Goal: Task Accomplishment & Management: Manage account settings

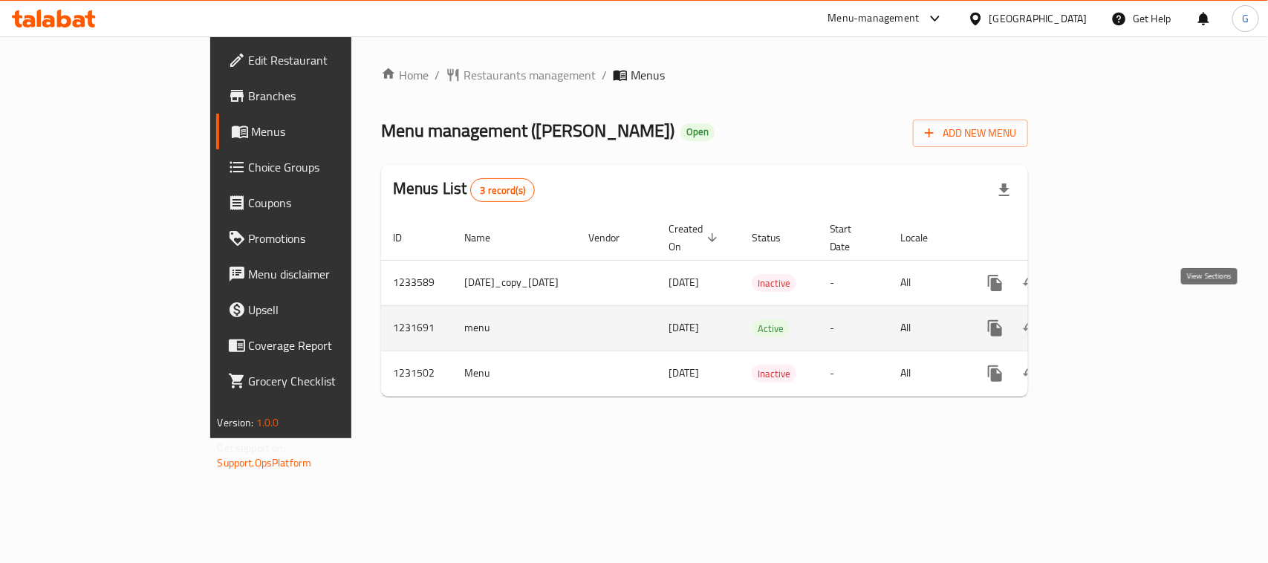
click at [1112, 320] on icon "enhanced table" at bounding box center [1103, 329] width 18 height 18
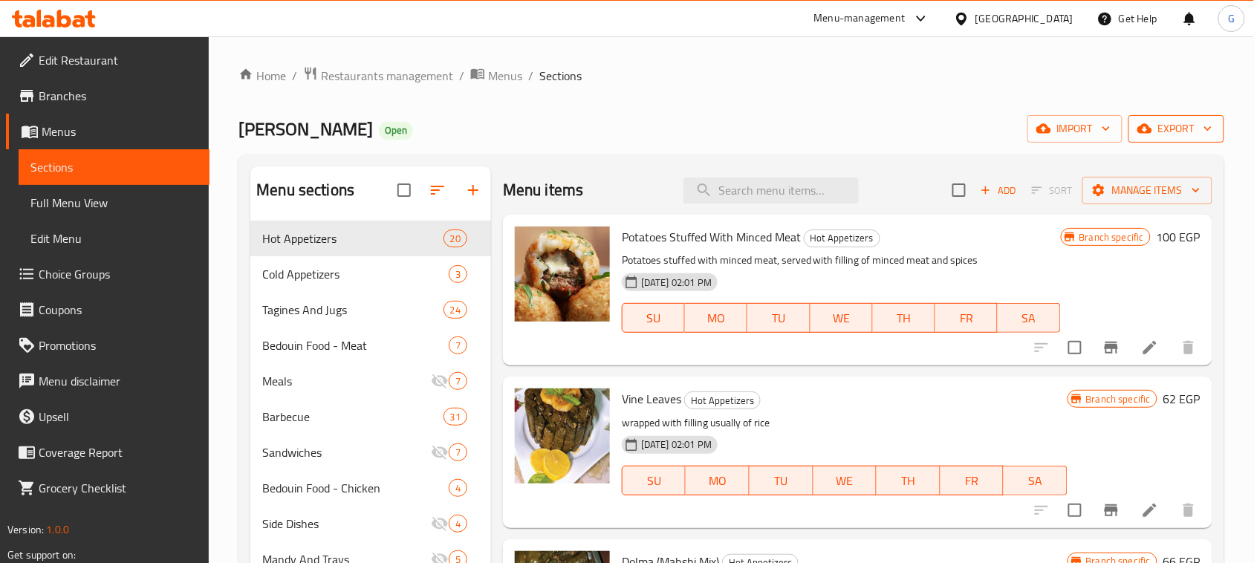
click at [1174, 125] on span "export" at bounding box center [1177, 129] width 72 height 19
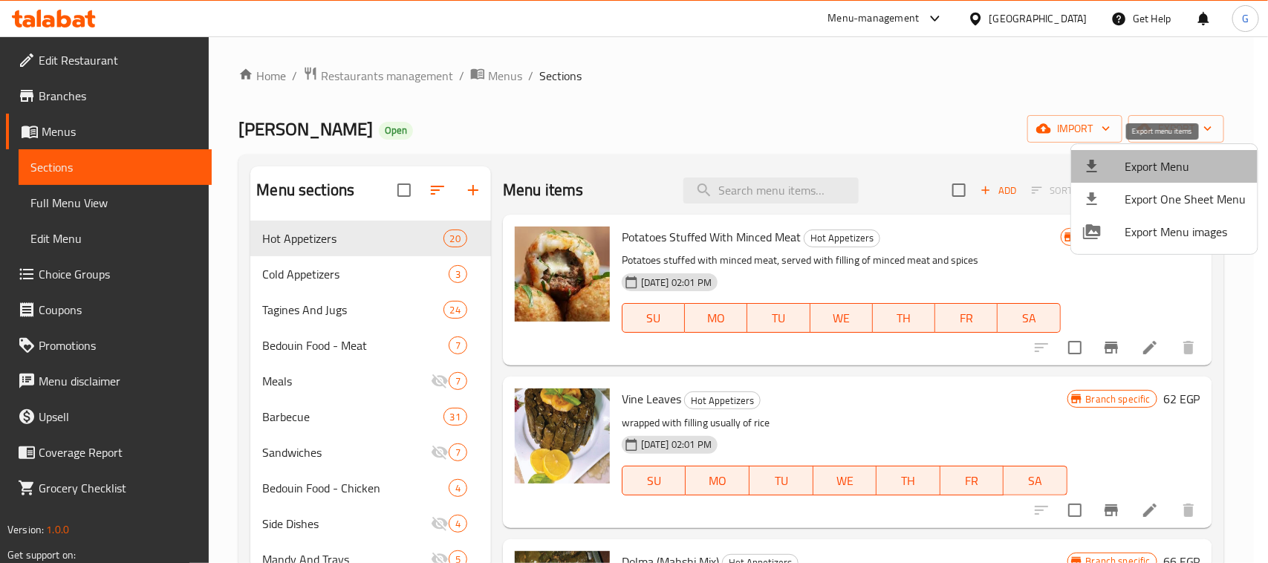
click at [1165, 175] on span "Export Menu" at bounding box center [1185, 167] width 121 height 18
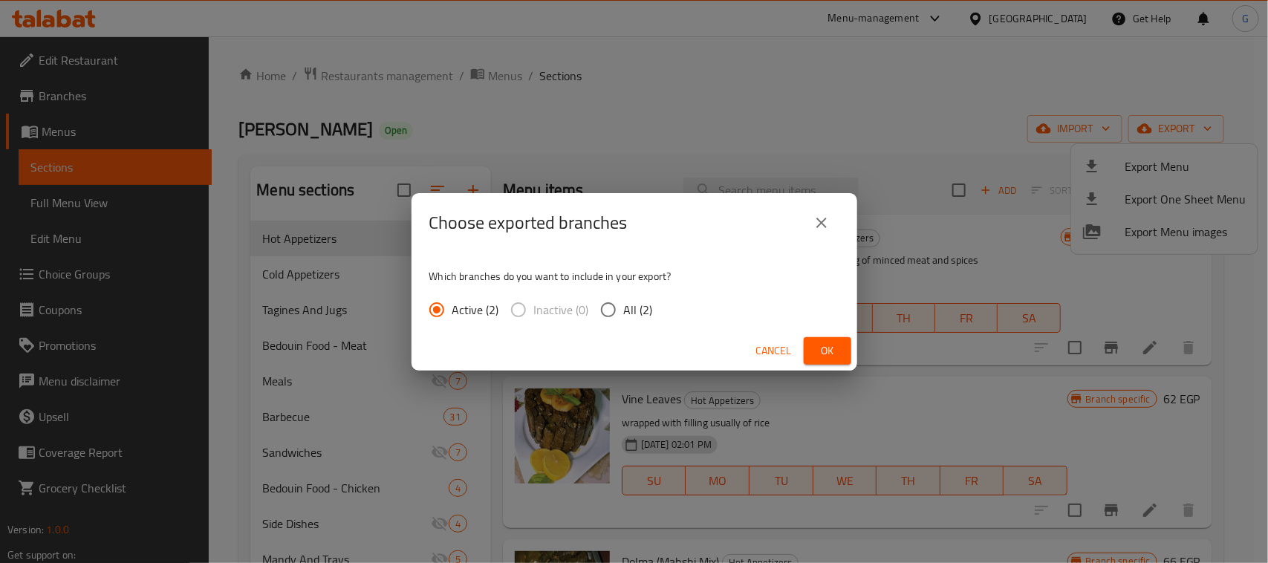
click at [810, 355] on button "Ok" at bounding box center [828, 350] width 48 height 27
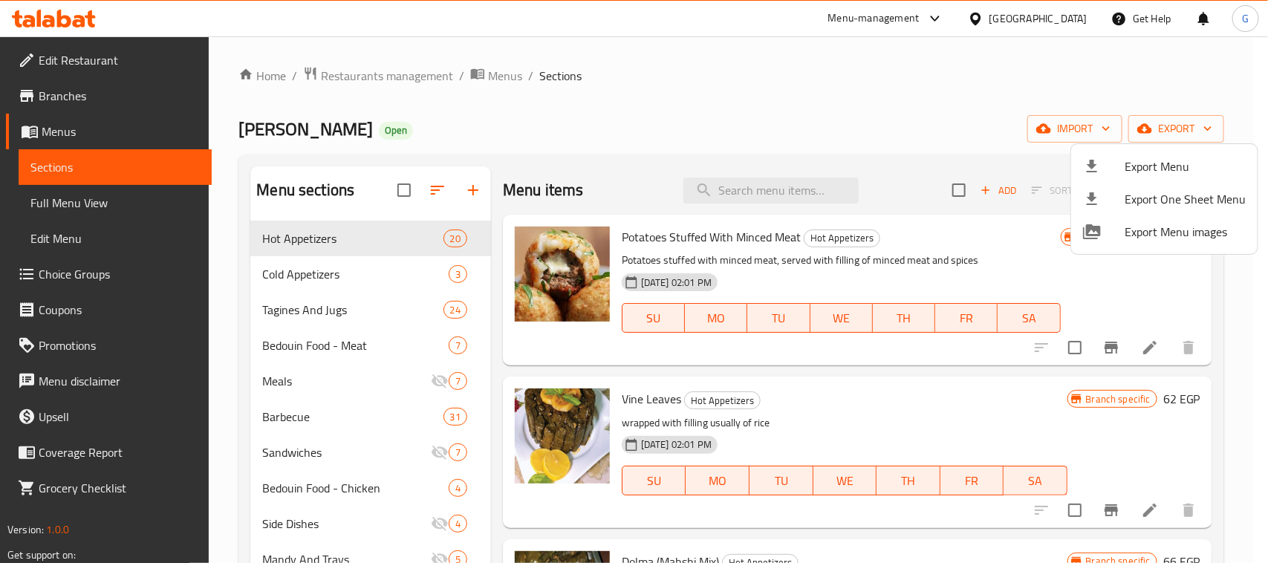
click at [1246, 358] on div at bounding box center [634, 281] width 1268 height 563
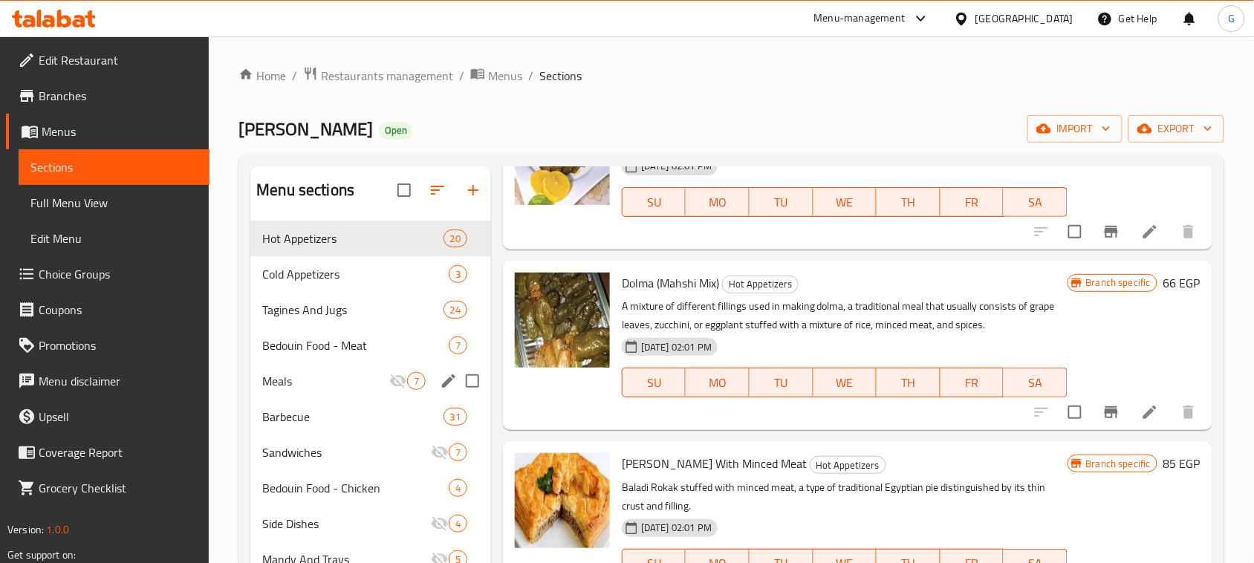
click at [1129, 115] on button "export" at bounding box center [1177, 128] width 96 height 27
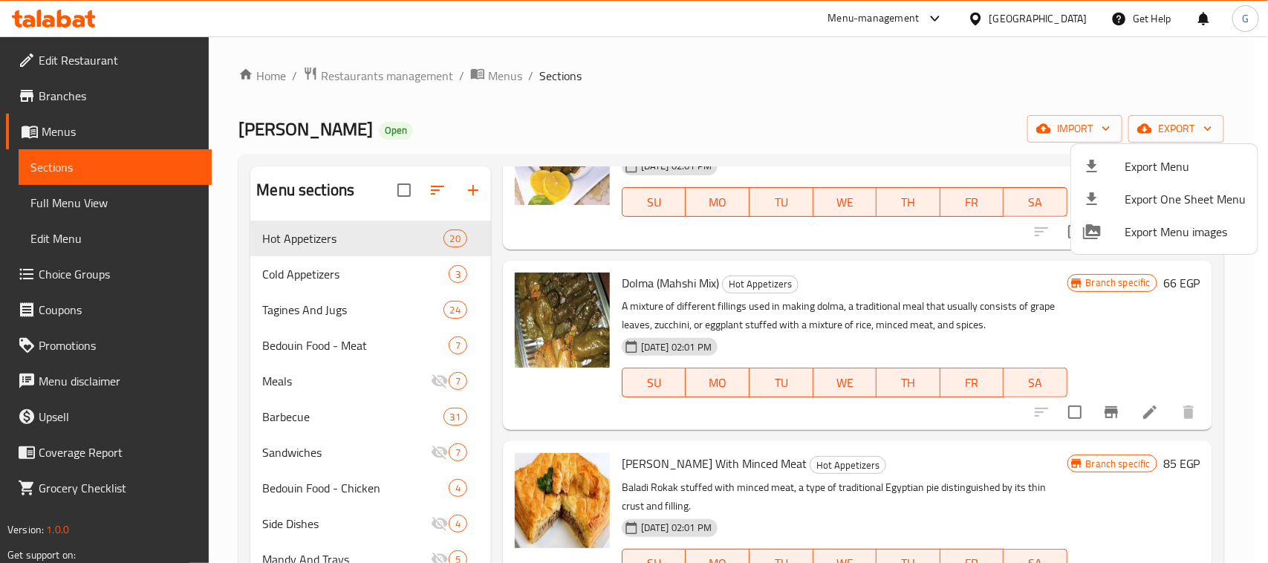
click at [968, 109] on div at bounding box center [634, 281] width 1268 height 563
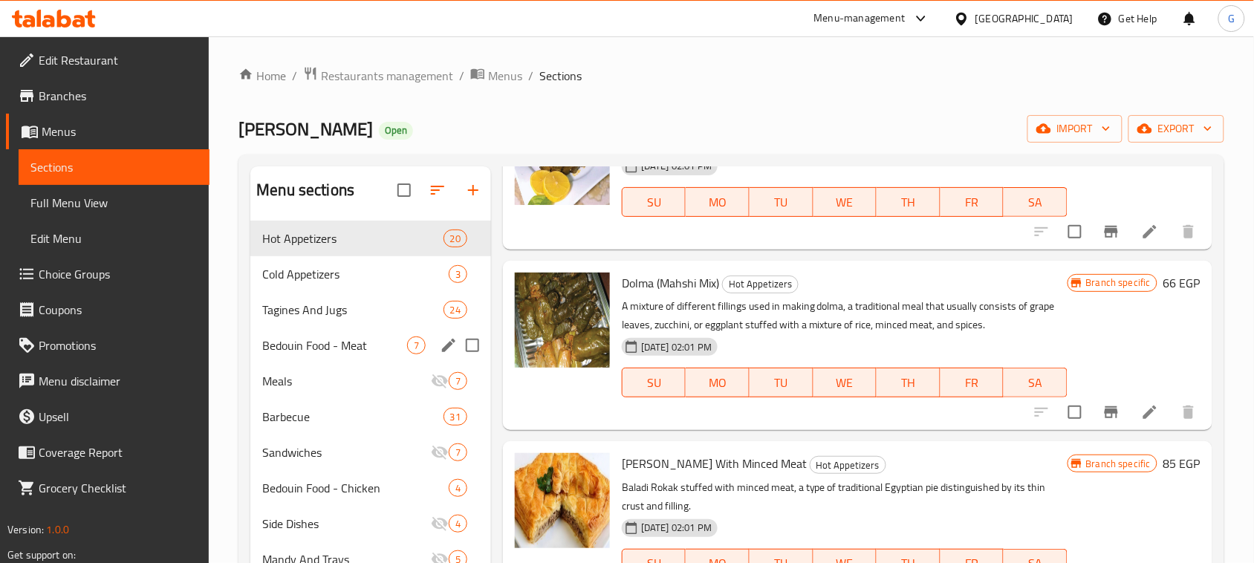
click at [377, 340] on span "Bedouin Food - Meat" at bounding box center [334, 346] width 145 height 18
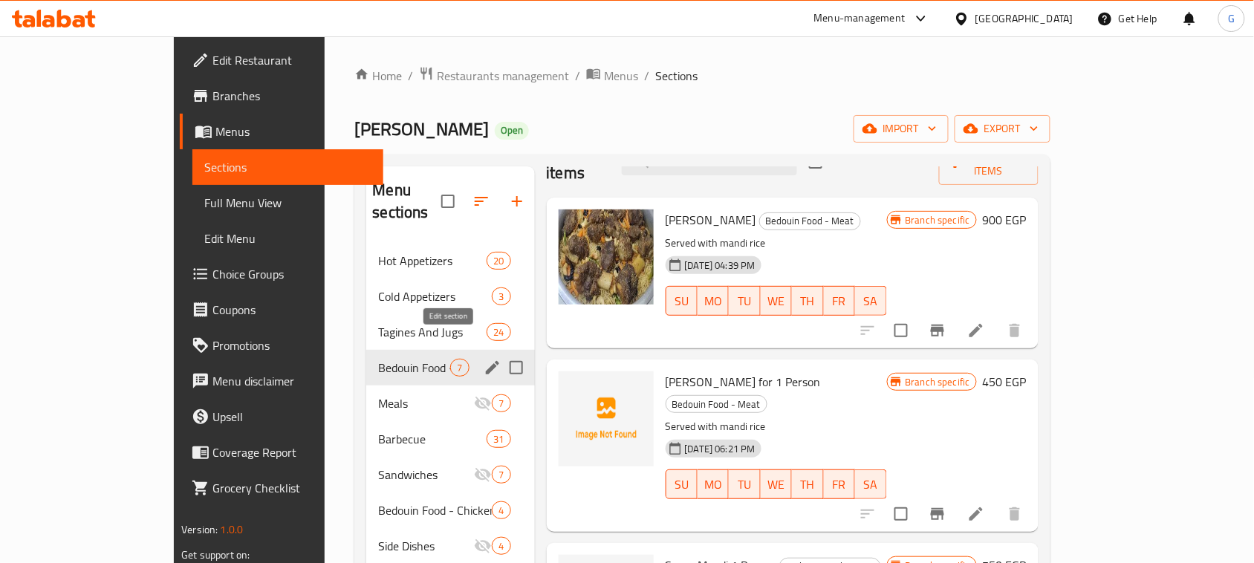
click at [484, 359] on icon "edit" at bounding box center [493, 368] width 18 height 18
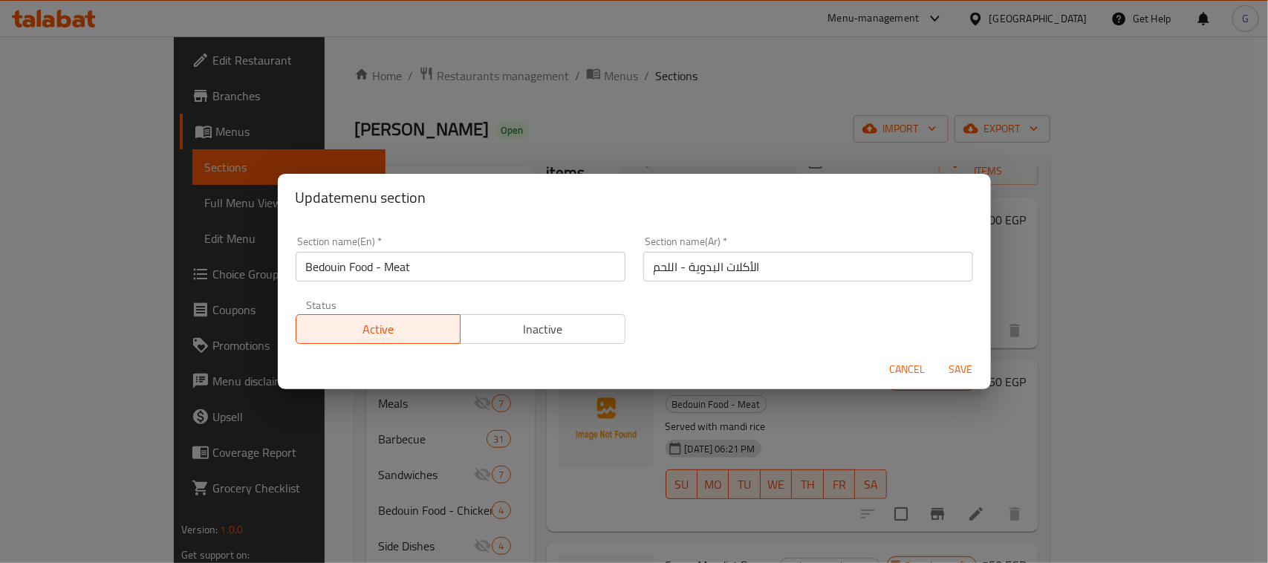
click at [907, 366] on span "Cancel" at bounding box center [908, 369] width 36 height 19
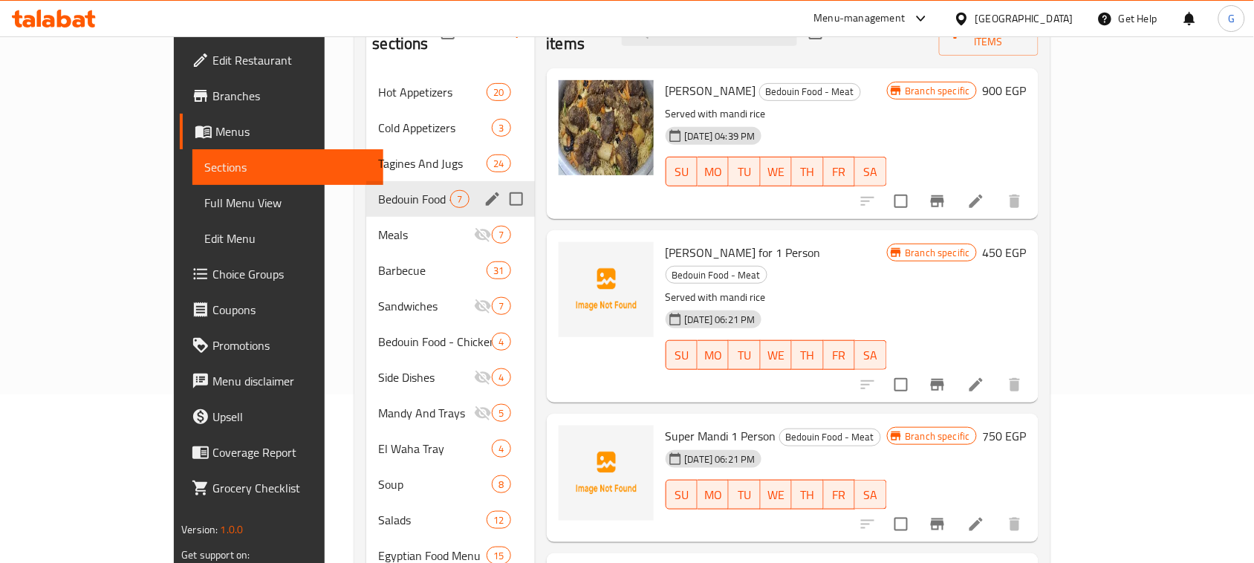
scroll to position [109, 0]
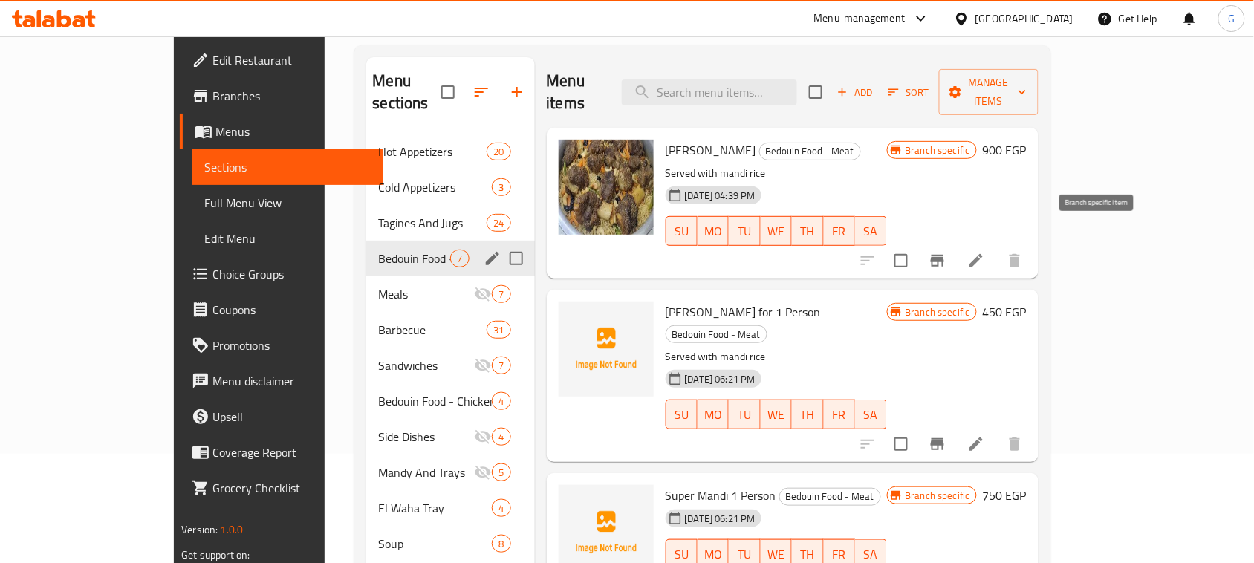
click at [944, 255] on icon "Branch-specific-item" at bounding box center [937, 261] width 13 height 12
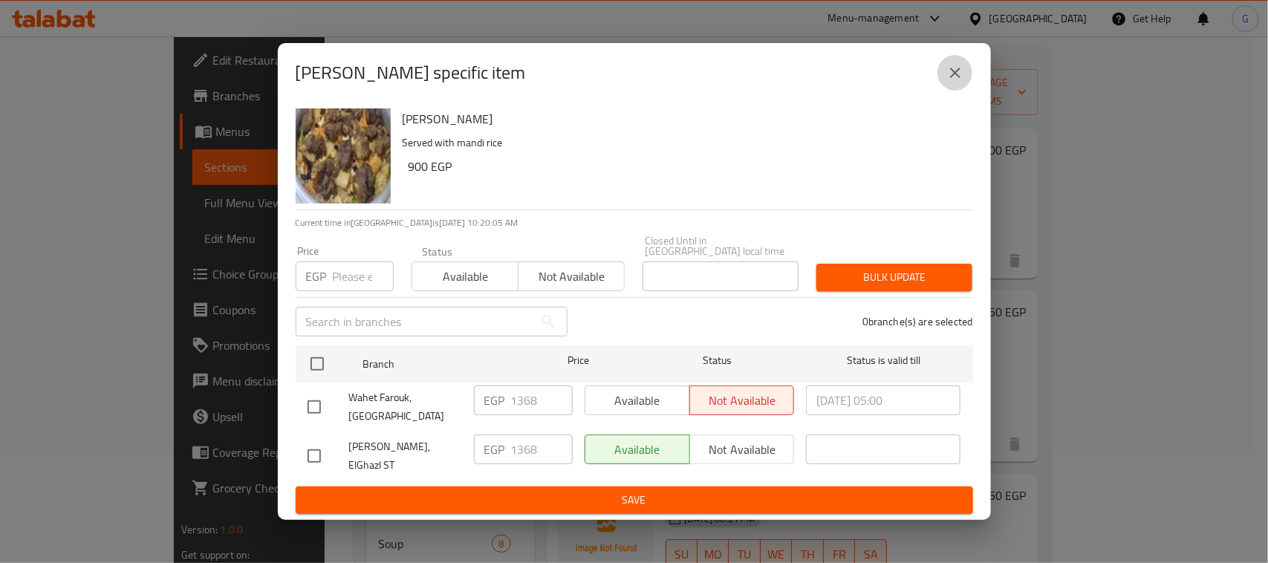
click at [952, 79] on icon "close" at bounding box center [956, 73] width 18 height 18
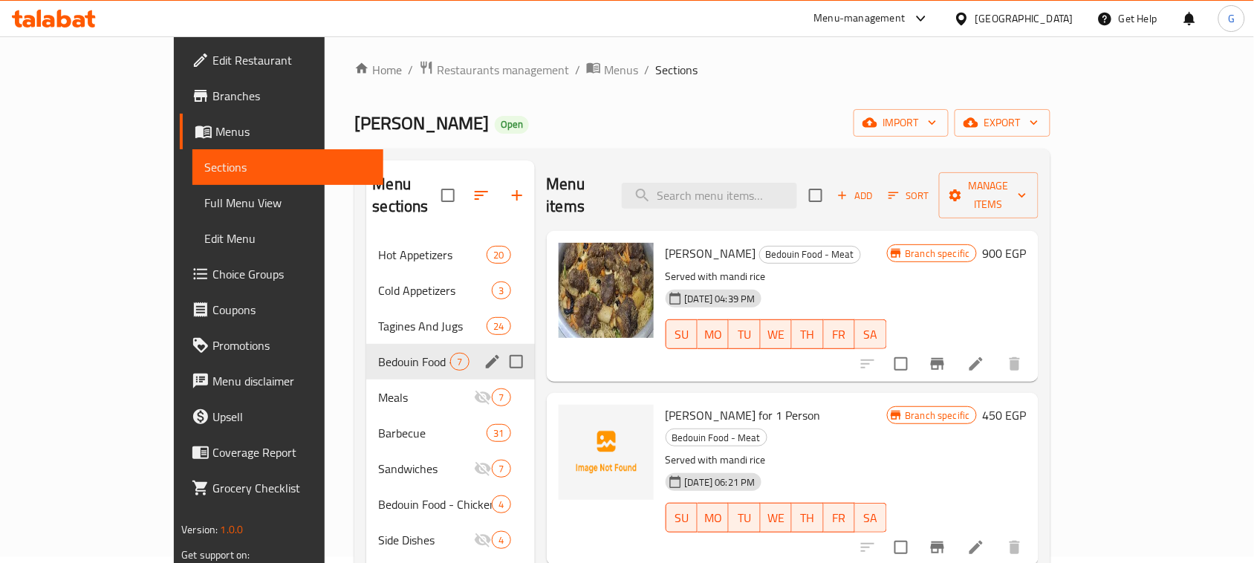
scroll to position [0, 0]
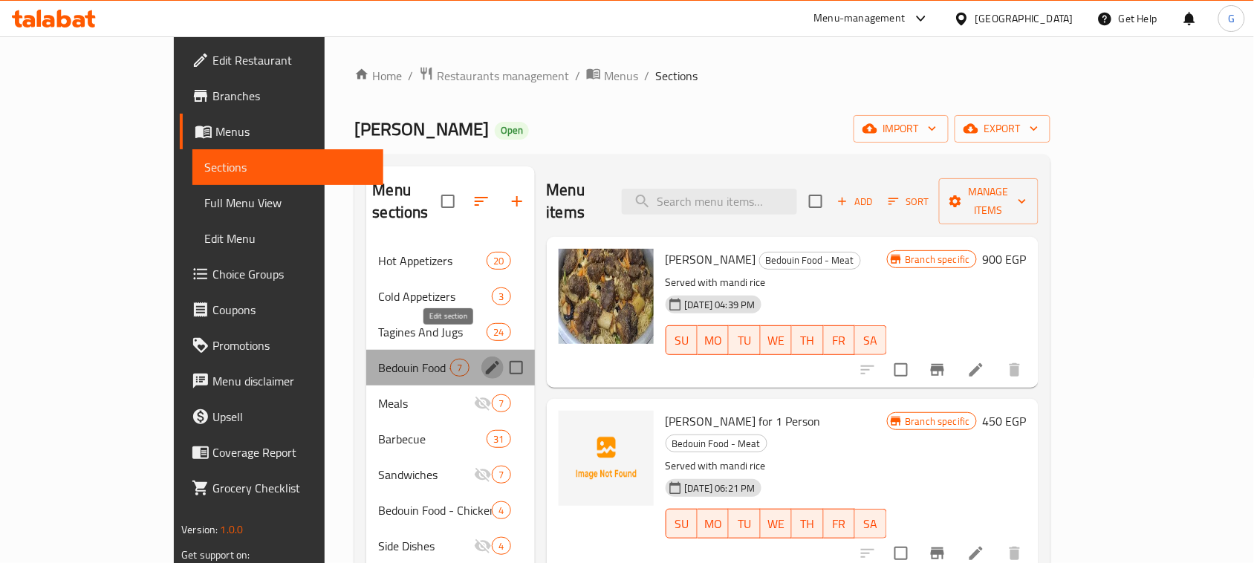
click at [486, 361] on icon "edit" at bounding box center [492, 367] width 13 height 13
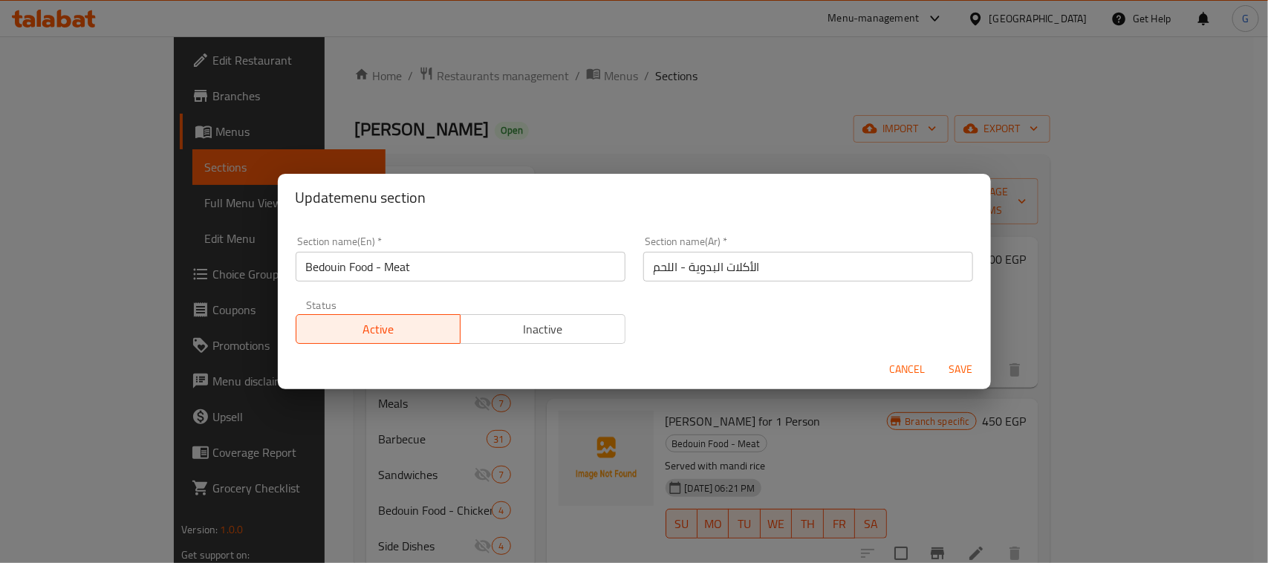
drag, startPoint x: 499, startPoint y: 332, endPoint x: 849, endPoint y: 340, distance: 350.1
click at [500, 331] on span "Inactive" at bounding box center [543, 330] width 153 height 22
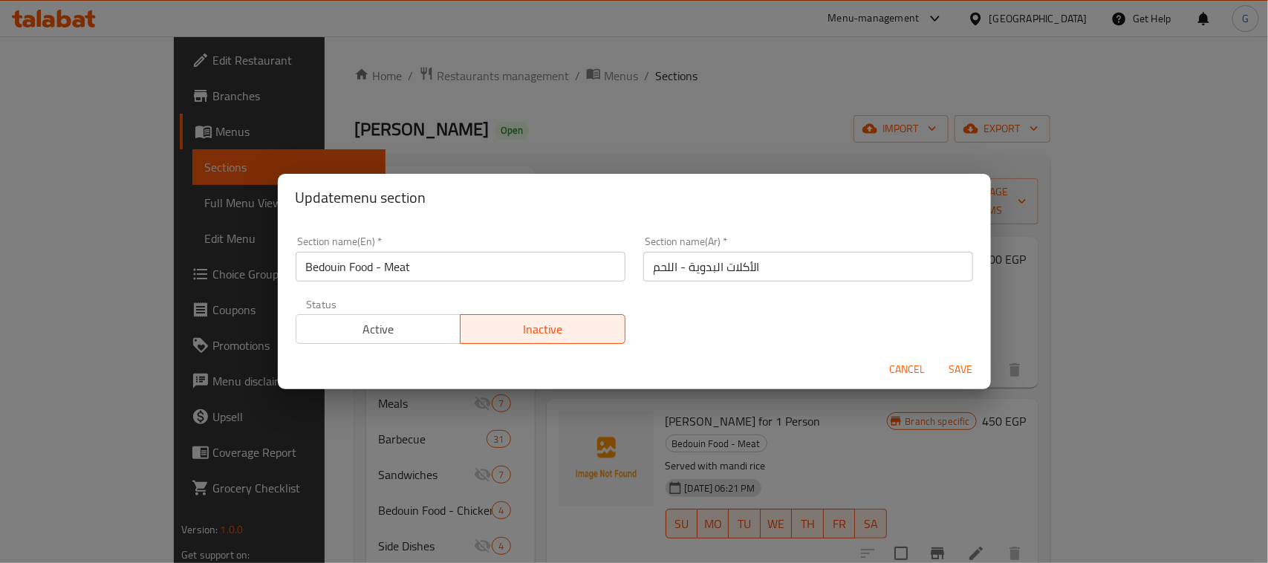
click at [970, 369] on span "Save" at bounding box center [962, 369] width 36 height 19
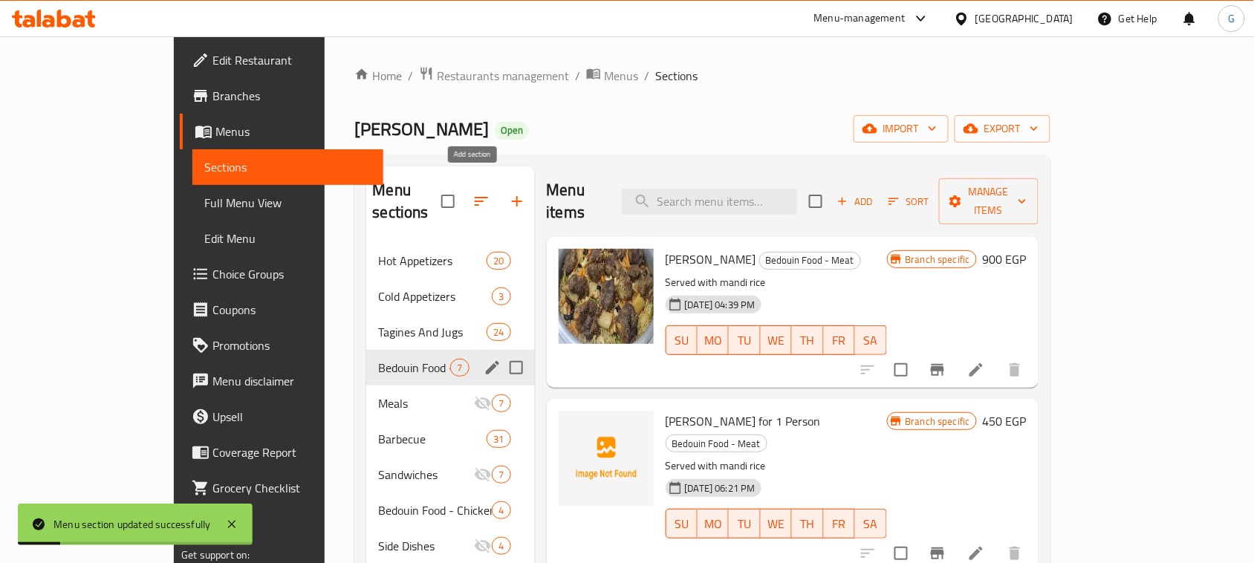
click at [508, 195] on icon "button" at bounding box center [517, 201] width 18 height 18
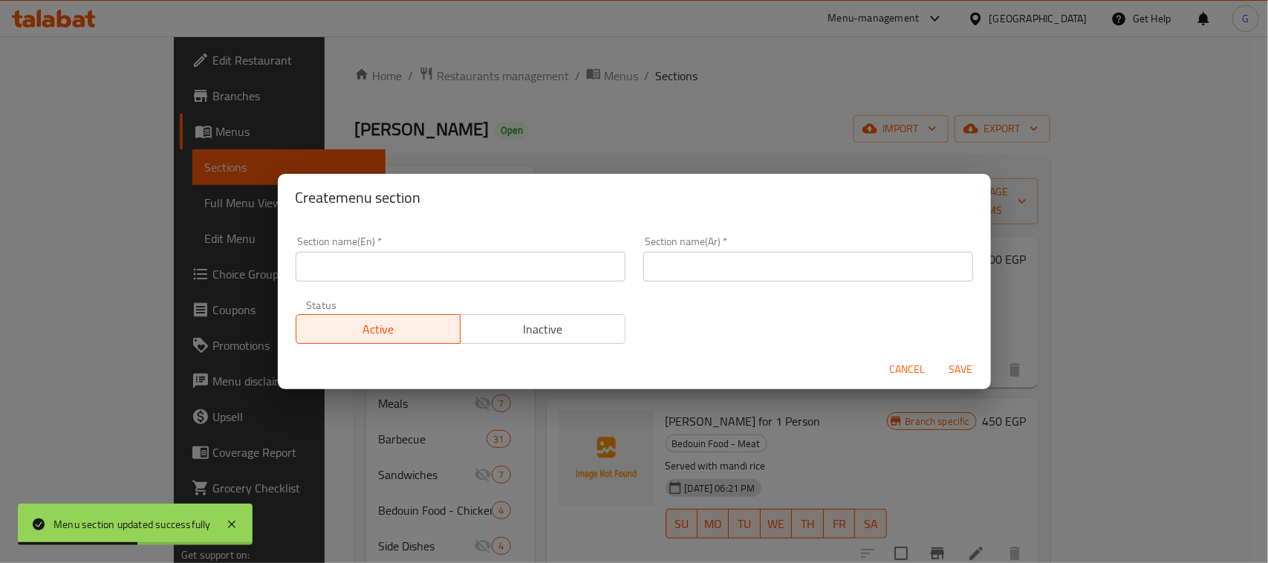
click at [831, 264] on input "text" at bounding box center [809, 267] width 330 height 30
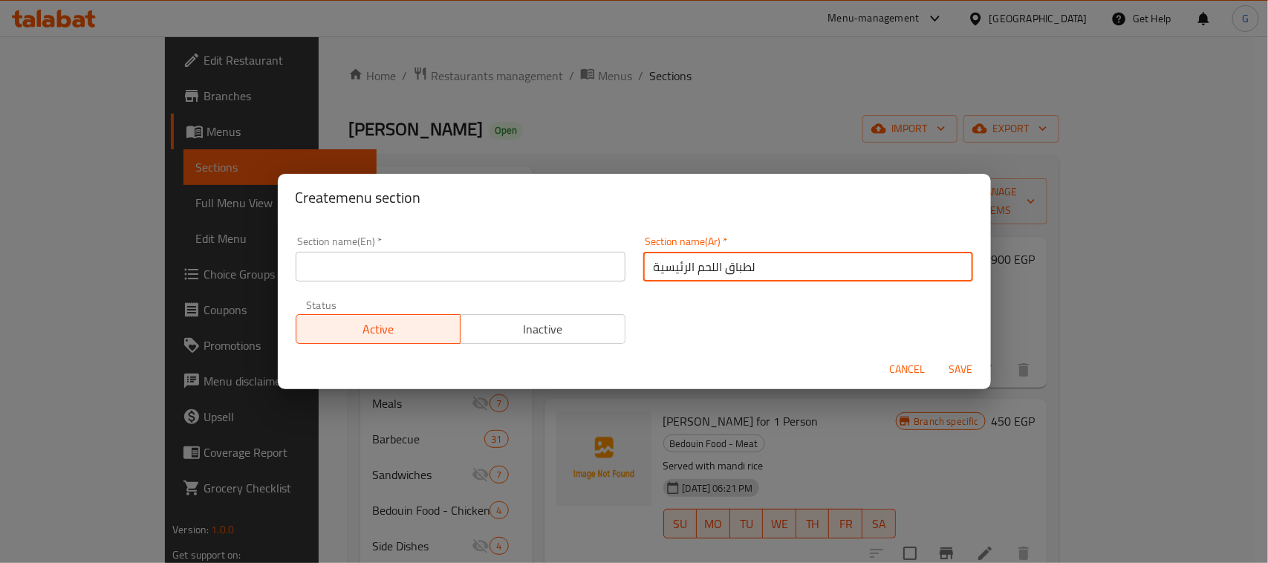
drag, startPoint x: 745, startPoint y: 265, endPoint x: 756, endPoint y: 272, distance: 13.4
click at [756, 272] on input "لطباق اللحم الرئيسية" at bounding box center [809, 267] width 330 height 30
click at [727, 270] on input "اطباق اللحم الرئيسية" at bounding box center [809, 267] width 330 height 30
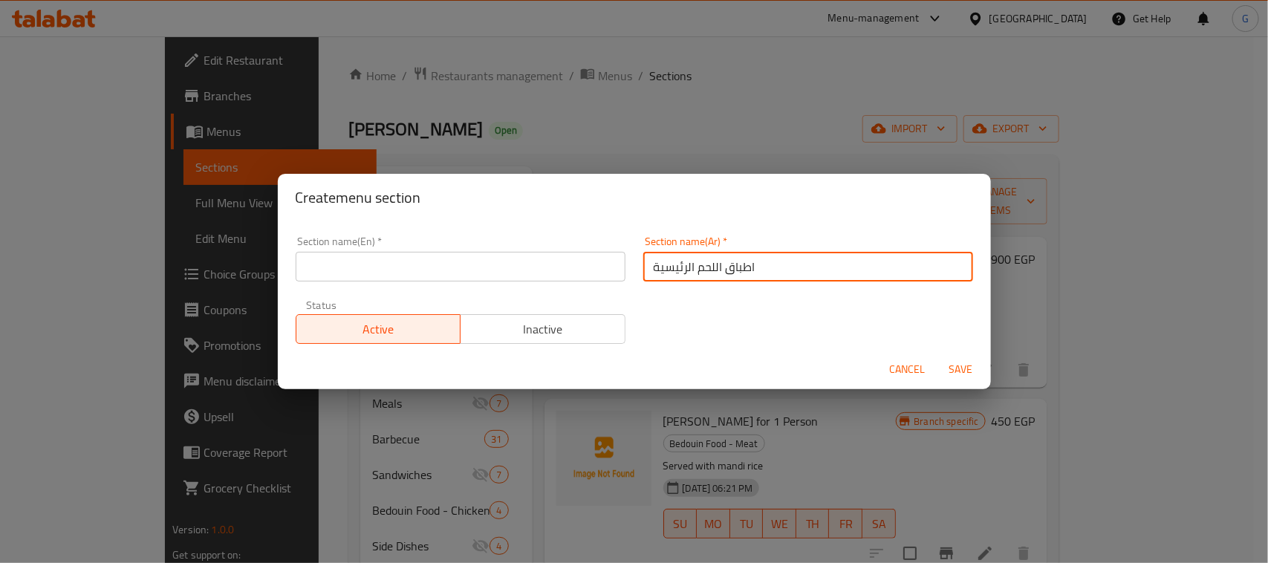
type input "اطباق اللحم الرئيسية"
click at [508, 282] on div "Section name(En)   * Section name(En) *" at bounding box center [461, 258] width 348 height 63
click at [510, 275] on input "text" at bounding box center [461, 267] width 330 height 30
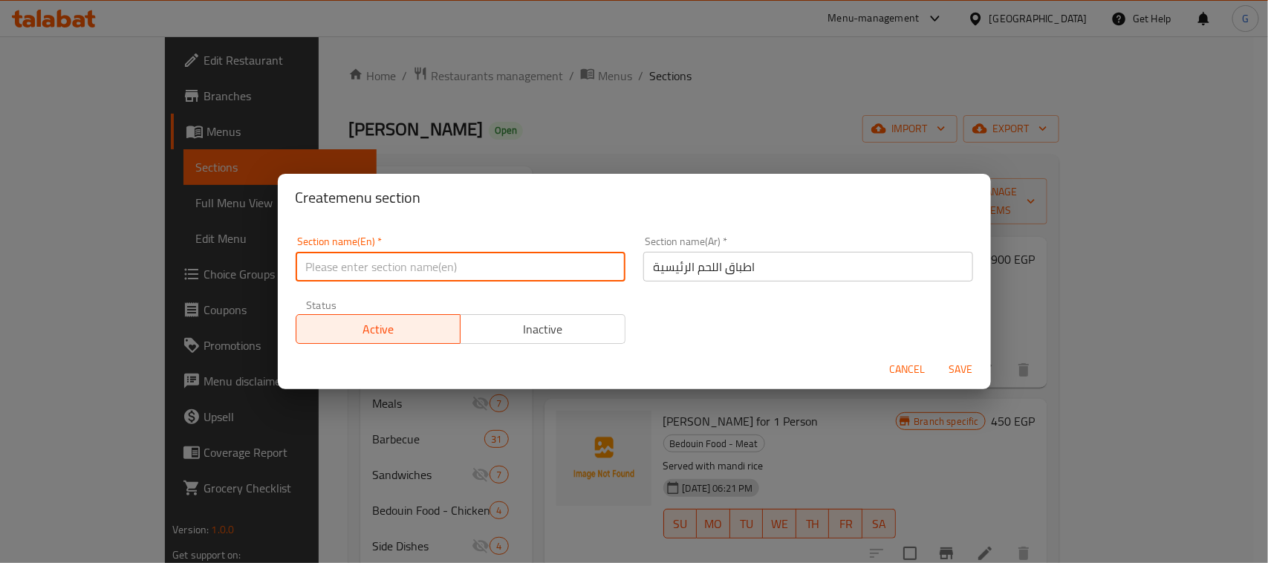
paste input "Main meat dishes"
click at [389, 273] on input "Main meat dishes" at bounding box center [461, 267] width 330 height 30
type input "Main Meat Dishes"
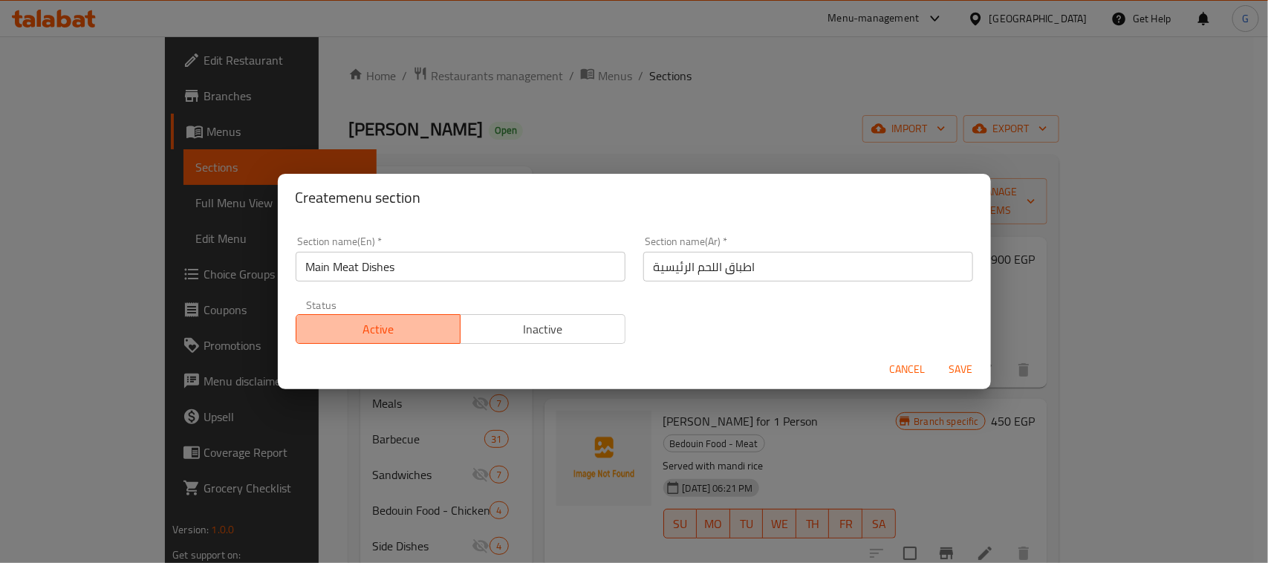
click at [432, 334] on span "Active" at bounding box center [378, 330] width 153 height 22
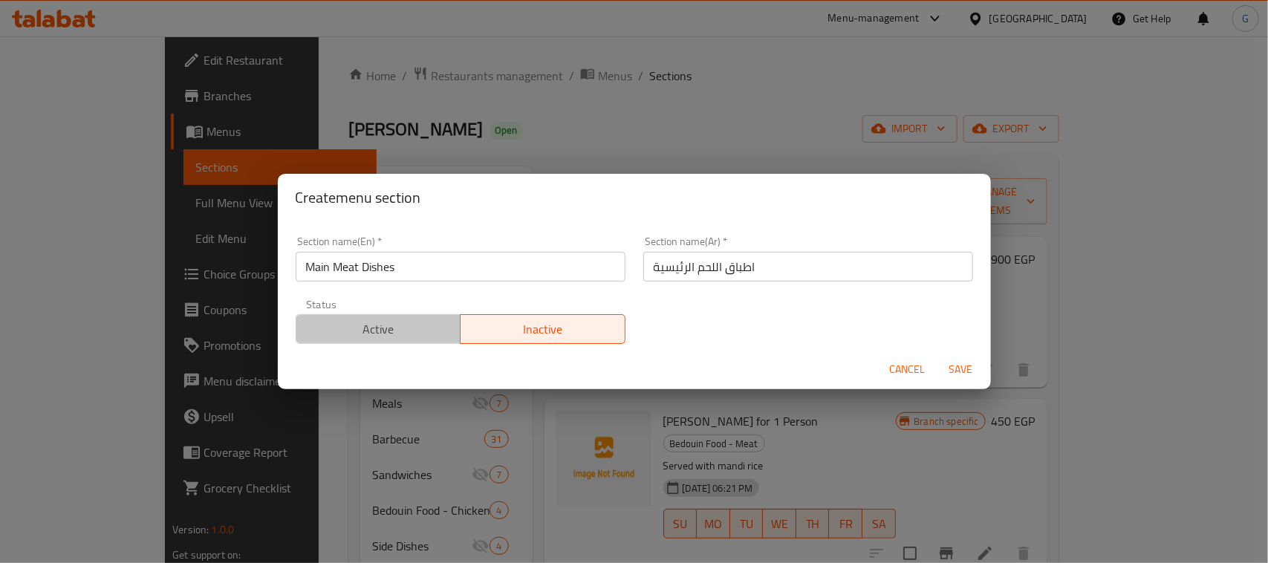
click at [383, 332] on span "Active" at bounding box center [378, 330] width 153 height 22
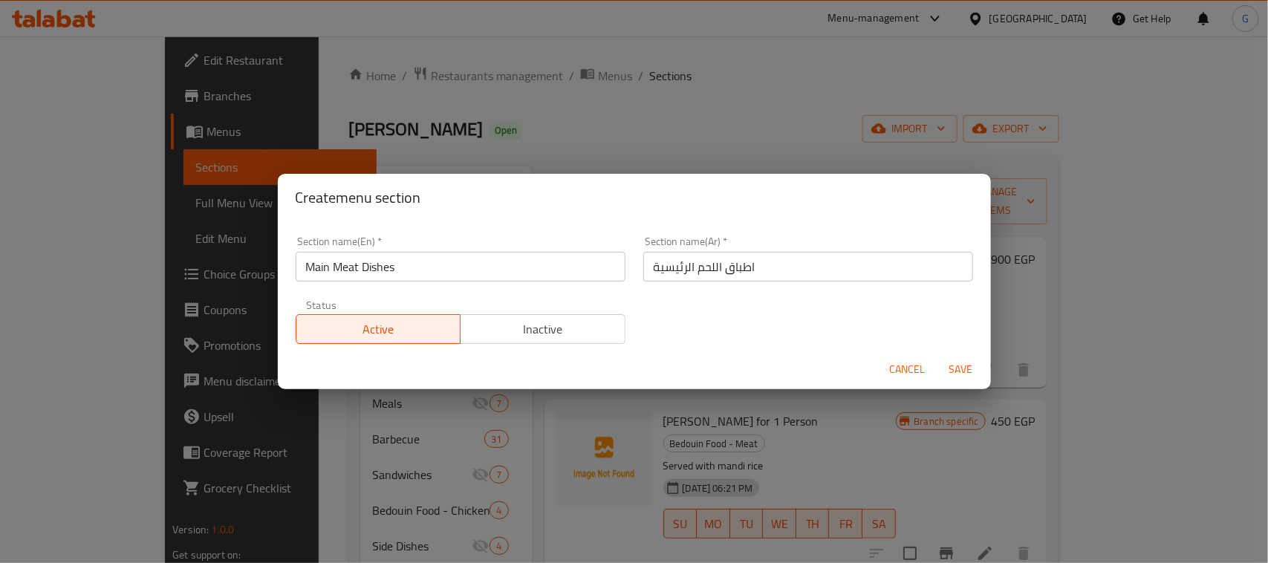
click at [949, 368] on span "Save" at bounding box center [962, 369] width 36 height 19
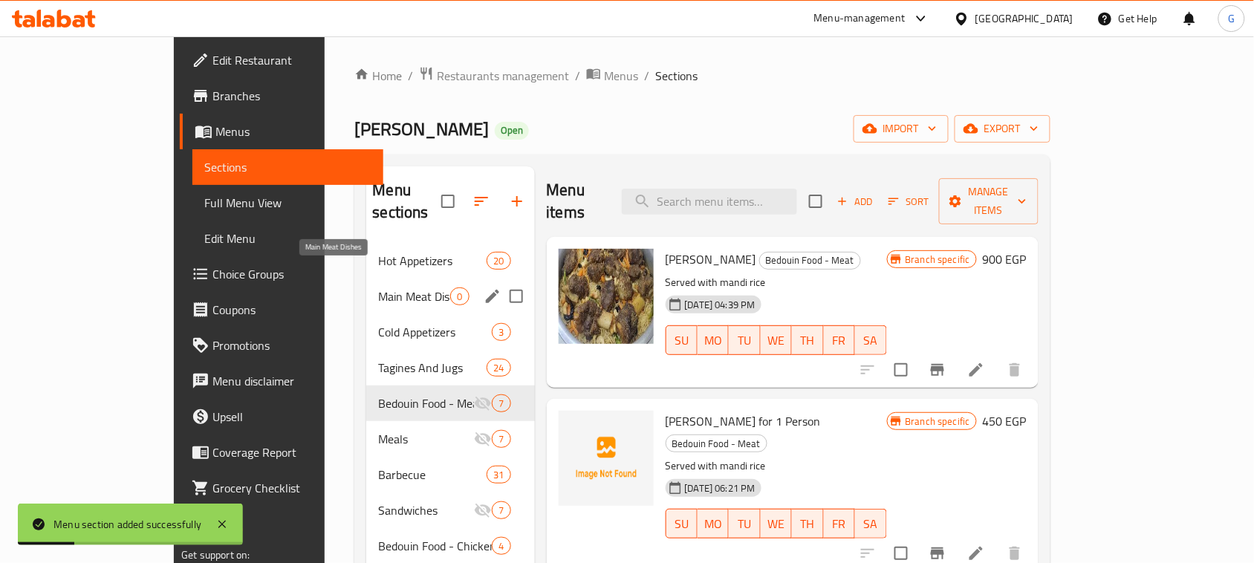
click at [378, 288] on span "Main Meat Dishes" at bounding box center [414, 297] width 72 height 18
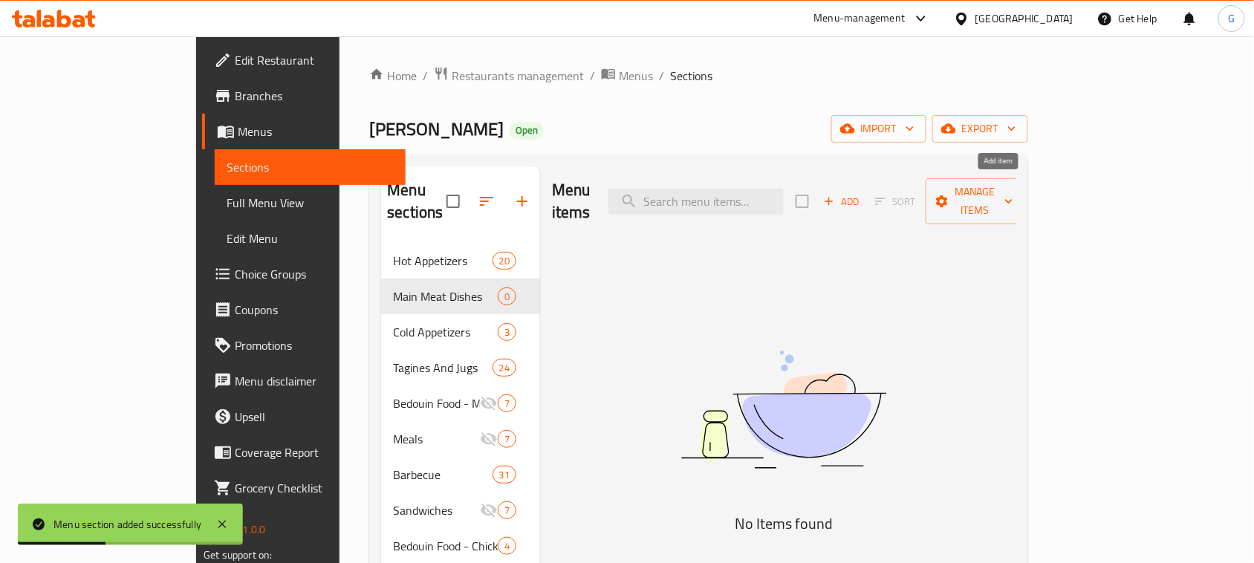
click at [862, 193] on span "Add" at bounding box center [842, 201] width 40 height 17
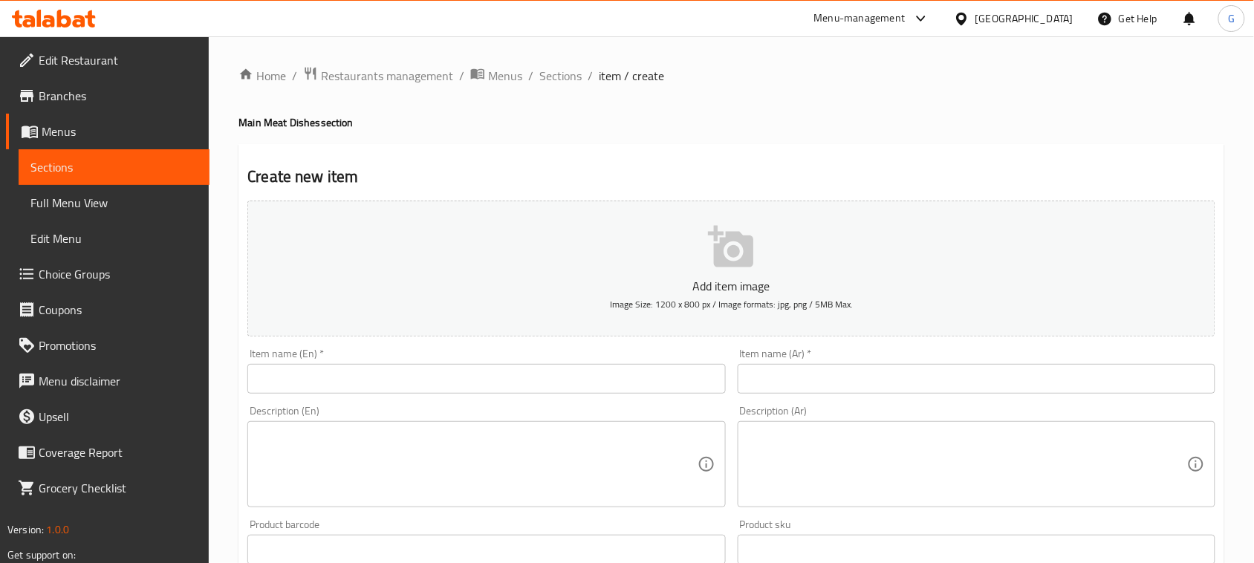
click at [910, 383] on input "text" at bounding box center [977, 379] width 478 height 30
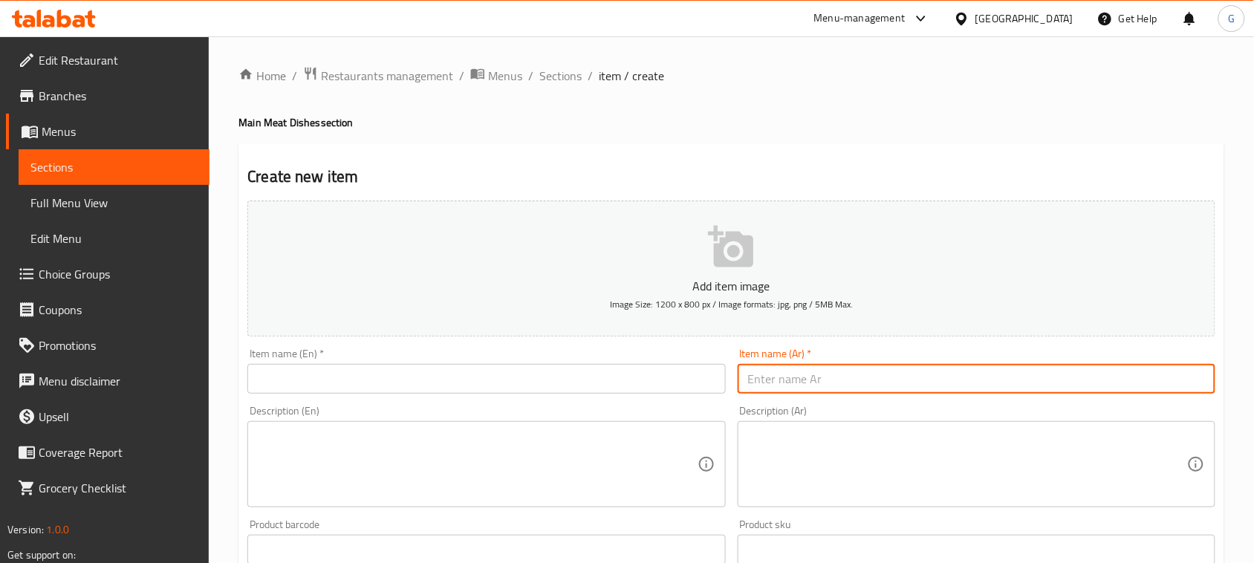
paste input "كيلو لحم مندي"
type input "كيلو لحم مندي"
click at [599, 376] on input "text" at bounding box center [486, 379] width 478 height 30
paste input "Kilo of Mandi meat"
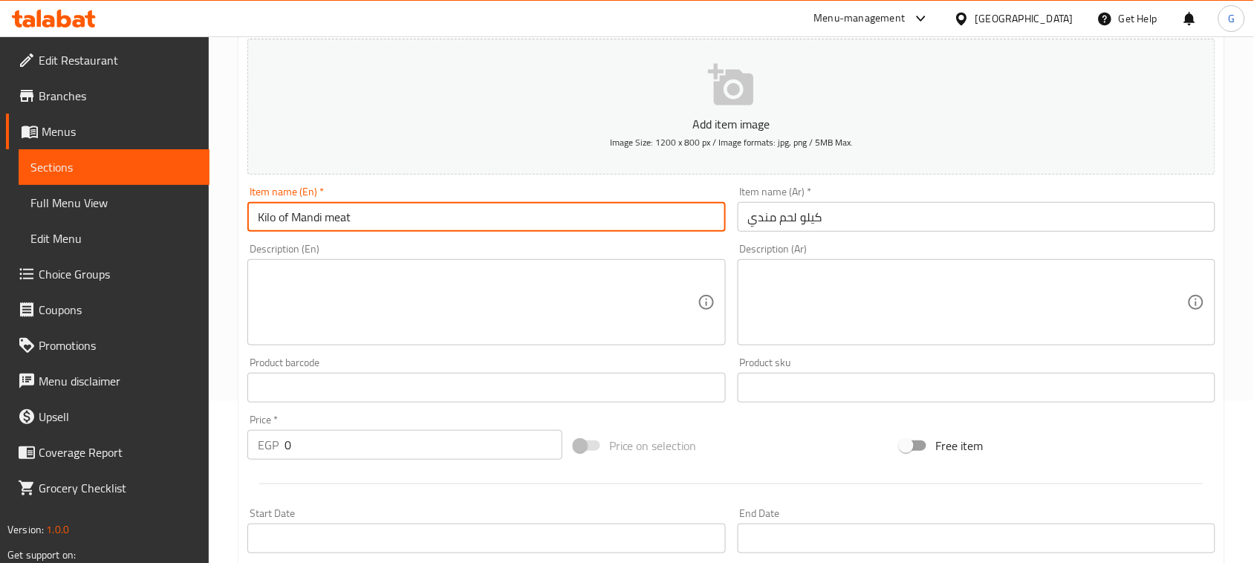
scroll to position [186, 0]
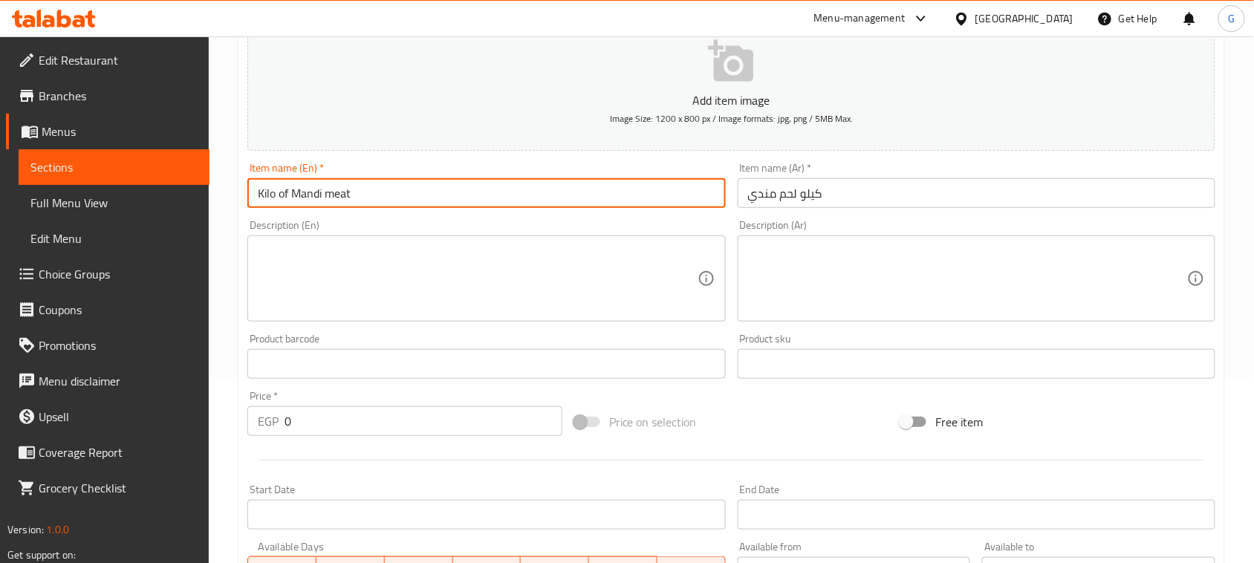
type input "Kilo of Mandi meat"
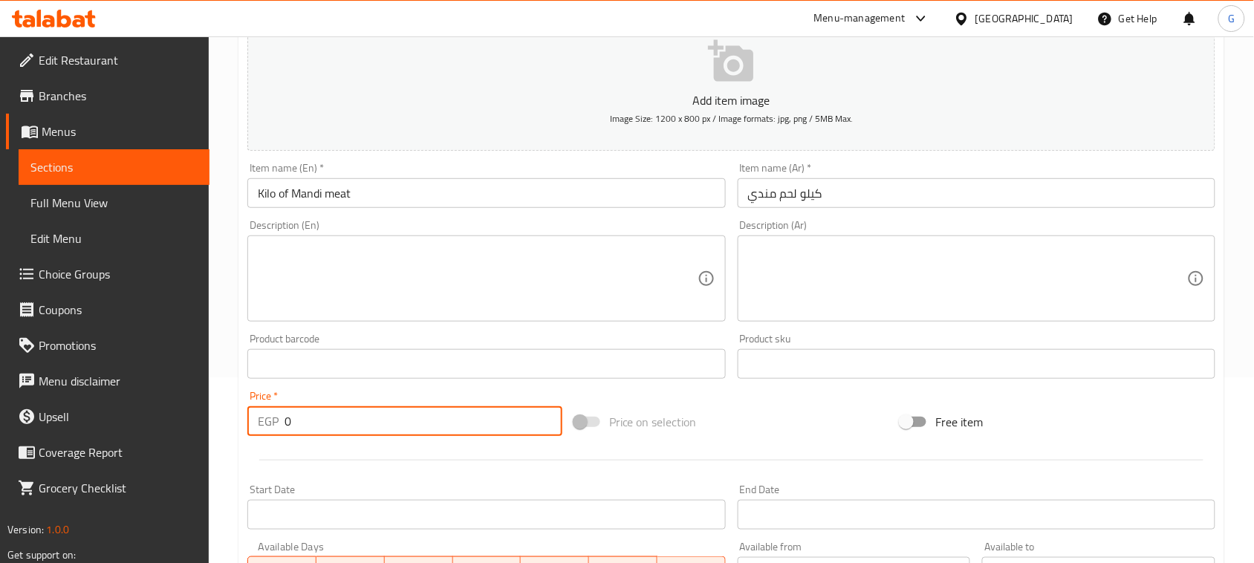
drag, startPoint x: 294, startPoint y: 422, endPoint x: 258, endPoint y: 421, distance: 35.7
click at [258, 421] on div "EGP 0 Price *" at bounding box center [404, 421] width 315 height 30
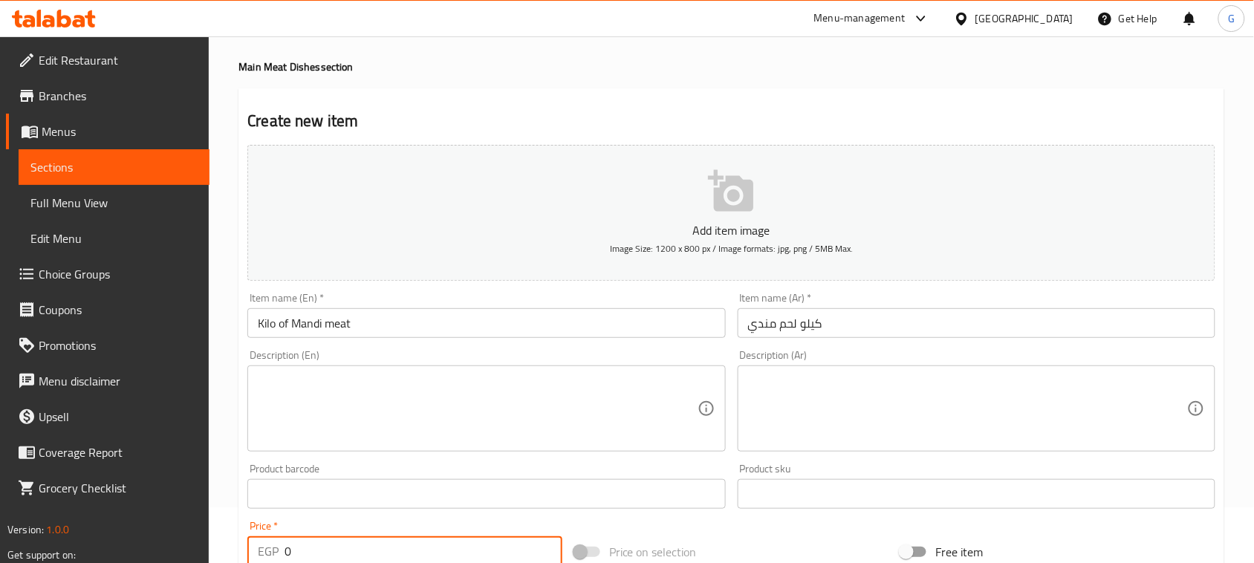
scroll to position [93, 0]
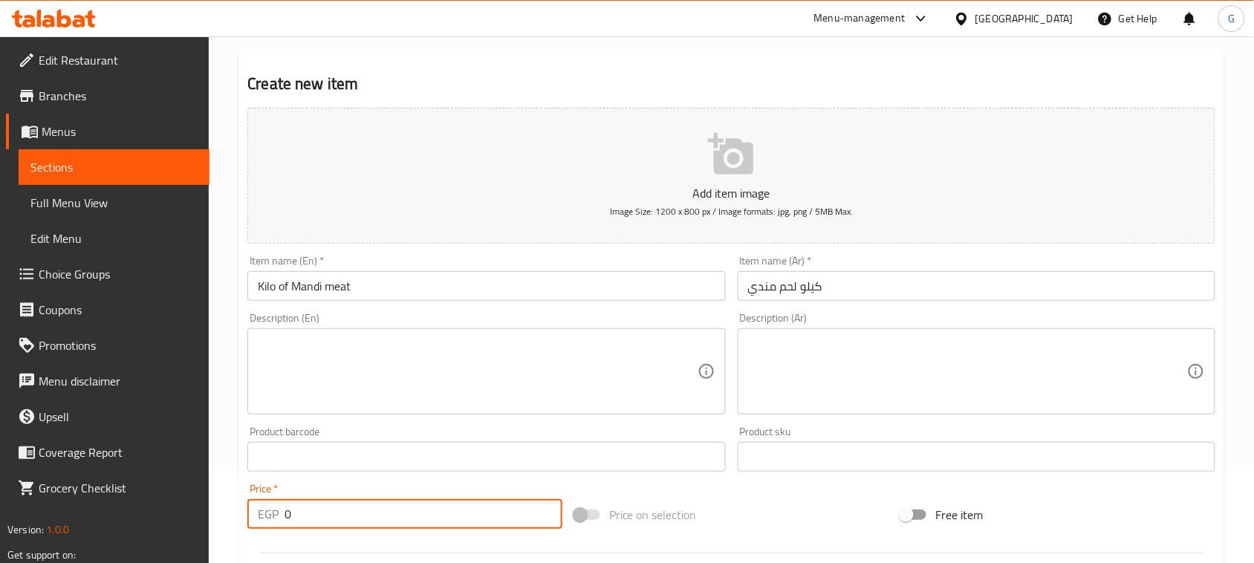
click at [299, 502] on input "0" at bounding box center [424, 514] width 278 height 30
drag, startPoint x: 294, startPoint y: 515, endPoint x: 264, endPoint y: 515, distance: 30.5
click at [264, 515] on div "EGP 0 Price *" at bounding box center [404, 514] width 315 height 30
type input "900"
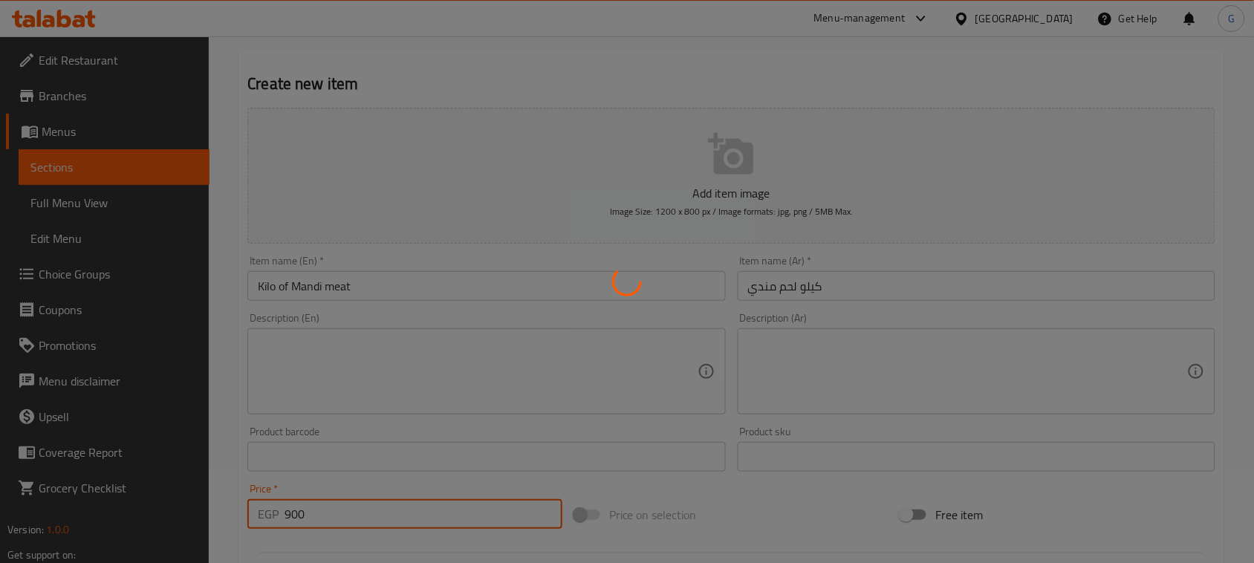
type input "0"
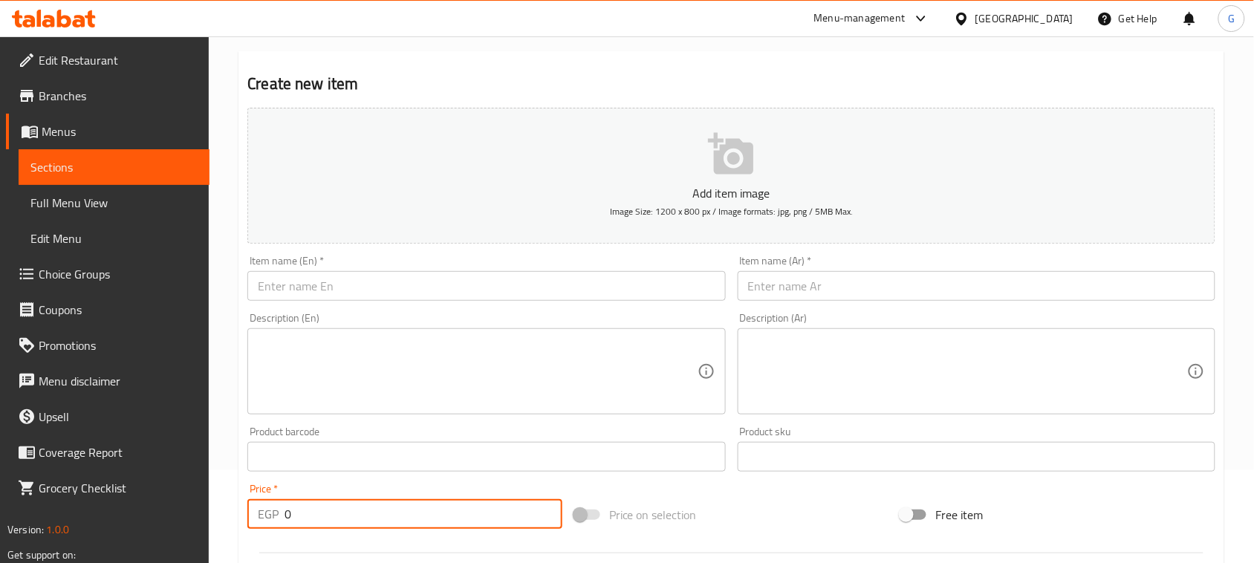
click at [892, 292] on input "text" at bounding box center [977, 286] width 478 height 30
paste input "مندي اللحم البدوي"
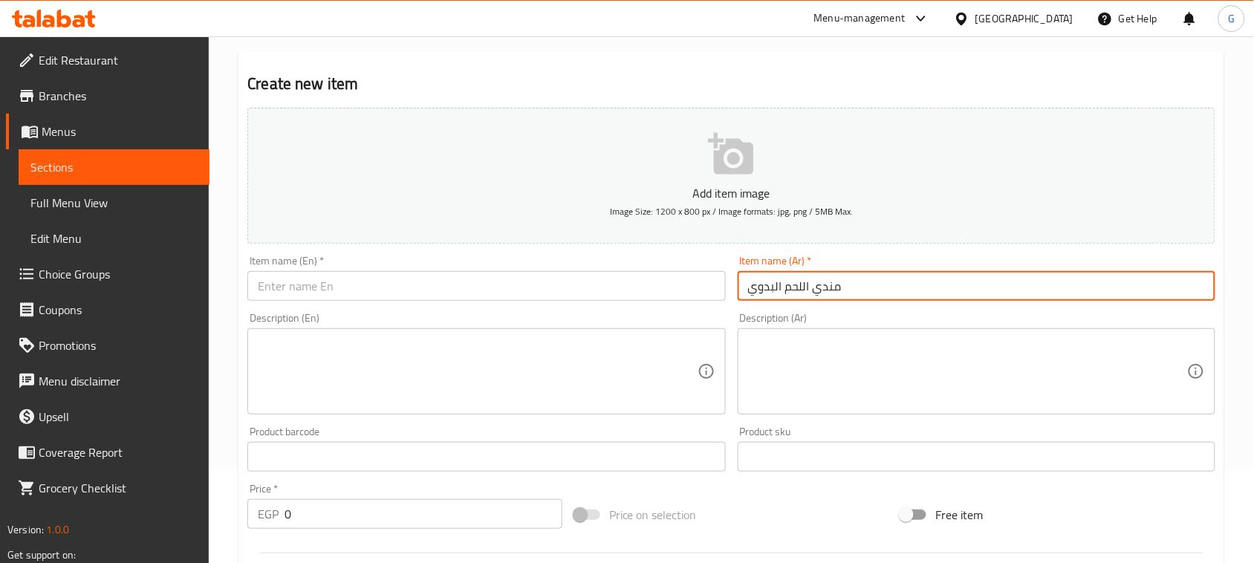
type input "مندي اللحم البدوي"
click at [667, 283] on input "text" at bounding box center [486, 286] width 478 height 30
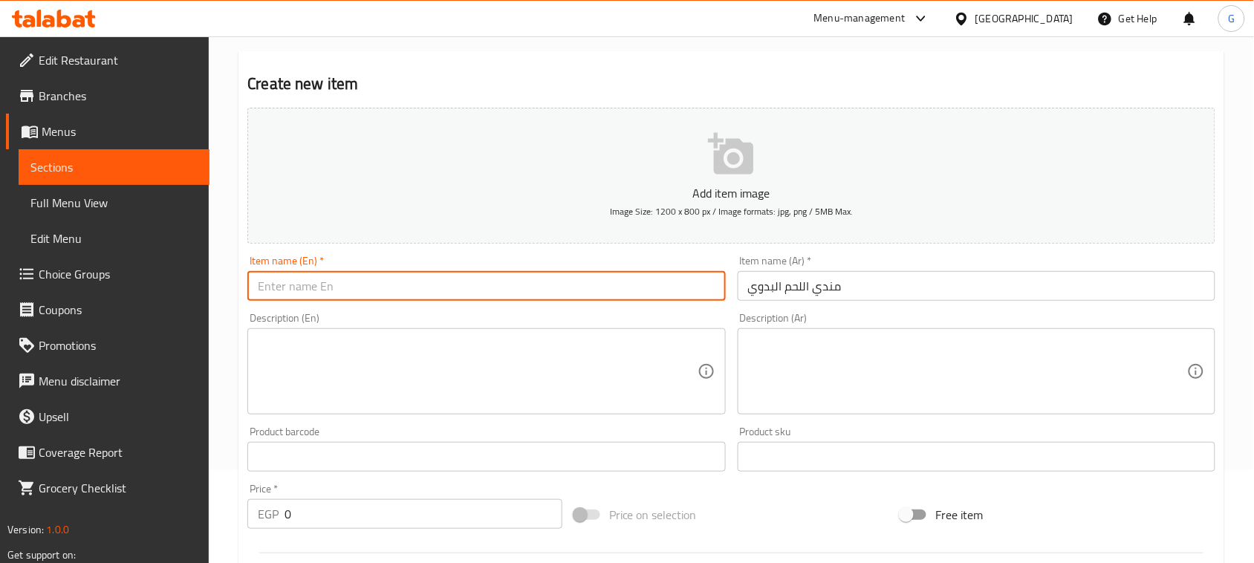
paste input "Bedouin meat mandi"
click at [667, 283] on input "Bedouin meat mandi" at bounding box center [486, 286] width 478 height 30
type input "Bedouin Meat Mandi"
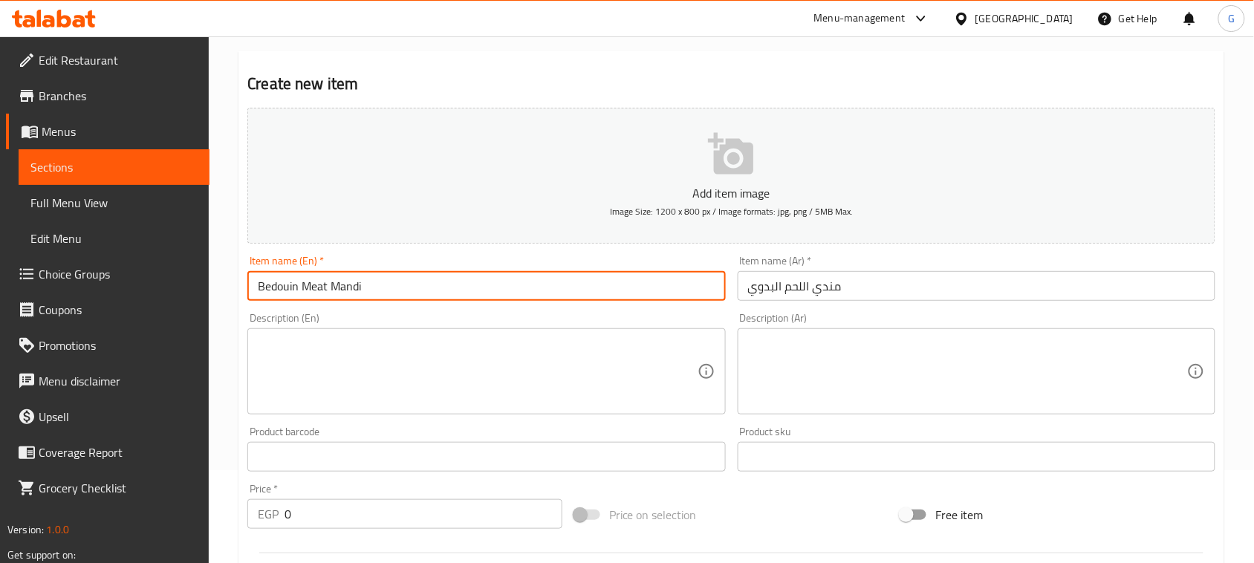
click at [667, 362] on textarea at bounding box center [477, 372] width 439 height 71
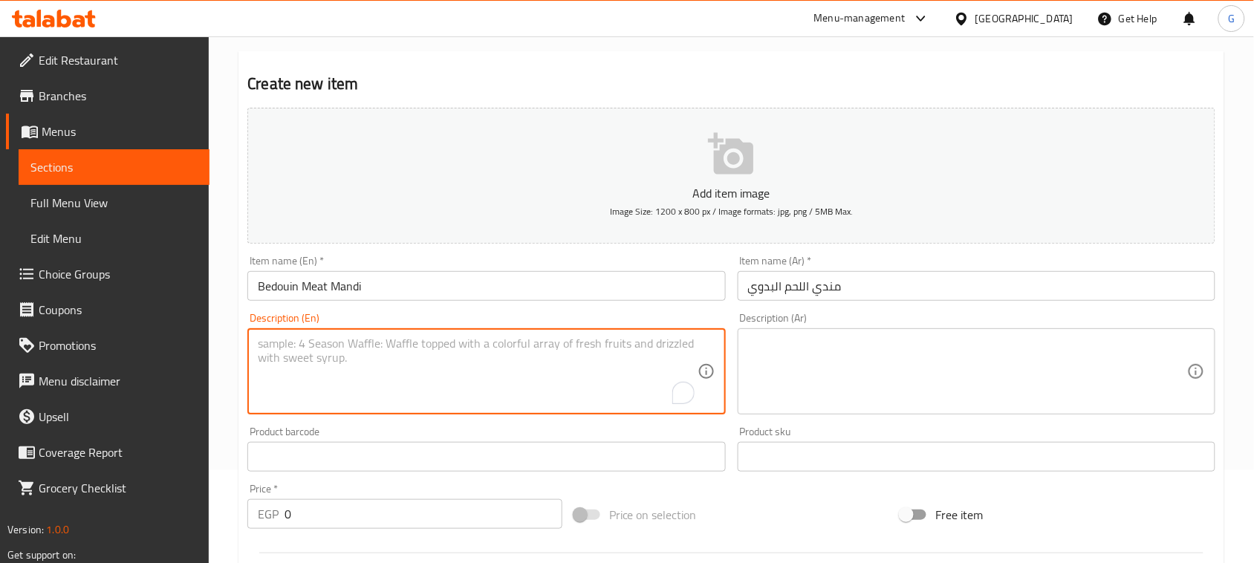
scroll to position [186, 0]
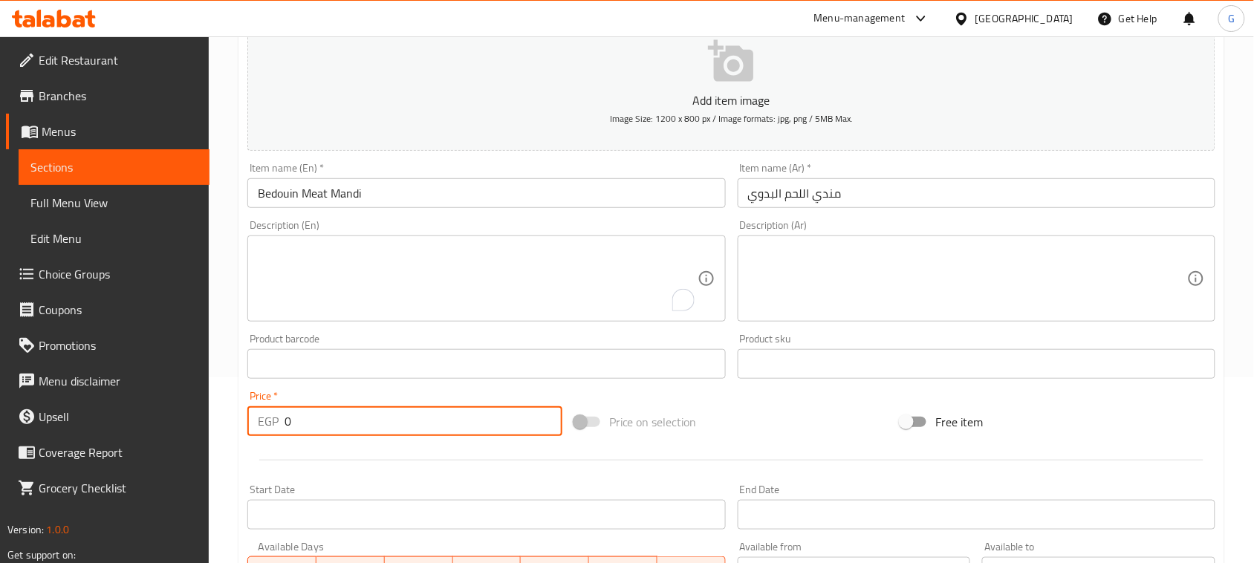
click at [264, 421] on div "EGP 0 Price *" at bounding box center [404, 421] width 315 height 30
type input "500"
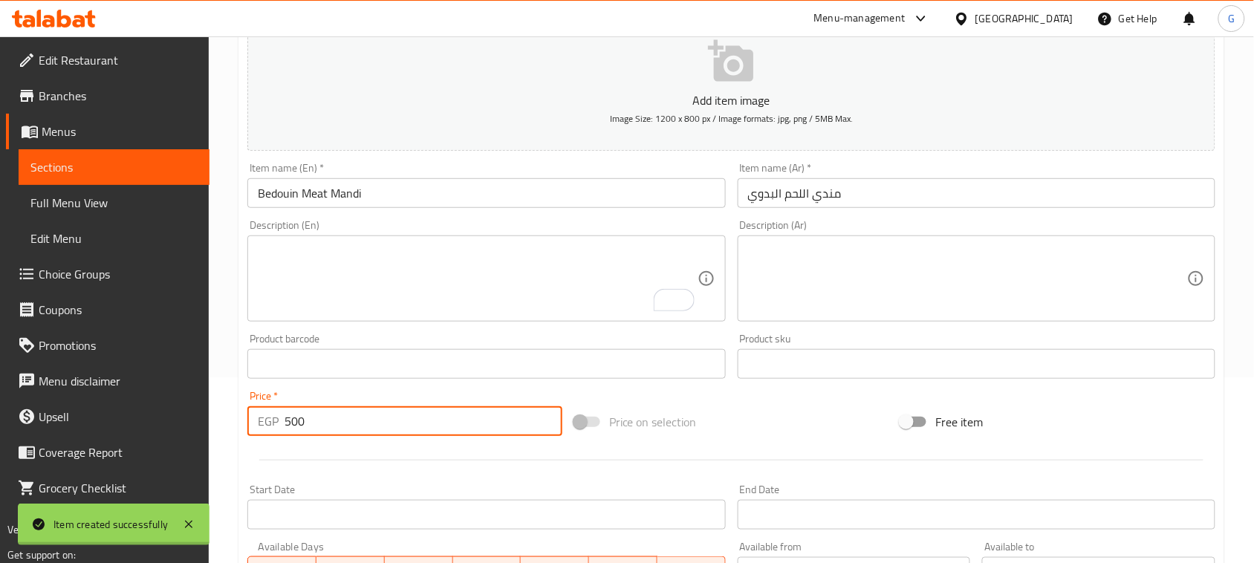
type input "0"
click at [864, 198] on input "text" at bounding box center [977, 193] width 478 height 30
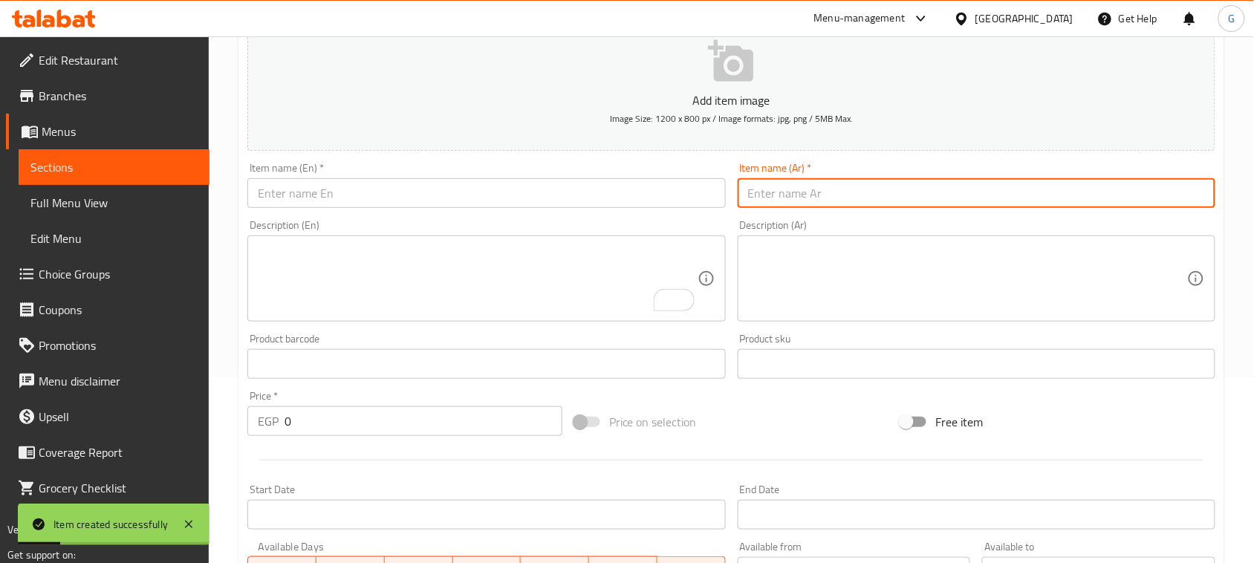
paste input "مضغوط خليجي بالمكسرات"
type input "مضغوط خليجي بالمكسرات"
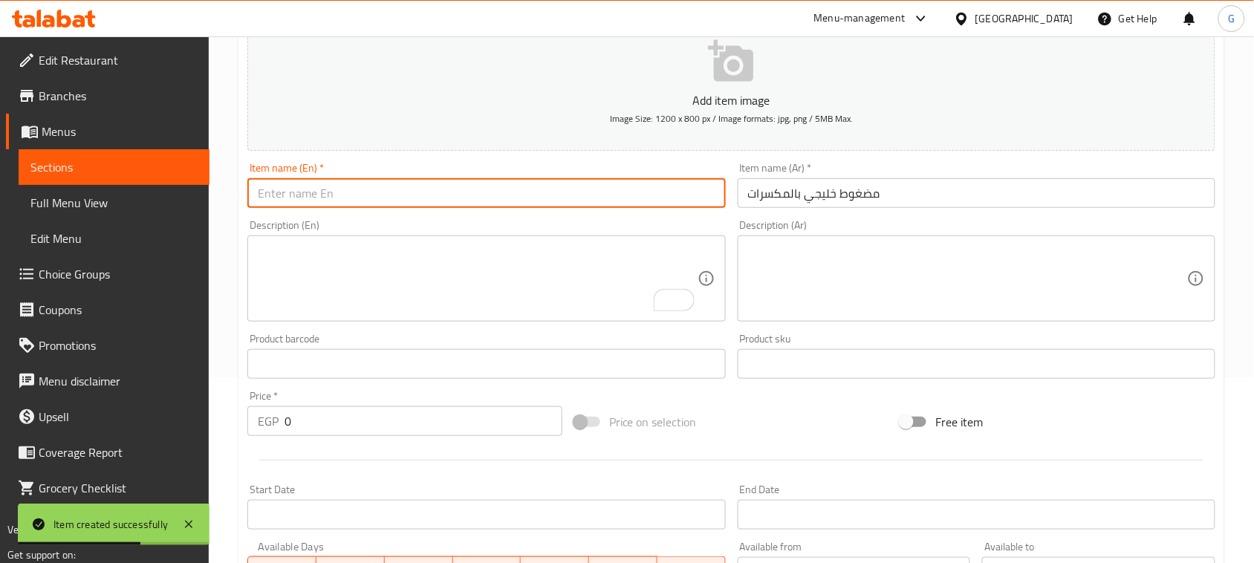
click at [591, 188] on input "text" at bounding box center [486, 193] width 478 height 30
paste input "Gulf compressed with nuts"
click at [591, 188] on input "Gulf compressed with nuts" at bounding box center [486, 193] width 478 height 30
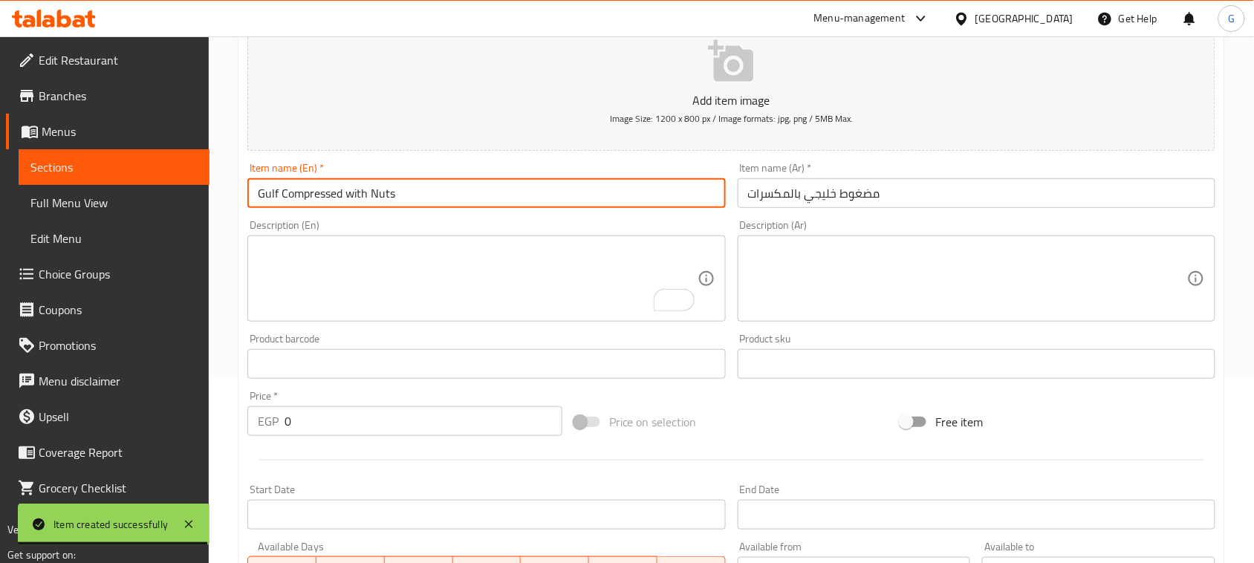
type input "Gulf Compressed with Nuts"
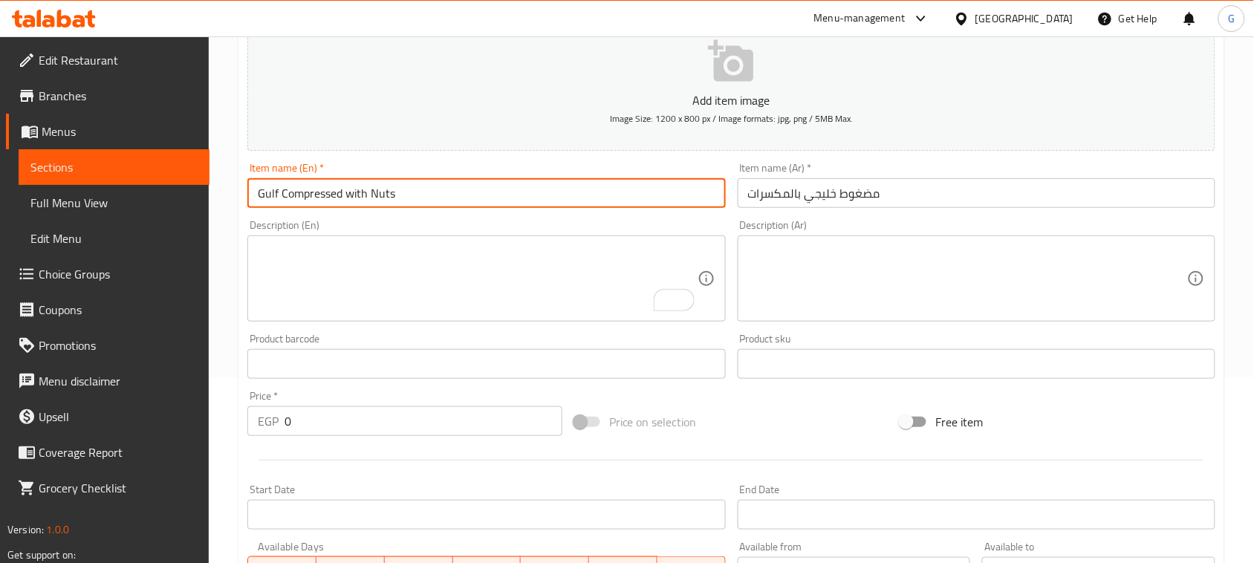
scroll to position [372, 0]
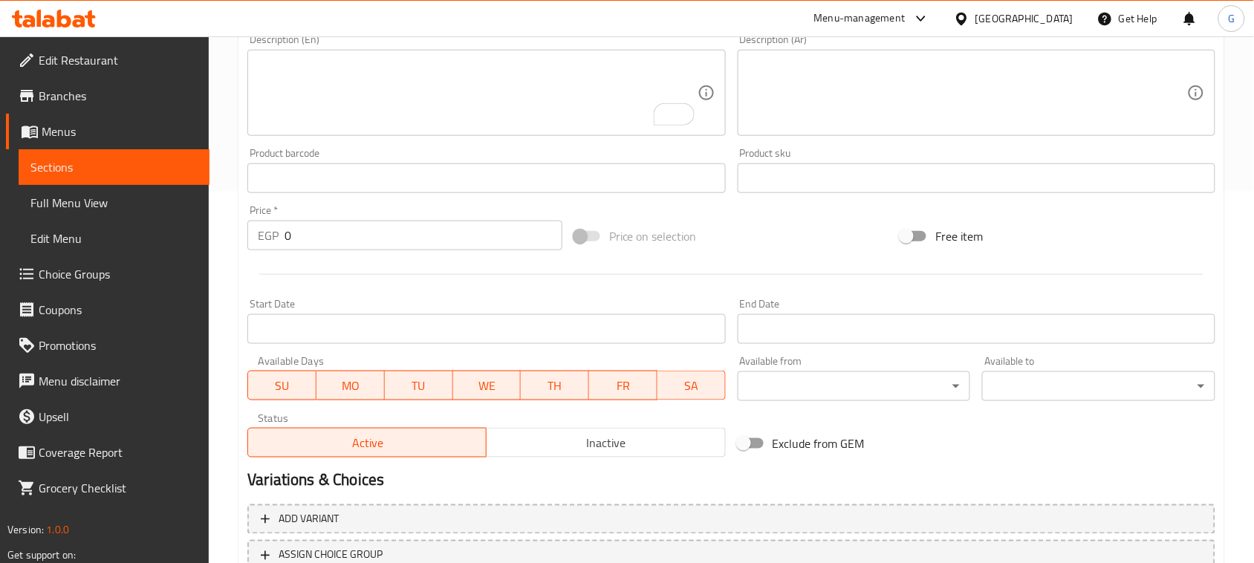
click at [279, 235] on div "EGP 0 Price *" at bounding box center [404, 236] width 315 height 30
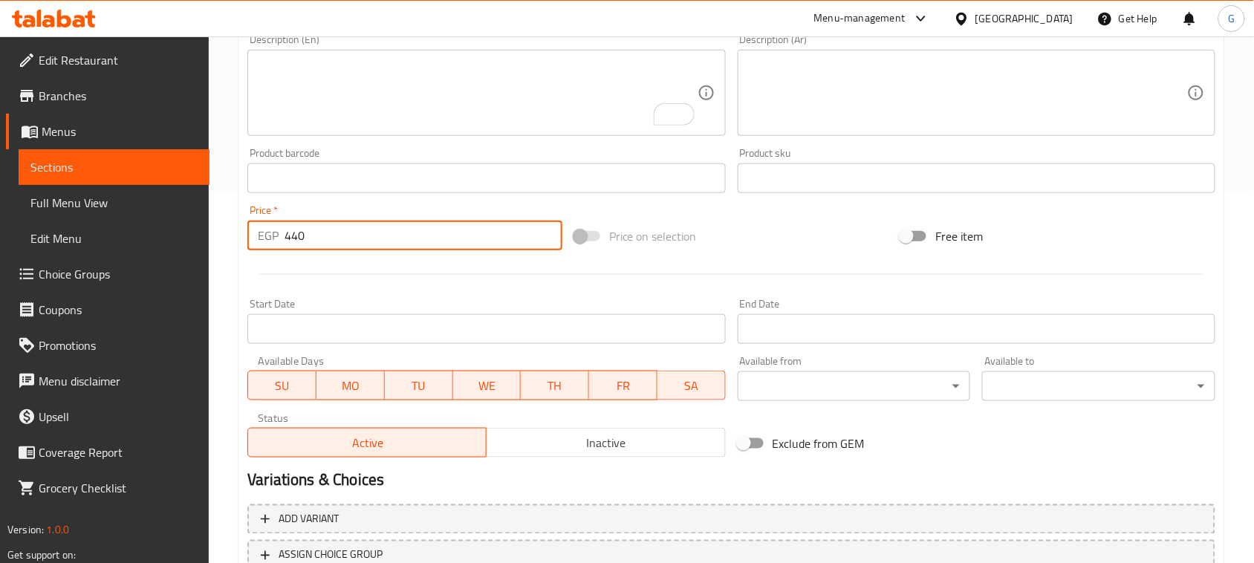
type input "440"
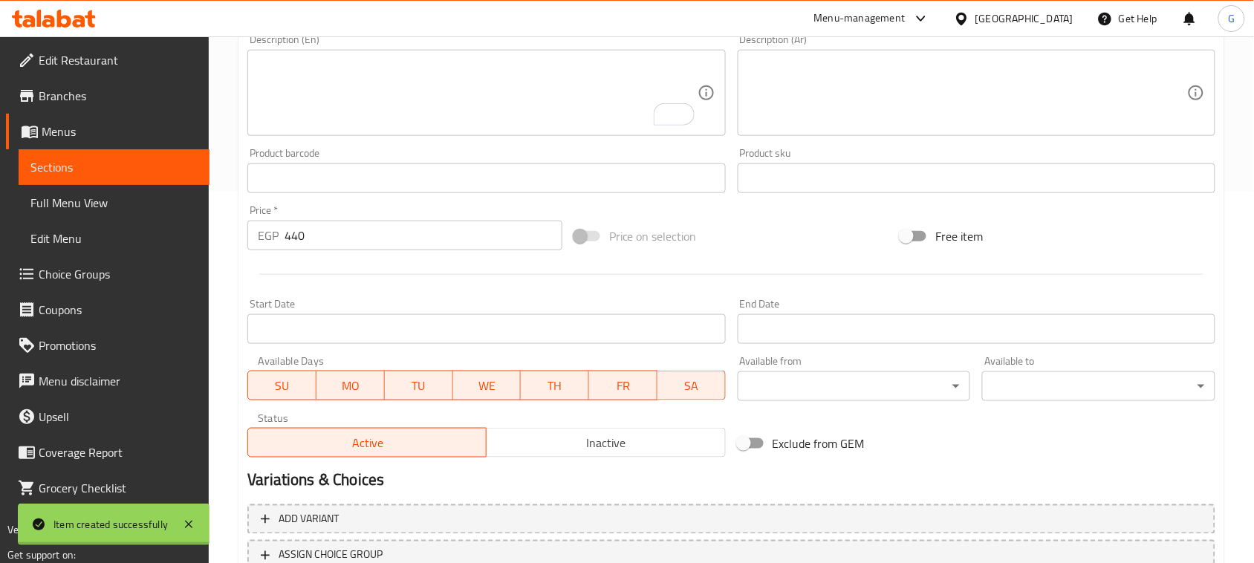
type input "0"
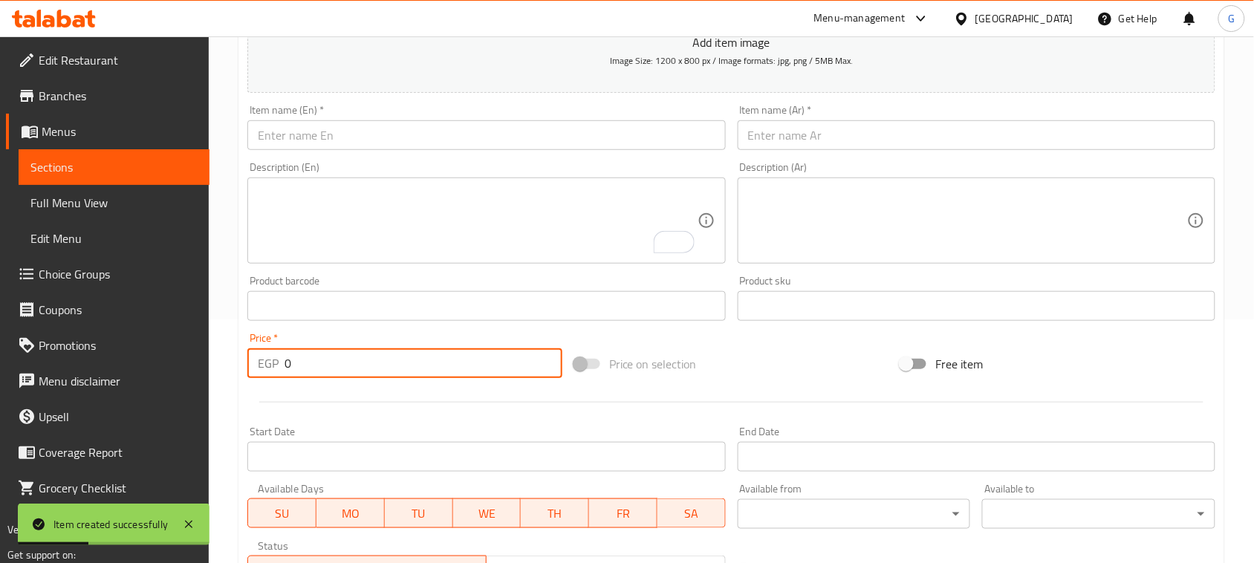
scroll to position [186, 0]
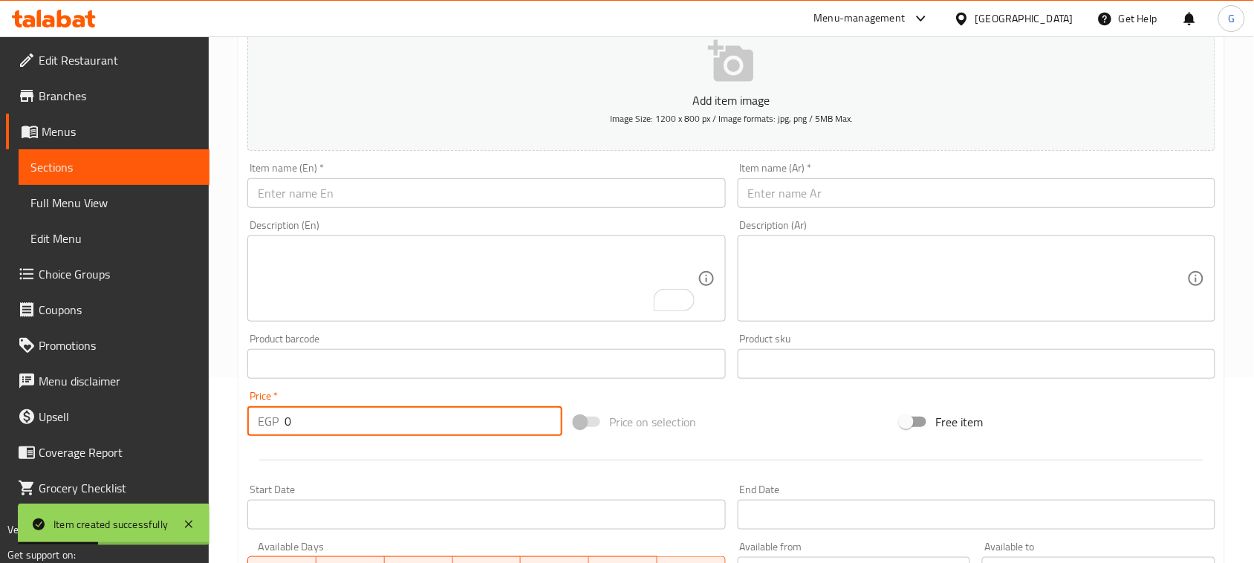
click at [912, 182] on input "text" at bounding box center [977, 193] width 478 height 30
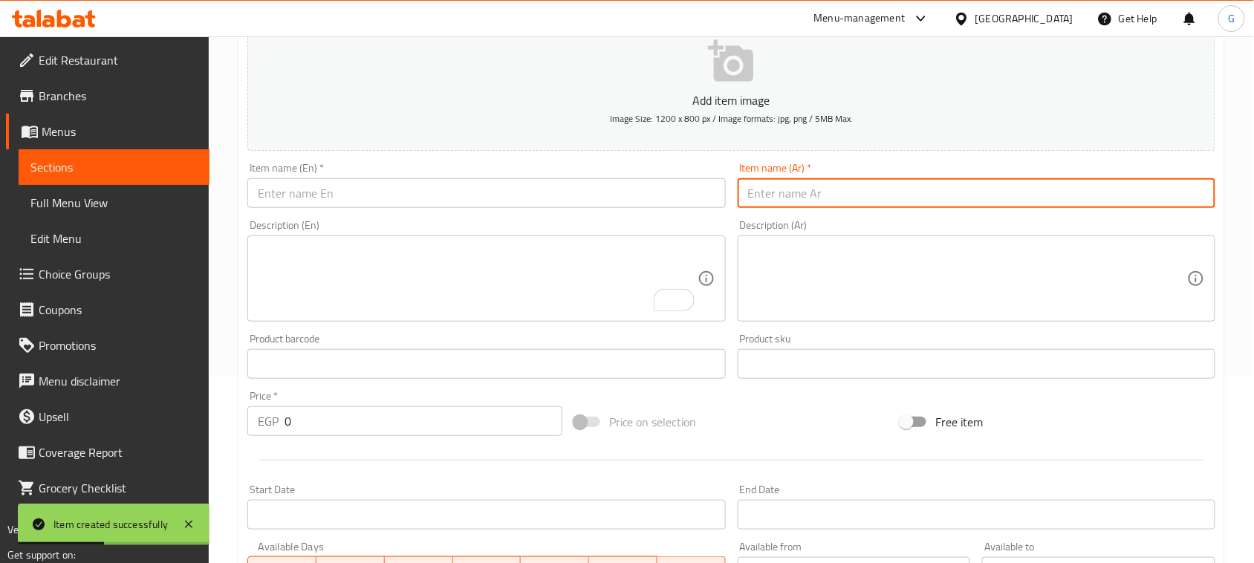
paste input "مقلوب لحم ضاني"
type input "مقلوب لحم ضاني"
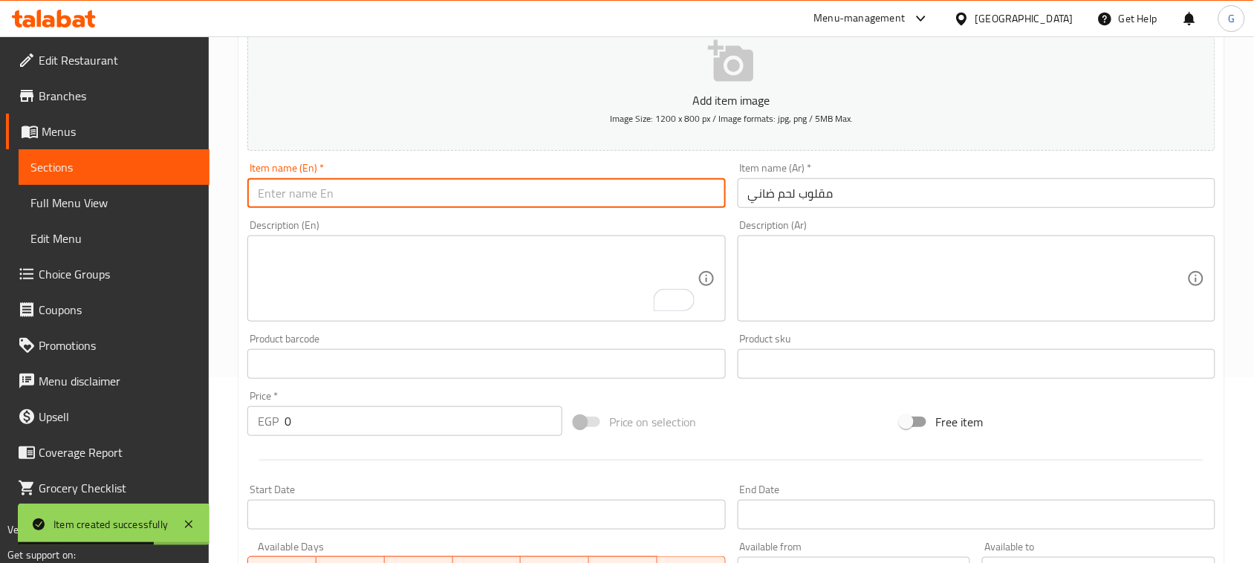
click at [626, 184] on input "text" at bounding box center [486, 193] width 478 height 30
paste input "Lamb Maqluba"
type input "Lamb Maqluba"
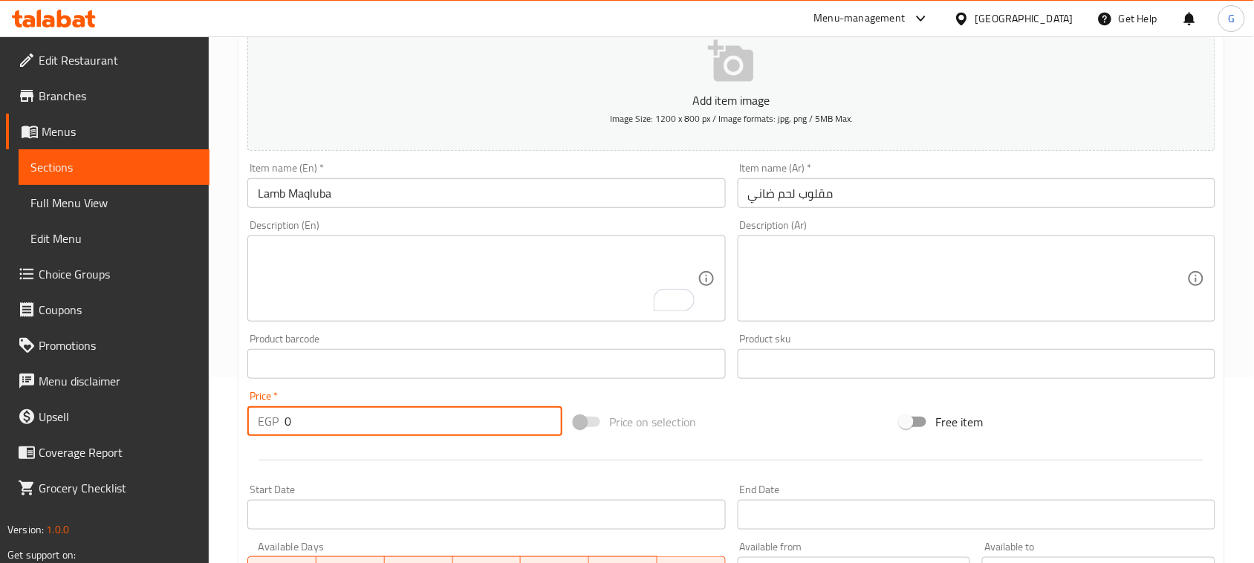
drag, startPoint x: 305, startPoint y: 417, endPoint x: 279, endPoint y: 420, distance: 26.2
click at [279, 420] on div "EGP 0 Price *" at bounding box center [404, 421] width 315 height 30
type input "400"
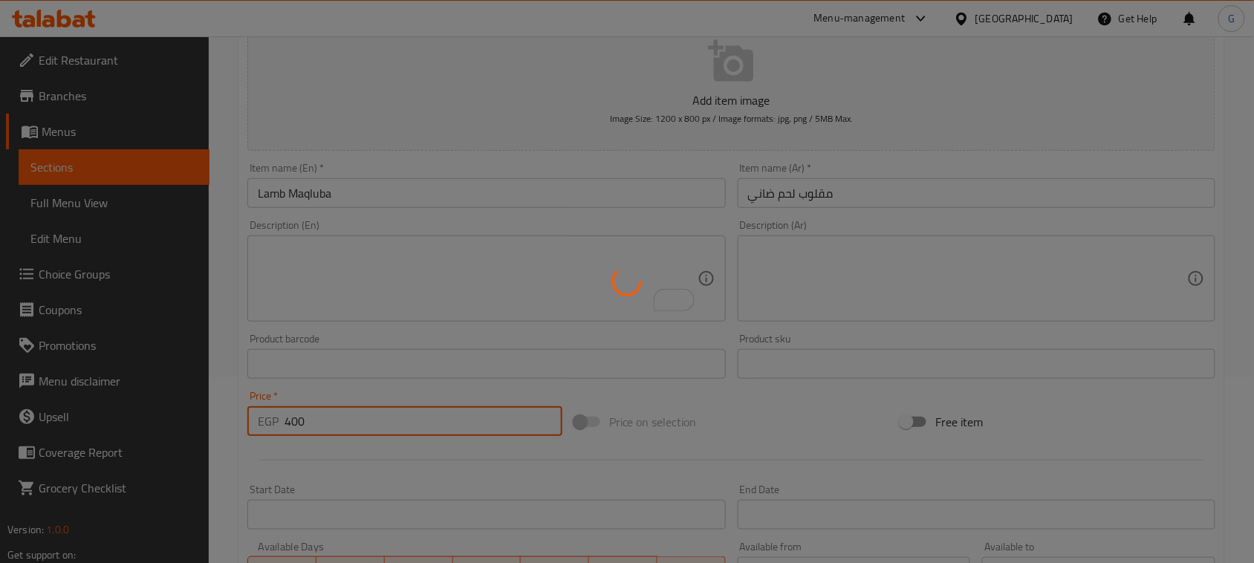
type input "0"
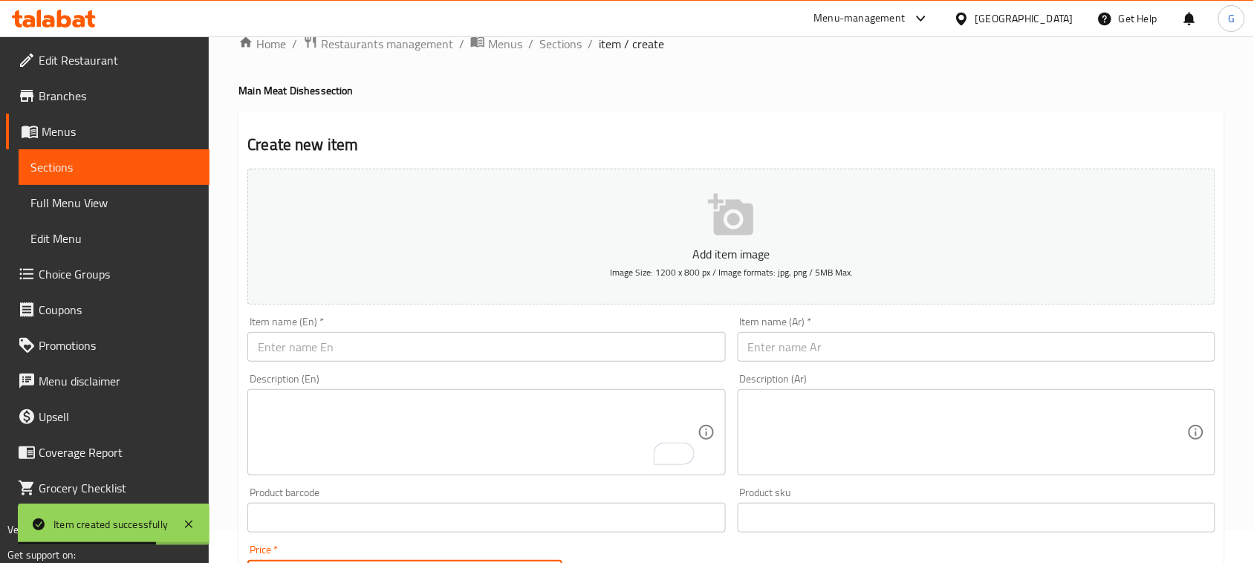
scroll to position [0, 0]
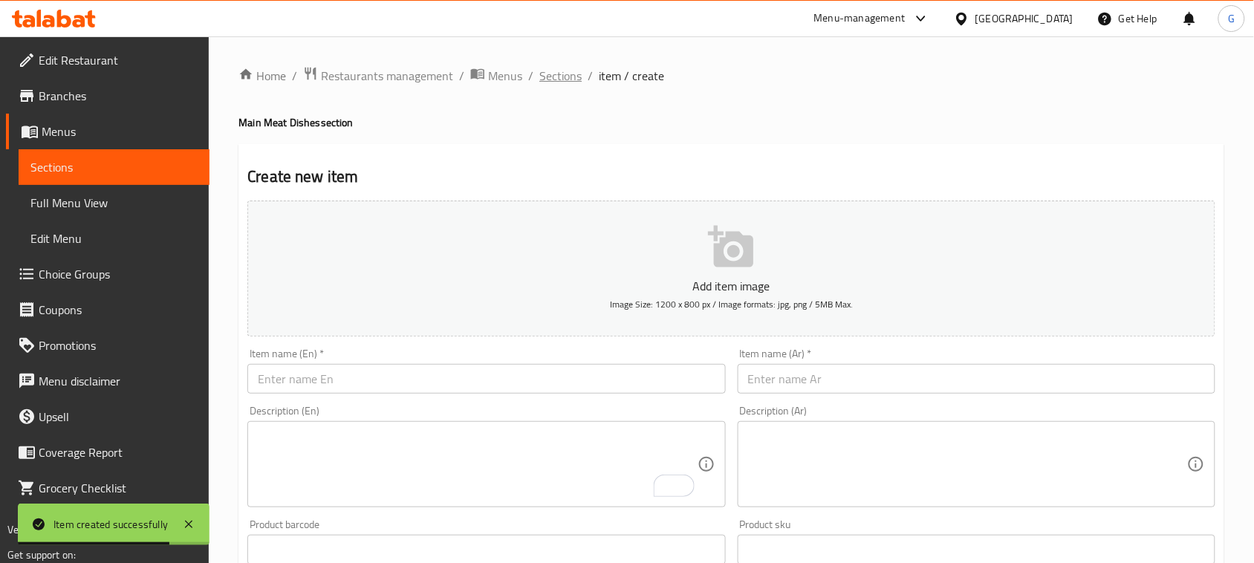
click at [556, 78] on span "Sections" at bounding box center [560, 76] width 42 height 18
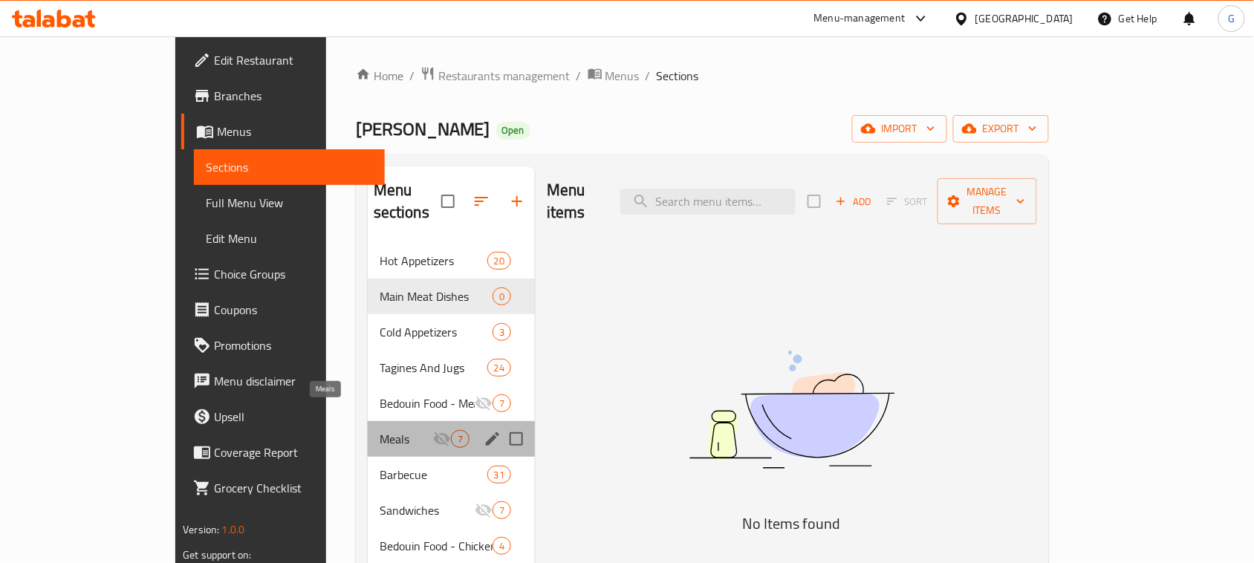
click at [380, 430] on span "Meals" at bounding box center [407, 439] width 54 height 18
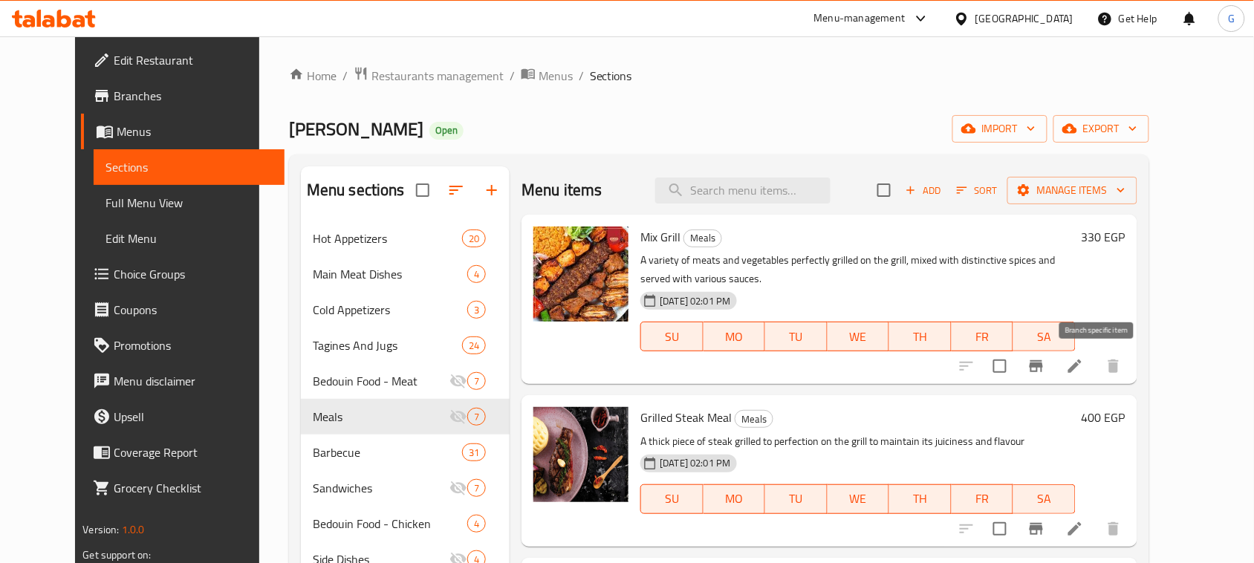
click at [1043, 372] on icon "Branch-specific-item" at bounding box center [1036, 366] width 13 height 12
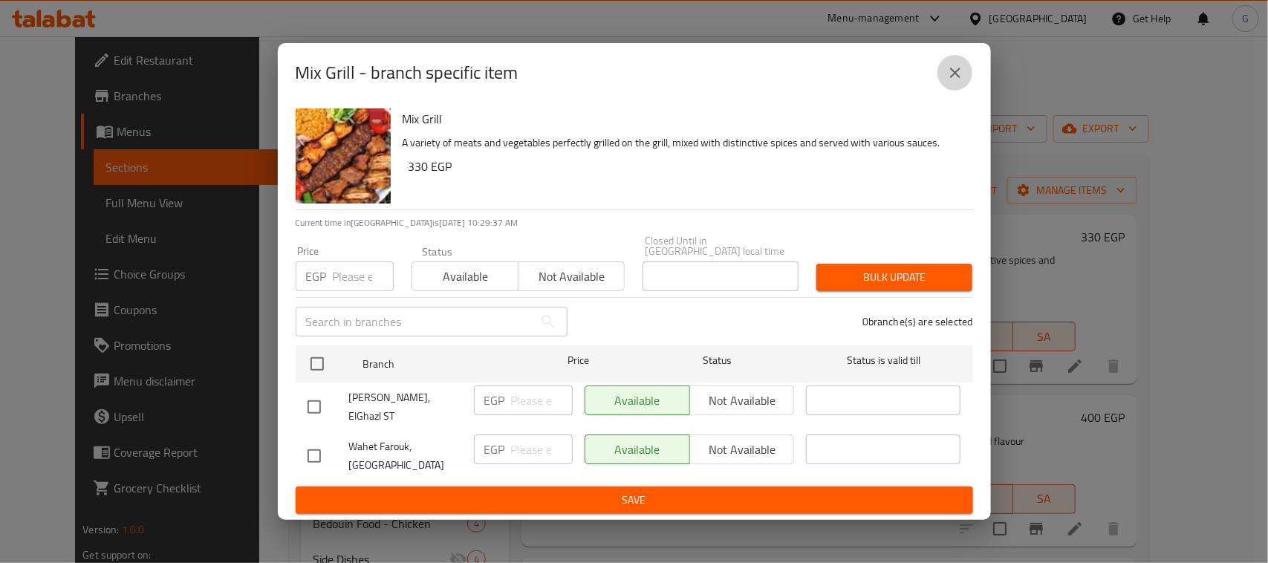
click at [964, 82] on icon "close" at bounding box center [956, 73] width 18 height 18
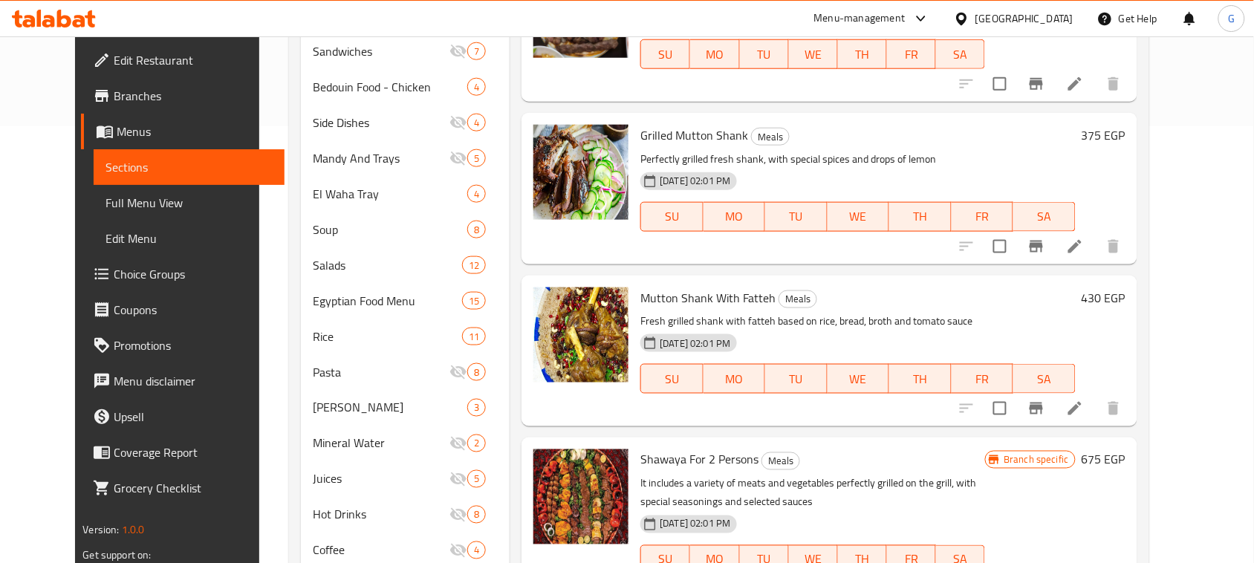
scroll to position [464, 0]
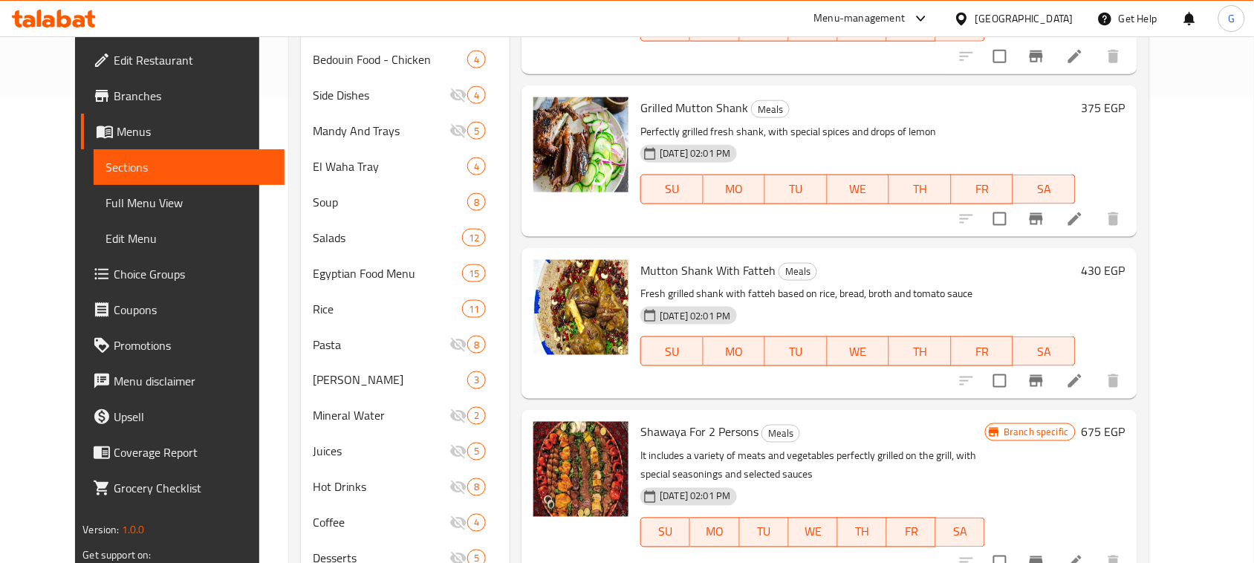
click at [1046, 377] on icon "Branch-specific-item" at bounding box center [1037, 381] width 18 height 18
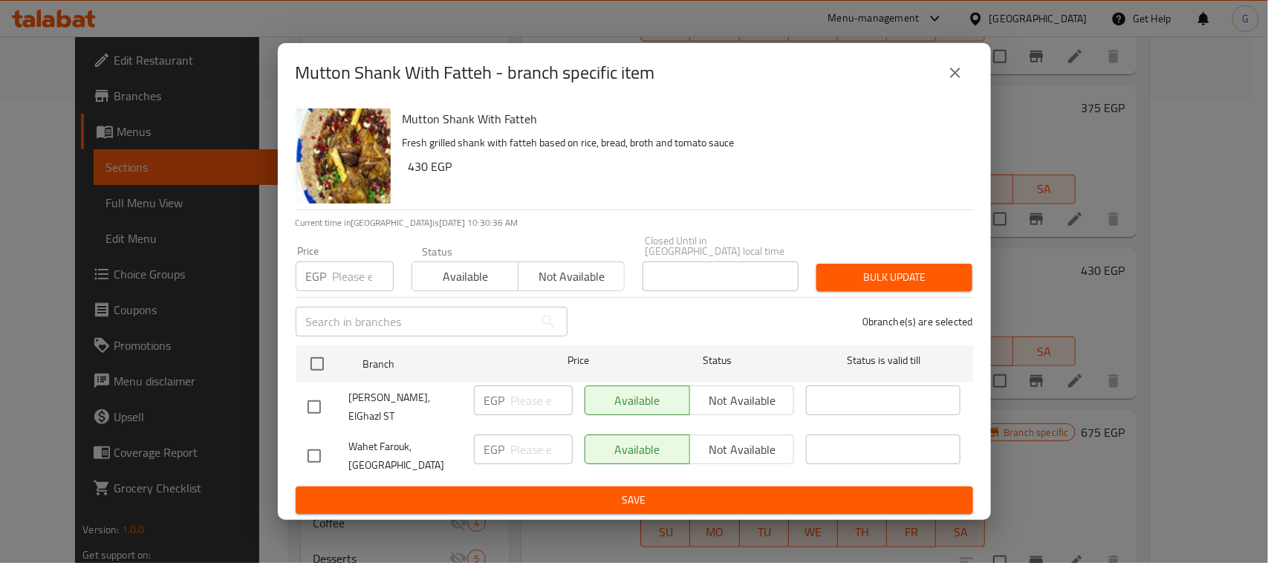
click at [960, 82] on icon "close" at bounding box center [956, 73] width 18 height 18
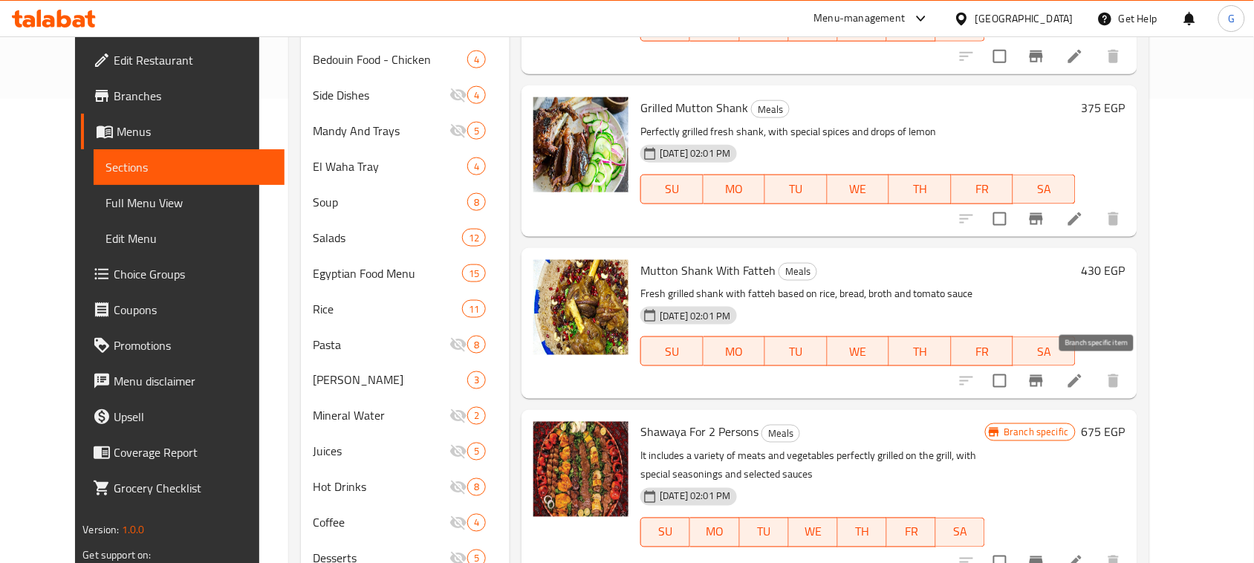
click at [1043, 380] on icon "Branch-specific-item" at bounding box center [1036, 381] width 13 height 12
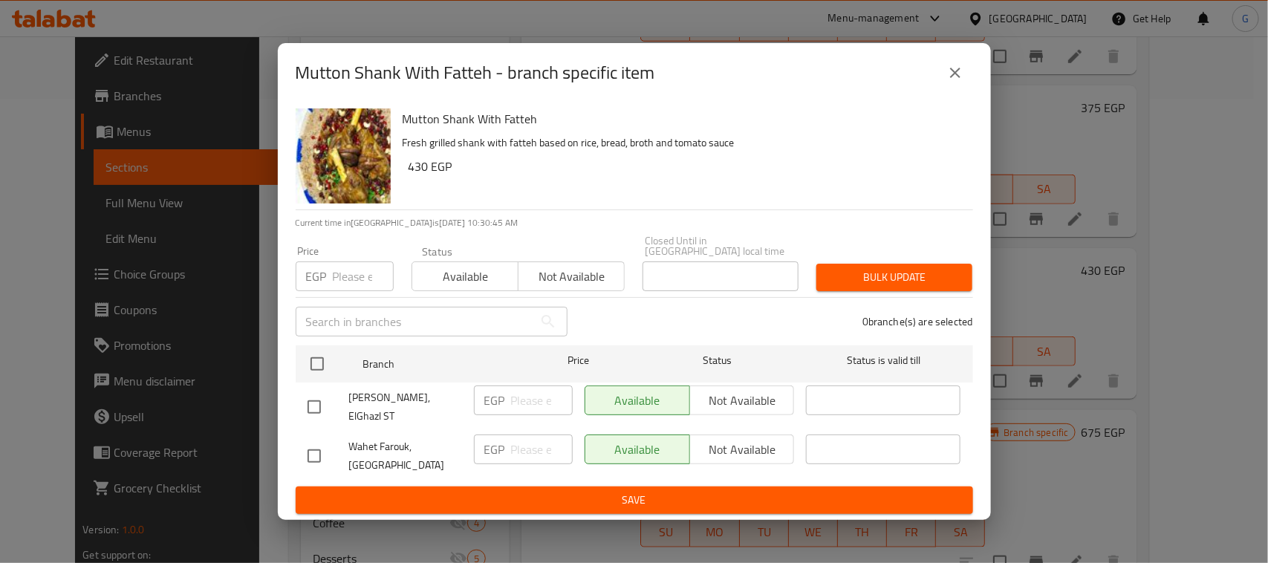
click at [314, 398] on input "checkbox" at bounding box center [314, 407] width 31 height 31
checkbox input "true"
click at [521, 409] on input "number" at bounding box center [542, 401] width 62 height 30
type input "500"
drag, startPoint x: 628, startPoint y: 480, endPoint x: 607, endPoint y: 461, distance: 28.4
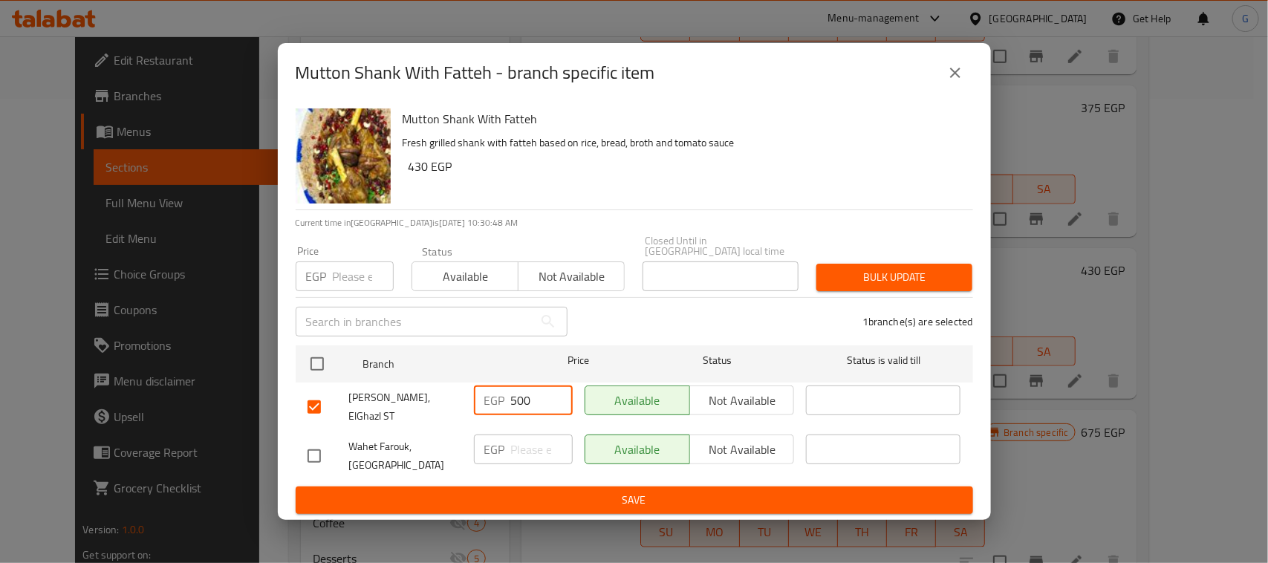
click at [628, 487] on button "Save" at bounding box center [635, 500] width 678 height 27
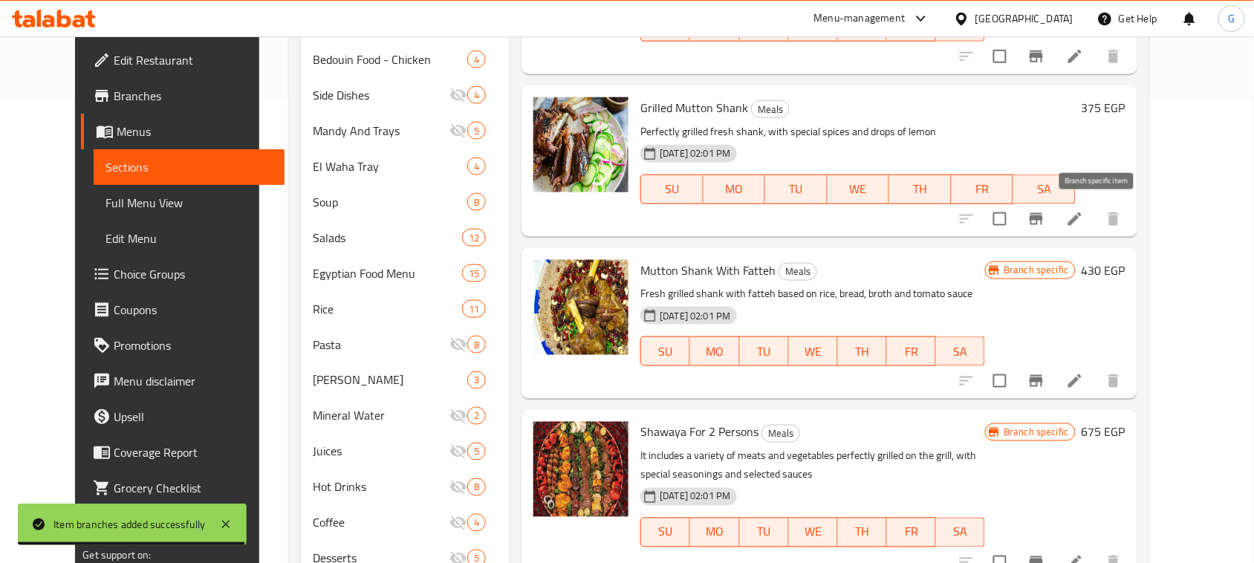
click at [1043, 214] on icon "Branch-specific-item" at bounding box center [1036, 219] width 13 height 12
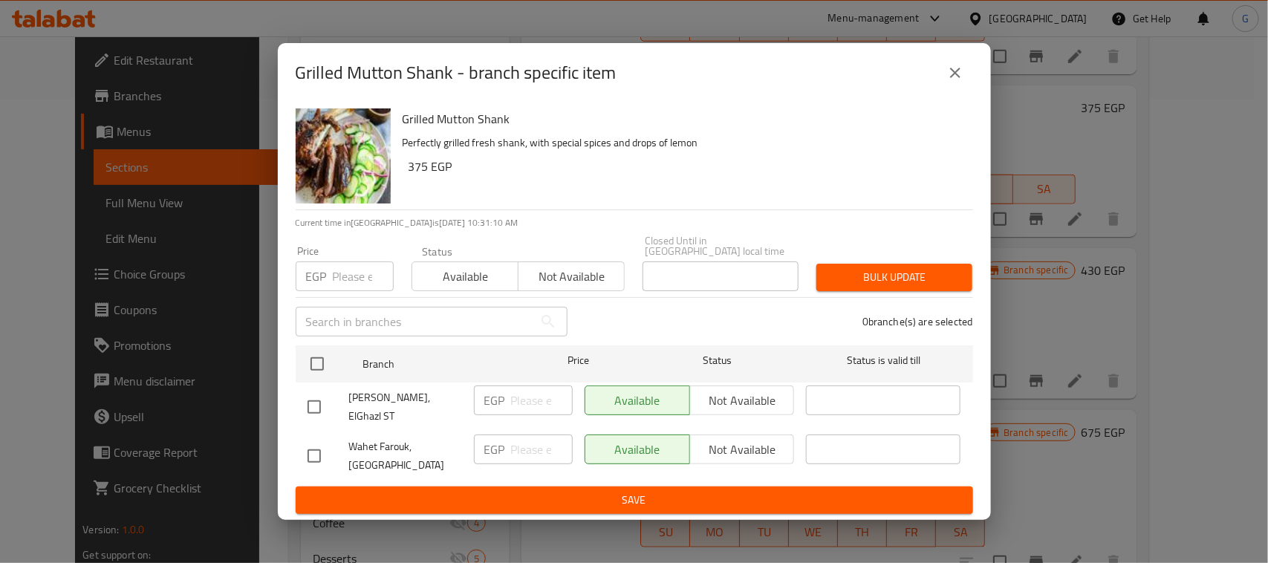
click at [317, 403] on input "checkbox" at bounding box center [314, 407] width 31 height 31
checkbox input "true"
click at [526, 395] on input "number" at bounding box center [542, 401] width 62 height 30
type input "475"
click at [615, 493] on span "Save" at bounding box center [635, 500] width 654 height 19
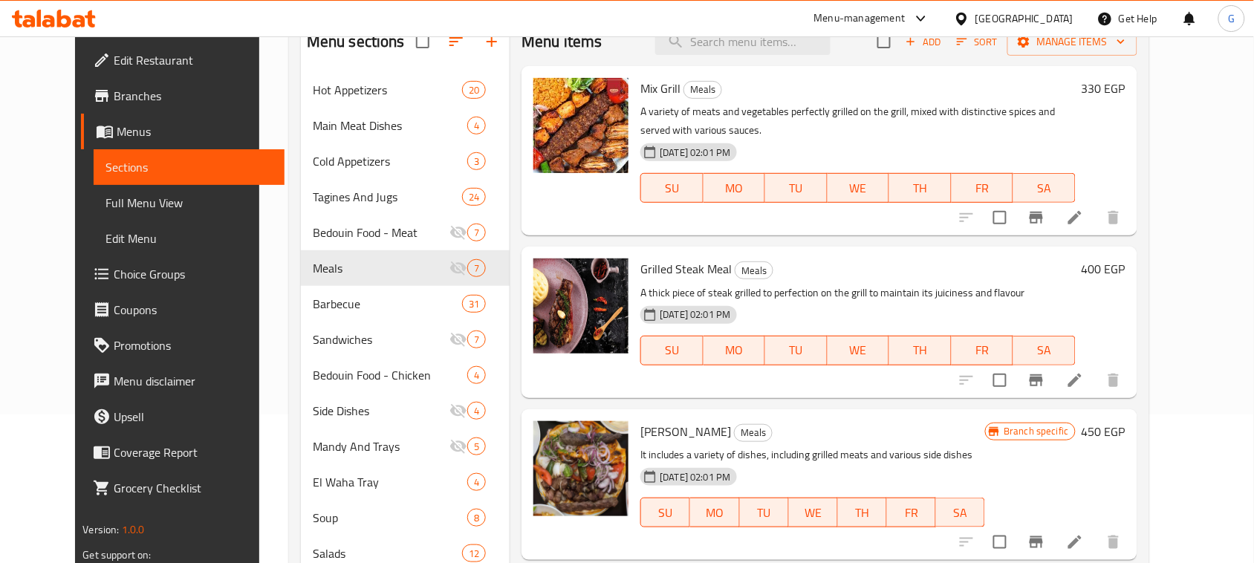
scroll to position [145, 0]
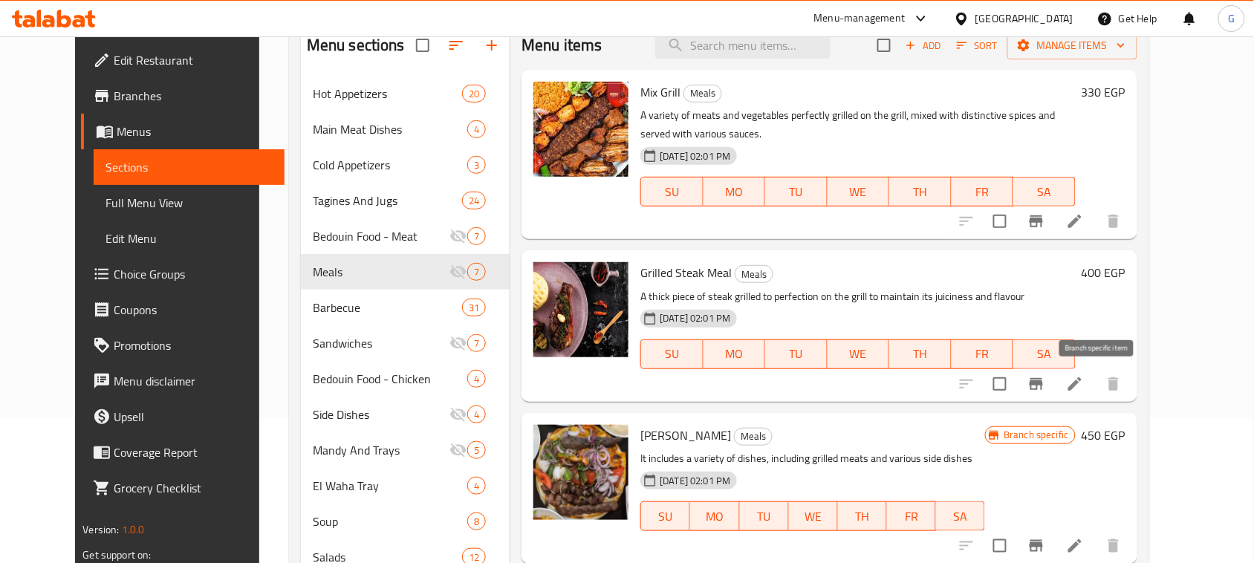
click at [1046, 384] on icon "Branch-specific-item" at bounding box center [1037, 384] width 18 height 18
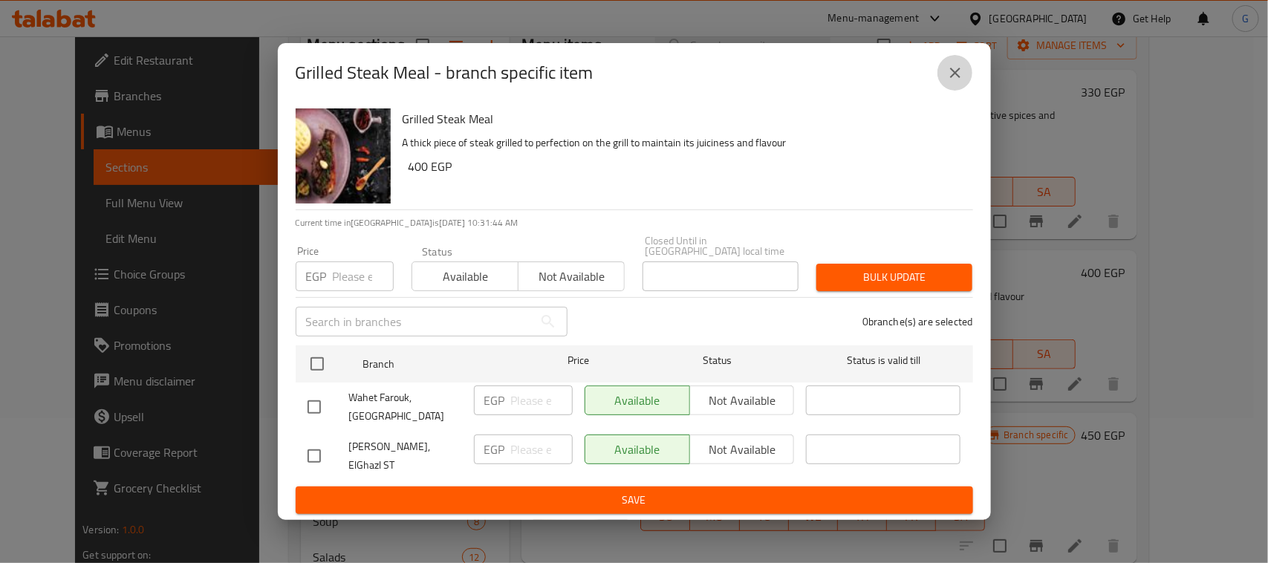
click at [968, 80] on button "close" at bounding box center [956, 73] width 36 height 36
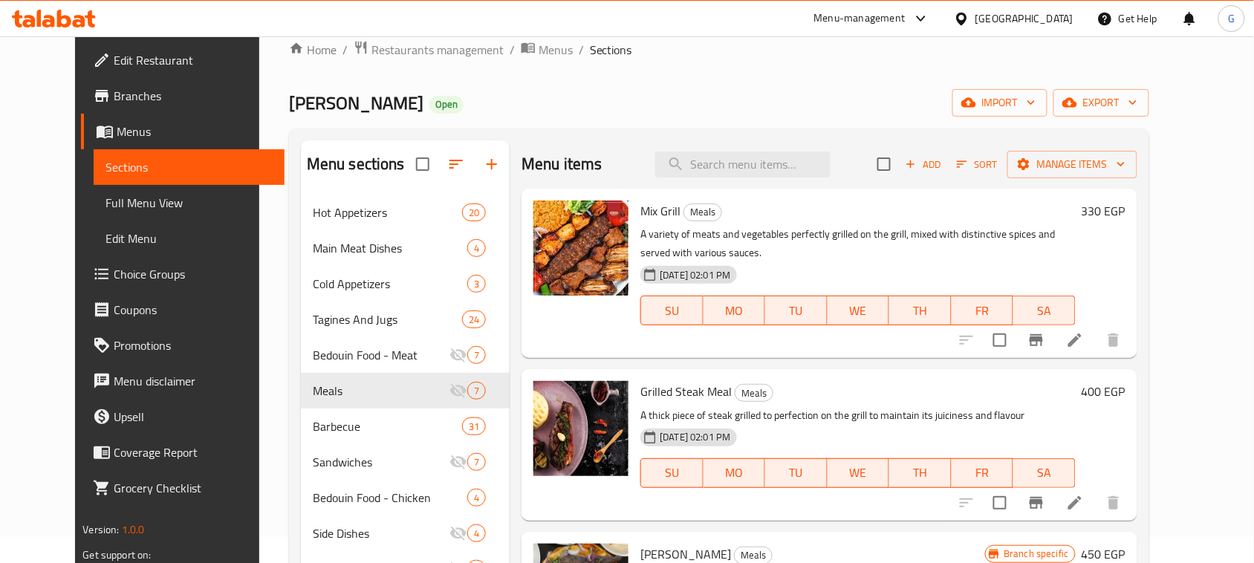
scroll to position [0, 0]
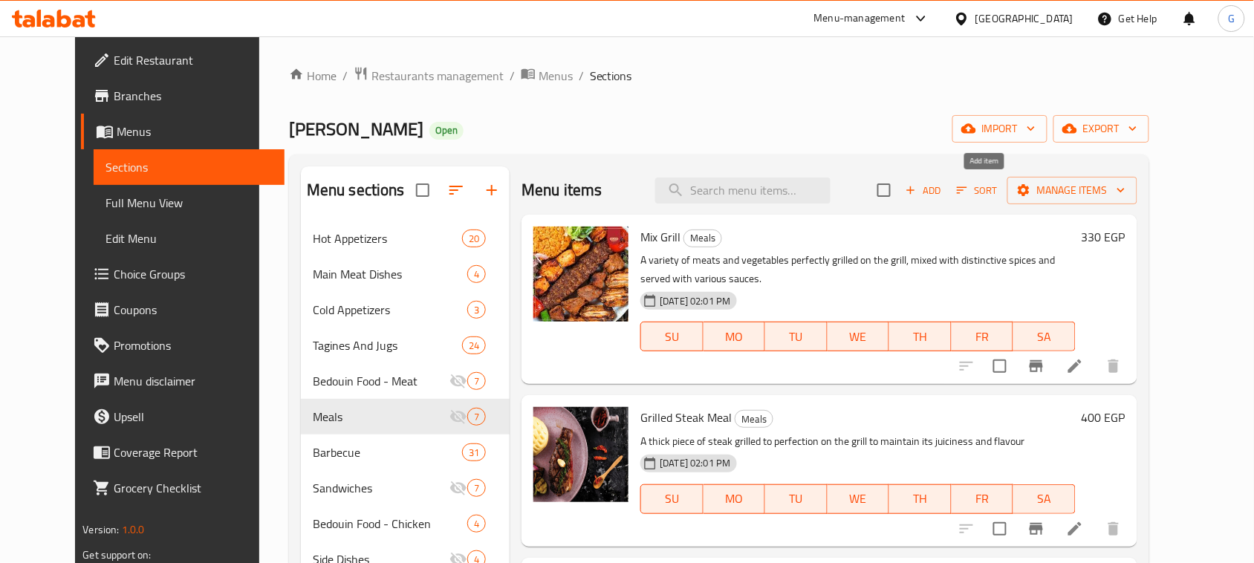
click at [944, 192] on span "Add" at bounding box center [924, 190] width 40 height 17
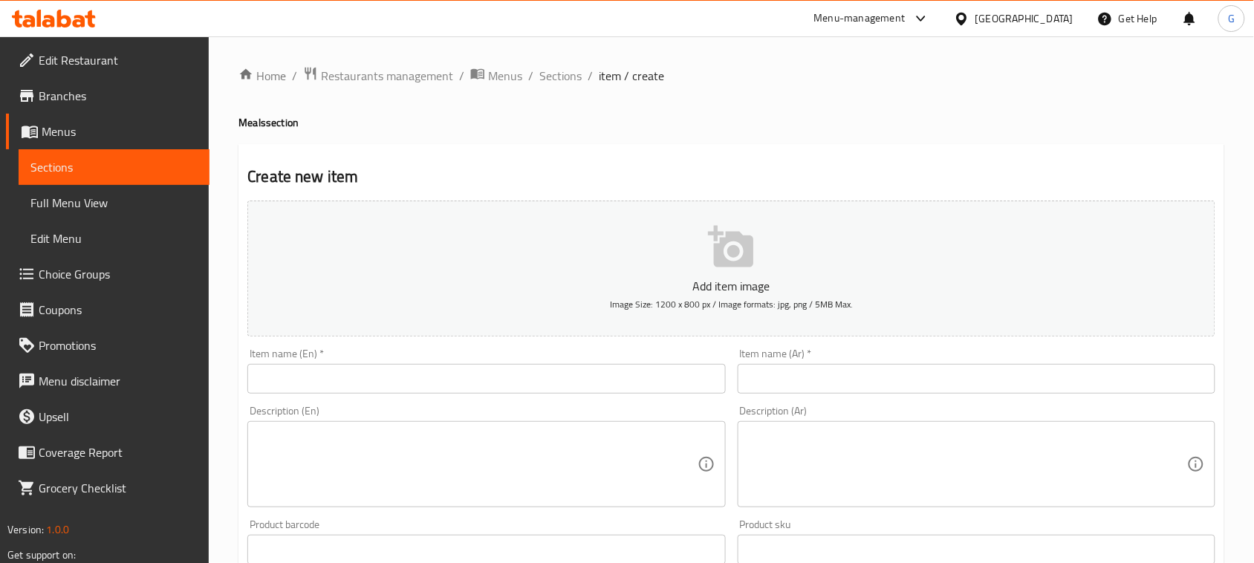
click at [846, 383] on input "text" at bounding box center [977, 379] width 478 height 30
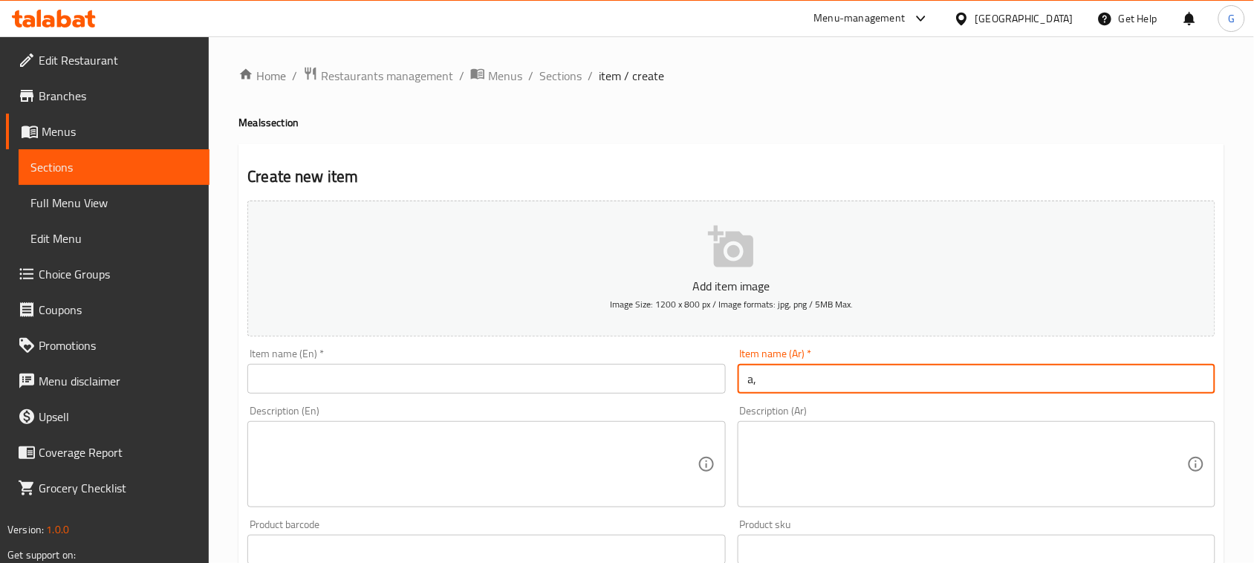
type input "a"
click at [844, 381] on input "شواية الواحة فرد" at bounding box center [977, 379] width 478 height 30
type input "شواية الواحة فرد"
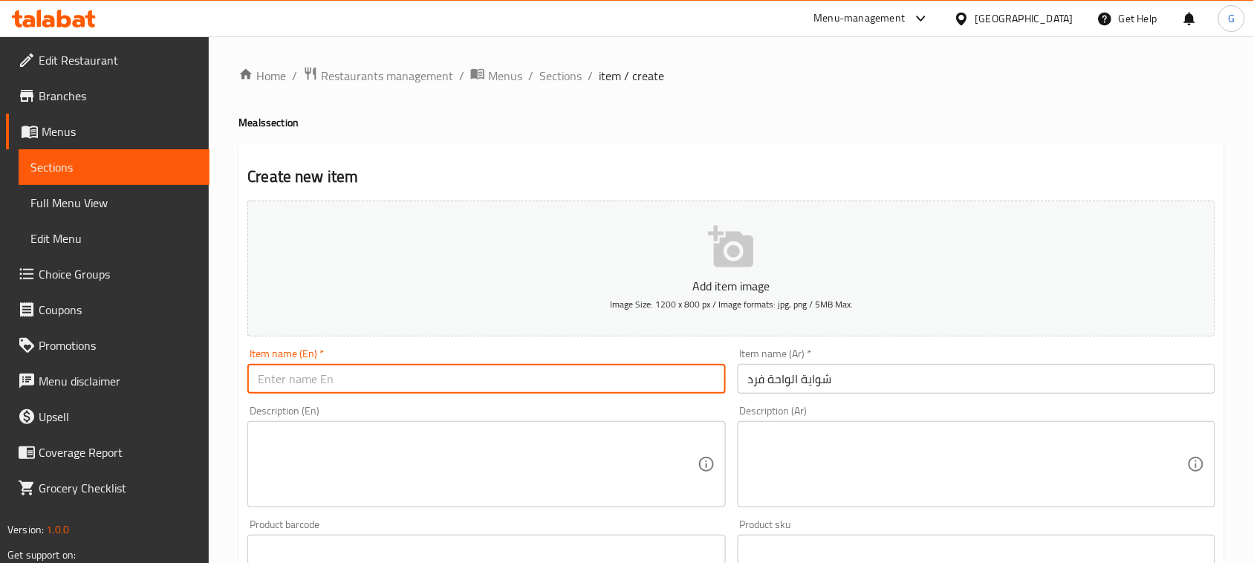
click at [559, 385] on input "text" at bounding box center [486, 379] width 478 height 30
paste input "Oasis Grill Single"
type input "Oasis Grill Single"
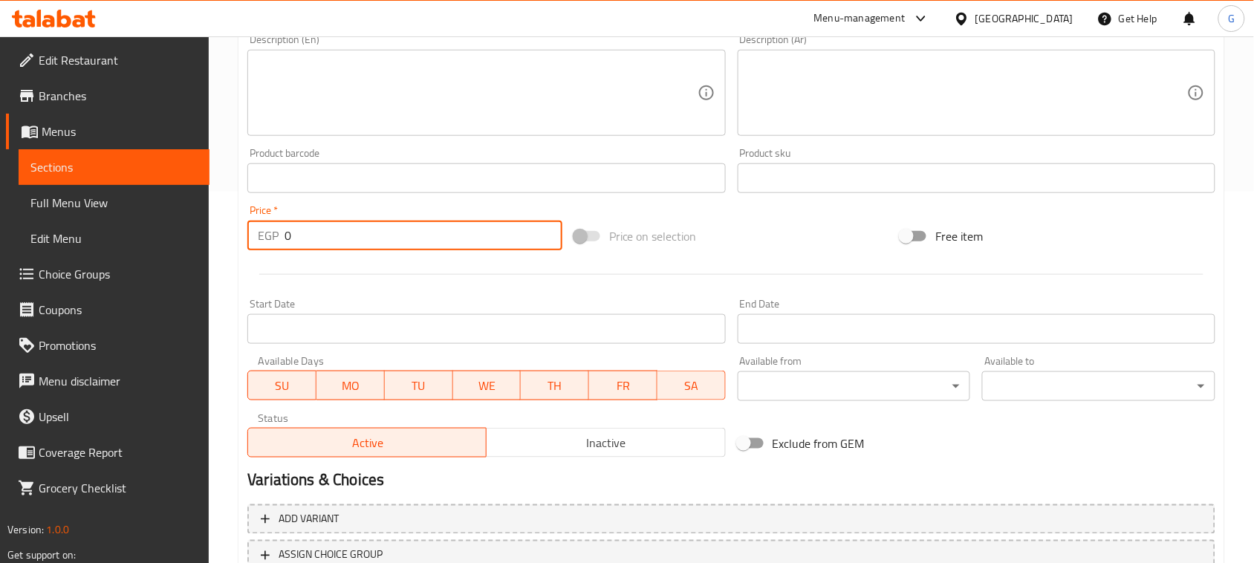
drag, startPoint x: 298, startPoint y: 233, endPoint x: 277, endPoint y: 233, distance: 20.8
click at [277, 233] on div "EGP 0 Price *" at bounding box center [404, 236] width 315 height 30
type input "450"
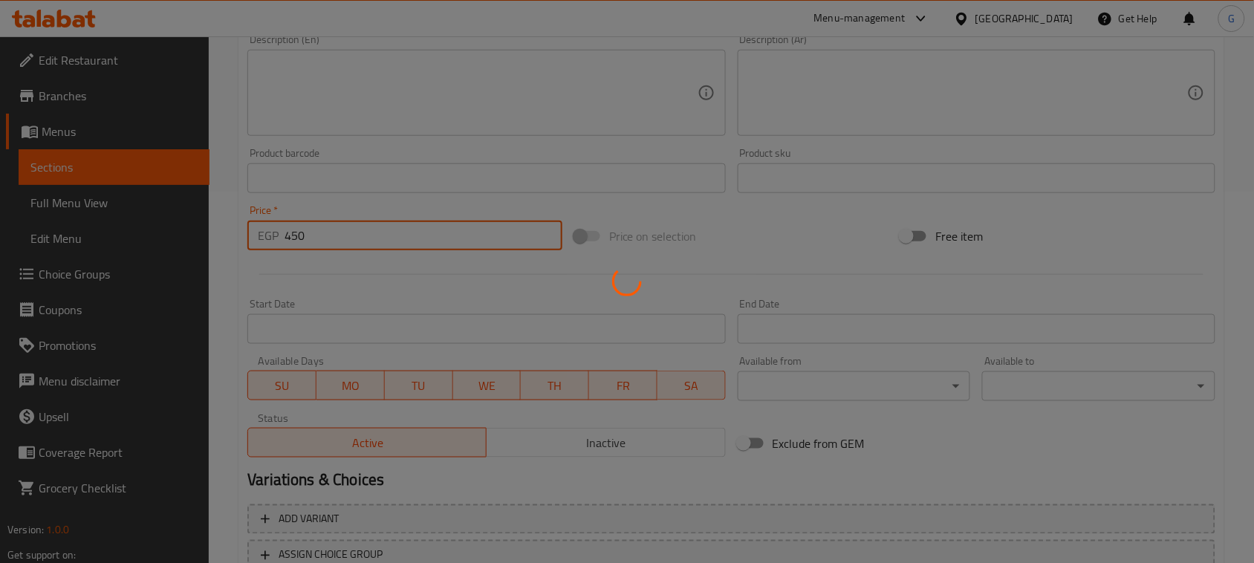
type input "0"
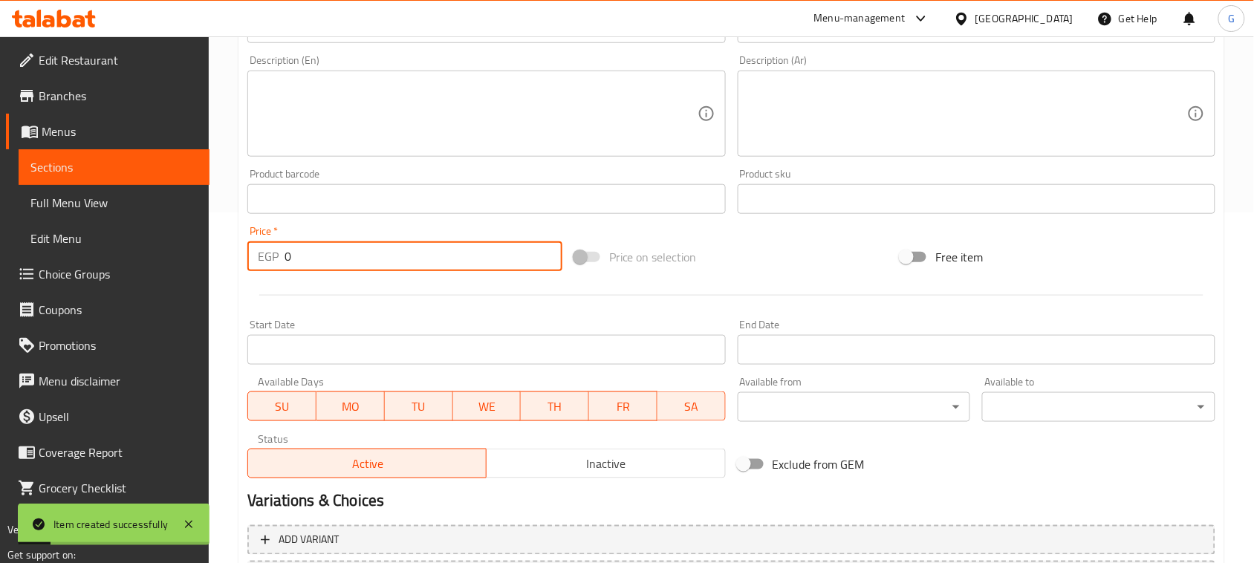
scroll to position [93, 0]
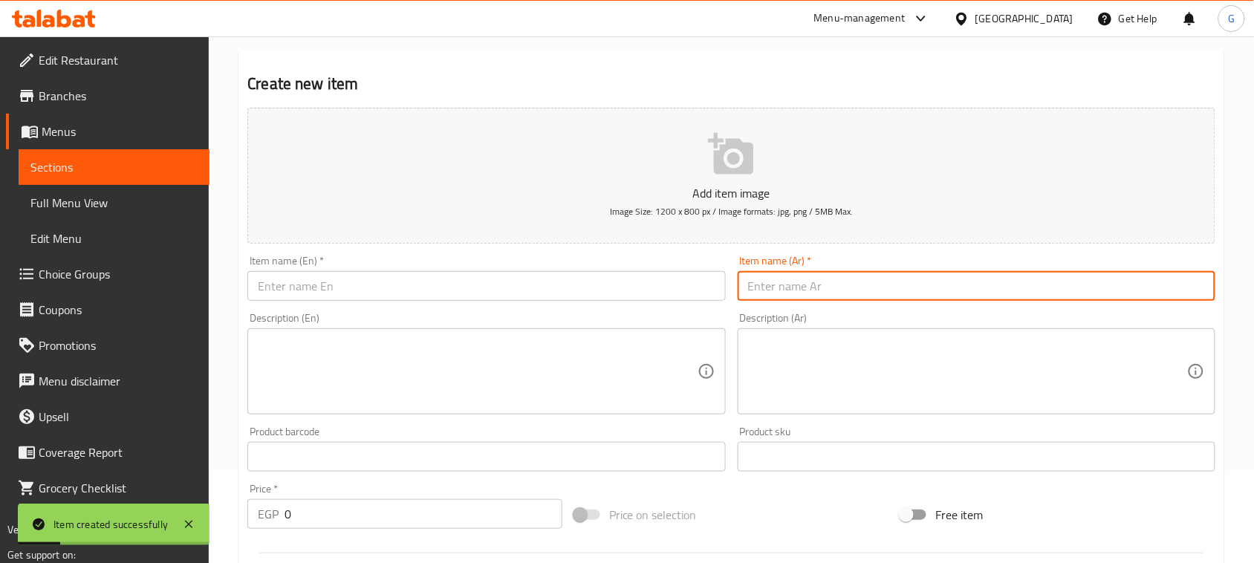
click at [894, 295] on input "text" at bounding box center [977, 286] width 478 height 30
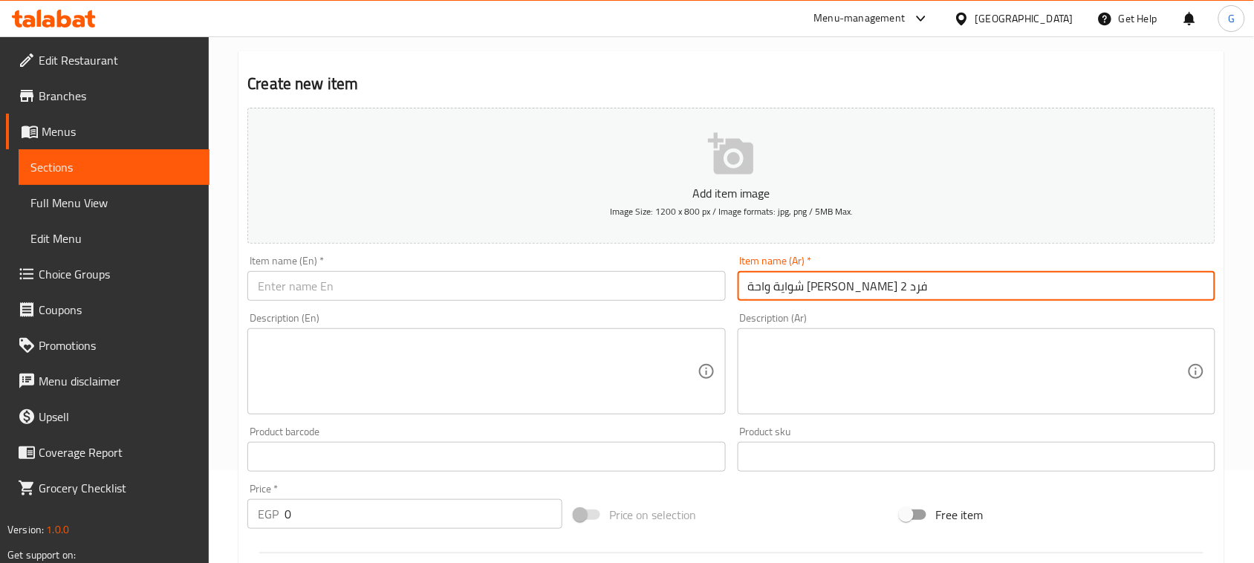
click at [894, 295] on input "شواية واحة فاروق 2 فرد" at bounding box center [977, 286] width 478 height 30
type input "شواية واحة فاروق 2 فرد"
click at [596, 291] on input "text" at bounding box center [486, 286] width 478 height 30
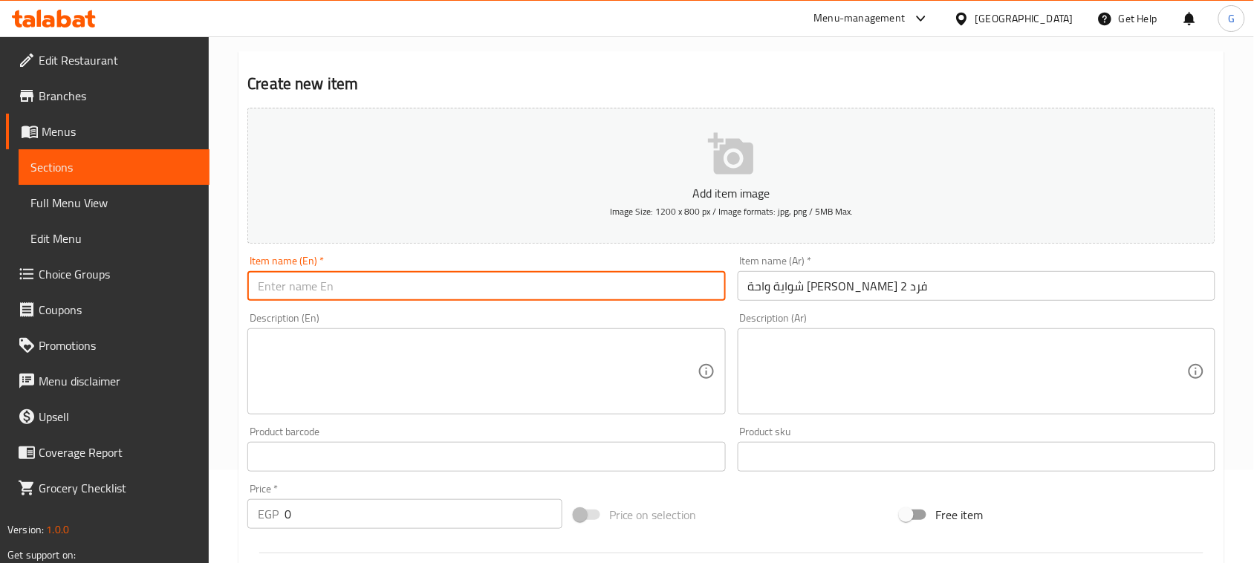
paste input "Farouk Oasis Grill for 2 people"
type input "Farouk Oasis Grill for 2 people"
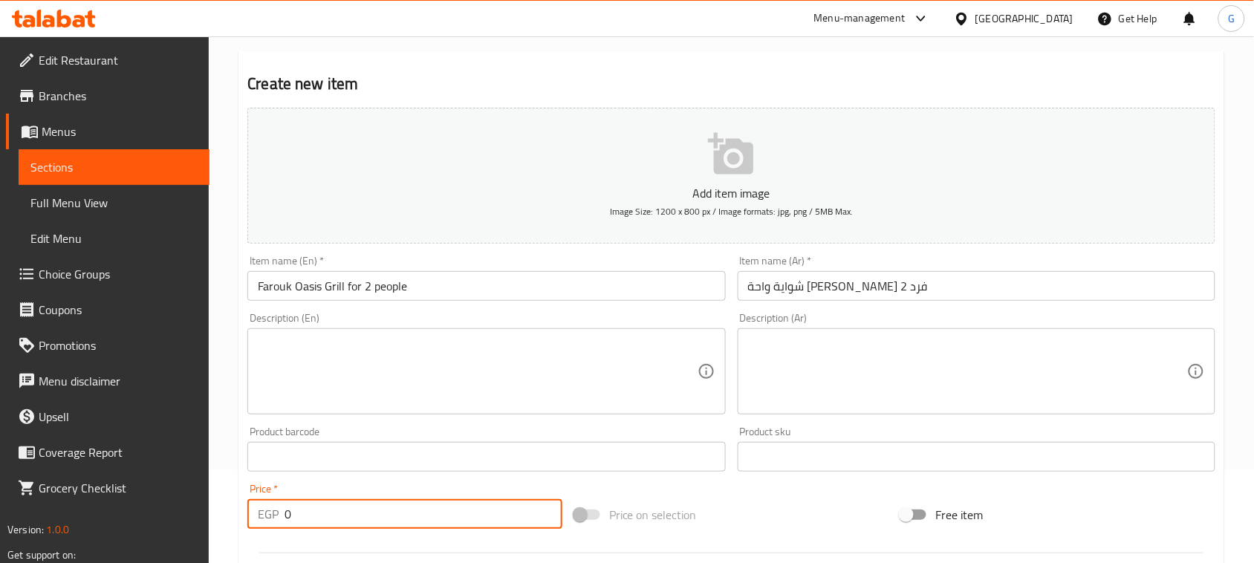
drag, startPoint x: 279, startPoint y: 511, endPoint x: 262, endPoint y: 511, distance: 16.3
click at [262, 511] on div "EGP 0 Price *" at bounding box center [404, 514] width 315 height 30
type input "675"
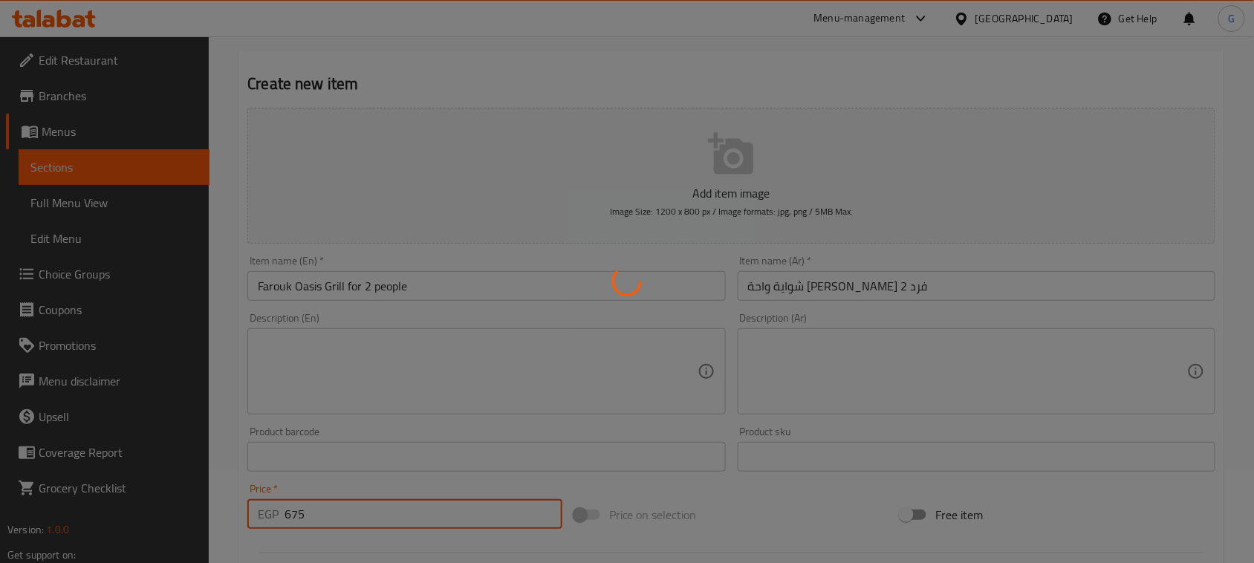
type input "0"
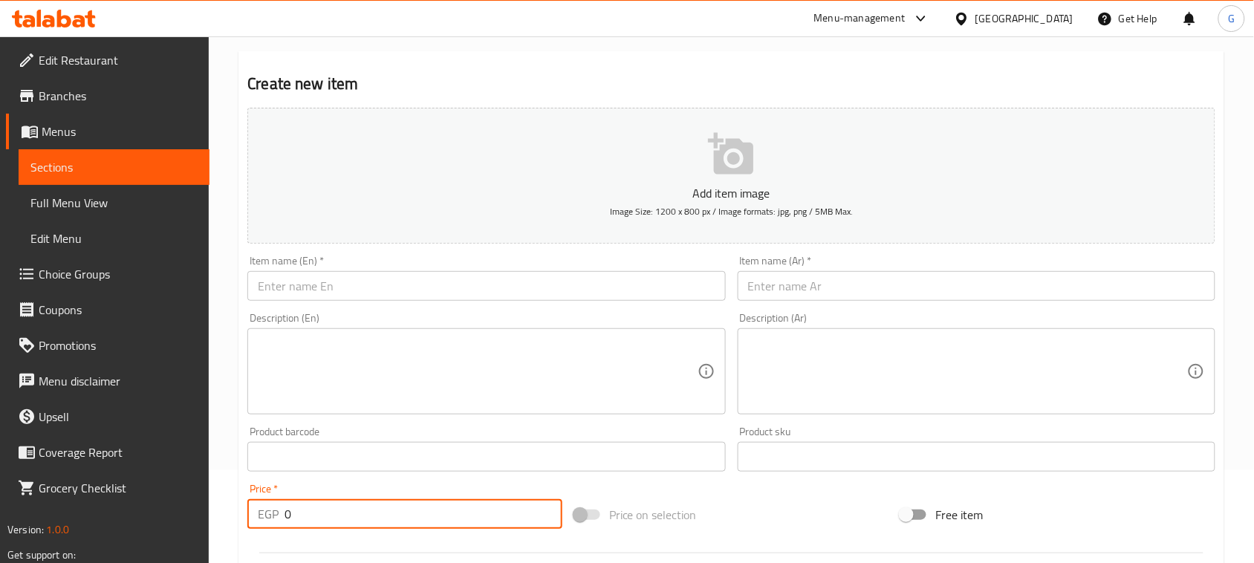
click at [920, 280] on input "text" at bounding box center [977, 286] width 478 height 30
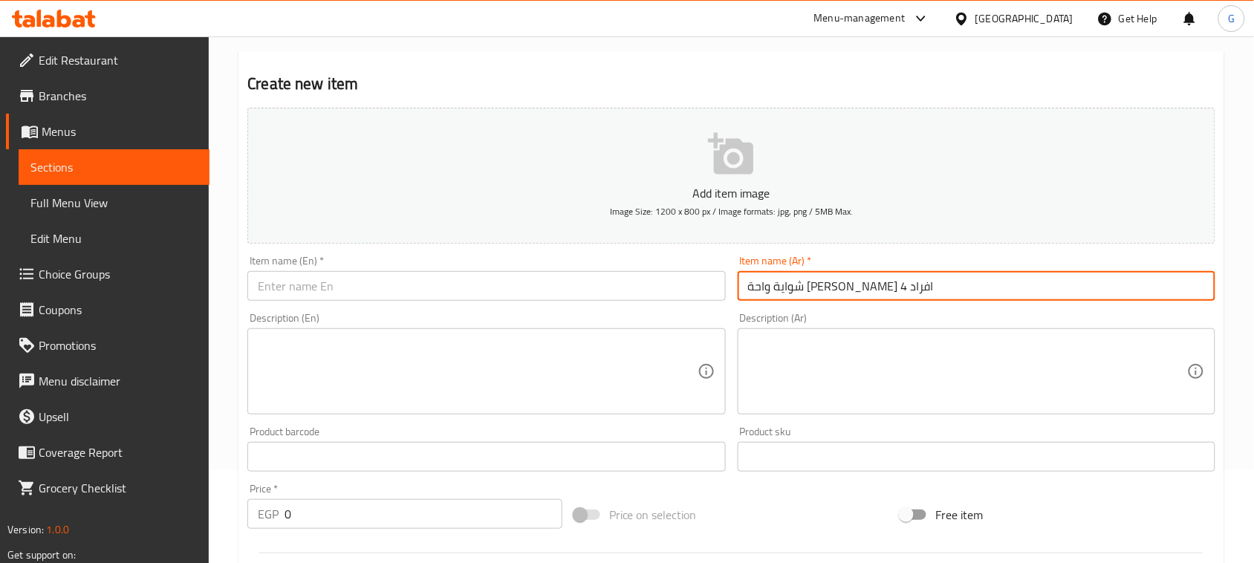
click at [860, 286] on input "شواية واحة فاروق 4 افراد" at bounding box center [977, 286] width 478 height 30
type input "شواية واحة فاروق 4 افراد"
click at [641, 279] on input "text" at bounding box center [486, 286] width 478 height 30
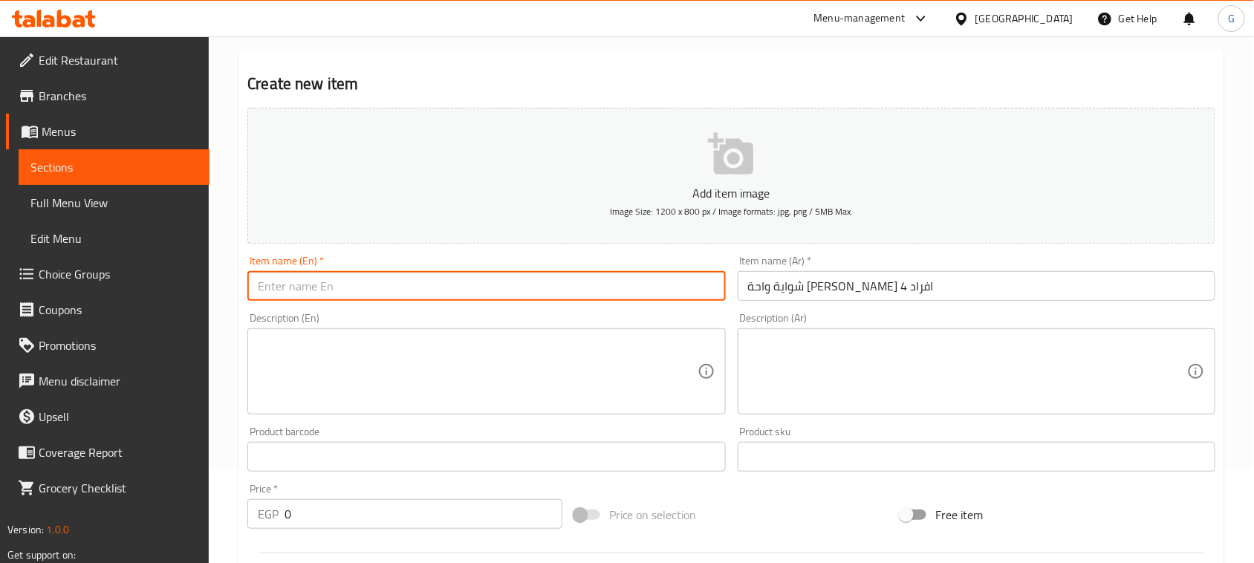
paste input "Farouk Oasis Grill for 4 people"
type input "Farouk Oasis Grill for 4 people"
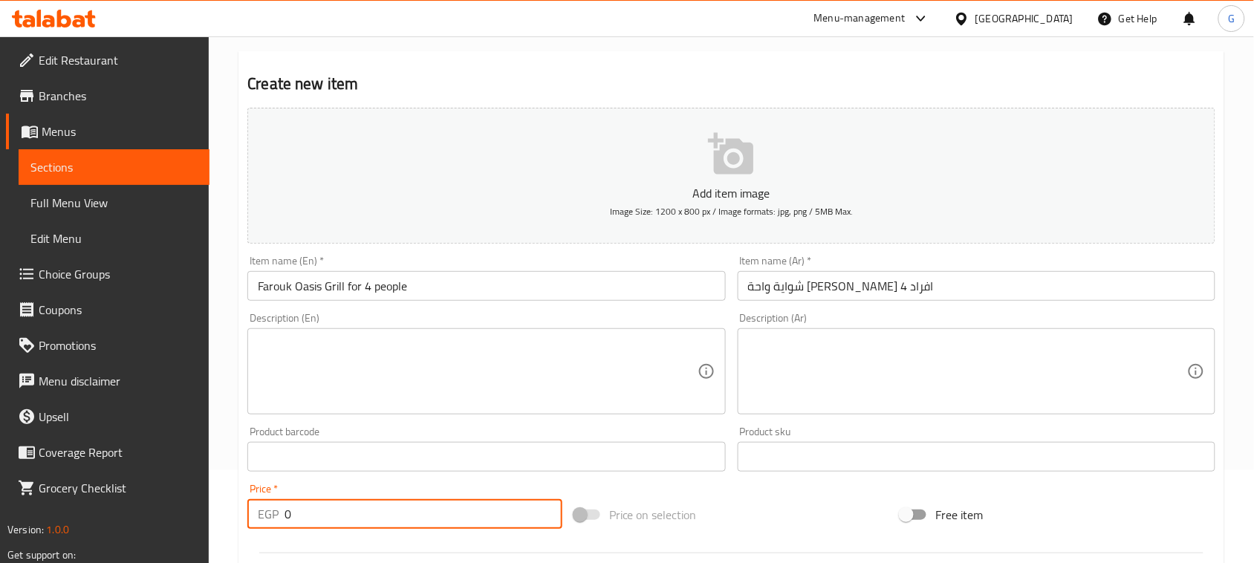
drag, startPoint x: 299, startPoint y: 518, endPoint x: 250, endPoint y: 504, distance: 51.0
click at [275, 521] on div "EGP 0 Price *" at bounding box center [404, 514] width 315 height 30
type input "1325"
click at [823, 510] on div "Price on selection" at bounding box center [731, 515] width 327 height 40
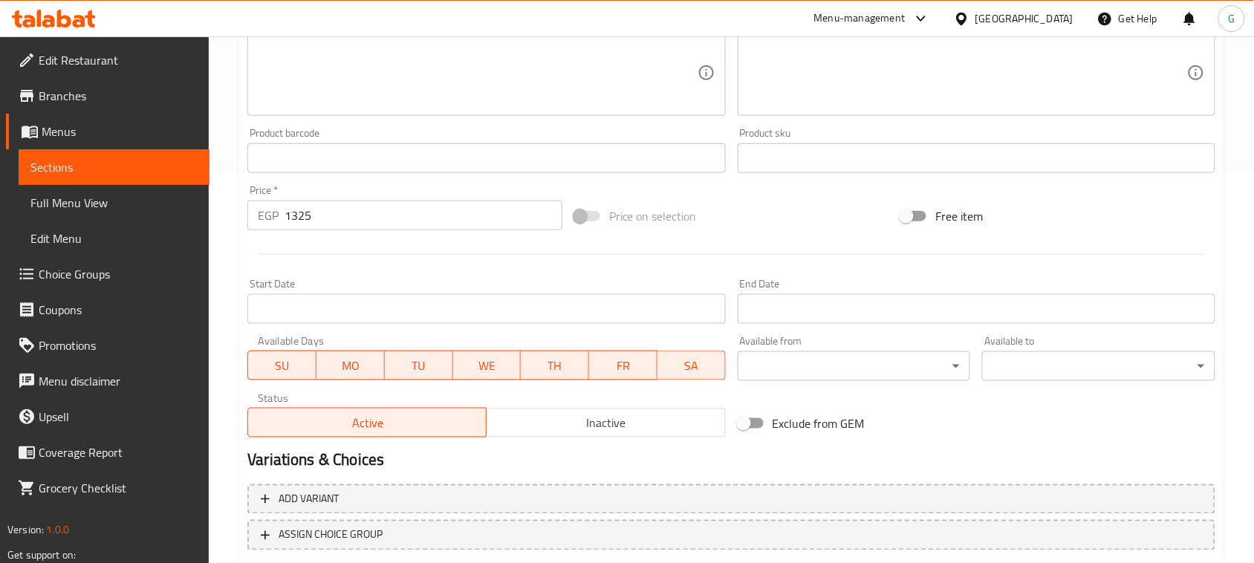
scroll to position [464, 0]
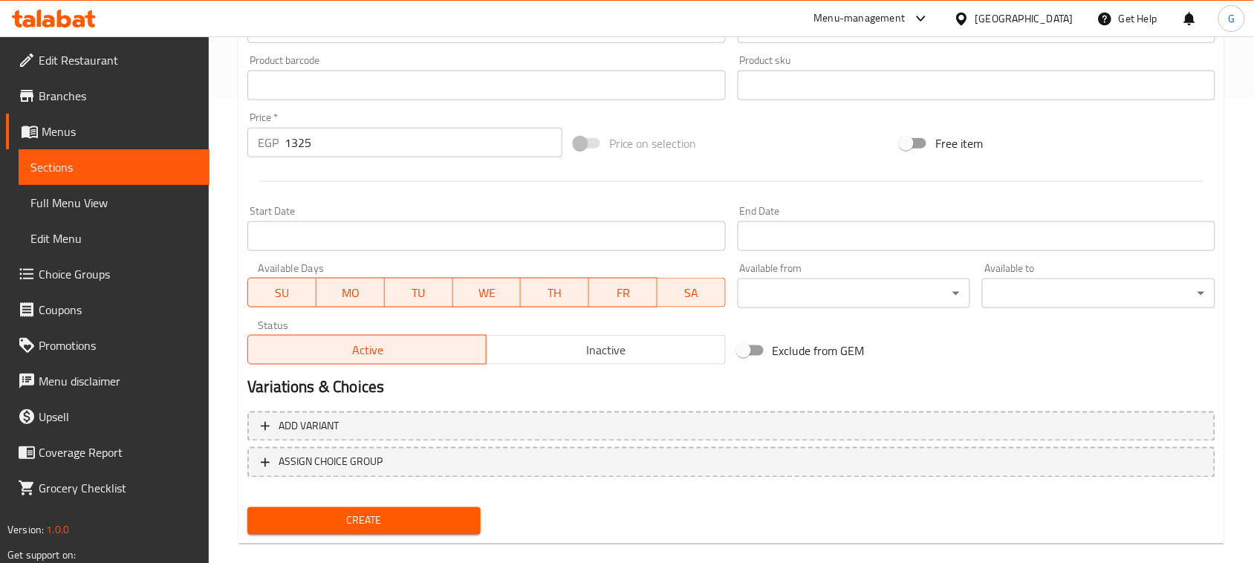
click at [377, 512] on span "Create" at bounding box center [364, 521] width 210 height 19
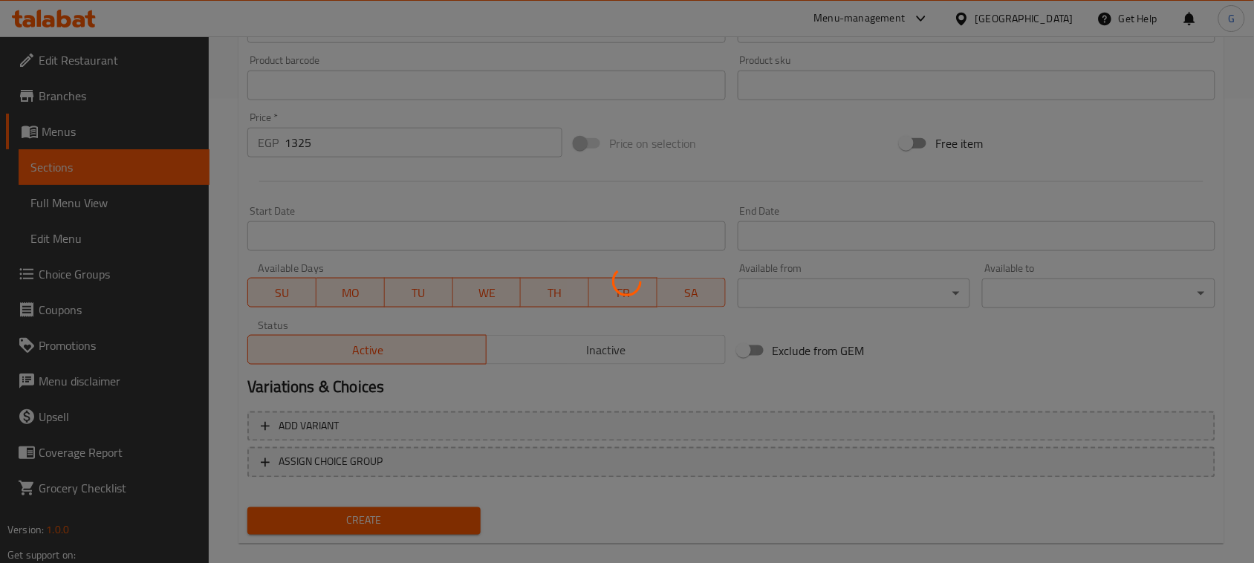
type input "0"
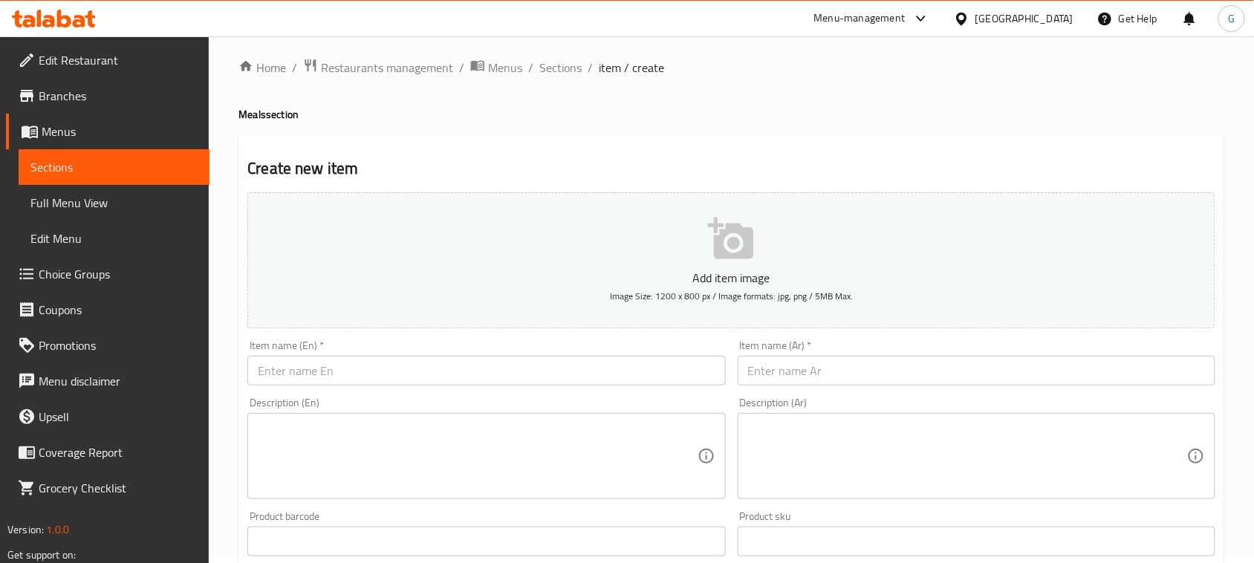
scroll to position [0, 0]
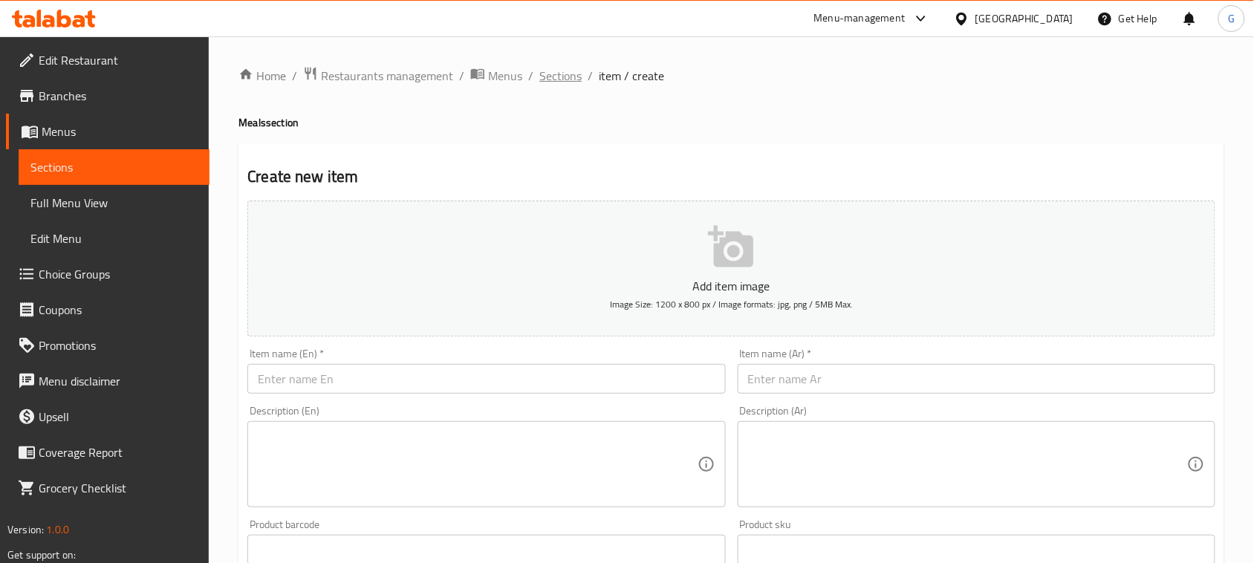
click at [565, 67] on span "Sections" at bounding box center [560, 76] width 42 height 18
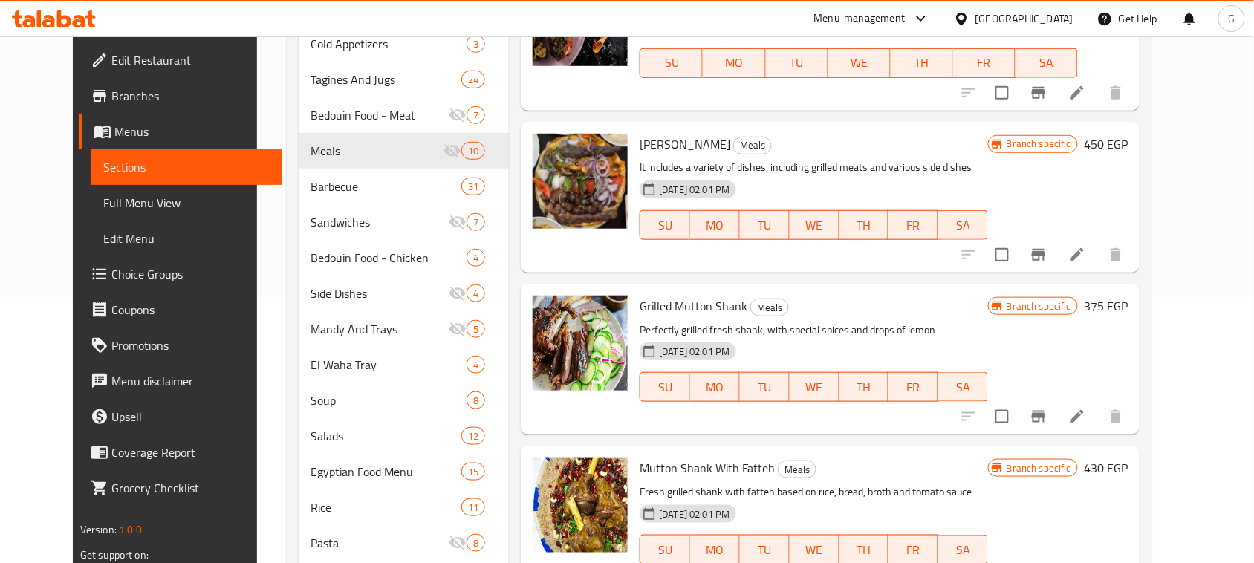
scroll to position [279, 0]
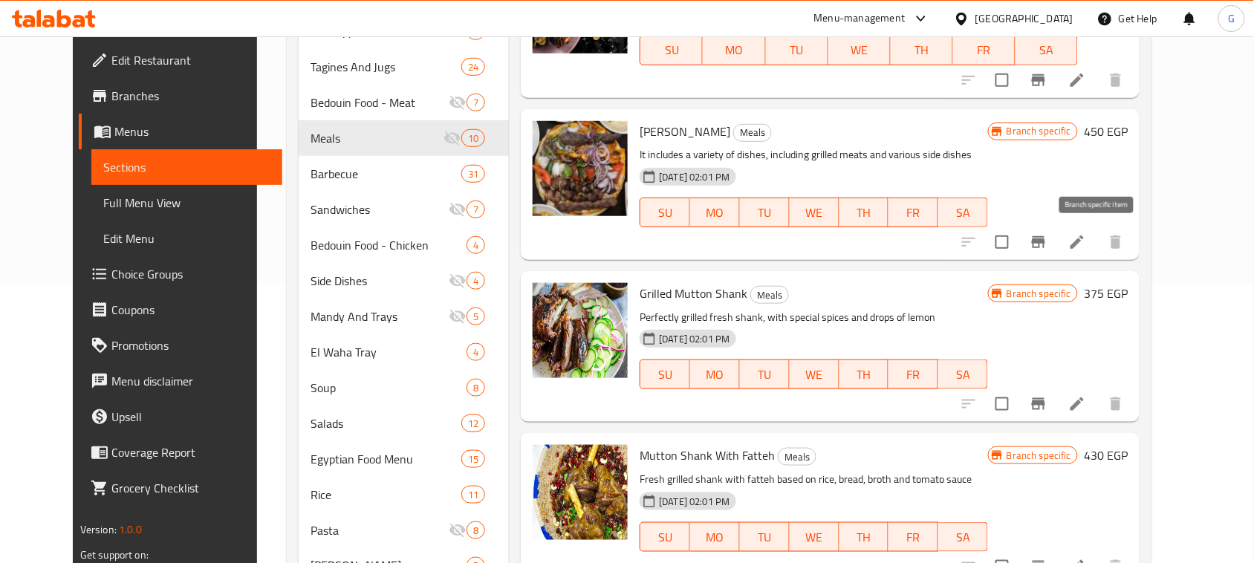
click at [1046, 240] on icon "Branch-specific-item" at bounding box center [1038, 242] width 13 height 12
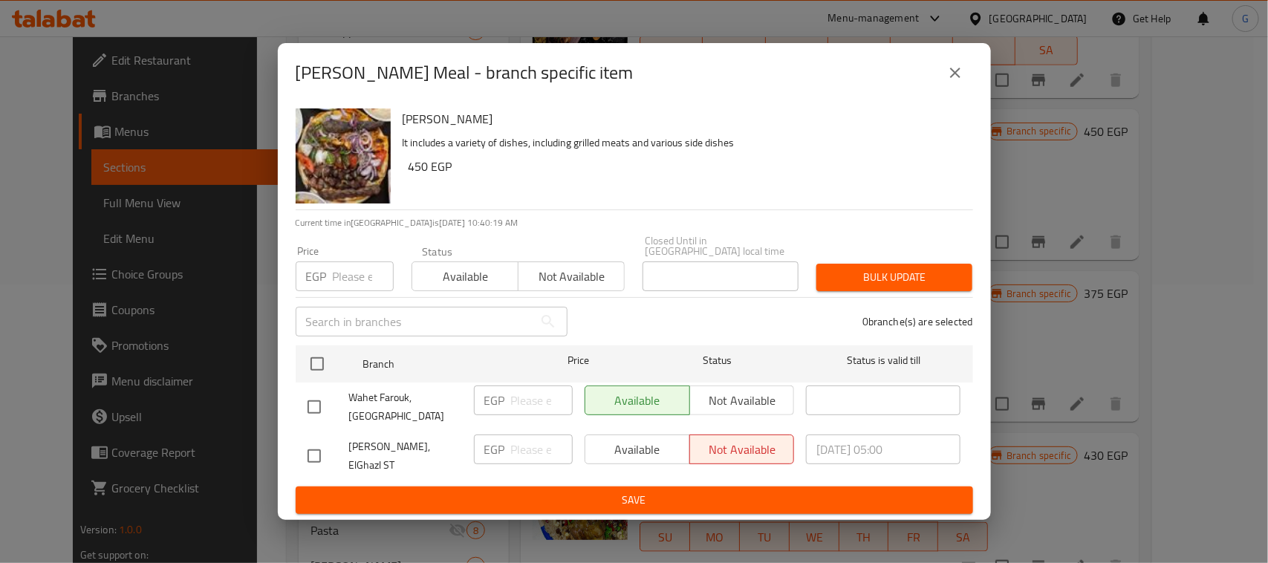
click at [949, 82] on icon "close" at bounding box center [956, 73] width 18 height 18
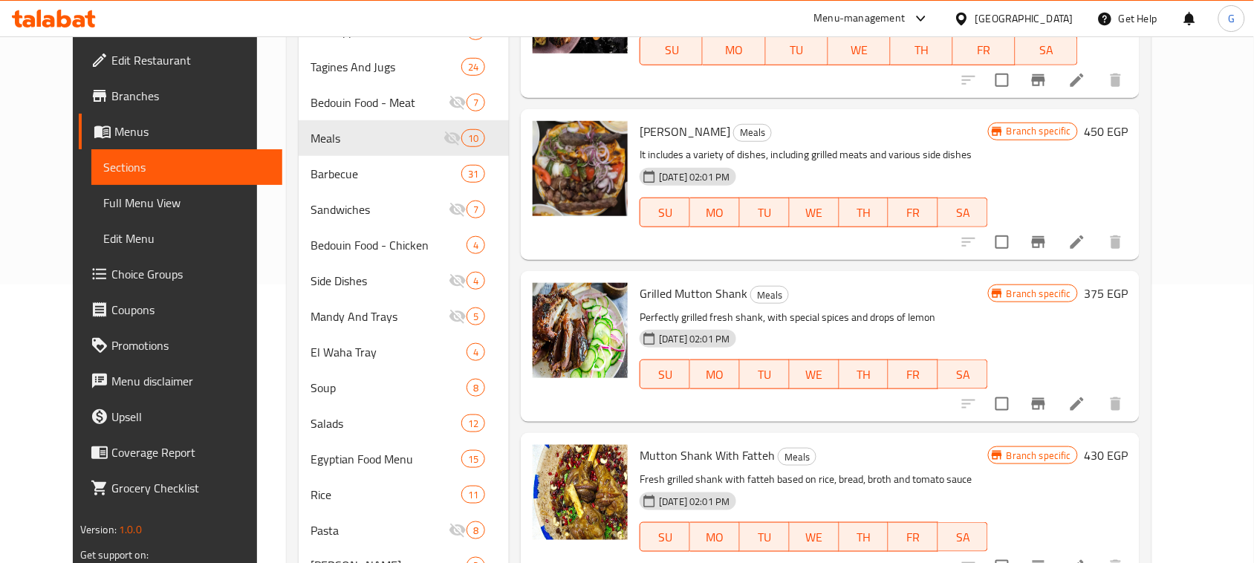
scroll to position [372, 0]
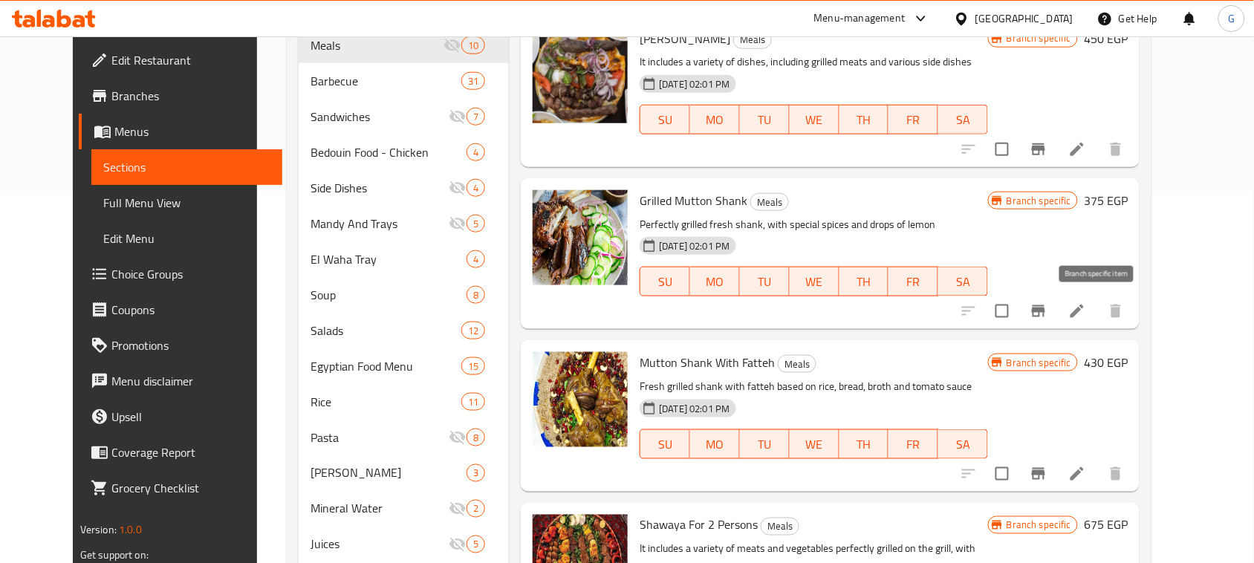
click at [1048, 320] on icon "Branch-specific-item" at bounding box center [1039, 311] width 18 height 18
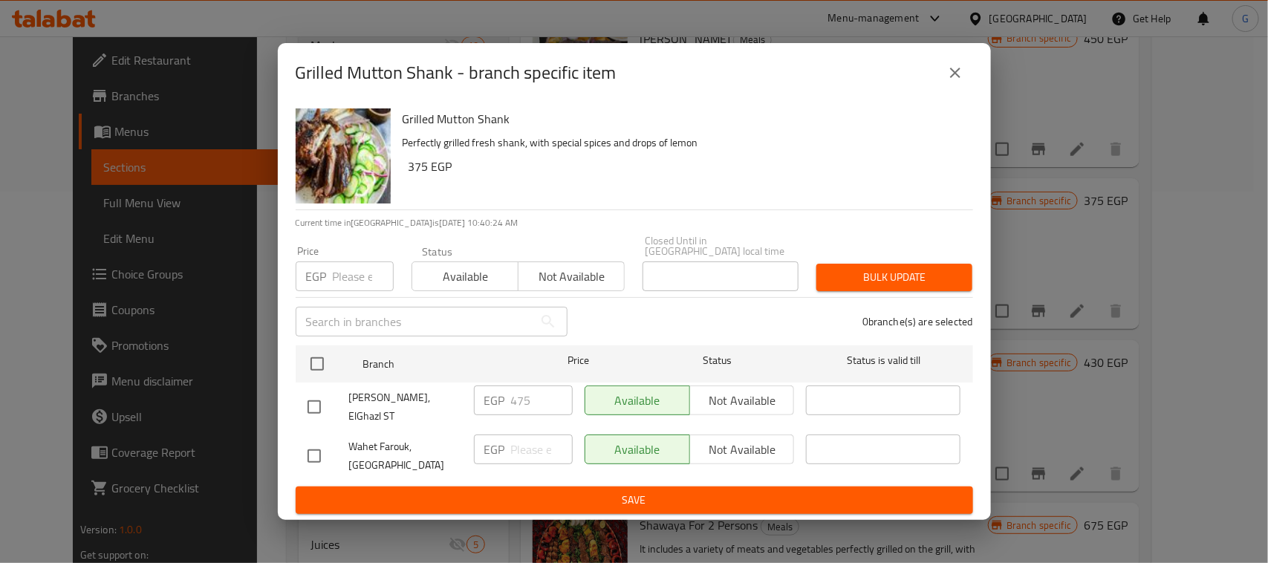
click at [965, 88] on button "close" at bounding box center [956, 73] width 36 height 36
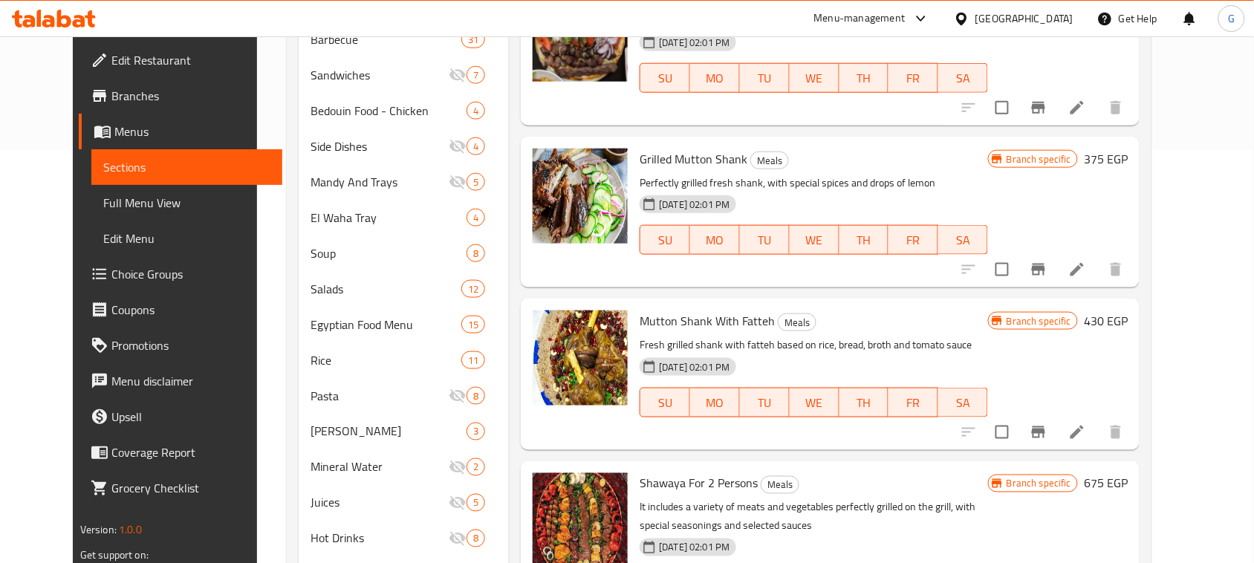
scroll to position [464, 0]
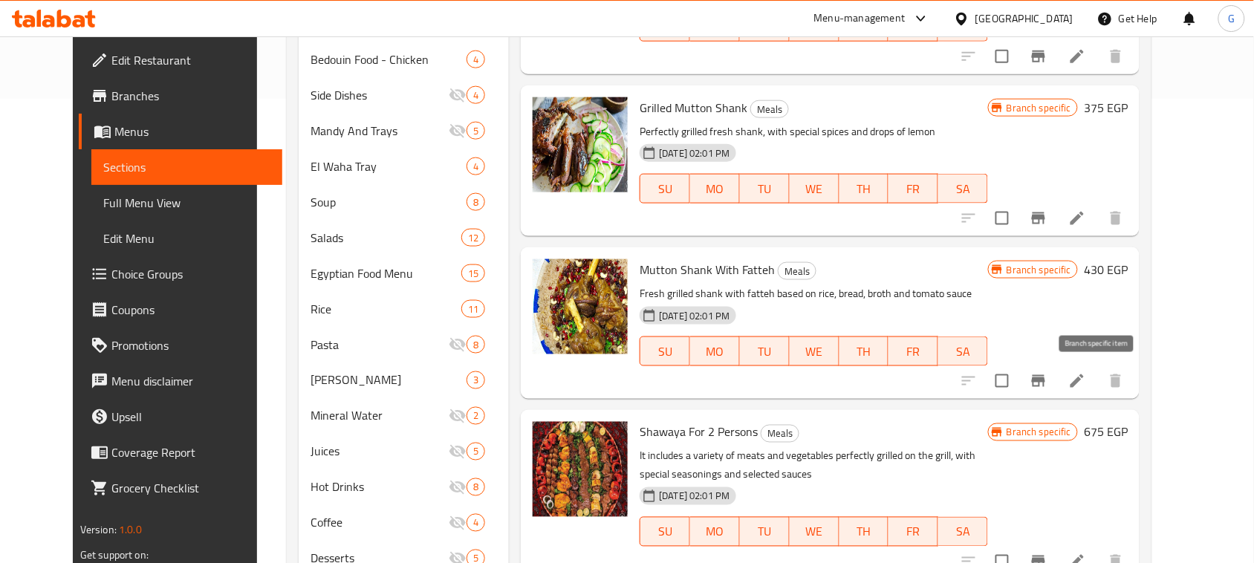
click at [1048, 379] on icon "Branch-specific-item" at bounding box center [1039, 381] width 18 height 18
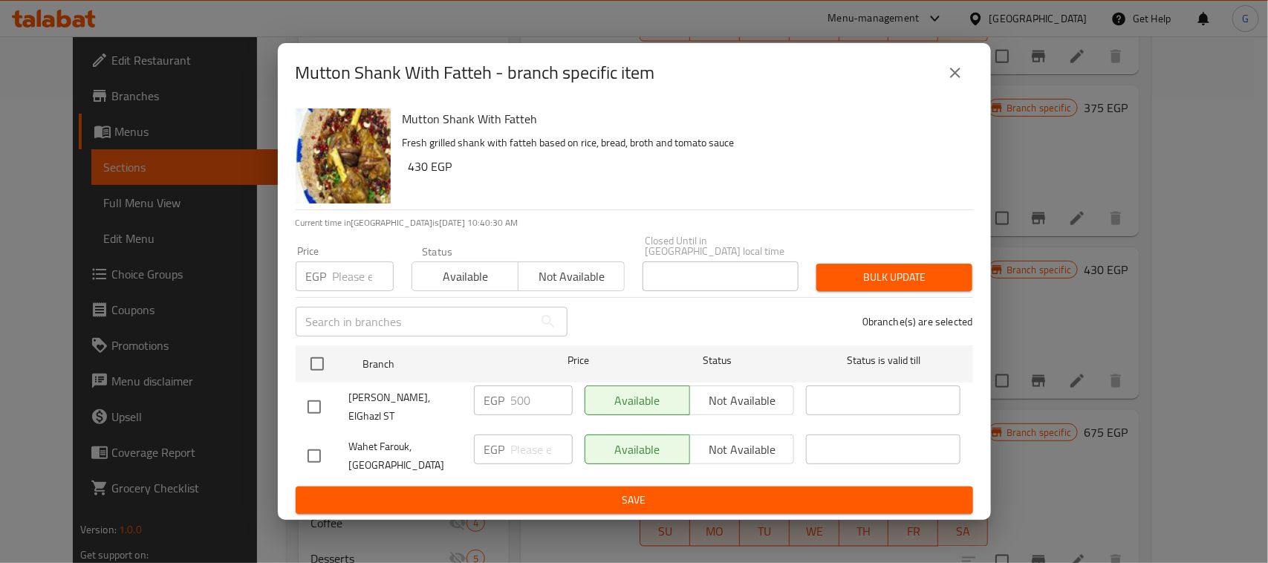
click at [962, 82] on icon "close" at bounding box center [956, 73] width 18 height 18
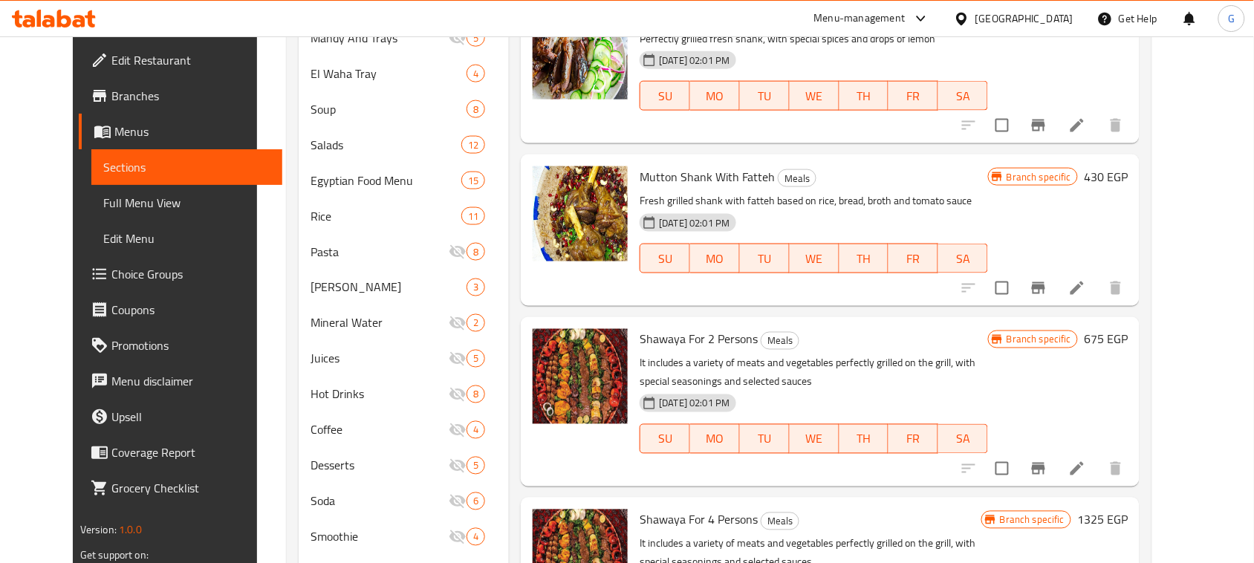
scroll to position [650, 0]
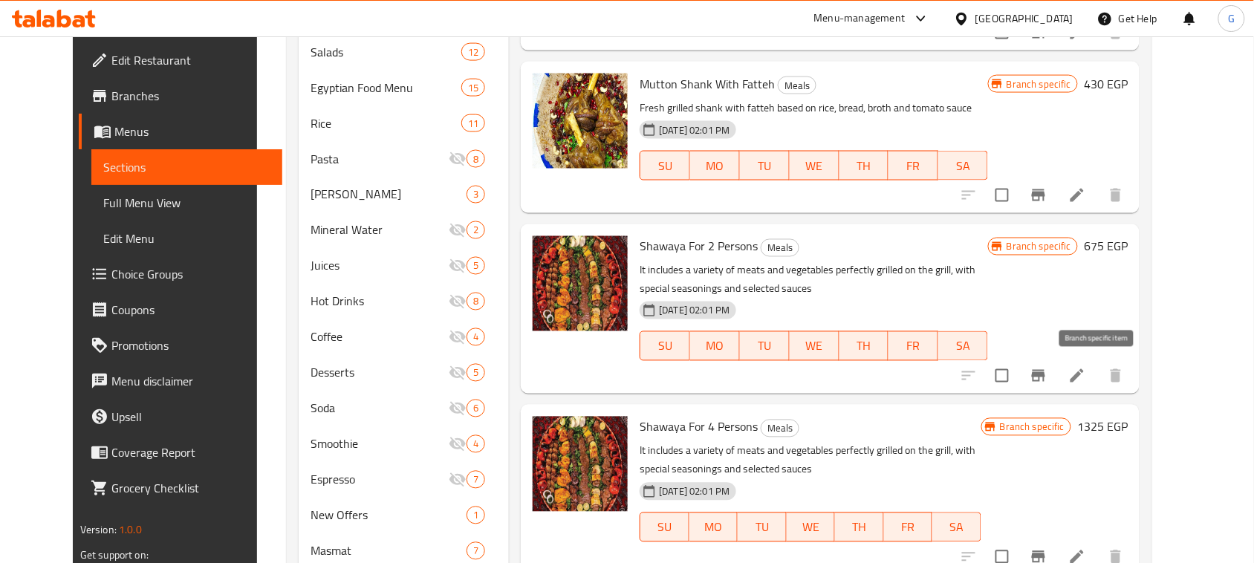
click at [1057, 385] on button "Branch-specific-item" at bounding box center [1039, 376] width 36 height 36
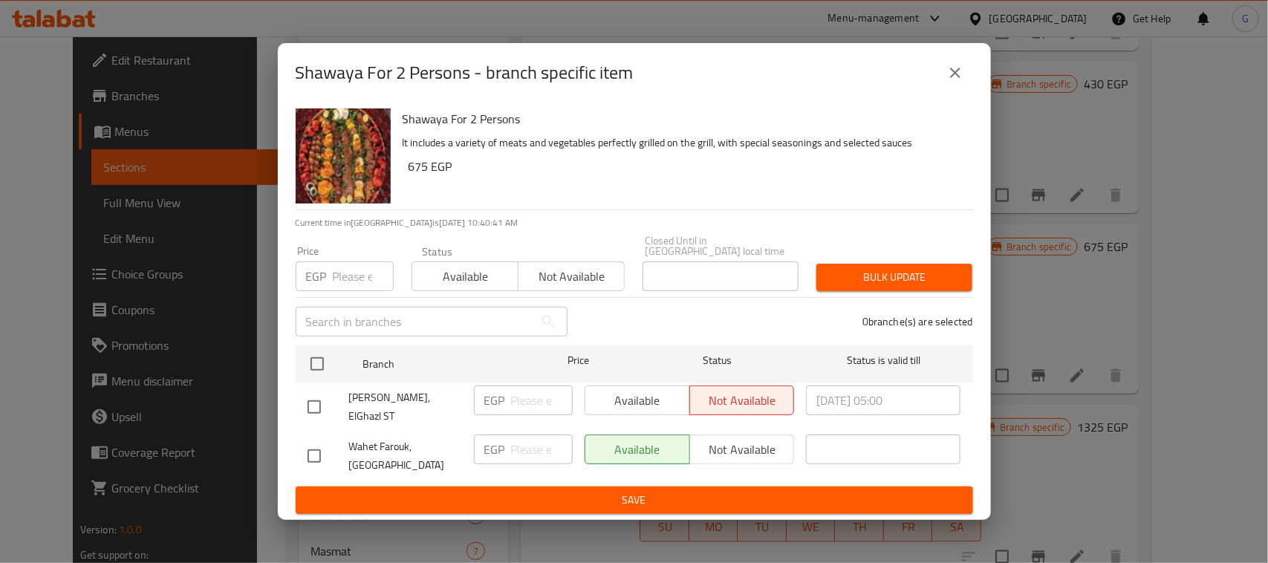
click at [953, 78] on icon "close" at bounding box center [955, 73] width 10 height 10
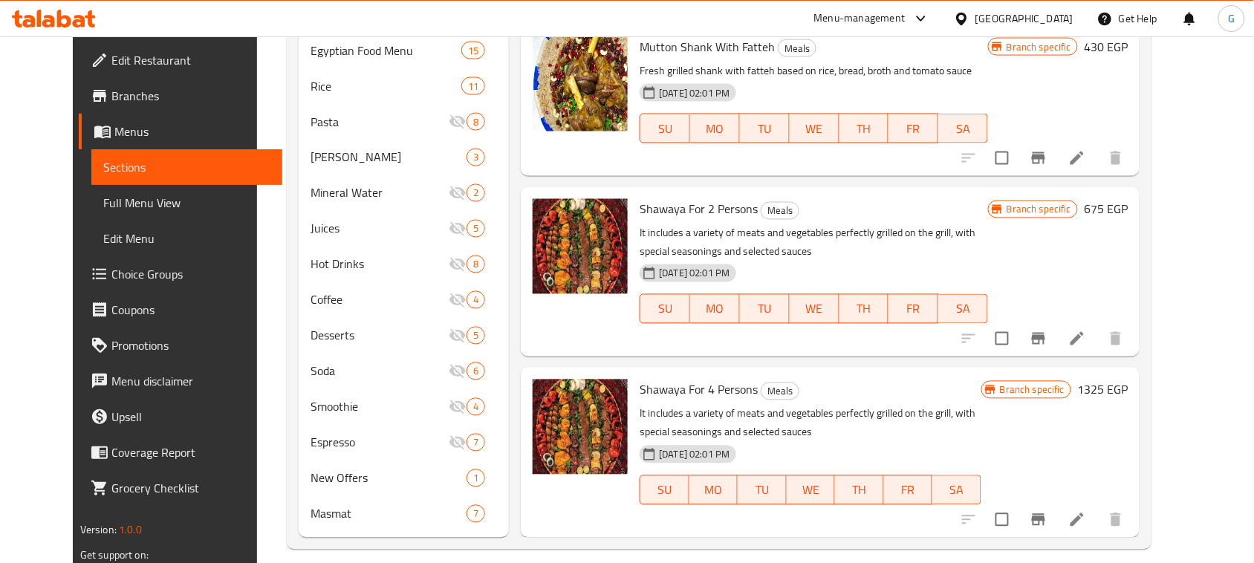
scroll to position [702, 0]
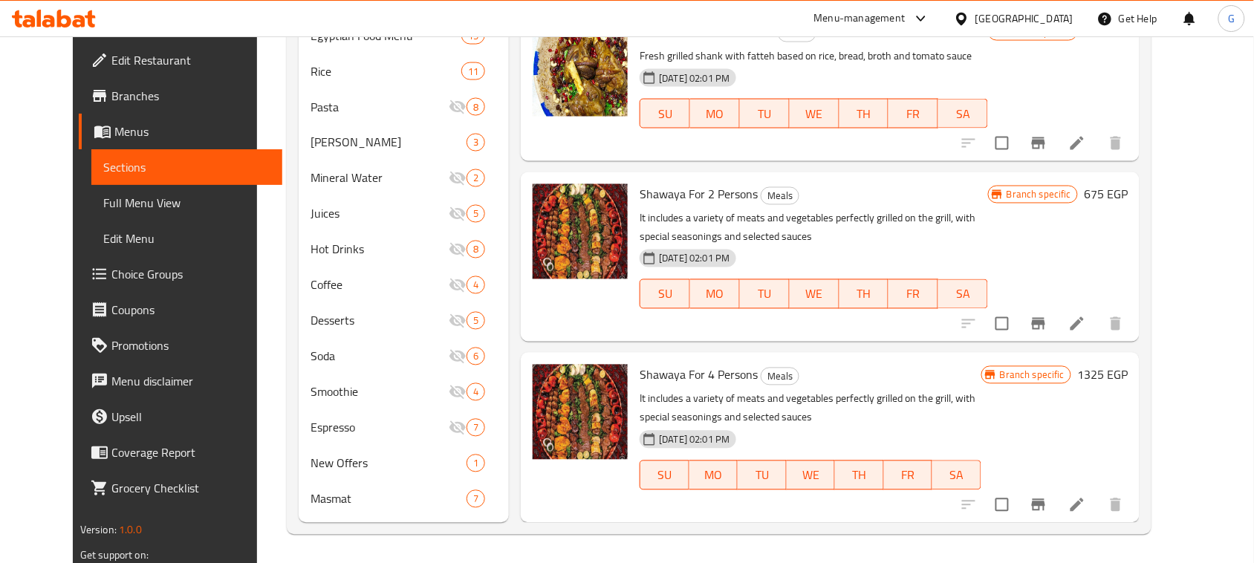
click at [1048, 513] on icon "Branch-specific-item" at bounding box center [1039, 505] width 18 height 18
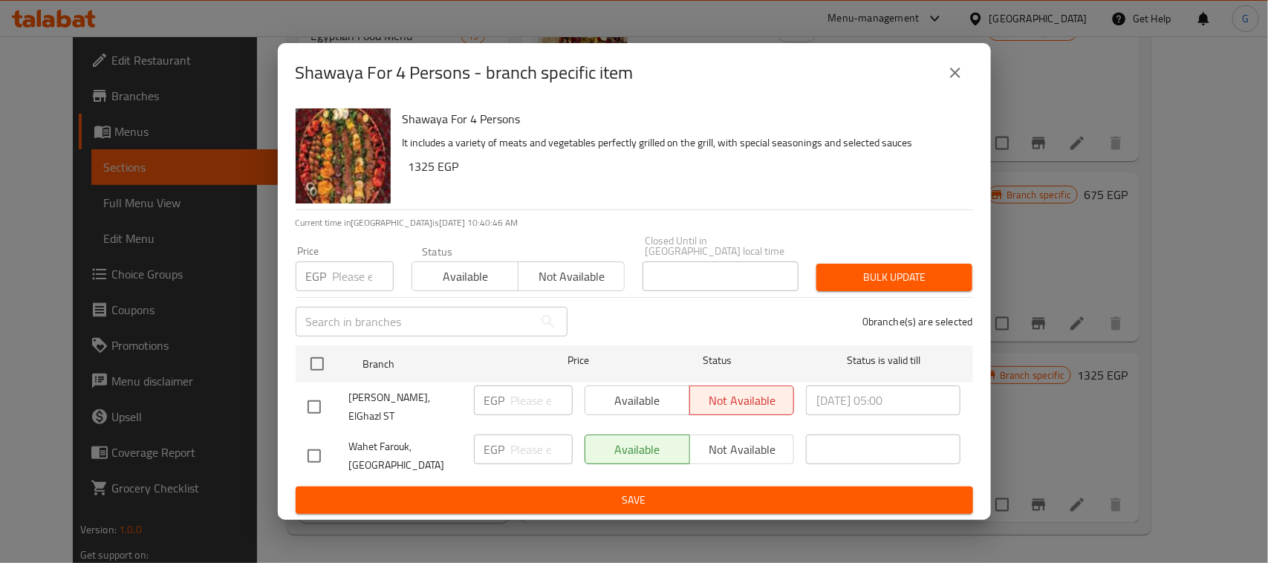
click at [953, 78] on icon "close" at bounding box center [955, 73] width 10 height 10
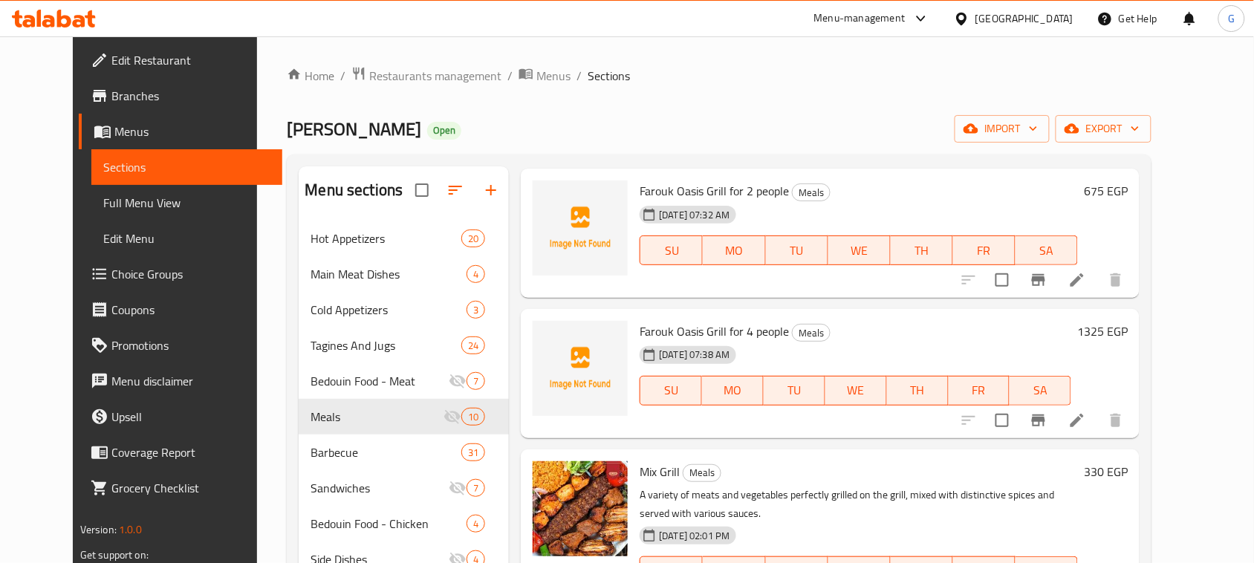
scroll to position [0, 0]
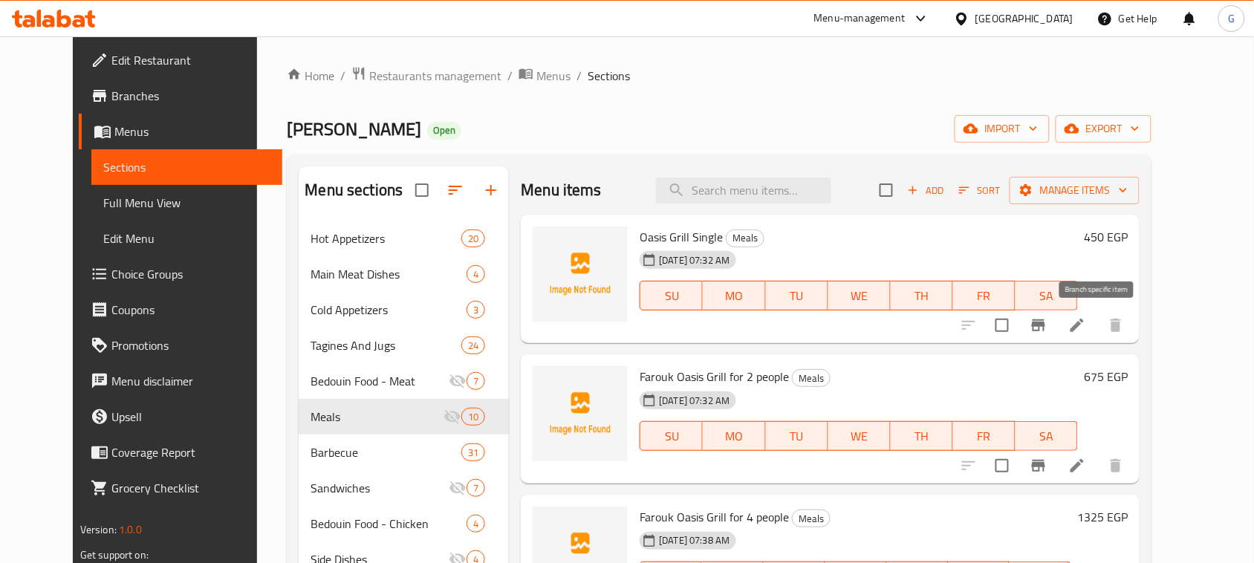
click at [1048, 328] on icon "Branch-specific-item" at bounding box center [1039, 326] width 18 height 18
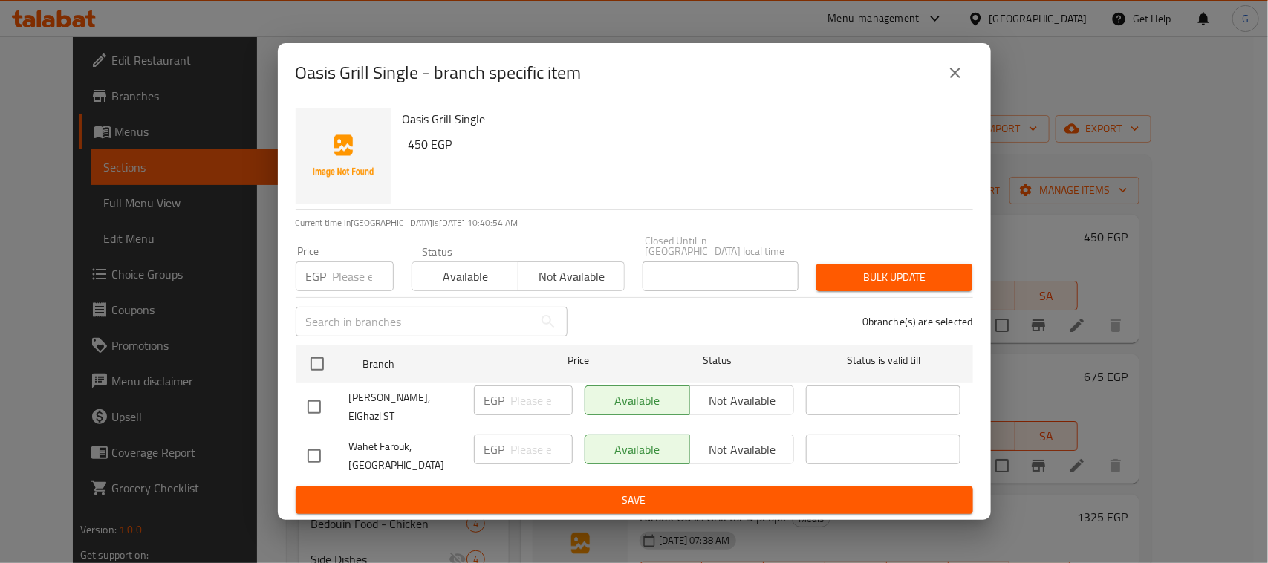
click at [313, 447] on input "checkbox" at bounding box center [314, 456] width 31 height 31
checkbox input "true"
click at [717, 439] on span "Not available" at bounding box center [742, 450] width 93 height 22
click at [710, 491] on span "Save" at bounding box center [635, 500] width 654 height 19
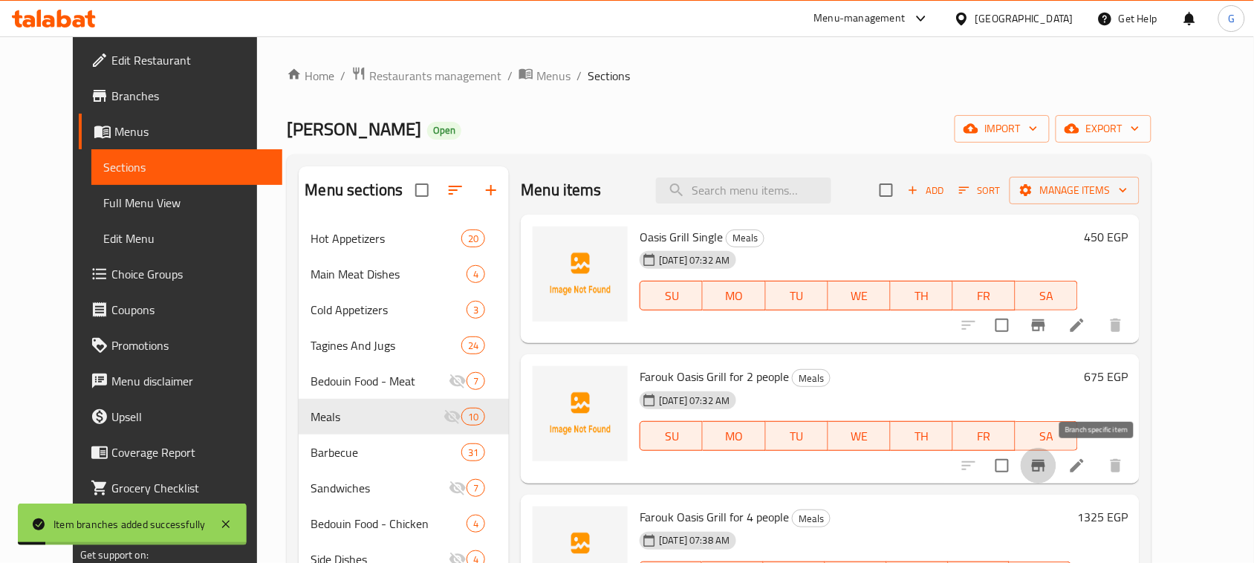
click at [1046, 468] on icon "Branch-specific-item" at bounding box center [1038, 466] width 13 height 12
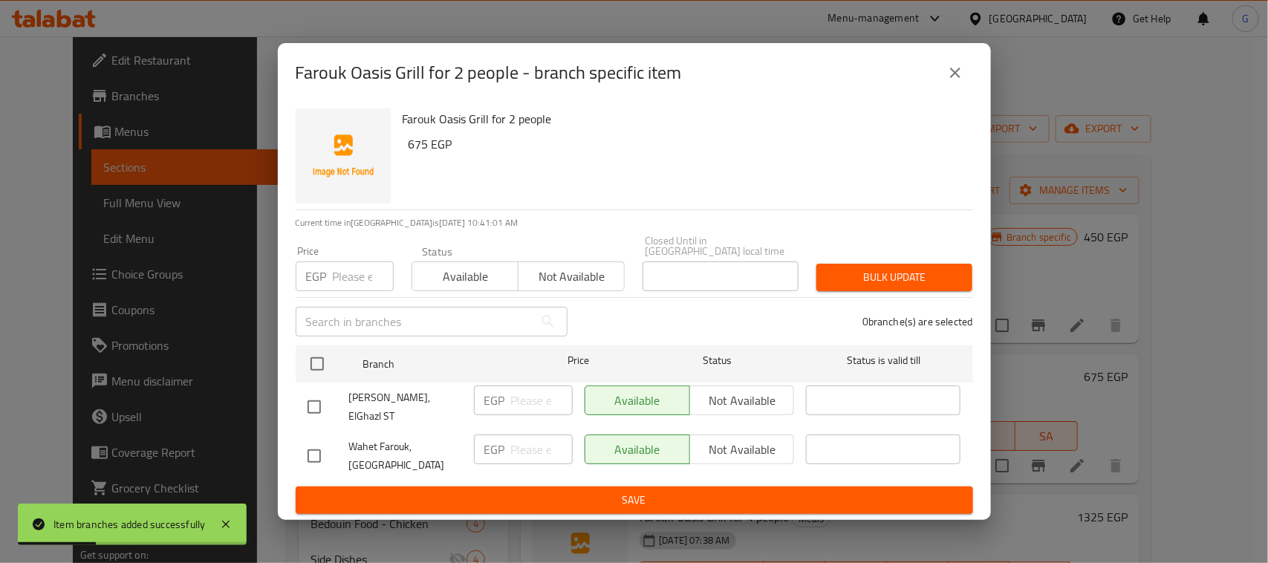
click at [318, 443] on input "checkbox" at bounding box center [314, 456] width 31 height 31
checkbox input "true"
click at [715, 441] on span "Not available" at bounding box center [742, 450] width 93 height 22
click at [684, 494] on span "Save" at bounding box center [635, 500] width 654 height 19
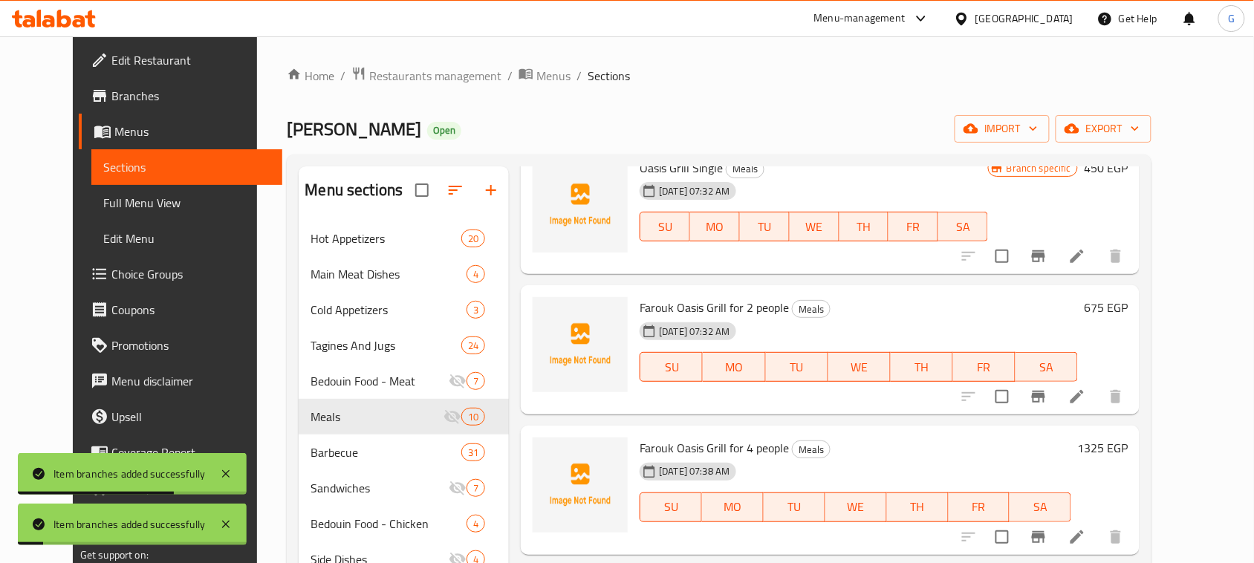
scroll to position [186, 0]
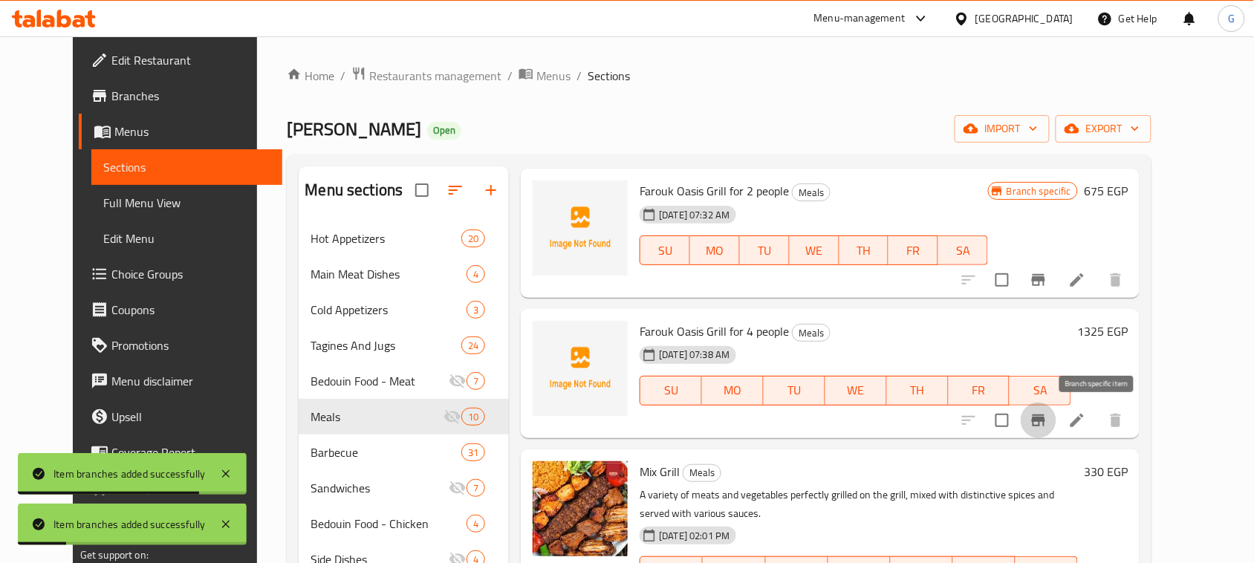
click at [1048, 420] on icon "Branch-specific-item" at bounding box center [1039, 421] width 18 height 18
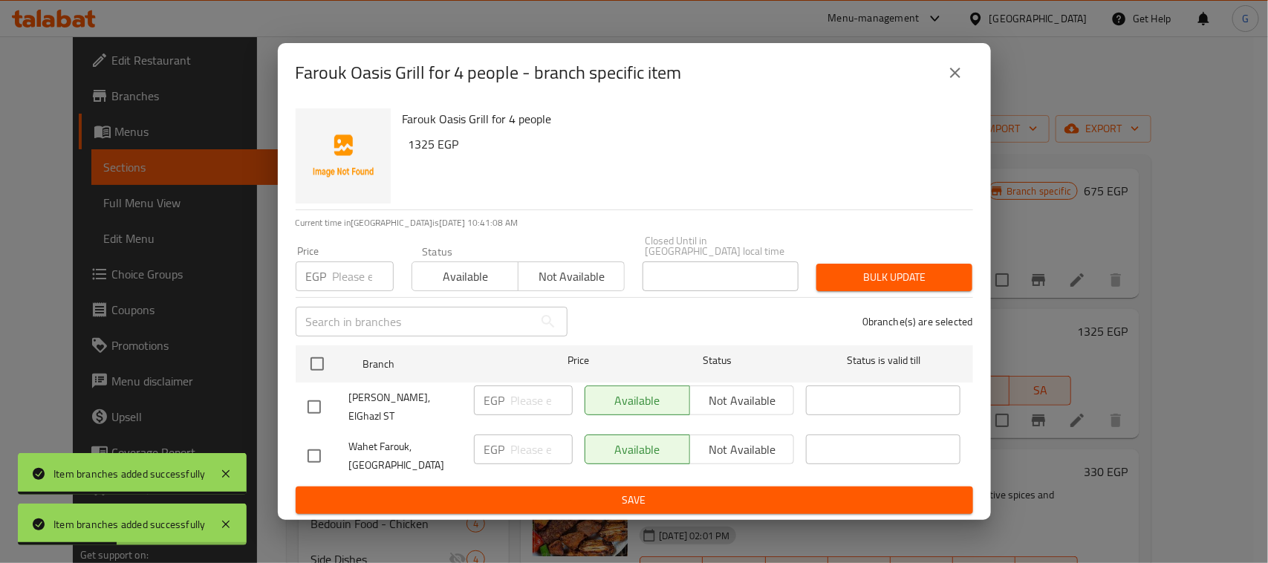
click at [308, 448] on input "checkbox" at bounding box center [314, 456] width 31 height 31
checkbox input "true"
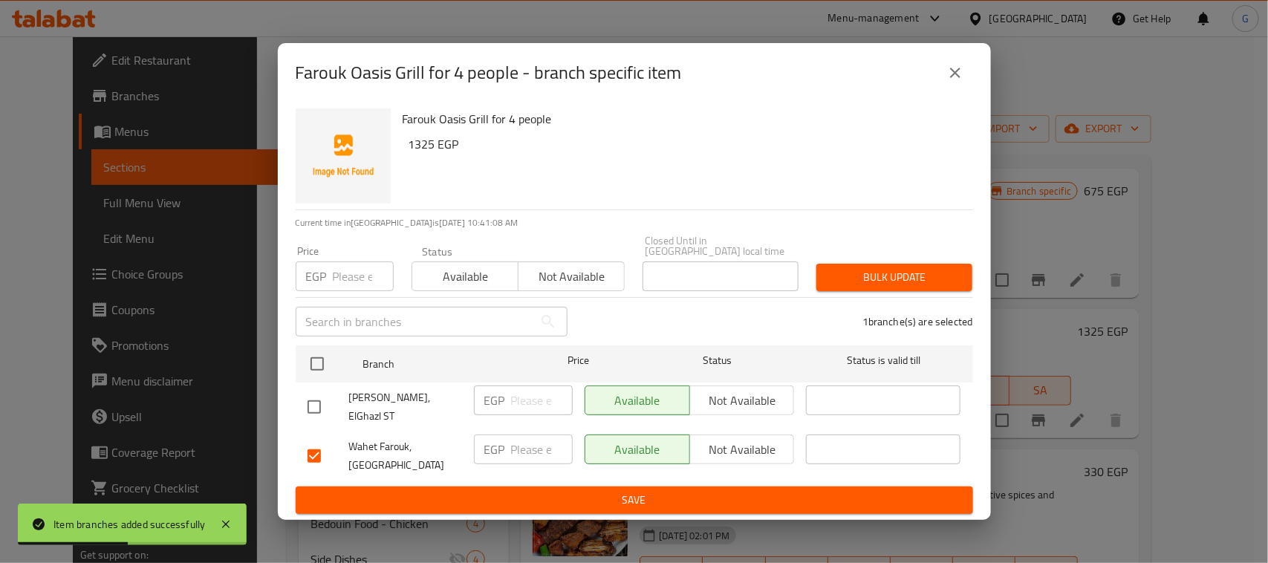
click at [542, 439] on input "number" at bounding box center [542, 450] width 62 height 30
click at [713, 442] on span "Not available" at bounding box center [742, 450] width 93 height 22
click at [703, 491] on span "Save" at bounding box center [635, 500] width 654 height 19
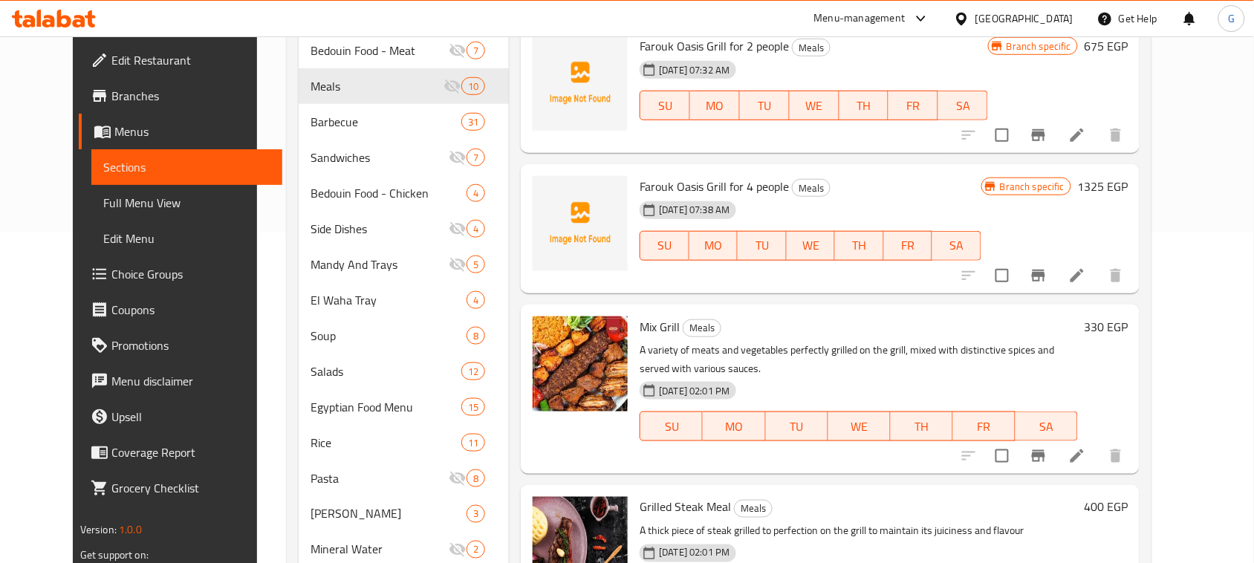
scroll to position [0, 0]
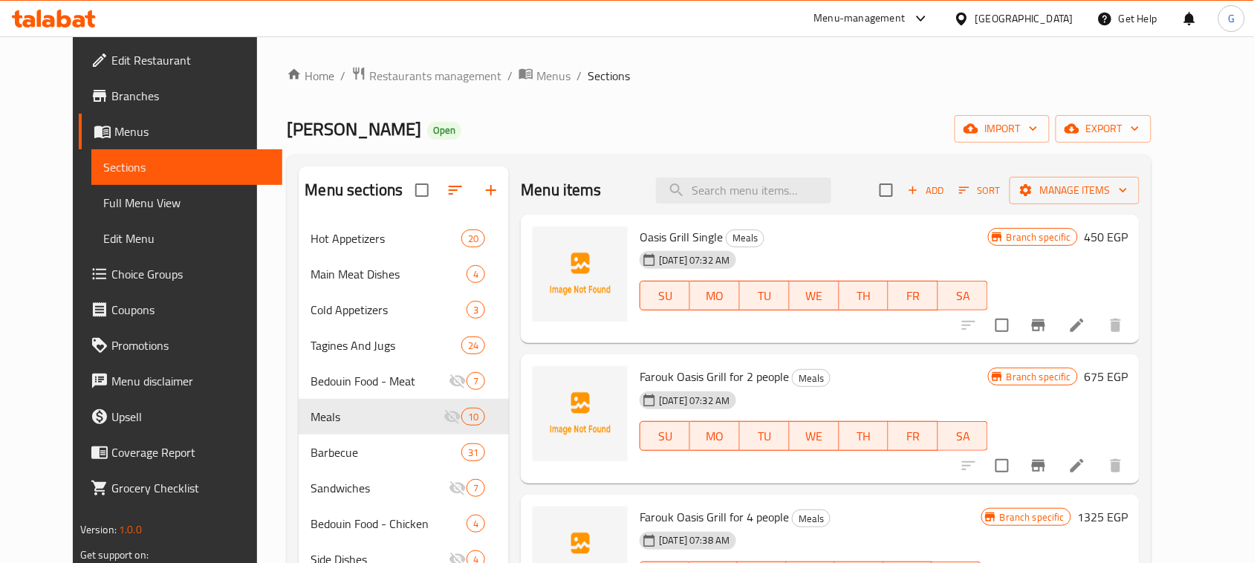
click at [482, 194] on icon "button" at bounding box center [491, 190] width 18 height 18
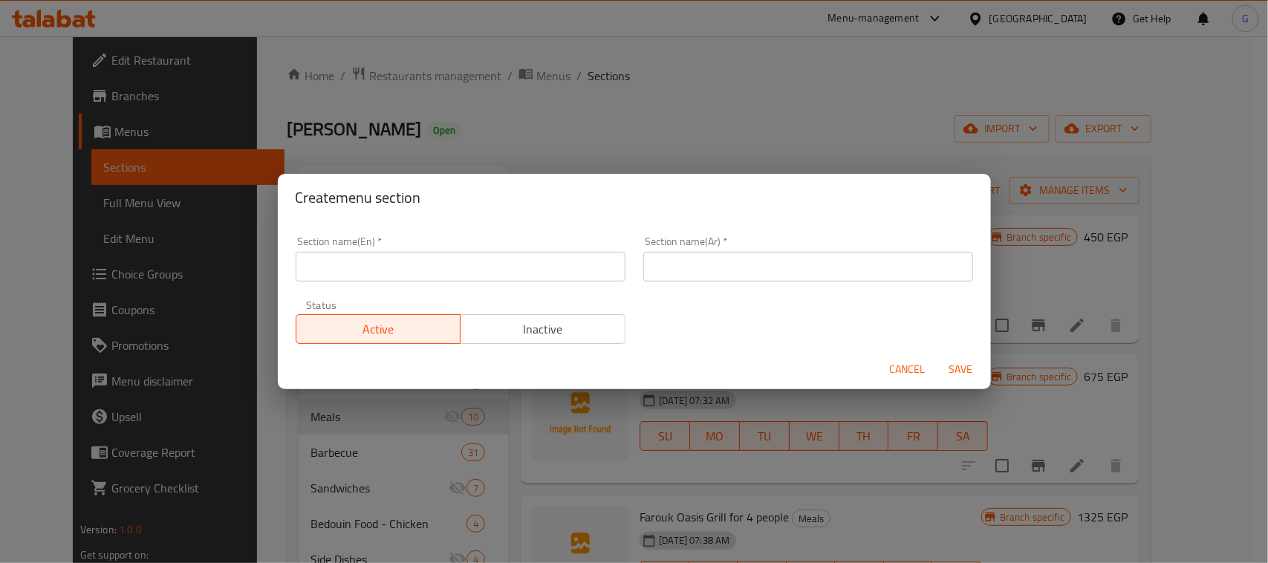
click at [718, 266] on input "text" at bounding box center [809, 267] width 330 height 30
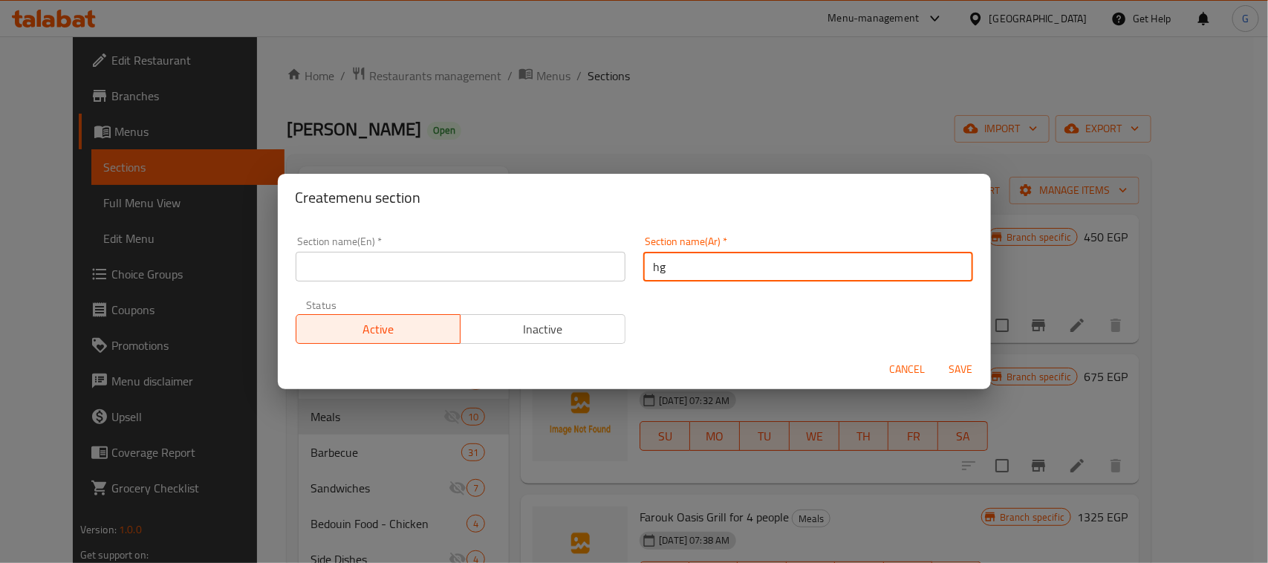
type input "h"
click at [670, 264] on input "المشويات" at bounding box center [809, 267] width 330 height 30
type input "المشويات"
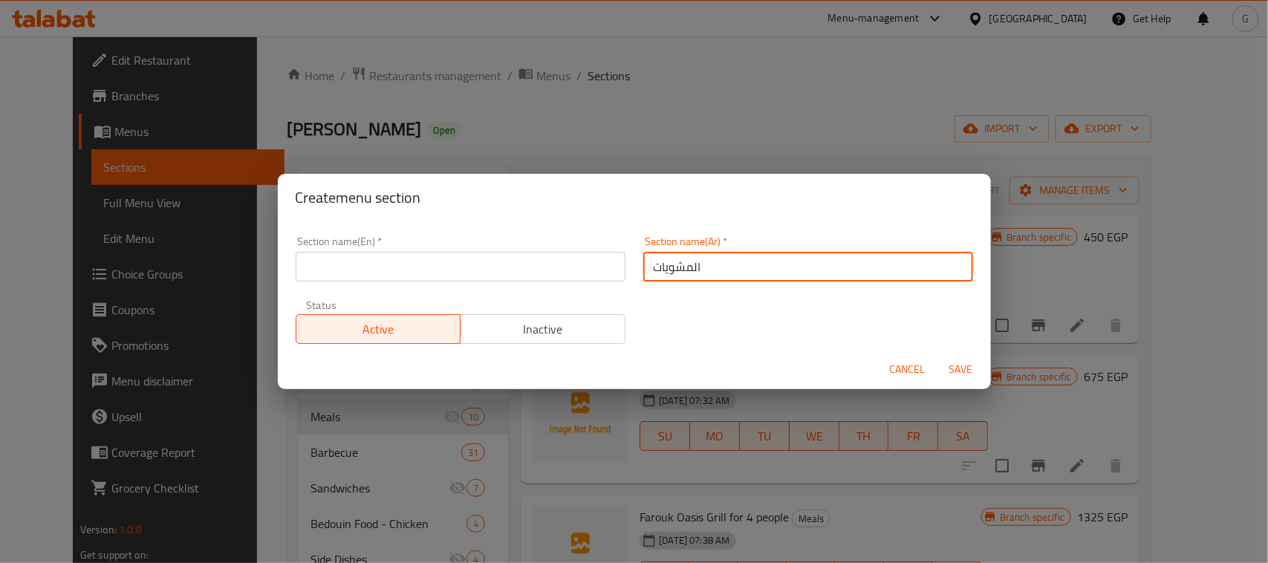
click at [525, 265] on input "text" at bounding box center [461, 267] width 330 height 30
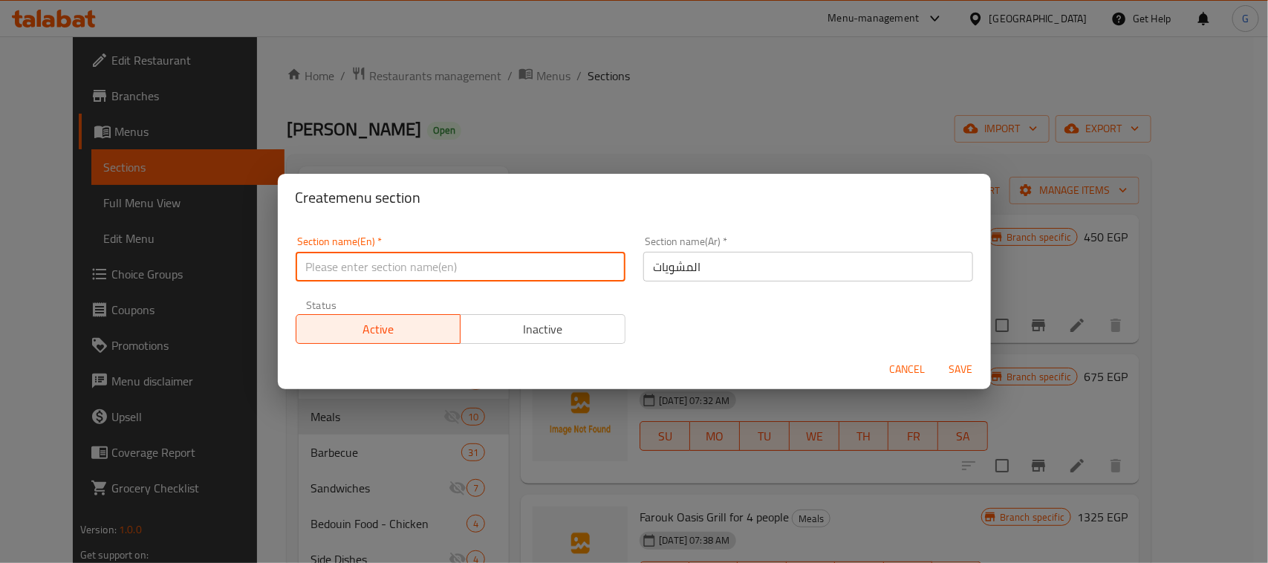
paste input "Grills"
type input "Grills"
click at [960, 364] on span "Save" at bounding box center [962, 369] width 36 height 19
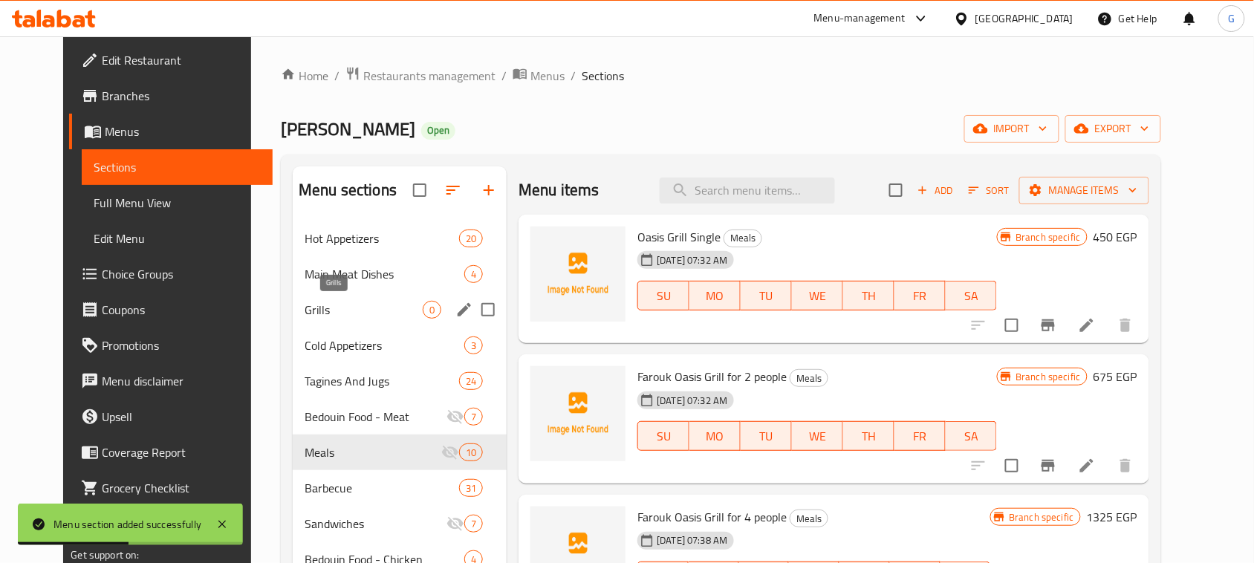
click at [366, 312] on span "Grills" at bounding box center [364, 310] width 118 height 18
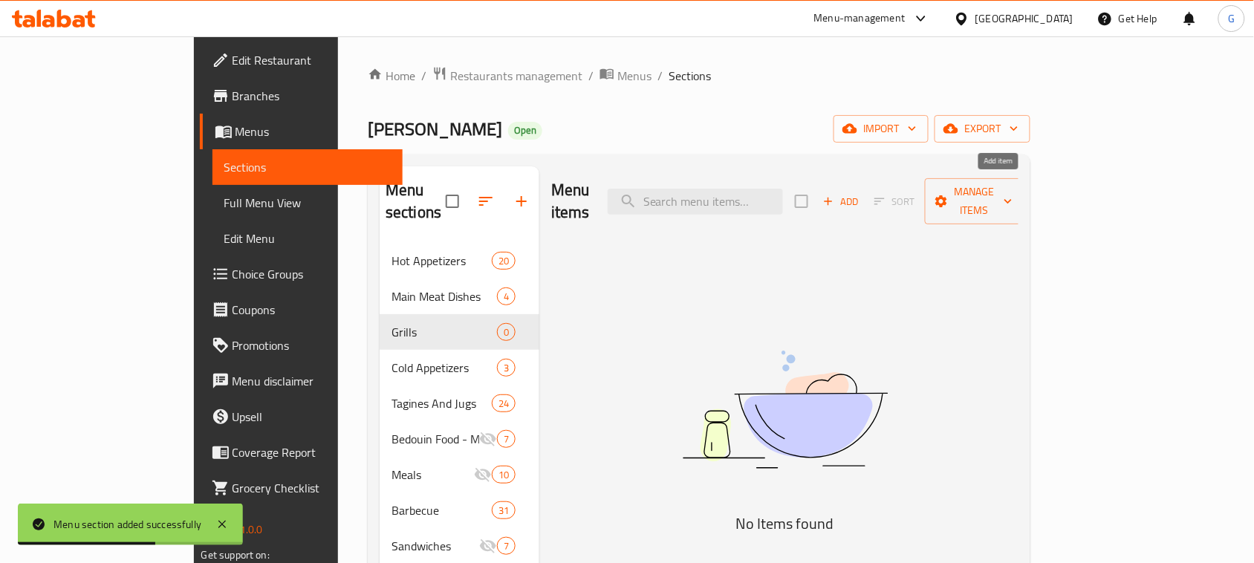
click at [861, 193] on span "Add" at bounding box center [841, 201] width 40 height 17
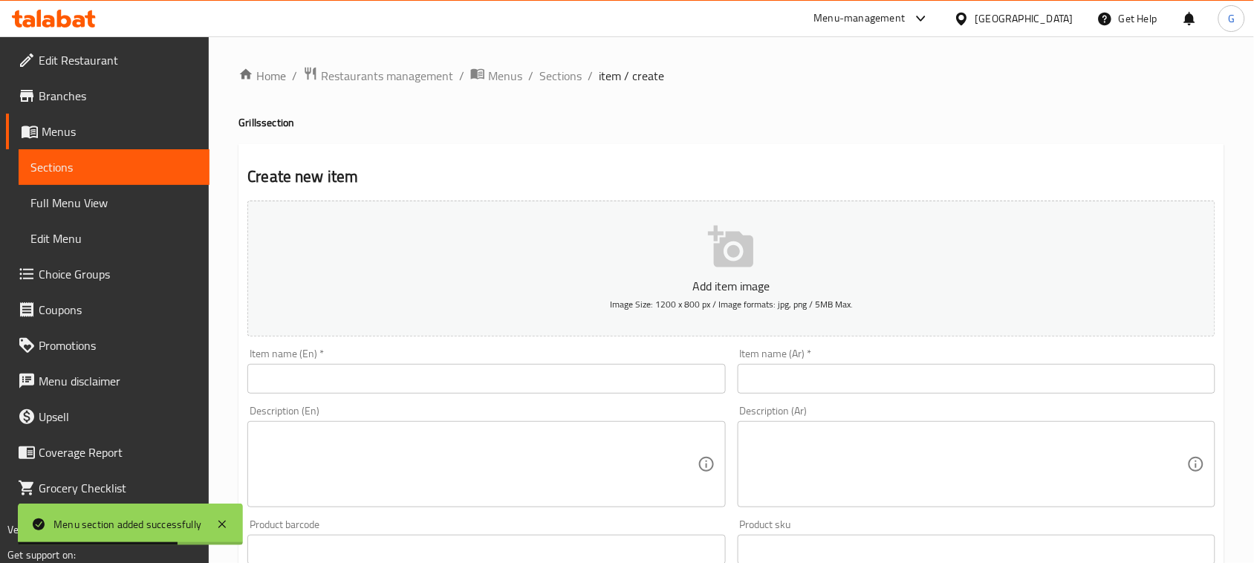
click at [892, 373] on input "text" at bounding box center [977, 379] width 478 height 30
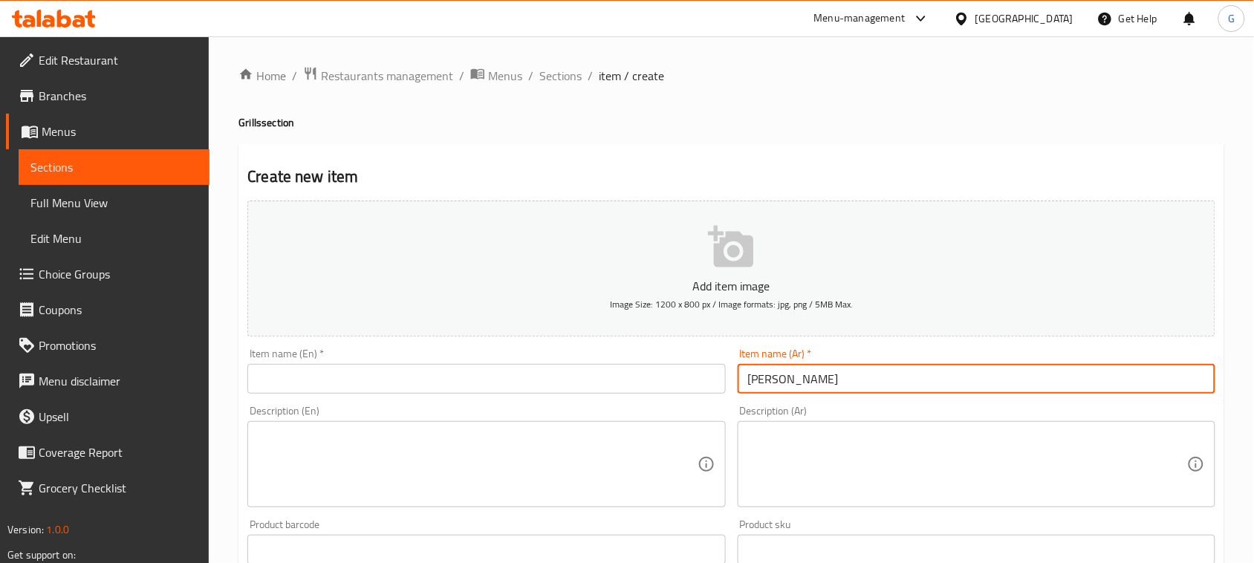
click at [794, 389] on input "ريش ضاني" at bounding box center [977, 379] width 478 height 30
type input "ريش ضاني"
click at [498, 392] on input "text" at bounding box center [486, 379] width 478 height 30
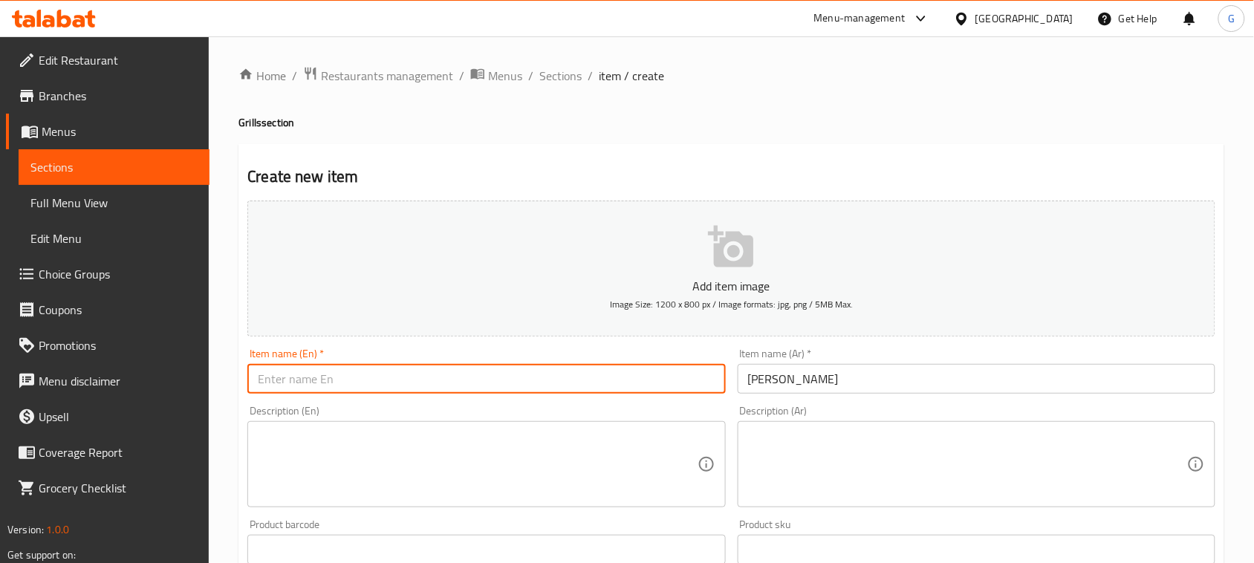
paste input "lamb feathers"
click at [498, 392] on input "lamb feathers" at bounding box center [486, 379] width 478 height 30
type input "Lamb Feathers"
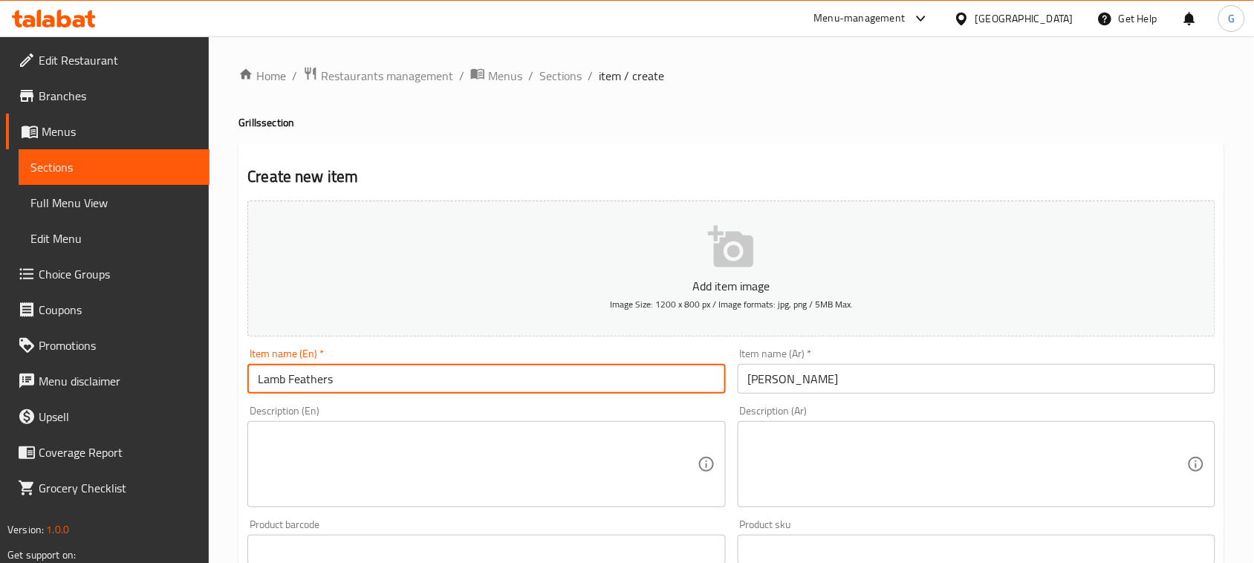
click at [503, 456] on textarea at bounding box center [477, 464] width 439 height 71
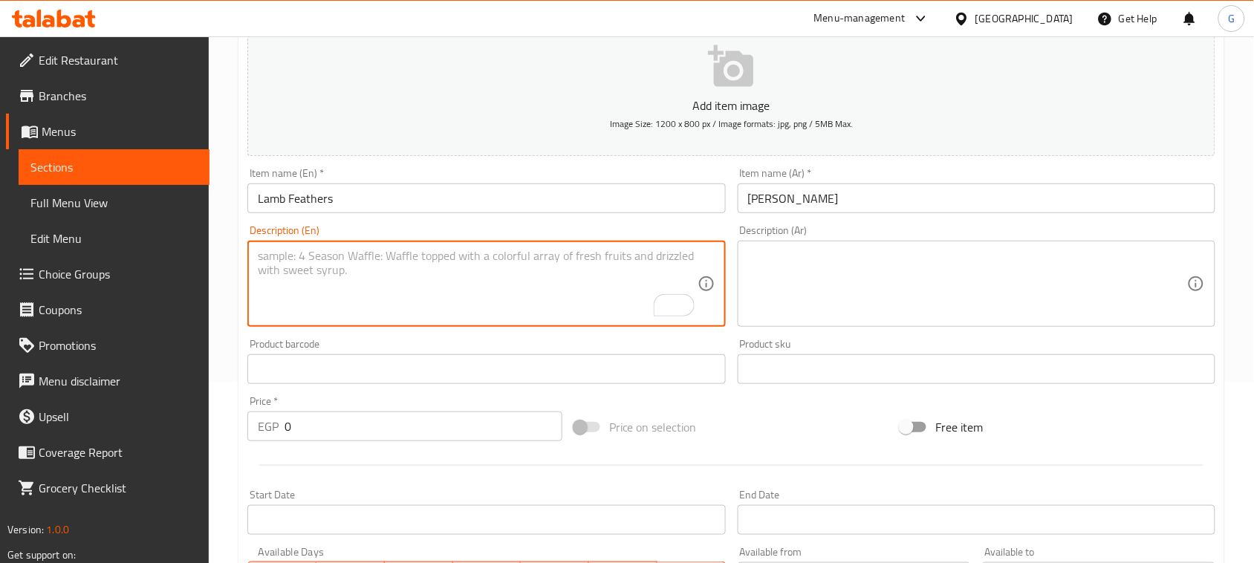
scroll to position [186, 0]
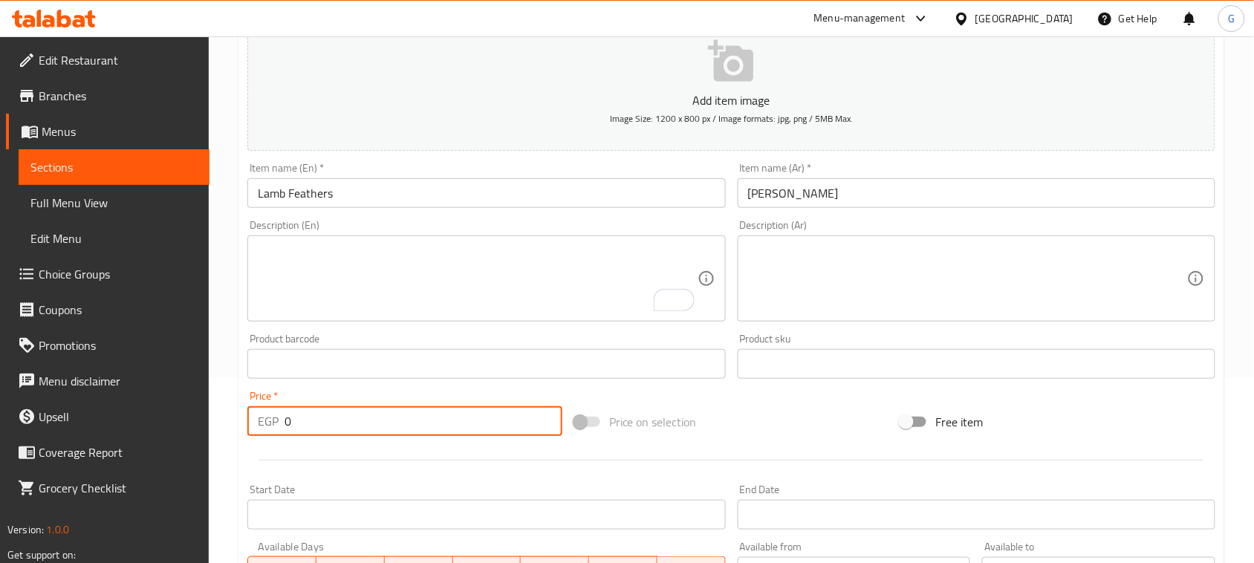
drag, startPoint x: 307, startPoint y: 429, endPoint x: 241, endPoint y: 421, distance: 65.8
click at [241, 421] on div "Price   * EGP 0 Price *" at bounding box center [404, 413] width 327 height 57
type input "1300"
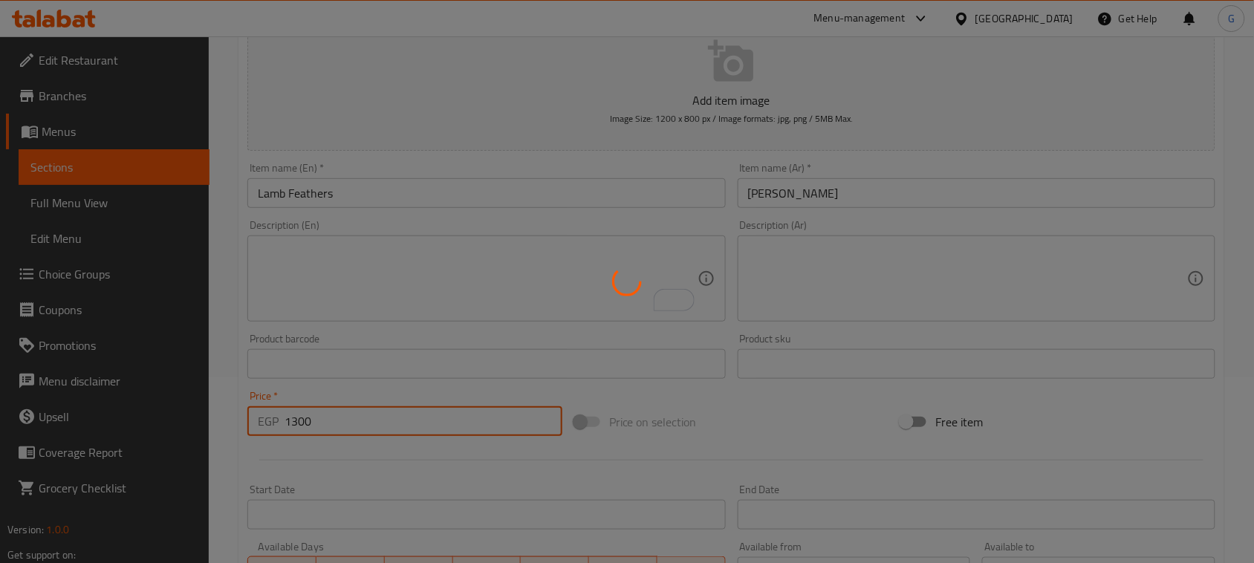
type input "0"
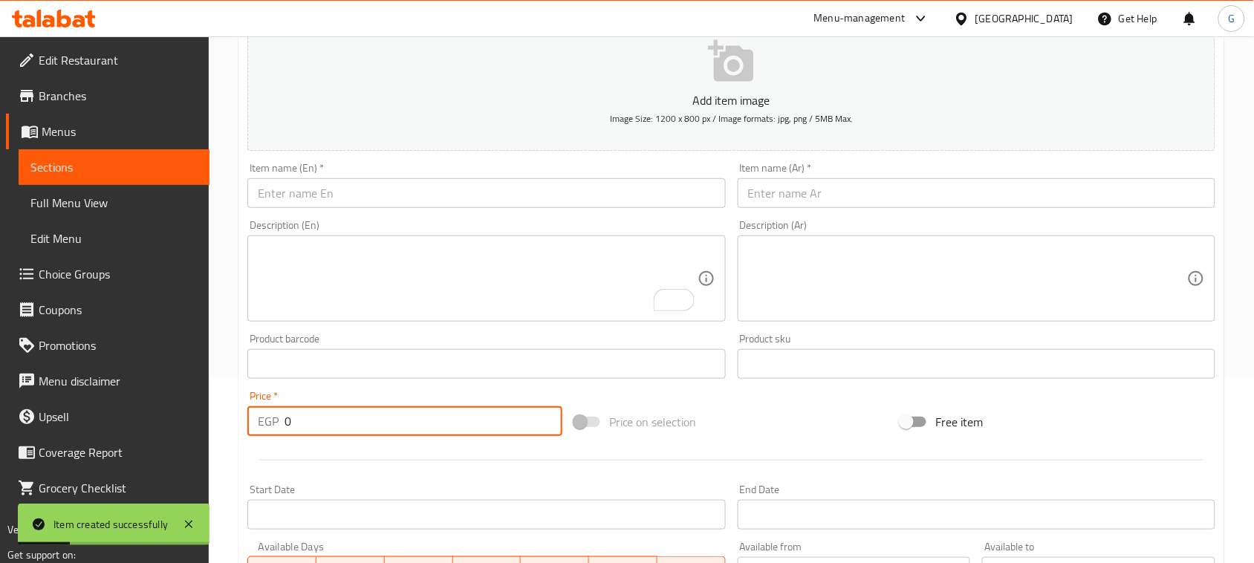
click at [834, 195] on input "text" at bounding box center [977, 193] width 478 height 30
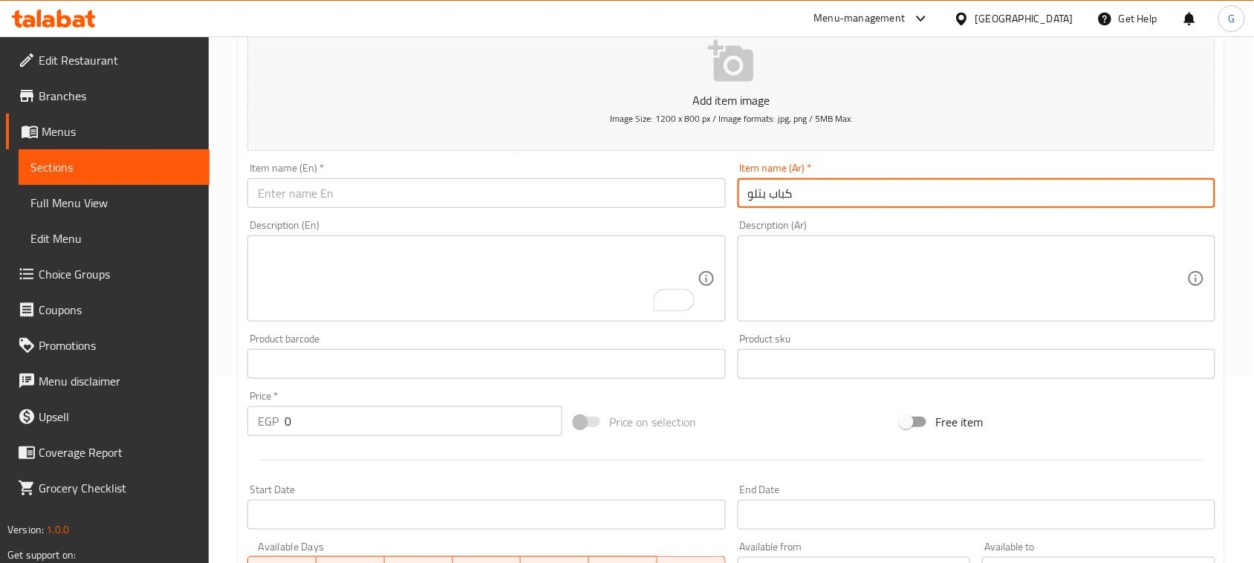
click at [777, 204] on input "كباب بتلو" at bounding box center [977, 193] width 478 height 30
type input "كباب بتلو"
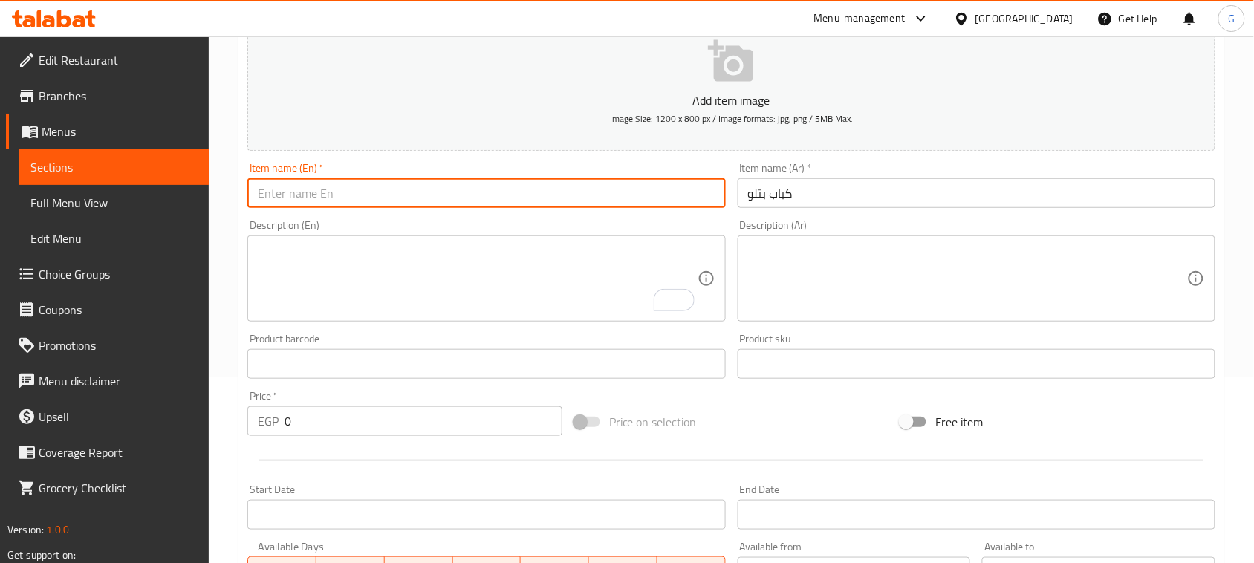
click at [606, 203] on input "text" at bounding box center [486, 193] width 478 height 30
paste input "Beef kebab"
type input "Beef kebab"
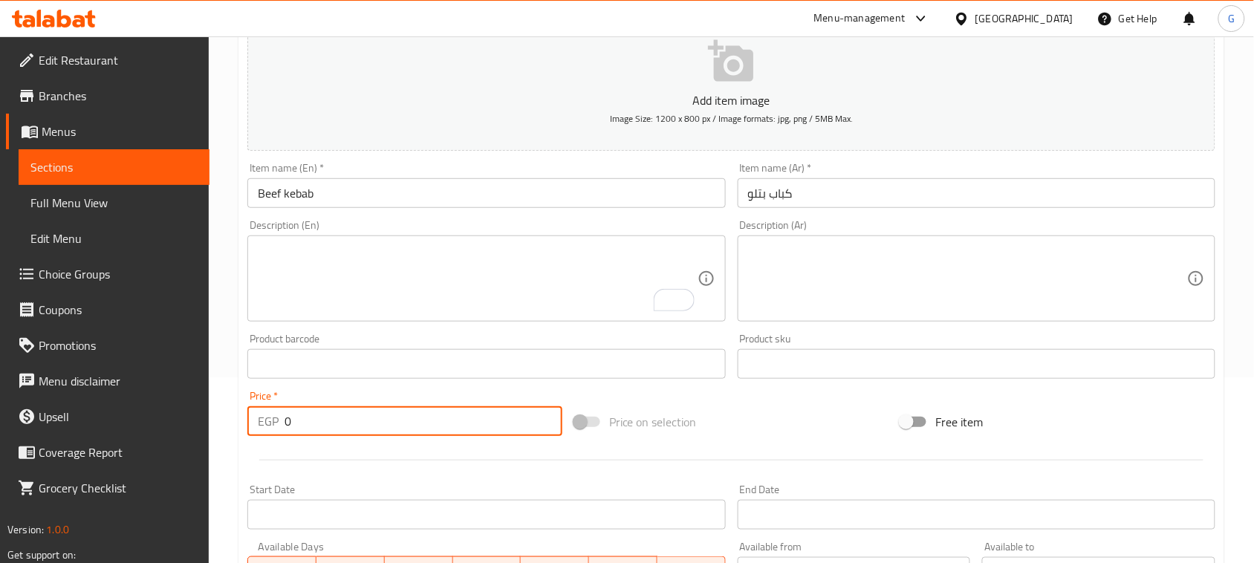
drag, startPoint x: 294, startPoint y: 420, endPoint x: 272, endPoint y: 417, distance: 21.8
click at [272, 417] on div "EGP 0 Price *" at bounding box center [404, 421] width 315 height 30
type input "900"
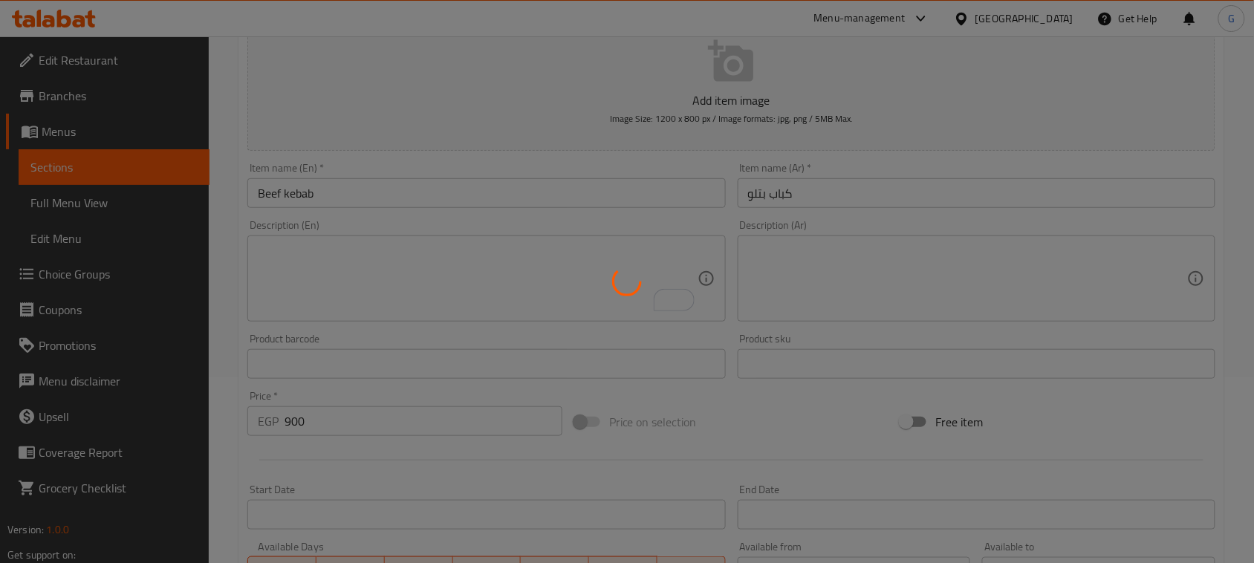
type input "0"
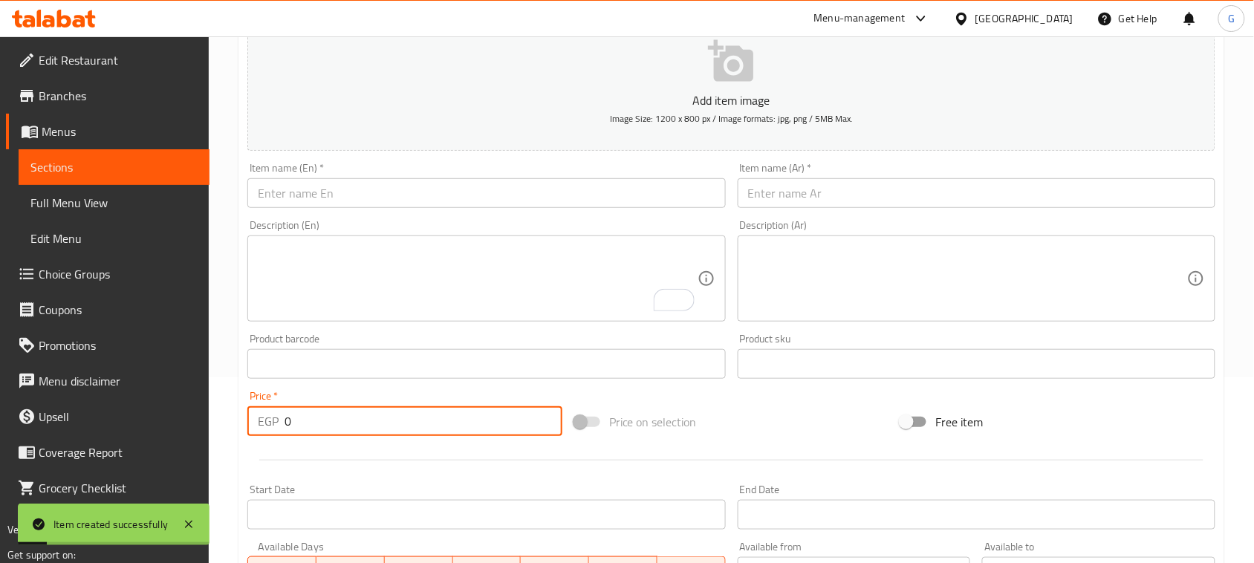
click at [830, 192] on input "text" at bounding box center [977, 193] width 478 height 30
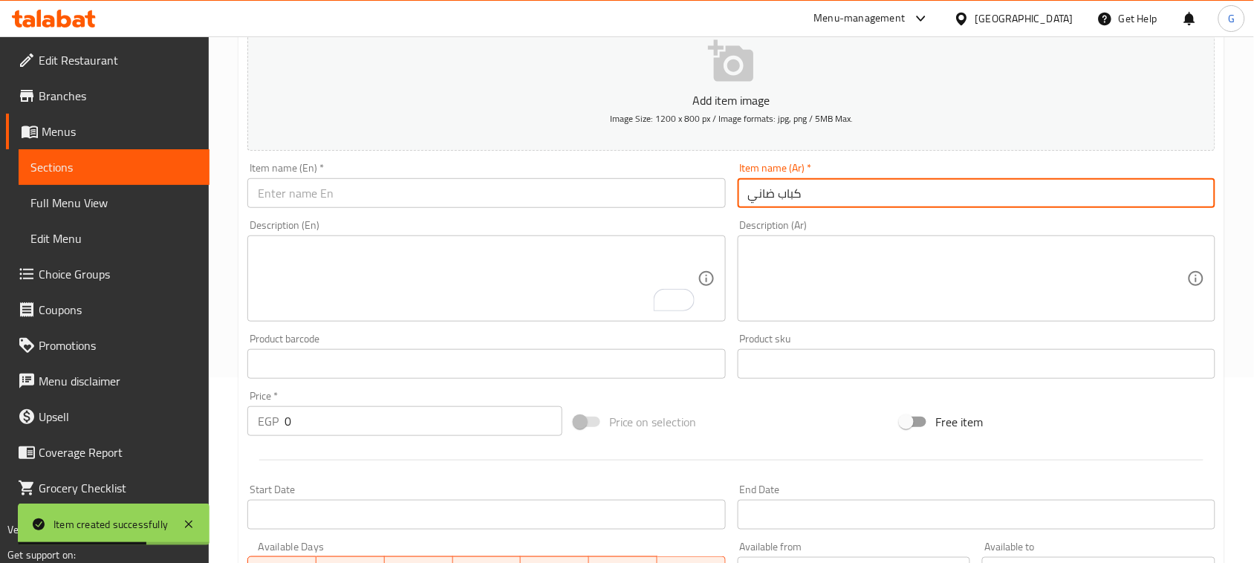
click at [791, 198] on input "كباب ضاني" at bounding box center [977, 193] width 478 height 30
type input "كباب ضاني"
click at [582, 195] on input "text" at bounding box center [486, 193] width 478 height 30
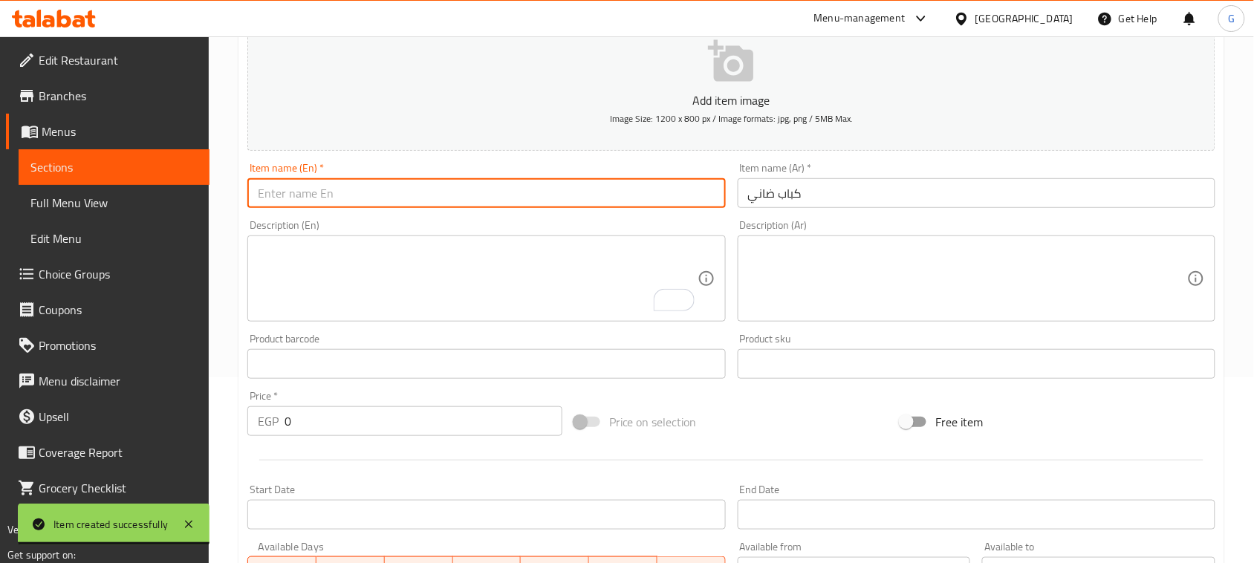
click at [582, 195] on input "text" at bounding box center [486, 193] width 478 height 30
paste input "lamb kebab"
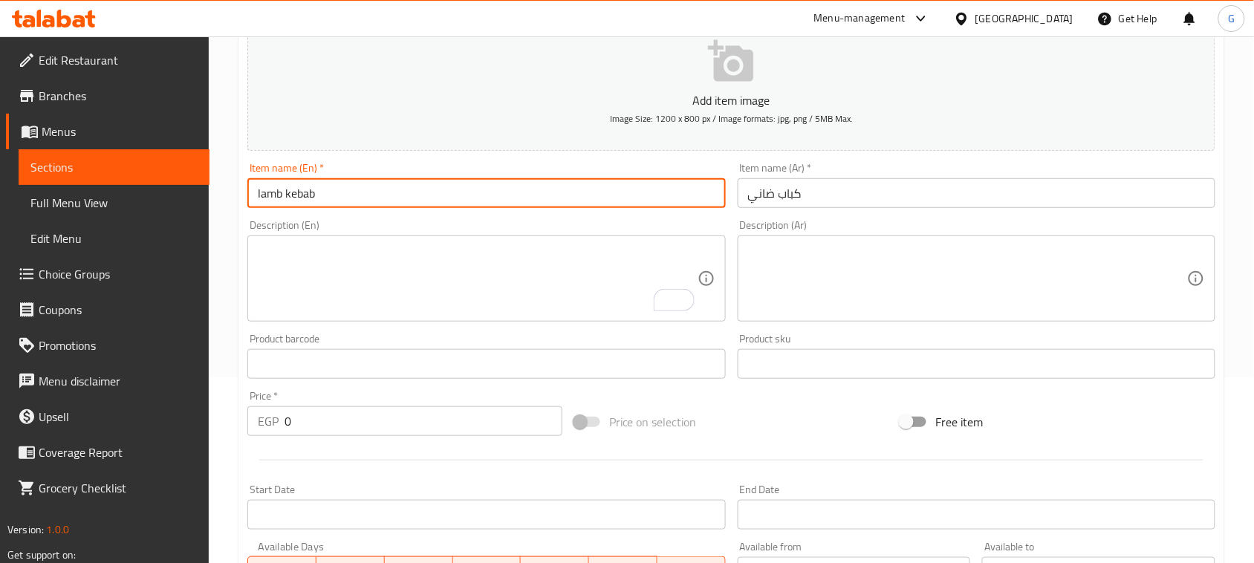
click at [582, 195] on input "lamb kebab" at bounding box center [486, 193] width 478 height 30
type input "Lamb Kebab"
click at [543, 283] on textarea "To enrich screen reader interactions, please activate Accessibility in Grammarl…" at bounding box center [477, 279] width 439 height 71
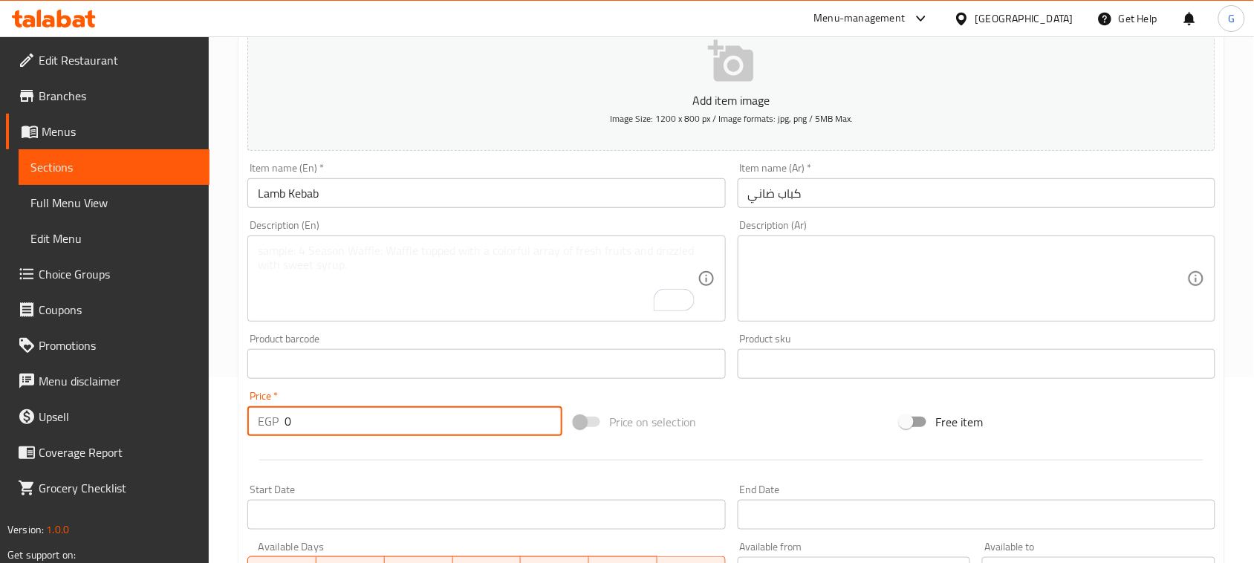
click at [276, 424] on div "EGP 0 Price *" at bounding box center [404, 421] width 315 height 30
type input "1000"
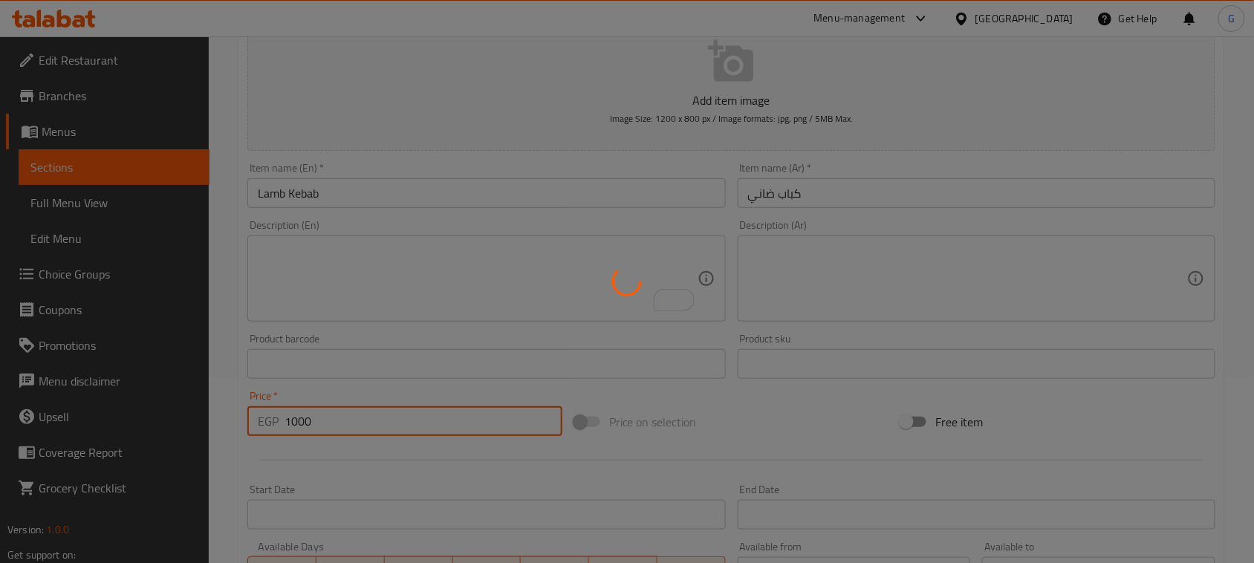
type input "0"
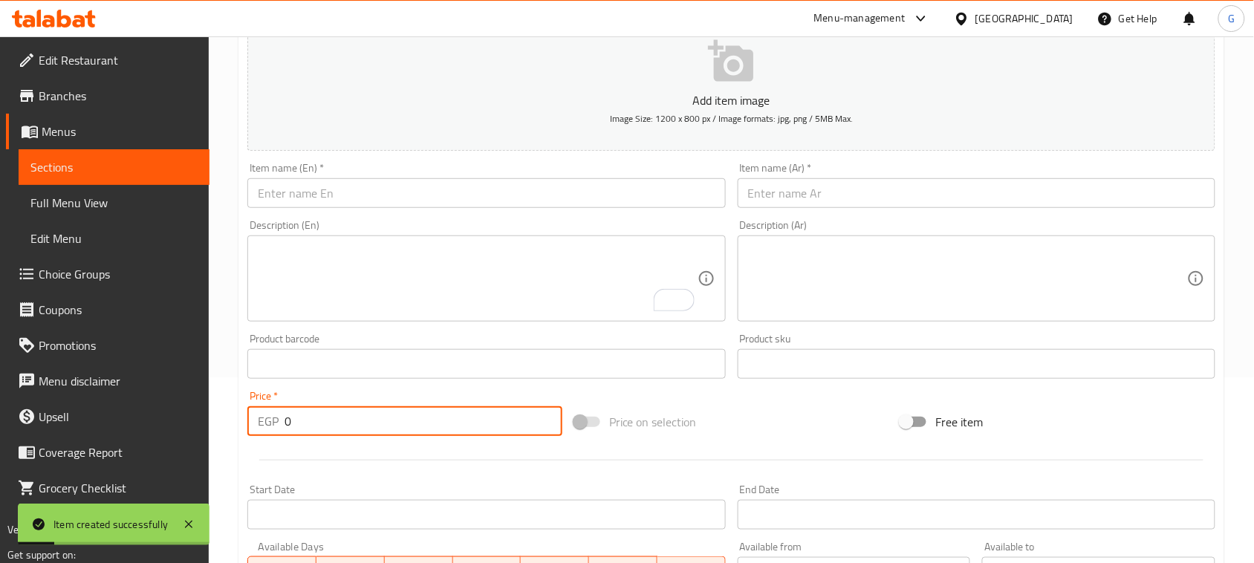
click at [823, 192] on input "text" at bounding box center [977, 193] width 478 height 30
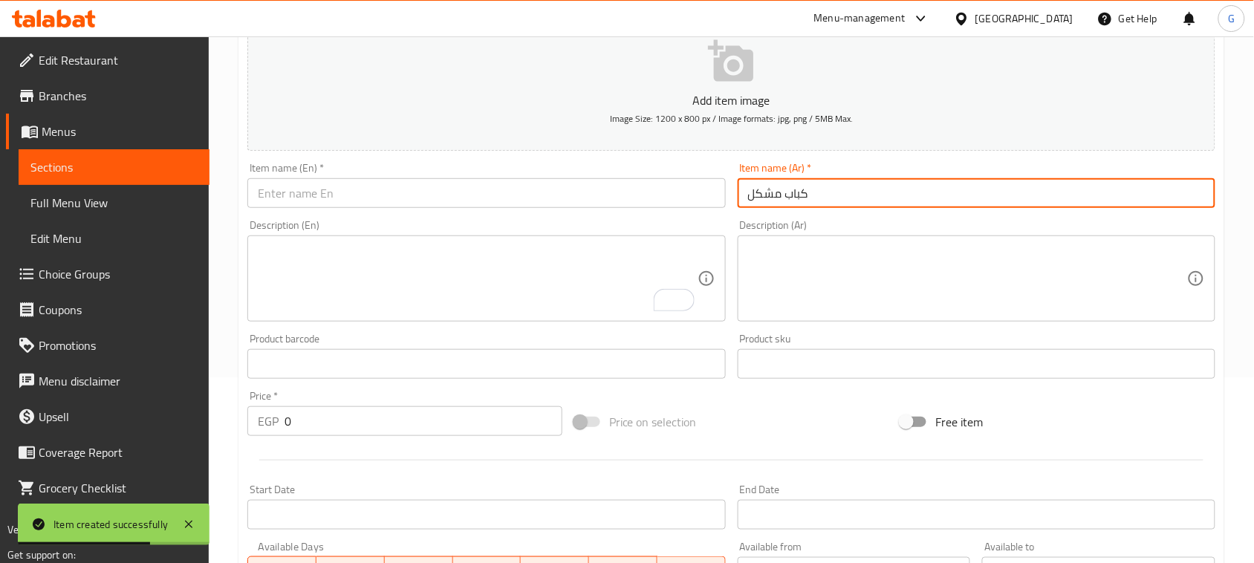
click at [788, 194] on input "كباب مشكل" at bounding box center [977, 193] width 478 height 30
type input "كباب مشكل"
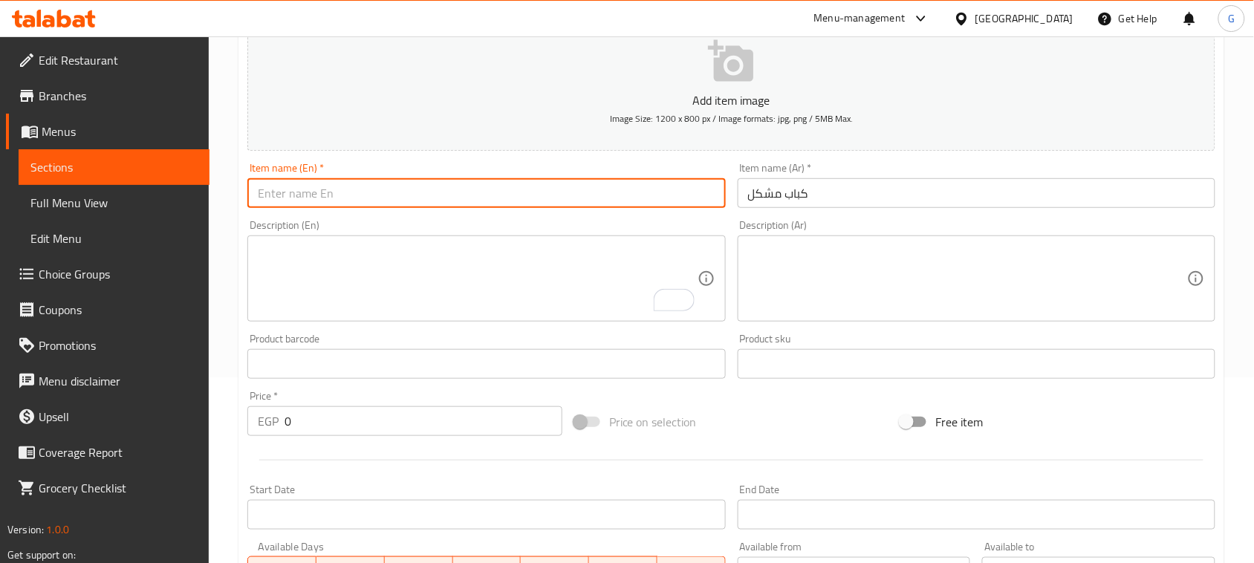
click at [624, 187] on input "text" at bounding box center [486, 193] width 478 height 30
paste input "Mixed kebab"
type input "Mixed kebab"
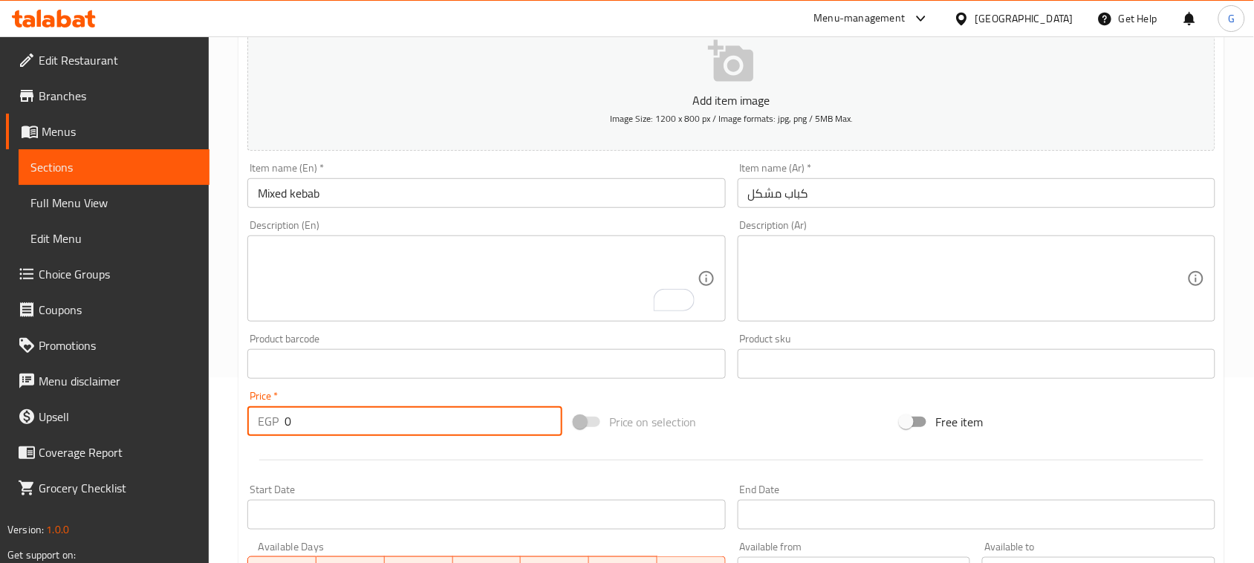
click at [272, 422] on div "EGP 0 Price *" at bounding box center [404, 421] width 315 height 30
type input "800"
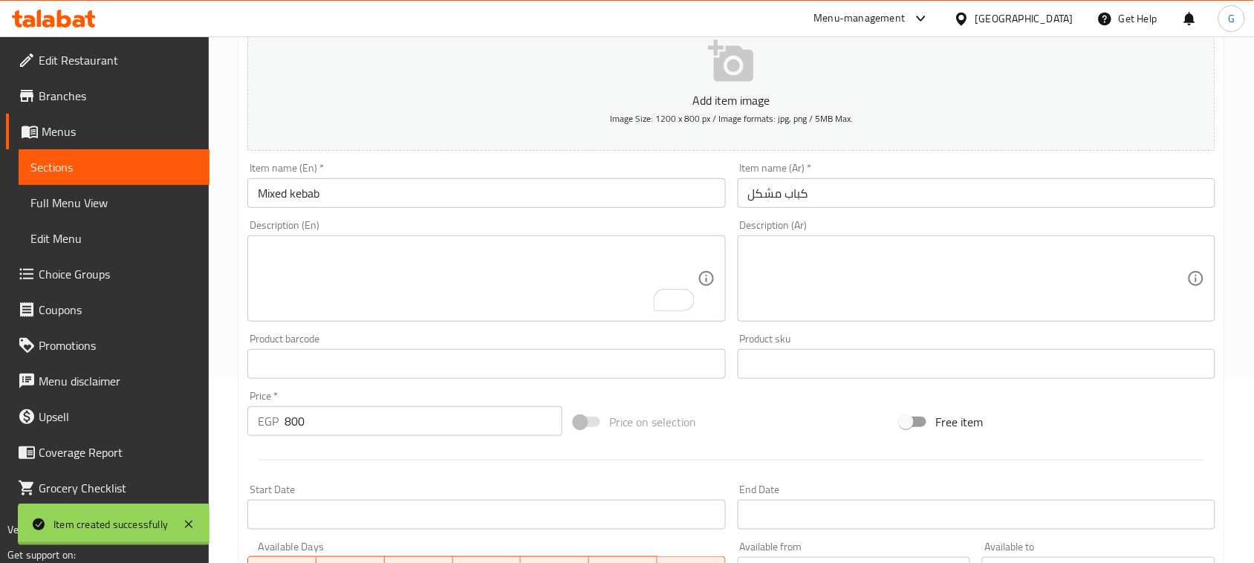
type input "0"
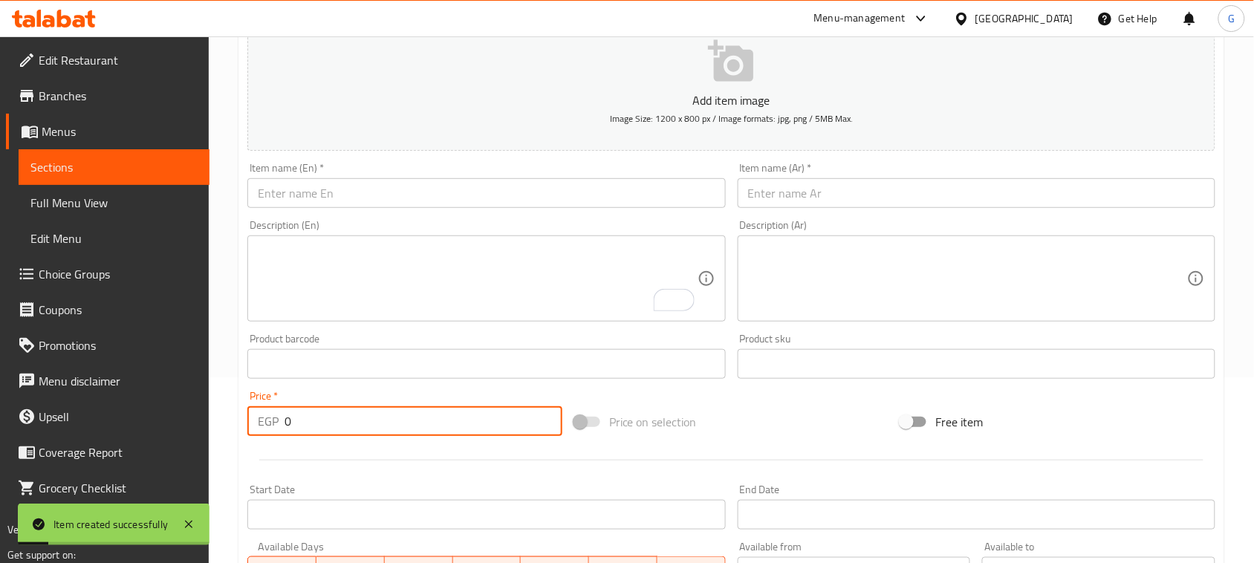
click at [785, 190] on input "text" at bounding box center [977, 193] width 478 height 30
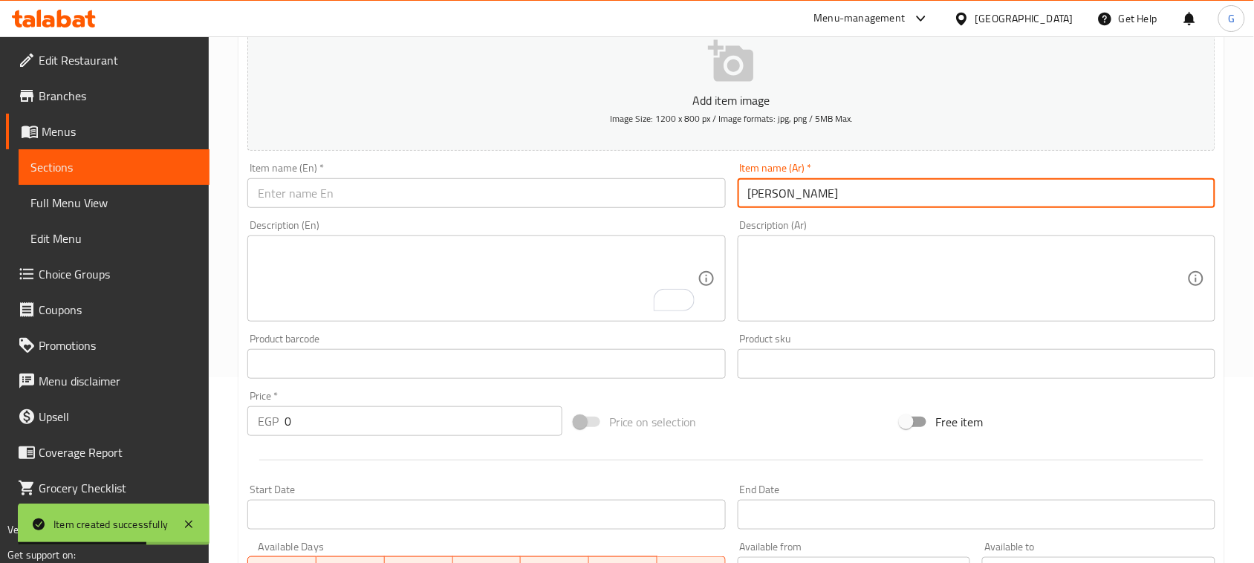
click at [785, 192] on input "ستيك مشوي" at bounding box center [977, 193] width 478 height 30
type input "ستيك مشوي"
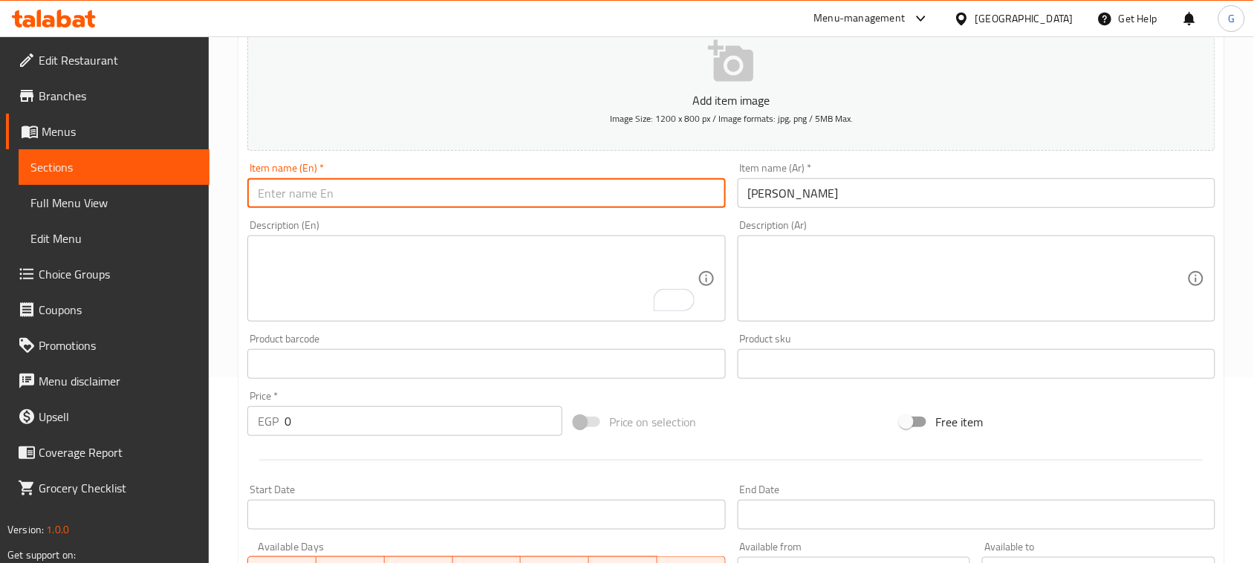
click at [589, 186] on input "text" at bounding box center [486, 193] width 478 height 30
paste input "grilled steak"
click at [589, 186] on input "grilled steak" at bounding box center [486, 193] width 478 height 30
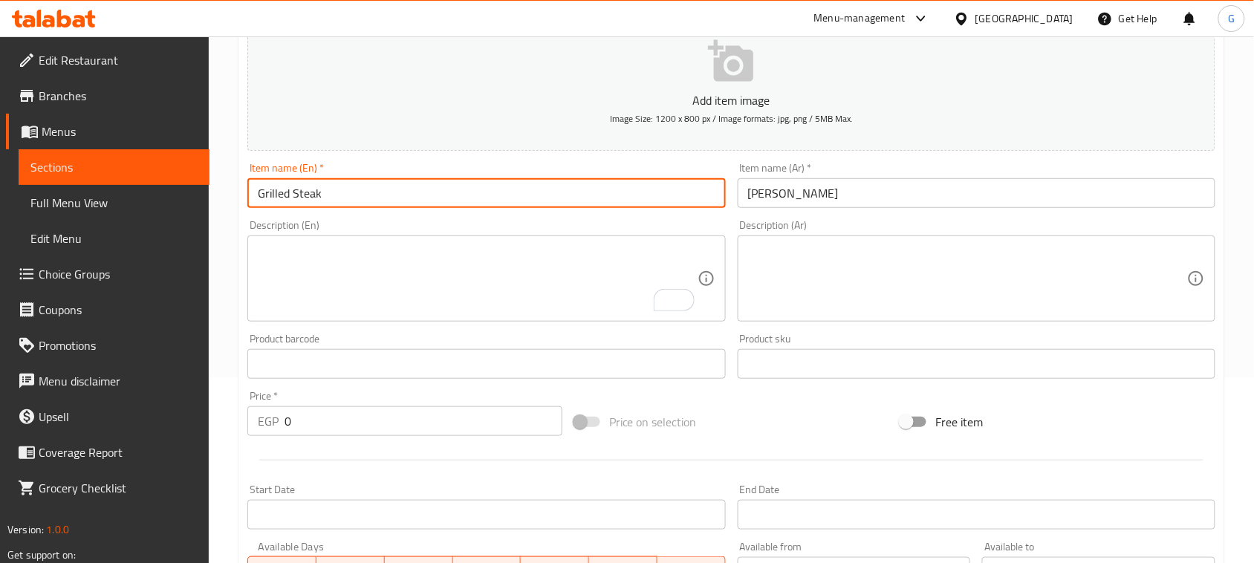
type input "Grilled Steak"
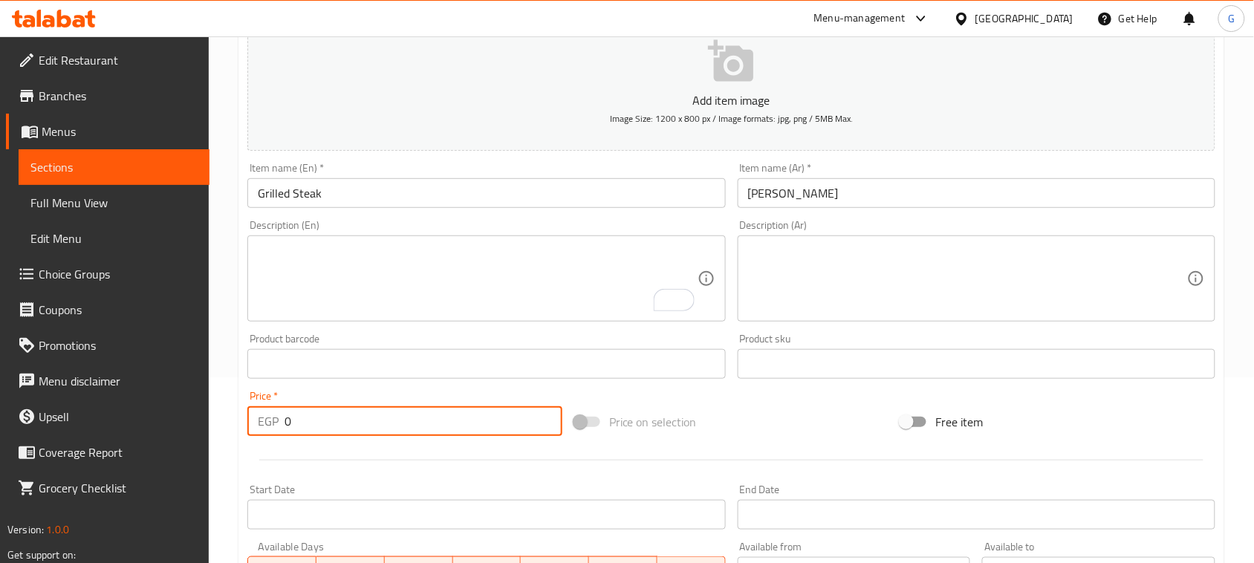
drag, startPoint x: 299, startPoint y: 412, endPoint x: 270, endPoint y: 416, distance: 30.0
click at [270, 417] on div "EGP 0 Price *" at bounding box center [404, 421] width 315 height 30
type input "850"
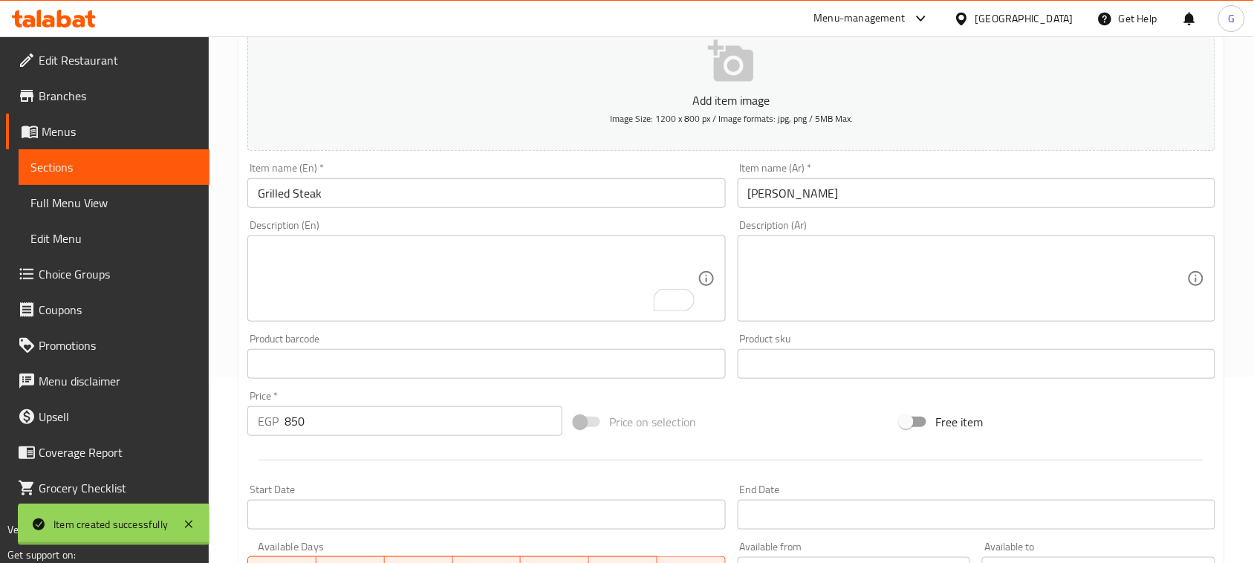
type input "0"
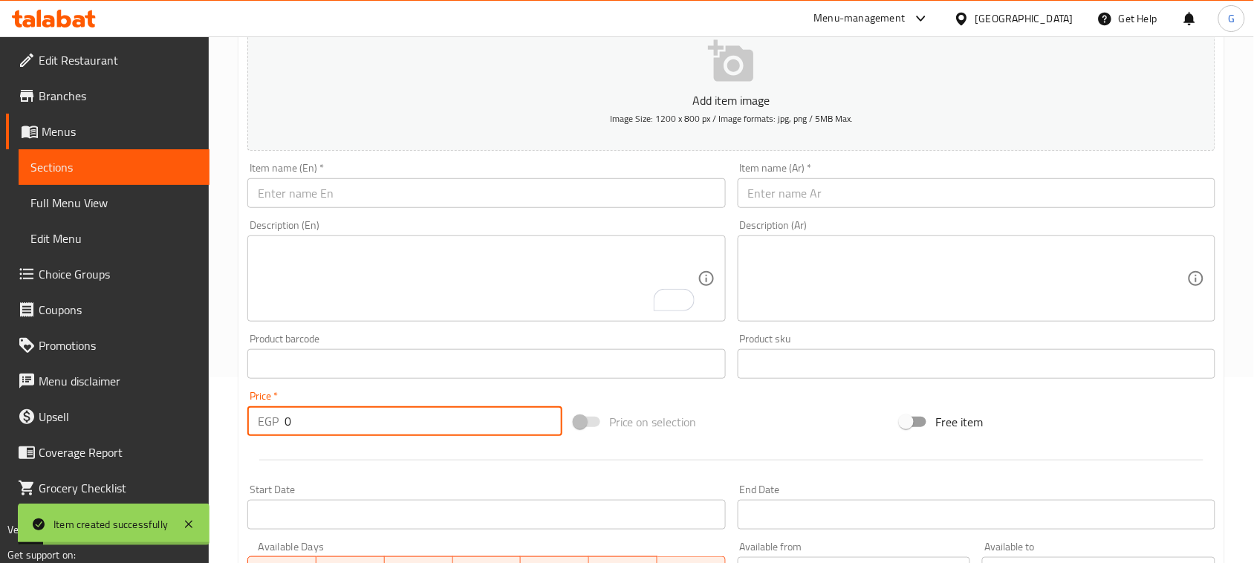
click at [818, 206] on input "text" at bounding box center [977, 193] width 478 height 30
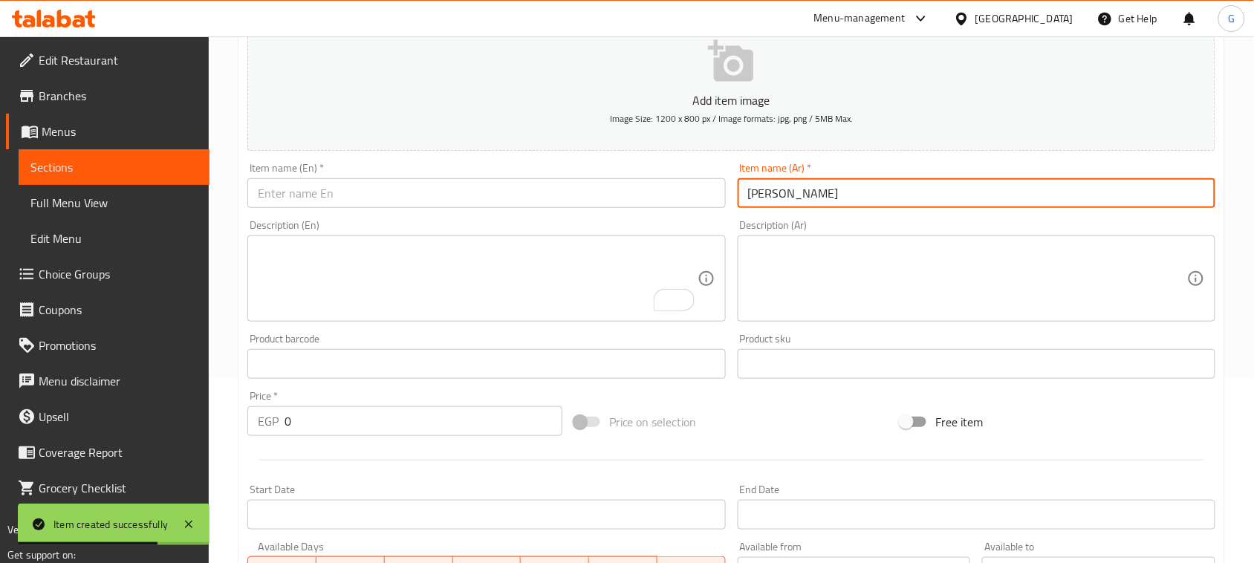
click at [764, 204] on input "اوزي مشوي" at bounding box center [977, 193] width 478 height 30
type input "اوزي مشوي"
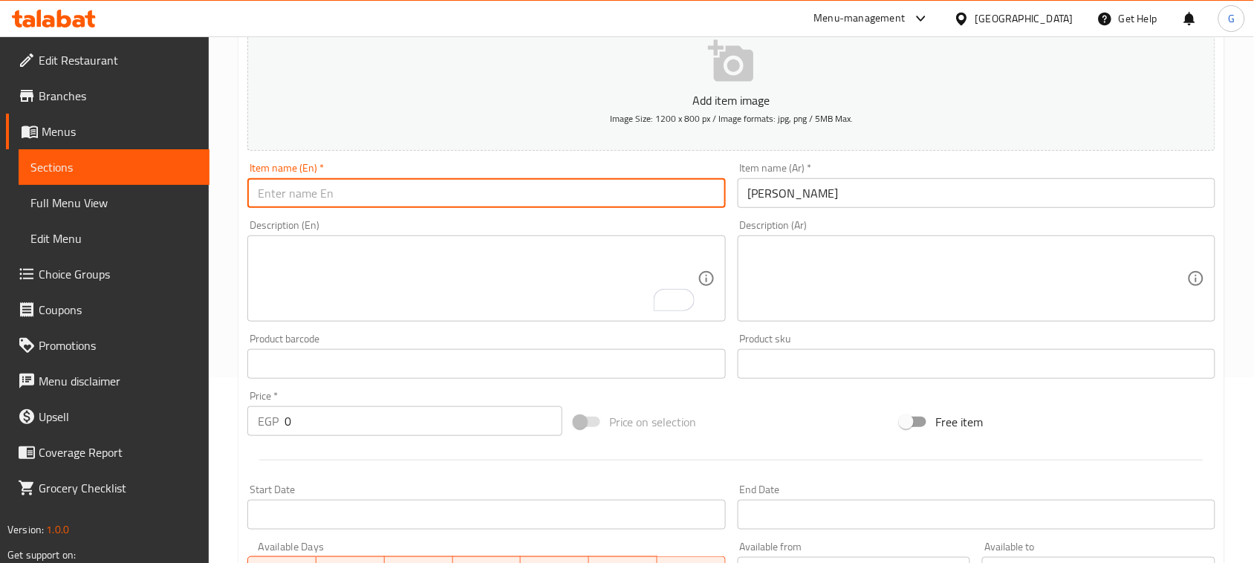
click at [562, 187] on input "text" at bounding box center [486, 193] width 478 height 30
paste input "Grilled ouzi"
click at [337, 205] on input "Grilled ouzi" at bounding box center [486, 193] width 478 height 30
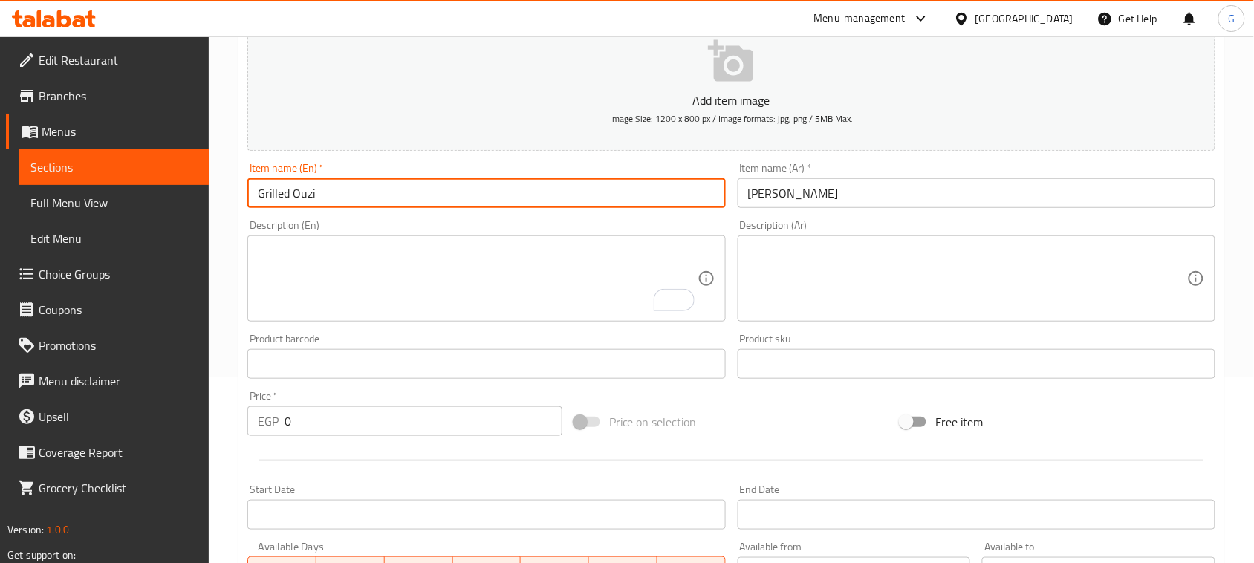
type input "Grilled Ouzi"
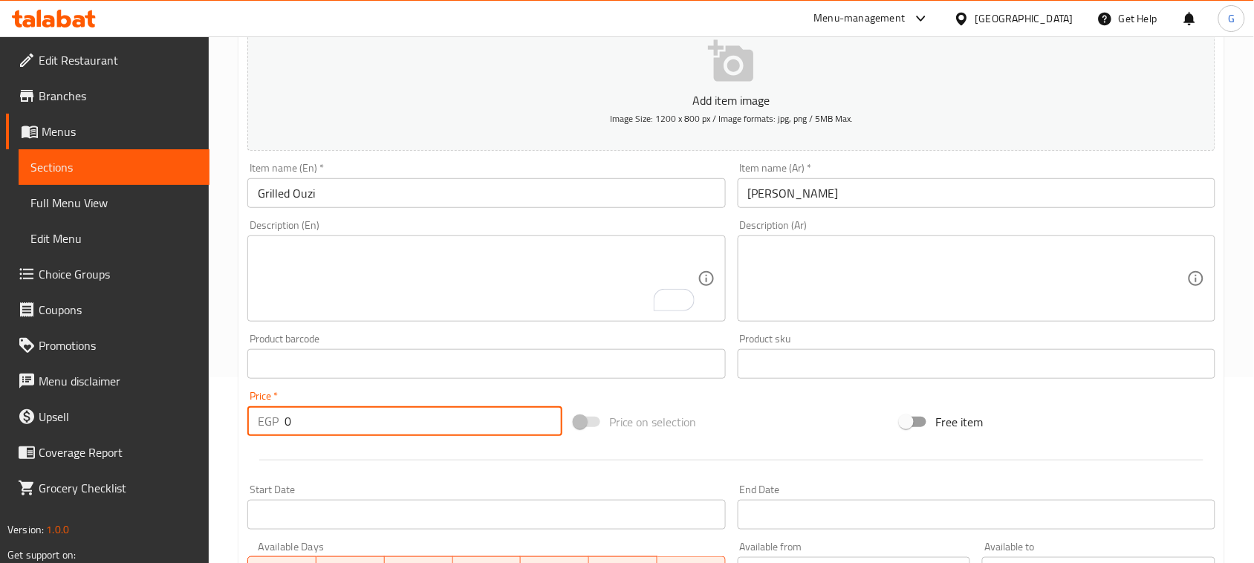
drag, startPoint x: 298, startPoint y: 421, endPoint x: 272, endPoint y: 420, distance: 26.0
click at [272, 420] on div "EGP 0 Price *" at bounding box center [404, 421] width 315 height 30
type input "900"
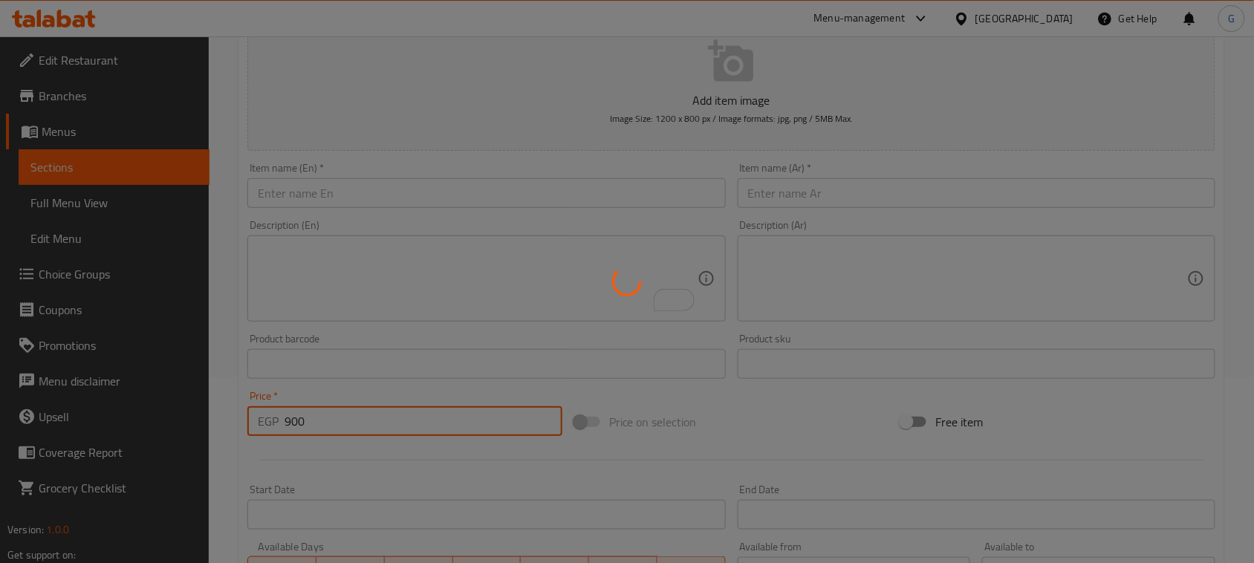
type input "0"
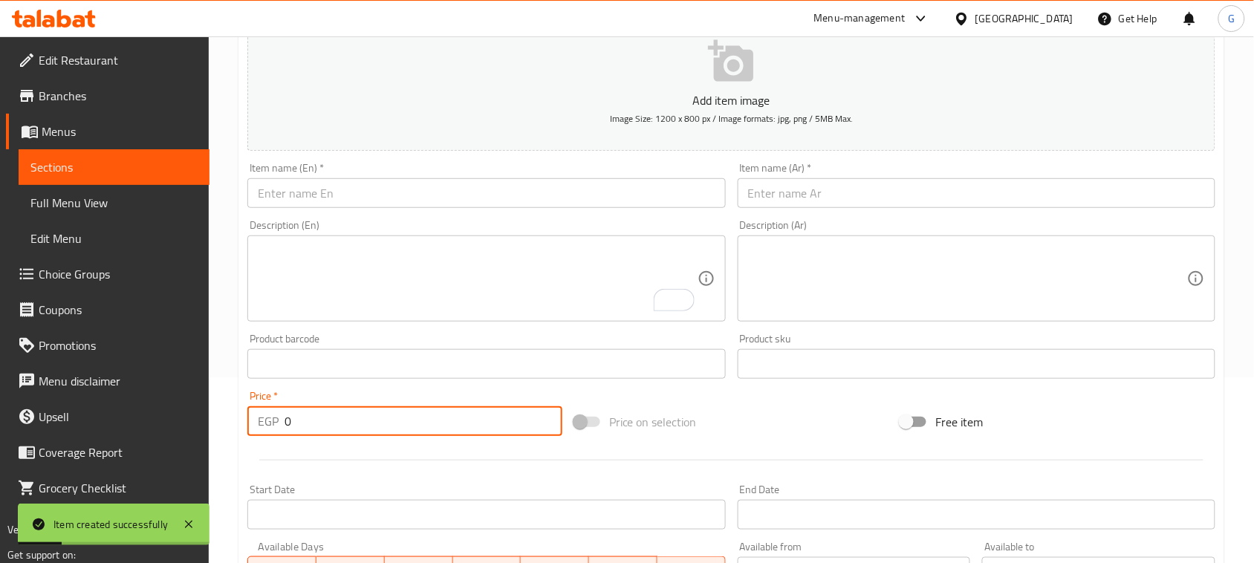
click at [810, 195] on input "text" at bounding box center [977, 193] width 478 height 30
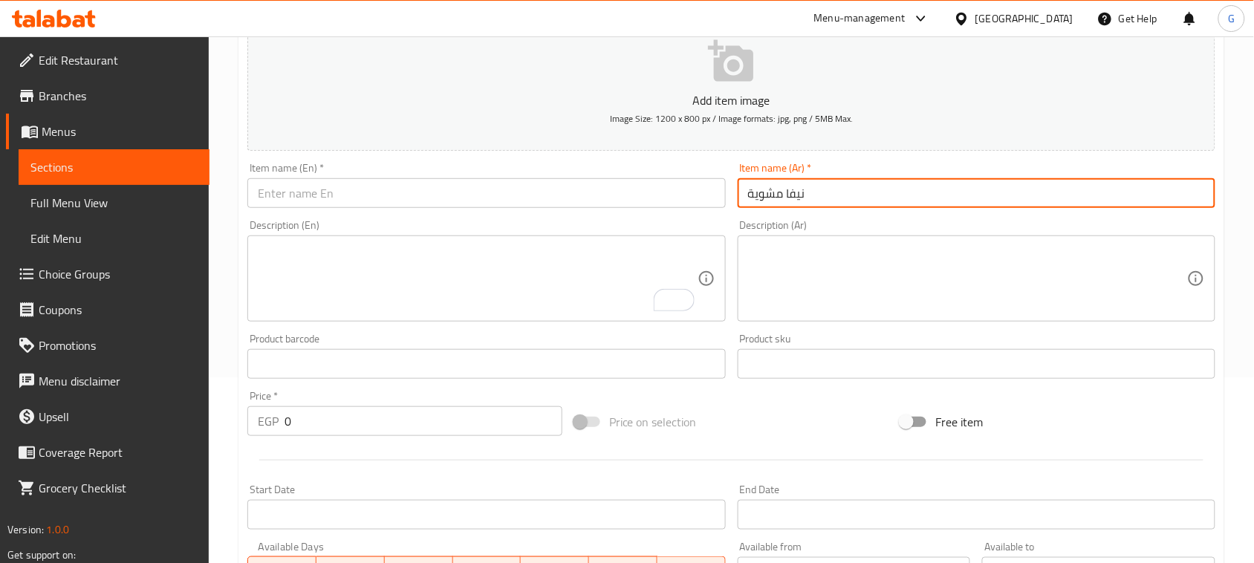
click at [773, 201] on input "نيفا مشوية" at bounding box center [977, 193] width 478 height 30
click at [771, 201] on input "نيفا مشوية" at bounding box center [977, 193] width 478 height 30
type input "نيفا مشوية"
click at [478, 188] on input "text" at bounding box center [486, 193] width 478 height 30
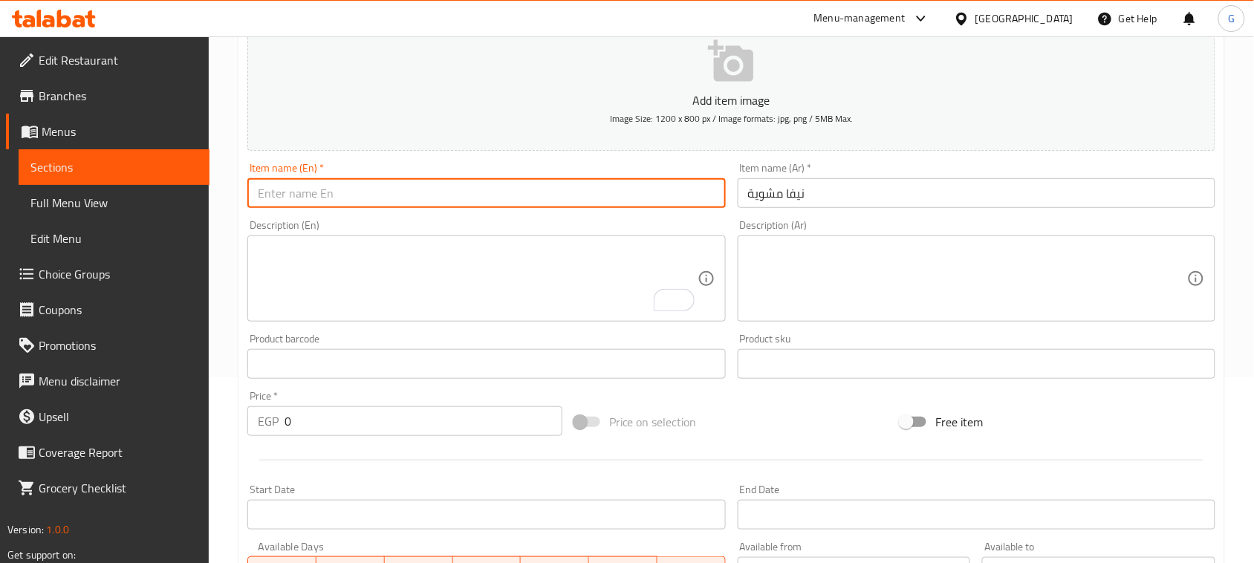
paste input "Grilled nefa"
type input "Grilled nefa"
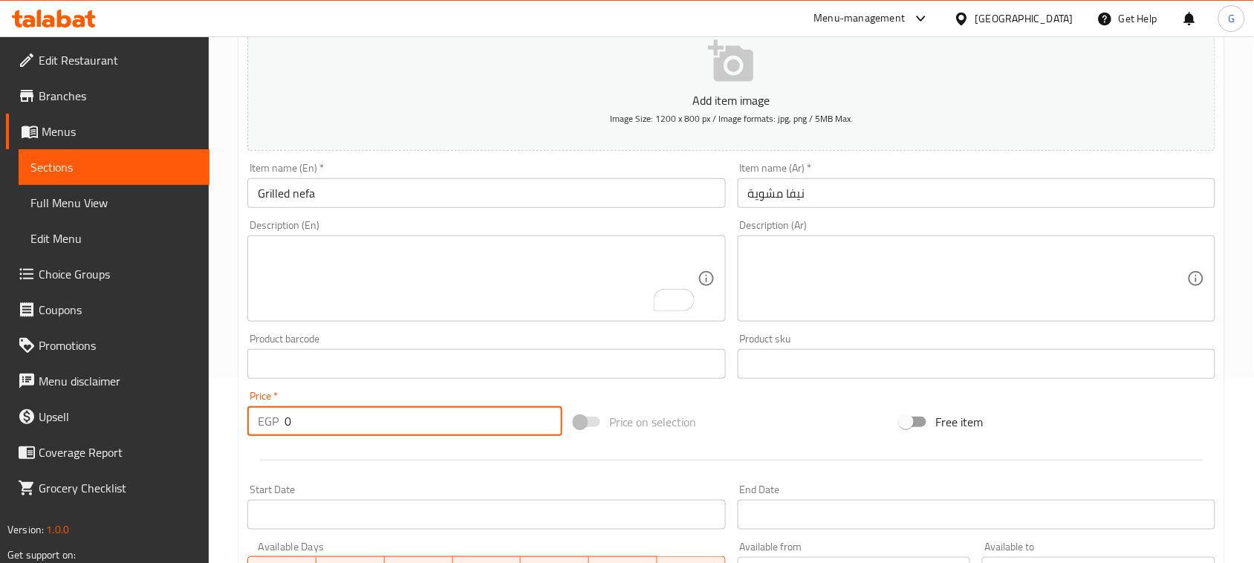
drag, startPoint x: 291, startPoint y: 414, endPoint x: 265, endPoint y: 417, distance: 26.9
click at [266, 417] on div "EGP 0 Price *" at bounding box center [404, 421] width 315 height 30
type input "700"
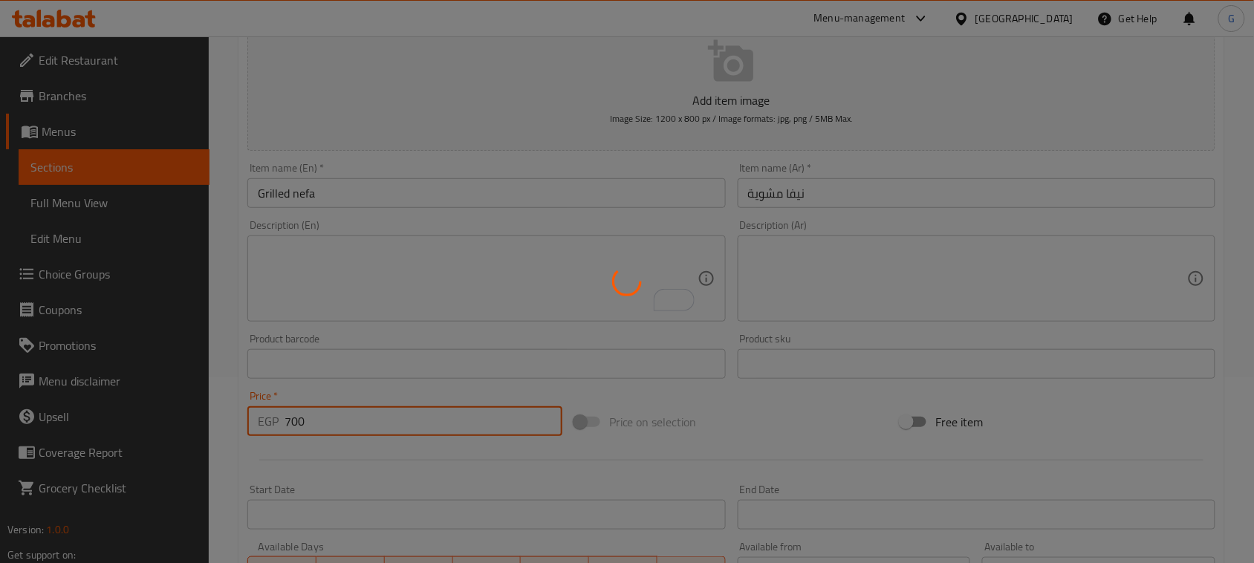
type input "0"
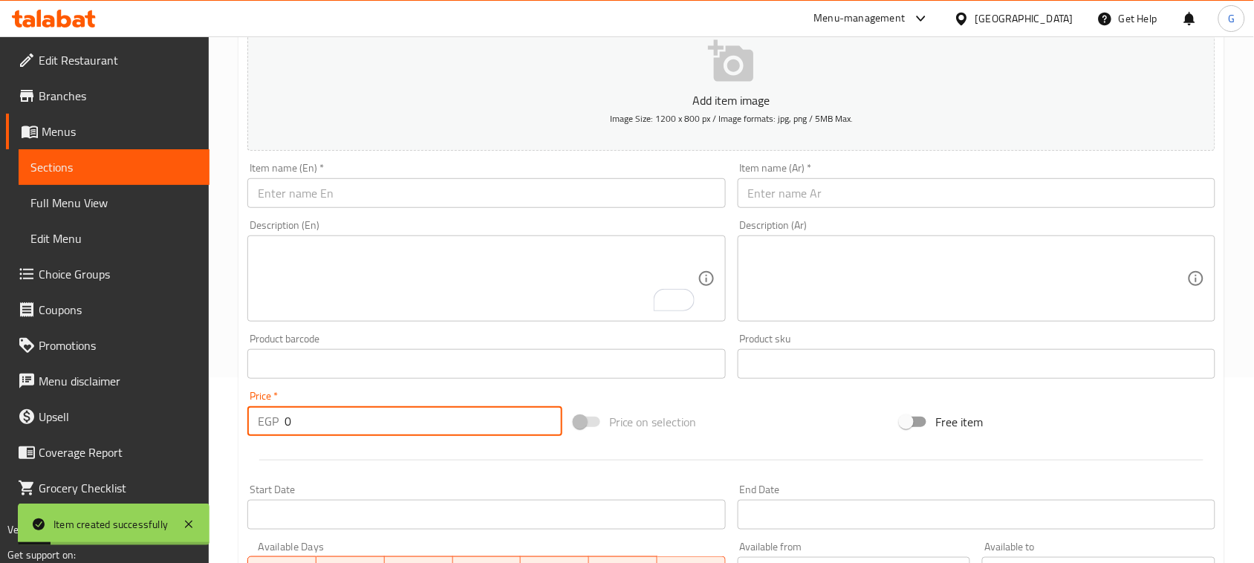
click at [808, 184] on input "text" at bounding box center [977, 193] width 478 height 30
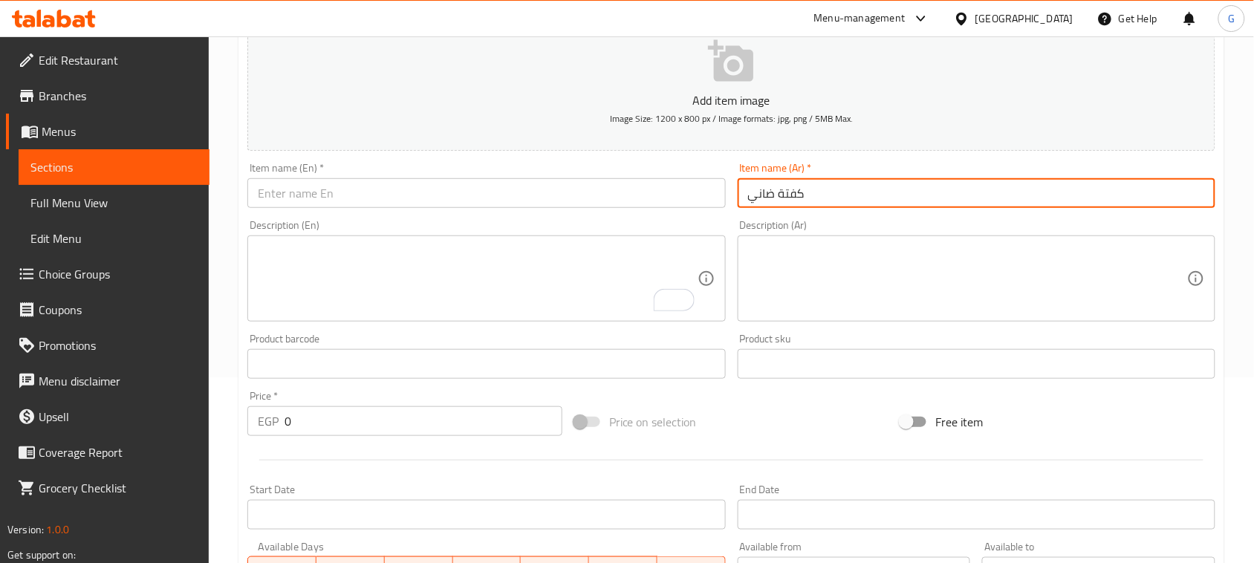
click at [779, 201] on input "كفتة ضاني" at bounding box center [977, 193] width 478 height 30
type input "كفتة ضاني"
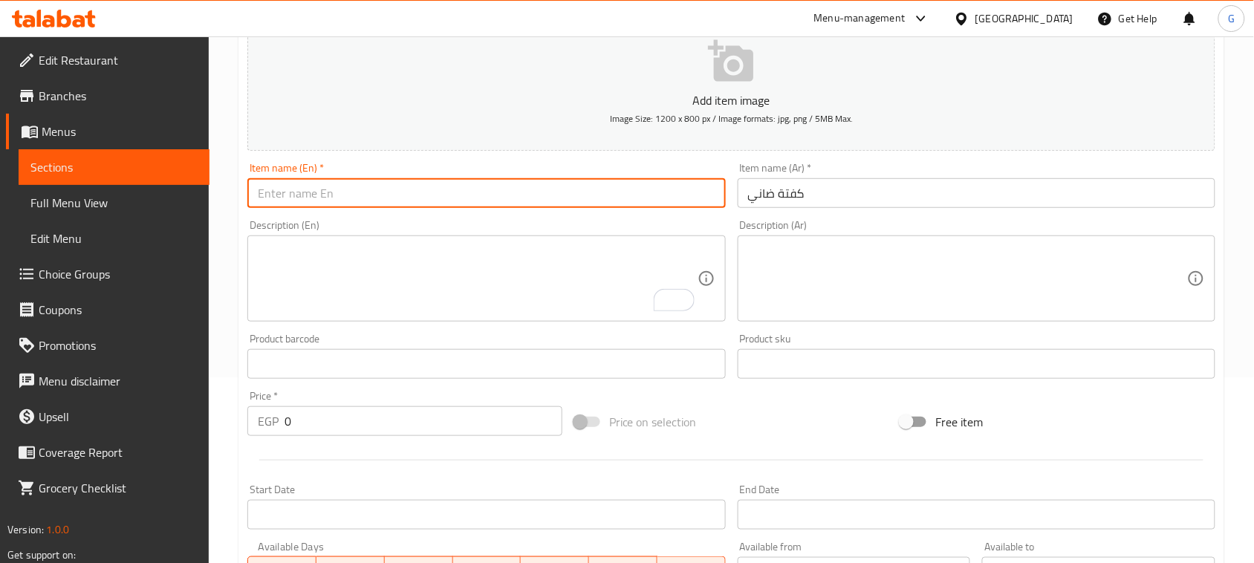
click at [652, 201] on input "text" at bounding box center [486, 193] width 478 height 30
paste input "Lamb kofta"
type input "Lamb kofta"
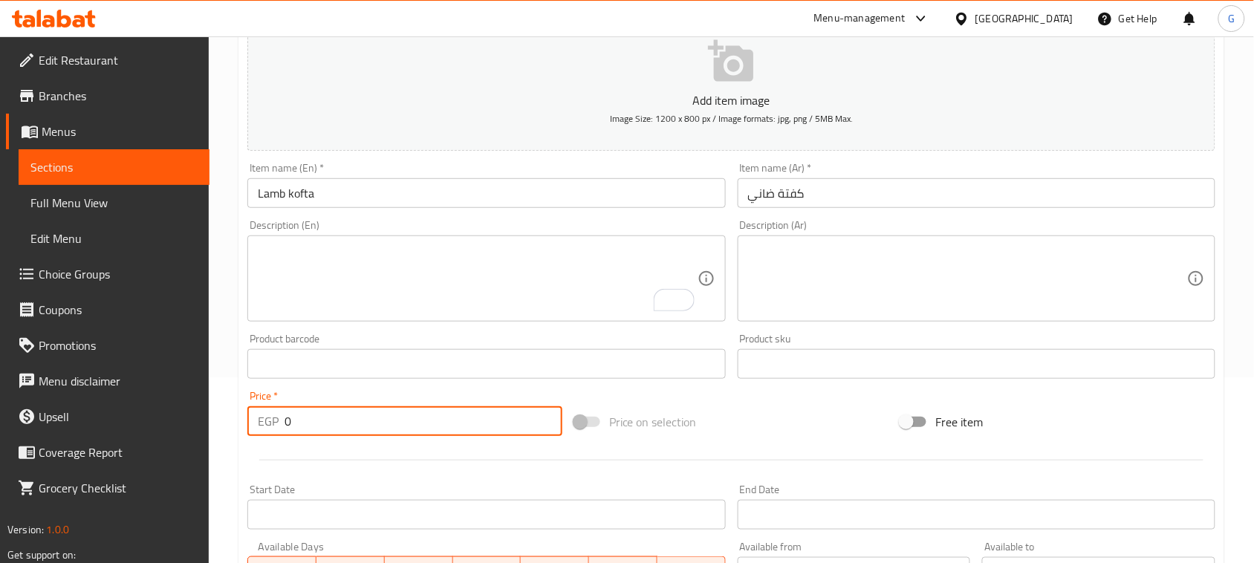
drag, startPoint x: 286, startPoint y: 421, endPoint x: 260, endPoint y: 424, distance: 26.3
click at [260, 424] on div "EGP 0 Price *" at bounding box center [404, 421] width 315 height 30
type input "600"
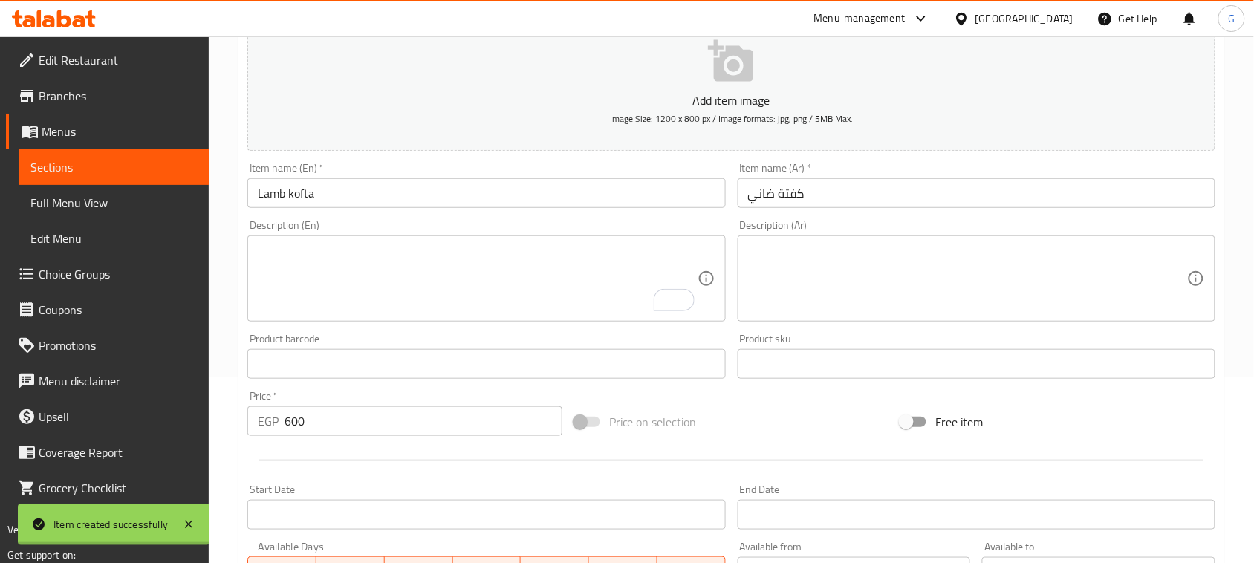
type input "0"
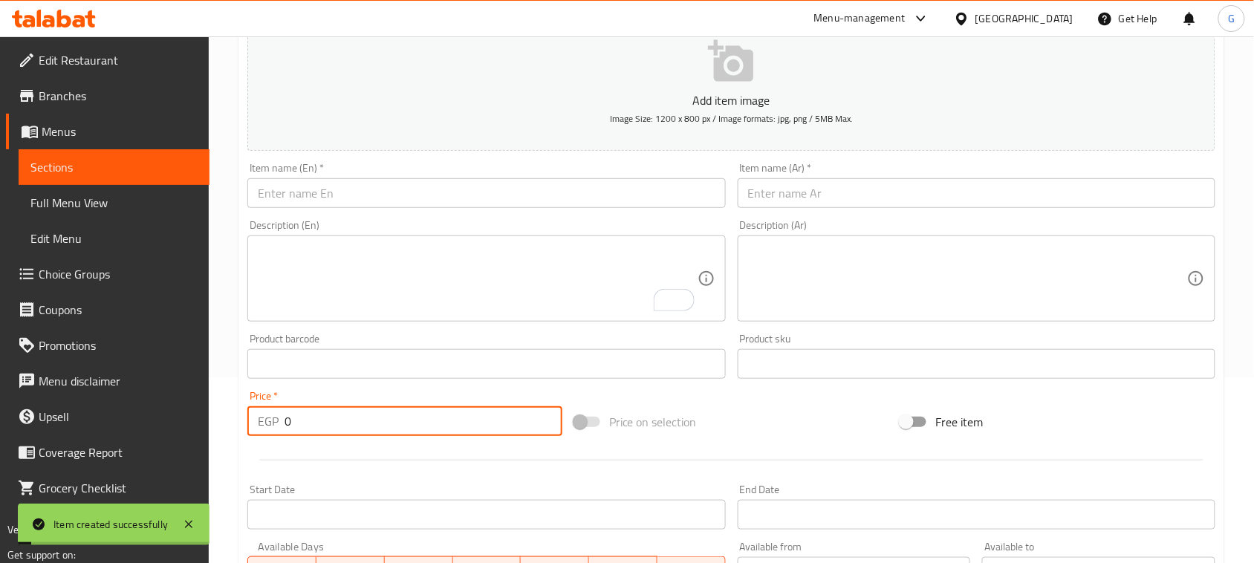
click at [789, 198] on input "text" at bounding box center [977, 193] width 478 height 30
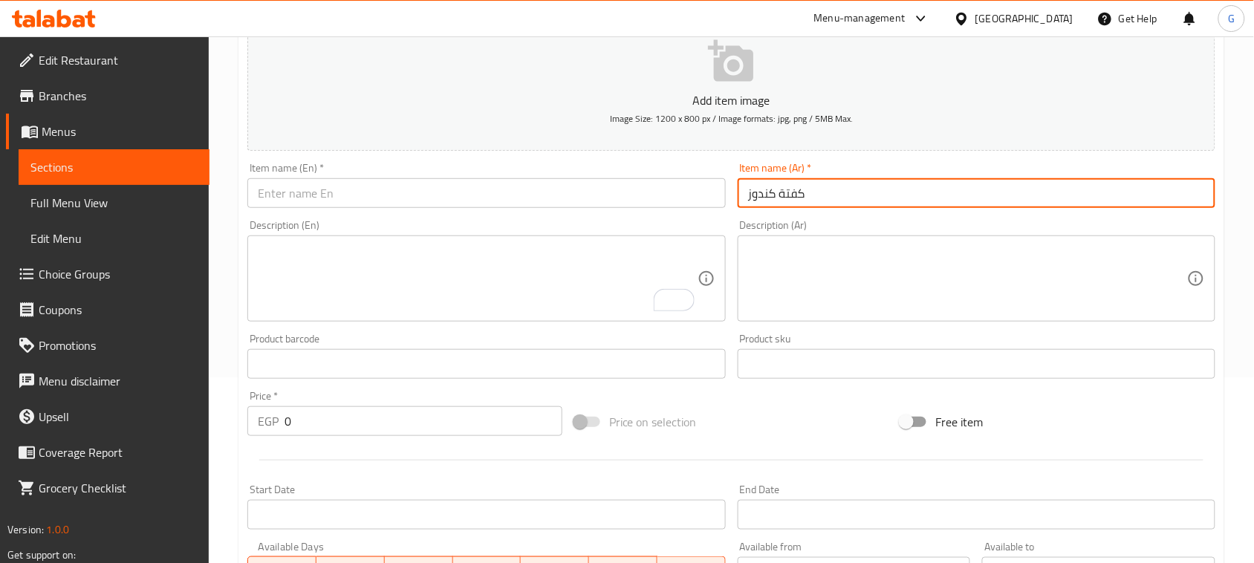
click at [789, 201] on input "كفتة كندوز" at bounding box center [977, 193] width 478 height 30
type input "كفتة كندوز"
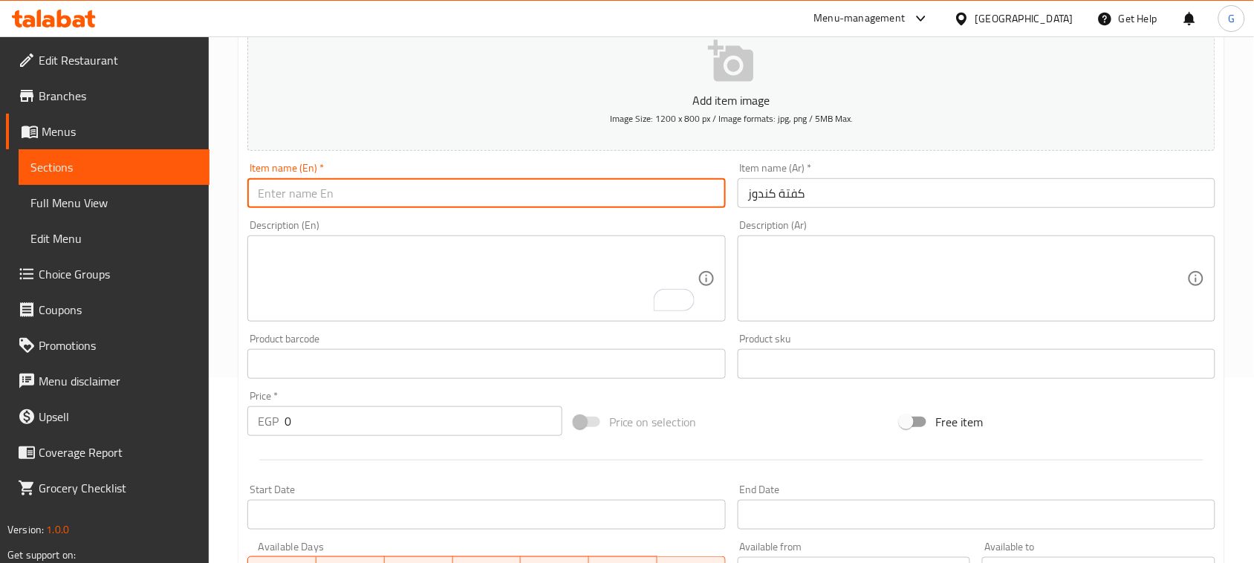
click at [646, 195] on input "text" at bounding box center [486, 193] width 478 height 30
paste input "Kofta Kandouz"
type input "Kofta Kandouz"
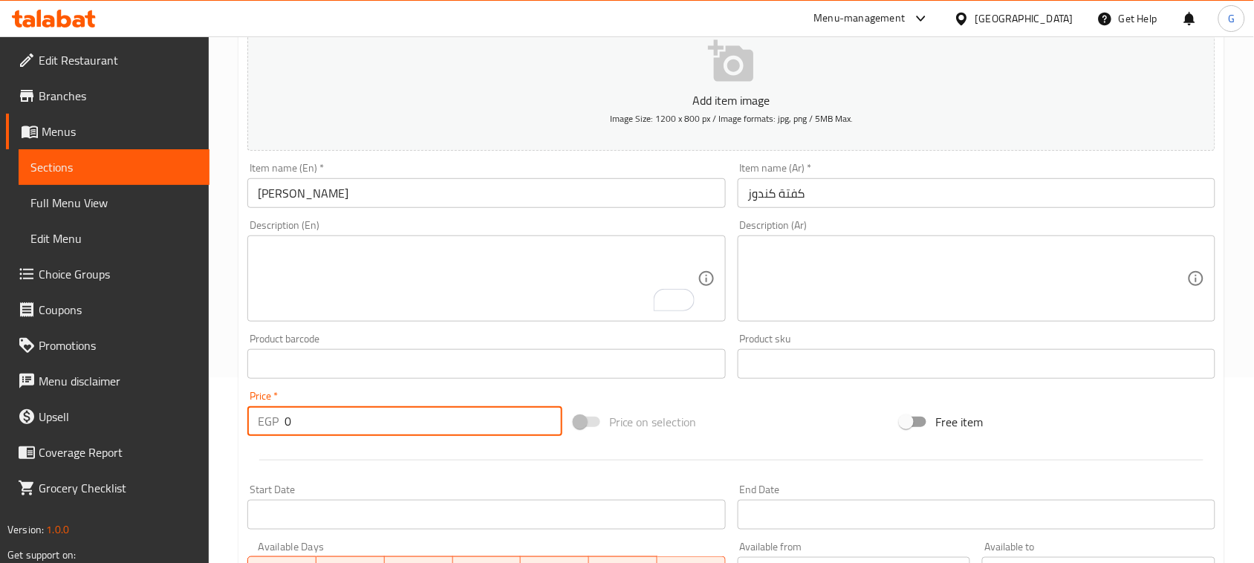
drag, startPoint x: 314, startPoint y: 418, endPoint x: 257, endPoint y: 416, distance: 56.5
click at [257, 416] on div "EGP 0 Price *" at bounding box center [404, 421] width 315 height 30
type input "560"
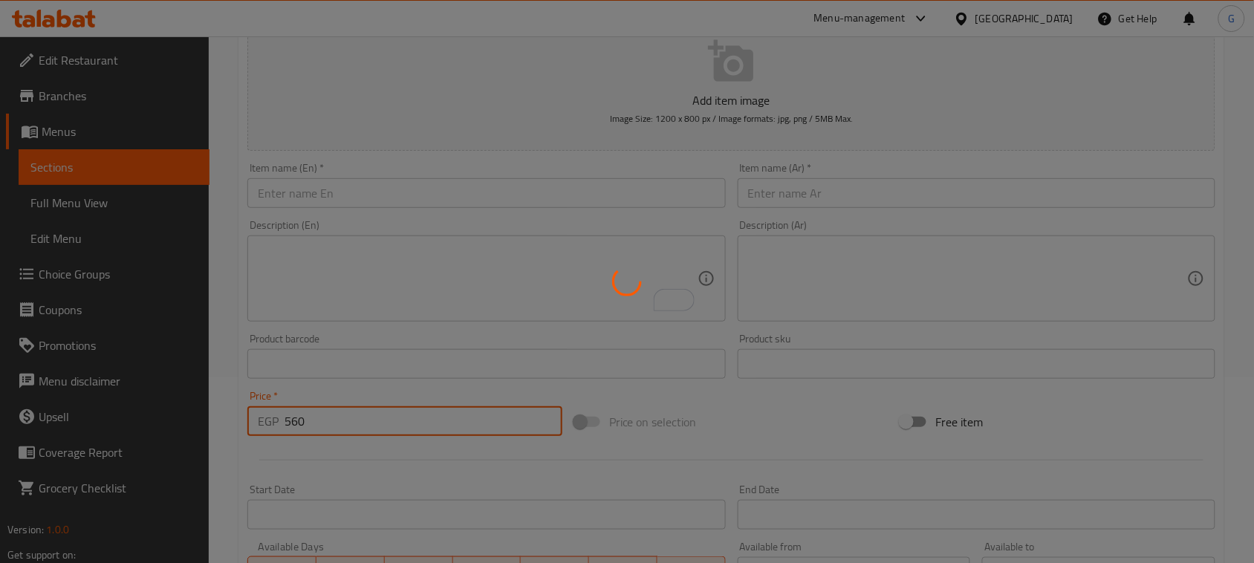
type input "0"
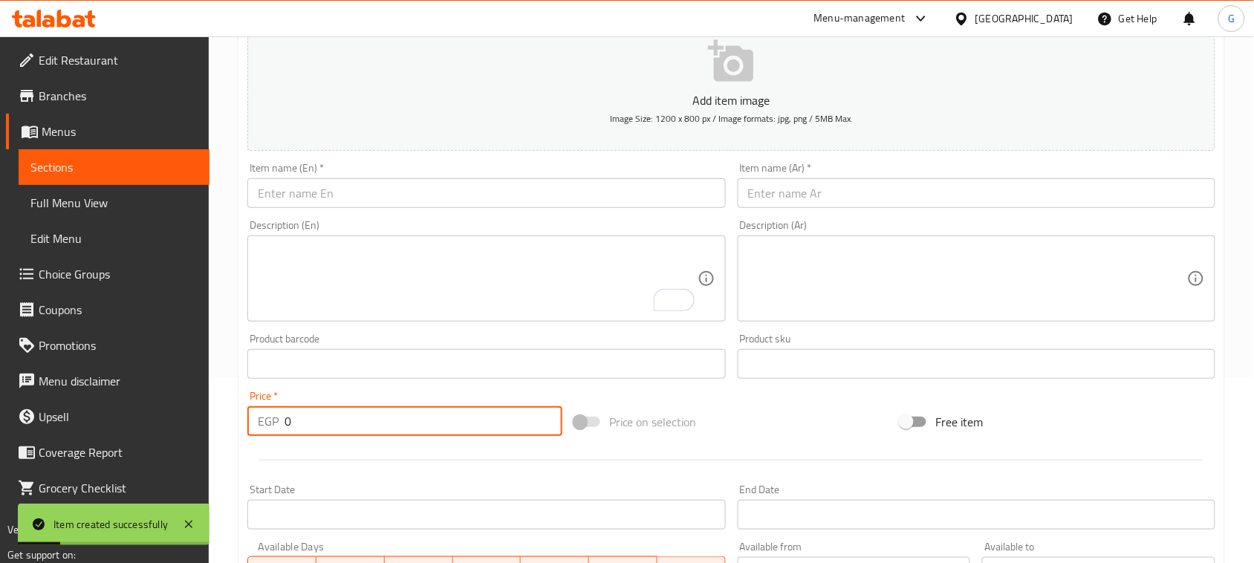
click at [875, 190] on input "text" at bounding box center [977, 193] width 478 height 30
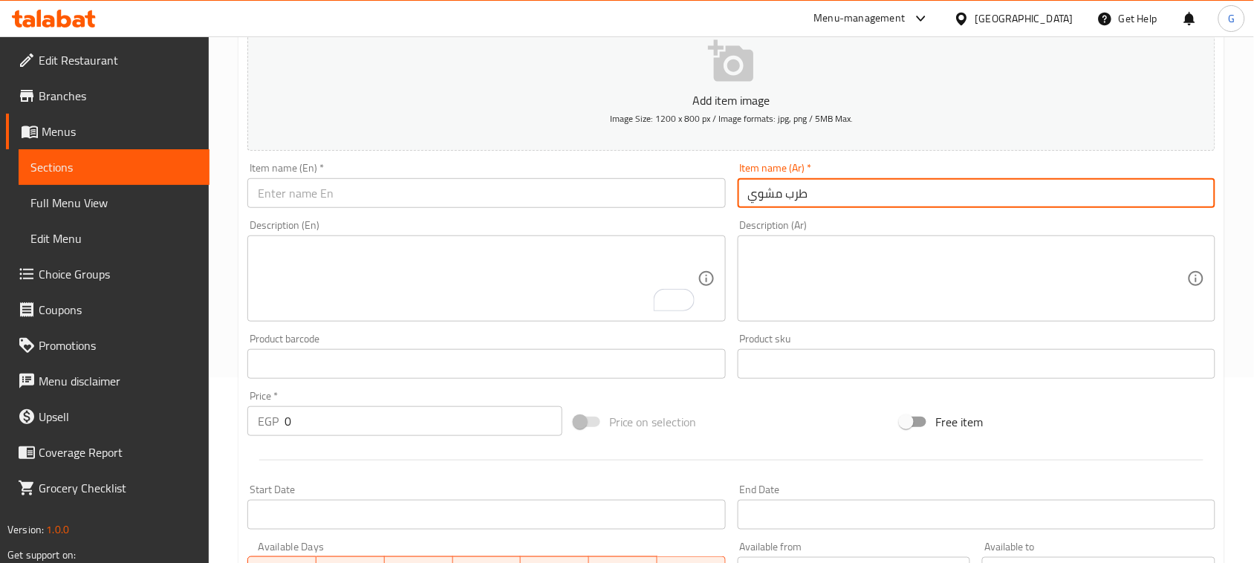
type input "طرب مشوي"
click at [763, 198] on input "طرب مشوي" at bounding box center [977, 193] width 478 height 30
click at [432, 201] on input "text" at bounding box center [486, 193] width 478 height 30
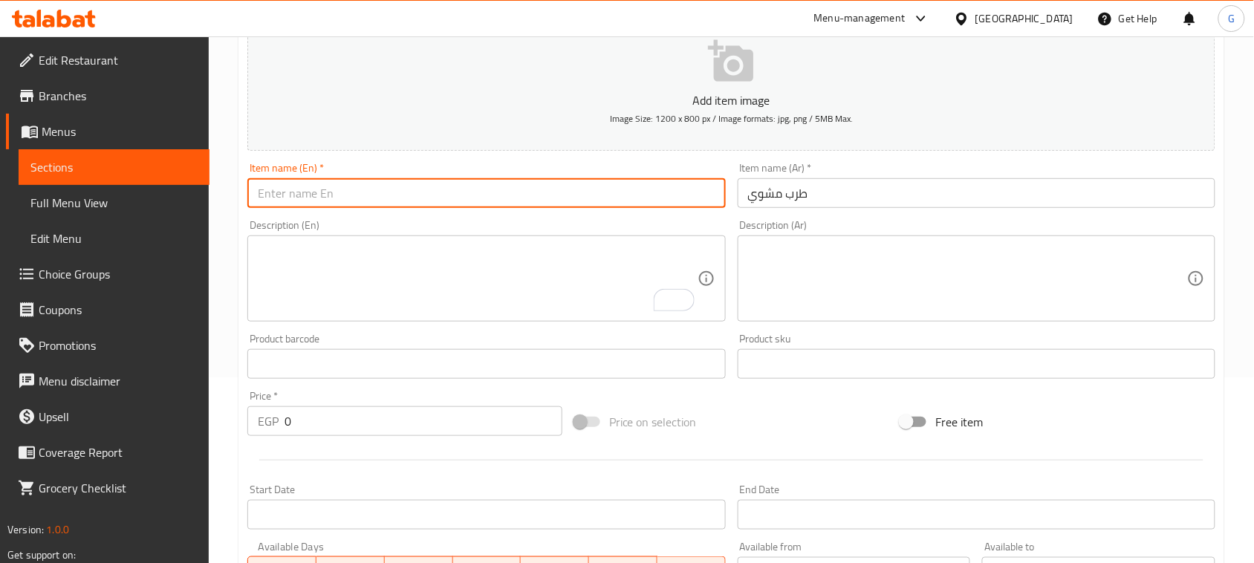
paste input "Grilled tarab"
click at [310, 195] on input "Grilled tarab" at bounding box center [486, 193] width 478 height 30
type input "Grilled tarb"
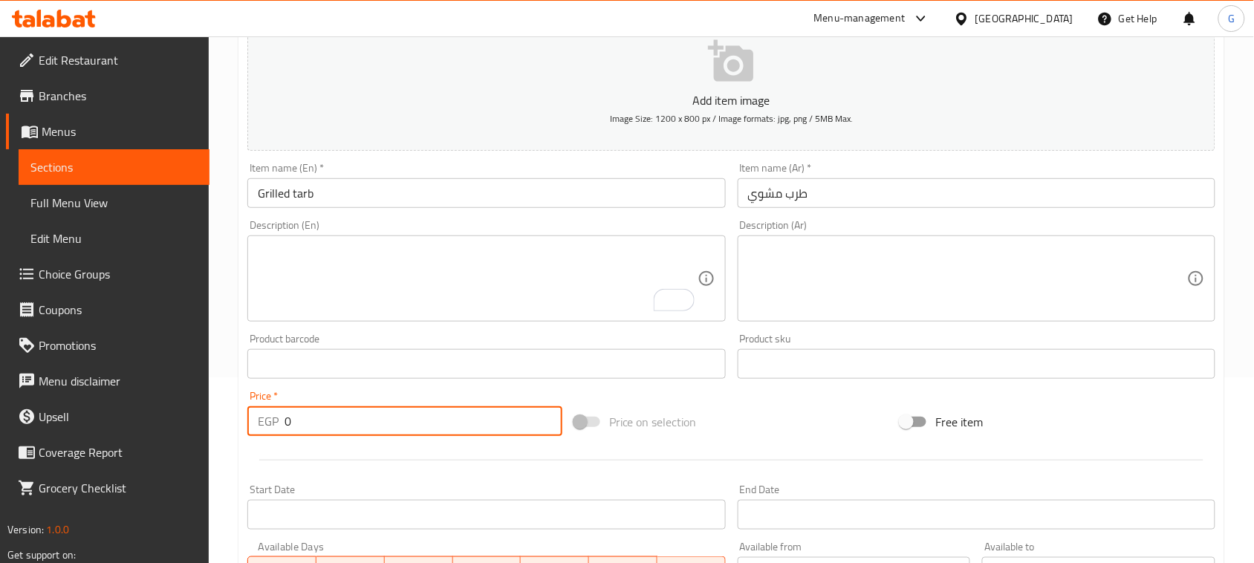
drag, startPoint x: 302, startPoint y: 427, endPoint x: 262, endPoint y: 424, distance: 41.0
click at [262, 424] on div "EGP 0 Price *" at bounding box center [404, 421] width 315 height 30
type input "750"
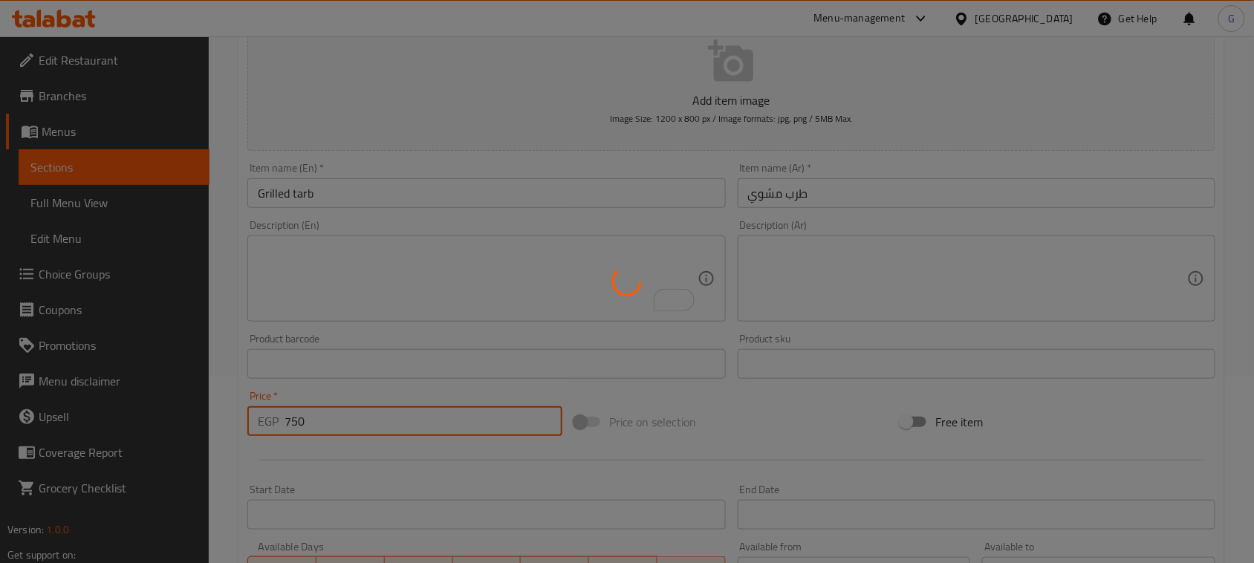
type input "0"
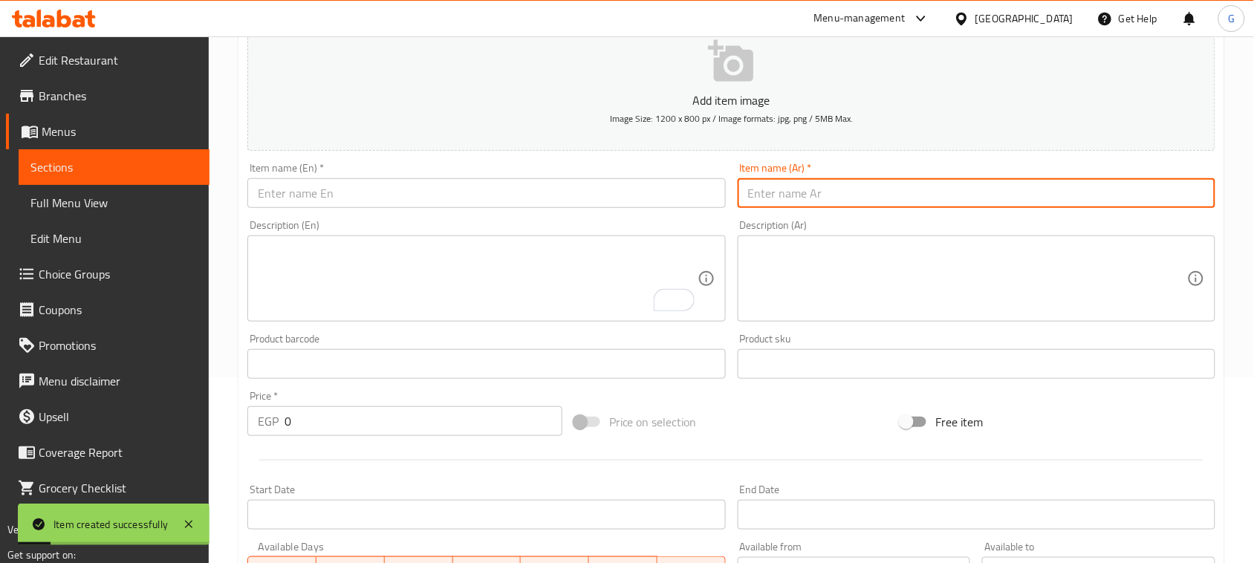
click at [792, 195] on input "text" at bounding box center [977, 193] width 478 height 30
click at [792, 195] on input "كبدة مشوية" at bounding box center [977, 193] width 478 height 30
type input "كبدة مشوية"
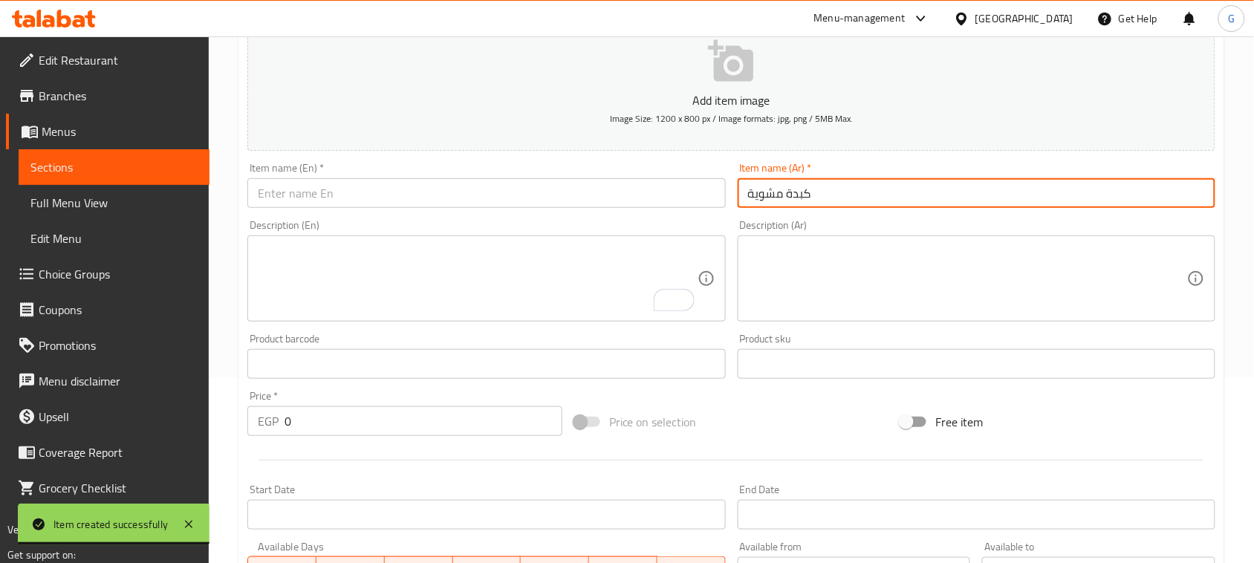
click at [658, 179] on input "text" at bounding box center [486, 193] width 478 height 30
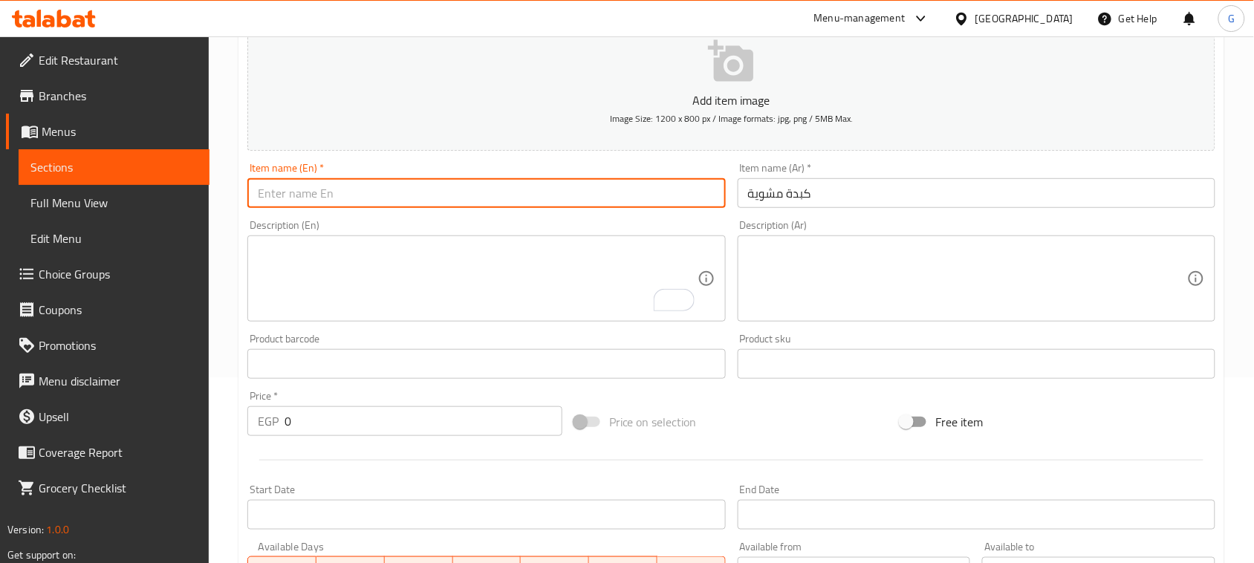
paste input "grilled liver"
click at [518, 199] on input "grilled liver" at bounding box center [486, 193] width 478 height 30
type input "Grilled Liver"
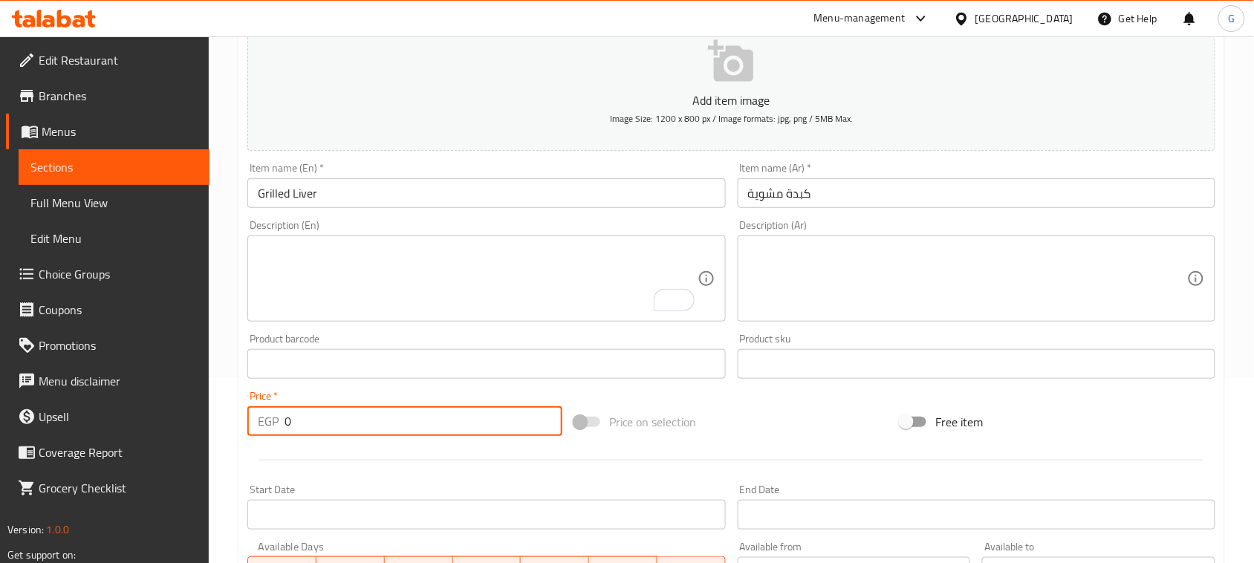
drag, startPoint x: 298, startPoint y: 421, endPoint x: 261, endPoint y: 421, distance: 37.2
click at [261, 421] on div "EGP 0 Price *" at bounding box center [404, 421] width 315 height 30
type input "650"
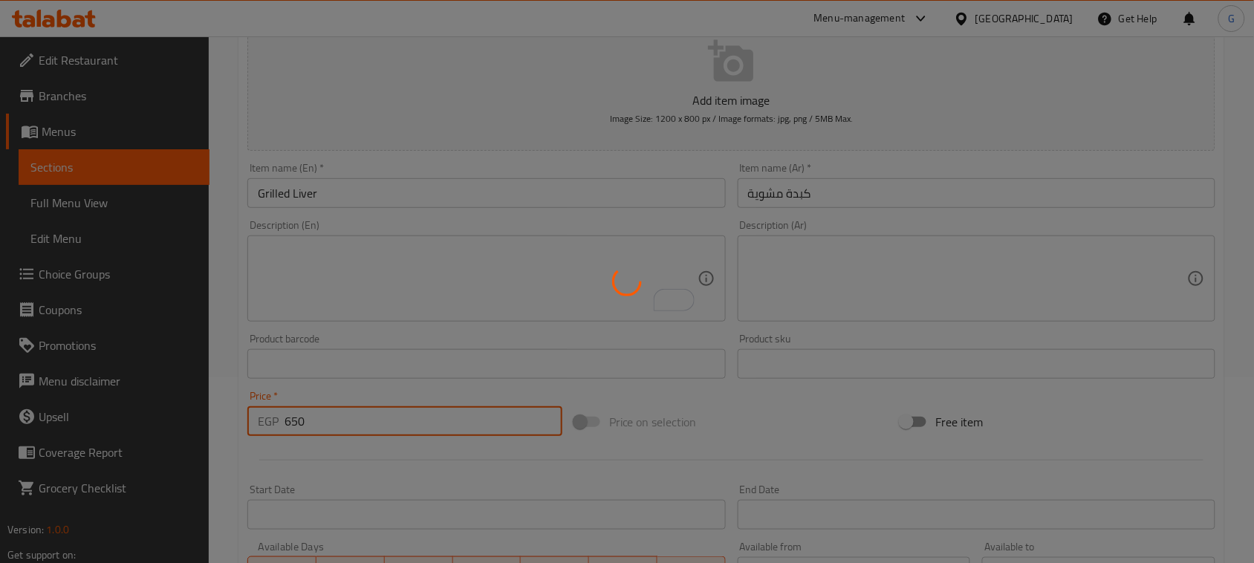
type input "0"
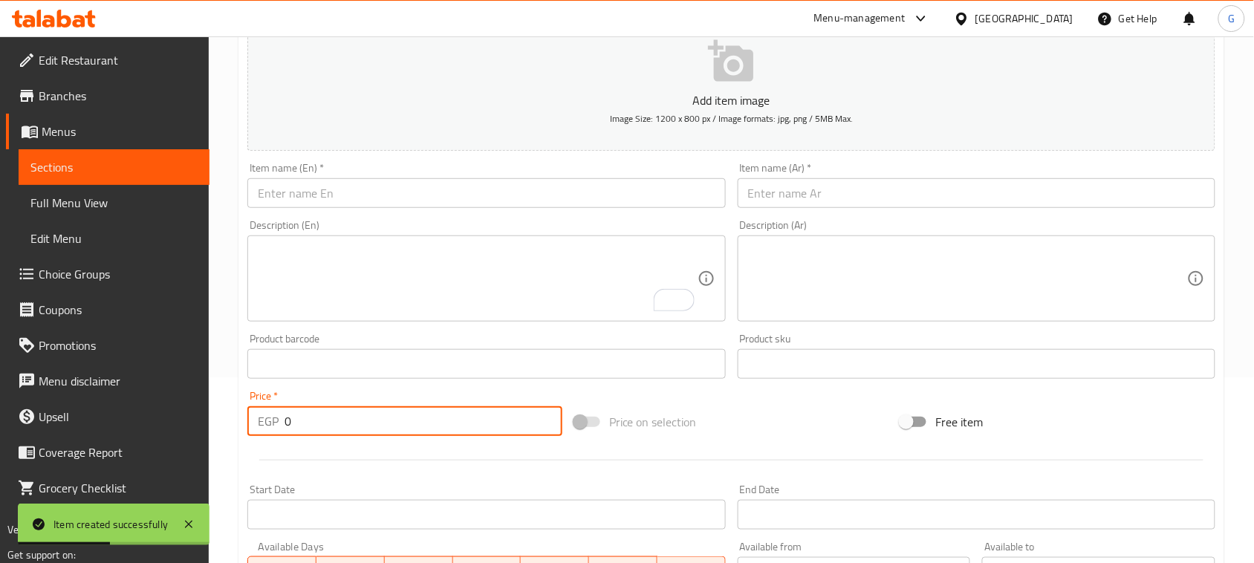
click at [838, 201] on input "text" at bounding box center [977, 193] width 478 height 30
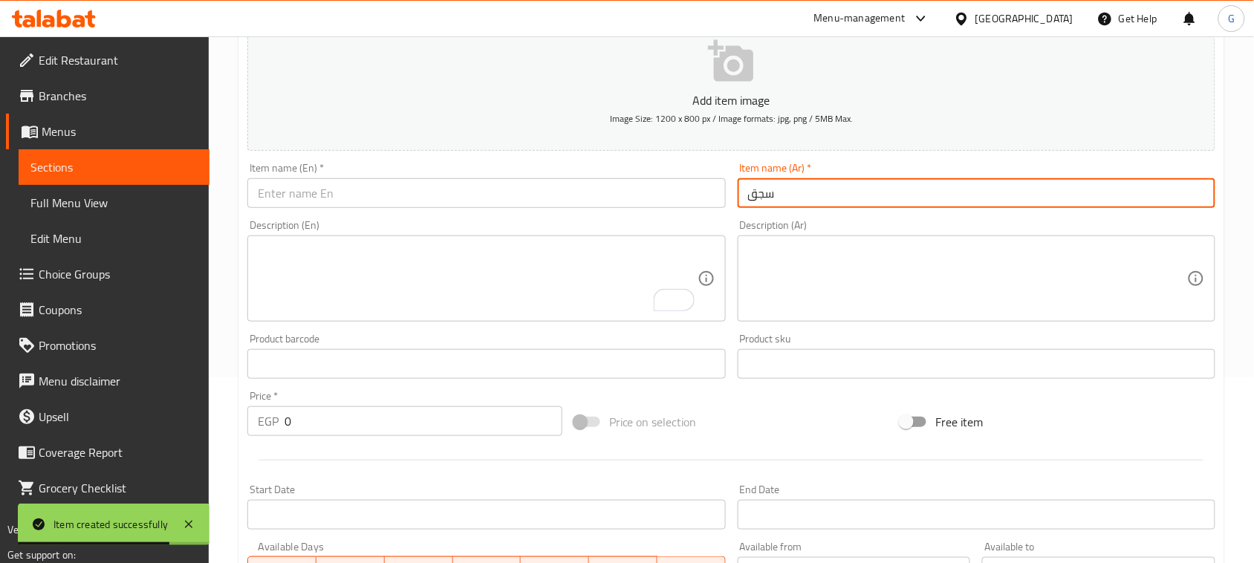
click at [765, 198] on input "سجق" at bounding box center [977, 193] width 478 height 30
type input "سجق"
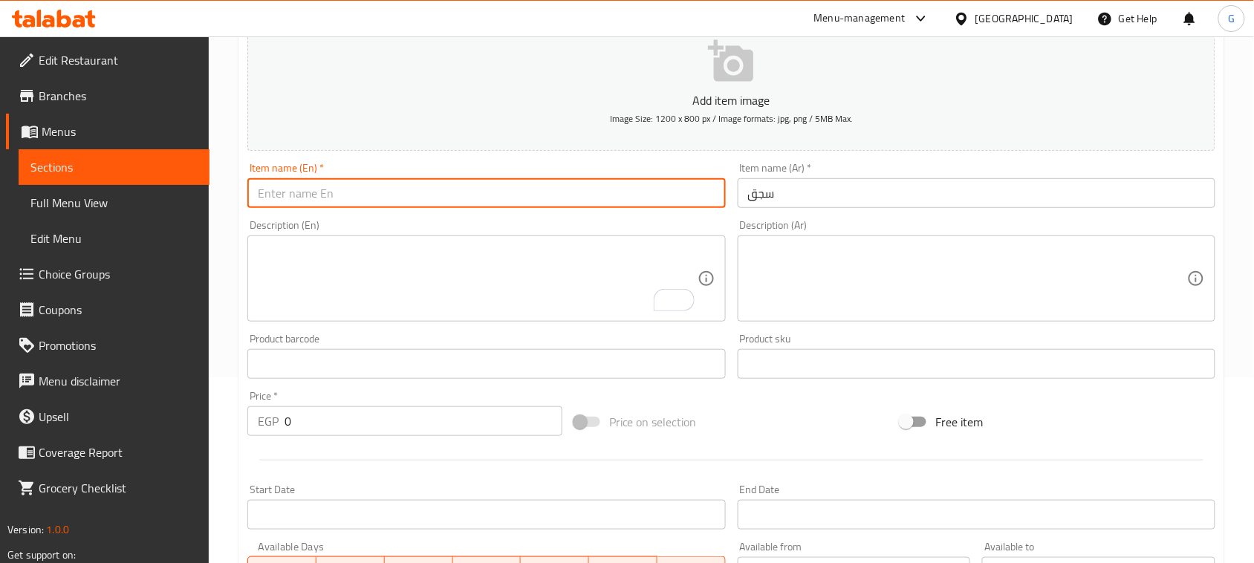
click at [502, 192] on input "text" at bounding box center [486, 193] width 478 height 30
paste input "sausage"
click at [302, 205] on input "sausage" at bounding box center [486, 193] width 478 height 30
type input "Sausage"
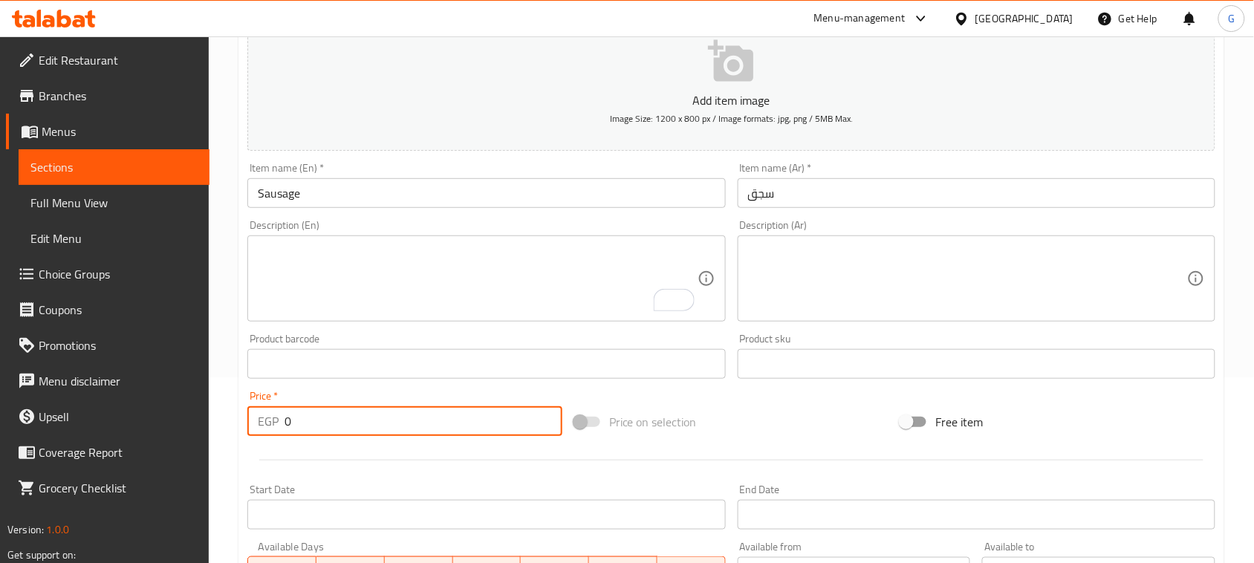
drag, startPoint x: 301, startPoint y: 425, endPoint x: 254, endPoint y: 425, distance: 46.8
click at [257, 425] on div "EGP 0 Price *" at bounding box center [404, 421] width 315 height 30
type input "650"
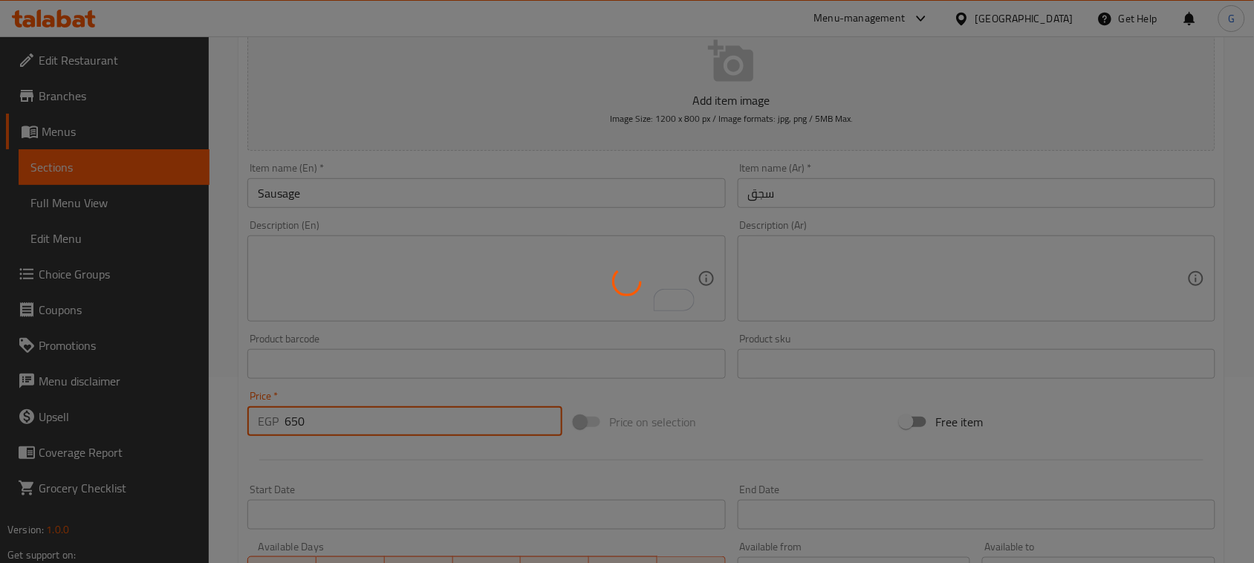
type input "0"
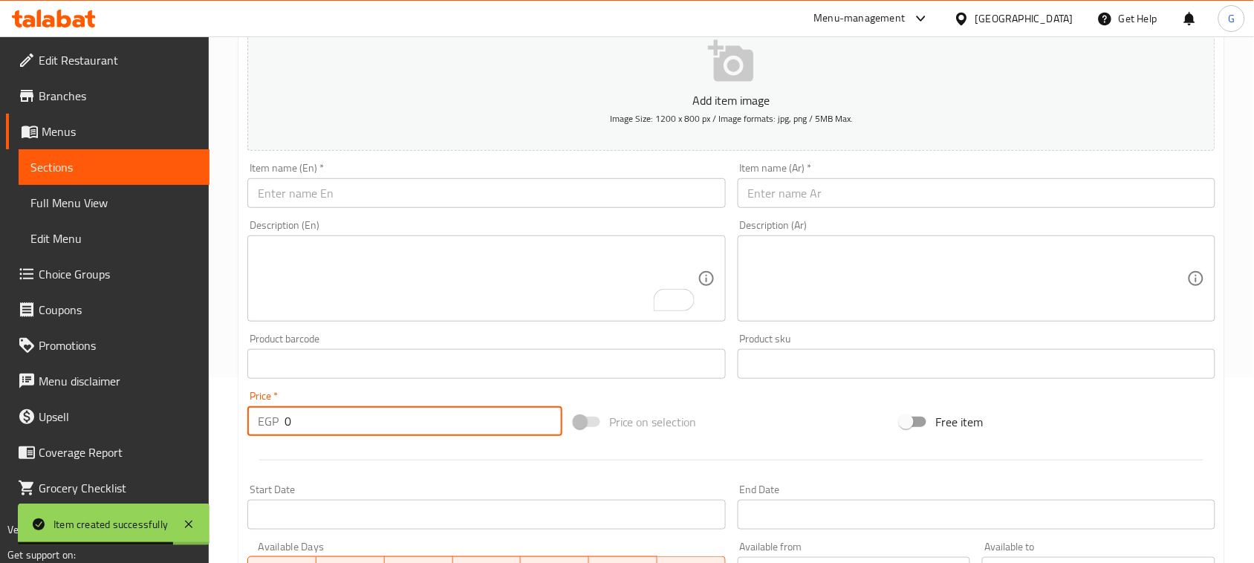
click at [799, 188] on input "text" at bounding box center [977, 193] width 478 height 30
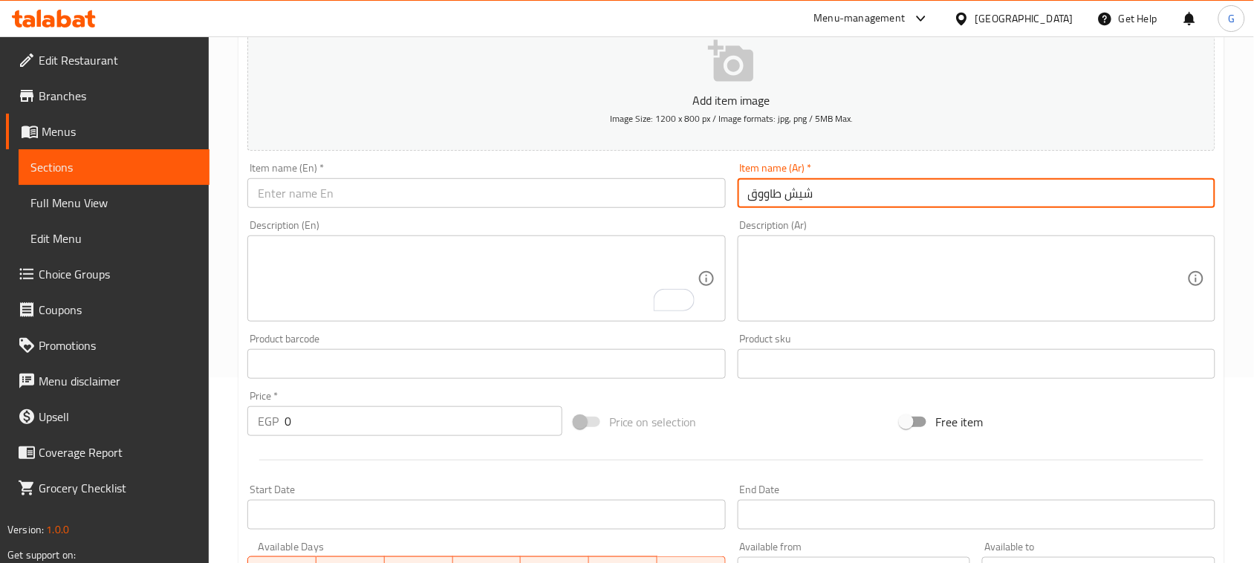
click at [751, 207] on input "شيش طاووق" at bounding box center [977, 193] width 478 height 30
type input "شيش طاووق"
click at [588, 190] on input "text" at bounding box center [486, 193] width 478 height 30
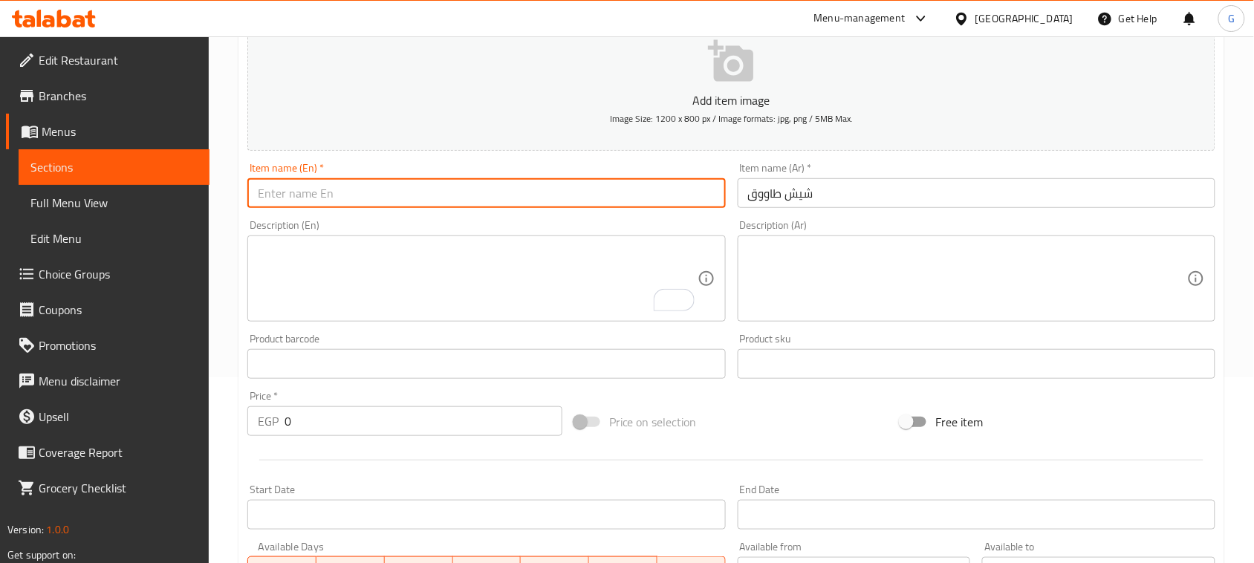
paste input "shish tawook"
click at [583, 193] on input "shish tawook" at bounding box center [486, 193] width 478 height 30
type input "Shish Tawook"
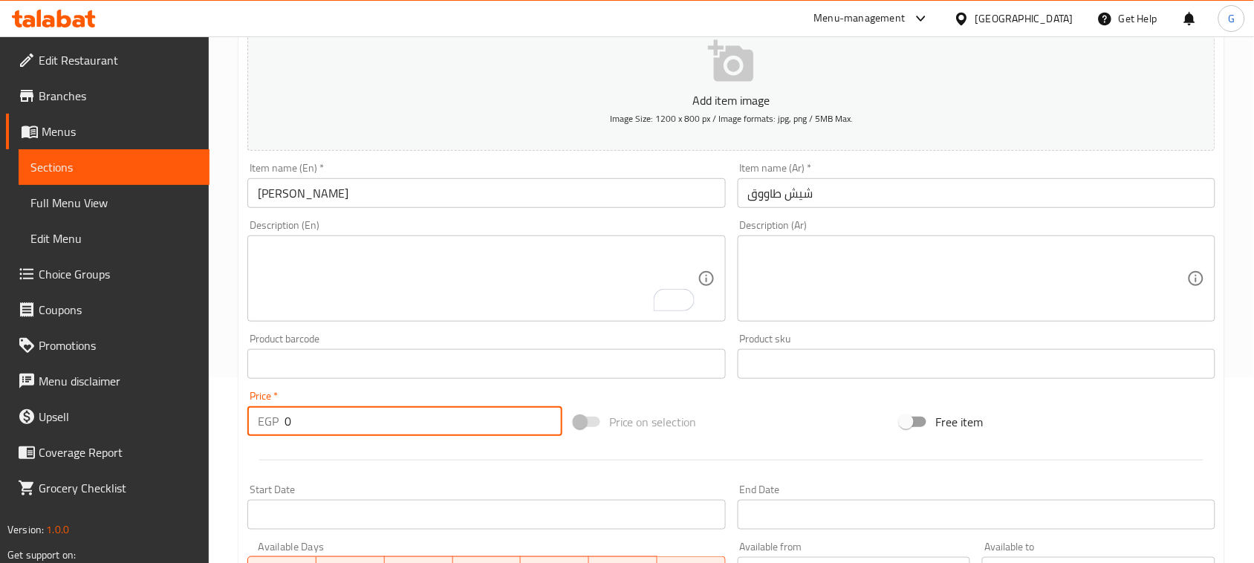
drag, startPoint x: 294, startPoint y: 426, endPoint x: 285, endPoint y: 426, distance: 9.7
click at [285, 426] on input "0" at bounding box center [424, 421] width 278 height 30
click at [288, 424] on input "4" at bounding box center [424, 421] width 278 height 30
drag, startPoint x: 276, startPoint y: 429, endPoint x: 266, endPoint y: 429, distance: 9.7
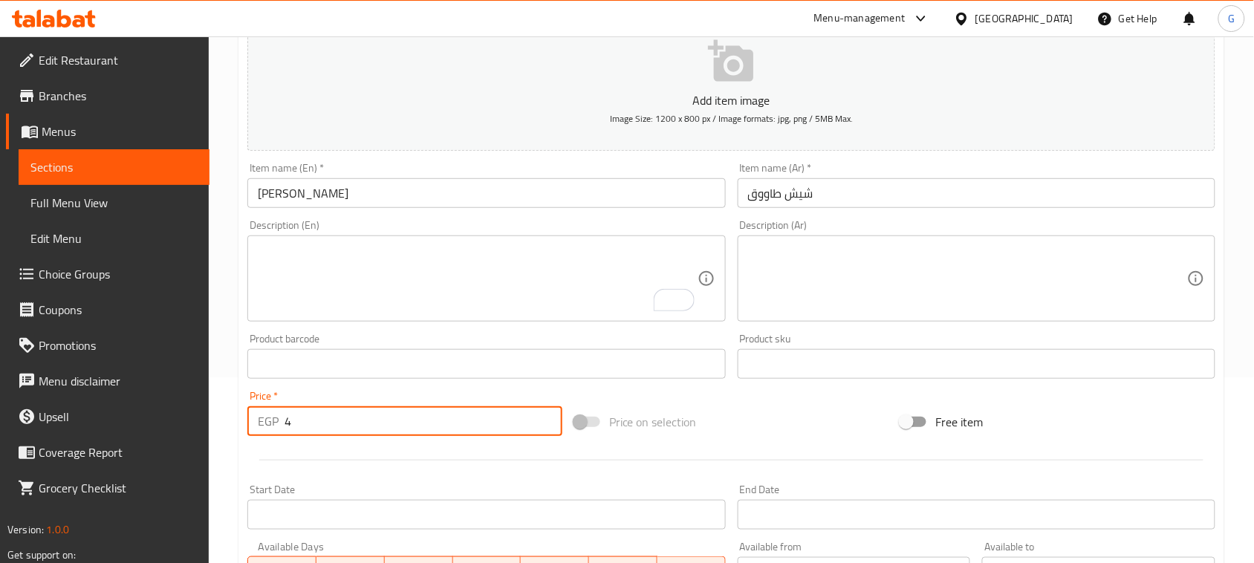
click at [266, 429] on div "EGP 4 Price *" at bounding box center [404, 421] width 315 height 30
type input "440"
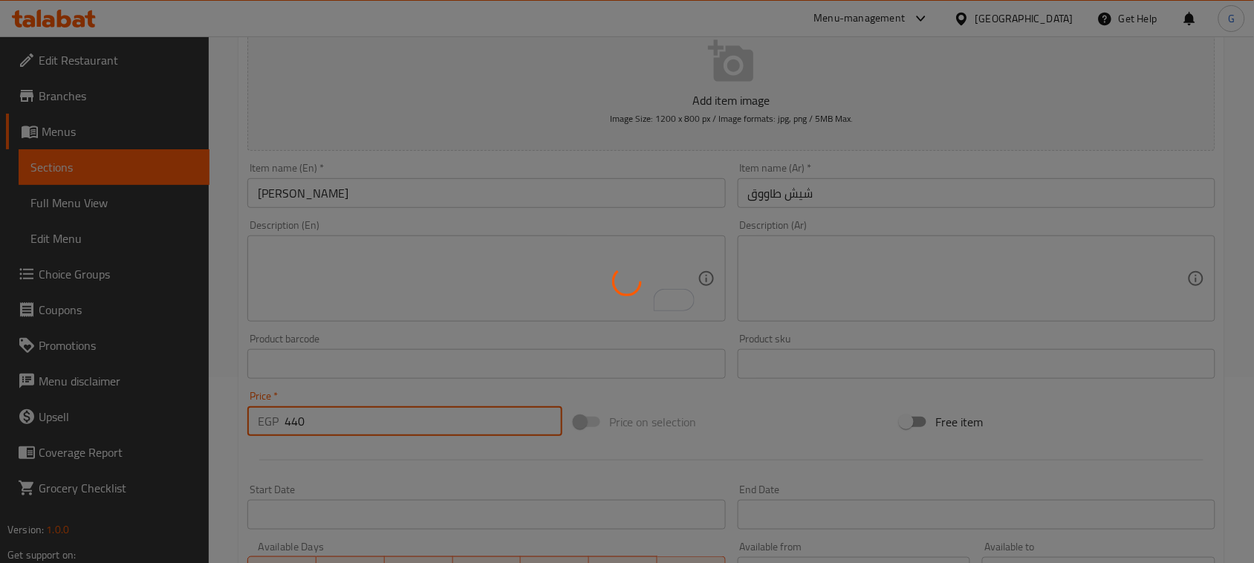
type input "0"
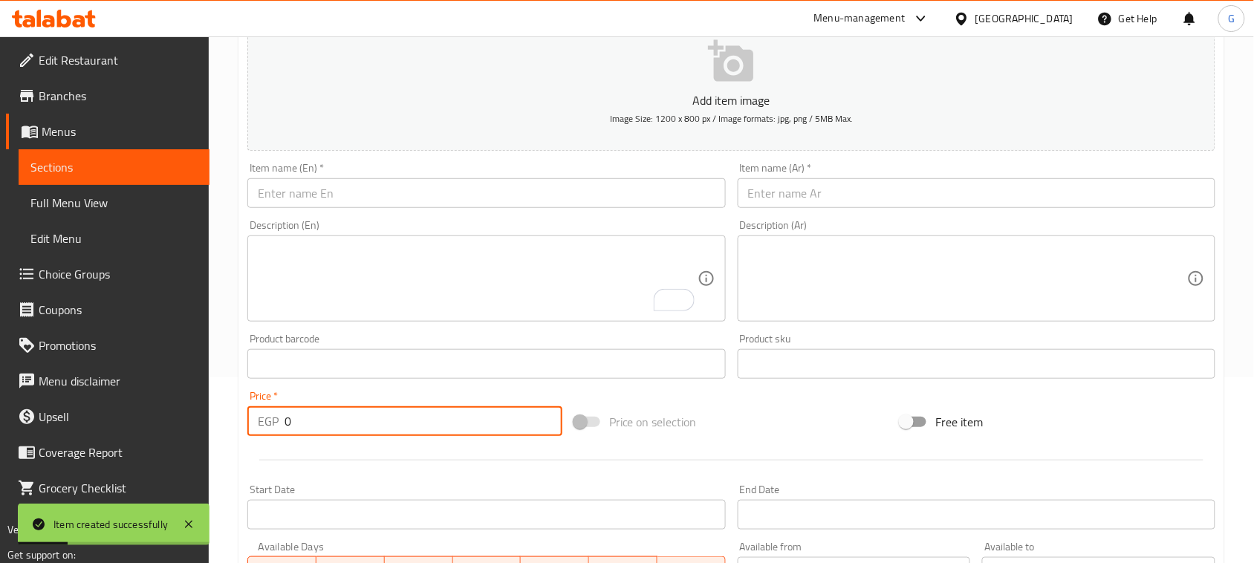
click at [800, 178] on input "text" at bounding box center [977, 193] width 478 height 30
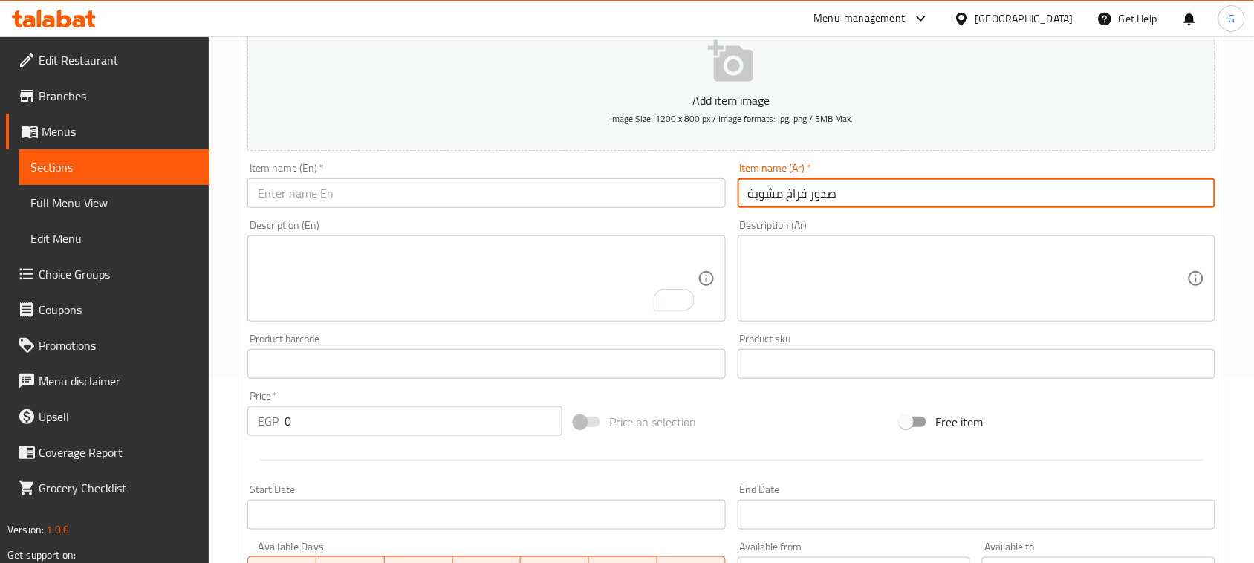
click at [808, 202] on input "صدور فراخ مشوية" at bounding box center [977, 193] width 478 height 30
click at [808, 201] on input "صدور فراخ مشوية" at bounding box center [977, 193] width 478 height 30
type input "صدور فراخ مشوية"
click at [585, 191] on input "text" at bounding box center [486, 193] width 478 height 30
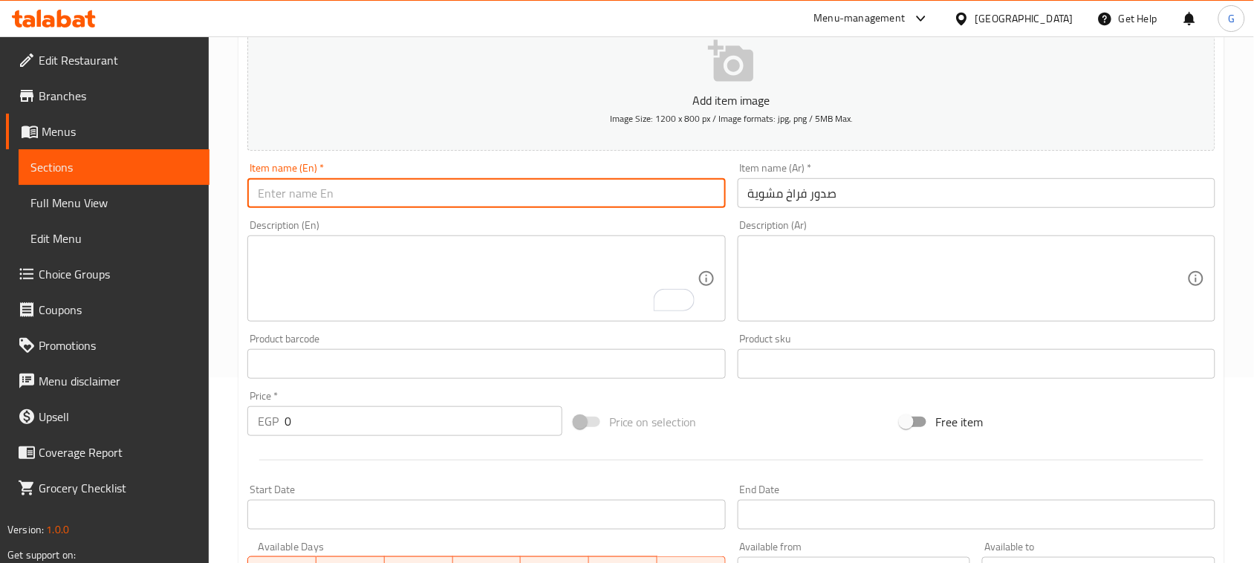
paste input "grilled chicken breasts"
click at [291, 195] on input "grilled chicken breasts" at bounding box center [486, 193] width 478 height 30
click at [290, 195] on input "grilled chicken breasts" at bounding box center [486, 193] width 478 height 30
drag, startPoint x: 1075, startPoint y: 232, endPoint x: 1046, endPoint y: 236, distance: 30.0
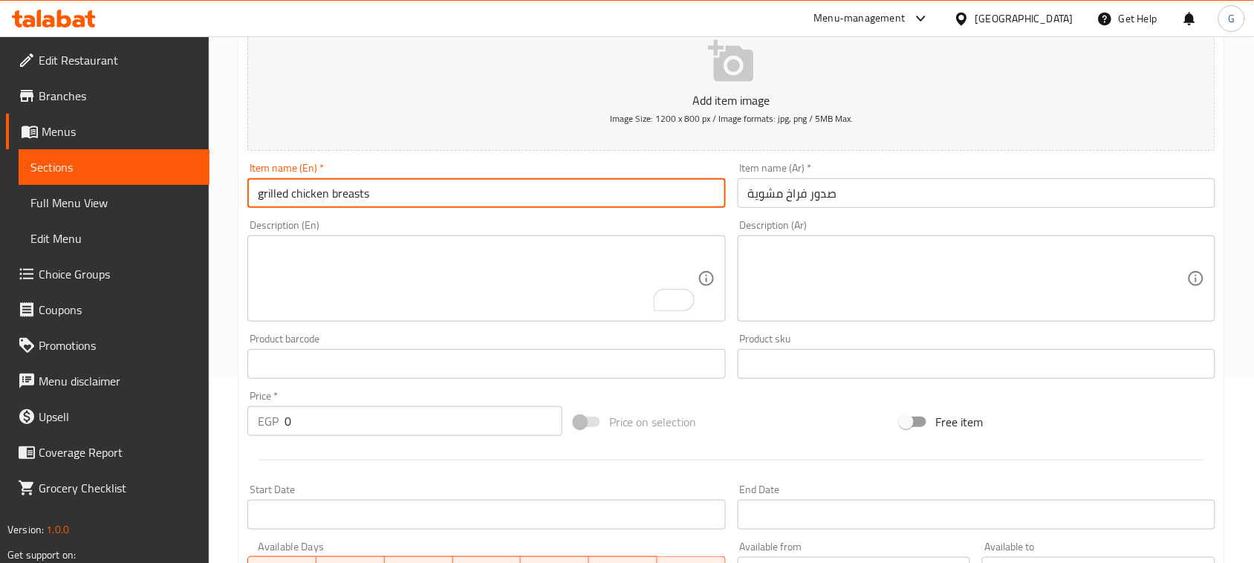
click at [1074, 232] on div "Description (Ar) Description (Ar)" at bounding box center [977, 271] width 478 height 102
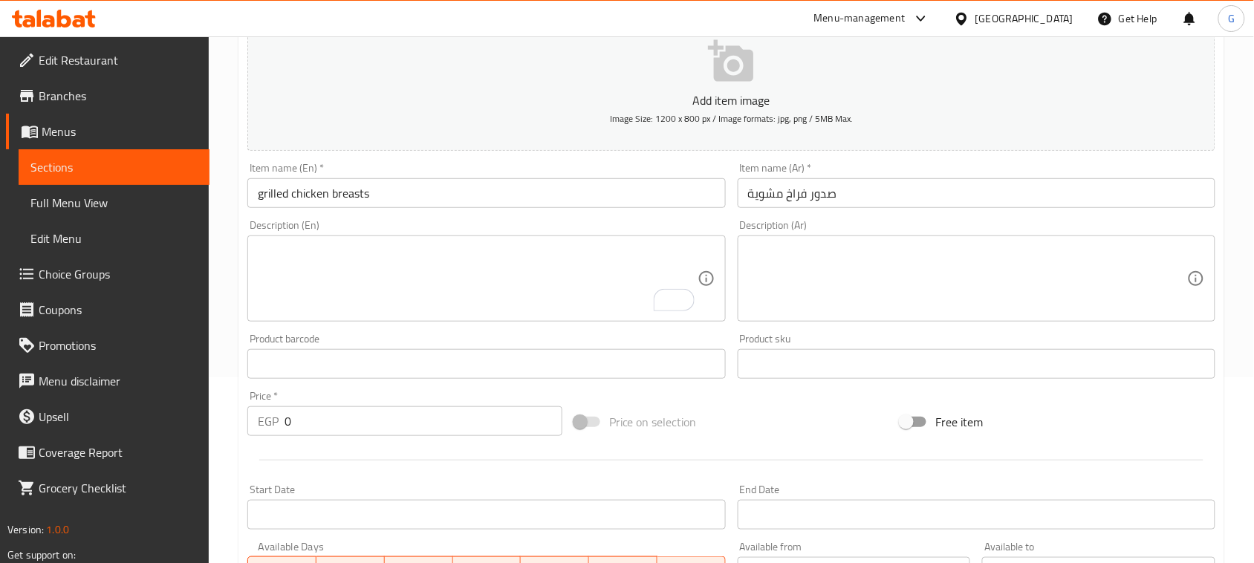
click at [346, 199] on input "grilled chicken breasts" at bounding box center [486, 193] width 478 height 30
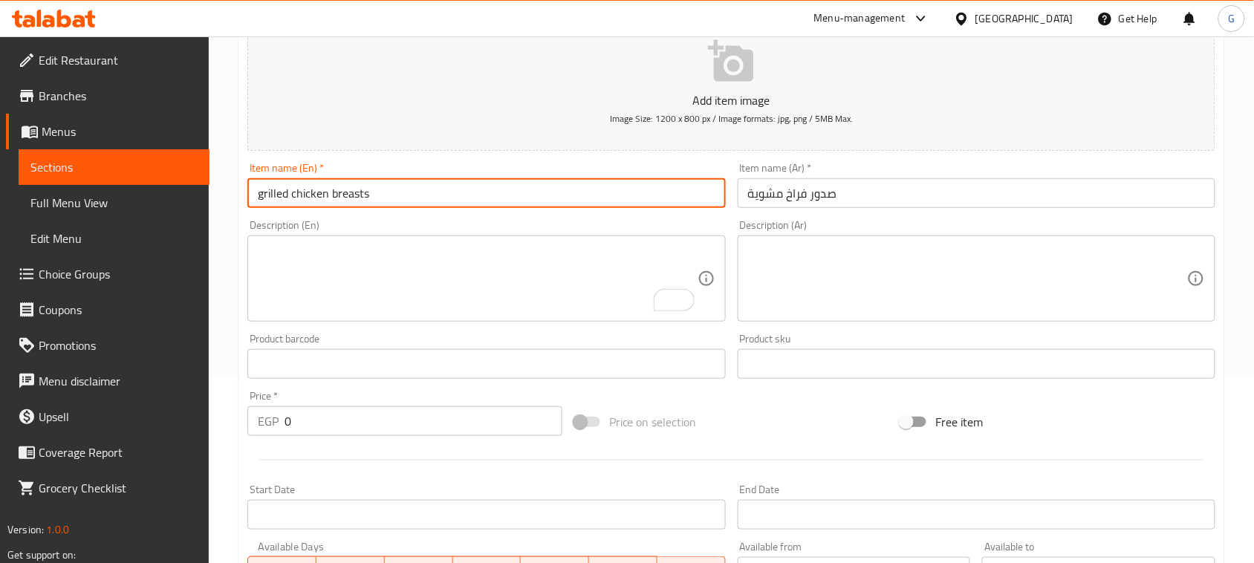
click at [346, 199] on input "grilled chicken breasts" at bounding box center [486, 193] width 478 height 30
type input "Grilled Chicken Breasts"
click at [238, 420] on div "Home / Restaurants management / Menus / Sections / item / create Grills section…" at bounding box center [732, 358] width 1046 height 1014
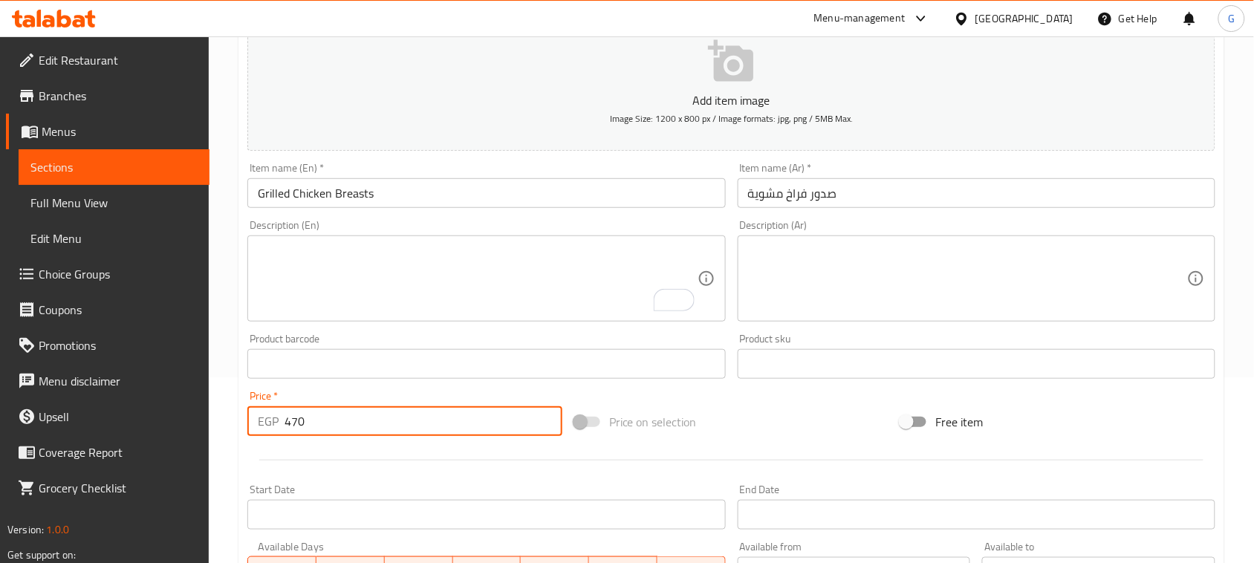
type input "470"
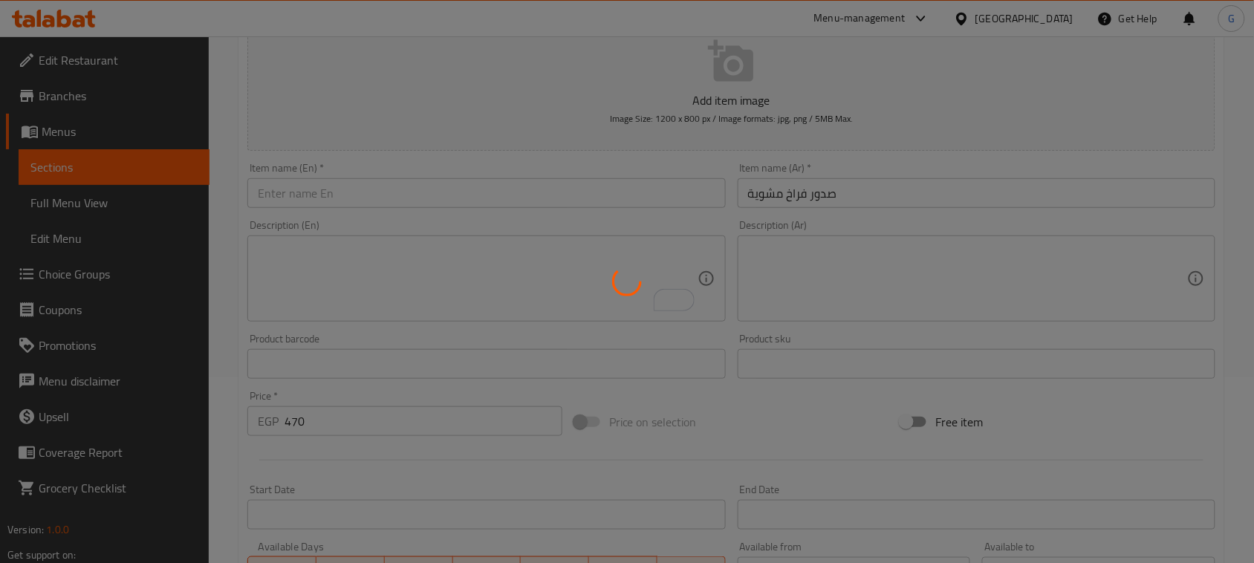
type input "0"
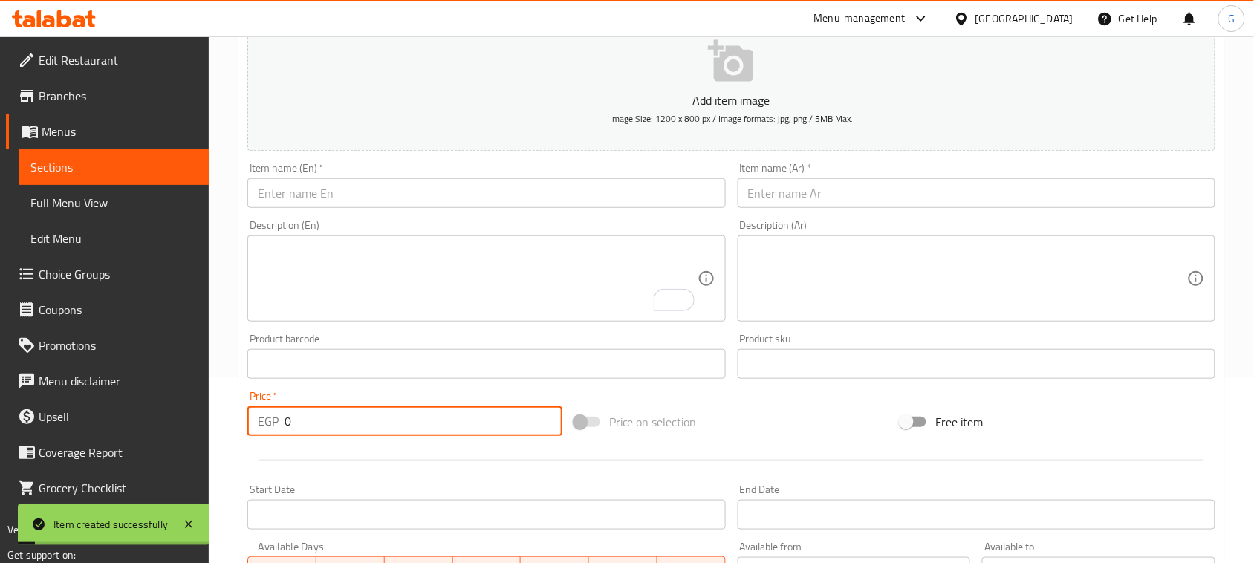
click at [795, 201] on input "text" at bounding box center [977, 193] width 478 height 30
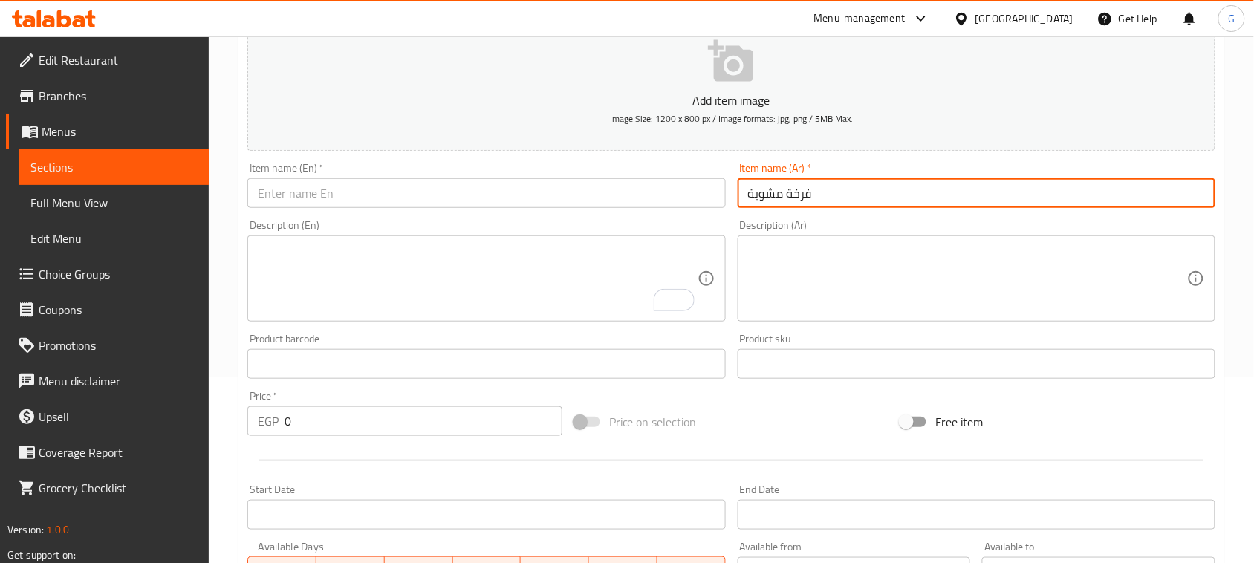
click at [794, 201] on input "فرخة مشوية" at bounding box center [977, 193] width 478 height 30
type input "فرخة مشوية"
drag, startPoint x: 531, startPoint y: 182, endPoint x: 528, endPoint y: 192, distance: 10.1
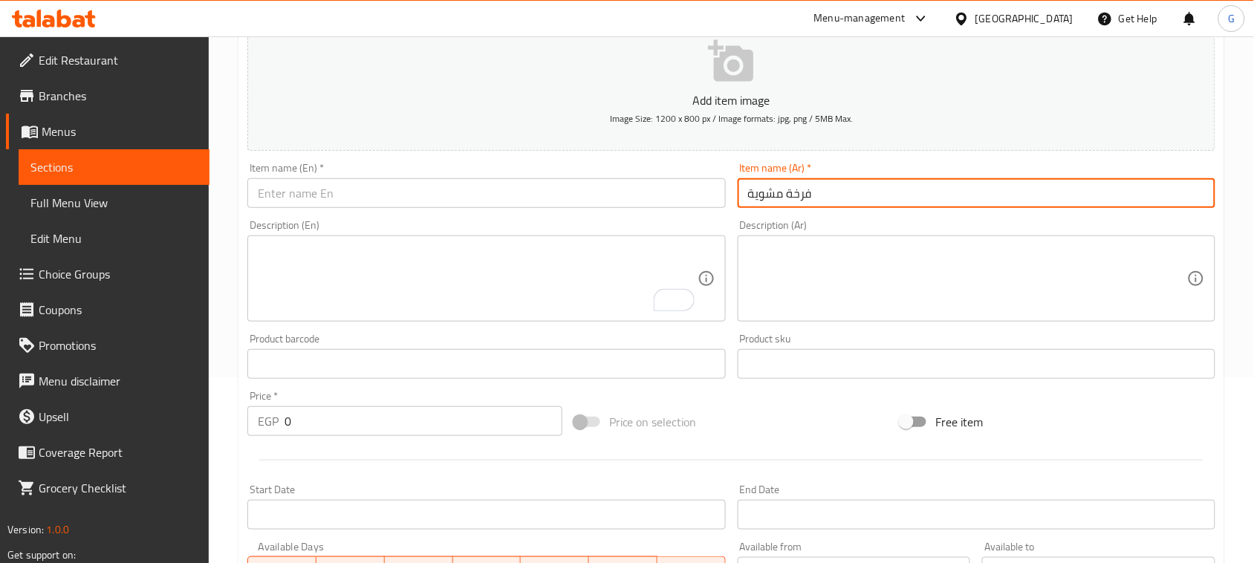
click at [530, 183] on input "text" at bounding box center [486, 193] width 478 height 30
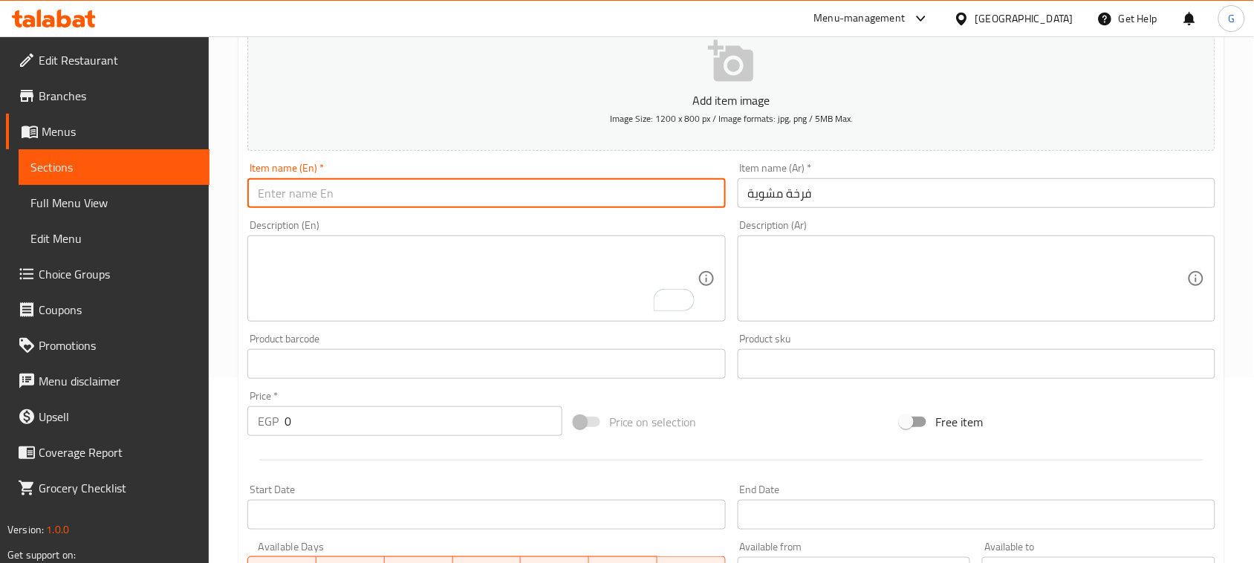
paste input "grilled chicken"
click at [305, 191] on input "grilled chicken" at bounding box center [486, 193] width 478 height 30
click at [305, 192] on input "grilled chicken" at bounding box center [486, 193] width 478 height 30
type input "Grilled Chicken"
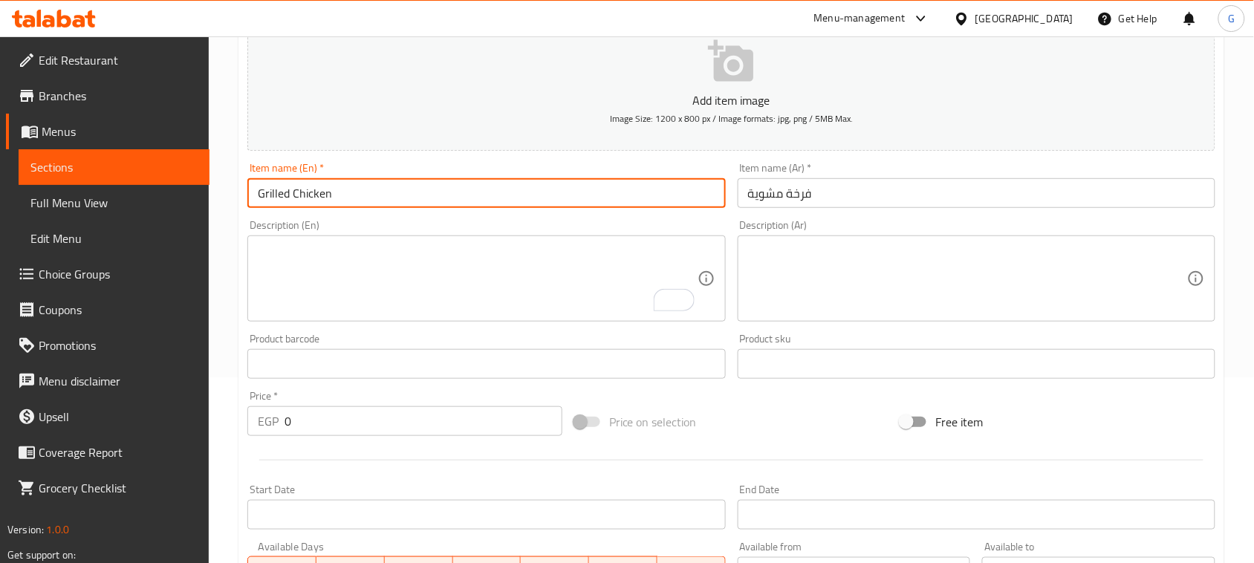
click at [588, 262] on textarea "To enrich screen reader interactions, please activate Accessibility in Grammarl…" at bounding box center [477, 279] width 439 height 71
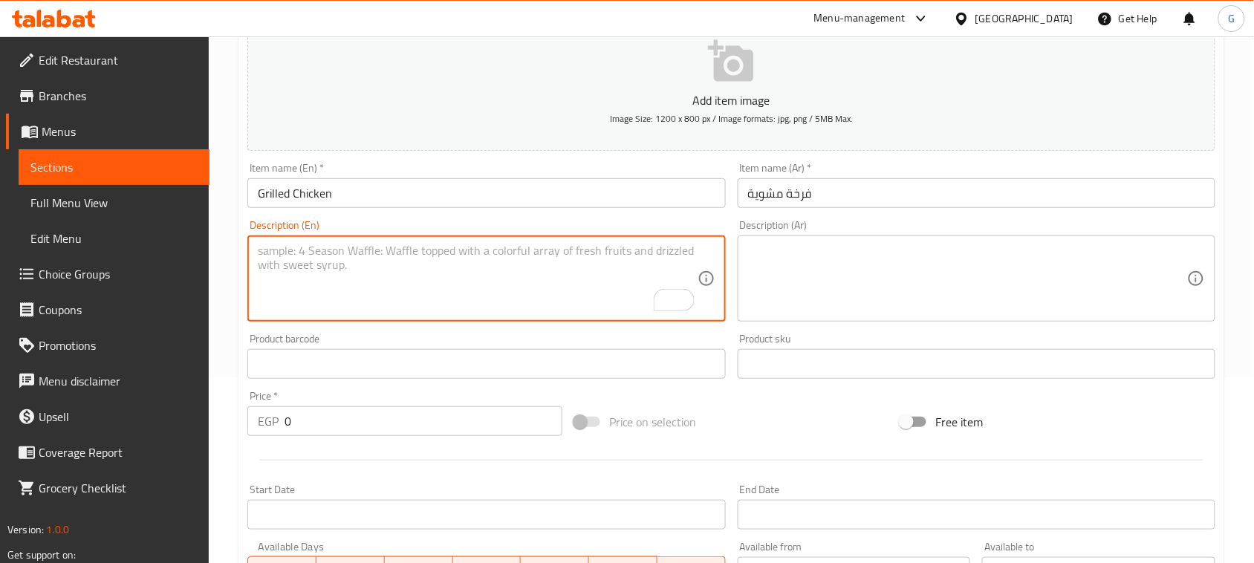
drag, startPoint x: 288, startPoint y: 420, endPoint x: 266, endPoint y: 418, distance: 22.3
click at [266, 418] on div "EGP 0 Price *" at bounding box center [404, 421] width 315 height 30
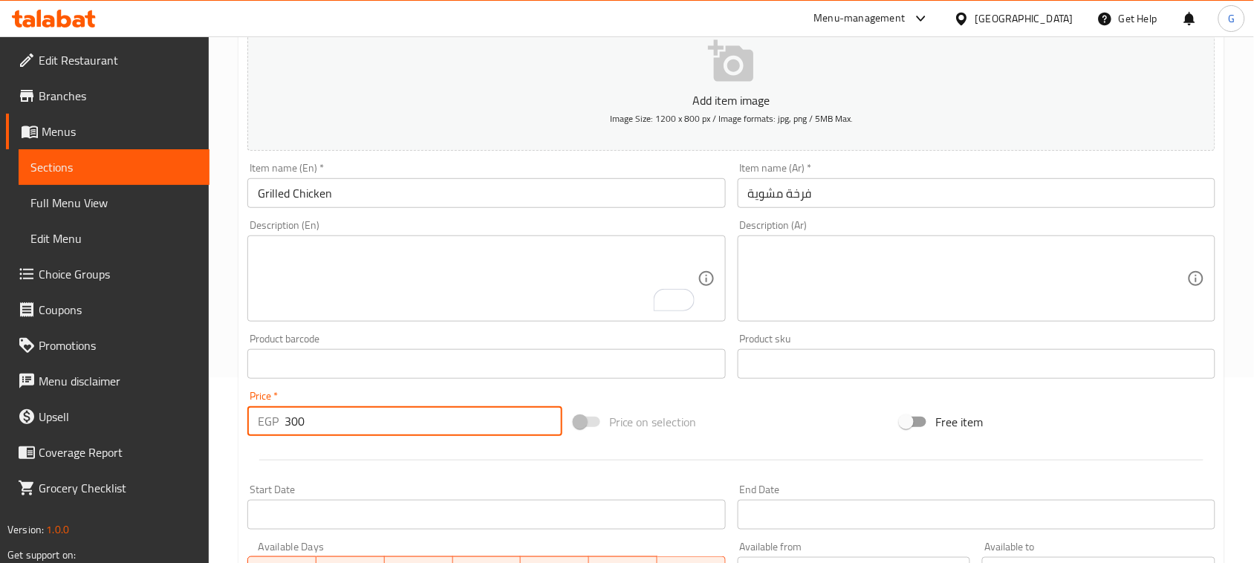
type input "300"
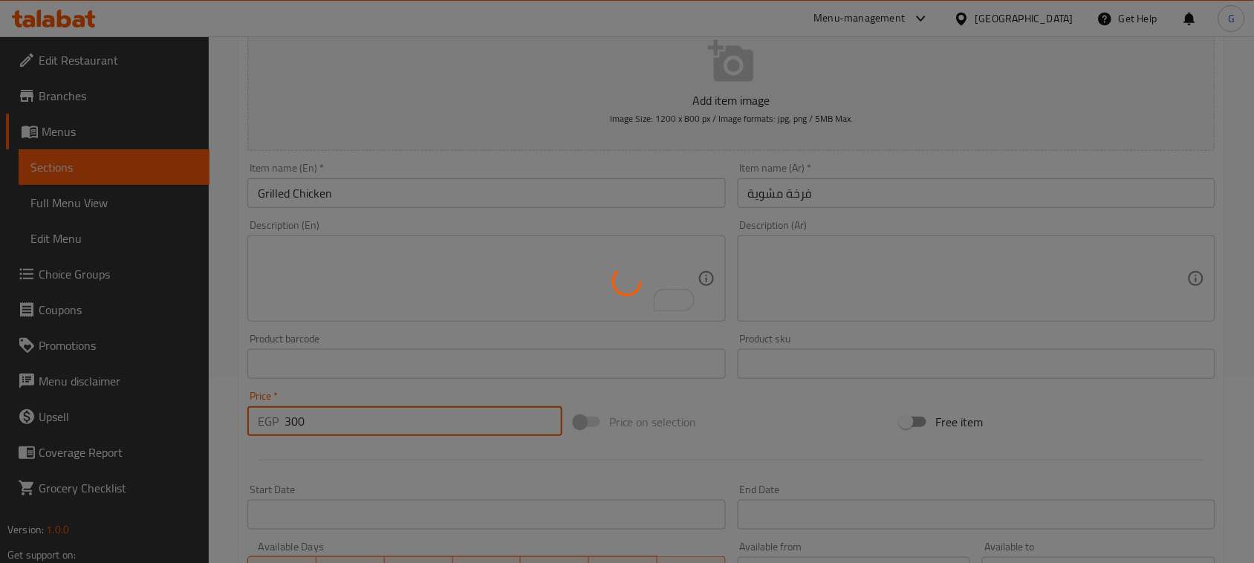
type input "0"
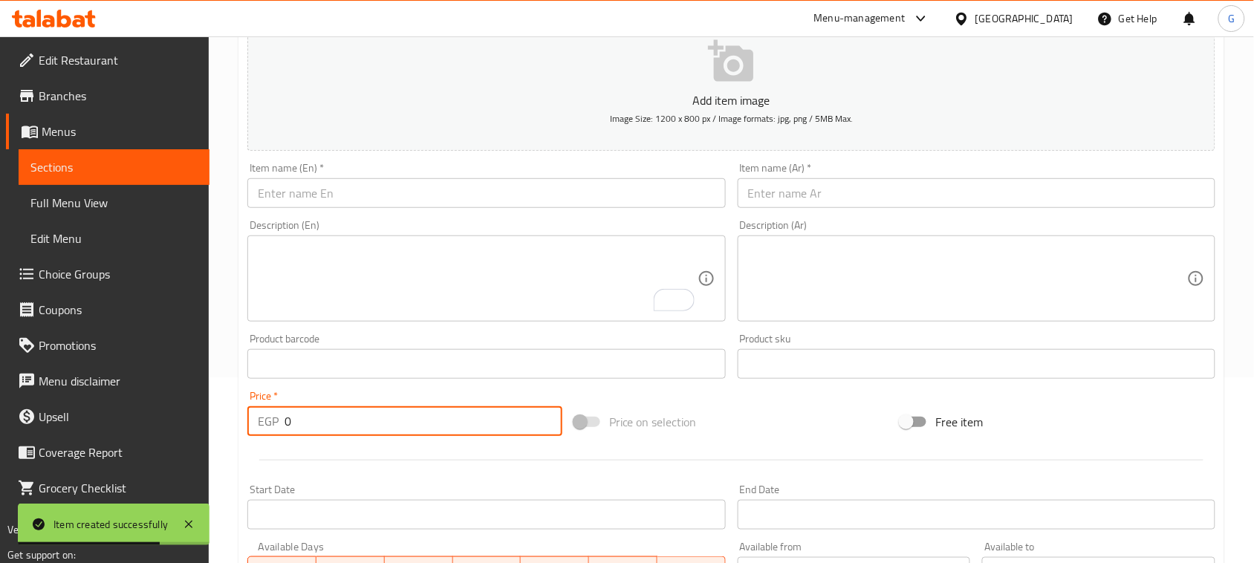
click at [818, 187] on input "text" at bounding box center [977, 193] width 478 height 30
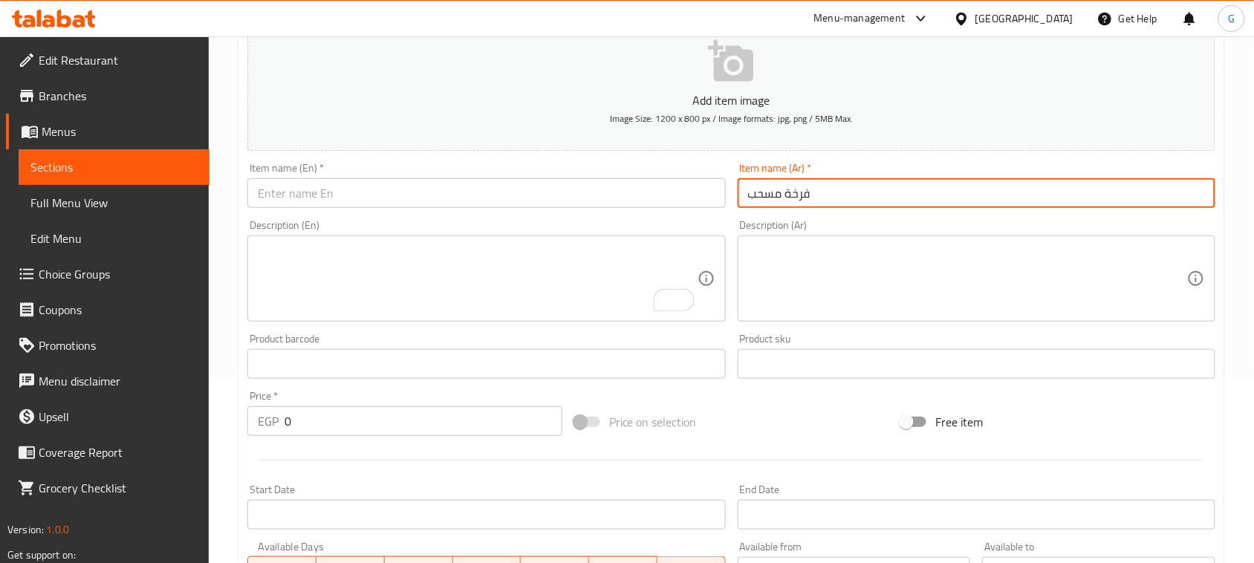
click at [781, 195] on input "فرخة مسحب" at bounding box center [977, 193] width 478 height 30
type input "فرخة مسحب"
click at [373, 172] on div "Item name (En)   * Item name (En) *" at bounding box center [486, 185] width 478 height 45
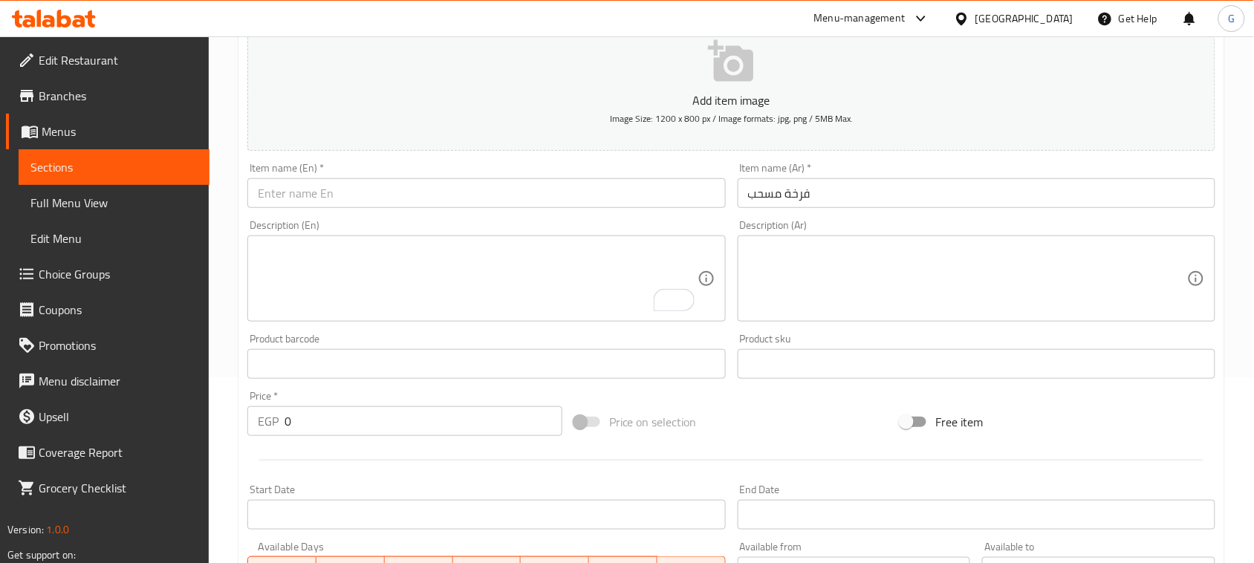
click at [377, 187] on input "text" at bounding box center [486, 193] width 478 height 30
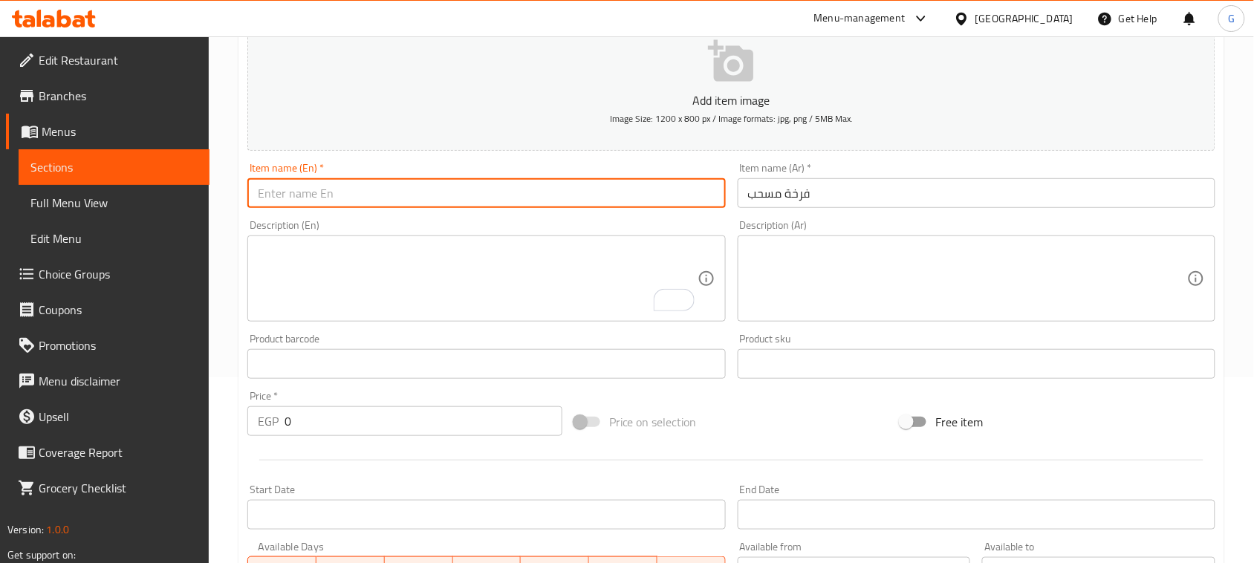
paste input "Pulled chicken"
type input "Pulled chicken"
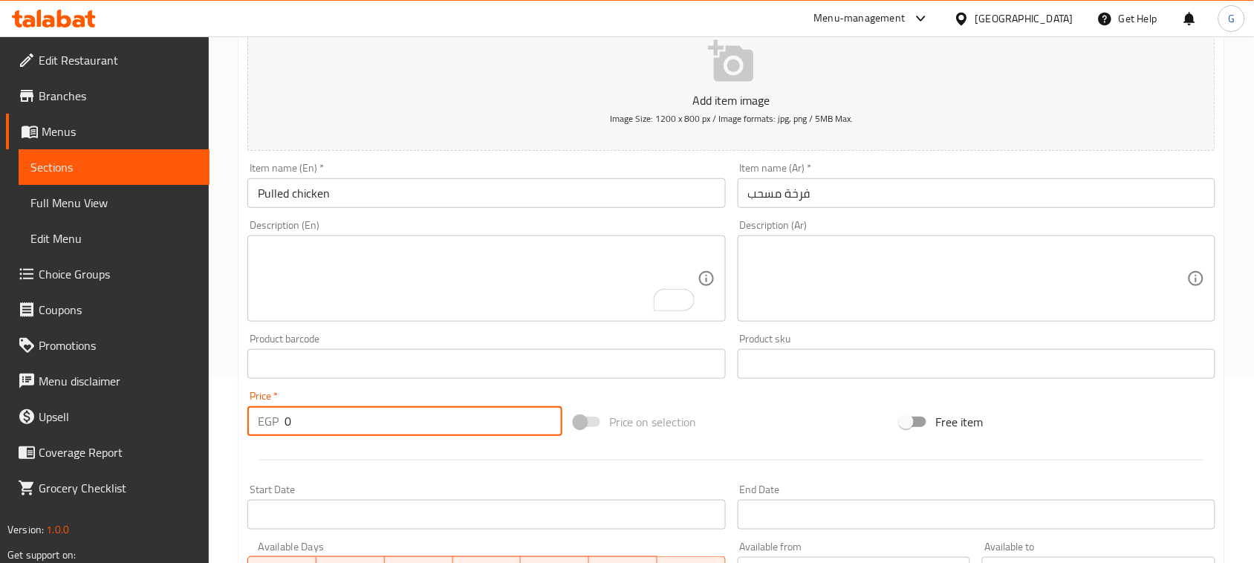
drag, startPoint x: 294, startPoint y: 427, endPoint x: 283, endPoint y: 425, distance: 11.4
click at [283, 425] on div "EGP 0 Price *" at bounding box center [404, 421] width 315 height 30
type input "310"
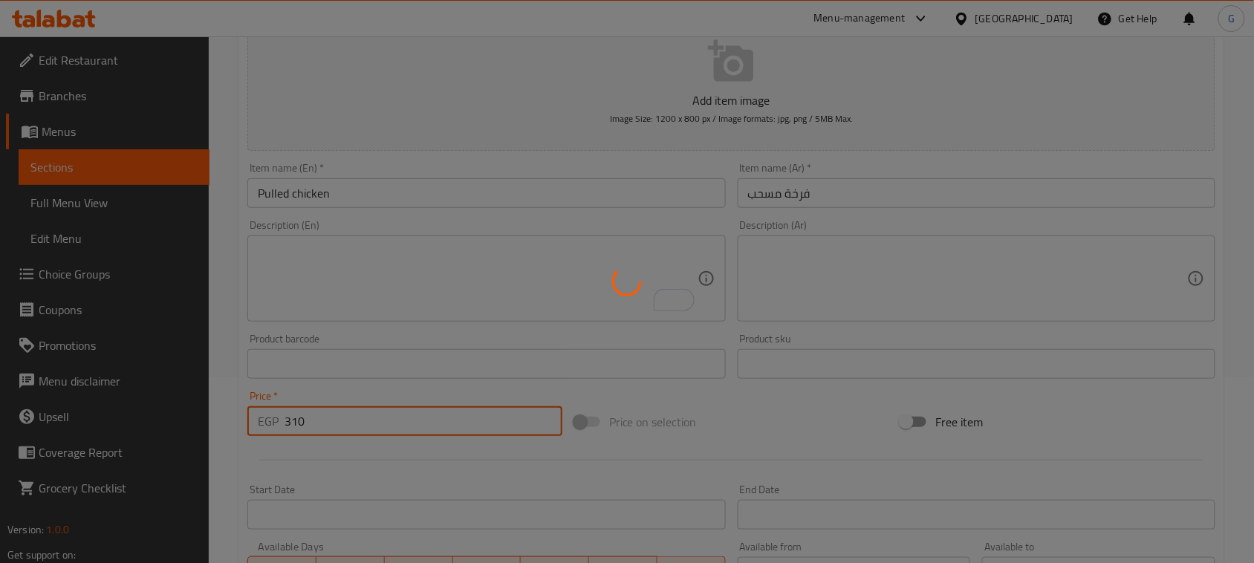
type input "0"
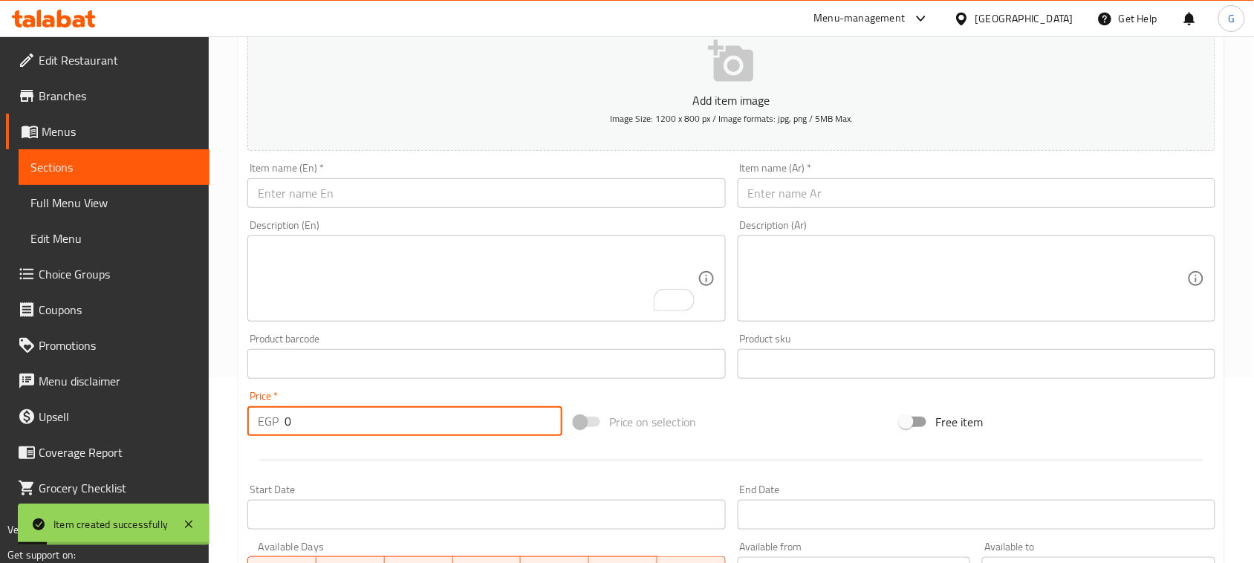
scroll to position [0, 0]
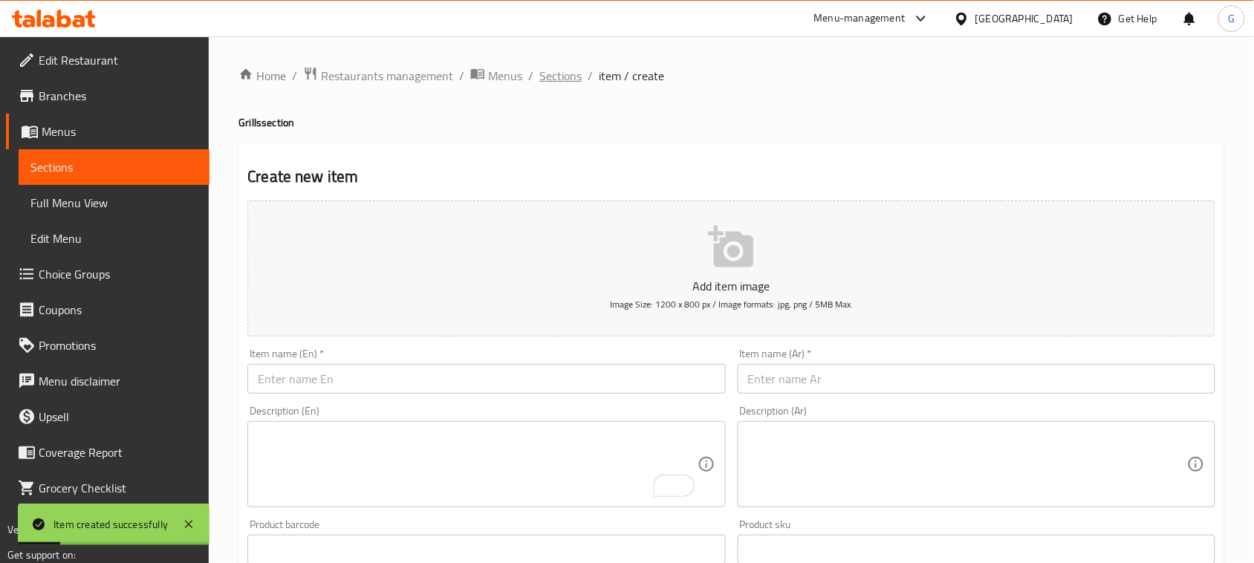
click at [540, 77] on span "Sections" at bounding box center [560, 76] width 42 height 18
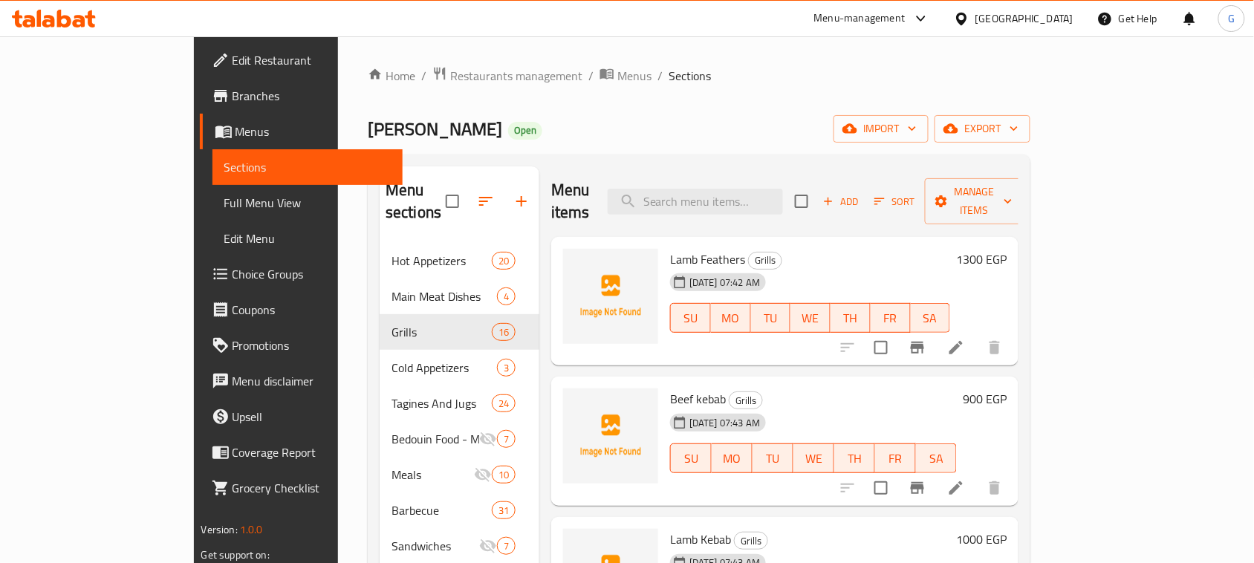
click at [927, 339] on icon "Branch-specific-item" at bounding box center [918, 348] width 18 height 18
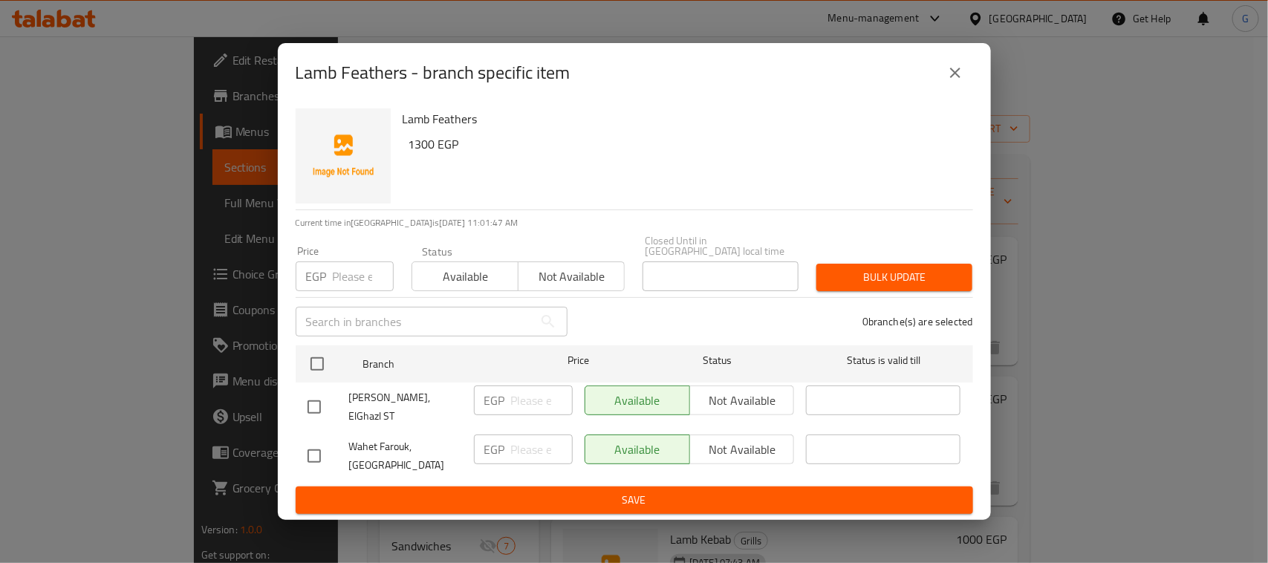
click at [317, 447] on input "checkbox" at bounding box center [314, 456] width 31 height 31
checkbox input "true"
drag, startPoint x: 747, startPoint y: 456, endPoint x: 725, endPoint y: 461, distance: 22.2
click at [745, 455] on div "Available Not available" at bounding box center [690, 456] width 222 height 55
click at [723, 447] on span "Not available" at bounding box center [742, 450] width 93 height 22
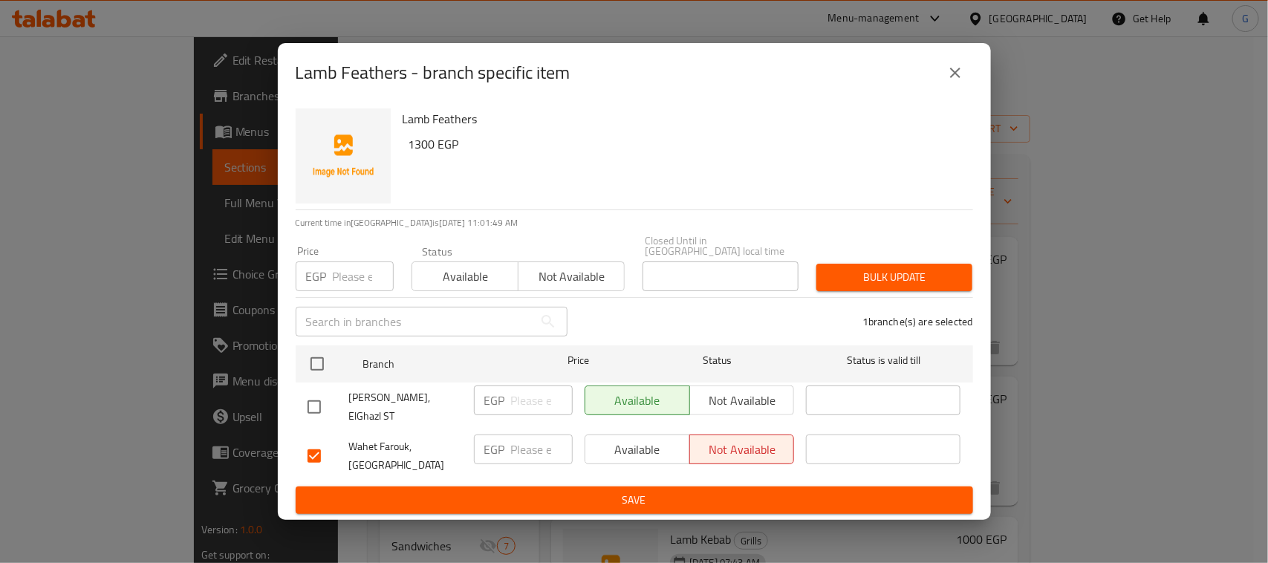
click at [676, 499] on button "Save" at bounding box center [635, 500] width 678 height 27
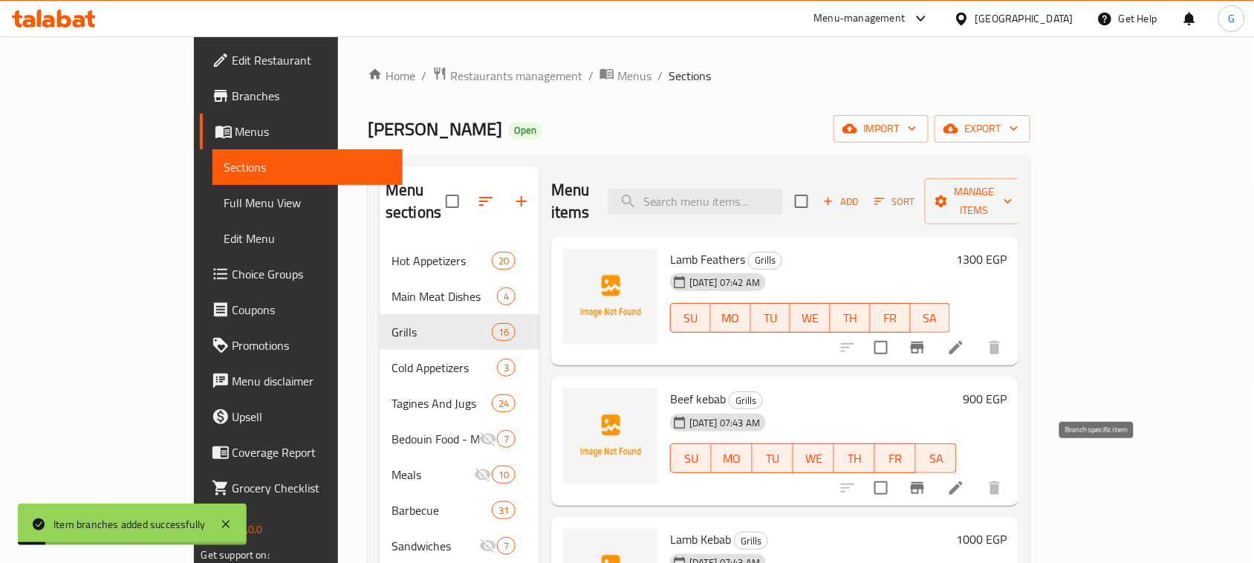
click at [924, 482] on icon "Branch-specific-item" at bounding box center [917, 488] width 13 height 12
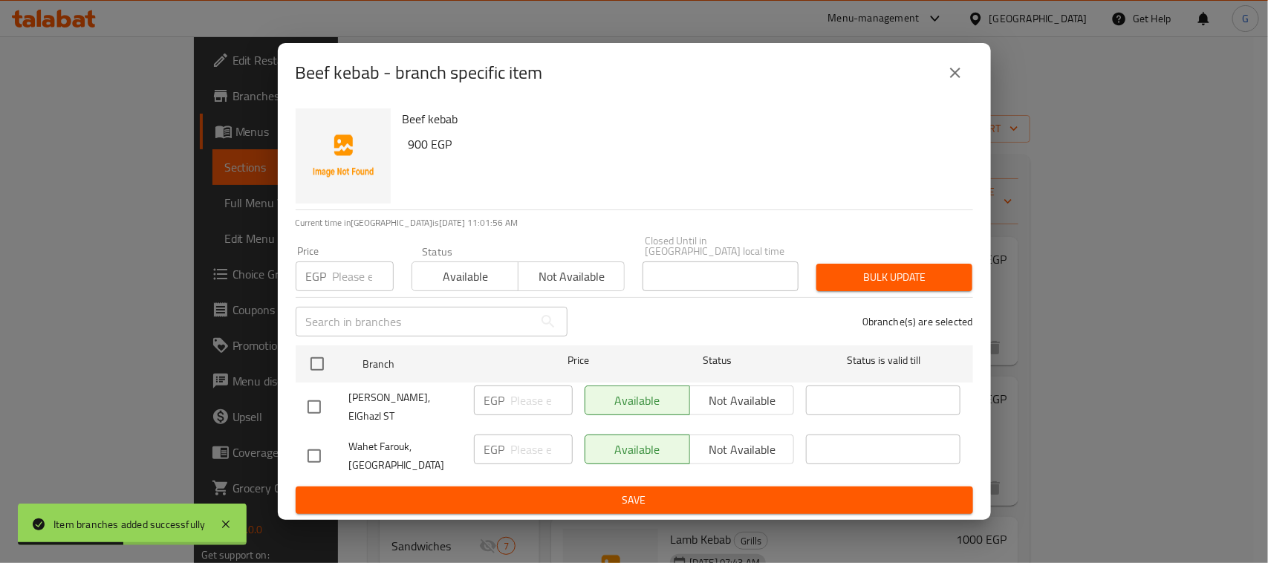
click at [317, 447] on input "checkbox" at bounding box center [314, 456] width 31 height 31
checkbox input "true"
click at [704, 447] on span "Not available" at bounding box center [742, 450] width 93 height 22
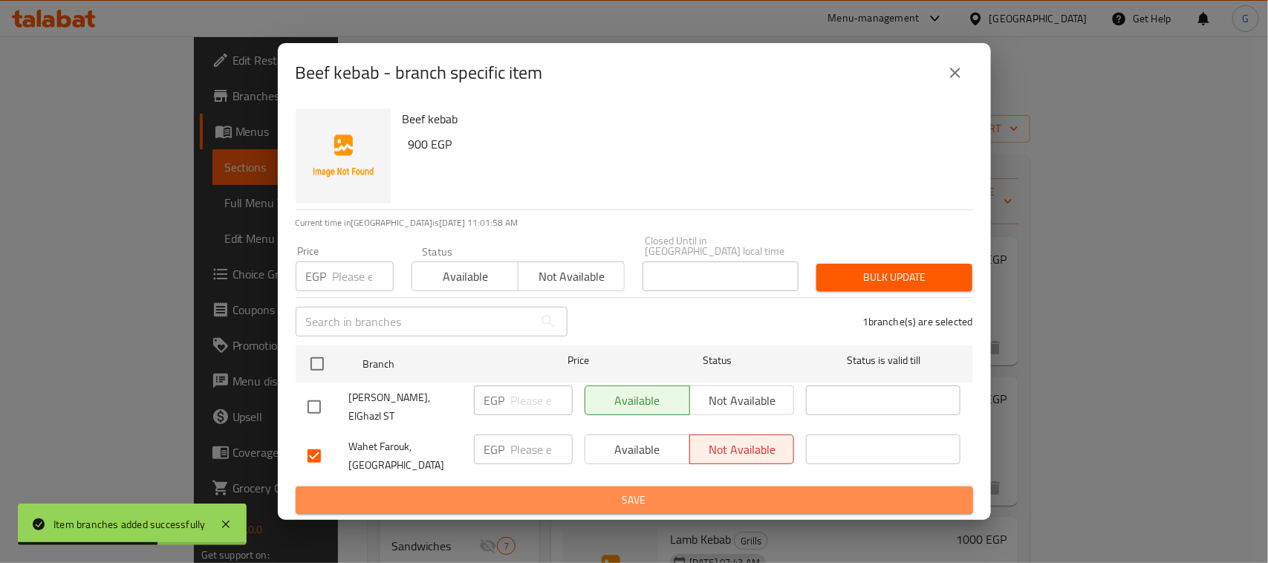
click at [684, 491] on span "Save" at bounding box center [635, 500] width 654 height 19
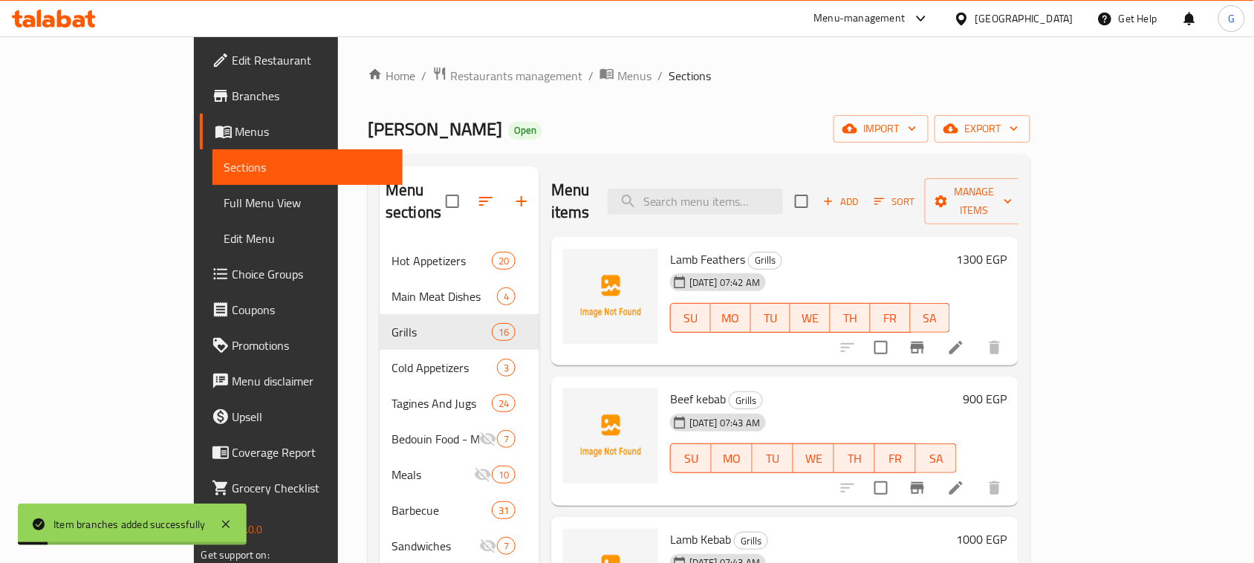
scroll to position [186, 0]
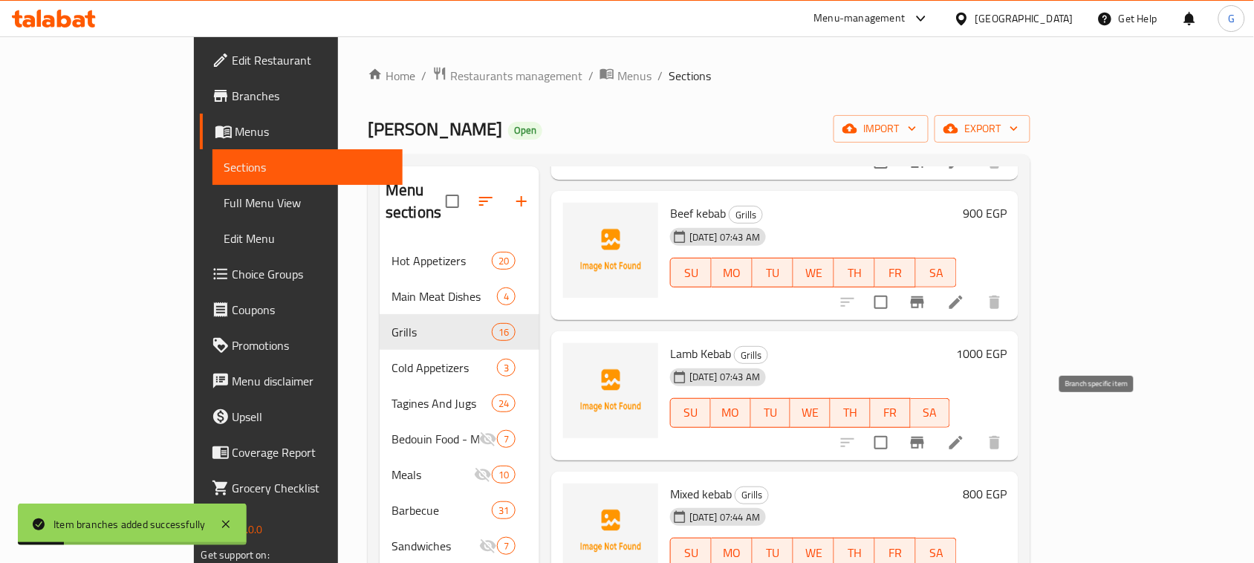
click at [924, 437] on icon "Branch-specific-item" at bounding box center [917, 443] width 13 height 12
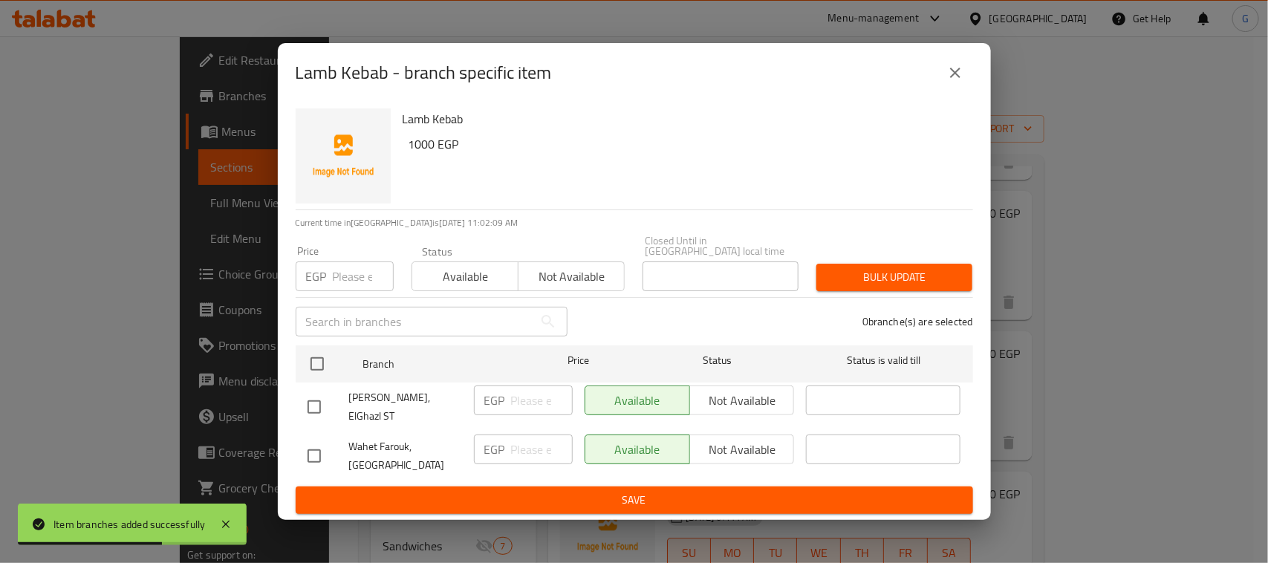
click at [322, 443] on input "checkbox" at bounding box center [314, 456] width 31 height 31
checkbox input "true"
click at [748, 439] on span "Not available" at bounding box center [742, 450] width 93 height 22
click at [690, 491] on span "Save" at bounding box center [635, 500] width 654 height 19
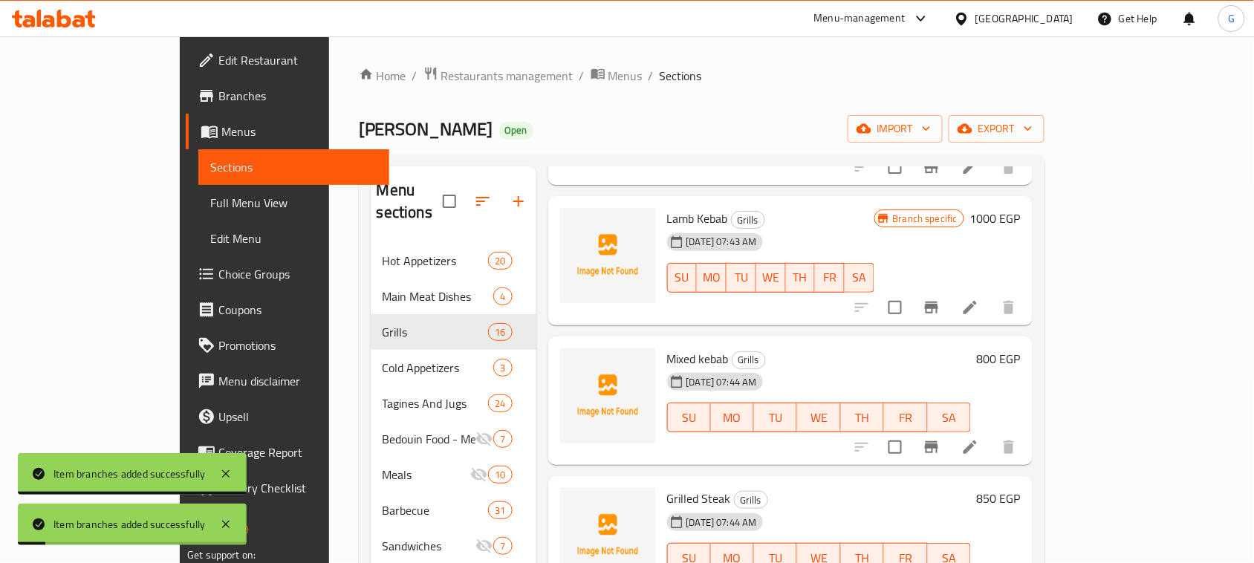
scroll to position [372, 0]
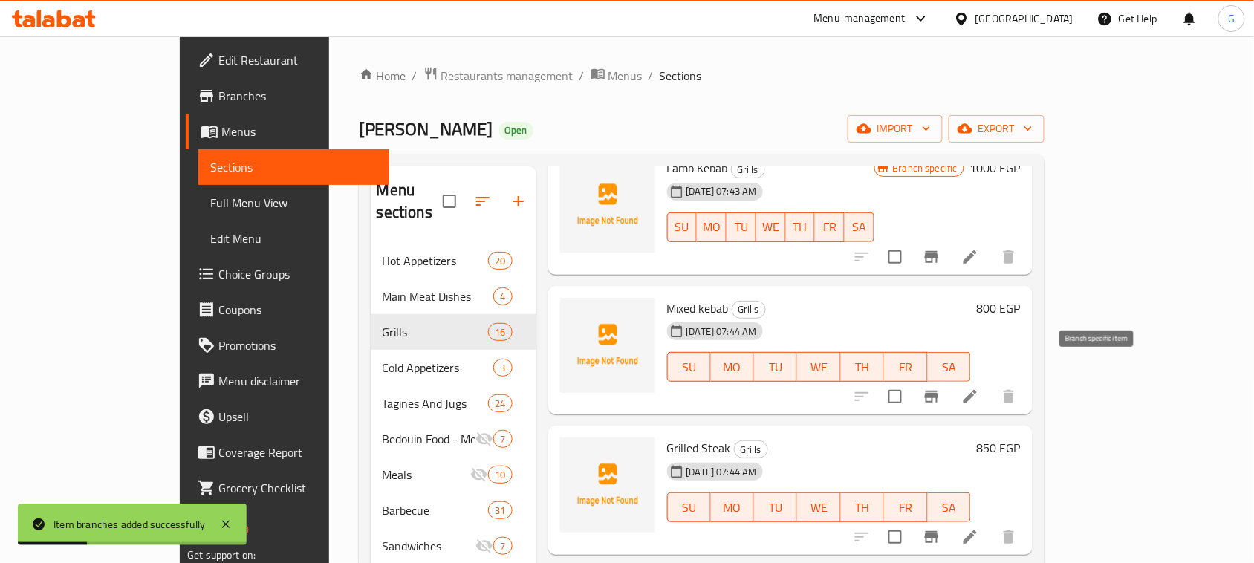
click at [941, 388] on icon "Branch-specific-item" at bounding box center [932, 397] width 18 height 18
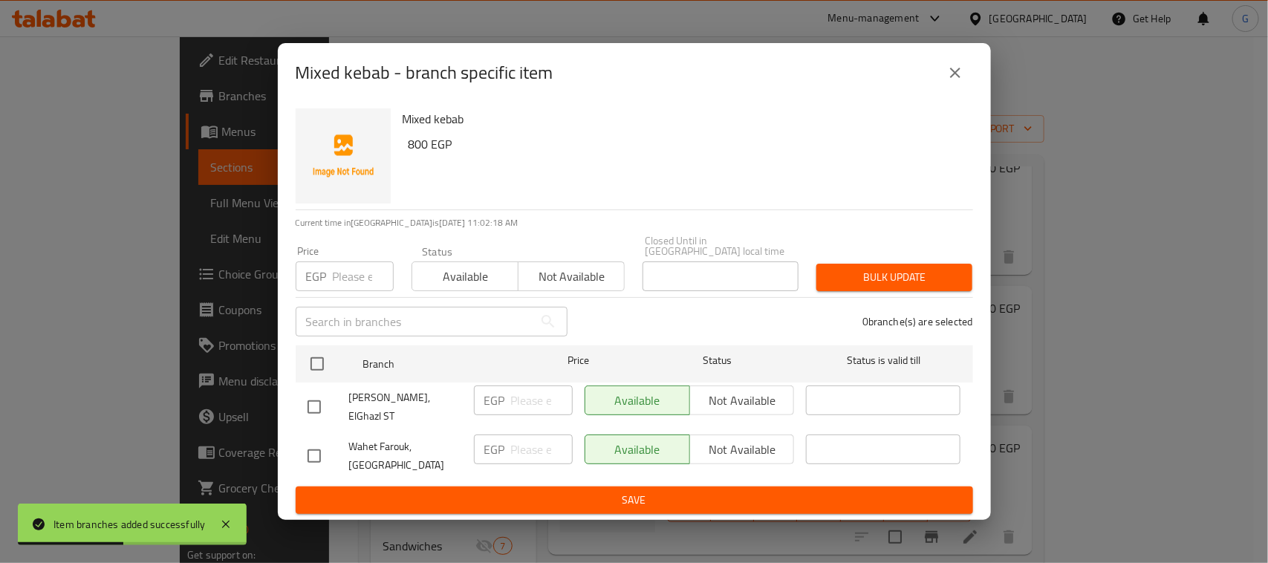
drag, startPoint x: 312, startPoint y: 450, endPoint x: 366, endPoint y: 447, distance: 54.4
click at [313, 450] on input "checkbox" at bounding box center [314, 456] width 31 height 31
checkbox input "true"
click at [724, 442] on span "Not available" at bounding box center [742, 450] width 93 height 22
click at [672, 491] on span "Save" at bounding box center [635, 500] width 654 height 19
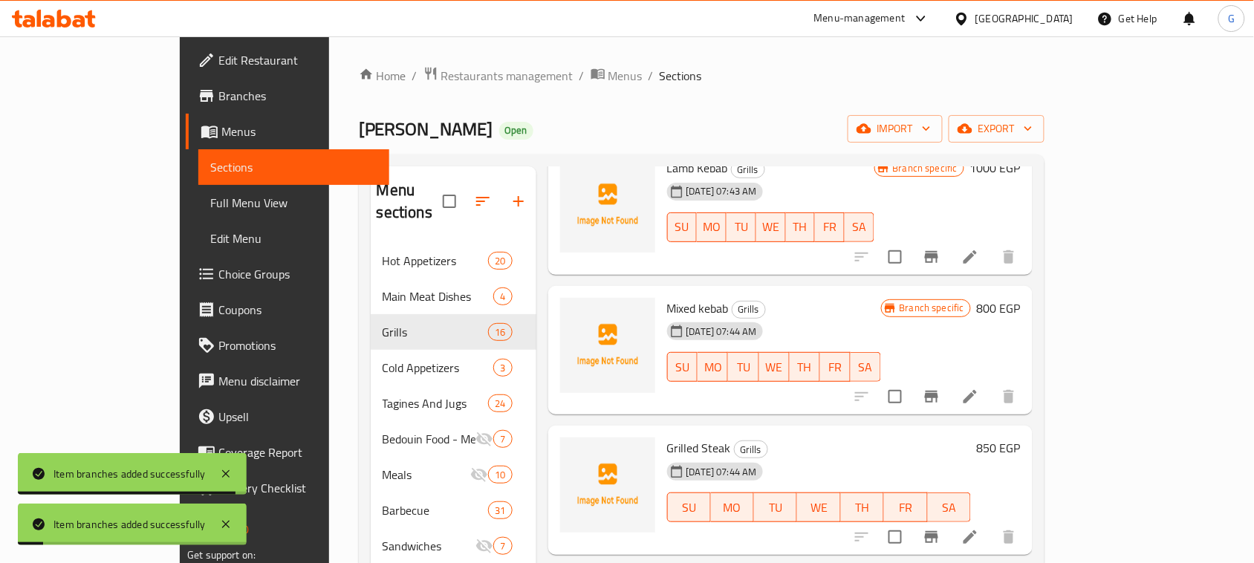
scroll to position [557, 0]
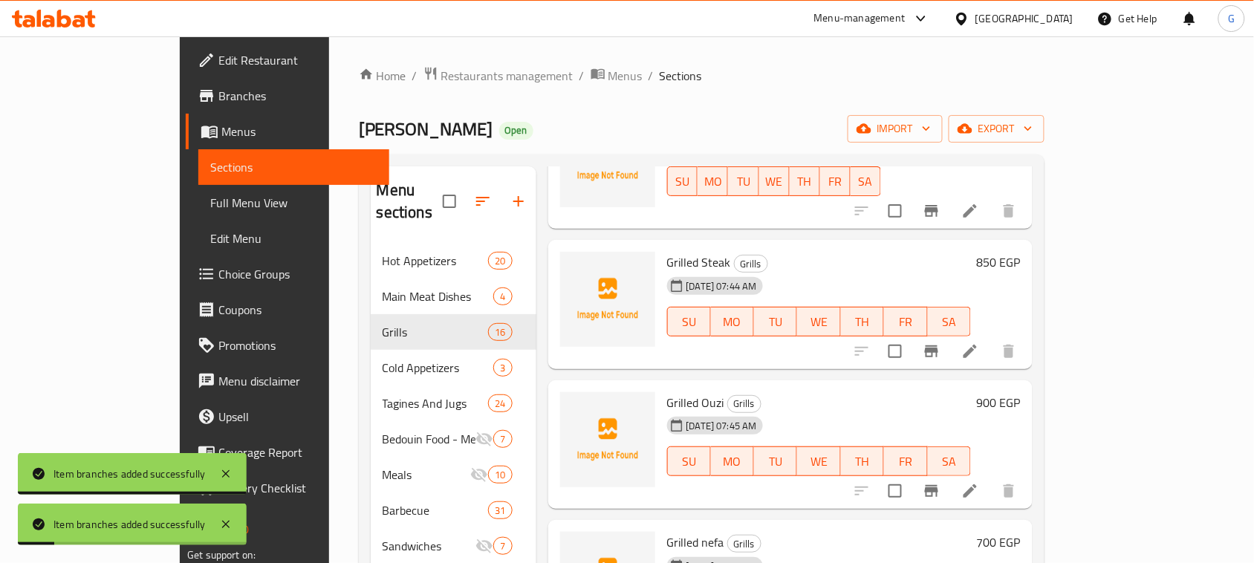
click at [941, 343] on icon "Branch-specific-item" at bounding box center [932, 352] width 18 height 18
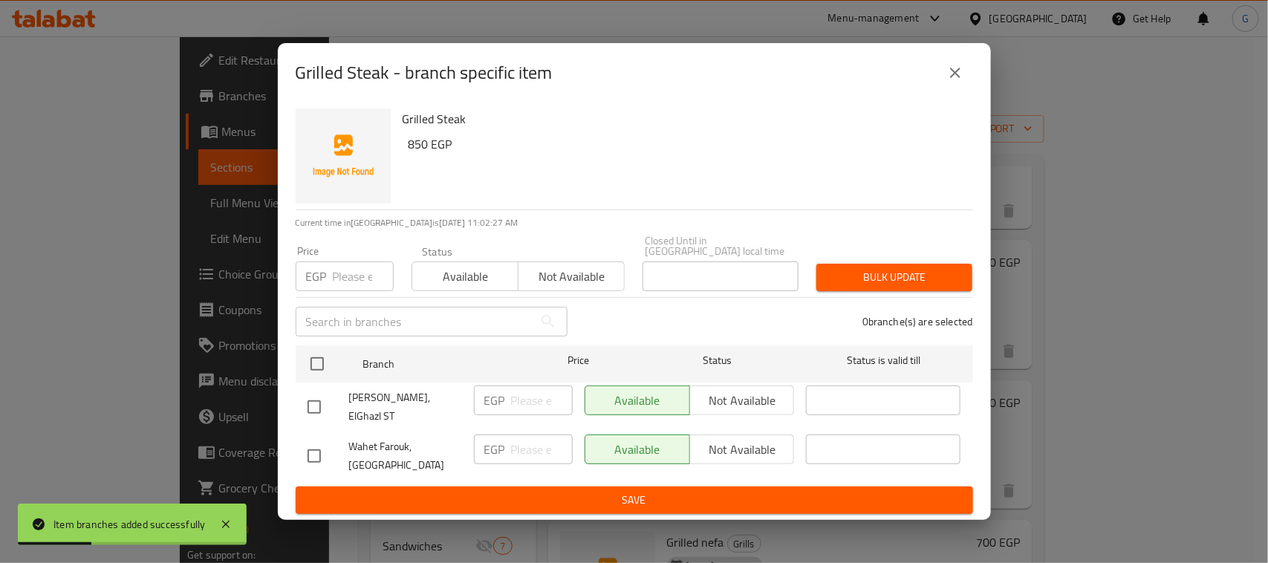
click at [318, 446] on input "checkbox" at bounding box center [314, 456] width 31 height 31
checkbox input "true"
click at [697, 439] on span "Not available" at bounding box center [742, 450] width 93 height 22
click at [678, 491] on span "Save" at bounding box center [635, 500] width 654 height 19
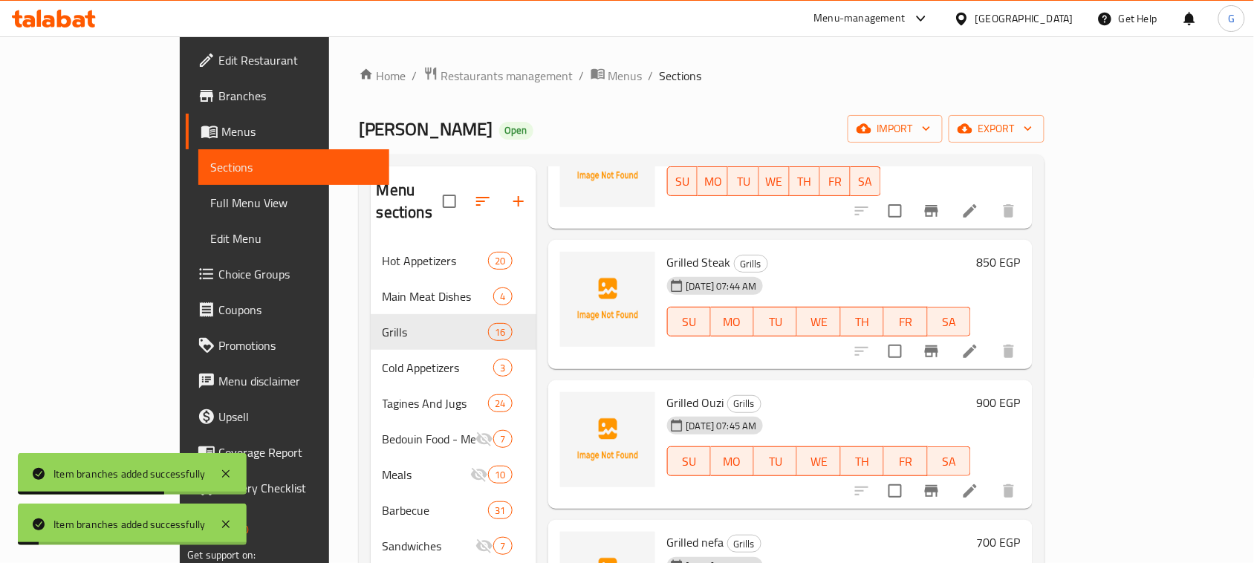
scroll to position [650, 0]
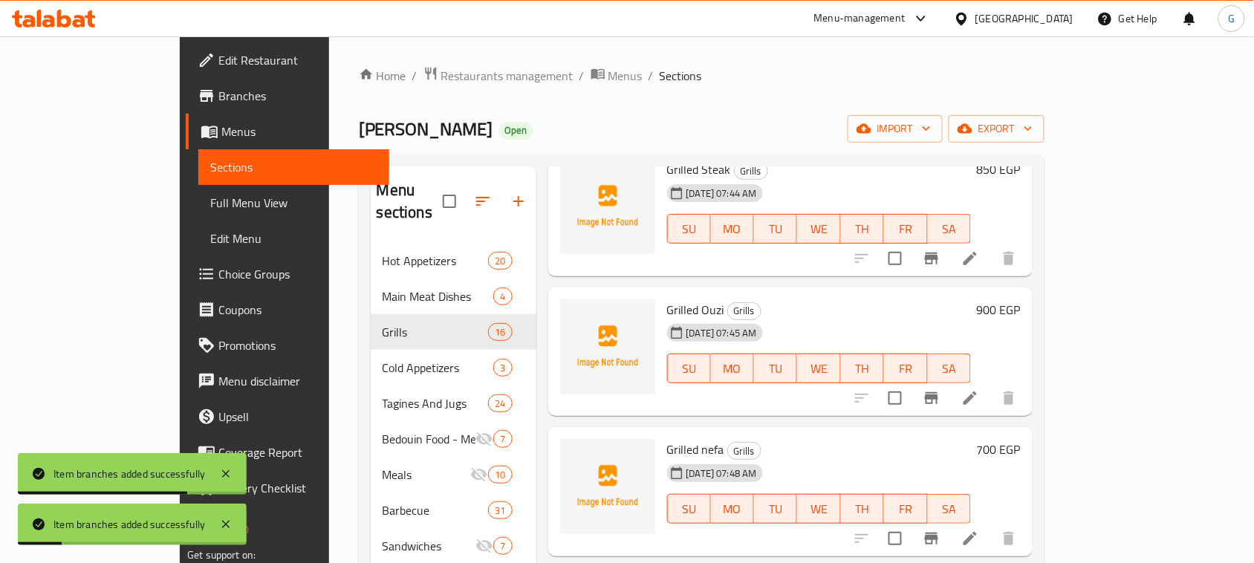
click at [939, 392] on icon "Branch-specific-item" at bounding box center [931, 398] width 13 height 12
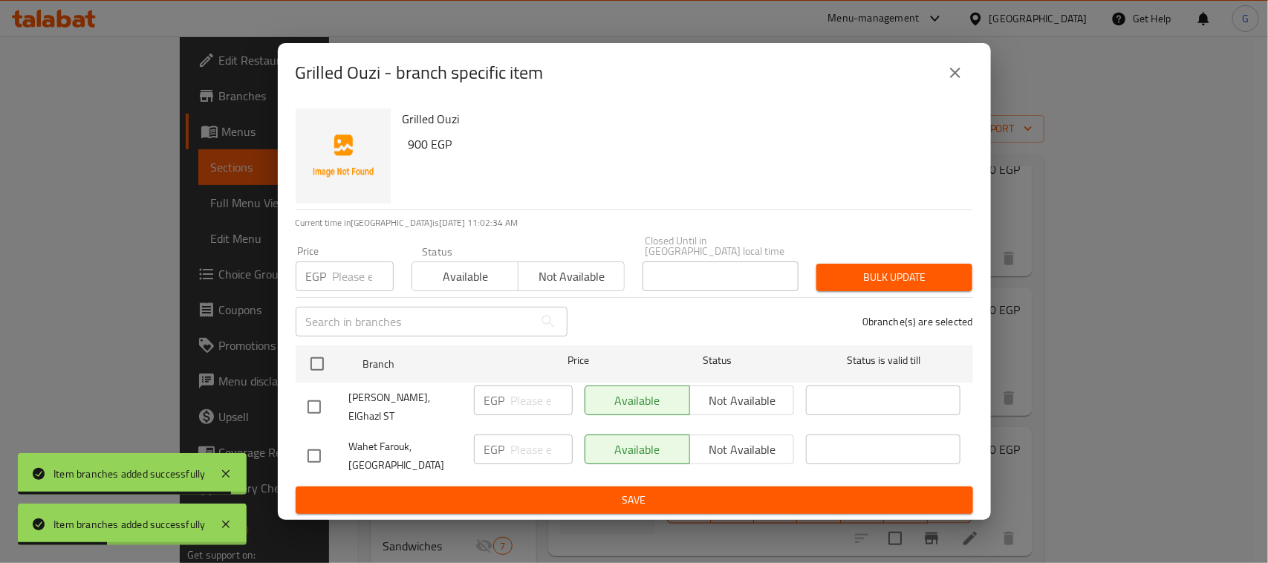
click at [309, 450] on input "checkbox" at bounding box center [314, 456] width 31 height 31
checkbox input "true"
click at [745, 439] on span "Not available" at bounding box center [742, 450] width 93 height 22
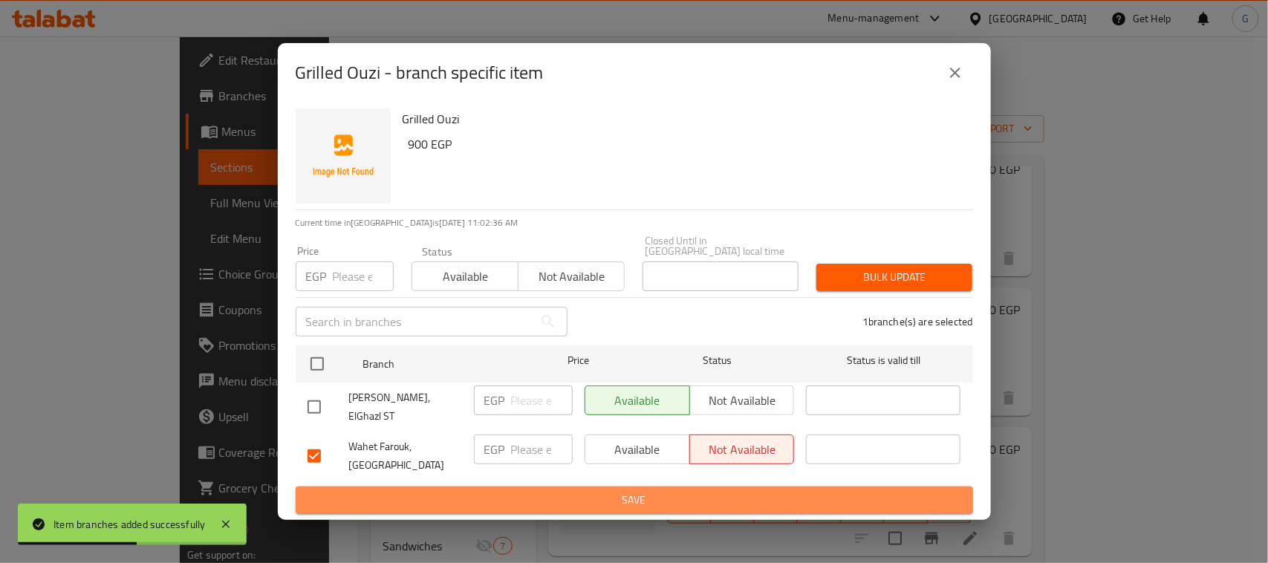
click at [707, 491] on span "Save" at bounding box center [635, 500] width 654 height 19
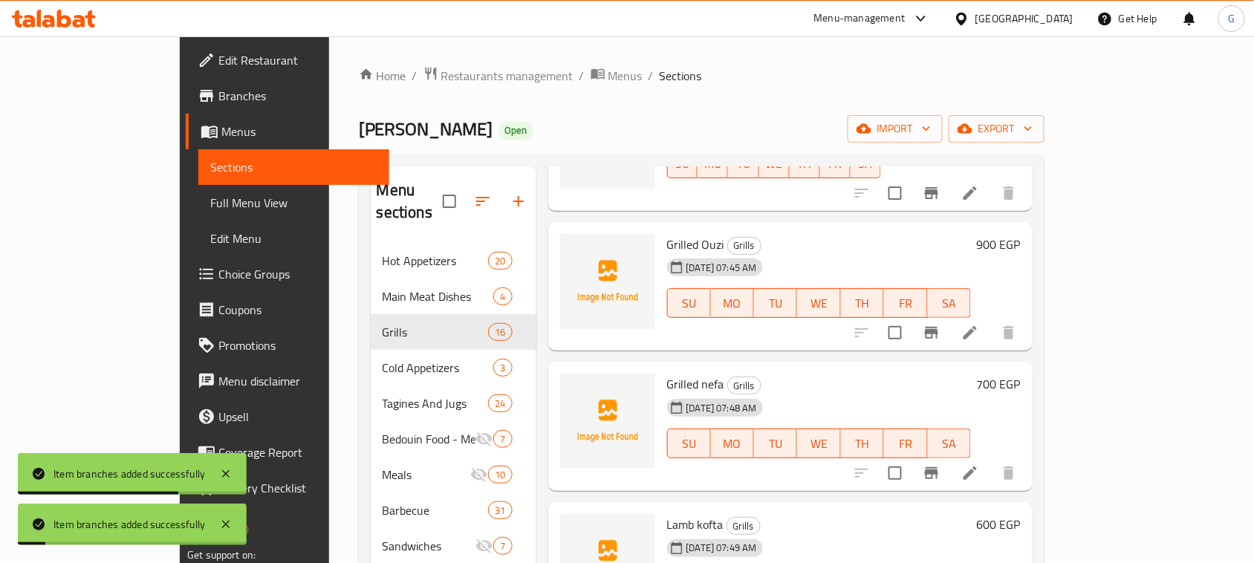
scroll to position [743, 0]
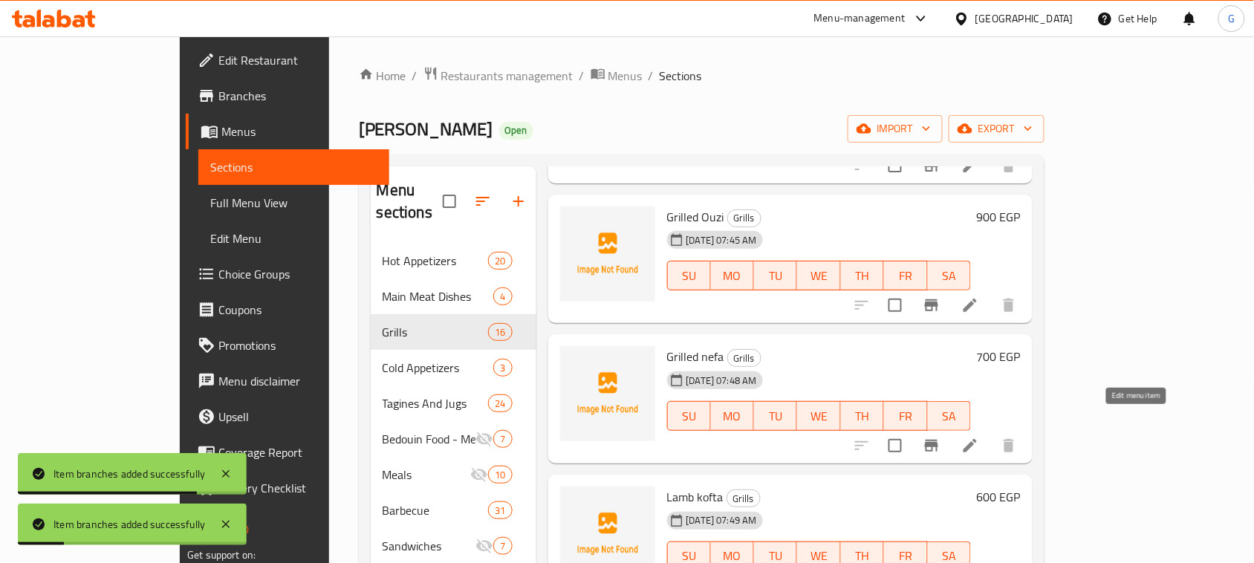
click at [941, 437] on icon "Branch-specific-item" at bounding box center [932, 446] width 18 height 18
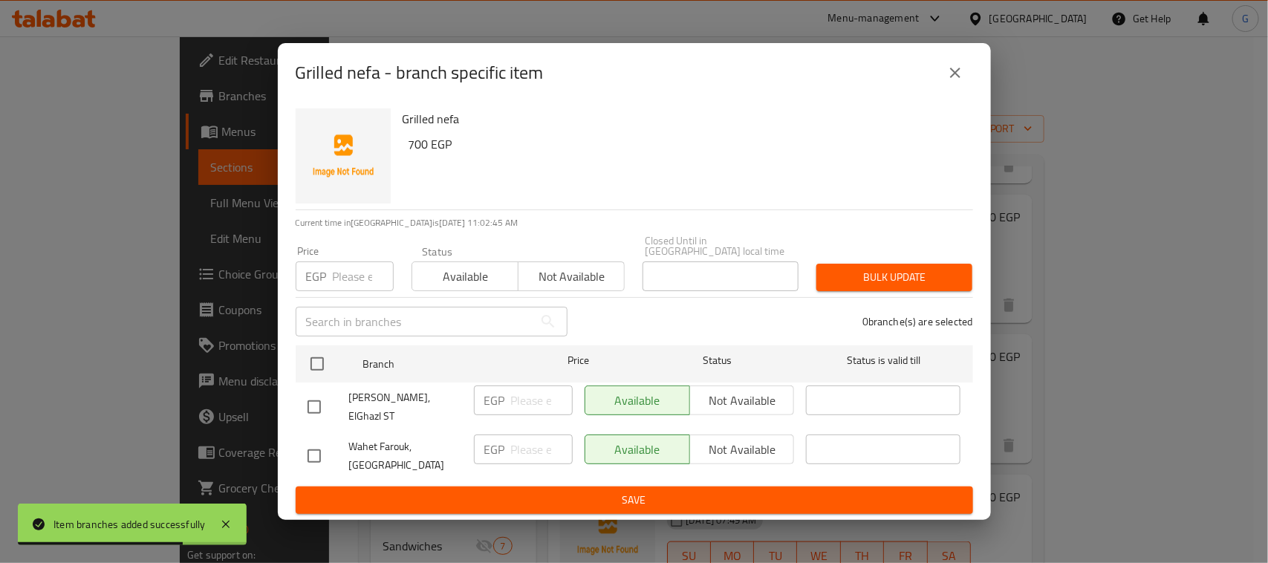
click at [310, 448] on input "checkbox" at bounding box center [314, 456] width 31 height 31
checkbox input "true"
click at [715, 444] on span "Not available" at bounding box center [742, 450] width 93 height 22
click at [696, 491] on span "Save" at bounding box center [635, 500] width 654 height 19
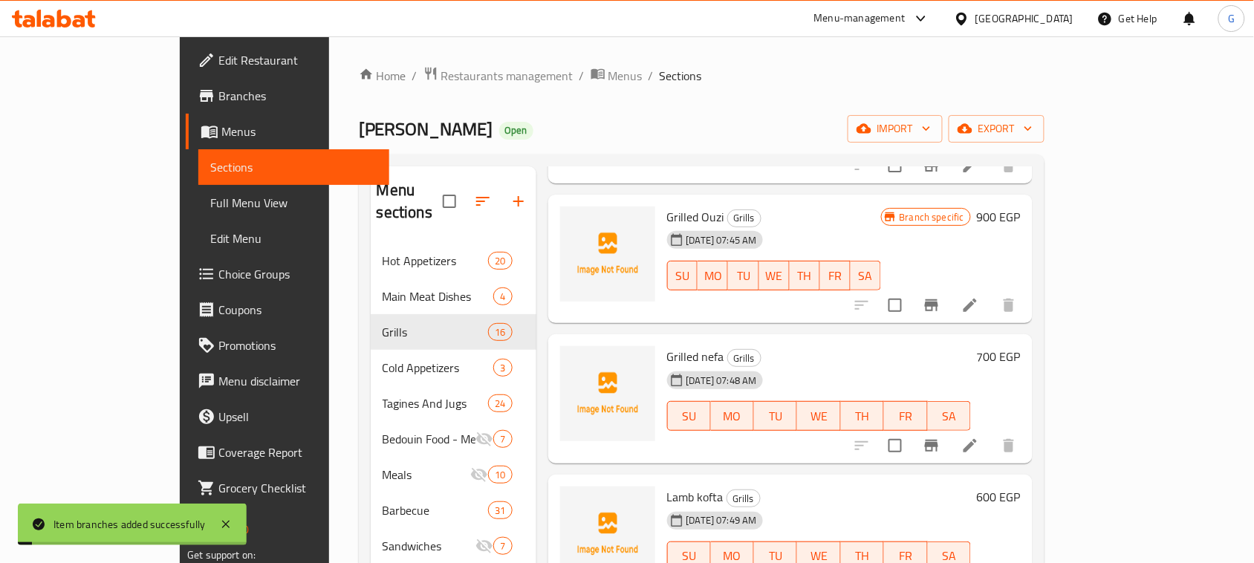
scroll to position [929, 0]
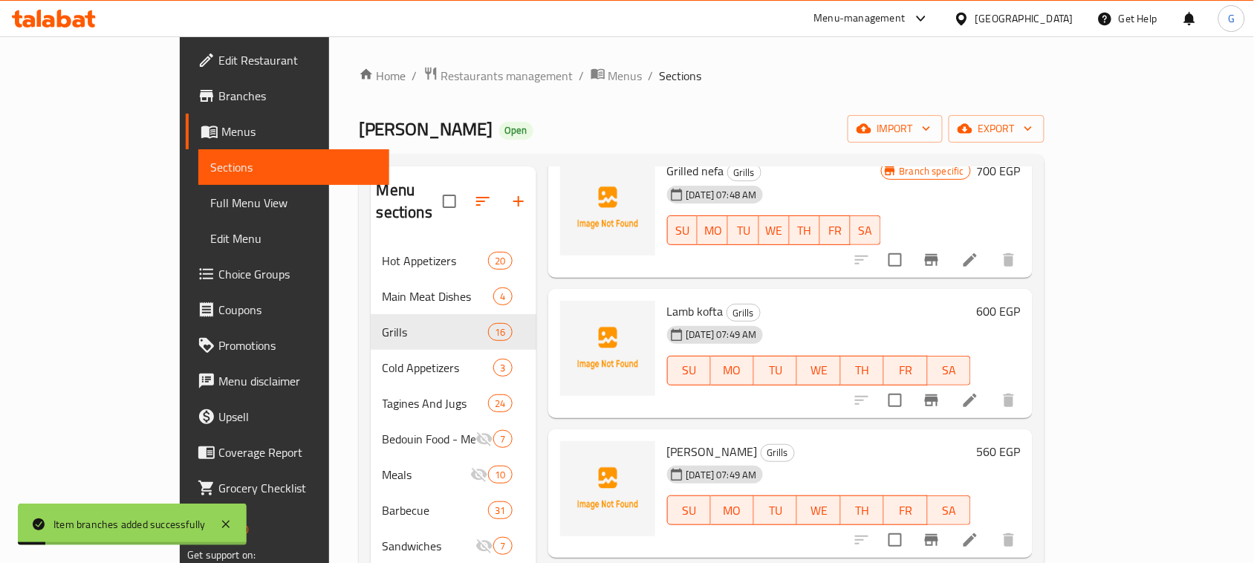
click at [950, 383] on button "Branch-specific-item" at bounding box center [932, 401] width 36 height 36
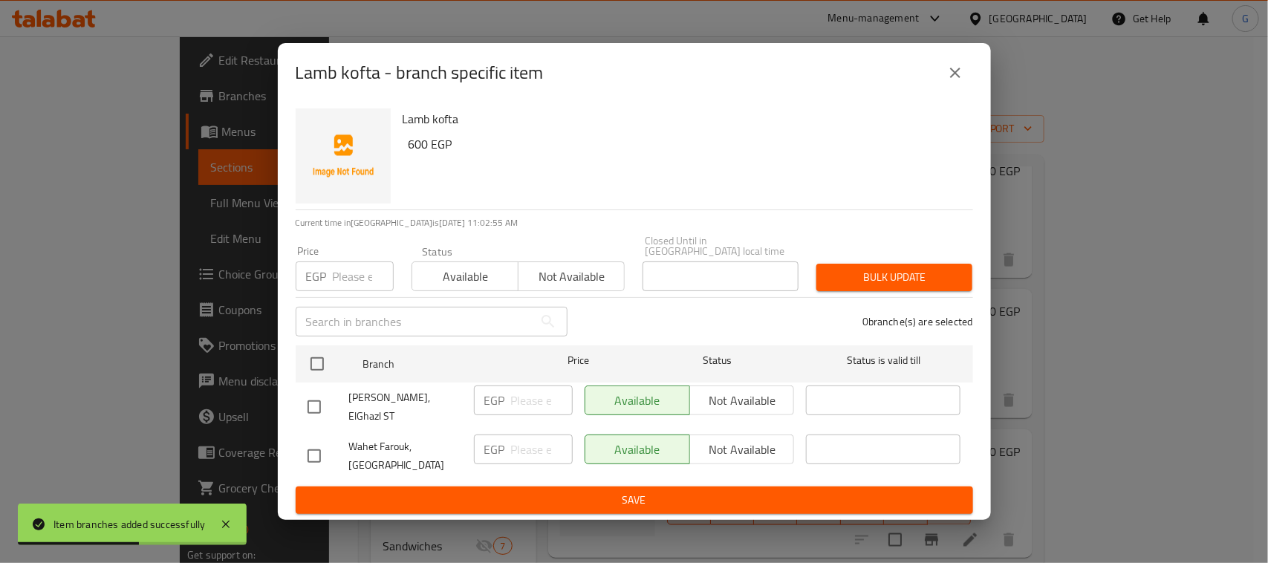
click at [312, 443] on input "checkbox" at bounding box center [314, 456] width 31 height 31
checkbox input "true"
click at [734, 439] on span "Not available" at bounding box center [742, 450] width 93 height 22
click at [674, 491] on span "Save" at bounding box center [635, 500] width 654 height 19
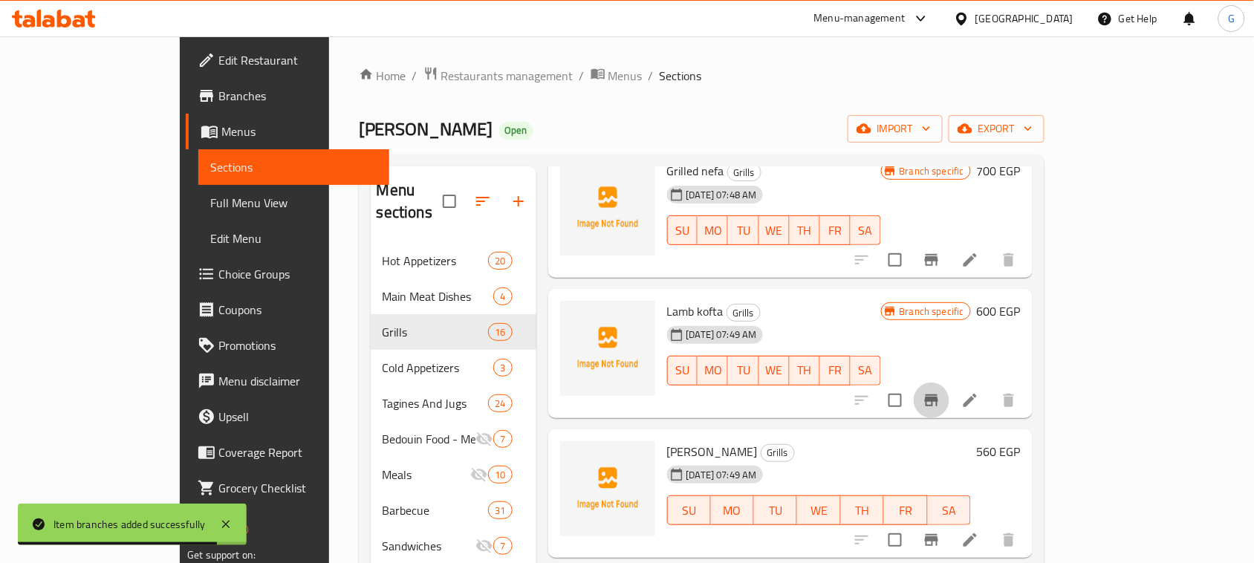
click at [941, 392] on icon "Branch-specific-item" at bounding box center [932, 401] width 18 height 18
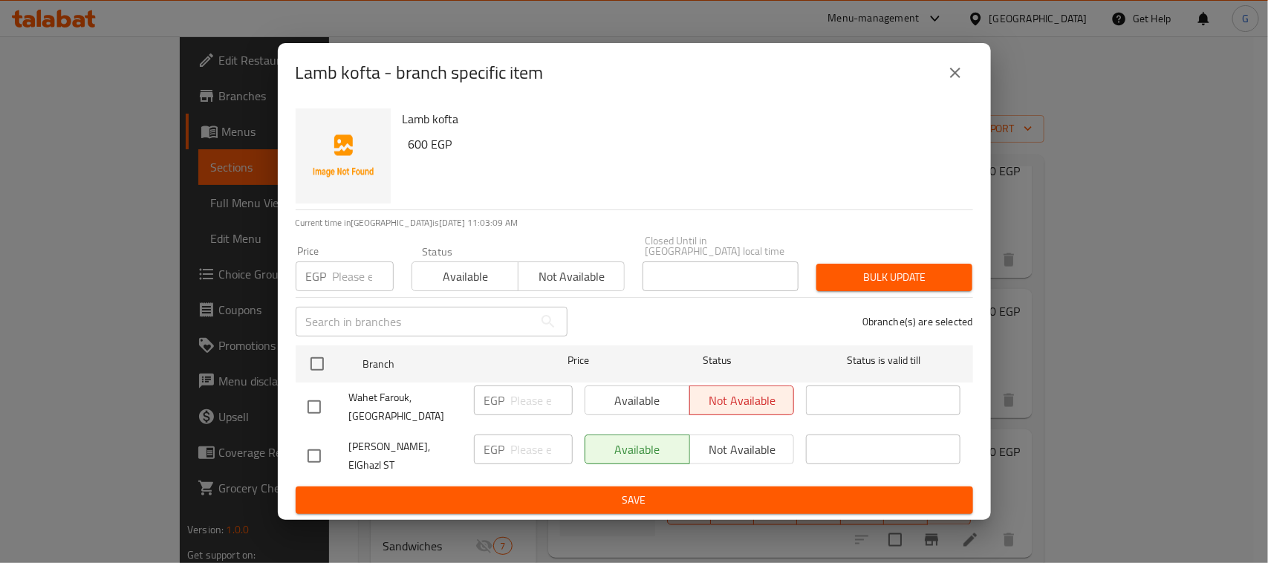
click at [947, 77] on icon "close" at bounding box center [956, 73] width 18 height 18
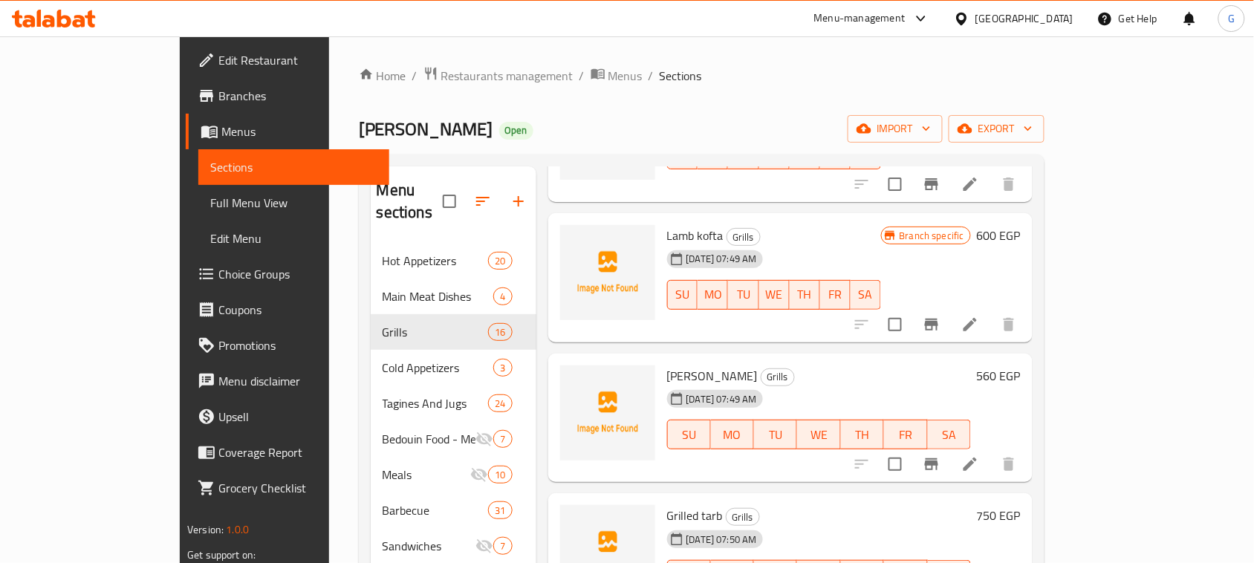
scroll to position [1022, 0]
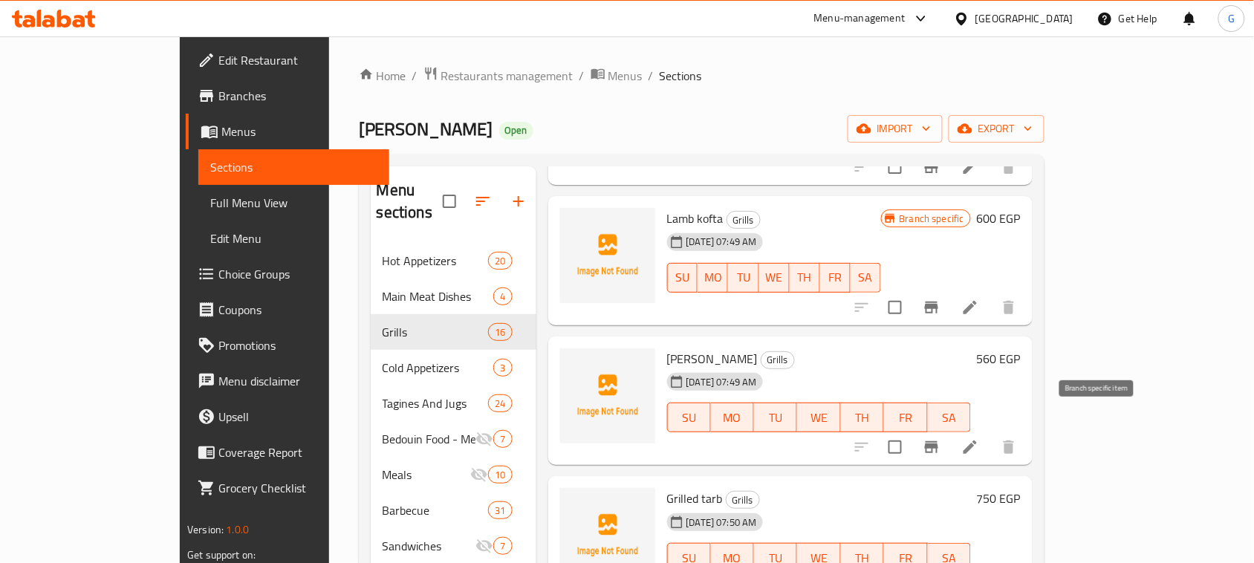
click at [939, 441] on icon "Branch-specific-item" at bounding box center [931, 447] width 13 height 12
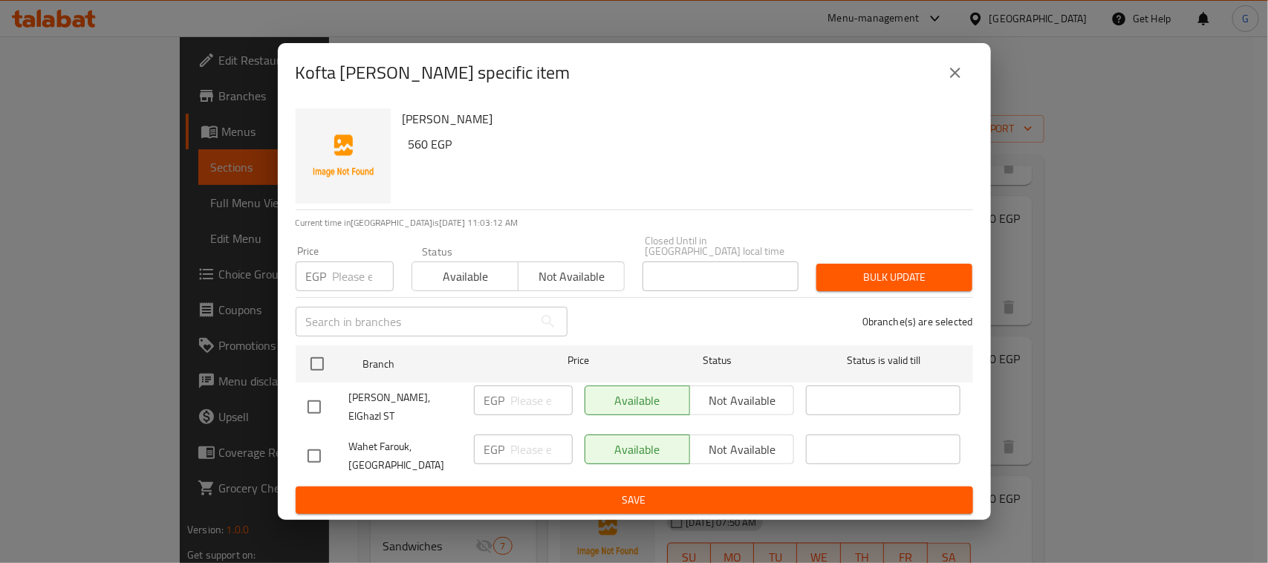
click at [305, 448] on input "checkbox" at bounding box center [314, 456] width 31 height 31
checkbox input "true"
click at [723, 439] on span "Not available" at bounding box center [742, 450] width 93 height 22
click at [689, 491] on span "Save" at bounding box center [635, 500] width 654 height 19
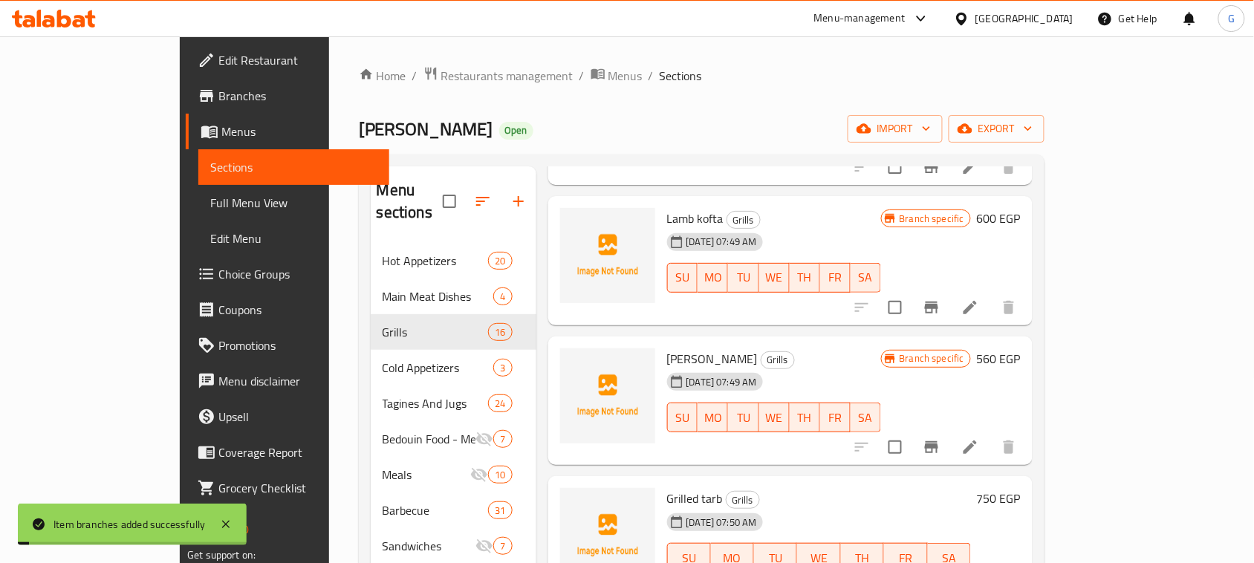
scroll to position [1185, 0]
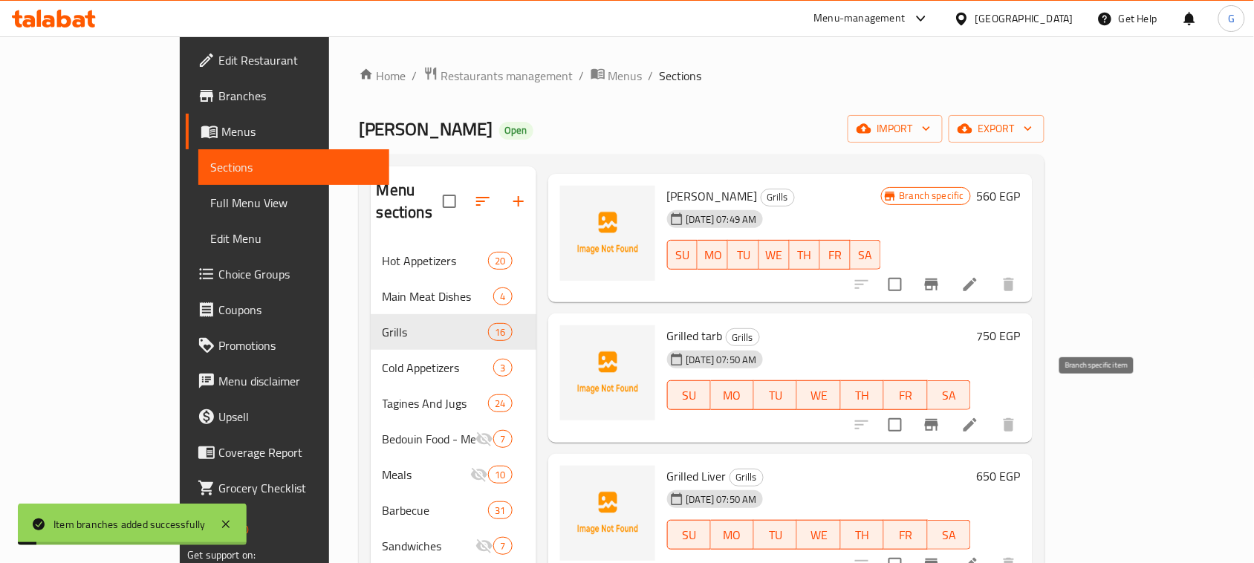
click at [939, 419] on icon "Branch-specific-item" at bounding box center [931, 425] width 13 height 12
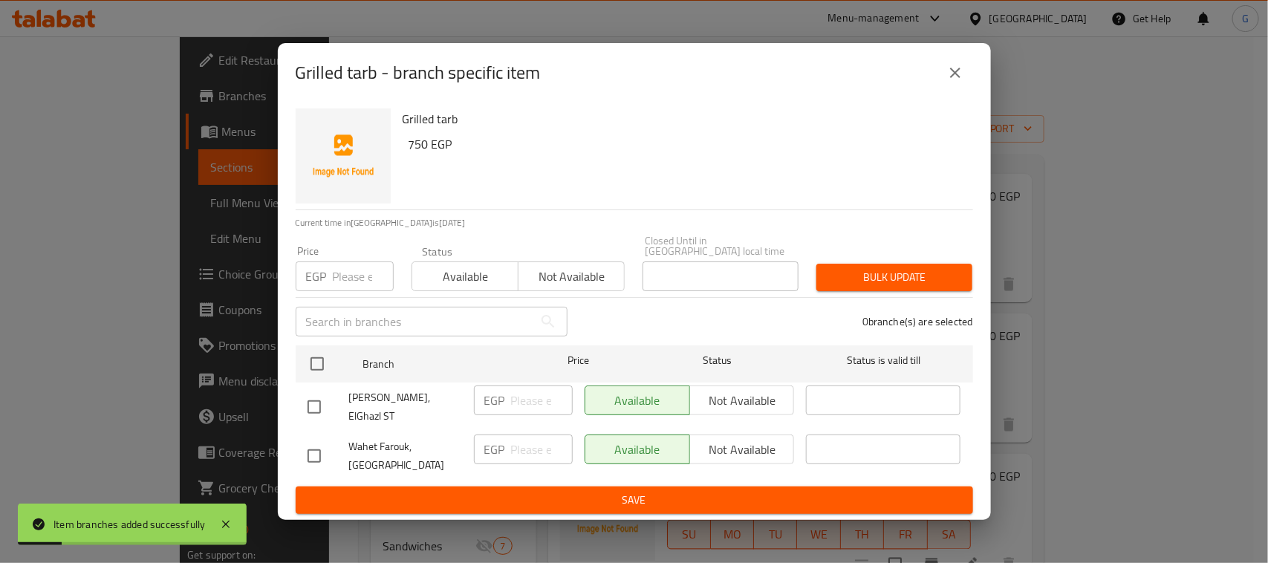
click at [313, 447] on input "checkbox" at bounding box center [314, 456] width 31 height 31
checkbox input "true"
click at [710, 442] on span "Not available" at bounding box center [742, 450] width 93 height 22
click at [682, 491] on span "Save" at bounding box center [635, 500] width 654 height 19
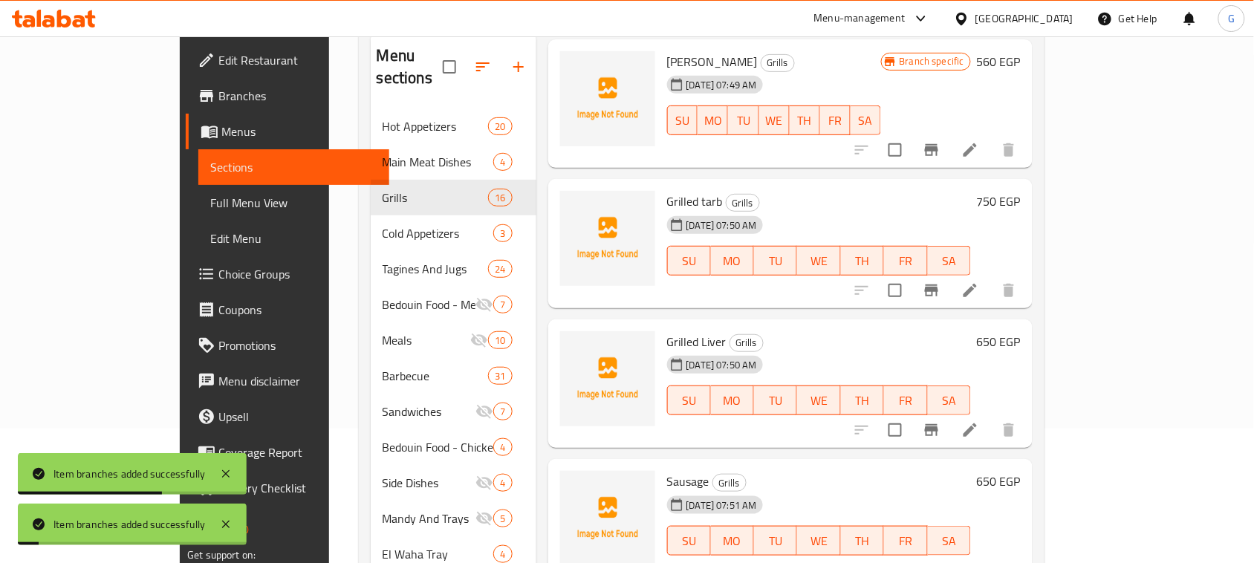
scroll to position [186, 0]
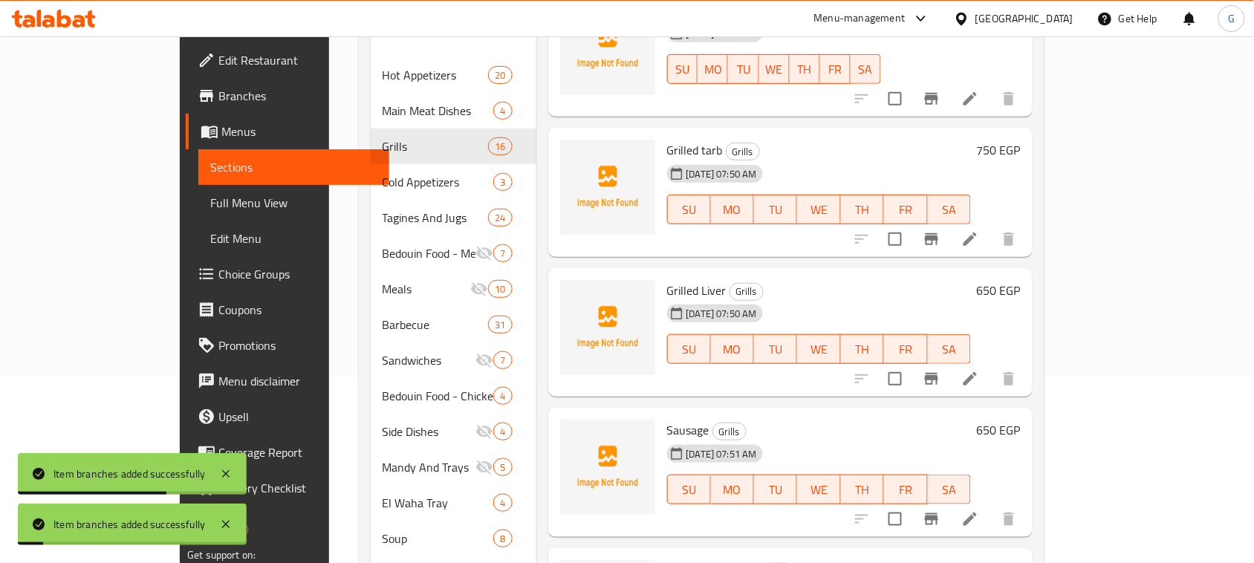
click at [939, 373] on icon "Branch-specific-item" at bounding box center [931, 379] width 13 height 12
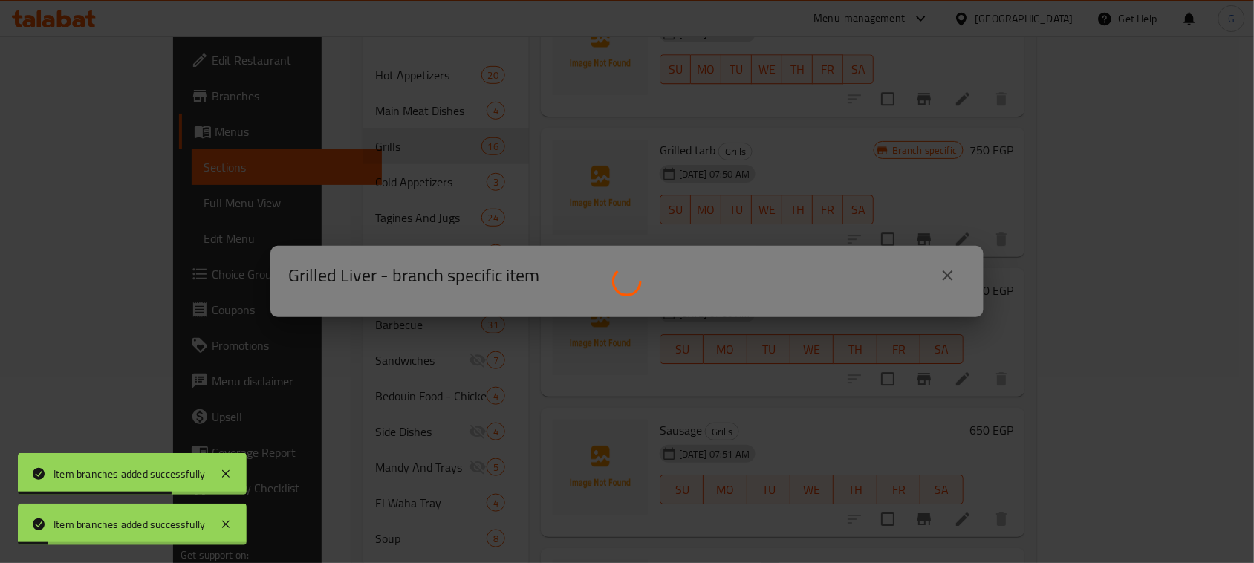
click at [1100, 358] on div at bounding box center [627, 281] width 1254 height 563
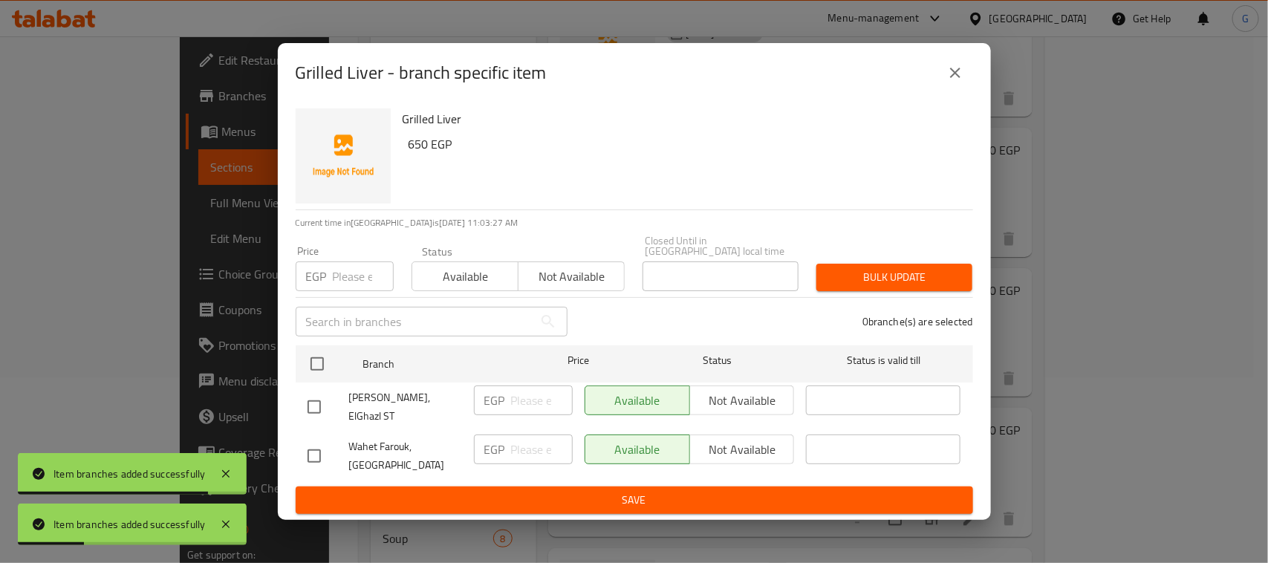
click at [314, 448] on input "checkbox" at bounding box center [314, 456] width 31 height 31
checkbox input "true"
click at [710, 439] on span "Not available" at bounding box center [742, 450] width 93 height 22
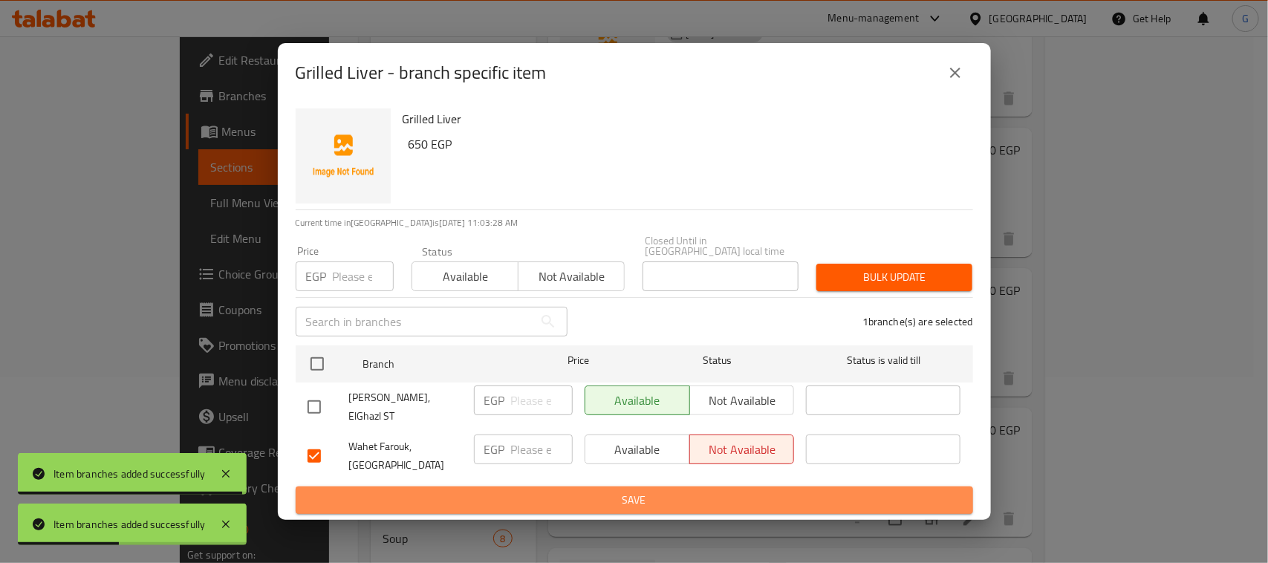
click at [674, 491] on span "Save" at bounding box center [635, 500] width 654 height 19
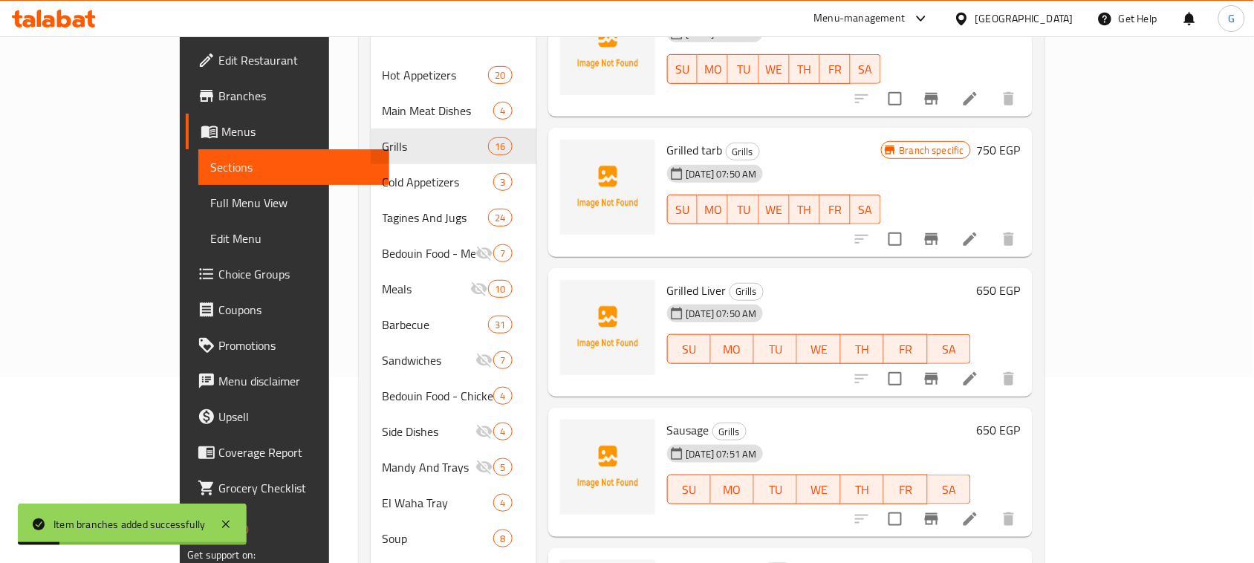
scroll to position [279, 0]
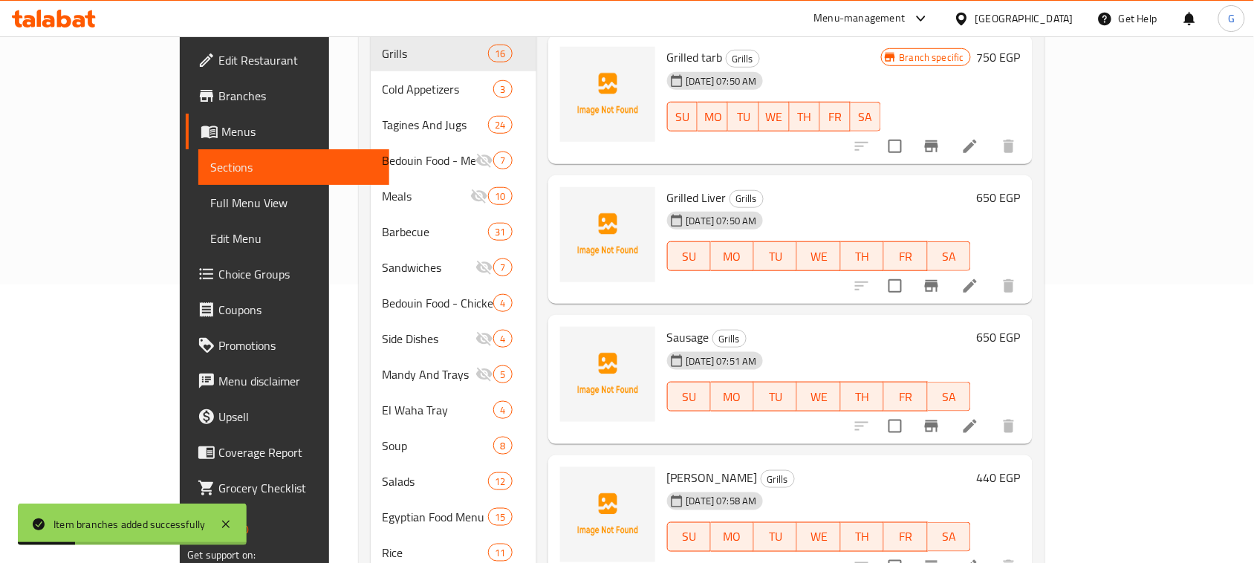
click at [941, 418] on icon "Branch-specific-item" at bounding box center [932, 427] width 18 height 18
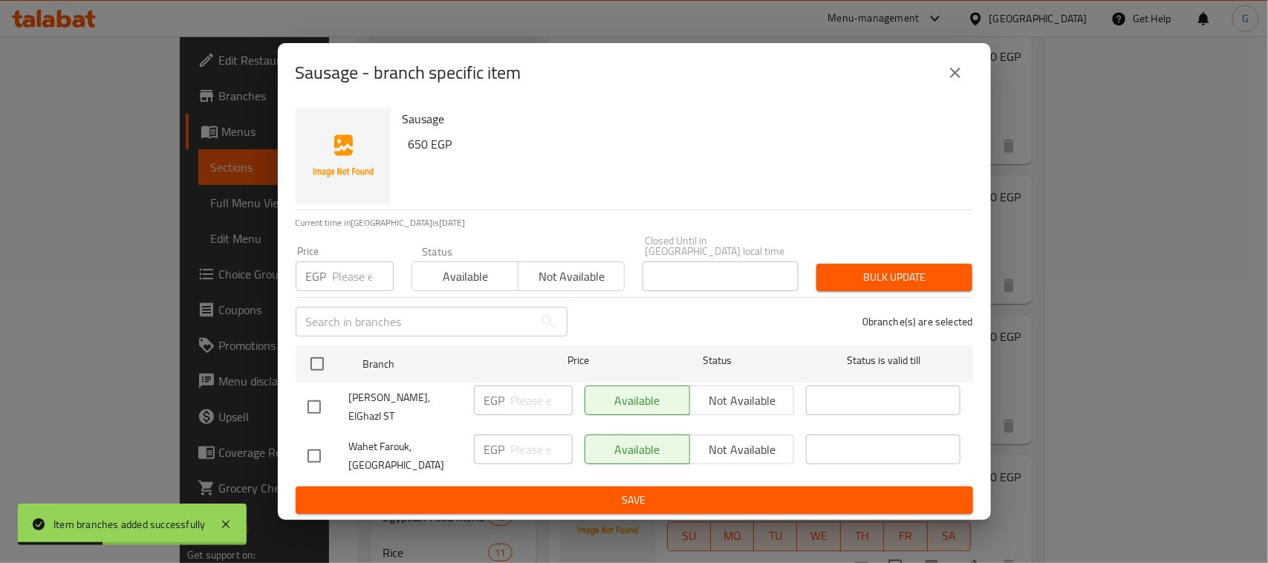
click at [317, 442] on input "checkbox" at bounding box center [314, 456] width 31 height 31
checkbox input "true"
click at [725, 439] on span "Not available" at bounding box center [742, 450] width 93 height 22
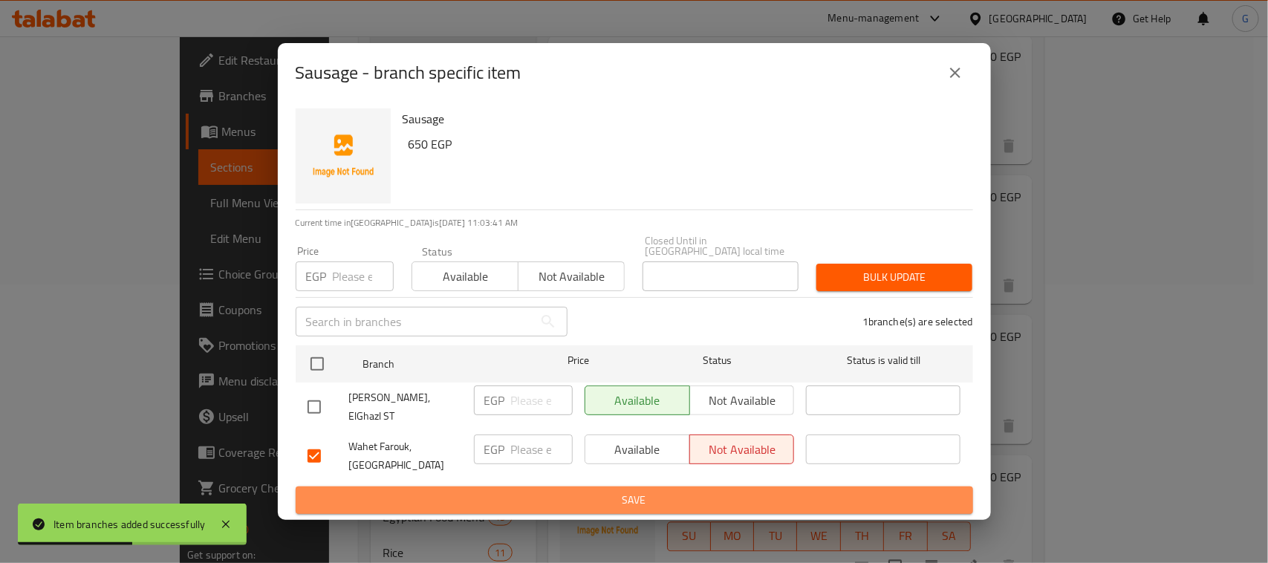
click at [707, 493] on span "Save" at bounding box center [635, 500] width 654 height 19
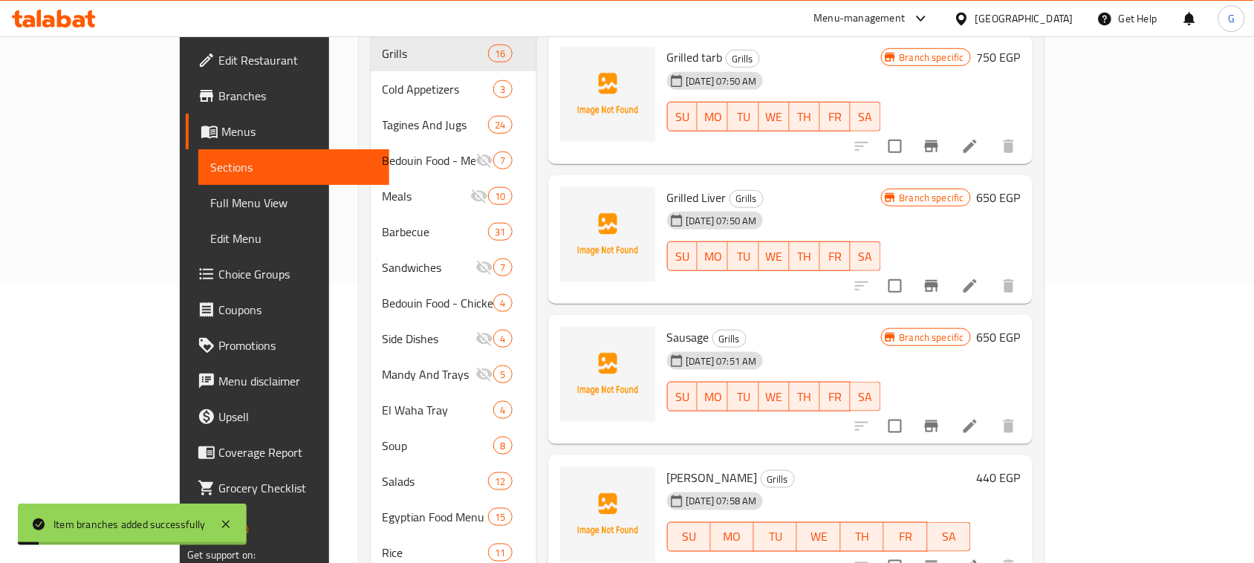
scroll to position [464, 0]
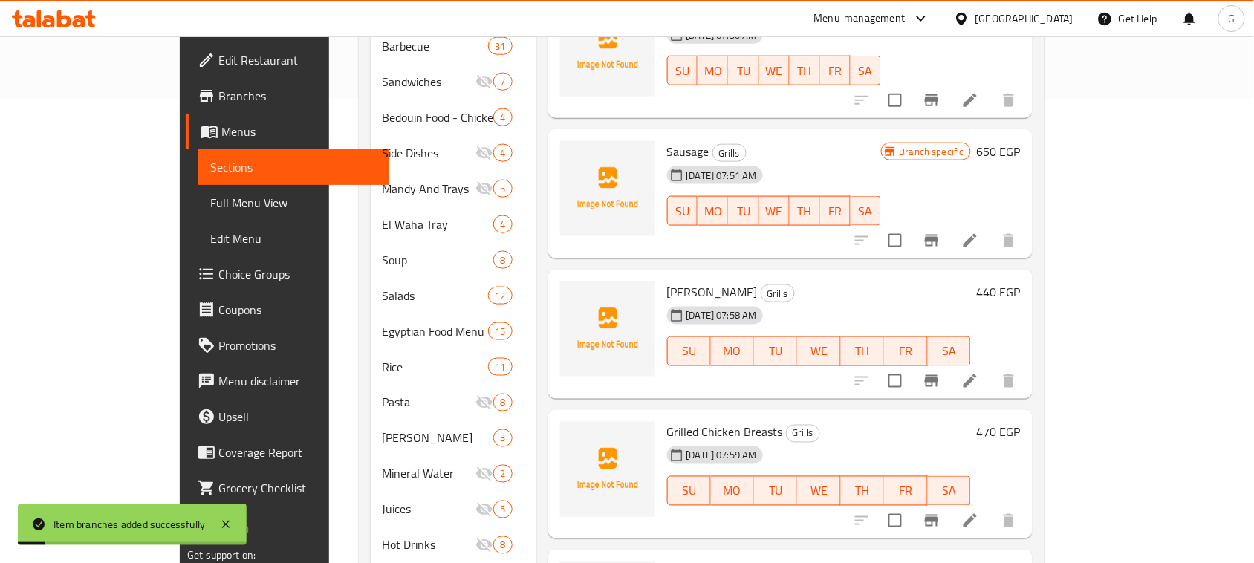
click at [941, 372] on icon "Branch-specific-item" at bounding box center [932, 381] width 18 height 18
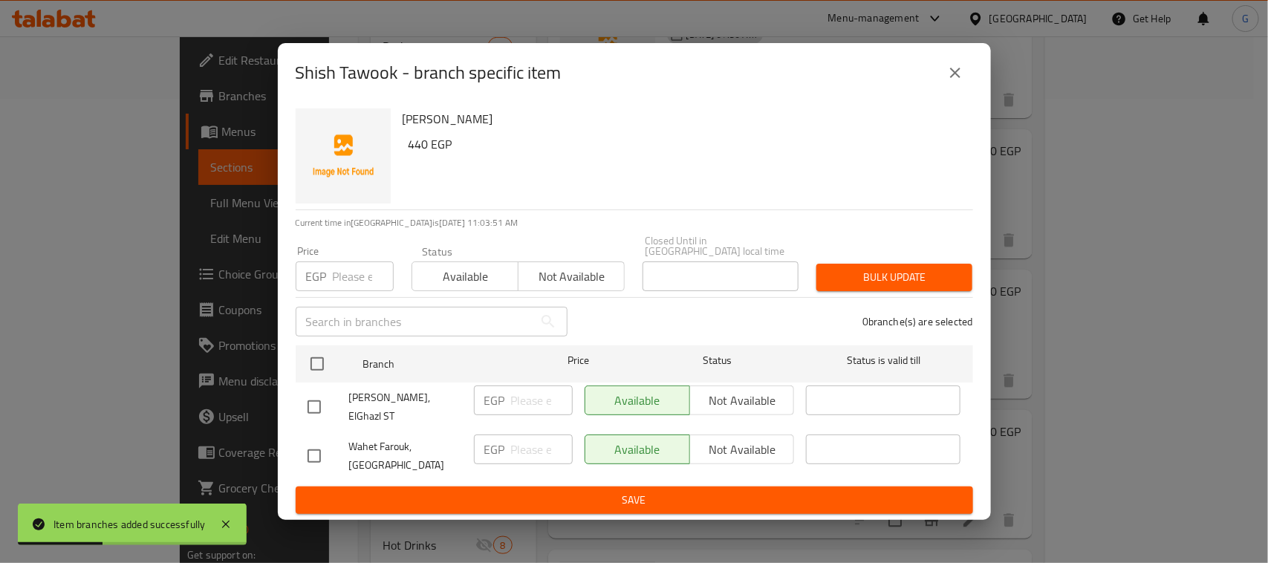
click at [312, 444] on input "checkbox" at bounding box center [314, 456] width 31 height 31
checkbox input "true"
click at [699, 443] on span "Not available" at bounding box center [742, 450] width 93 height 22
click at [682, 491] on span "Save" at bounding box center [635, 500] width 654 height 19
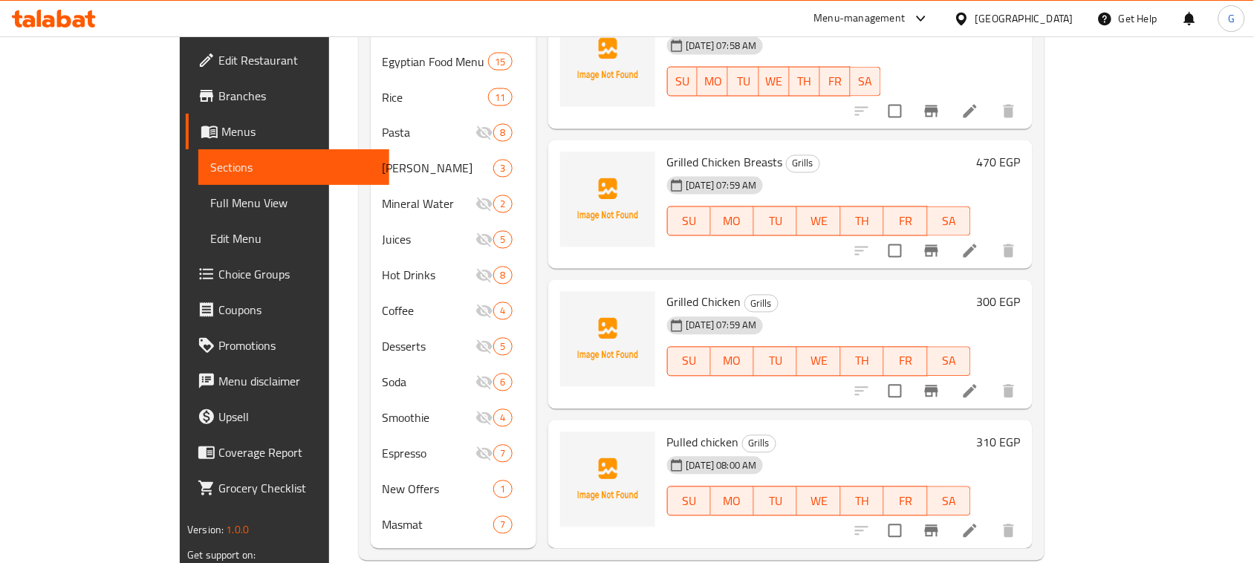
scroll to position [737, 0]
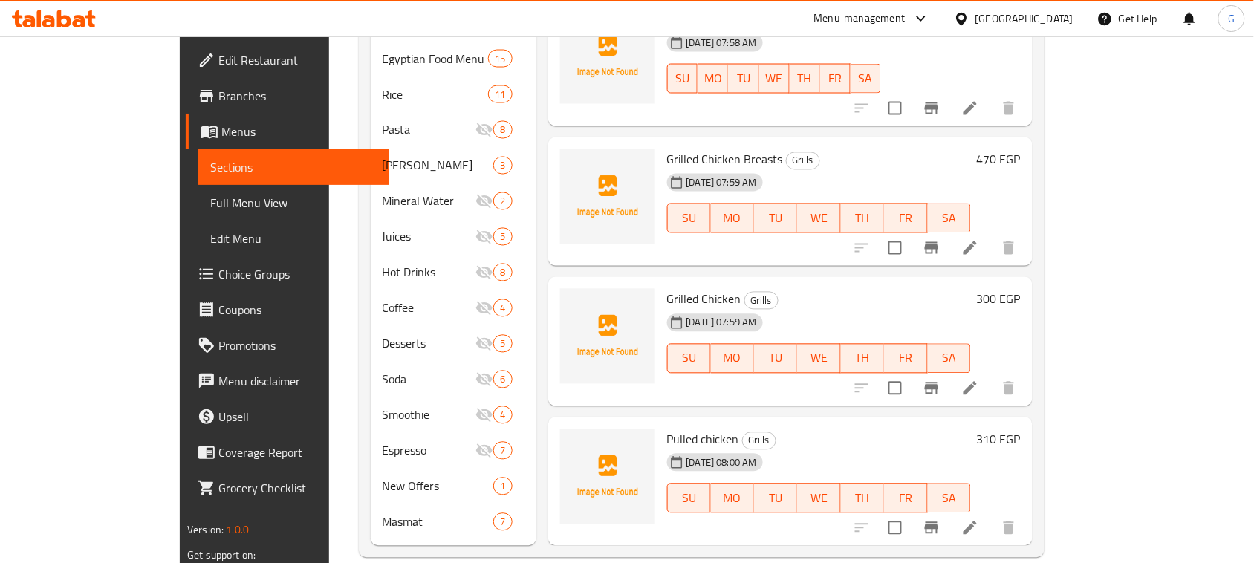
click at [941, 239] on icon "Branch-specific-item" at bounding box center [932, 248] width 18 height 18
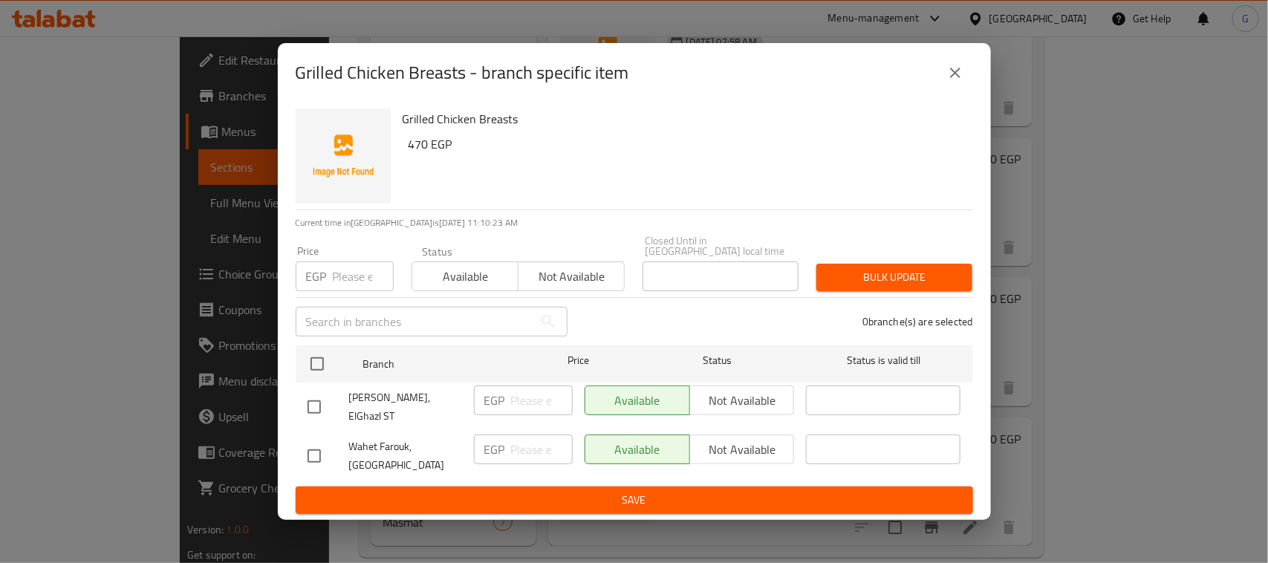
click at [305, 447] on input "checkbox" at bounding box center [314, 456] width 31 height 31
checkbox input "true"
click at [710, 444] on span "Not available" at bounding box center [742, 450] width 93 height 22
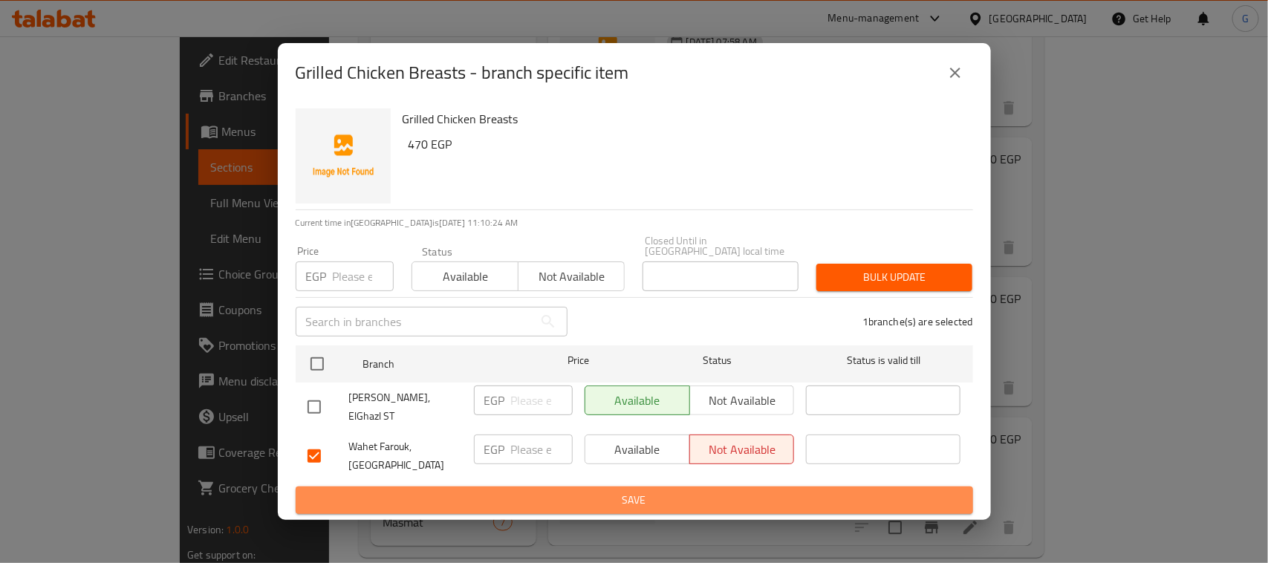
click at [666, 491] on span "Save" at bounding box center [635, 500] width 654 height 19
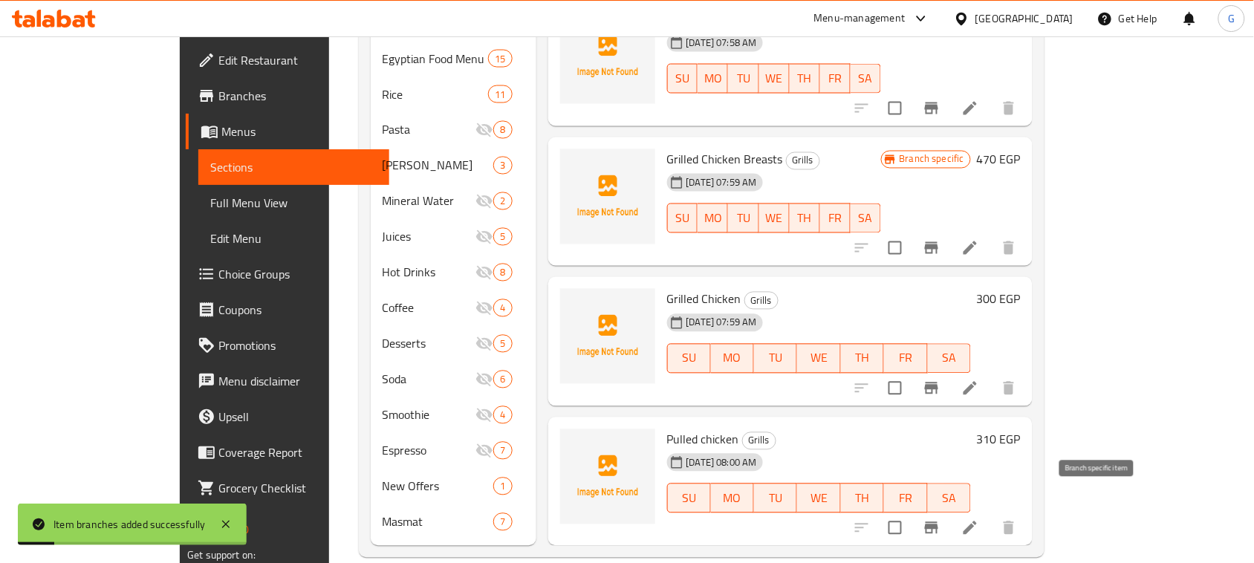
click at [941, 519] on icon "Branch-specific-item" at bounding box center [932, 528] width 18 height 18
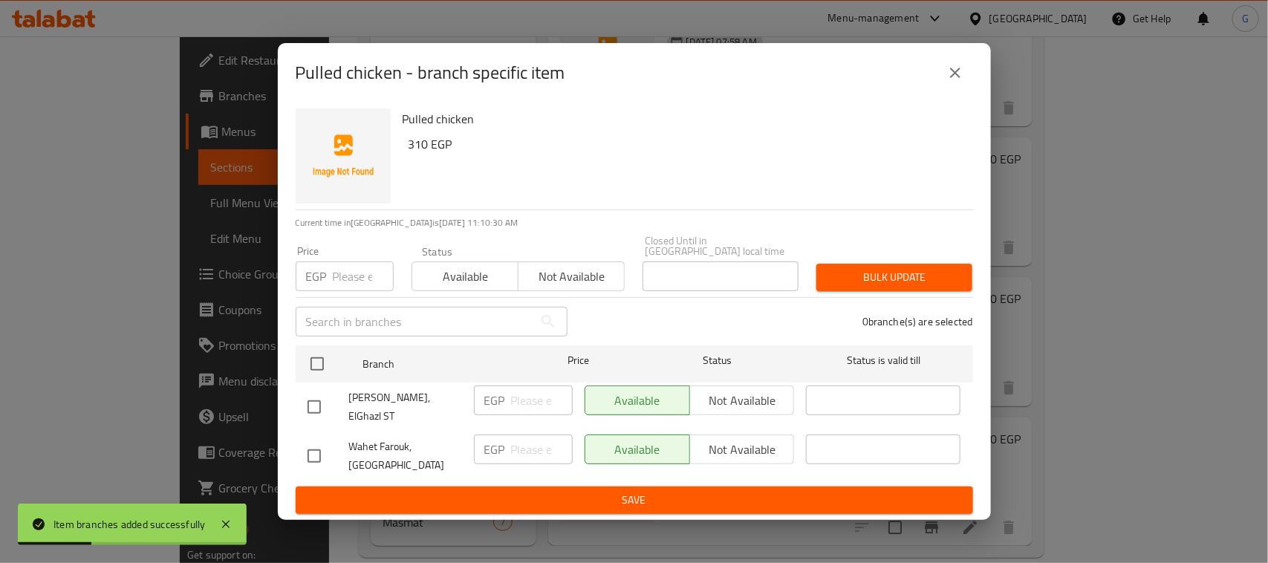
click at [312, 447] on input "checkbox" at bounding box center [314, 456] width 31 height 31
checkbox input "true"
click at [759, 446] on span "Not available" at bounding box center [742, 450] width 93 height 22
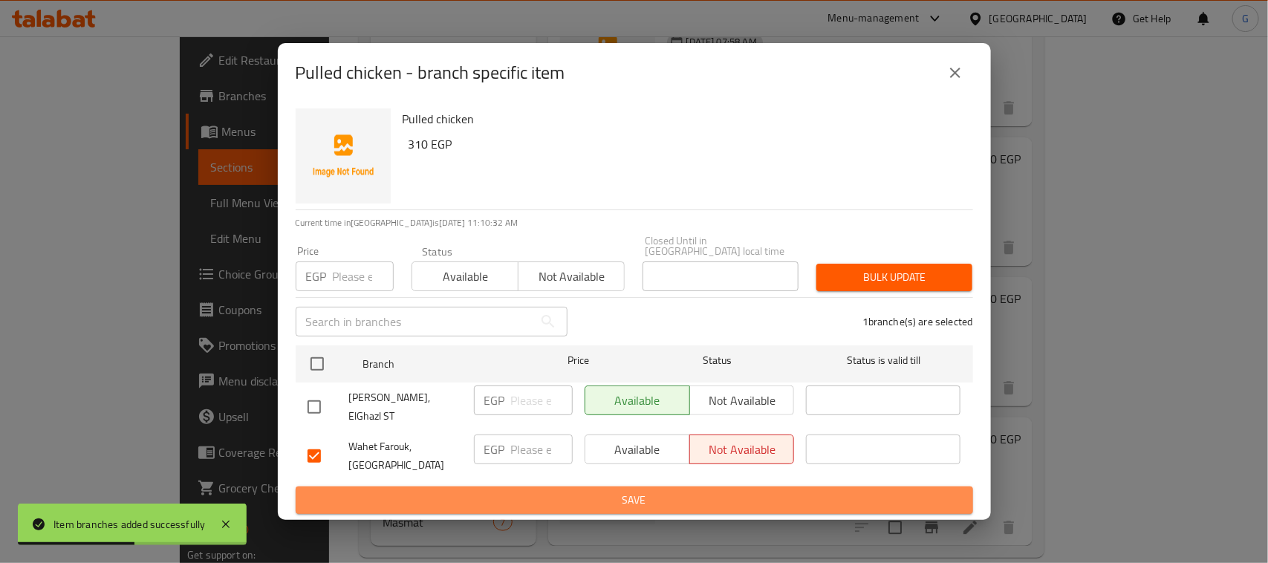
click at [722, 502] on button "Save" at bounding box center [635, 500] width 678 height 27
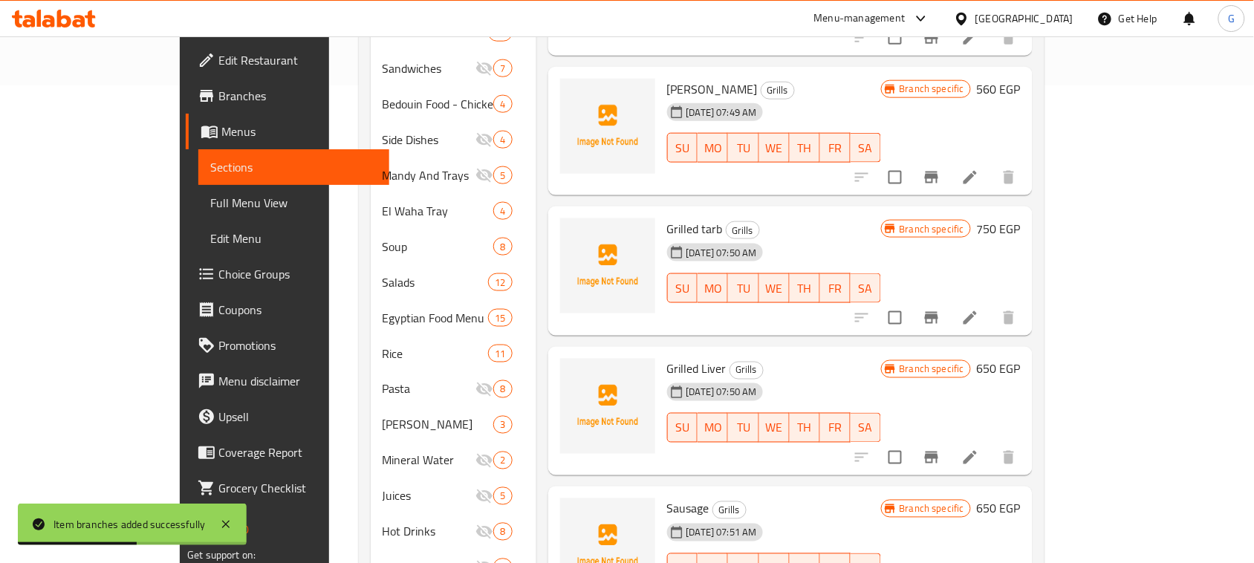
scroll to position [366, 0]
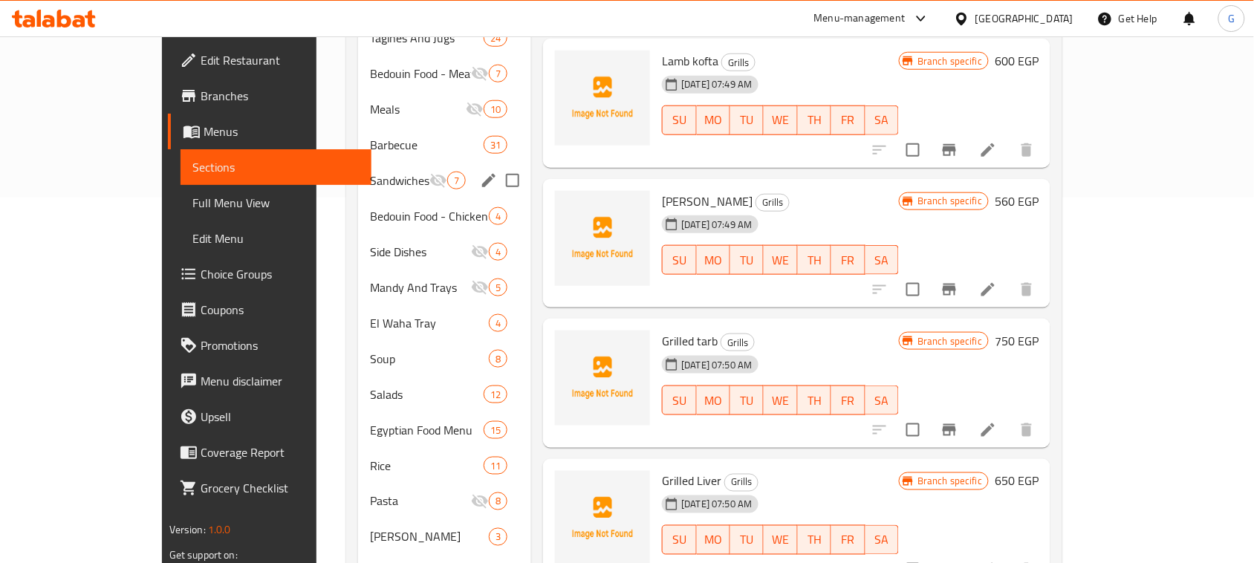
click at [370, 172] on div "Sandwiches 7" at bounding box center [444, 181] width 173 height 36
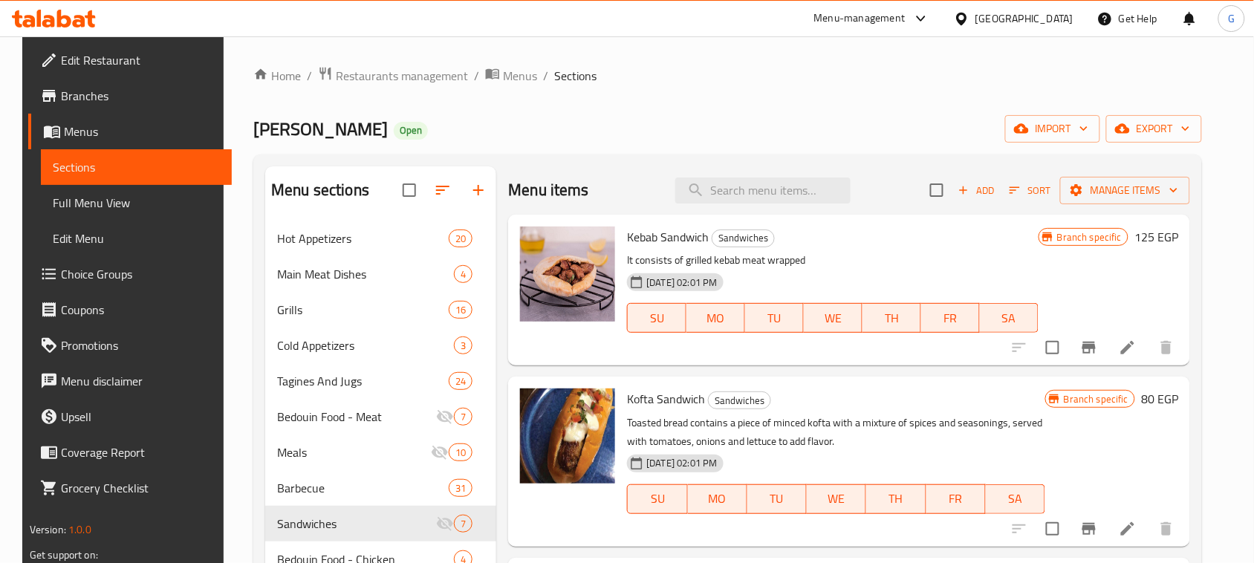
click at [1093, 357] on button "Branch-specific-item" at bounding box center [1090, 348] width 36 height 36
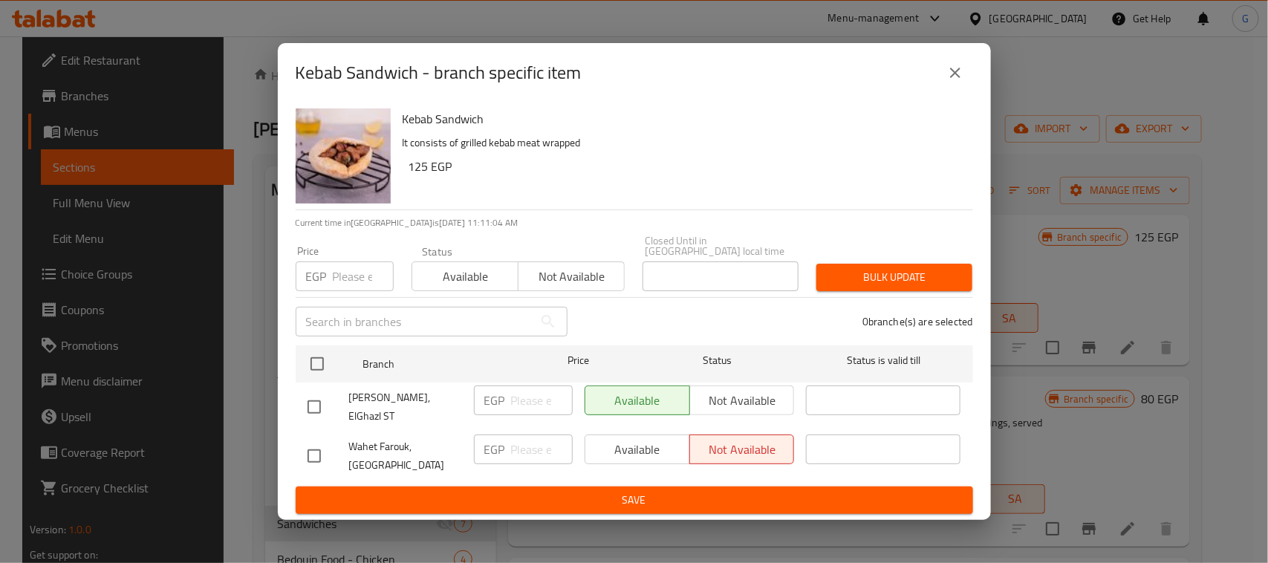
click at [962, 82] on icon "close" at bounding box center [956, 73] width 18 height 18
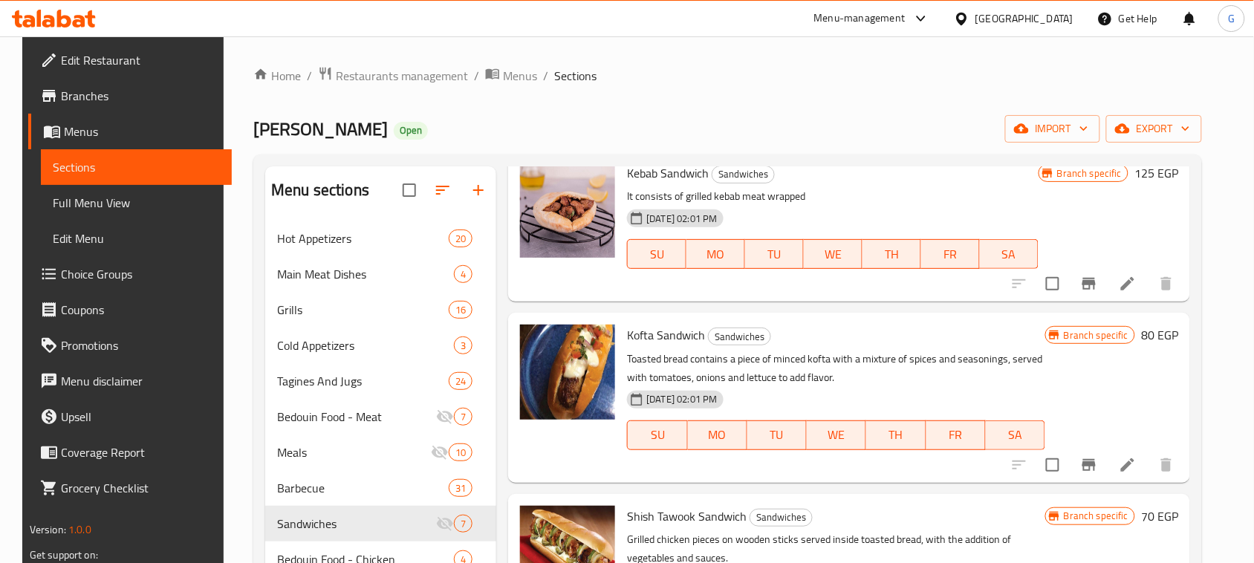
scroll to position [117, 0]
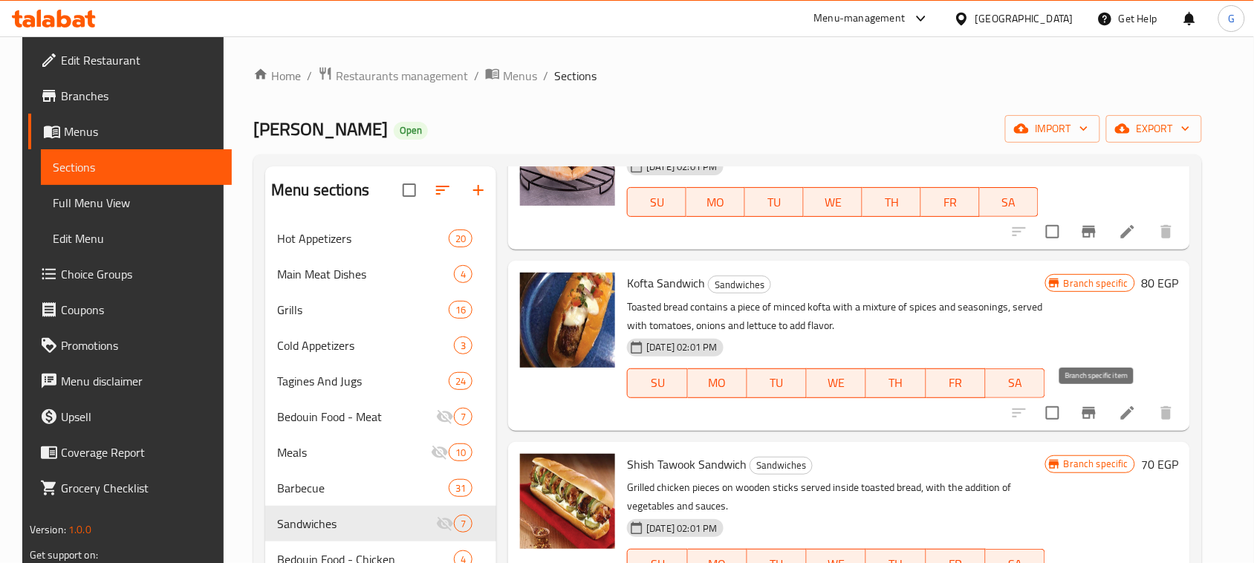
click at [1098, 414] on icon "Branch-specific-item" at bounding box center [1089, 413] width 18 height 18
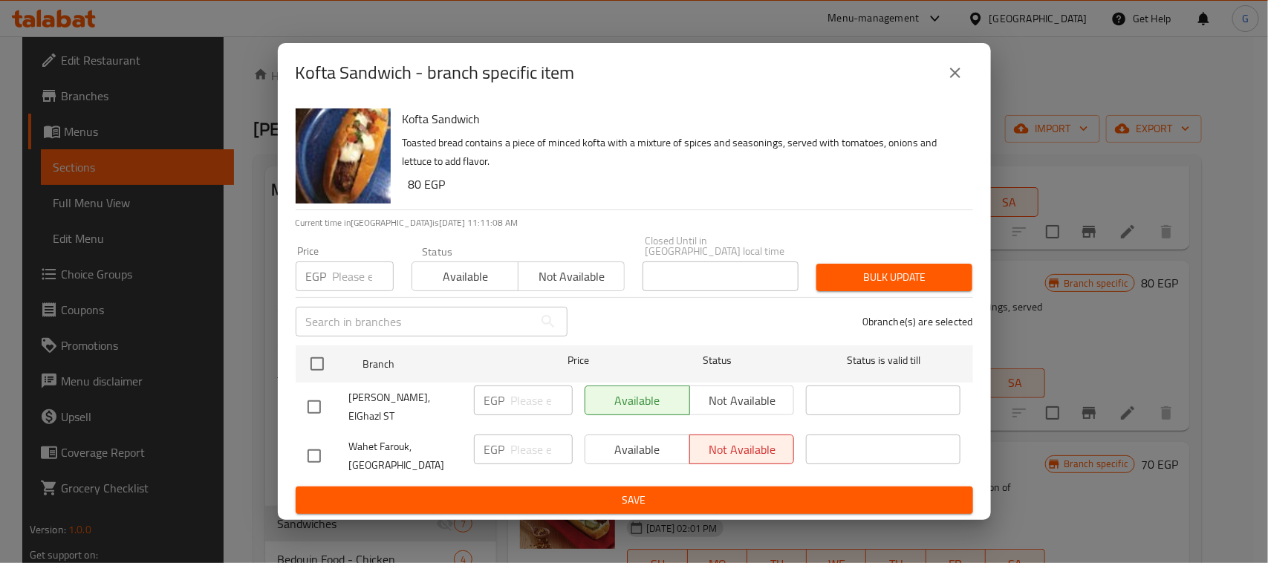
click at [945, 87] on button "close" at bounding box center [956, 73] width 36 height 36
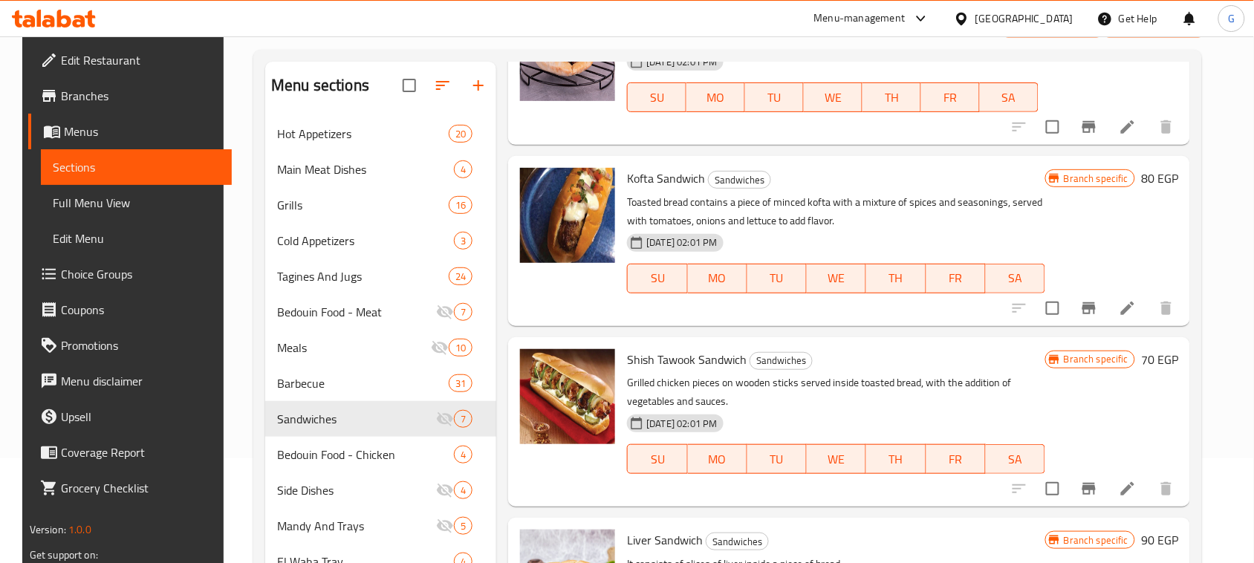
scroll to position [186, 0]
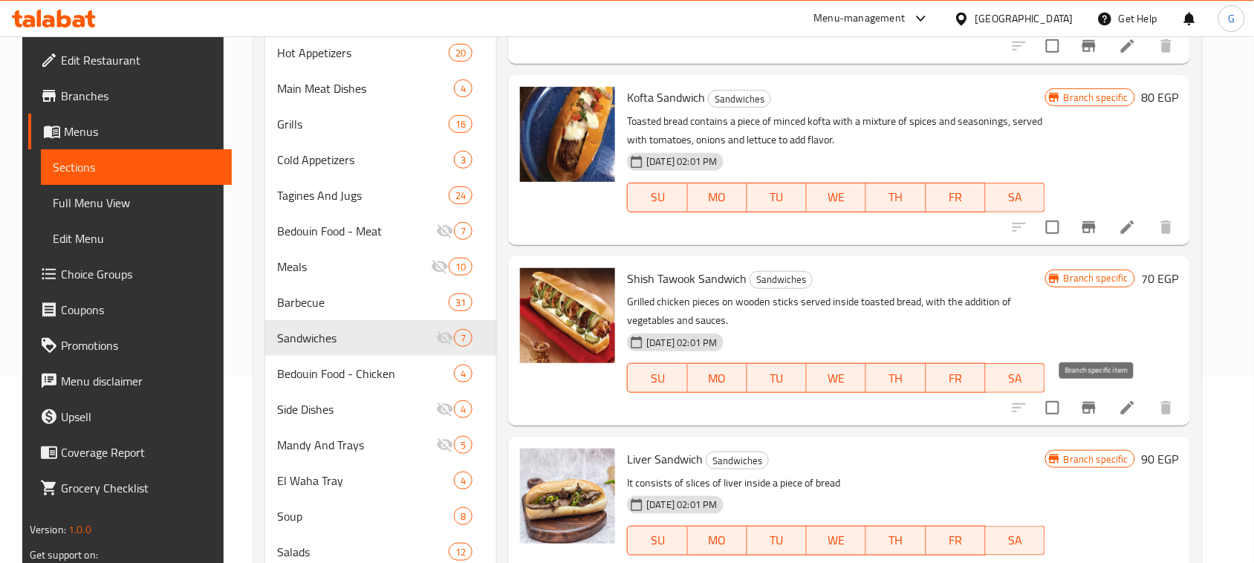
click at [1093, 406] on icon "Branch-specific-item" at bounding box center [1089, 408] width 13 height 12
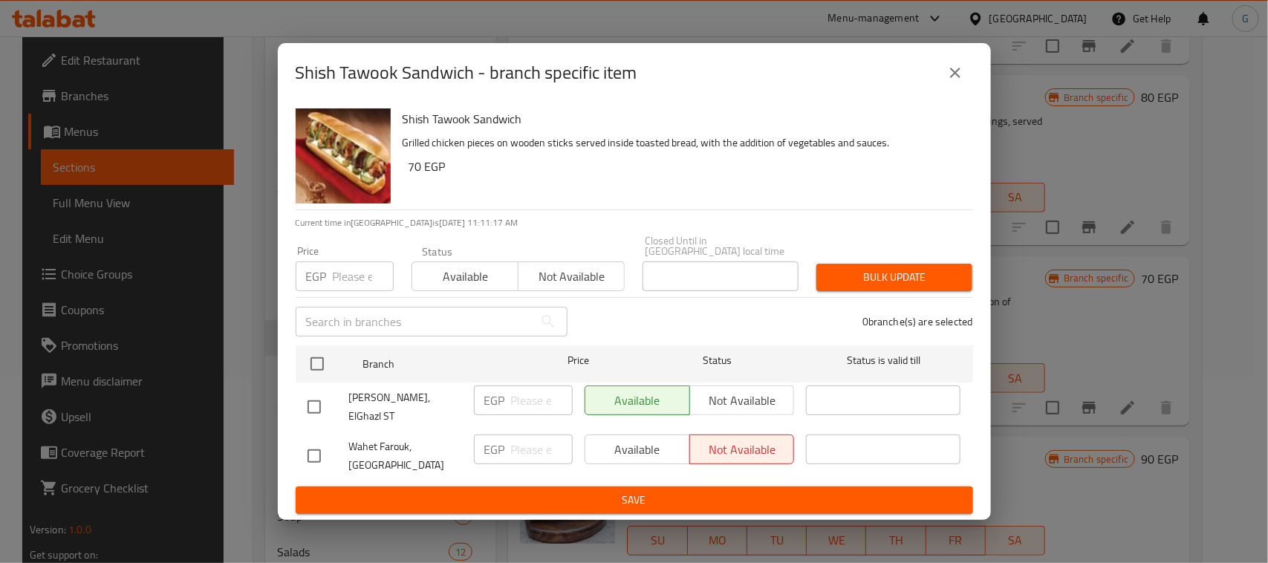
click at [325, 396] on input "checkbox" at bounding box center [314, 407] width 31 height 31
checkbox input "true"
click at [539, 400] on input "number" at bounding box center [542, 401] width 62 height 30
type input "80"
click at [566, 491] on span "Save" at bounding box center [635, 500] width 654 height 19
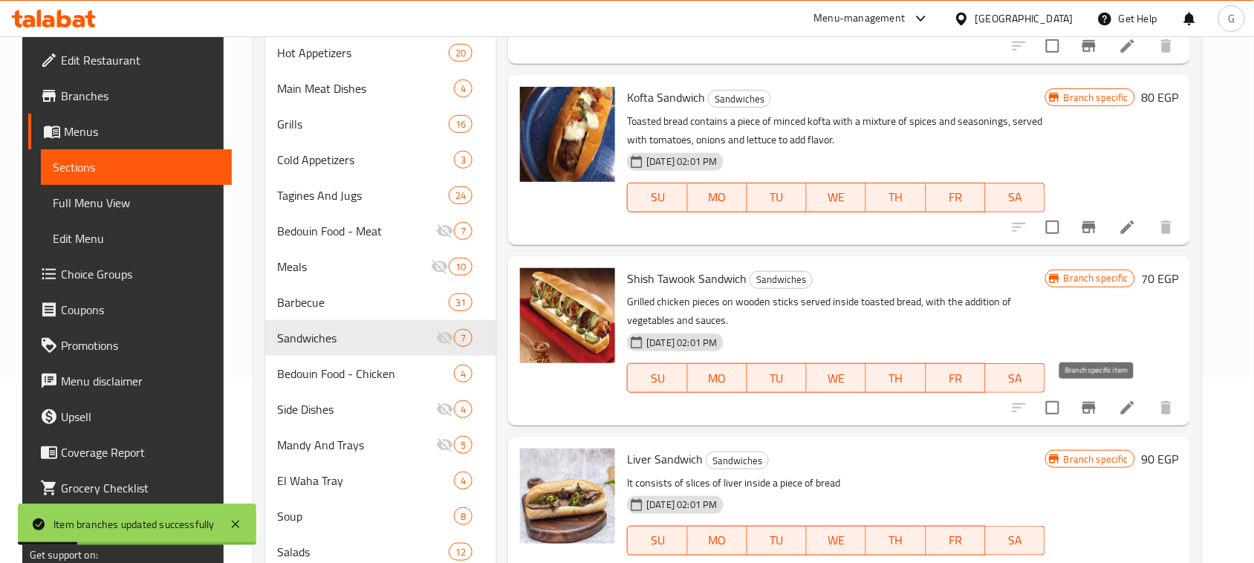
click at [1098, 409] on icon "Branch-specific-item" at bounding box center [1089, 408] width 18 height 18
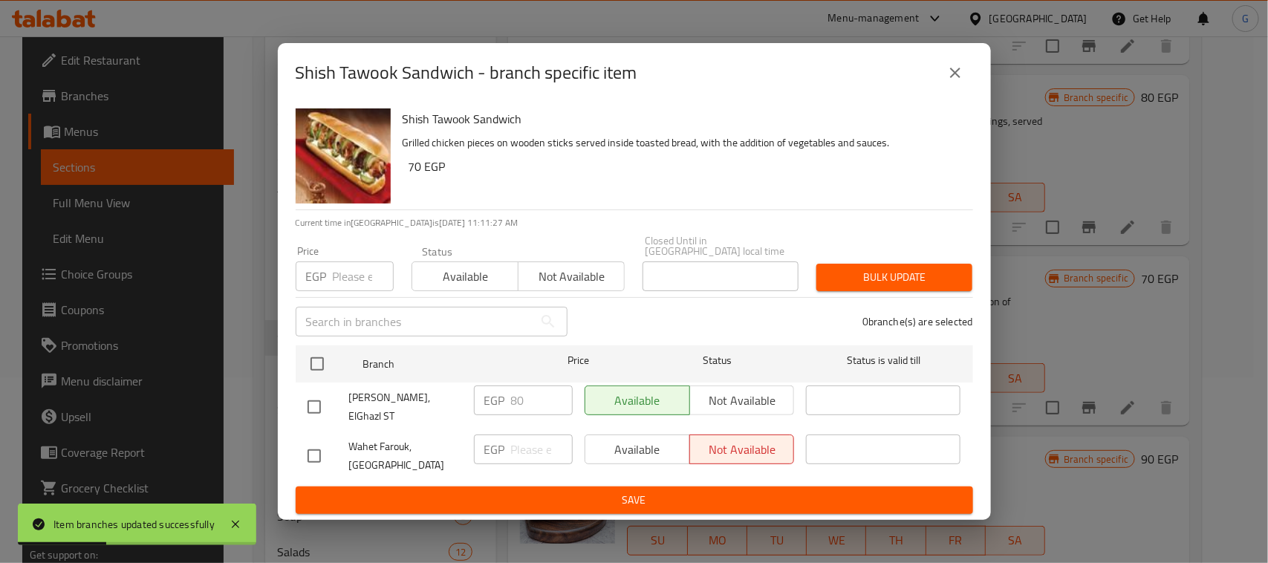
click at [308, 402] on input "checkbox" at bounding box center [314, 407] width 31 height 31
checkbox input "true"
drag, startPoint x: 519, startPoint y: 396, endPoint x: 502, endPoint y: 396, distance: 16.3
click at [502, 396] on div "EGP 80 ​" at bounding box center [523, 401] width 99 height 30
type input "70"
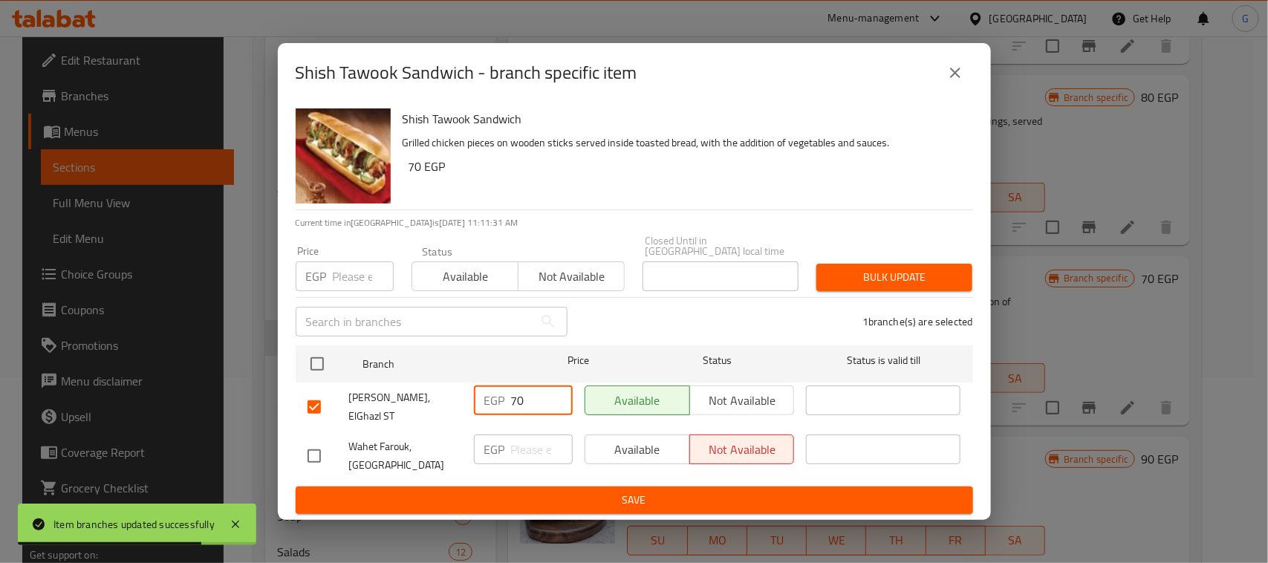
click at [541, 495] on span "Save" at bounding box center [635, 500] width 654 height 19
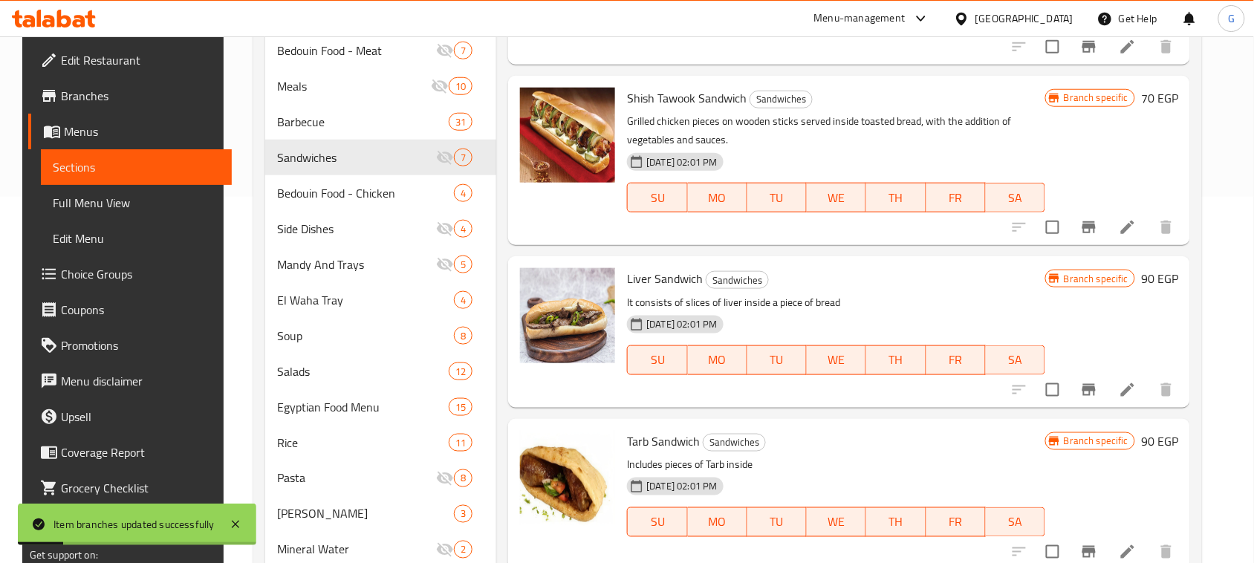
scroll to position [372, 0]
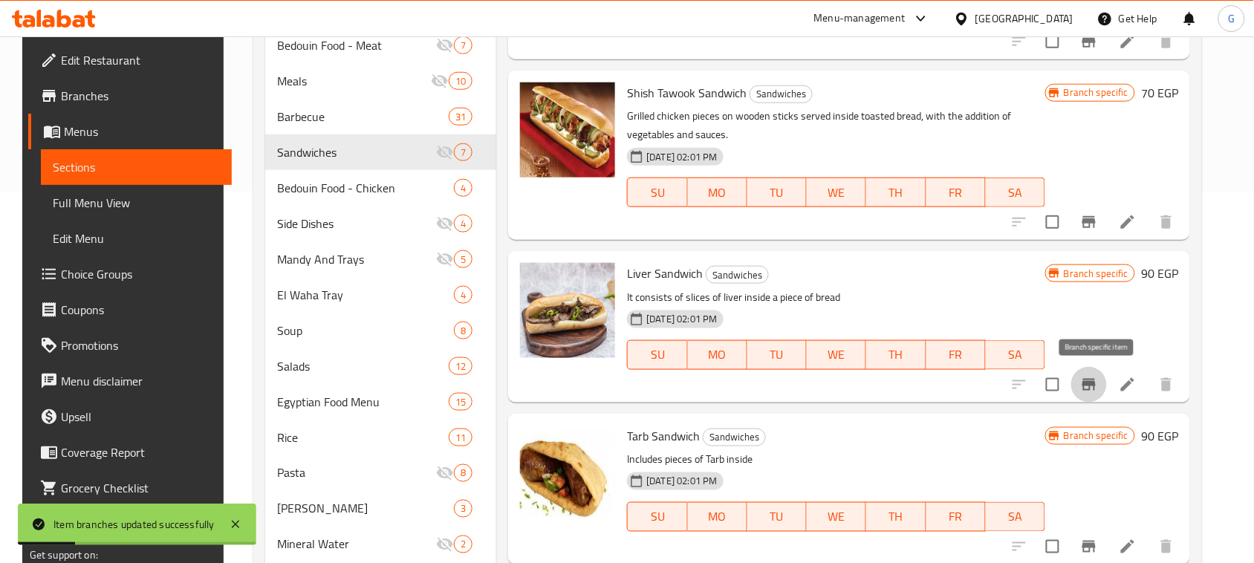
click at [1095, 390] on icon "Branch-specific-item" at bounding box center [1089, 385] width 18 height 18
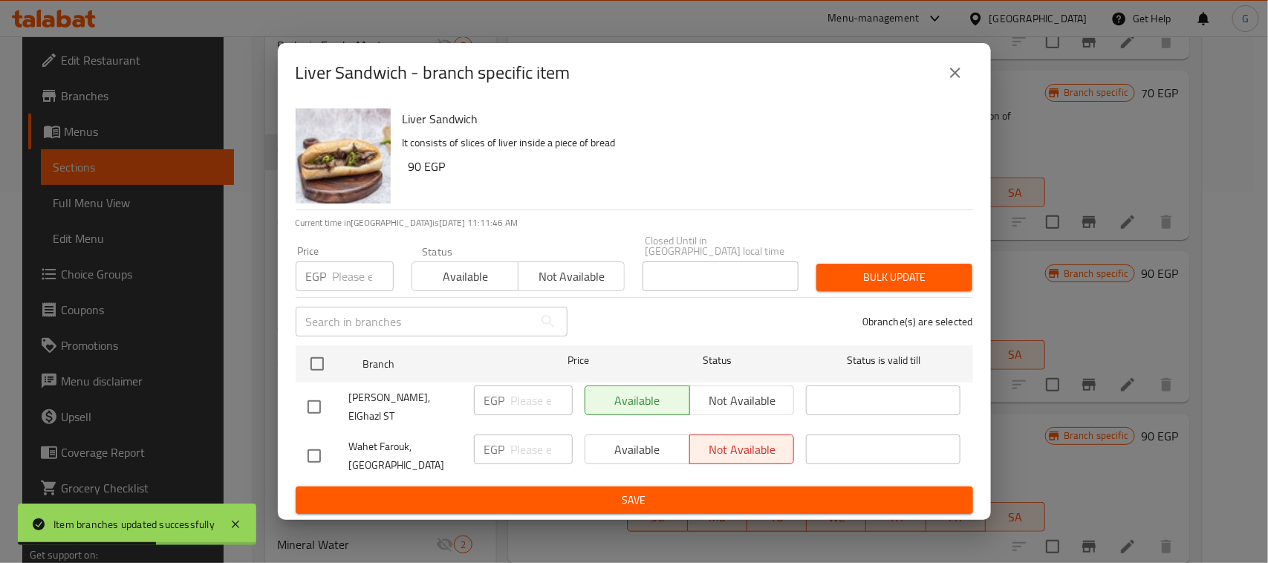
click at [959, 78] on icon "close" at bounding box center [955, 73] width 10 height 10
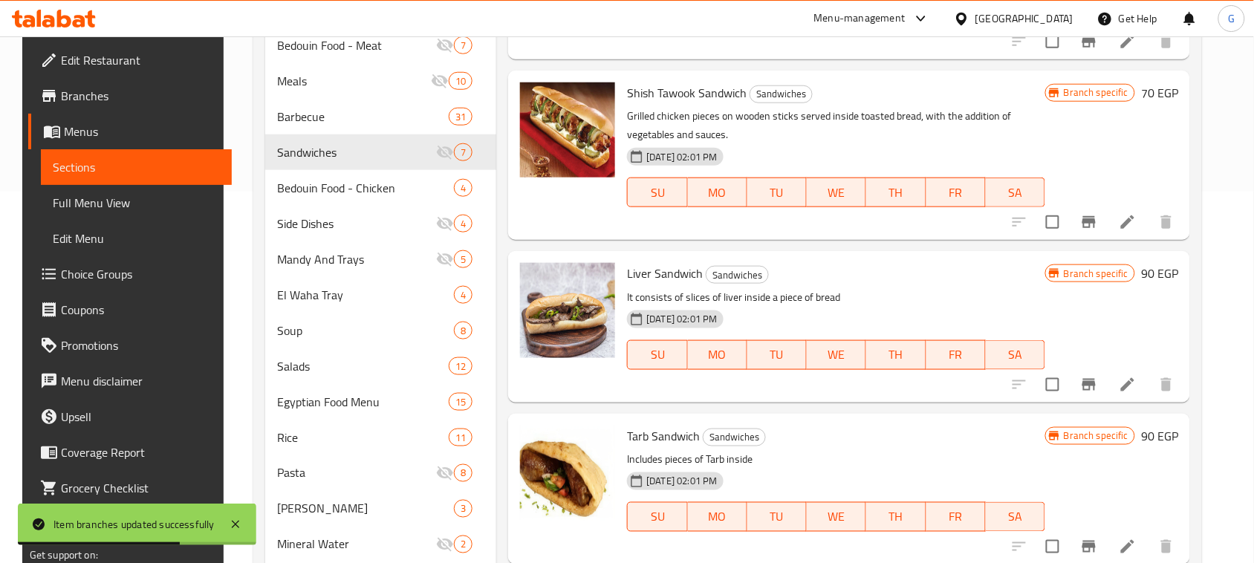
scroll to position [557, 0]
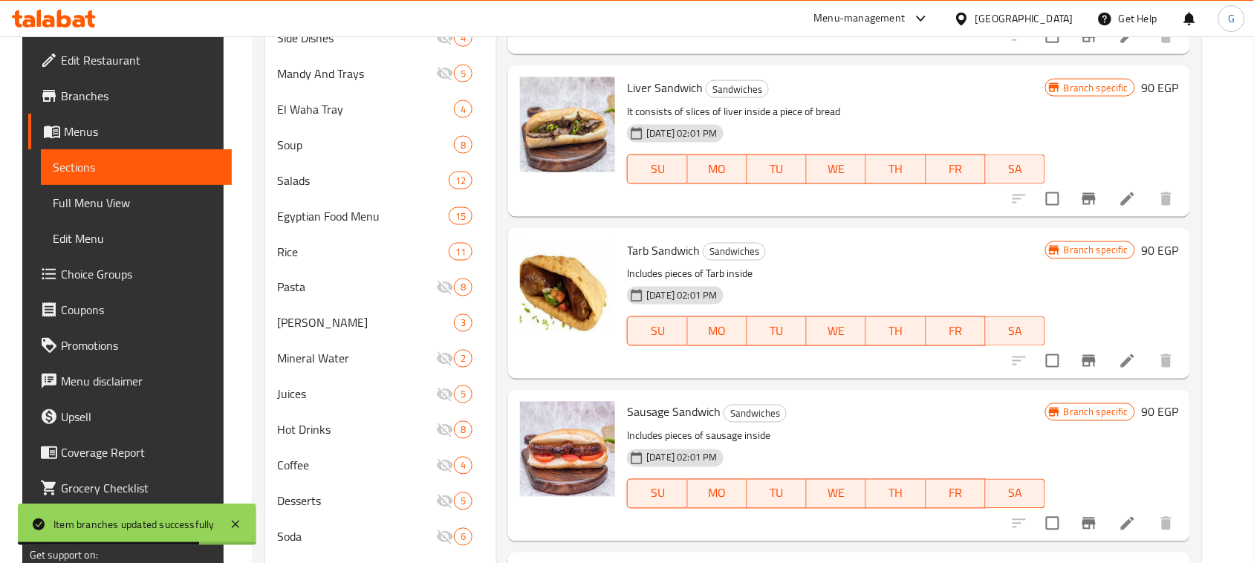
click at [1089, 360] on icon "Branch-specific-item" at bounding box center [1089, 361] width 18 height 18
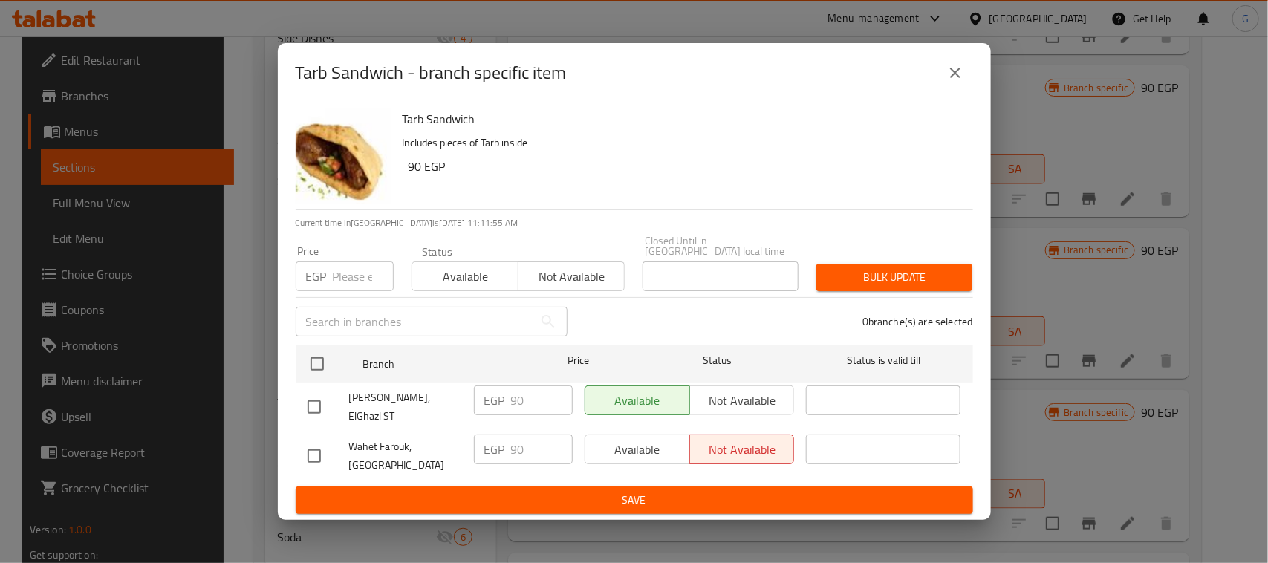
click at [966, 77] on button "close" at bounding box center [956, 73] width 36 height 36
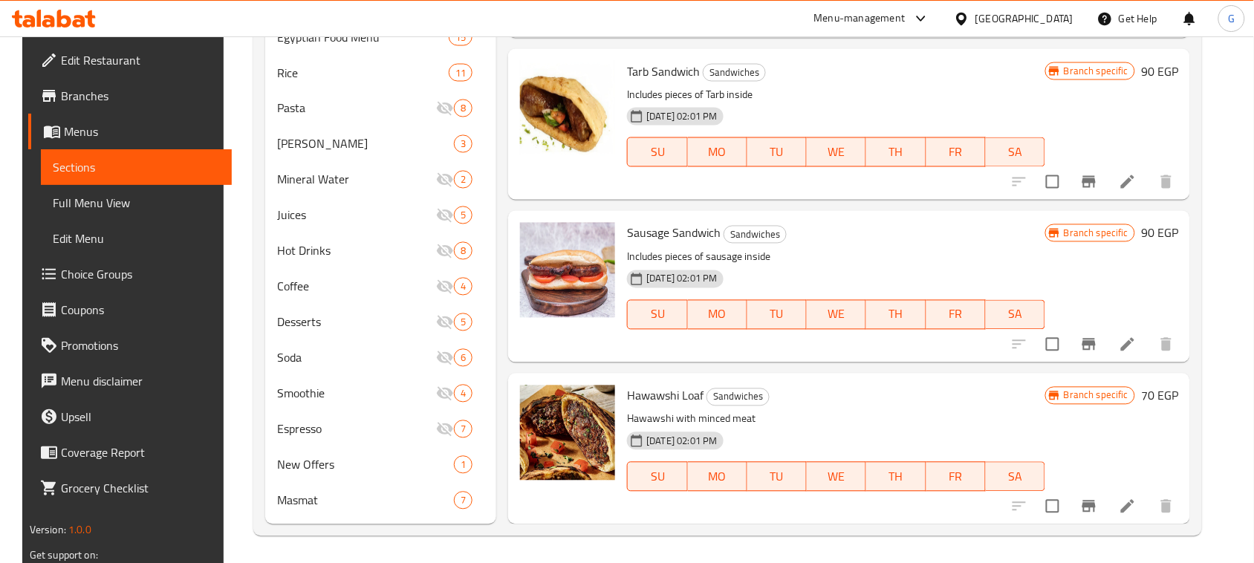
scroll to position [737, 0]
click at [1093, 346] on icon "Branch-specific-item" at bounding box center [1089, 344] width 13 height 12
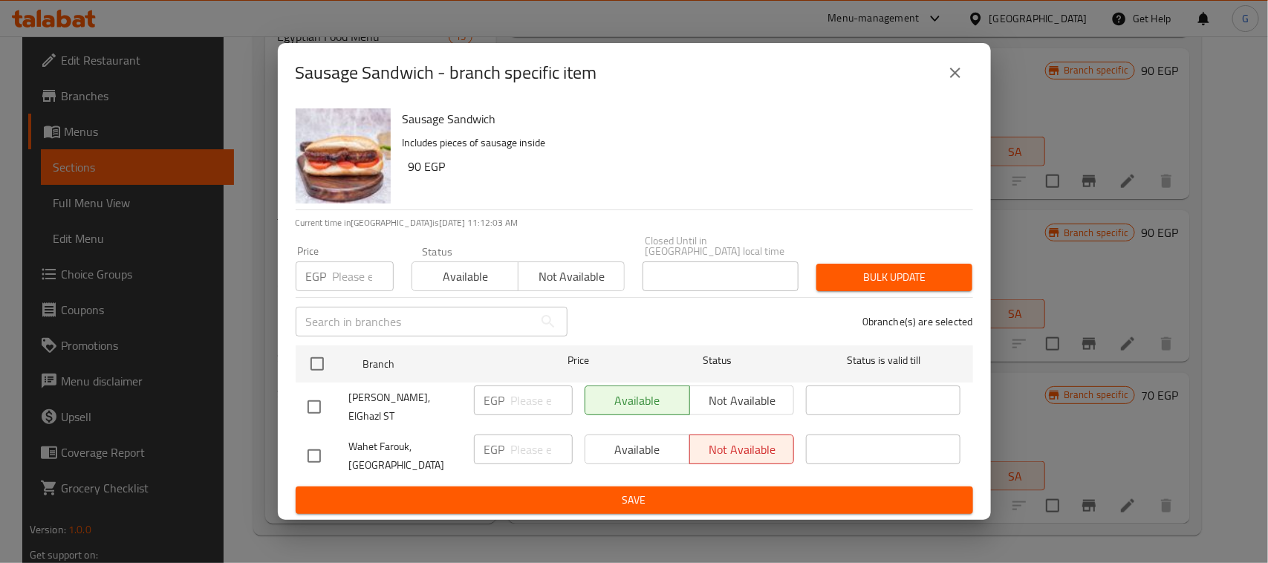
click at [949, 78] on icon "close" at bounding box center [956, 73] width 18 height 18
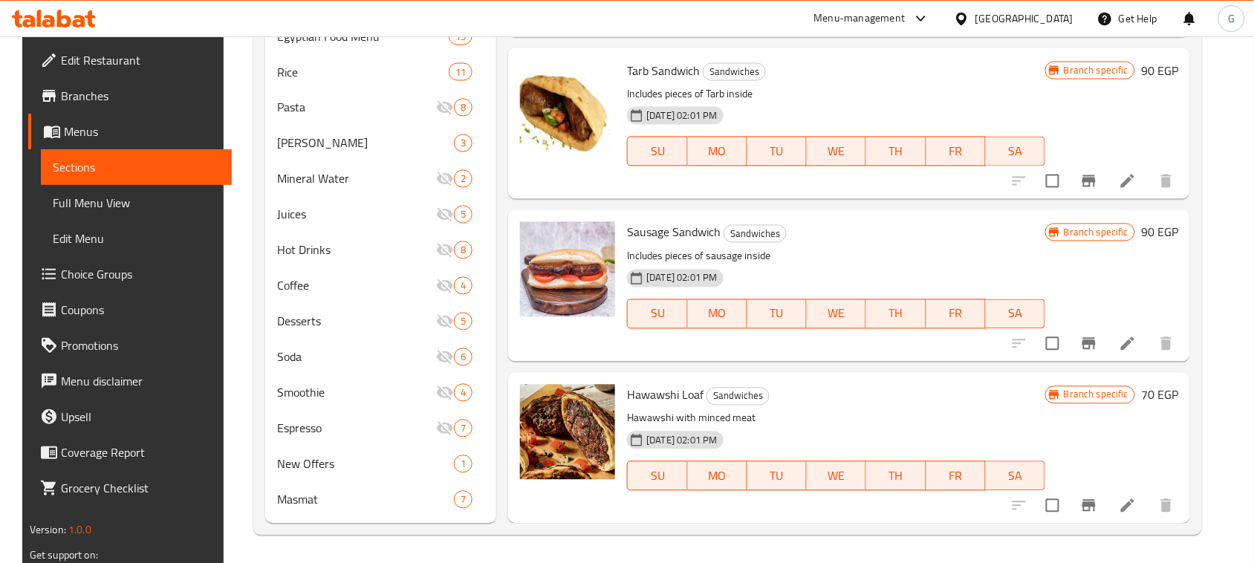
click at [1087, 503] on button "Branch-specific-item" at bounding box center [1090, 506] width 36 height 36
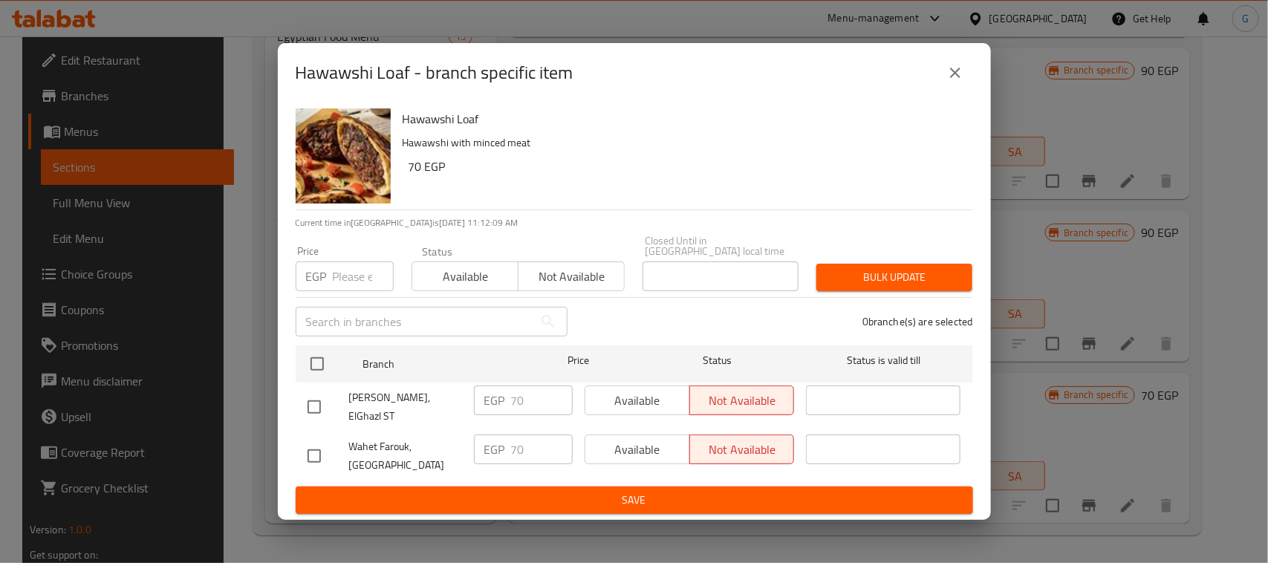
click at [311, 399] on input "checkbox" at bounding box center [314, 407] width 31 height 31
checkbox input "true"
click at [629, 391] on span "Available" at bounding box center [637, 401] width 93 height 22
click at [633, 495] on span "Save" at bounding box center [635, 500] width 654 height 19
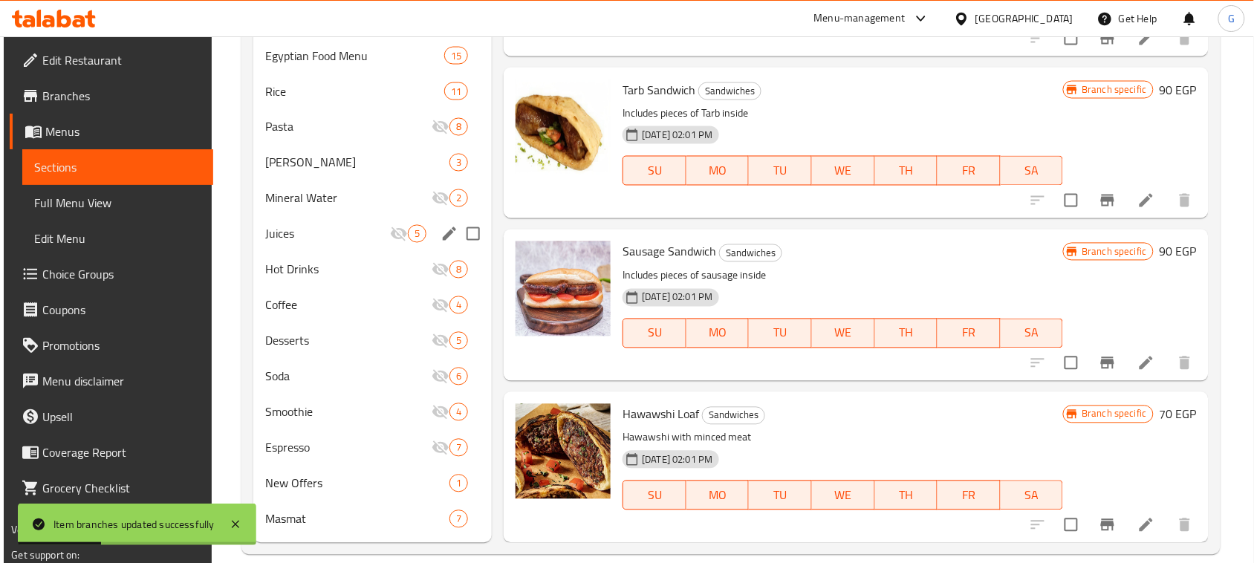
scroll to position [458, 0]
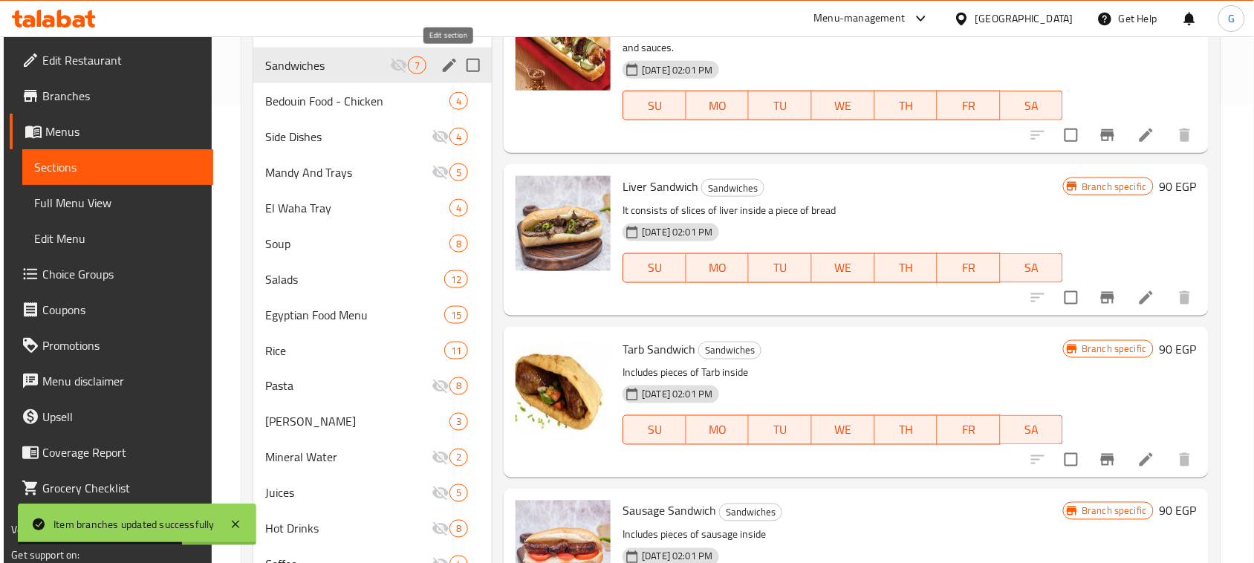
click at [443, 60] on icon "edit" at bounding box center [450, 65] width 18 height 18
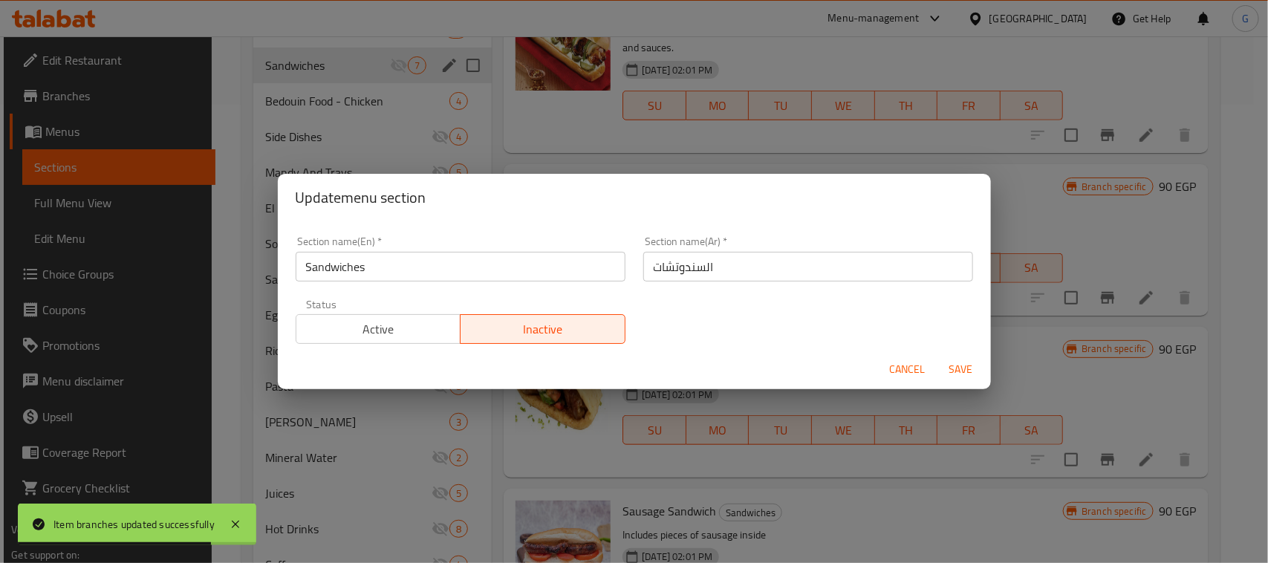
drag, startPoint x: 386, startPoint y: 325, endPoint x: 860, endPoint y: 360, distance: 474.7
click at [385, 325] on span "Active" at bounding box center [378, 330] width 153 height 22
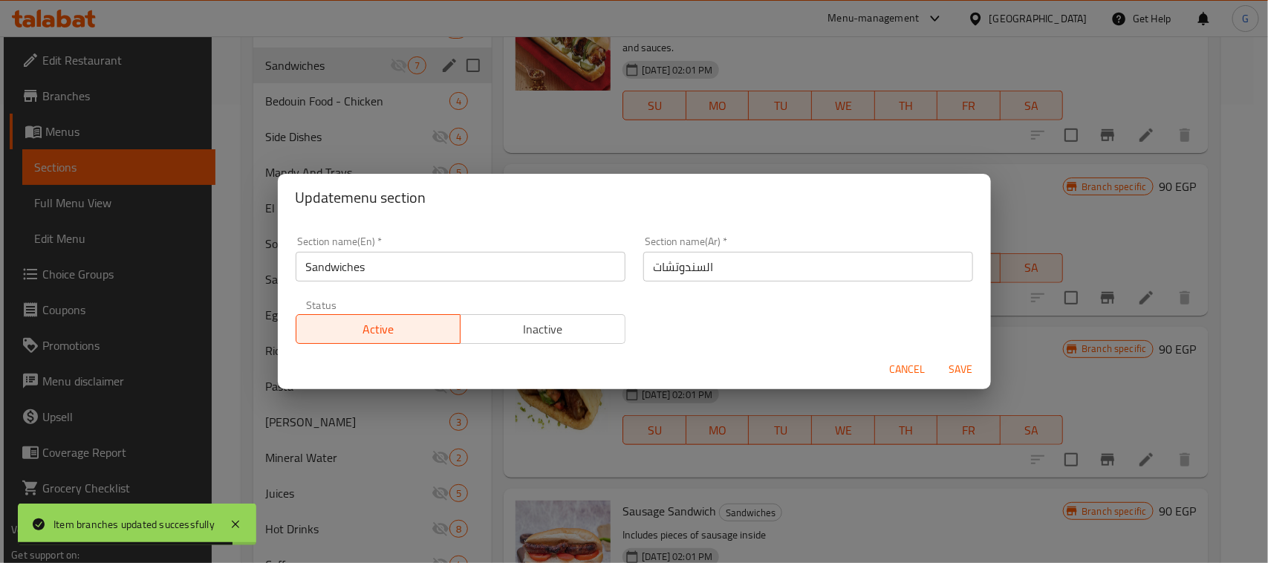
click at [953, 372] on span "Save" at bounding box center [962, 369] width 36 height 19
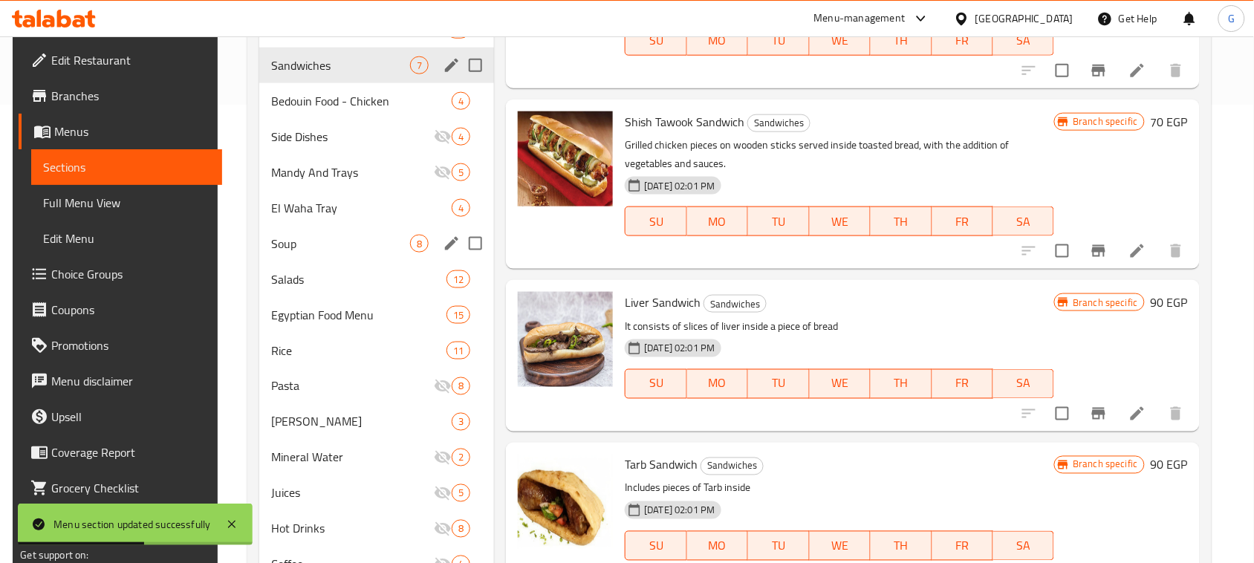
scroll to position [117, 0]
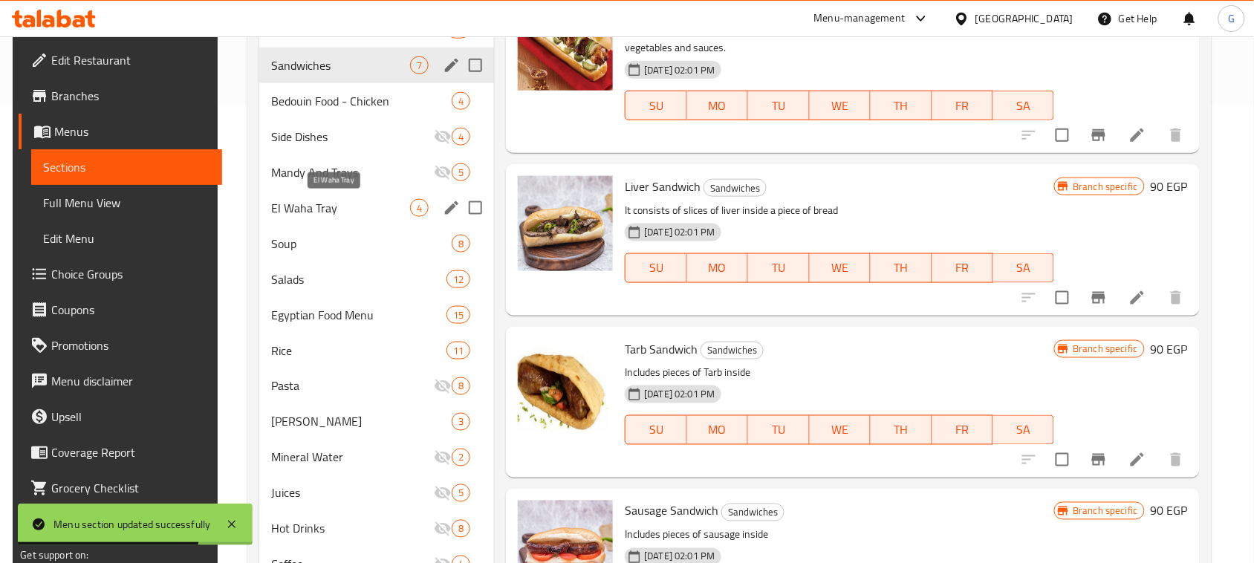
click at [340, 210] on span "El Waha Tray" at bounding box center [340, 208] width 139 height 18
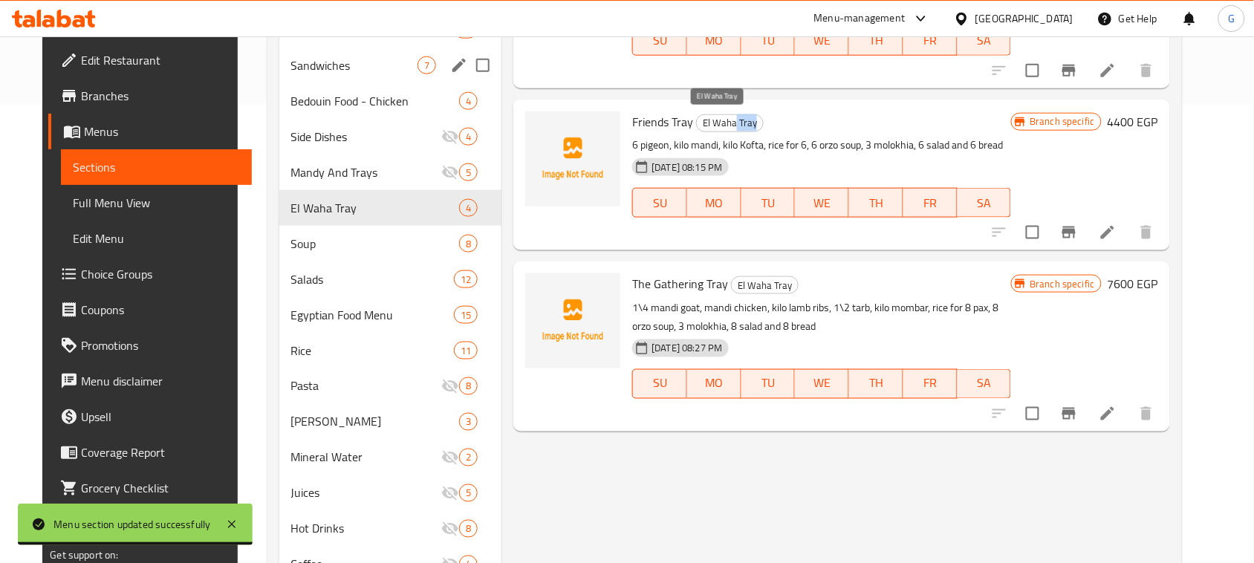
drag, startPoint x: 724, startPoint y: 120, endPoint x: 748, endPoint y: 120, distance: 23.0
click at [748, 120] on span "El Waha Tray" at bounding box center [730, 122] width 66 height 17
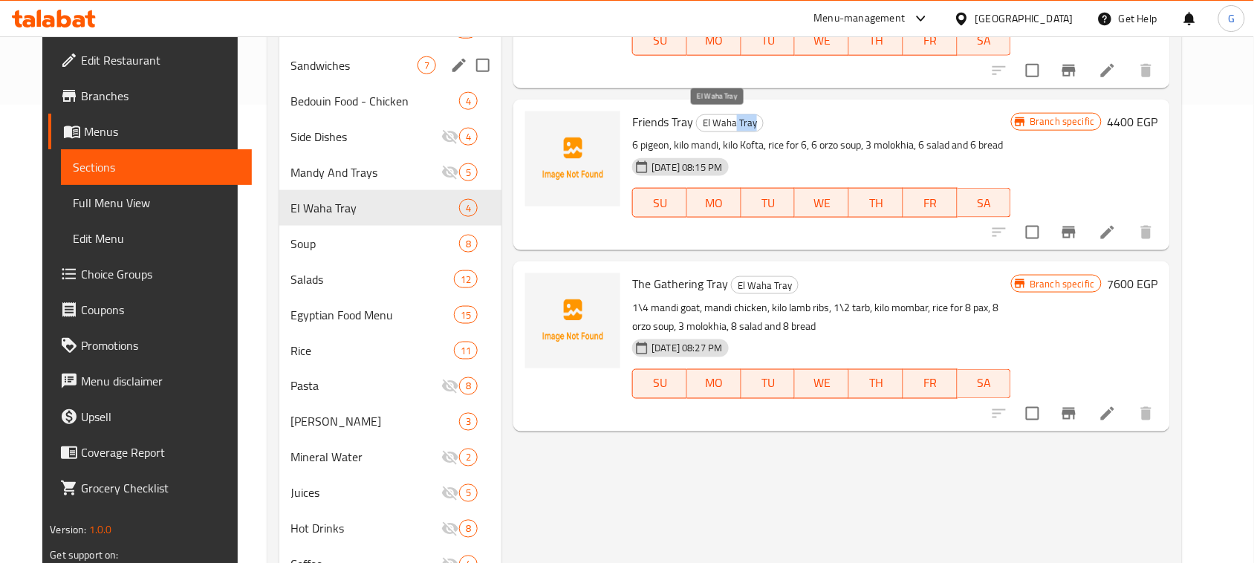
click at [738, 121] on span "El Waha Tray" at bounding box center [730, 122] width 66 height 17
click at [737, 121] on span "El Waha Tray" at bounding box center [730, 122] width 66 height 17
copy span "Tray"
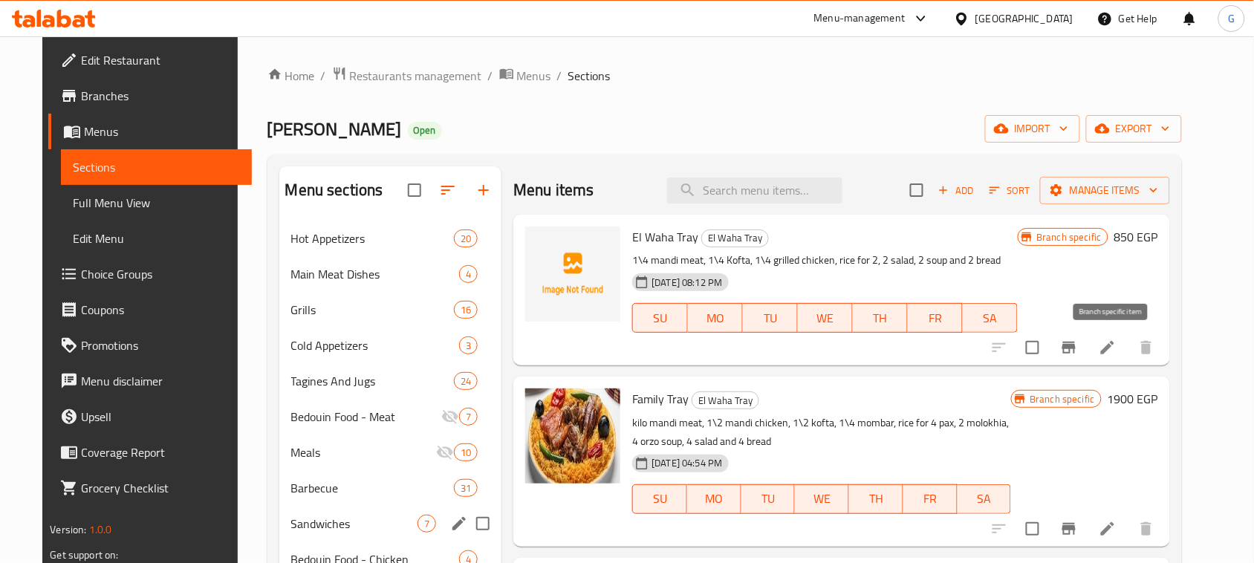
click at [1076, 350] on icon "Branch-specific-item" at bounding box center [1069, 348] width 13 height 12
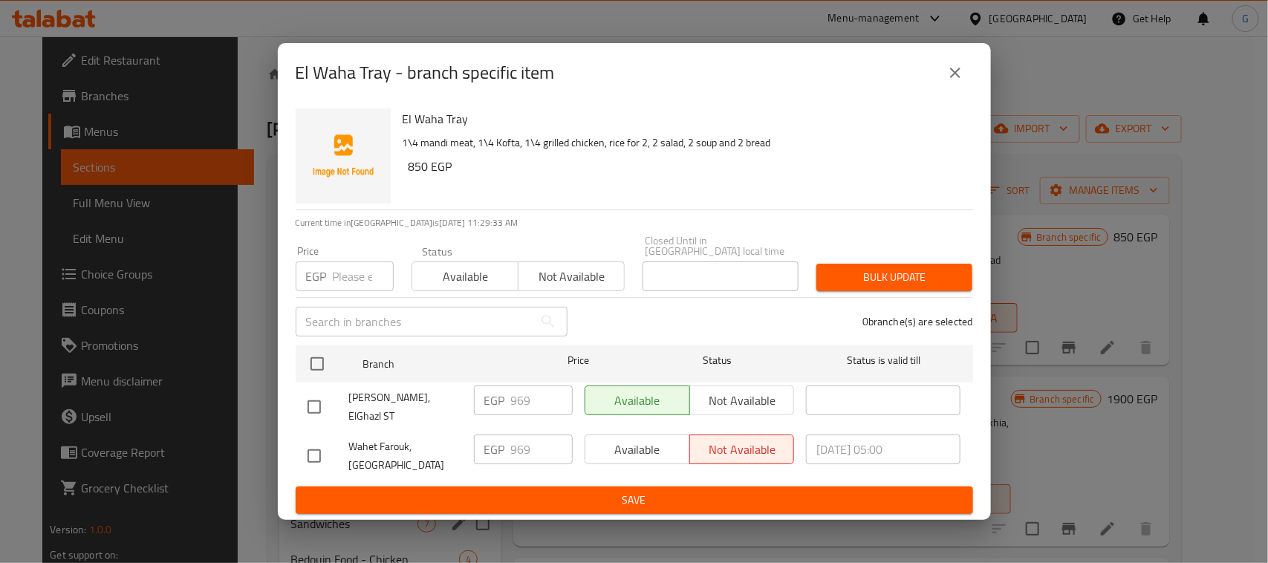
click at [967, 88] on button "close" at bounding box center [956, 73] width 36 height 36
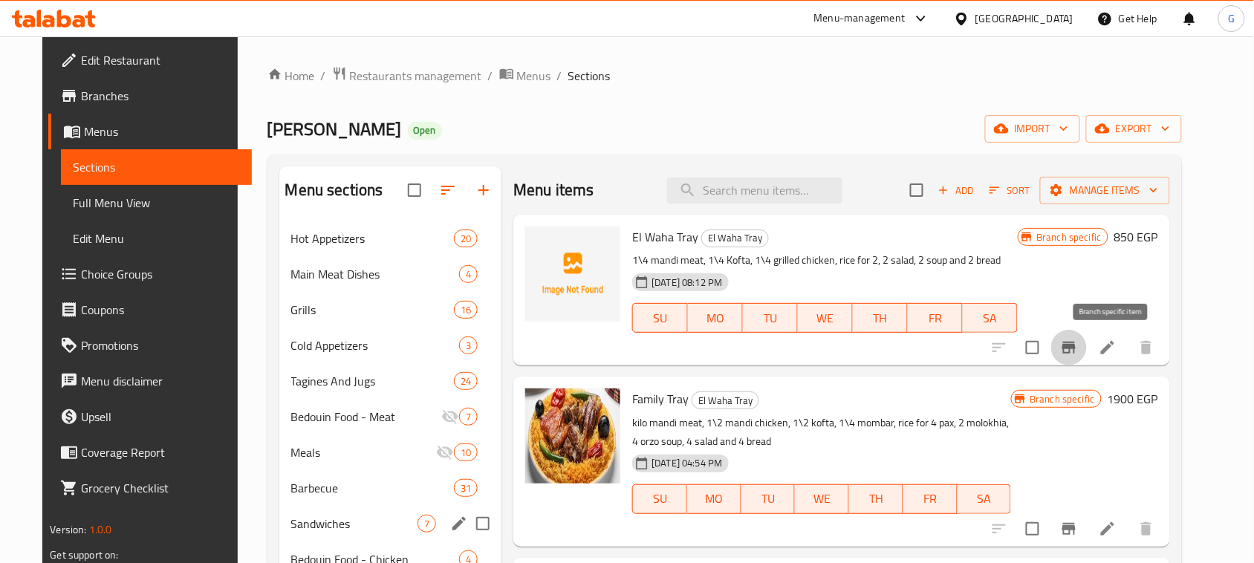
click at [1076, 348] on icon "Branch-specific-item" at bounding box center [1069, 348] width 13 height 12
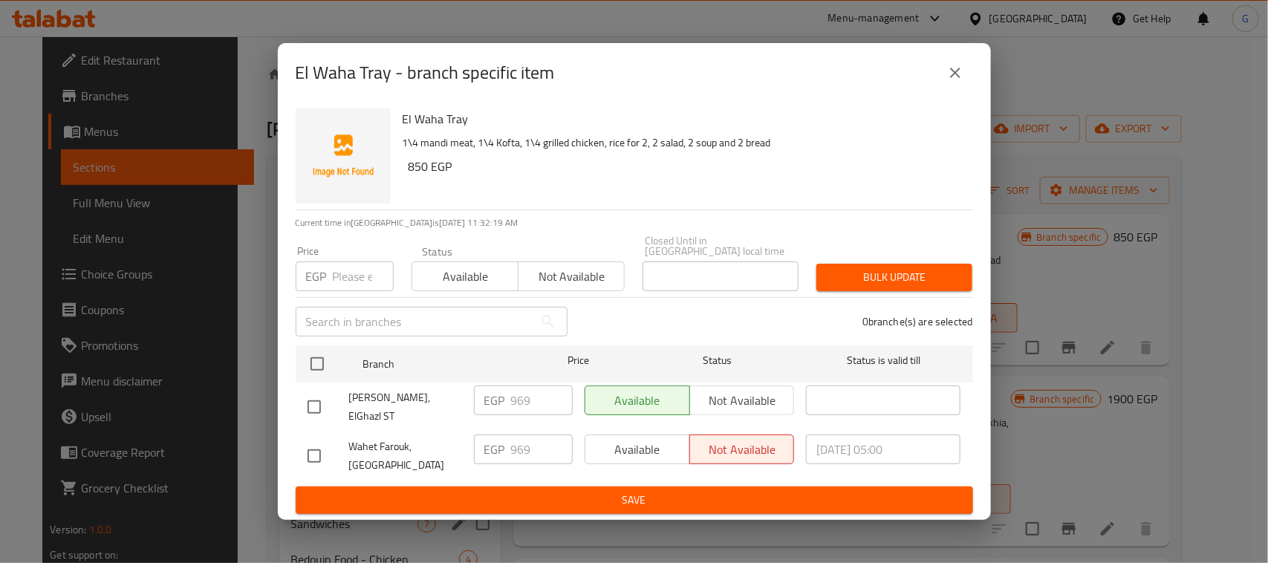
click at [314, 403] on input "checkbox" at bounding box center [314, 407] width 31 height 31
checkbox input "true"
click at [519, 406] on input "969" at bounding box center [542, 401] width 62 height 30
click at [520, 405] on input "969" at bounding box center [542, 401] width 62 height 30
type input "600"
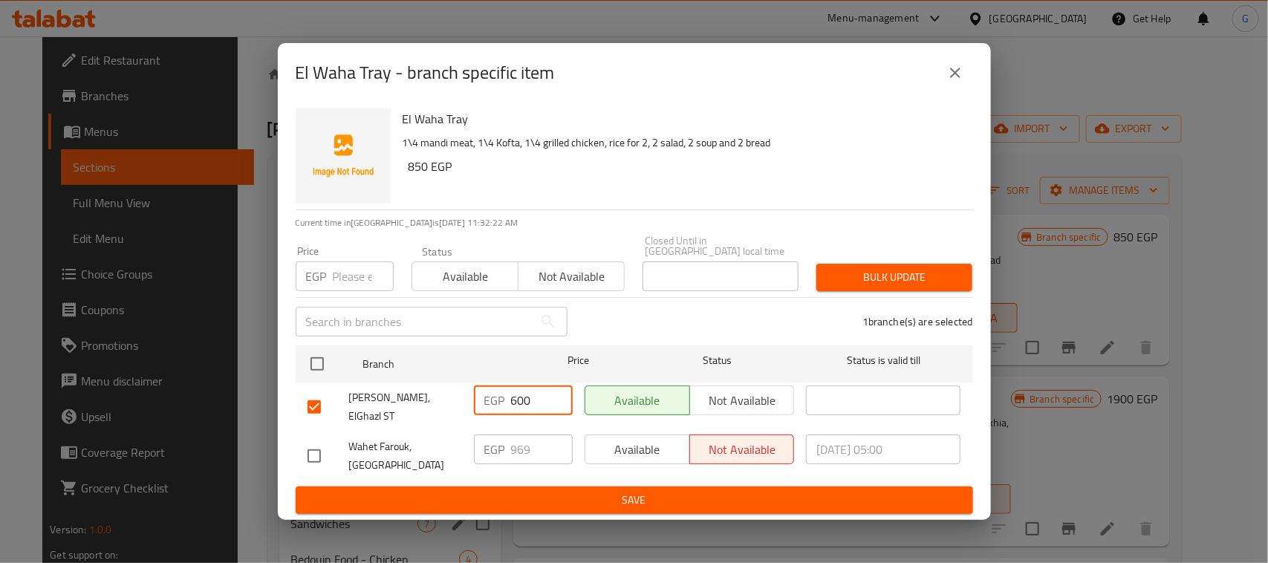
click at [685, 502] on button "Save" at bounding box center [635, 500] width 678 height 27
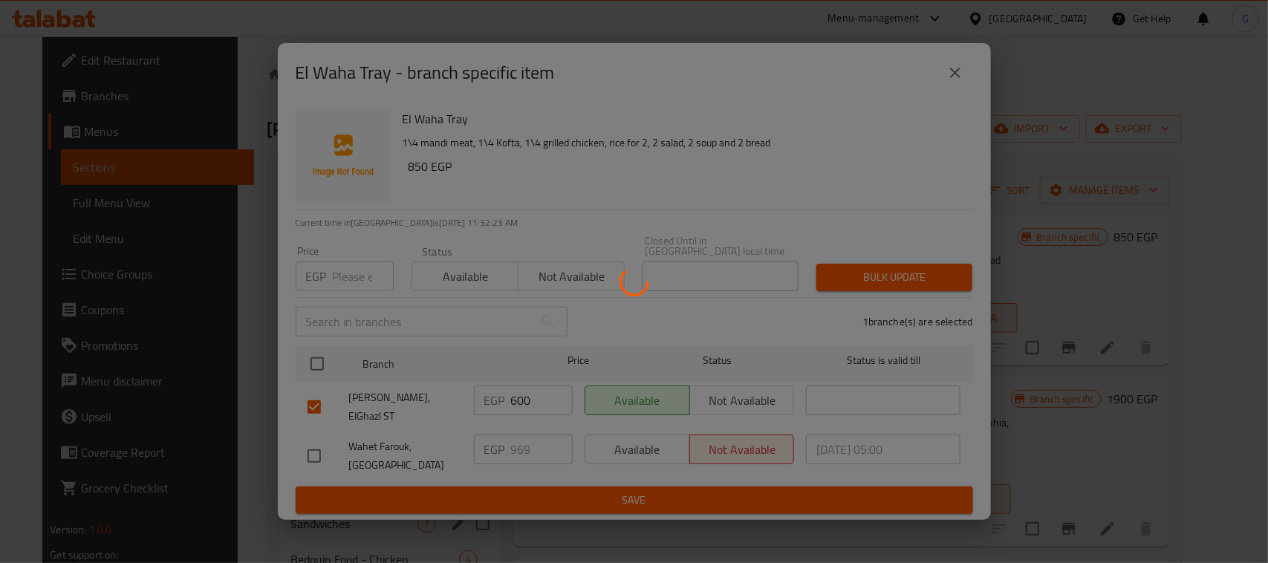
click at [686, 494] on div at bounding box center [634, 281] width 1268 height 563
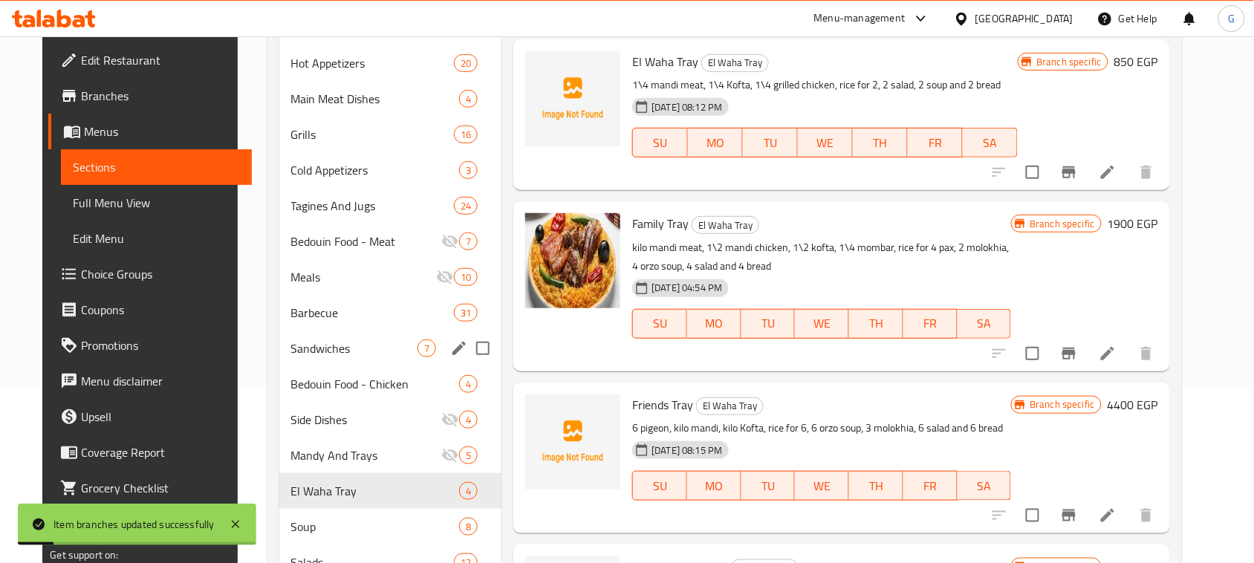
scroll to position [186, 0]
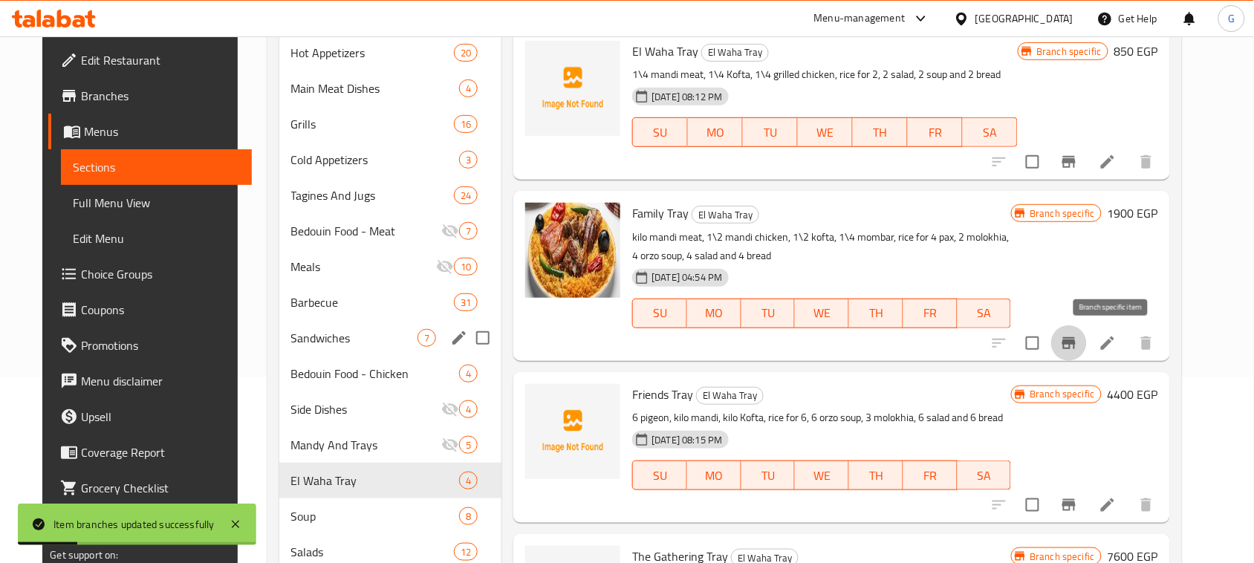
click at [1076, 340] on icon "Branch-specific-item" at bounding box center [1069, 343] width 13 height 12
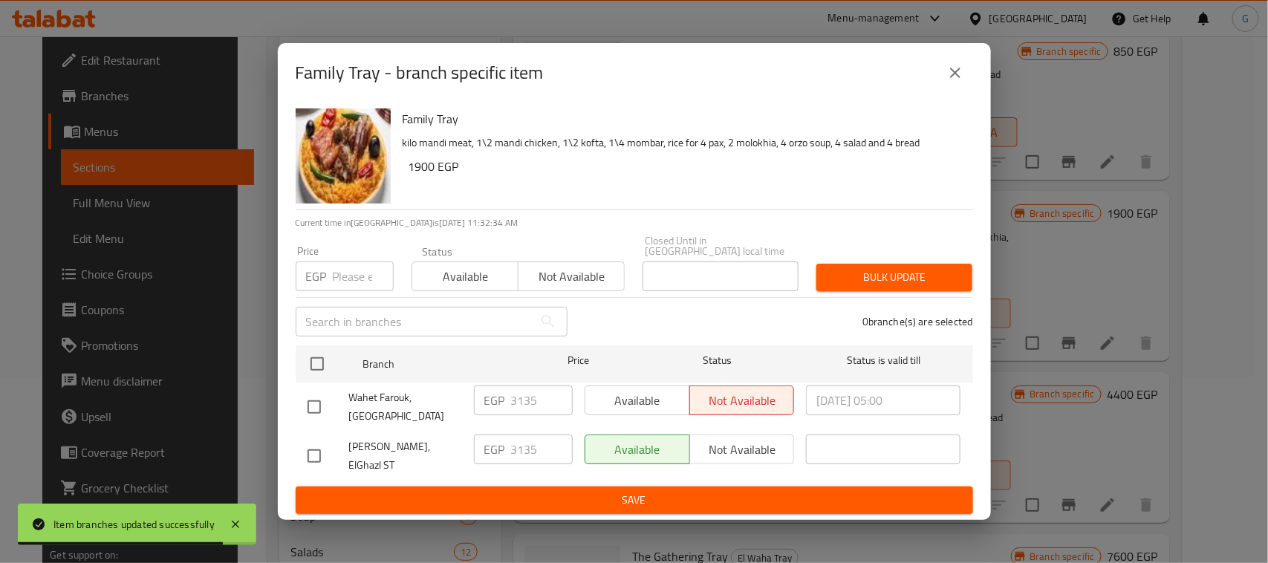
drag, startPoint x: 316, startPoint y: 453, endPoint x: 354, endPoint y: 453, distance: 37.9
click at [316, 452] on input "checkbox" at bounding box center [314, 456] width 31 height 31
checkbox input "true"
click at [526, 454] on input "3135" at bounding box center [542, 450] width 62 height 30
click at [528, 453] on input "3135" at bounding box center [542, 450] width 62 height 30
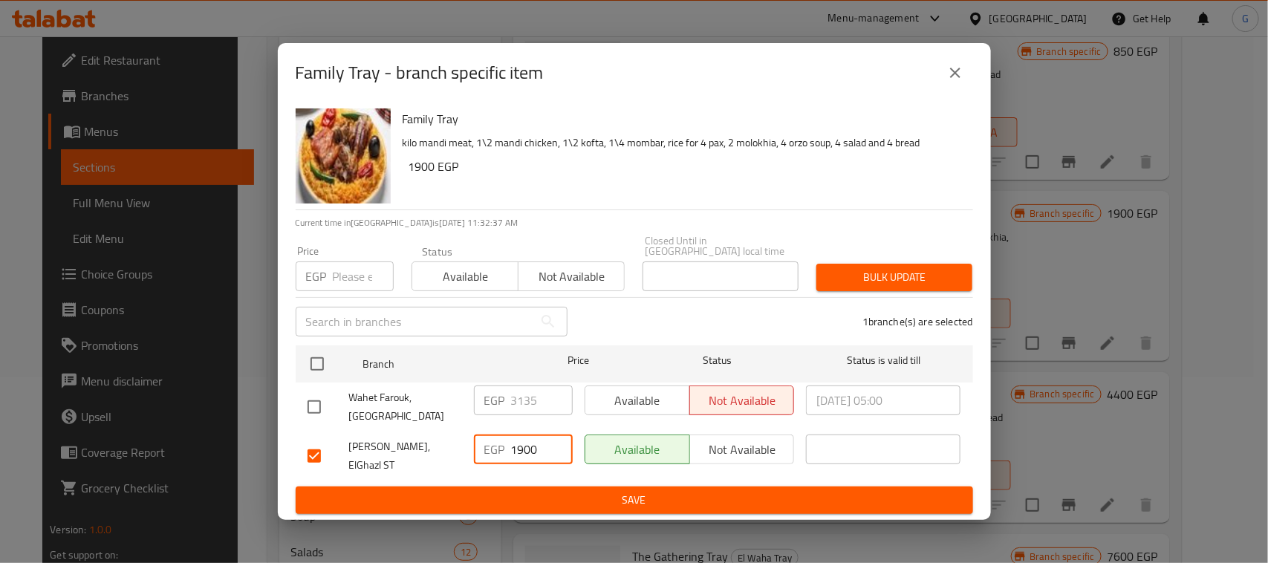
type input "1900"
click at [519, 491] on span "Save" at bounding box center [635, 500] width 654 height 19
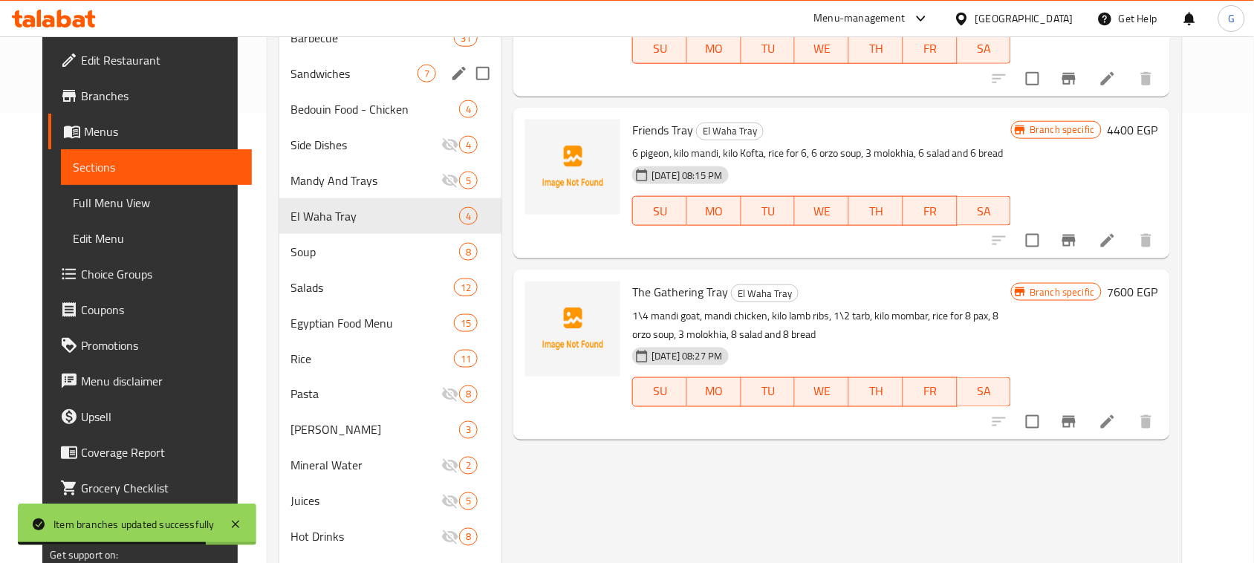
scroll to position [464, 0]
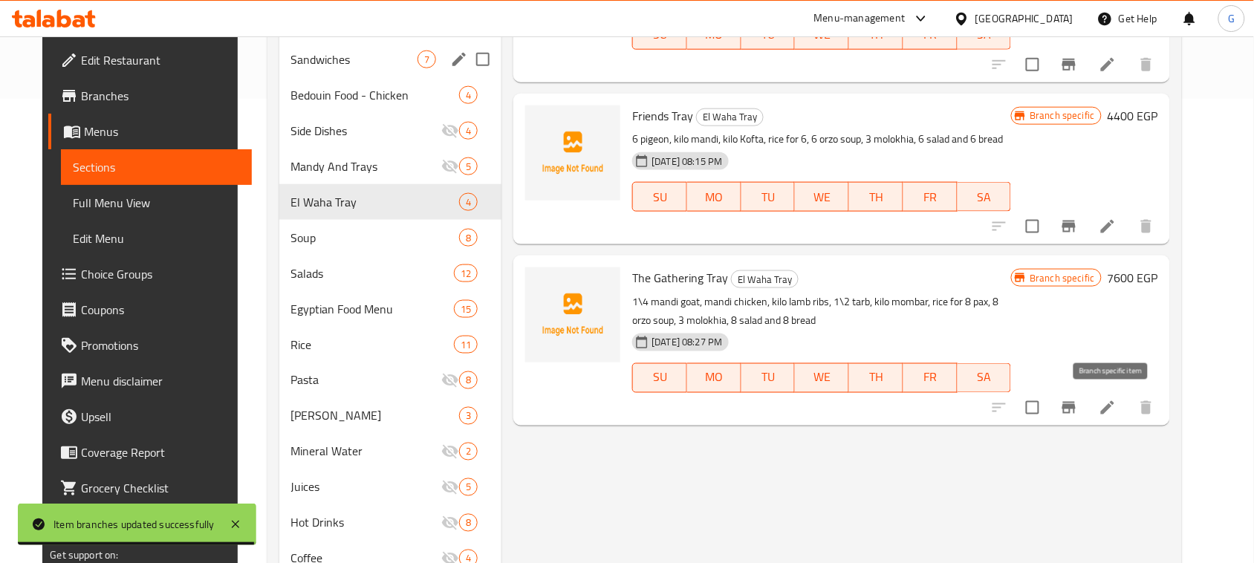
click at [1078, 410] on icon "Branch-specific-item" at bounding box center [1069, 408] width 18 height 18
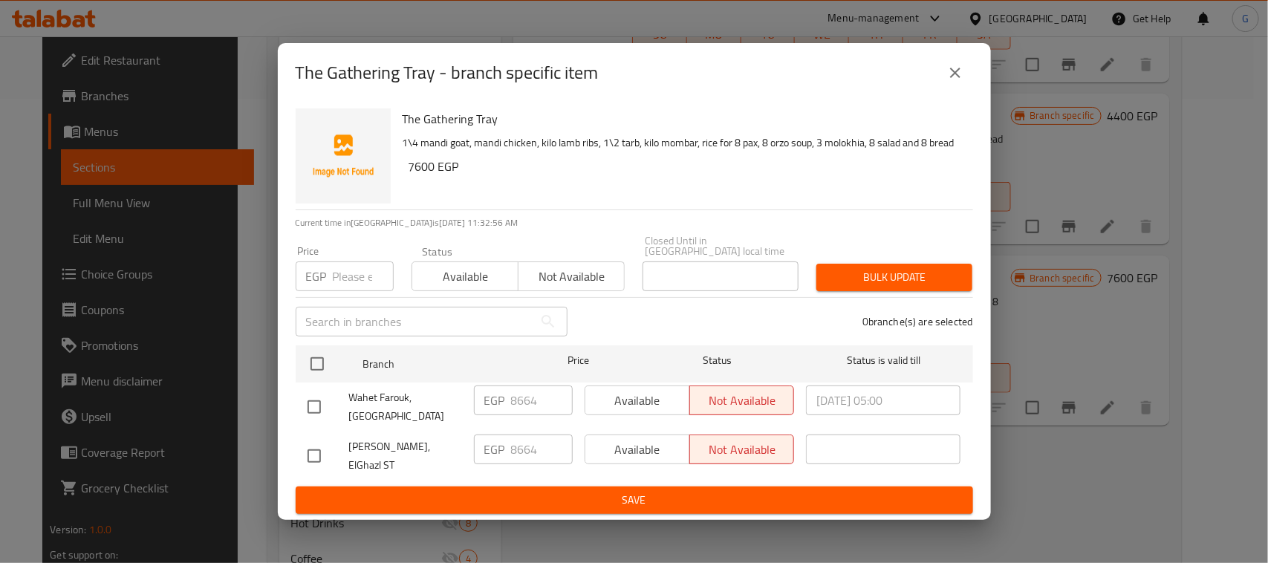
click at [960, 82] on icon "close" at bounding box center [956, 73] width 18 height 18
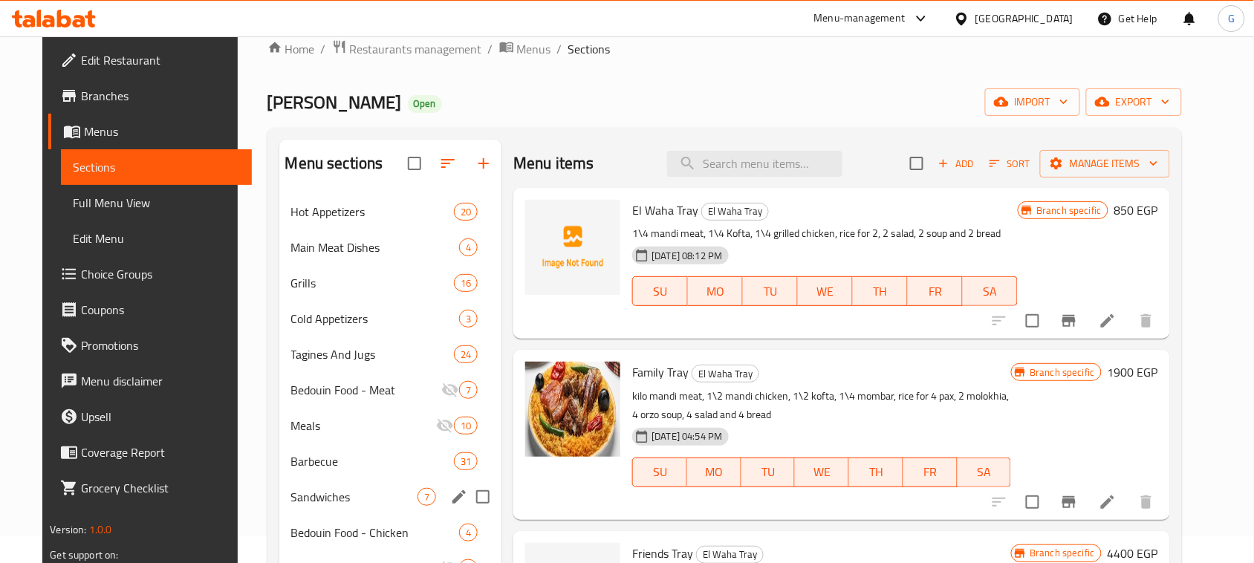
scroll to position [0, 0]
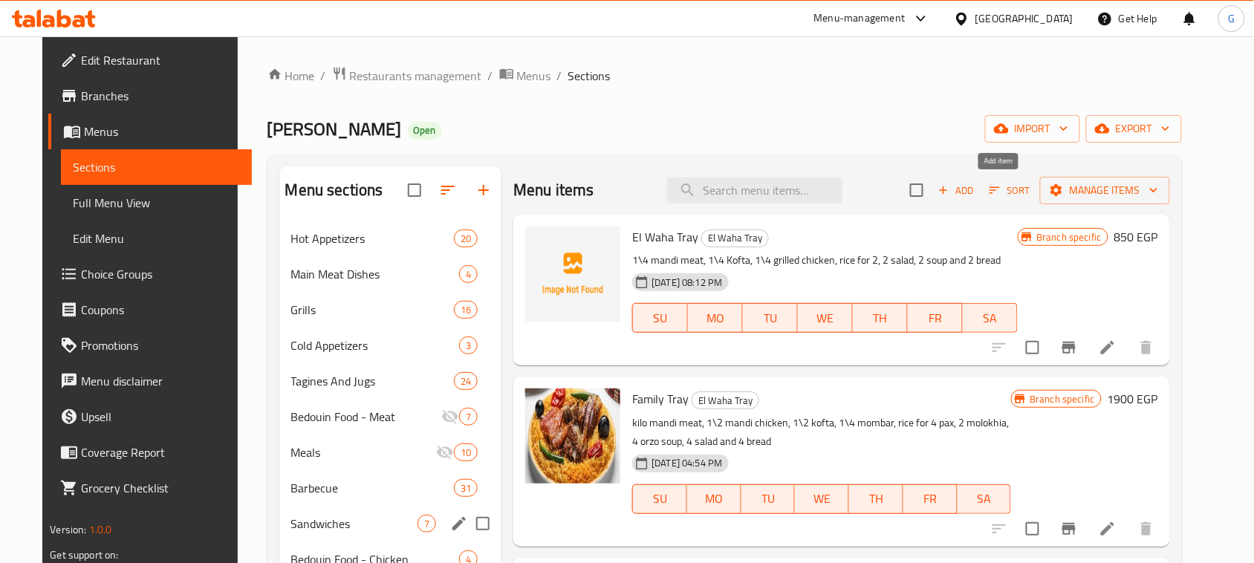
click at [976, 189] on span "Add" at bounding box center [956, 190] width 40 height 17
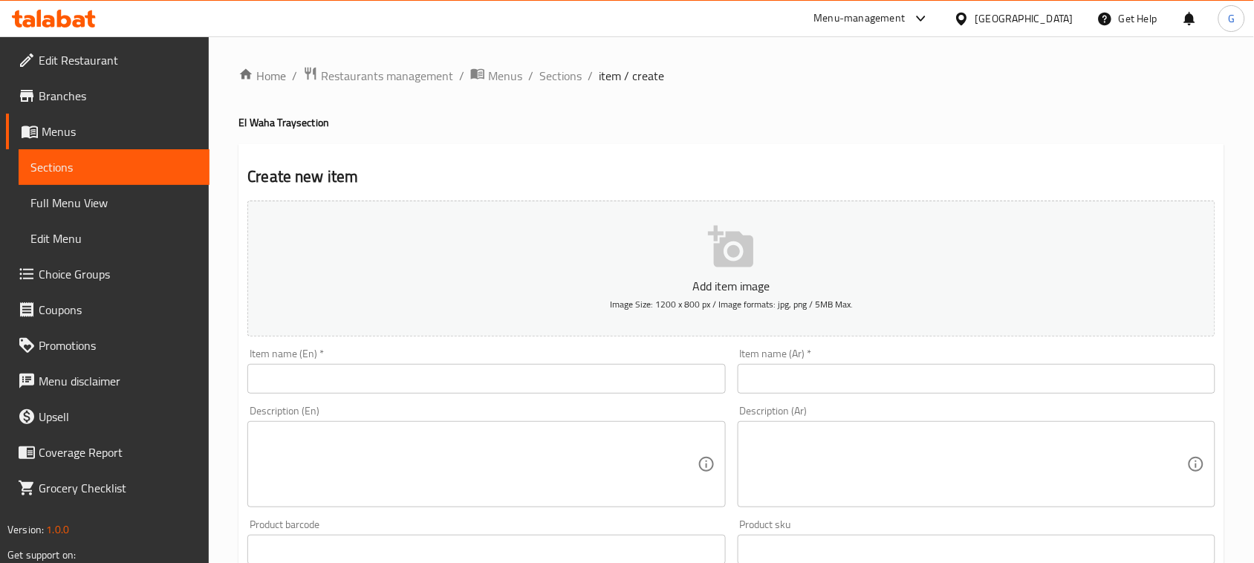
click at [838, 369] on input "text" at bounding box center [977, 379] width 478 height 30
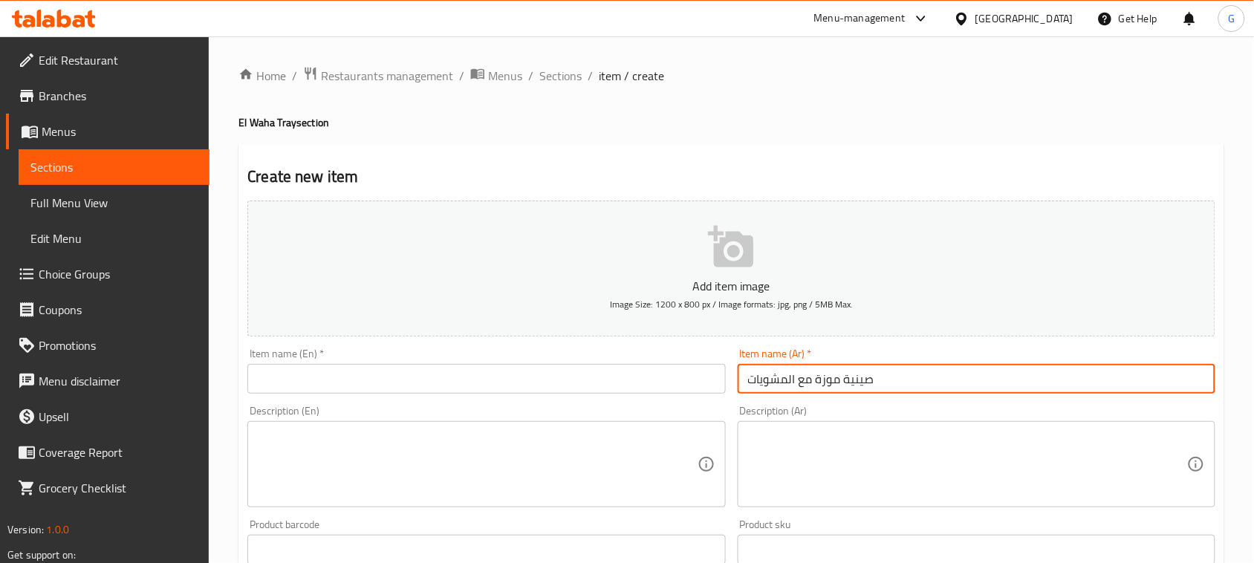
type input "صينية موزة مع المشويات"
click at [797, 385] on input "صينية موزة مع المشويات" at bounding box center [977, 379] width 478 height 30
click at [535, 389] on input "text" at bounding box center [486, 379] width 478 height 30
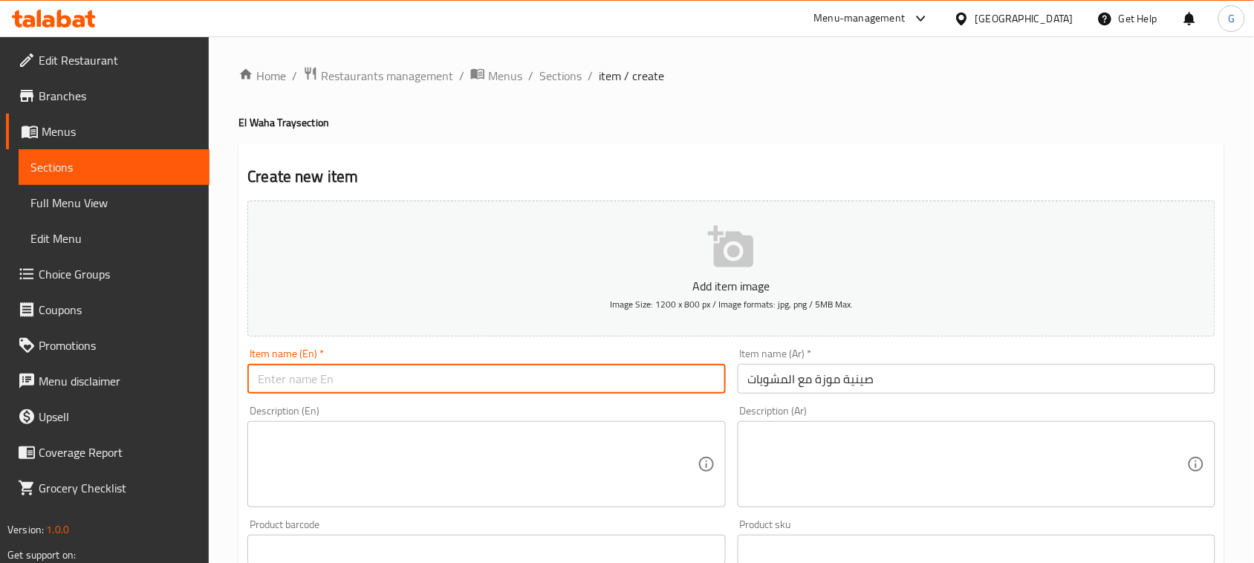
paste input "Banana tray with grilled meats"
click at [273, 383] on input "Banana tray with grilled meats" at bounding box center [486, 379] width 478 height 30
click at [357, 380] on input "Shank tray with grilled meats" at bounding box center [486, 379] width 478 height 30
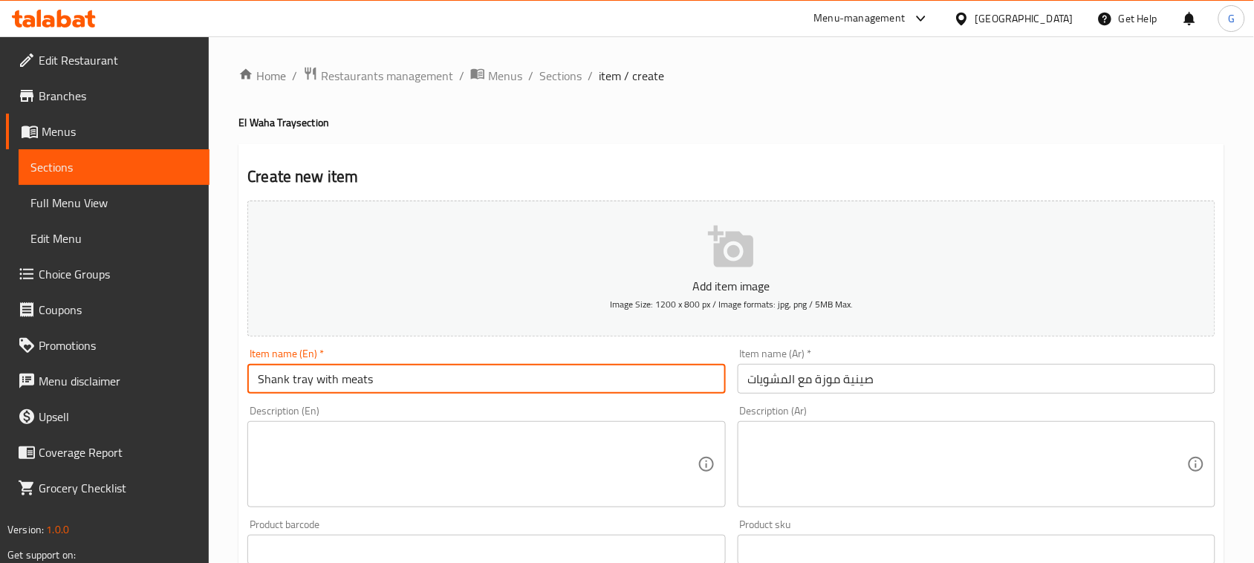
click at [355, 380] on input "Shank tray with meats" at bounding box center [486, 379] width 478 height 30
click at [336, 388] on input "Shank tray with meats" at bounding box center [486, 379] width 478 height 30
click at [353, 386] on input "Shank tray with meats" at bounding box center [486, 379] width 478 height 30
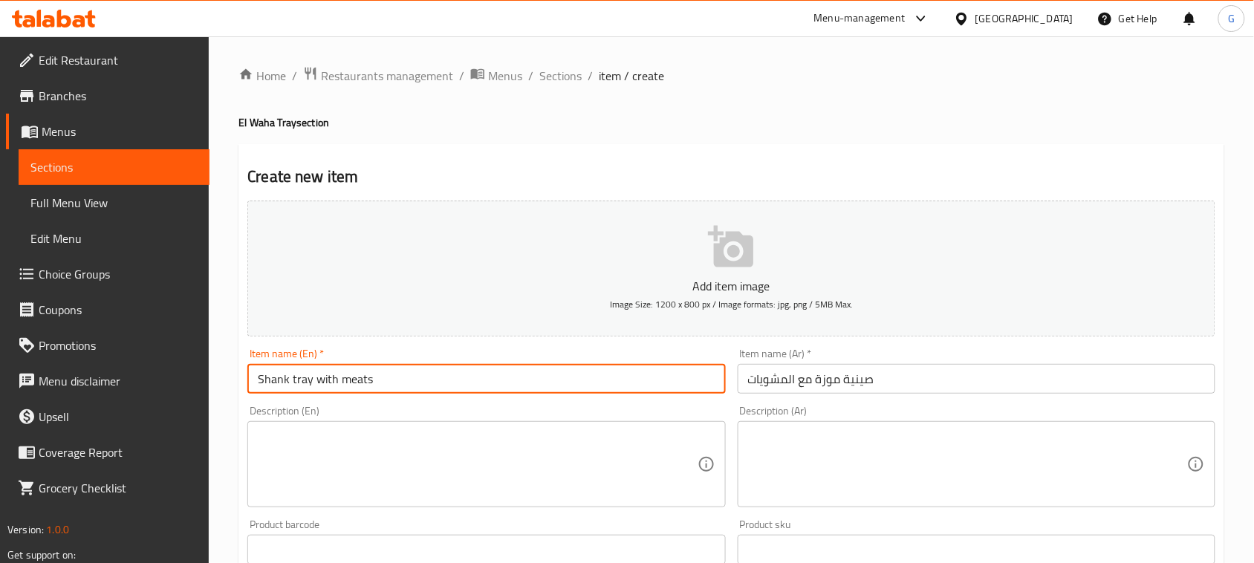
click at [353, 386] on input "Shank tray with meats" at bounding box center [486, 379] width 478 height 30
click at [343, 384] on input "Shank tray with Grills" at bounding box center [486, 379] width 478 height 30
type input "Shank Tray with Grills"
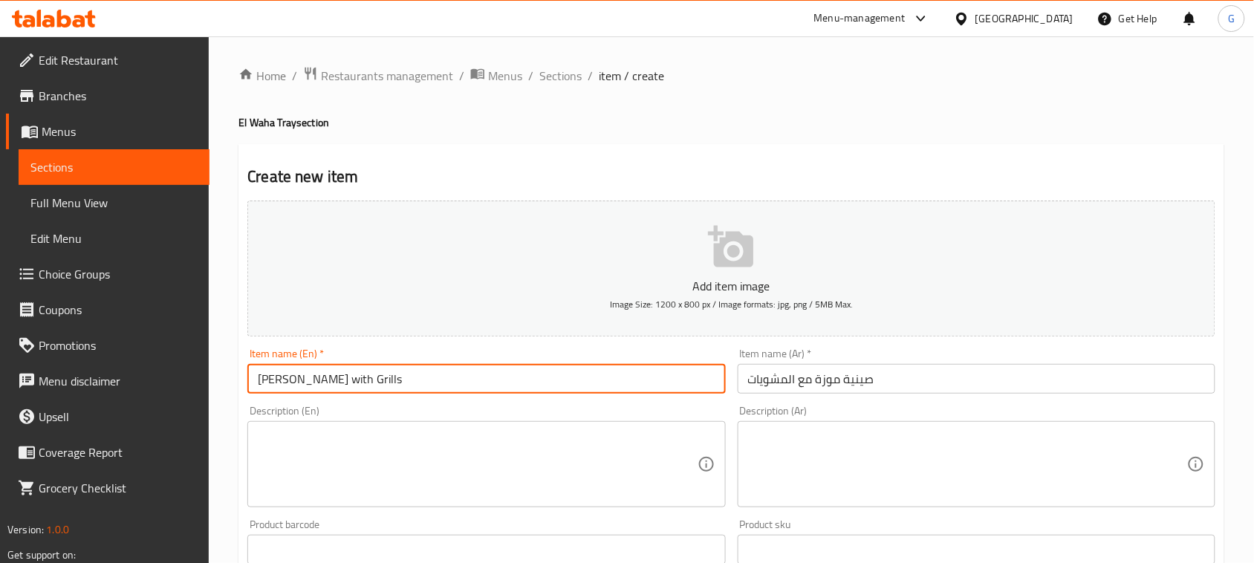
click at [573, 448] on textarea at bounding box center [477, 464] width 439 height 71
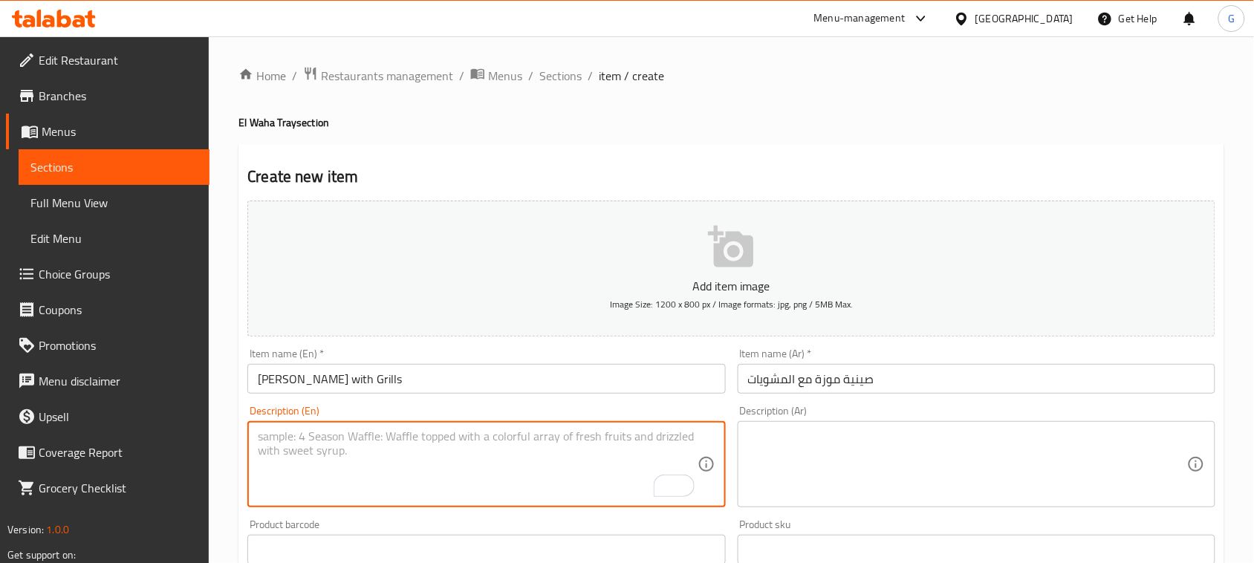
click at [882, 462] on textarea at bounding box center [967, 464] width 439 height 71
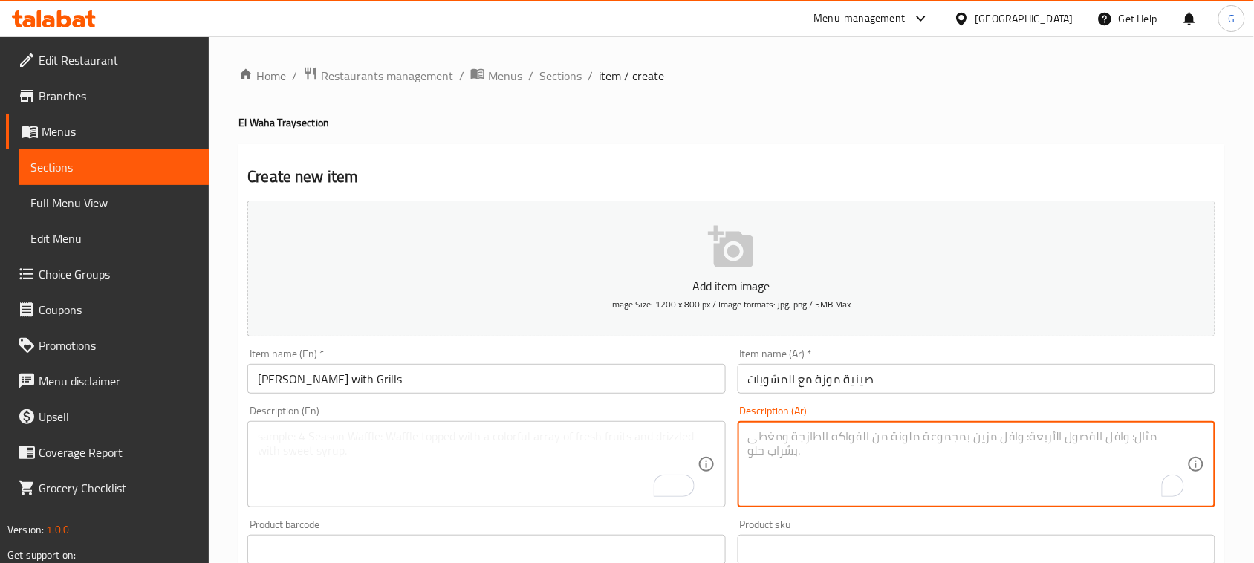
paste textarea "4 موزة مشوية، نصف كفتة، نصف طرب، ارز، 4 لسان، 2 ملوخية 4 سلطة"
type textarea "4 موزة مشوية، نصف كفتة، نصف طرب، ارز، 4 لسان، 2 ملوخية 4 سلطة"
click at [476, 455] on textarea "To enrich screen reader interactions, please activate Accessibility in Grammarl…" at bounding box center [477, 464] width 439 height 71
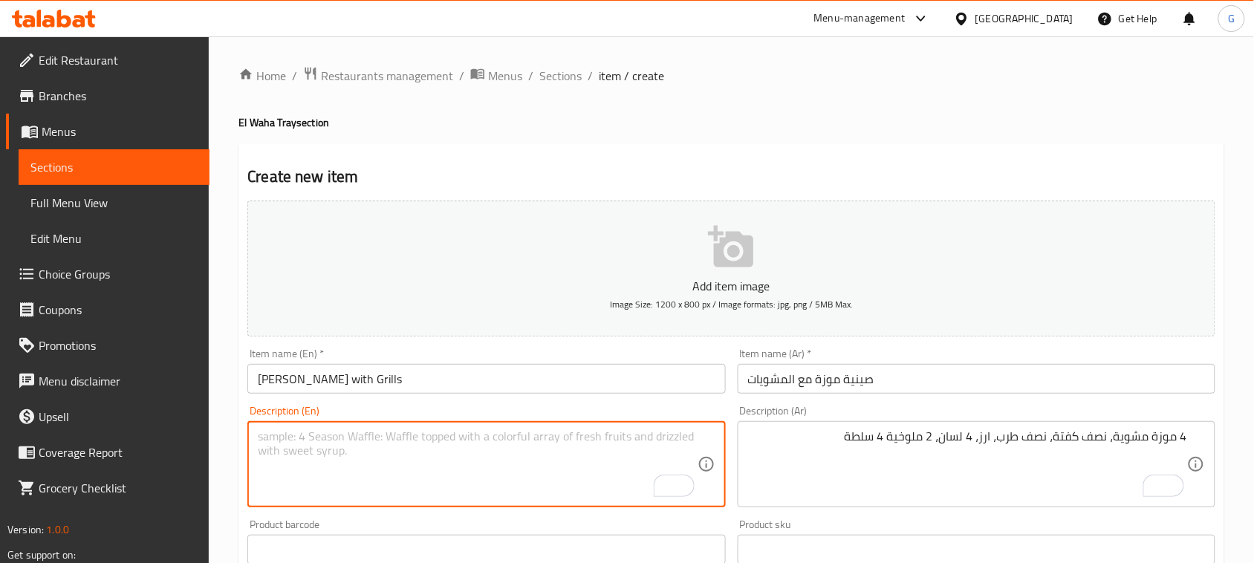
paste textarea "4 grilled bananas, half kofta, half tarb, rice, 4 tongue, 2 molokhia, 4 salad"
type textarea "4 grilled bananas, half kofta, half tarb, rice, 4 tongue, 2 molokhia, 4 salad"
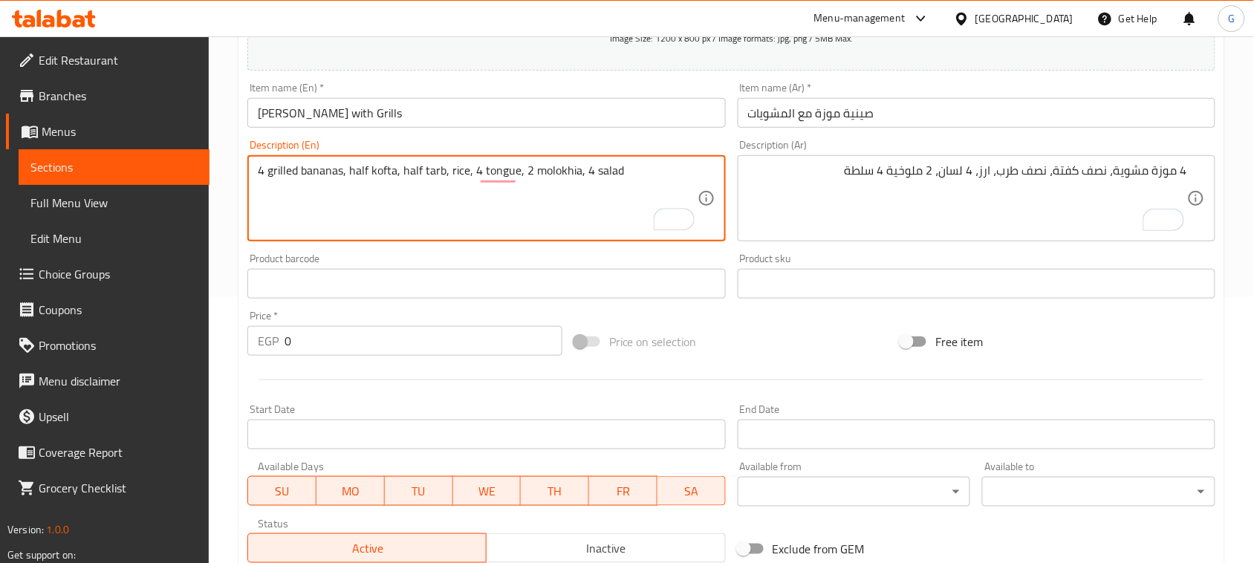
scroll to position [279, 0]
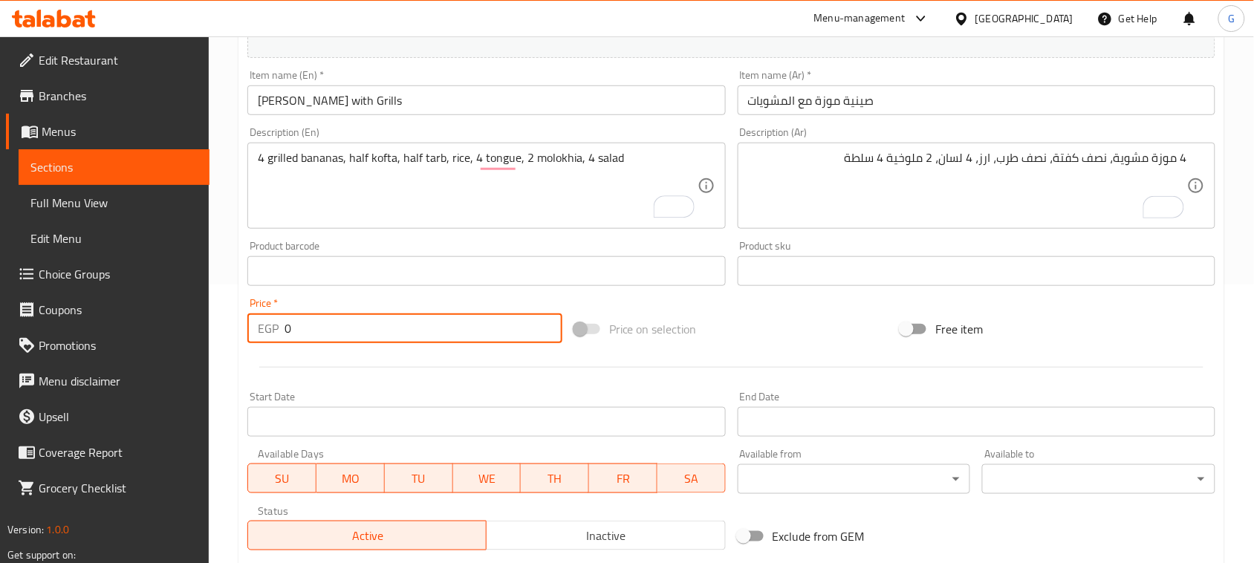
drag, startPoint x: 305, startPoint y: 331, endPoint x: 258, endPoint y: 325, distance: 47.3
click at [258, 325] on div "EGP 0 Price *" at bounding box center [404, 329] width 315 height 30
type input "2800"
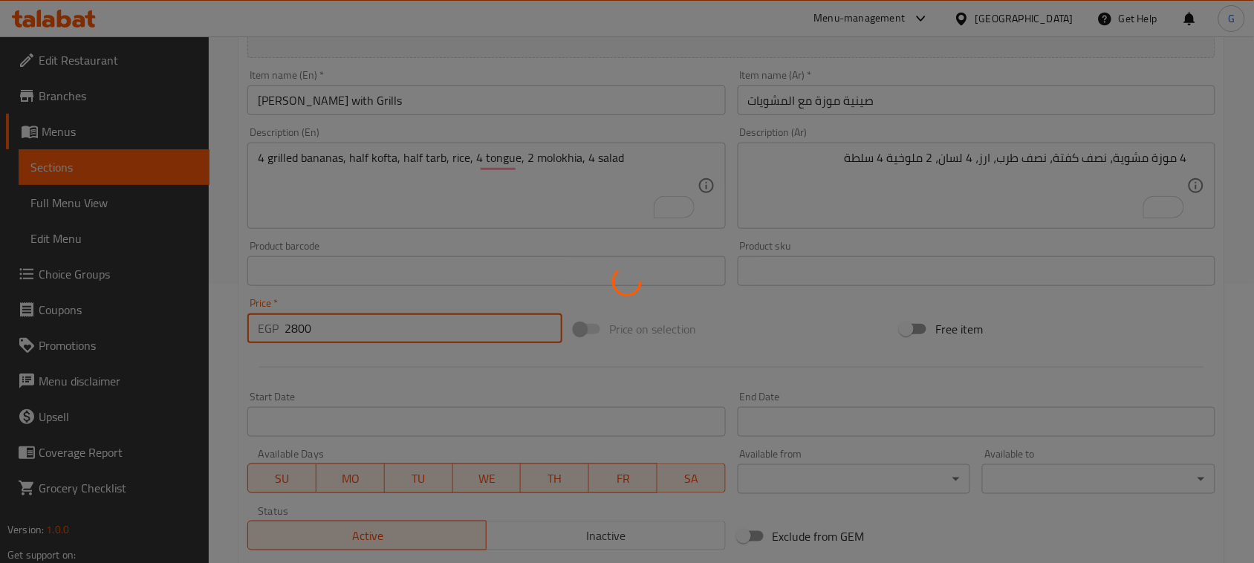
type input "0"
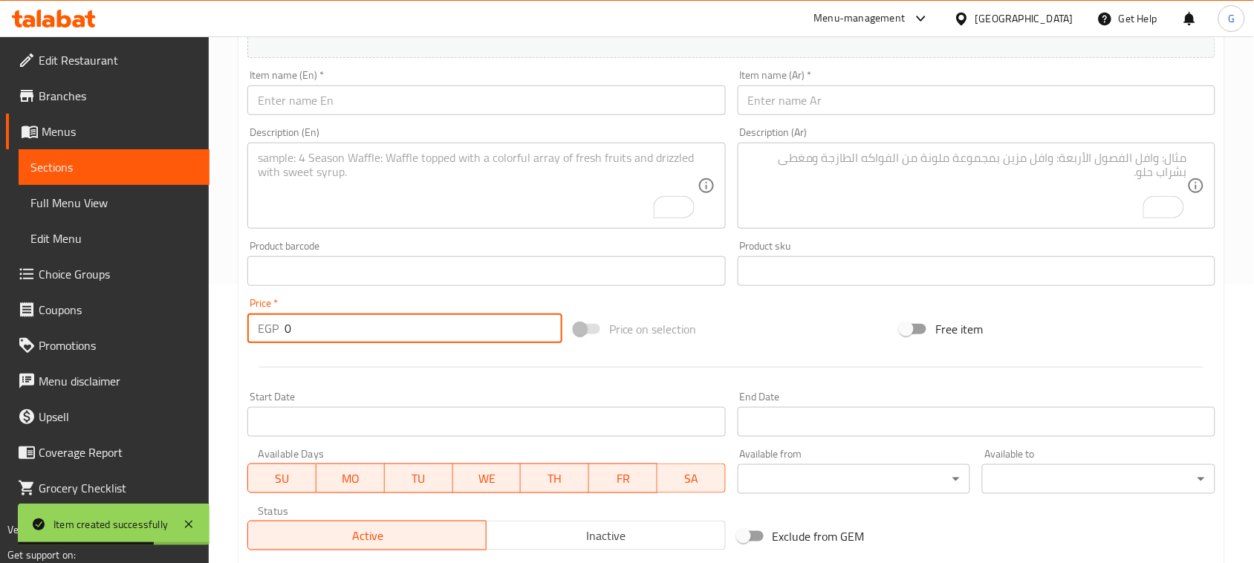
click at [939, 98] on input "text" at bounding box center [977, 100] width 478 height 30
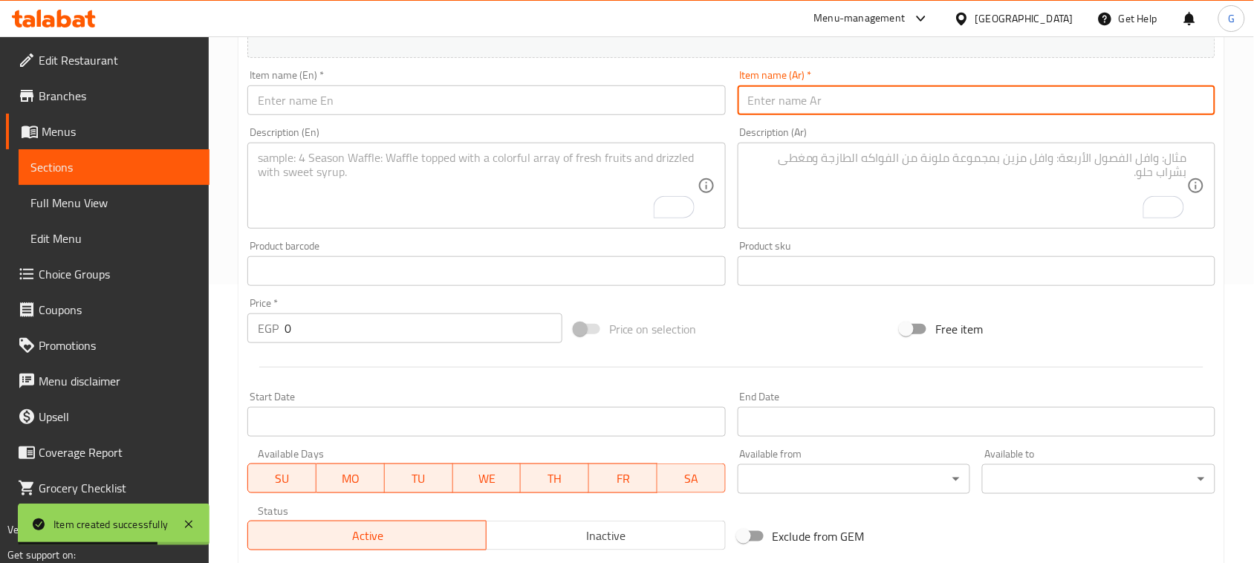
paste input "صينية الحمام المحمر و المشمر"
type input "صينية الحمام المحمر و المشمر"
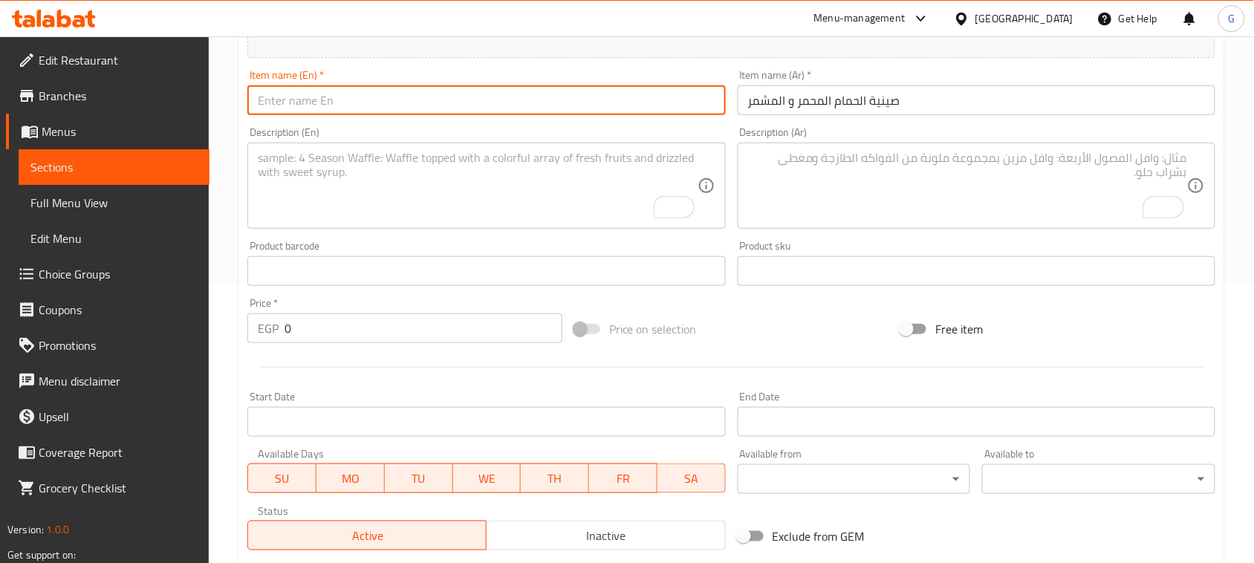
click at [600, 100] on input "text" at bounding box center [486, 100] width 478 height 30
paste input "roasted pigeon tray"
click at [281, 104] on input "roasted pigeon tray" at bounding box center [486, 100] width 478 height 30
drag, startPoint x: 407, startPoint y: 103, endPoint x: 521, endPoint y: 106, distance: 113.7
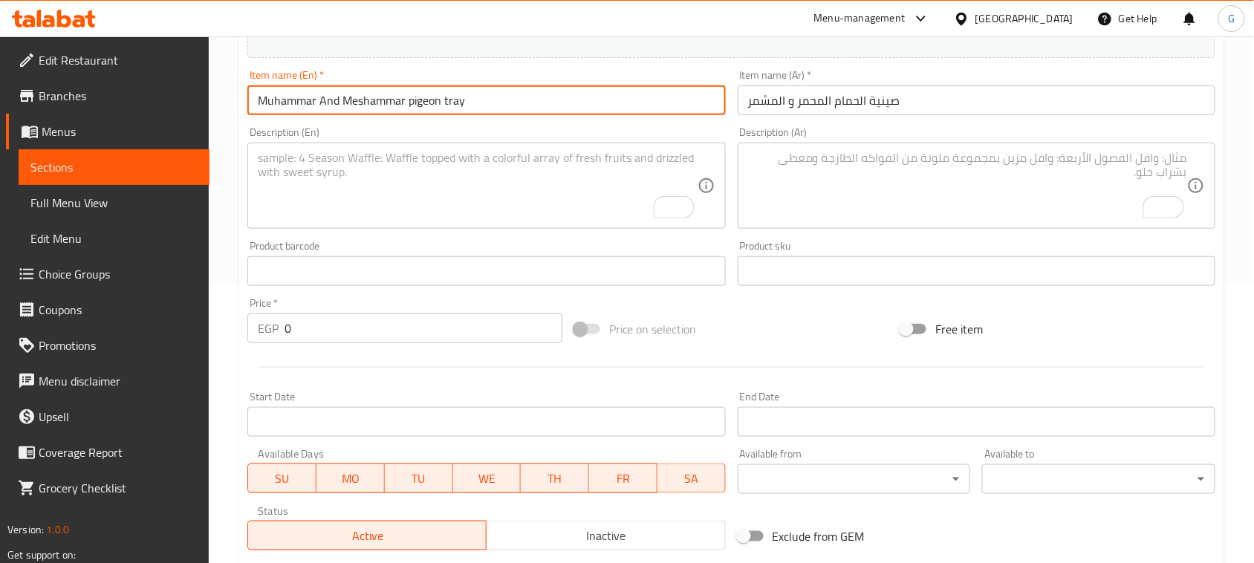
click at [521, 106] on input "Muhammar And Meshammar pigeon tray" at bounding box center [486, 100] width 478 height 30
type input "Muhammar And Meshammar Pigeon Tray"
click at [520, 173] on textarea "To enrich screen reader interactions, please activate Accessibility in Grammarl…" at bounding box center [477, 186] width 439 height 71
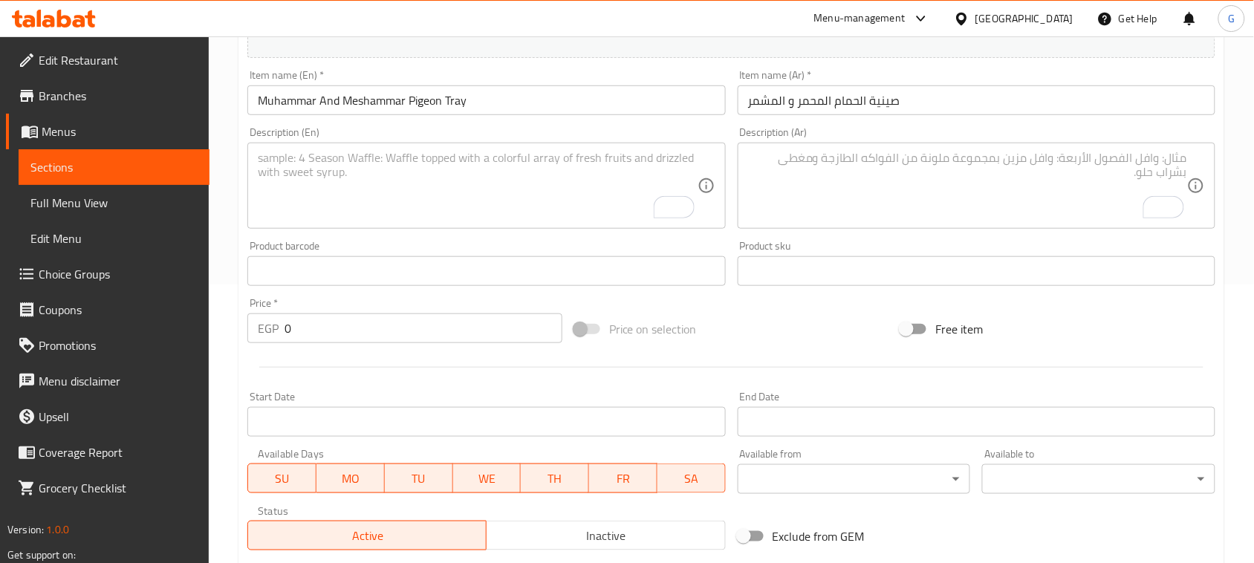
click at [745, 186] on div "Description (Ar)" at bounding box center [977, 186] width 478 height 86
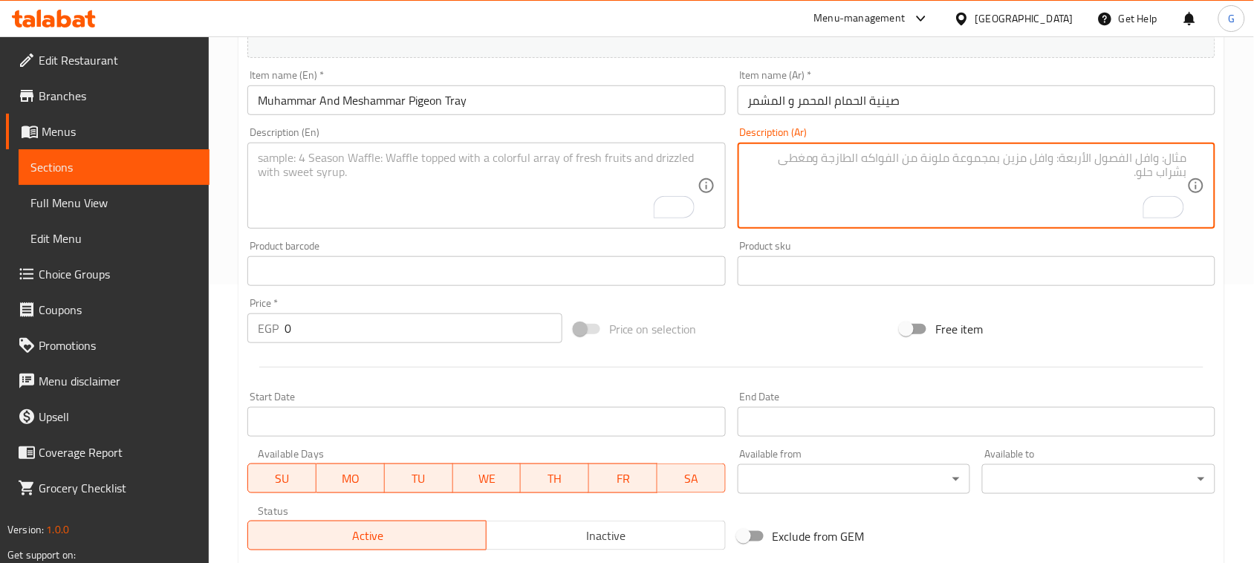
click at [886, 184] on textarea "To enrich screen reader interactions, please activate Accessibility in Grammarl…" at bounding box center [967, 186] width 439 height 71
paste textarea "6 حمام نصف كباب، نصف كفتة، نصف ريش، ارز، 6 لسان، 2 ملوخية، 6 سلطة"
type textarea "6 حمام نصف كباب، نصف كفتة، نصف ريش، ارز، 6 لسان، 2 ملوخية، 6 سلطة"
click at [428, 191] on textarea "To enrich screen reader interactions, please activate Accessibility in Grammarl…" at bounding box center [477, 186] width 439 height 71
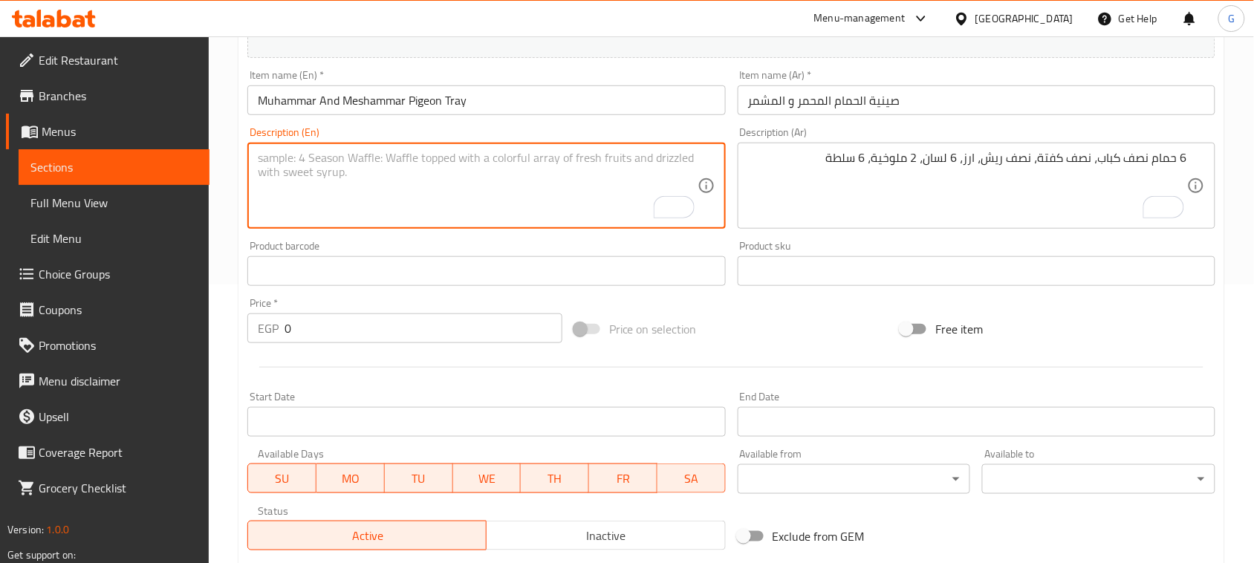
paste textarea "6 pigeons, half kebab, half kofta, half feathers, rice, 6 tongues, 2 molokhia, …"
click at [537, 154] on textarea "6 pigeons, half kebab, half kofta, half feathers, rice, 6 tongues, 2 molokhia, …" at bounding box center [477, 186] width 439 height 71
click at [537, 156] on textarea "6 pigeons, half kebab, half kofta, half feathers, rice, 6 tongues, 2 molokhia, …" at bounding box center [477, 186] width 439 height 71
type textarea "6 pigeons, half kebab, half kofta, half feathers, rice, 6 lesan, 2 molokhia, 6 …"
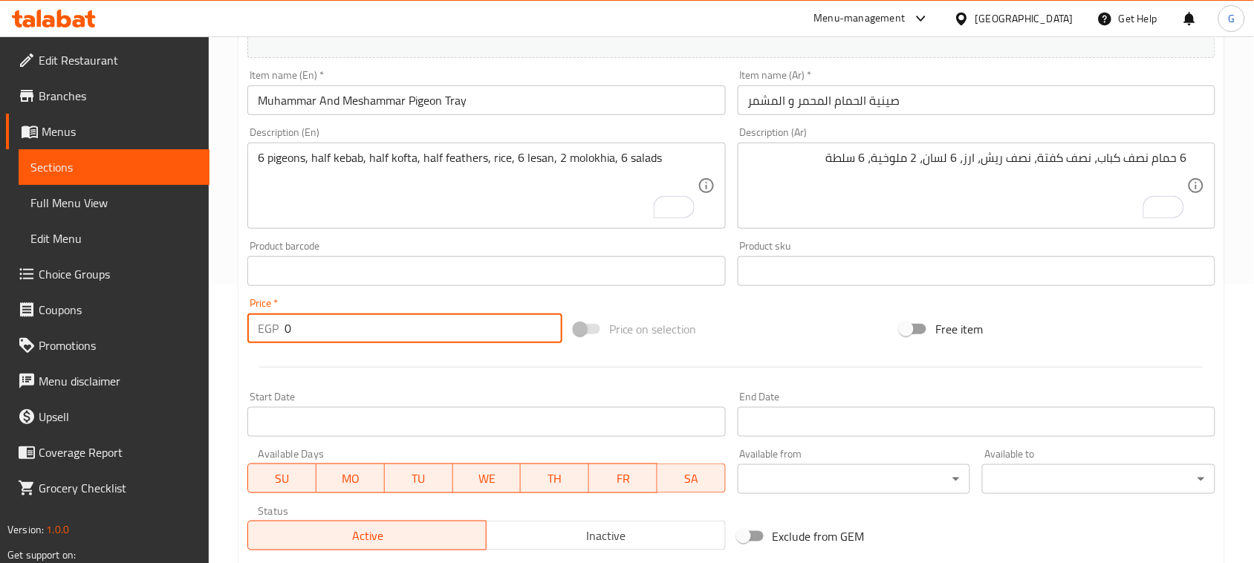
drag, startPoint x: 295, startPoint y: 325, endPoint x: 282, endPoint y: 322, distance: 13.2
click at [282, 322] on div "EGP 0 Price *" at bounding box center [404, 329] width 315 height 30
type input "2"
type input "3100"
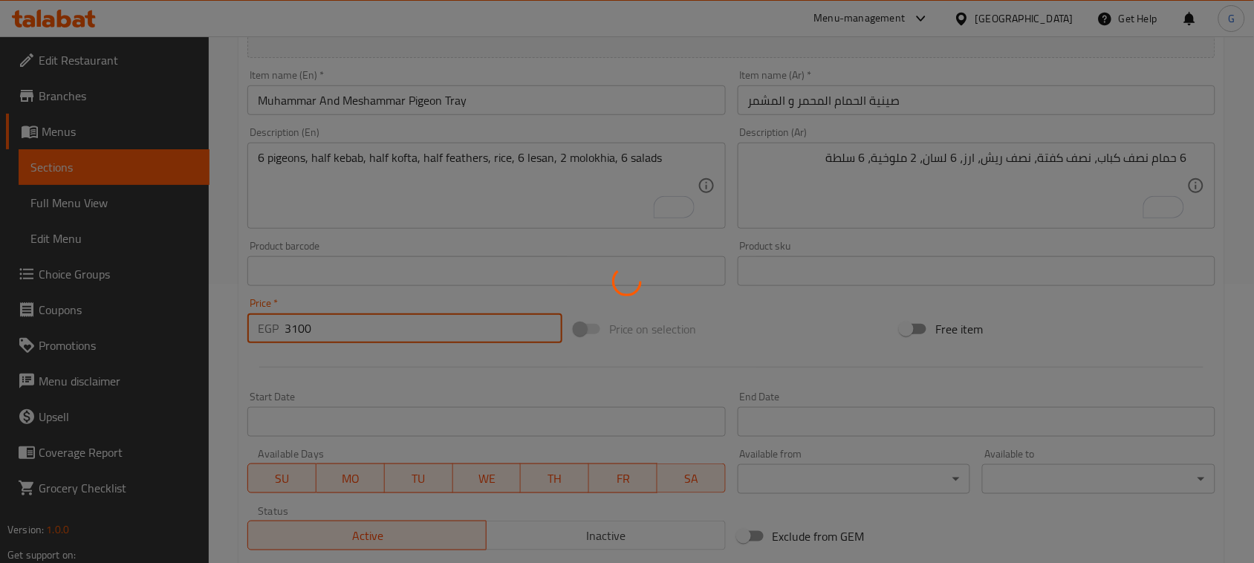
type input "0"
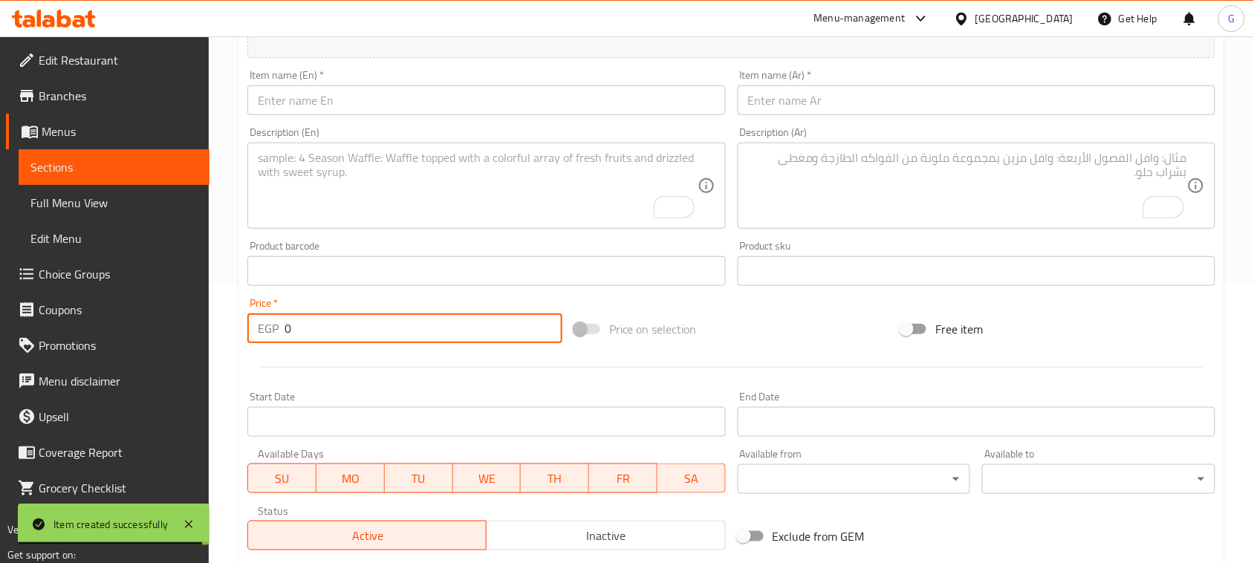
click at [900, 89] on input "text" at bounding box center [977, 100] width 478 height 30
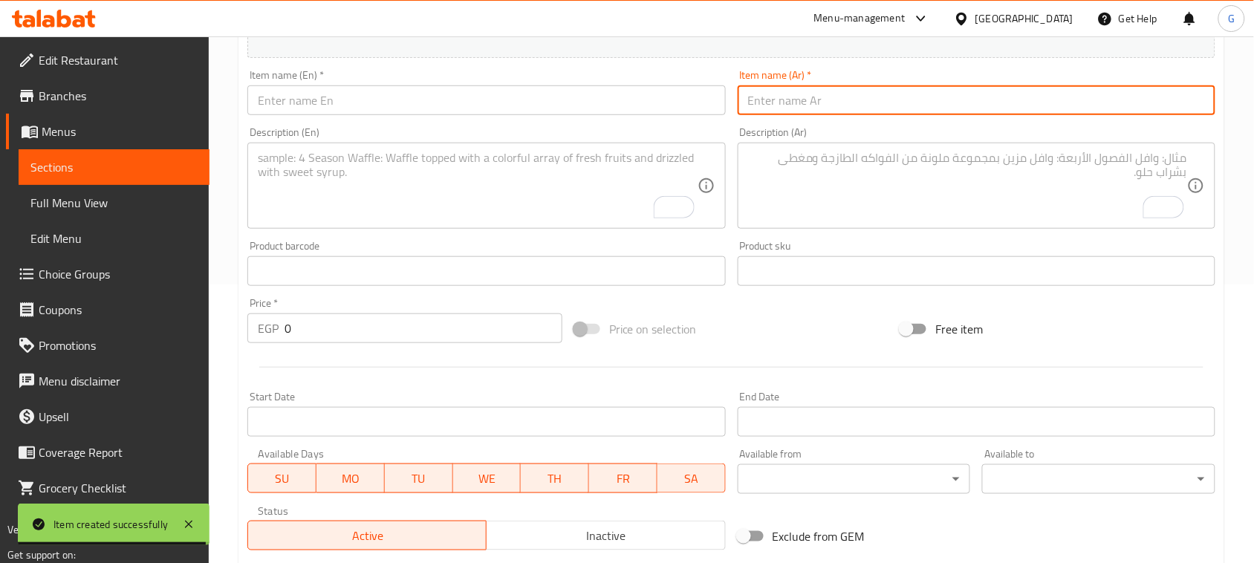
paste input "صينية شارع المصنع"
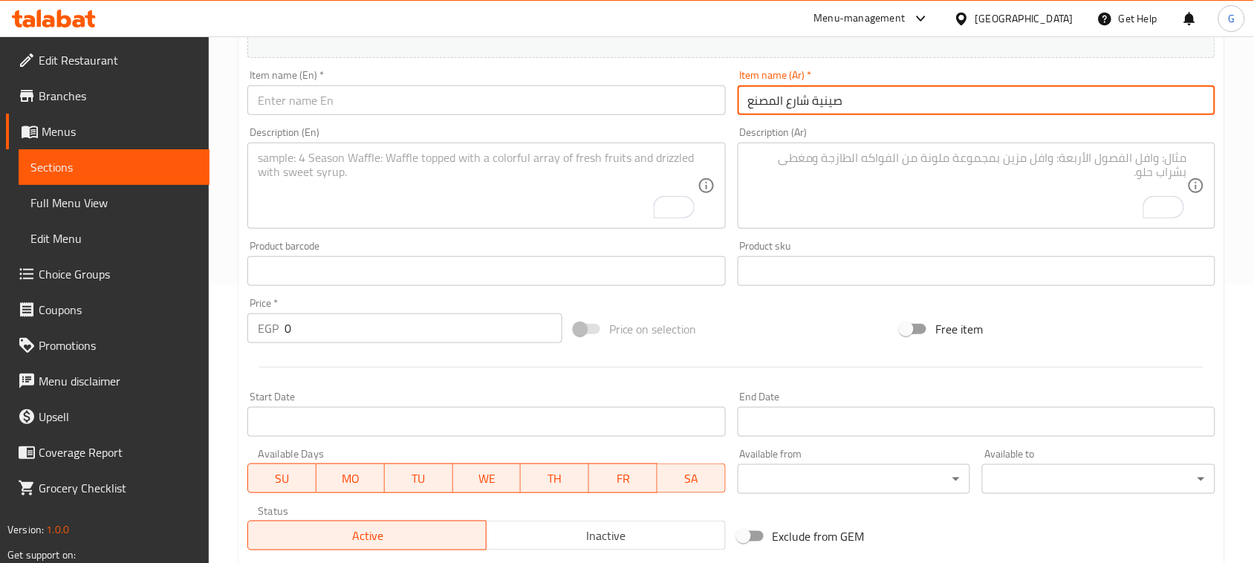
type input "صينية شارع المصنع"
click at [560, 91] on input "text" at bounding box center [486, 100] width 478 height 30
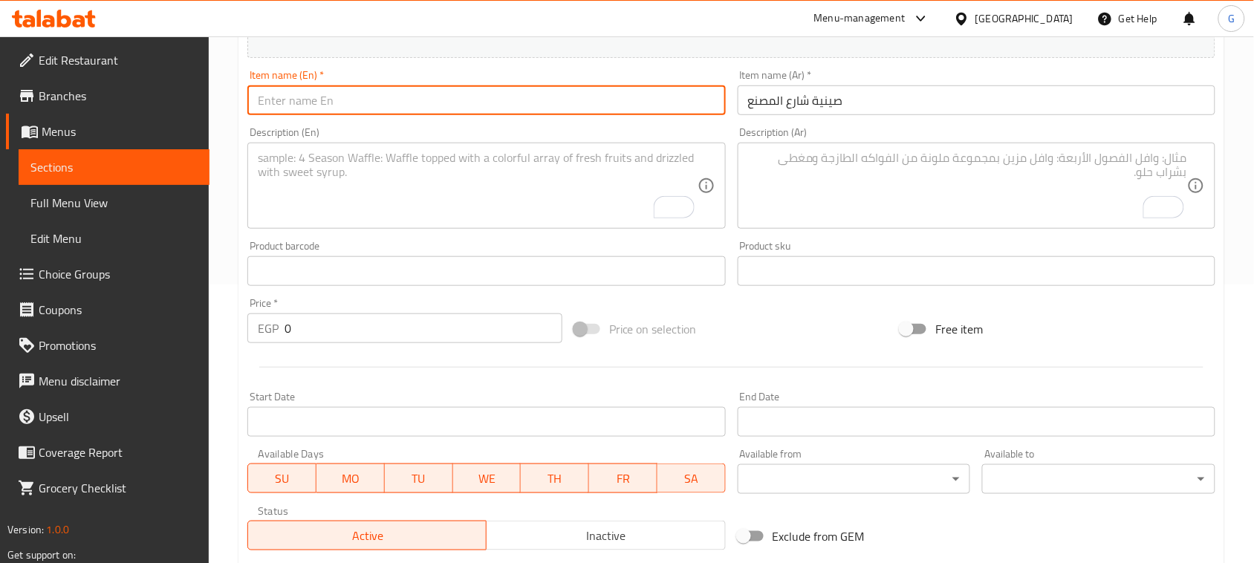
paste input "Factory Street Tray"
type input "Factory Street Tray"
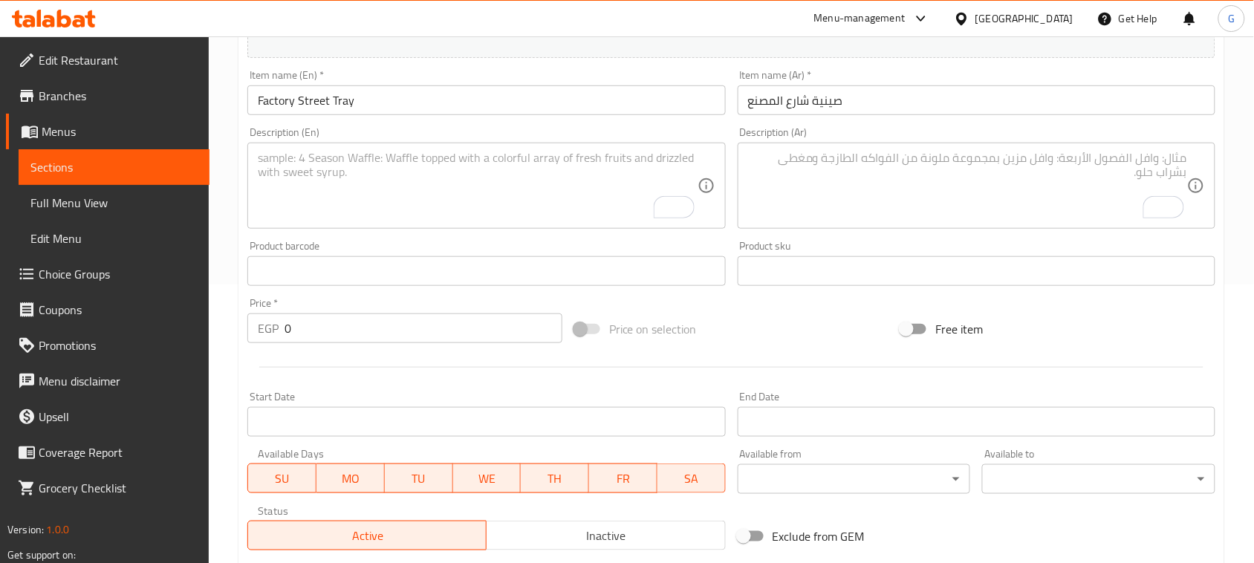
click at [745, 190] on div "Description (Ar)" at bounding box center [977, 186] width 478 height 86
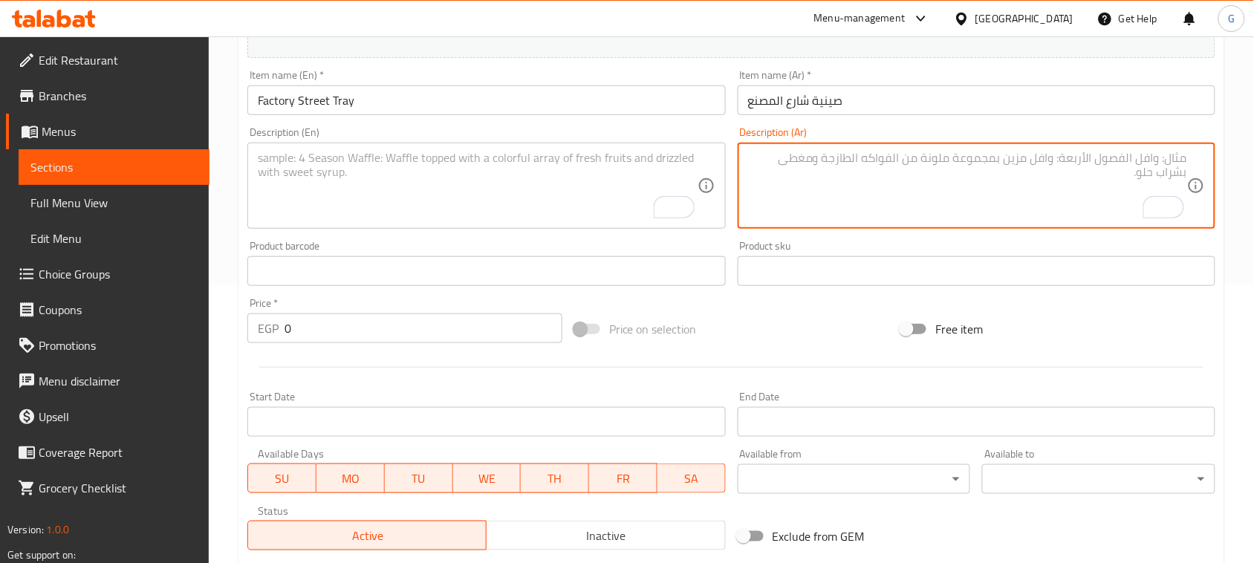
paste textarea "كيلو لحم مندي، فرخة مندي، كيلو كفتةن نصف ريش، نصف ممبار ارز مندي، 6 لسان، 3 ملو…"
type textarea "كيلو لحم مندي، فرخة مندي، كيلو كفتةن نصف ريش، نصف ممبار ارز مندي، 6 لسان، 3 ملو…"
click at [537, 190] on textarea "To enrich screen reader interactions, please activate Accessibility in Grammarl…" at bounding box center [477, 186] width 439 height 71
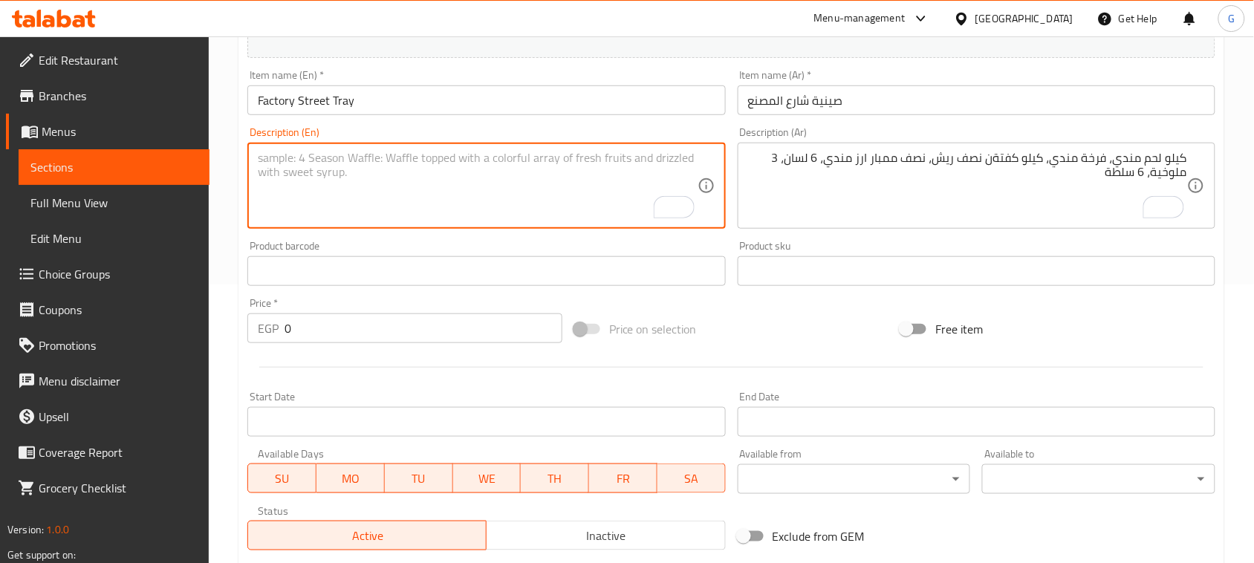
paste textarea "1 kg of Mandi meat, 1 Mandi chicken, 1 kg of half-rib kofta, 1/2 kg of Mandi ri…"
click at [281, 173] on textarea "1 kg of Mandi meat, 1 Mandi chicken, 1 kg of half-rib kofta, 1/2 kg of Mandi ri…" at bounding box center [477, 186] width 439 height 71
type textarea "1 kg of Mandi meat, 1 Mandi chicken, 1 kg of half-rib kofta, 1/2 kg of Mandi ri…"
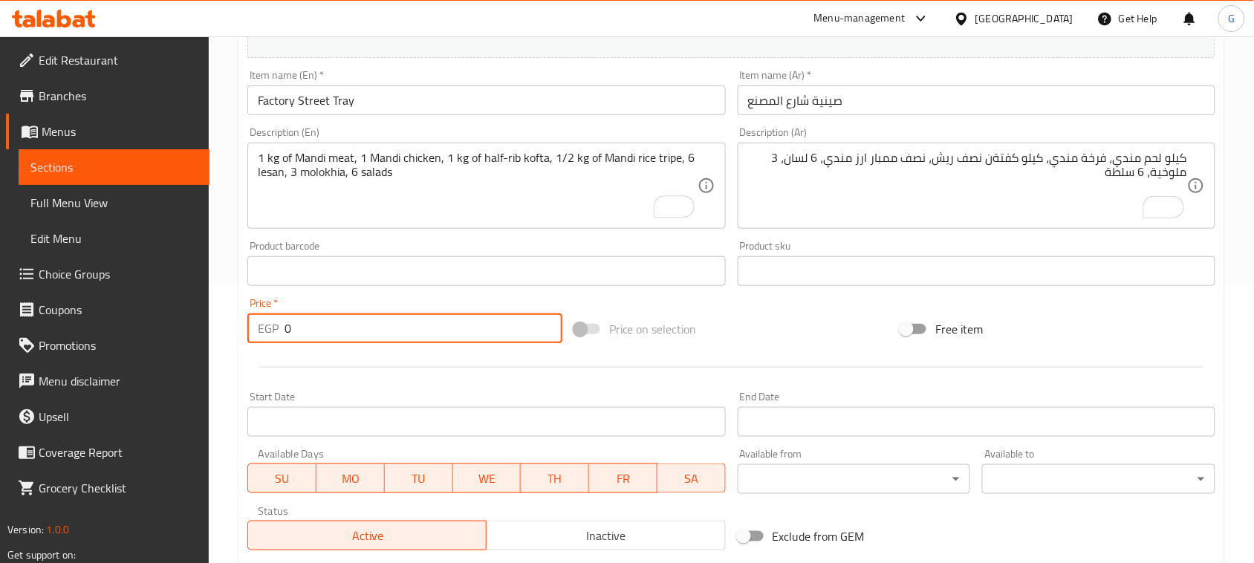
click at [281, 333] on div "EGP 0 Price *" at bounding box center [404, 329] width 315 height 30
type input "3800"
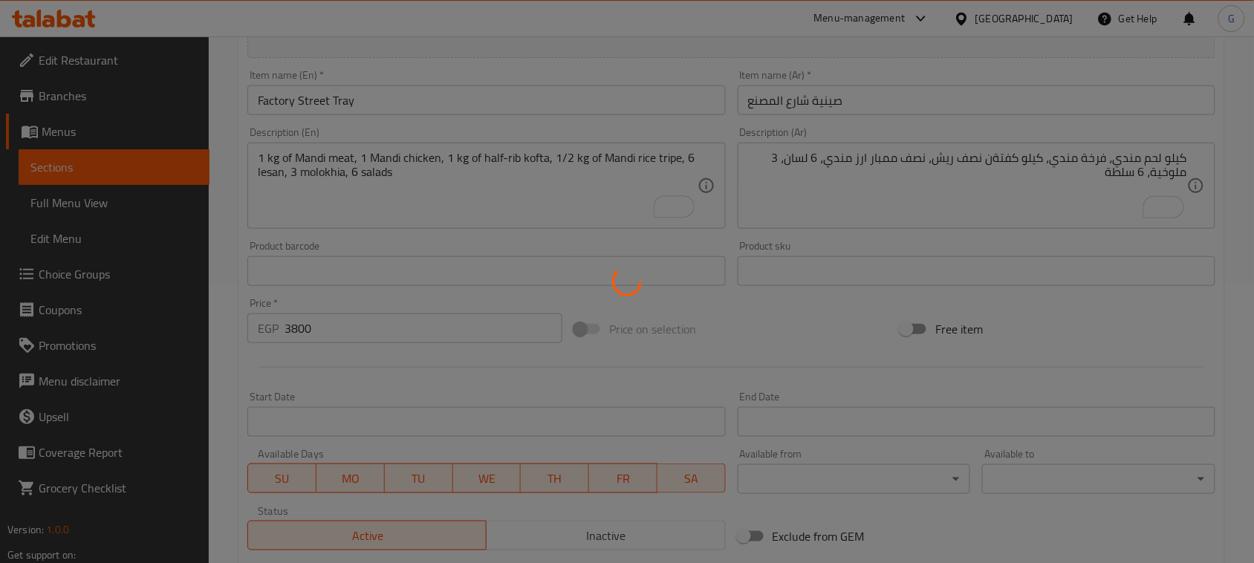
type input "0"
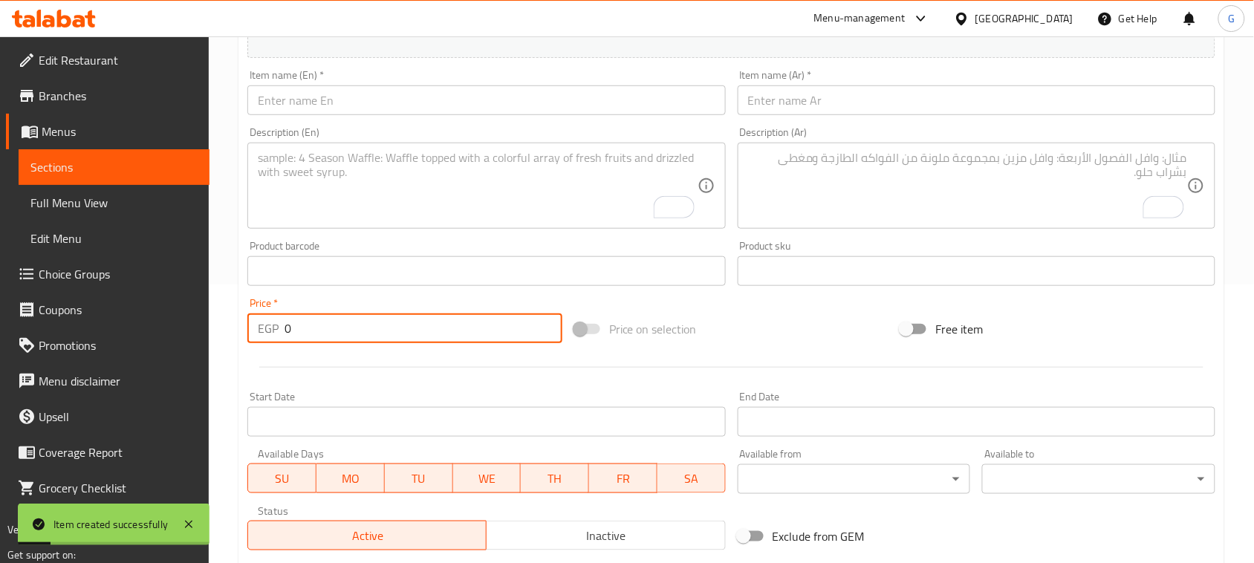
click at [930, 95] on input "text" at bounding box center [977, 100] width 478 height 30
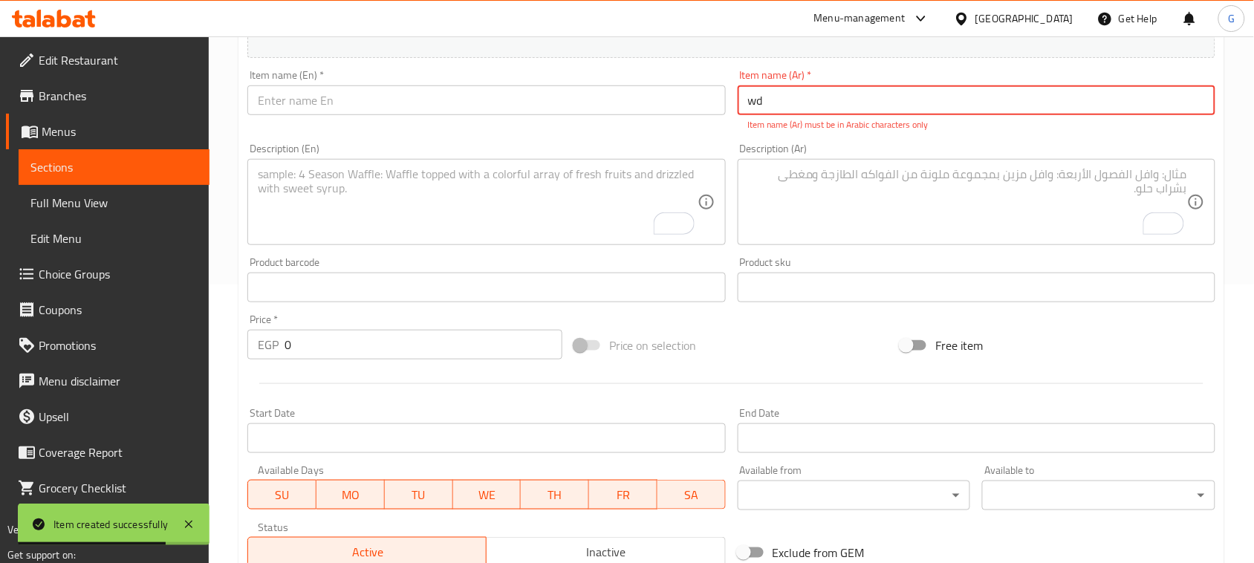
type input "w"
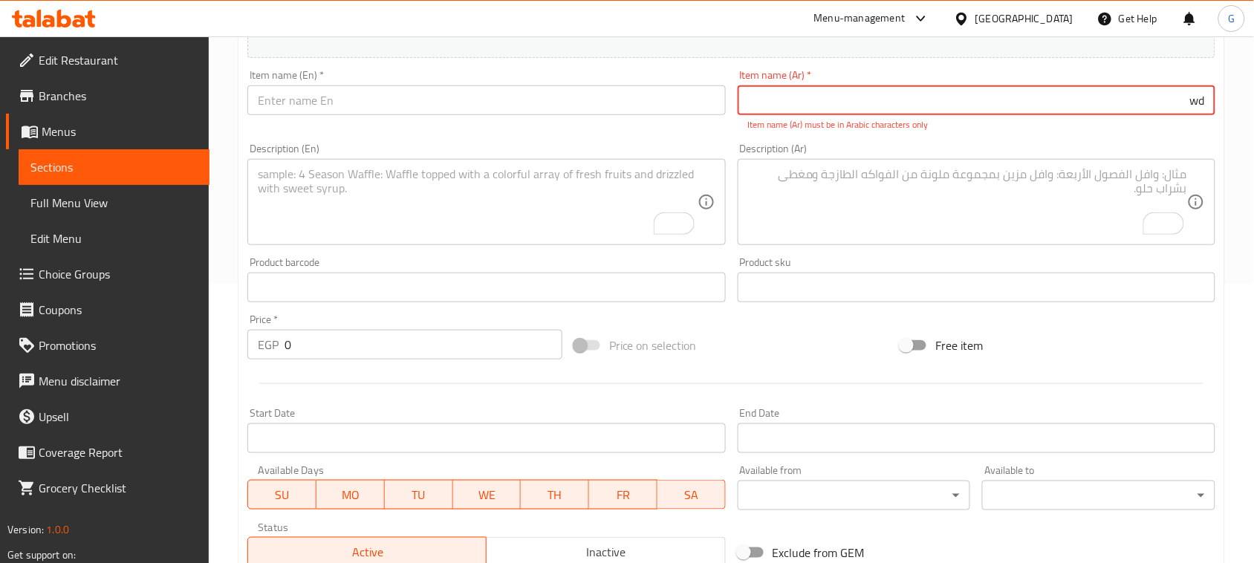
type input "w"
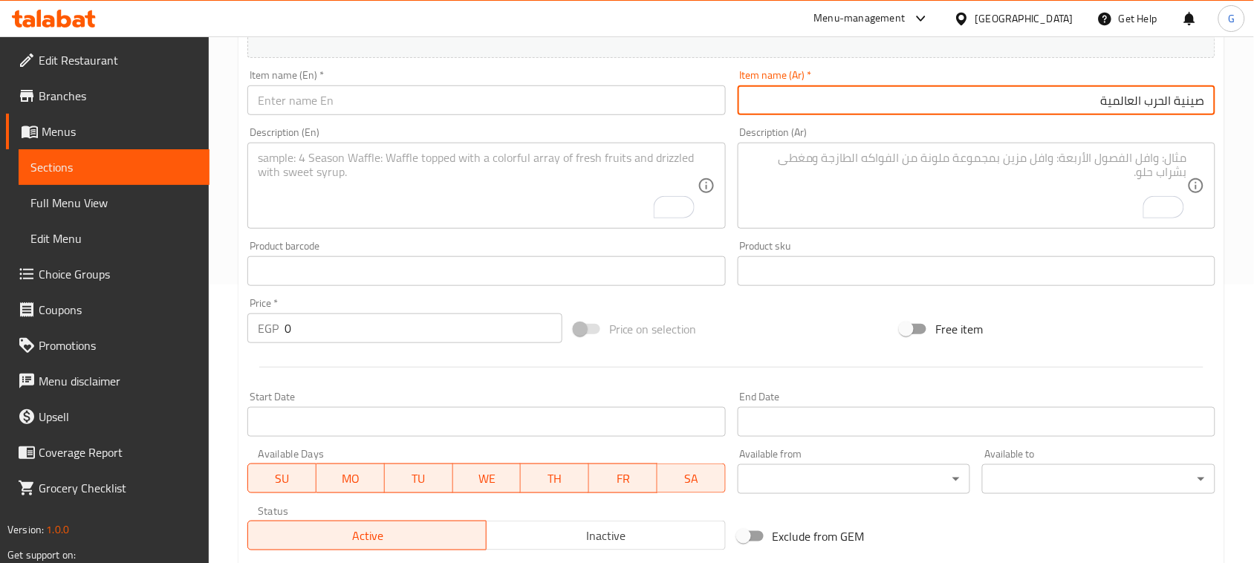
click at [1145, 106] on input "صينية الحرب العالمية" at bounding box center [977, 100] width 478 height 30
click at [1145, 105] on input "صينية الحرب العالمية" at bounding box center [977, 100] width 478 height 30
type input "صينية الحرب العالمية"
click at [465, 97] on input "text" at bounding box center [486, 100] width 478 height 30
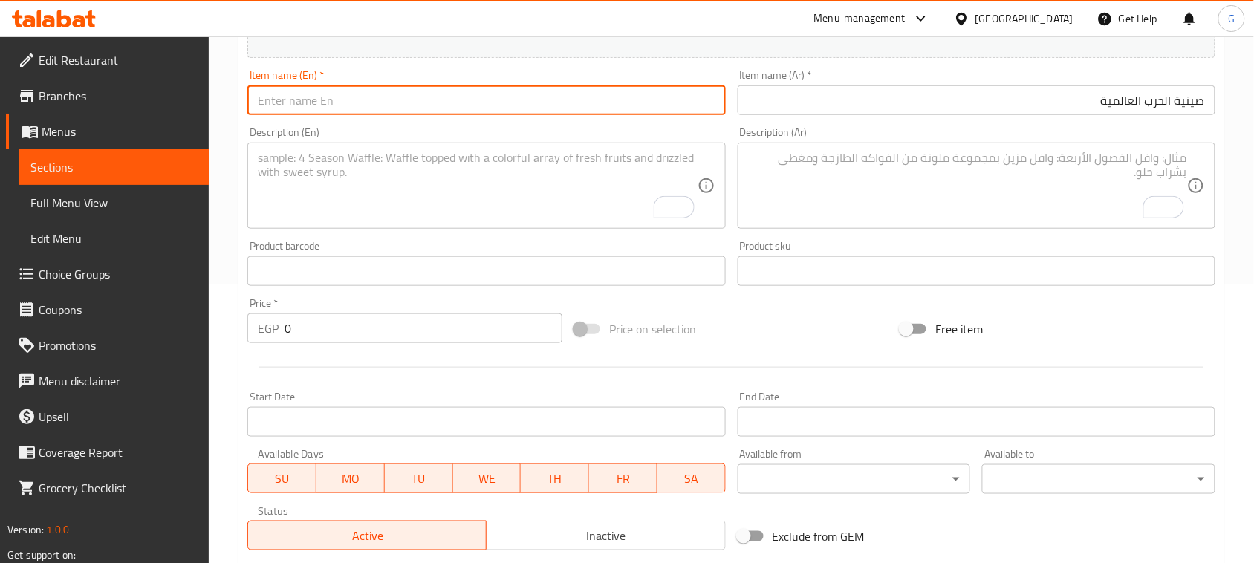
paste input "World War Chinese"
click at [342, 106] on input "World War Chinese" at bounding box center [486, 100] width 478 height 30
type input "World War Tray"
click at [926, 112] on input "صينية الحرب العالمية" at bounding box center [977, 100] width 478 height 30
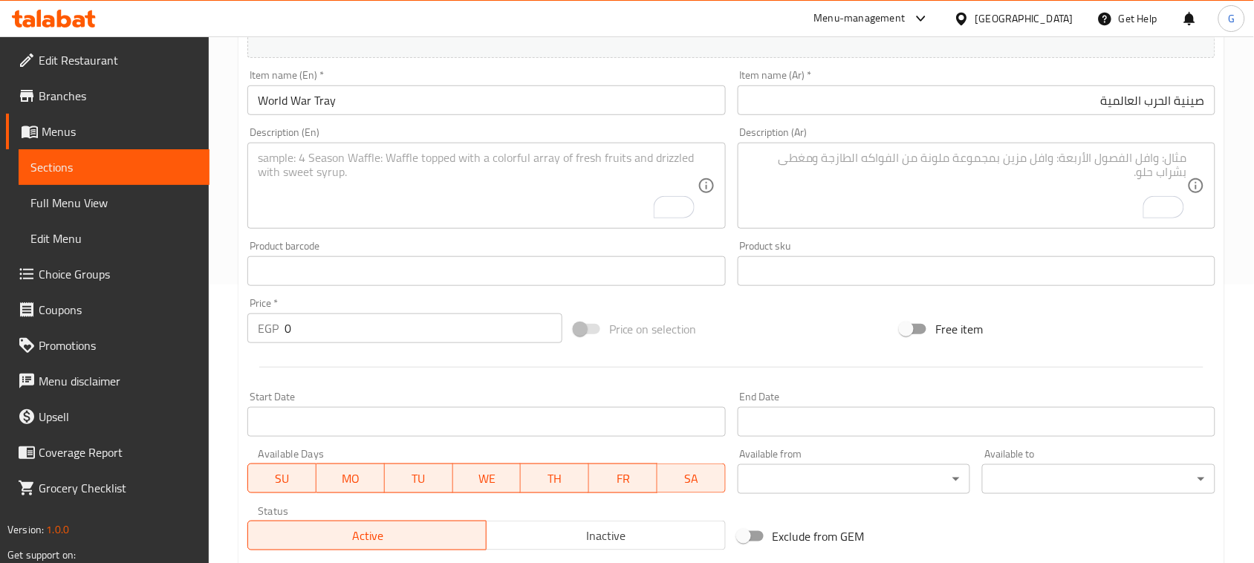
click at [745, 187] on div "Description (Ar)" at bounding box center [977, 186] width 478 height 86
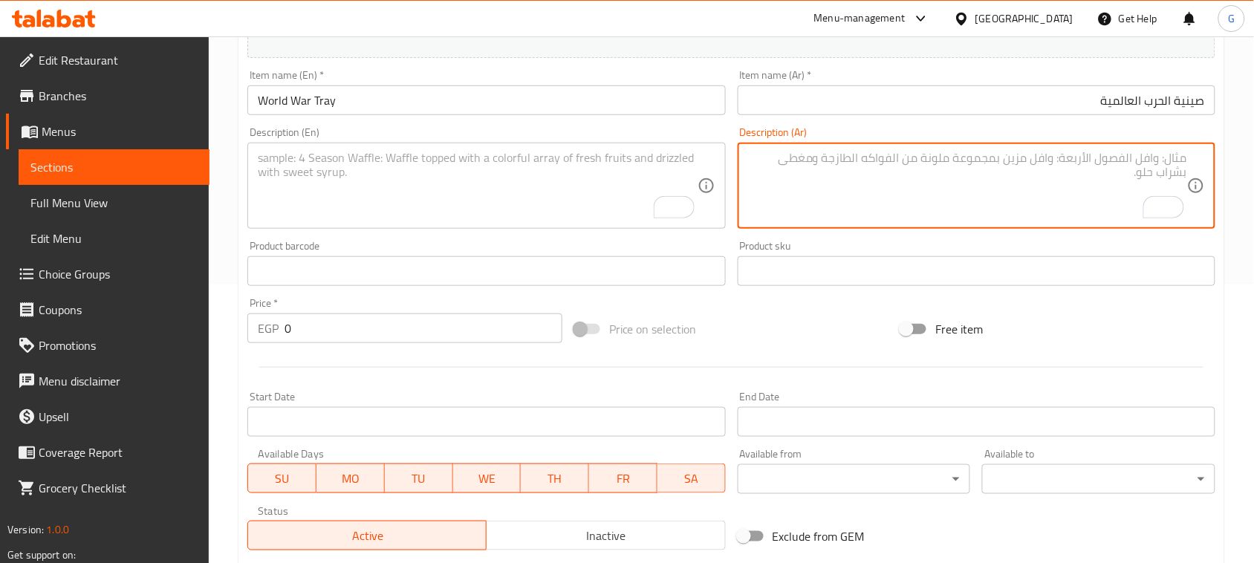
paste textarea "ربع تيس مندي، فرخة مندي، كيلو كفتة، كيلو ريش، نصف كباب، نصف طرب، كيلو ممبارن ار…"
type textarea "ربع تيس مندي، فرخة مندي، كيلو كفتة، كيلو ريش، نصف كباب، نصف طرب، كيلو ممبارن ار…"
click at [524, 183] on textarea "To enrich screen reader interactions, please activate Accessibility in Grammarl…" at bounding box center [477, 186] width 439 height 71
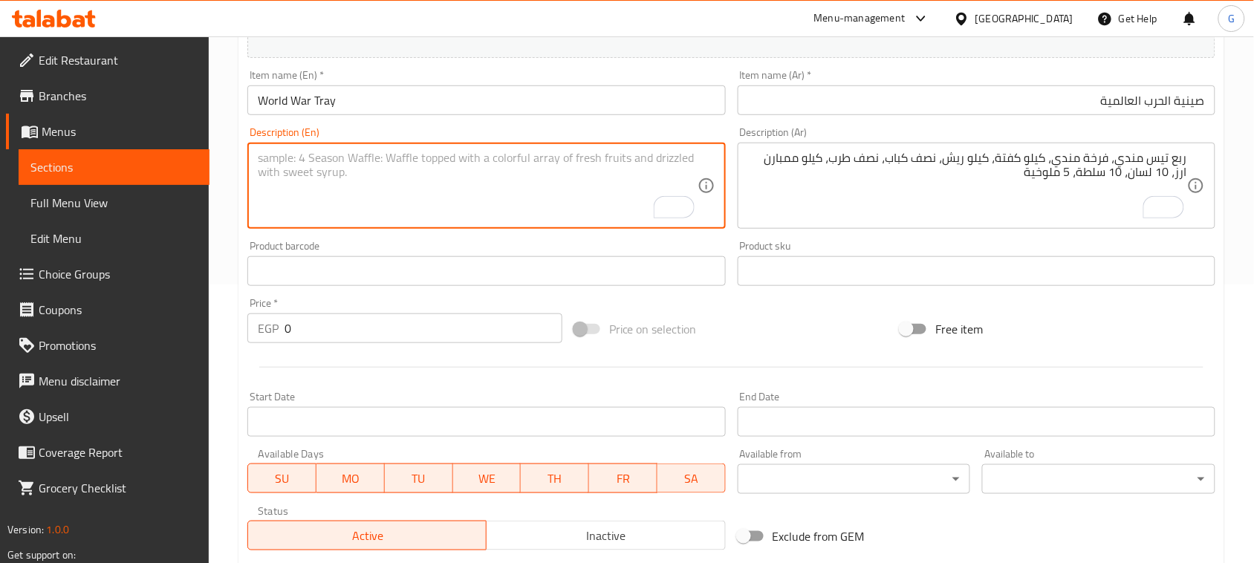
paste textarea "A quarter of a mandi goat, a mandi chicken, a kilo of kofta, a kilo of feathers…"
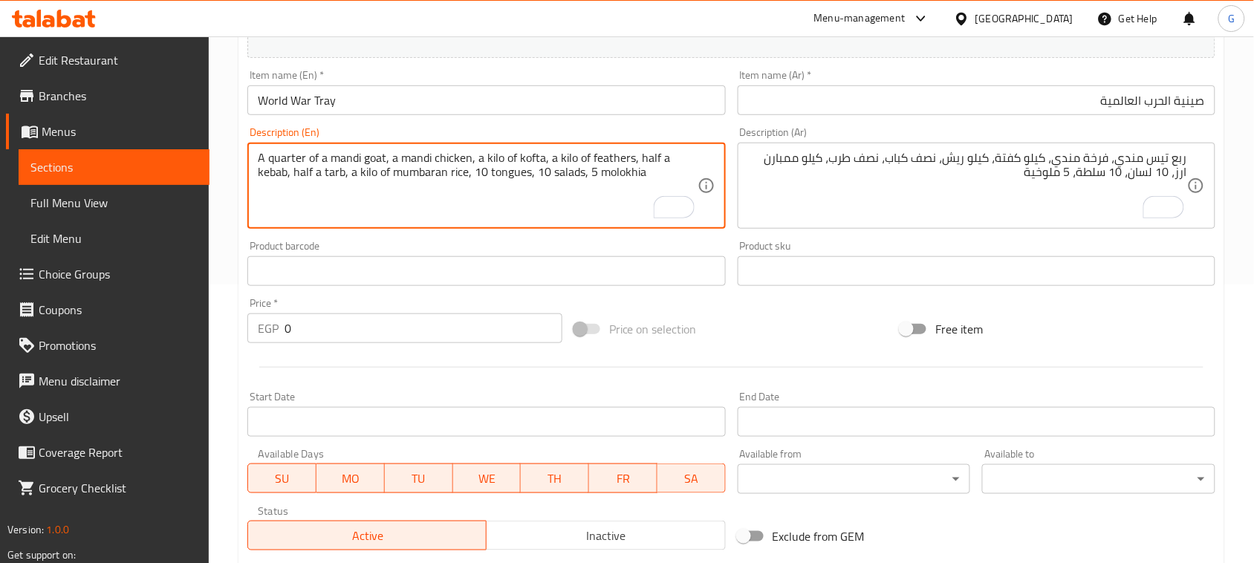
click at [499, 177] on textarea "A quarter of a mandi goat, a mandi chicken, a kilo of kofta, a kilo of feathers…" at bounding box center [477, 186] width 439 height 71
type textarea "A quarter of a mandi goat, a mandi chicken, a kilo of kofta, a kilo of feathers…"
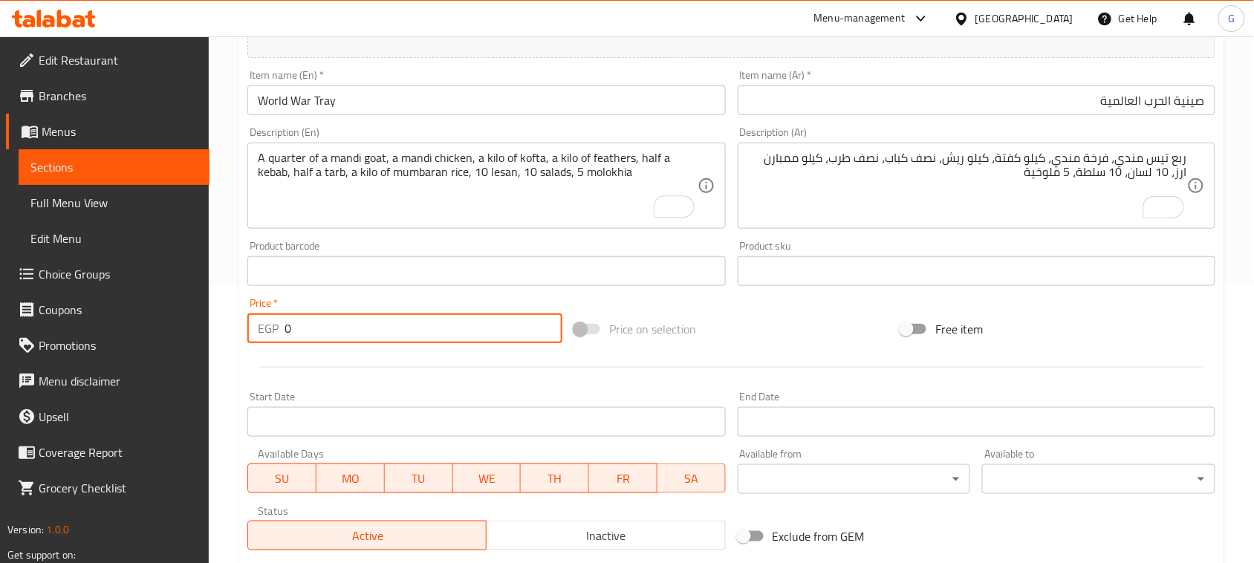
drag, startPoint x: 294, startPoint y: 329, endPoint x: 253, endPoint y: 328, distance: 40.9
click at [253, 328] on div "EGP 0 Price *" at bounding box center [404, 329] width 315 height 30
type input "6600"
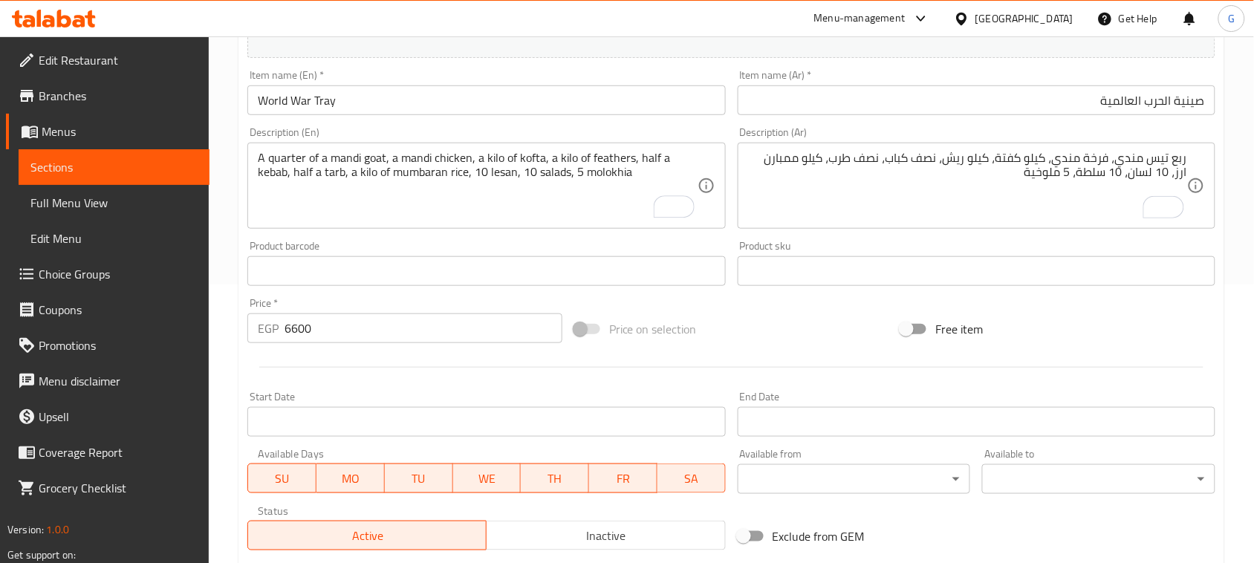
click at [321, 355] on div at bounding box center [731, 367] width 980 height 36
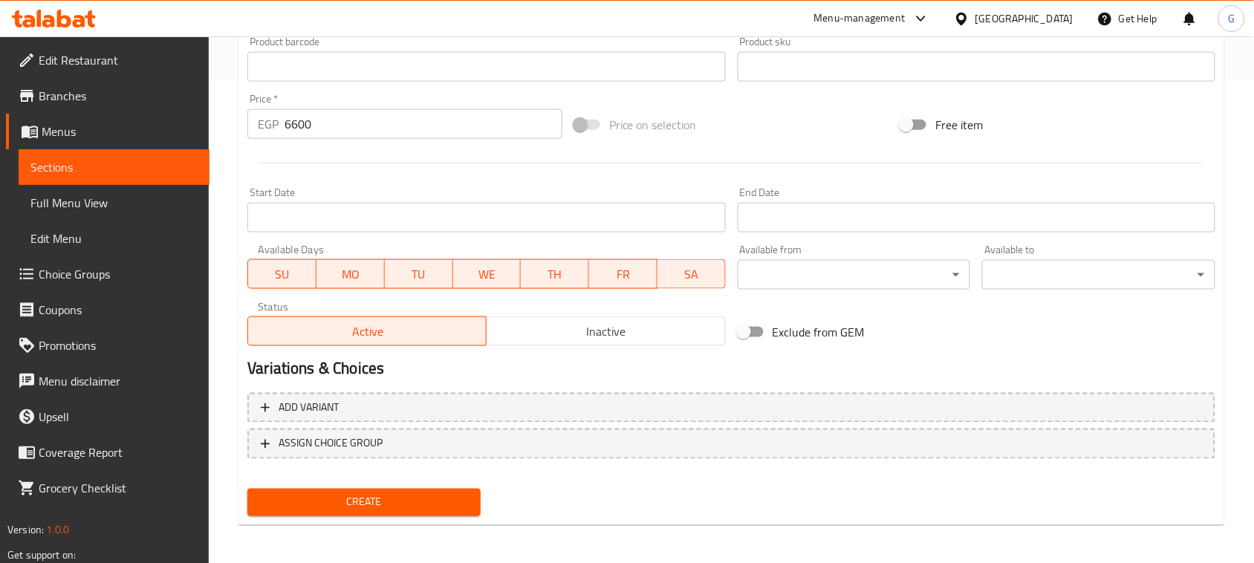
scroll to position [484, 0]
click at [344, 502] on span "Create" at bounding box center [364, 502] width 210 height 19
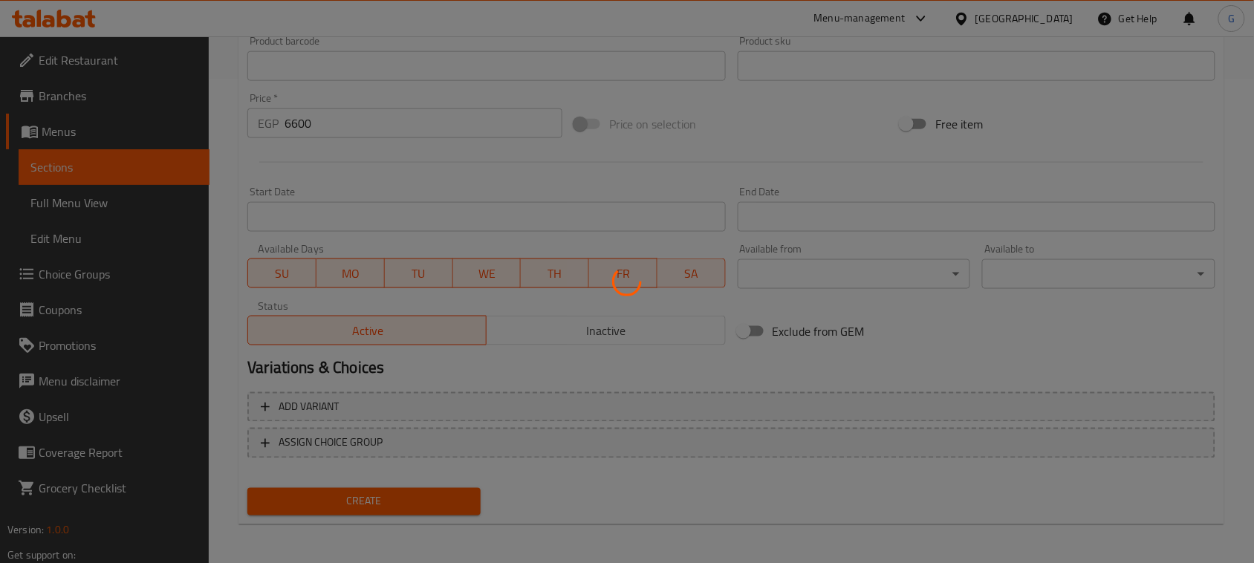
type input "0"
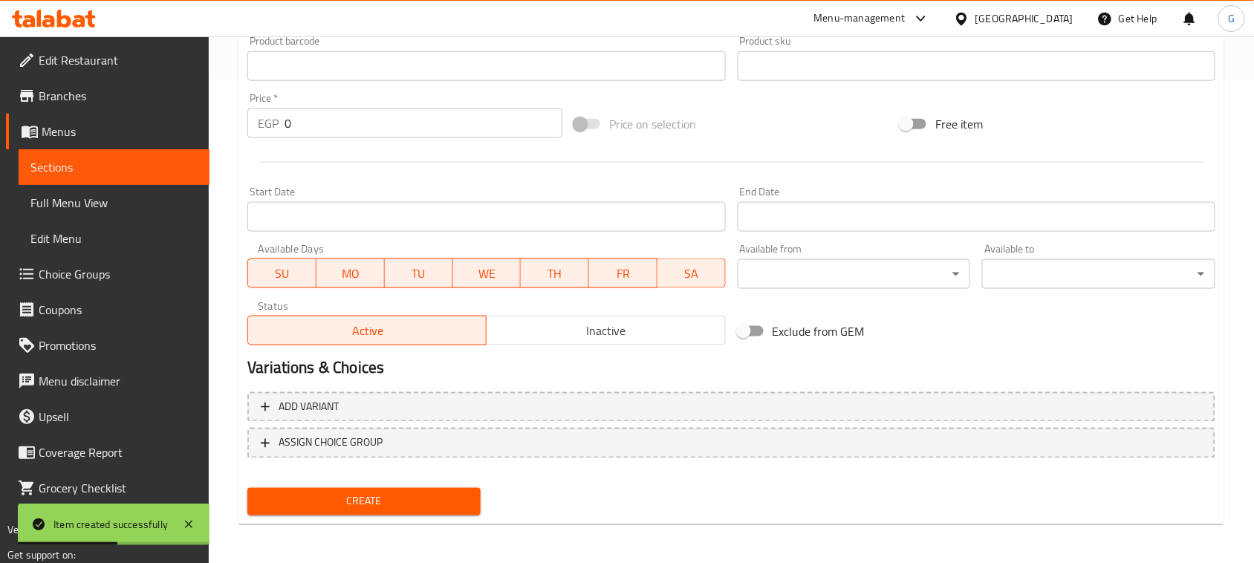
scroll to position [19, 0]
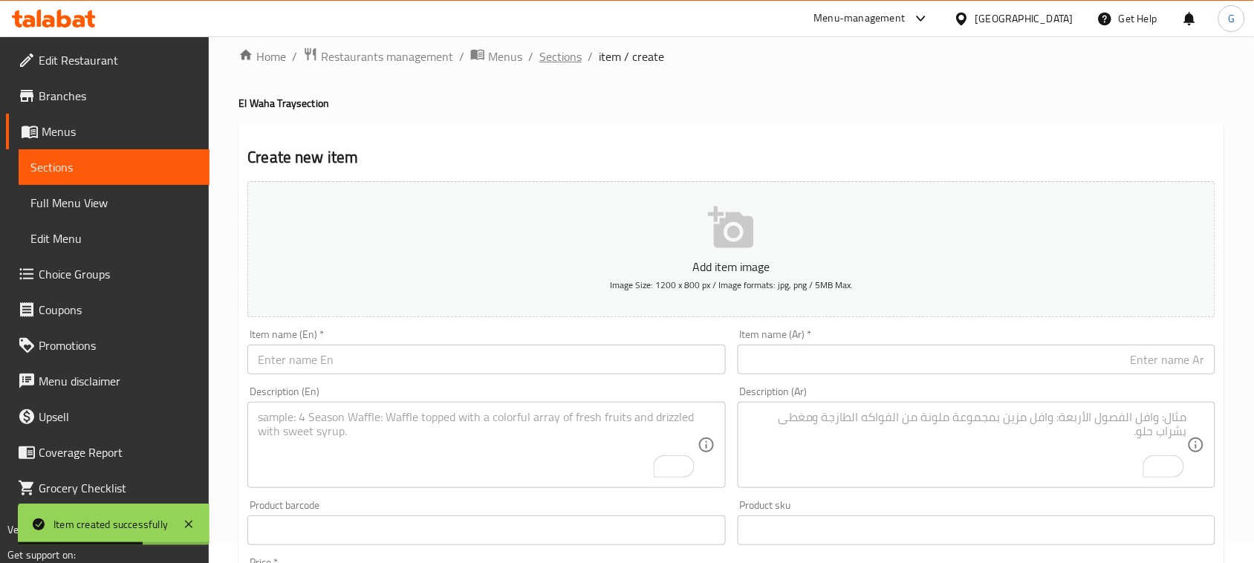
click at [544, 48] on span "Sections" at bounding box center [560, 57] width 42 height 18
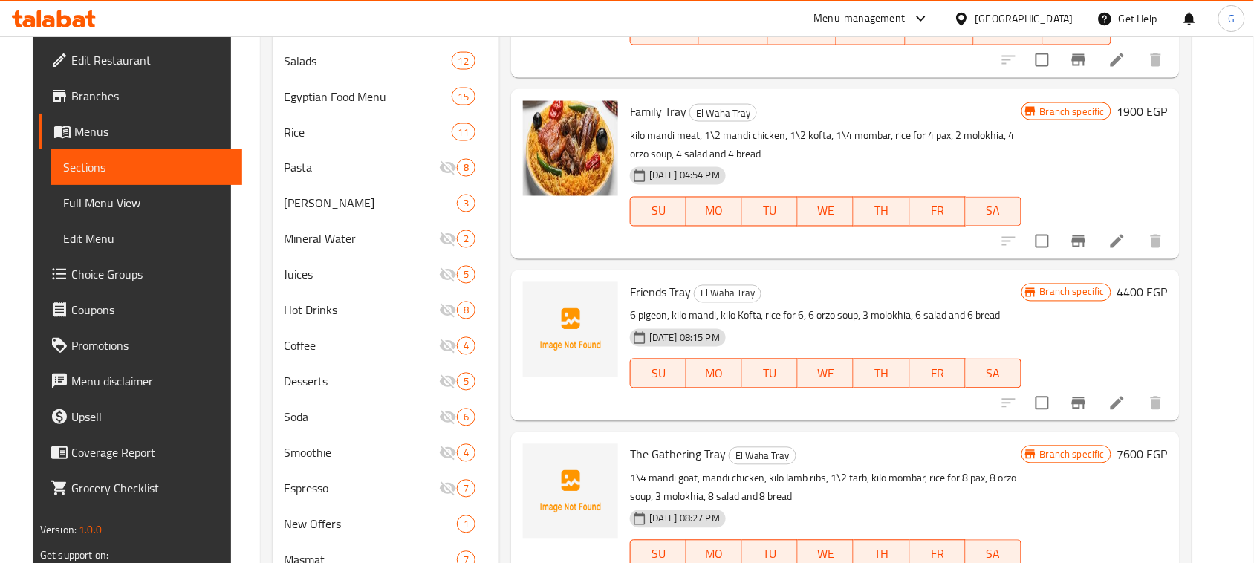
scroll to position [737, 0]
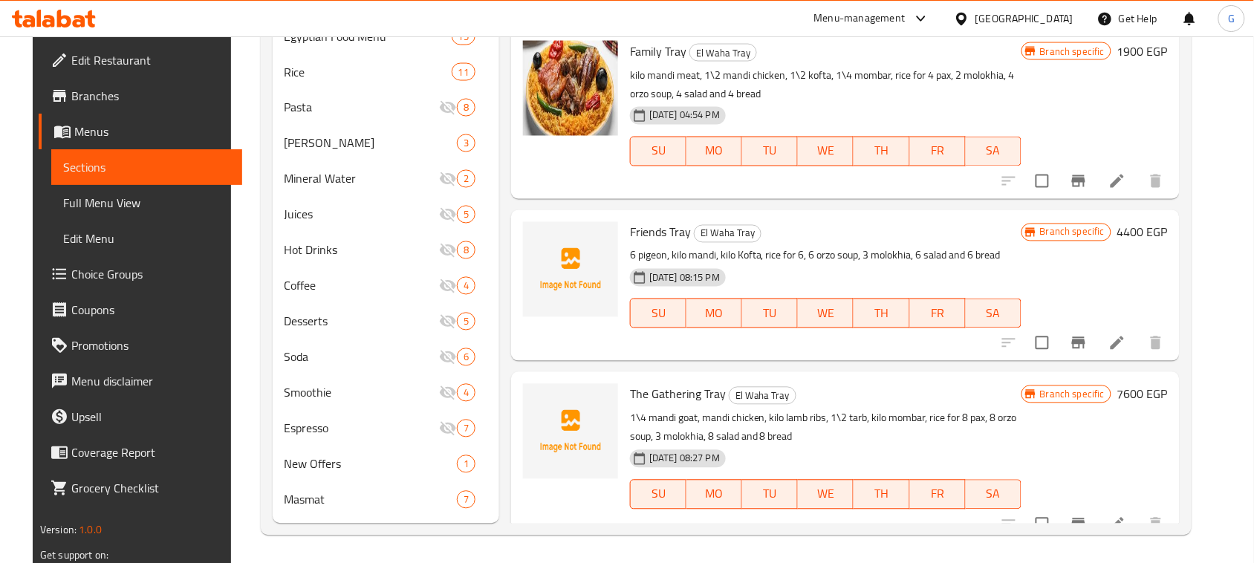
click at [1088, 334] on icon "Branch-specific-item" at bounding box center [1079, 343] width 18 height 18
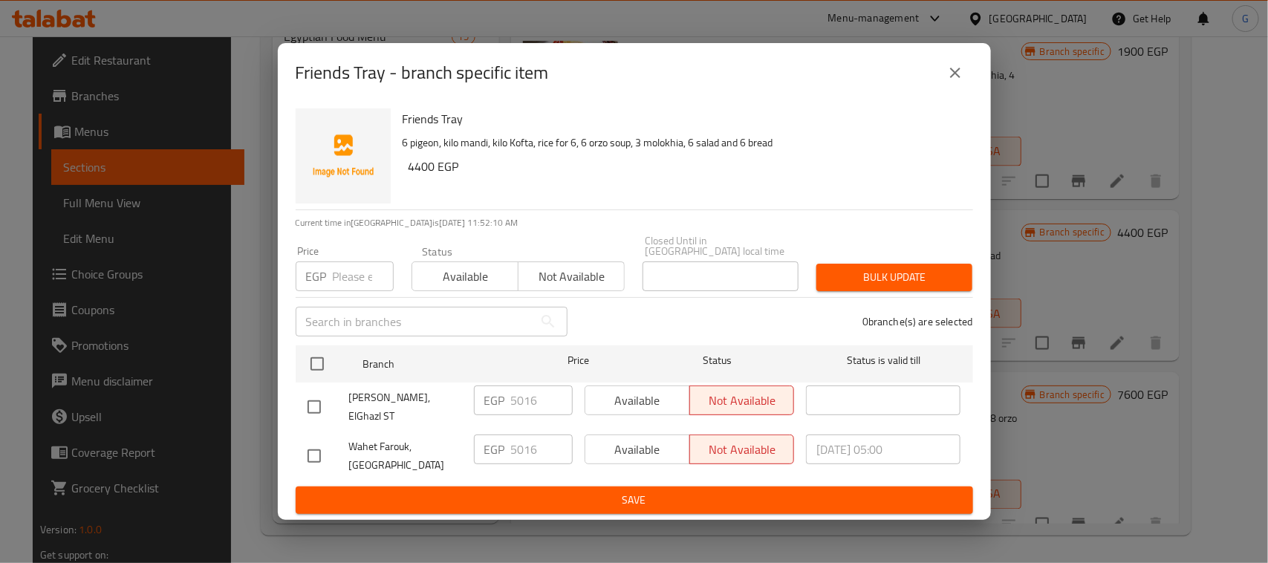
click at [960, 80] on icon "close" at bounding box center [956, 73] width 18 height 18
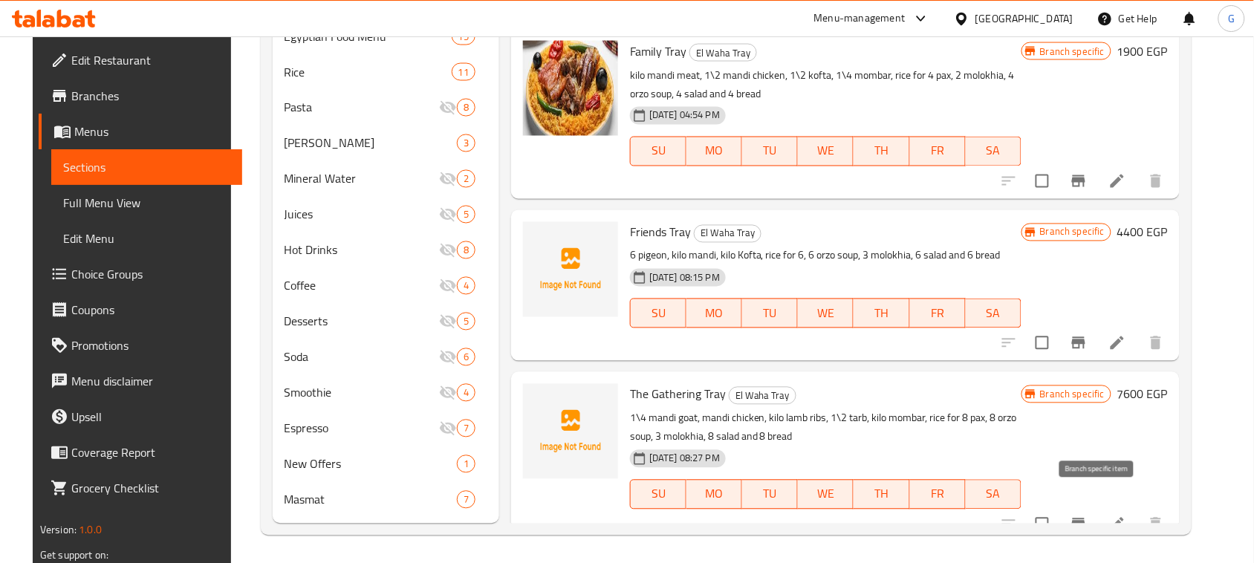
click at [1088, 516] on icon "Branch-specific-item" at bounding box center [1079, 525] width 18 height 18
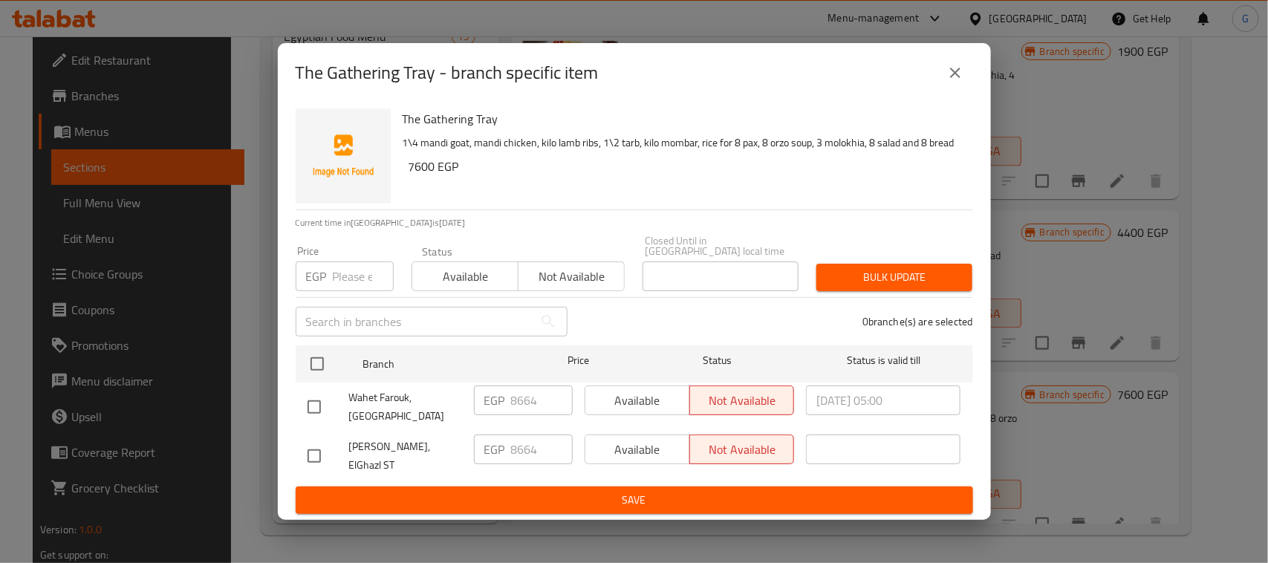
click at [953, 78] on icon "close" at bounding box center [955, 73] width 10 height 10
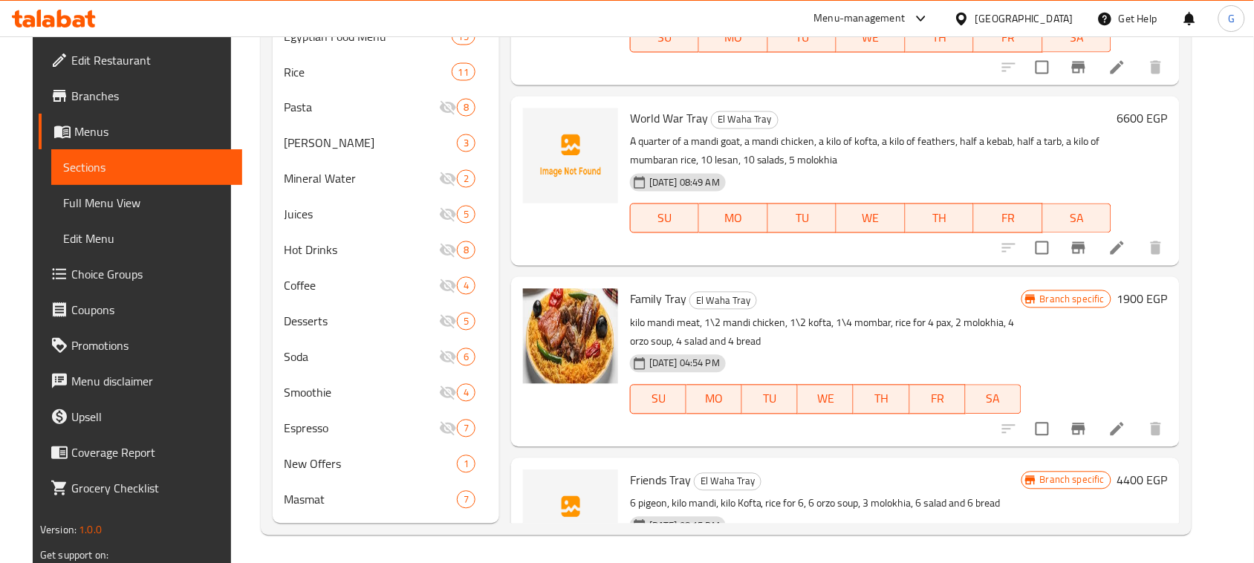
scroll to position [0, 0]
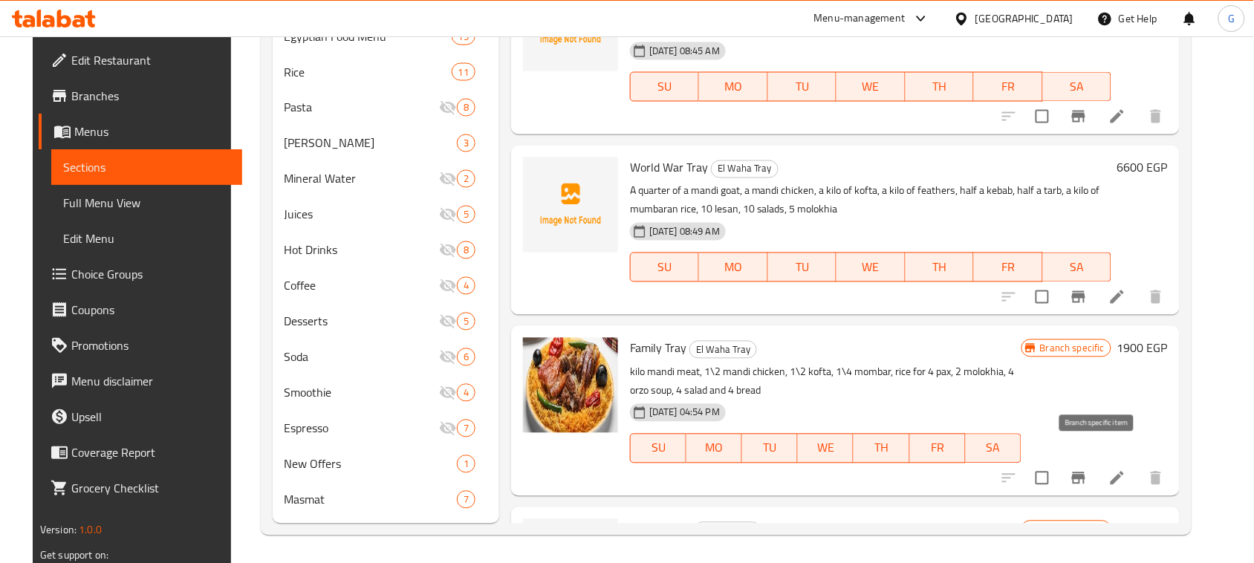
click at [1088, 470] on icon "Branch-specific-item" at bounding box center [1079, 479] width 18 height 18
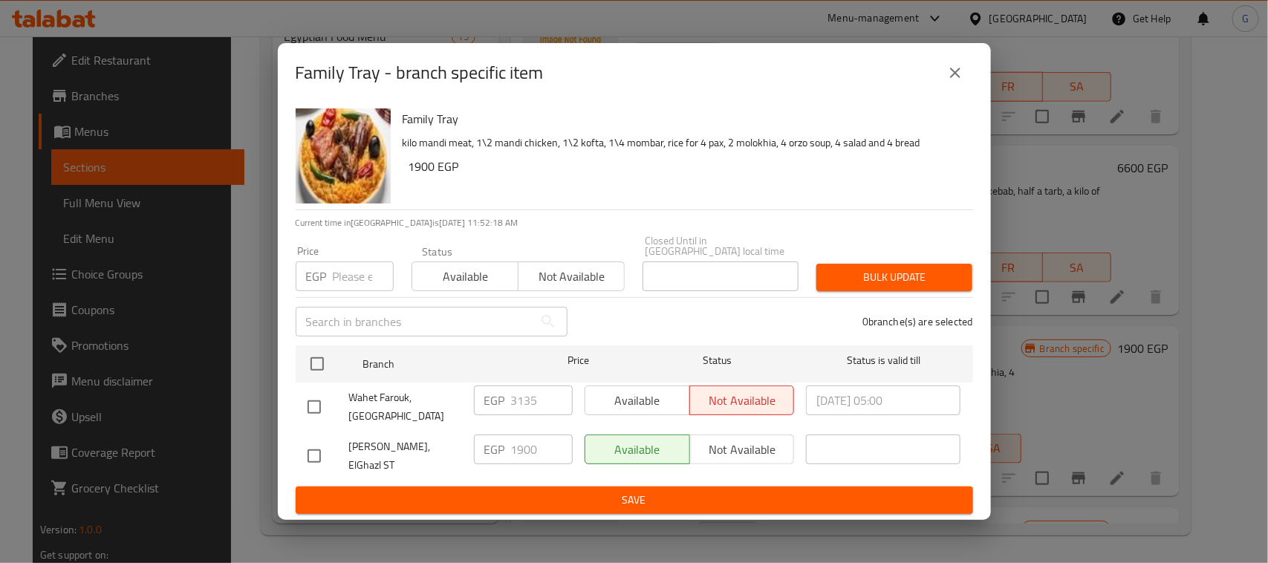
click at [959, 79] on icon "close" at bounding box center [956, 73] width 18 height 18
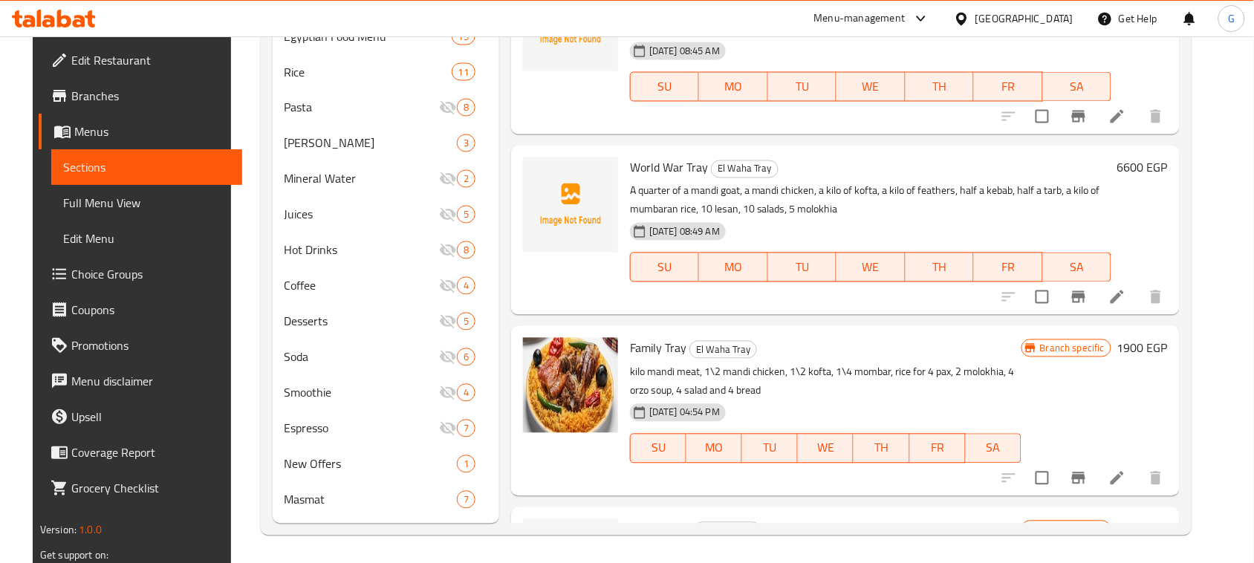
scroll to position [644, 0]
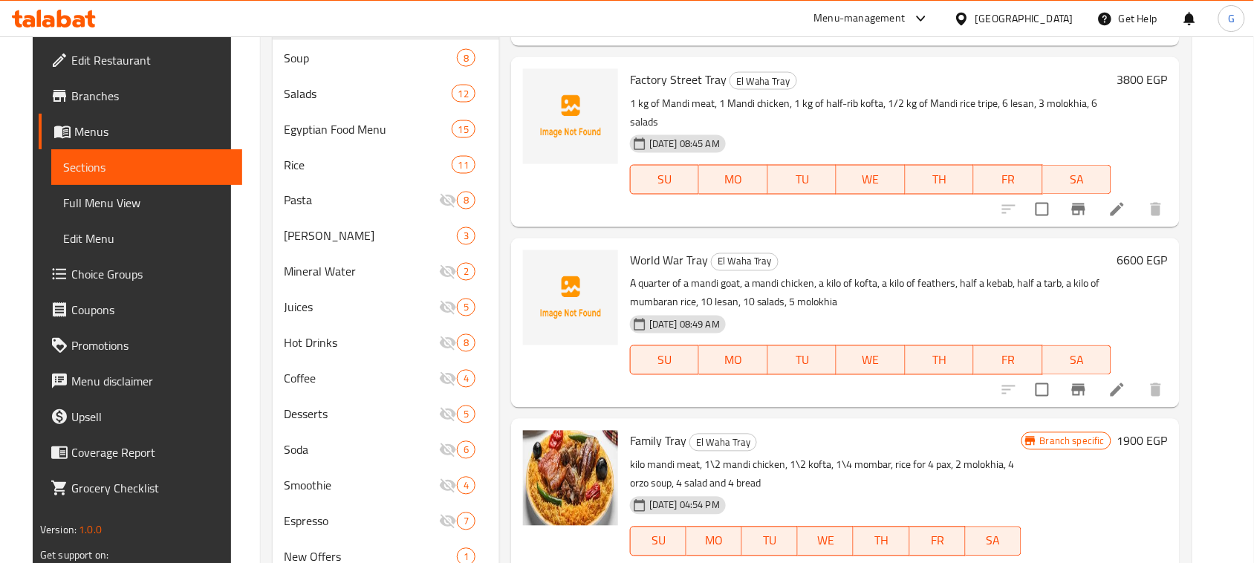
click at [1097, 372] on button "Branch-specific-item" at bounding box center [1079, 390] width 36 height 36
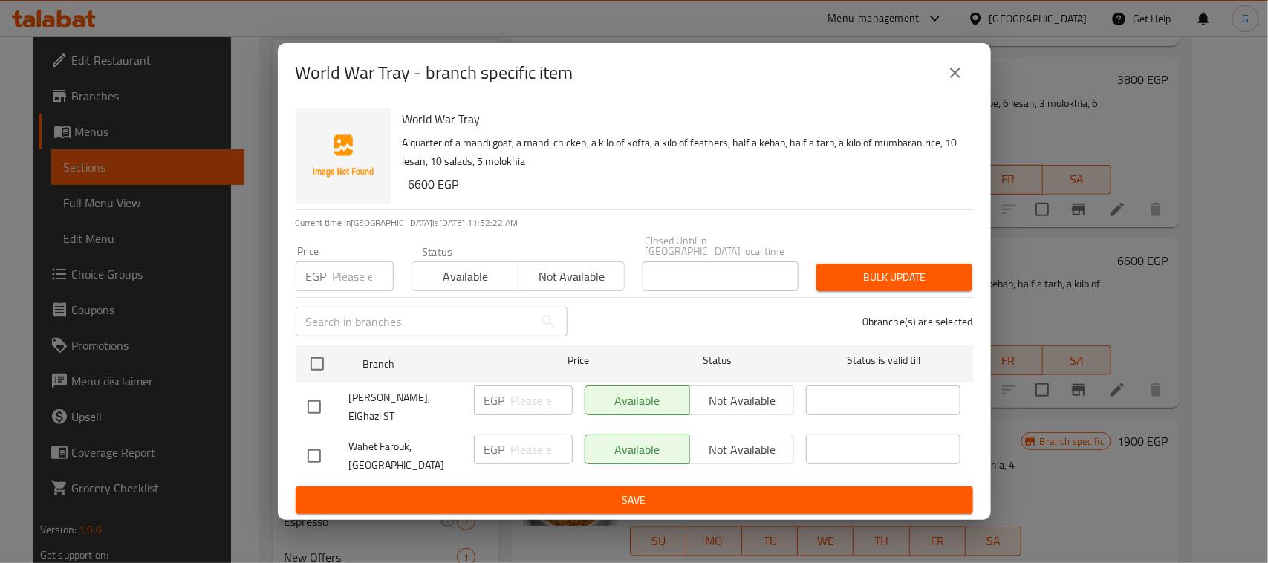
click at [325, 450] on input "checkbox" at bounding box center [314, 456] width 31 height 31
checkbox input "true"
click at [733, 439] on span "Not available" at bounding box center [742, 450] width 93 height 22
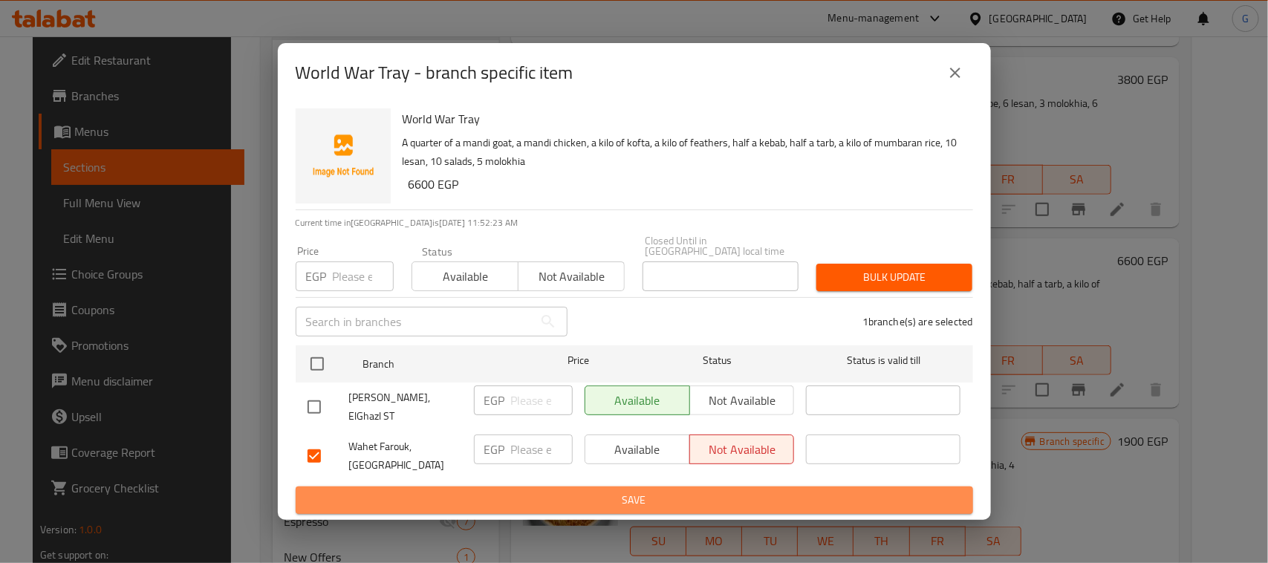
click at [706, 491] on span "Save" at bounding box center [635, 500] width 654 height 19
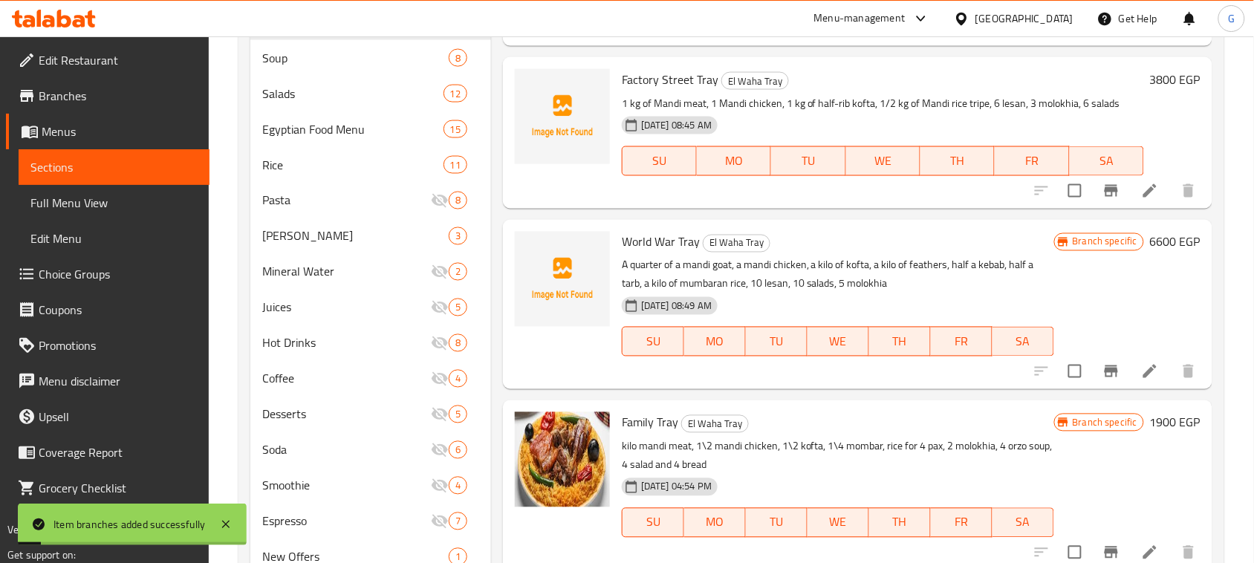
scroll to position [458, 0]
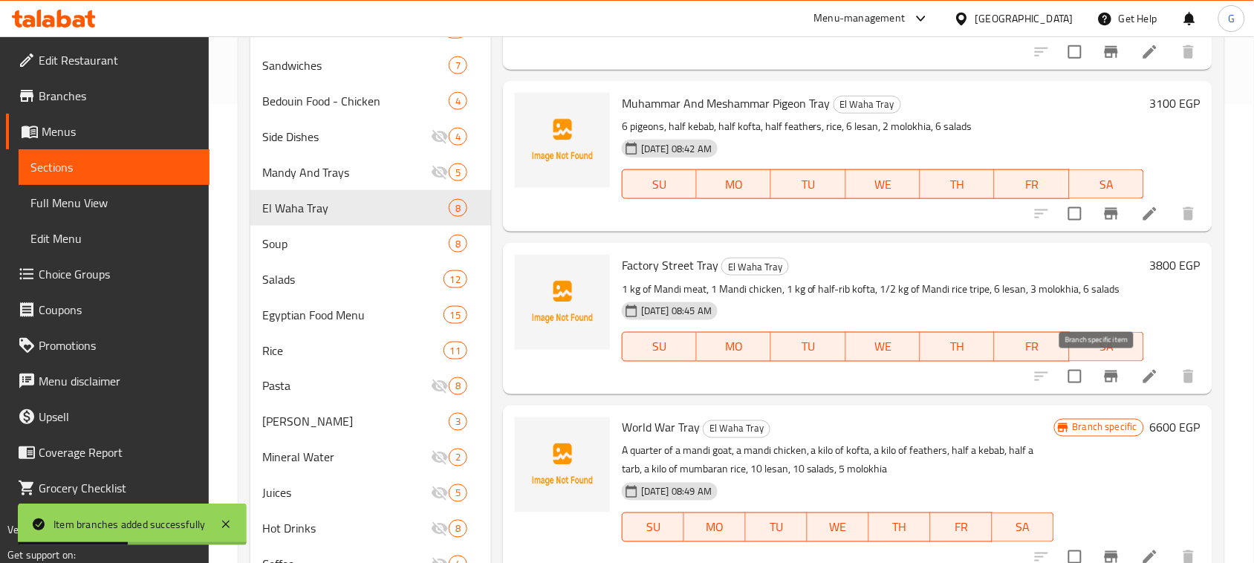
click at [1105, 377] on icon "Branch-specific-item" at bounding box center [1111, 377] width 13 height 12
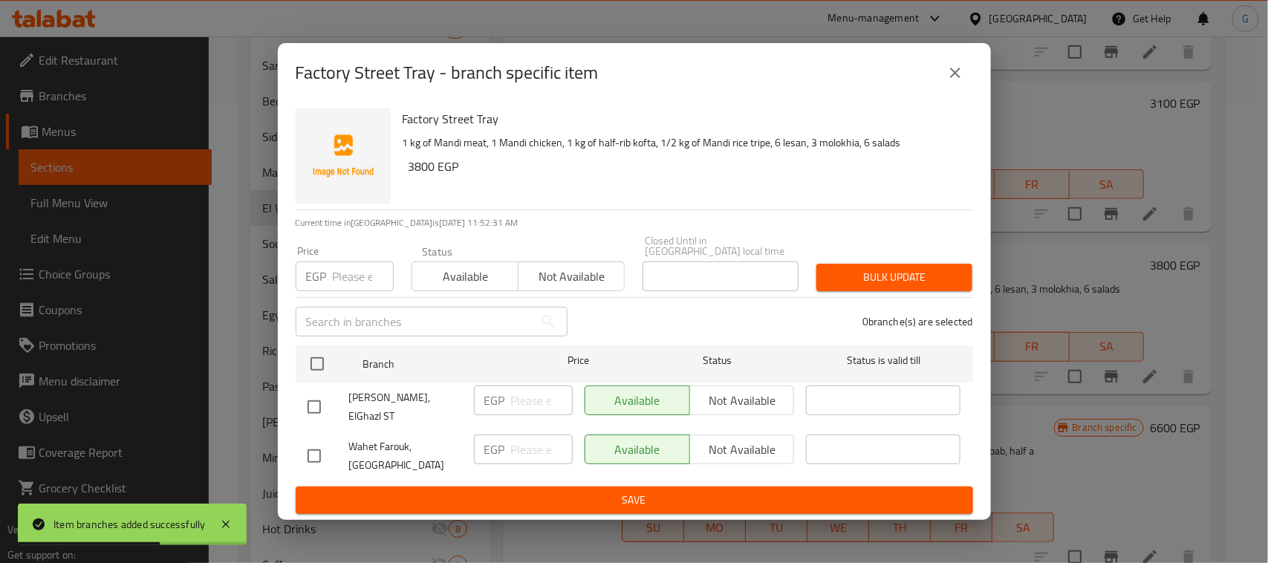
drag, startPoint x: 314, startPoint y: 453, endPoint x: 392, endPoint y: 451, distance: 77.3
click at [314, 452] on input "checkbox" at bounding box center [314, 456] width 31 height 31
checkbox input "true"
click at [721, 439] on span "Not available" at bounding box center [742, 450] width 93 height 22
click at [693, 491] on span "Save" at bounding box center [635, 500] width 654 height 19
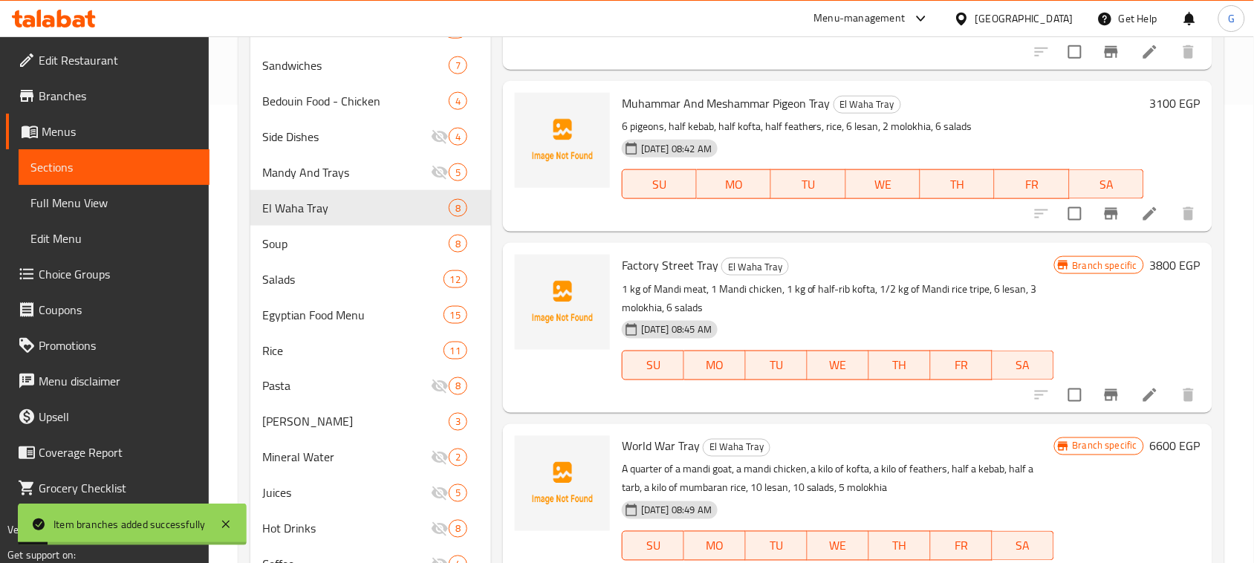
scroll to position [366, 0]
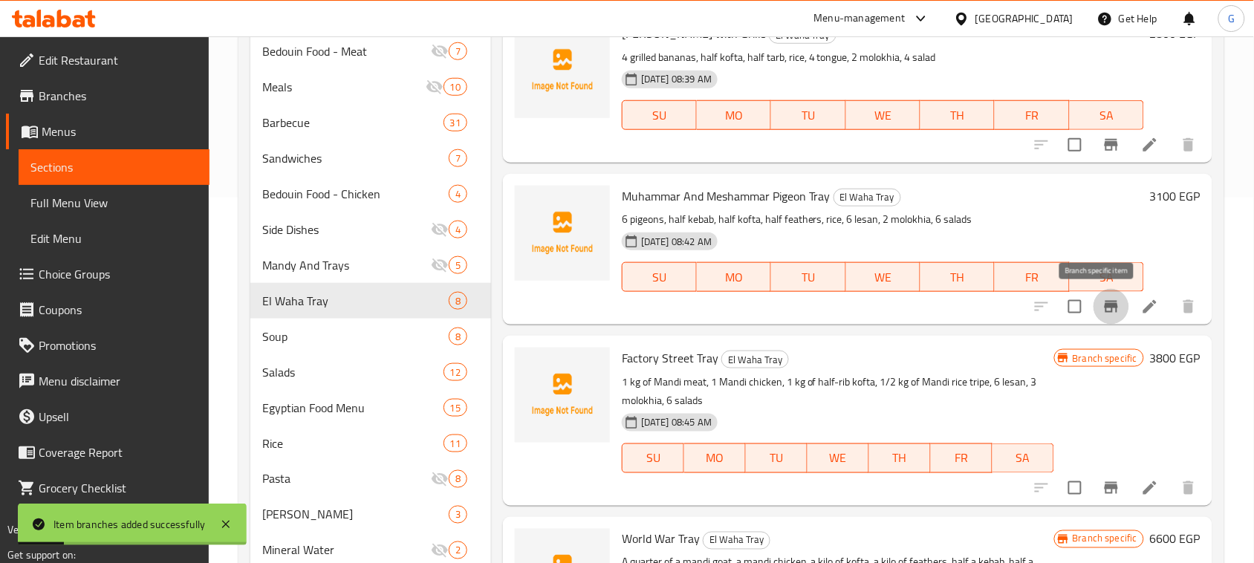
click at [1109, 311] on button "Branch-specific-item" at bounding box center [1112, 307] width 36 height 36
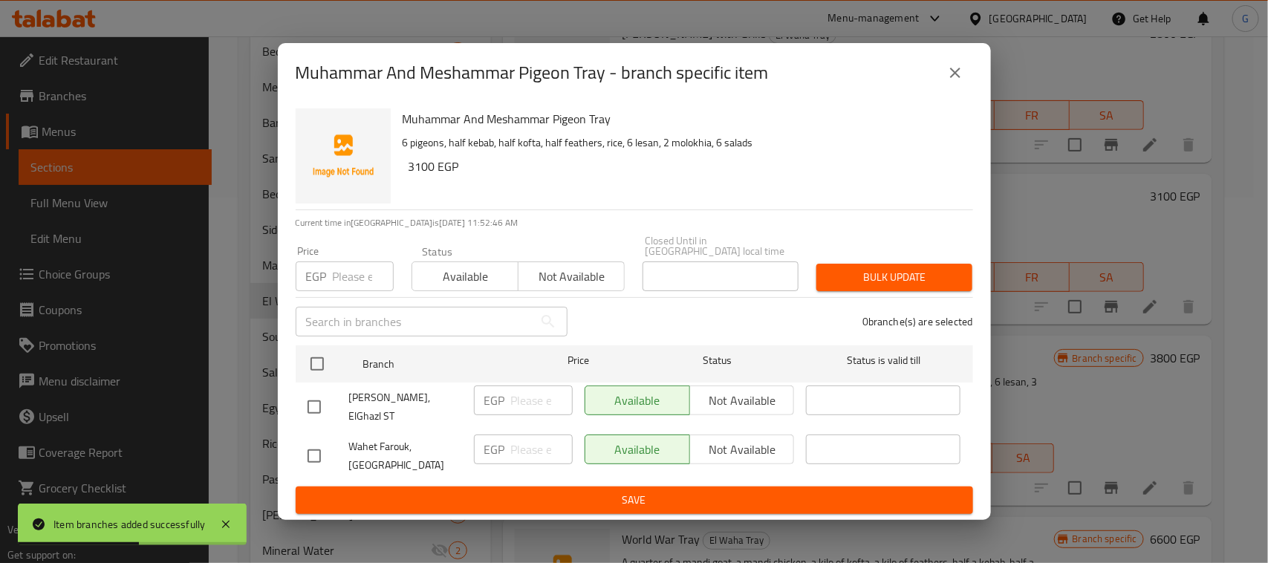
click at [320, 444] on input "checkbox" at bounding box center [314, 456] width 31 height 31
checkbox input "true"
click at [708, 439] on span "Not available" at bounding box center [742, 450] width 93 height 22
click at [690, 491] on span "Save" at bounding box center [635, 500] width 654 height 19
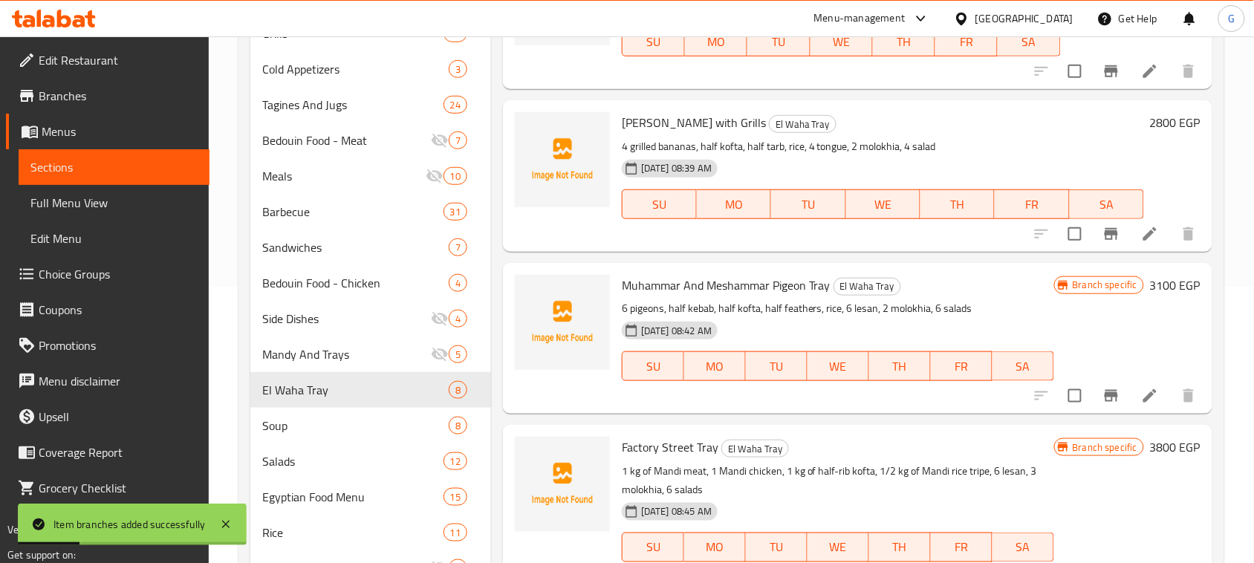
scroll to position [273, 0]
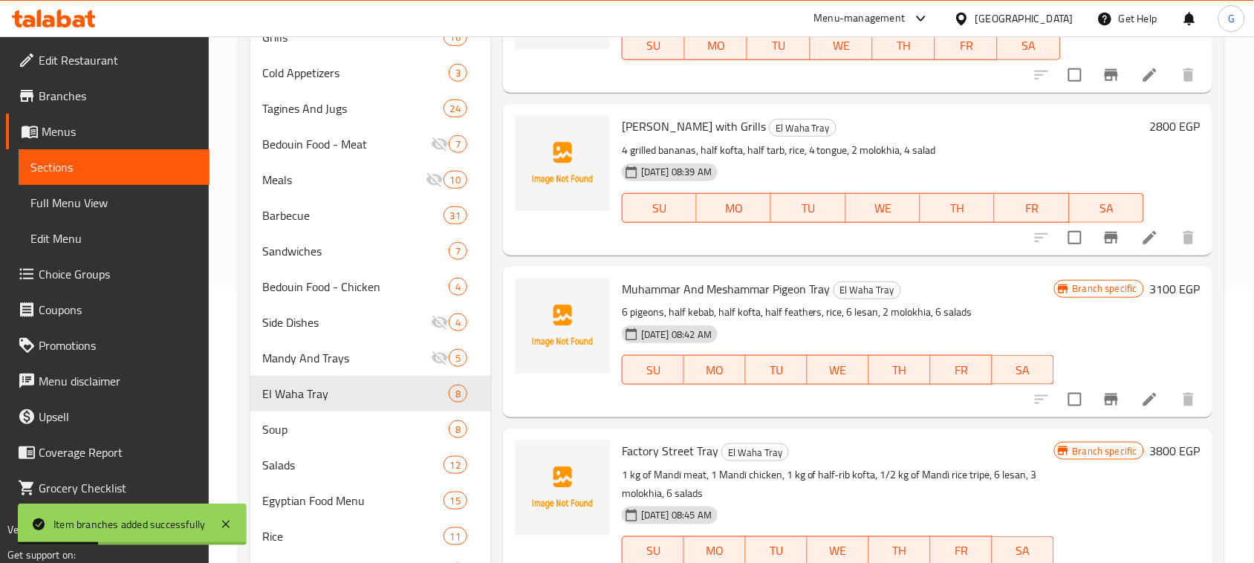
click at [1105, 395] on icon "Branch-specific-item" at bounding box center [1111, 400] width 13 height 12
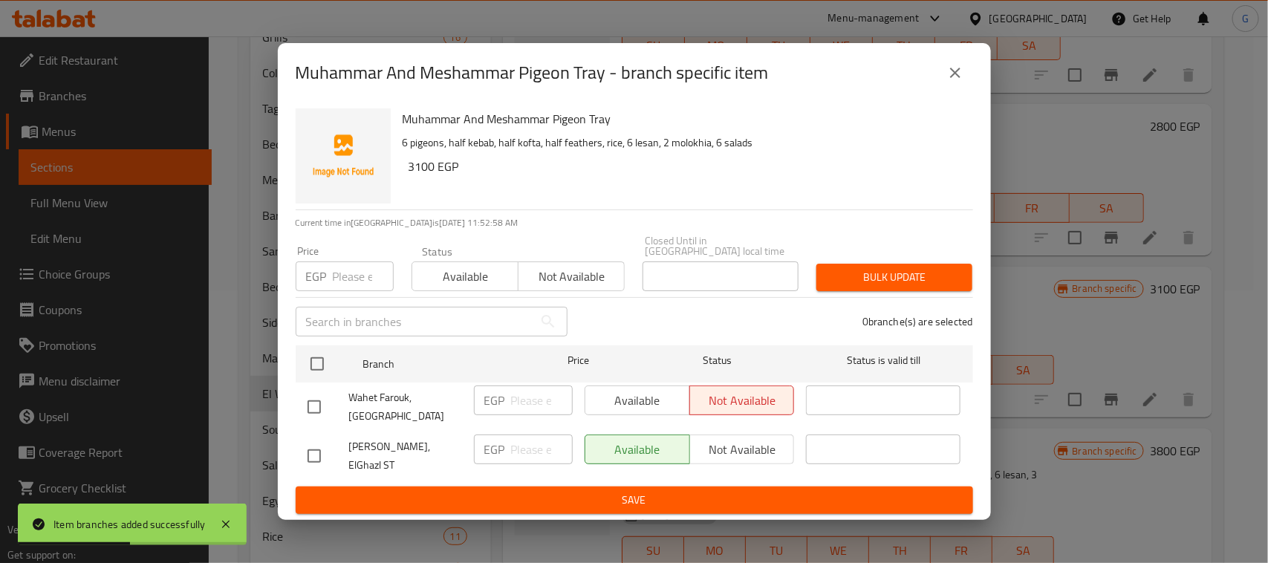
click at [1116, 328] on div "Muhammar And Meshammar Pigeon Tray - branch specific item Muhammar And Meshamma…" at bounding box center [634, 281] width 1268 height 563
click at [952, 68] on button "close" at bounding box center [956, 73] width 36 height 36
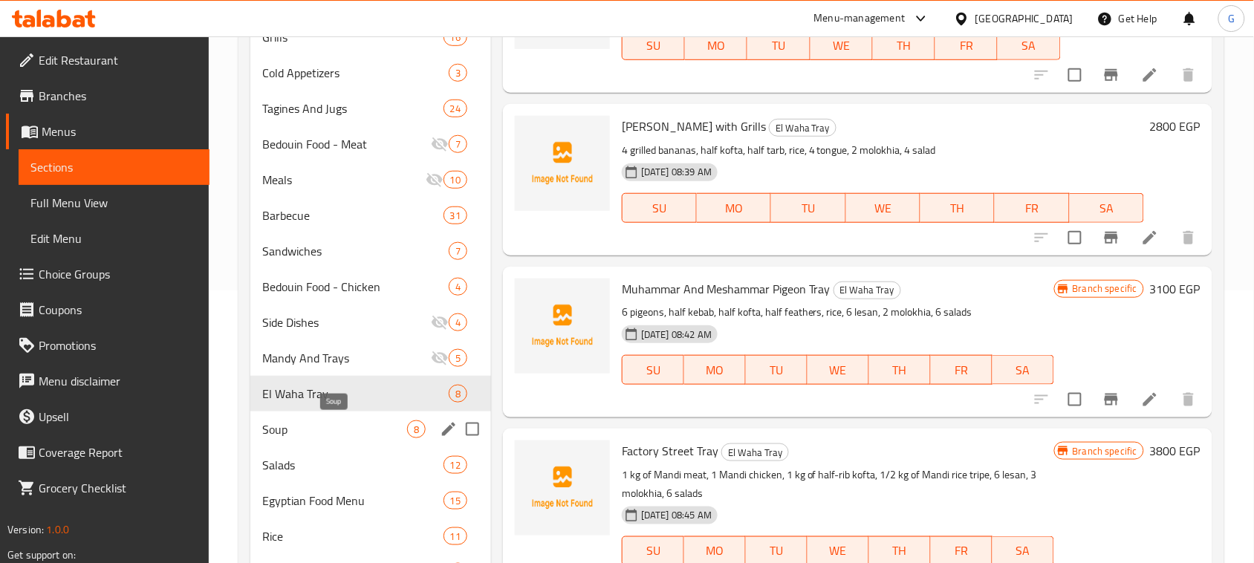
click at [265, 429] on span "Soup" at bounding box center [334, 430] width 145 height 18
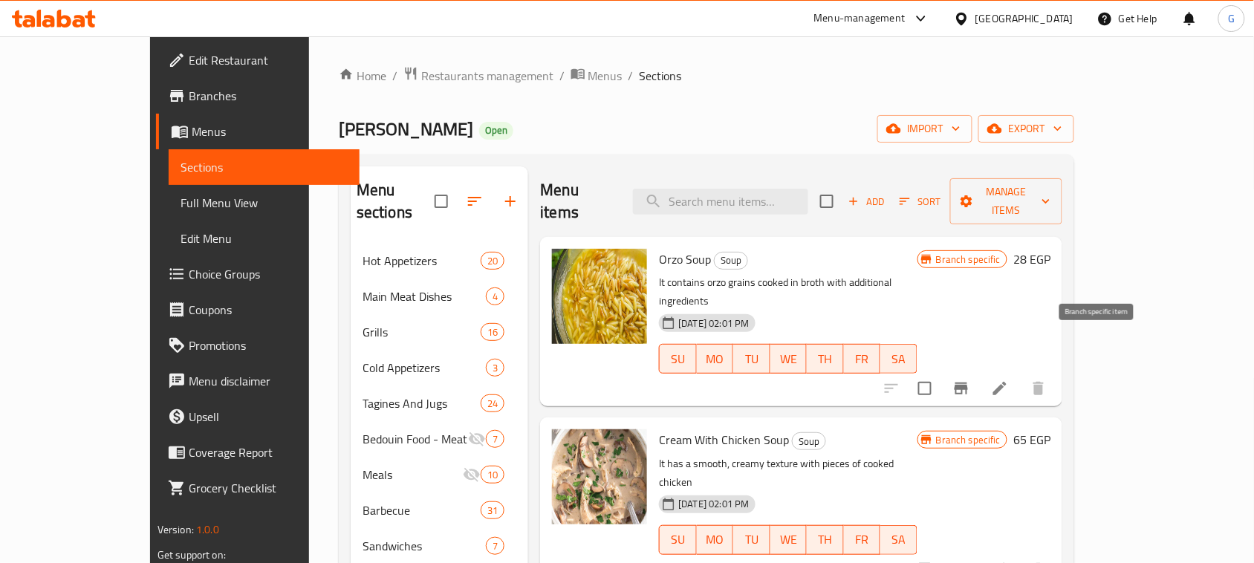
click at [979, 371] on button "Branch-specific-item" at bounding box center [962, 389] width 36 height 36
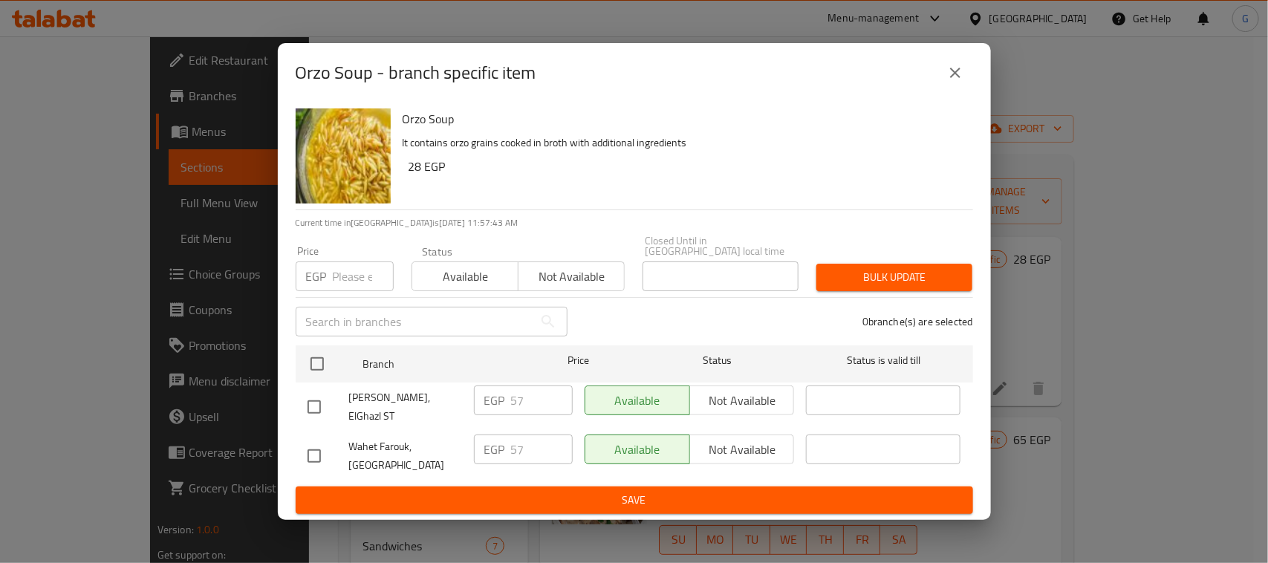
click at [312, 395] on input "checkbox" at bounding box center [314, 407] width 31 height 31
checkbox input "true"
drag, startPoint x: 522, startPoint y: 403, endPoint x: 509, endPoint y: 401, distance: 13.6
click at [509, 401] on div "EGP 57 ​" at bounding box center [523, 401] width 99 height 30
type input "28"
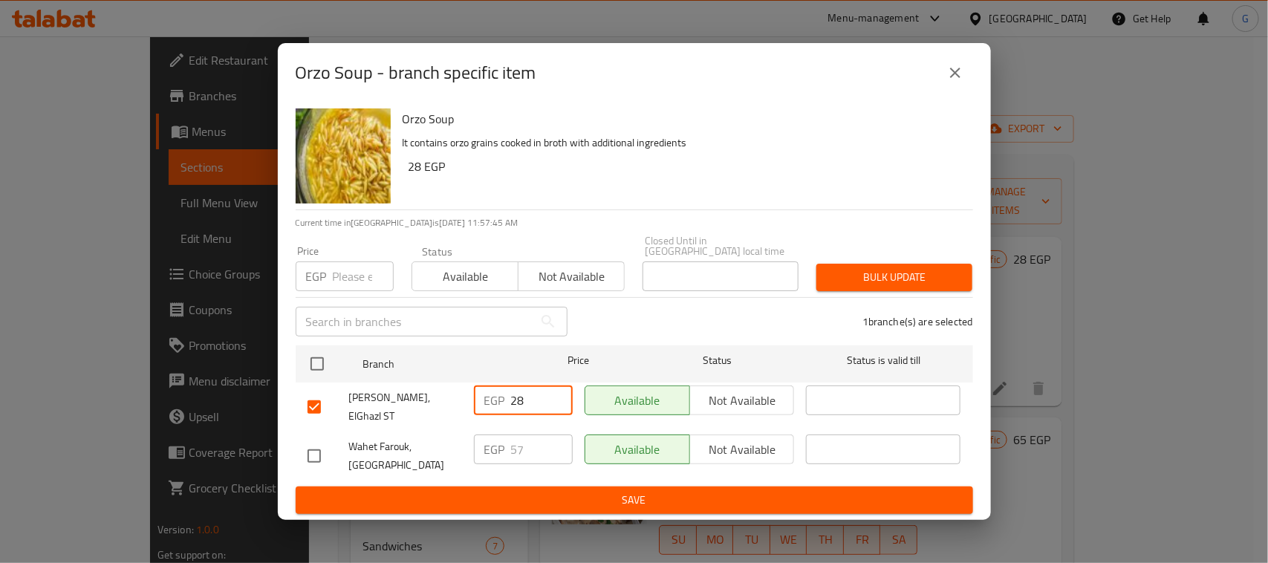
click at [574, 491] on span "Save" at bounding box center [635, 500] width 654 height 19
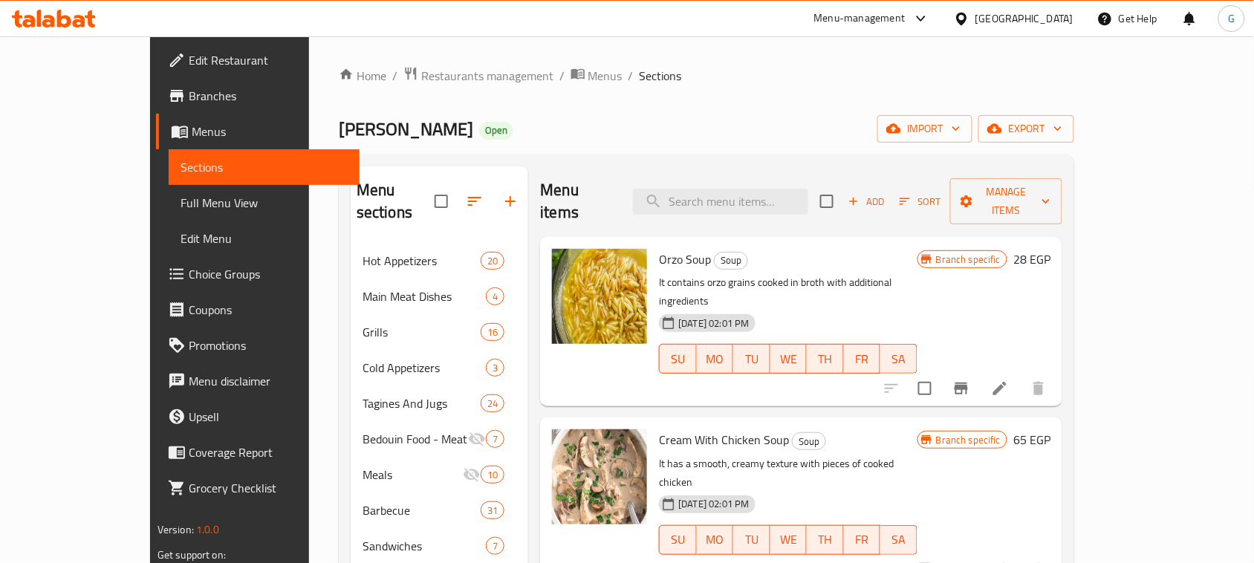
click at [936, 69] on ol "Home / Restaurants management / Menus / Sections" at bounding box center [707, 75] width 736 height 19
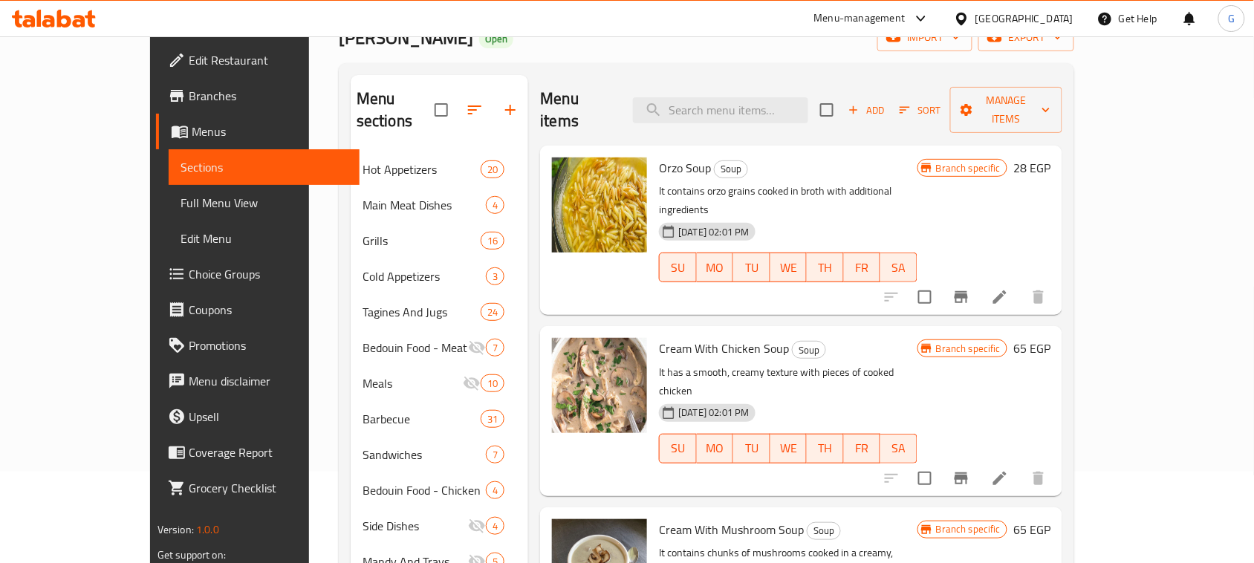
scroll to position [93, 0]
click at [970, 287] on icon "Branch-specific-item" at bounding box center [962, 296] width 18 height 18
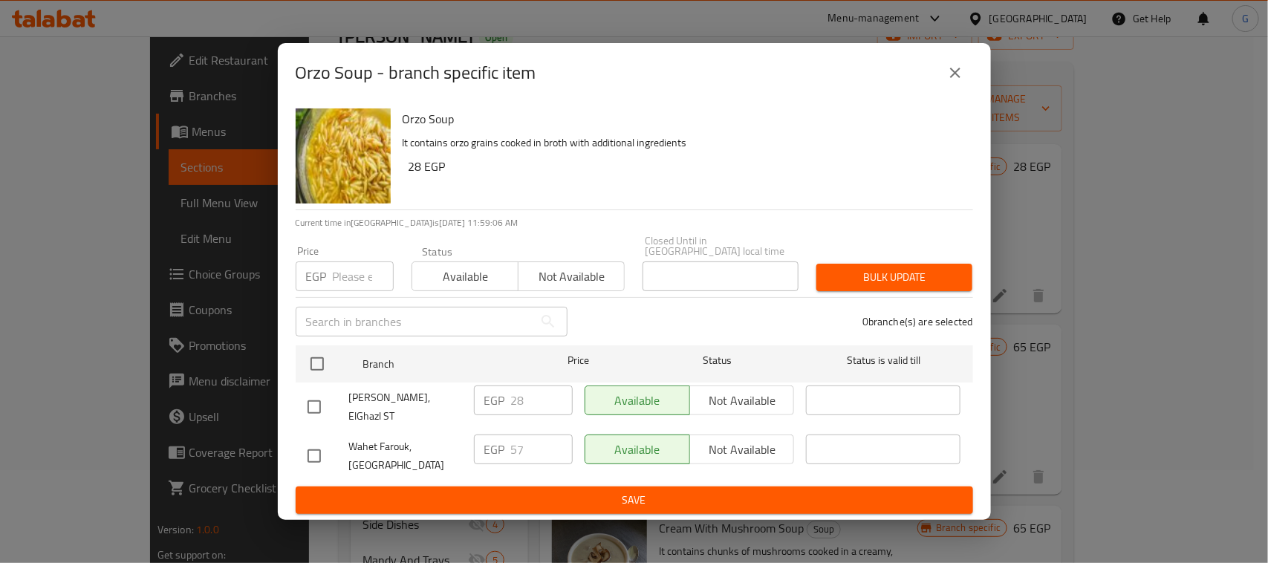
click at [968, 86] on button "close" at bounding box center [956, 73] width 36 height 36
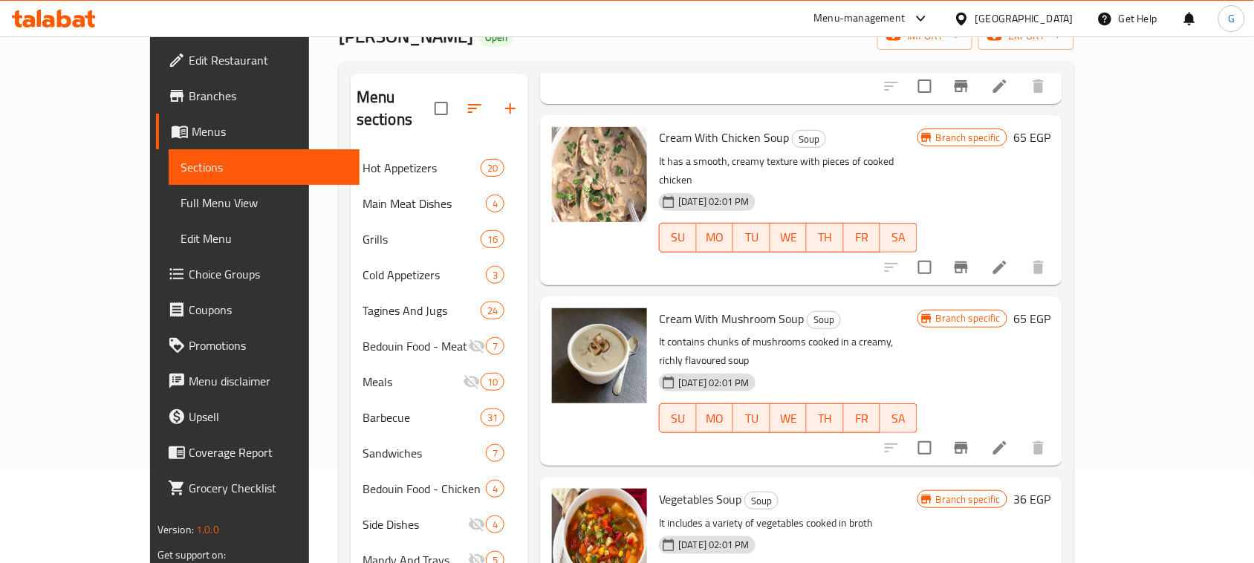
scroll to position [219, 0]
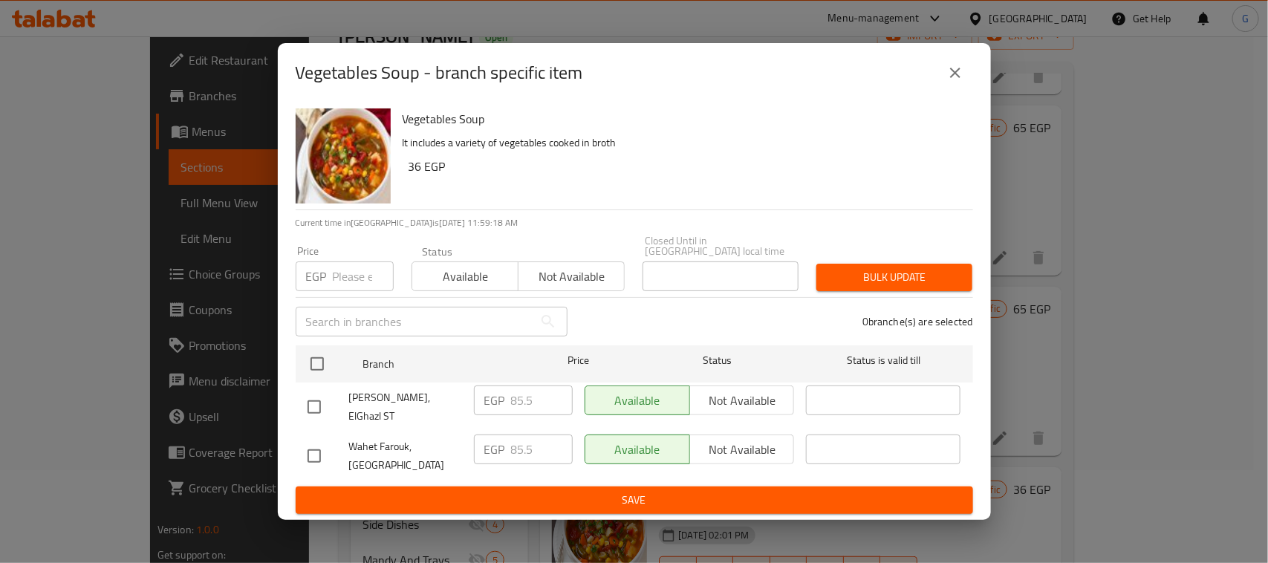
click at [309, 396] on input "checkbox" at bounding box center [314, 407] width 31 height 31
checkbox input "true"
click at [524, 401] on input "85.5" at bounding box center [542, 401] width 62 height 30
click at [522, 400] on input "85.5" at bounding box center [542, 401] width 62 height 30
type input "36"
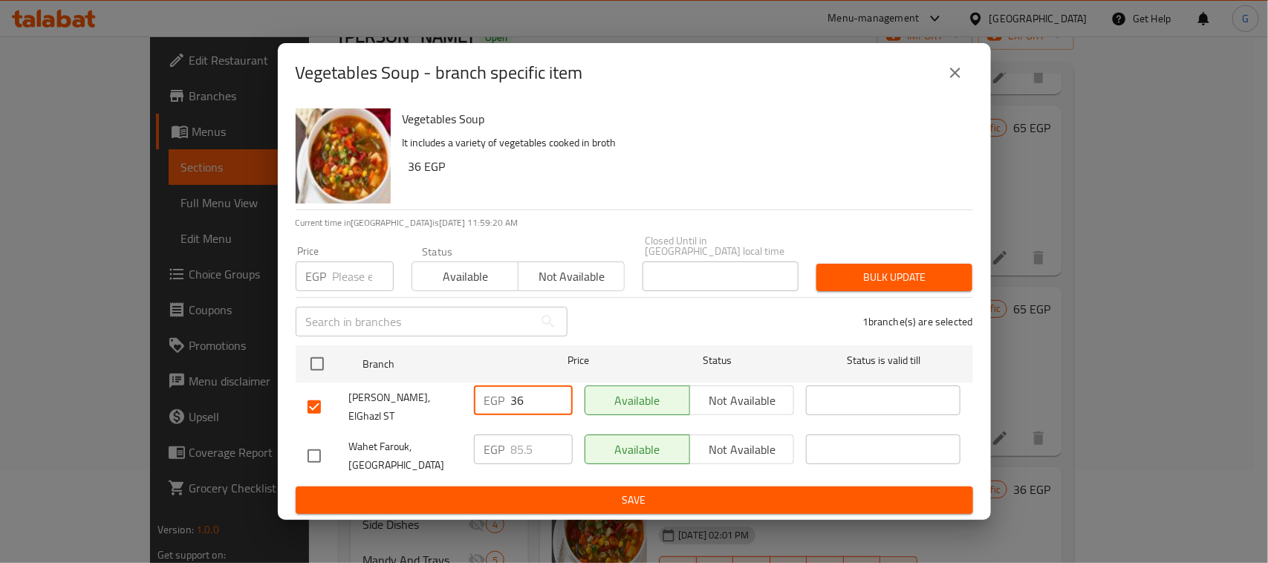
click at [571, 491] on span "Save" at bounding box center [635, 500] width 654 height 19
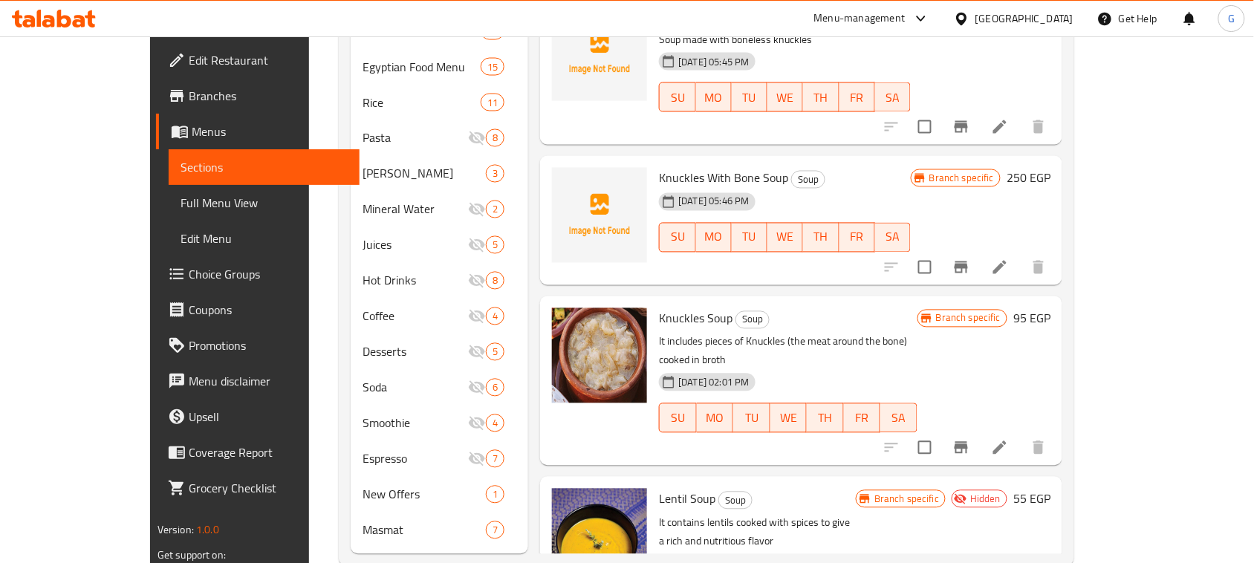
scroll to position [737, 0]
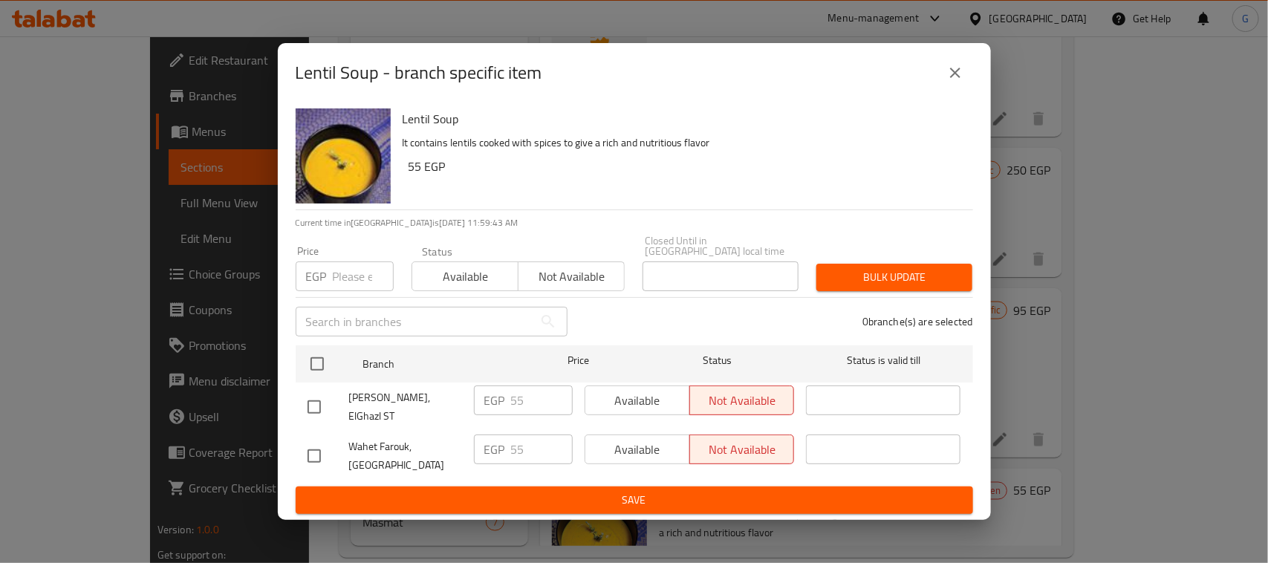
click at [322, 402] on input "checkbox" at bounding box center [314, 407] width 31 height 31
checkbox input "true"
click at [639, 410] on span "Available" at bounding box center [637, 401] width 93 height 22
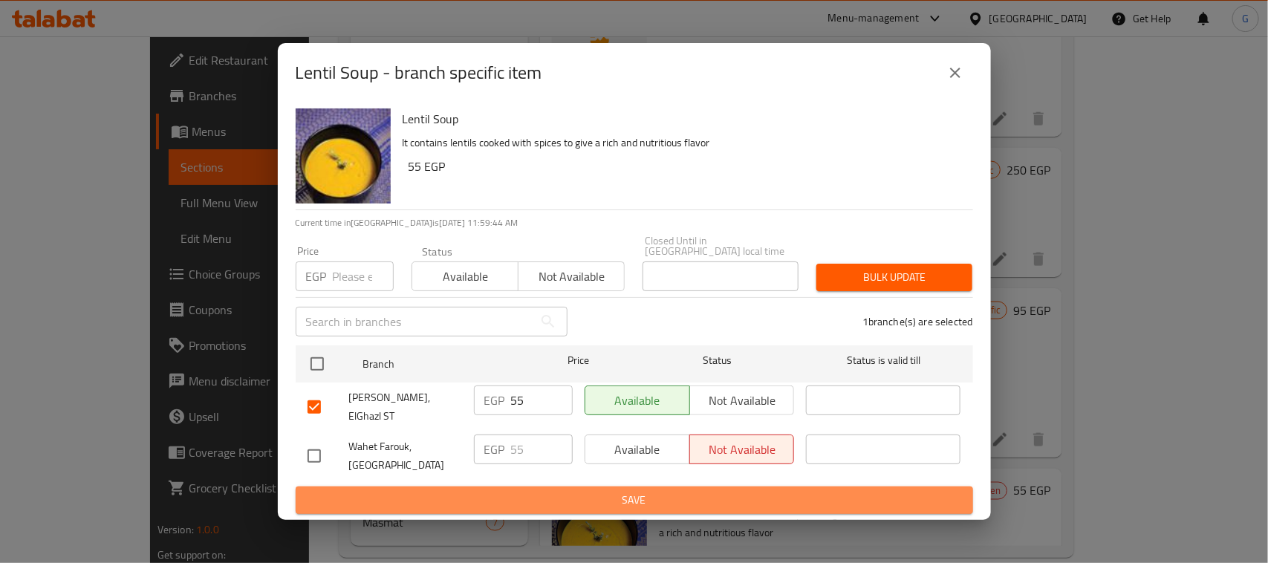
click at [622, 491] on span "Save" at bounding box center [635, 500] width 654 height 19
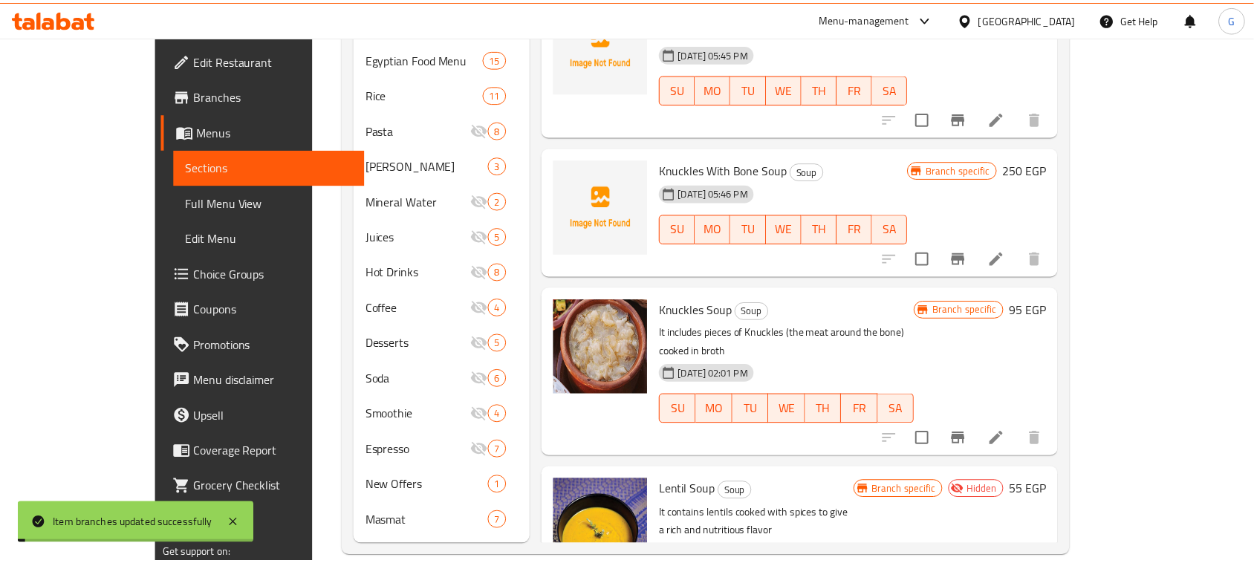
scroll to position [220, 0]
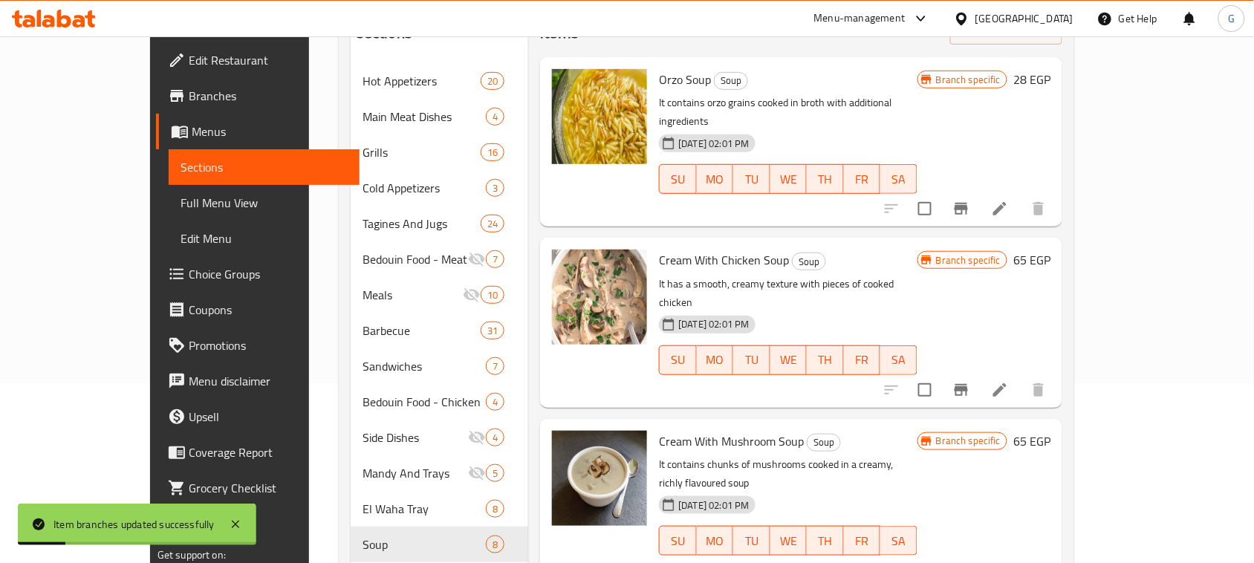
scroll to position [0, 0]
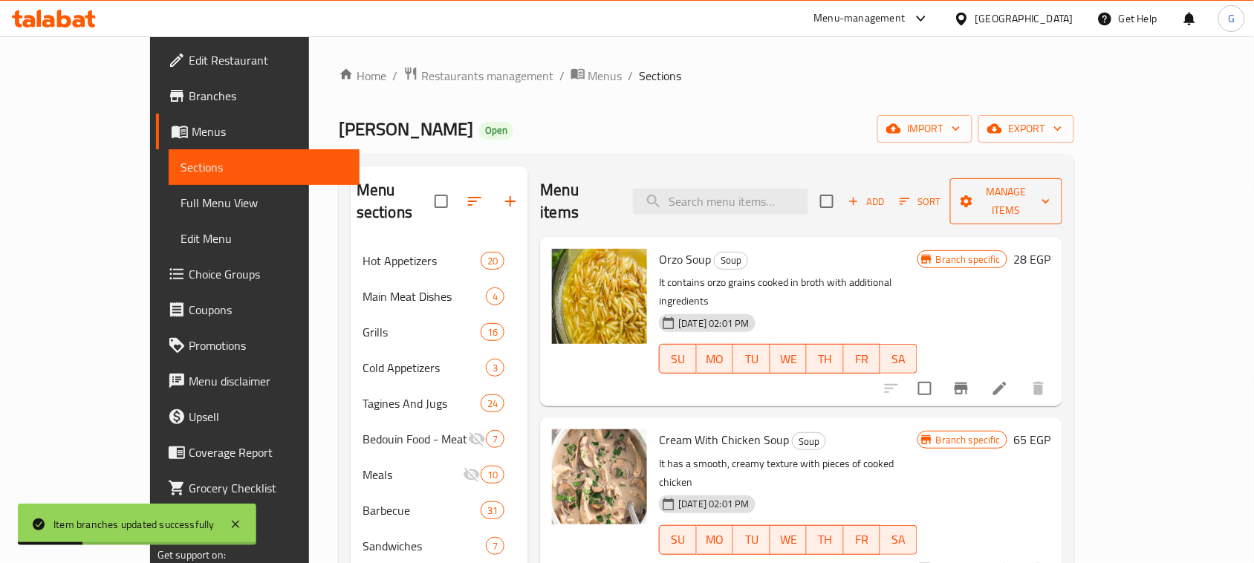
click at [1051, 184] on span "Manage items" at bounding box center [1006, 201] width 88 height 37
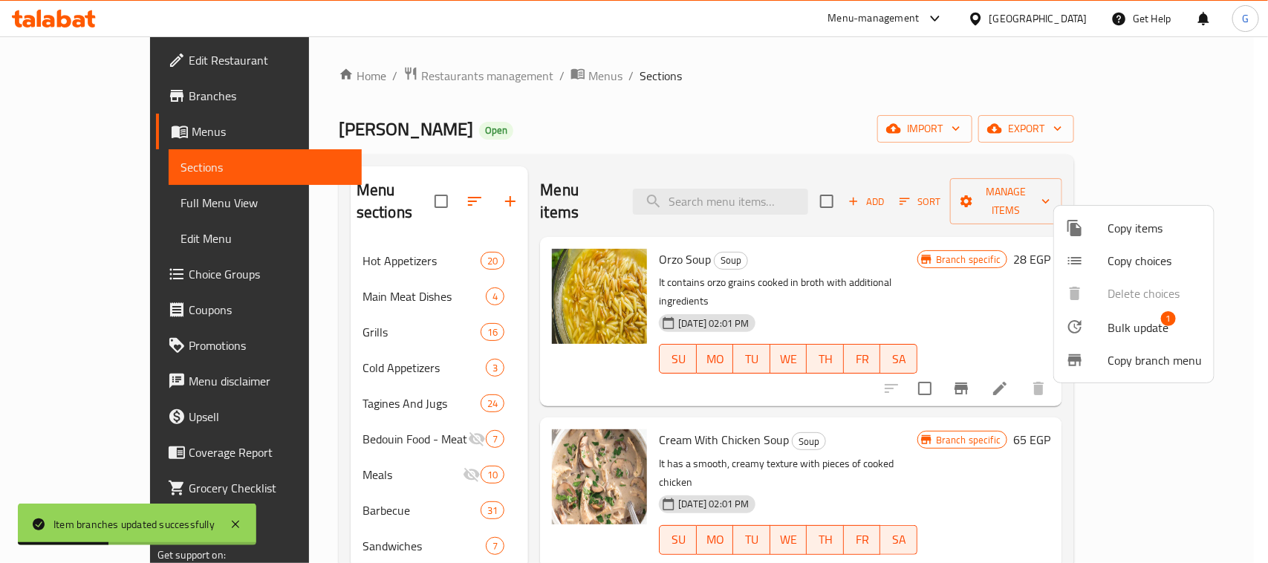
click at [1149, 325] on span "Bulk update" at bounding box center [1138, 328] width 61 height 18
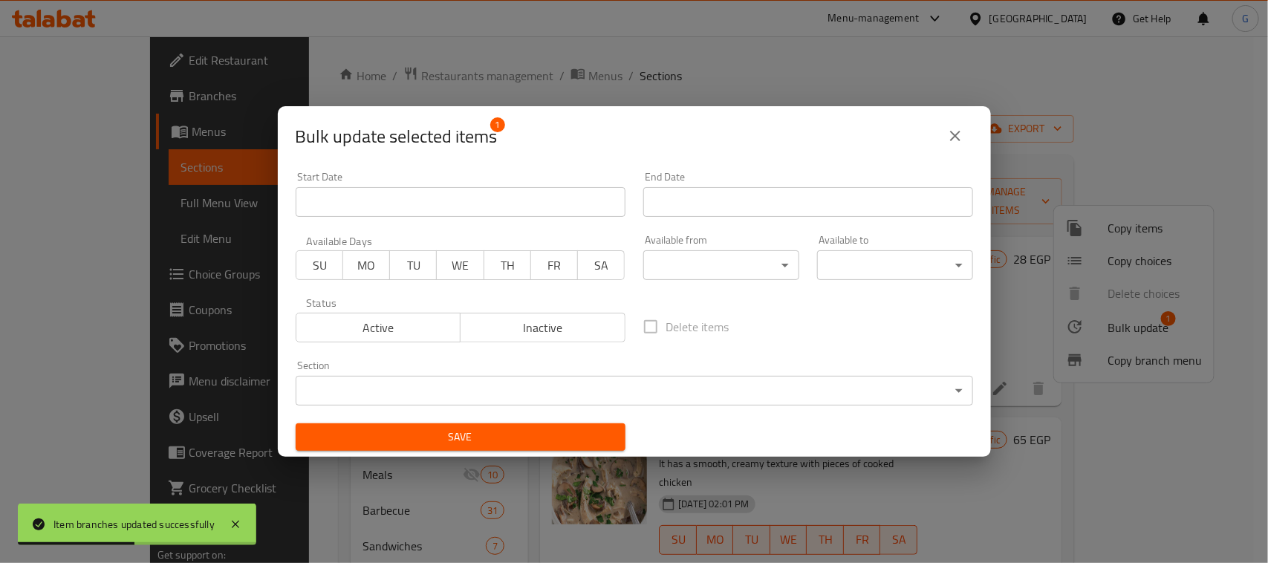
click at [495, 333] on span "Inactive" at bounding box center [543, 328] width 153 height 22
click at [388, 328] on span "Active" at bounding box center [378, 328] width 153 height 22
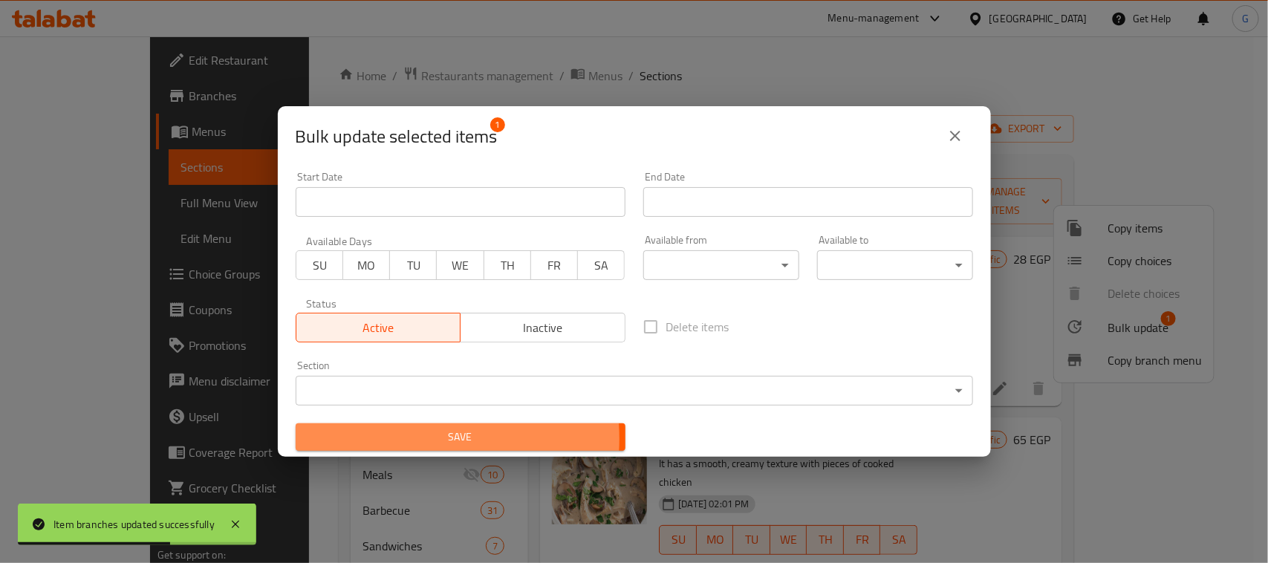
click at [413, 440] on span "Save" at bounding box center [461, 437] width 306 height 19
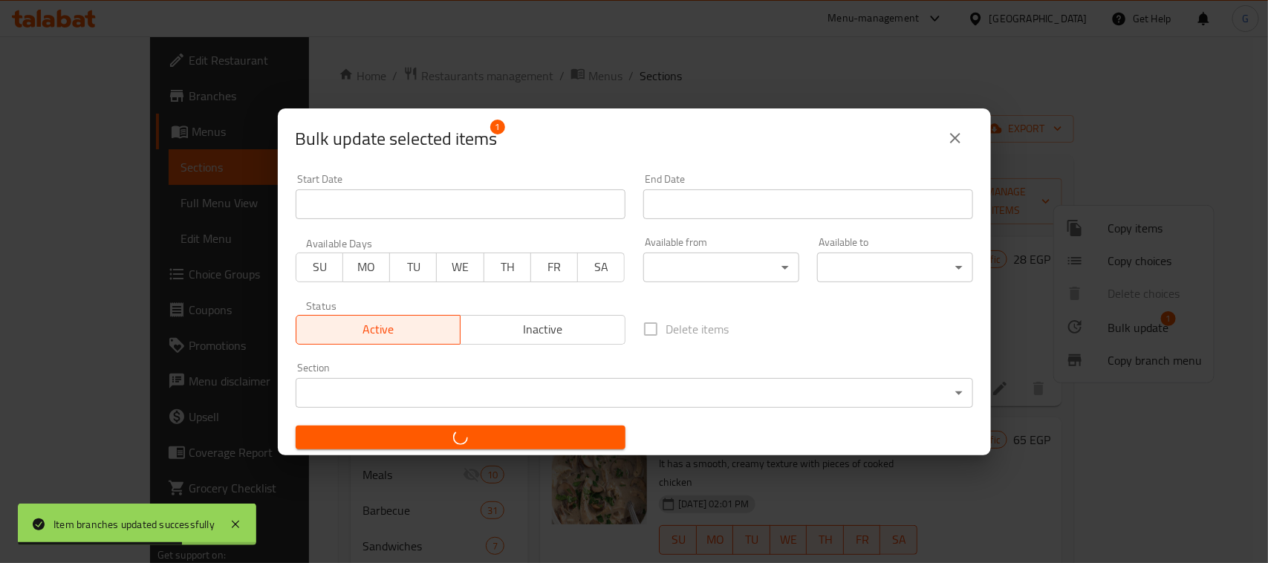
checkbox input "false"
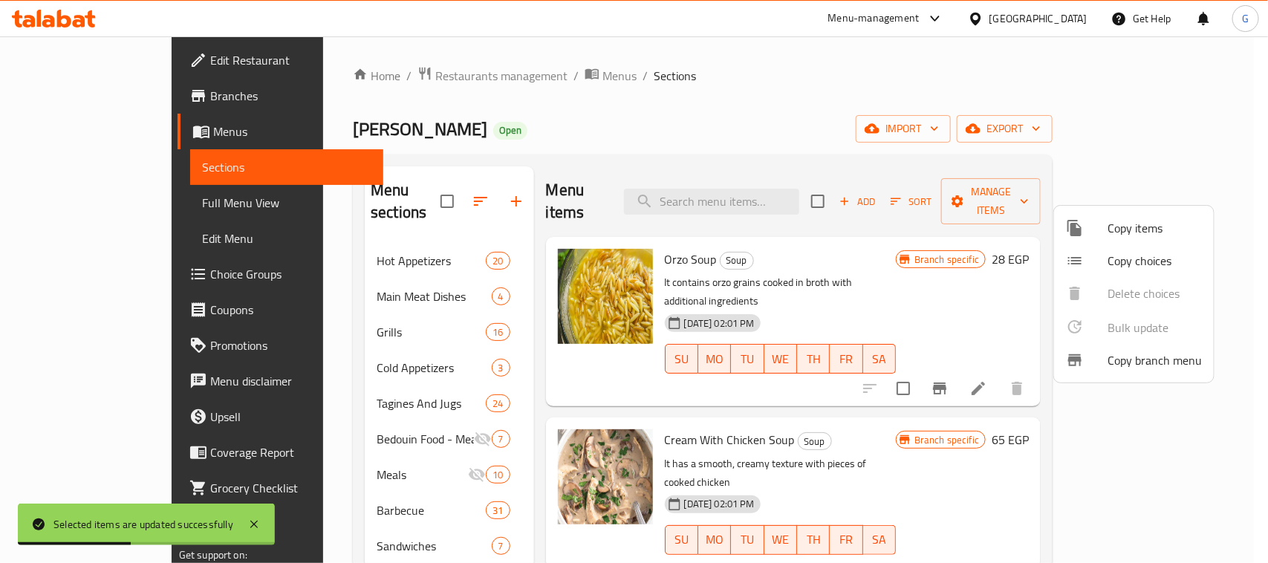
click at [957, 418] on div at bounding box center [634, 281] width 1268 height 563
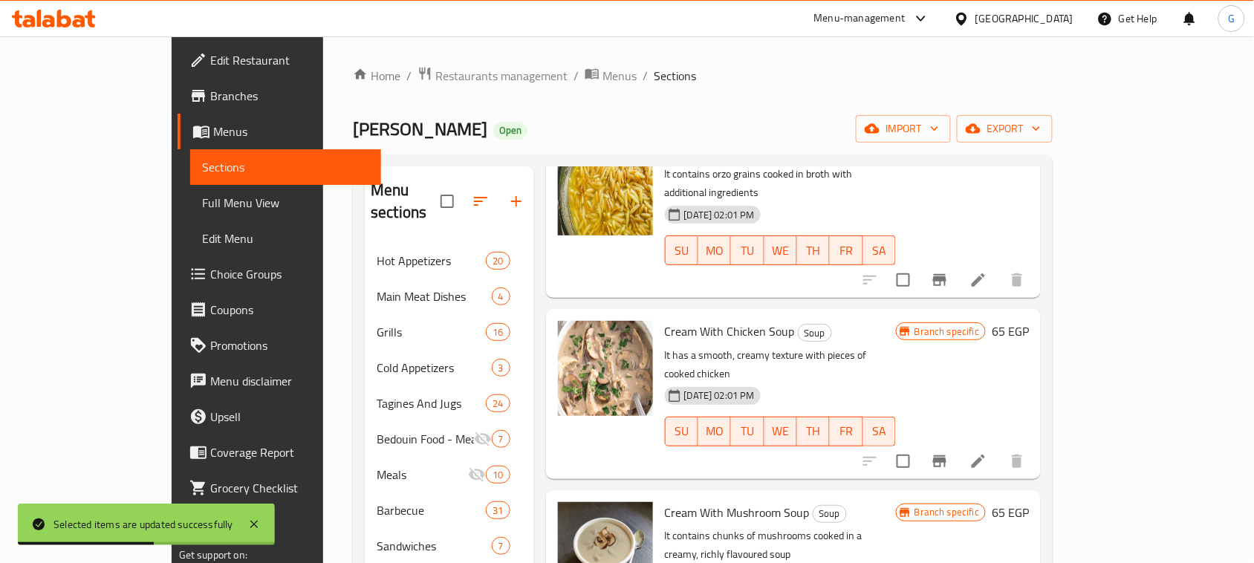
scroll to position [186, 0]
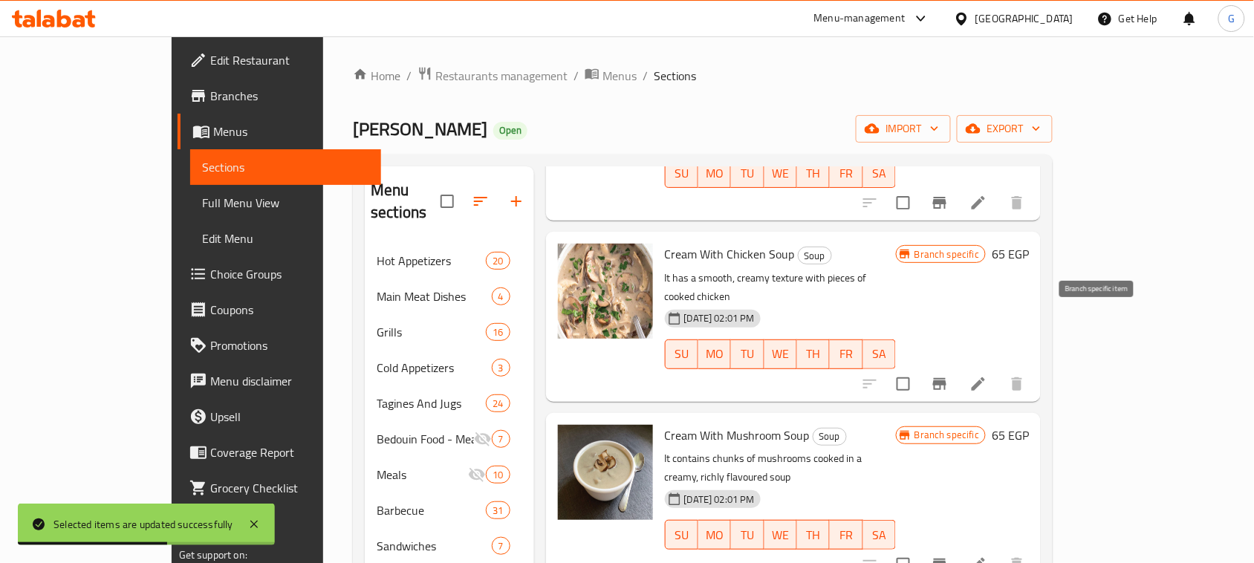
click at [949, 375] on icon "Branch-specific-item" at bounding box center [940, 384] width 18 height 18
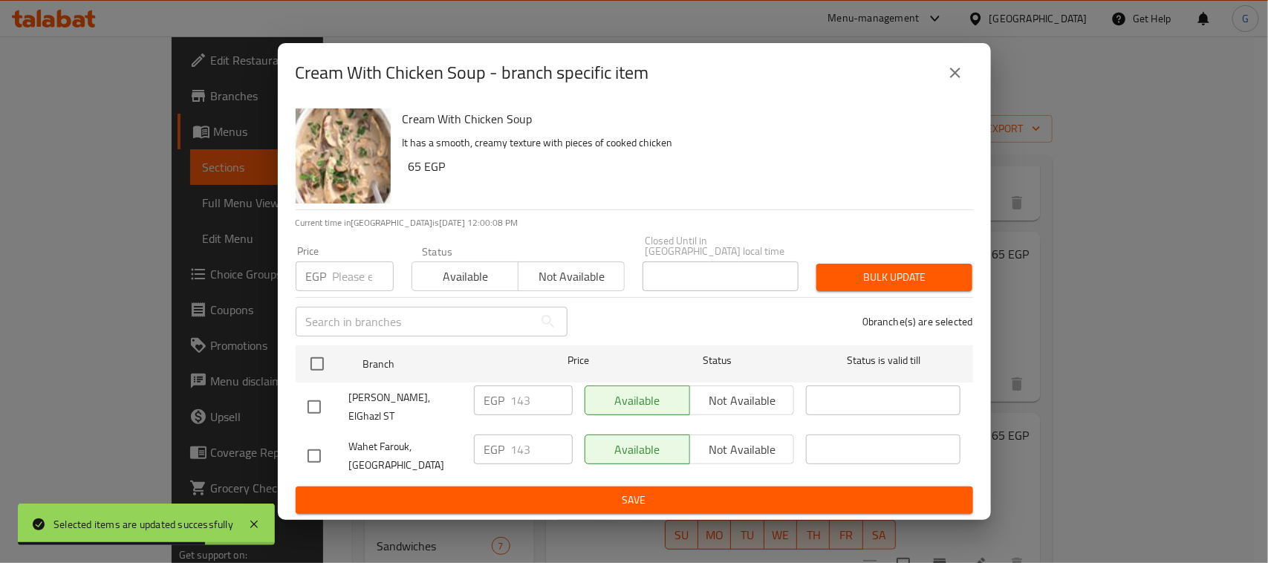
click at [312, 399] on input "checkbox" at bounding box center [314, 407] width 31 height 31
checkbox input "true"
click at [524, 403] on input "143" at bounding box center [542, 401] width 62 height 30
type input "65"
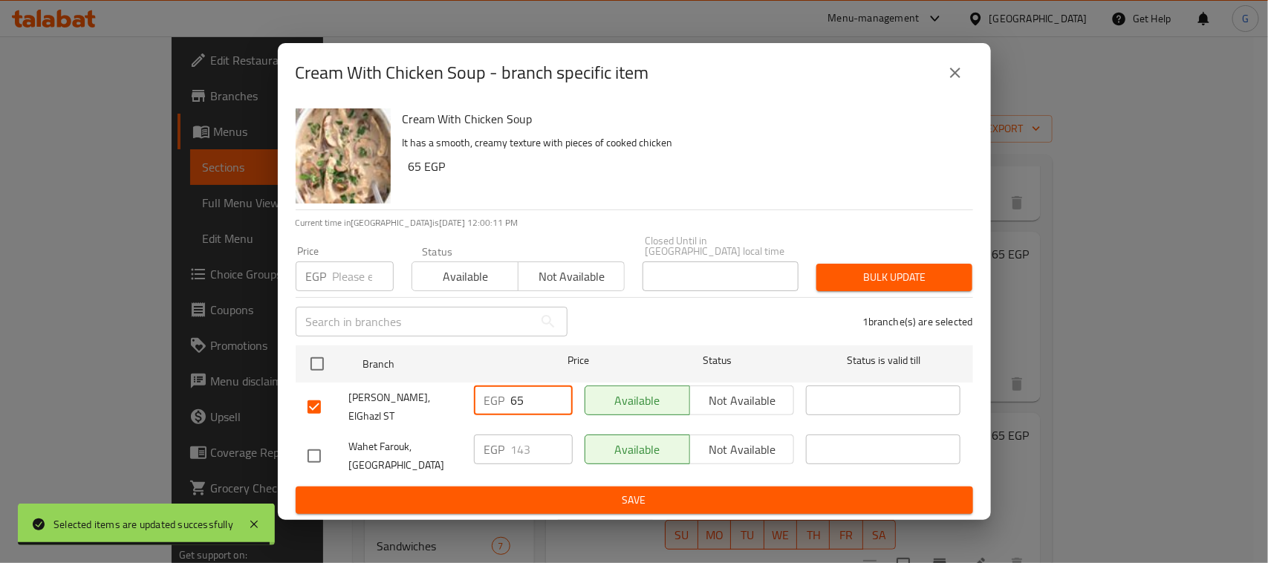
click at [551, 499] on button "Save" at bounding box center [635, 500] width 678 height 27
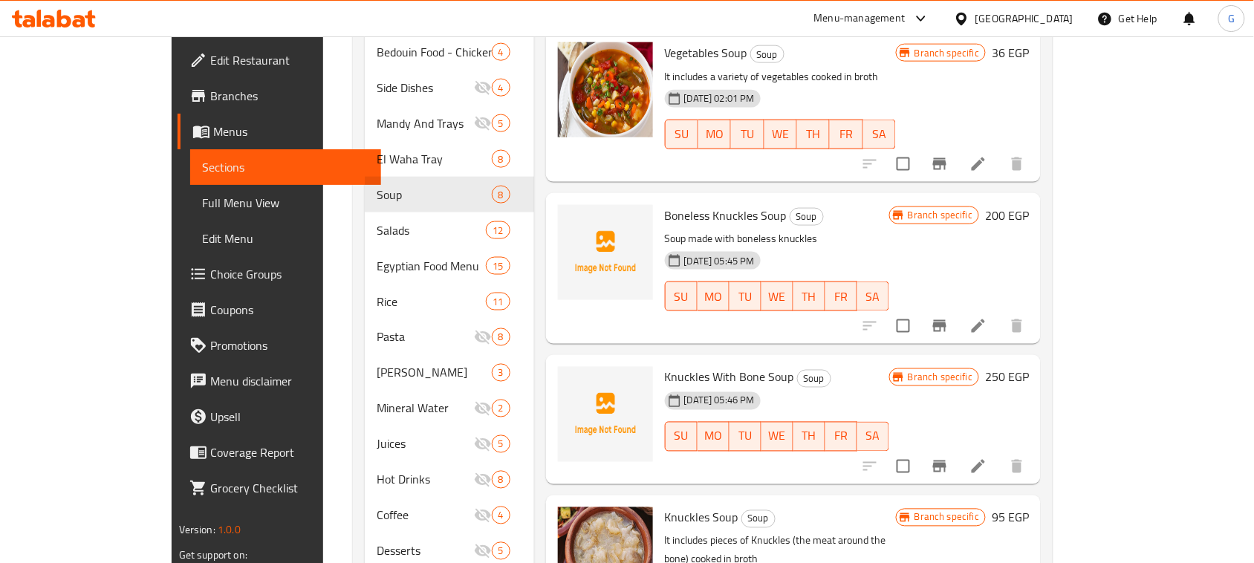
scroll to position [557, 0]
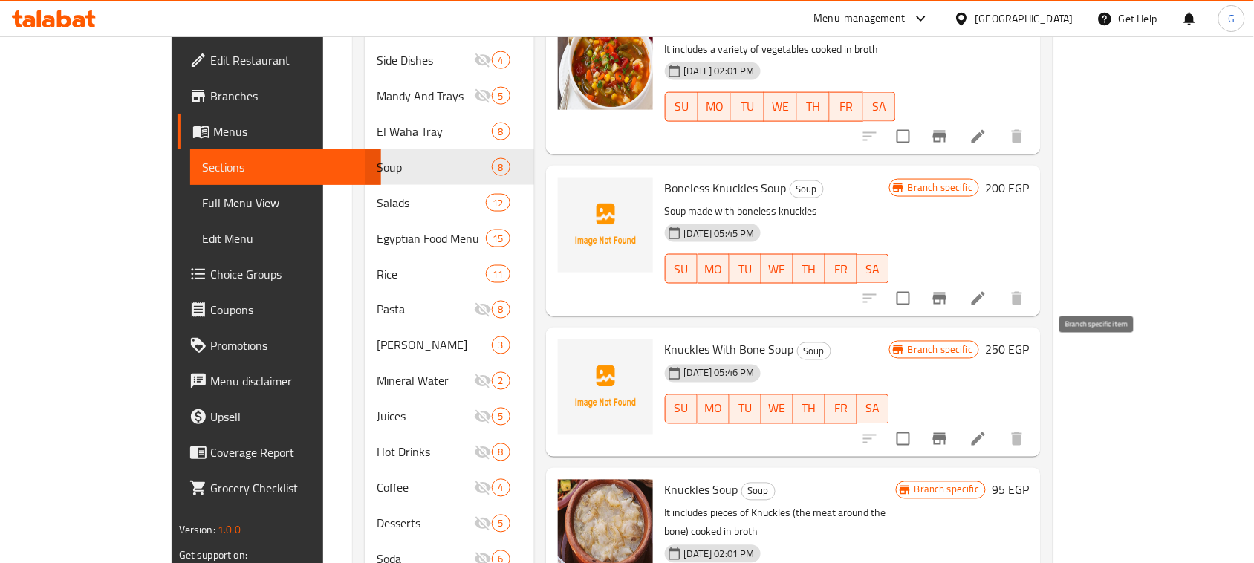
click at [947, 433] on icon "Branch-specific-item" at bounding box center [939, 439] width 13 height 12
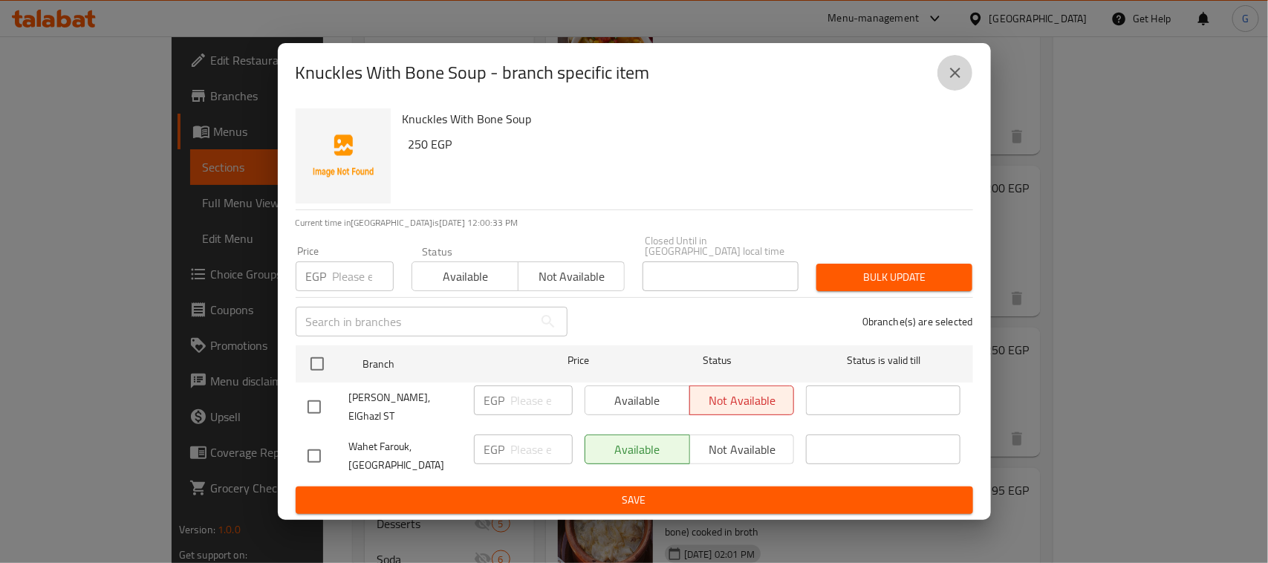
drag, startPoint x: 962, startPoint y: 82, endPoint x: 979, endPoint y: 101, distance: 25.8
click at [961, 82] on icon "close" at bounding box center [956, 73] width 18 height 18
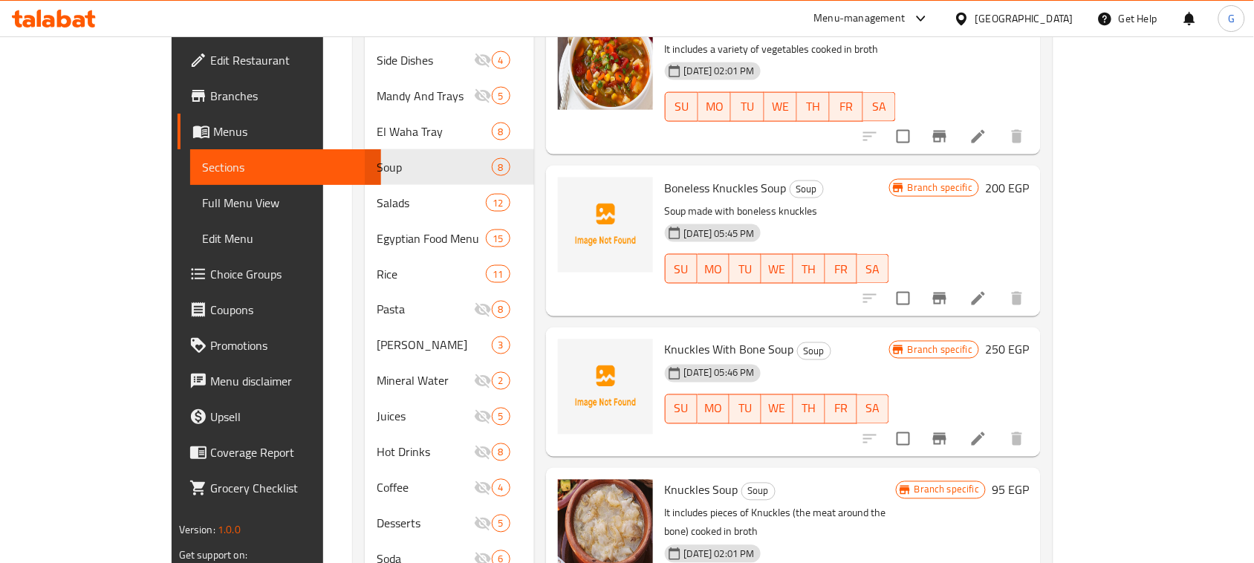
click at [947, 293] on icon "Branch-specific-item" at bounding box center [939, 299] width 13 height 12
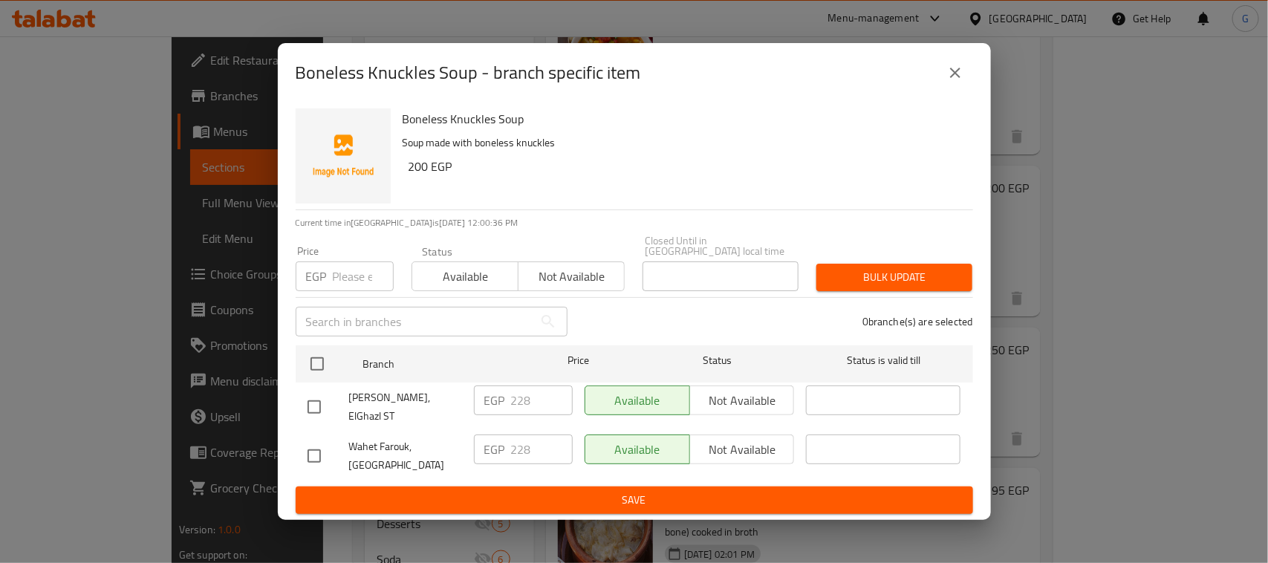
drag, startPoint x: 309, startPoint y: 409, endPoint x: 365, endPoint y: 411, distance: 55.8
click at [310, 409] on input "checkbox" at bounding box center [314, 407] width 31 height 31
checkbox input "true"
click at [729, 394] on span "Not available" at bounding box center [742, 401] width 93 height 22
click at [690, 491] on span "Save" at bounding box center [635, 500] width 654 height 19
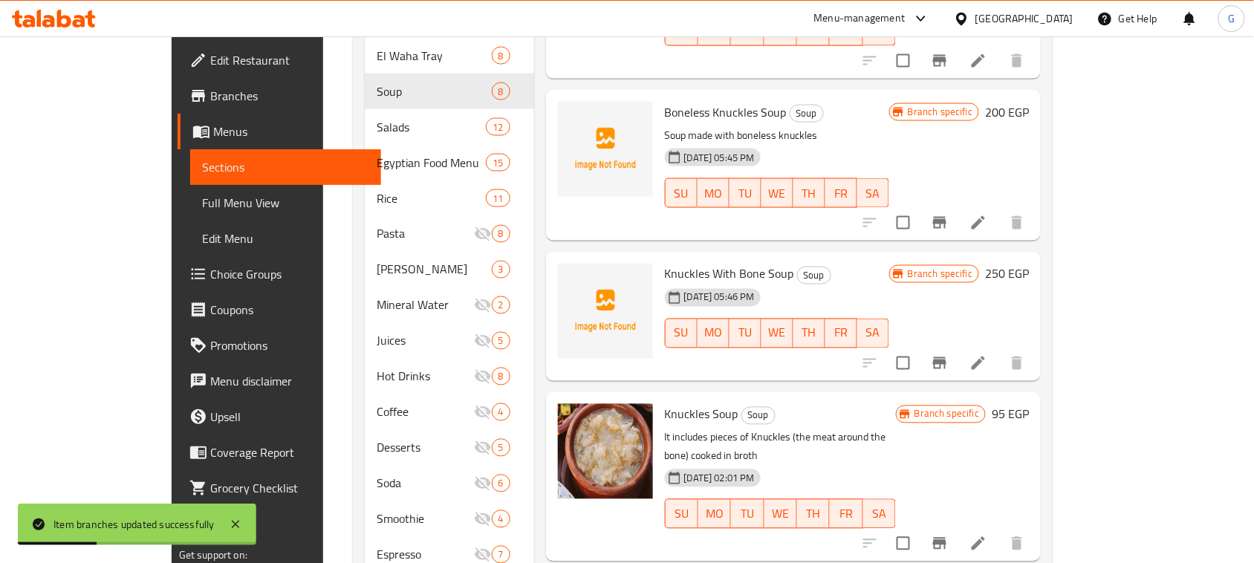
scroll to position [650, 0]
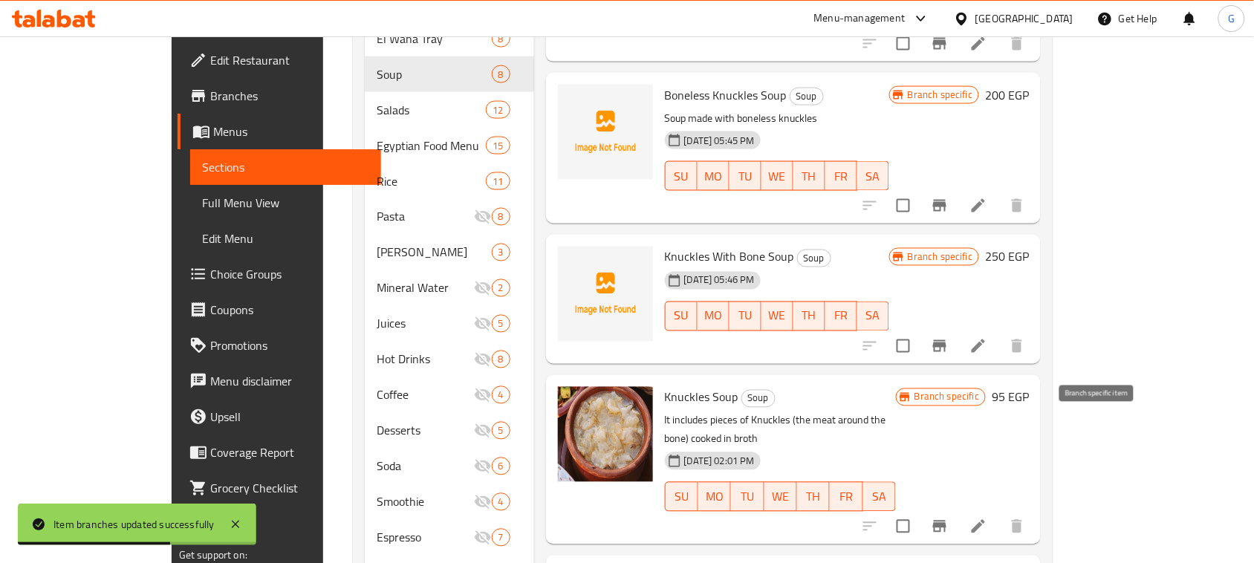
click at [958, 509] on button "Branch-specific-item" at bounding box center [940, 527] width 36 height 36
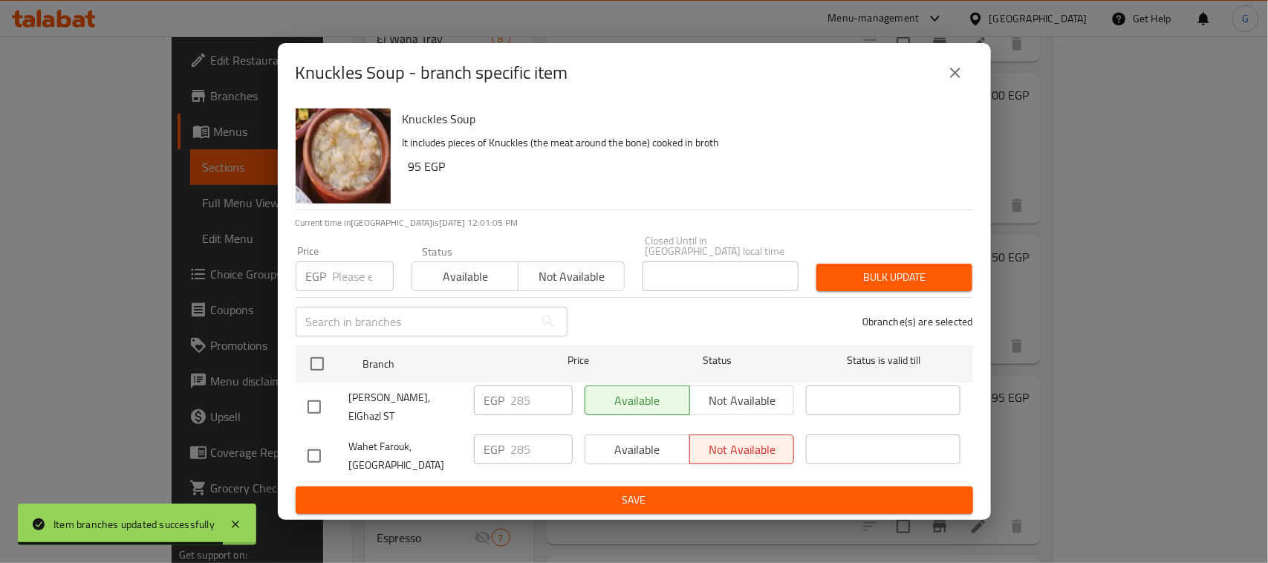
click at [312, 406] on input "checkbox" at bounding box center [314, 407] width 31 height 31
checkbox input "true"
click at [499, 407] on p "EGP" at bounding box center [494, 401] width 21 height 18
click at [528, 402] on input "285" at bounding box center [542, 401] width 62 height 30
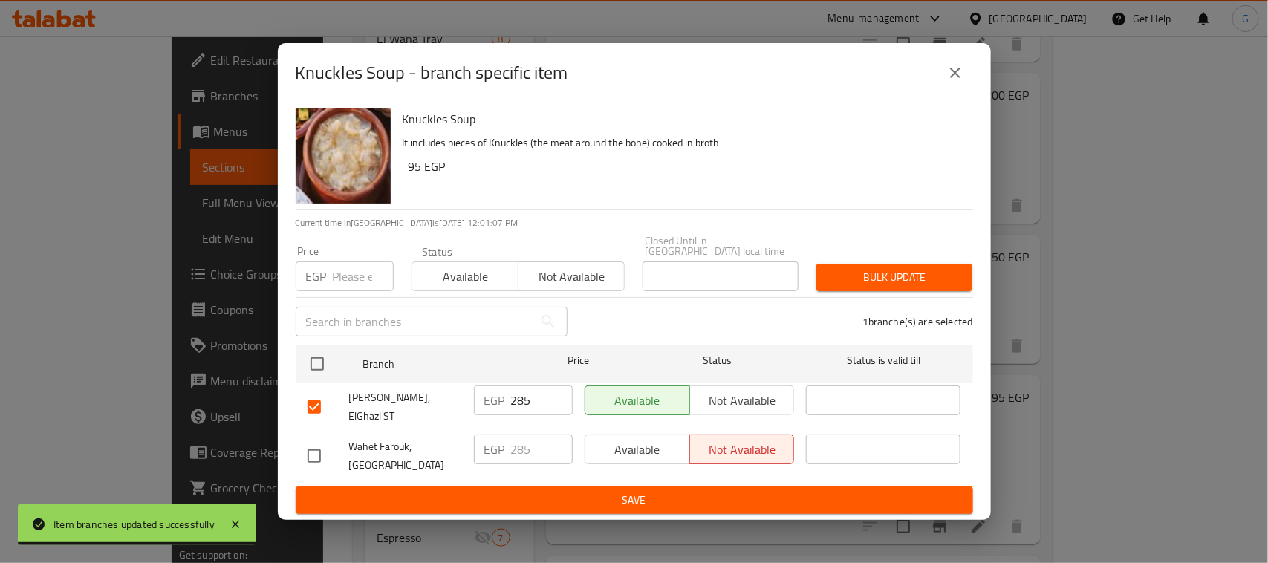
click at [528, 402] on input "285" at bounding box center [542, 401] width 62 height 30
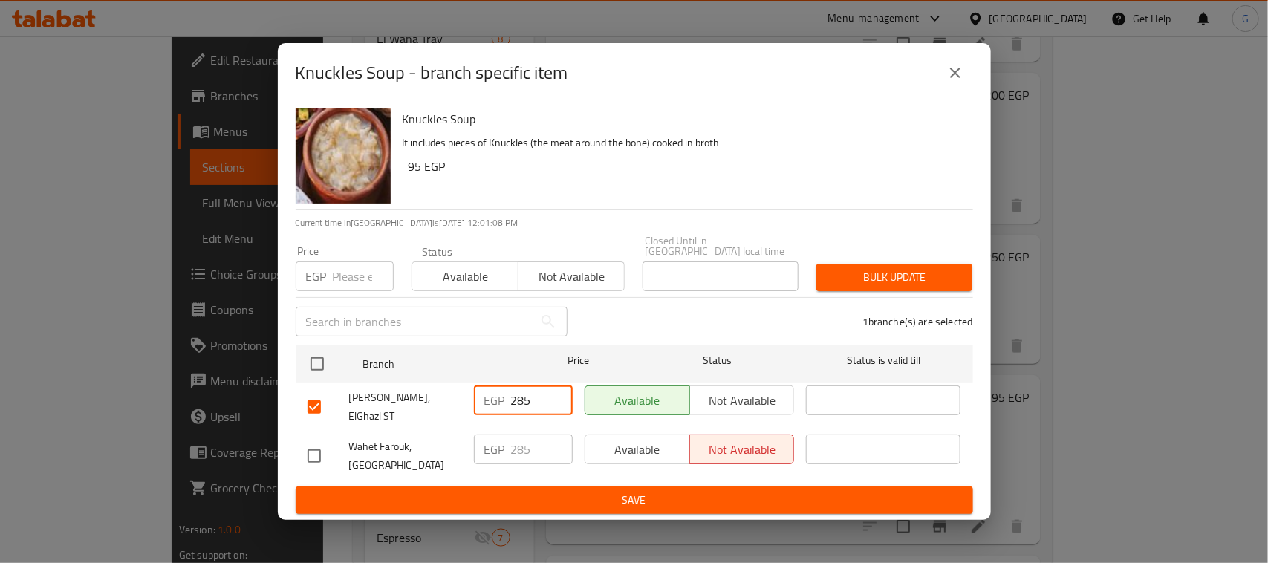
click at [525, 398] on input "285" at bounding box center [542, 401] width 62 height 30
type input "6"
type input "95"
click at [578, 496] on span "Save" at bounding box center [635, 500] width 654 height 19
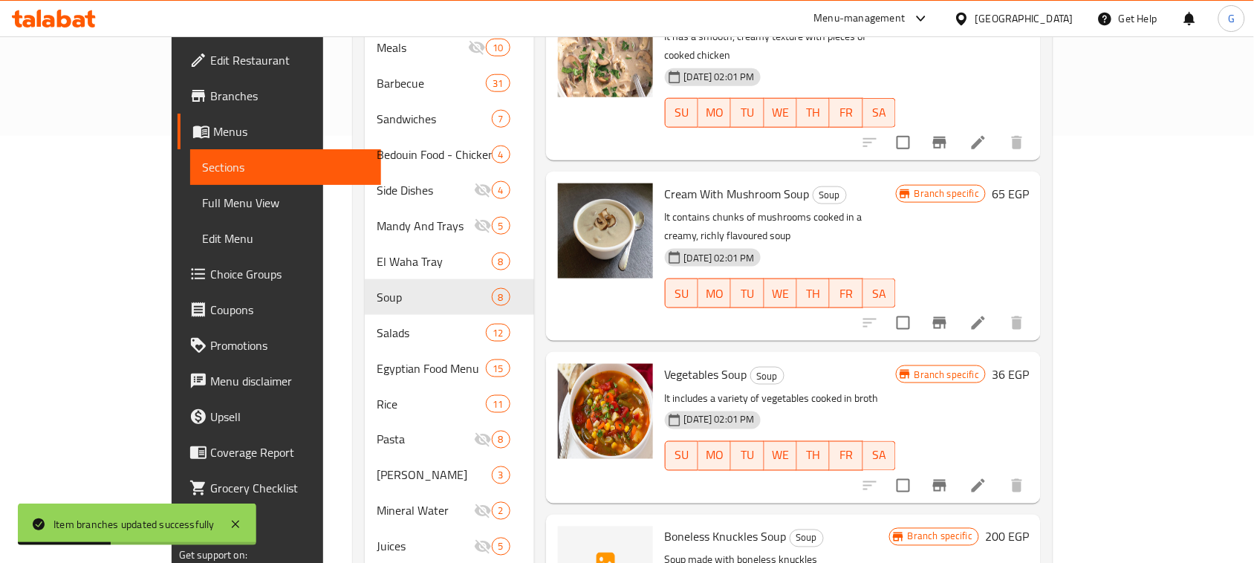
scroll to position [366, 0]
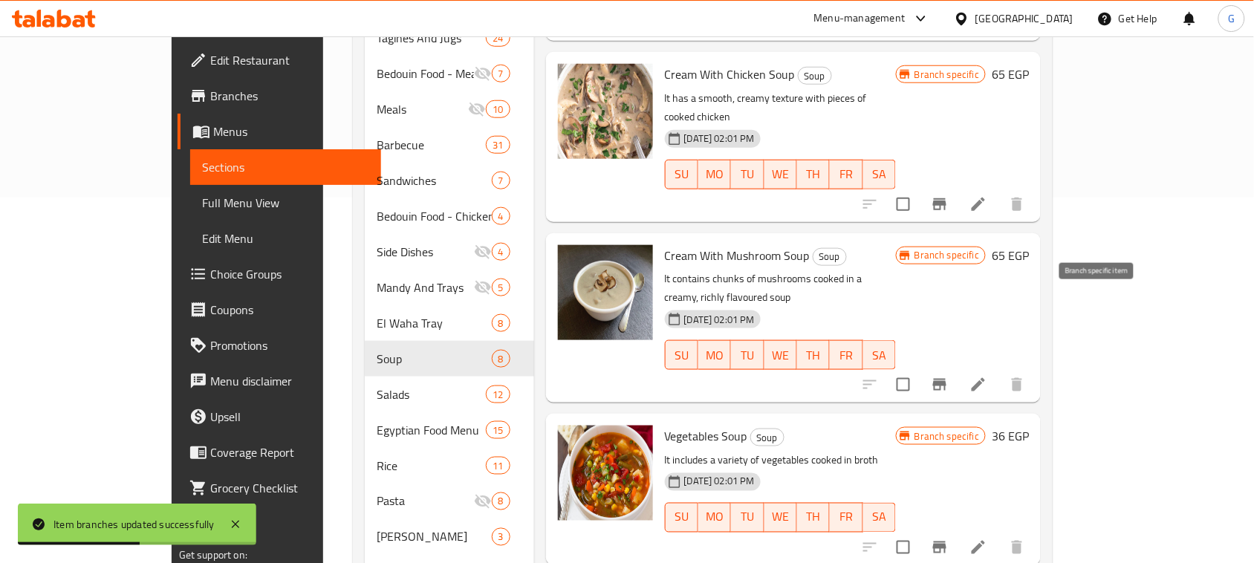
click at [949, 376] on icon "Branch-specific-item" at bounding box center [940, 385] width 18 height 18
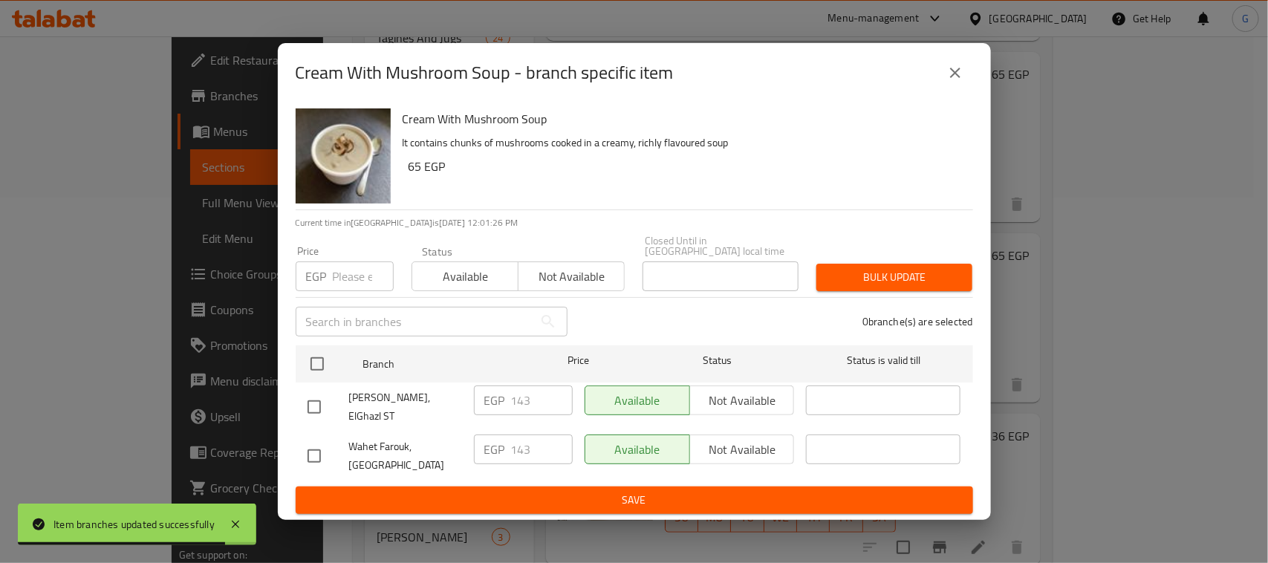
click at [309, 401] on input "checkbox" at bounding box center [314, 407] width 31 height 31
checkbox input "true"
click at [535, 407] on input "143" at bounding box center [542, 401] width 62 height 30
click at [528, 406] on input "143" at bounding box center [542, 401] width 62 height 30
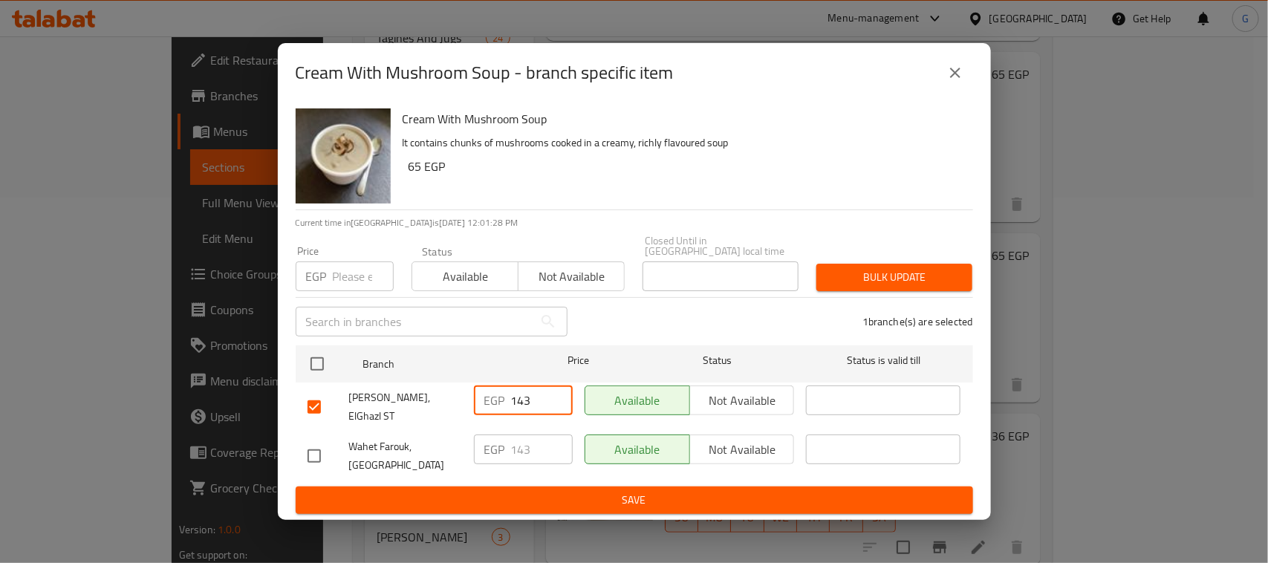
click at [532, 403] on input "143" at bounding box center [542, 401] width 62 height 30
type input "65"
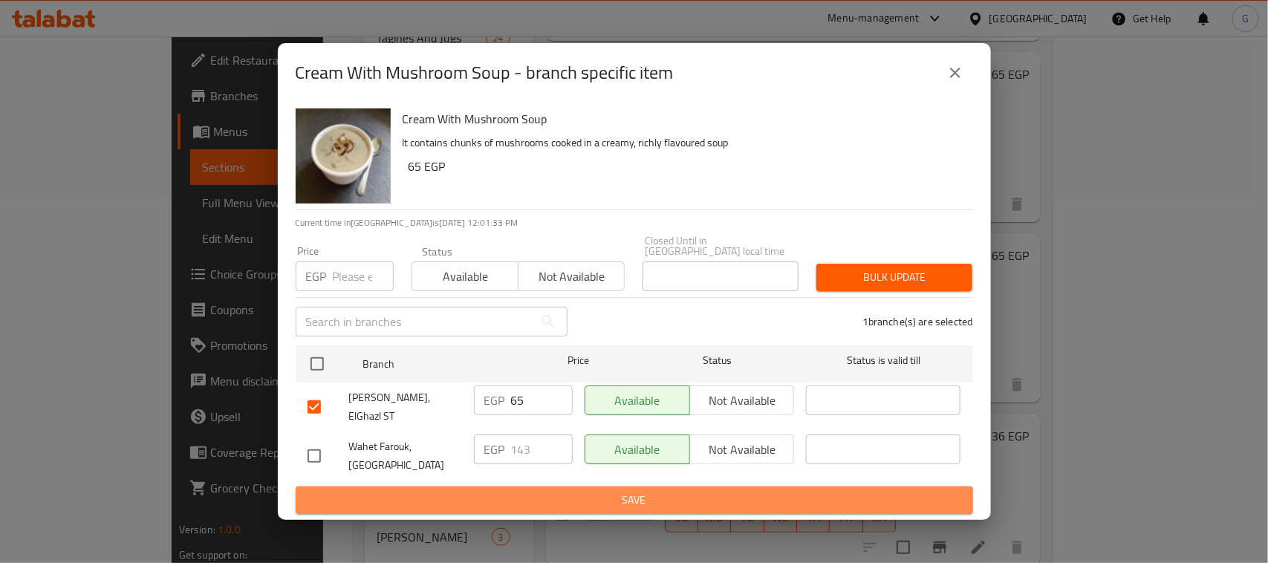
click at [551, 491] on span "Save" at bounding box center [635, 500] width 654 height 19
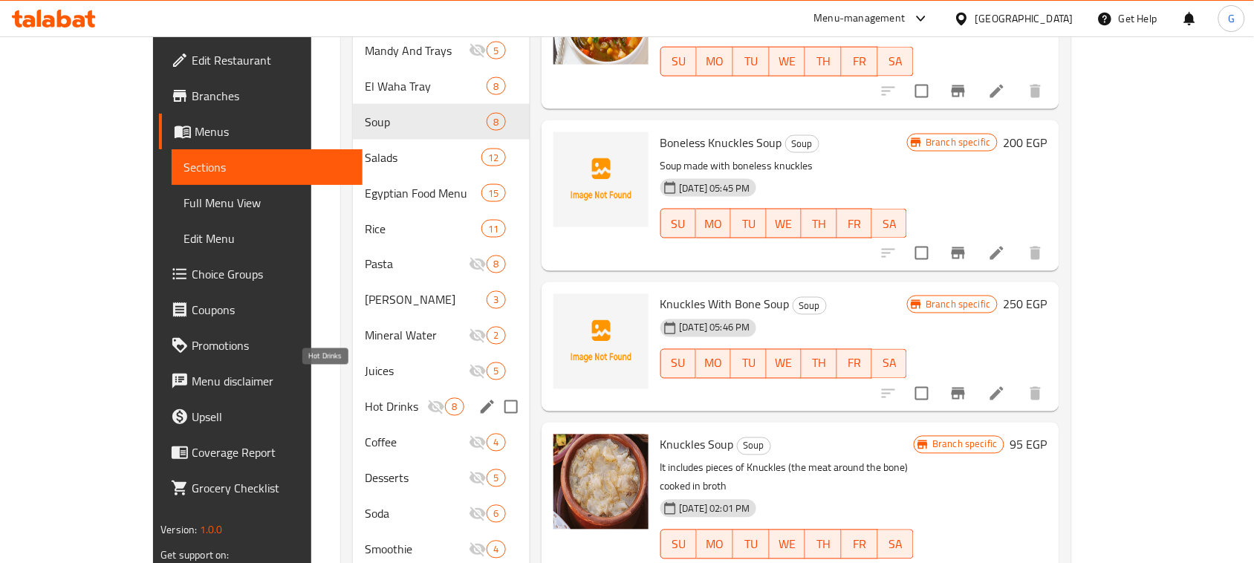
scroll to position [551, 0]
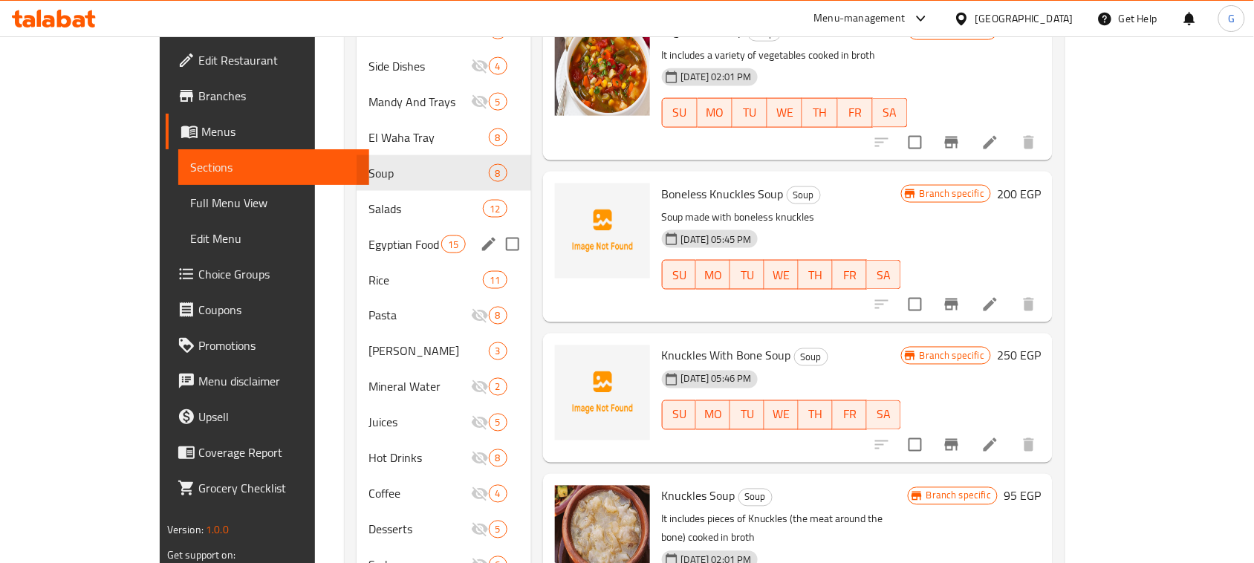
click at [357, 227] on div "Egyptian Food Menu 15" at bounding box center [444, 245] width 174 height 36
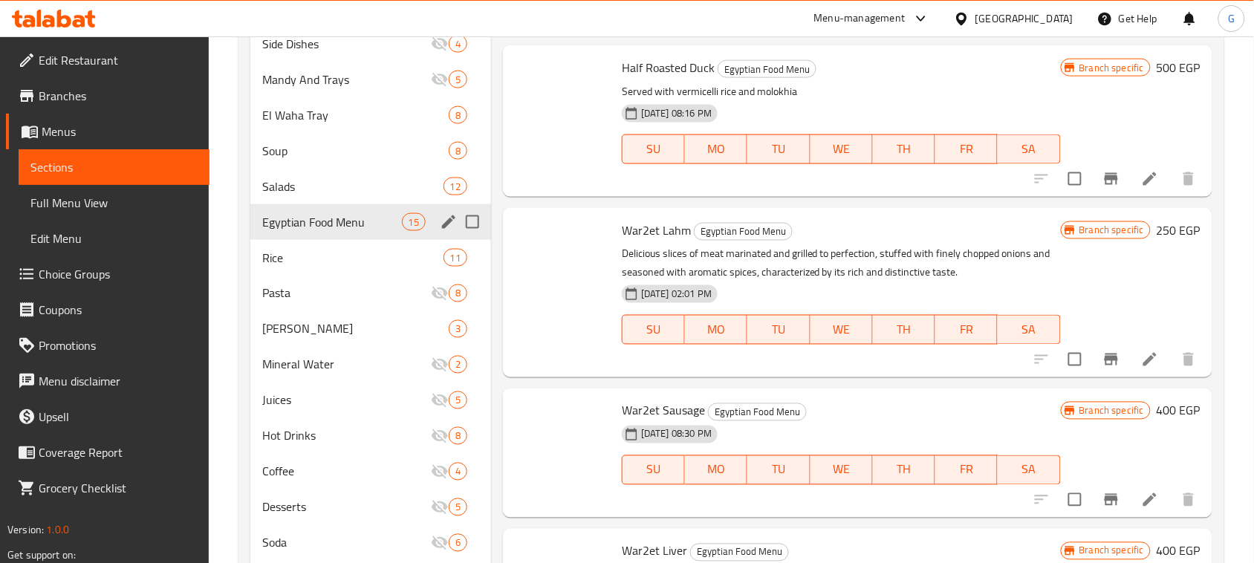
click at [343, 187] on span "Salads" at bounding box center [352, 187] width 181 height 18
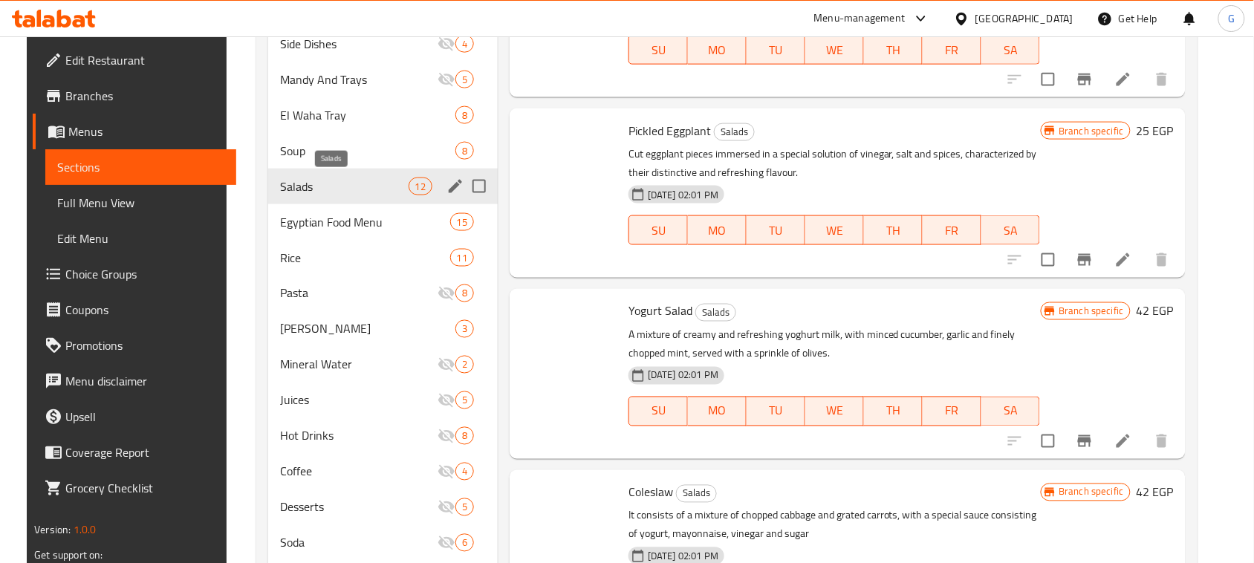
click at [362, 180] on span "Salads" at bounding box center [344, 187] width 128 height 18
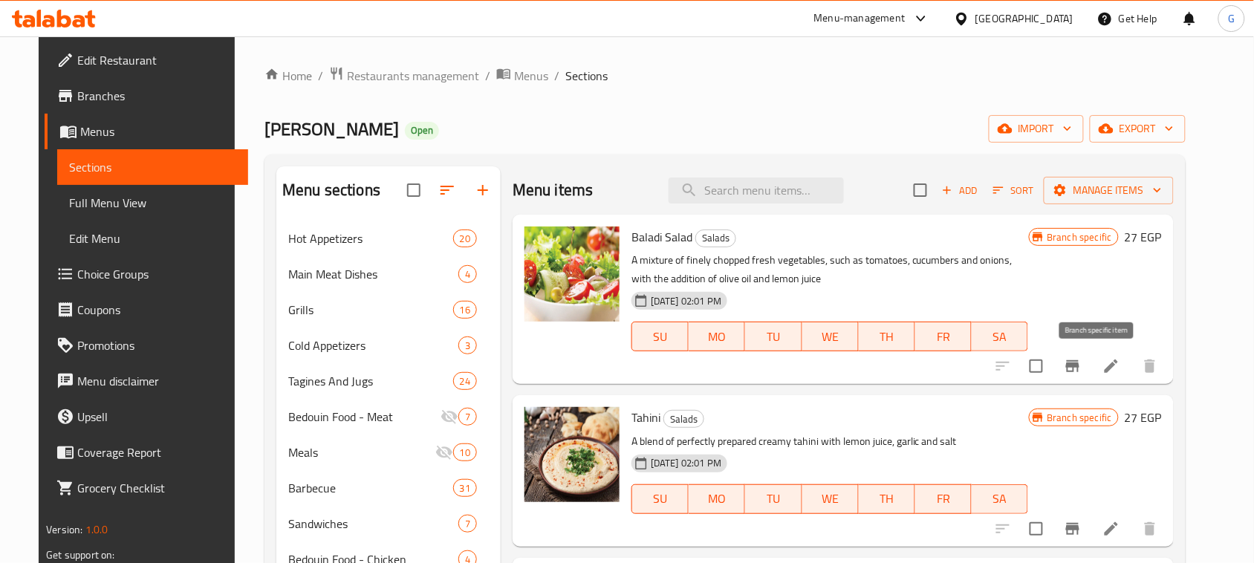
click at [1080, 372] on icon "Branch-specific-item" at bounding box center [1072, 366] width 13 height 12
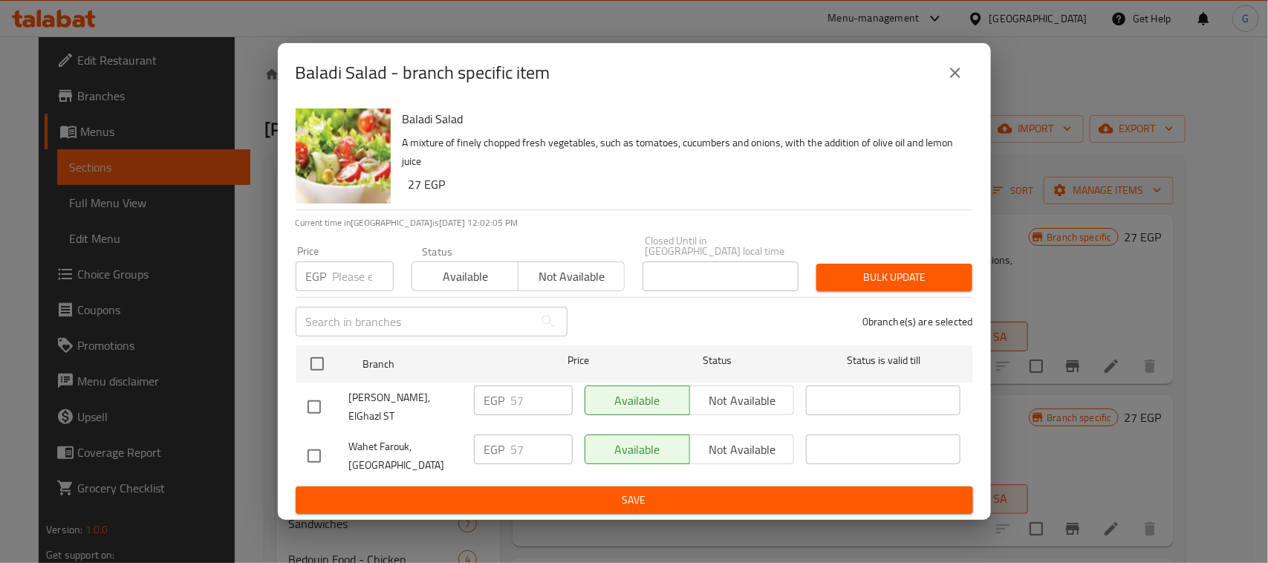
click at [307, 403] on input "checkbox" at bounding box center [314, 407] width 31 height 31
checkbox input "true"
click at [513, 403] on input "57" at bounding box center [542, 401] width 62 height 30
type input "27"
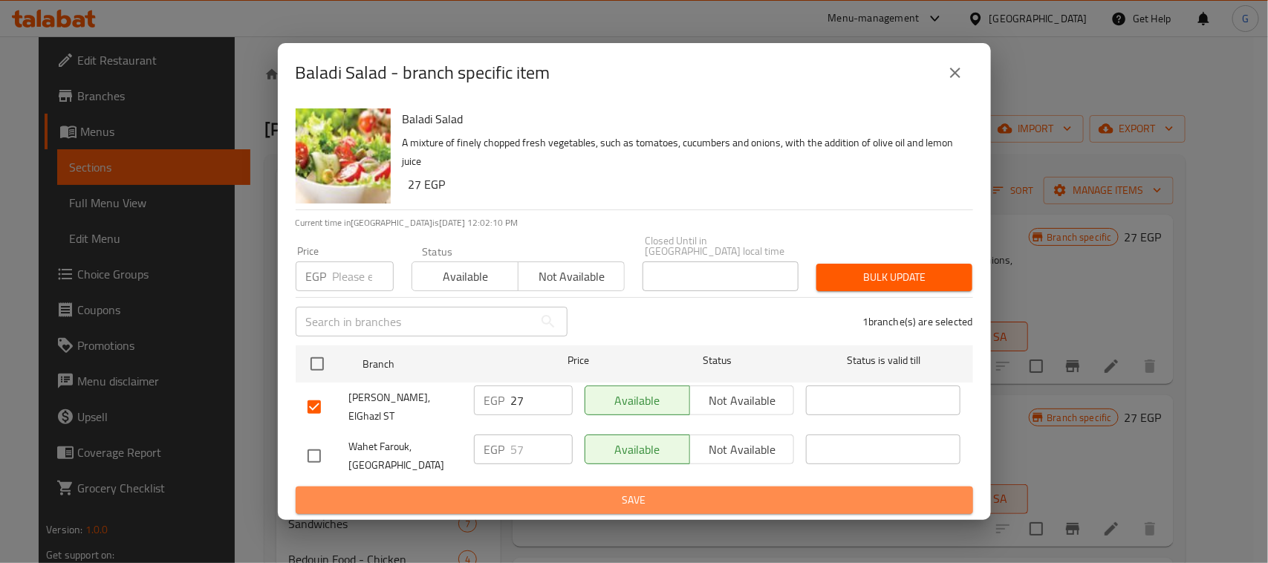
click at [611, 491] on span "Save" at bounding box center [635, 500] width 654 height 19
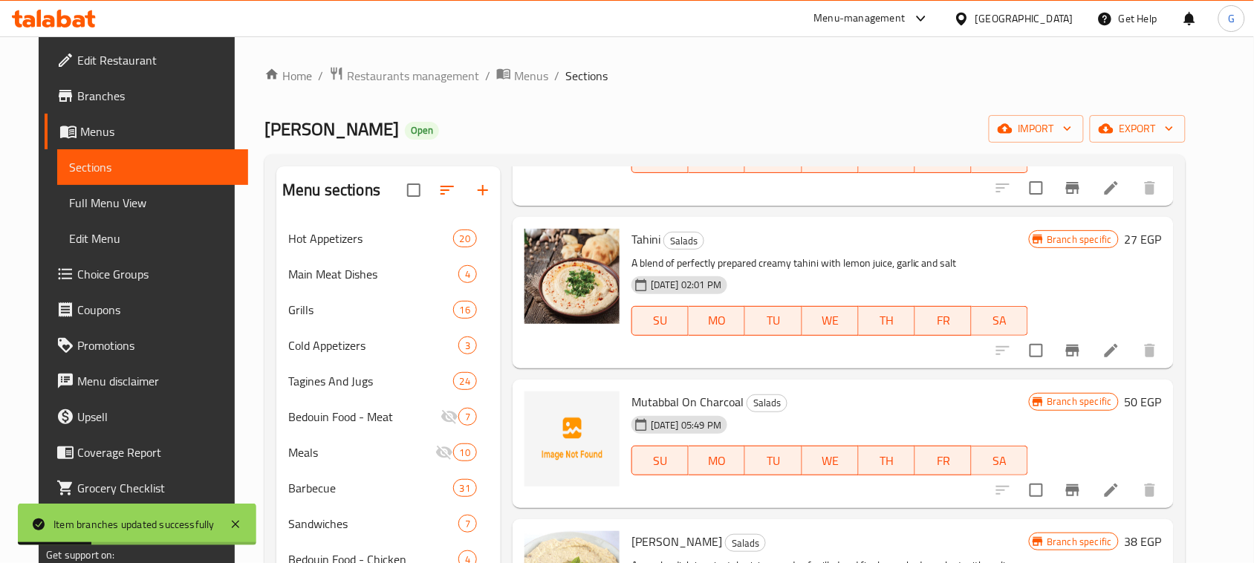
scroll to position [186, 0]
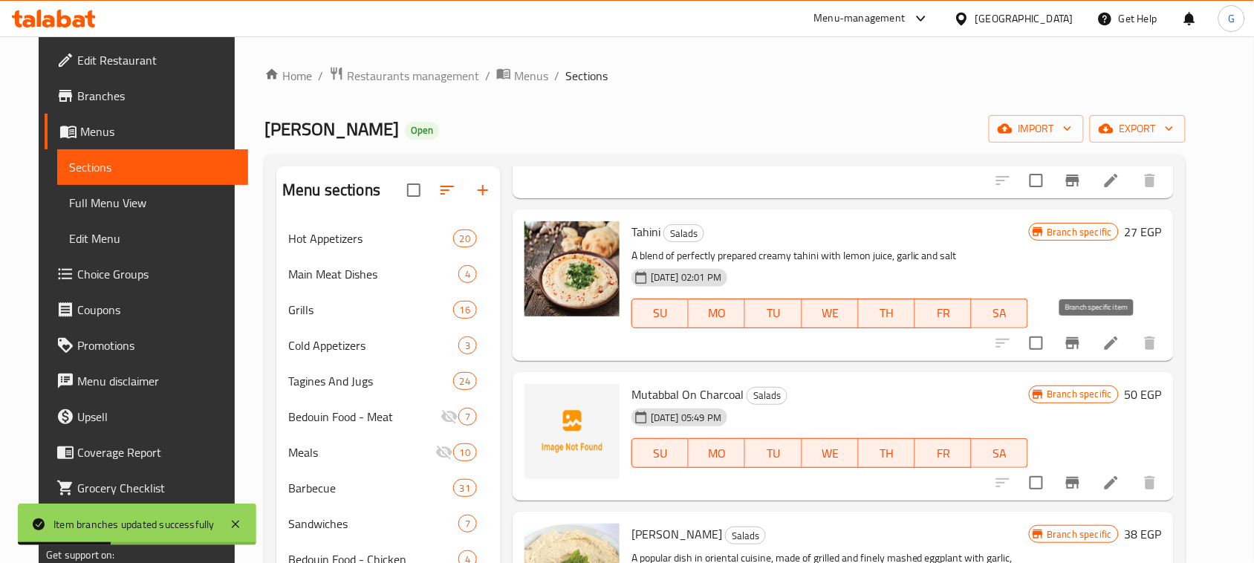
click at [1080, 342] on icon "Branch-specific-item" at bounding box center [1072, 343] width 13 height 12
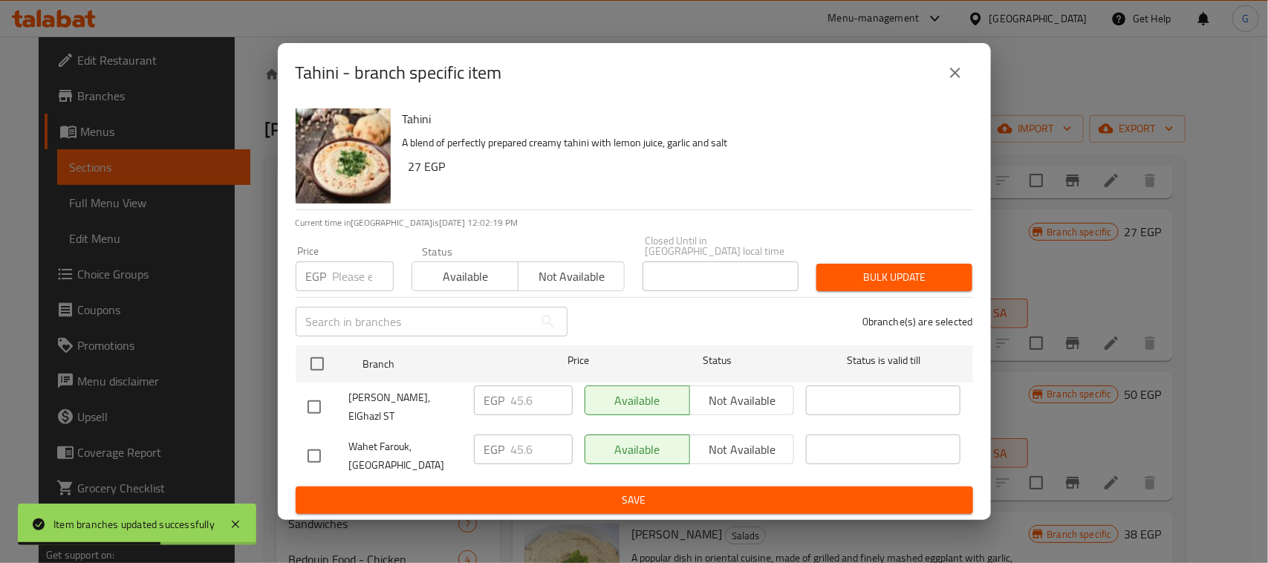
click at [320, 402] on input "checkbox" at bounding box center [314, 407] width 31 height 31
checkbox input "true"
click at [522, 402] on input "45.6" at bounding box center [542, 401] width 62 height 30
click at [521, 402] on input "45.6" at bounding box center [542, 401] width 62 height 30
type input "27"
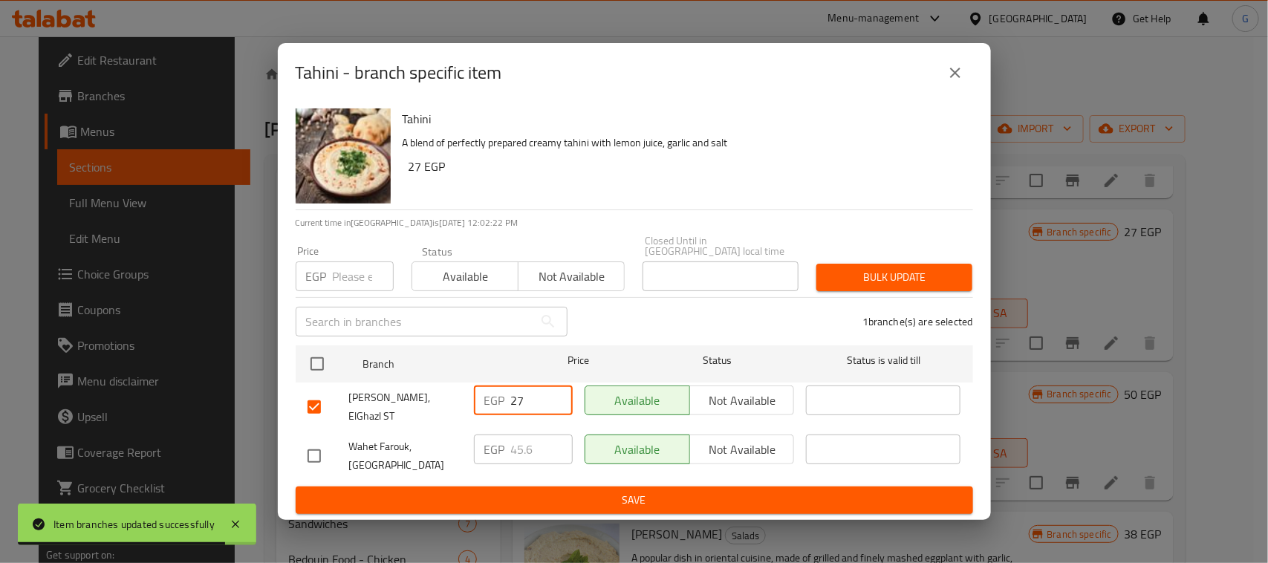
click at [626, 496] on span "Save" at bounding box center [635, 500] width 654 height 19
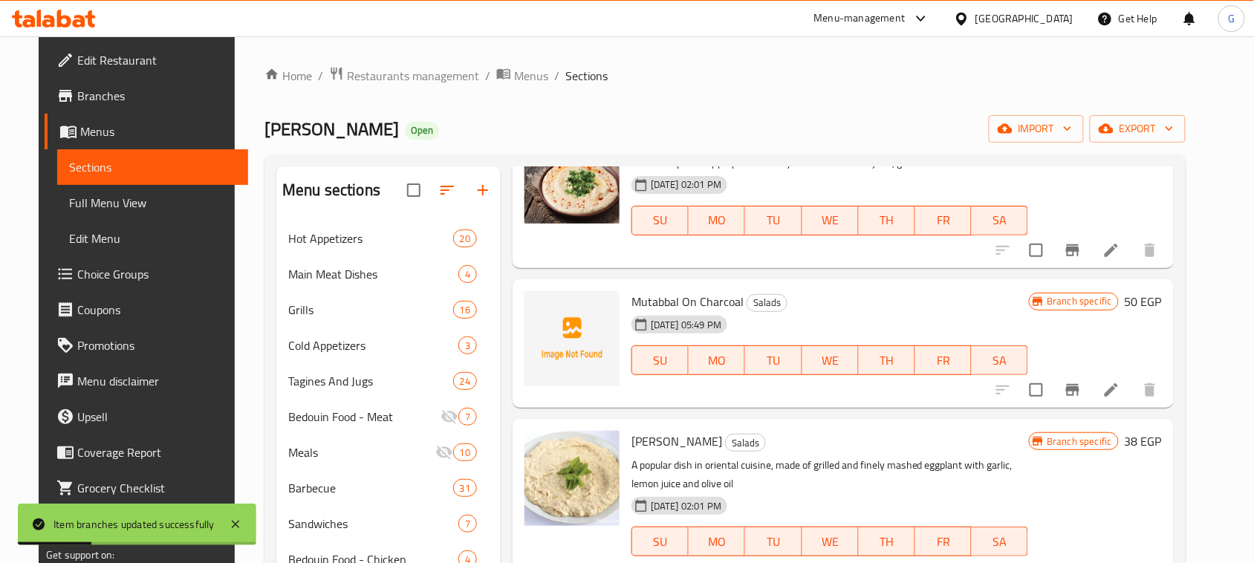
scroll to position [464, 0]
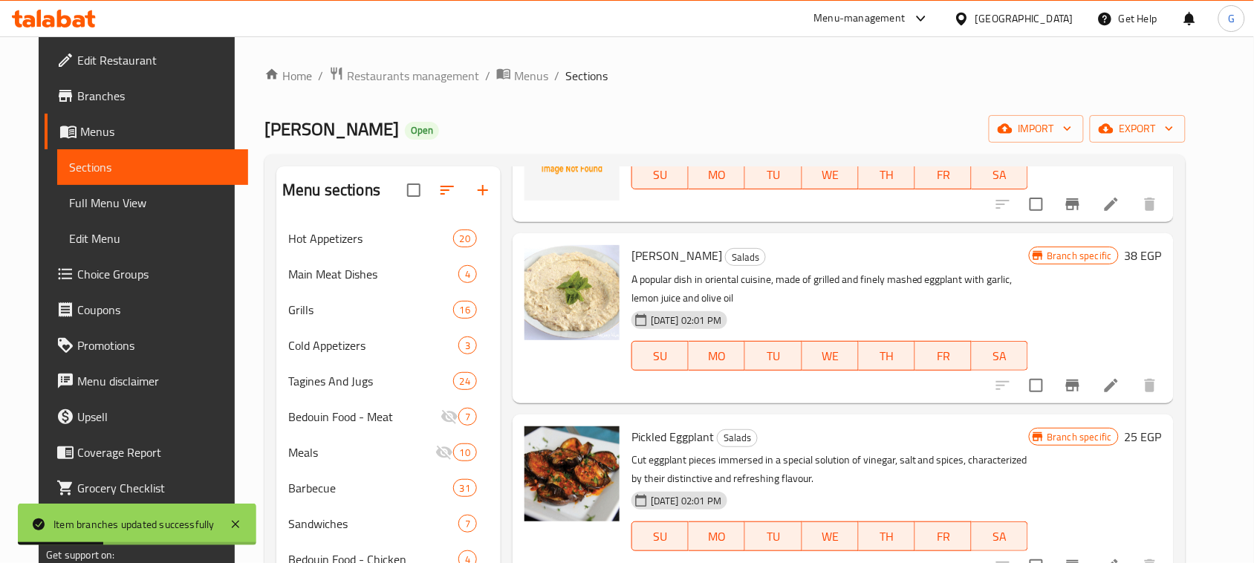
click at [1080, 383] on icon "Branch-specific-item" at bounding box center [1072, 386] width 13 height 12
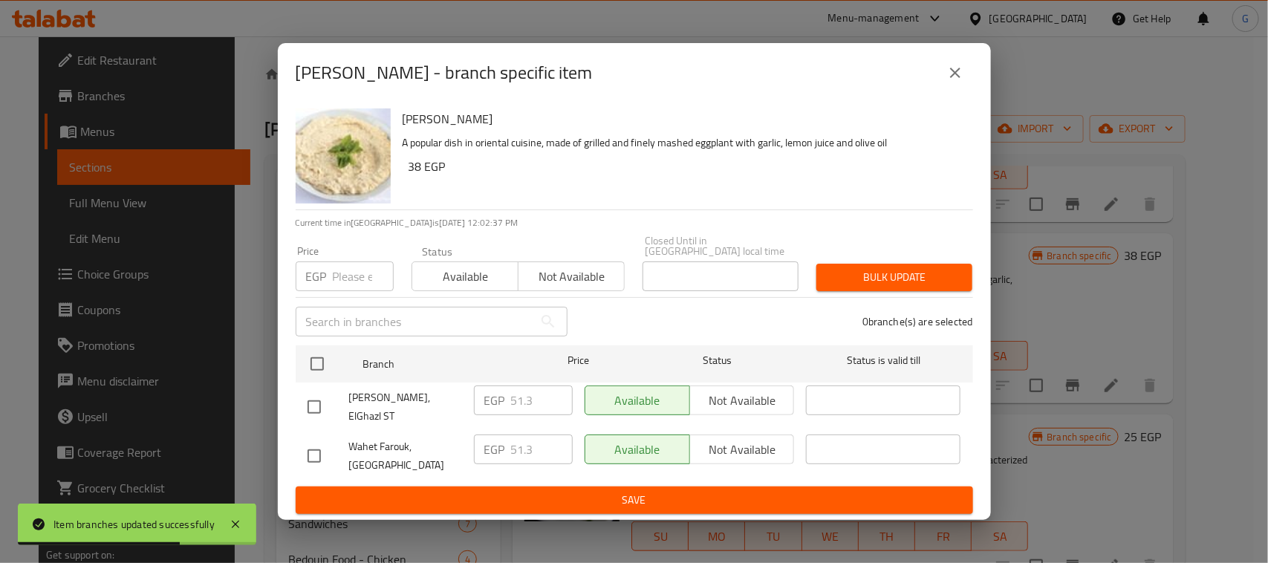
click at [309, 395] on input "checkbox" at bounding box center [314, 407] width 31 height 31
checkbox input "true"
click at [522, 400] on input "51.3" at bounding box center [542, 401] width 62 height 30
type input "27"
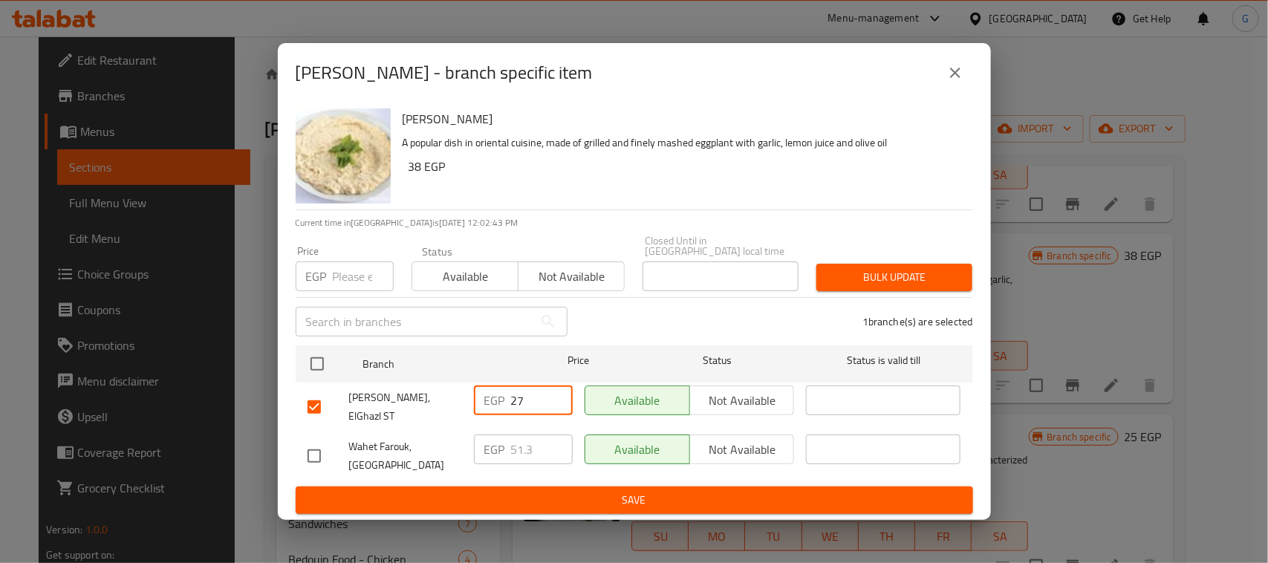
click at [620, 491] on span "Save" at bounding box center [635, 500] width 654 height 19
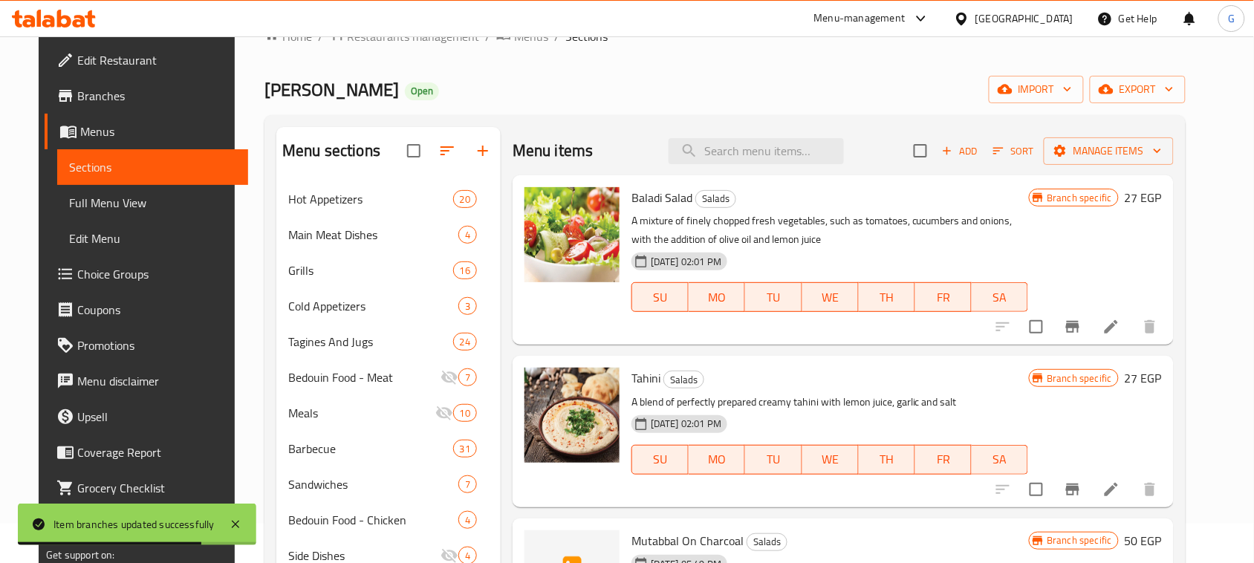
scroll to position [0, 0]
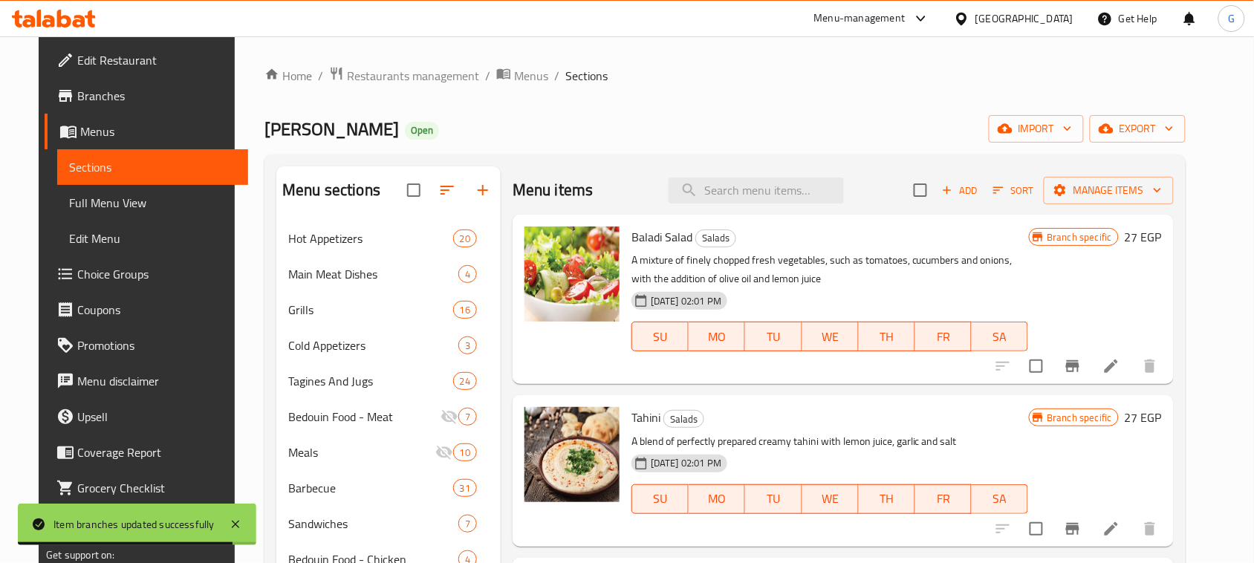
click at [1082, 373] on icon "Branch-specific-item" at bounding box center [1073, 366] width 18 height 18
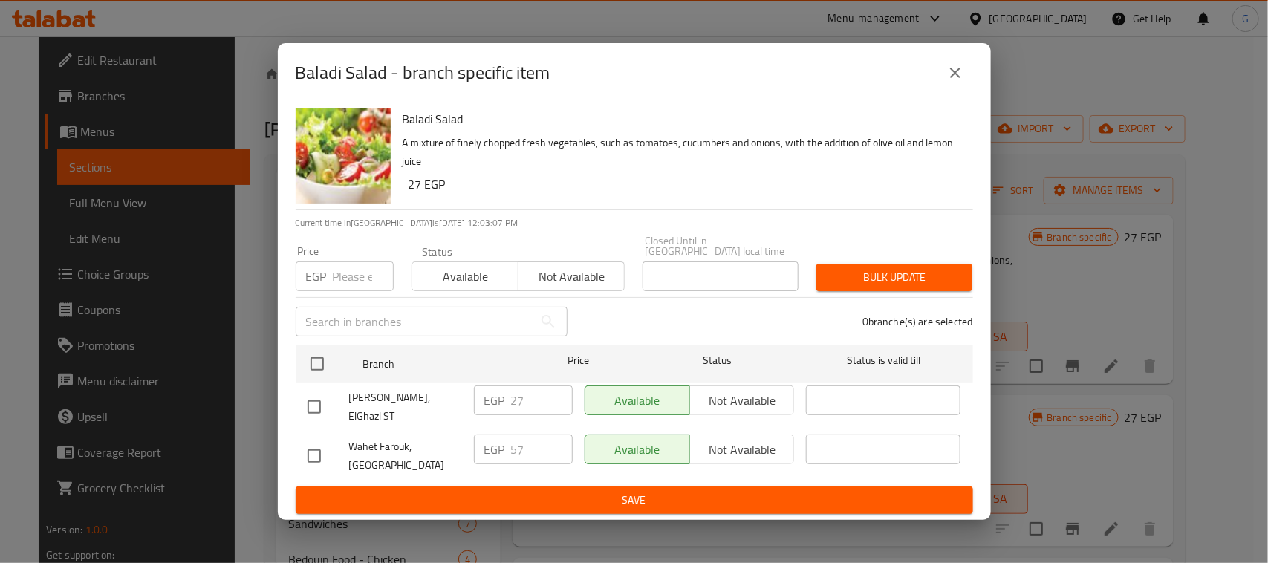
click at [949, 82] on icon "close" at bounding box center [956, 73] width 18 height 18
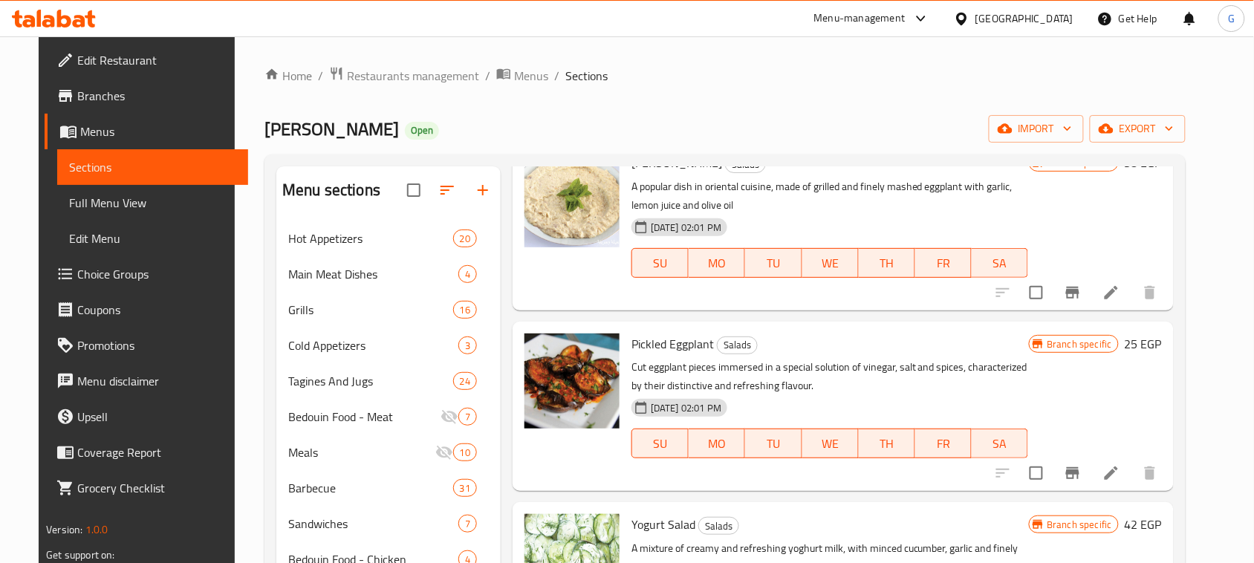
scroll to position [743, 0]
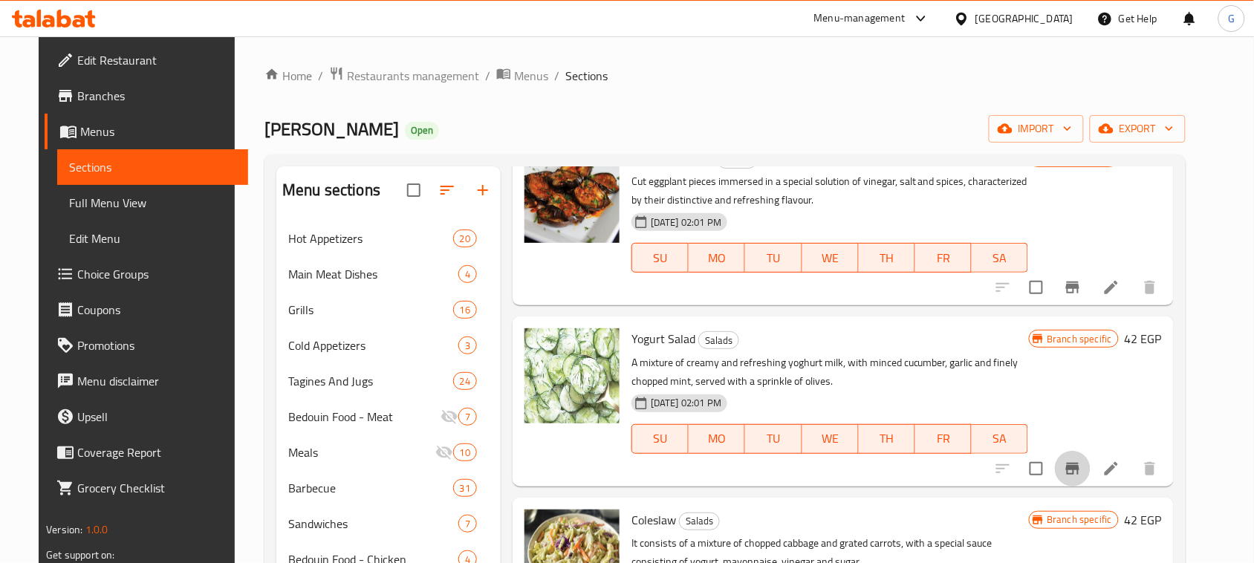
click at [1082, 476] on icon "Branch-specific-item" at bounding box center [1073, 469] width 18 height 18
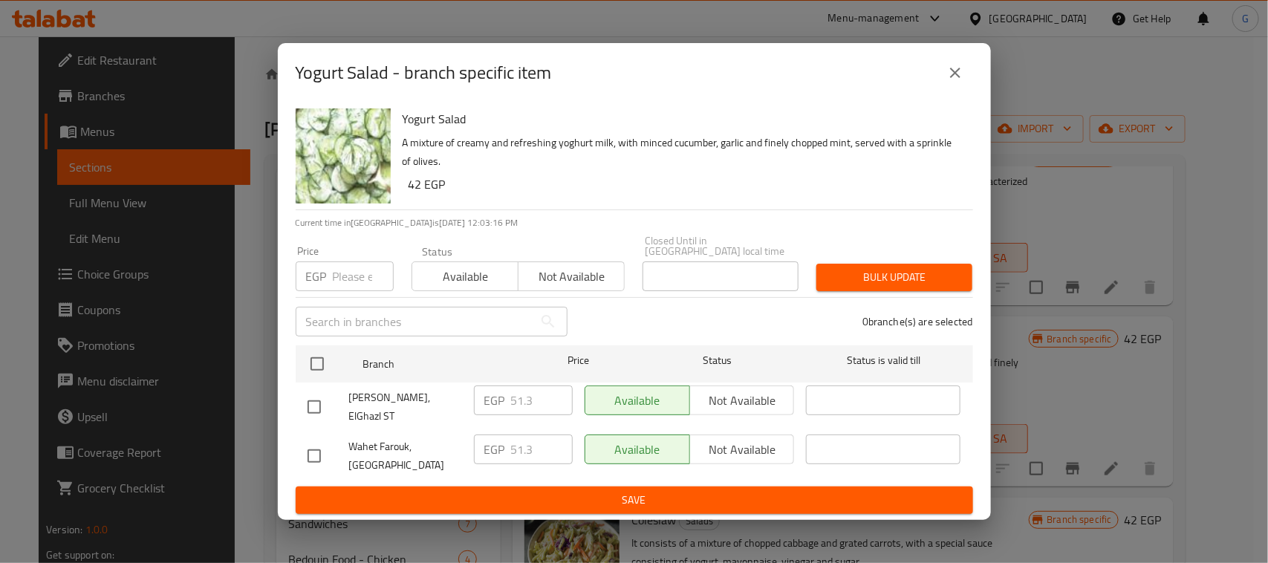
click at [313, 399] on input "checkbox" at bounding box center [314, 407] width 31 height 31
checkbox input "true"
click at [511, 405] on input "51.3" at bounding box center [542, 401] width 62 height 30
type input "42"
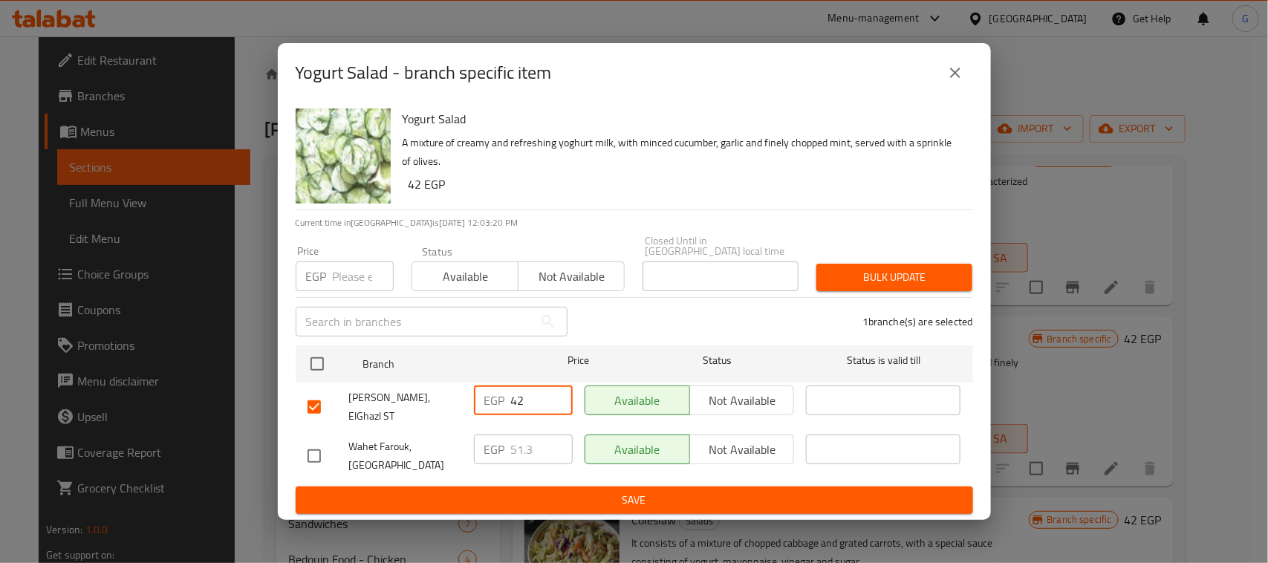
click at [562, 491] on span "Save" at bounding box center [635, 500] width 654 height 19
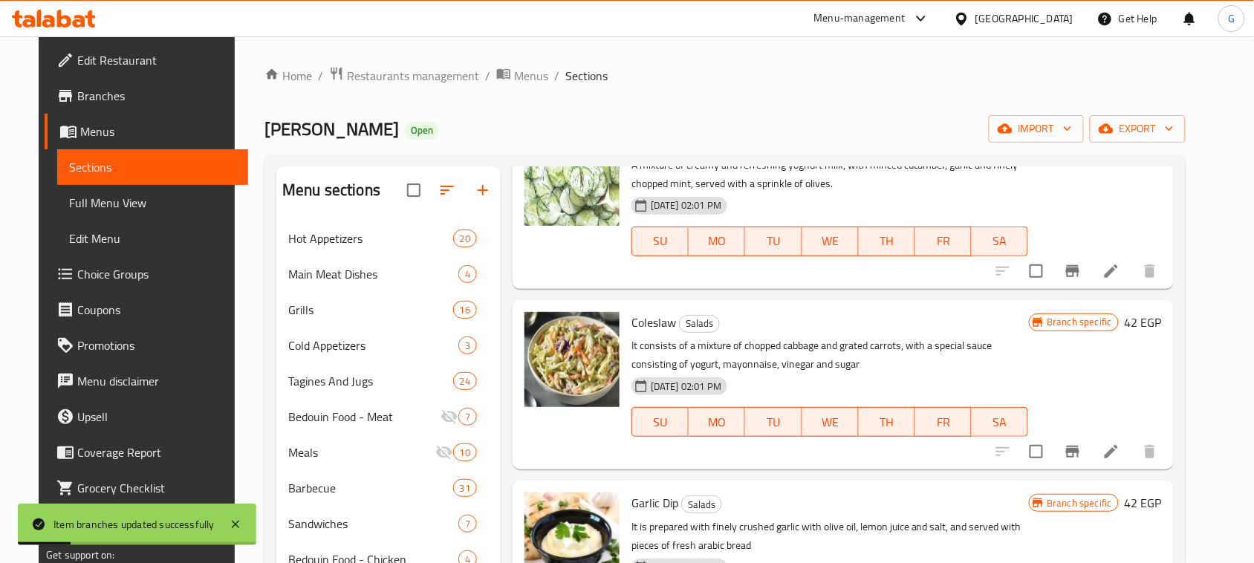
scroll to position [979, 0]
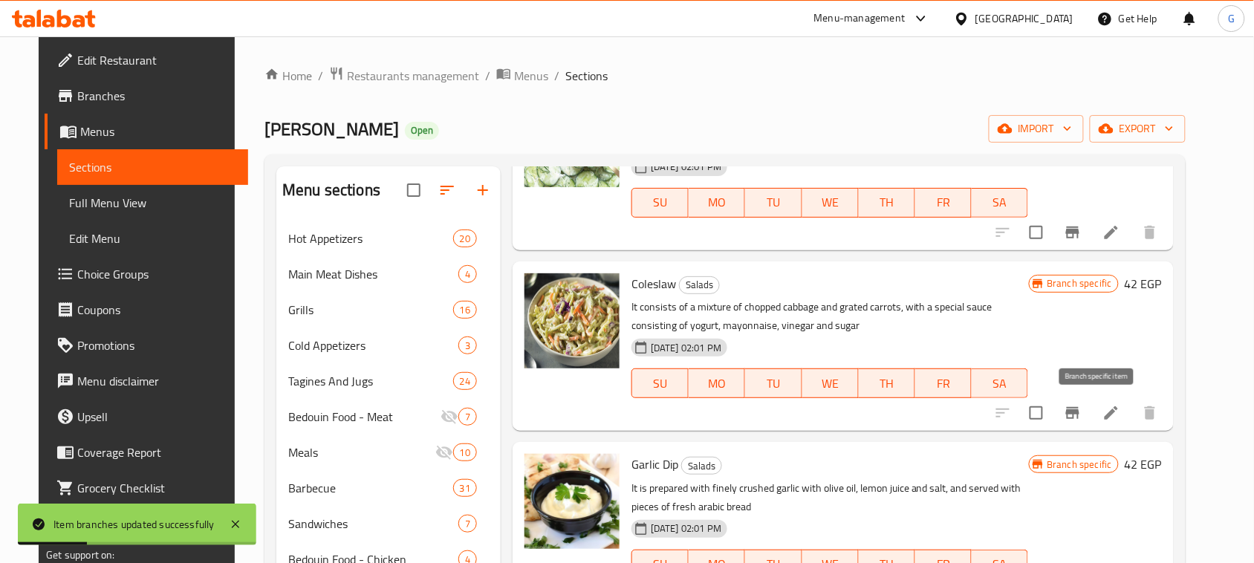
click at [1080, 413] on icon "Branch-specific-item" at bounding box center [1072, 413] width 13 height 12
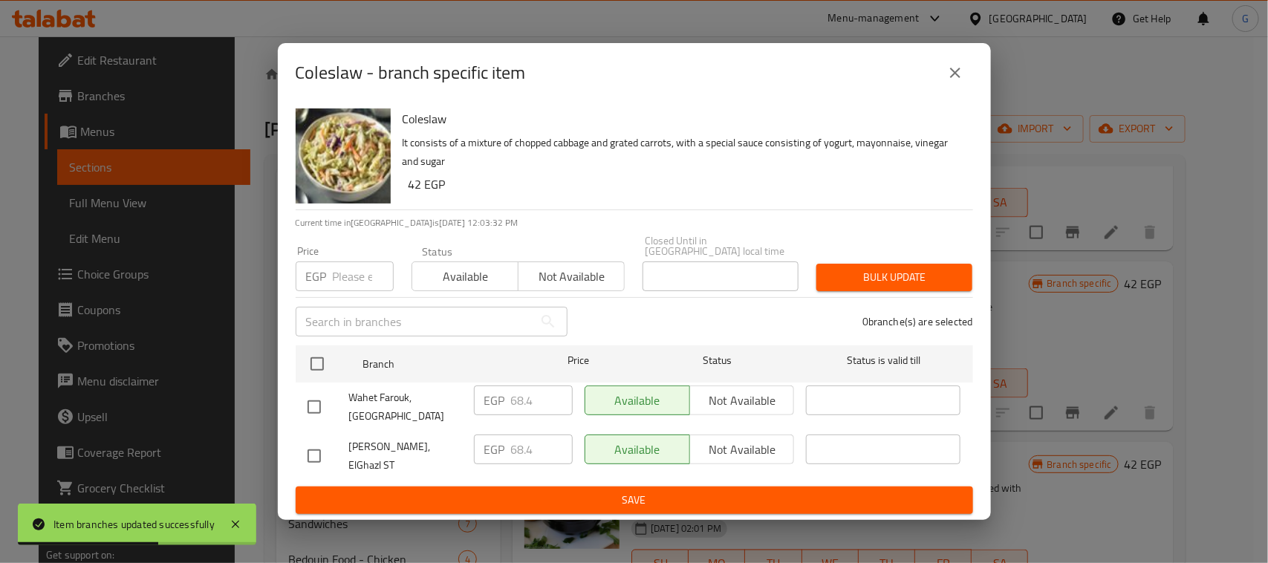
drag, startPoint x: 321, startPoint y: 453, endPoint x: 505, endPoint y: 457, distance: 184.3
click at [320, 453] on input "checkbox" at bounding box center [314, 456] width 31 height 31
checkbox input "true"
click at [529, 456] on input "68.4" at bounding box center [542, 450] width 62 height 30
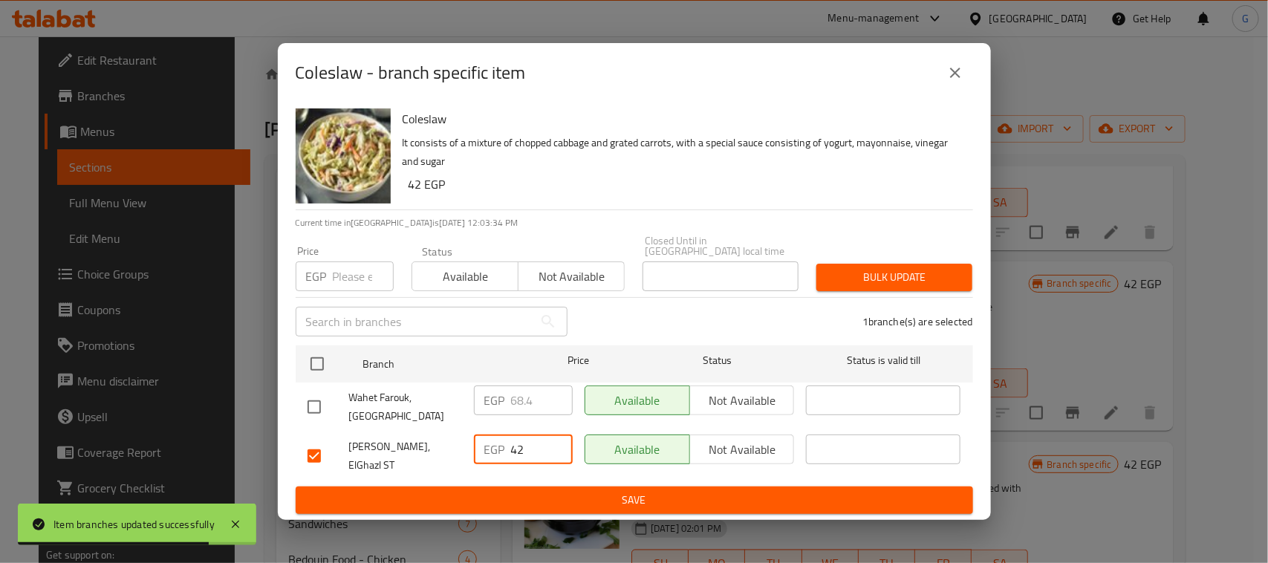
type input "42"
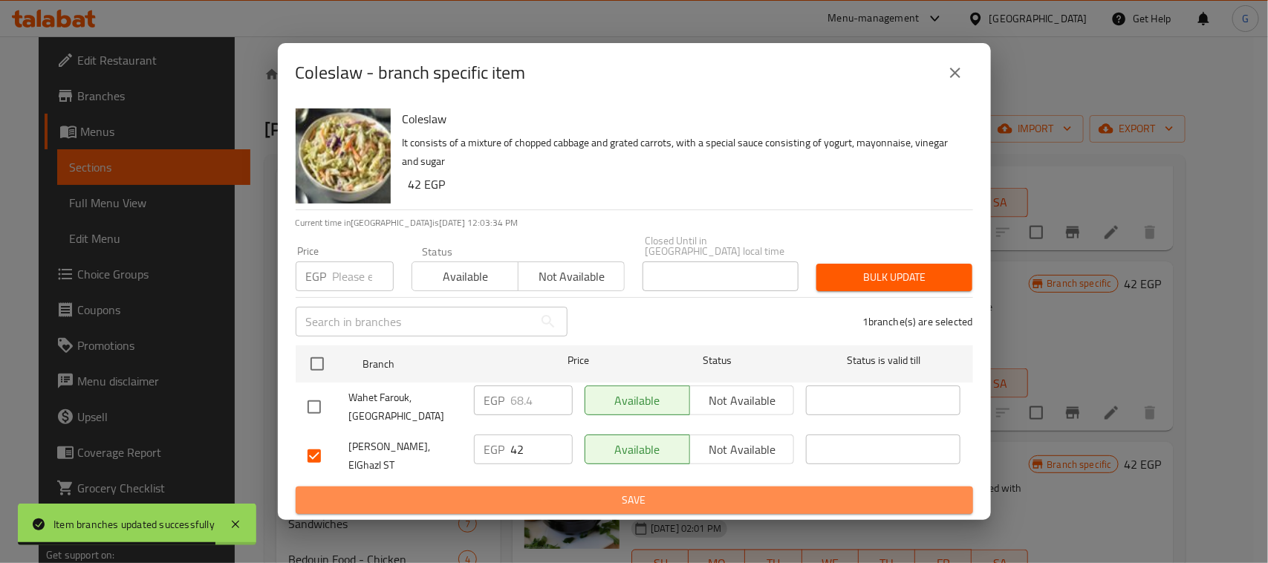
click at [537, 491] on span "Save" at bounding box center [635, 500] width 654 height 19
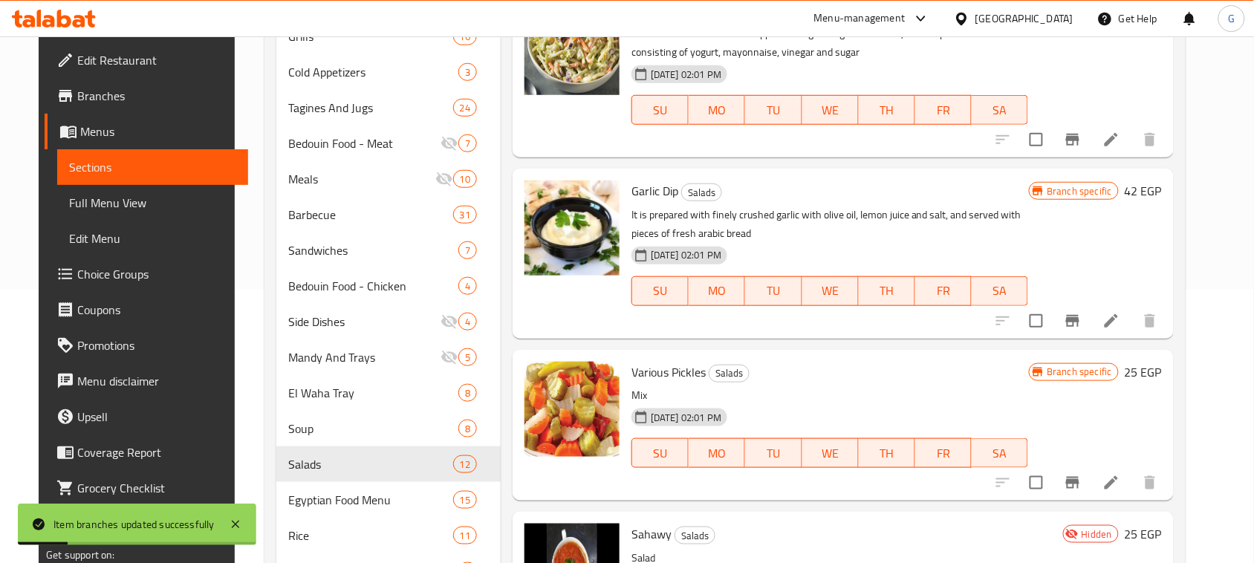
scroll to position [279, 0]
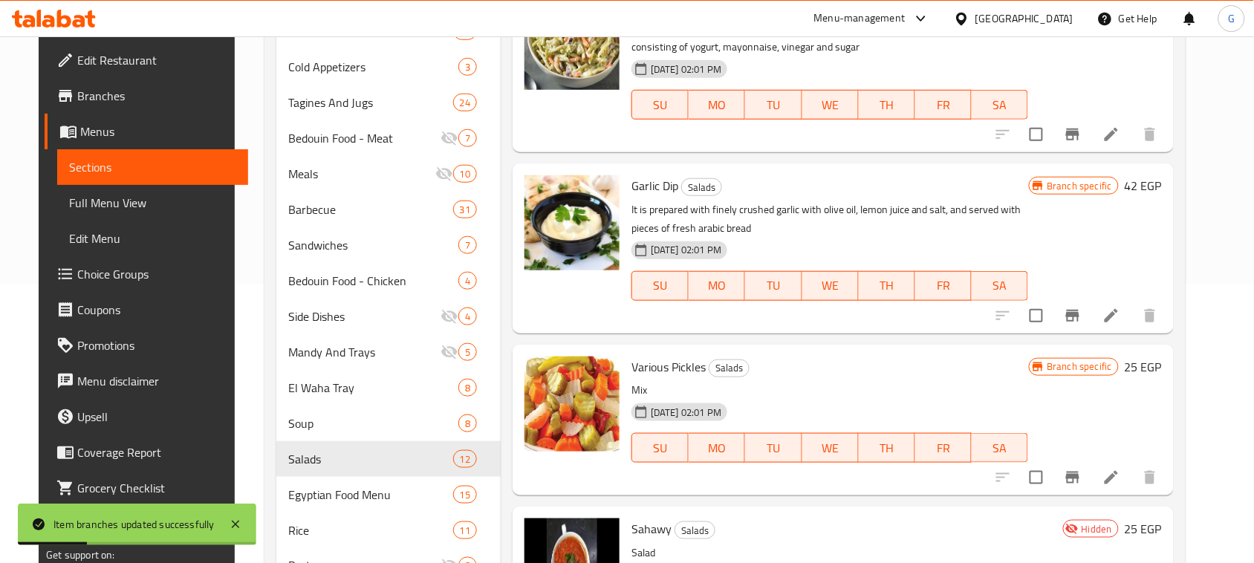
click at [1082, 318] on icon "Branch-specific-item" at bounding box center [1073, 316] width 18 height 18
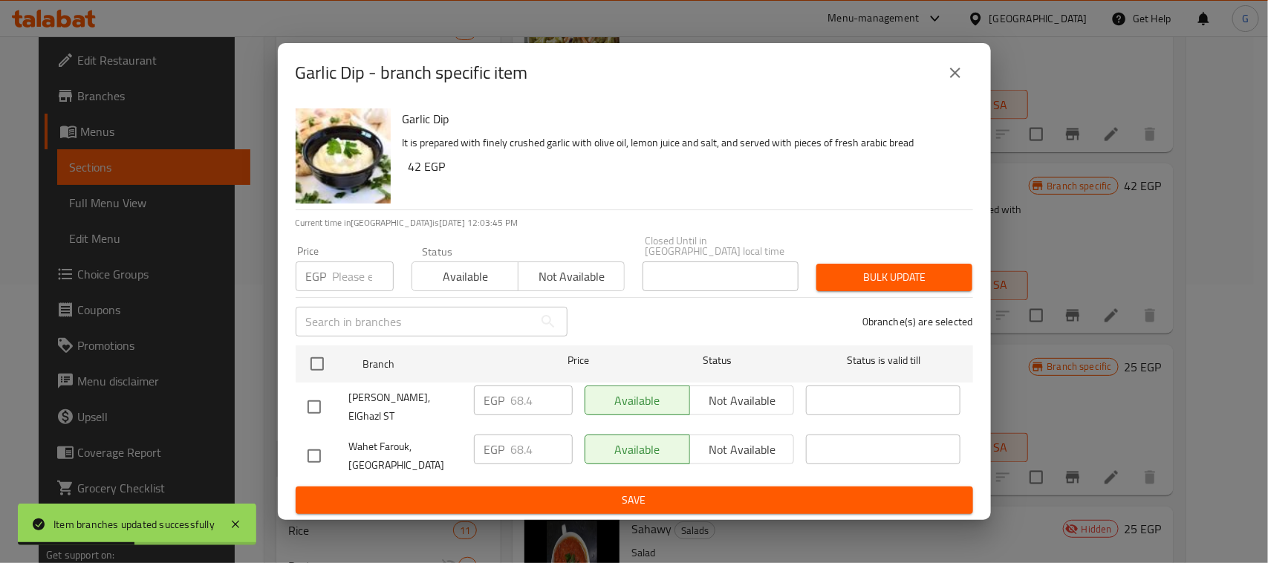
click at [312, 399] on input "checkbox" at bounding box center [314, 407] width 31 height 31
checkbox input "true"
click at [502, 401] on p "EGP" at bounding box center [494, 401] width 21 height 18
click at [511, 402] on input "68.4" at bounding box center [542, 401] width 62 height 30
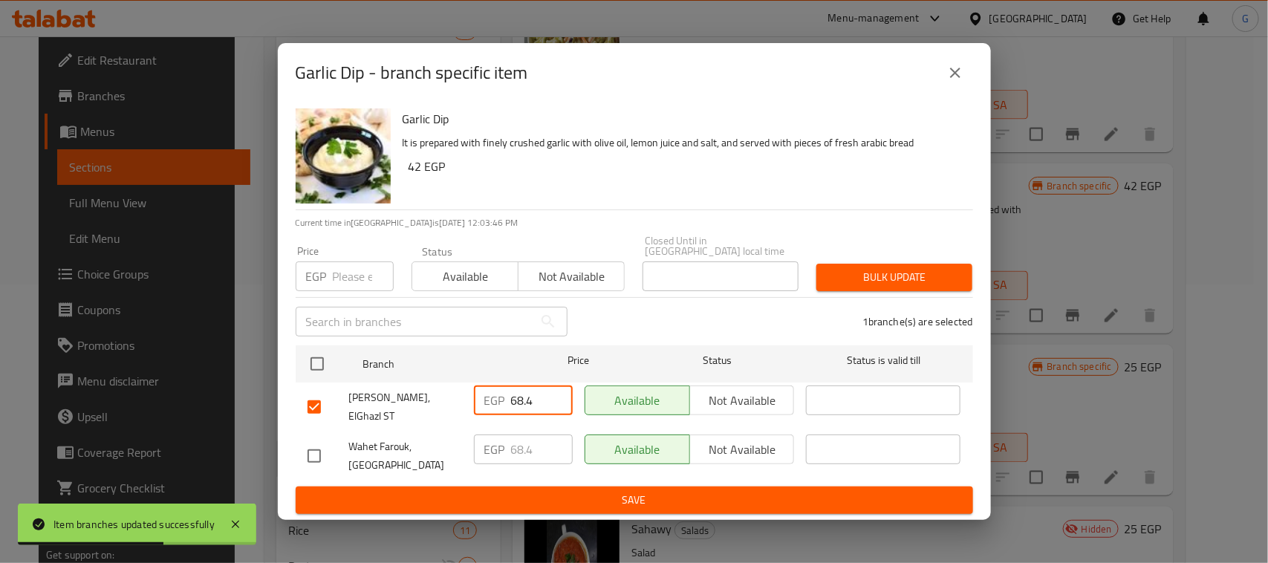
click at [511, 402] on input "68.4" at bounding box center [542, 401] width 62 height 30
type input "42"
click at [578, 487] on button "Save" at bounding box center [635, 500] width 678 height 27
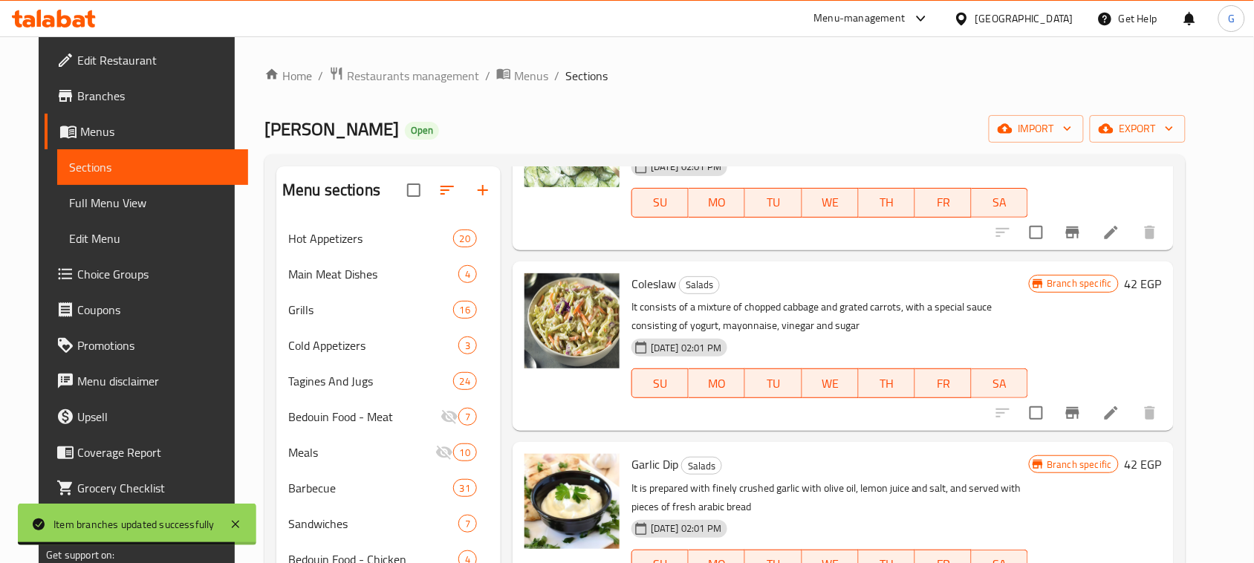
scroll to position [701, 0]
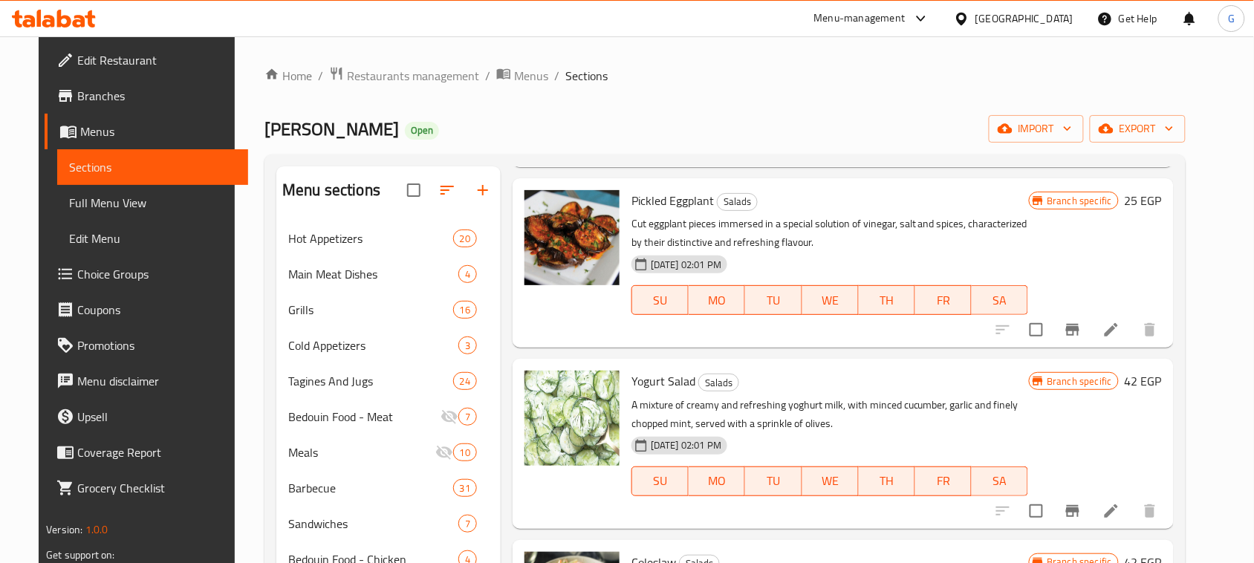
click at [1091, 340] on button "Branch-specific-item" at bounding box center [1073, 330] width 36 height 36
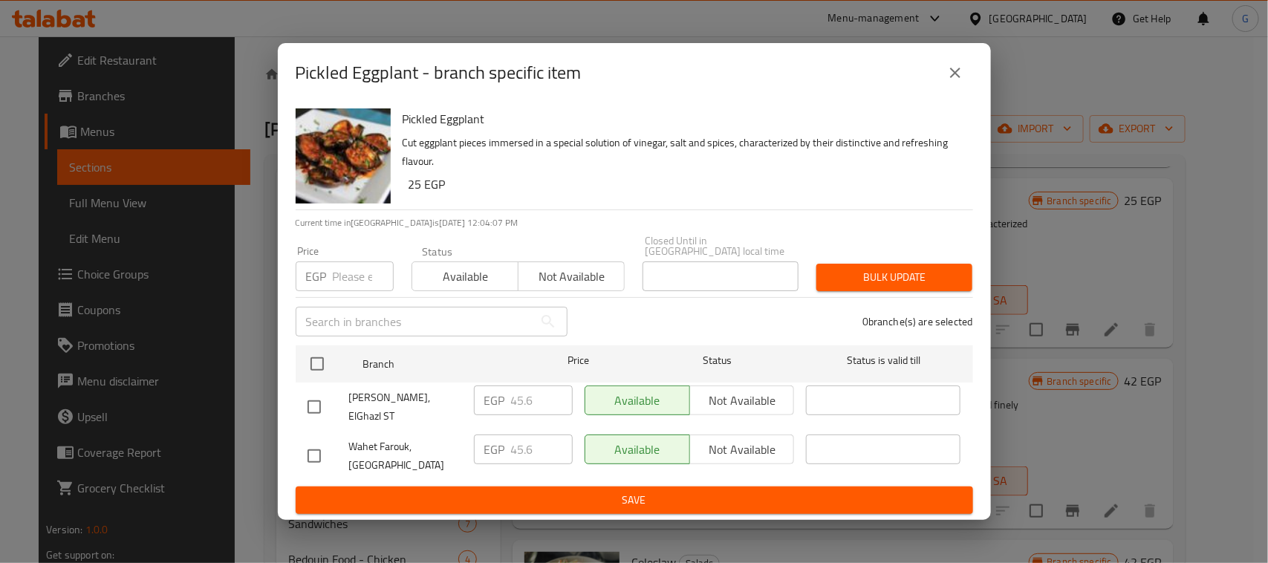
click at [318, 403] on input "checkbox" at bounding box center [314, 407] width 31 height 31
checkbox input "true"
click at [522, 407] on input "45.6" at bounding box center [542, 401] width 62 height 30
type input "25"
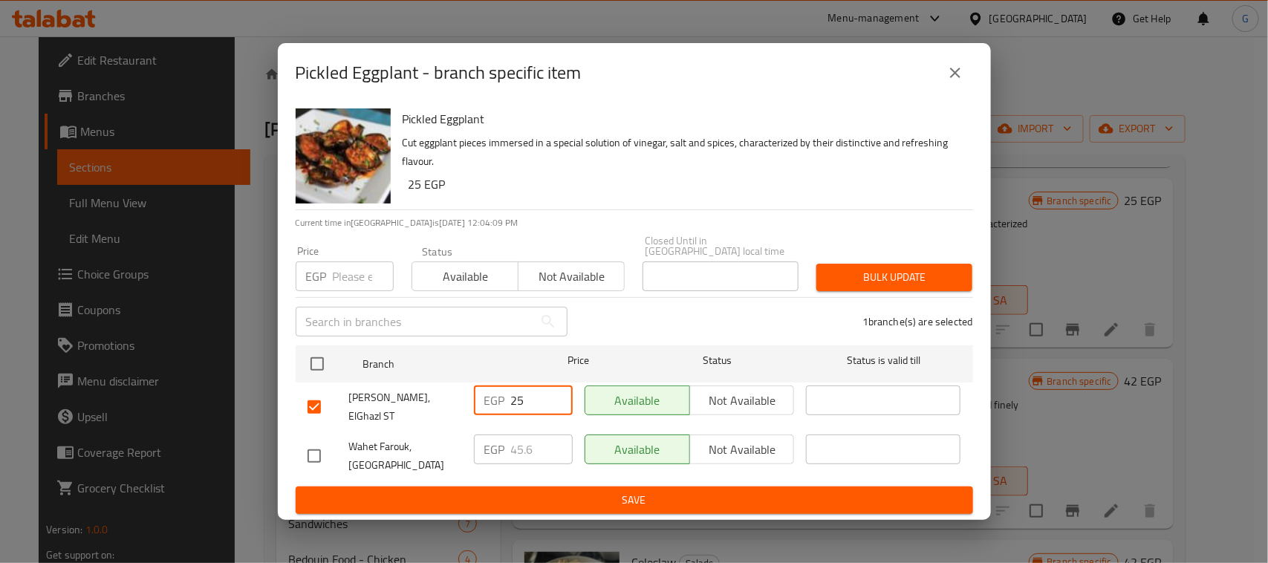
click at [658, 500] on button "Save" at bounding box center [635, 500] width 678 height 27
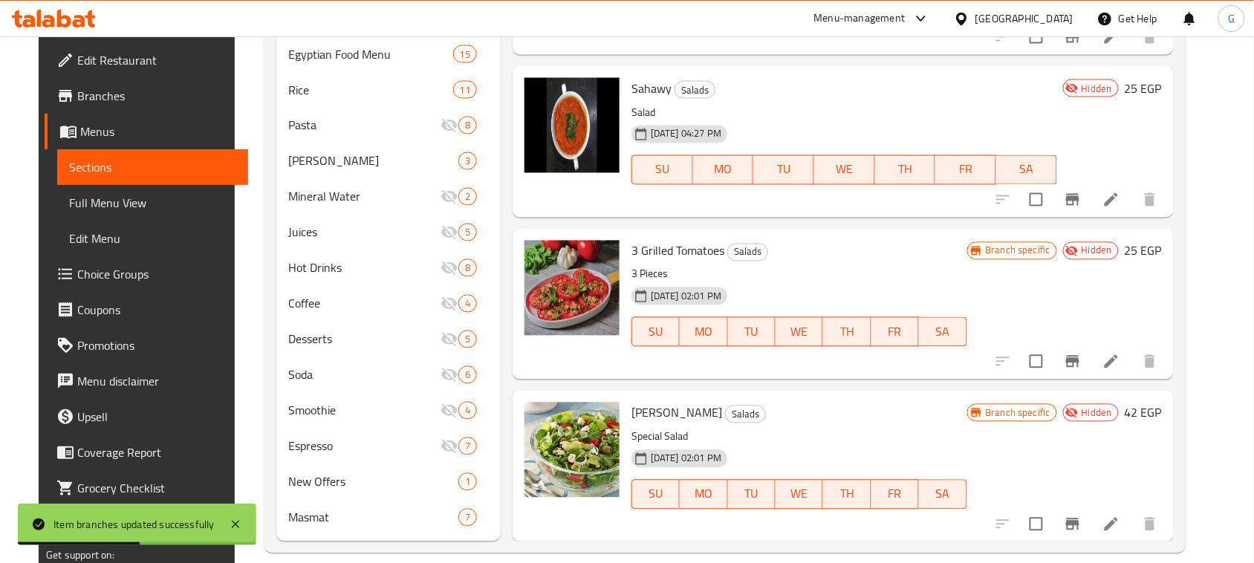
scroll to position [737, 0]
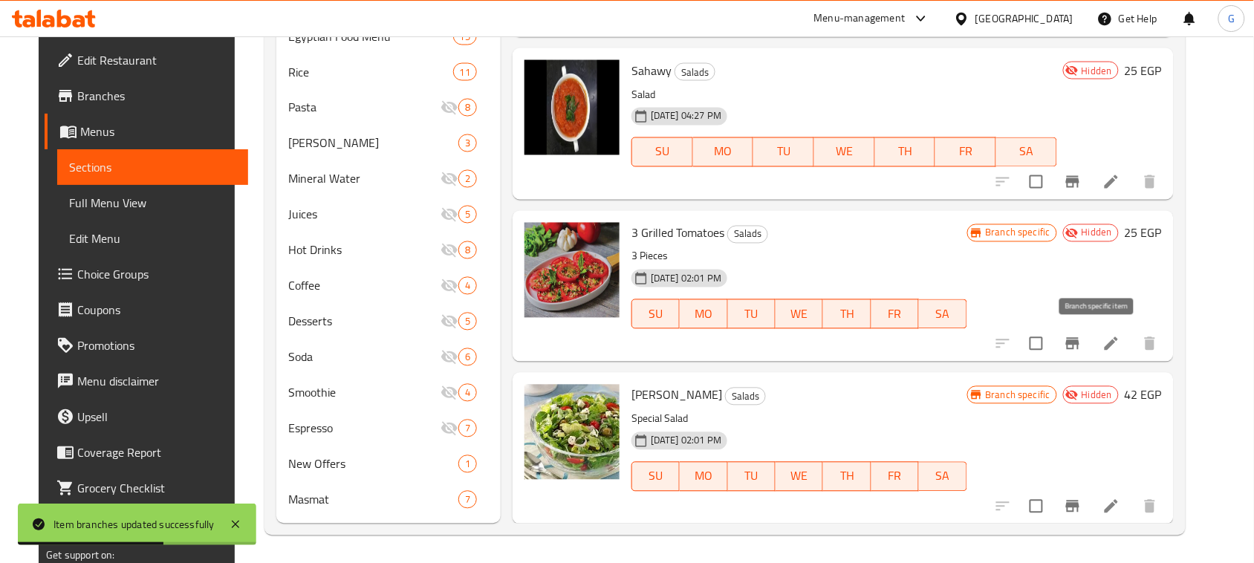
click at [1082, 346] on icon "Branch-specific-item" at bounding box center [1073, 344] width 18 height 18
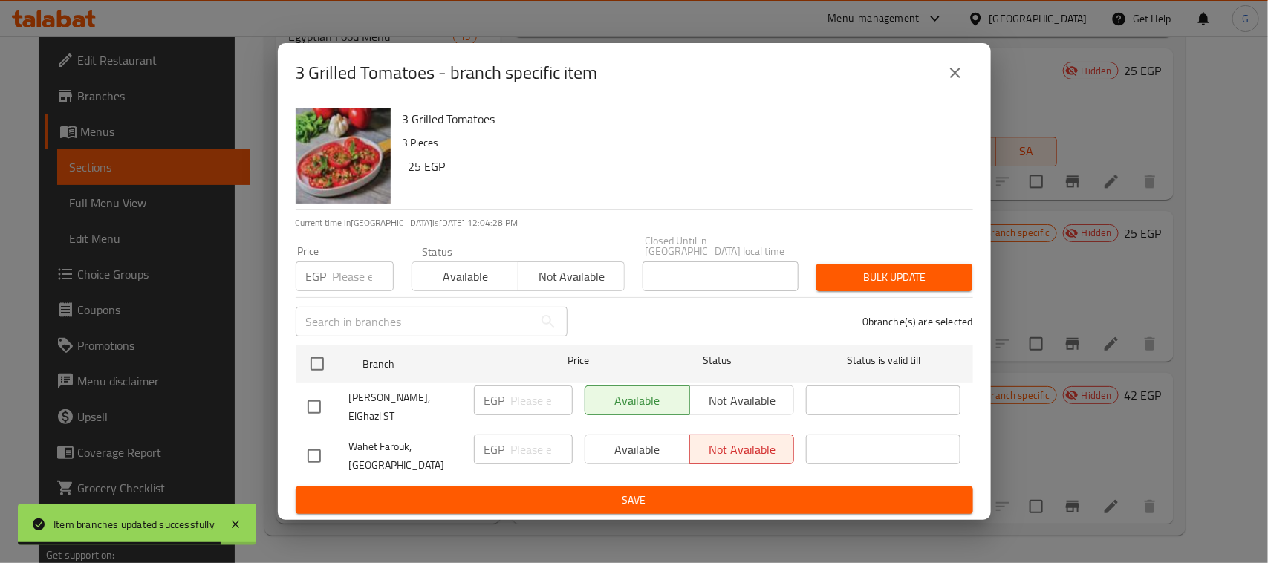
click at [317, 400] on input "checkbox" at bounding box center [314, 407] width 31 height 31
checkbox input "true"
click at [531, 403] on input "number" at bounding box center [542, 401] width 62 height 30
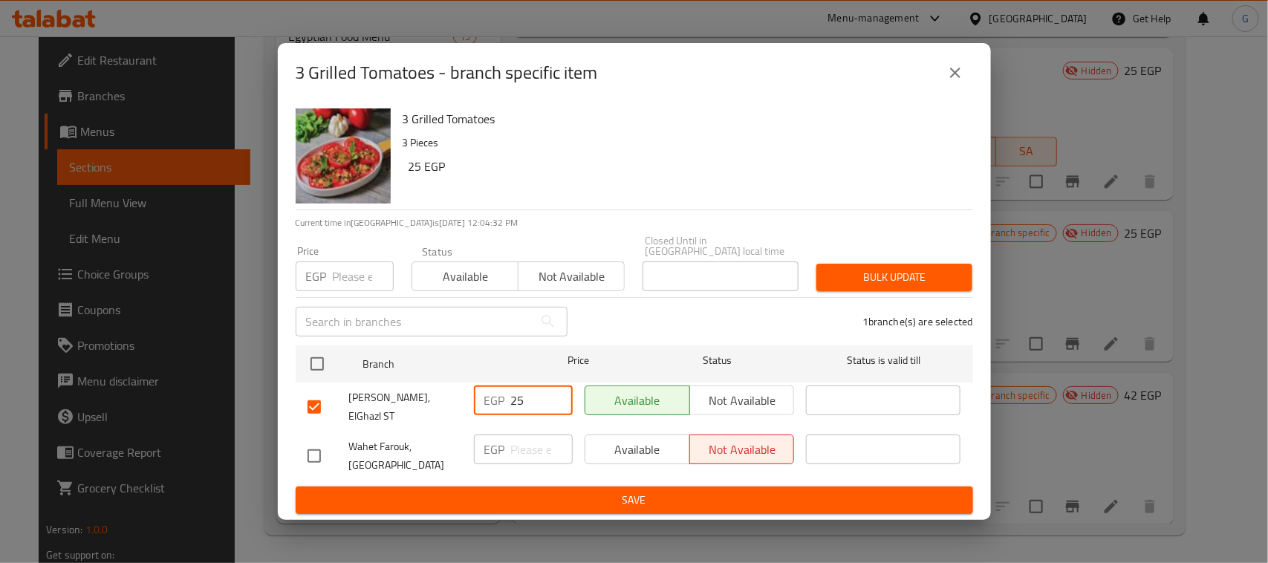
type input "25"
click at [562, 491] on span "Save" at bounding box center [635, 500] width 654 height 19
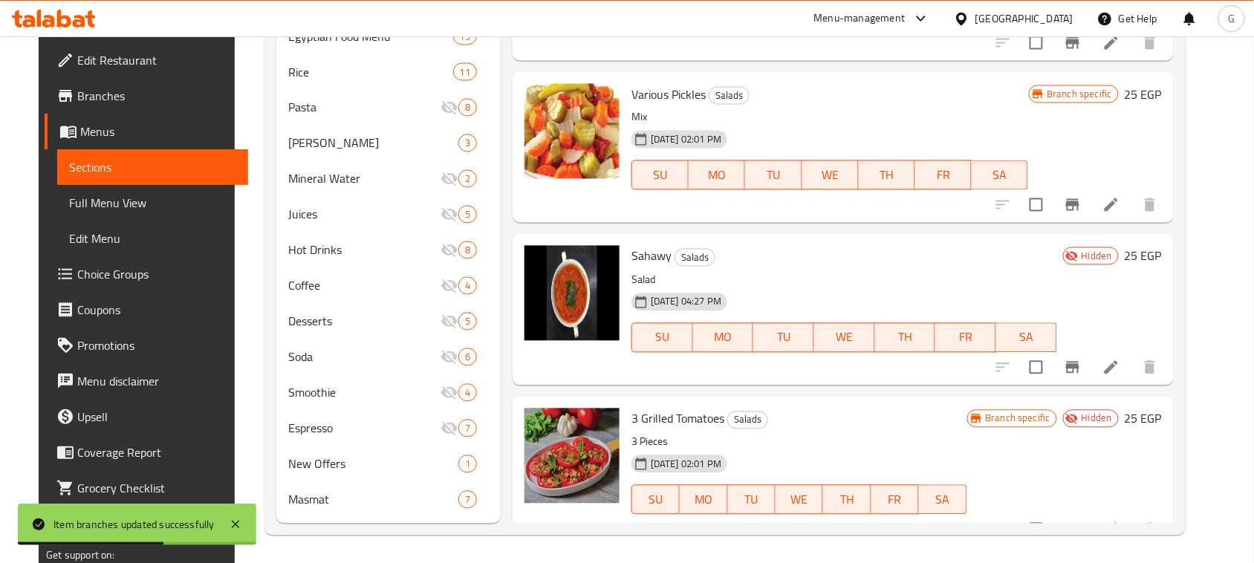
scroll to position [701, 0]
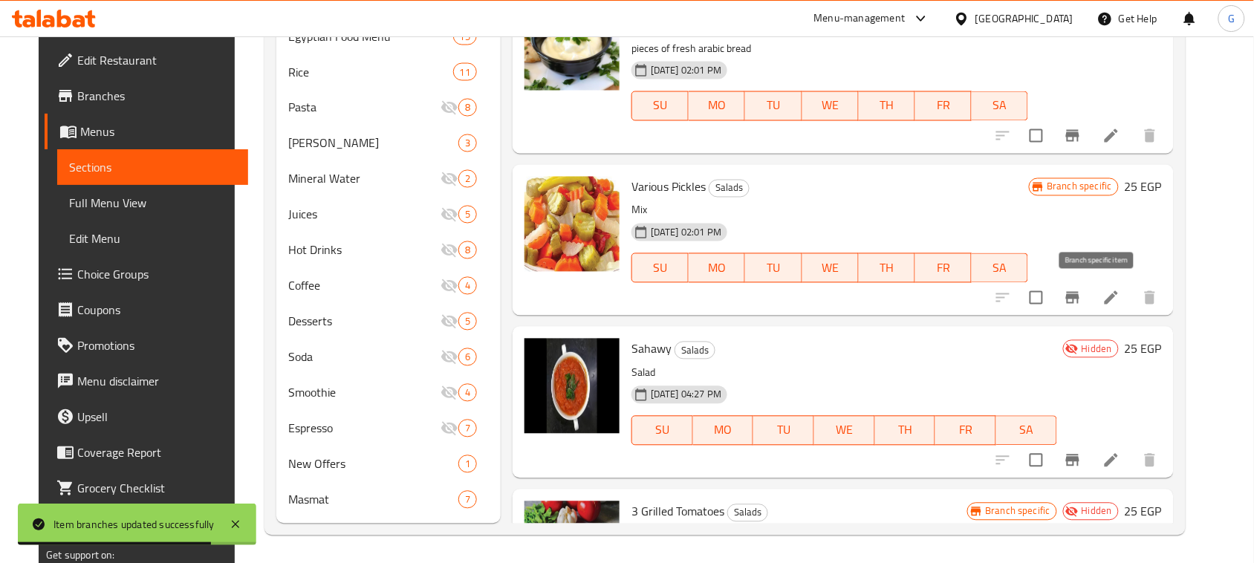
click at [1080, 297] on icon "Branch-specific-item" at bounding box center [1072, 298] width 13 height 12
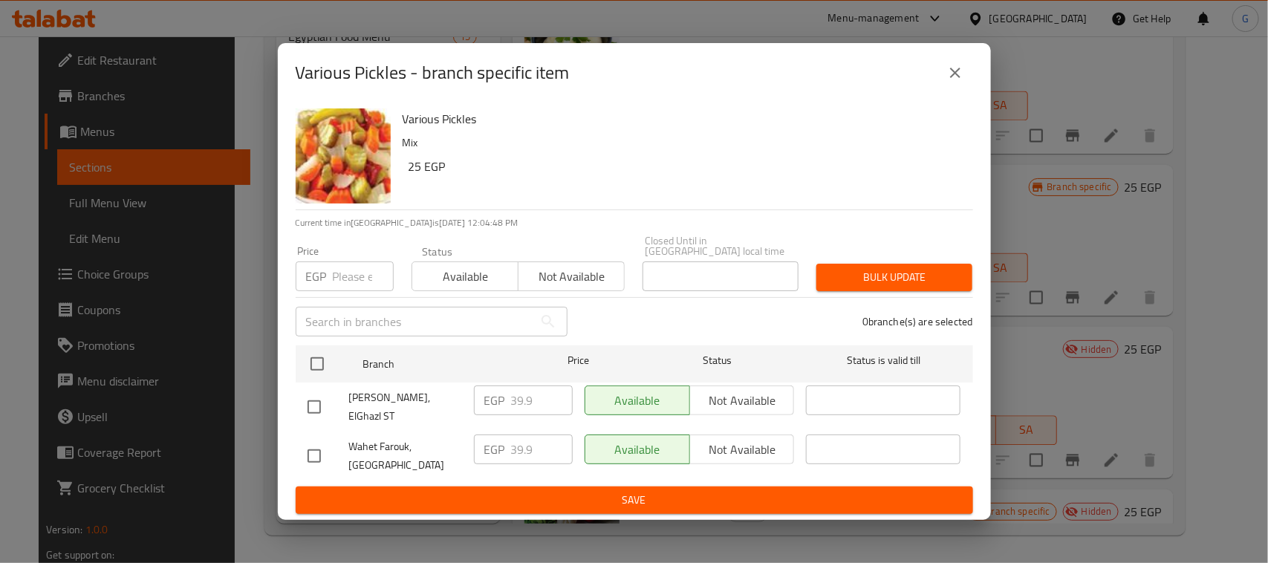
drag, startPoint x: 311, startPoint y: 398, endPoint x: 398, endPoint y: 392, distance: 87.9
click at [310, 398] on input "checkbox" at bounding box center [314, 407] width 31 height 31
checkbox input "true"
click at [517, 405] on input "39.9" at bounding box center [542, 401] width 62 height 30
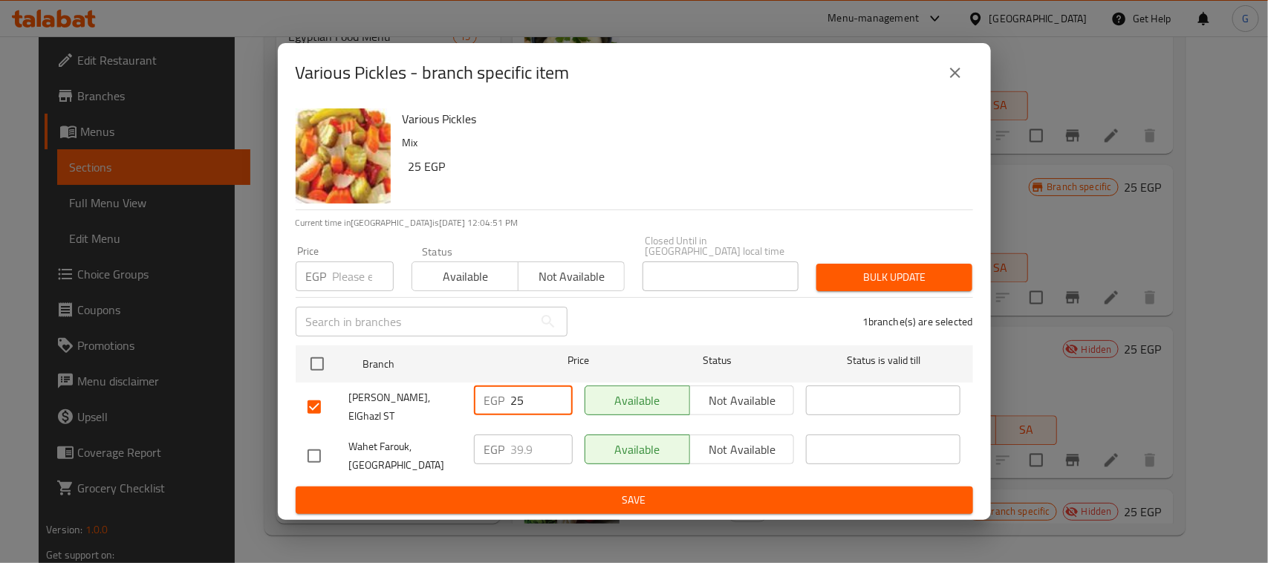
type input "25"
click at [649, 491] on span "Save" at bounding box center [635, 500] width 654 height 19
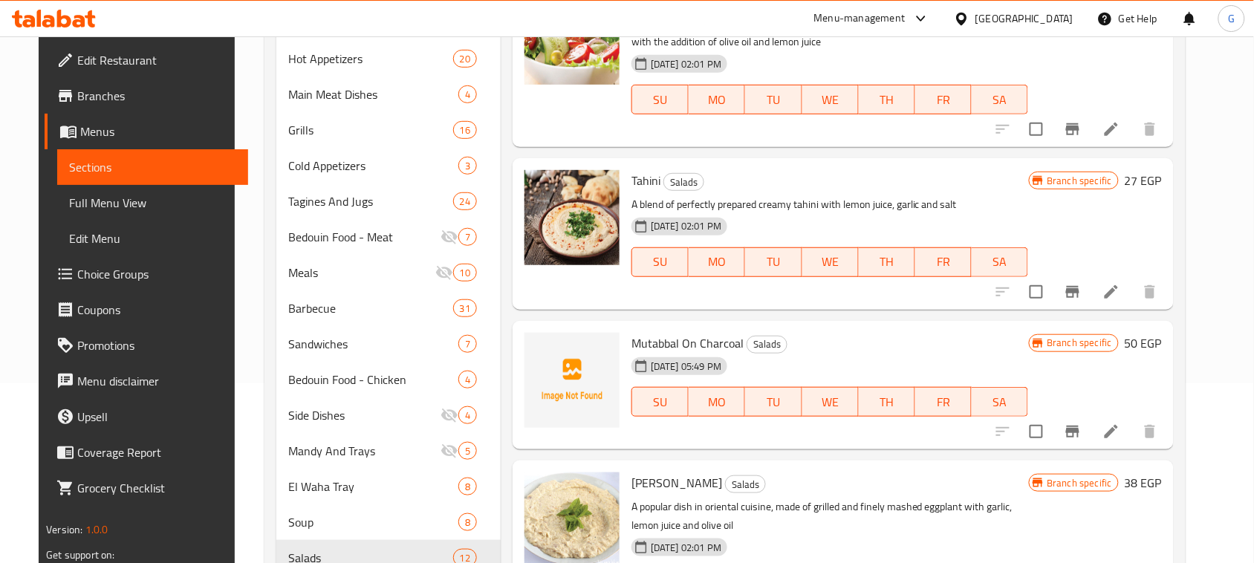
scroll to position [93, 0]
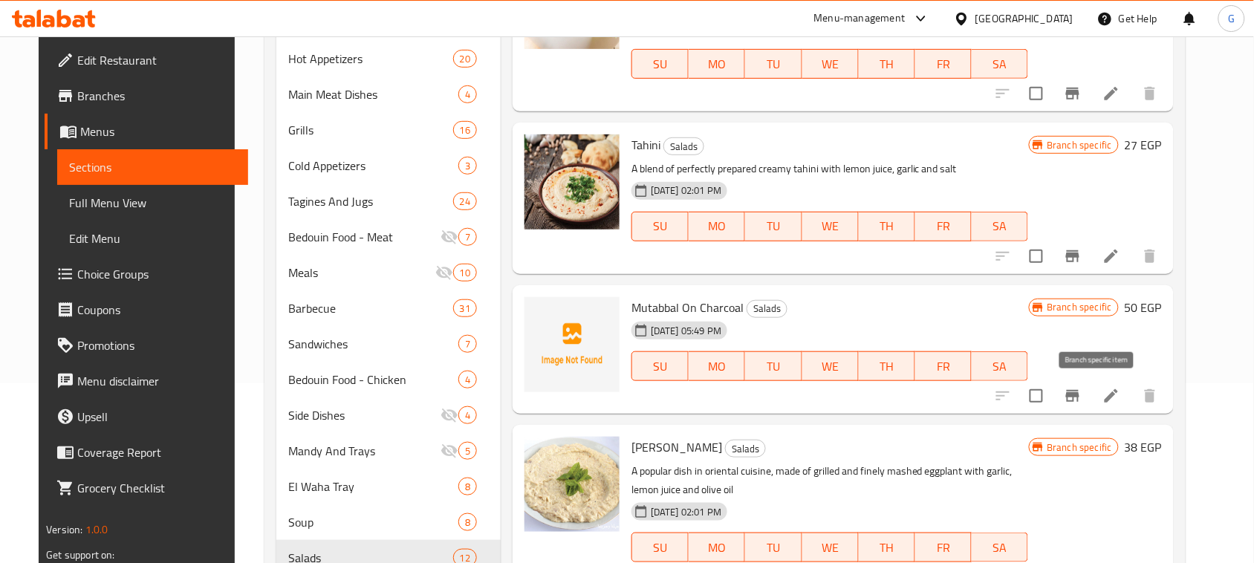
click at [1082, 398] on icon "Branch-specific-item" at bounding box center [1073, 396] width 18 height 18
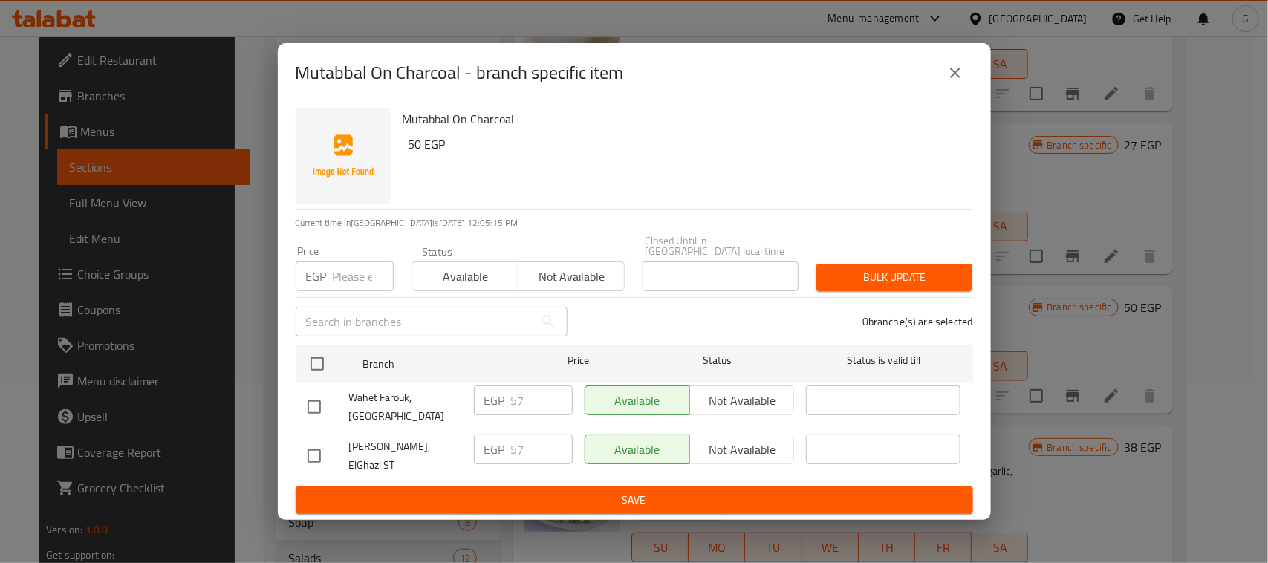
click at [308, 451] on input "checkbox" at bounding box center [314, 456] width 31 height 31
checkbox input "true"
click at [510, 451] on div "EGP 57 ​" at bounding box center [523, 450] width 99 height 30
click at [515, 450] on input "57" at bounding box center [542, 450] width 62 height 30
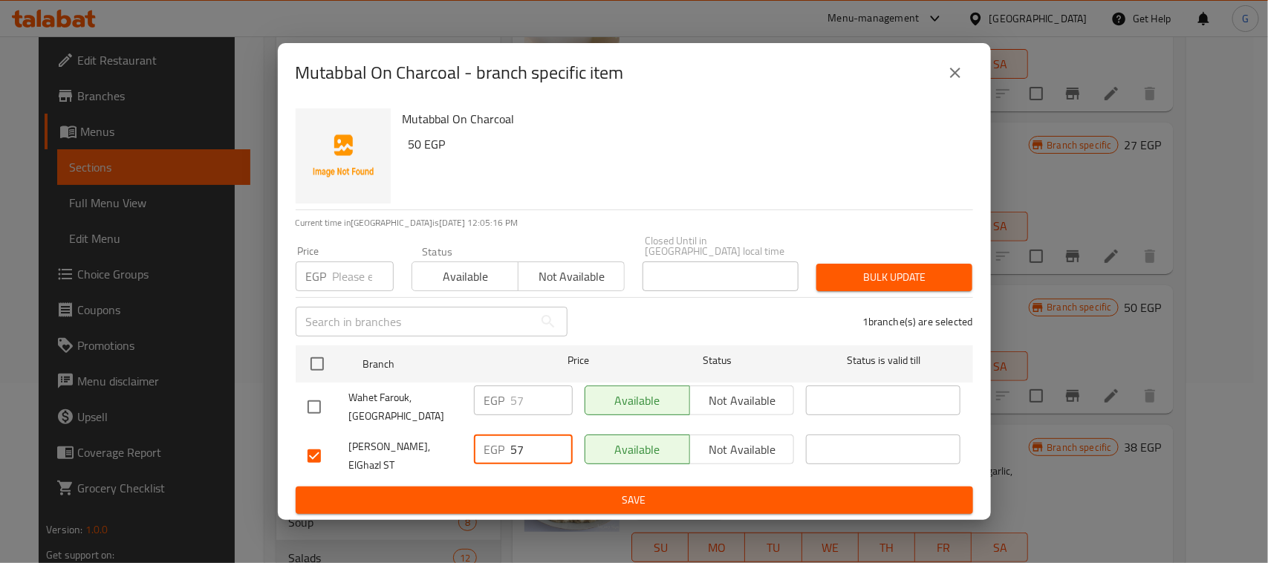
click at [515, 450] on input "57" at bounding box center [542, 450] width 62 height 30
type input "30"
click at [518, 491] on span "Save" at bounding box center [635, 500] width 654 height 19
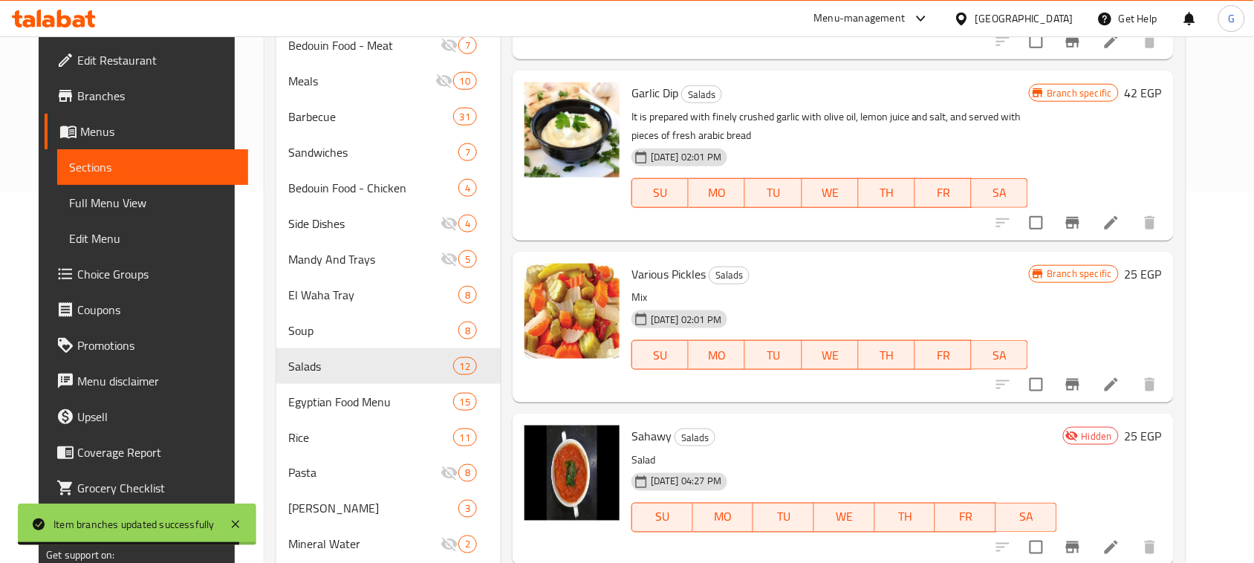
scroll to position [464, 0]
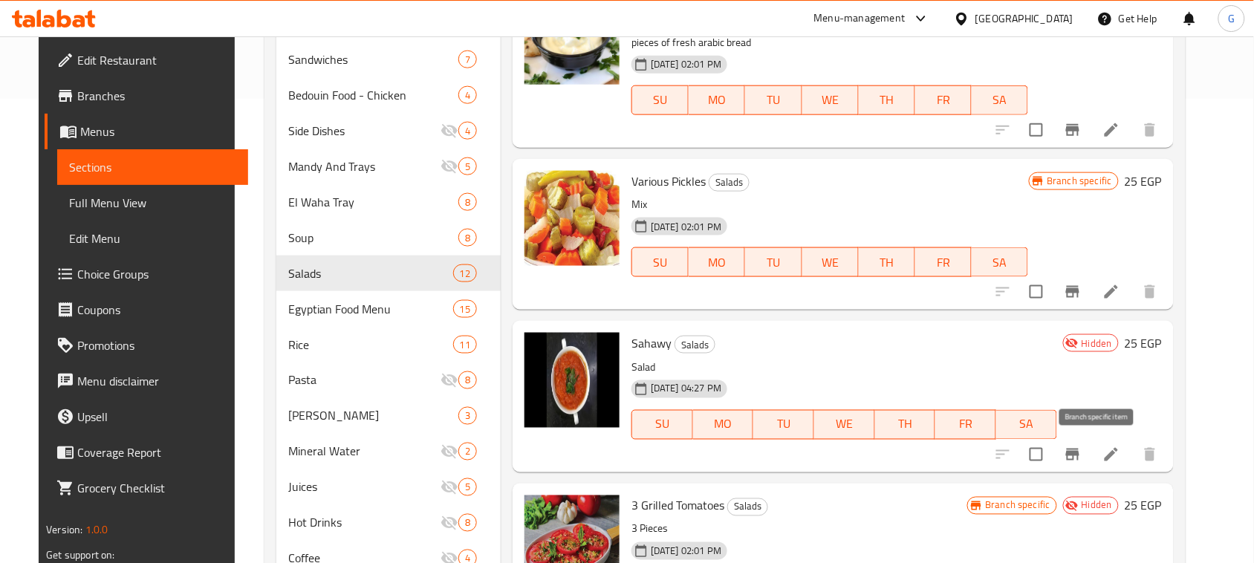
click at [1082, 462] on icon "Branch-specific-item" at bounding box center [1073, 455] width 18 height 18
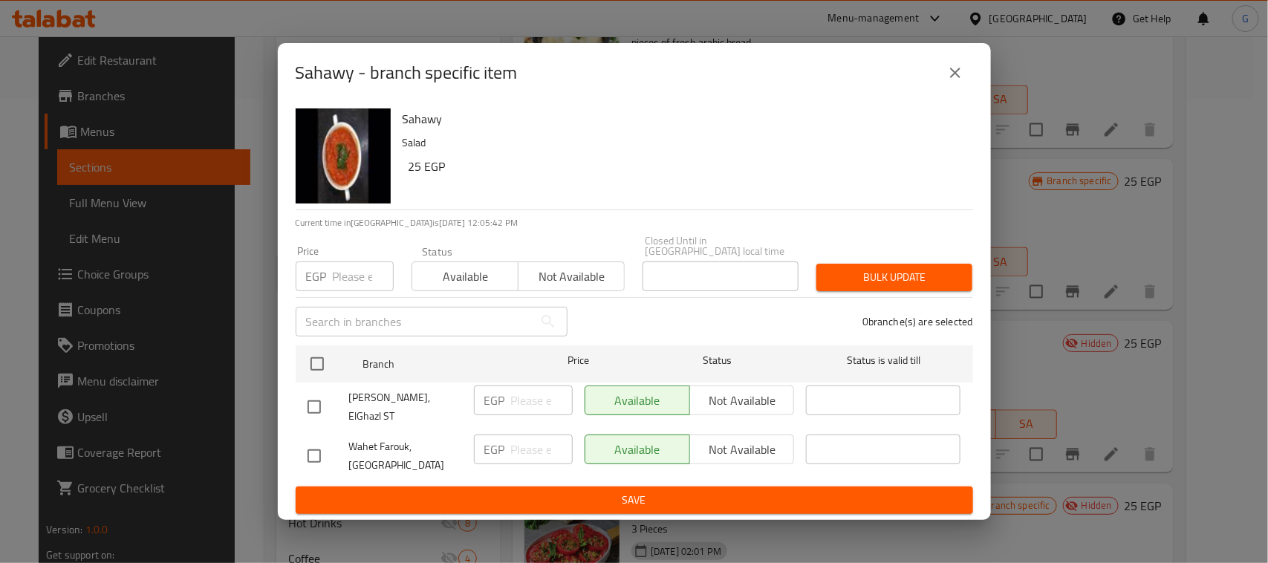
click at [964, 82] on icon "close" at bounding box center [956, 73] width 18 height 18
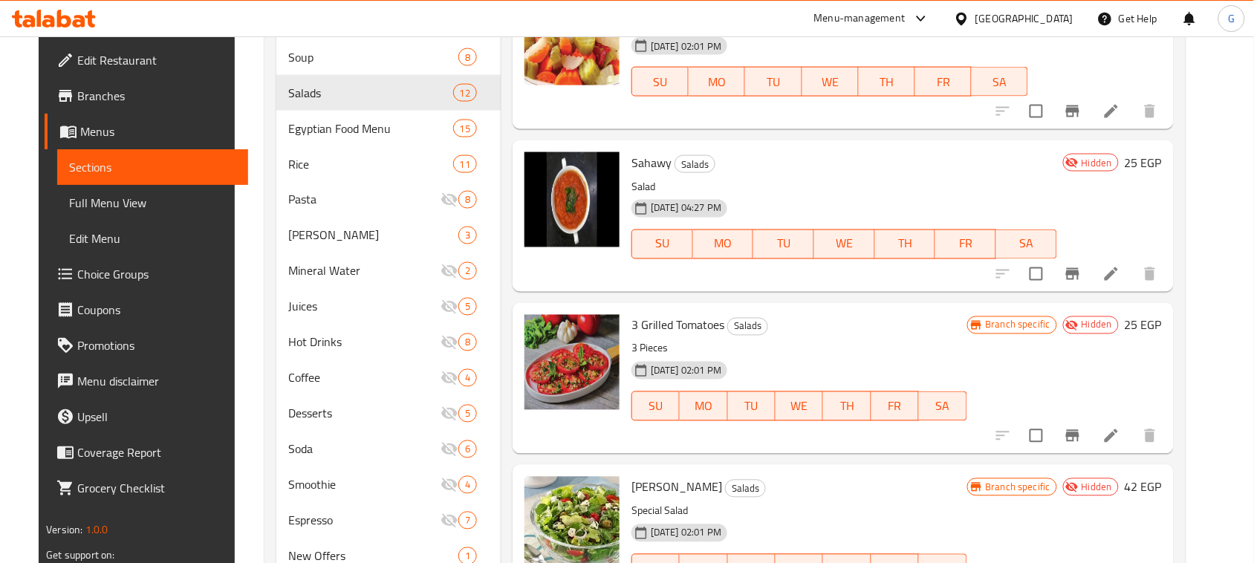
scroll to position [650, 0]
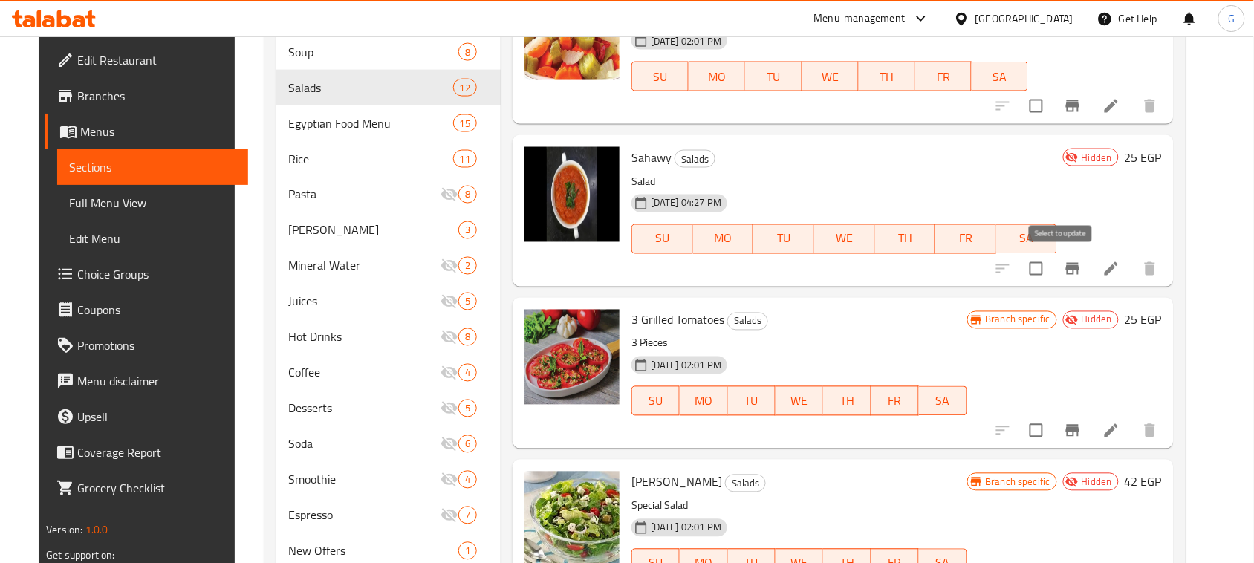
click at [1052, 271] on input "checkbox" at bounding box center [1036, 268] width 31 height 31
checkbox input "true"
click at [1052, 428] on input "checkbox" at bounding box center [1036, 430] width 31 height 31
checkbox input "true"
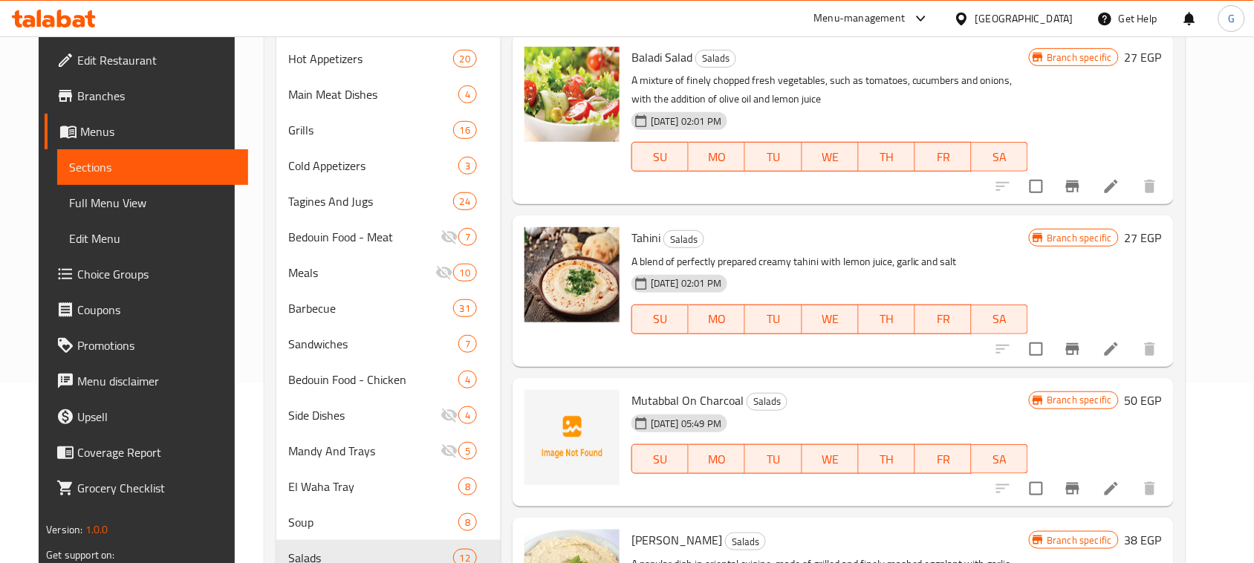
scroll to position [0, 0]
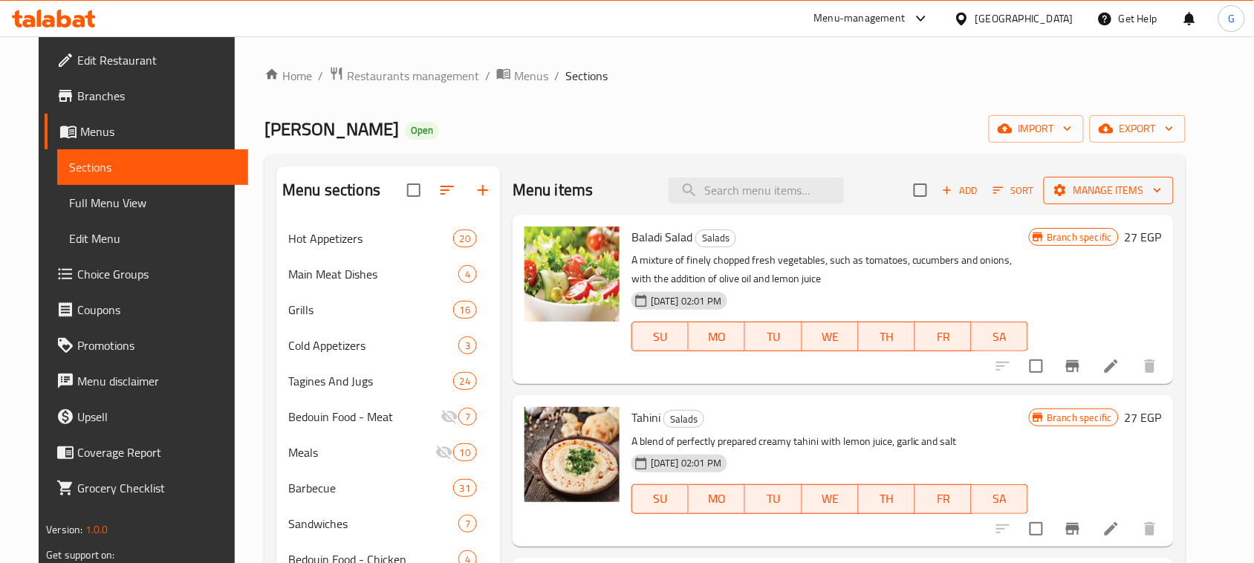
click at [1152, 189] on span "Manage items" at bounding box center [1109, 190] width 106 height 19
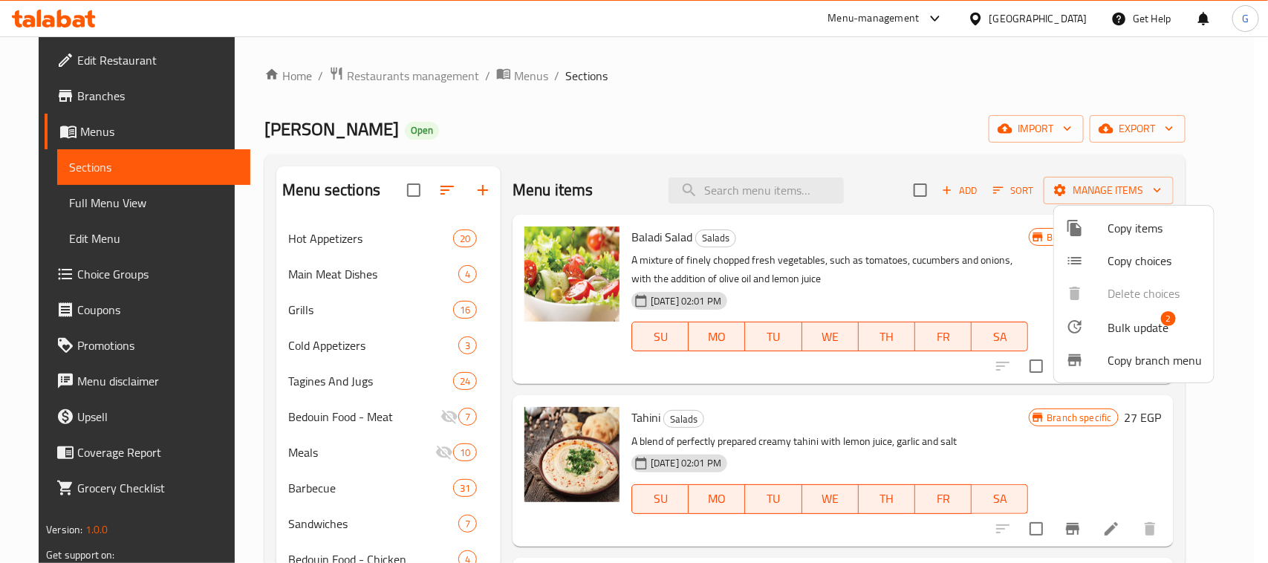
click at [1111, 328] on span "Bulk update" at bounding box center [1138, 328] width 61 height 18
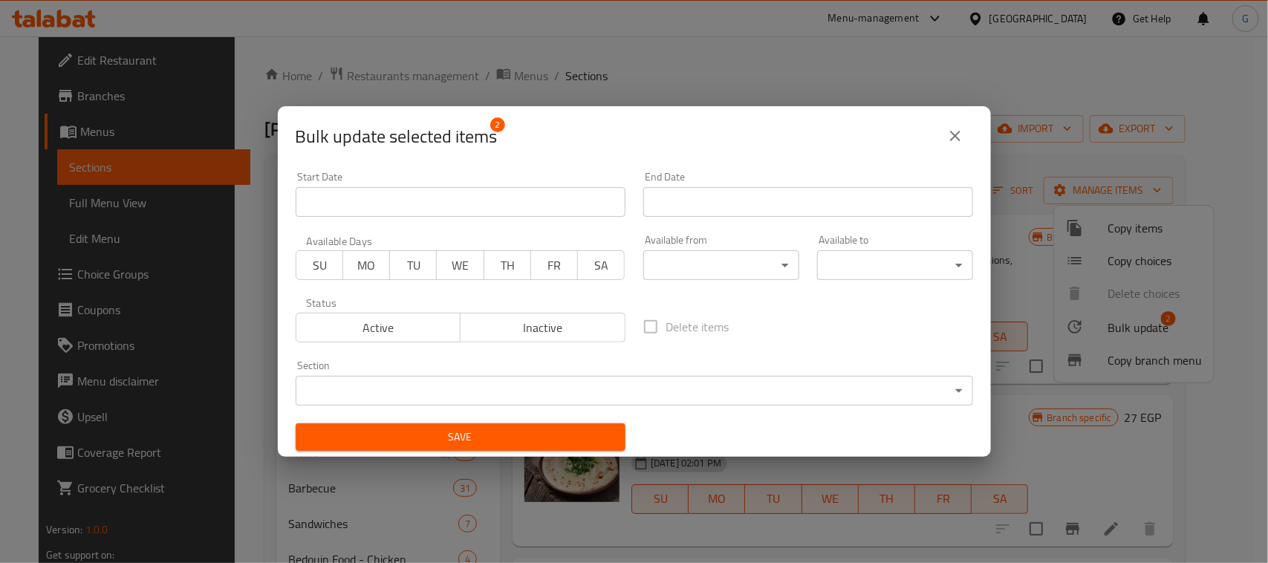
click at [406, 333] on span "Active" at bounding box center [378, 328] width 153 height 22
click at [457, 435] on span "Save" at bounding box center [461, 437] width 306 height 19
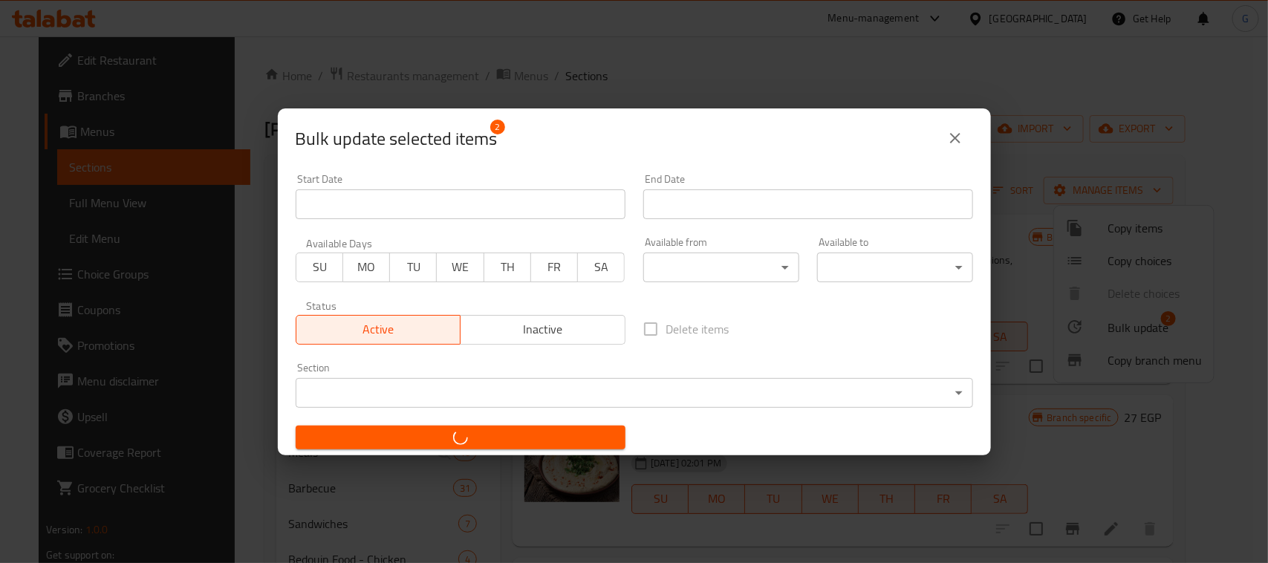
checkbox input "false"
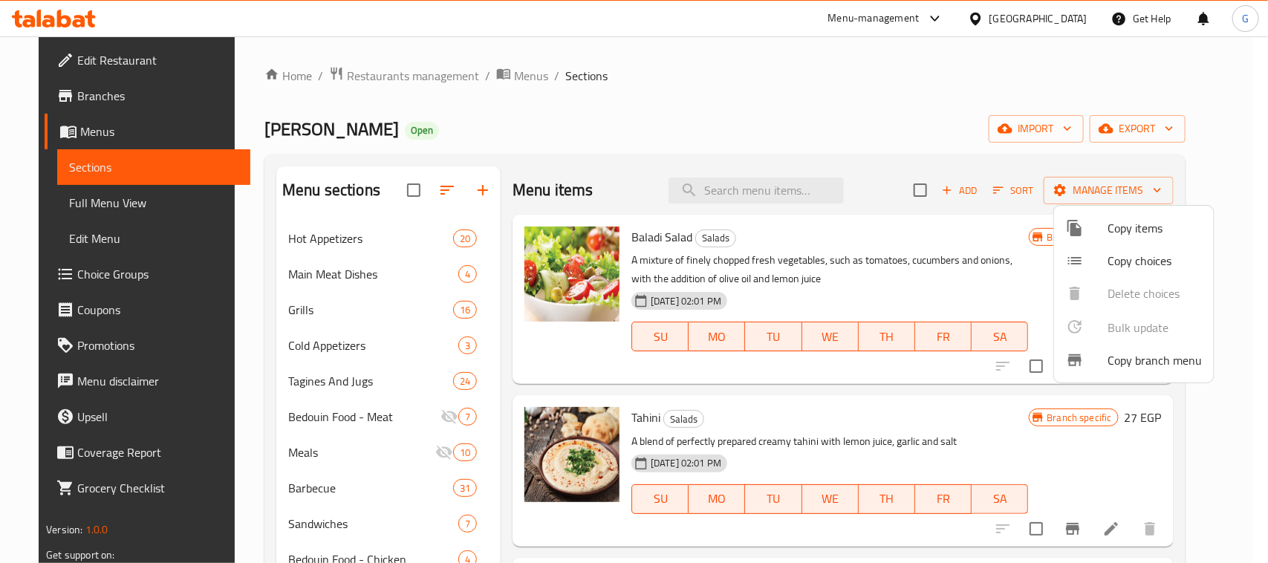
drag, startPoint x: 377, startPoint y: 418, endPoint x: 381, endPoint y: 406, distance: 11.7
click at [375, 418] on div at bounding box center [634, 281] width 1268 height 563
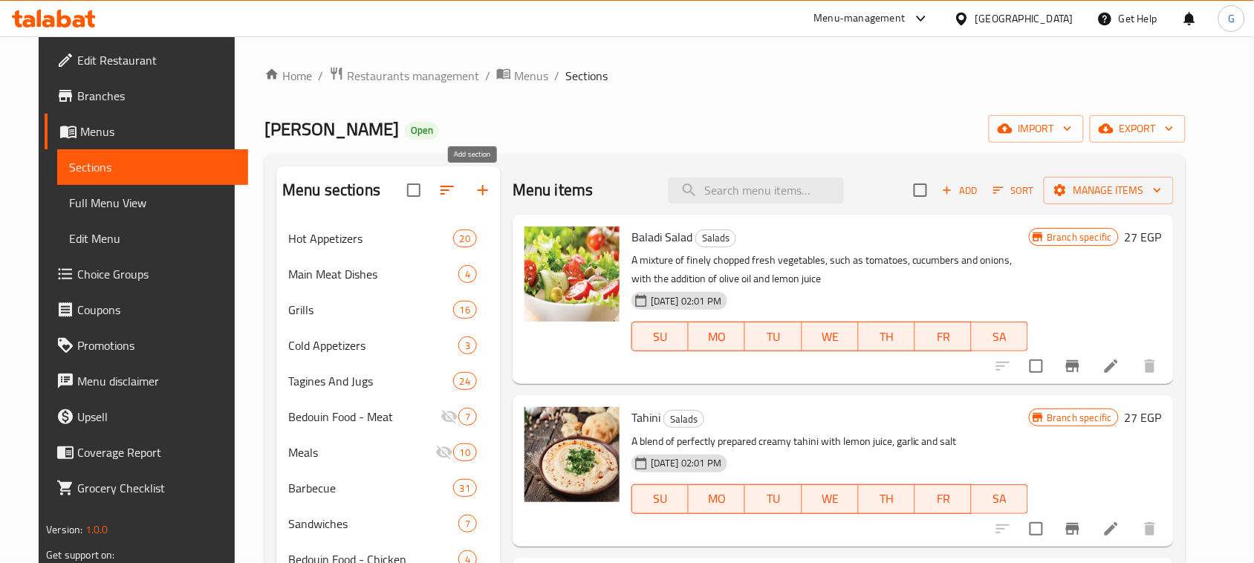
click at [474, 189] on icon "button" at bounding box center [483, 190] width 18 height 18
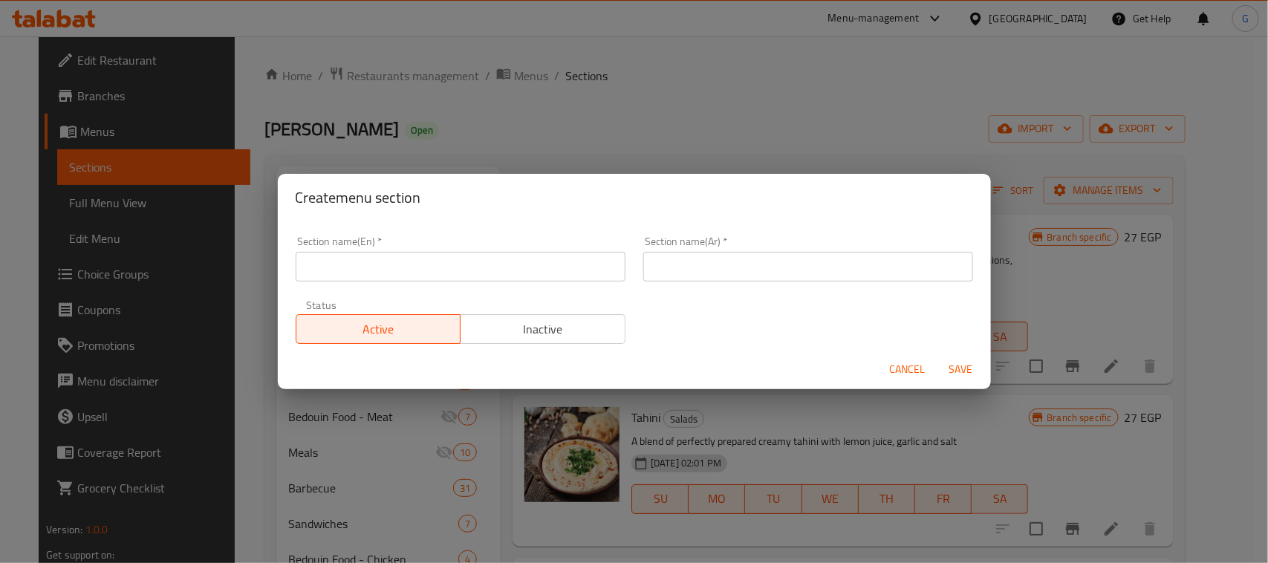
click at [681, 268] on input "text" at bounding box center [809, 267] width 330 height 30
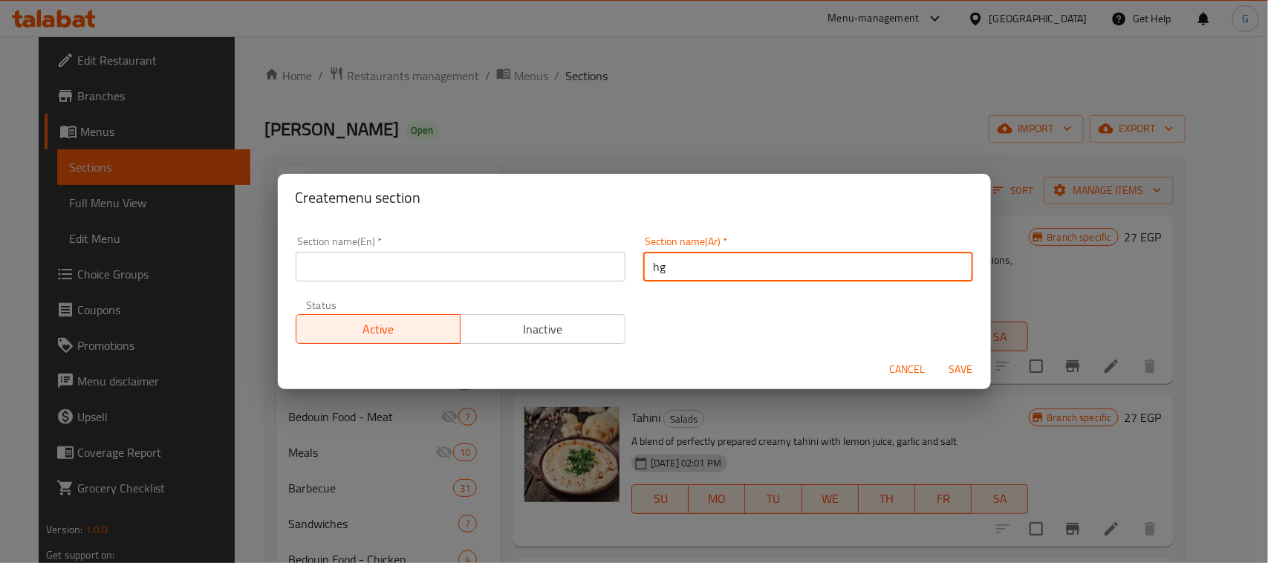
type input "h"
click at [681, 265] on input "المحمر و المشمر" at bounding box center [809, 267] width 330 height 30
type input "المحمر و المشمر"
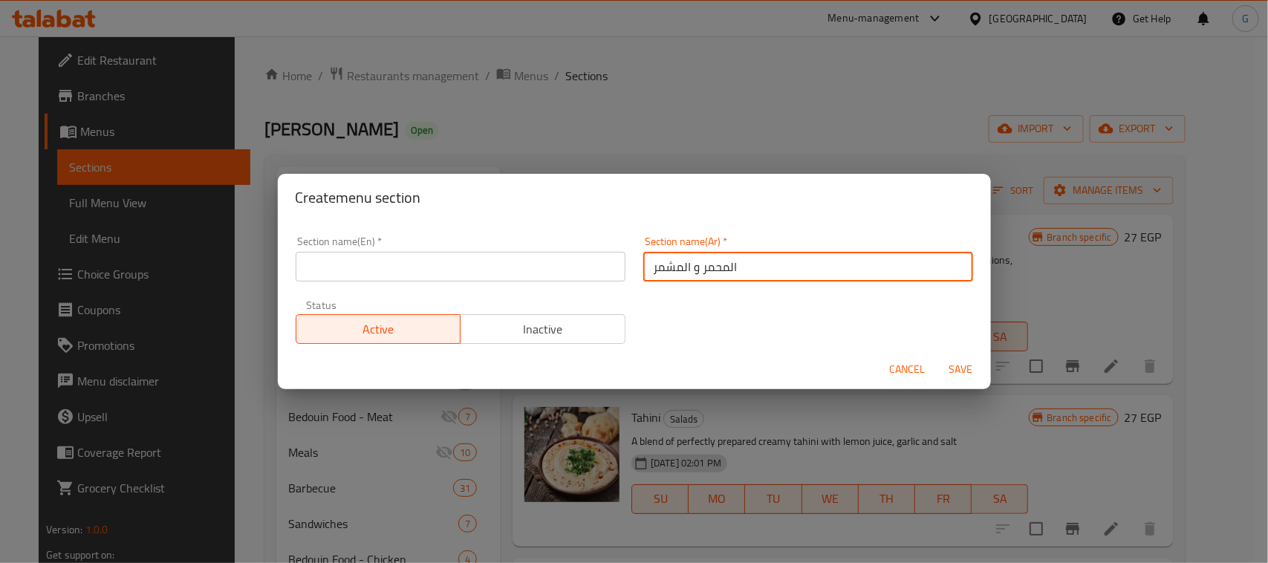
click at [510, 261] on input "text" at bounding box center [461, 267] width 330 height 30
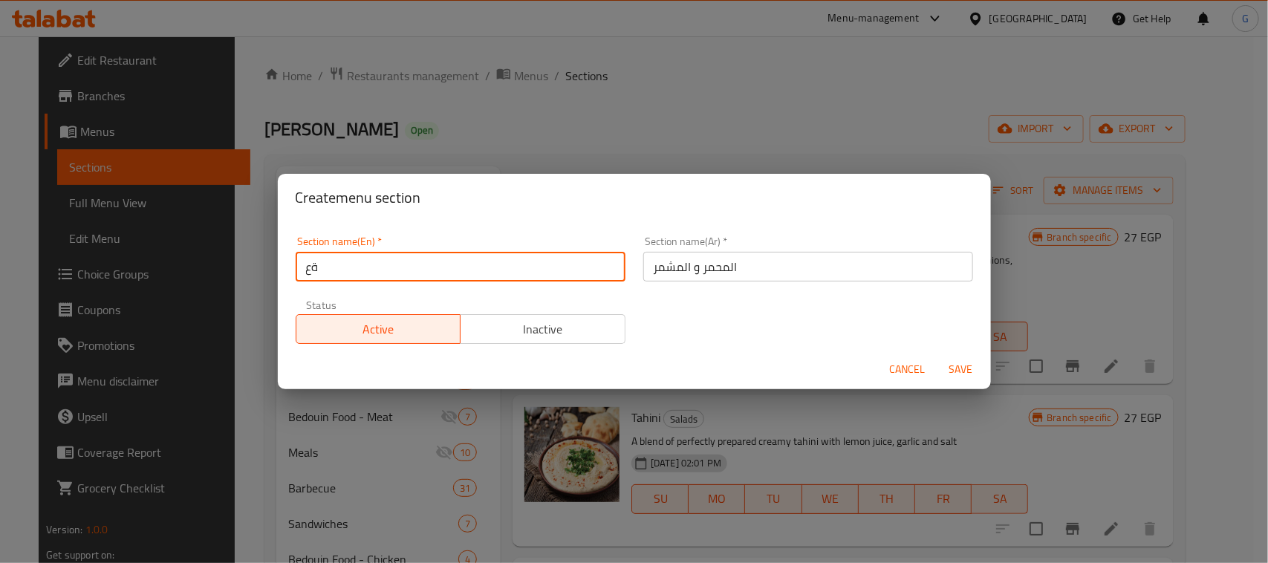
type input "ة"
type input "Muhammar And Meshammar"
drag, startPoint x: 964, startPoint y: 369, endPoint x: 933, endPoint y: 372, distance: 30.7
click at [963, 369] on span "Save" at bounding box center [962, 369] width 36 height 19
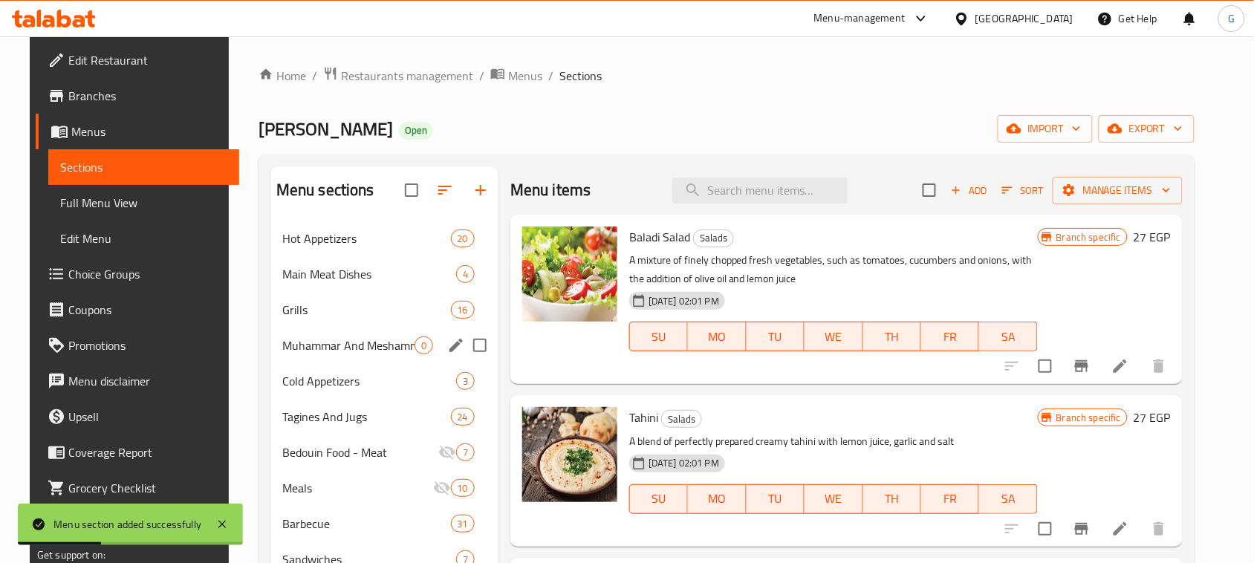
click at [373, 357] on div "Muhammar And Meshammar 0" at bounding box center [384, 346] width 228 height 36
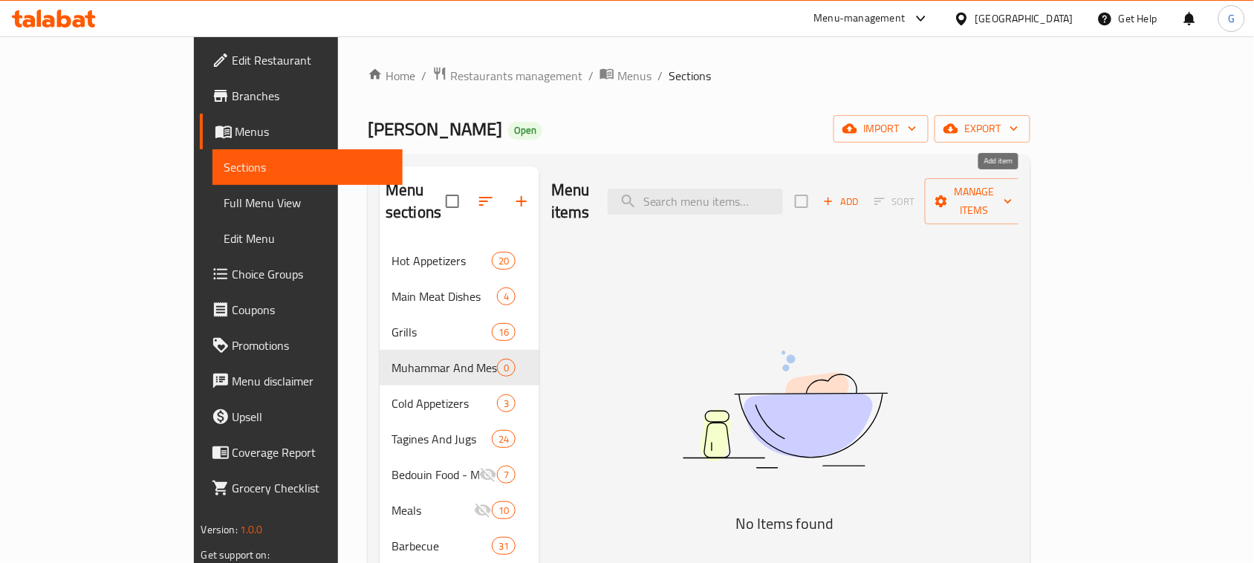
click at [861, 193] on span "Add" at bounding box center [841, 201] width 40 height 17
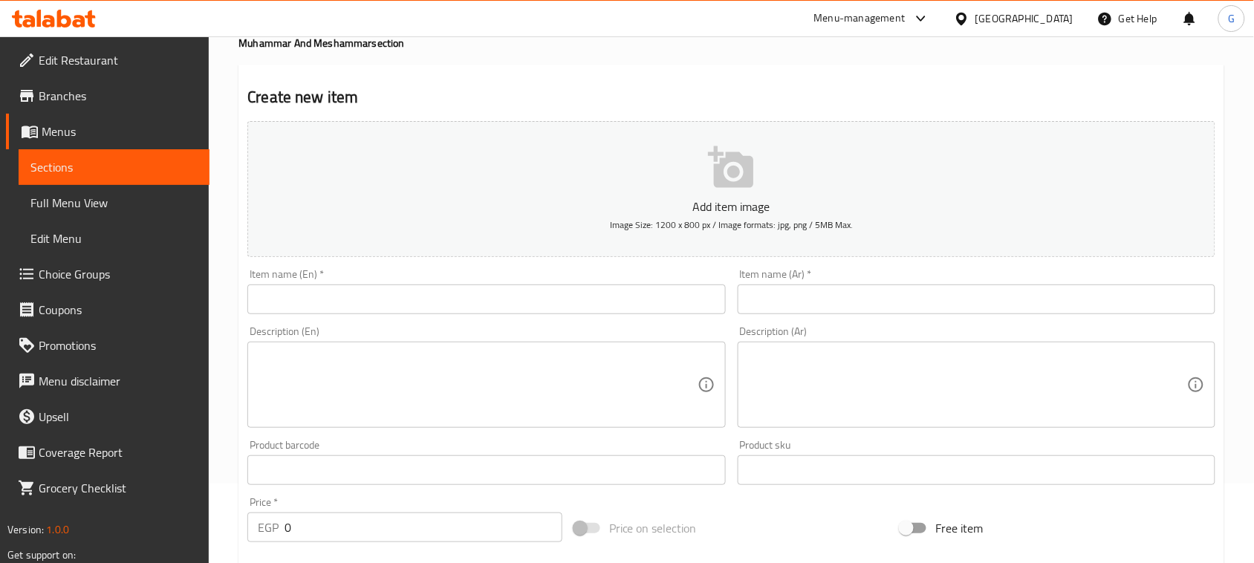
scroll to position [93, 0]
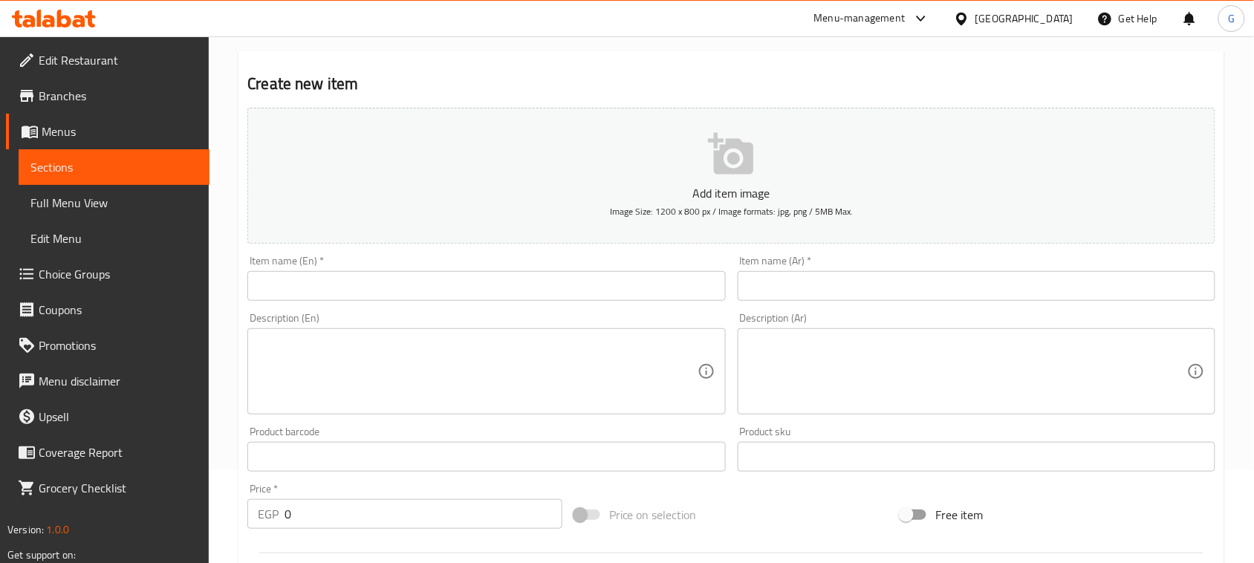
click at [889, 285] on input "text" at bounding box center [977, 286] width 478 height 30
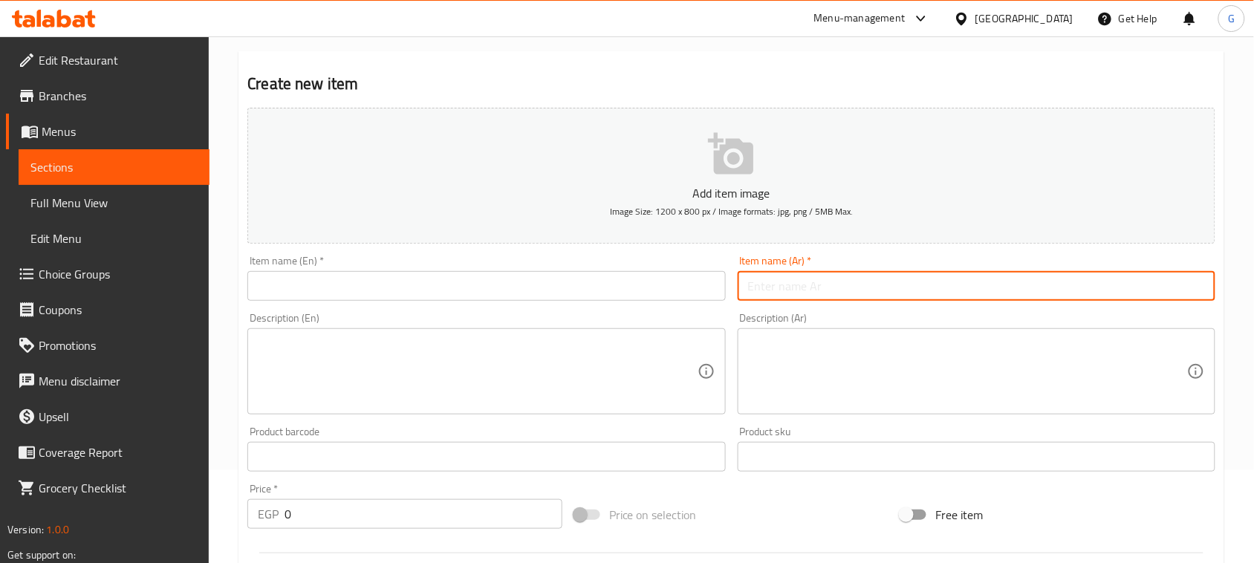
paste input "حمام محشي ارز"
type input "حمام محشي ارز"
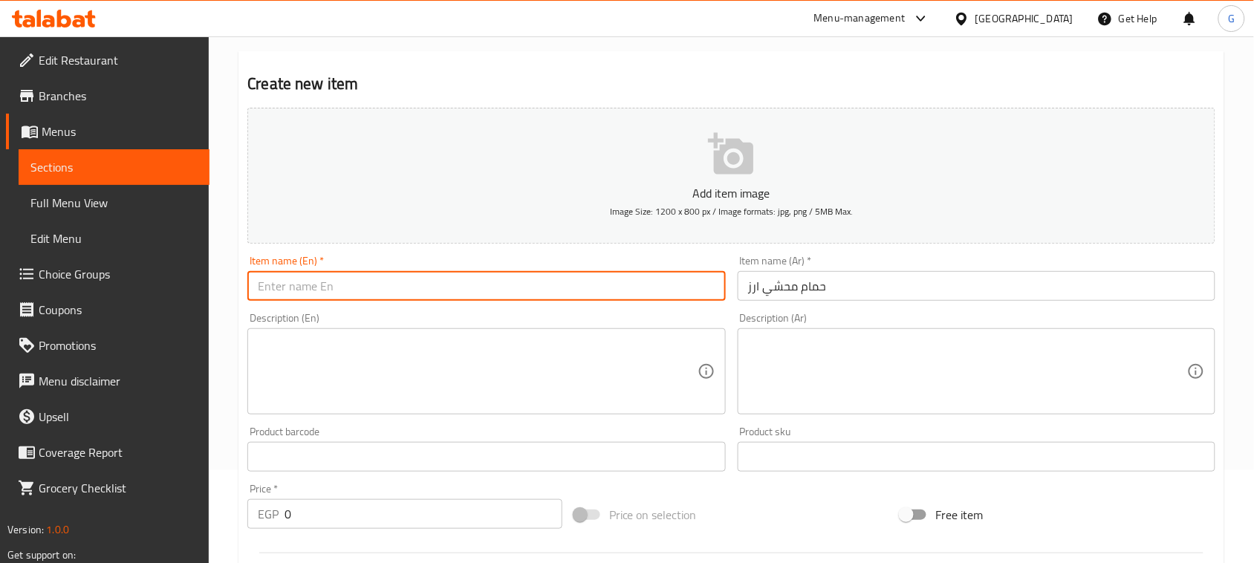
click at [545, 279] on input "text" at bounding box center [486, 286] width 478 height 30
paste input "Stuffed pigeon with rice"
click at [440, 294] on input "Stuffed pigeon with rice" at bounding box center [486, 286] width 478 height 30
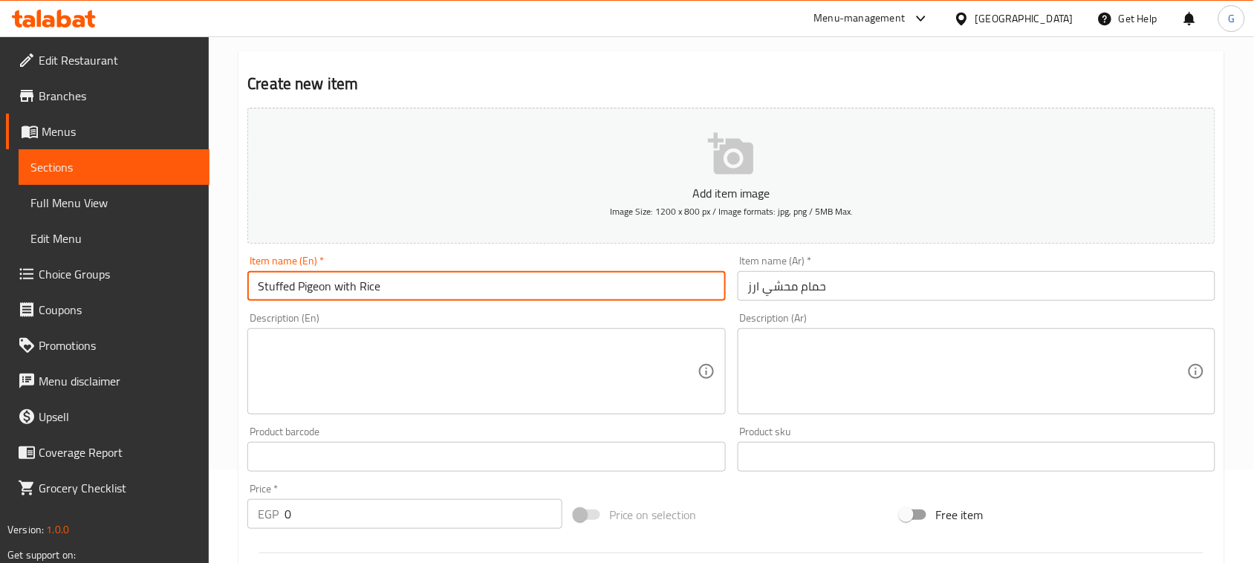
type input "Stuffed Pigeon with Rice"
click at [480, 348] on textarea at bounding box center [477, 372] width 439 height 71
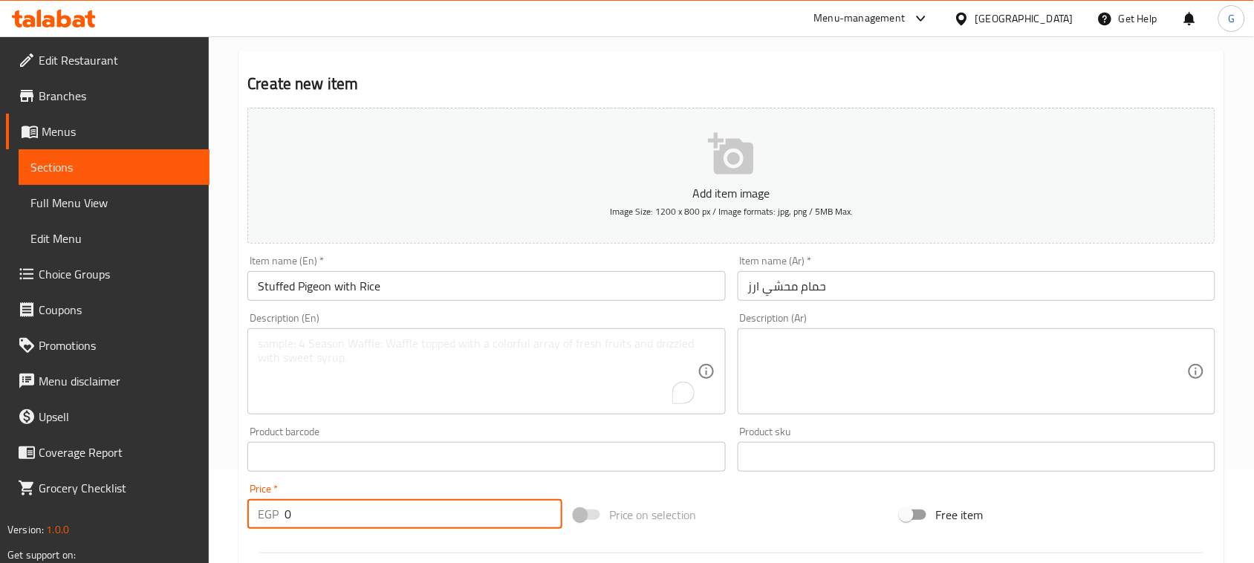
drag, startPoint x: 296, startPoint y: 514, endPoint x: 257, endPoint y: 518, distance: 38.8
click at [257, 518] on div "EGP 0 Price *" at bounding box center [404, 514] width 315 height 30
type input "185"
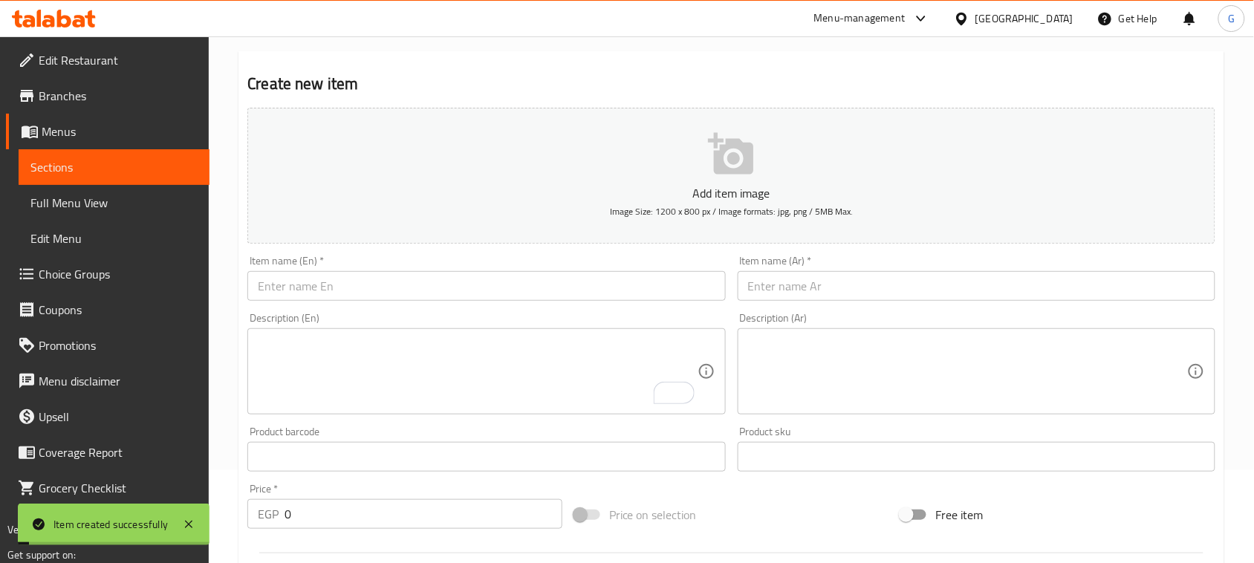
scroll to position [93, 0]
click at [860, 291] on input "text" at bounding box center [977, 286] width 478 height 30
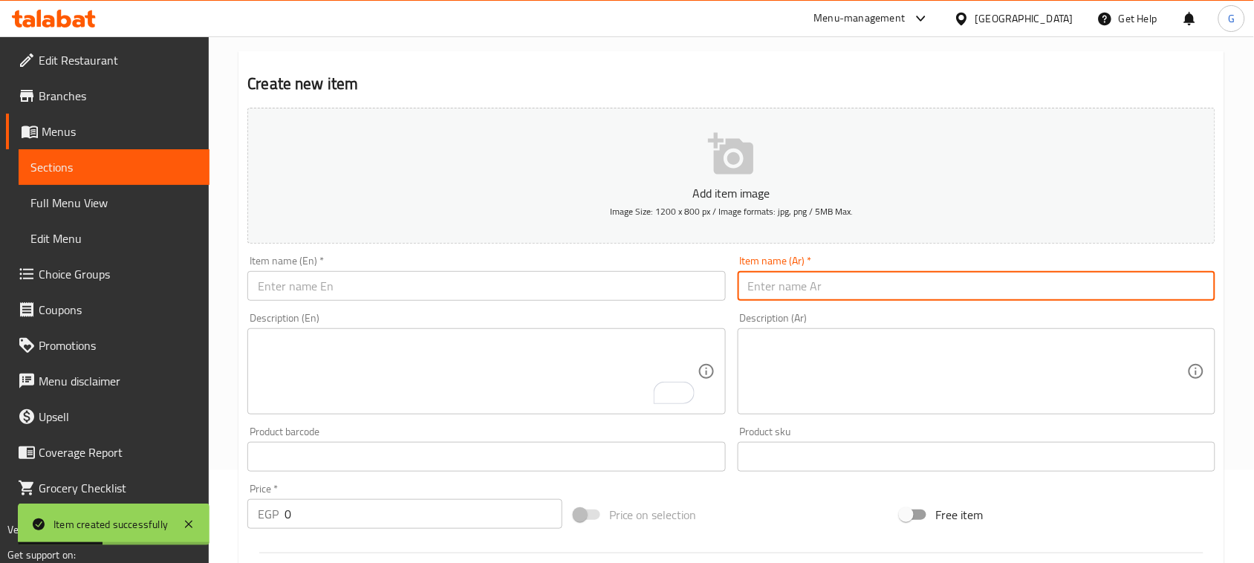
paste input "حمام محشي فريك"
type input "حمام محشي فريك"
click at [588, 288] on input "text" at bounding box center [486, 286] width 478 height 30
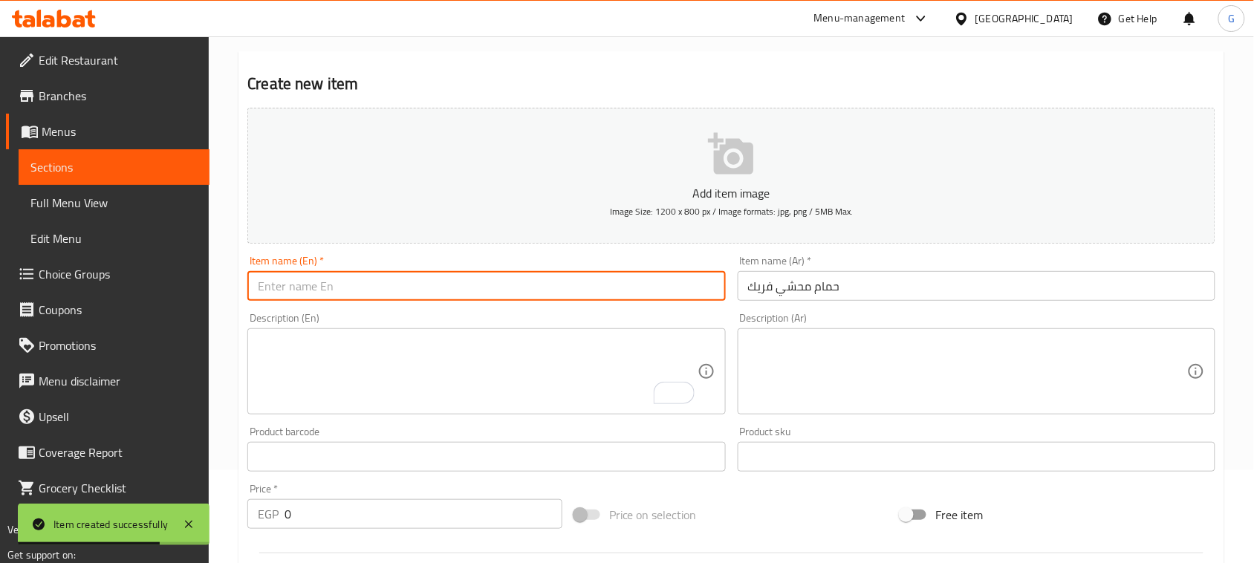
paste input "Stuffed pigeon with freekeh"
click at [585, 288] on input "Stuffed pigeon with freekeh" at bounding box center [486, 286] width 478 height 30
type input "Stuffed Pigeon with Freekeh"
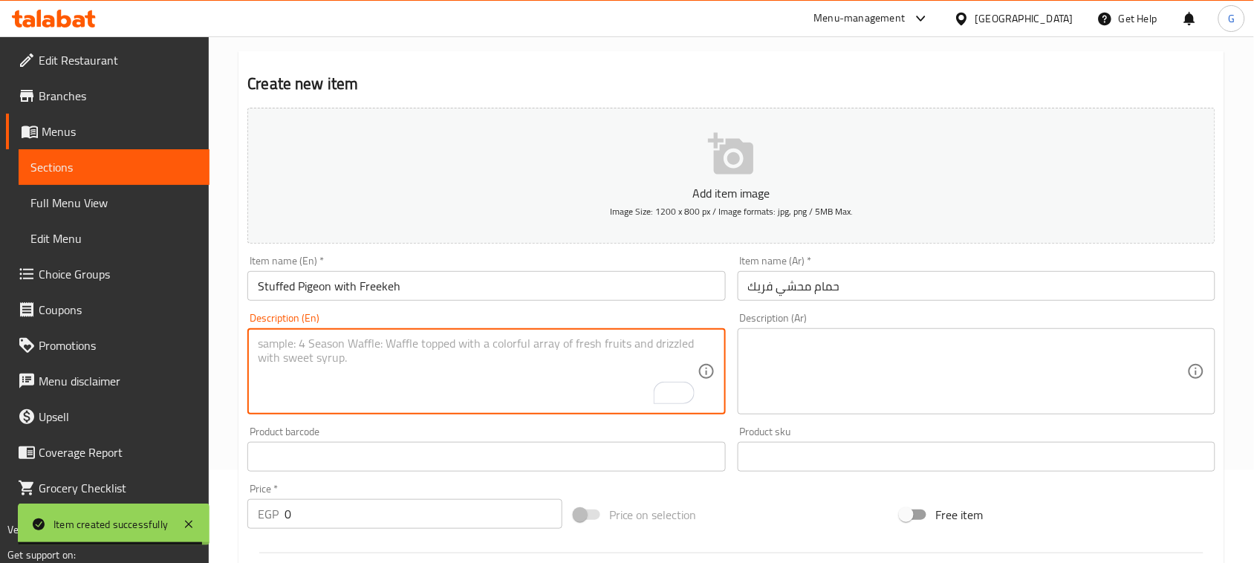
click at [587, 348] on textarea "To enrich screen reader interactions, please activate Accessibility in Grammarl…" at bounding box center [477, 372] width 439 height 71
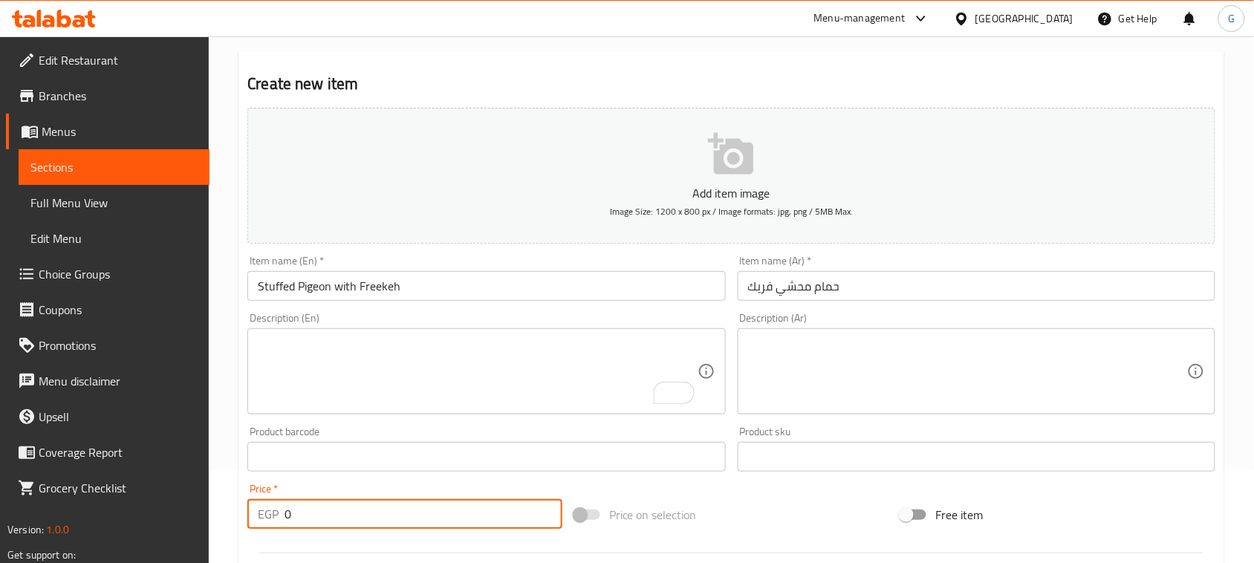
drag, startPoint x: 301, startPoint y: 515, endPoint x: 253, endPoint y: 510, distance: 47.8
click at [253, 511] on div "EGP 0 Price *" at bounding box center [404, 514] width 315 height 30
type input "195"
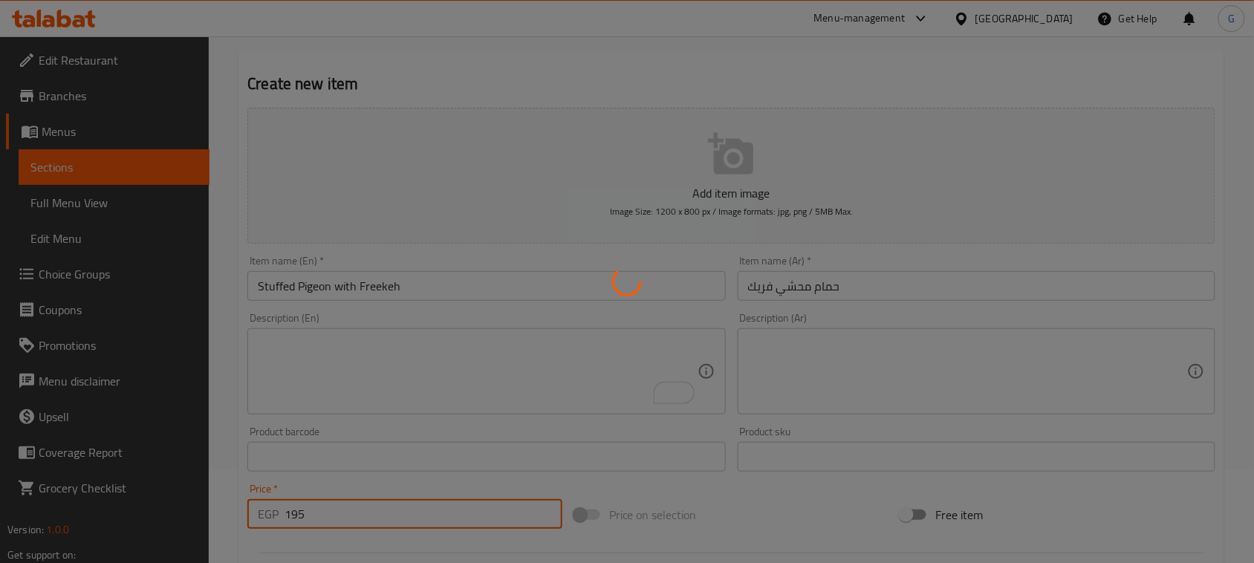
type input "0"
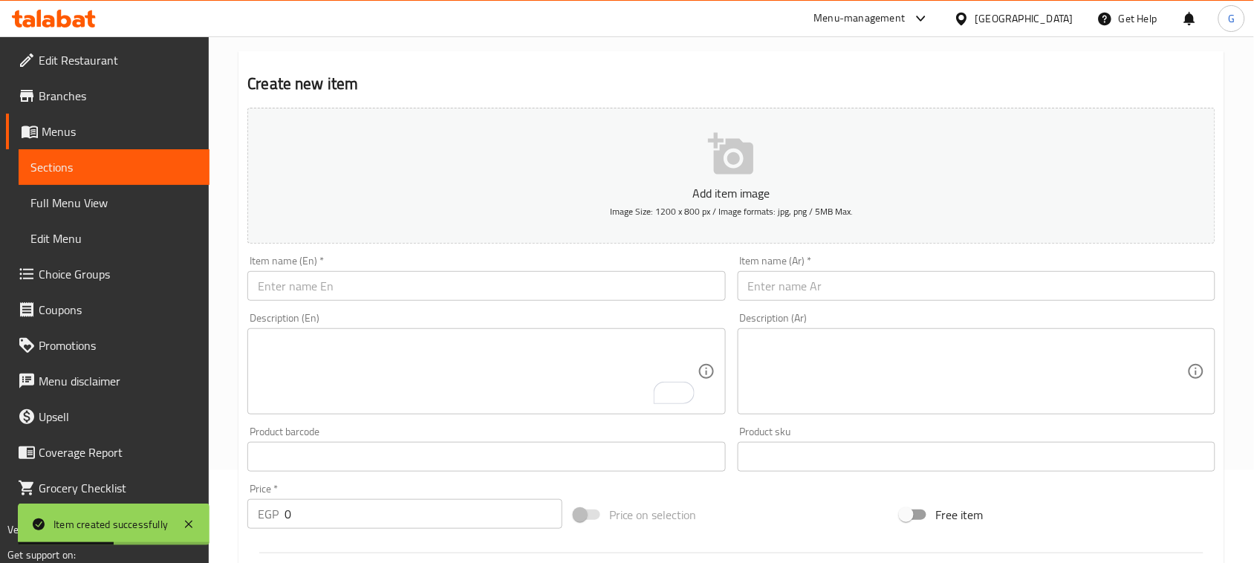
click at [991, 291] on input "text" at bounding box center [977, 286] width 478 height 30
paste input "حمام مشوي"
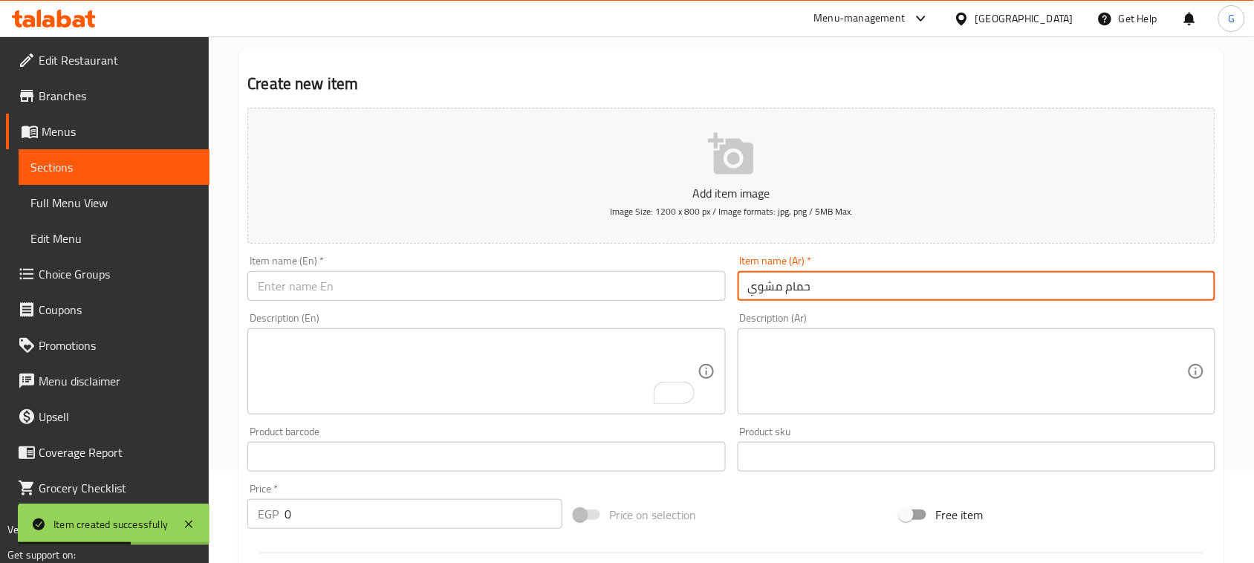
type input "حمام مشوي"
click at [503, 284] on input "text" at bounding box center [486, 286] width 478 height 30
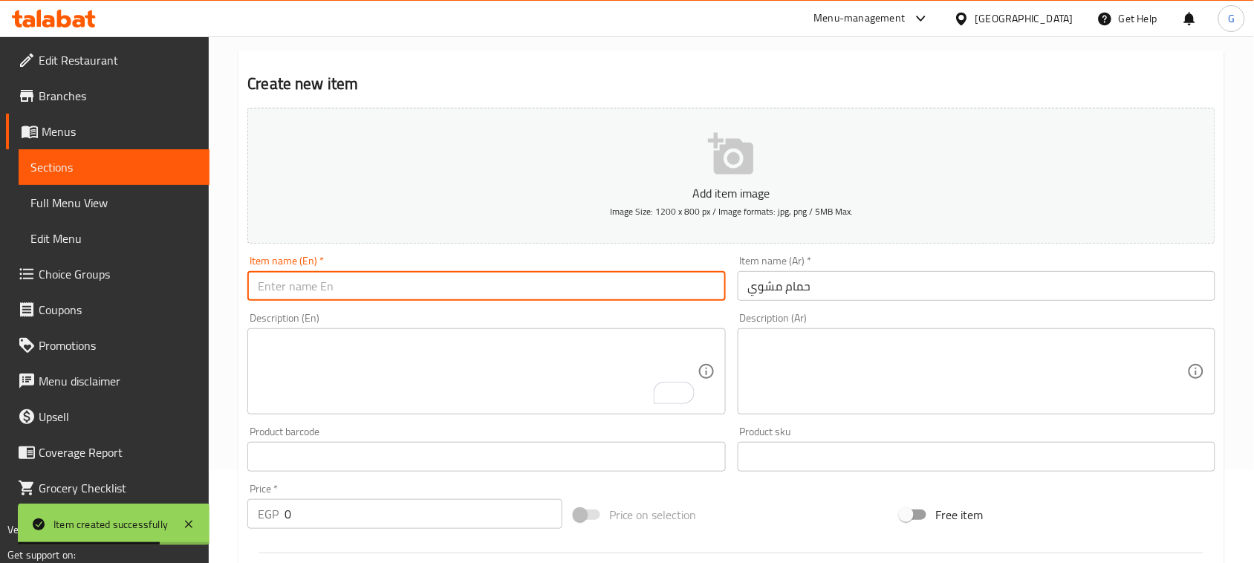
paste input "grilled pigeon"
click at [502, 284] on input "grilled pigeon" at bounding box center [486, 286] width 478 height 30
type input "Grilled Pigeon"
click at [528, 353] on textarea "To enrich screen reader interactions, please activate Accessibility in Grammarl…" at bounding box center [477, 372] width 439 height 71
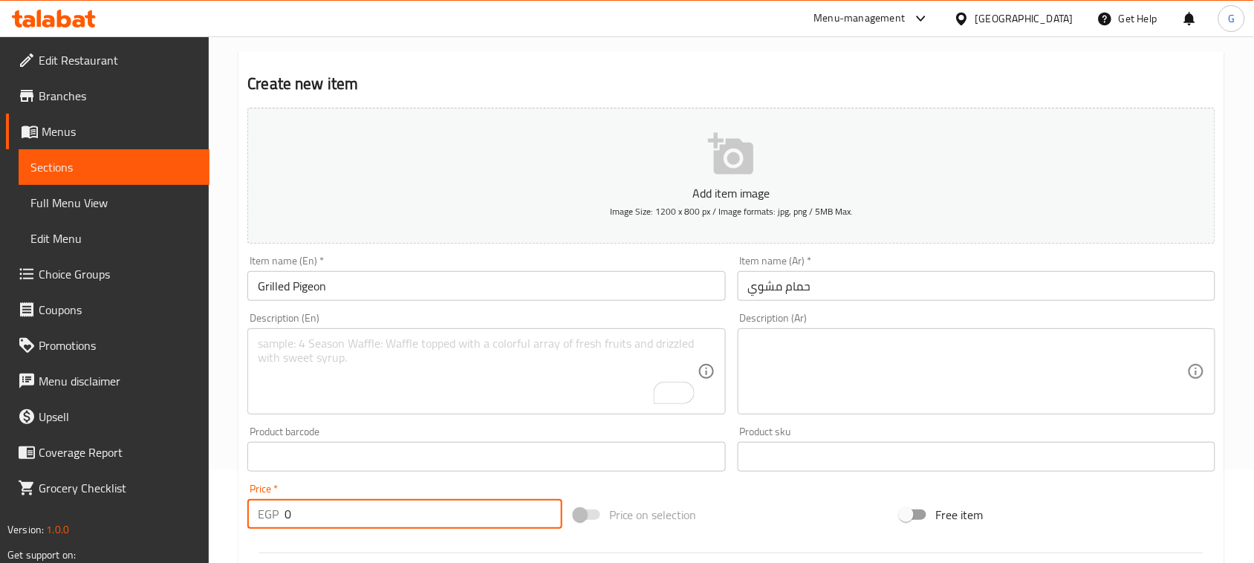
drag, startPoint x: 301, startPoint y: 522, endPoint x: 272, endPoint y: 517, distance: 29.3
click at [272, 517] on div "EGP 0 Price *" at bounding box center [404, 514] width 315 height 30
type input "125"
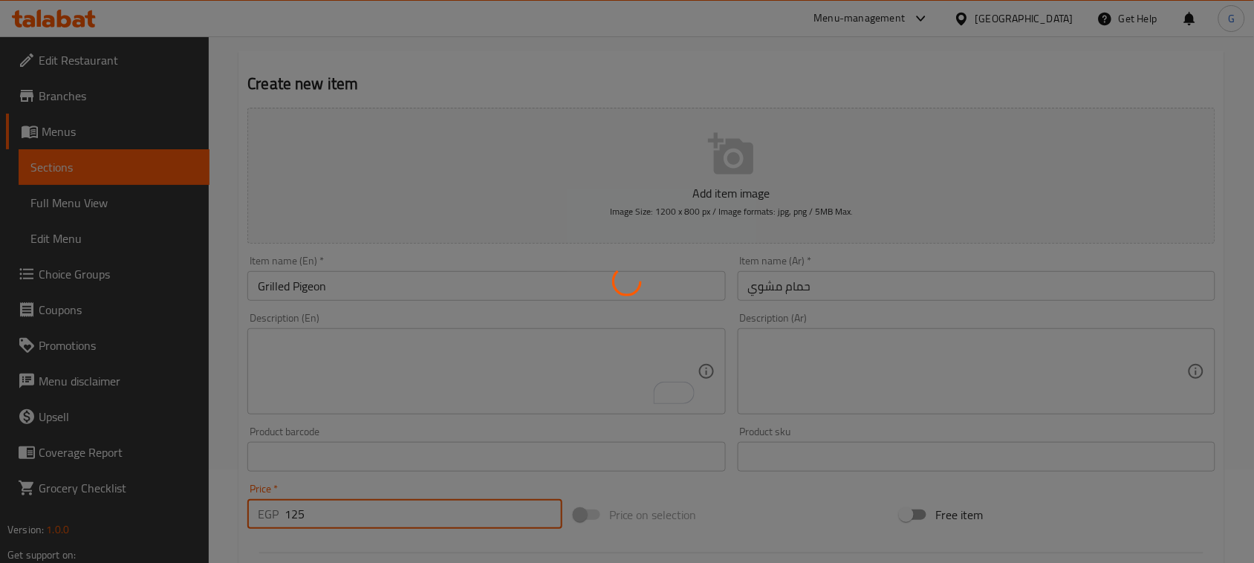
type input "0"
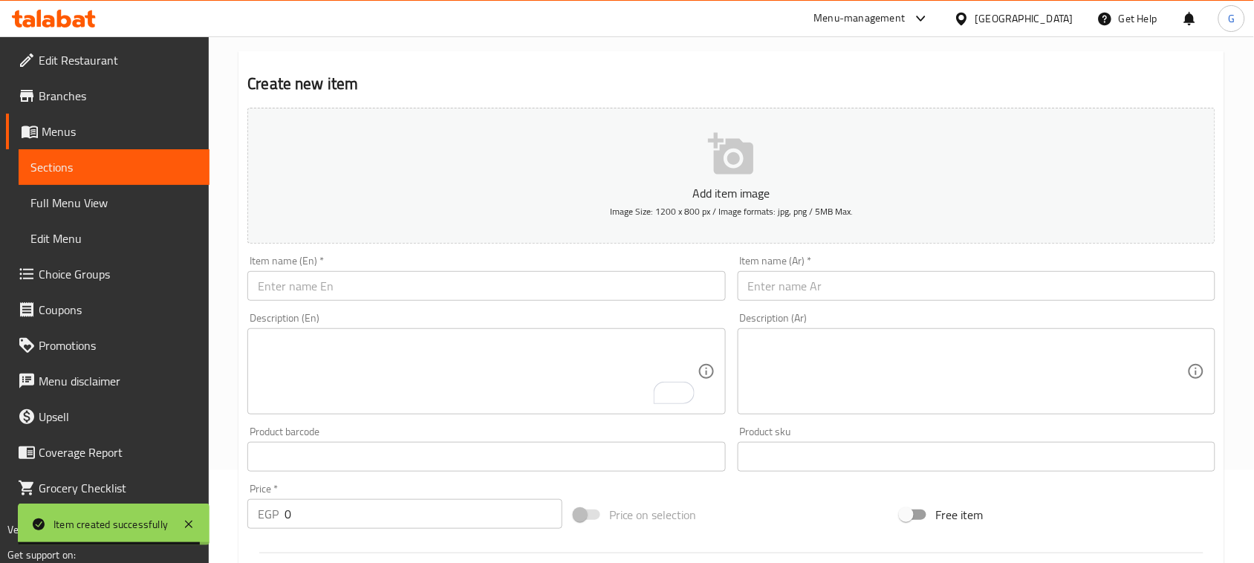
click at [867, 280] on input "text" at bounding box center [977, 286] width 478 height 30
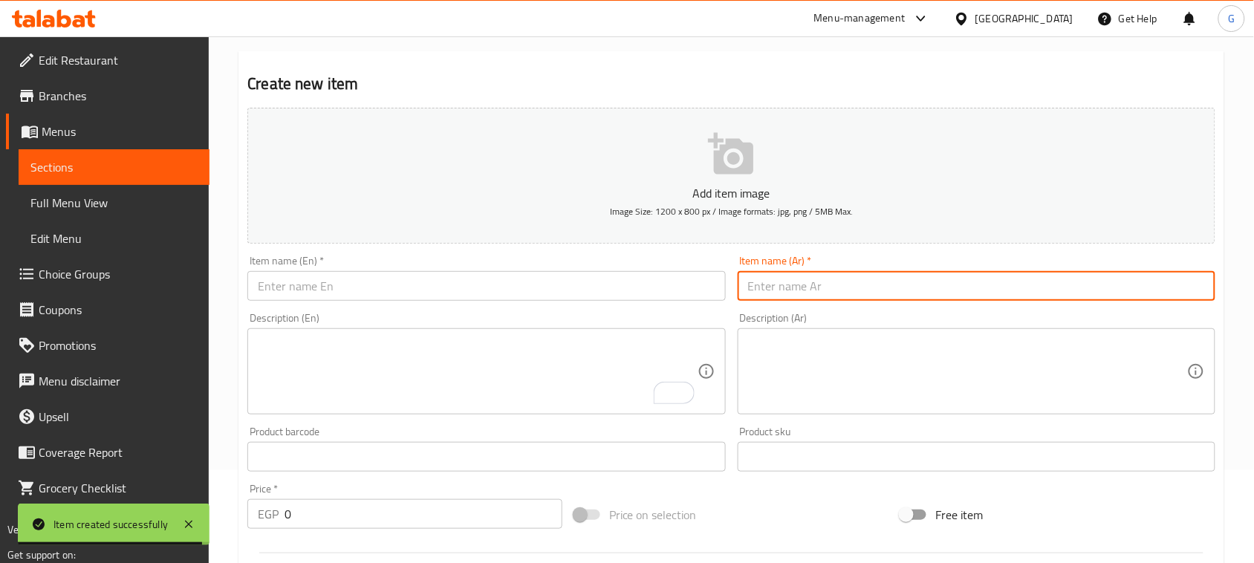
paste input "ديك بلدي محمر"
type input "ديك بلدي محمر"
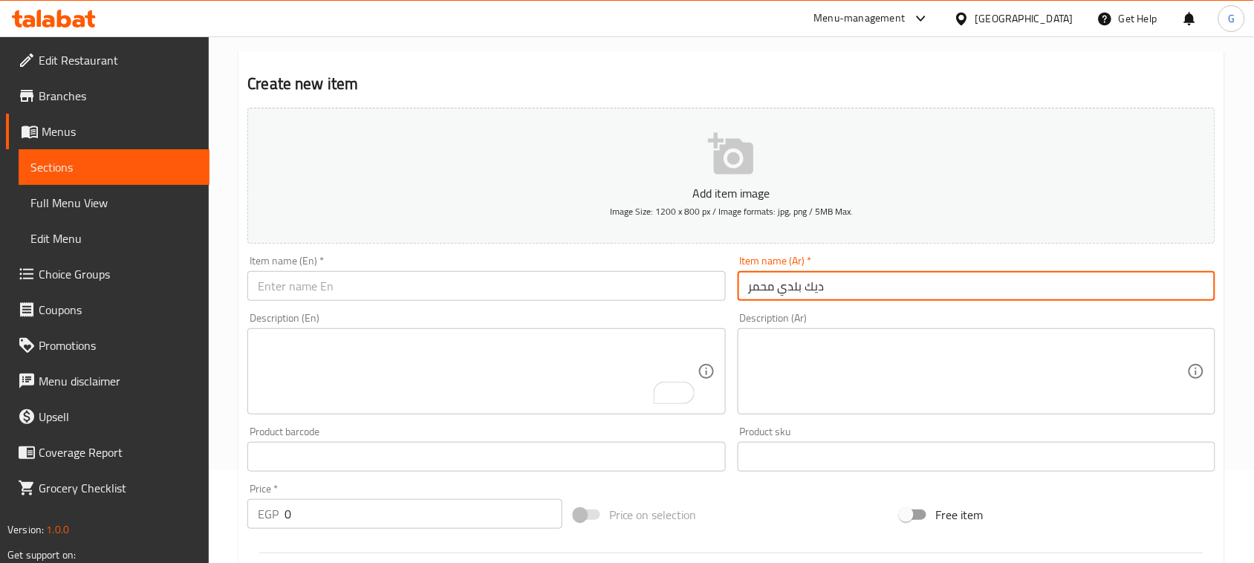
click at [587, 279] on input "text" at bounding box center [486, 286] width 478 height 30
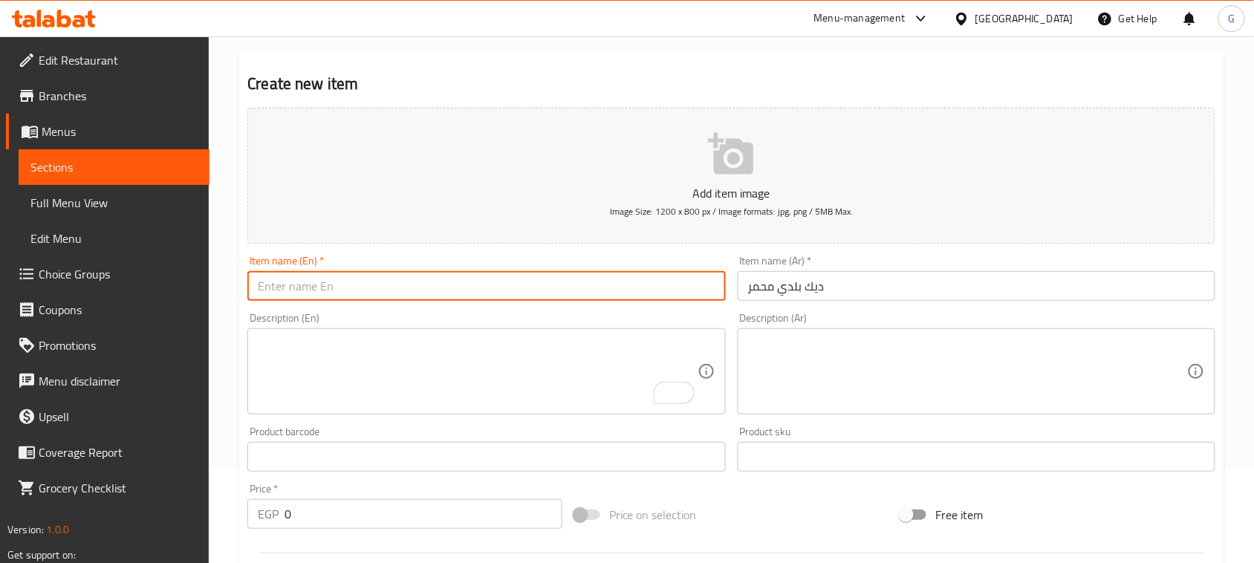
paste input "My country rooster is red"
drag, startPoint x: 314, startPoint y: 288, endPoint x: 229, endPoint y: 294, distance: 85.6
click at [229, 294] on div "Home / Restaurants management / Menus / Sections / item / create Muhammar And M…" at bounding box center [732, 451] width 1046 height 1014
drag, startPoint x: 370, startPoint y: 286, endPoint x: 463, endPoint y: 298, distance: 93.6
click at [468, 301] on input "roasted baladi rooster is red" at bounding box center [486, 286] width 478 height 30
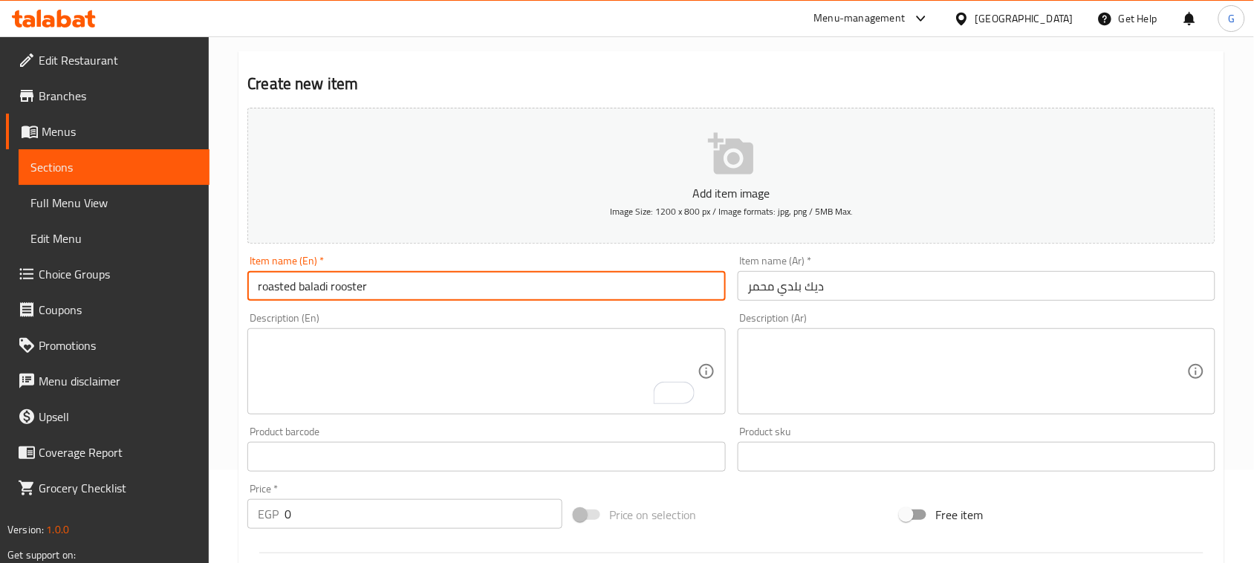
click at [310, 283] on input "roasted baladi rooster" at bounding box center [486, 286] width 478 height 30
type input "Roasted Baladi Rooster"
click at [358, 370] on textarea "To enrich screen reader interactions, please activate Accessibility in Grammarl…" at bounding box center [477, 372] width 439 height 71
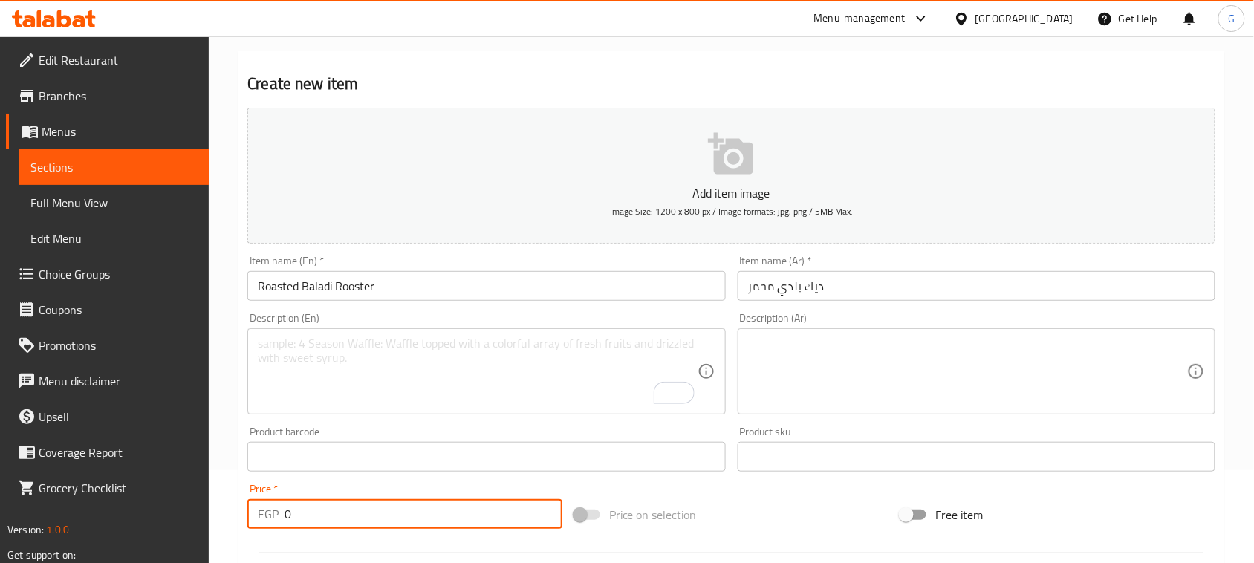
drag, startPoint x: 299, startPoint y: 510, endPoint x: 250, endPoint y: 519, distance: 49.8
click at [257, 519] on div "EGP 0 Price *" at bounding box center [404, 514] width 315 height 30
type input "265"
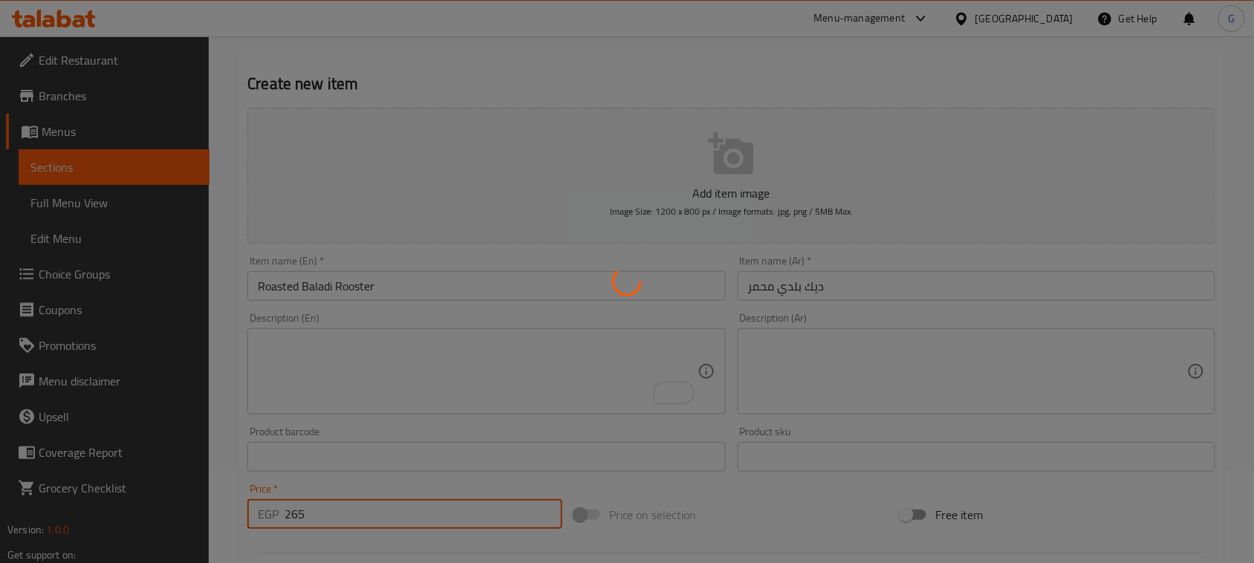
type input "0"
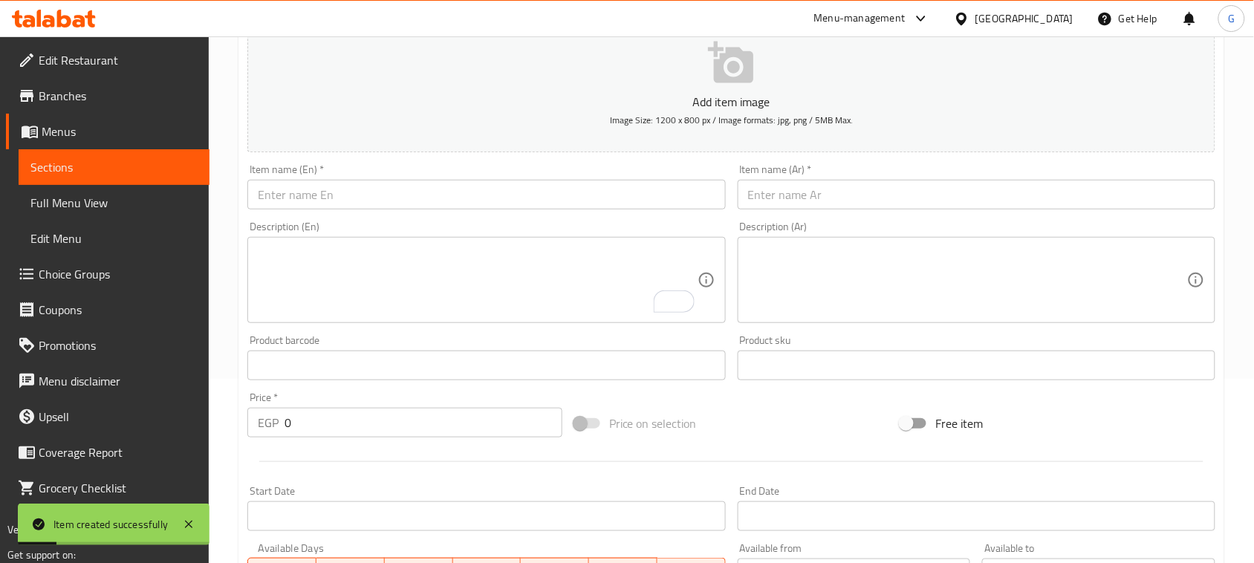
scroll to position [186, 0]
click at [862, 188] on input "text" at bounding box center [977, 193] width 478 height 30
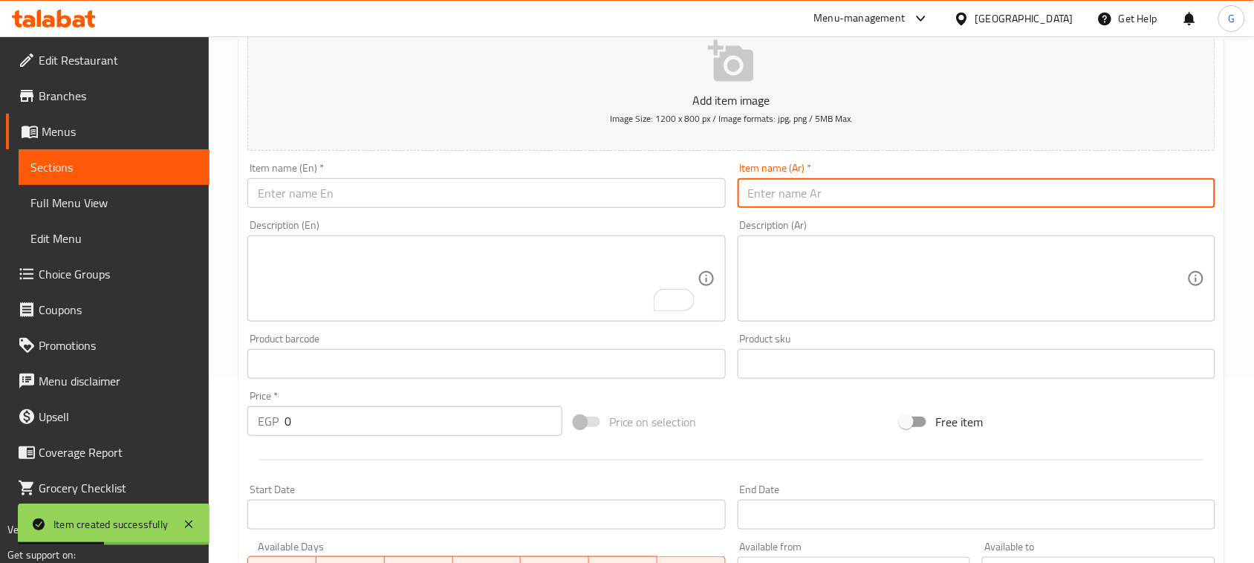
paste input "بط روستو"
type input "بط روستو"
click at [555, 178] on input "text" at bounding box center [486, 193] width 478 height 30
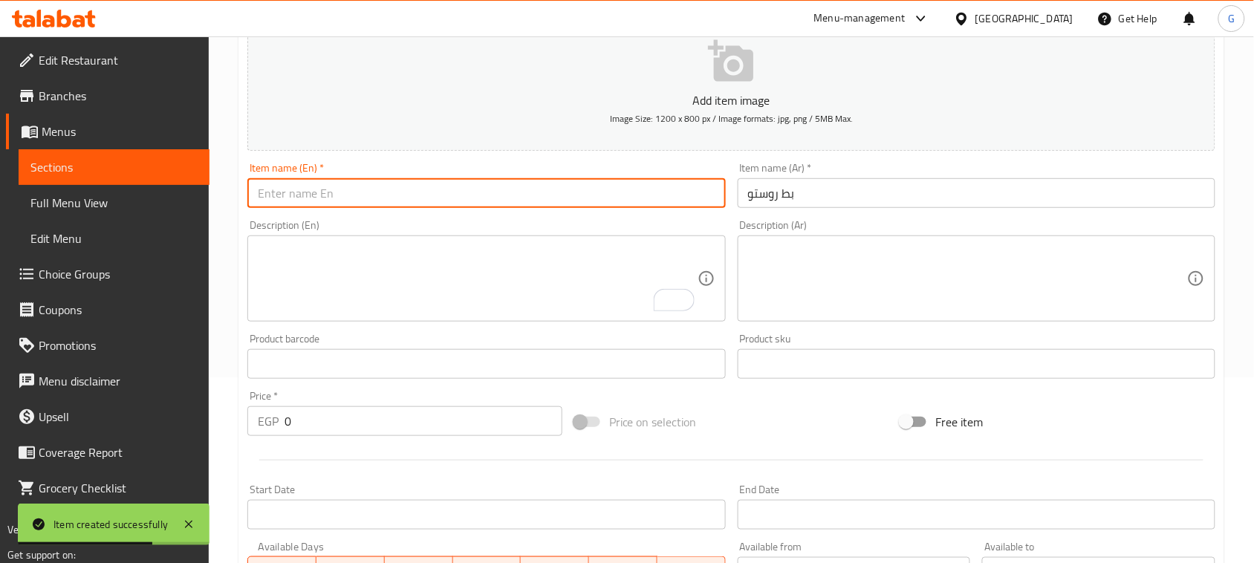
paste input "Roast duck"
drag, startPoint x: 515, startPoint y: 197, endPoint x: 513, endPoint y: 177, distance: 20.2
click at [514, 188] on input "Roast duck" at bounding box center [486, 193] width 478 height 30
type input "Roast duck"
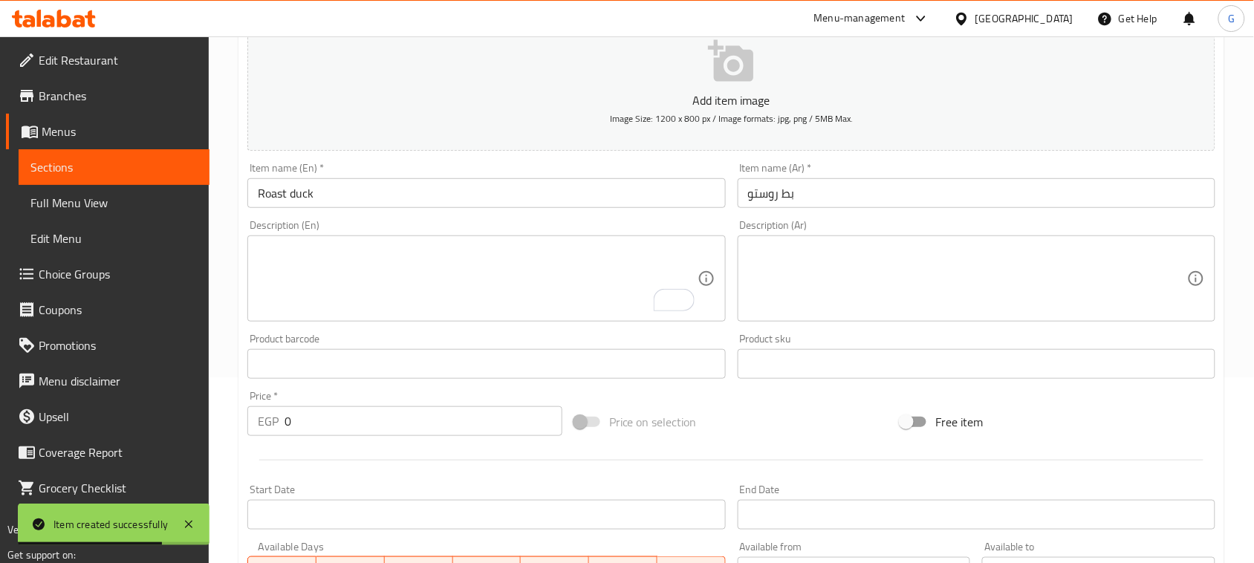
click at [513, 177] on div "Item name (En)   * Roast duck Item name (En) *" at bounding box center [486, 185] width 478 height 45
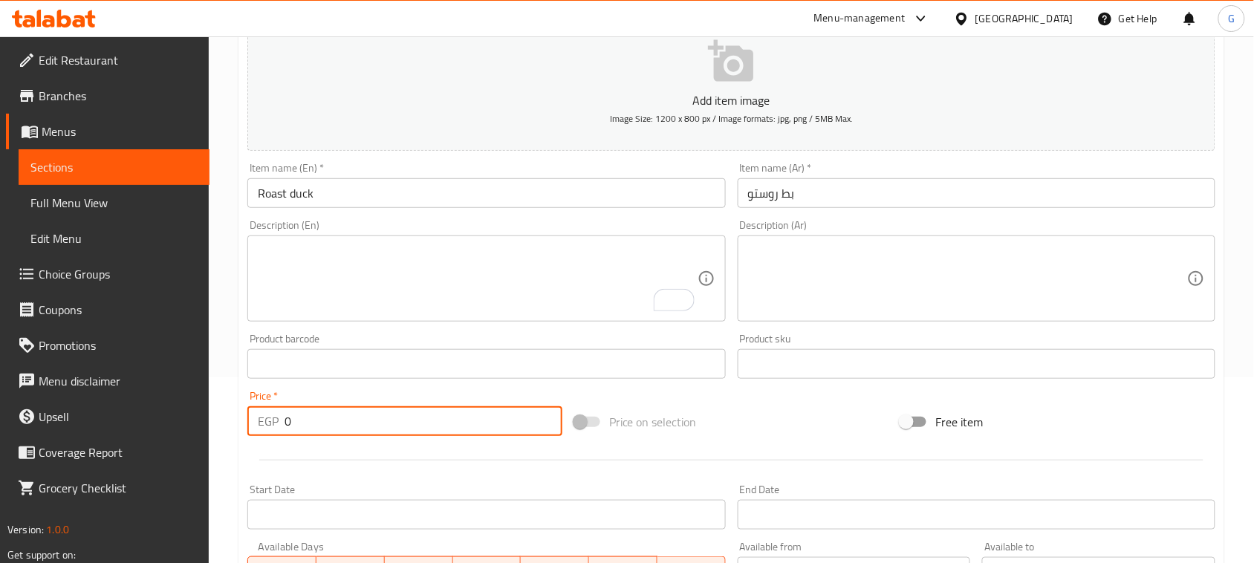
click at [272, 429] on div "EGP 0 Price *" at bounding box center [404, 421] width 315 height 30
type input "305"
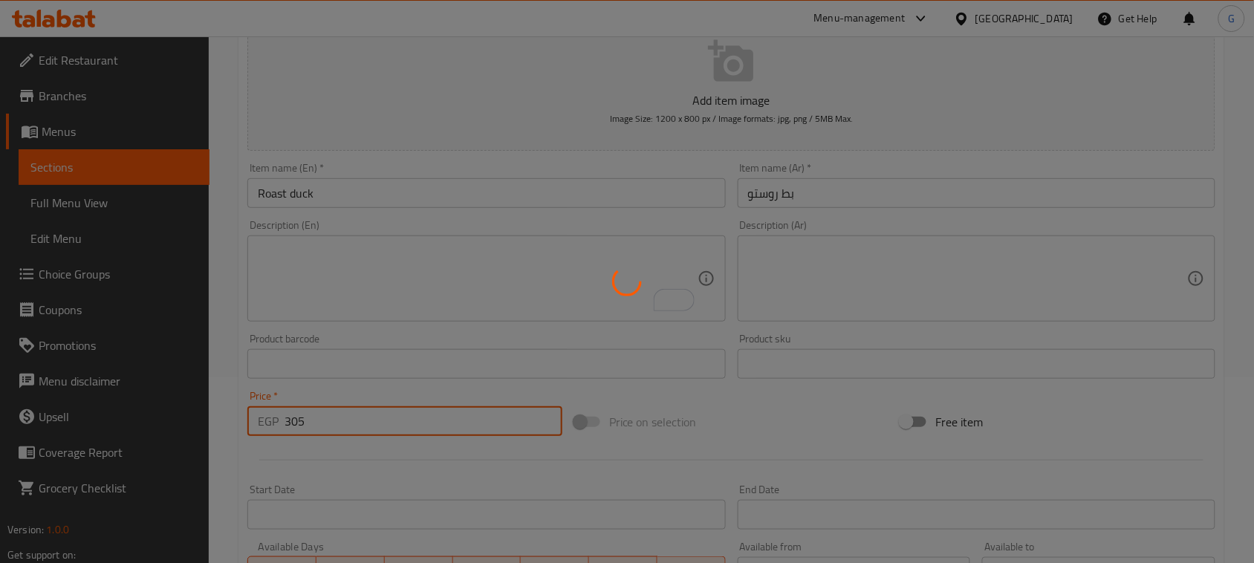
type input "0"
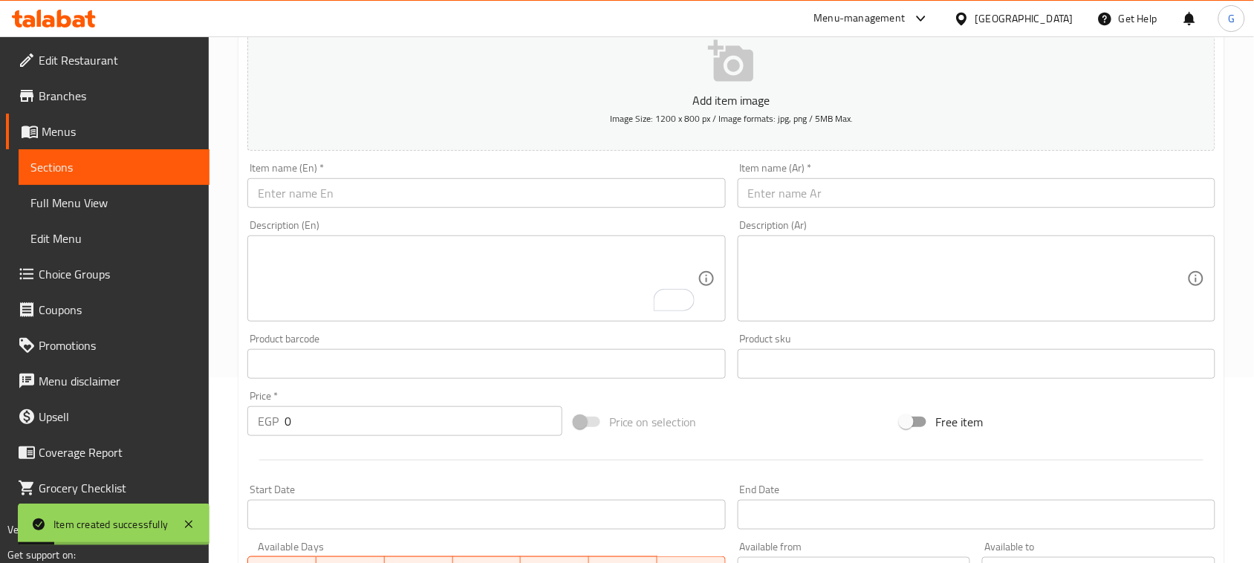
scroll to position [372, 0]
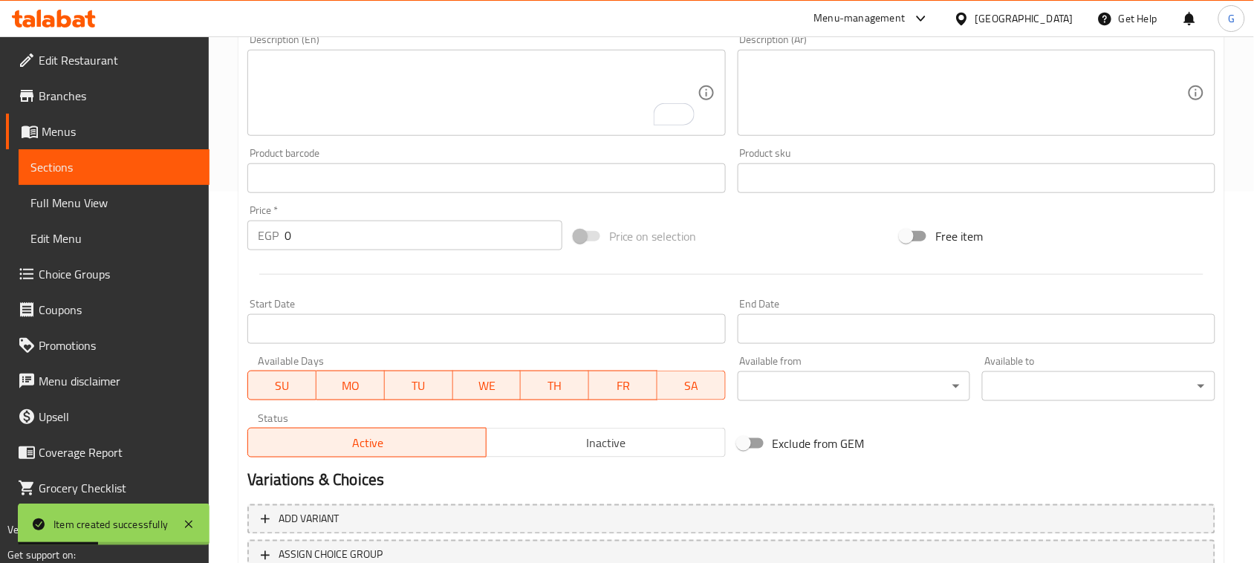
click at [827, 236] on div "Price on selection" at bounding box center [731, 236] width 327 height 40
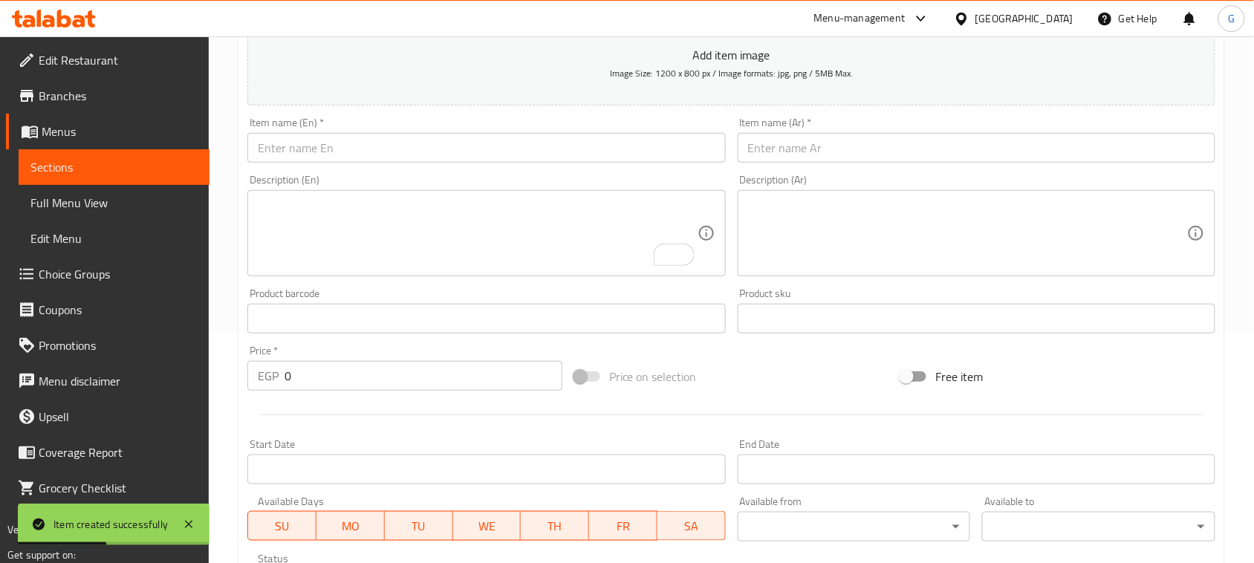
scroll to position [93, 0]
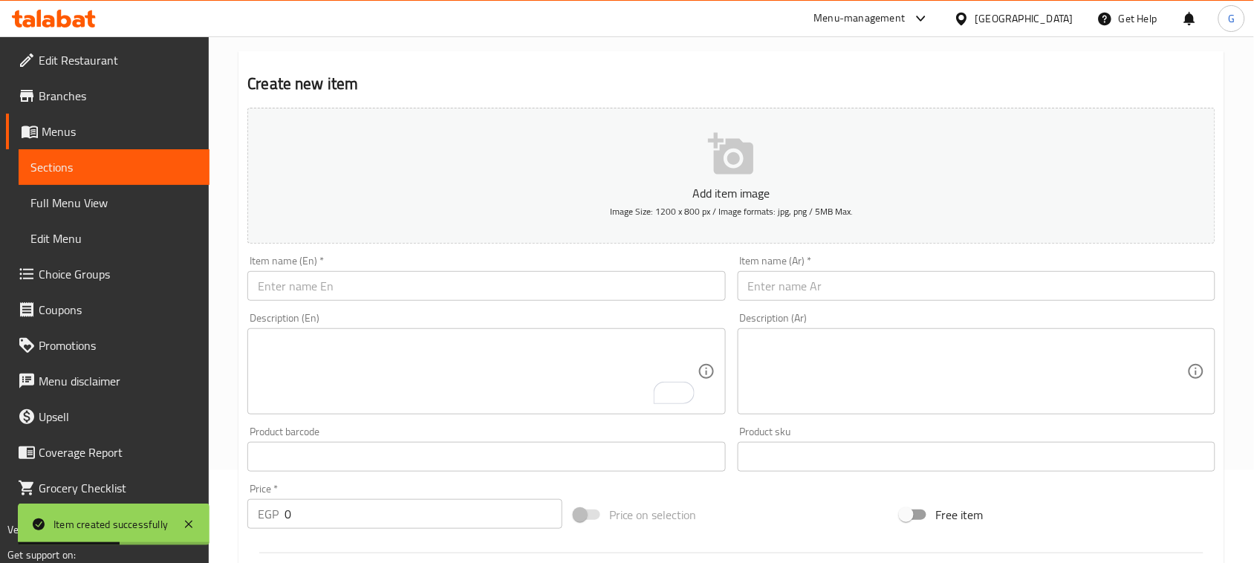
click at [904, 288] on input "text" at bounding box center [977, 286] width 478 height 30
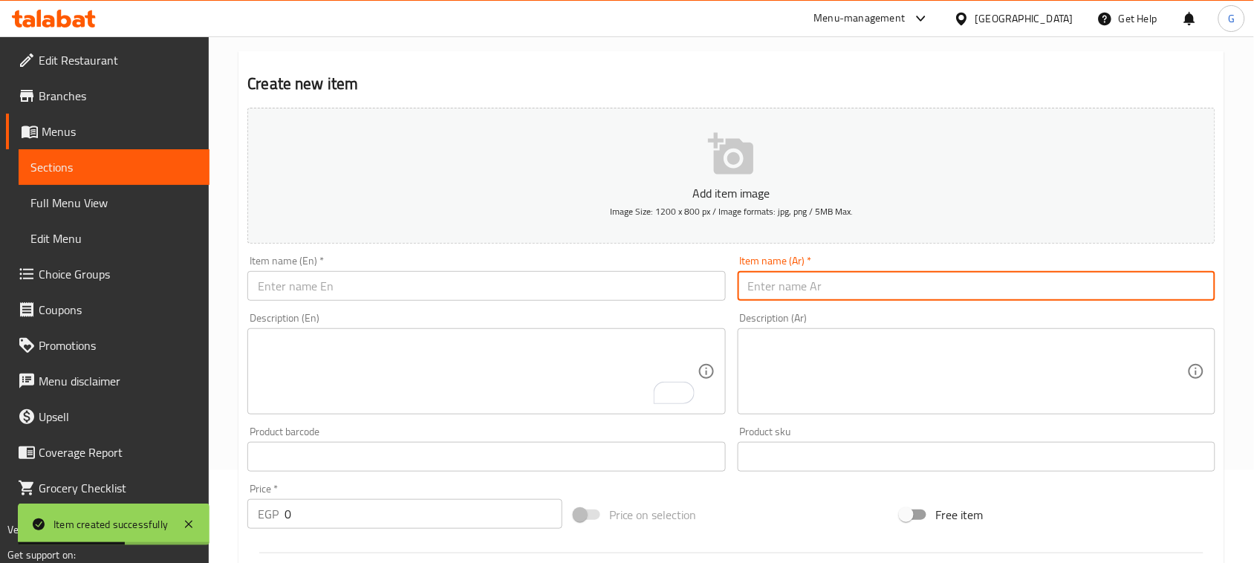
paste input "فرخة محشية ارز"
type input "فرخة محشية ارز"
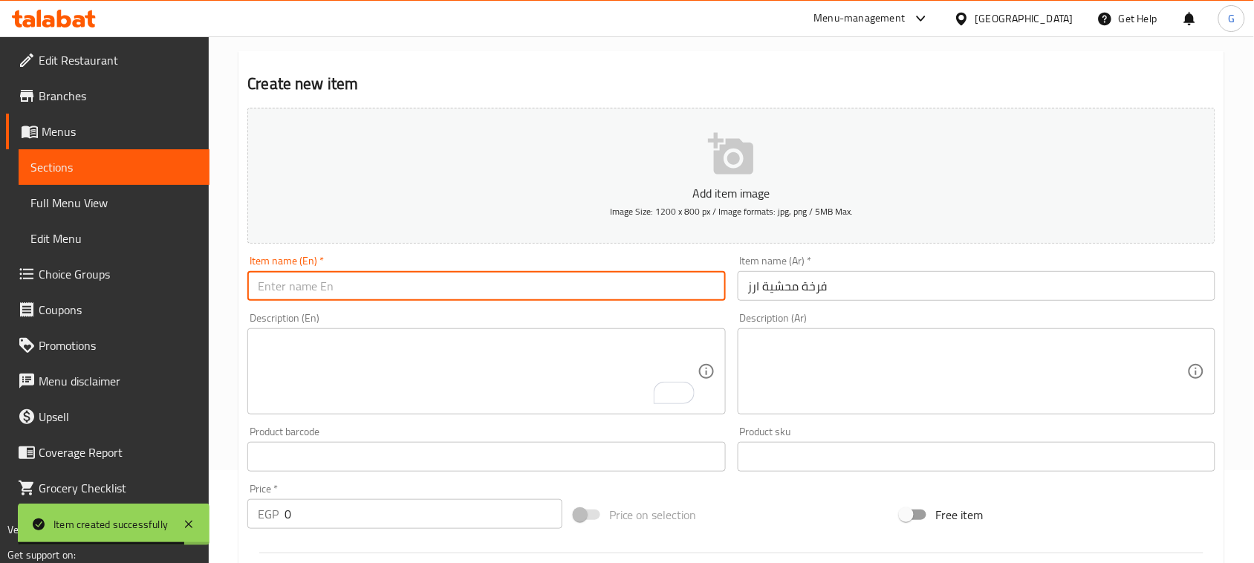
click at [514, 285] on input "text" at bounding box center [486, 286] width 478 height 30
paste input "Stuffed chicken with rice"
click at [362, 297] on input "Stuffed chicken with rice" at bounding box center [486, 286] width 478 height 30
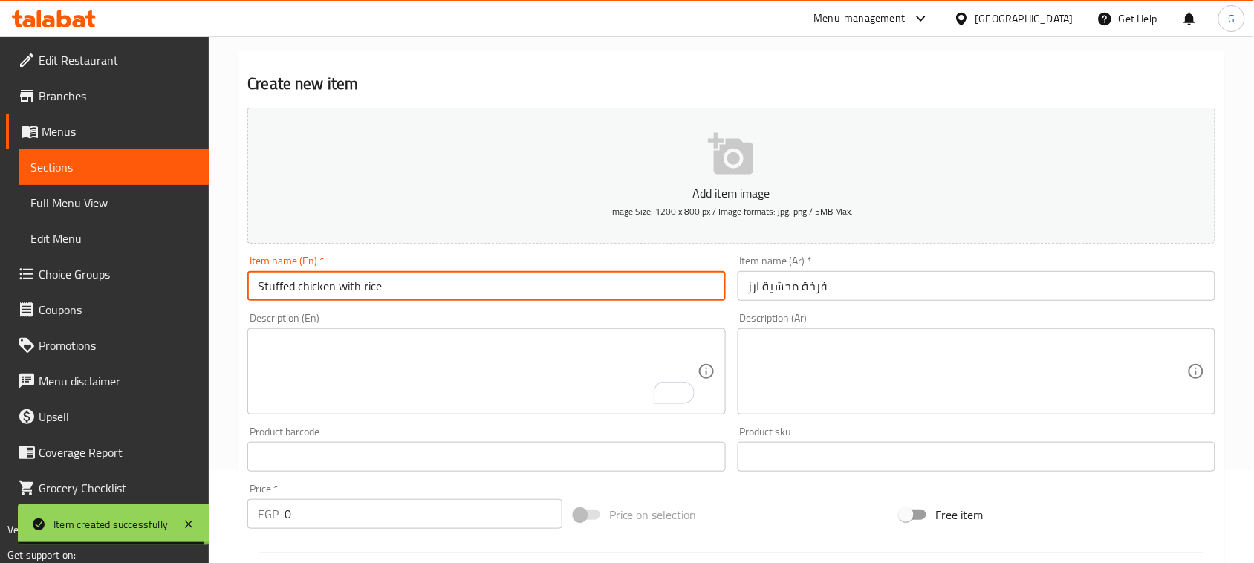
click at [362, 297] on input "Stuffed chicken with rice" at bounding box center [486, 286] width 478 height 30
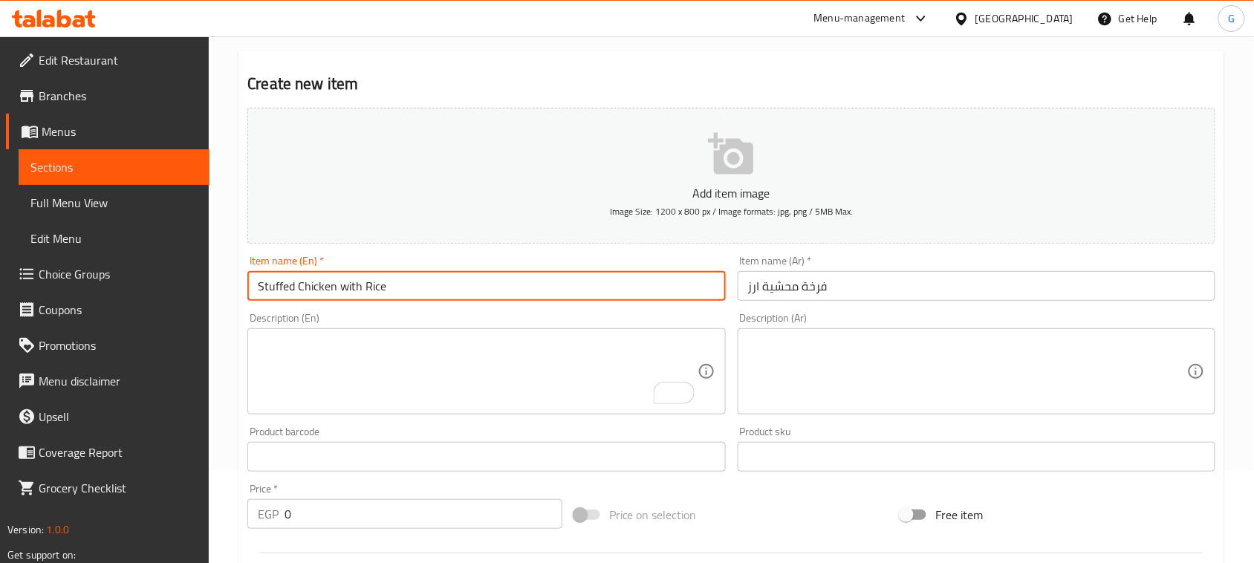
type input "Stuffed Chicken with Rice"
click at [454, 351] on textarea "To enrich screen reader interactions, please activate Accessibility in Grammarl…" at bounding box center [477, 372] width 439 height 71
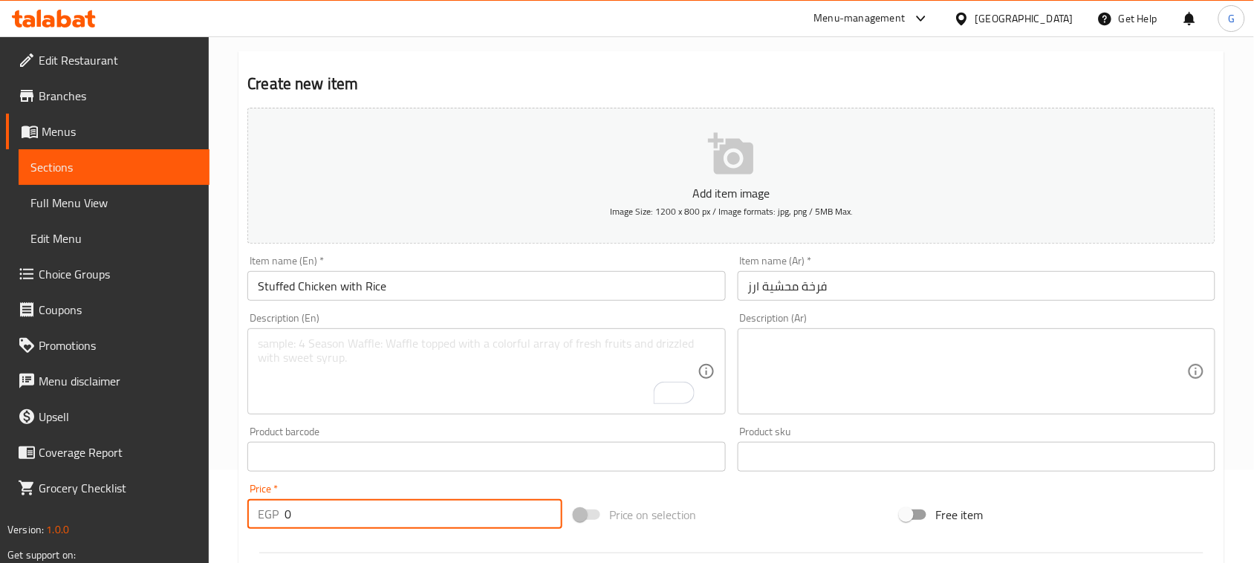
drag, startPoint x: 299, startPoint y: 522, endPoint x: 279, endPoint y: 513, distance: 22.6
click at [279, 513] on div "EGP 0 Price *" at bounding box center [404, 514] width 315 height 30
type input "330"
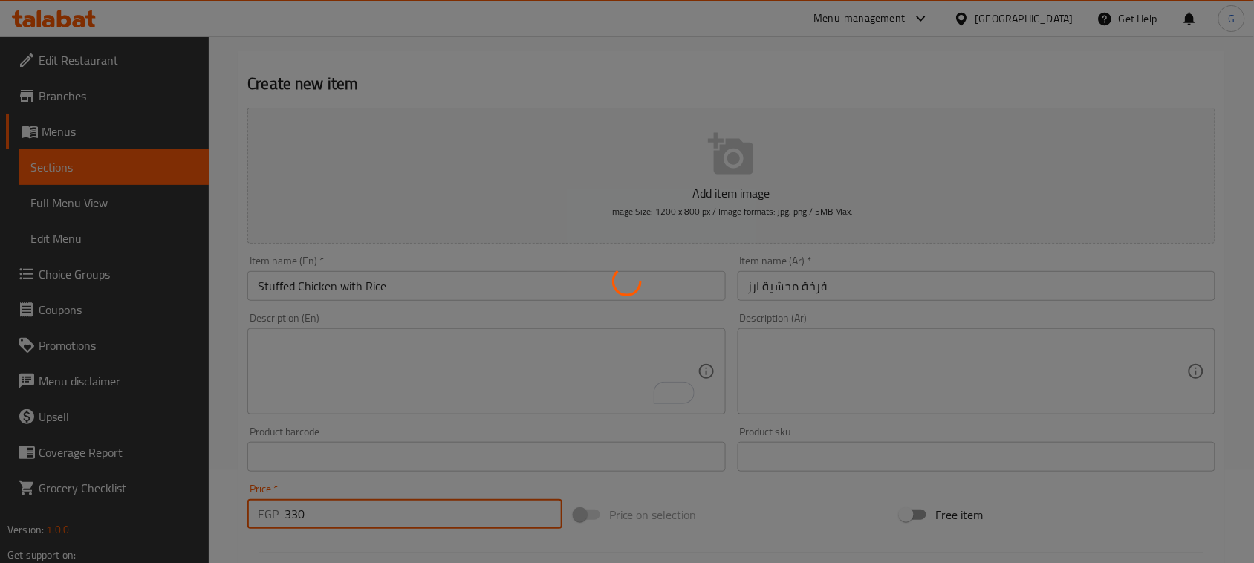
type input "0"
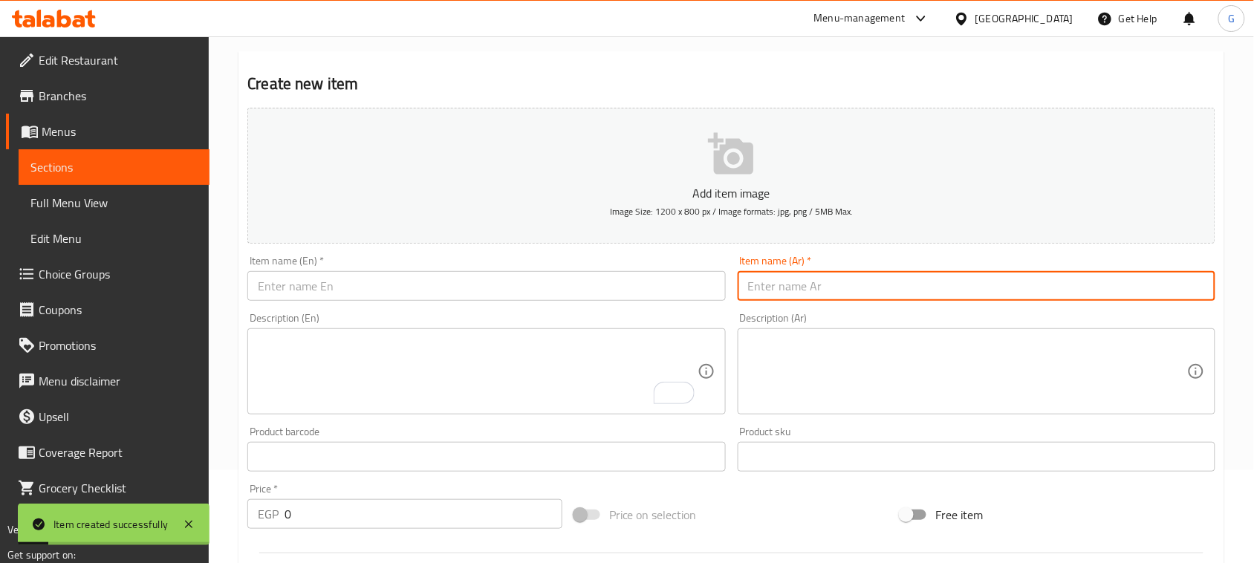
click at [803, 286] on input "text" at bounding box center [977, 286] width 478 height 30
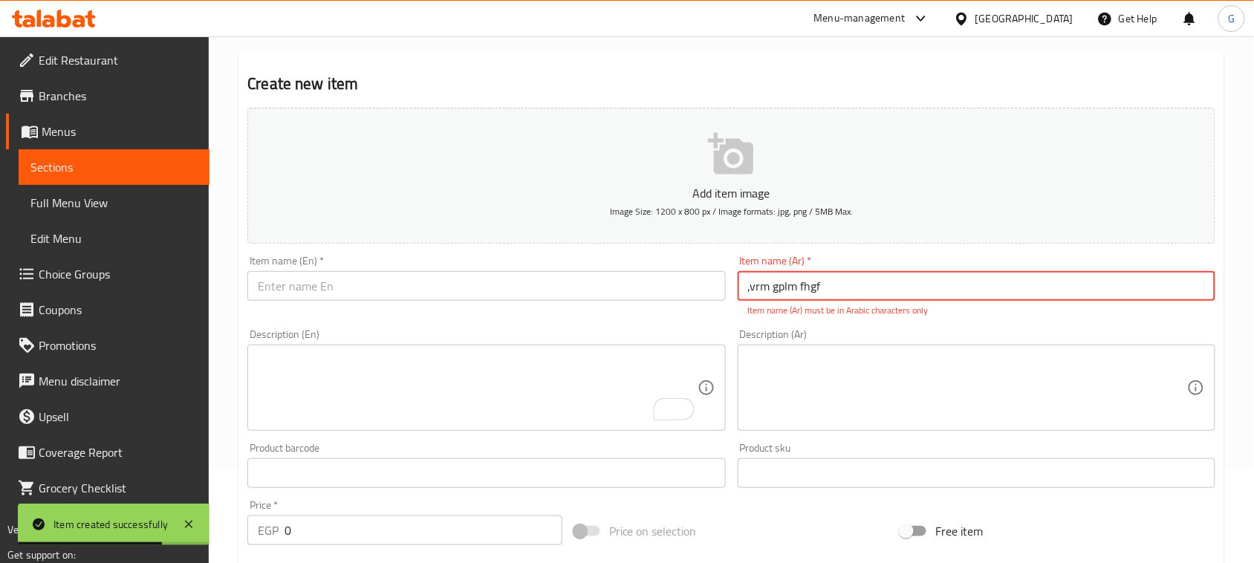
type input ",vrm gplm fhgfw"
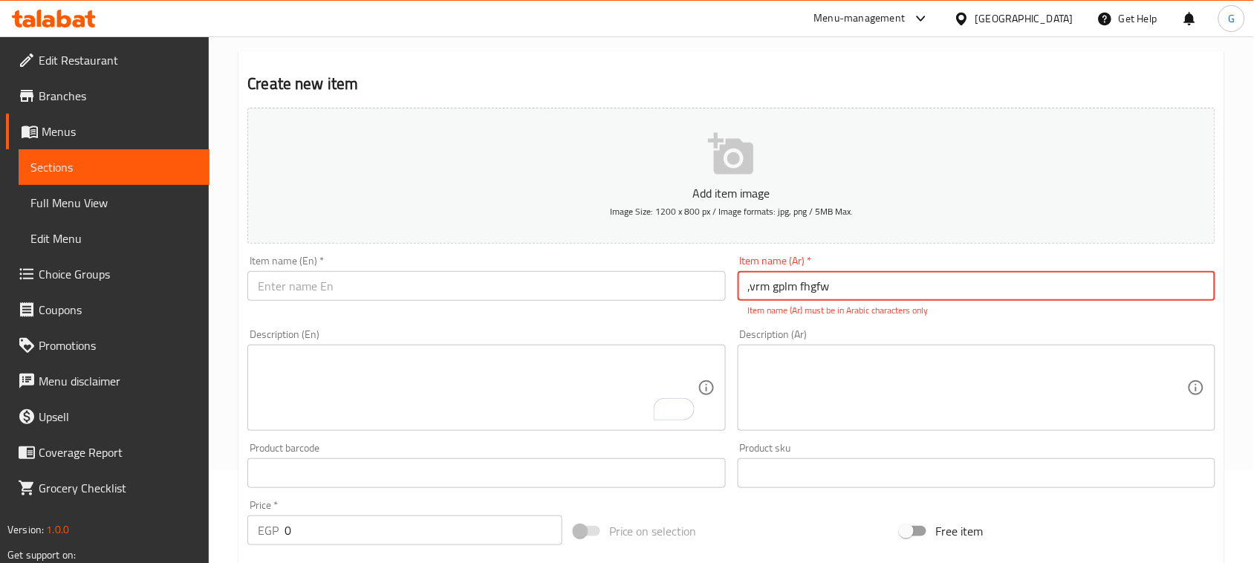
click at [806, 280] on input ",vrm gplm fhgfw" at bounding box center [977, 286] width 478 height 30
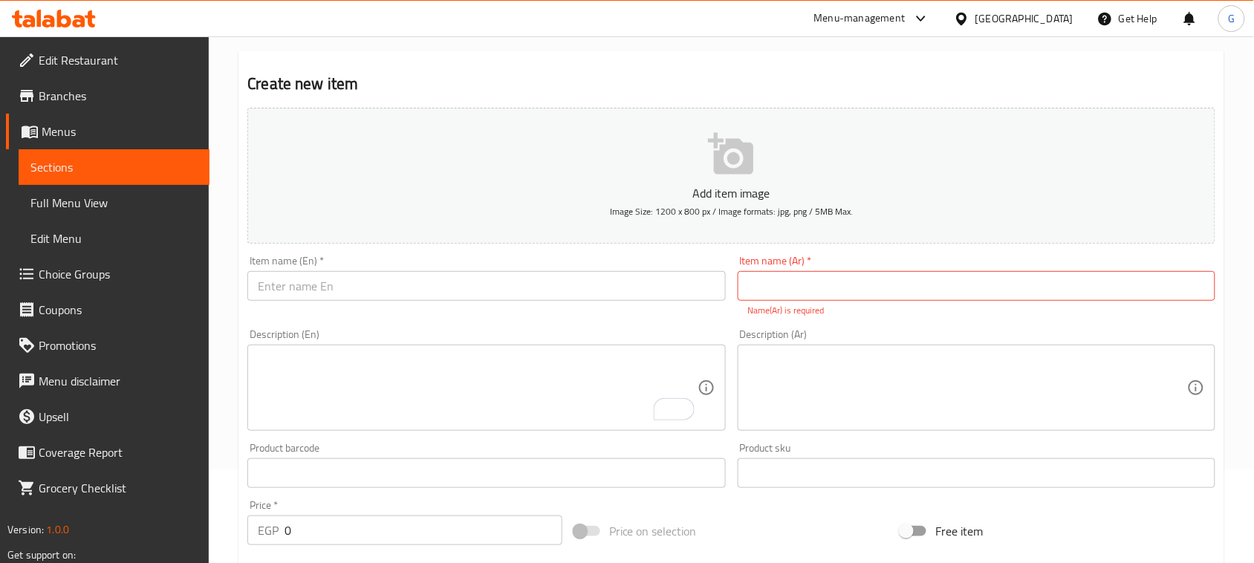
click at [877, 276] on input "text" at bounding box center [977, 286] width 478 height 30
paste input "فرخة محشية ارز"
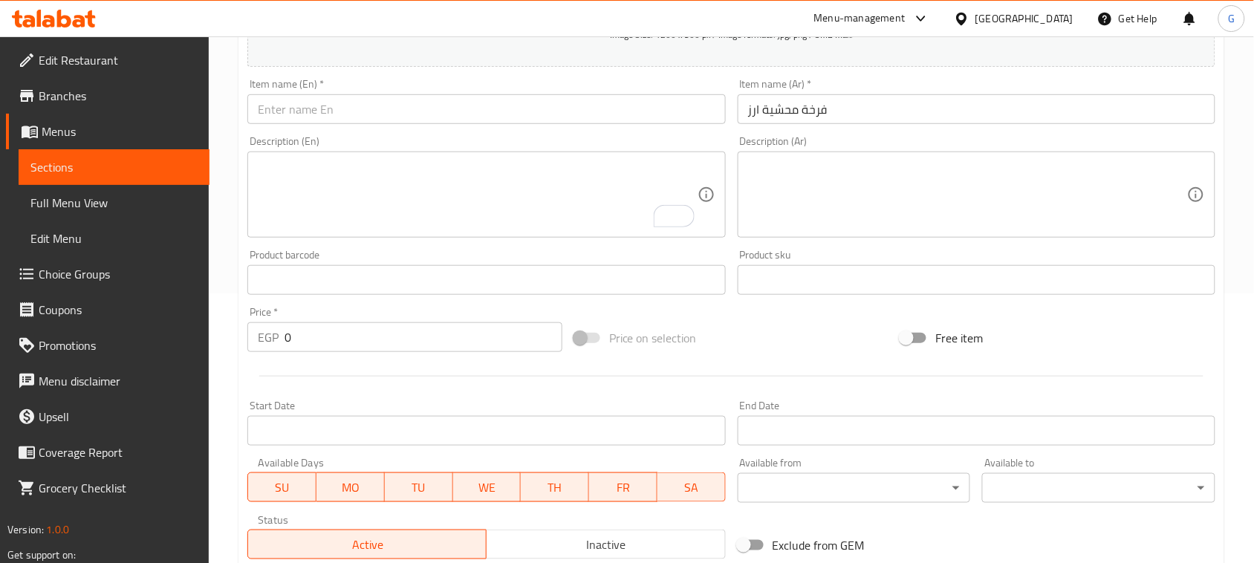
scroll to position [186, 0]
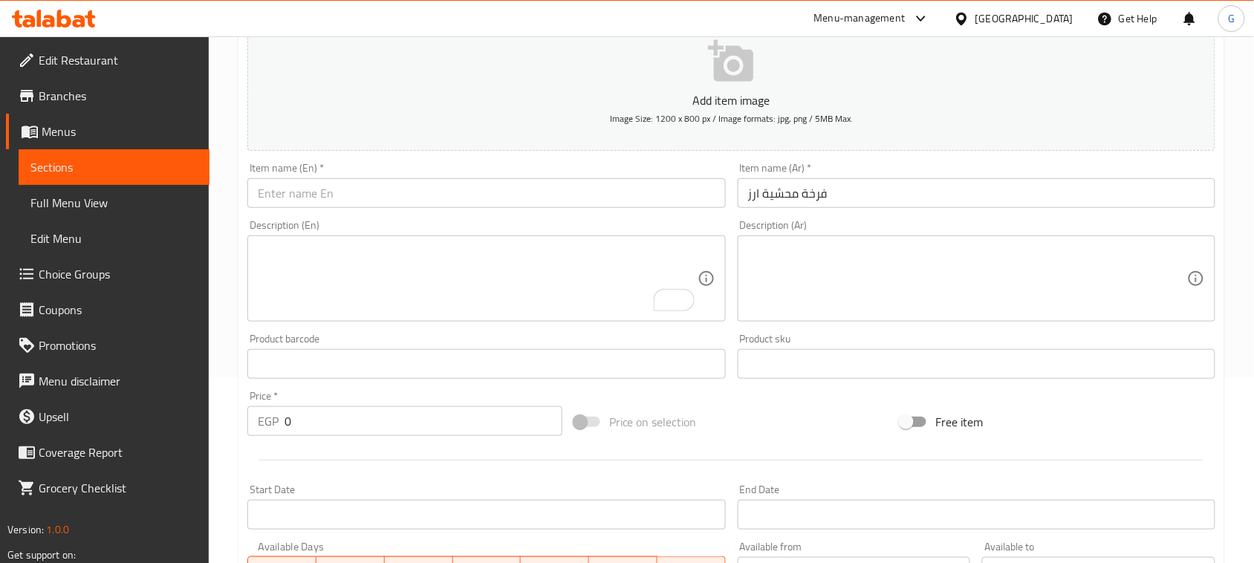
click at [875, 201] on input "فرخة محشية ارز" at bounding box center [977, 193] width 478 height 30
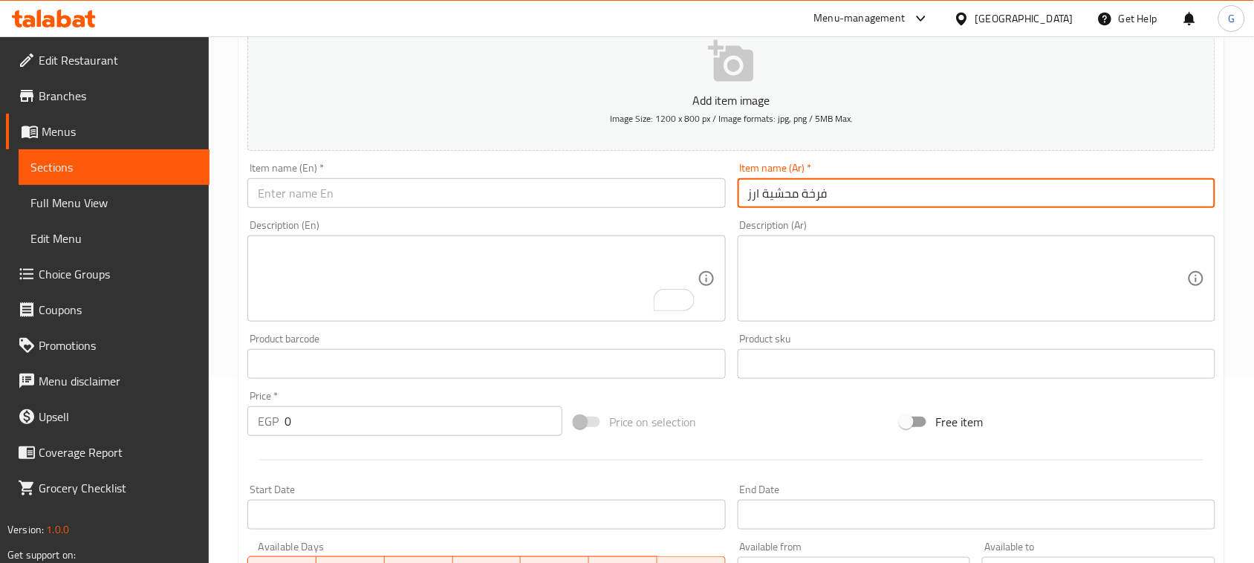
click at [874, 201] on input "فرخة محشية ارز" at bounding box center [977, 193] width 478 height 30
paste input "رقة لحمة بالبصل"
type input "ورقة لحمة بالبصل"
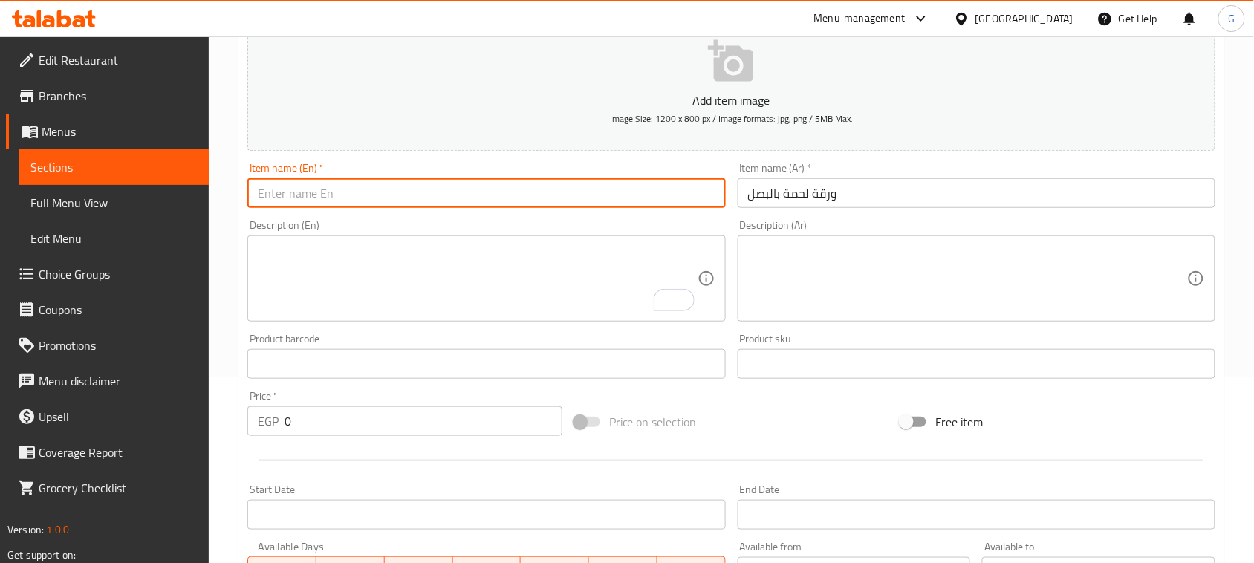
click at [584, 187] on input "text" at bounding box center [486, 193] width 478 height 30
paste input "Meat and onion sheet"
type input "Meat and onion sheet"
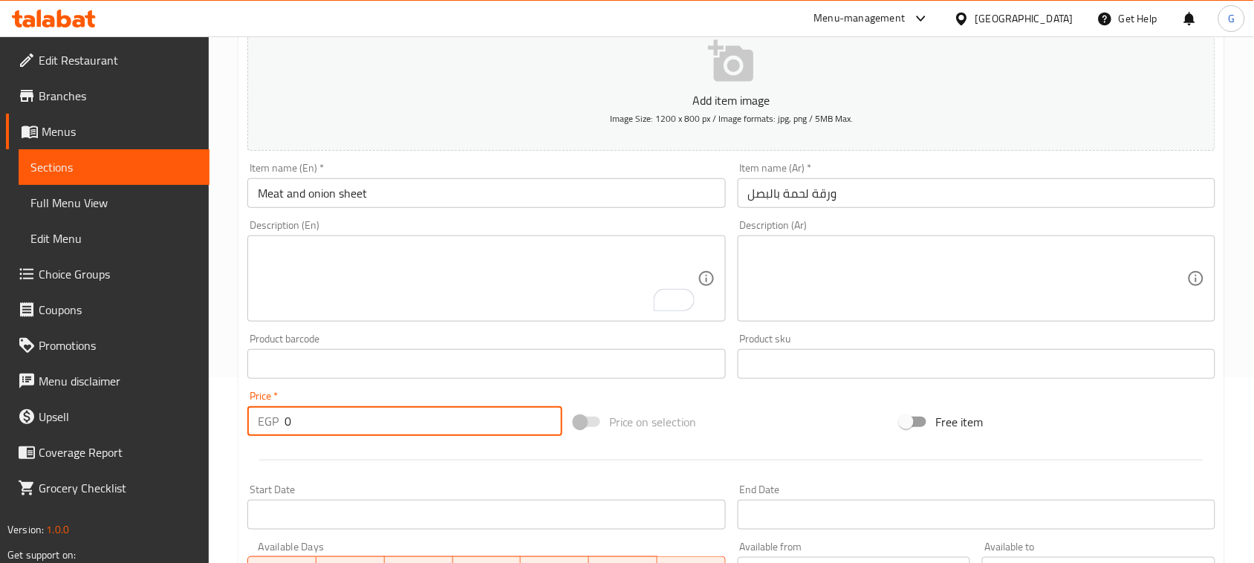
drag, startPoint x: 301, startPoint y: 421, endPoint x: 251, endPoint y: 420, distance: 49.8
click at [253, 417] on div "EGP 0 Price *" at bounding box center [404, 421] width 315 height 30
type input "250"
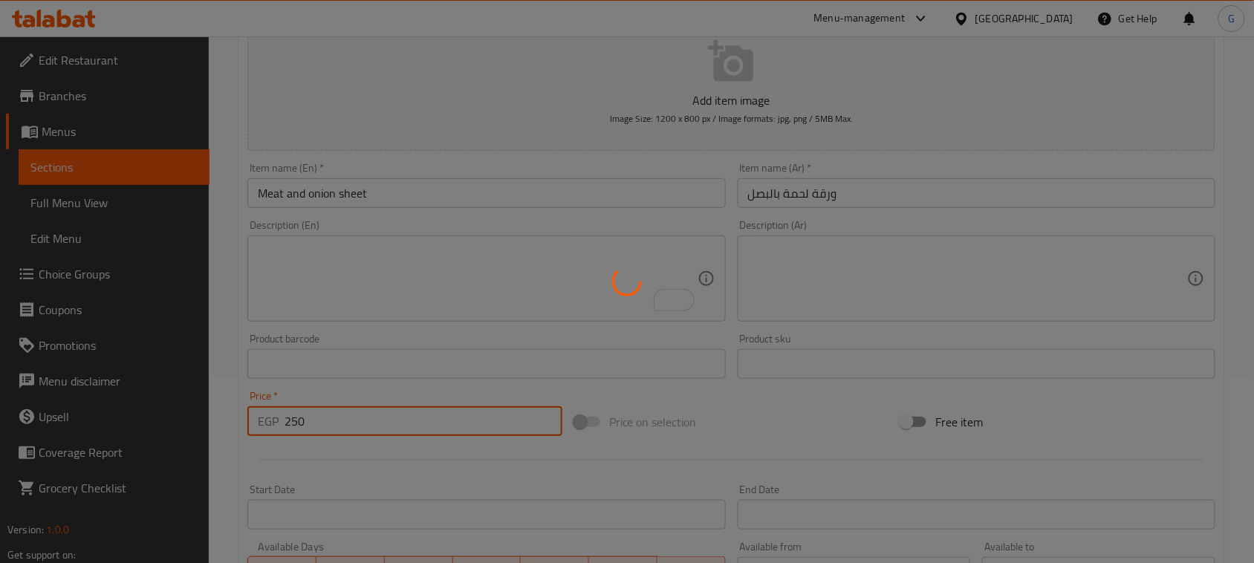
type input "0"
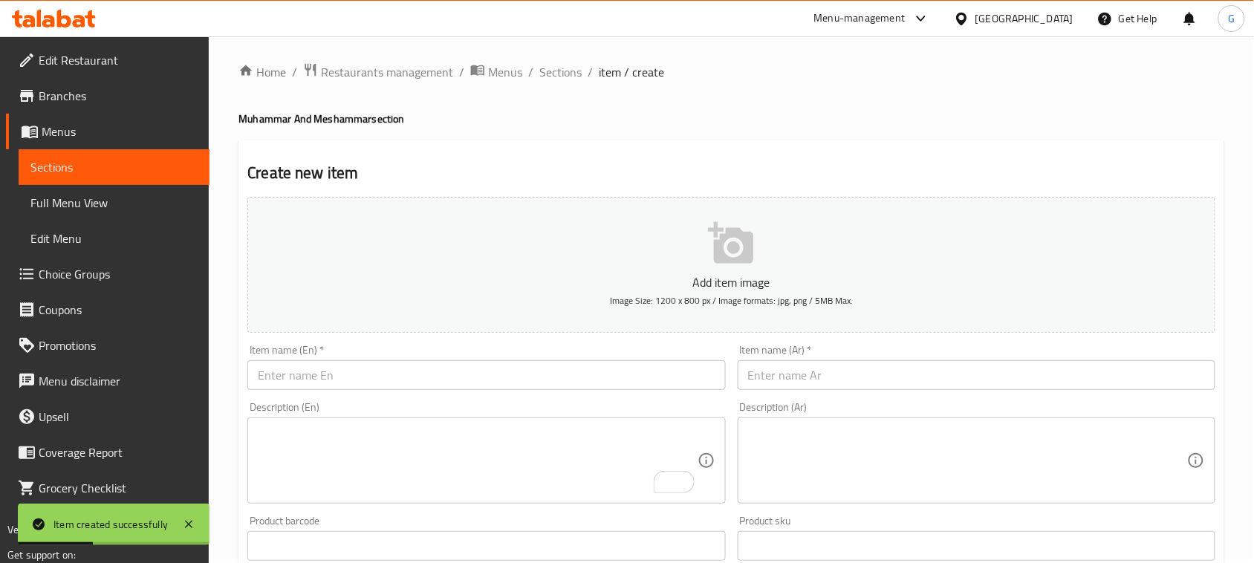
scroll to position [0, 0]
click at [559, 68] on span "Sections" at bounding box center [560, 76] width 42 height 18
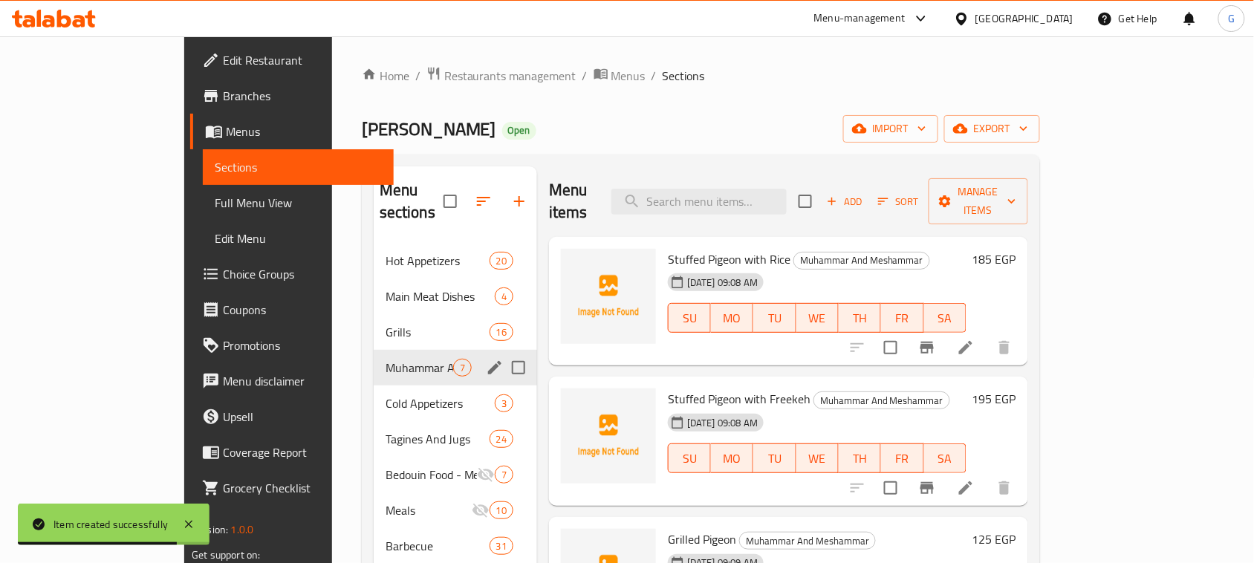
click at [386, 359] on span "Muhammar And Meshammar" at bounding box center [420, 368] width 68 height 18
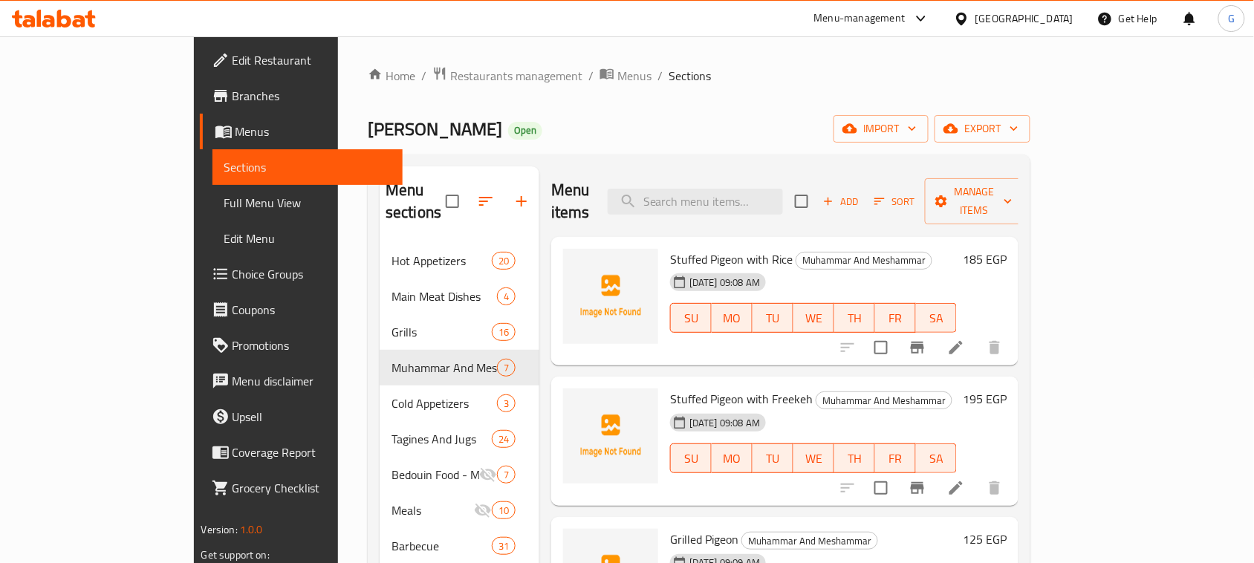
click at [924, 342] on icon "Branch-specific-item" at bounding box center [917, 348] width 13 height 12
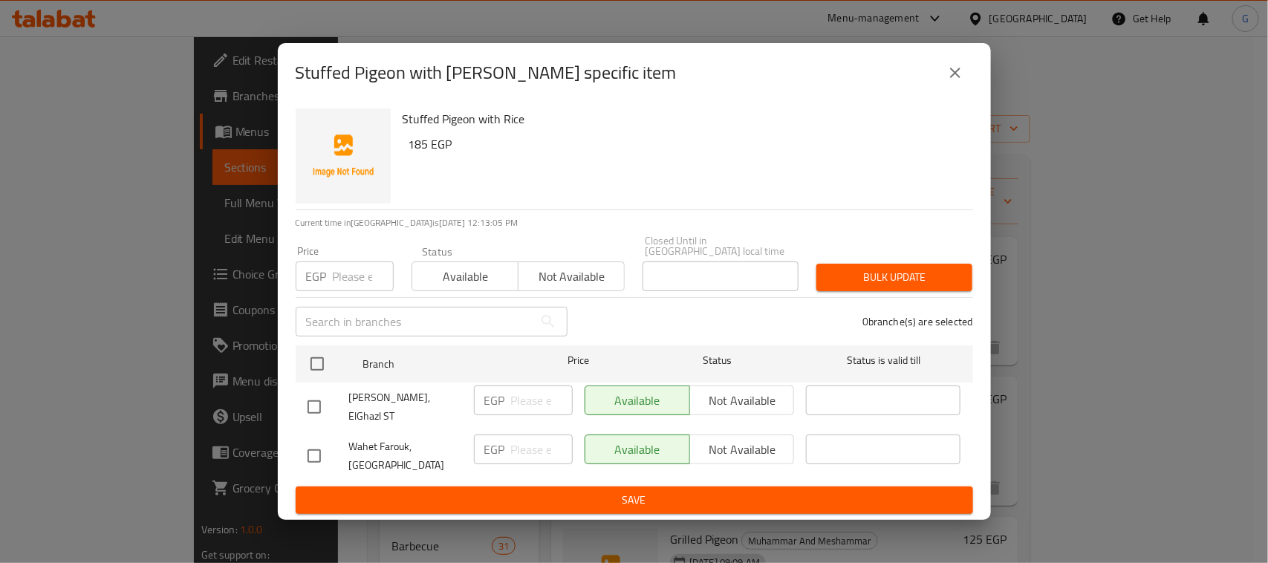
click at [311, 446] on input "checkbox" at bounding box center [314, 456] width 31 height 31
checkbox input "true"
click at [759, 439] on span "Not available" at bounding box center [742, 450] width 93 height 22
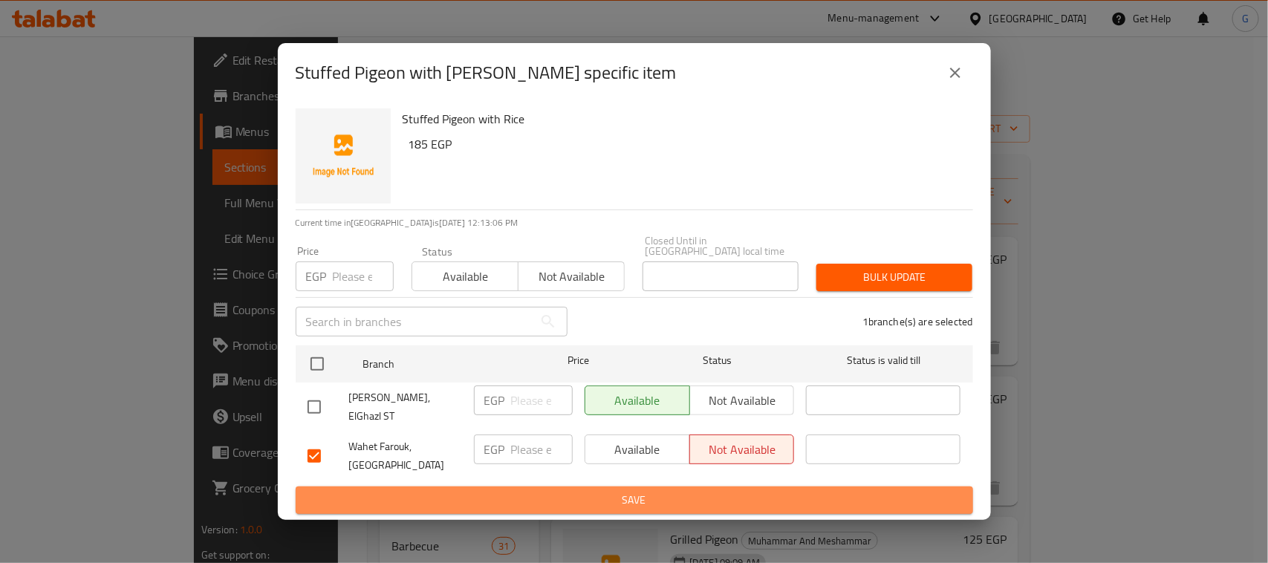
click at [700, 491] on span "Save" at bounding box center [635, 500] width 654 height 19
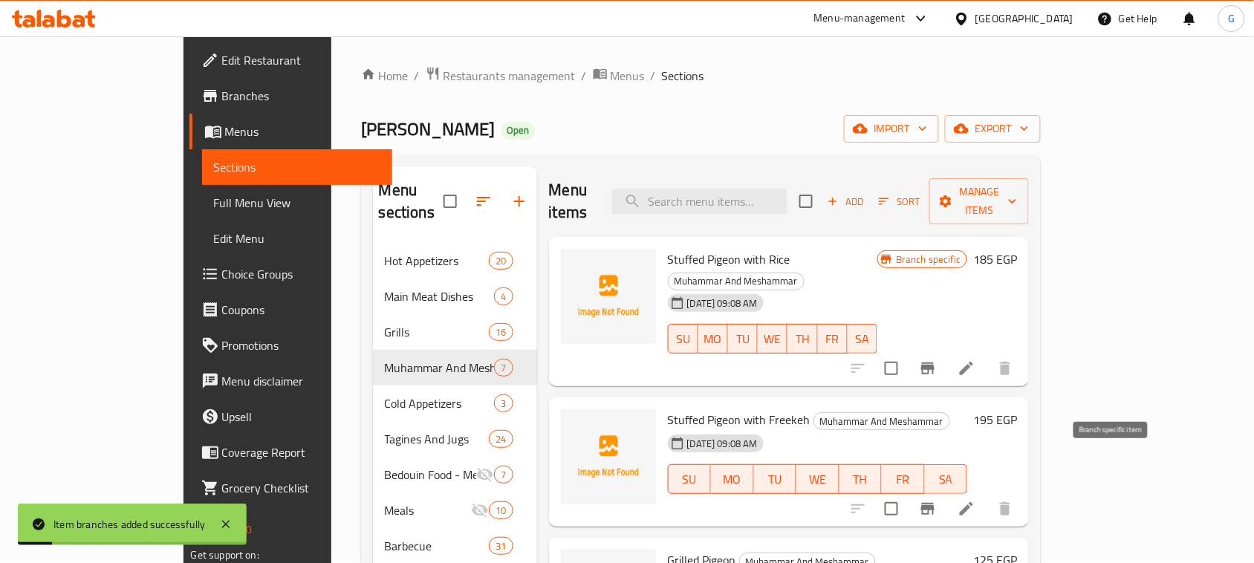
click at [946, 491] on button "Branch-specific-item" at bounding box center [928, 509] width 36 height 36
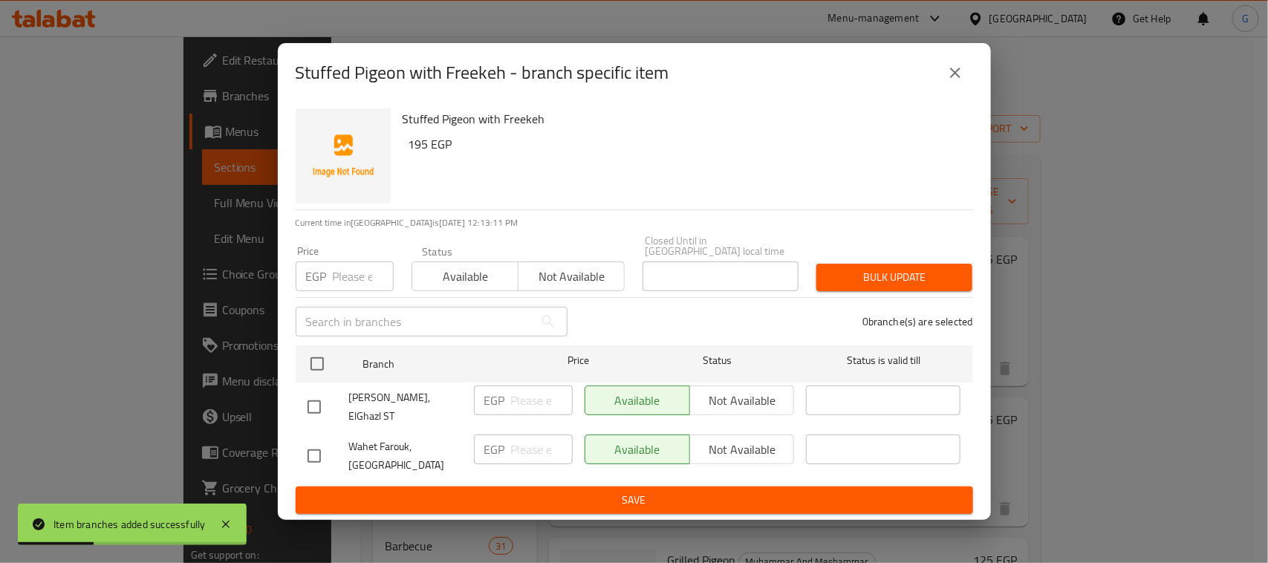
click at [312, 447] on input "checkbox" at bounding box center [314, 456] width 31 height 31
checkbox input "true"
click at [722, 439] on span "Not available" at bounding box center [742, 450] width 93 height 22
click at [676, 492] on span "Save" at bounding box center [635, 500] width 654 height 19
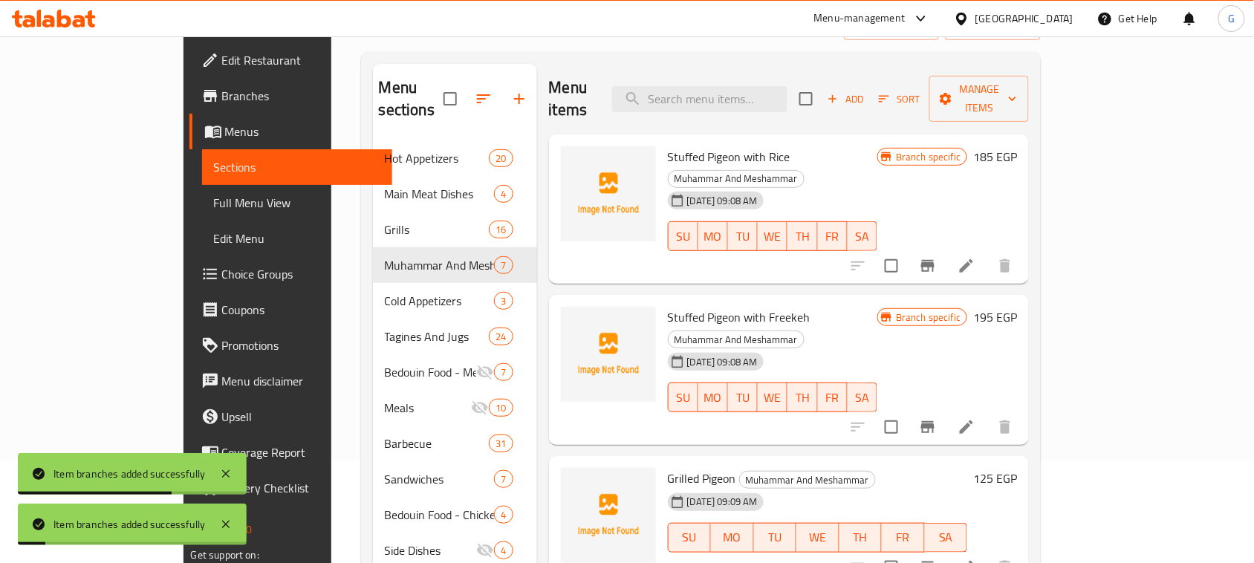
scroll to position [186, 0]
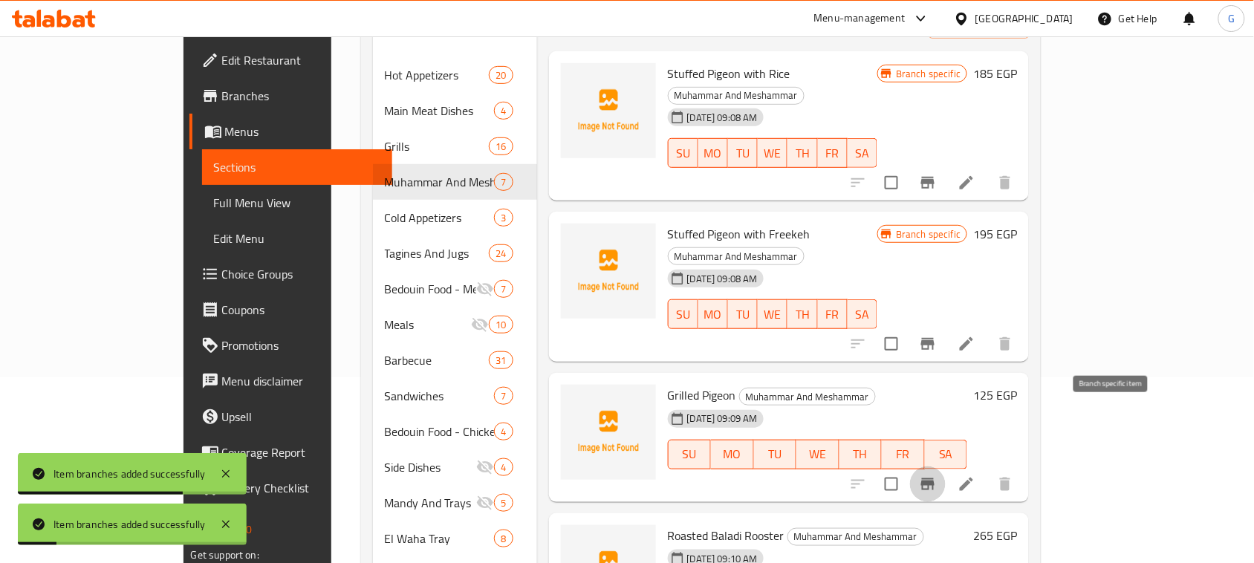
click at [935, 479] on icon "Branch-specific-item" at bounding box center [927, 485] width 13 height 12
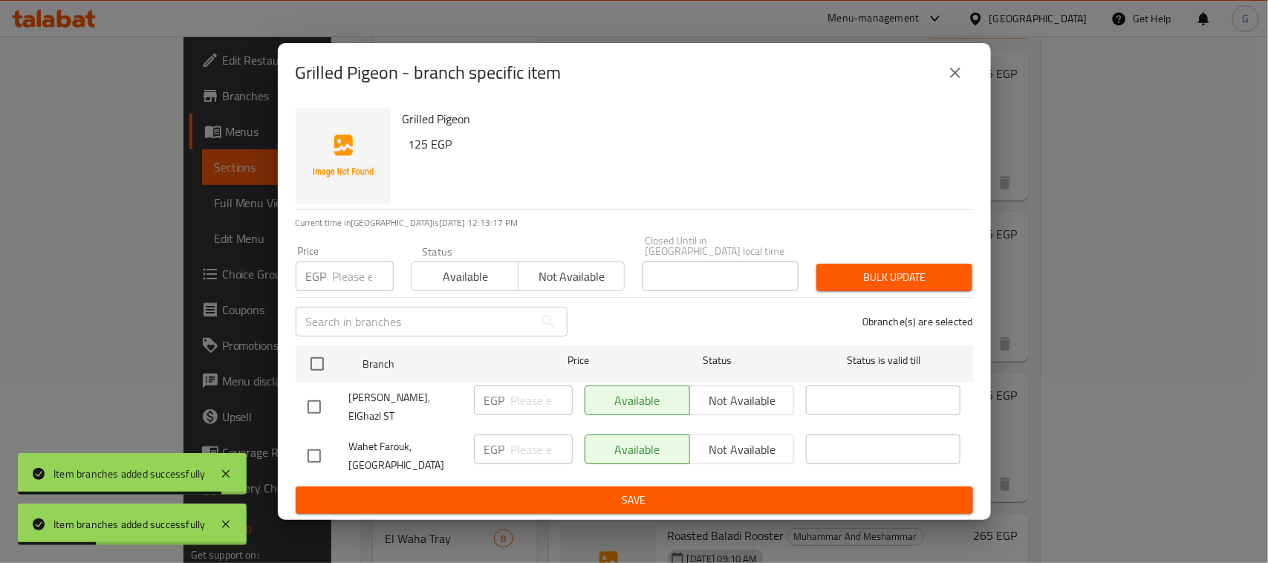
click at [320, 447] on input "checkbox" at bounding box center [314, 456] width 31 height 31
checkbox input "true"
click at [713, 440] on span "Not available" at bounding box center [742, 450] width 93 height 22
click at [666, 493] on span "Save" at bounding box center [635, 500] width 654 height 19
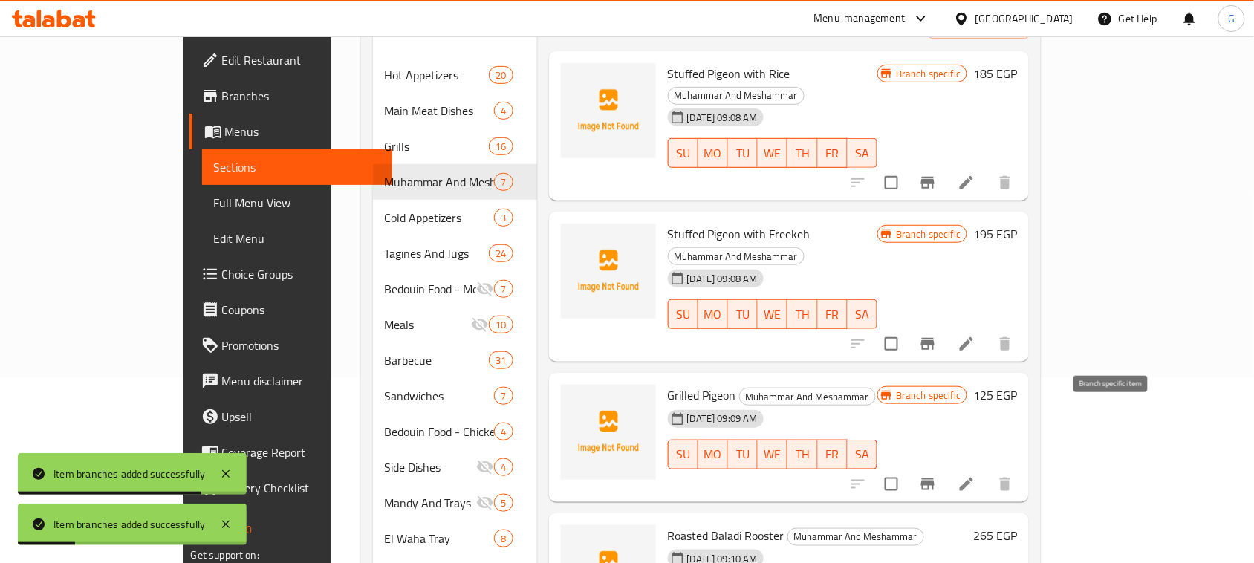
click at [937, 476] on icon "Branch-specific-item" at bounding box center [928, 485] width 18 height 18
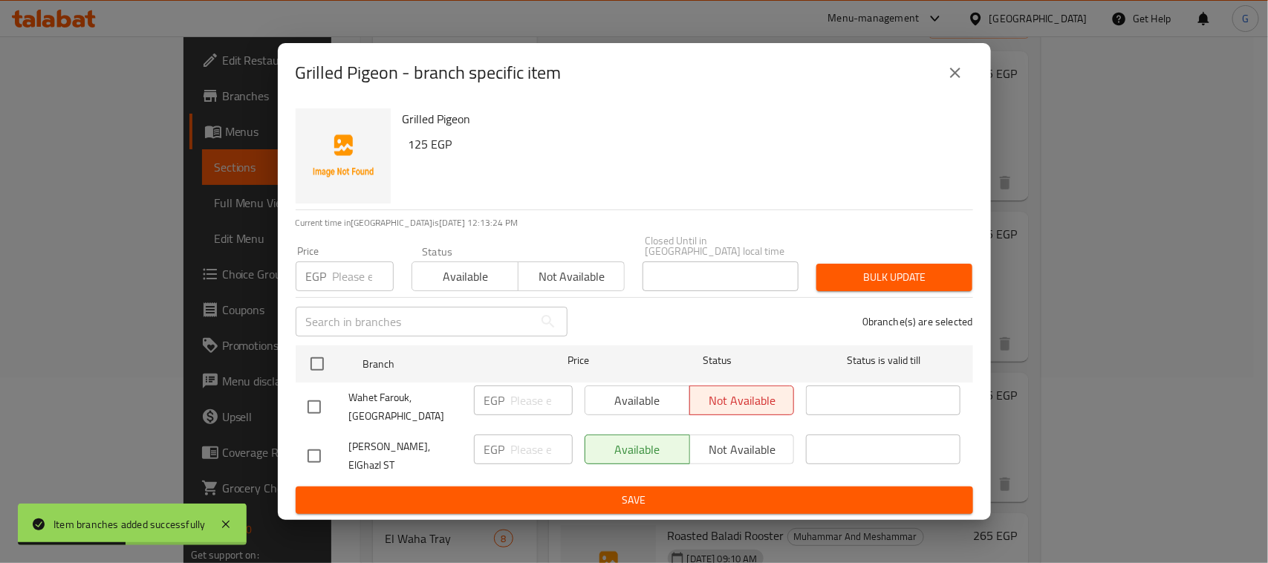
click at [1216, 351] on div "Grilled Pigeon - branch specific item Grilled Pigeon 125 EGP Current time in Eg…" at bounding box center [634, 281] width 1268 height 563
click at [959, 82] on icon "close" at bounding box center [956, 73] width 18 height 18
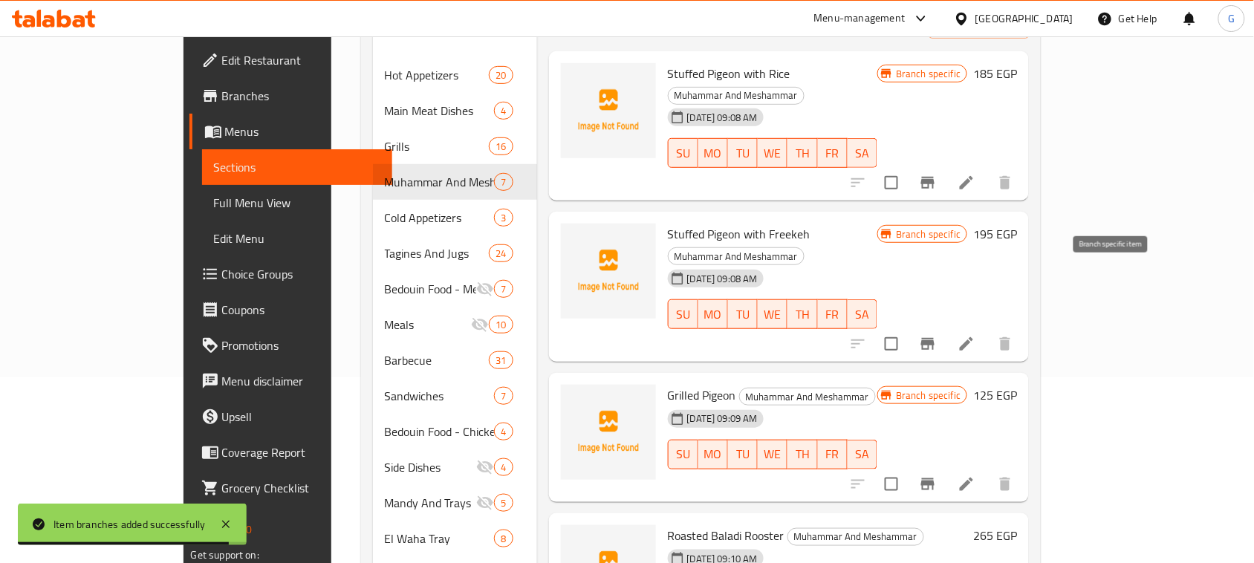
click at [937, 335] on icon "Branch-specific-item" at bounding box center [928, 344] width 18 height 18
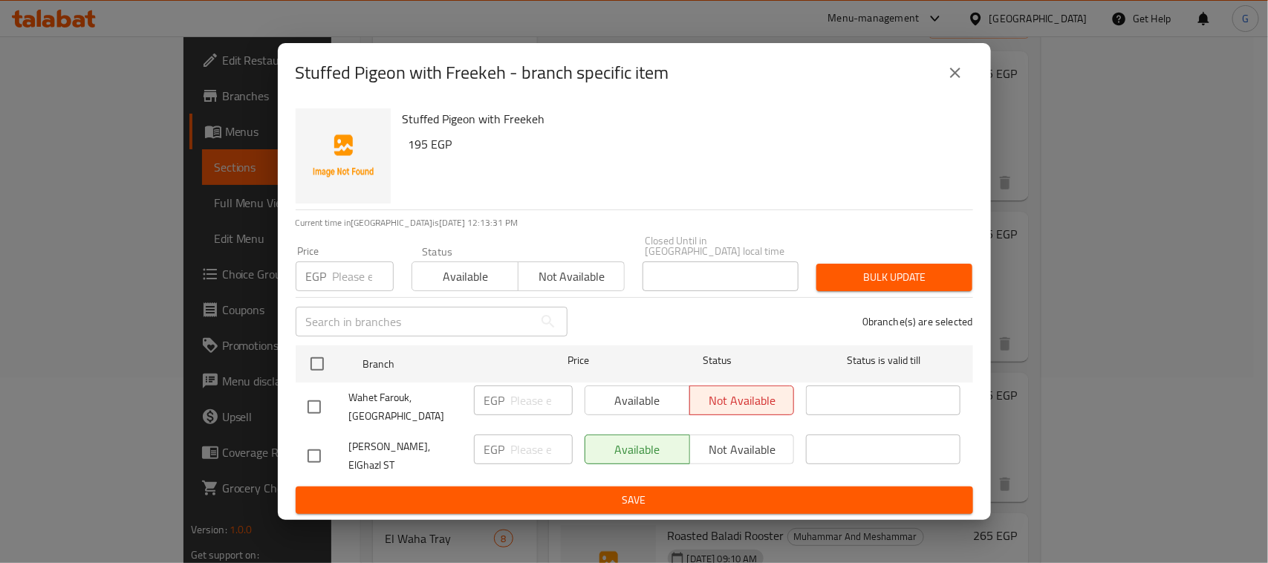
click at [961, 74] on button "close" at bounding box center [956, 73] width 36 height 36
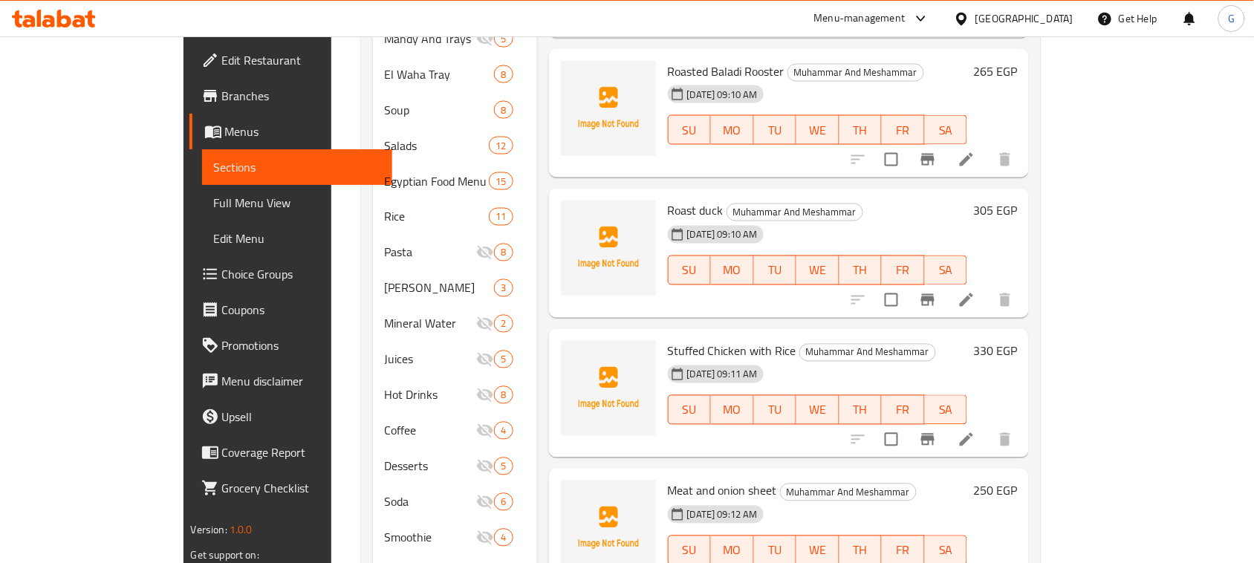
scroll to position [557, 0]
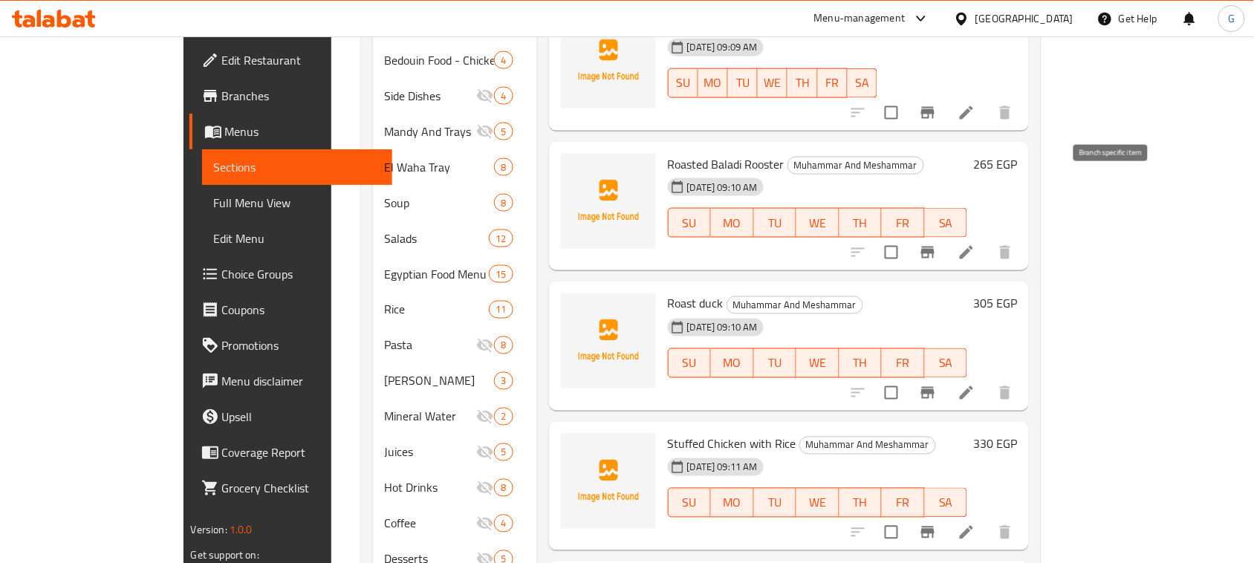
click at [935, 247] on icon "Branch-specific-item" at bounding box center [927, 253] width 13 height 12
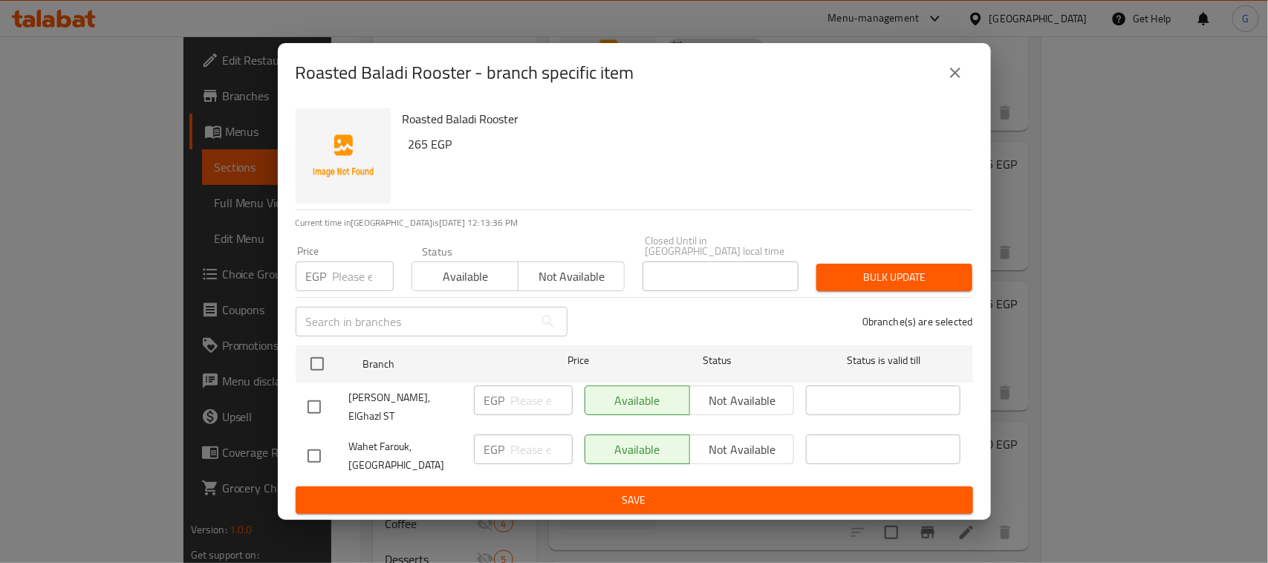
click at [320, 447] on input "checkbox" at bounding box center [314, 456] width 31 height 31
checkbox input "true"
click at [704, 439] on span "Not available" at bounding box center [742, 450] width 93 height 22
click at [658, 499] on button "Save" at bounding box center [635, 500] width 678 height 27
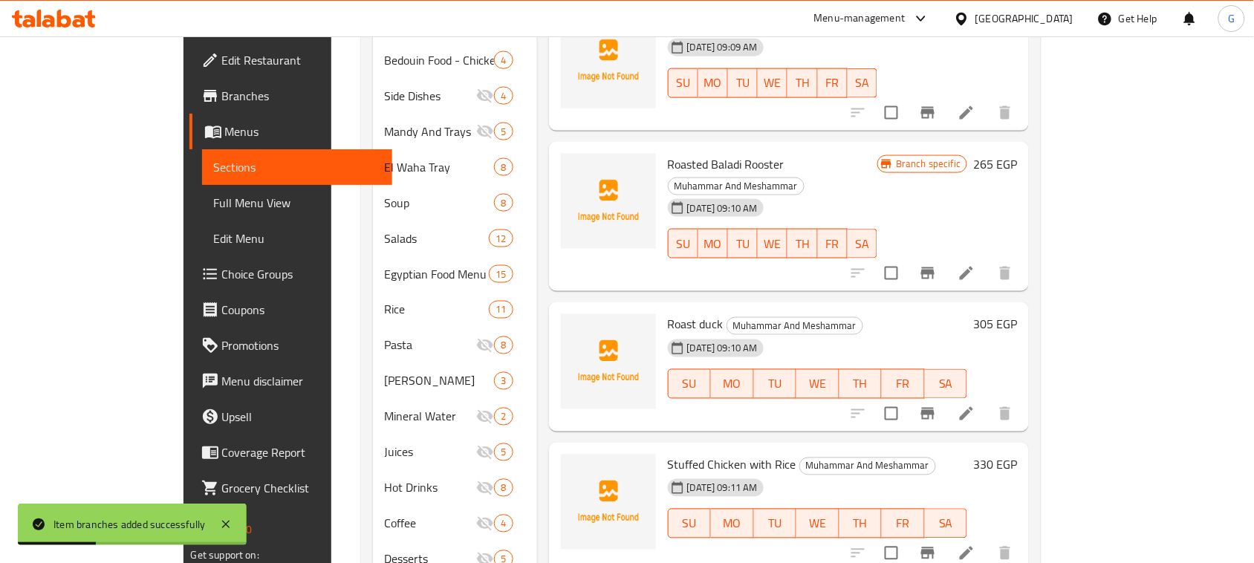
click at [935, 408] on icon "Branch-specific-item" at bounding box center [927, 414] width 13 height 12
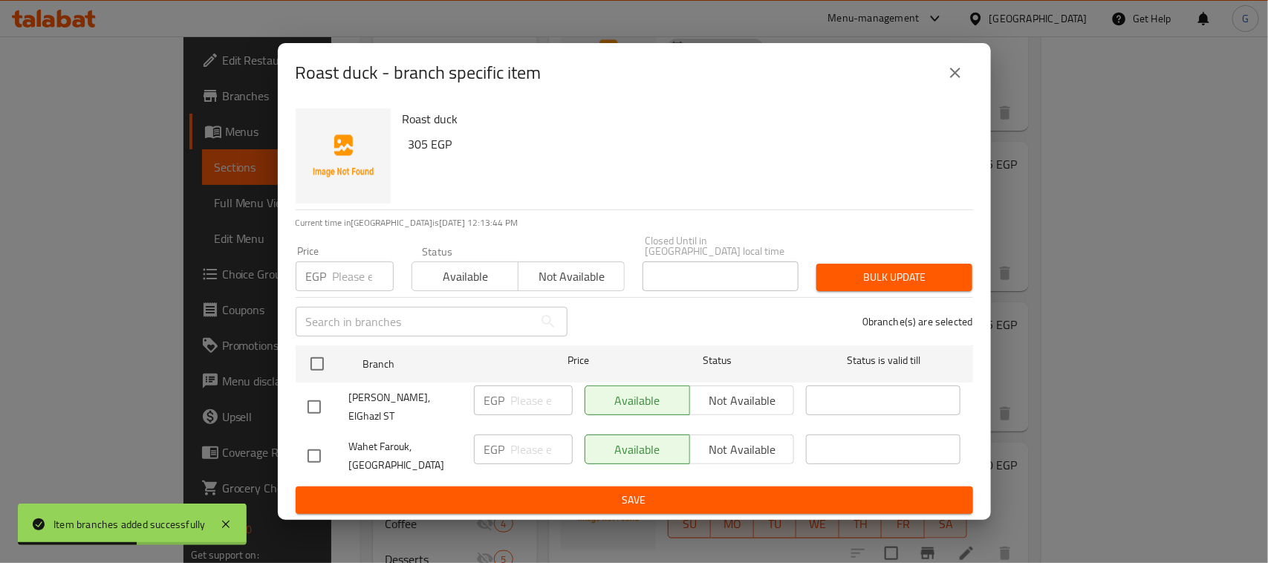
click at [316, 448] on input "checkbox" at bounding box center [314, 456] width 31 height 31
checkbox input "true"
click at [700, 446] on span "Not available" at bounding box center [742, 450] width 93 height 22
click at [649, 498] on span "Save" at bounding box center [635, 500] width 654 height 19
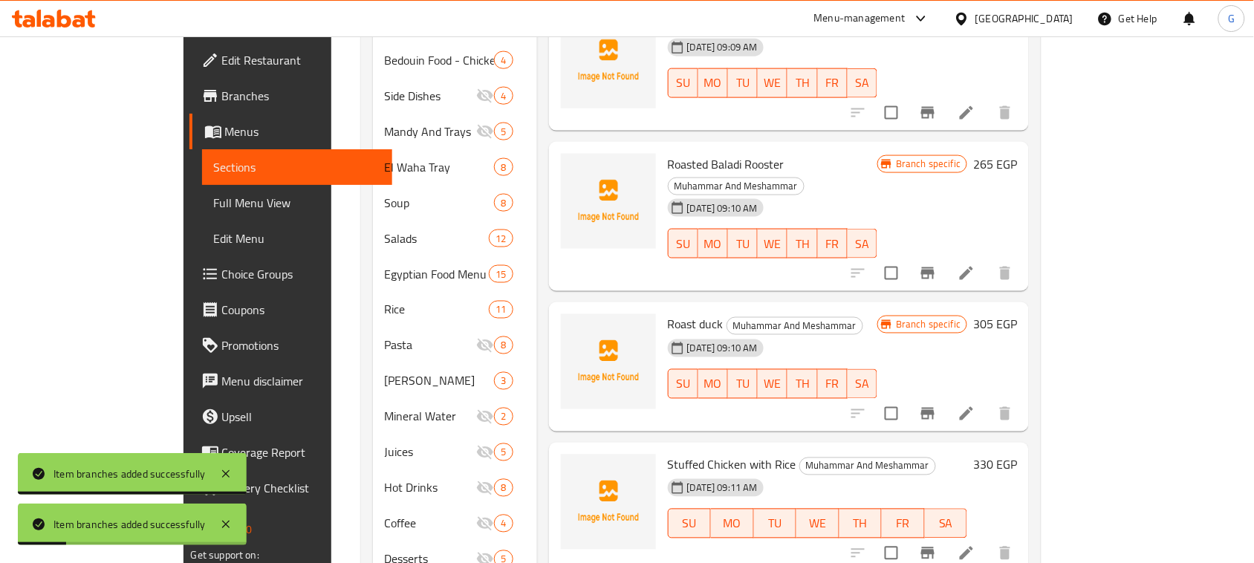
click at [935, 548] on icon "Branch-specific-item" at bounding box center [927, 554] width 13 height 12
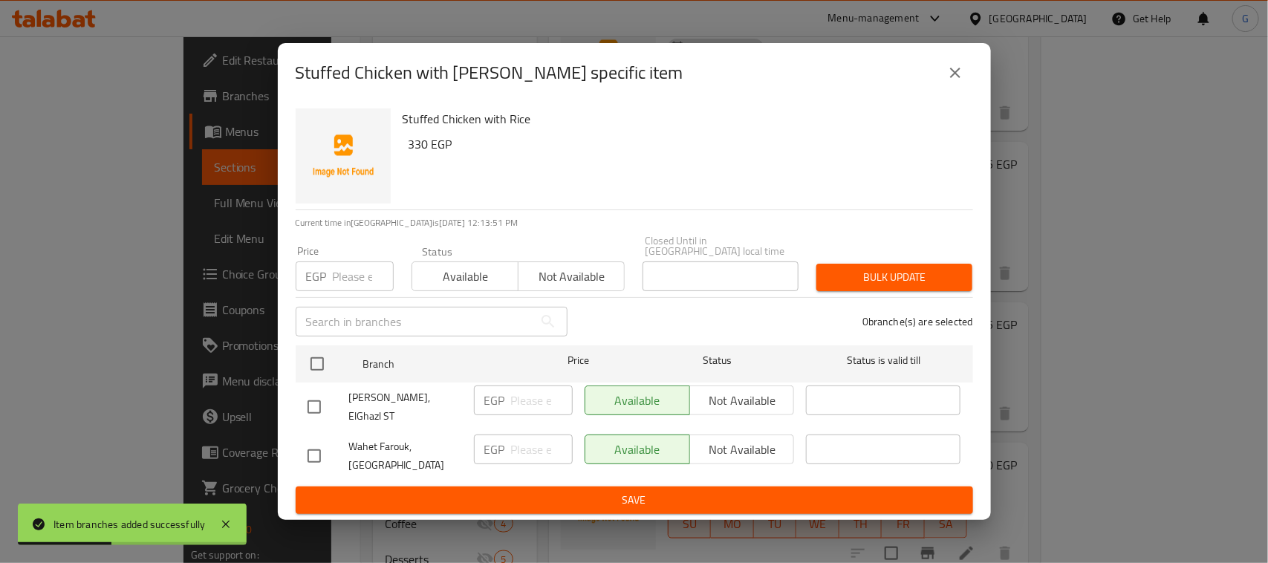
click at [308, 450] on input "checkbox" at bounding box center [314, 456] width 31 height 31
checkbox input "true"
drag, startPoint x: 695, startPoint y: 440, endPoint x: 675, endPoint y: 476, distance: 40.9
click at [695, 441] on button "Not available" at bounding box center [743, 450] width 106 height 30
click at [672, 491] on span "Save" at bounding box center [635, 500] width 654 height 19
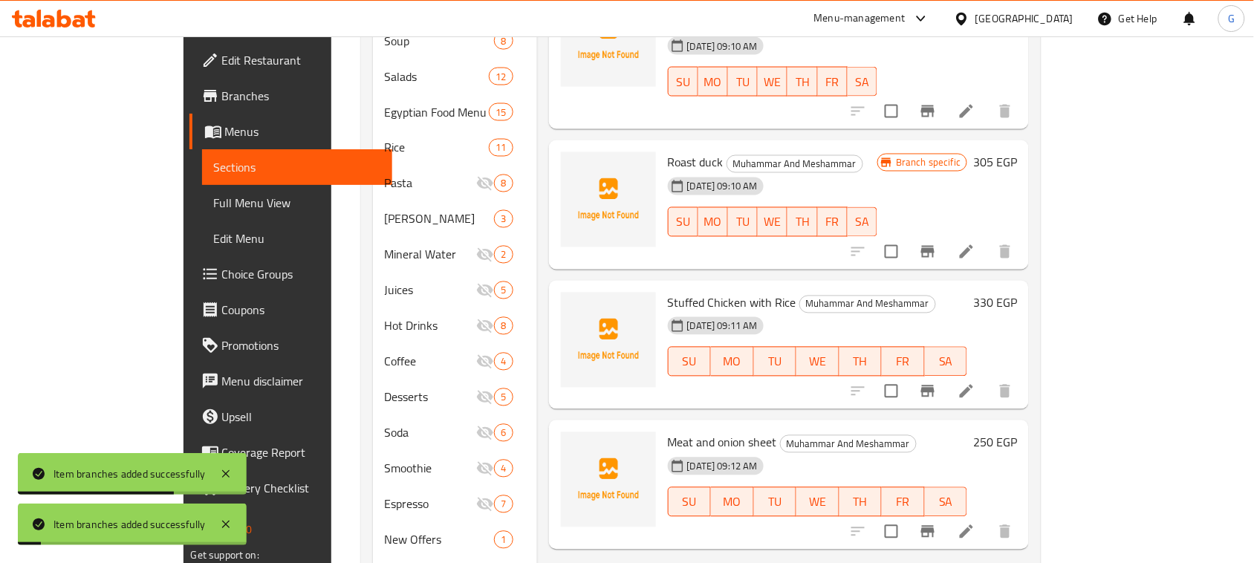
scroll to position [743, 0]
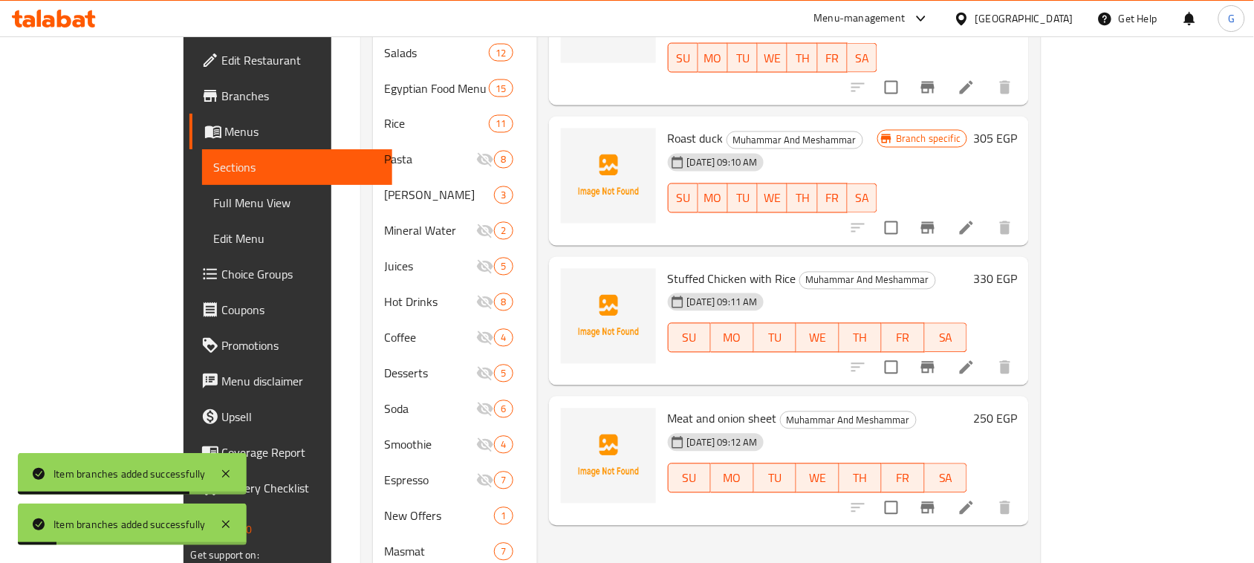
click at [946, 490] on button "Branch-specific-item" at bounding box center [928, 508] width 36 height 36
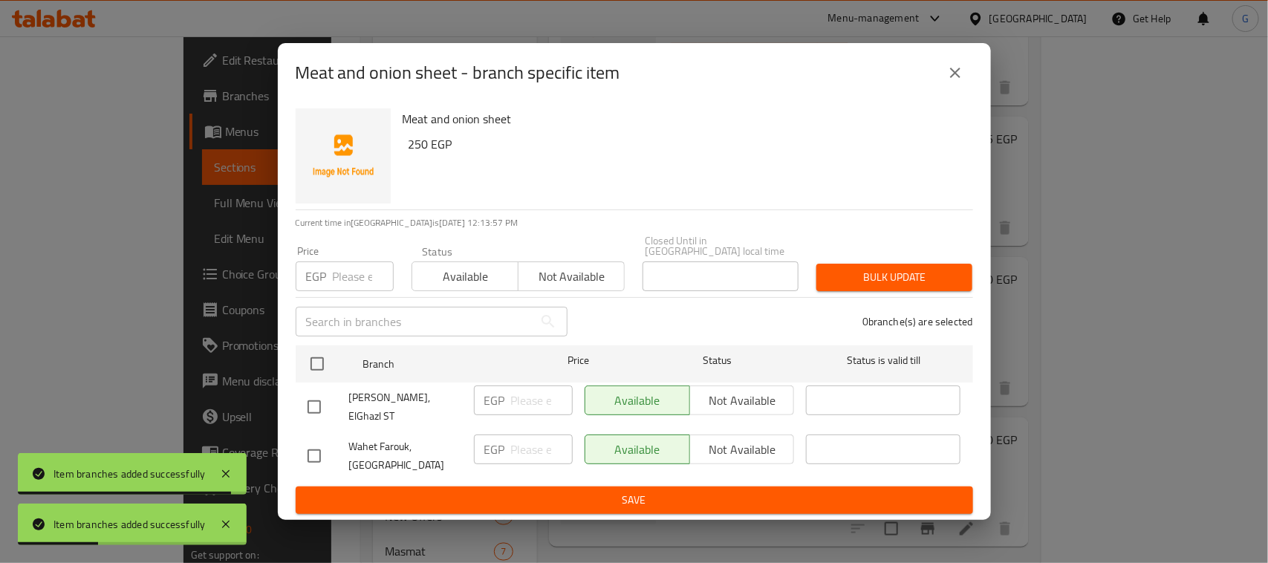
click at [317, 446] on input "checkbox" at bounding box center [314, 456] width 31 height 31
checkbox input "true"
drag, startPoint x: 713, startPoint y: 441, endPoint x: 696, endPoint y: 453, distance: 21.9
click at [712, 442] on span "Not available" at bounding box center [742, 450] width 93 height 22
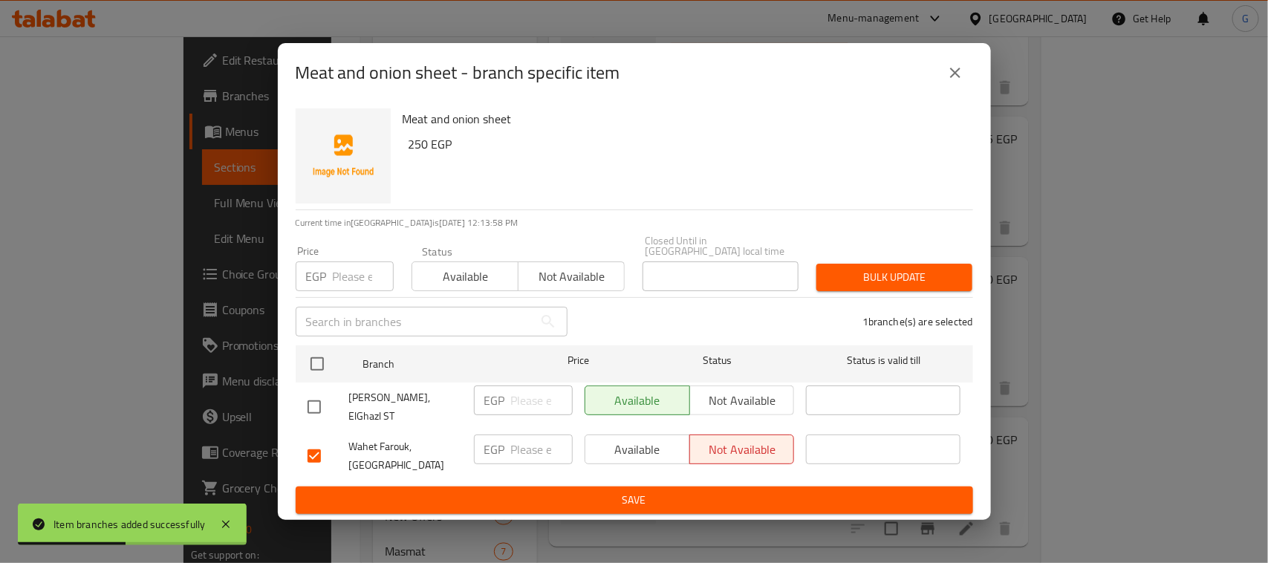
click at [644, 492] on span "Save" at bounding box center [635, 500] width 654 height 19
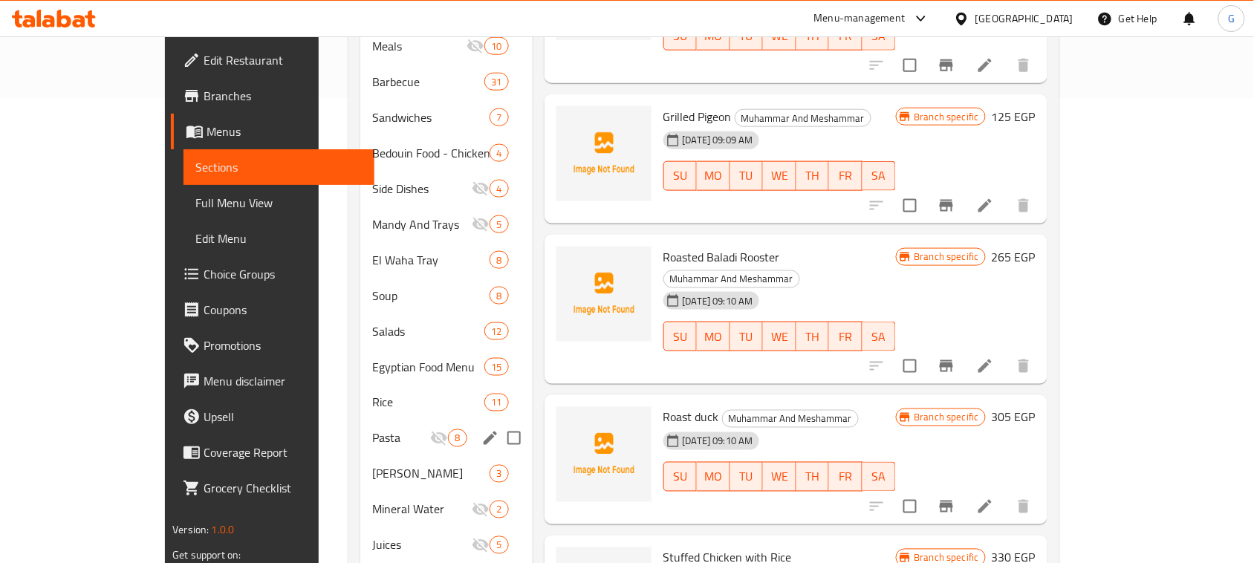
scroll to position [557, 0]
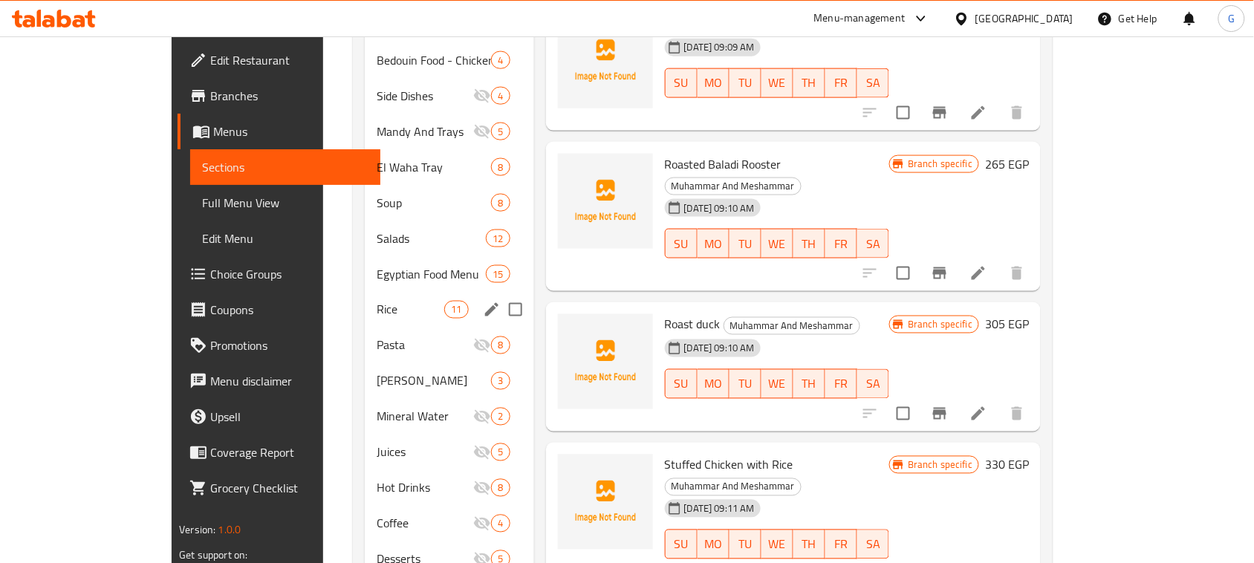
click at [377, 301] on span "Rice" at bounding box center [411, 310] width 68 height 18
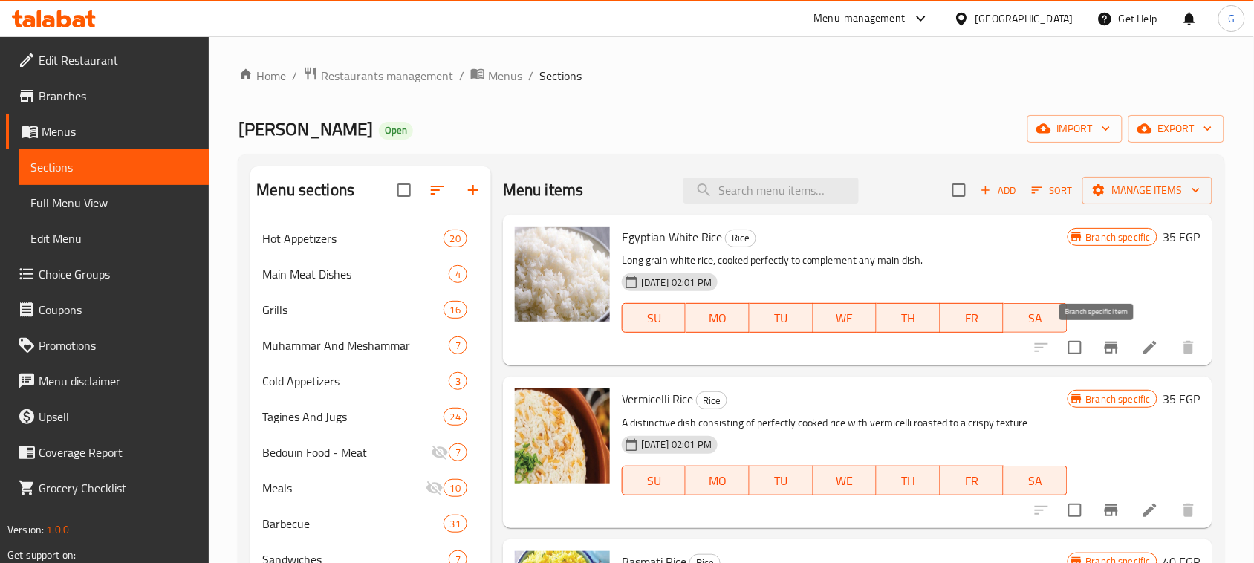
click at [1105, 354] on icon "Branch-specific-item" at bounding box center [1111, 348] width 13 height 12
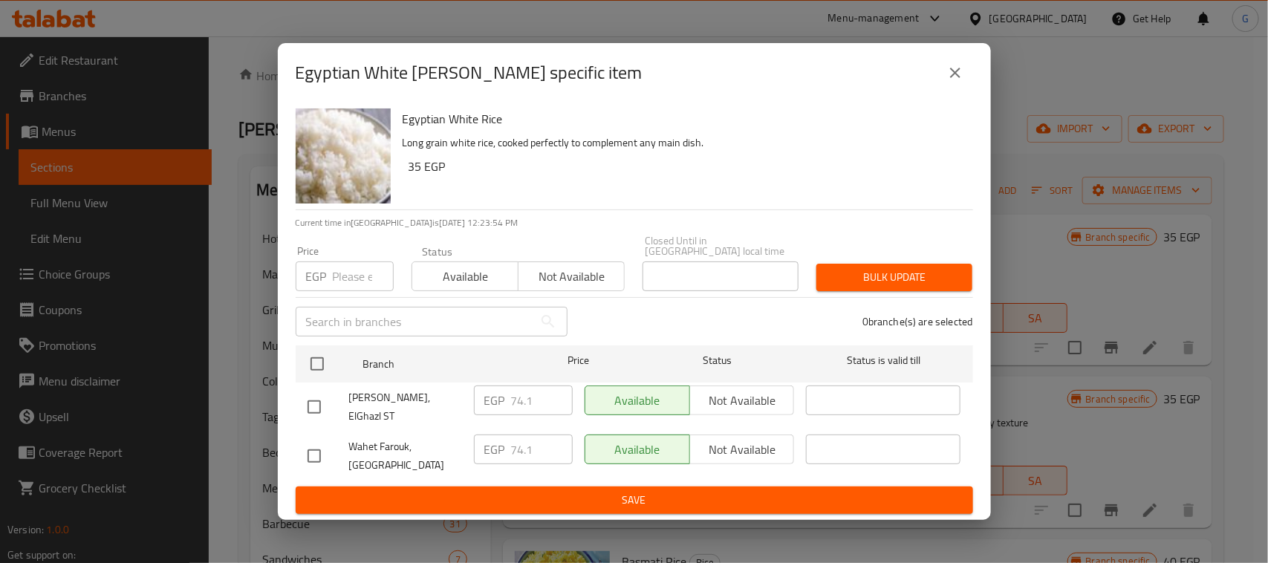
click at [299, 406] on input "checkbox" at bounding box center [314, 407] width 31 height 31
checkbox input "true"
click at [509, 406] on div "EGP 74.1 ​" at bounding box center [523, 401] width 99 height 30
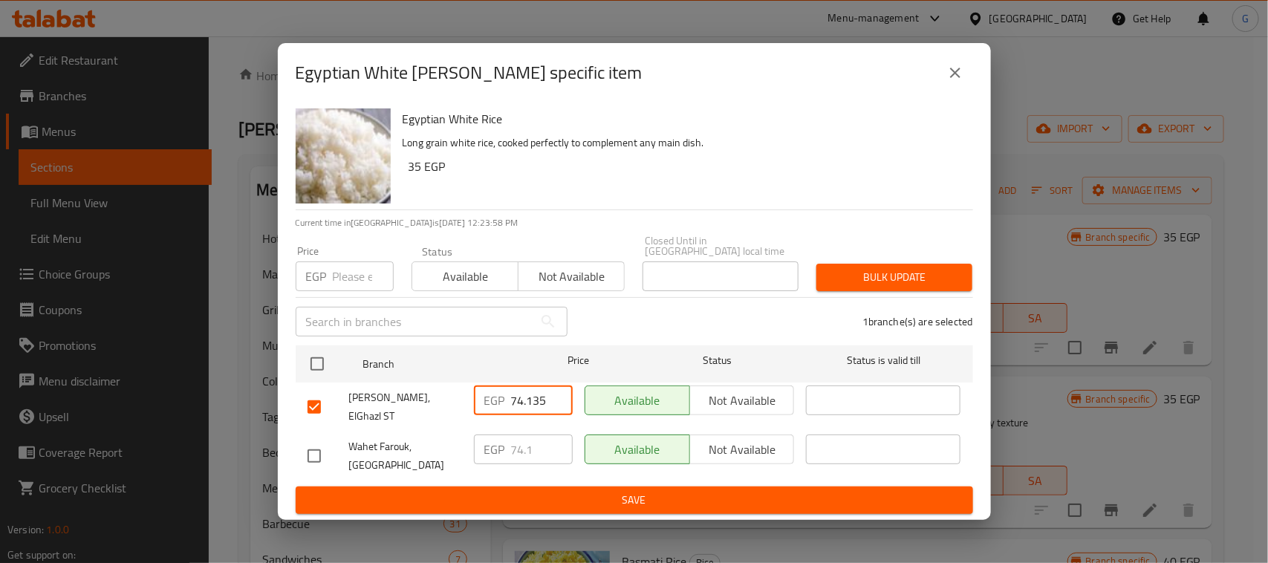
click at [528, 399] on input "74.135" at bounding box center [542, 401] width 62 height 30
type input "35"
click at [559, 487] on button "Save" at bounding box center [635, 500] width 678 height 27
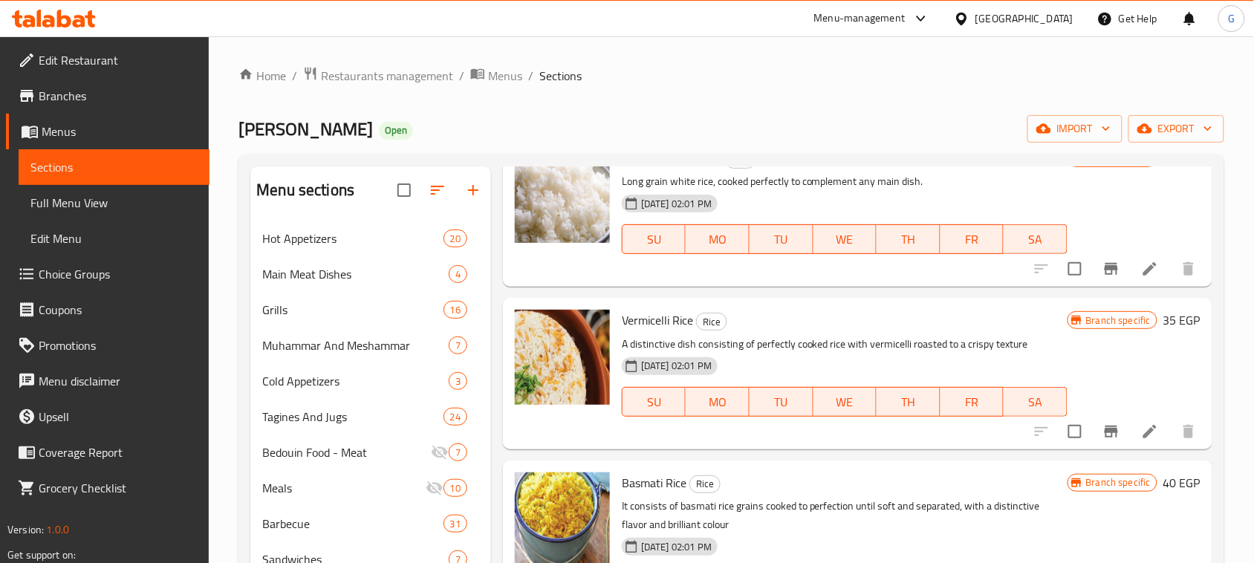
scroll to position [93, 0]
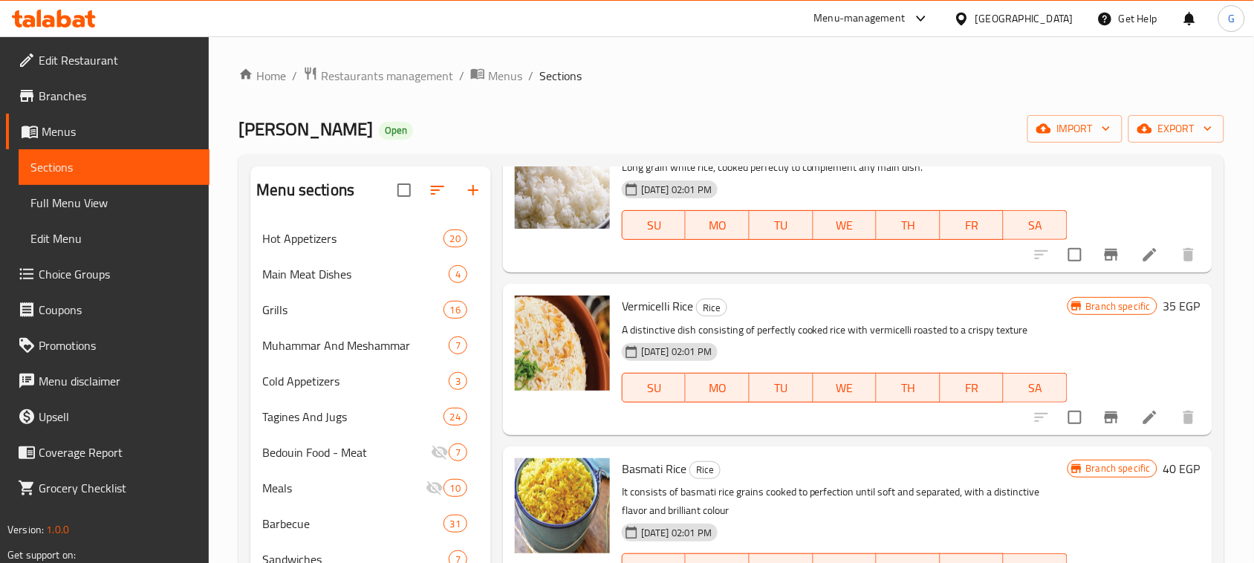
click at [1103, 421] on icon "Branch-specific-item" at bounding box center [1112, 418] width 18 height 18
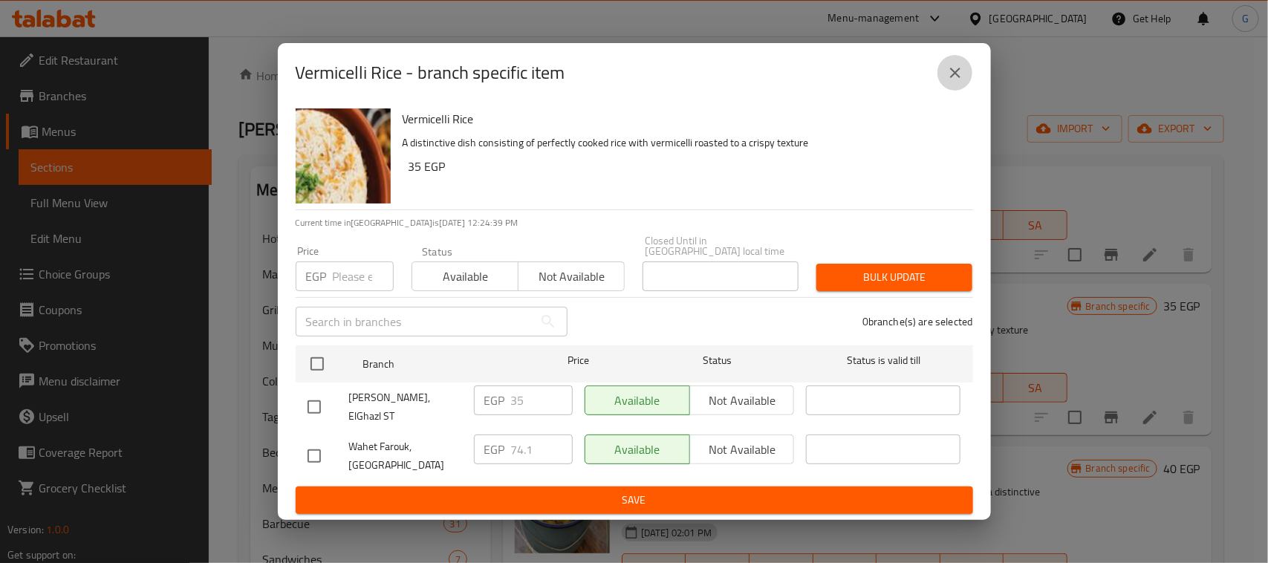
click at [950, 91] on button "close" at bounding box center [956, 73] width 36 height 36
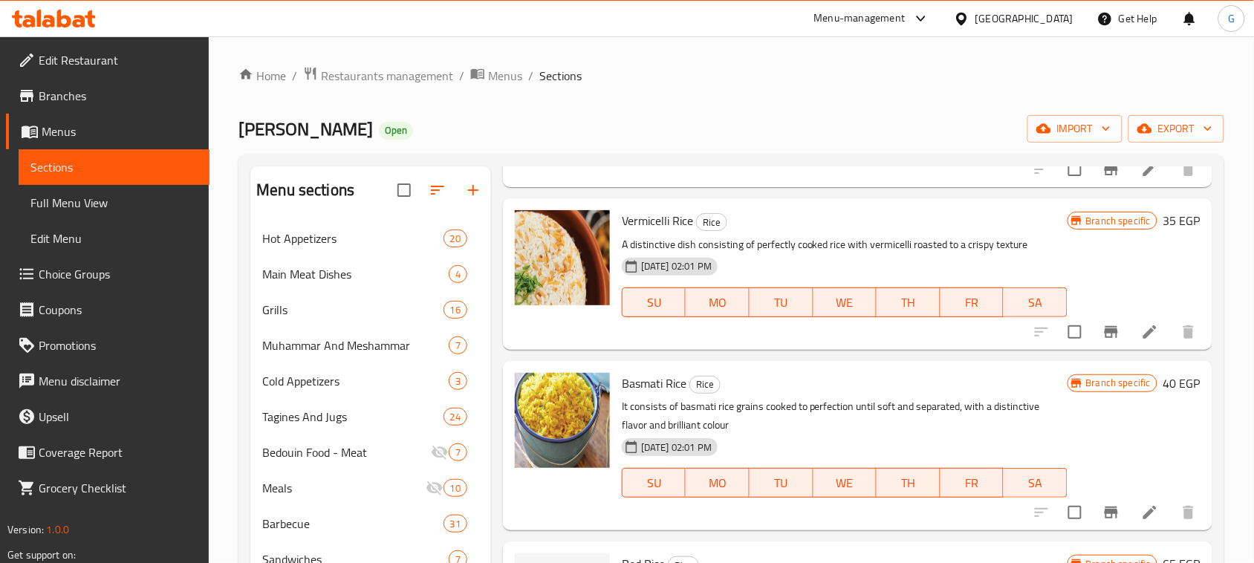
scroll to position [279, 0]
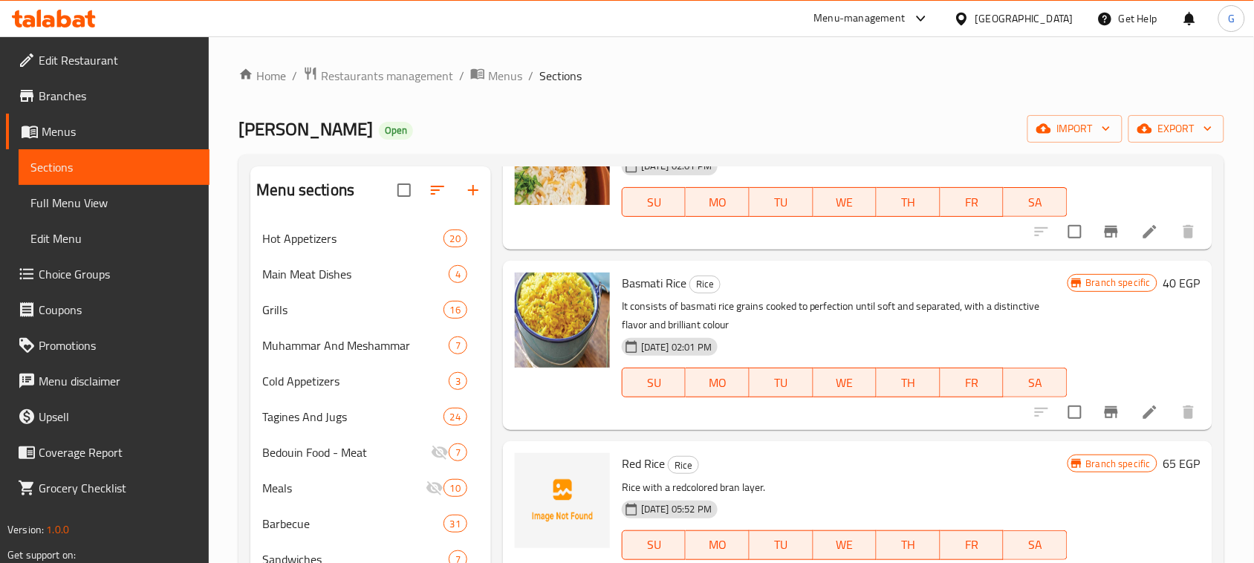
click at [1105, 411] on icon "Branch-specific-item" at bounding box center [1111, 412] width 13 height 12
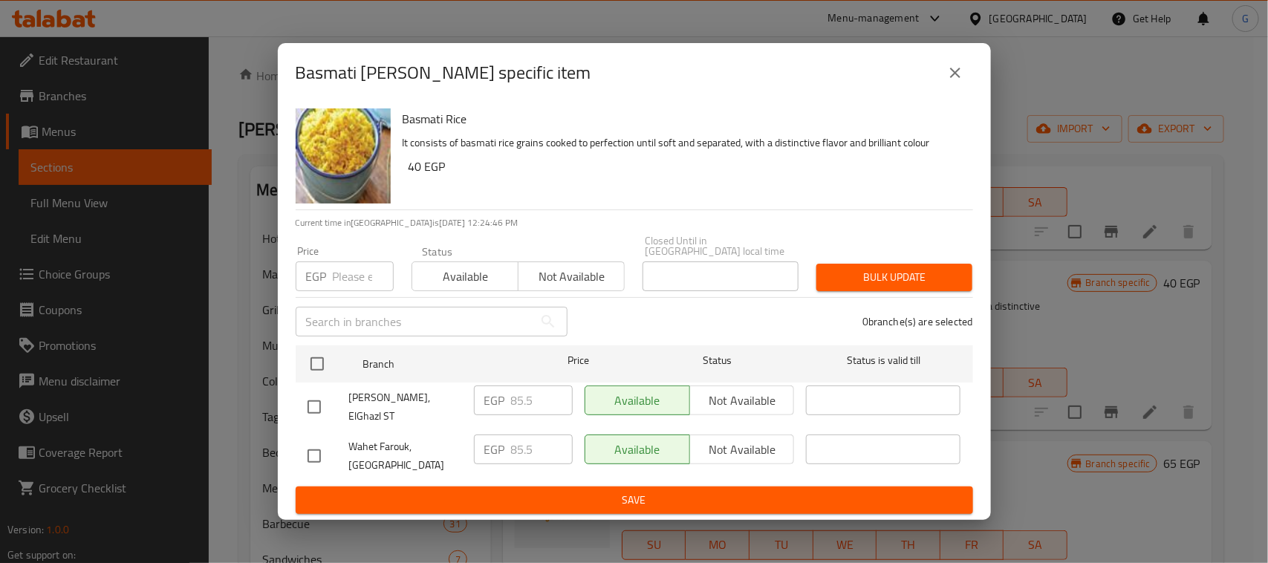
click at [311, 403] on input "checkbox" at bounding box center [314, 407] width 31 height 31
checkbox input "true"
drag, startPoint x: 502, startPoint y: 403, endPoint x: 520, endPoint y: 403, distance: 17.8
click at [502, 403] on p "EGP" at bounding box center [494, 401] width 21 height 18
click at [520, 403] on input "85.5" at bounding box center [542, 401] width 62 height 30
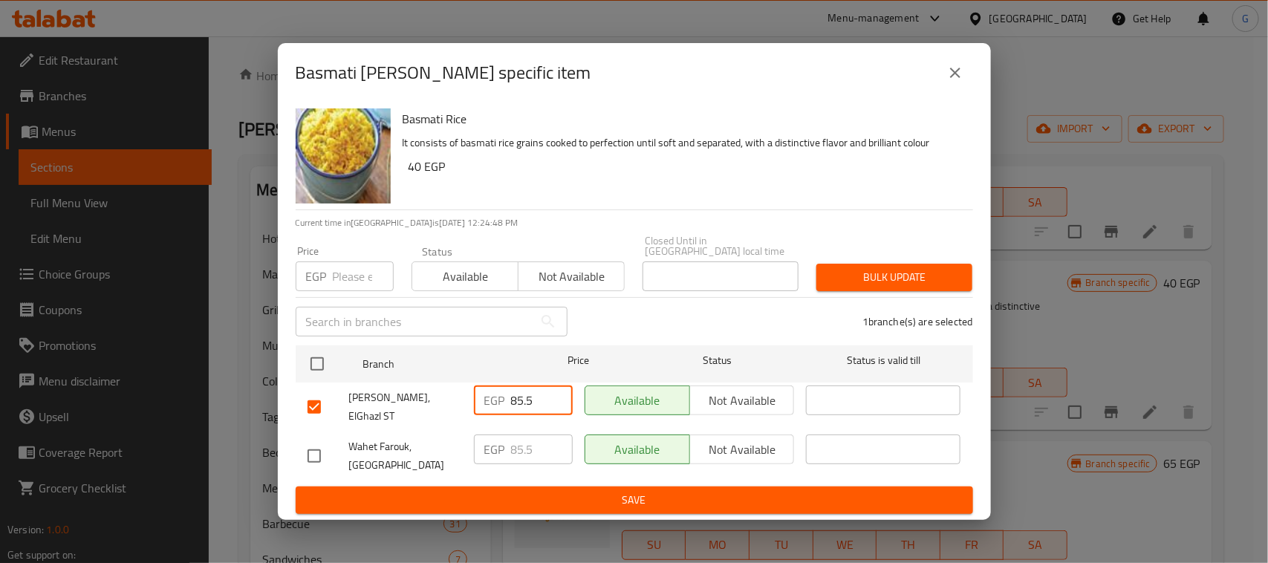
click at [520, 403] on input "85.5" at bounding box center [542, 401] width 62 height 30
type input "40"
click at [598, 491] on span "Save" at bounding box center [635, 500] width 654 height 19
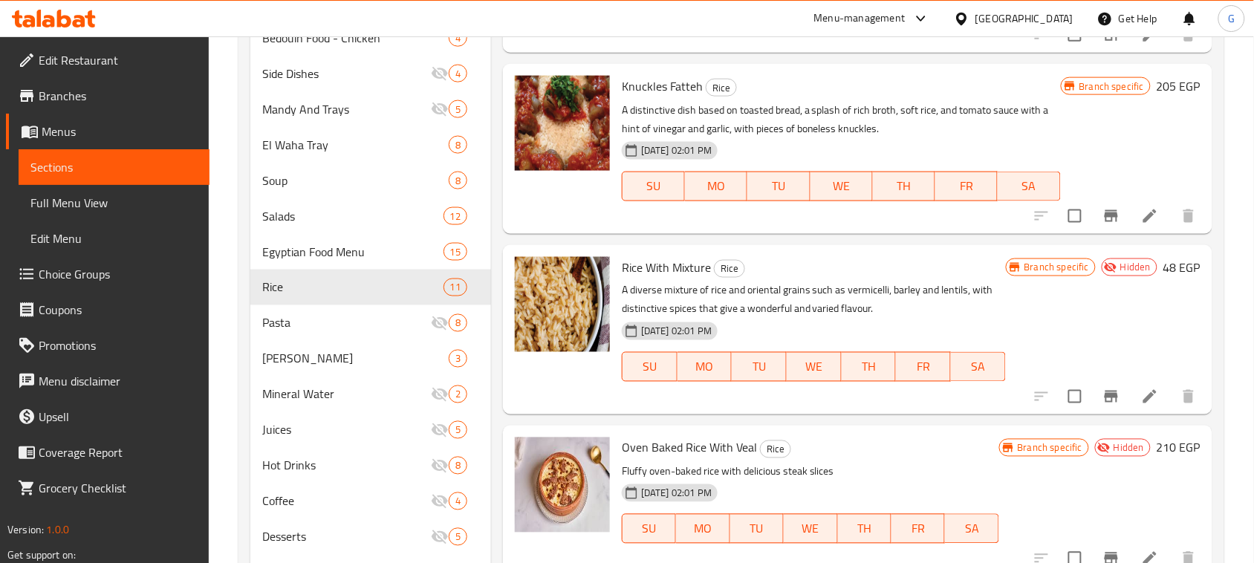
scroll to position [743, 0]
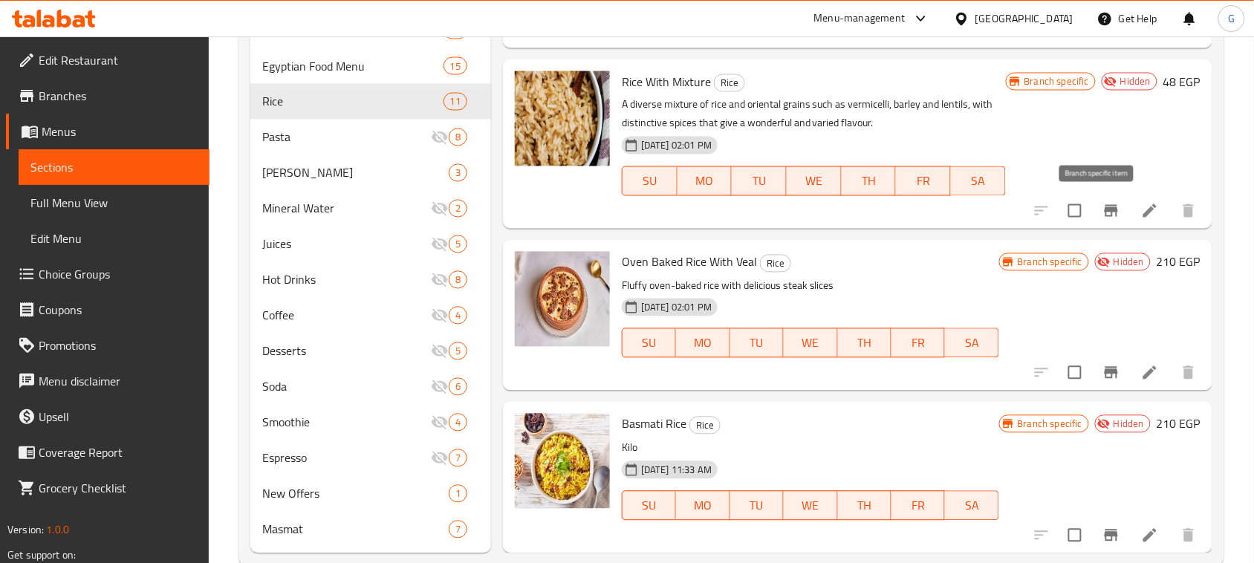
click at [1105, 210] on icon "Branch-specific-item" at bounding box center [1111, 211] width 13 height 12
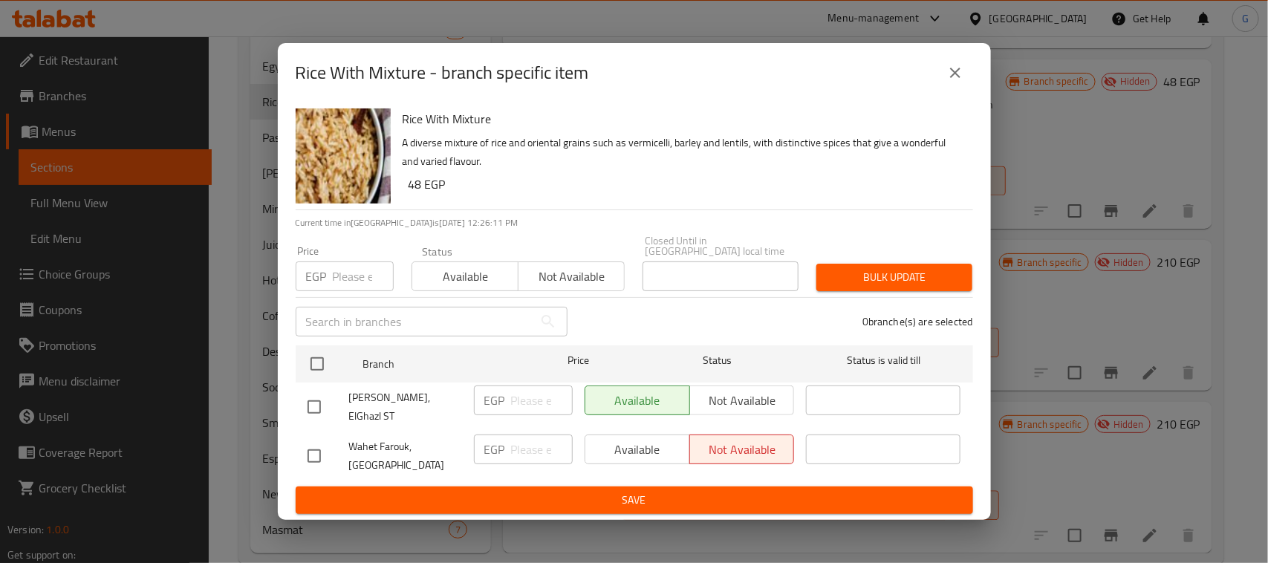
click at [317, 398] on input "checkbox" at bounding box center [314, 407] width 31 height 31
checkbox input "true"
click at [525, 405] on input "number" at bounding box center [542, 401] width 62 height 30
type input "48"
click at [551, 494] on span "Save" at bounding box center [635, 500] width 654 height 19
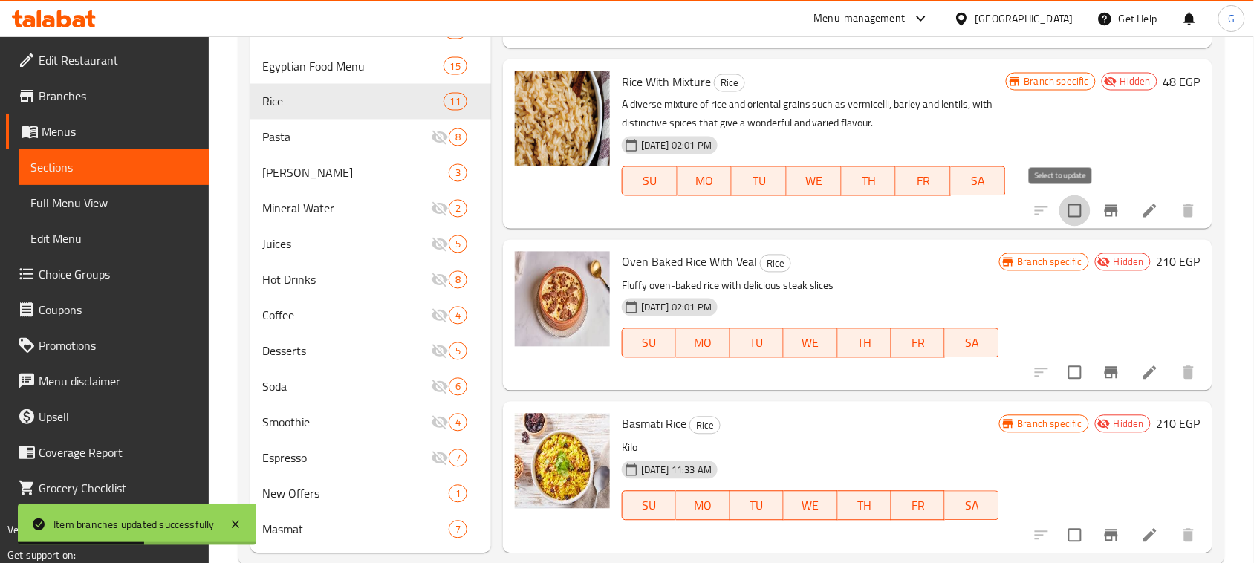
click at [1061, 212] on input "checkbox" at bounding box center [1075, 210] width 31 height 31
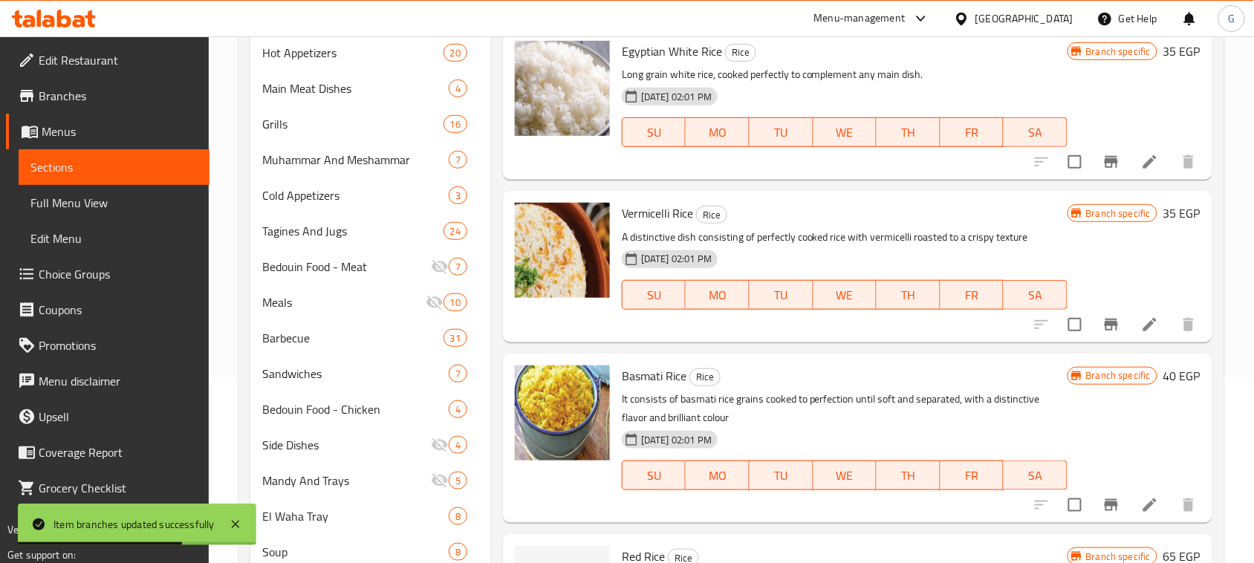
scroll to position [0, 0]
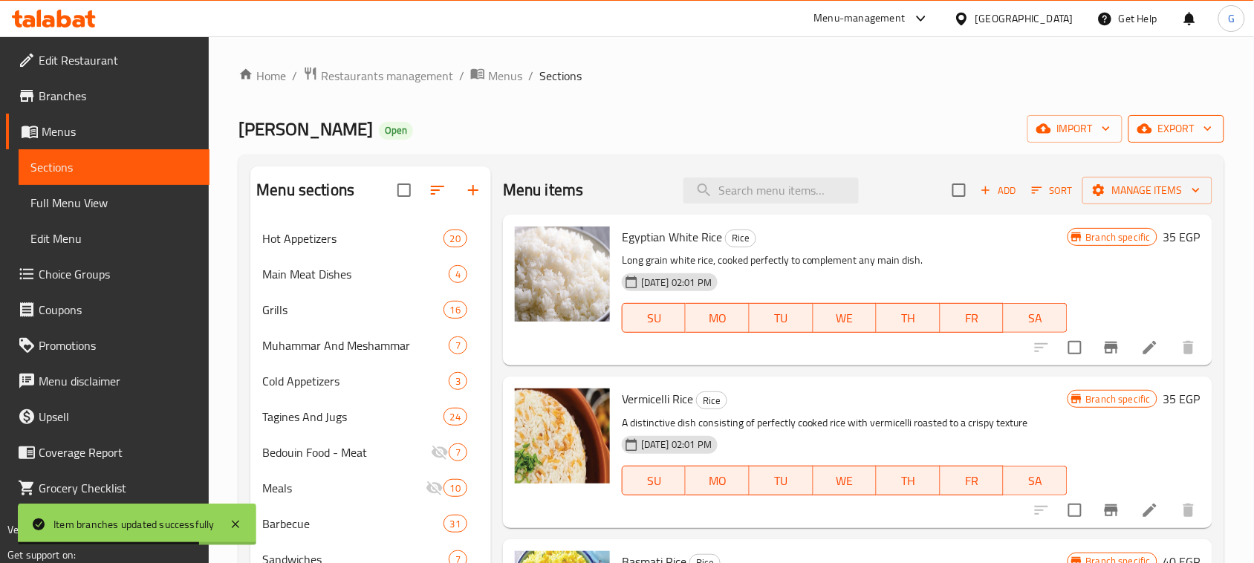
click at [1185, 121] on span "export" at bounding box center [1177, 129] width 72 height 19
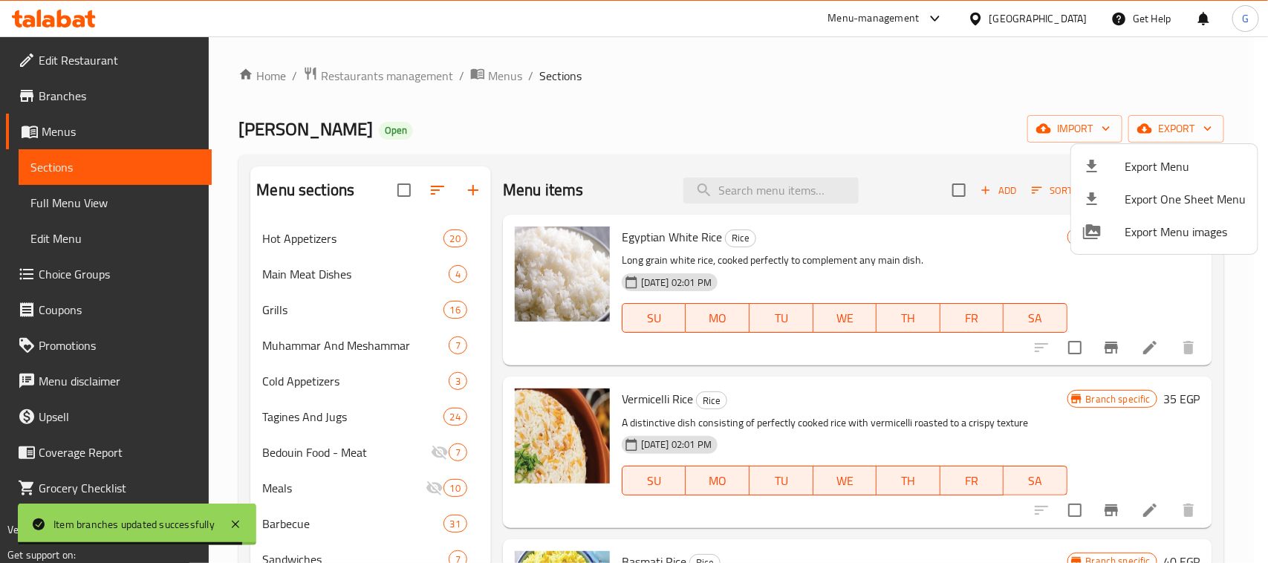
drag, startPoint x: 920, startPoint y: 141, endPoint x: 927, endPoint y: 140, distance: 7.6
click at [919, 141] on div at bounding box center [634, 281] width 1268 height 563
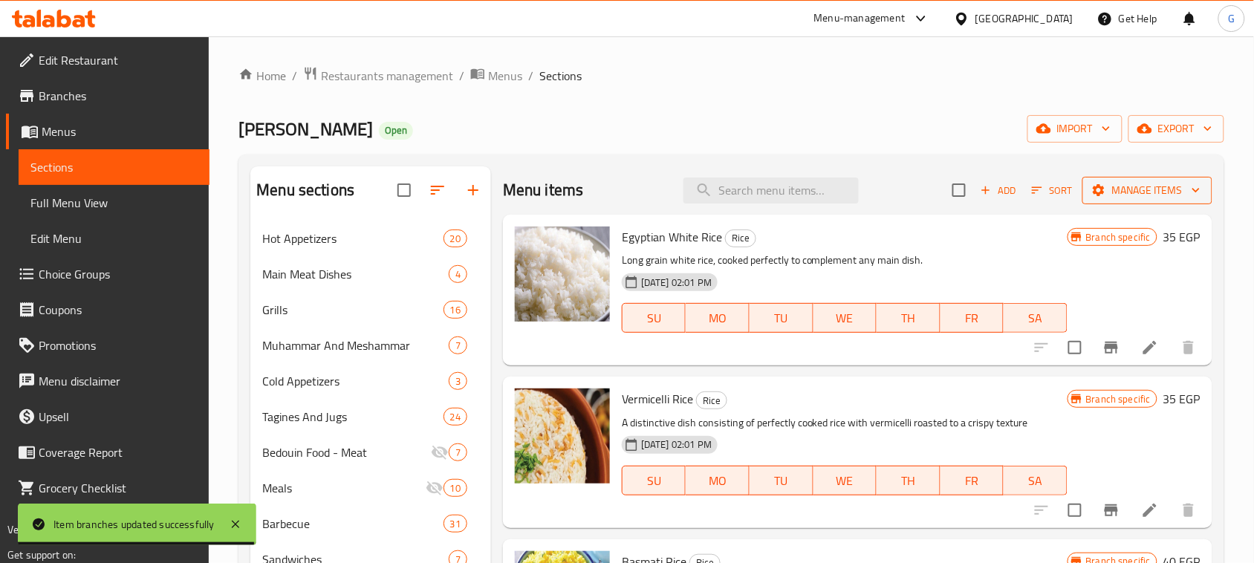
click at [1112, 197] on span "Manage items" at bounding box center [1148, 190] width 106 height 19
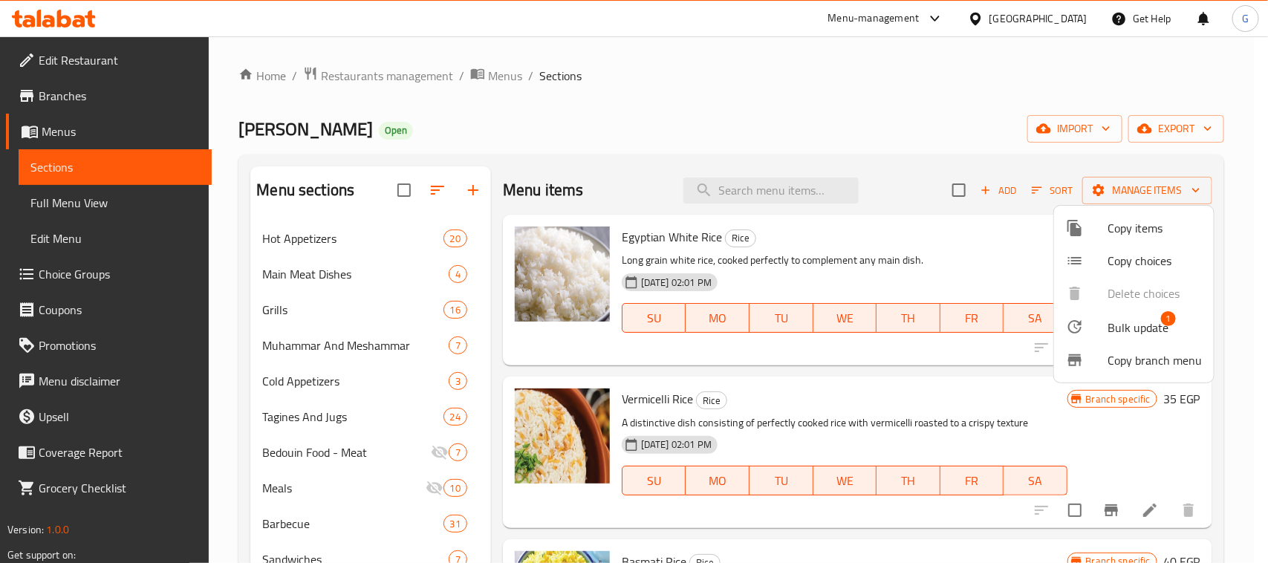
click at [1108, 331] on span "Bulk update" at bounding box center [1138, 328] width 61 height 18
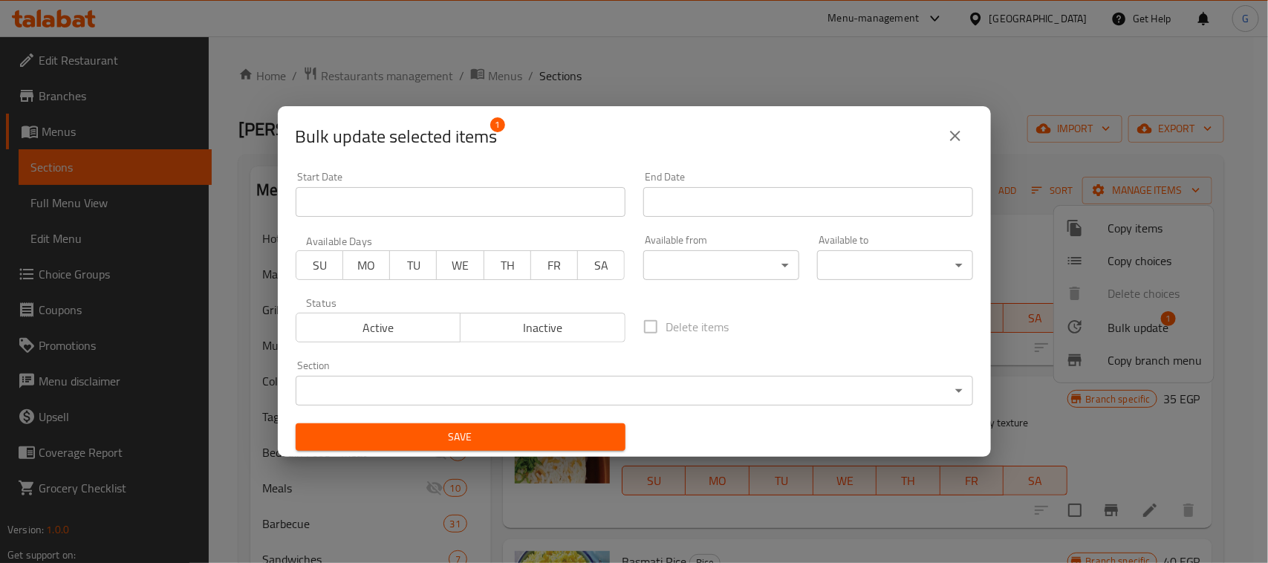
click at [409, 333] on span "Active" at bounding box center [378, 328] width 153 height 22
click at [458, 442] on span "Save" at bounding box center [461, 437] width 306 height 19
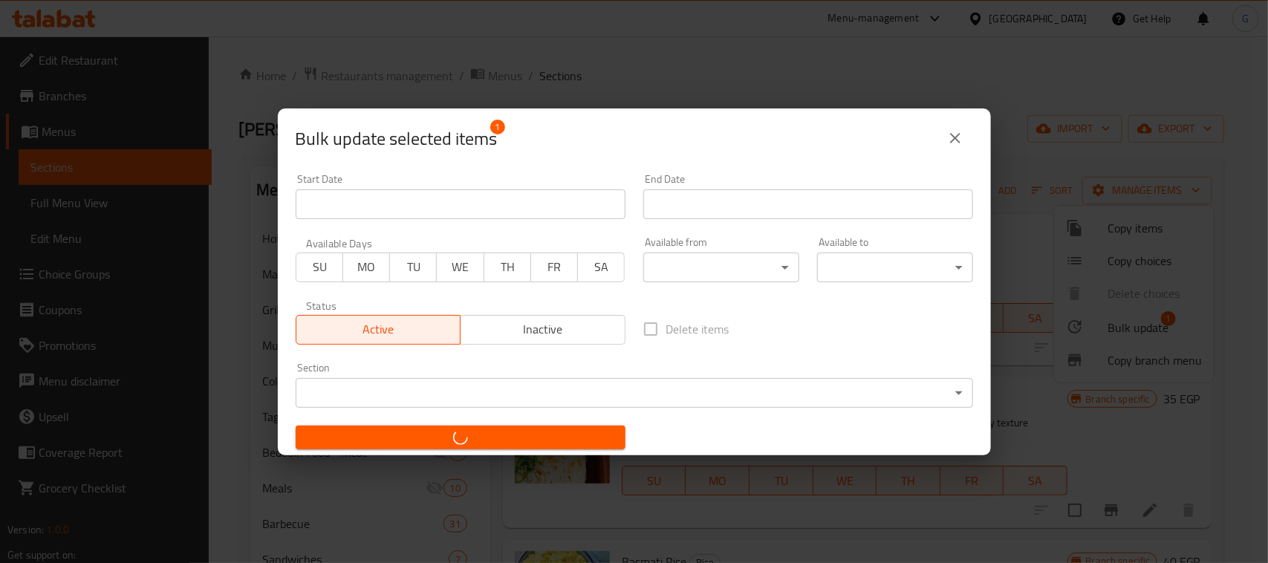
checkbox input "false"
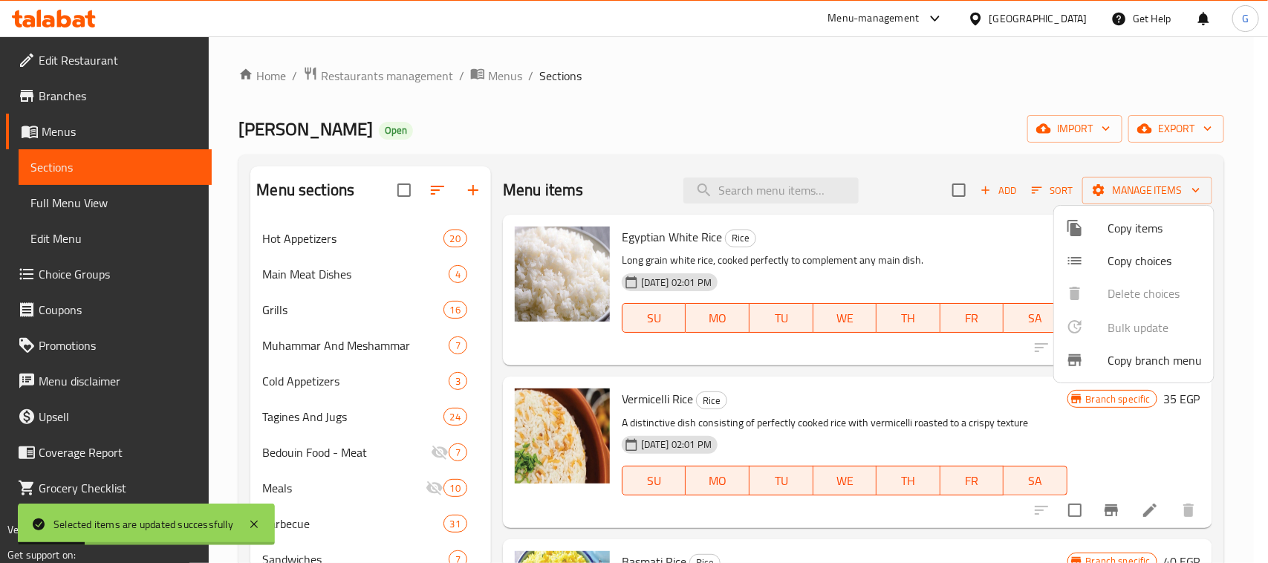
click at [821, 395] on div at bounding box center [634, 281] width 1268 height 563
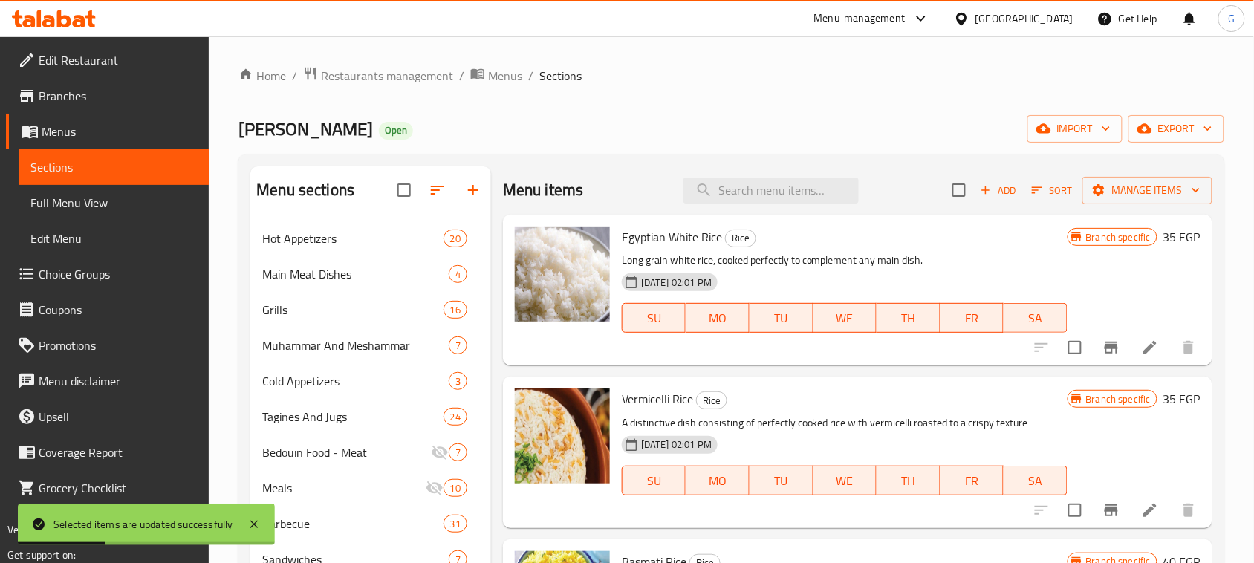
click at [834, 392] on h6 "Vermicelli Rice Rice" at bounding box center [845, 399] width 446 height 21
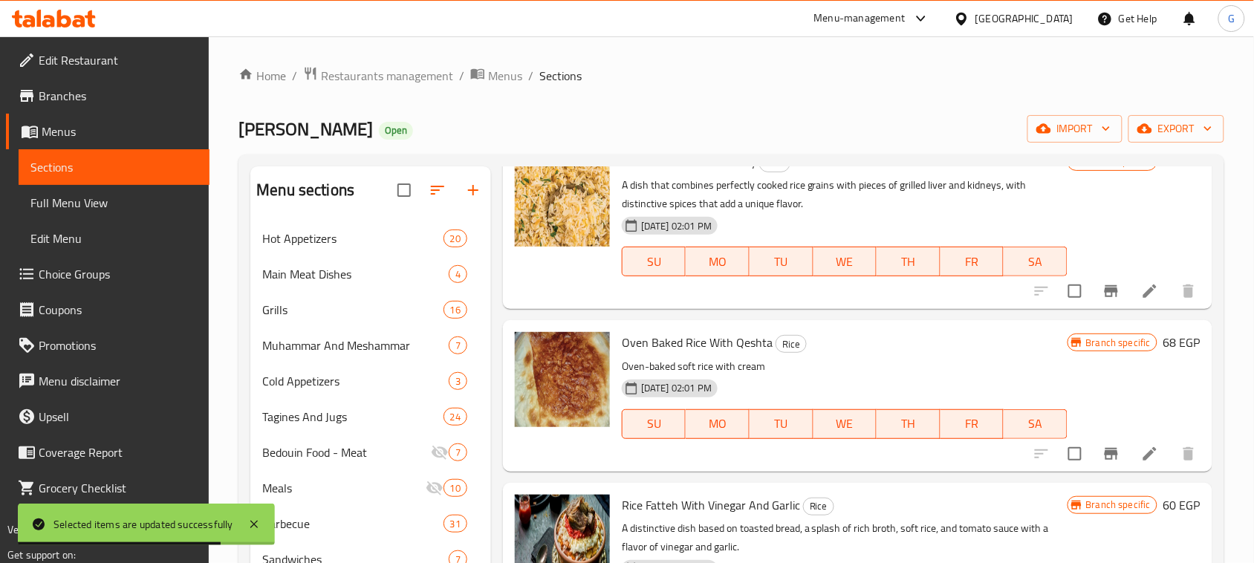
scroll to position [785, 0]
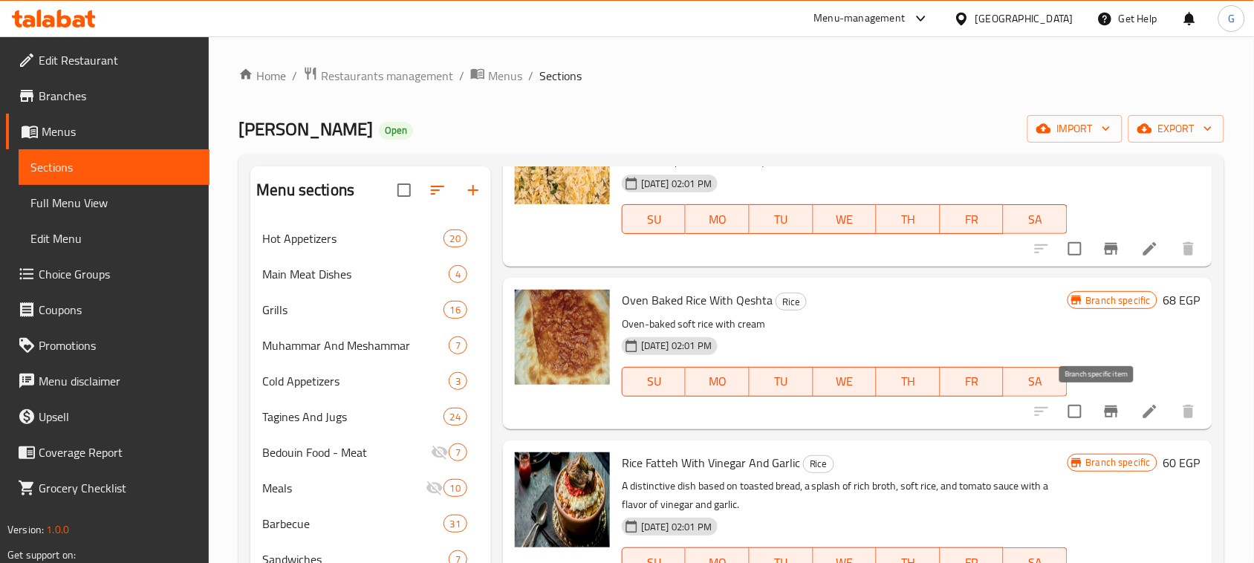
click at [1103, 414] on icon "Branch-specific-item" at bounding box center [1112, 412] width 18 height 18
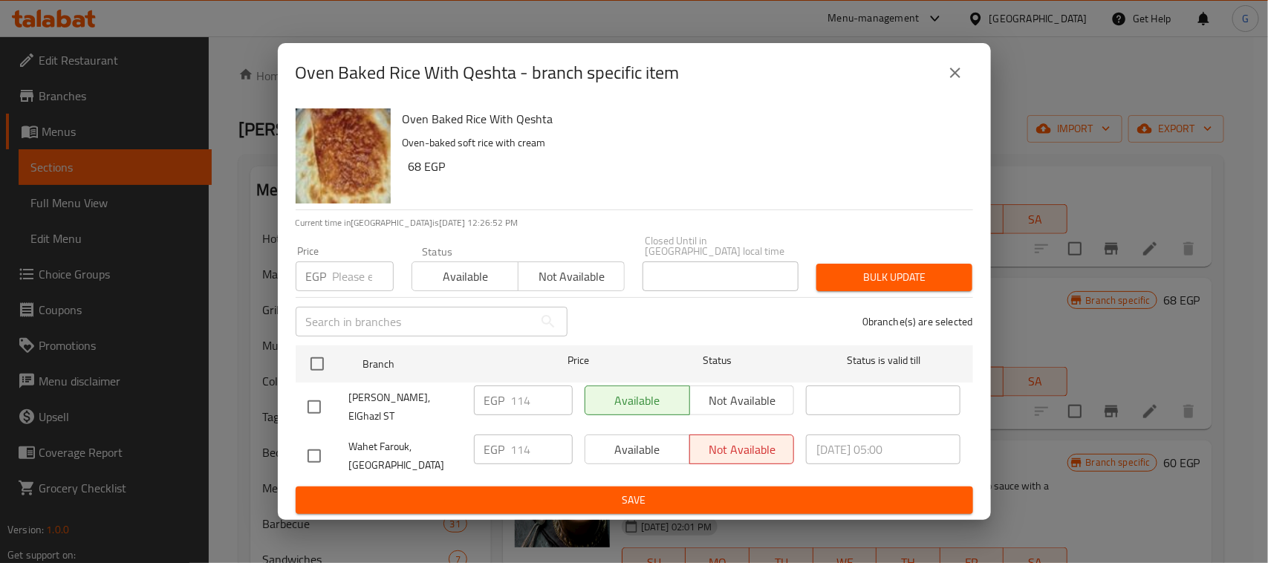
click at [314, 406] on input "checkbox" at bounding box center [314, 407] width 31 height 31
checkbox input "true"
click at [521, 398] on input "114" at bounding box center [542, 401] width 62 height 30
click at [520, 398] on input "114" at bounding box center [542, 401] width 62 height 30
type input "68"
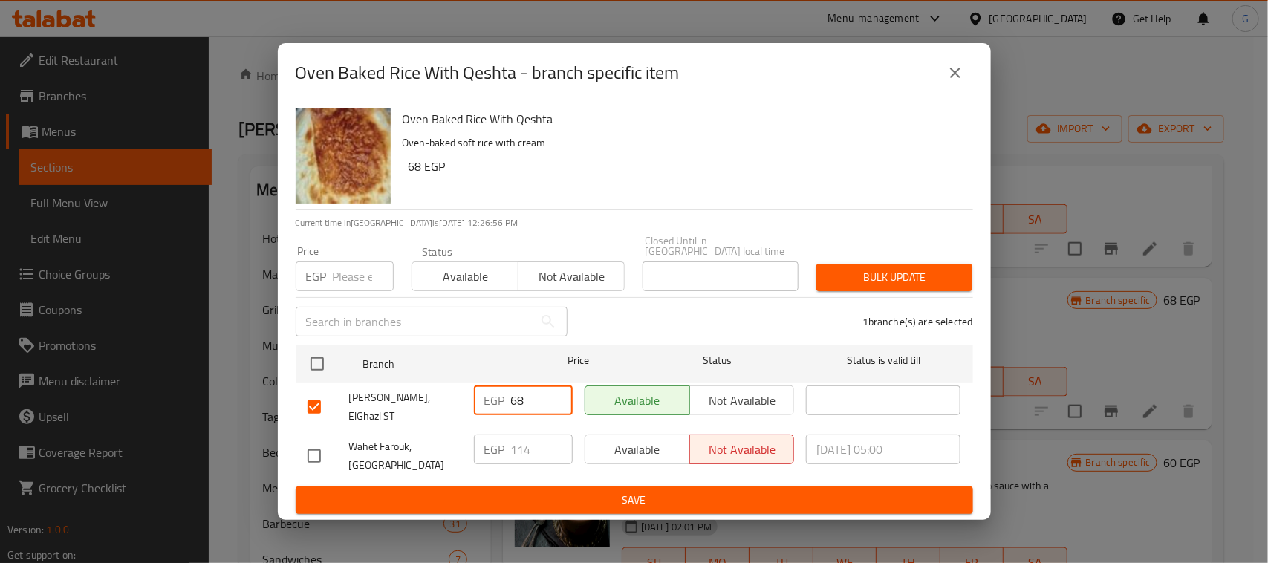
click at [545, 491] on span "Save" at bounding box center [635, 500] width 654 height 19
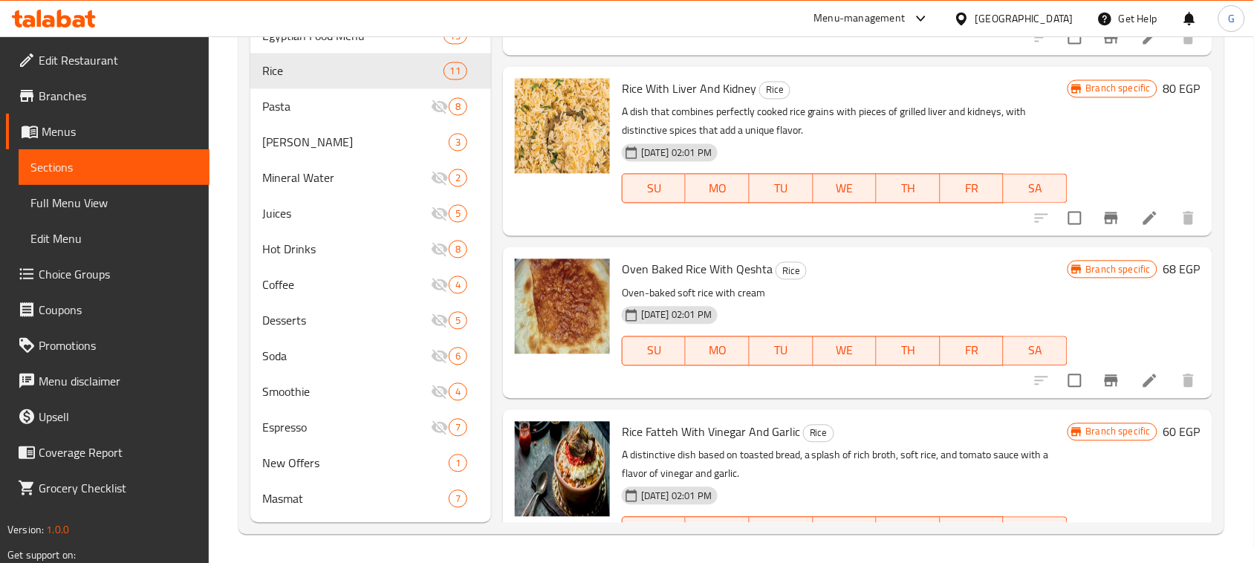
scroll to position [0, 0]
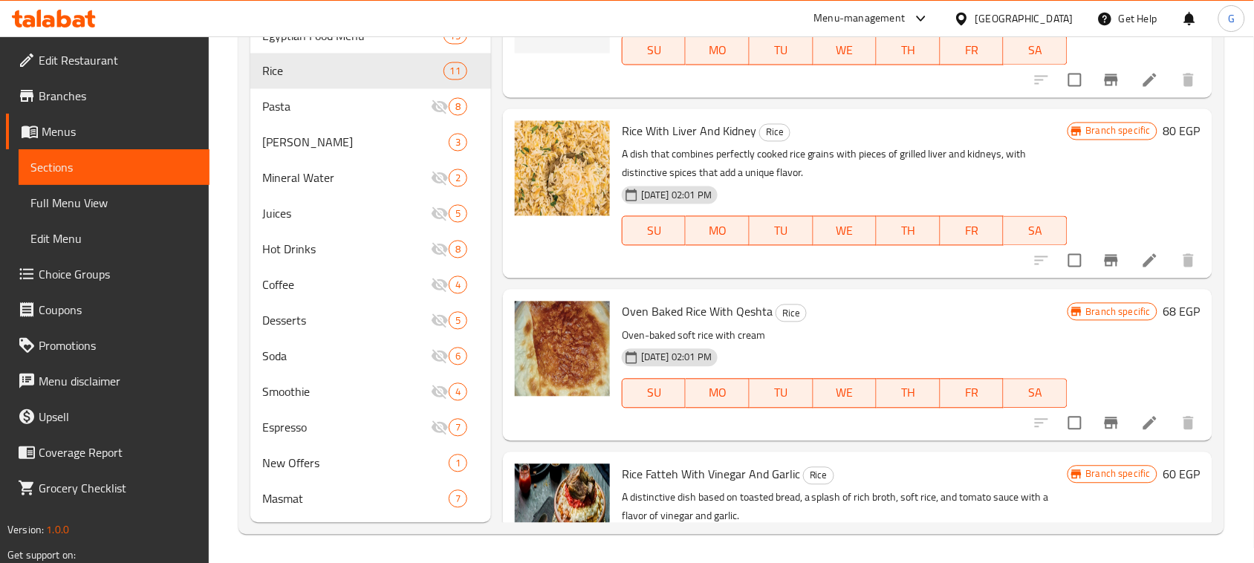
click at [1105, 258] on icon "Branch-specific-item" at bounding box center [1111, 261] width 13 height 12
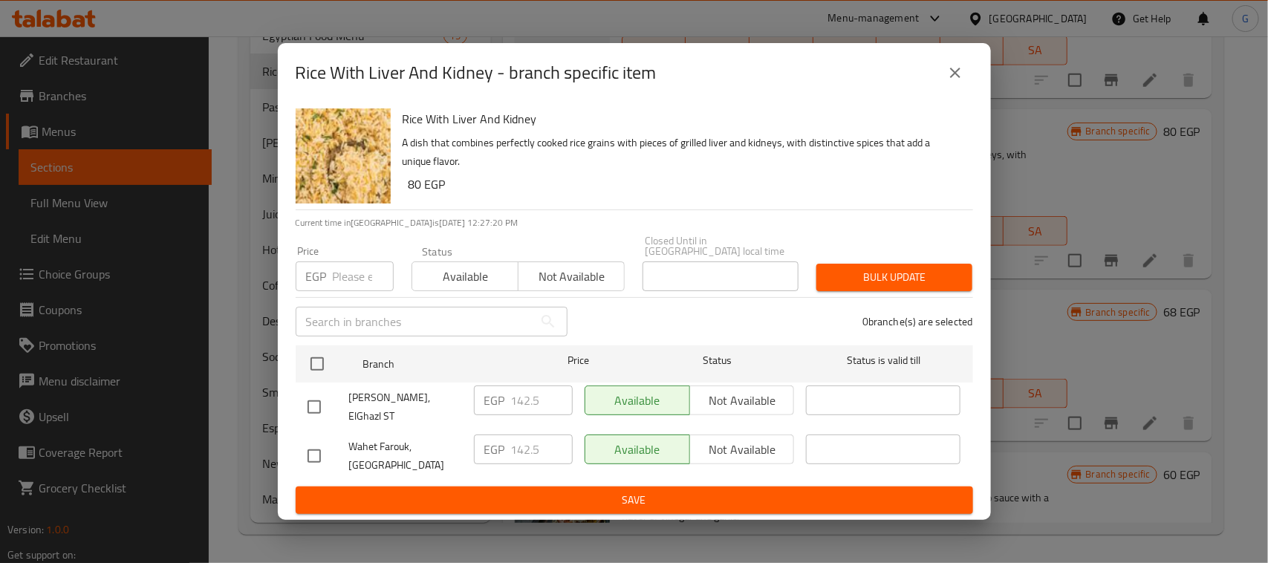
click at [314, 402] on input "checkbox" at bounding box center [314, 407] width 31 height 31
checkbox input "true"
click at [525, 398] on input "142.5" at bounding box center [542, 401] width 62 height 30
click at [525, 395] on input "142.5" at bounding box center [542, 401] width 62 height 30
type input "80"
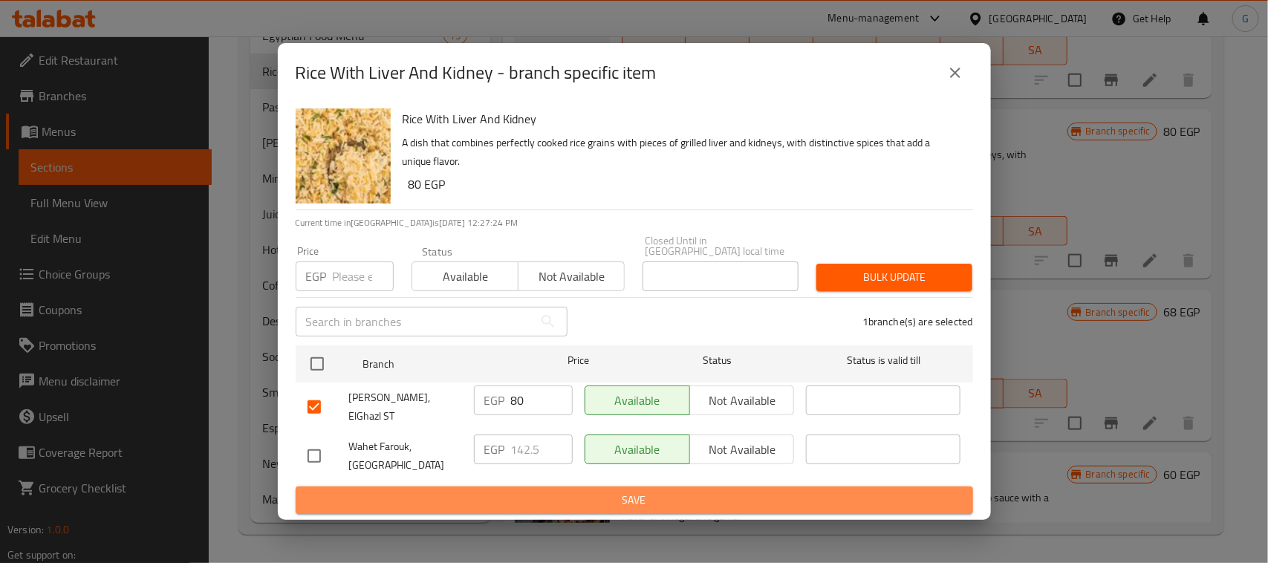
click at [535, 491] on span "Save" at bounding box center [635, 500] width 654 height 19
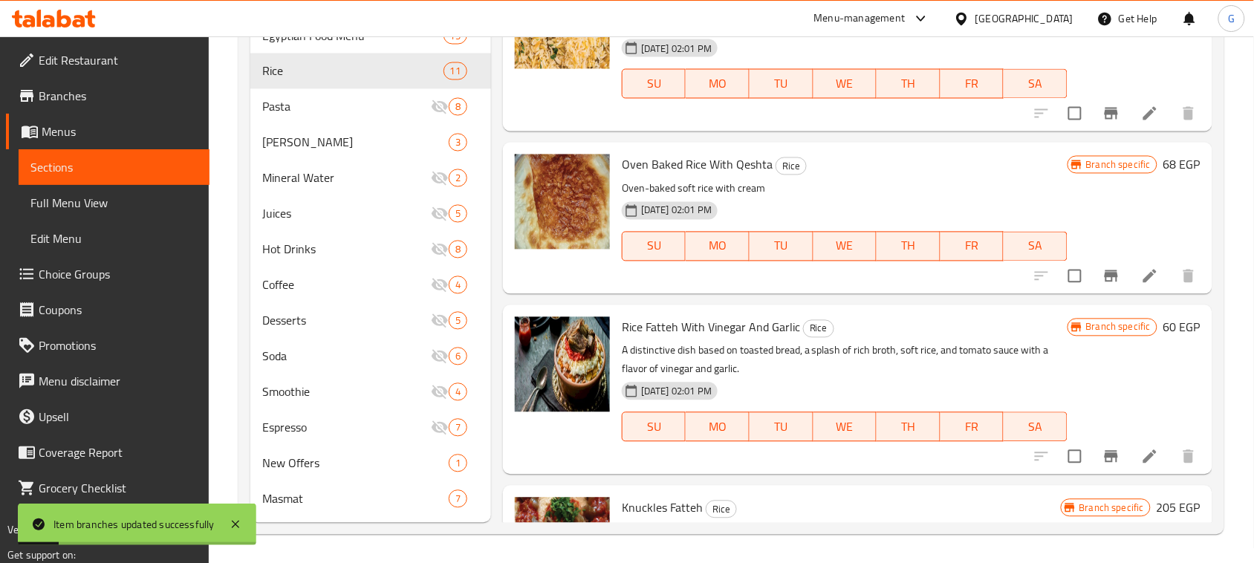
scroll to position [186, 0]
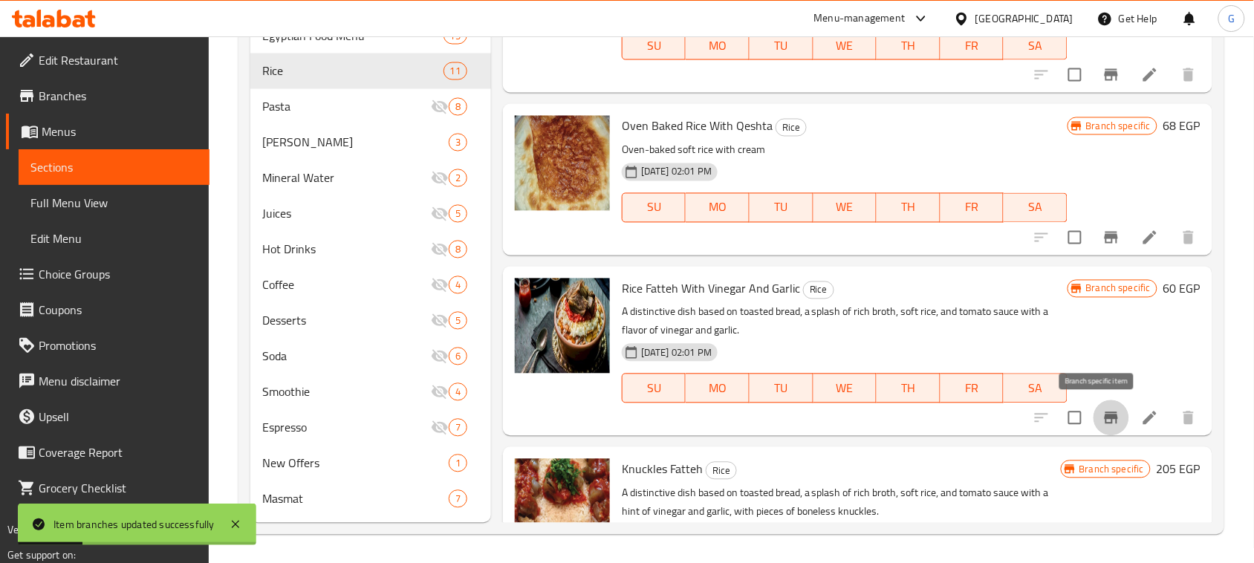
click at [1103, 421] on icon "Branch-specific-item" at bounding box center [1112, 418] width 18 height 18
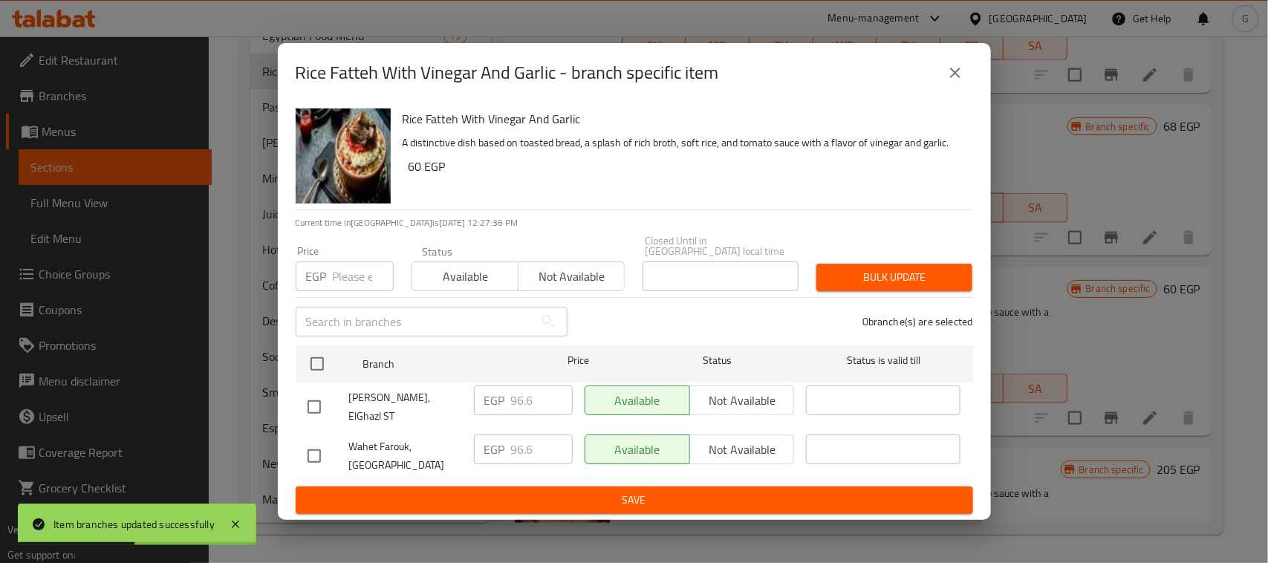
click at [311, 409] on input "checkbox" at bounding box center [314, 407] width 31 height 31
checkbox input "true"
click at [511, 405] on input "96.6" at bounding box center [542, 401] width 62 height 30
click at [513, 405] on input "96.6" at bounding box center [542, 401] width 62 height 30
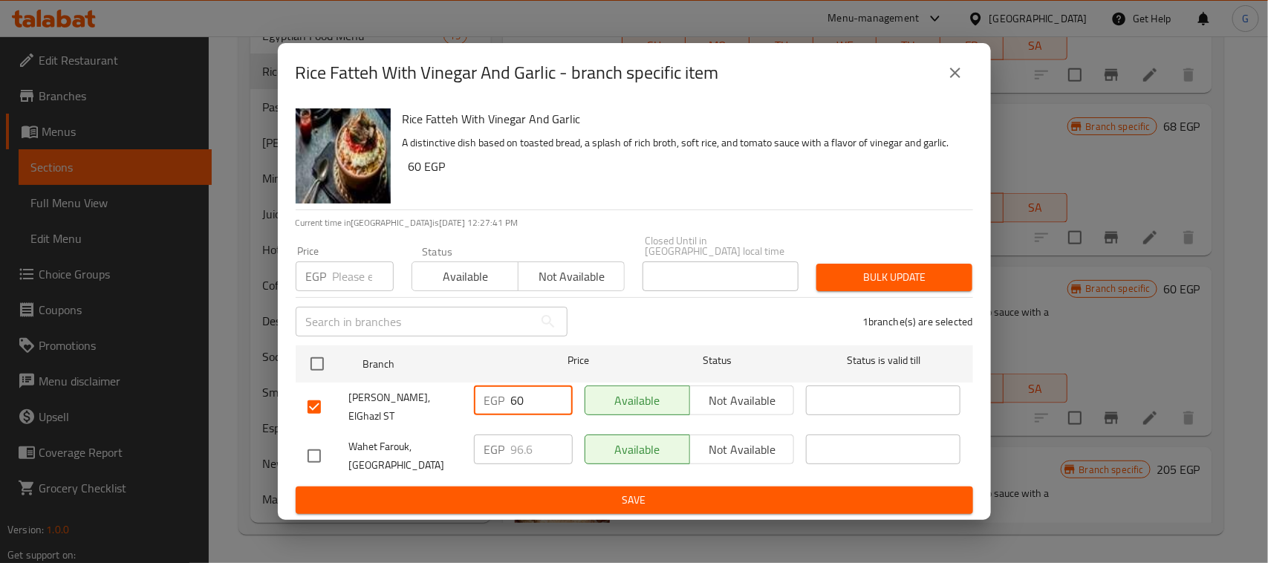
type input "60"
click at [528, 491] on span "Save" at bounding box center [635, 500] width 654 height 19
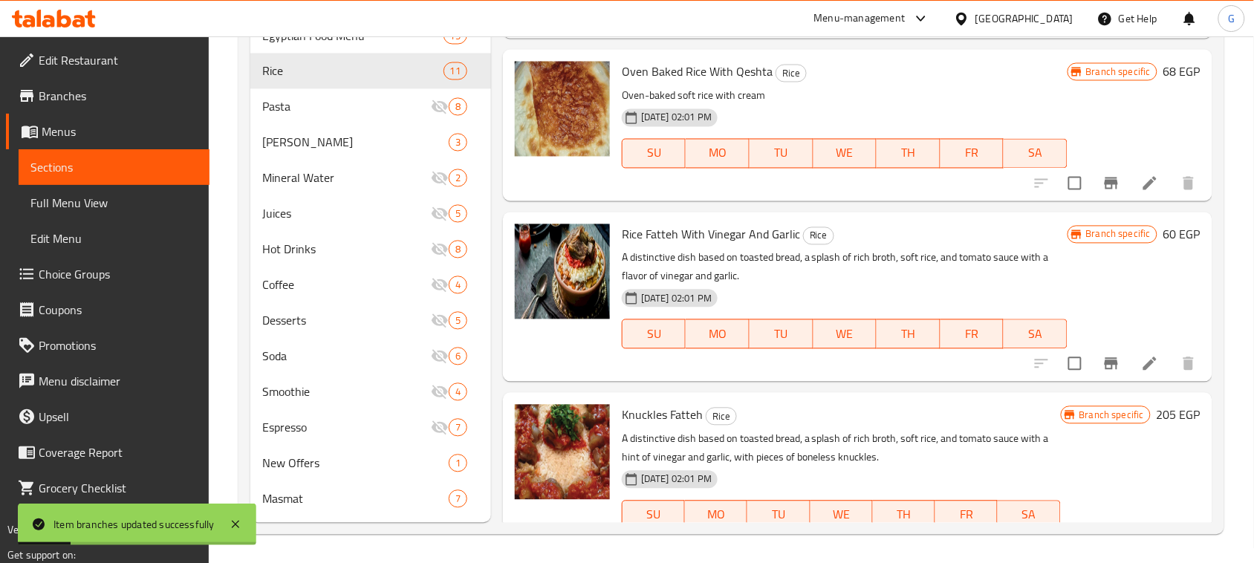
scroll to position [279, 0]
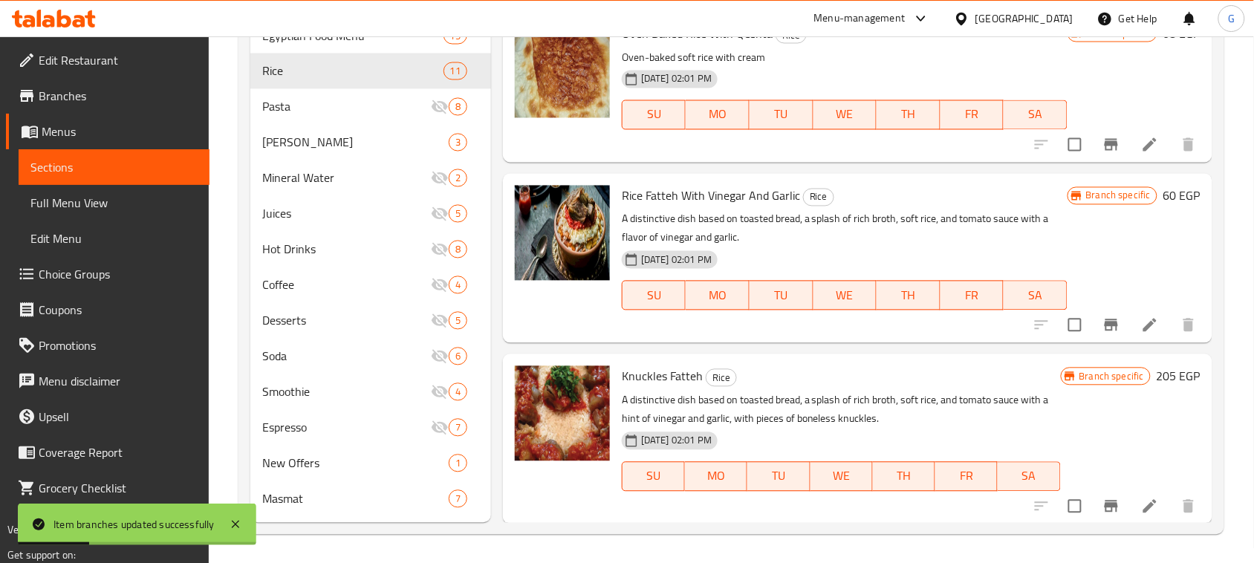
click at [1098, 518] on button "Branch-specific-item" at bounding box center [1112, 507] width 36 height 36
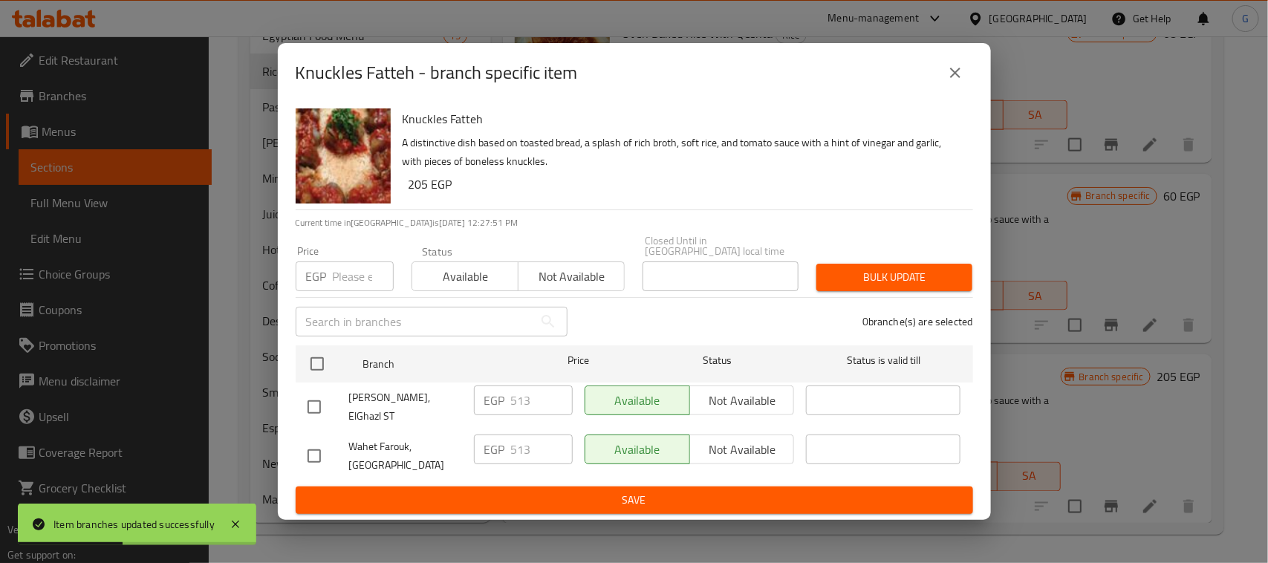
click at [312, 402] on input "checkbox" at bounding box center [314, 407] width 31 height 31
checkbox input "true"
click at [522, 403] on input "513" at bounding box center [542, 401] width 62 height 30
type input "205"
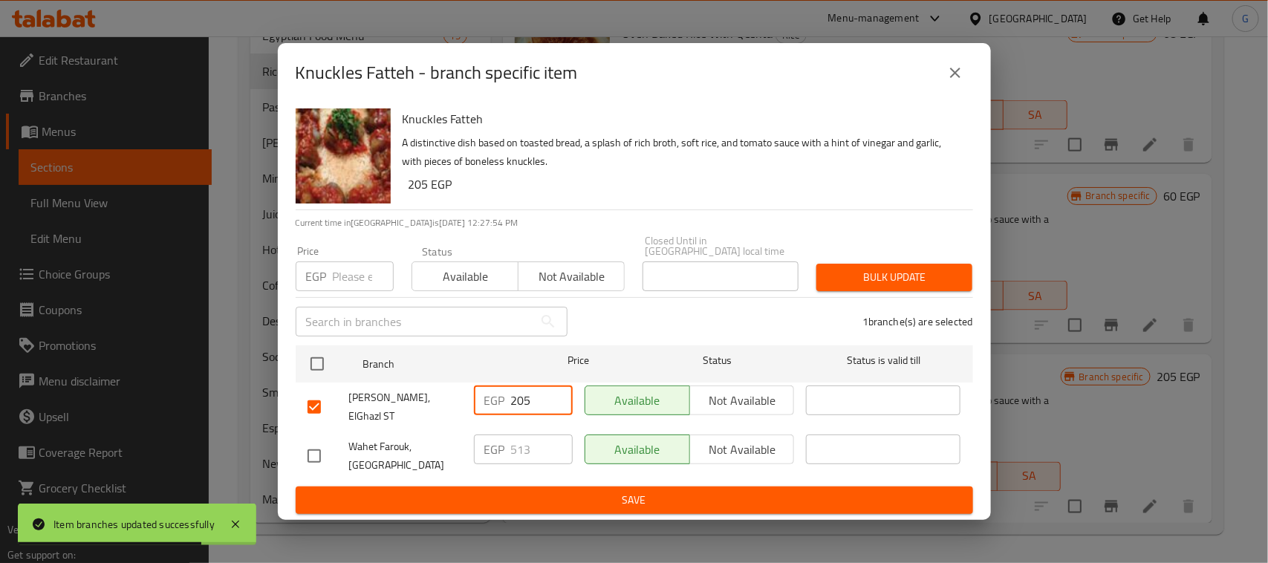
click at [574, 491] on span "Save" at bounding box center [635, 500] width 654 height 19
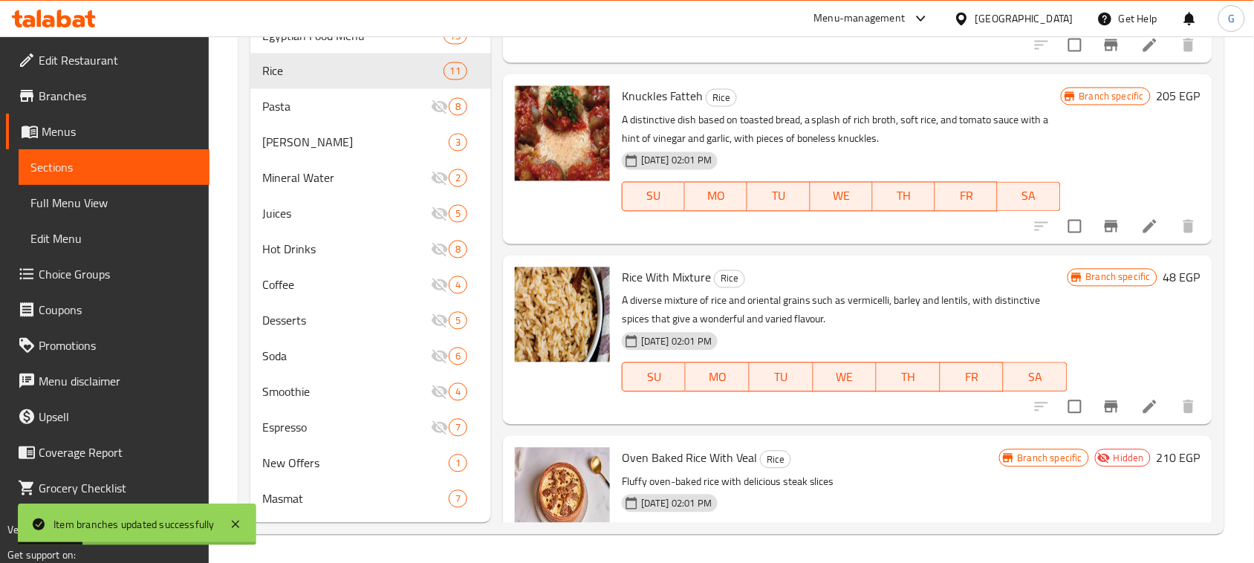
scroll to position [652, 0]
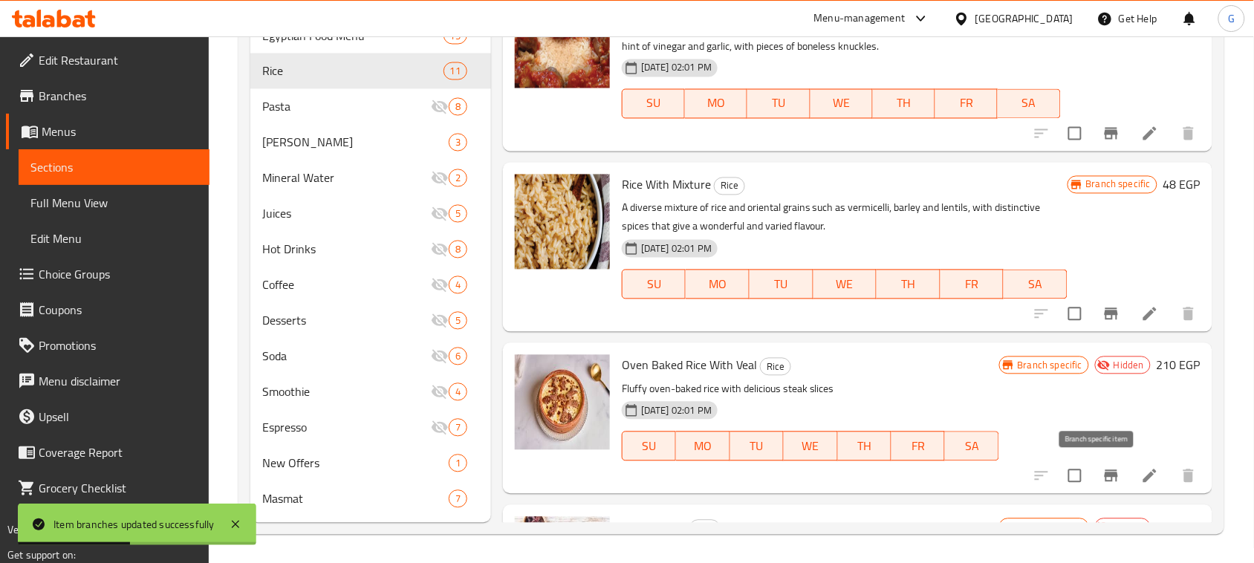
click at [1103, 476] on icon "Branch-specific-item" at bounding box center [1112, 476] width 18 height 18
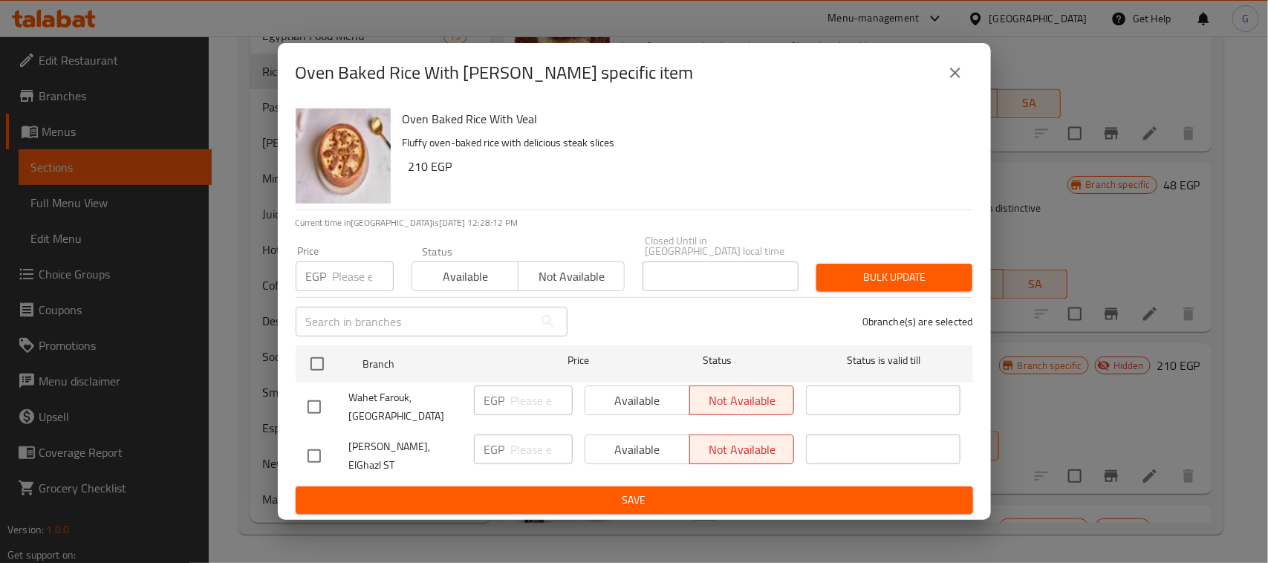
drag, startPoint x: 305, startPoint y: 453, endPoint x: 320, endPoint y: 451, distance: 14.3
click at [305, 452] on input "checkbox" at bounding box center [314, 456] width 31 height 31
checkbox input "true"
click at [516, 453] on input "number" at bounding box center [542, 450] width 62 height 30
type input "210"
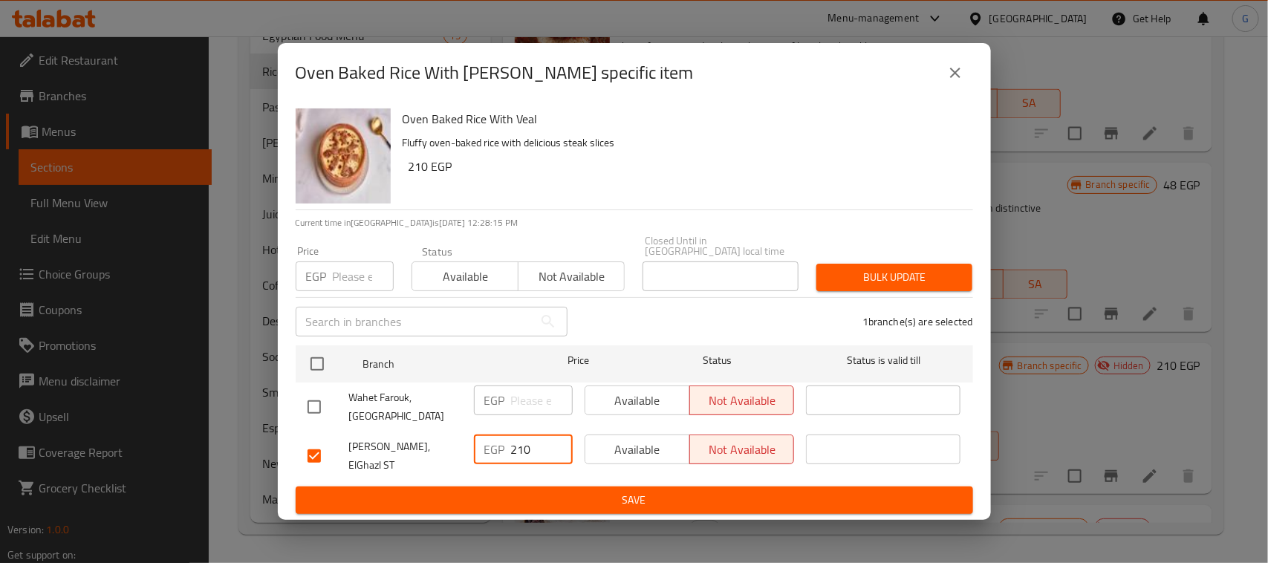
click at [675, 451] on span "Available" at bounding box center [637, 450] width 93 height 22
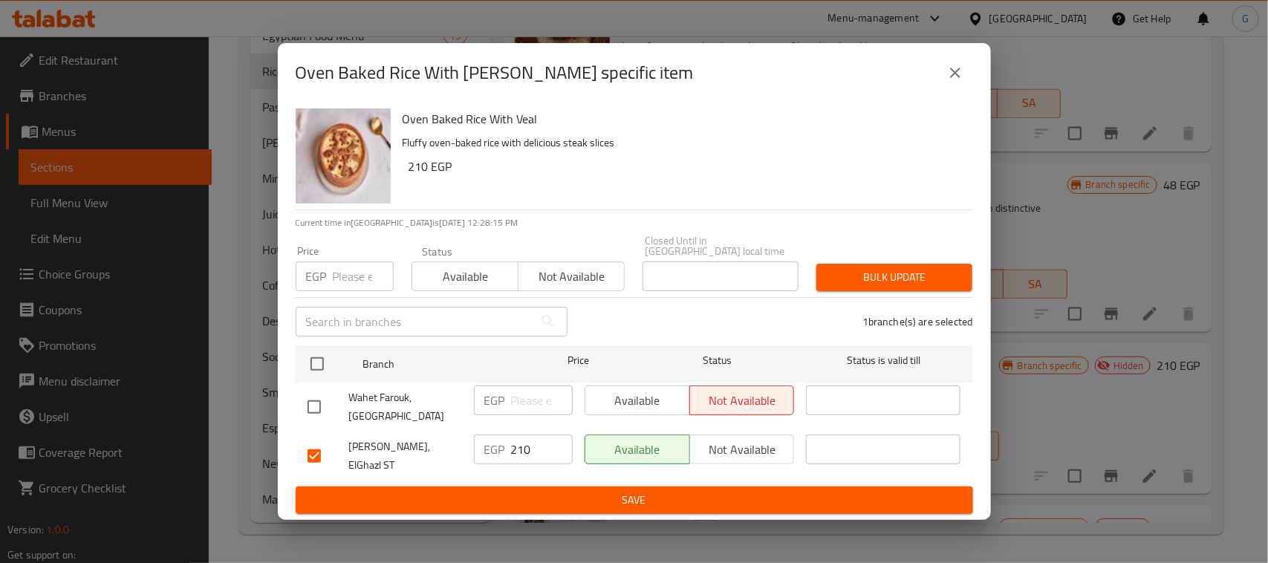
click at [671, 491] on span "Save" at bounding box center [635, 500] width 654 height 19
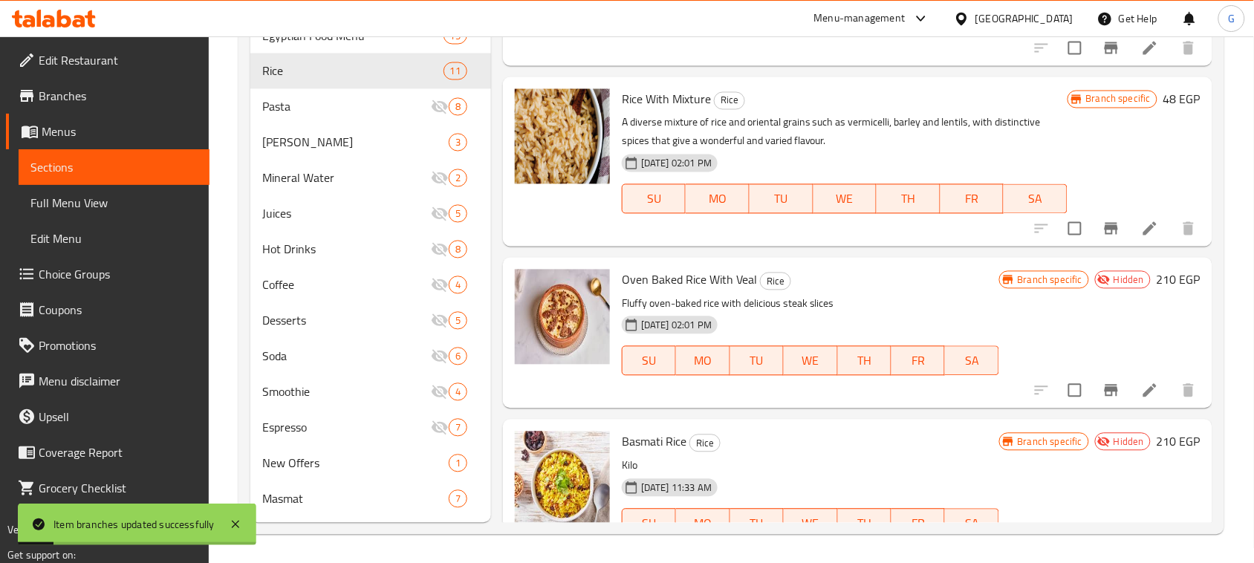
scroll to position [785, 0]
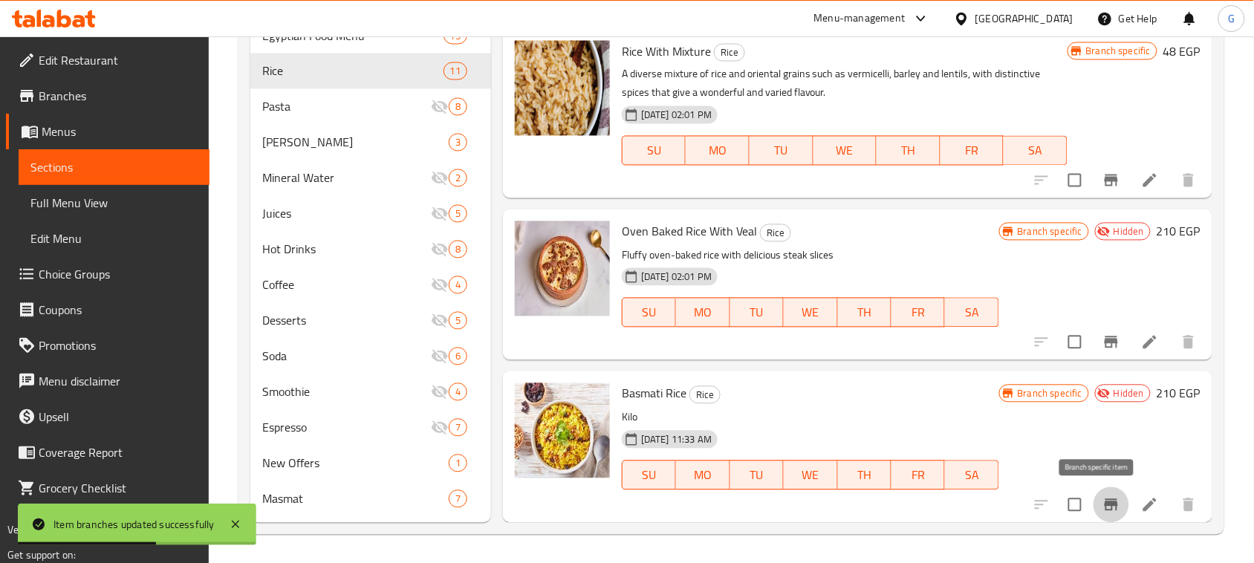
click at [1105, 509] on icon "Branch-specific-item" at bounding box center [1111, 505] width 13 height 12
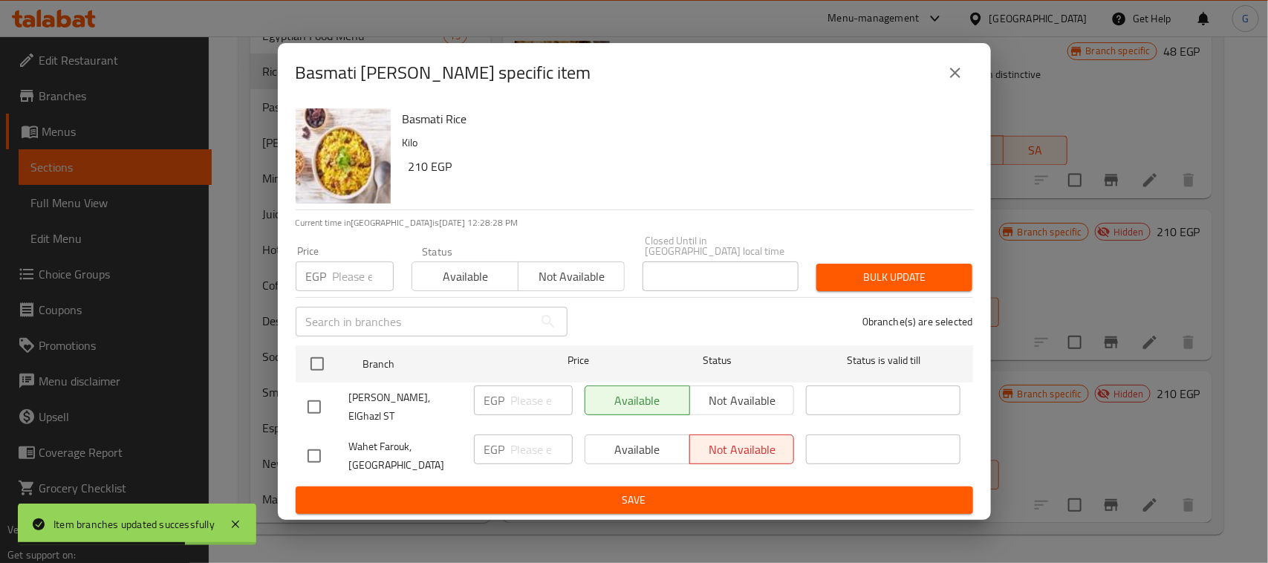
click at [306, 399] on input "checkbox" at bounding box center [314, 407] width 31 height 31
checkbox input "true"
click at [530, 403] on input "number" at bounding box center [542, 401] width 62 height 30
type input "210"
click at [593, 494] on span "Save" at bounding box center [635, 500] width 654 height 19
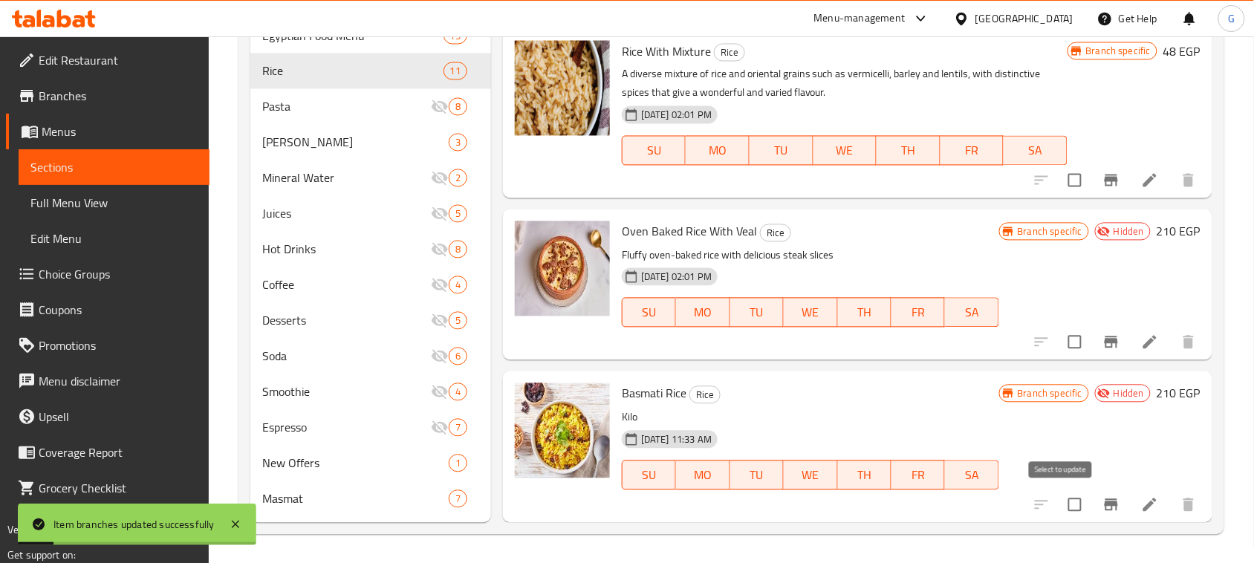
click at [1063, 508] on input "checkbox" at bounding box center [1075, 505] width 31 height 31
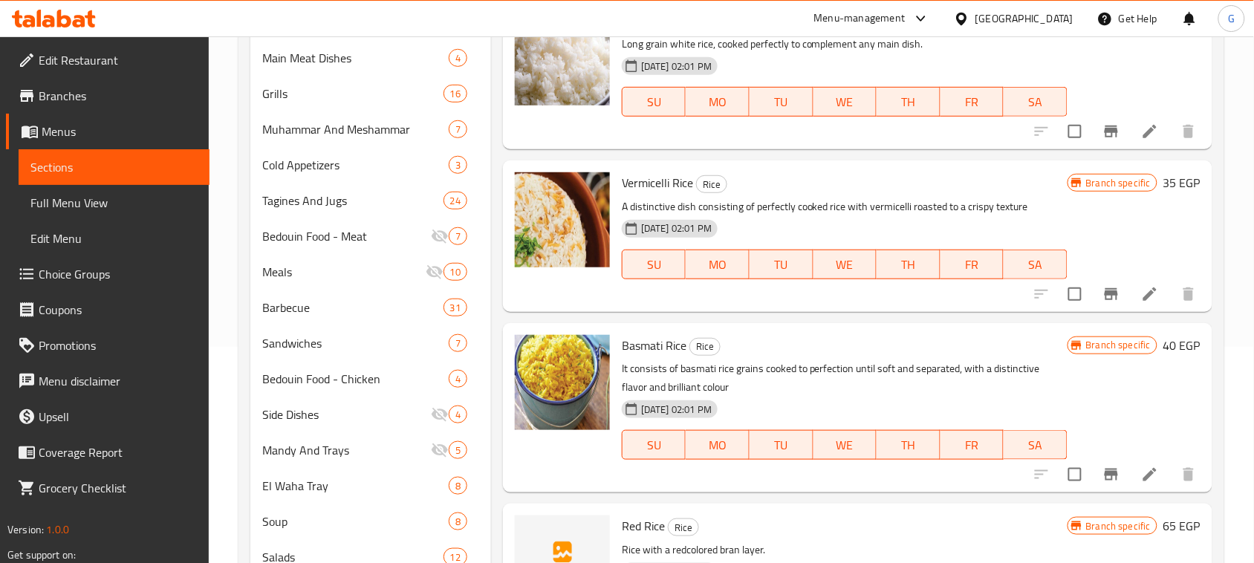
scroll to position [0, 0]
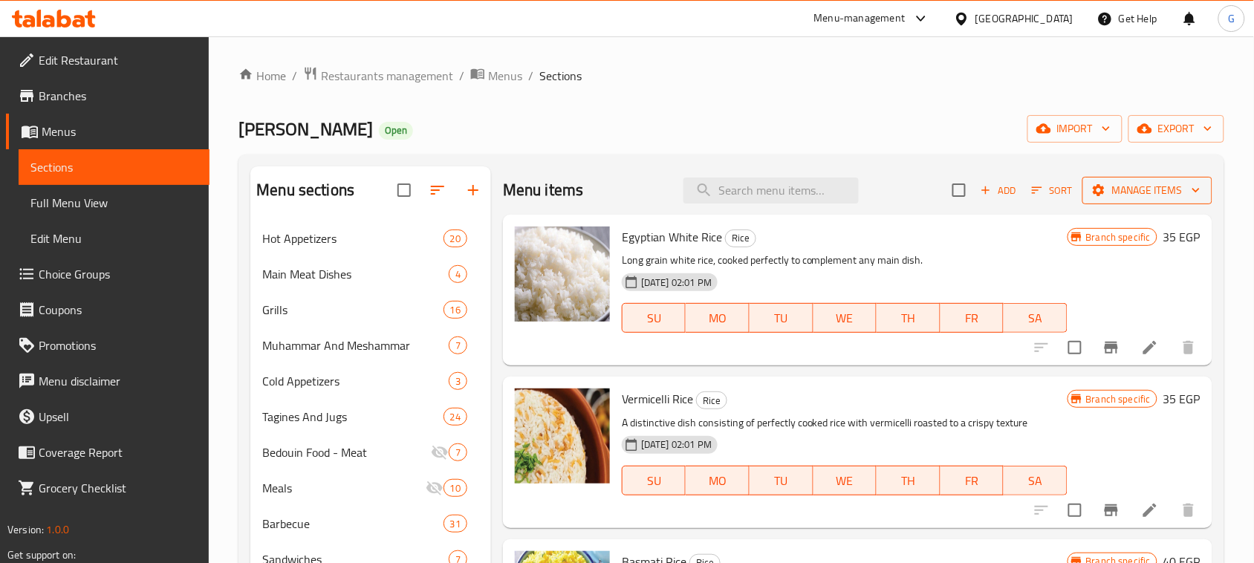
click at [1137, 199] on span "Manage items" at bounding box center [1148, 190] width 106 height 19
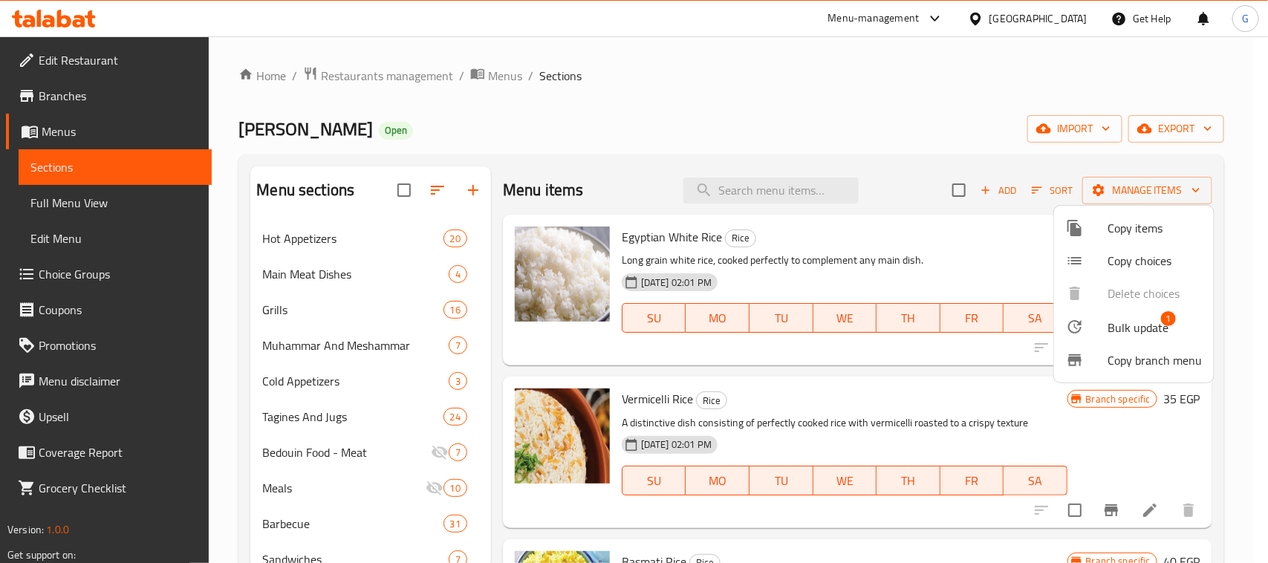
click at [1139, 323] on span "Bulk update" at bounding box center [1138, 328] width 61 height 18
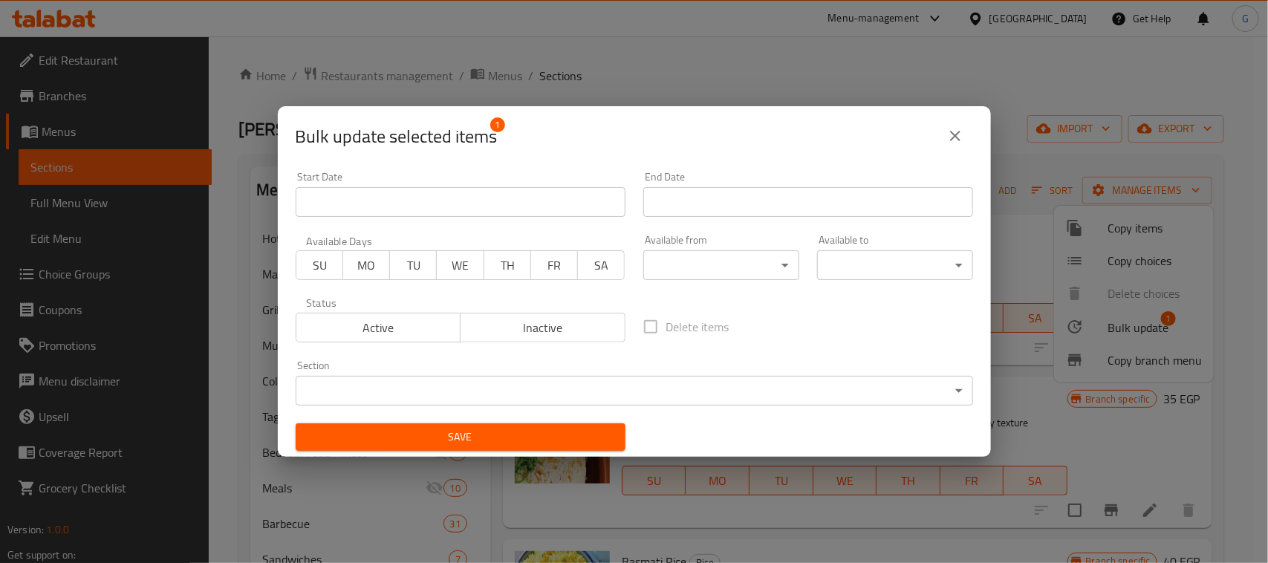
click at [565, 333] on span "Inactive" at bounding box center [543, 328] width 153 height 22
click at [377, 328] on span "Active" at bounding box center [378, 328] width 153 height 22
click at [442, 444] on span "Save" at bounding box center [461, 437] width 306 height 19
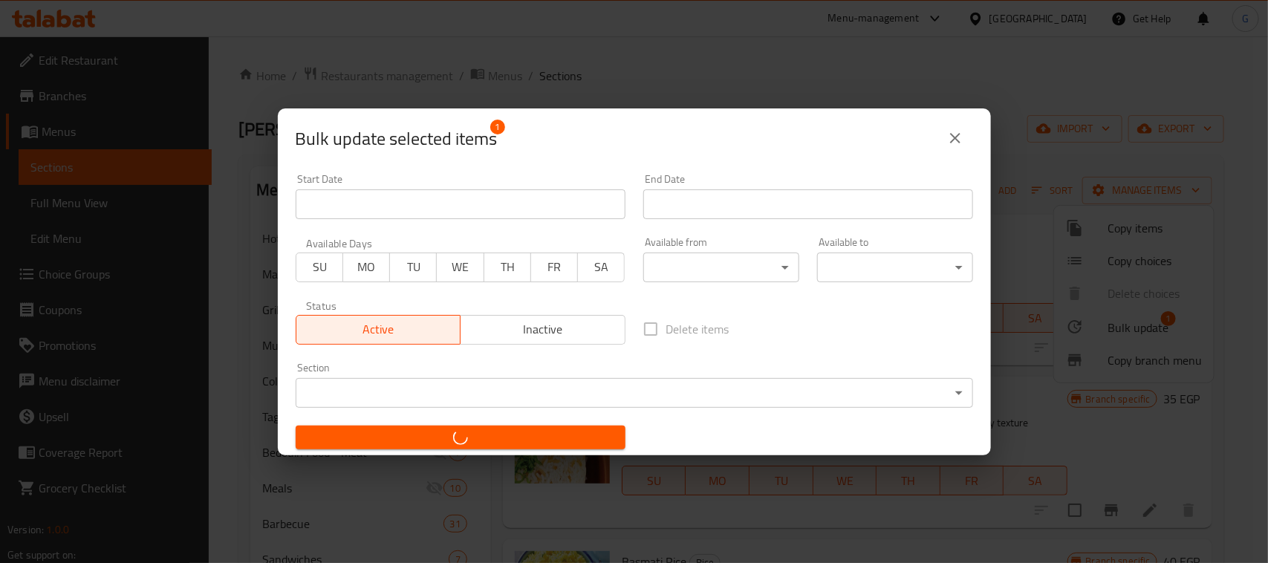
checkbox input "false"
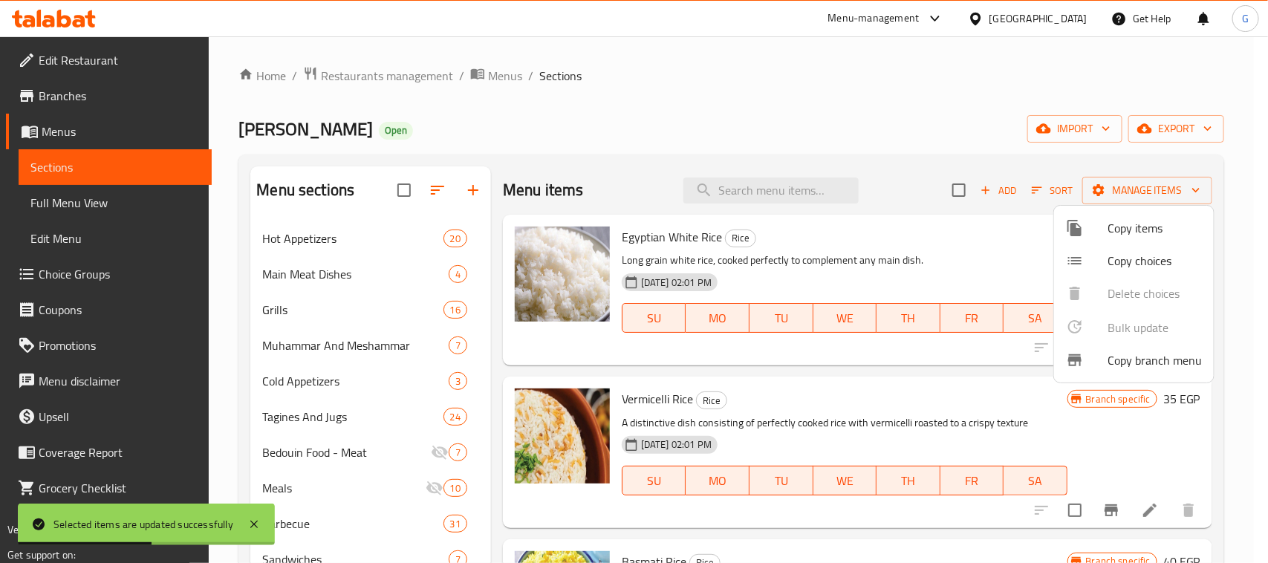
click at [1004, 389] on div at bounding box center [634, 281] width 1268 height 563
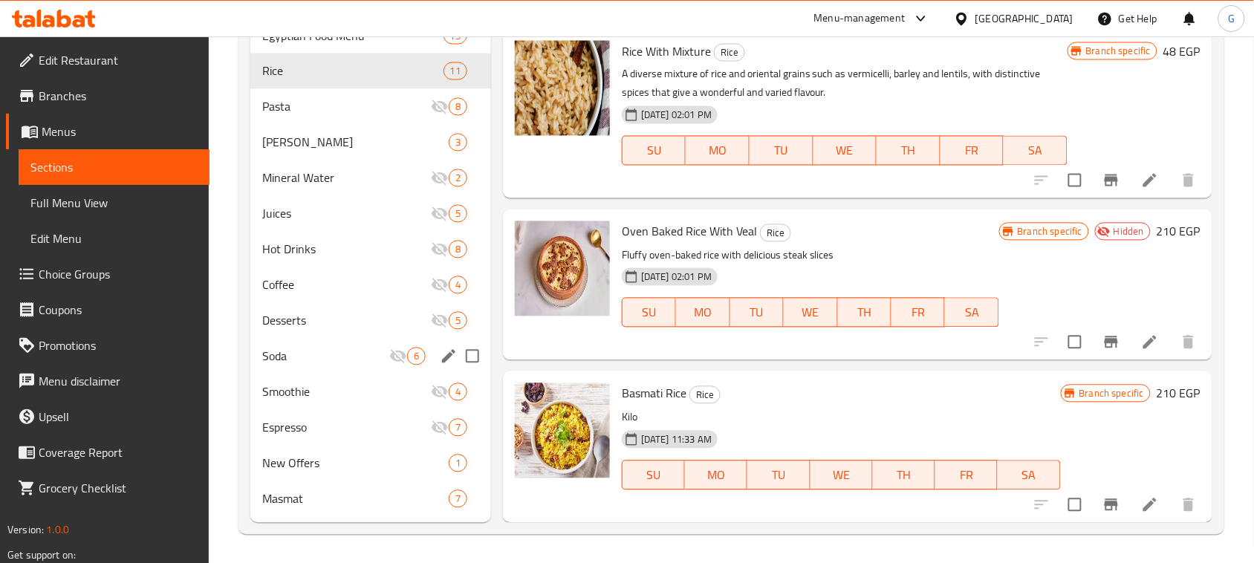
scroll to position [681, 0]
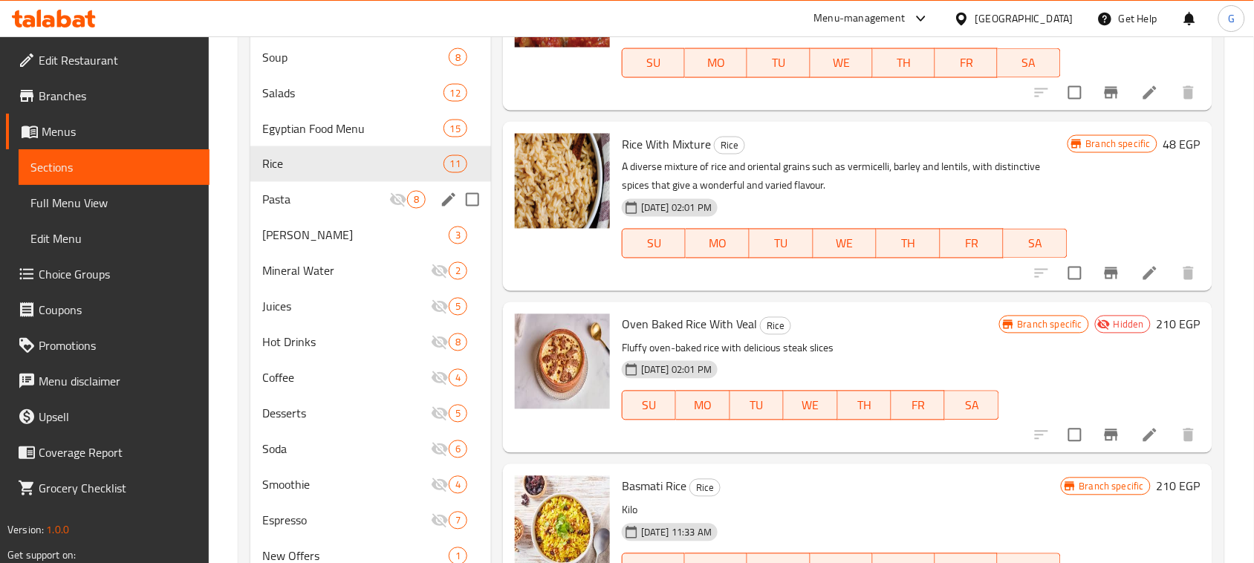
click at [335, 199] on span "Pasta" at bounding box center [325, 200] width 127 height 18
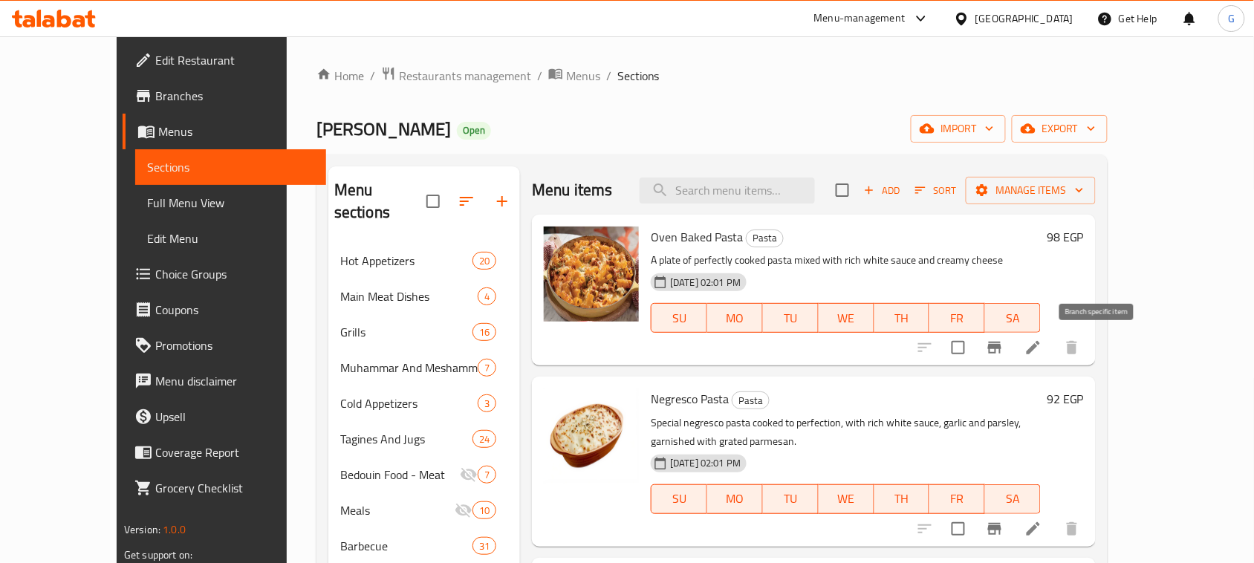
click at [1013, 346] on button "Branch-specific-item" at bounding box center [995, 348] width 36 height 36
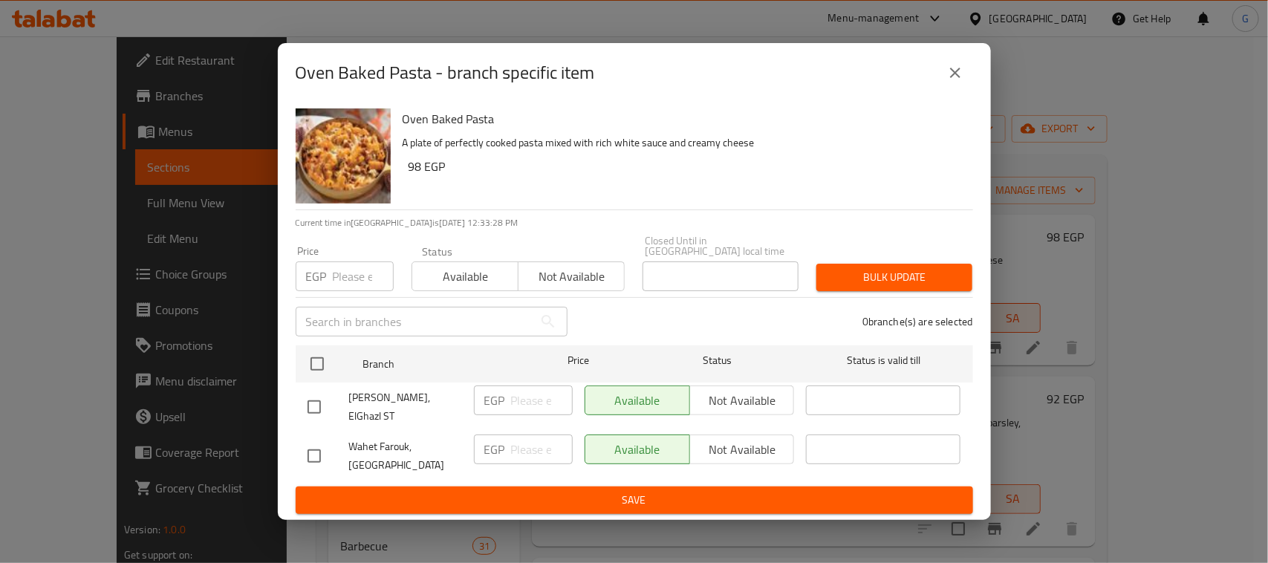
click at [964, 82] on icon "close" at bounding box center [956, 73] width 18 height 18
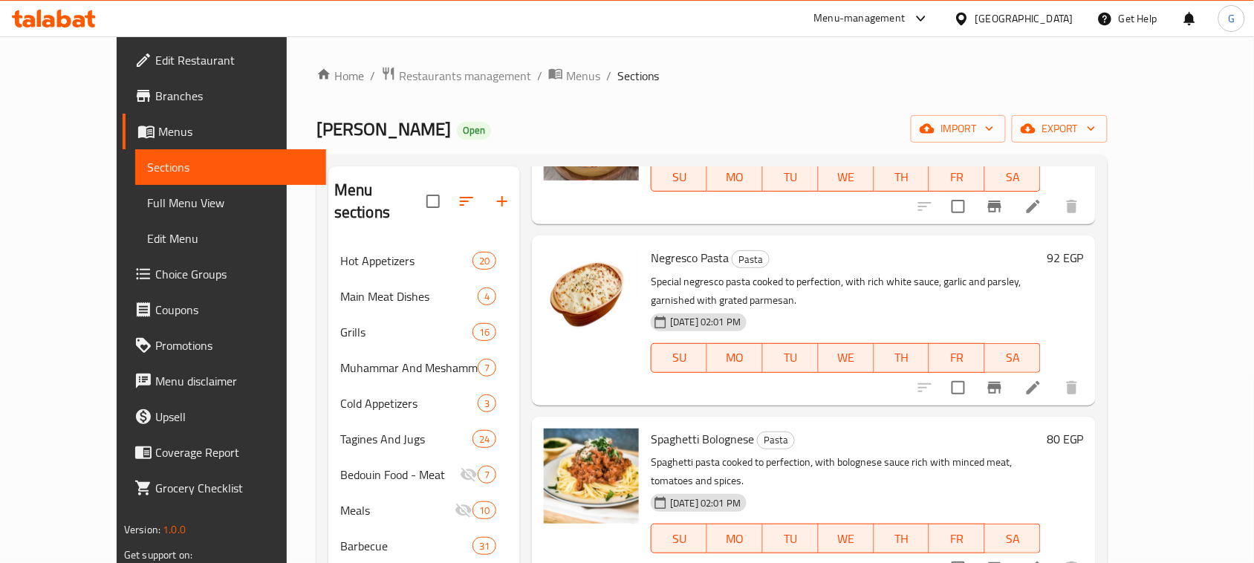
scroll to position [186, 0]
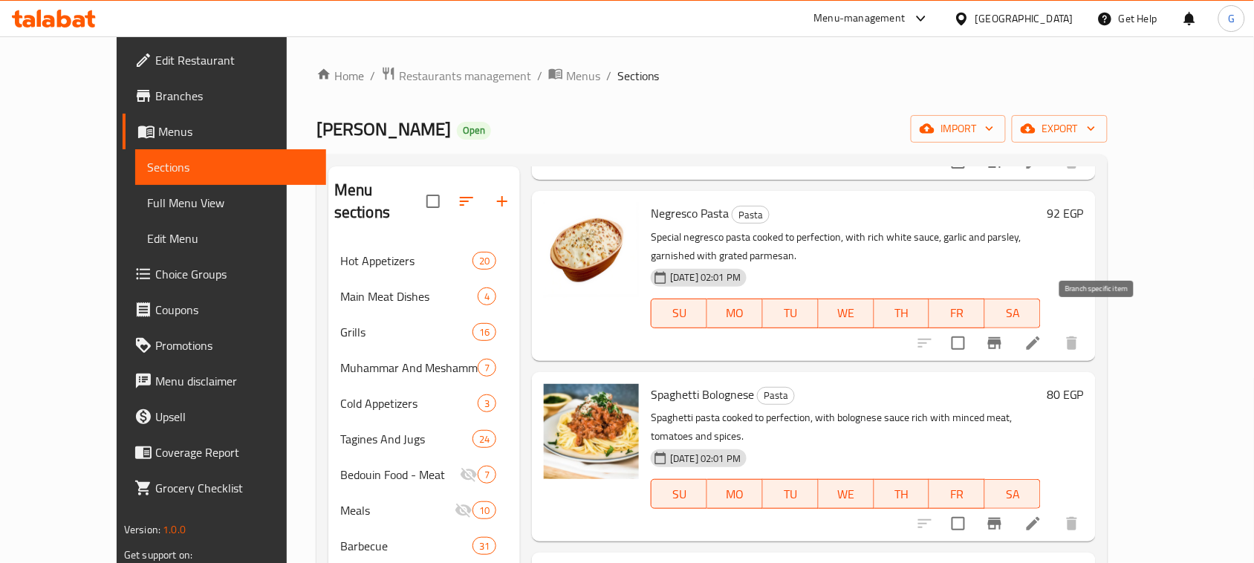
click at [1004, 334] on icon "Branch-specific-item" at bounding box center [995, 343] width 18 height 18
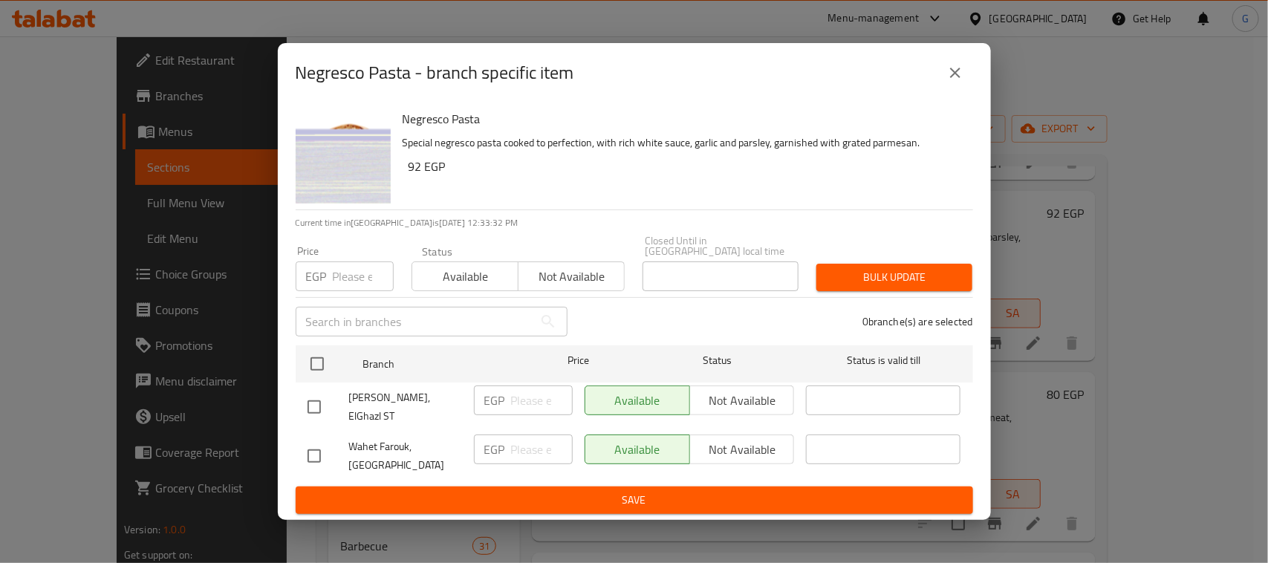
click at [944, 80] on button "close" at bounding box center [956, 73] width 36 height 36
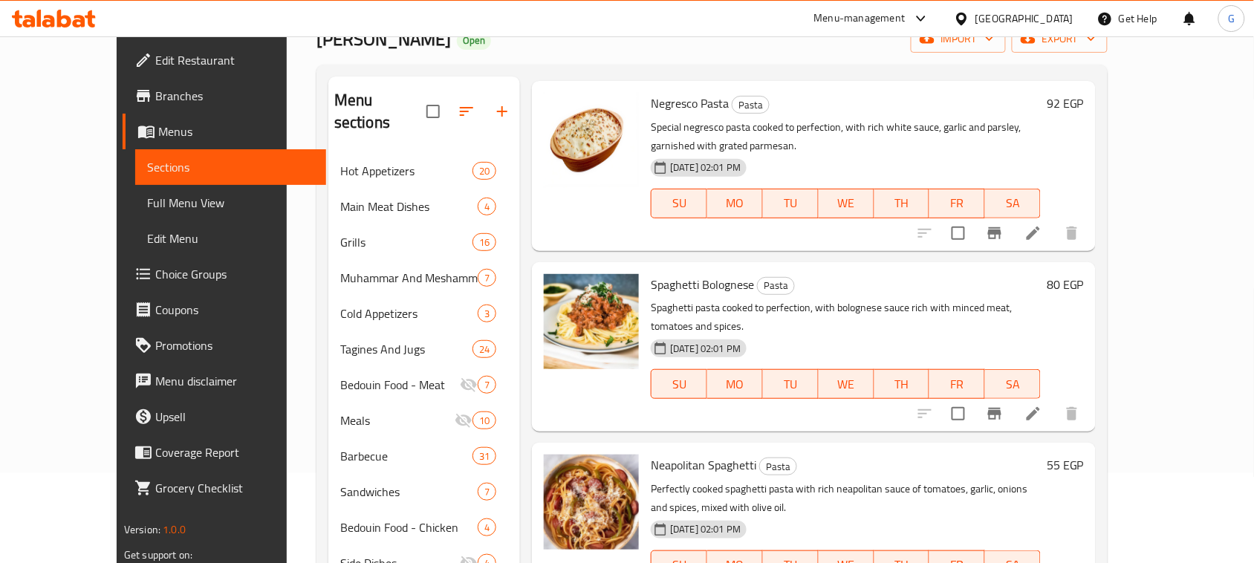
scroll to position [93, 0]
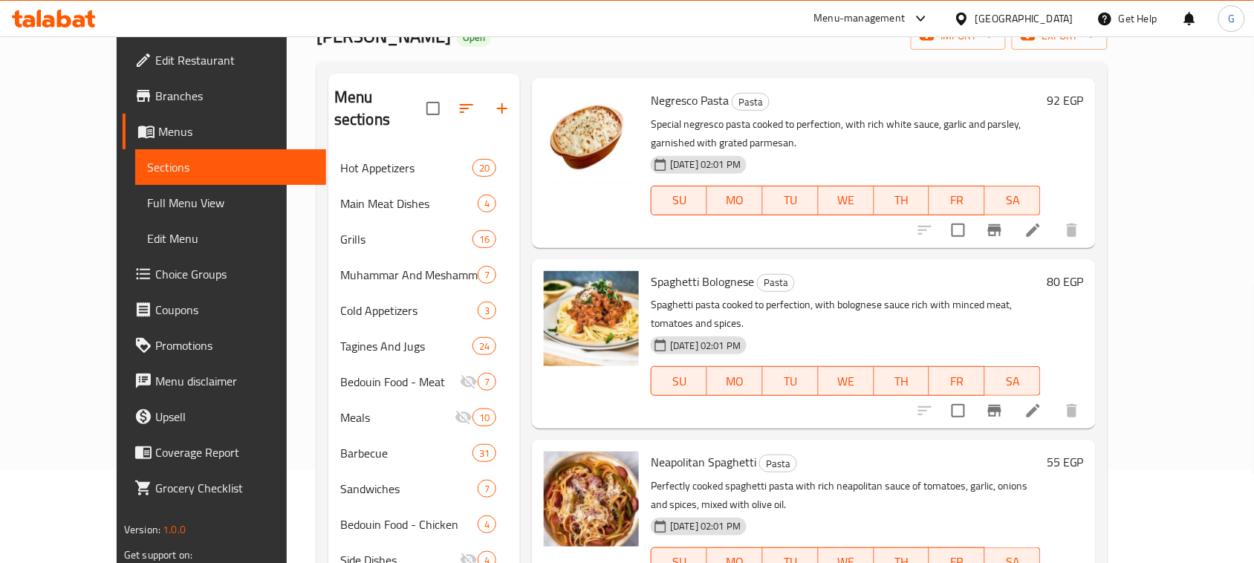
click at [1004, 402] on icon "Branch-specific-item" at bounding box center [995, 411] width 18 height 18
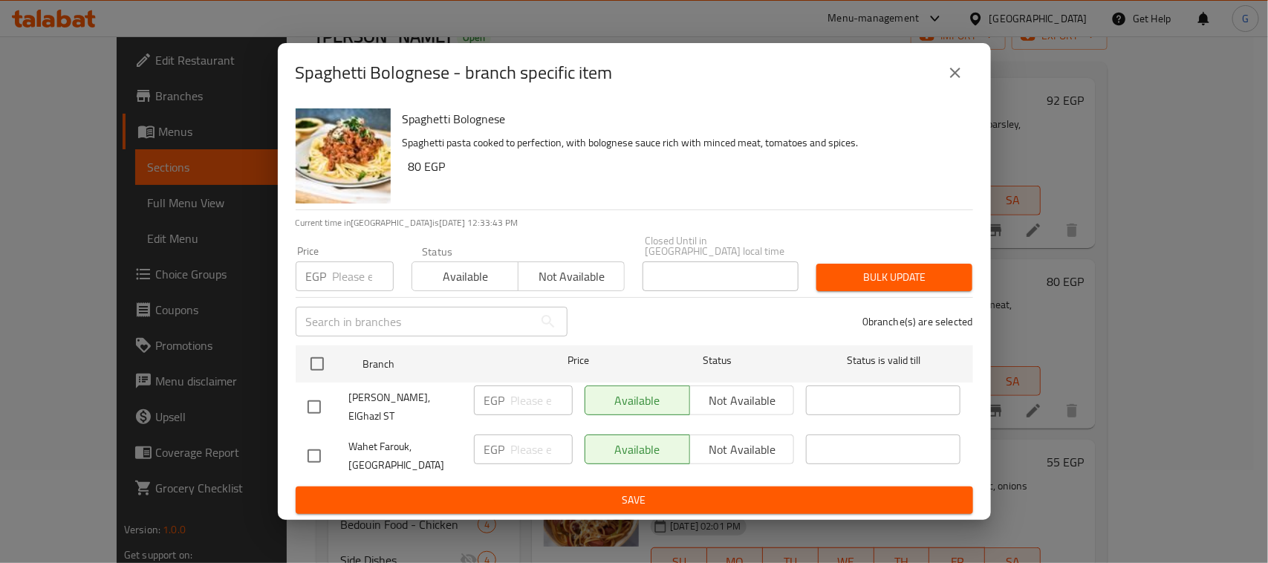
click at [961, 82] on icon "close" at bounding box center [956, 73] width 18 height 18
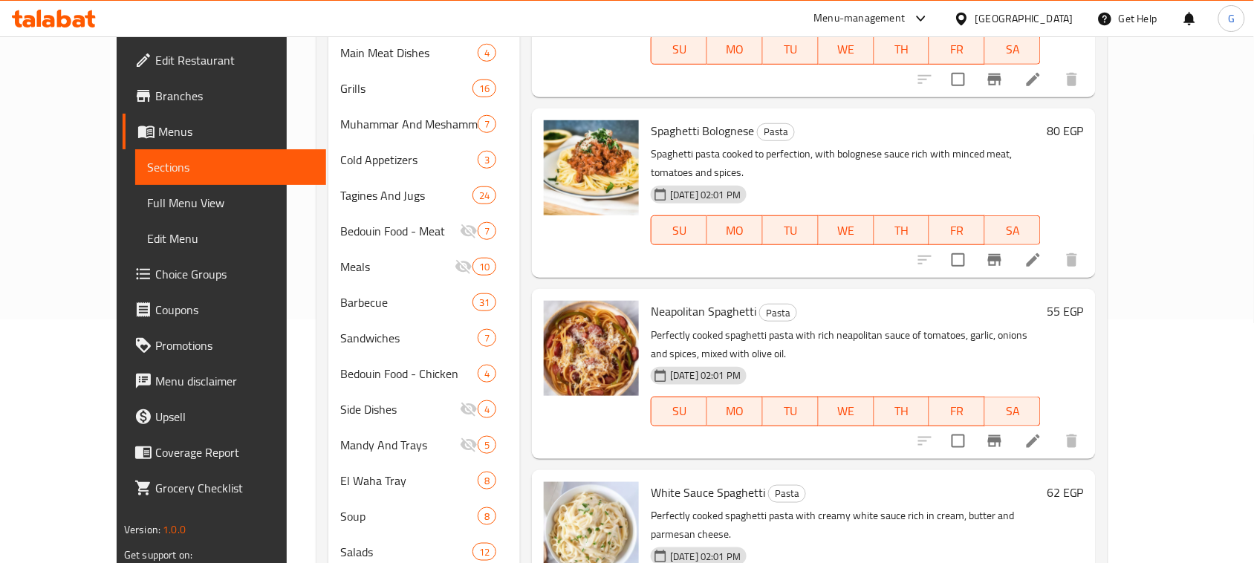
scroll to position [279, 0]
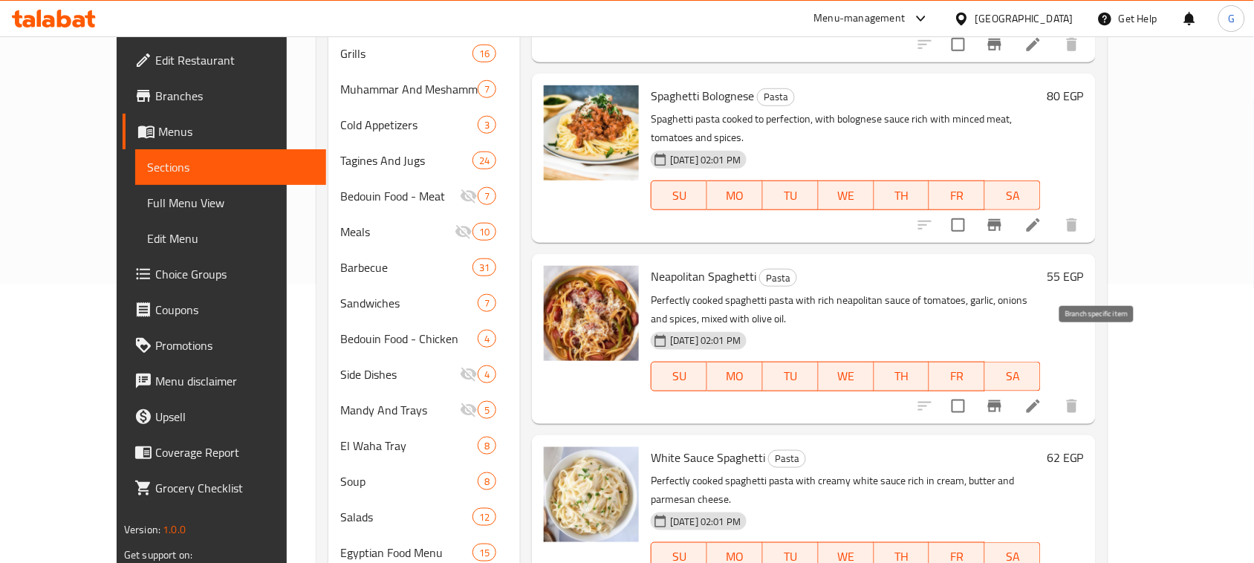
click at [1002, 401] on icon "Branch-specific-item" at bounding box center [994, 407] width 13 height 12
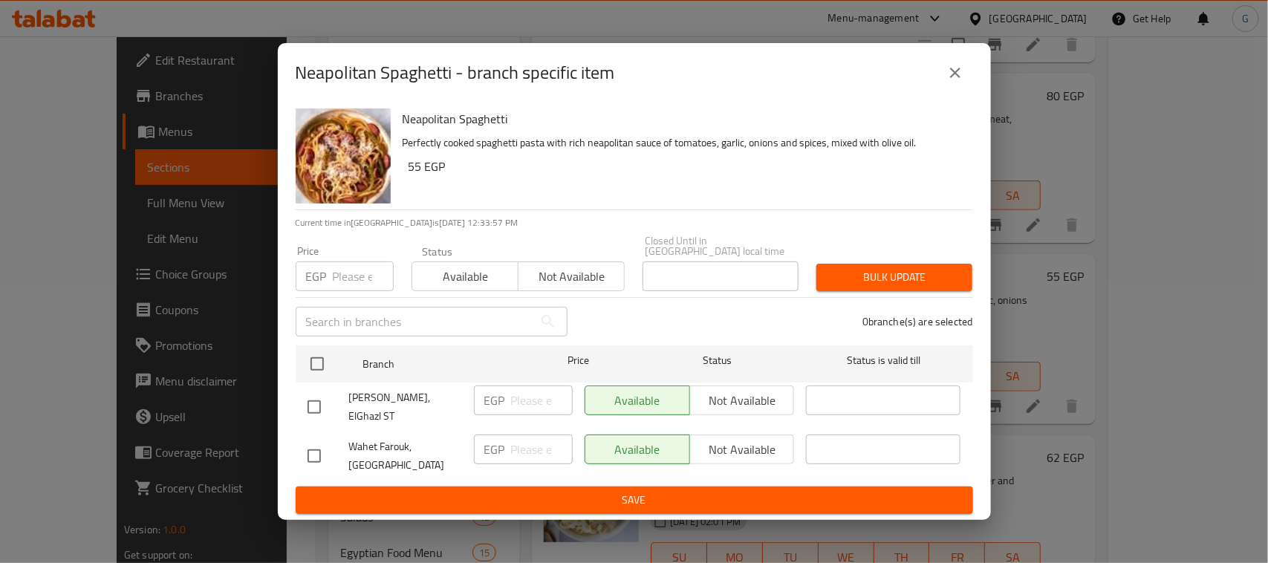
click at [950, 82] on icon "close" at bounding box center [956, 73] width 18 height 18
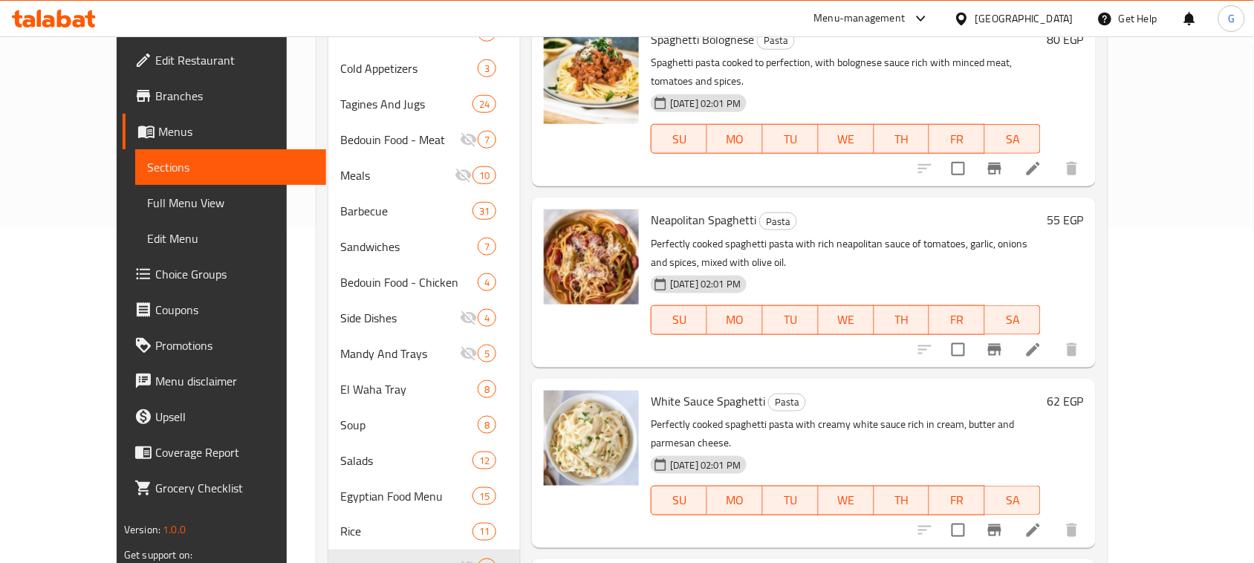
scroll to position [372, 0]
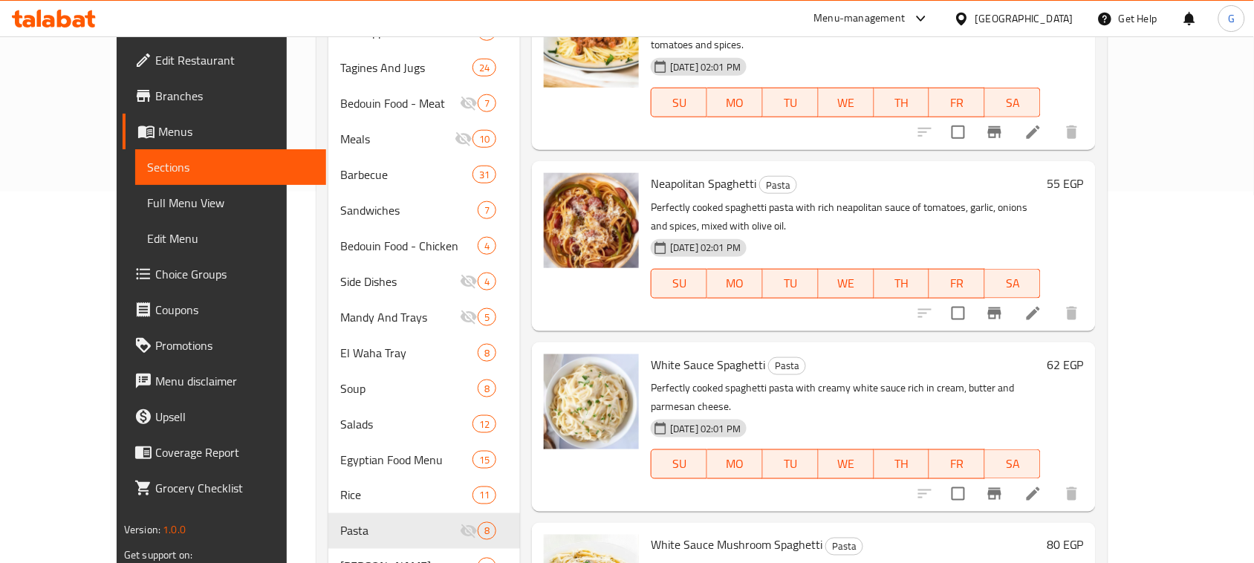
click at [1004, 485] on icon "Branch-specific-item" at bounding box center [995, 494] width 18 height 18
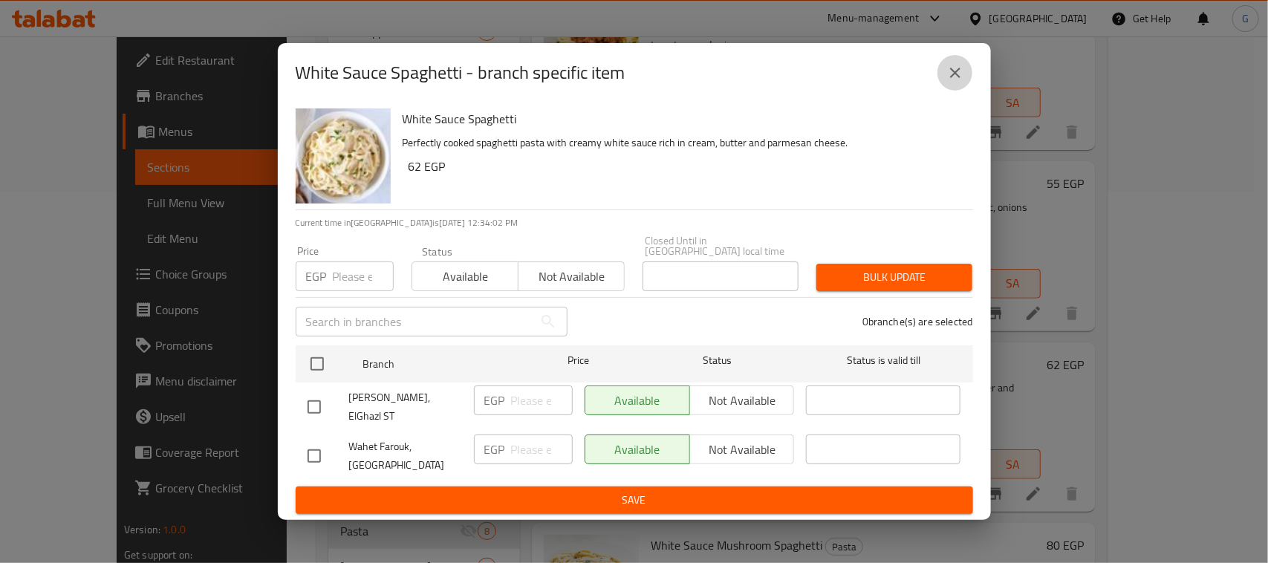
drag, startPoint x: 953, startPoint y: 77, endPoint x: 942, endPoint y: 32, distance: 45.8
click at [953, 76] on icon "close" at bounding box center [956, 73] width 18 height 18
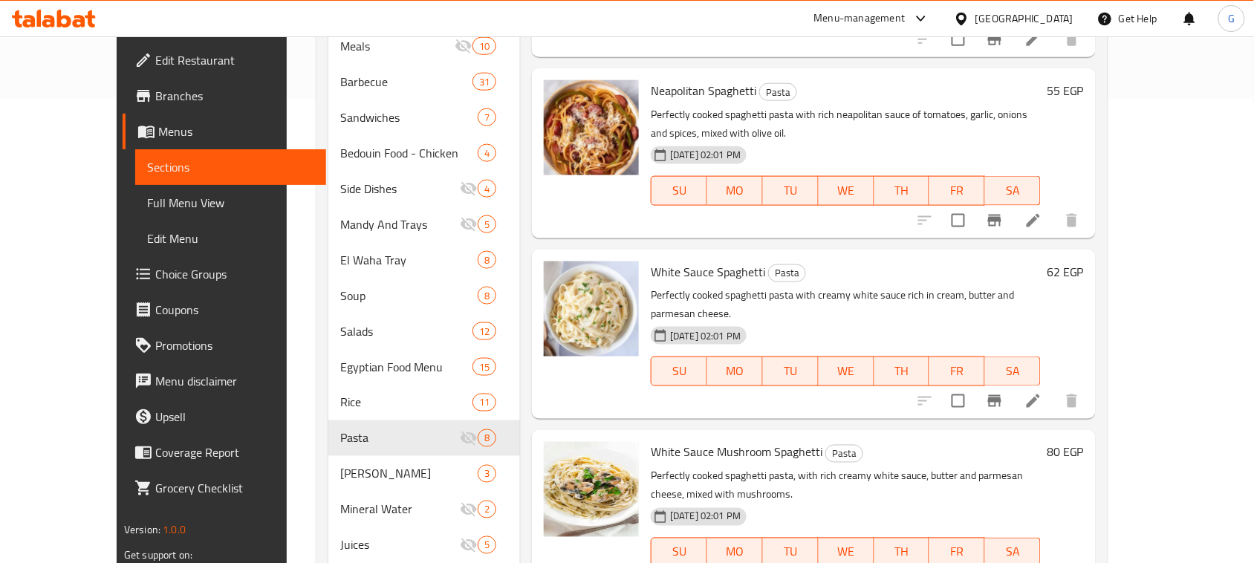
scroll to position [557, 0]
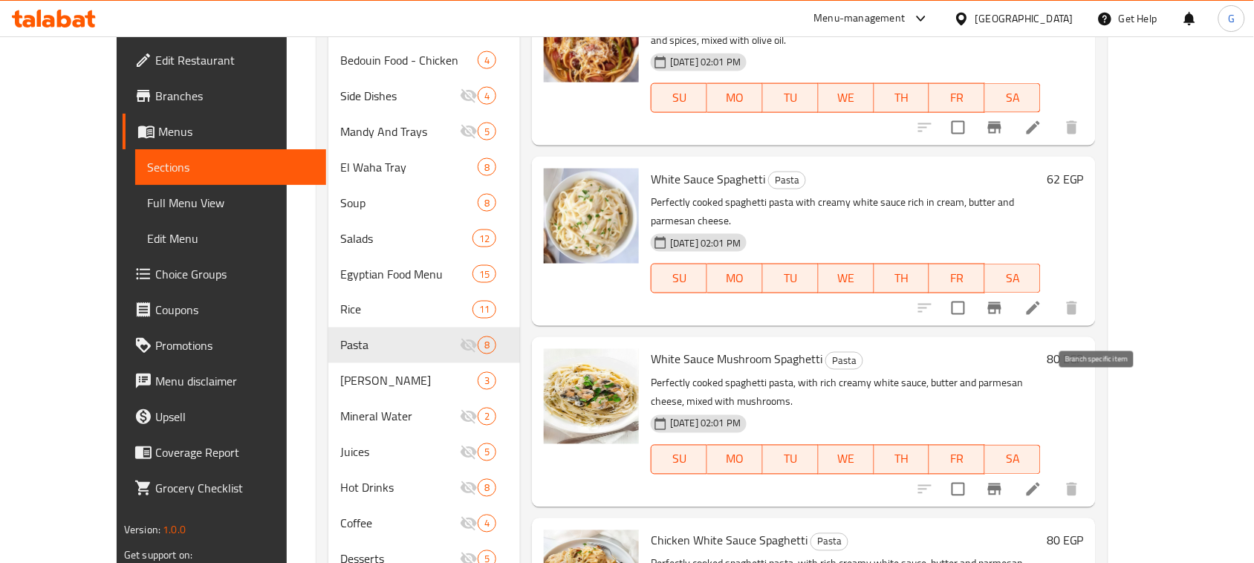
click at [1004, 481] on icon "Branch-specific-item" at bounding box center [995, 490] width 18 height 18
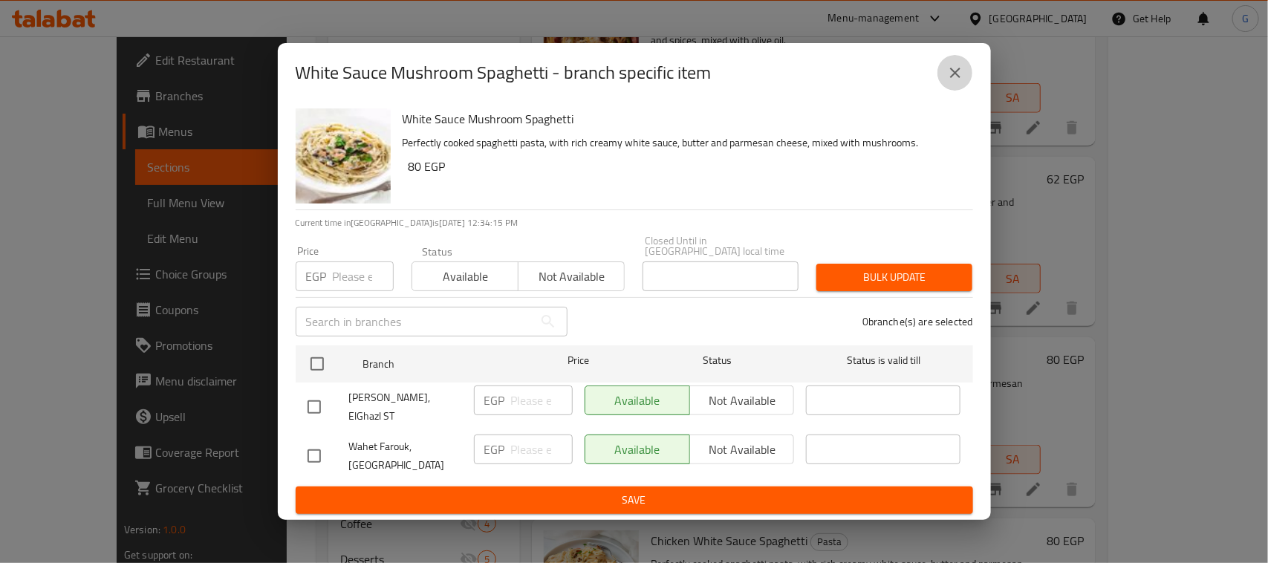
click at [952, 82] on icon "close" at bounding box center [956, 73] width 18 height 18
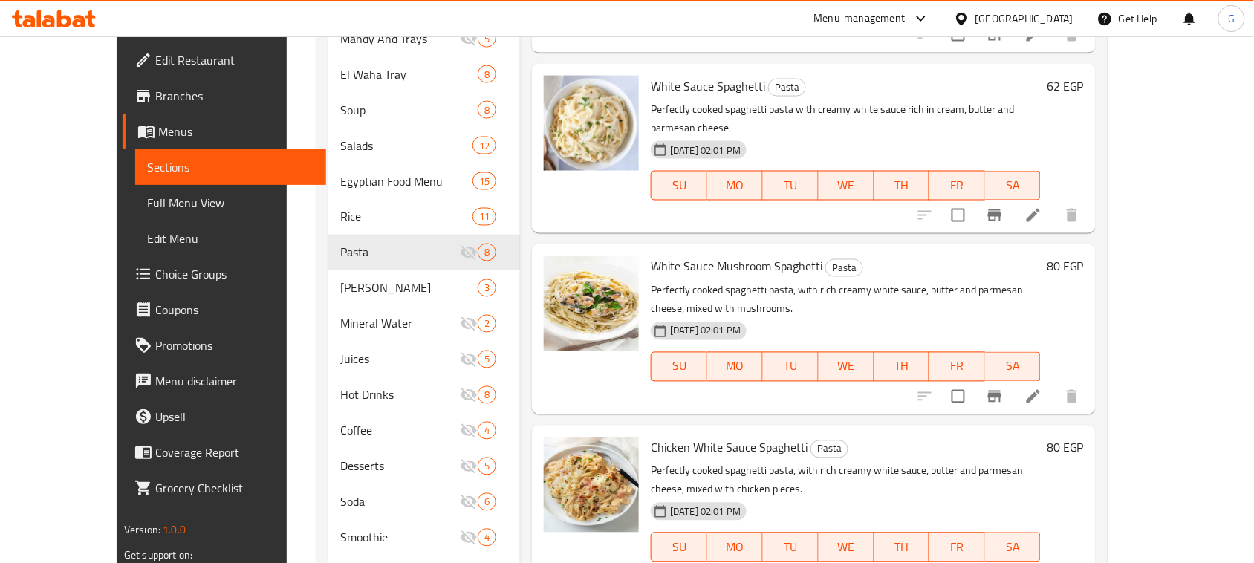
scroll to position [743, 0]
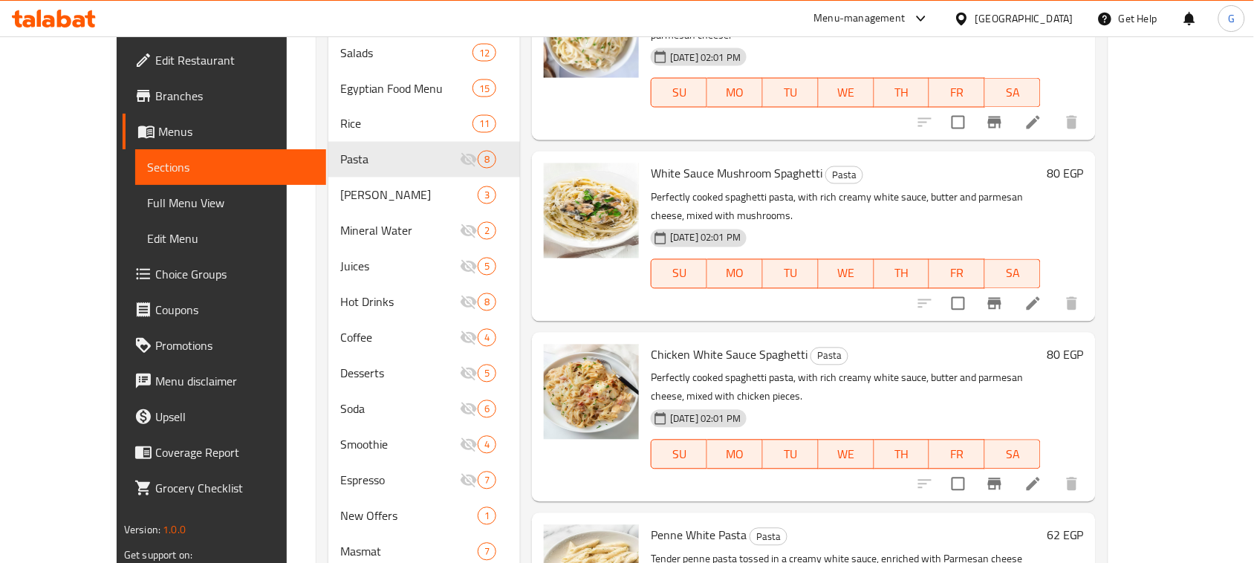
click at [1004, 476] on icon "Branch-specific-item" at bounding box center [995, 485] width 18 height 18
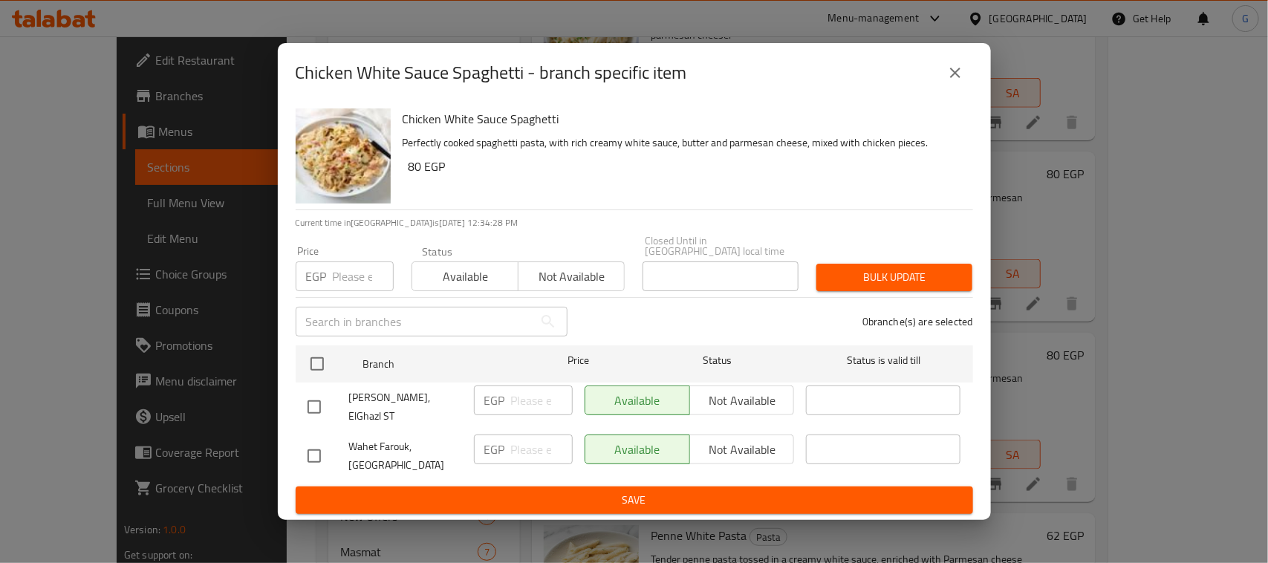
click at [953, 78] on icon "close" at bounding box center [955, 73] width 10 height 10
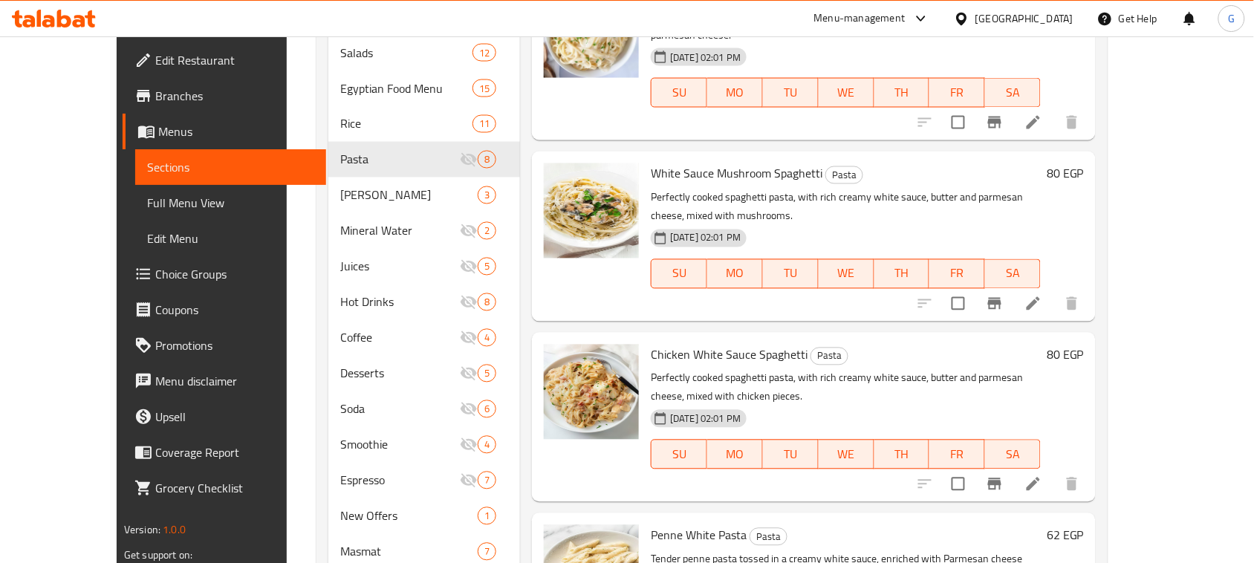
scroll to position [774, 0]
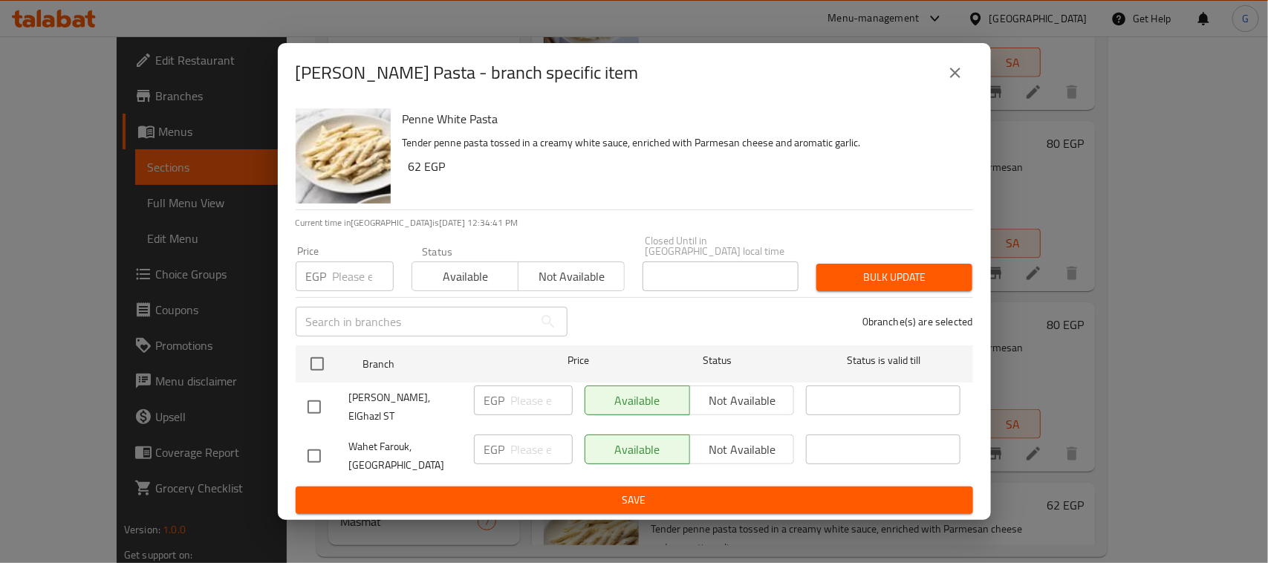
click at [956, 78] on icon "close" at bounding box center [955, 73] width 10 height 10
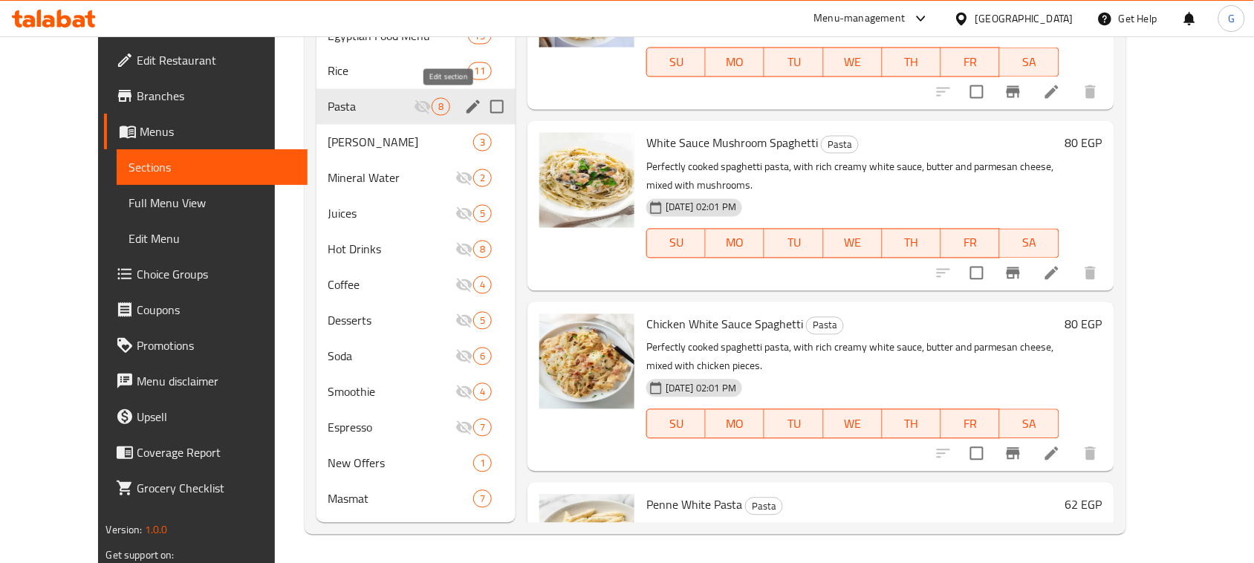
click at [464, 102] on icon "edit" at bounding box center [473, 107] width 18 height 18
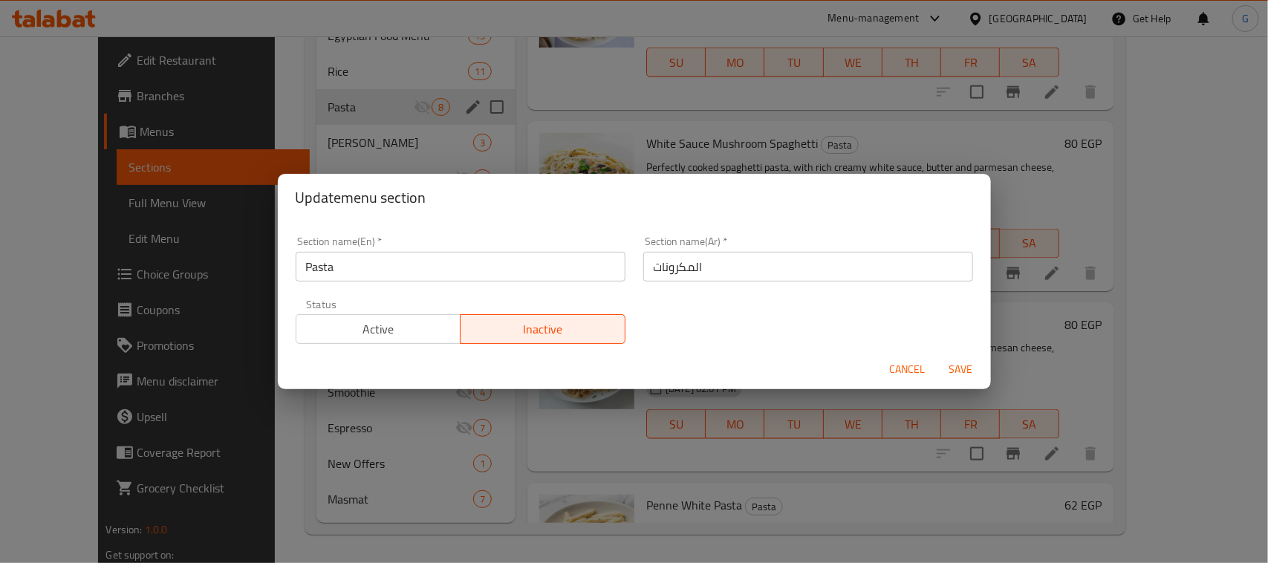
click at [403, 328] on span "Active" at bounding box center [378, 330] width 153 height 22
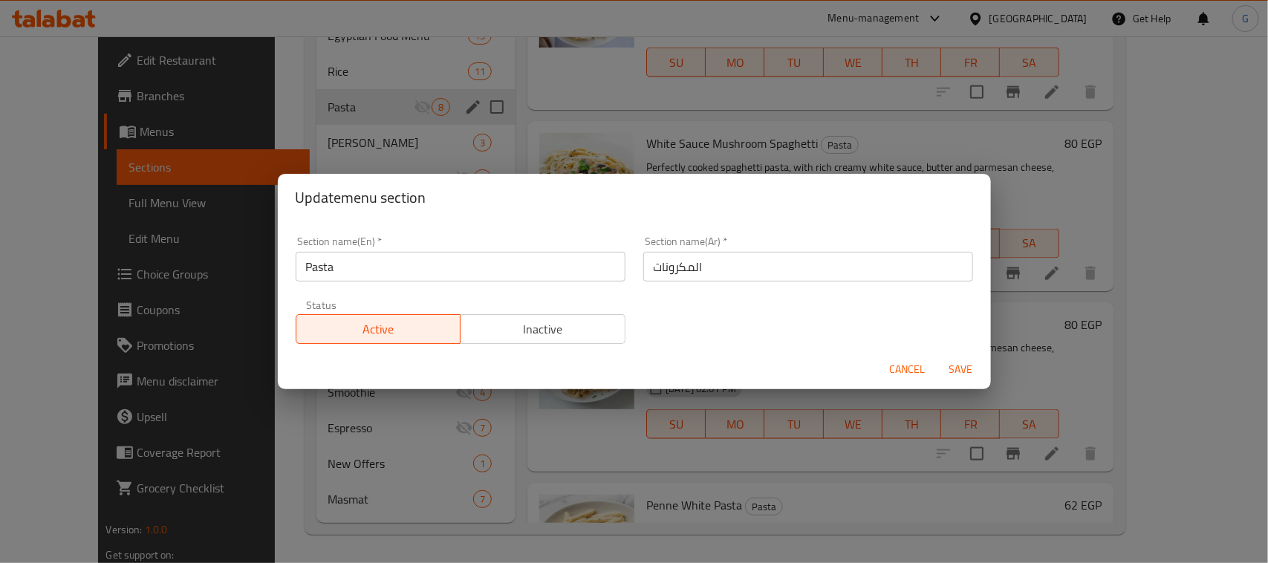
click at [956, 369] on span "Save" at bounding box center [962, 369] width 36 height 19
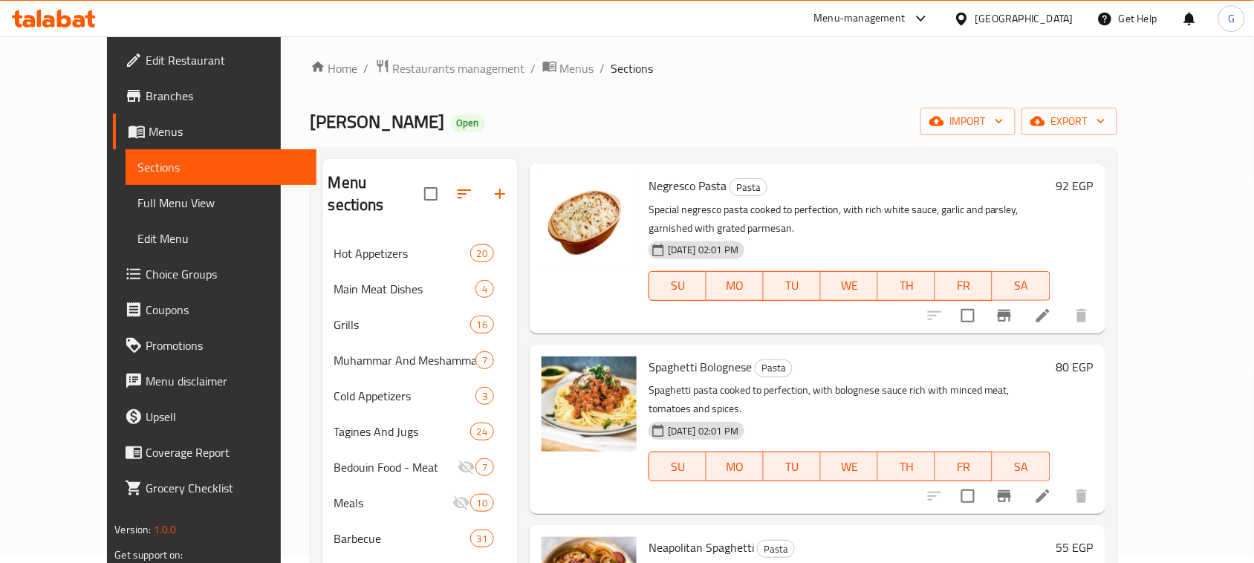
scroll to position [0, 0]
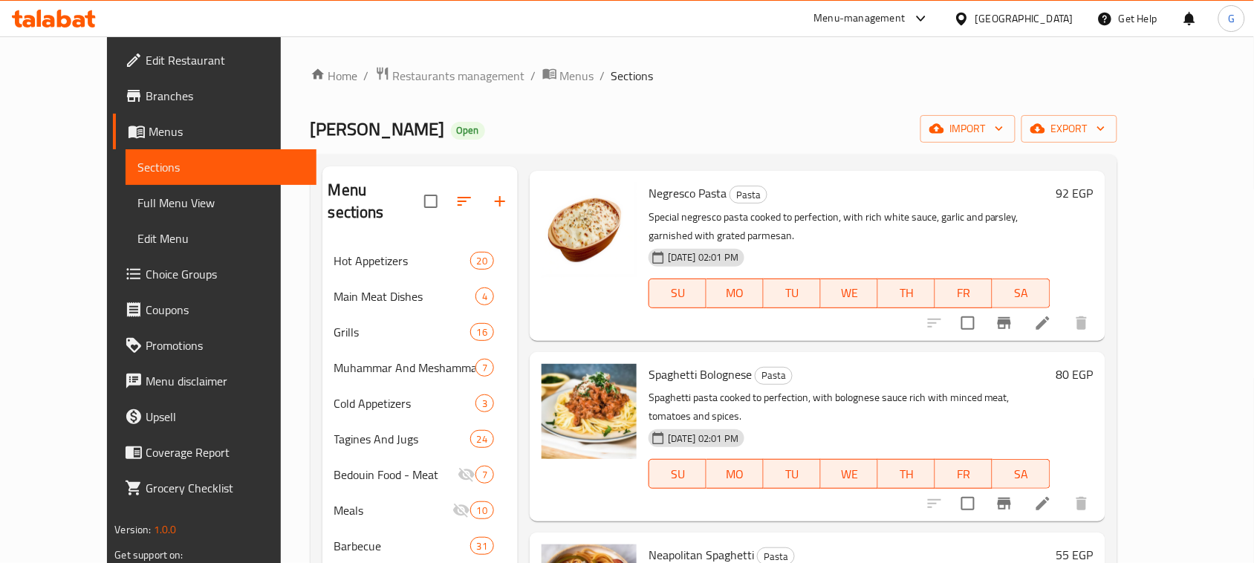
click at [491, 195] on icon "button" at bounding box center [500, 201] width 18 height 18
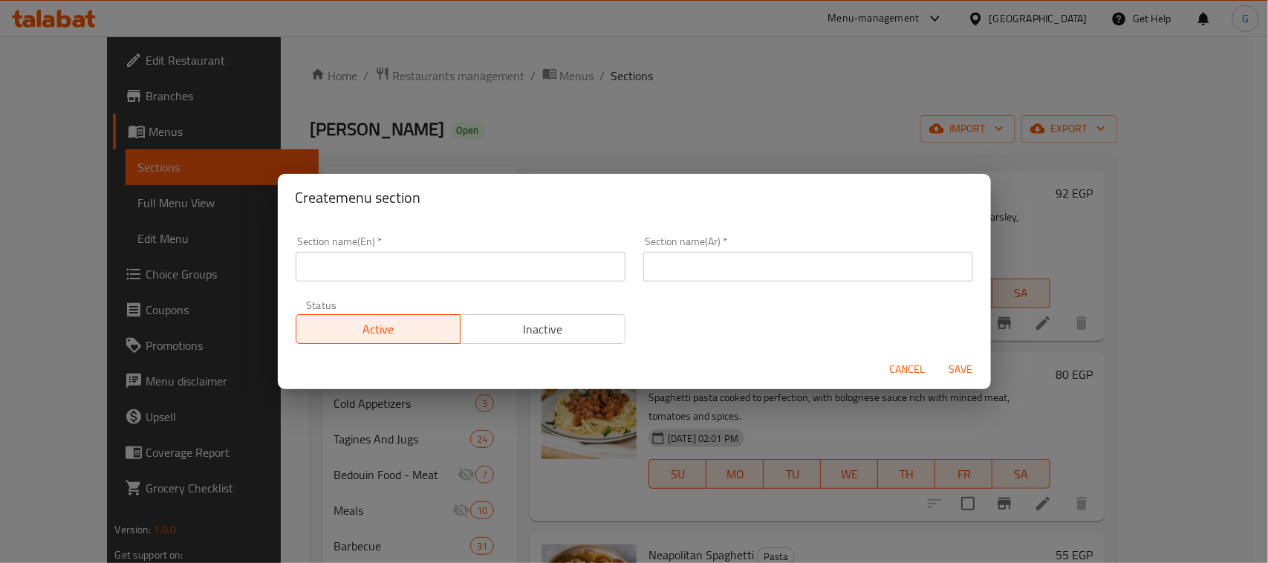
click at [713, 259] on input "text" at bounding box center [809, 267] width 330 height 30
type input "l"
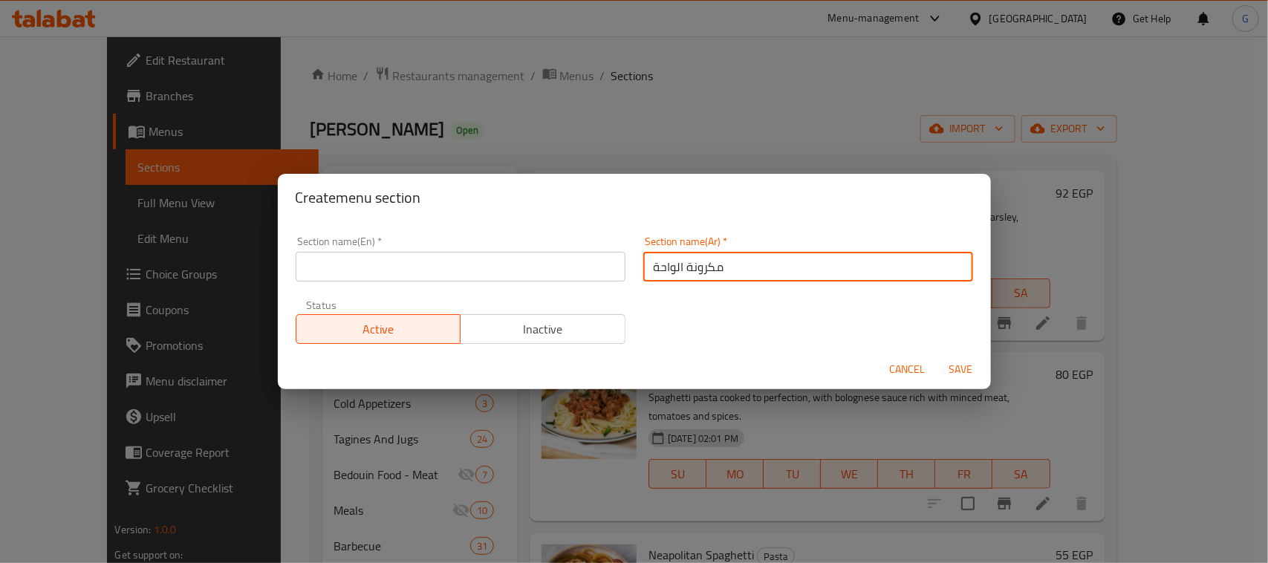
click at [678, 266] on input "مكرونة الواحة" at bounding box center [809, 267] width 330 height 30
type input "مكرونة الواحة"
click at [511, 271] on input "text" at bounding box center [461, 267] width 330 height 30
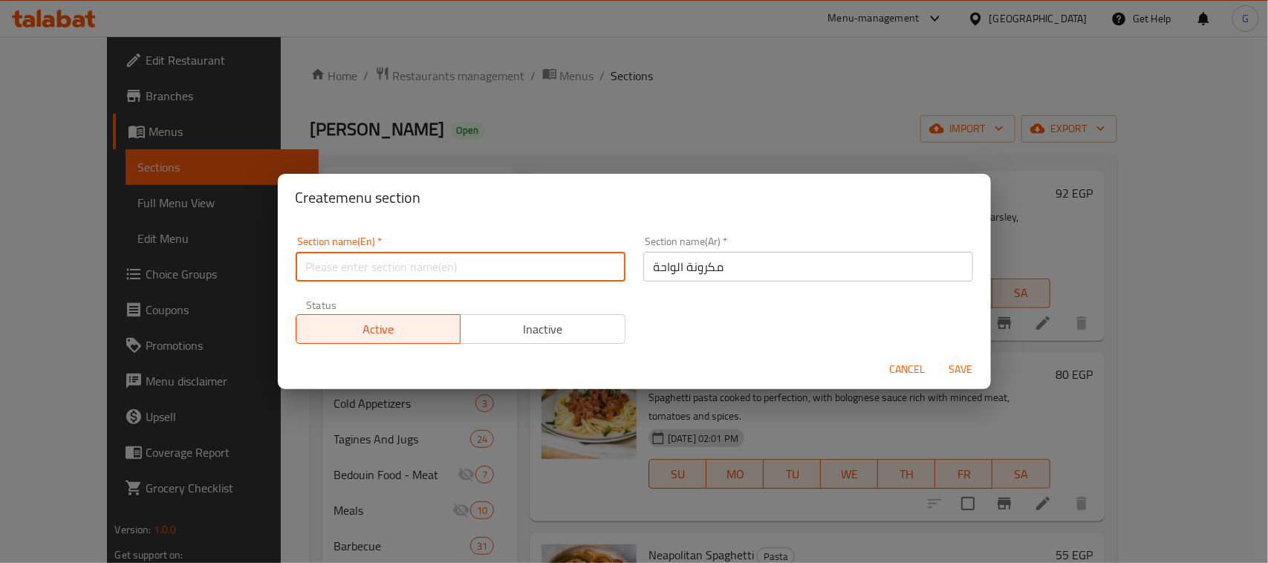
paste input "Oasis Pasta"
type input "Oasis Pasta"
click at [970, 369] on span "Save" at bounding box center [962, 369] width 36 height 19
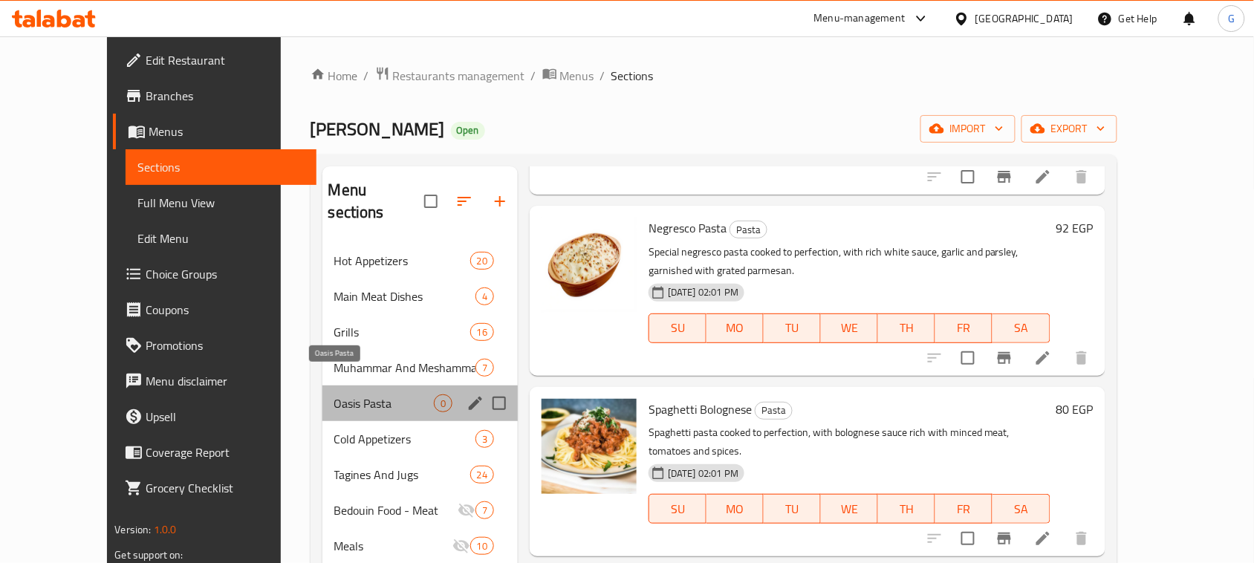
click at [338, 395] on span "Oasis Pasta" at bounding box center [384, 404] width 100 height 18
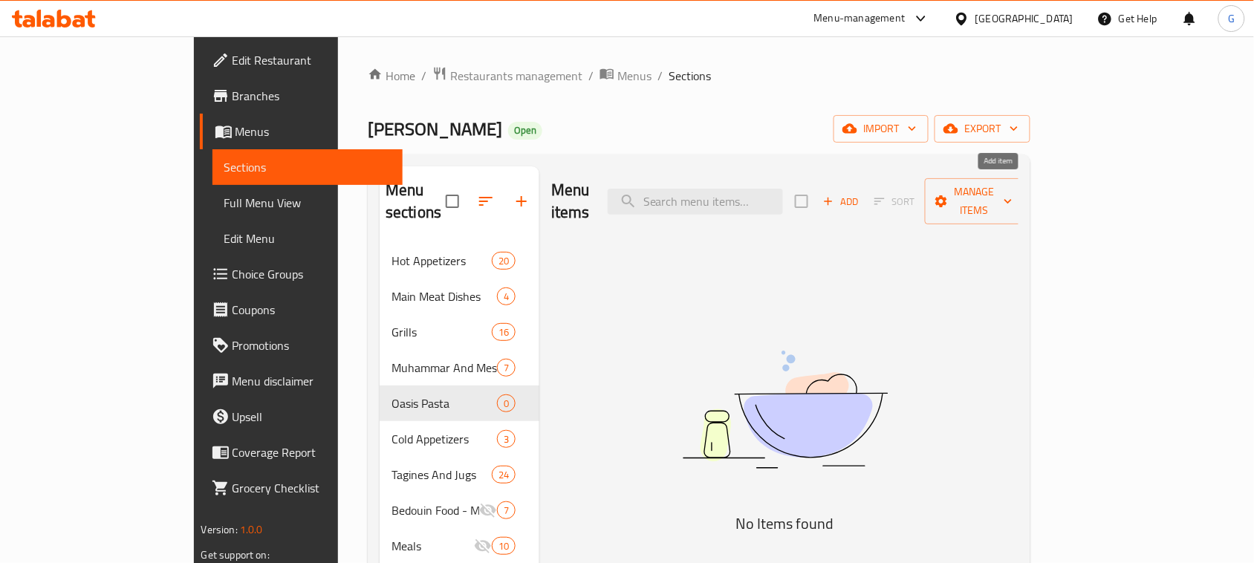
click at [861, 193] on span "Add" at bounding box center [841, 201] width 40 height 17
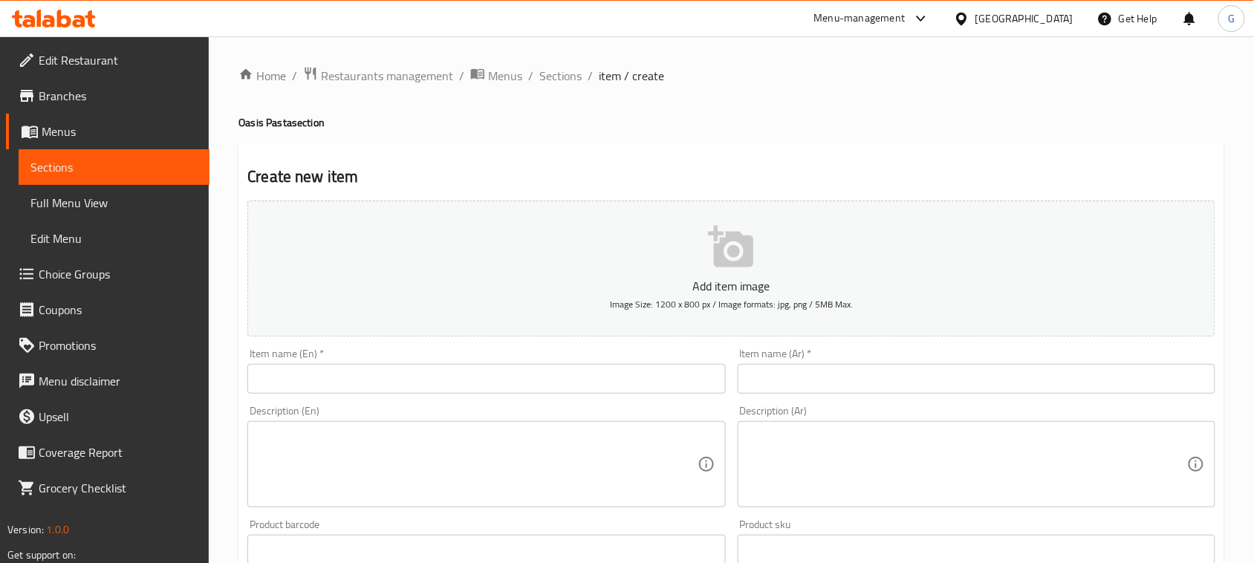
click at [860, 375] on input "text" at bounding box center [977, 379] width 478 height 30
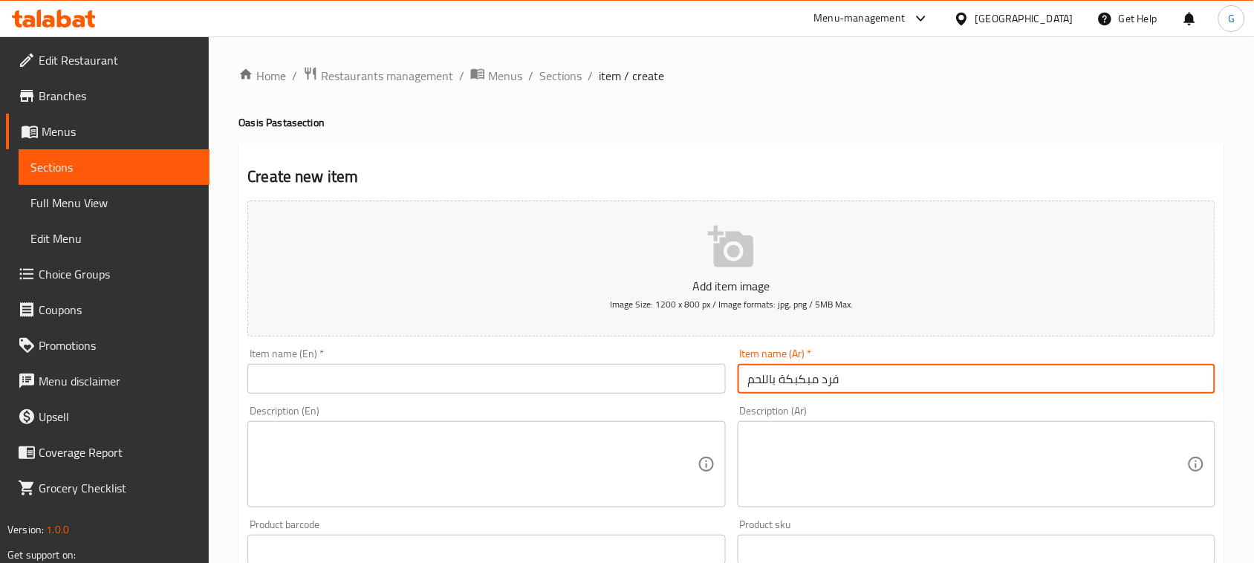
type input "فرد مبكبكة باللحم"
click at [779, 377] on input "فرد مبكبكة باللحم" at bounding box center [977, 379] width 478 height 30
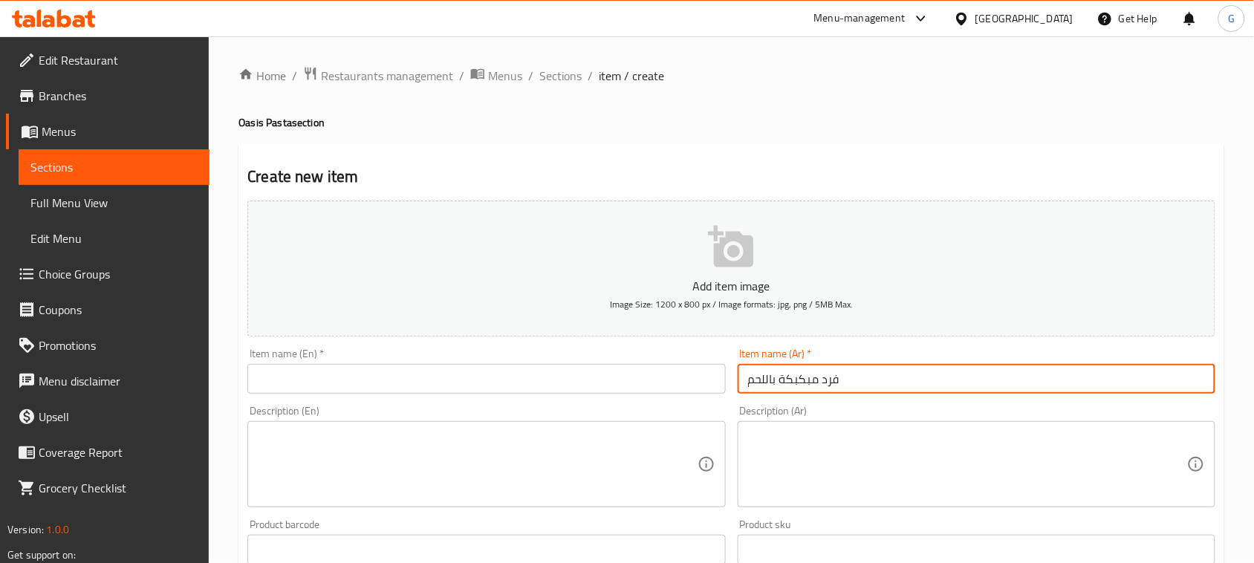
click at [525, 380] on input "text" at bounding box center [486, 379] width 478 height 30
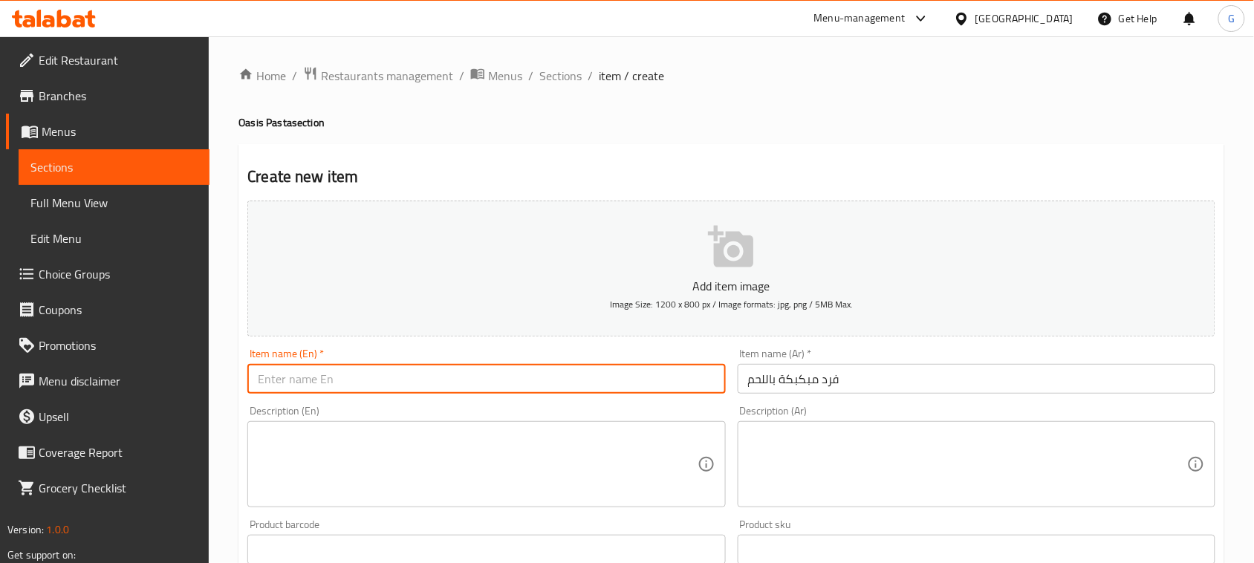
paste input "Individual patty with meat"
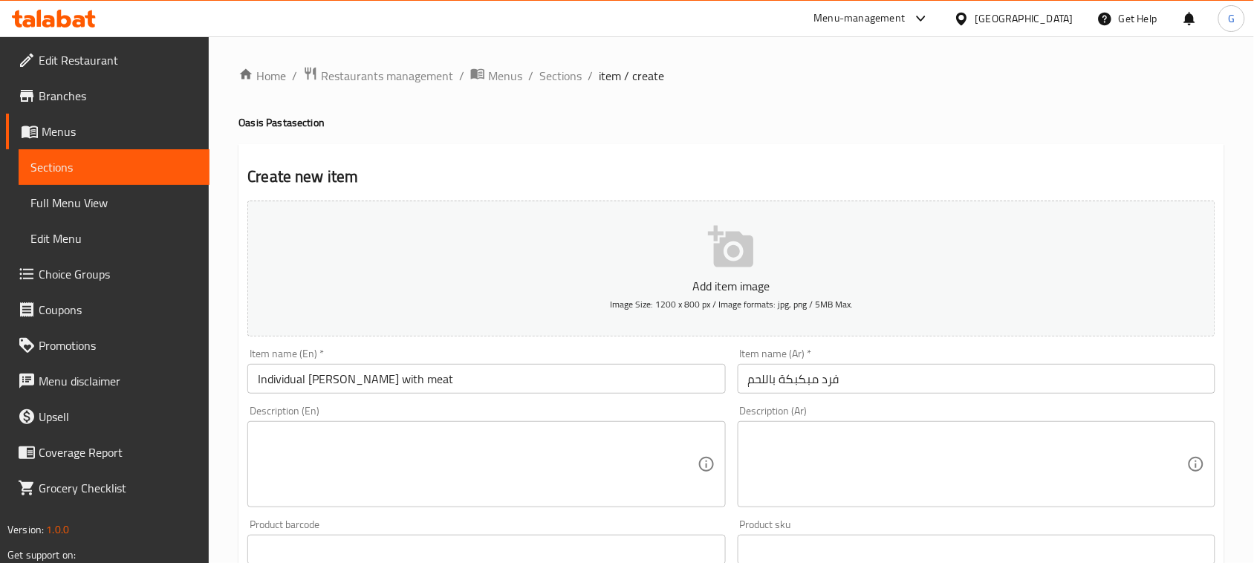
click at [403, 398] on div "Item name (En)   * Individual patty with meat Item name (En) *" at bounding box center [486, 371] width 490 height 57
click at [403, 396] on div "Item name (En)   * Individual patty with meat Item name (En) *" at bounding box center [486, 371] width 490 height 57
click at [395, 380] on input "Individual patty with meat" at bounding box center [486, 379] width 478 height 30
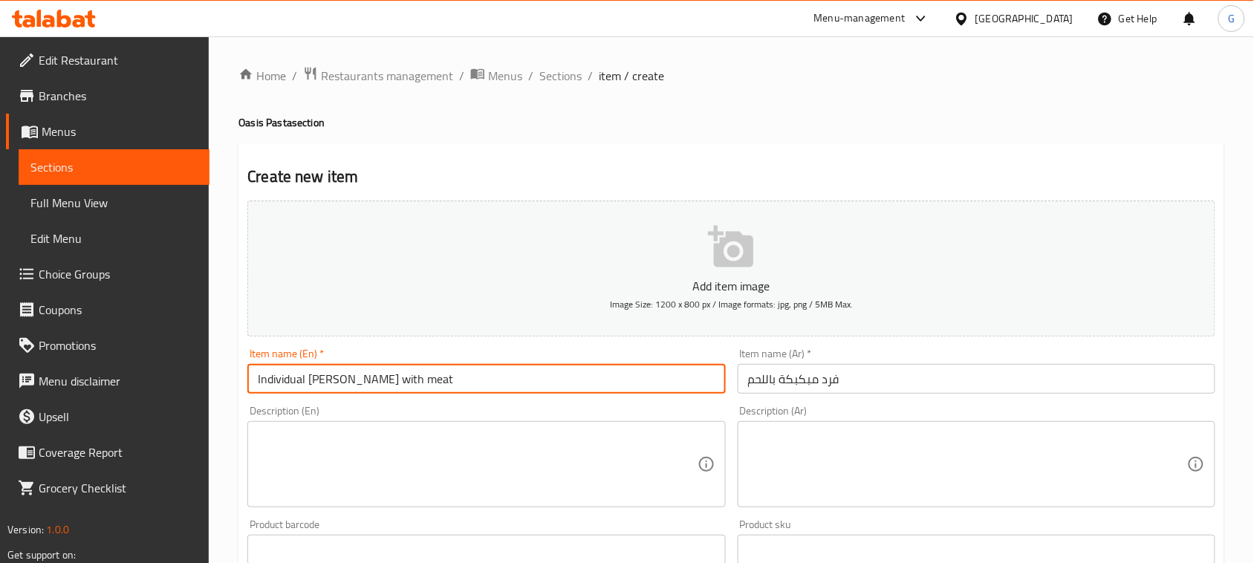
click at [395, 380] on input "Individual patty with meat" at bounding box center [486, 379] width 478 height 30
type input "Individual Patty with Meat"
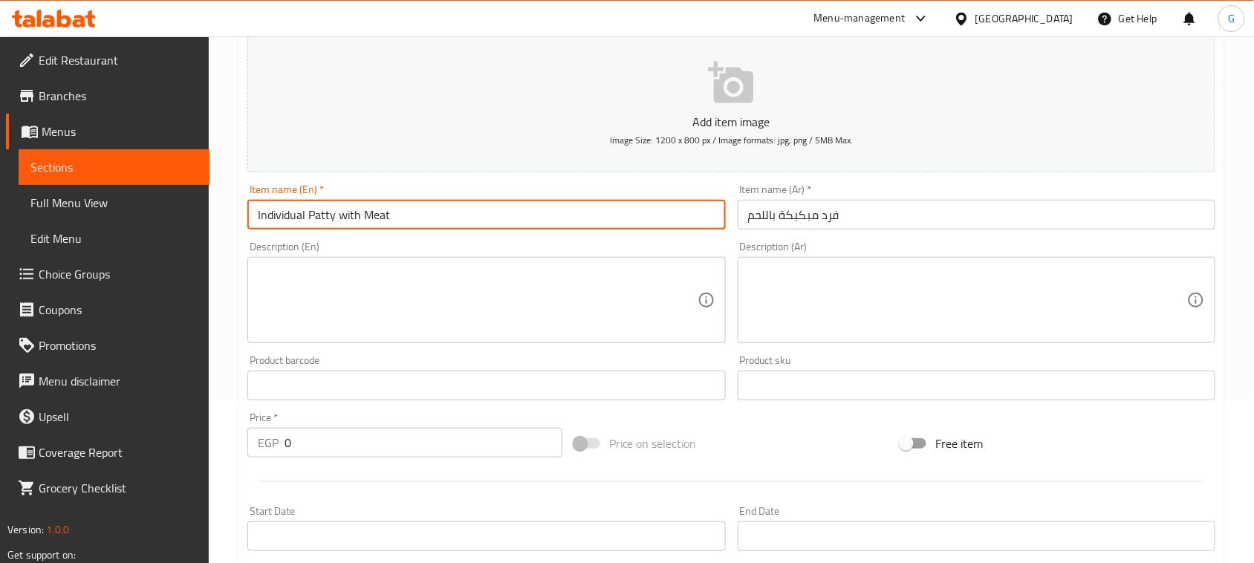
scroll to position [186, 0]
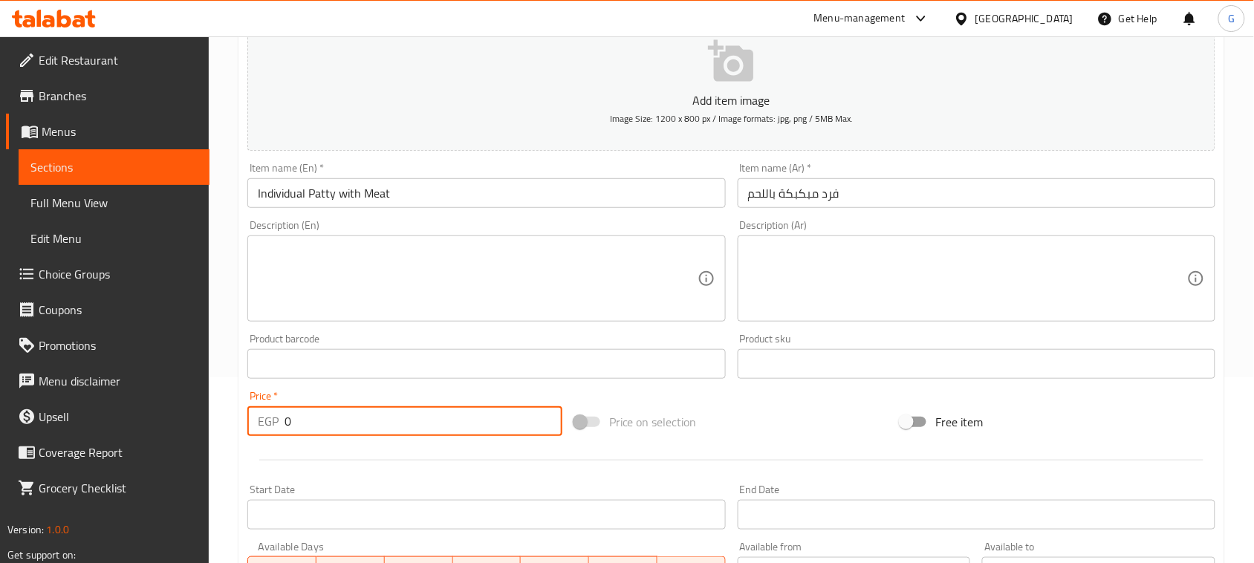
drag, startPoint x: 292, startPoint y: 418, endPoint x: 255, endPoint y: 418, distance: 37.2
click at [255, 418] on div "EGP 0 Price *" at bounding box center [404, 421] width 315 height 30
type input "360"
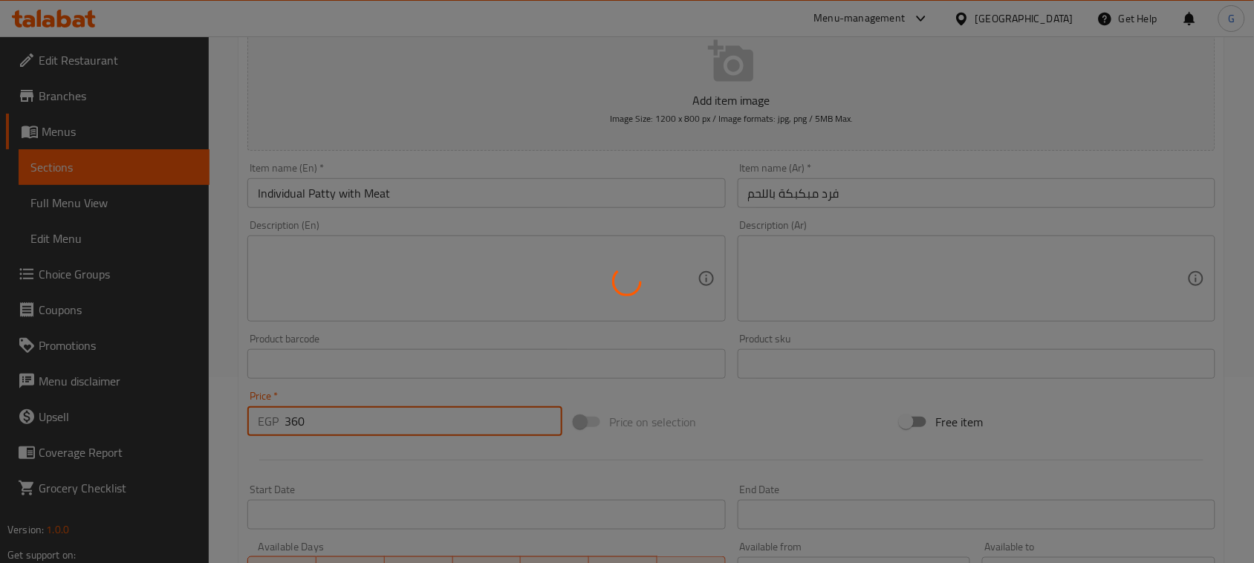
type input "0"
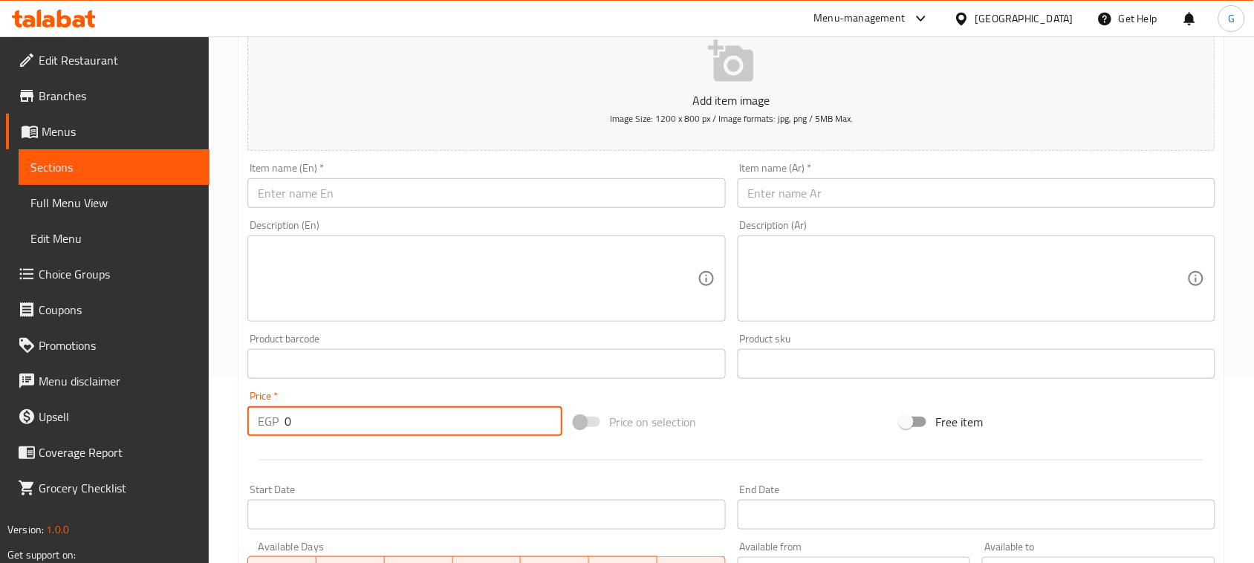
click at [897, 193] on input "text" at bounding box center [977, 193] width 478 height 30
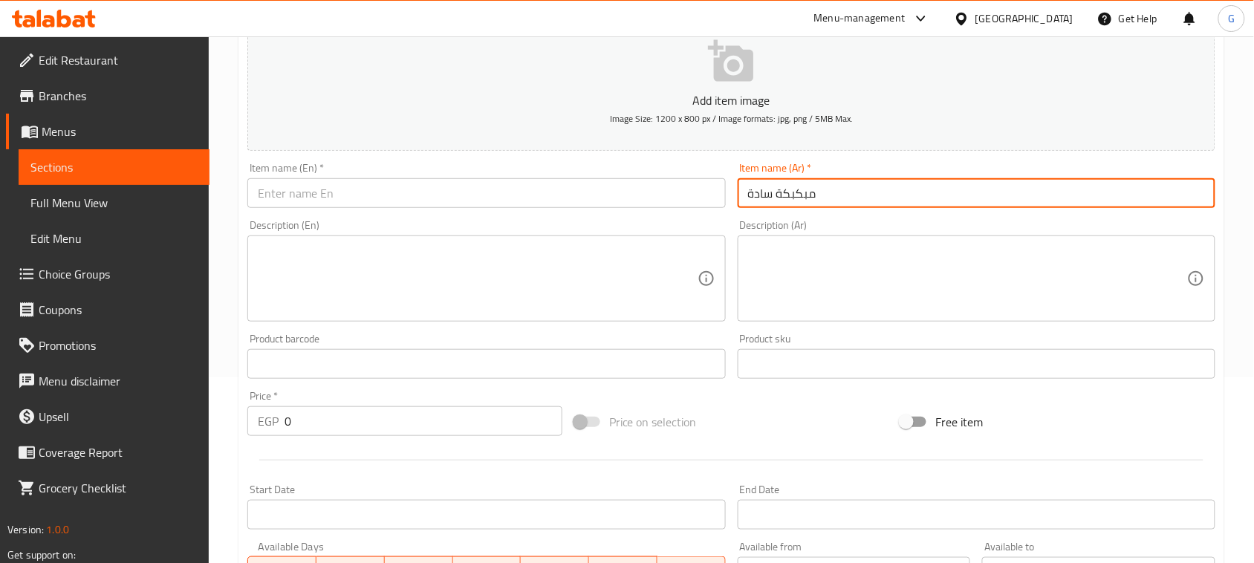
click at [777, 201] on input "مبكبكة سادة" at bounding box center [977, 193] width 478 height 30
type input "مبكبكة سادة"
click at [343, 193] on input "text" at bounding box center [486, 193] width 478 height 30
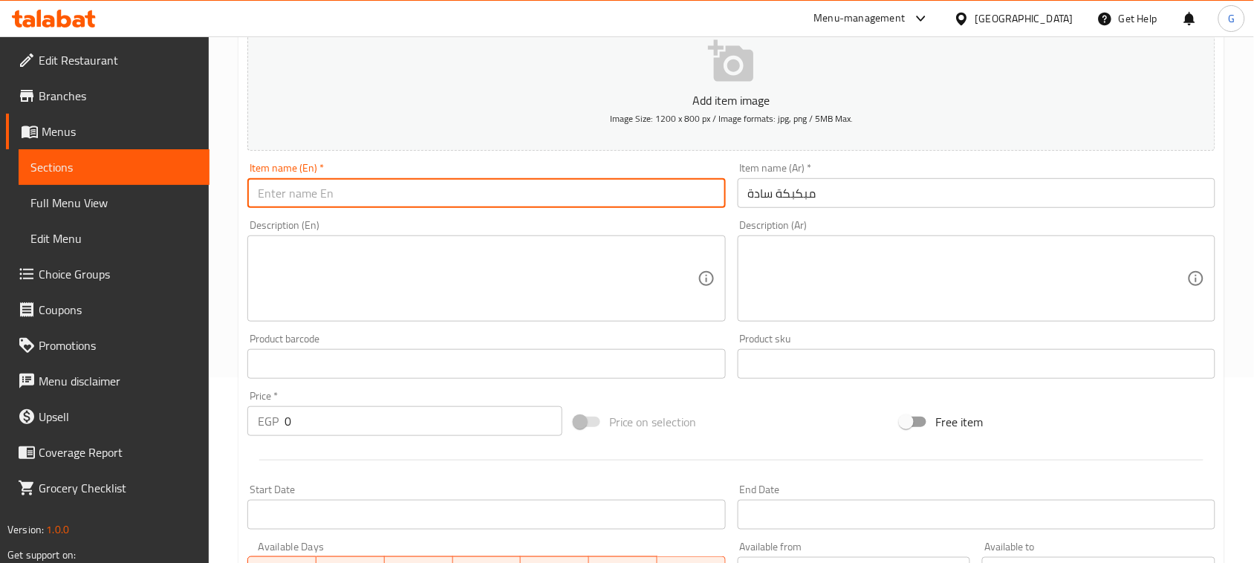
paste input "Plain"
type input "Plain Mebakbaka"
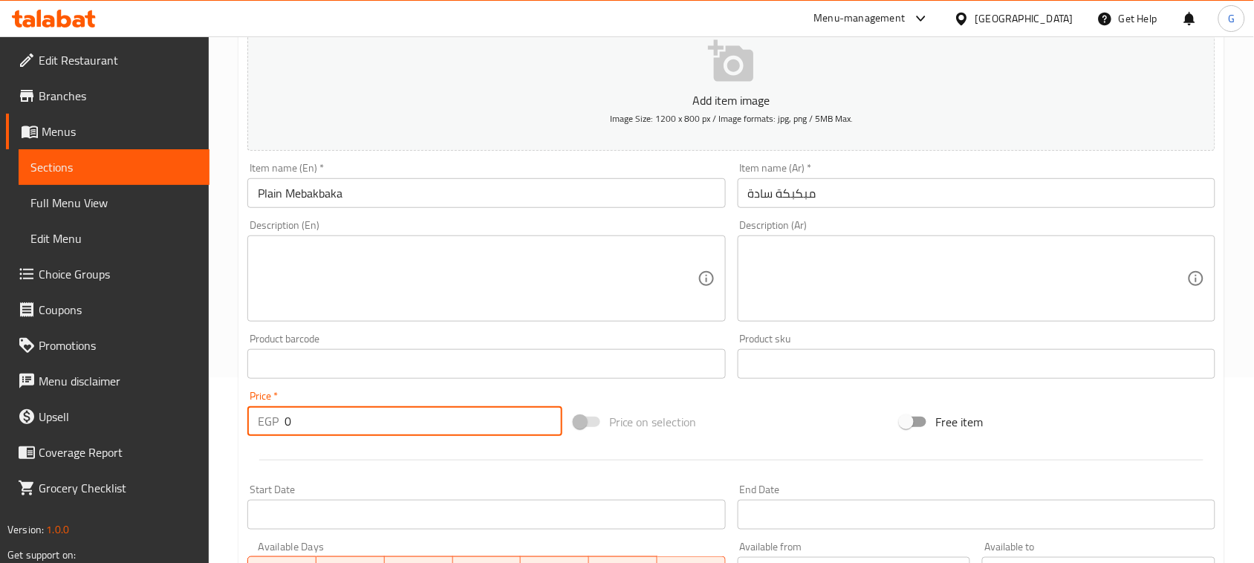
drag, startPoint x: 303, startPoint y: 420, endPoint x: 281, endPoint y: 416, distance: 22.6
click at [281, 416] on div "EGP 0 Price *" at bounding box center [404, 421] width 315 height 30
type input "100"
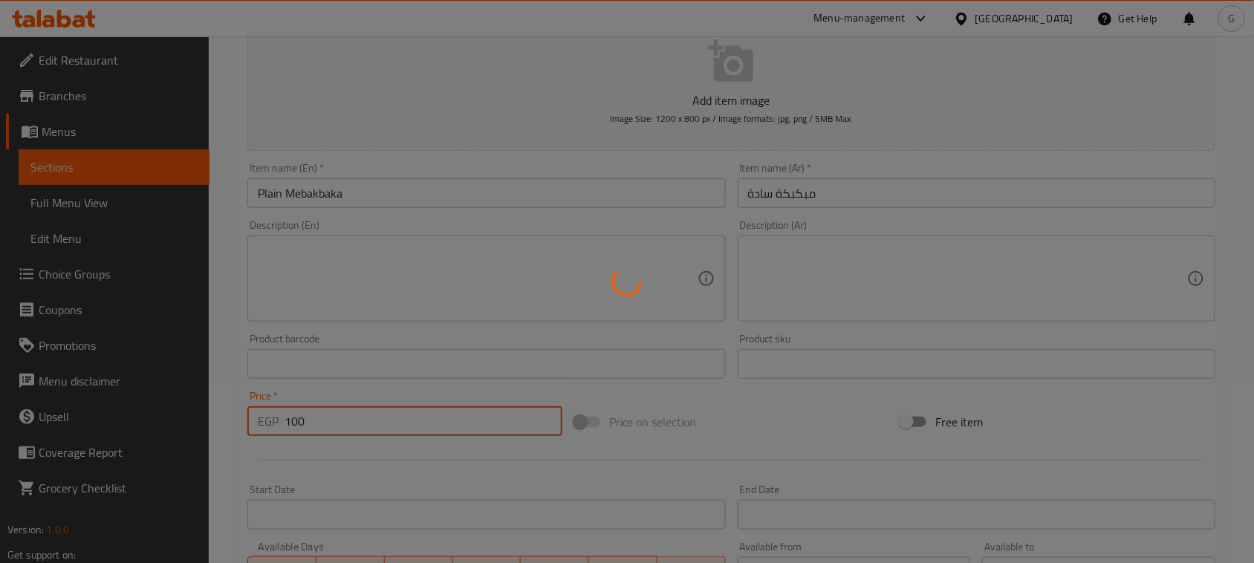
type input "0"
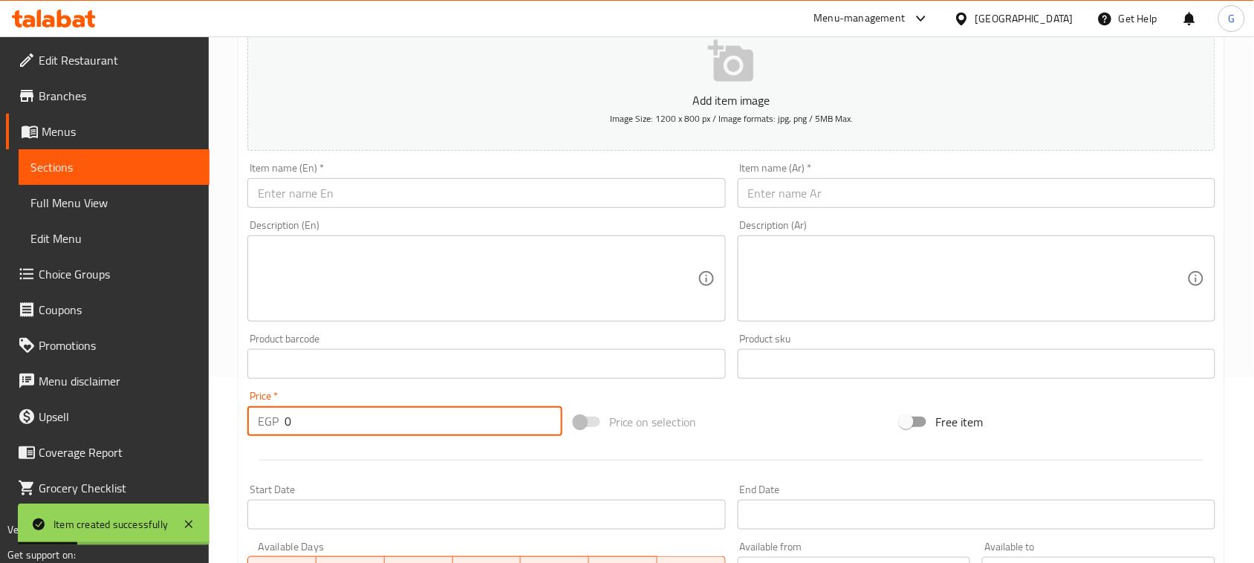
scroll to position [0, 0]
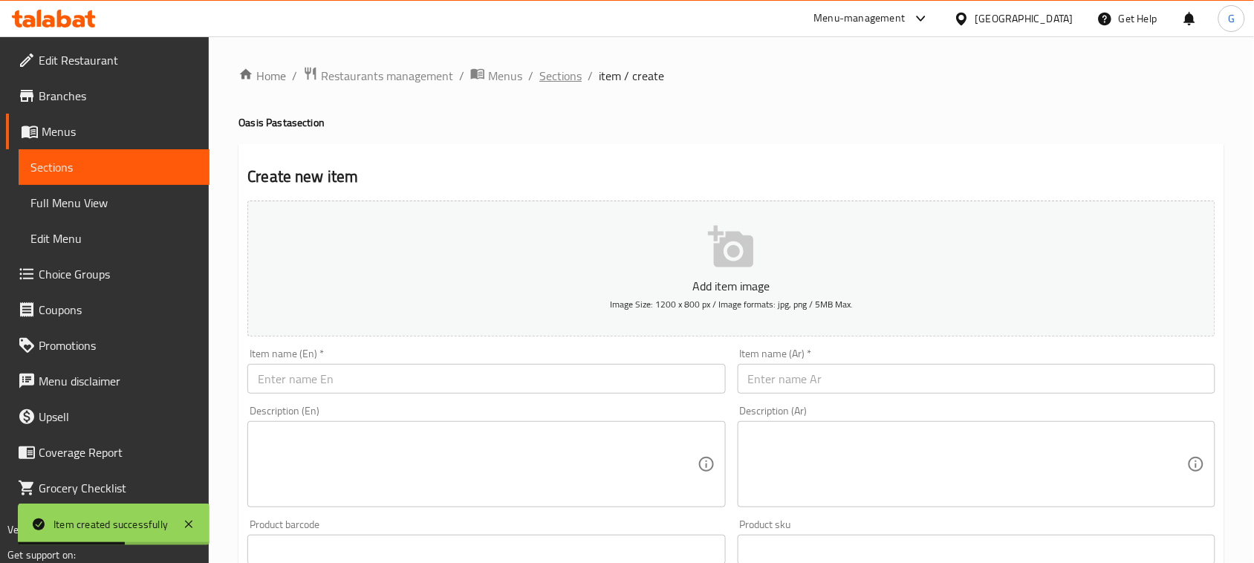
click at [560, 68] on span "Sections" at bounding box center [560, 76] width 42 height 18
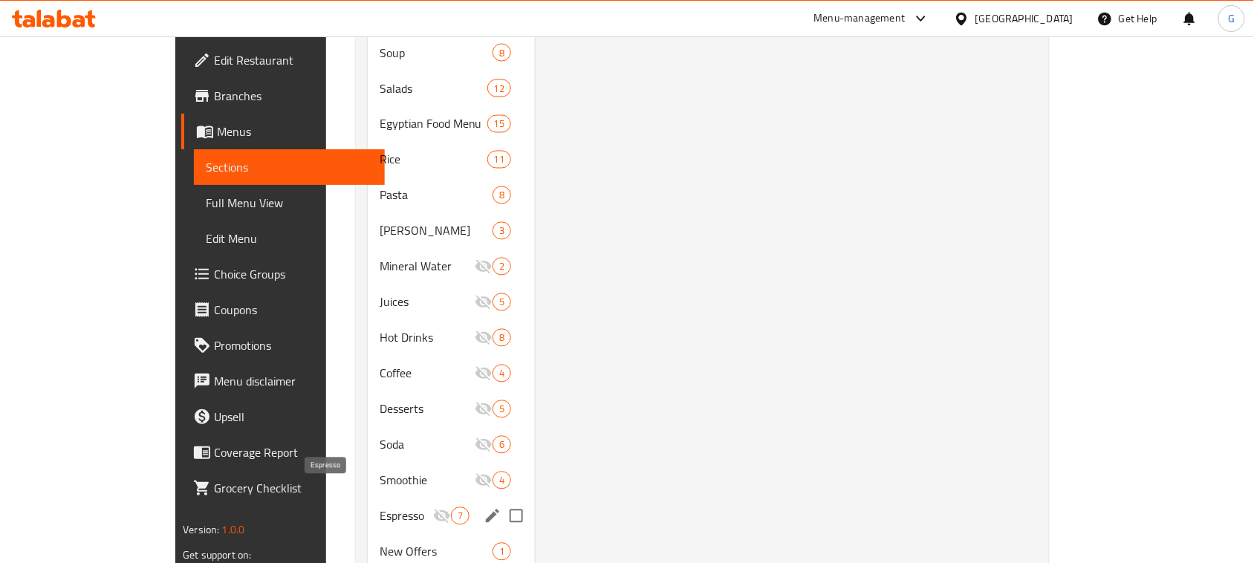
scroll to position [808, 0]
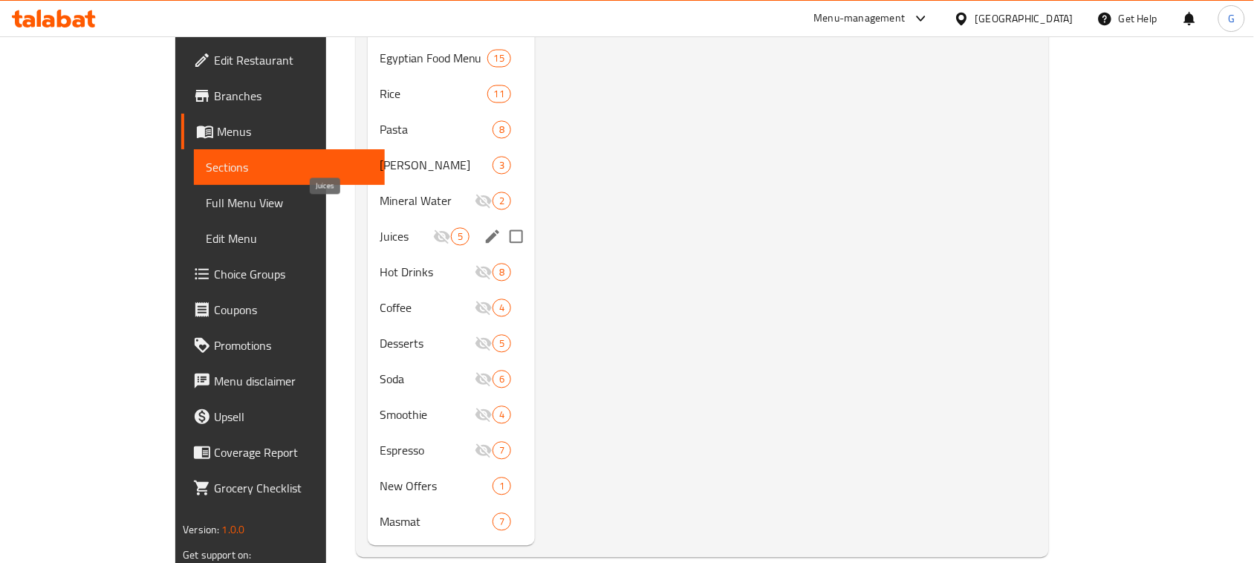
click at [380, 228] on span "Juices" at bounding box center [407, 237] width 54 height 18
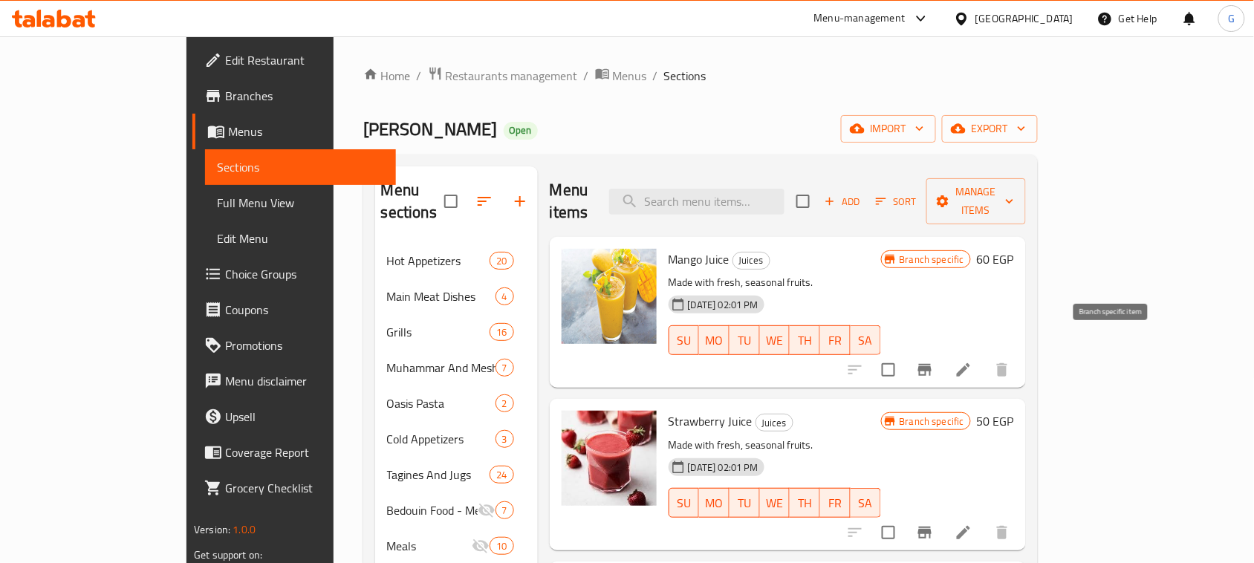
click at [932, 364] on icon "Branch-specific-item" at bounding box center [924, 370] width 13 height 12
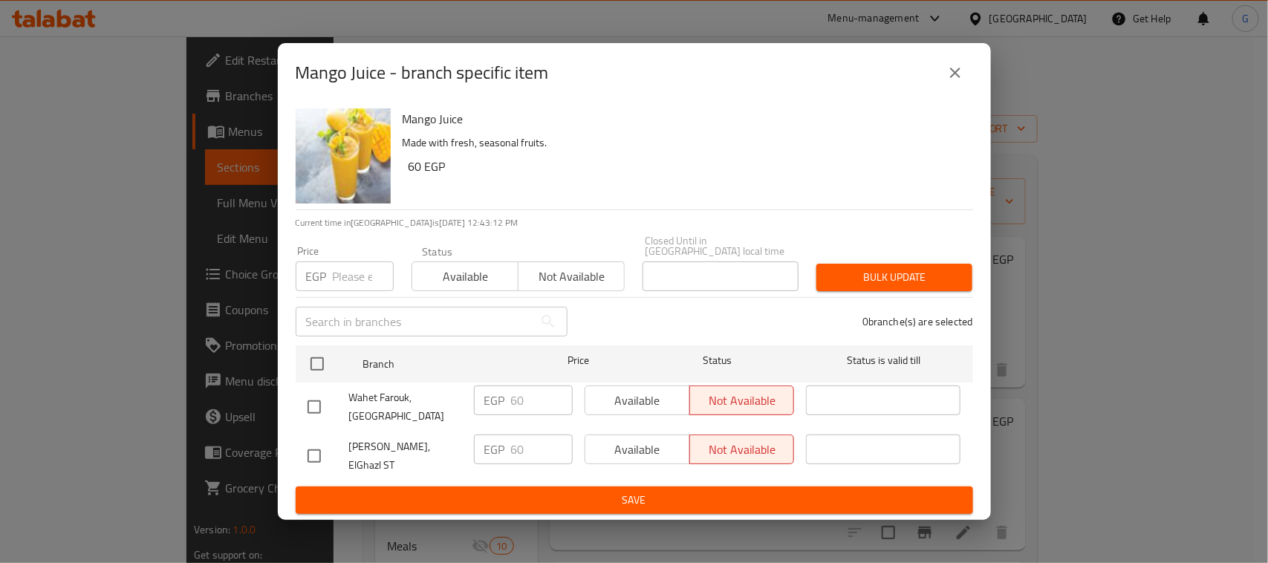
click at [312, 450] on input "checkbox" at bounding box center [314, 456] width 31 height 31
checkbox input "true"
click at [647, 452] on span "Available" at bounding box center [637, 450] width 93 height 22
click at [654, 491] on span "Save" at bounding box center [635, 500] width 654 height 19
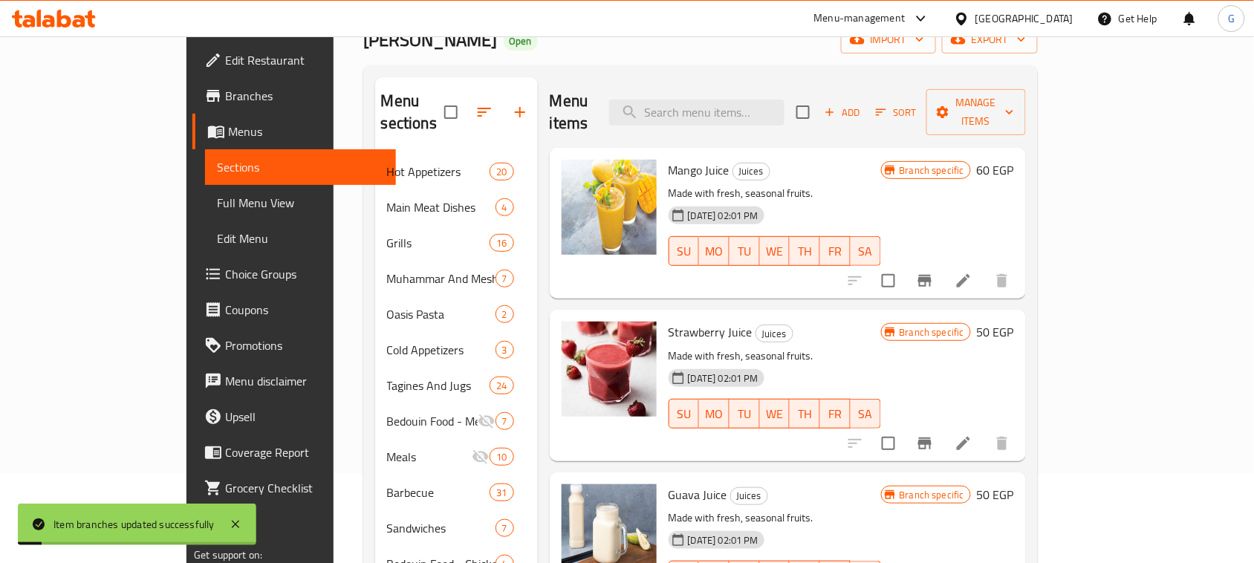
scroll to position [93, 0]
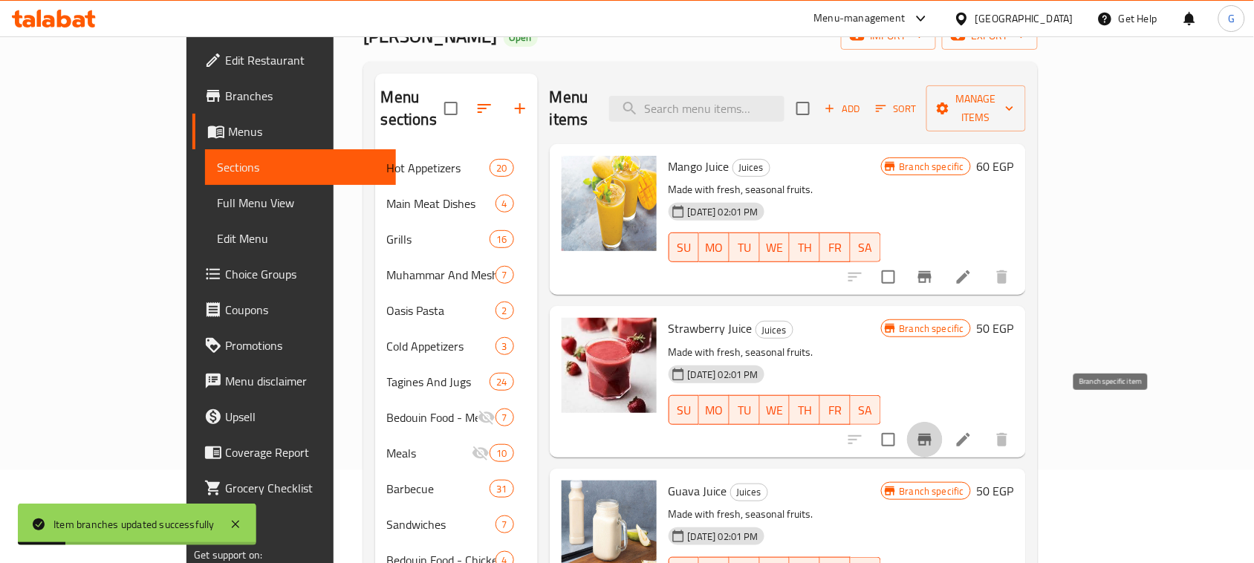
click at [932, 434] on icon "Branch-specific-item" at bounding box center [924, 440] width 13 height 12
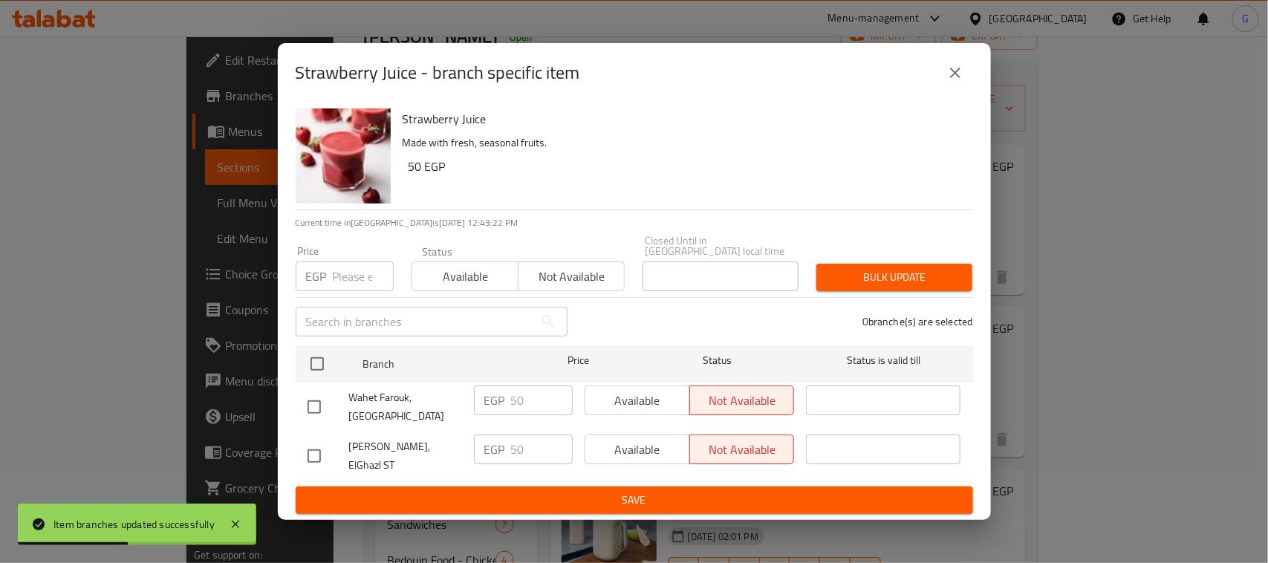
click at [307, 453] on input "checkbox" at bounding box center [314, 456] width 31 height 31
checkbox input "true"
click at [623, 455] on span "Available" at bounding box center [637, 450] width 93 height 22
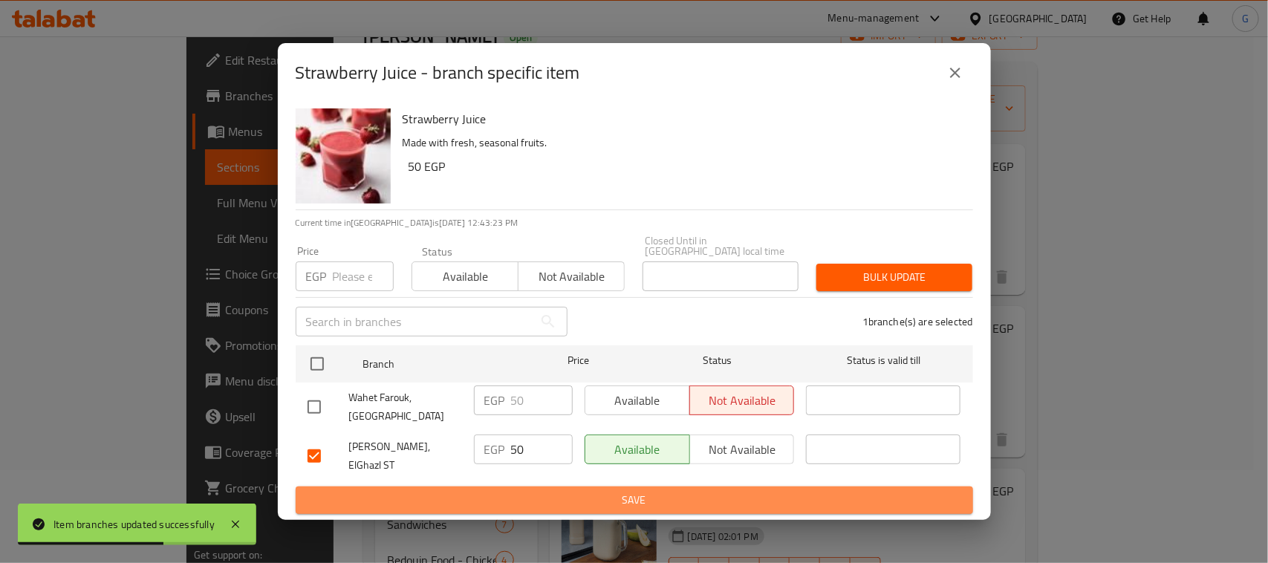
click at [612, 499] on button "Save" at bounding box center [635, 500] width 678 height 27
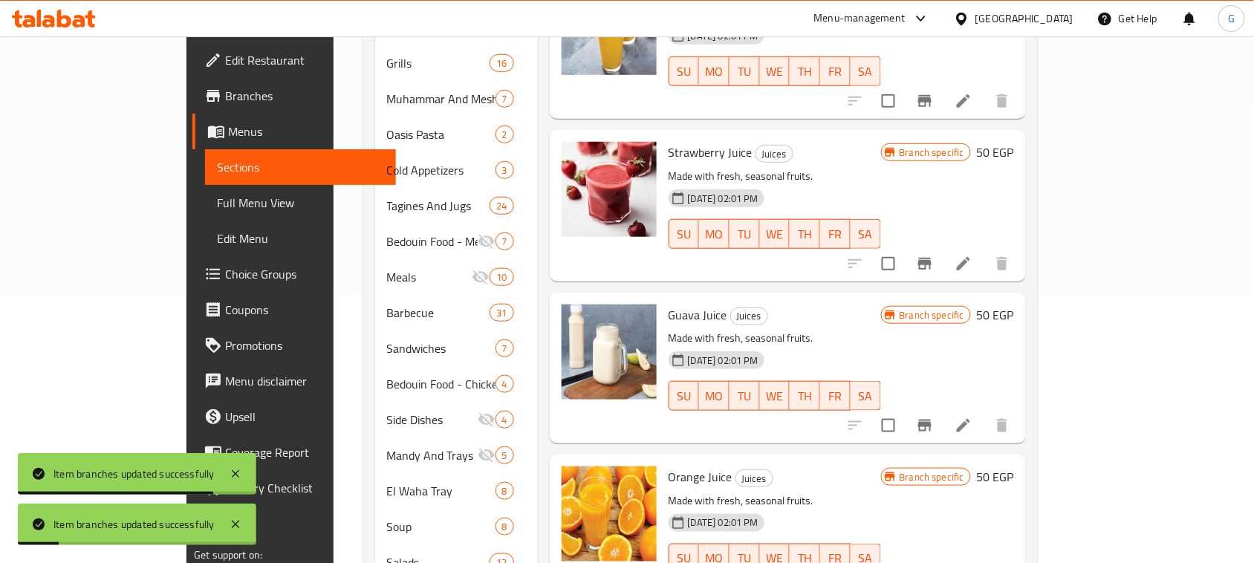
scroll to position [279, 0]
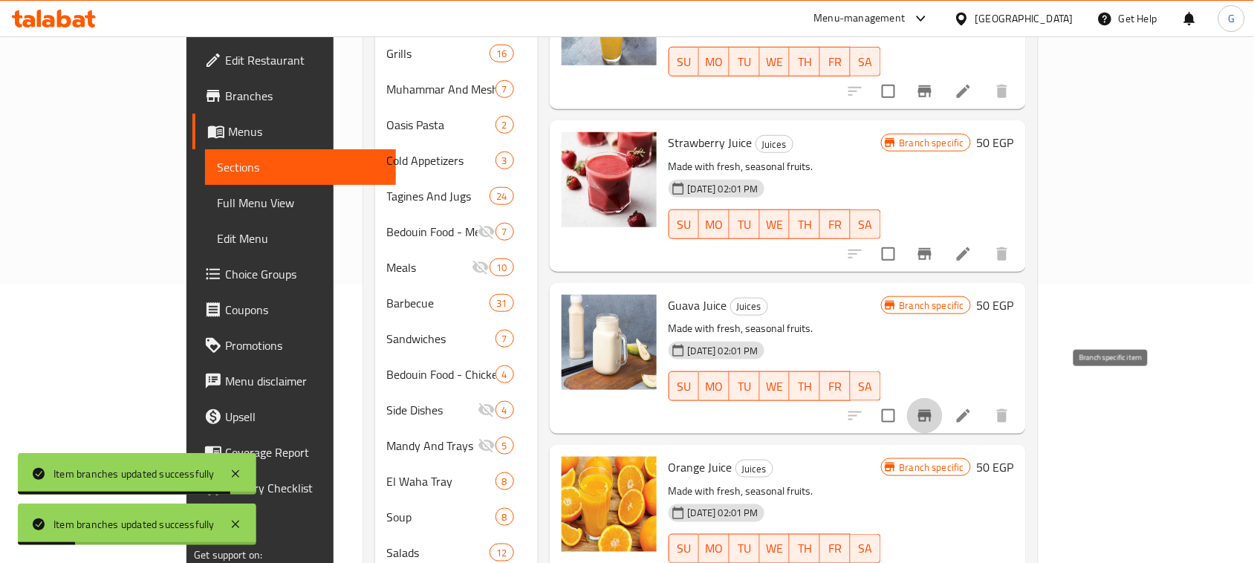
click at [934, 407] on icon "Branch-specific-item" at bounding box center [925, 416] width 18 height 18
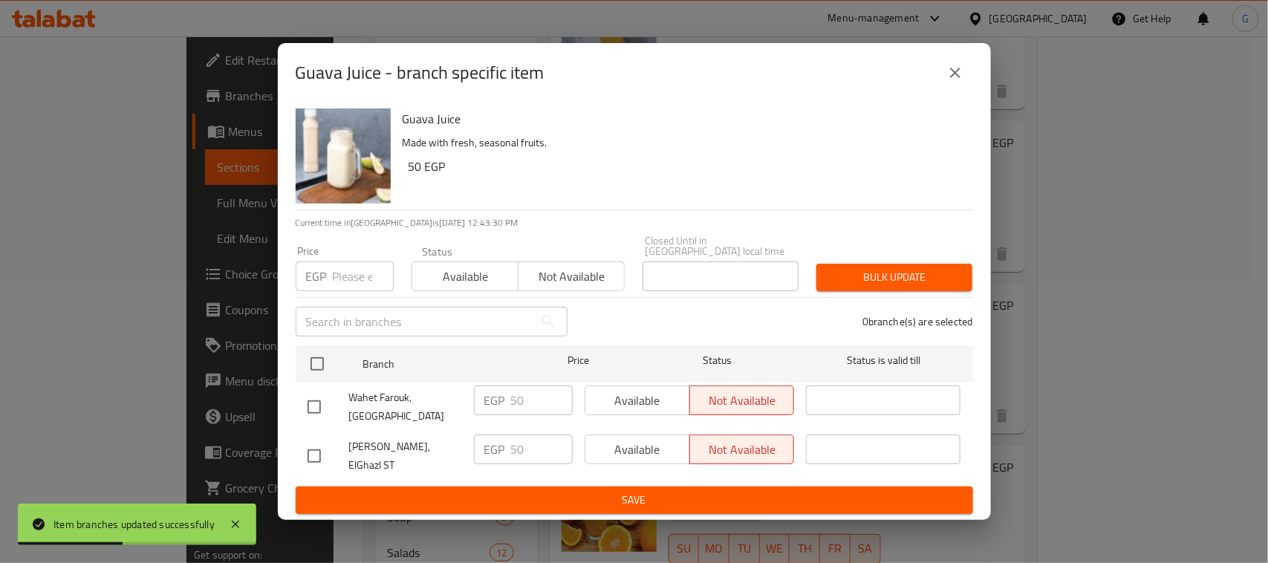
click at [312, 448] on input "checkbox" at bounding box center [314, 456] width 31 height 31
checkbox input "true"
click at [626, 444] on span "Available" at bounding box center [637, 450] width 93 height 22
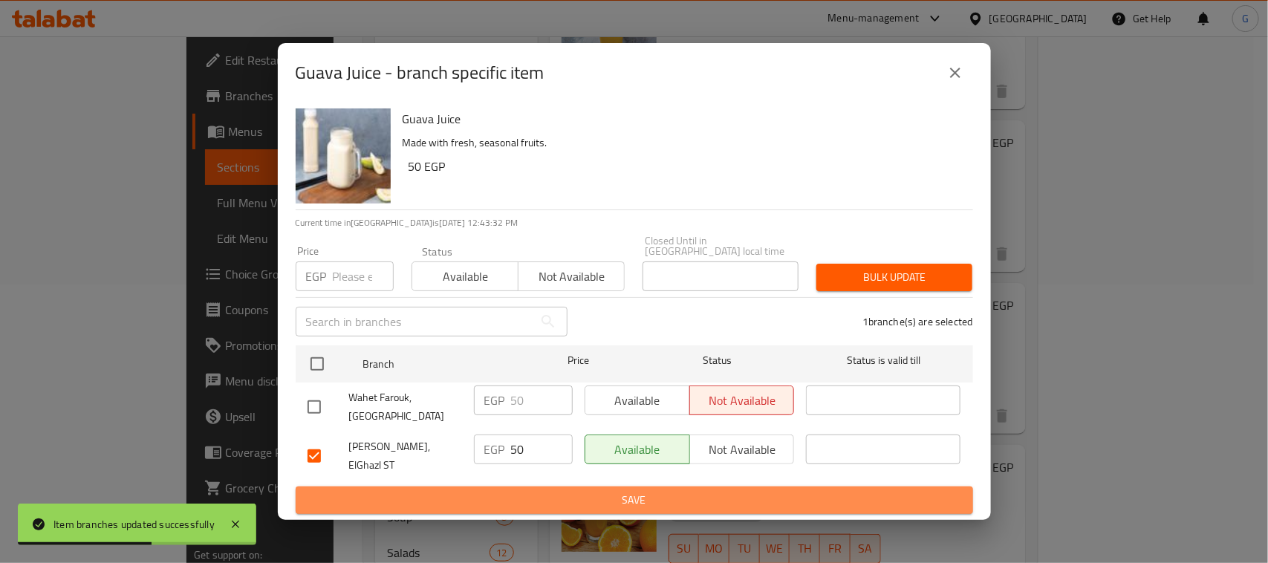
click at [624, 491] on span "Save" at bounding box center [635, 500] width 654 height 19
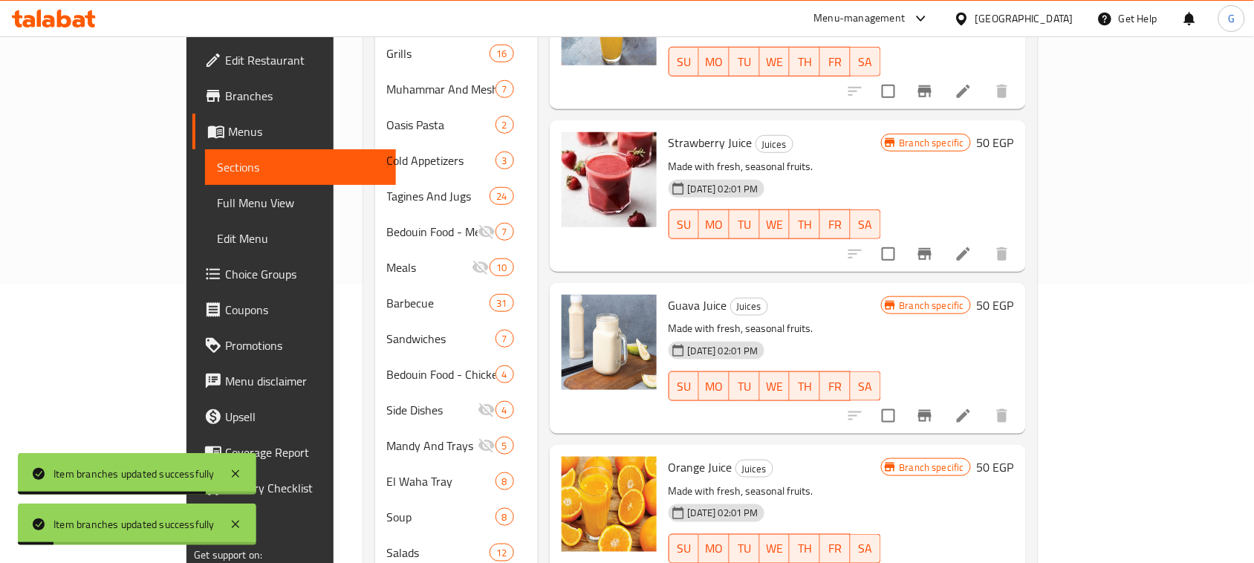
scroll to position [464, 0]
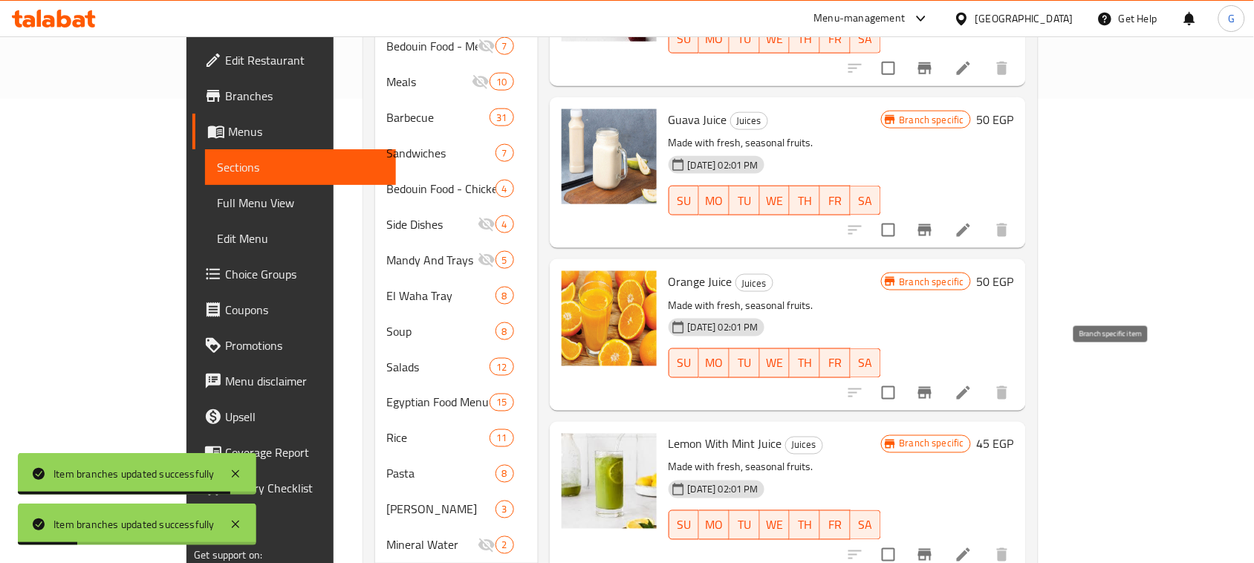
click at [934, 384] on icon "Branch-specific-item" at bounding box center [925, 393] width 18 height 18
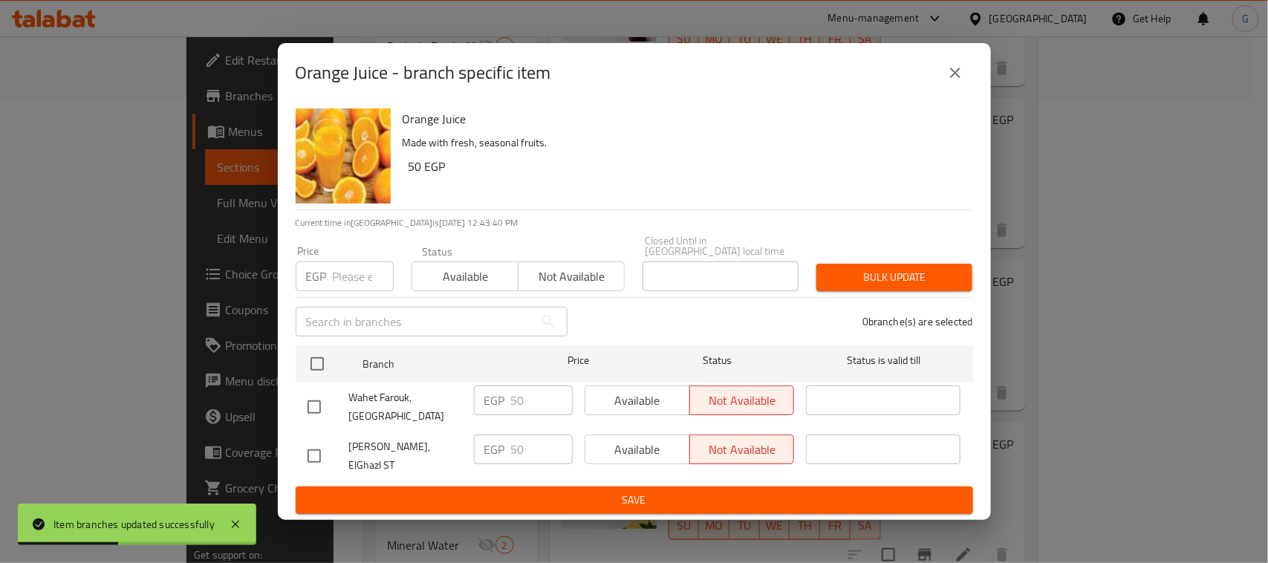
click at [307, 450] on input "checkbox" at bounding box center [314, 456] width 31 height 31
checkbox input "true"
click at [637, 455] on span "Available" at bounding box center [637, 450] width 93 height 22
click at [629, 494] on span "Save" at bounding box center [635, 500] width 654 height 19
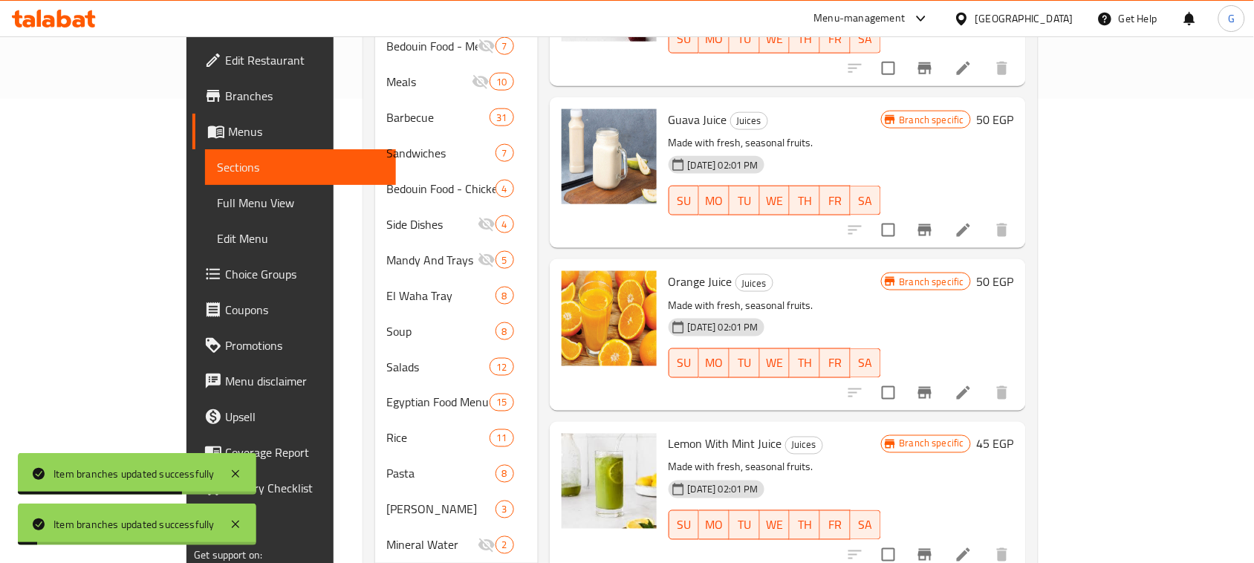
scroll to position [650, 0]
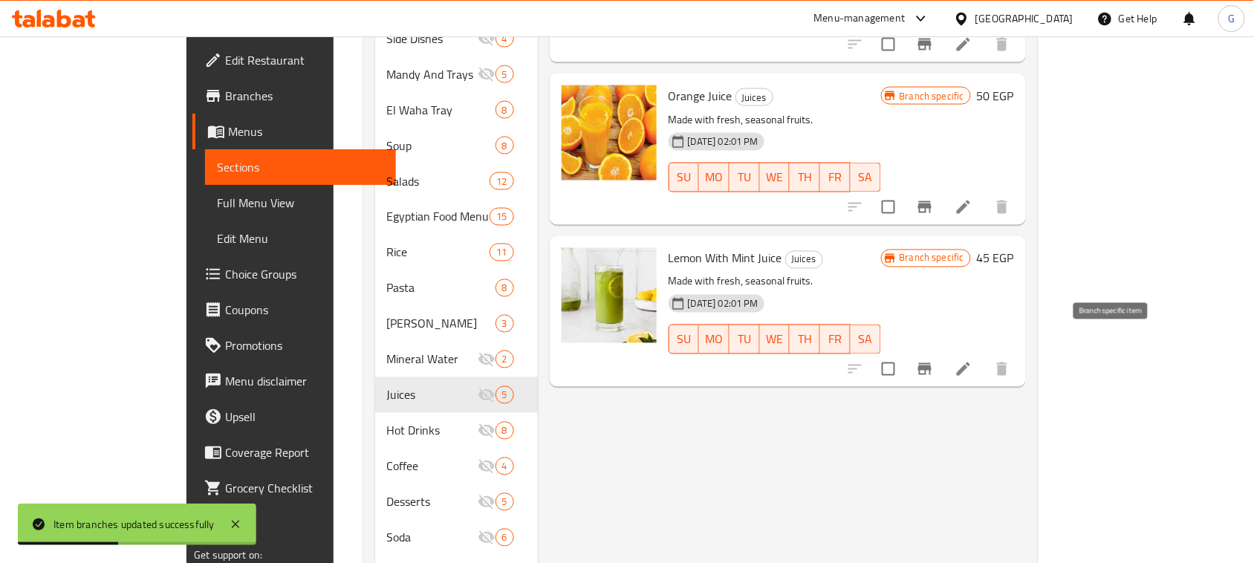
click at [934, 360] on icon "Branch-specific-item" at bounding box center [925, 369] width 18 height 18
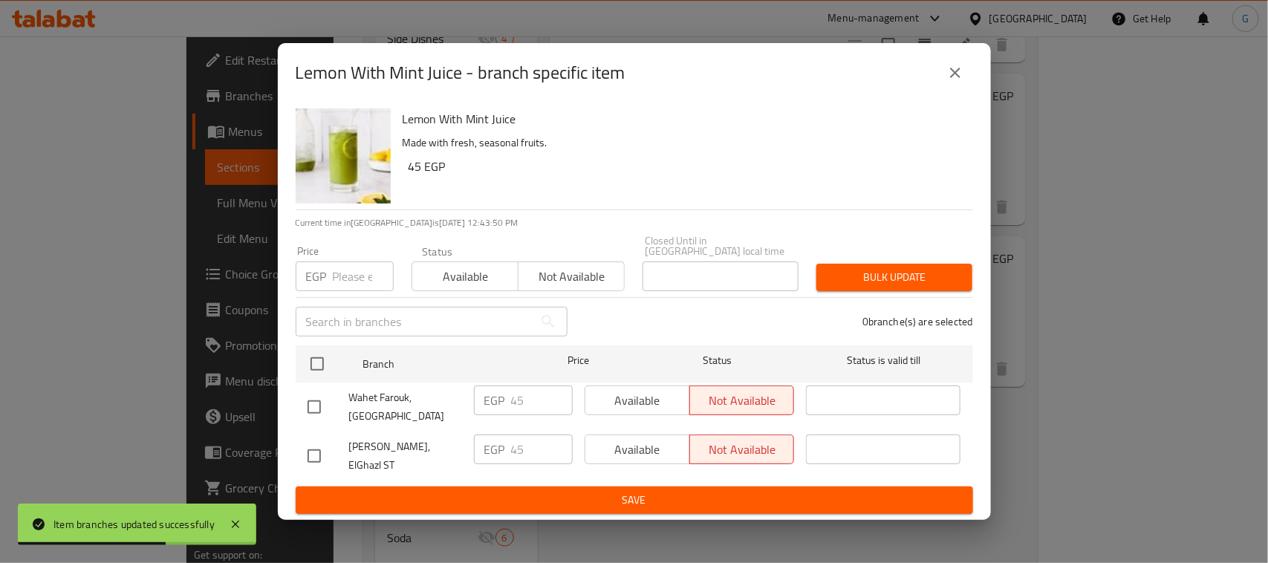
click at [309, 456] on input "checkbox" at bounding box center [314, 456] width 31 height 31
checkbox input "true"
click at [618, 453] on span "Available" at bounding box center [637, 450] width 93 height 22
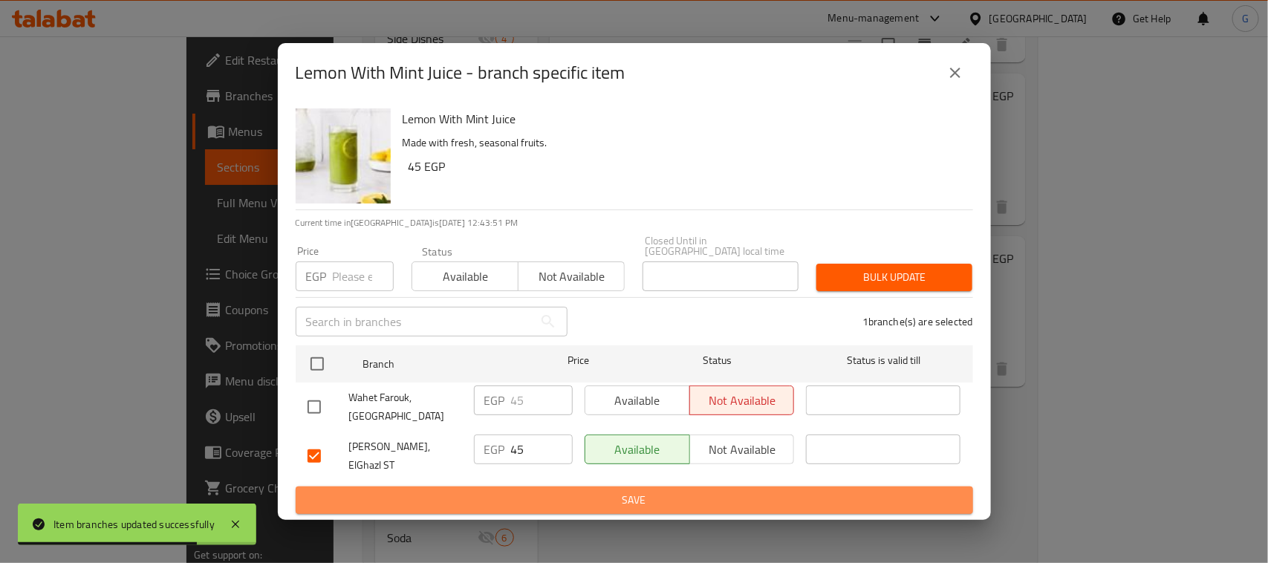
click at [617, 491] on span "Save" at bounding box center [635, 500] width 654 height 19
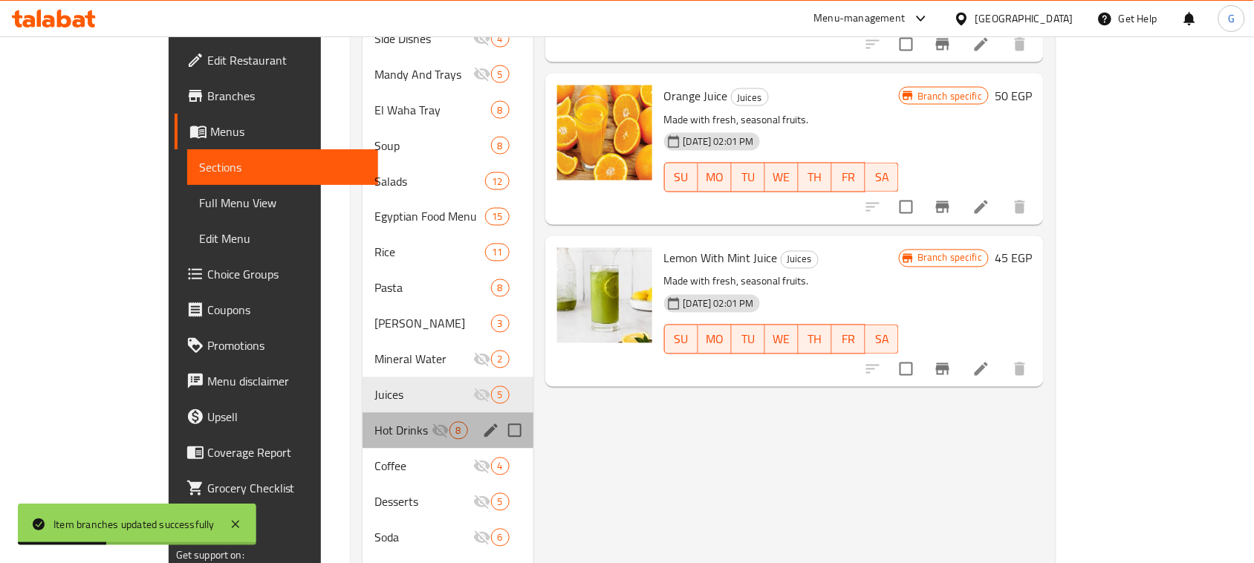
click at [363, 417] on div "Hot Drinks 8" at bounding box center [448, 431] width 170 height 36
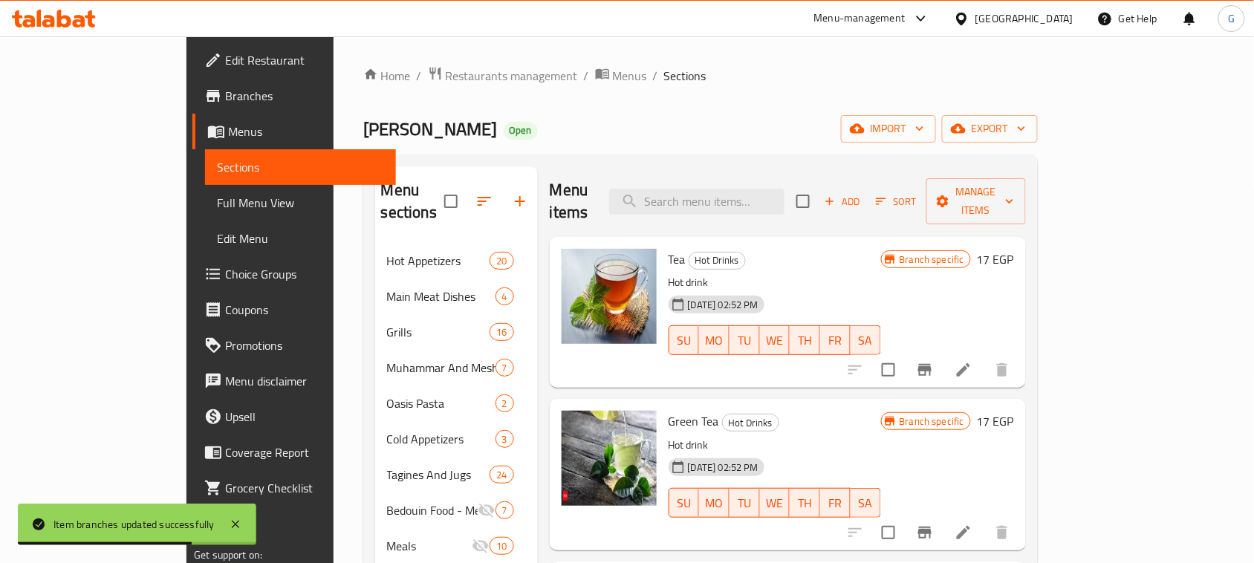
click at [932, 364] on icon "Branch-specific-item" at bounding box center [924, 370] width 13 height 12
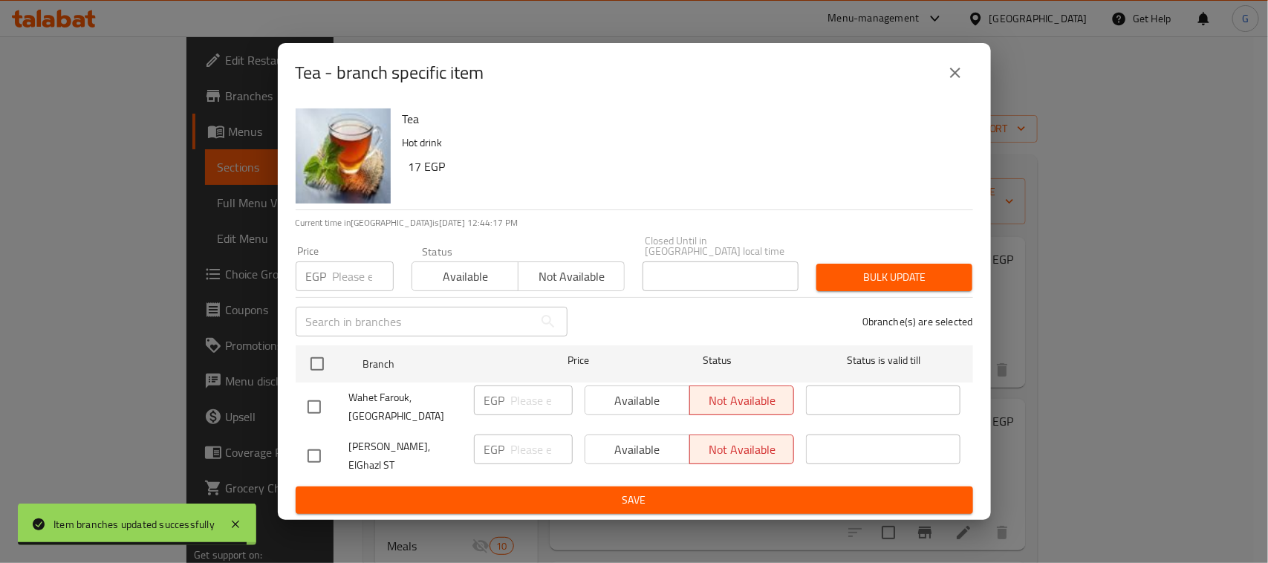
drag, startPoint x: 308, startPoint y: 452, endPoint x: 340, endPoint y: 444, distance: 32.1
click at [309, 452] on input "checkbox" at bounding box center [314, 456] width 31 height 31
checkbox input "true"
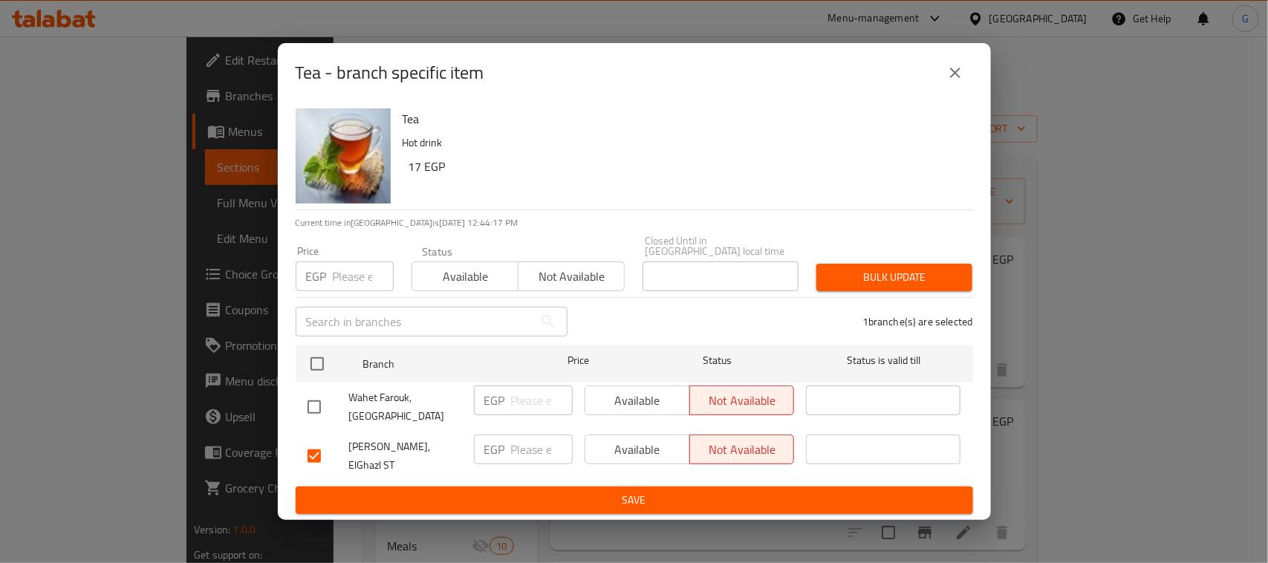
click at [652, 450] on span "Available" at bounding box center [637, 450] width 93 height 22
click at [632, 492] on span "Save" at bounding box center [635, 500] width 654 height 19
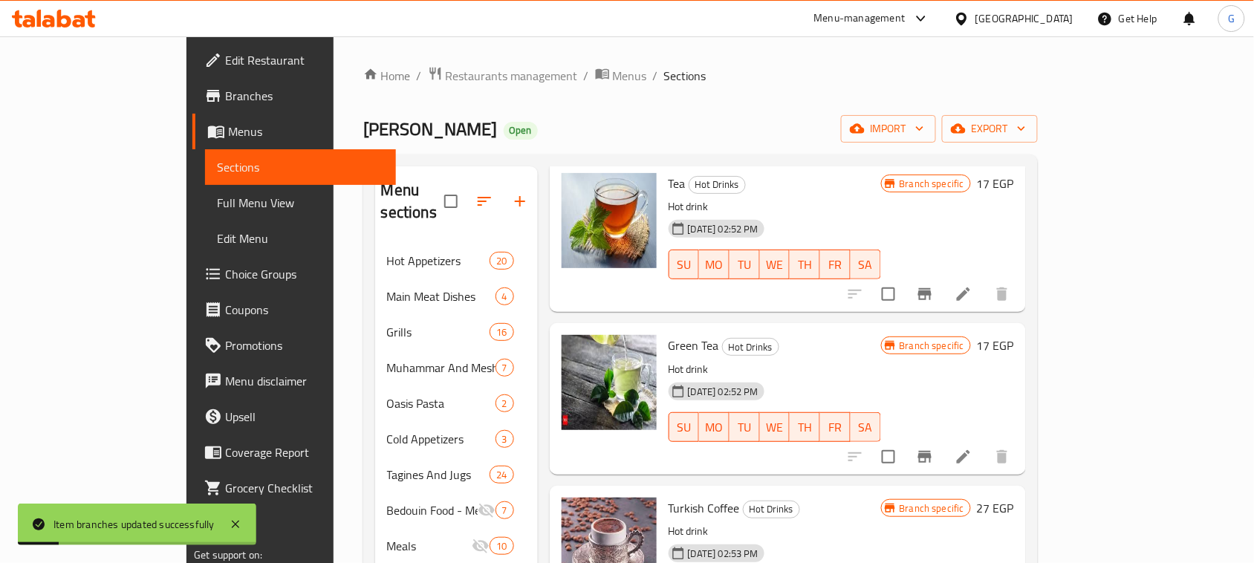
scroll to position [93, 0]
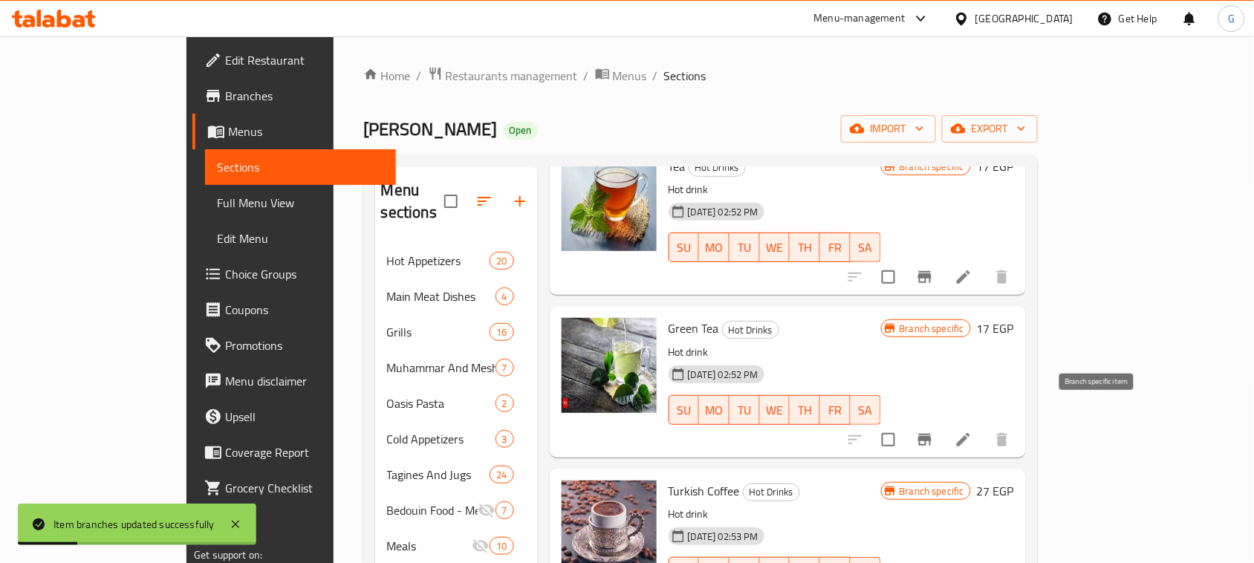
click at [934, 431] on icon "Branch-specific-item" at bounding box center [925, 440] width 18 height 18
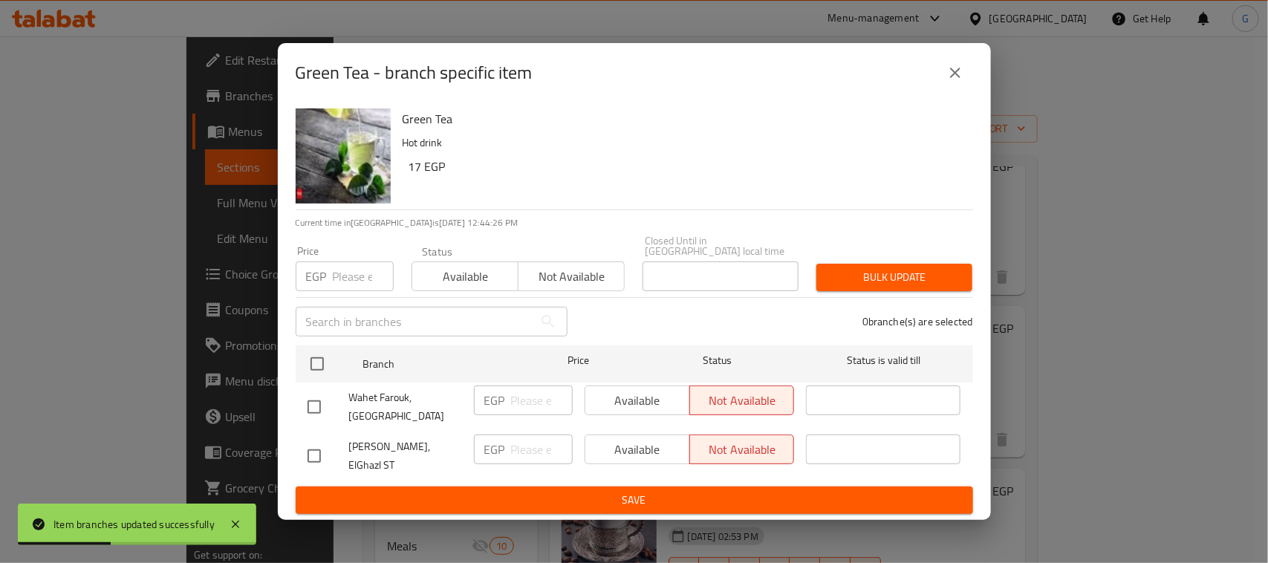
click at [306, 454] on input "checkbox" at bounding box center [314, 456] width 31 height 31
checkbox input "true"
click at [640, 455] on span "Available" at bounding box center [637, 450] width 93 height 22
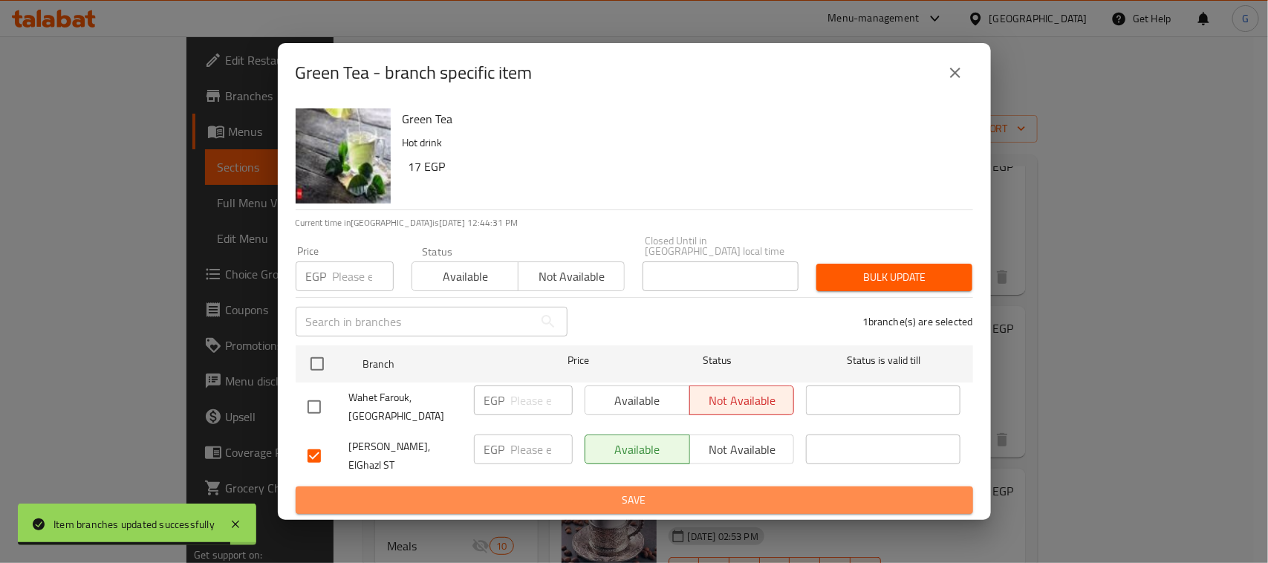
click at [636, 491] on span "Save" at bounding box center [635, 500] width 654 height 19
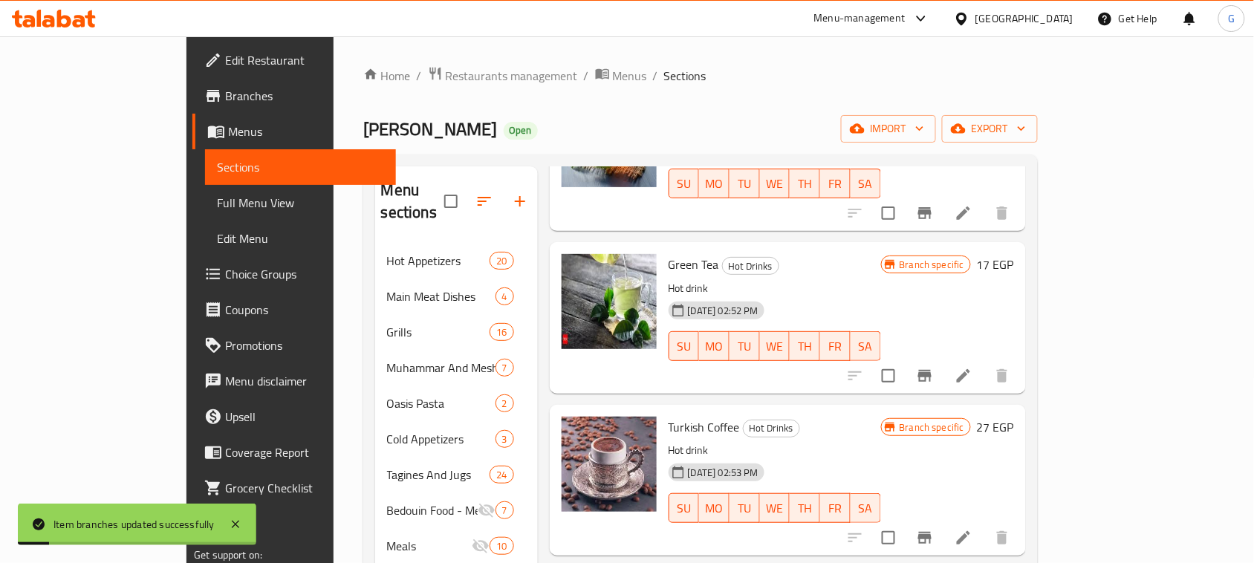
scroll to position [171, 0]
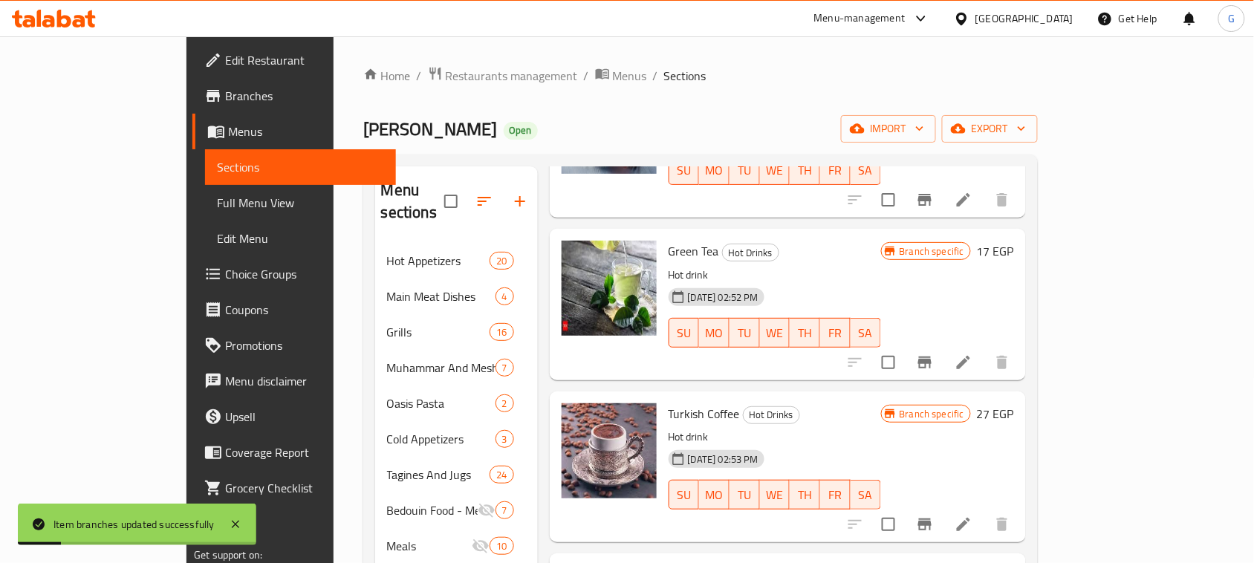
click at [932, 519] on icon "Branch-specific-item" at bounding box center [924, 525] width 13 height 12
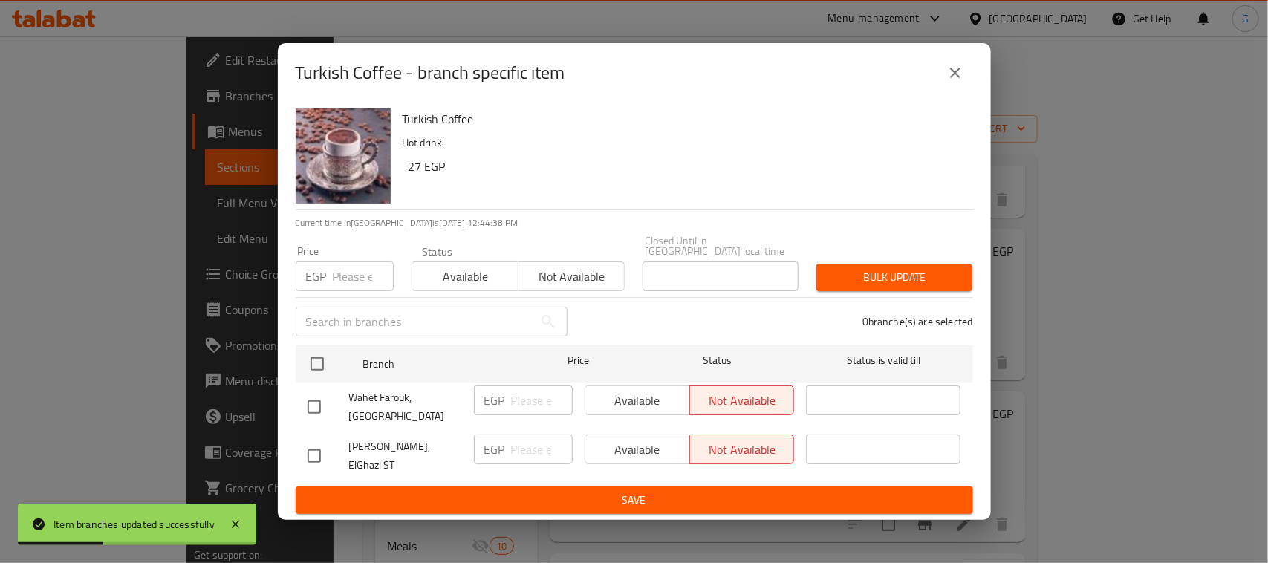
click at [320, 454] on input "checkbox" at bounding box center [314, 456] width 31 height 31
checkbox input "true"
click at [637, 451] on span "Available" at bounding box center [637, 450] width 93 height 22
click at [638, 491] on span "Save" at bounding box center [635, 500] width 654 height 19
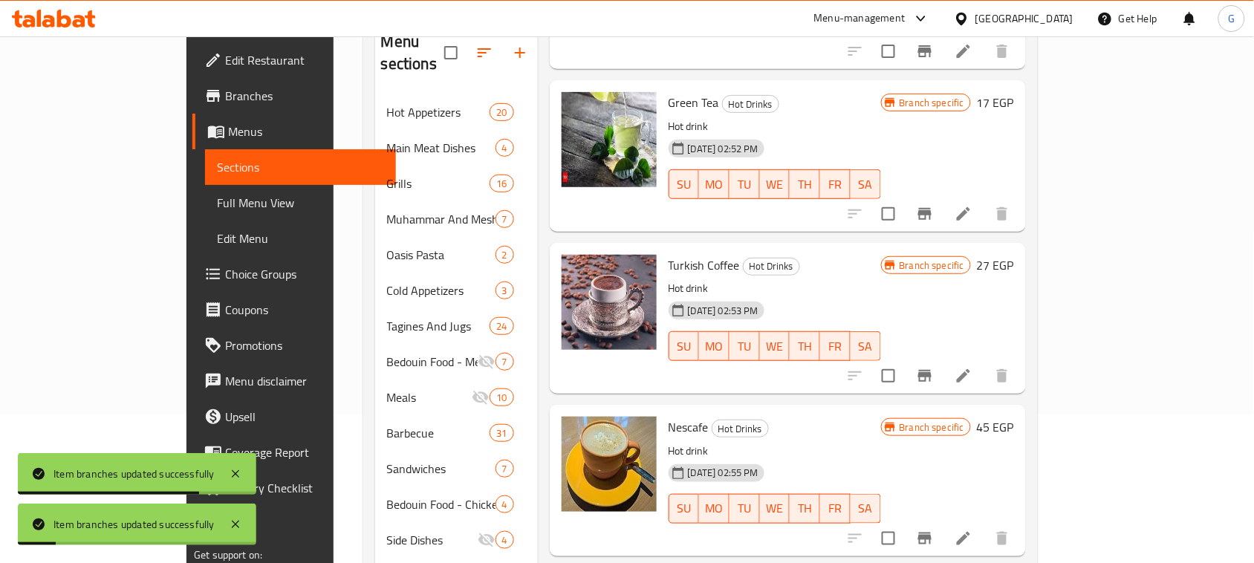
scroll to position [186, 0]
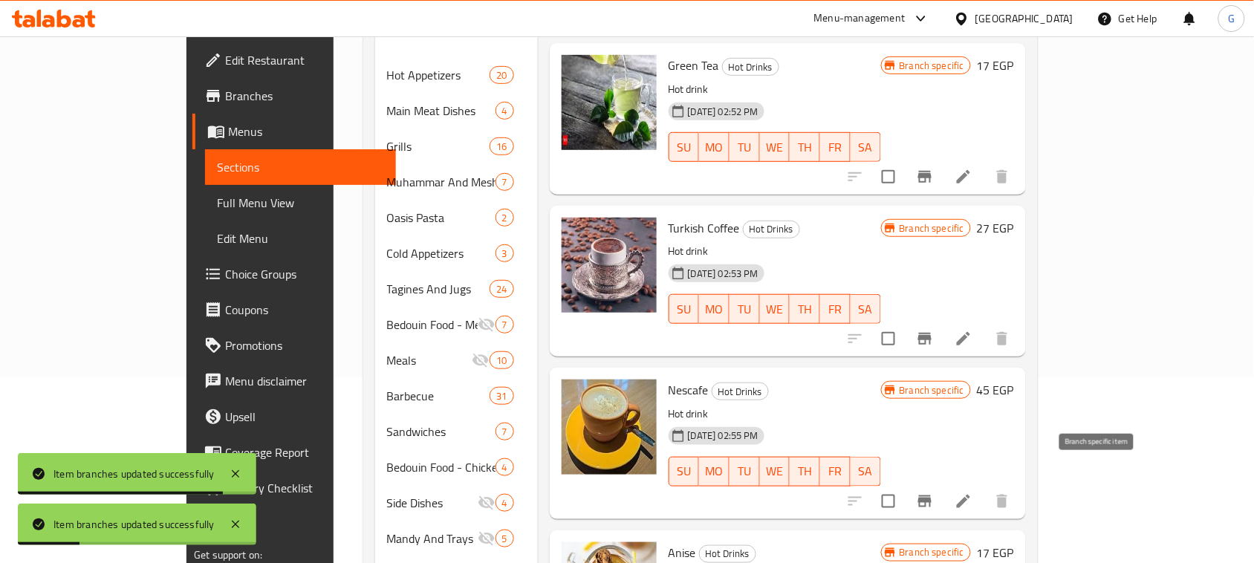
click at [943, 488] on button "Branch-specific-item" at bounding box center [925, 502] width 36 height 36
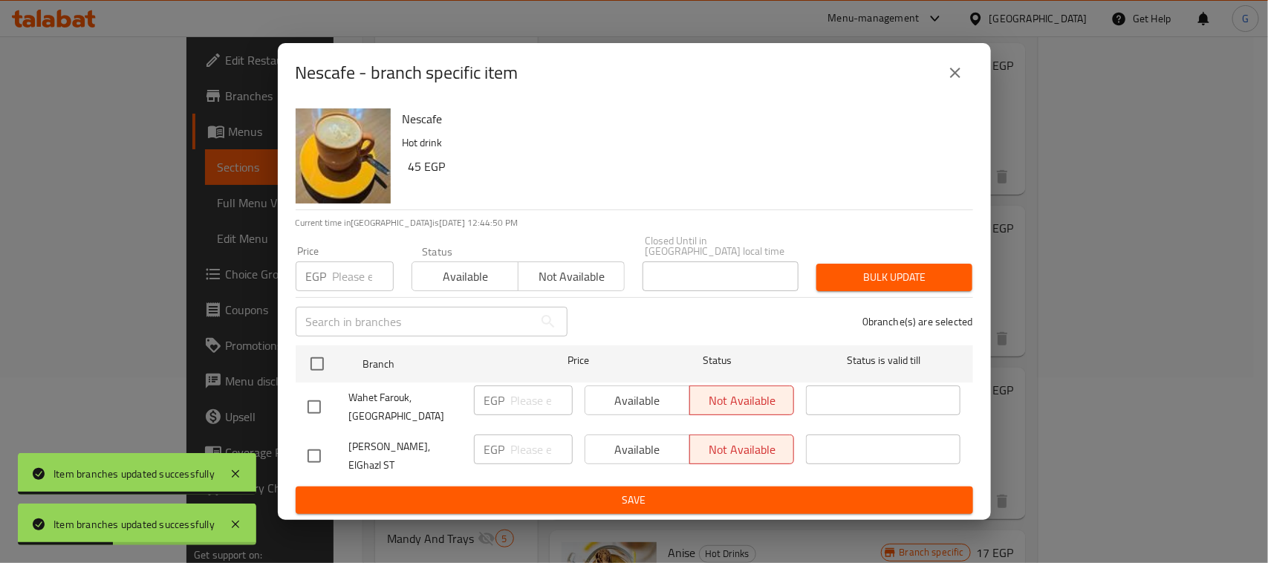
click at [316, 446] on input "checkbox" at bounding box center [314, 456] width 31 height 31
checkbox input "true"
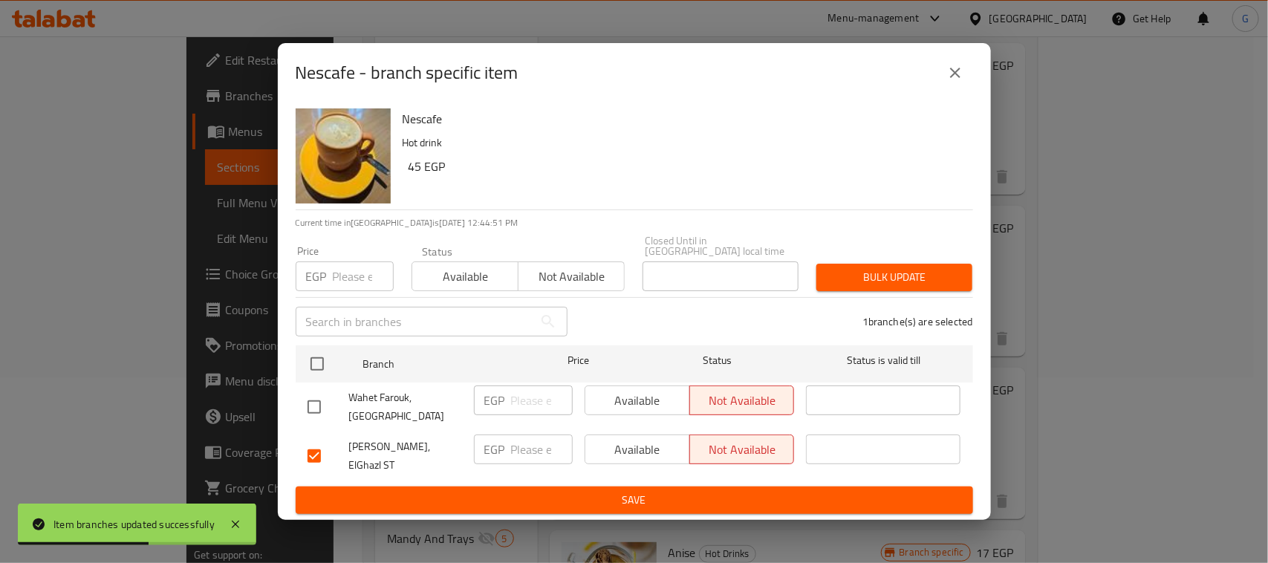
click at [630, 455] on span "Available" at bounding box center [637, 450] width 93 height 22
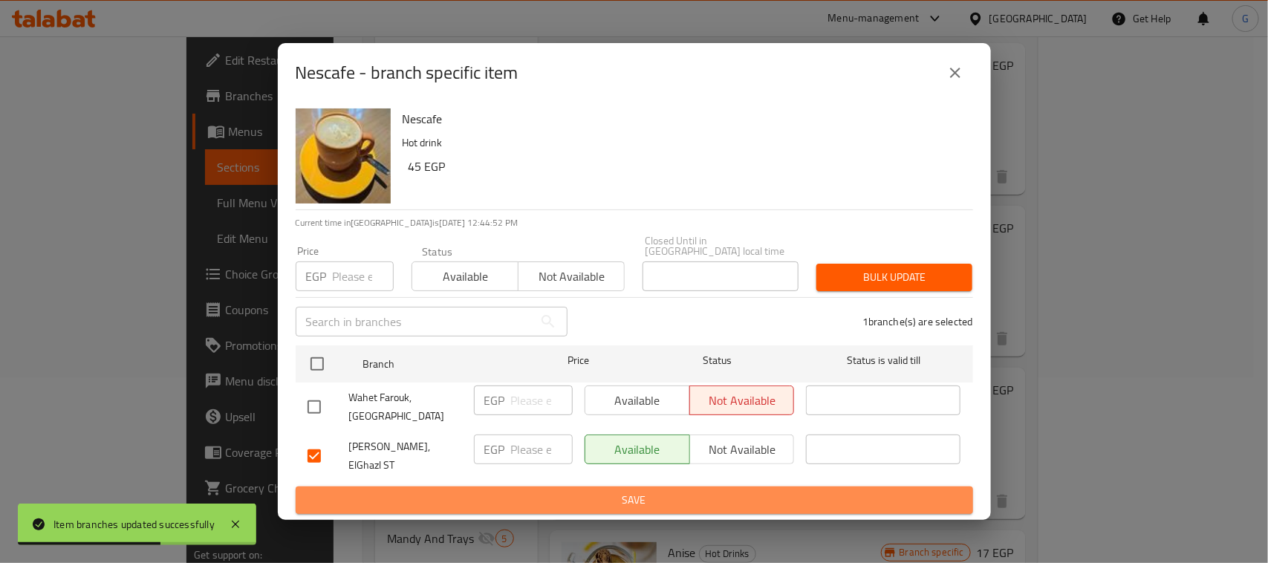
click at [630, 492] on span "Save" at bounding box center [635, 500] width 654 height 19
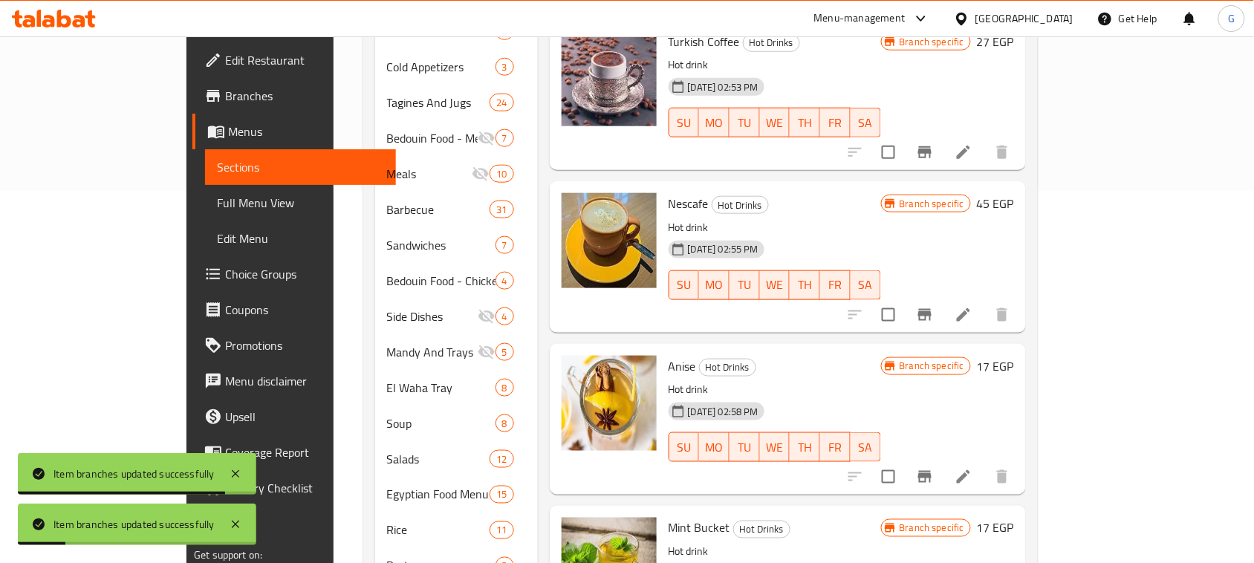
scroll to position [557, 0]
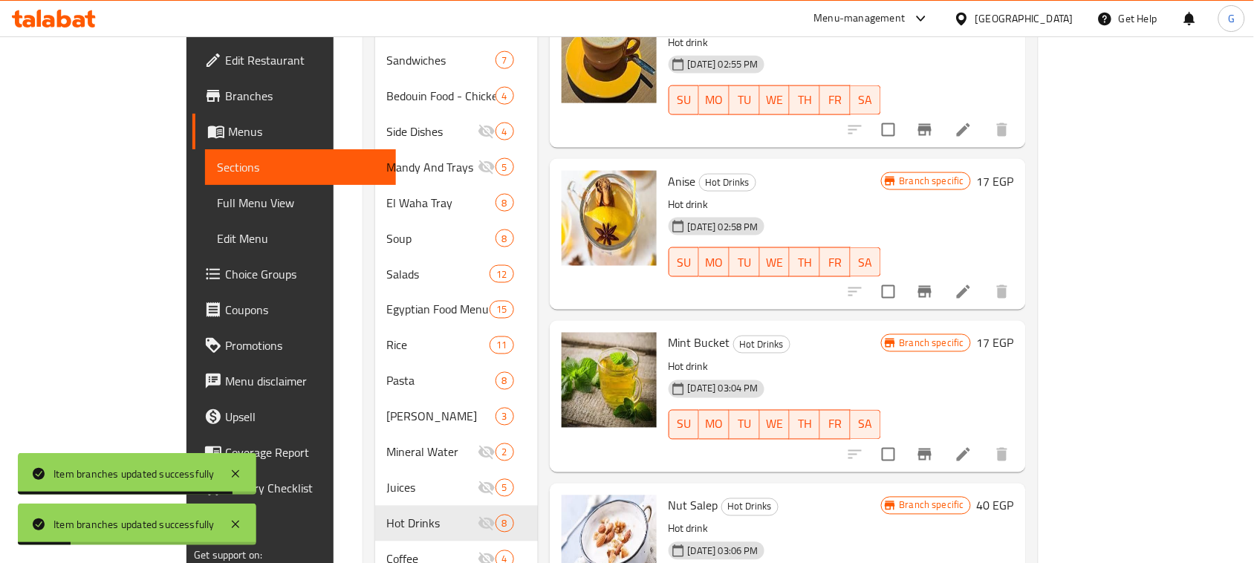
click at [934, 283] on icon "Branch-specific-item" at bounding box center [925, 292] width 18 height 18
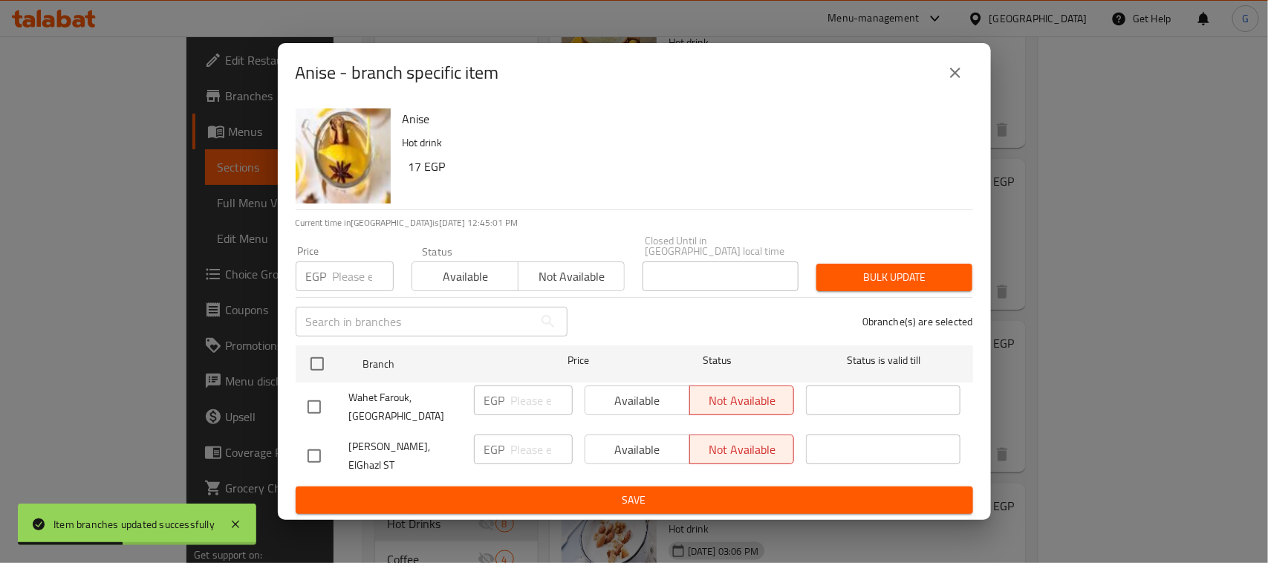
drag, startPoint x: 308, startPoint y: 450, endPoint x: 438, endPoint y: 435, distance: 130.9
click at [310, 448] on input "checkbox" at bounding box center [314, 456] width 31 height 31
checkbox input "true"
click at [621, 447] on span "Available" at bounding box center [637, 450] width 93 height 22
click at [606, 487] on button "Save" at bounding box center [635, 500] width 678 height 27
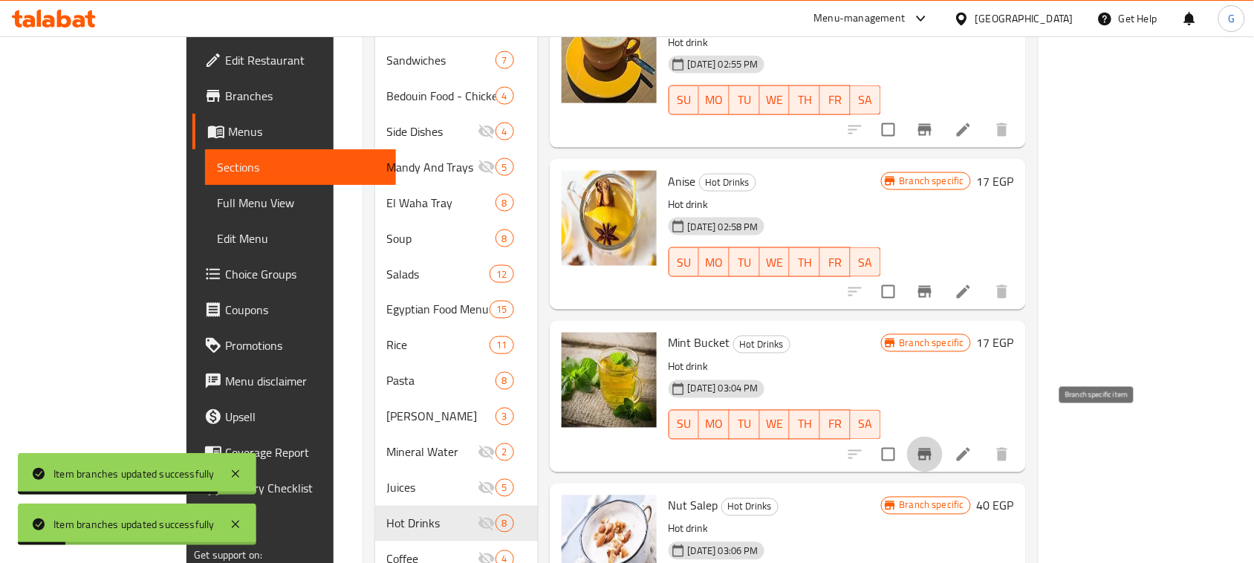
click at [932, 449] on icon "Branch-specific-item" at bounding box center [924, 455] width 13 height 12
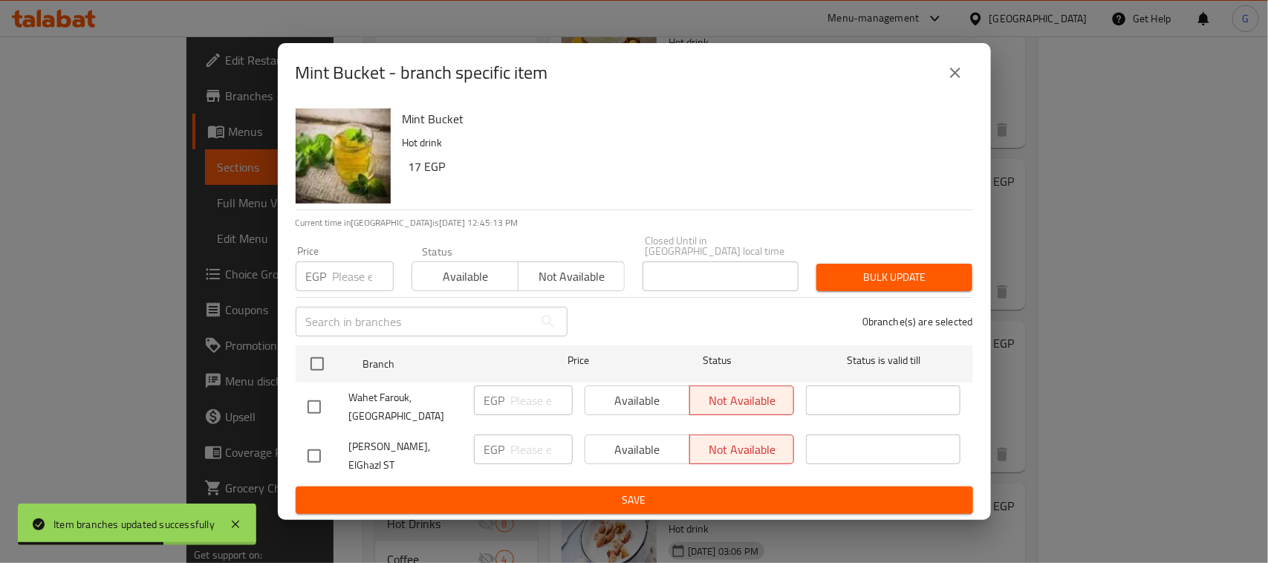
click at [314, 453] on input "checkbox" at bounding box center [314, 456] width 31 height 31
checkbox input "true"
click at [517, 452] on input "number" at bounding box center [542, 450] width 62 height 30
click at [628, 450] on span "Available" at bounding box center [637, 450] width 93 height 22
click at [585, 491] on span "Save" at bounding box center [635, 500] width 654 height 19
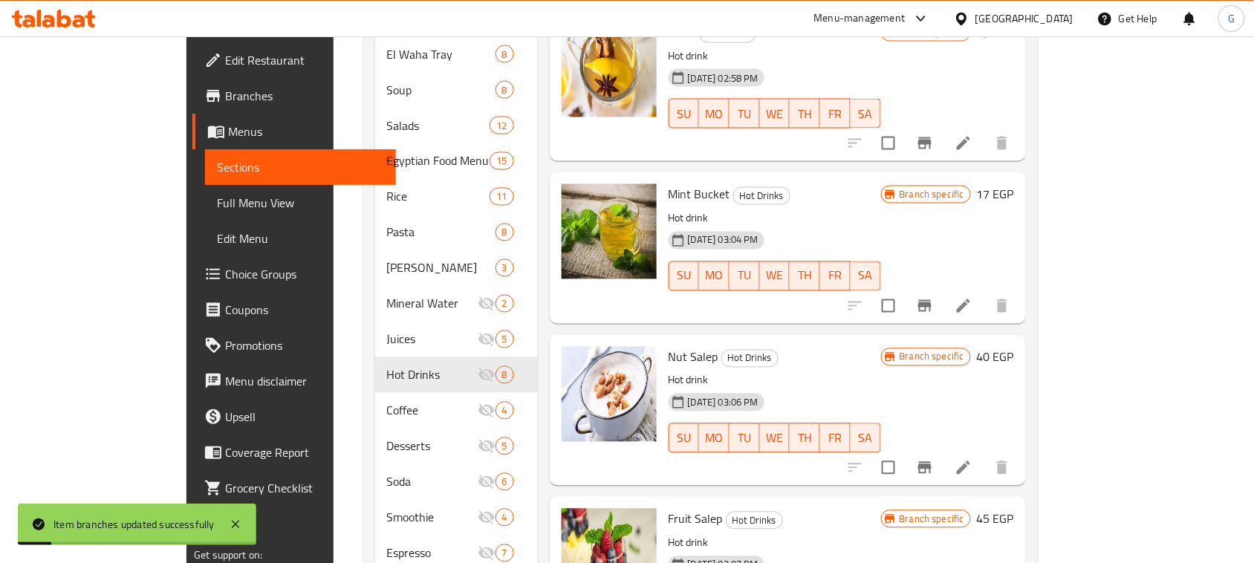
scroll to position [743, 0]
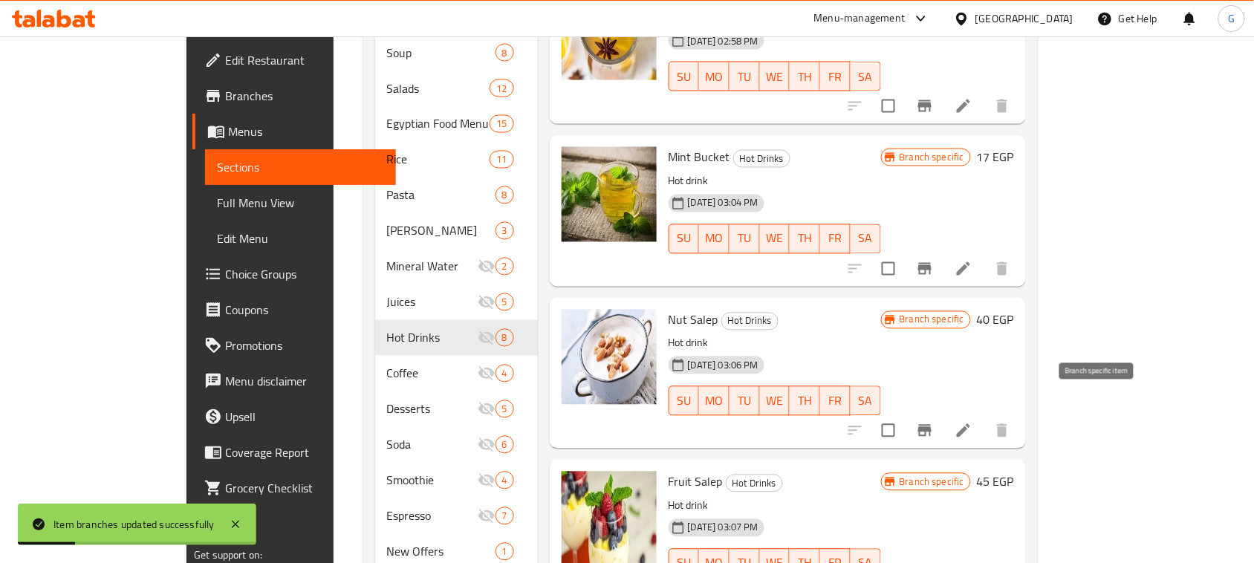
click at [934, 422] on icon "Branch-specific-item" at bounding box center [925, 431] width 18 height 18
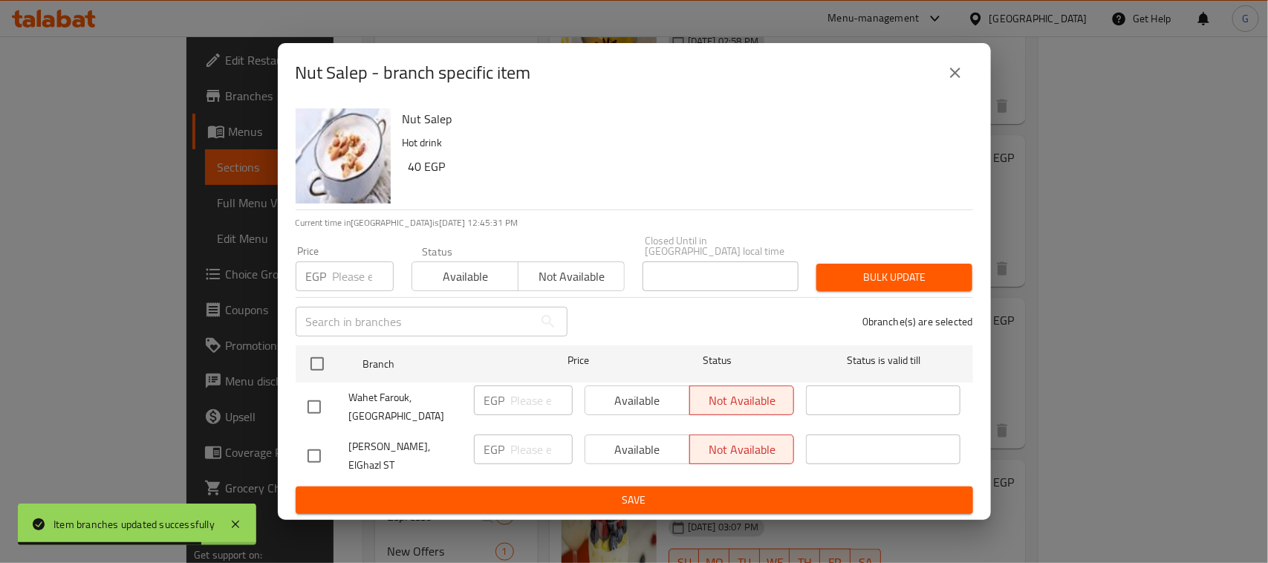
drag, startPoint x: 306, startPoint y: 459, endPoint x: 314, endPoint y: 458, distance: 7.5
click at [307, 461] on input "checkbox" at bounding box center [314, 456] width 31 height 31
checkbox input "true"
click at [624, 457] on span "Available" at bounding box center [637, 450] width 93 height 22
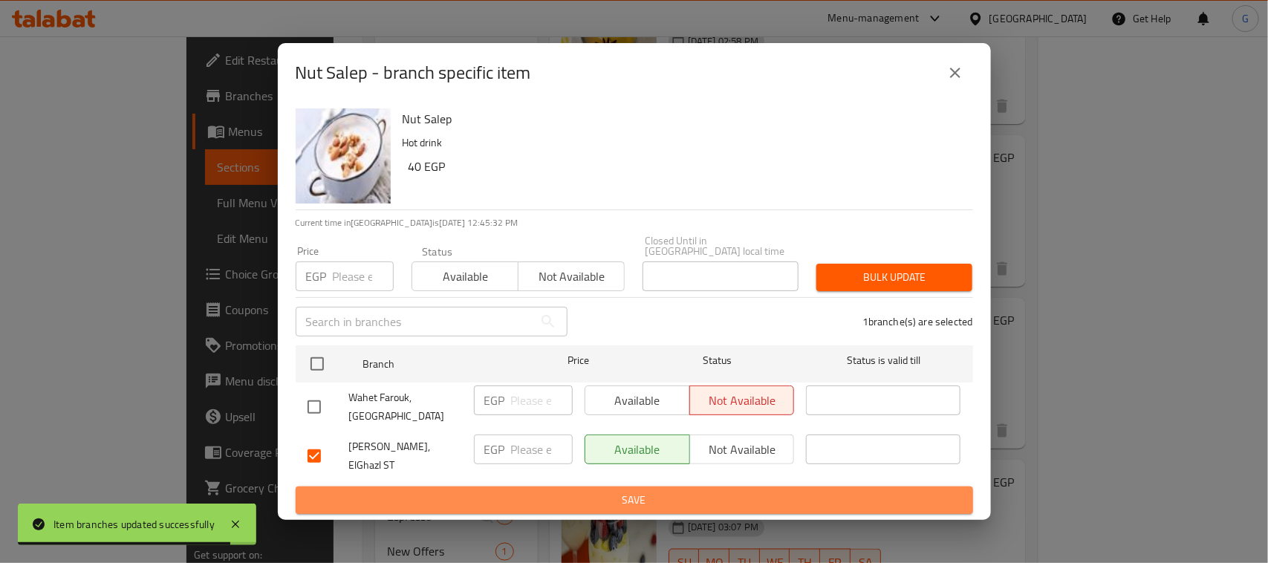
click at [624, 491] on span "Save" at bounding box center [635, 500] width 654 height 19
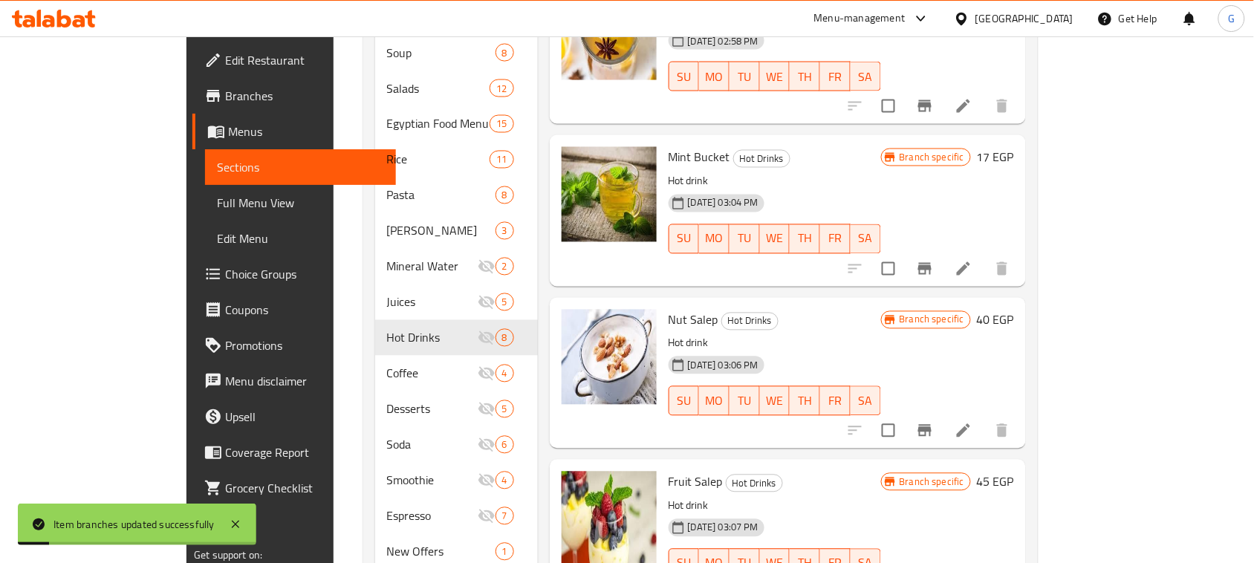
scroll to position [808, 0]
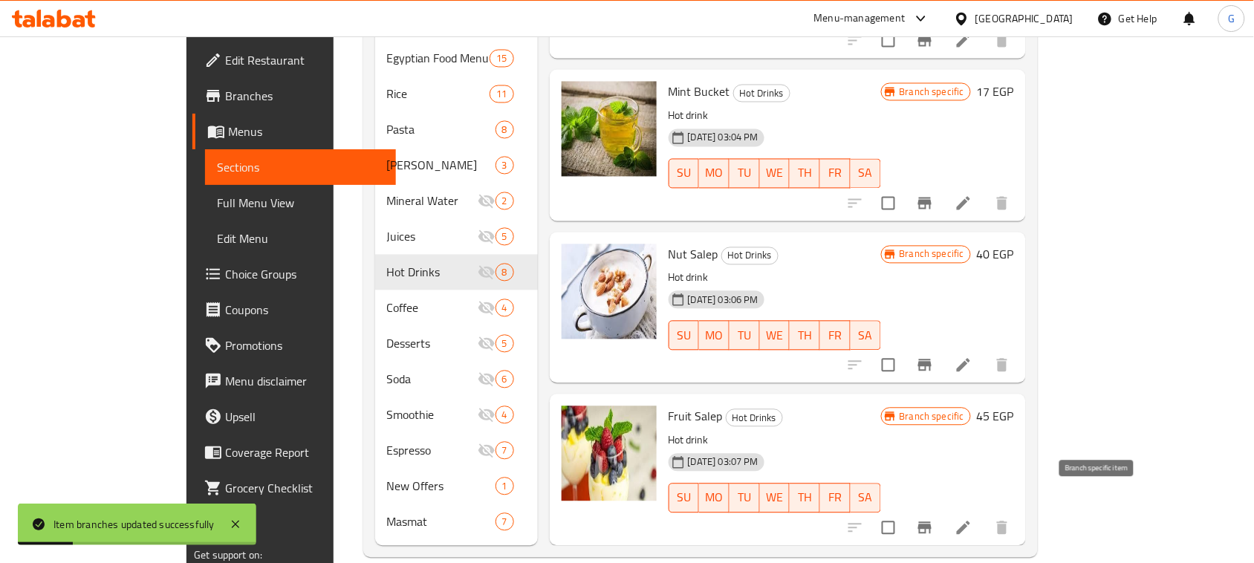
click at [934, 519] on icon "Branch-specific-item" at bounding box center [925, 528] width 18 height 18
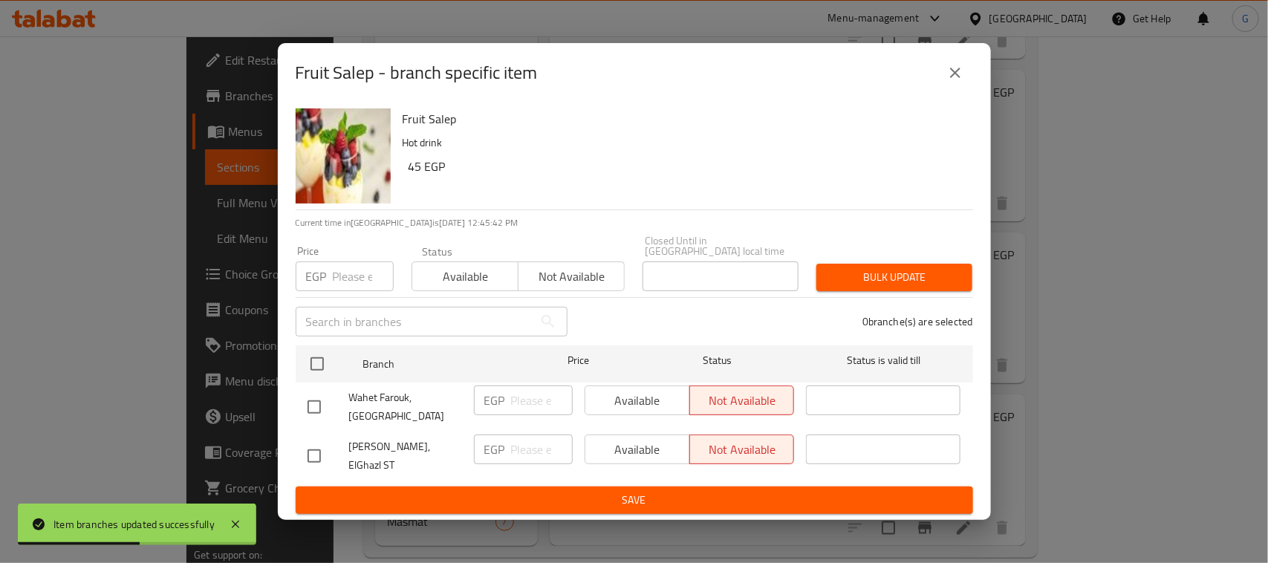
drag, startPoint x: 314, startPoint y: 448, endPoint x: 436, endPoint y: 476, distance: 124.9
click at [314, 450] on input "checkbox" at bounding box center [314, 456] width 31 height 31
checkbox input "true"
click at [635, 455] on span "Available" at bounding box center [637, 450] width 93 height 22
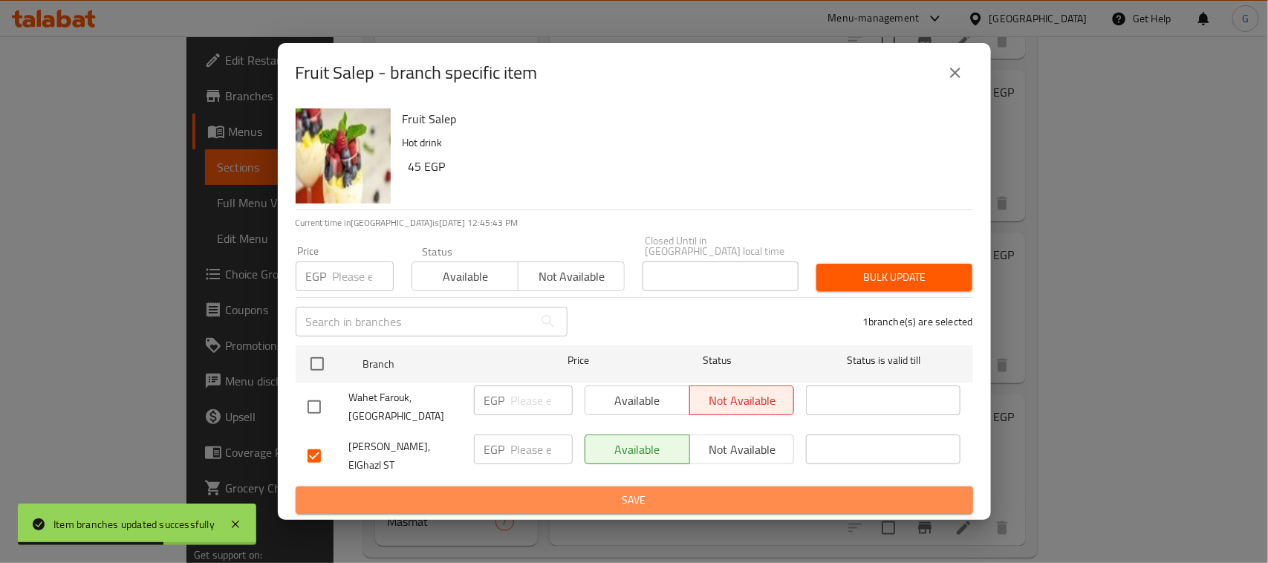
click at [628, 502] on button "Save" at bounding box center [635, 500] width 678 height 27
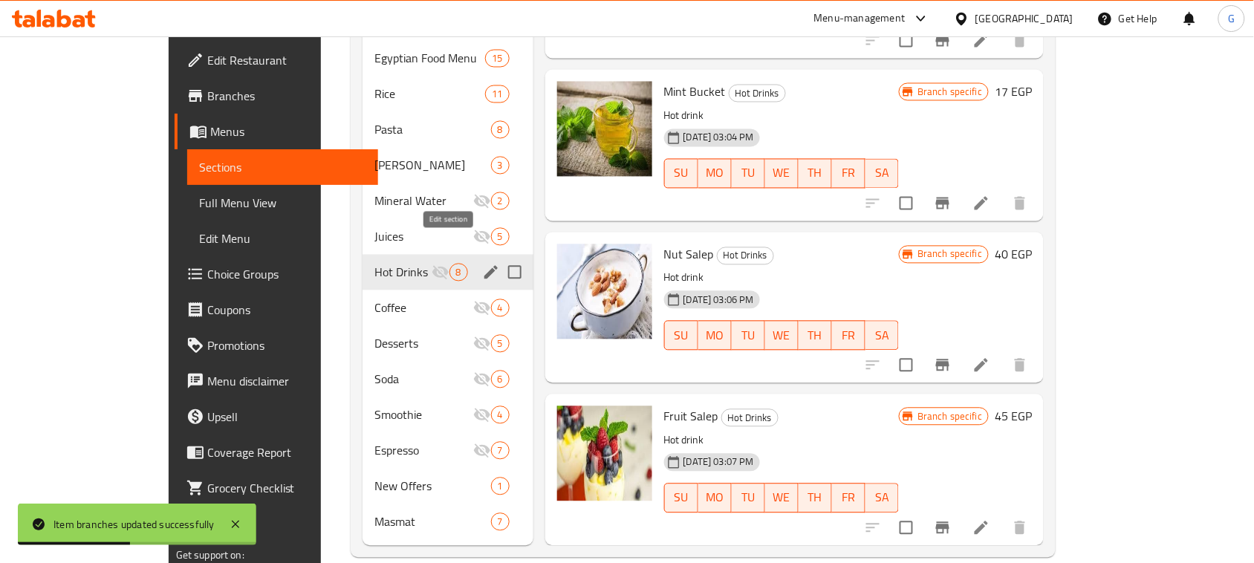
click at [482, 264] on icon "edit" at bounding box center [491, 273] width 18 height 18
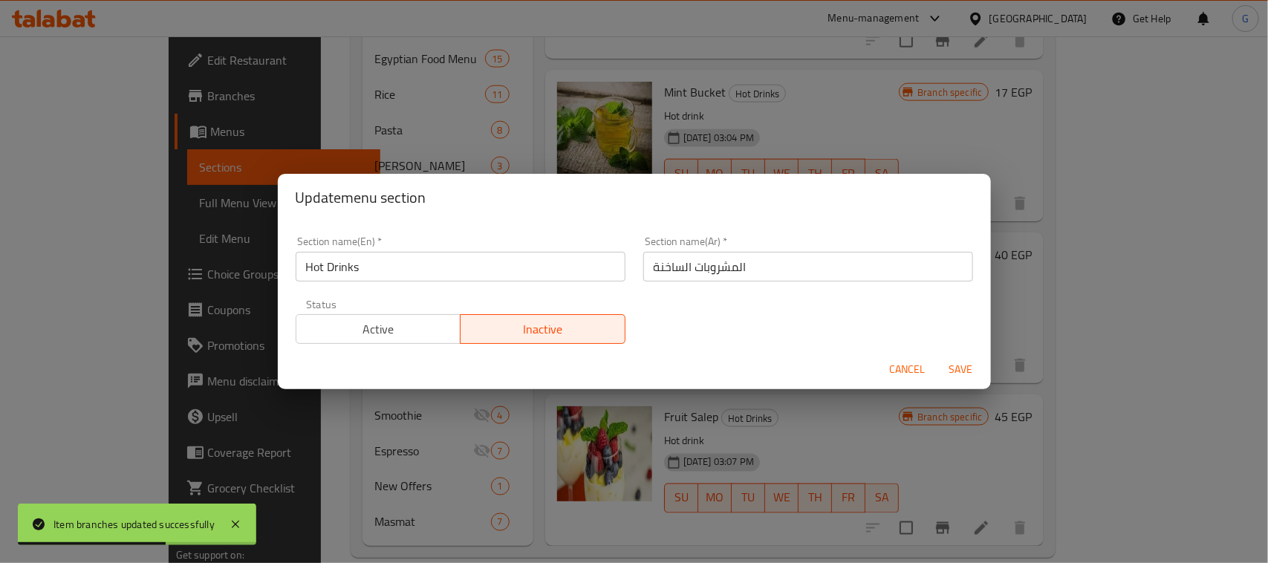
click at [394, 329] on span "Active" at bounding box center [378, 330] width 153 height 22
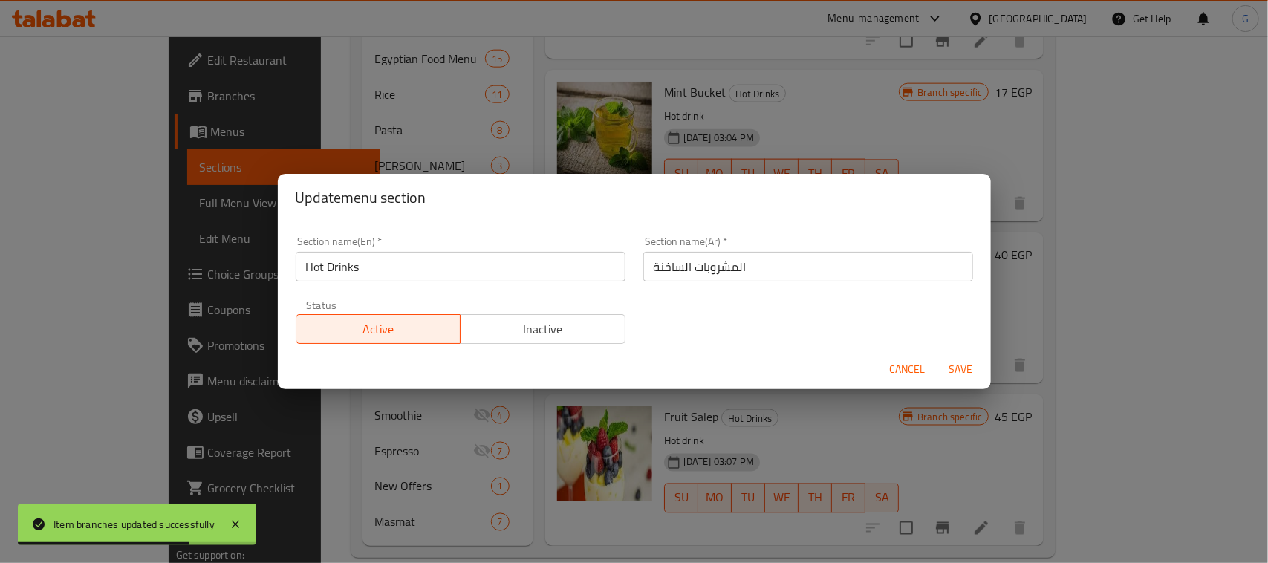
click at [964, 366] on span "Save" at bounding box center [962, 369] width 36 height 19
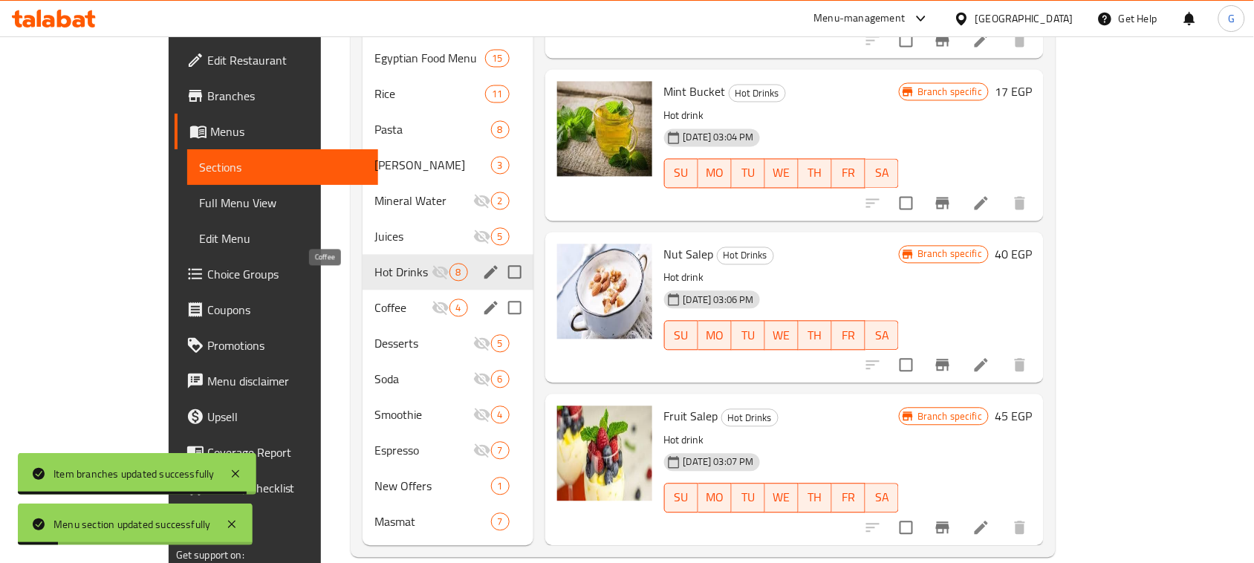
click at [375, 299] on span "Coffee" at bounding box center [403, 308] width 56 height 18
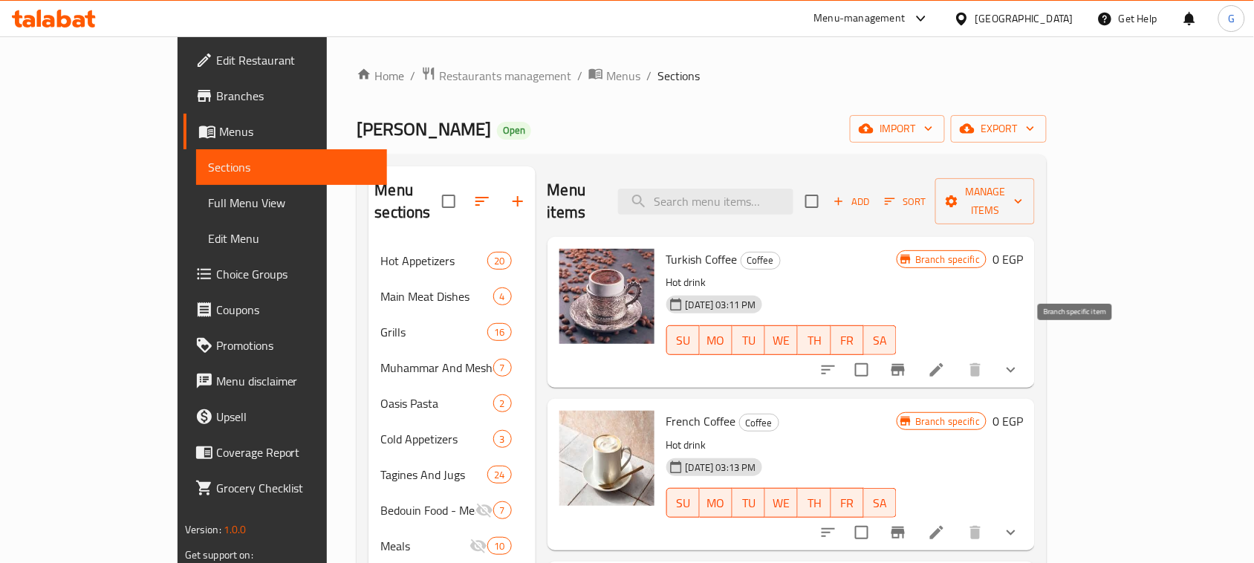
click at [907, 361] on icon "Branch-specific-item" at bounding box center [898, 370] width 18 height 18
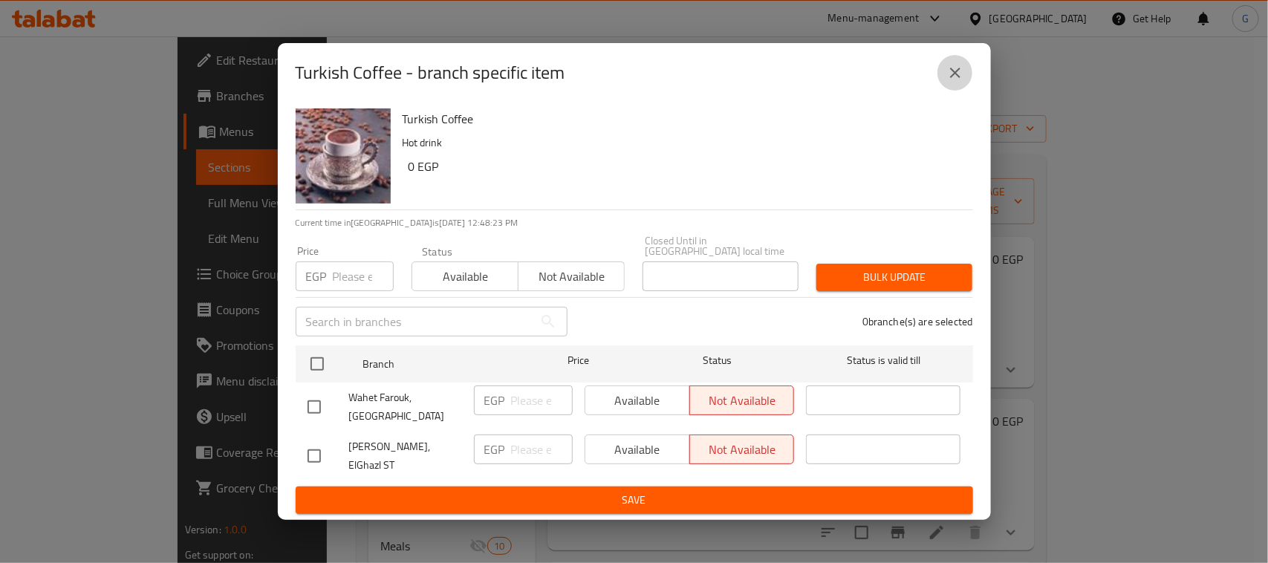
click at [967, 83] on button "close" at bounding box center [956, 73] width 36 height 36
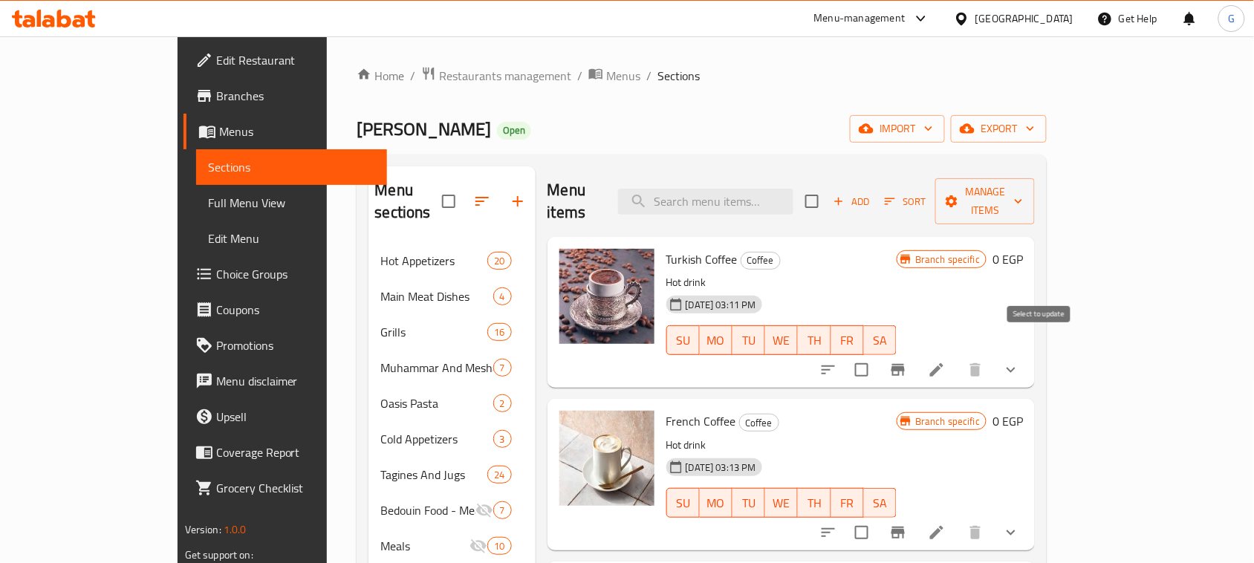
drag, startPoint x: 1035, startPoint y: 354, endPoint x: 1046, endPoint y: 334, distance: 22.6
click at [878, 354] on input "checkbox" at bounding box center [861, 369] width 31 height 31
checkbox input "false"
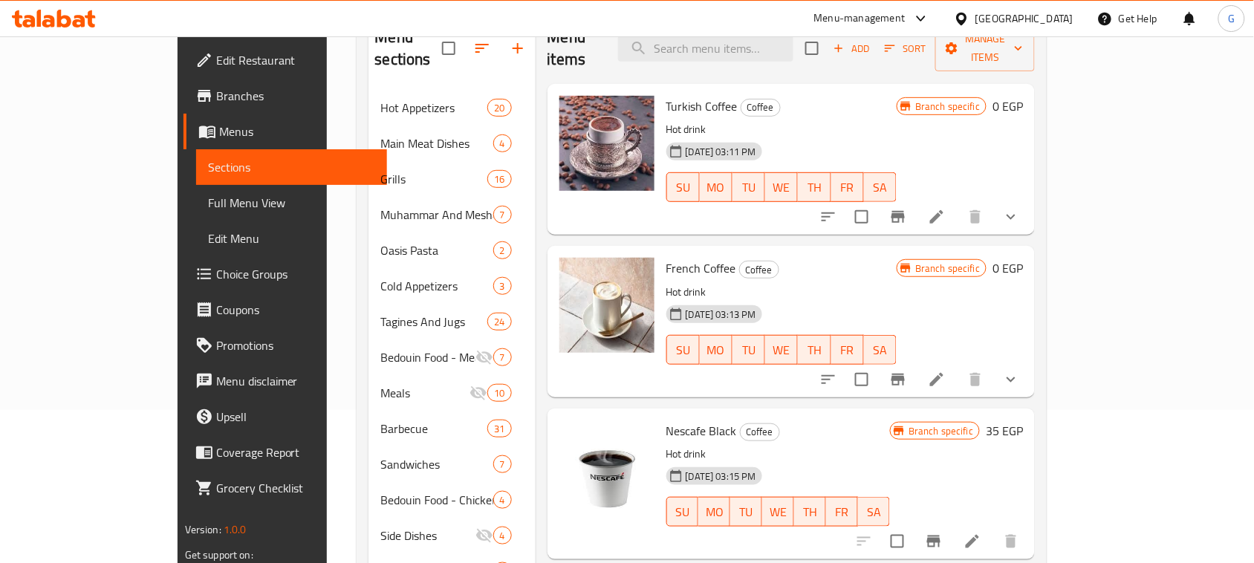
scroll to position [186, 0]
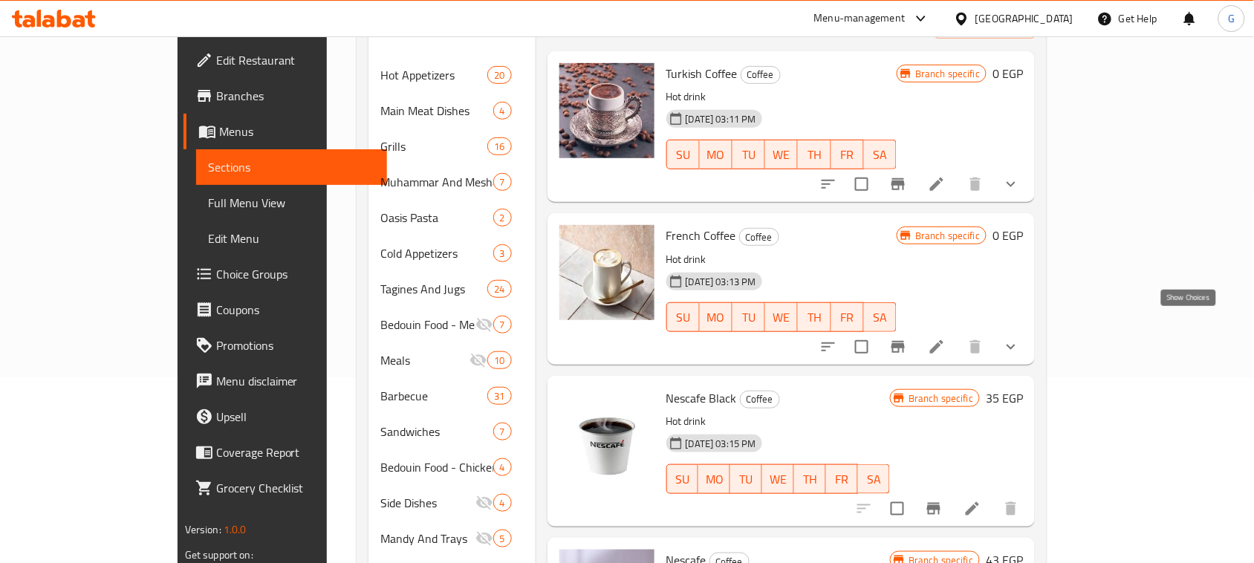
click at [1020, 338] on icon "show more" at bounding box center [1011, 347] width 18 height 18
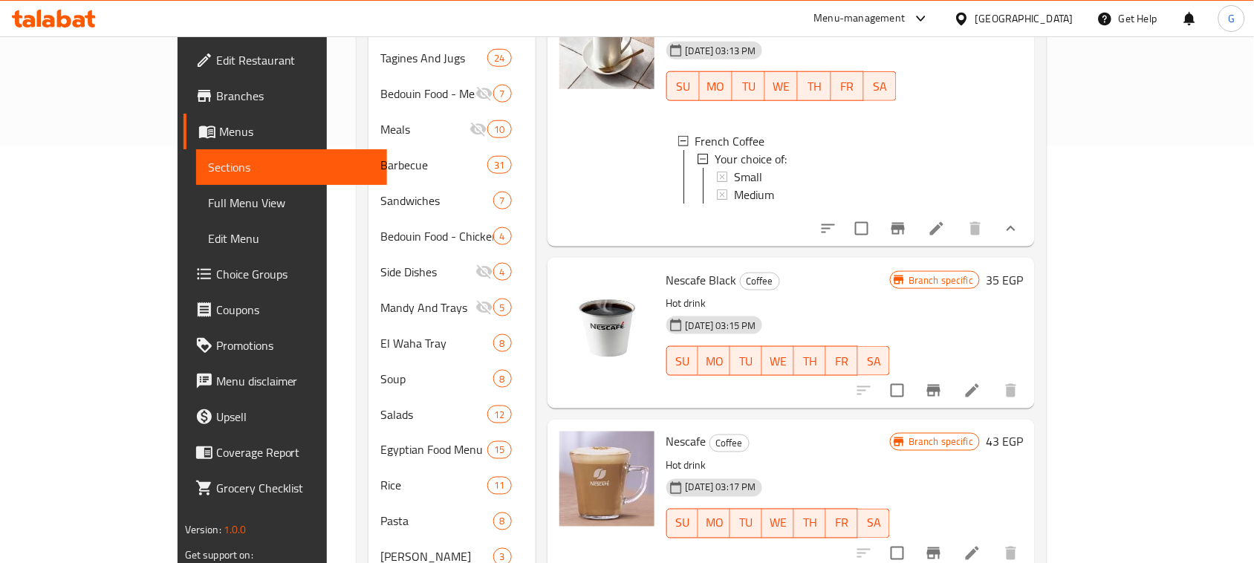
scroll to position [464, 0]
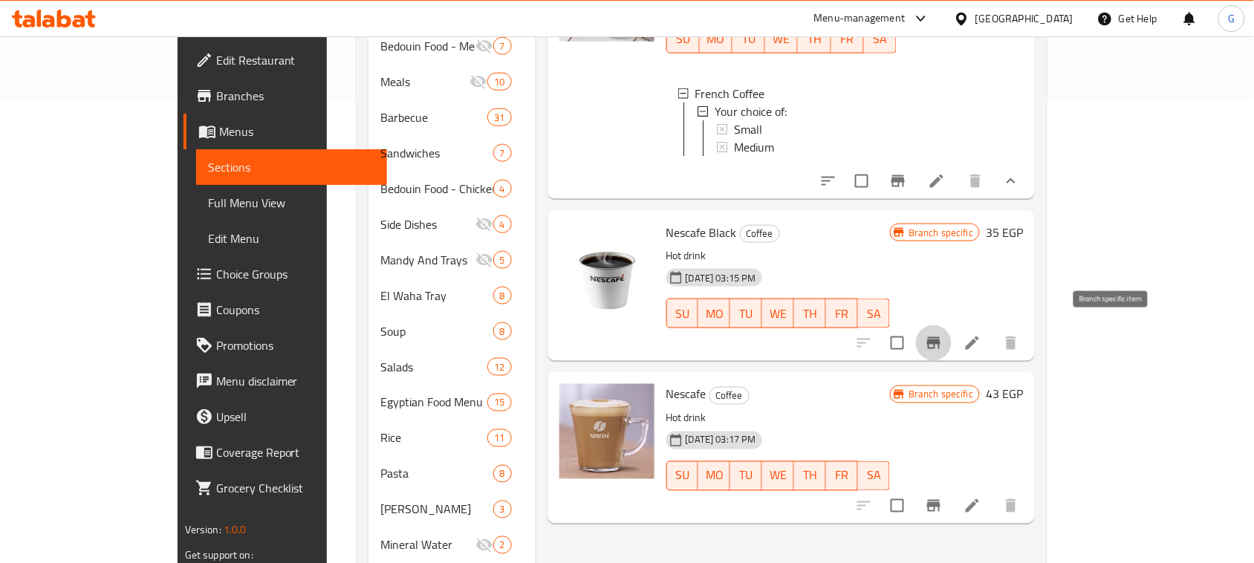
click at [943, 334] on icon "Branch-specific-item" at bounding box center [934, 343] width 18 height 18
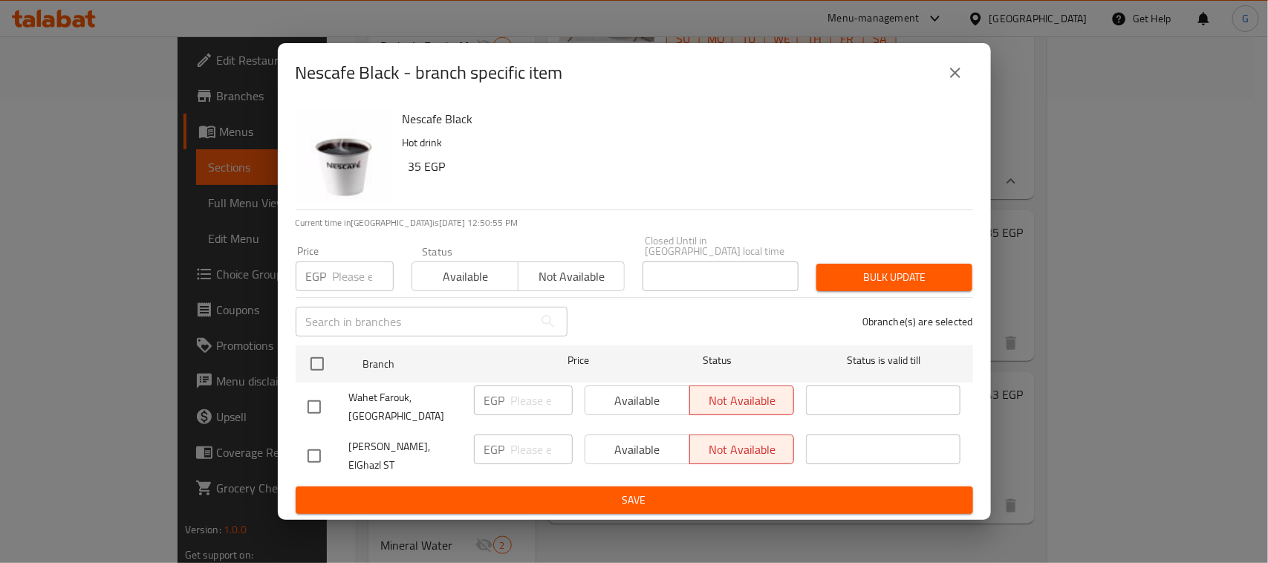
click at [312, 450] on input "checkbox" at bounding box center [314, 456] width 31 height 31
checkbox input "true"
click at [610, 444] on span "Available" at bounding box center [637, 450] width 93 height 22
click at [604, 491] on span "Save" at bounding box center [635, 500] width 654 height 19
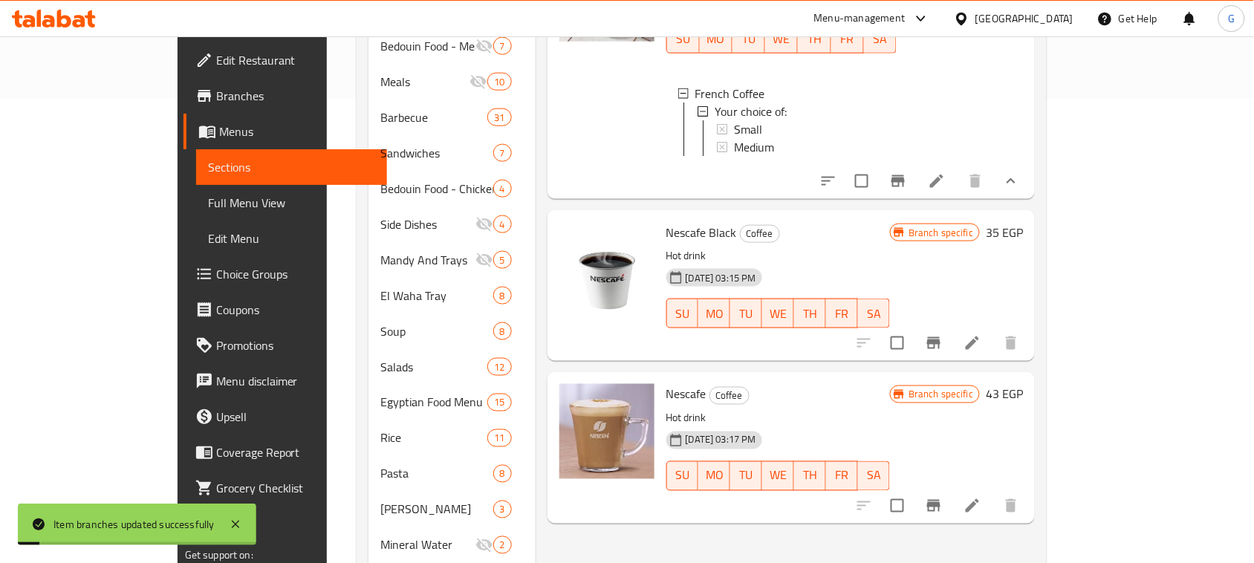
scroll to position [650, 0]
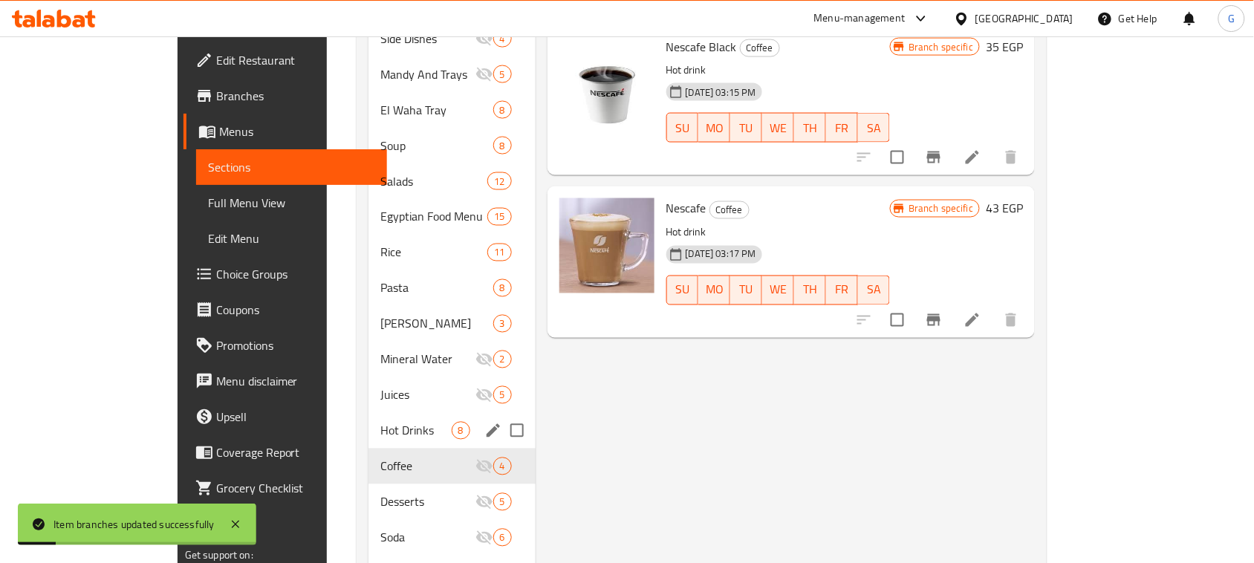
click at [941, 314] on icon "Branch-specific-item" at bounding box center [933, 320] width 13 height 12
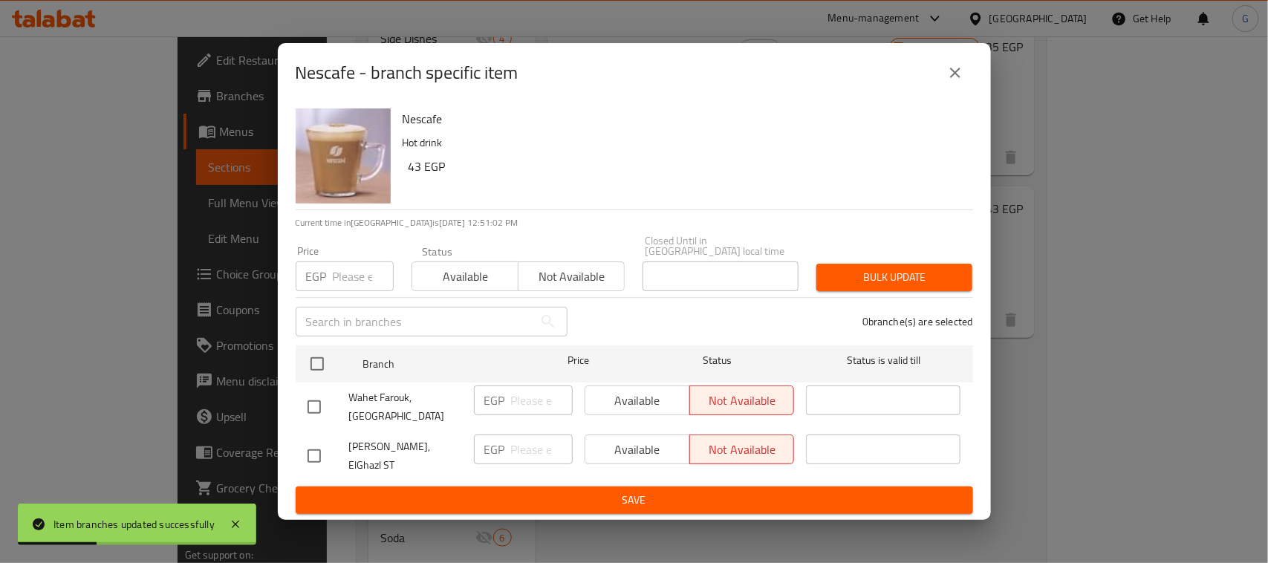
click at [324, 450] on input "checkbox" at bounding box center [314, 456] width 31 height 31
checkbox input "true"
drag, startPoint x: 628, startPoint y: 453, endPoint x: 617, endPoint y: 476, distance: 25.6
click at [629, 452] on span "Available" at bounding box center [637, 450] width 93 height 22
click at [613, 491] on span "Save" at bounding box center [635, 500] width 654 height 19
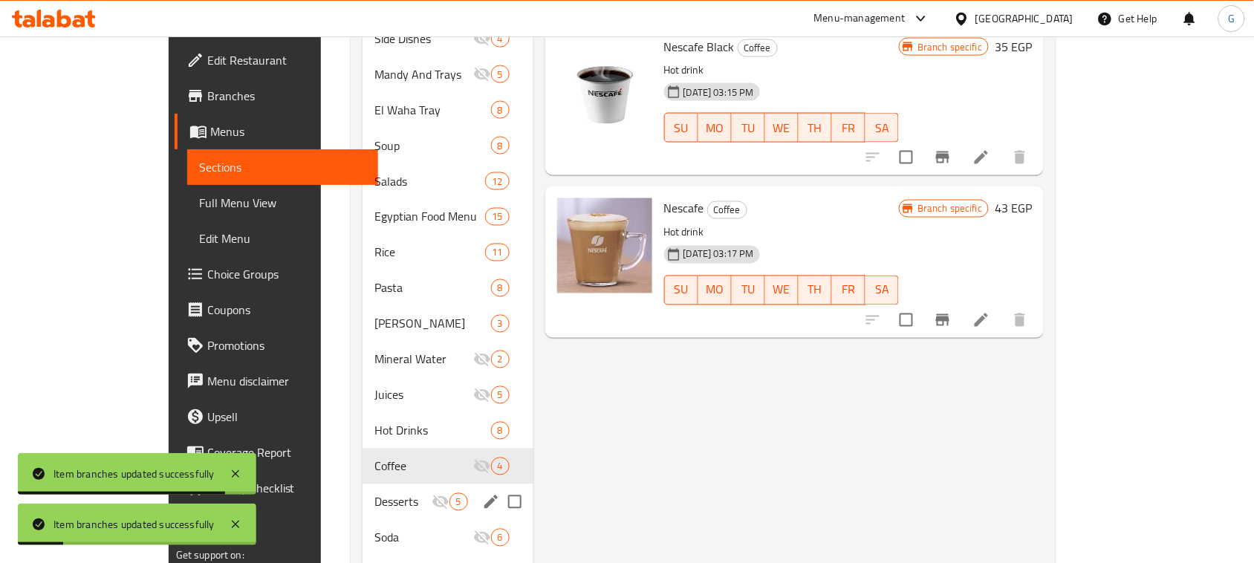
click at [375, 493] on span "Desserts" at bounding box center [403, 502] width 56 height 18
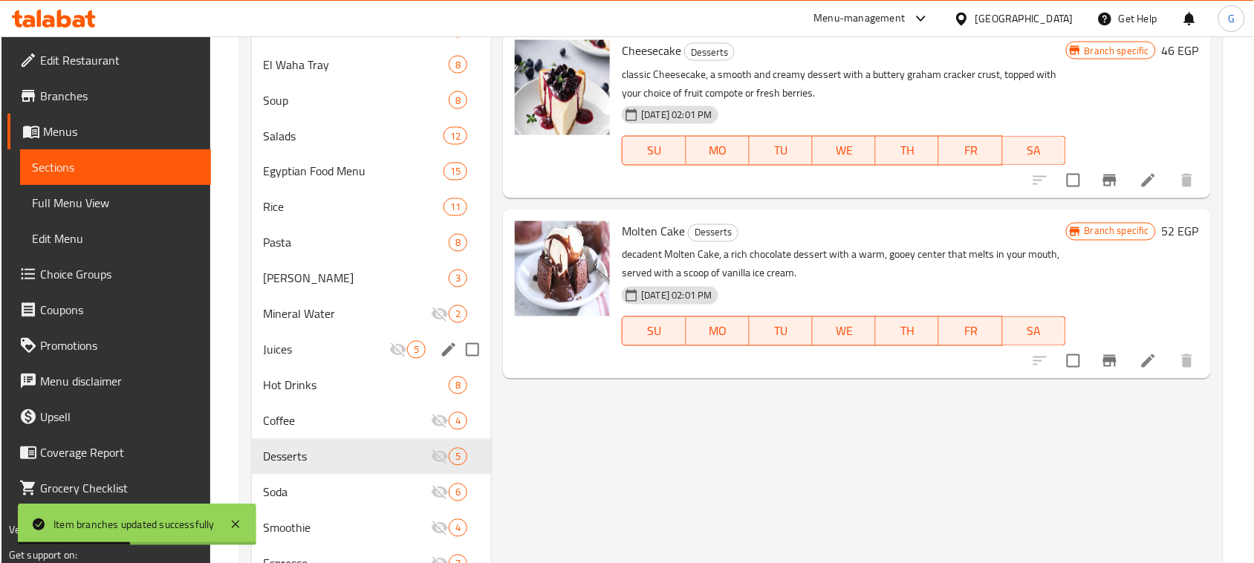
scroll to position [808, 0]
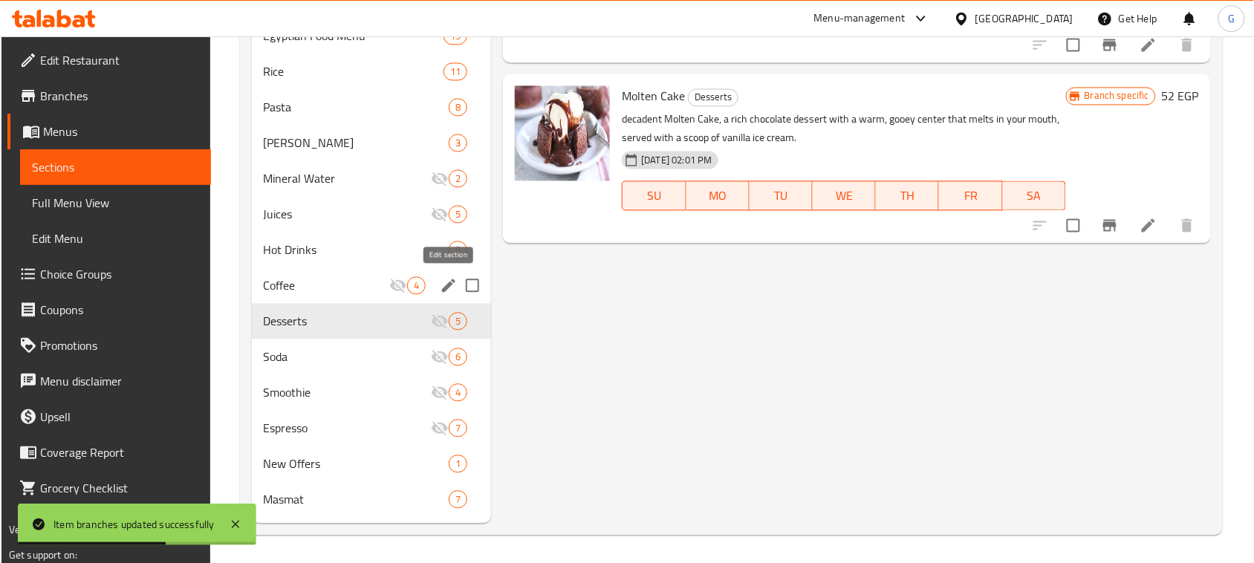
click at [443, 288] on icon "edit" at bounding box center [449, 286] width 18 height 18
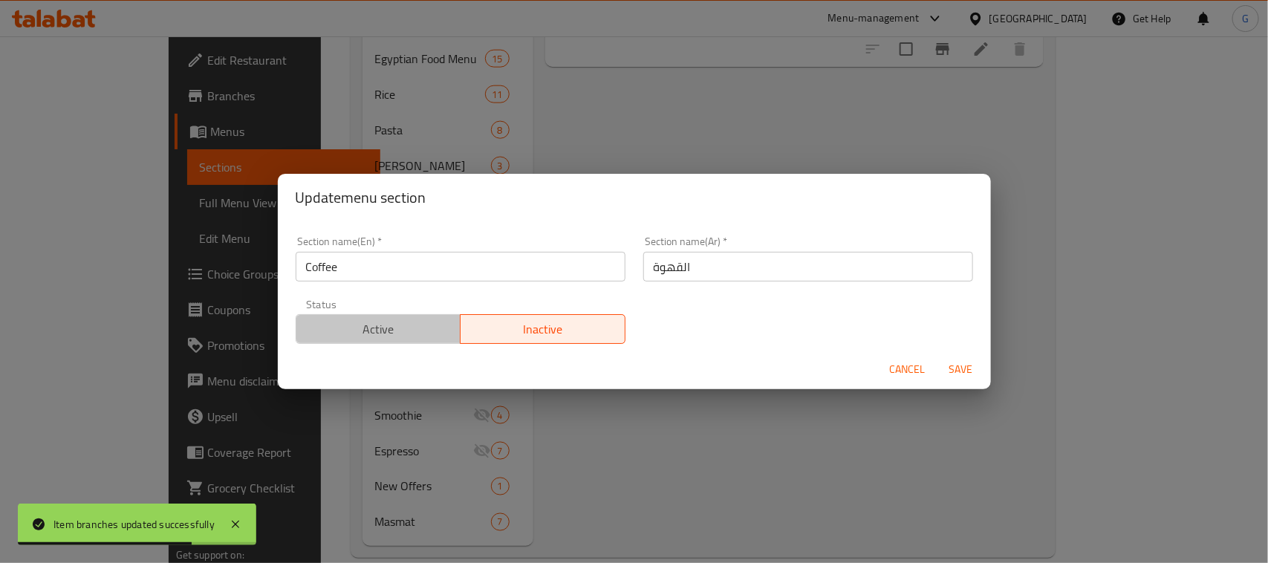
click at [451, 329] on button "Active" at bounding box center [379, 329] width 166 height 30
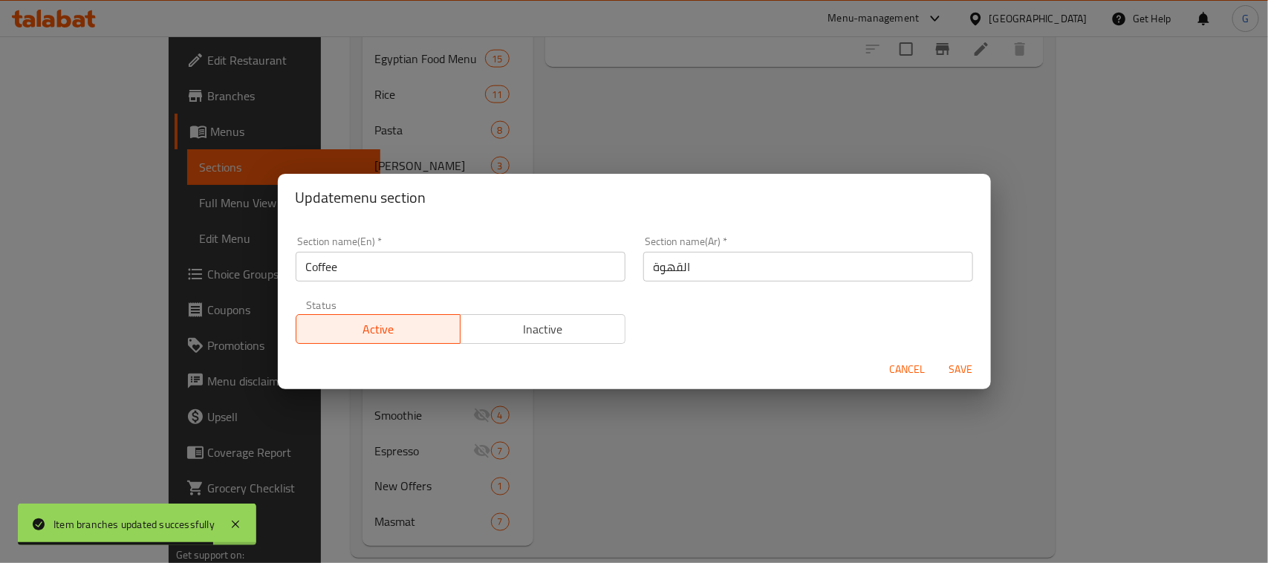
drag, startPoint x: 960, startPoint y: 372, endPoint x: 922, endPoint y: 372, distance: 37.9
click at [959, 372] on span "Save" at bounding box center [962, 369] width 36 height 19
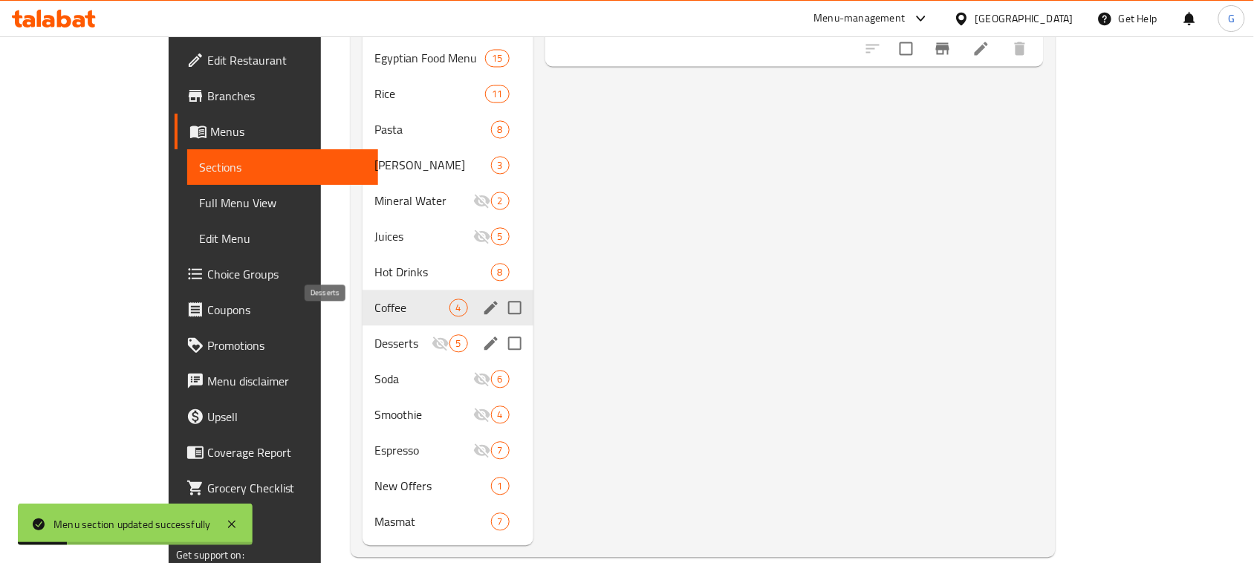
click at [375, 335] on span "Desserts" at bounding box center [403, 344] width 56 height 18
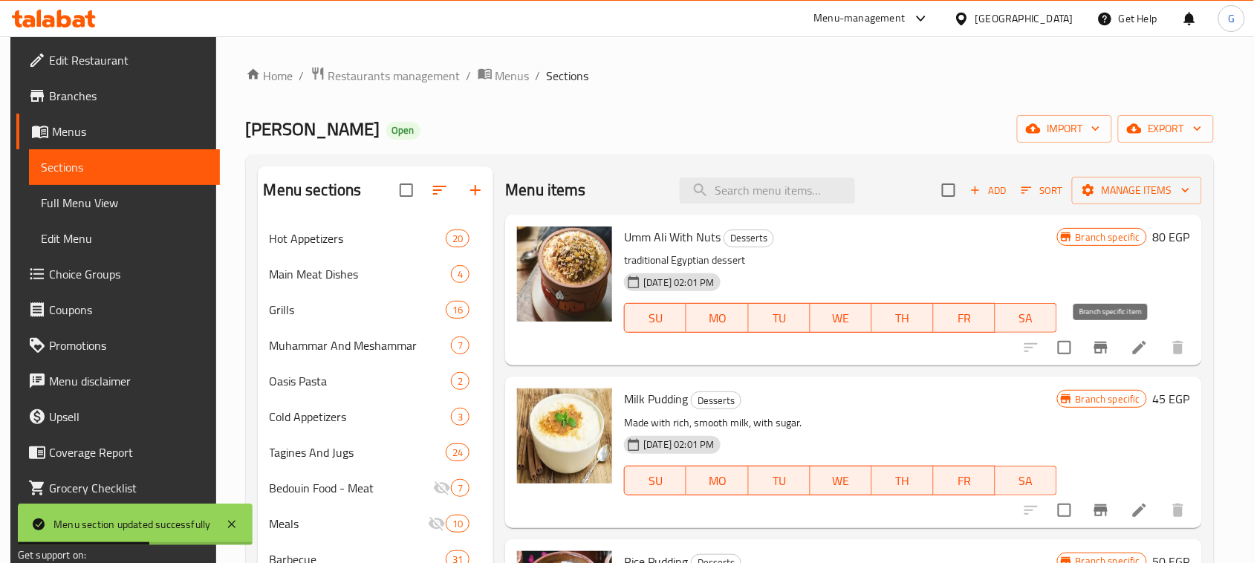
click at [1108, 348] on icon "Branch-specific-item" at bounding box center [1101, 348] width 13 height 12
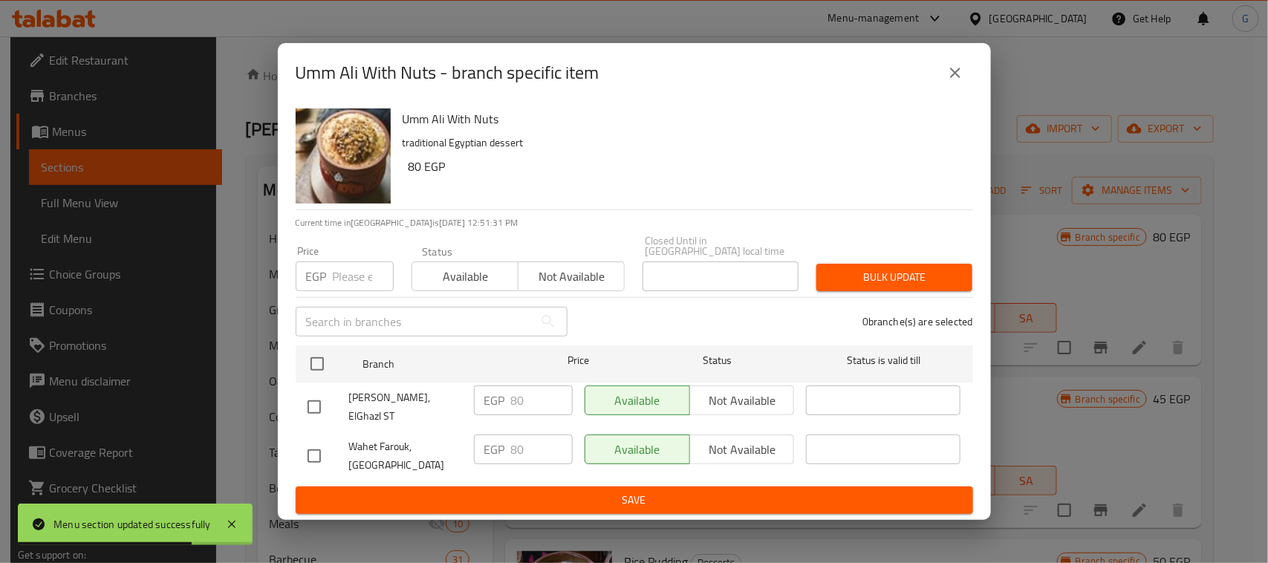
drag, startPoint x: 966, startPoint y: 86, endPoint x: 952, endPoint y: 38, distance: 50.3
click at [966, 85] on button "close" at bounding box center [956, 73] width 36 height 36
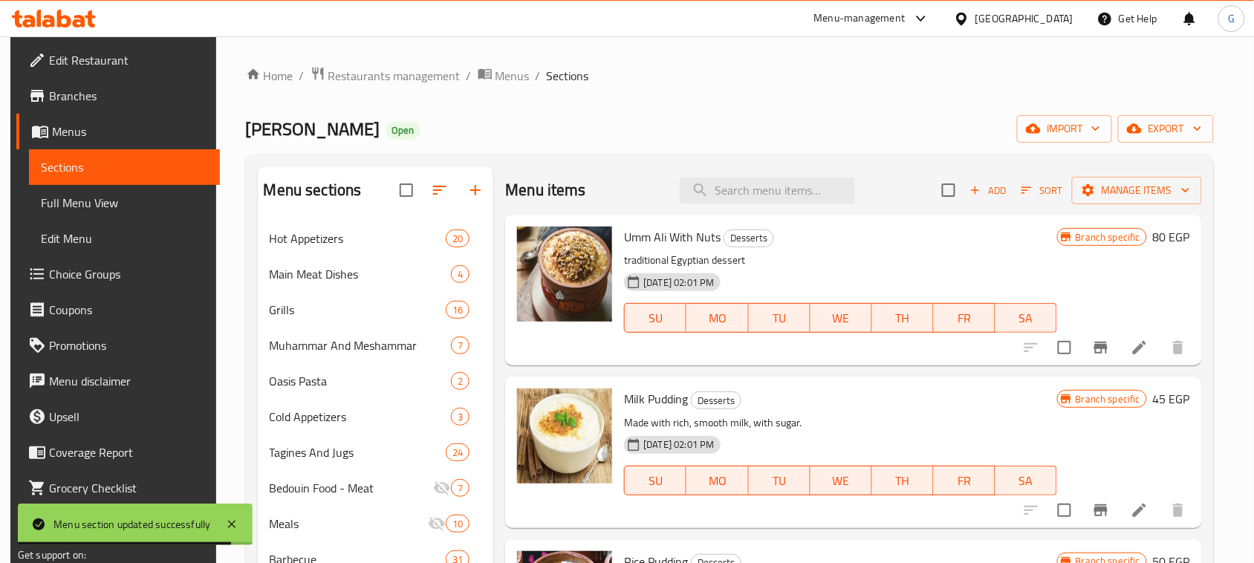
scroll to position [186, 0]
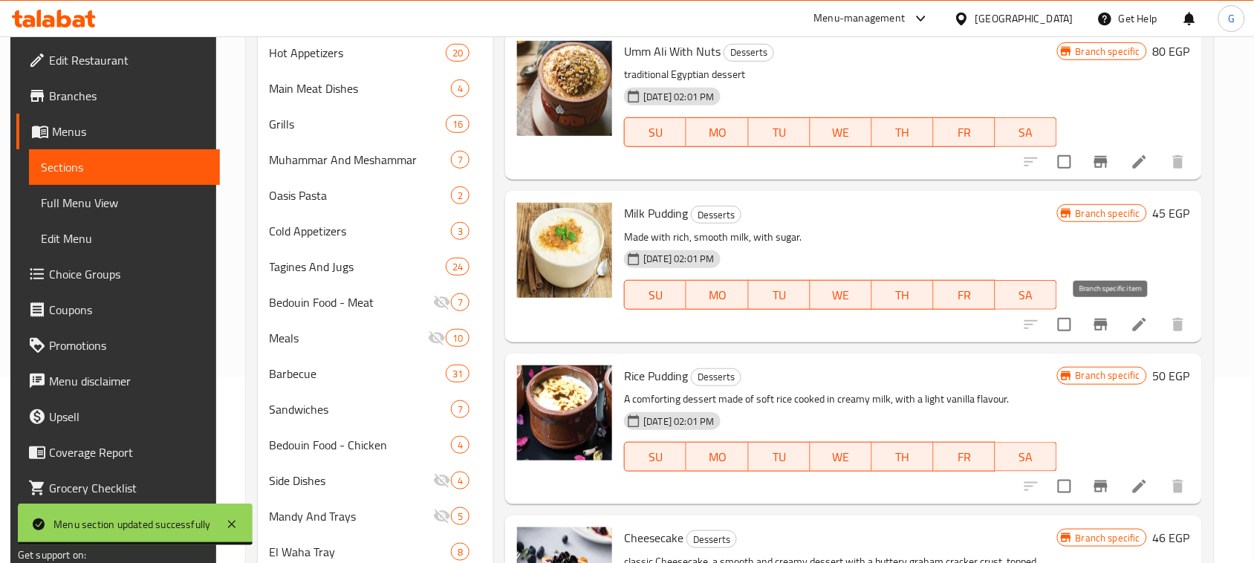
click at [1107, 329] on icon "Branch-specific-item" at bounding box center [1101, 325] width 13 height 12
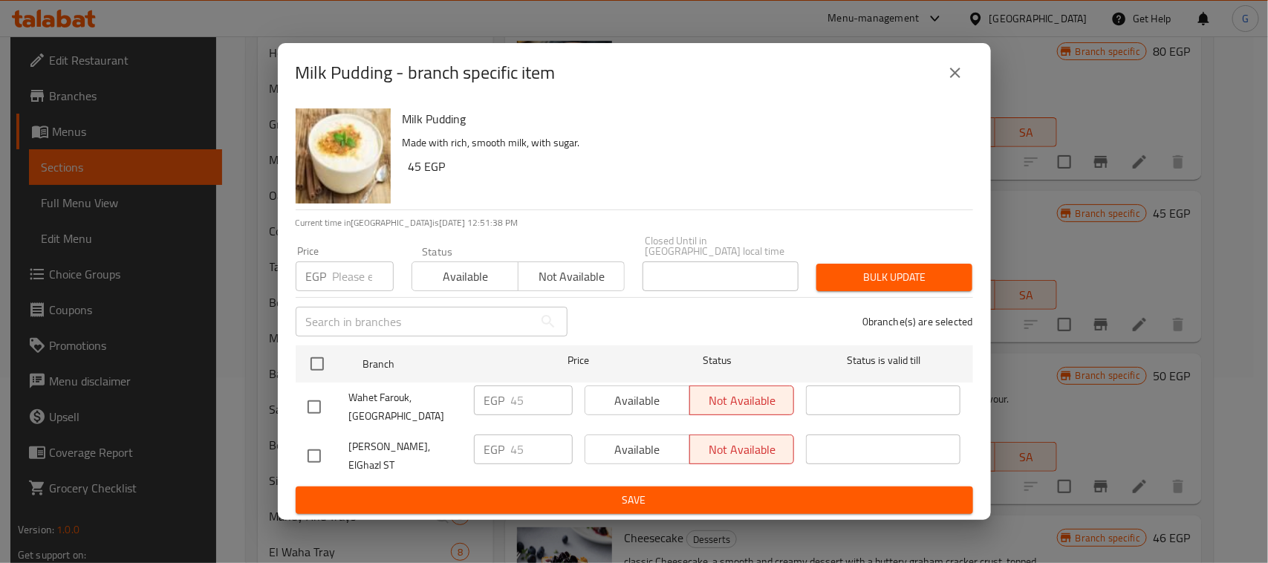
click at [317, 458] on input "checkbox" at bounding box center [314, 456] width 31 height 31
checkbox input "true"
click at [650, 452] on span "Available" at bounding box center [637, 450] width 93 height 22
click at [638, 494] on span "Save" at bounding box center [635, 500] width 654 height 19
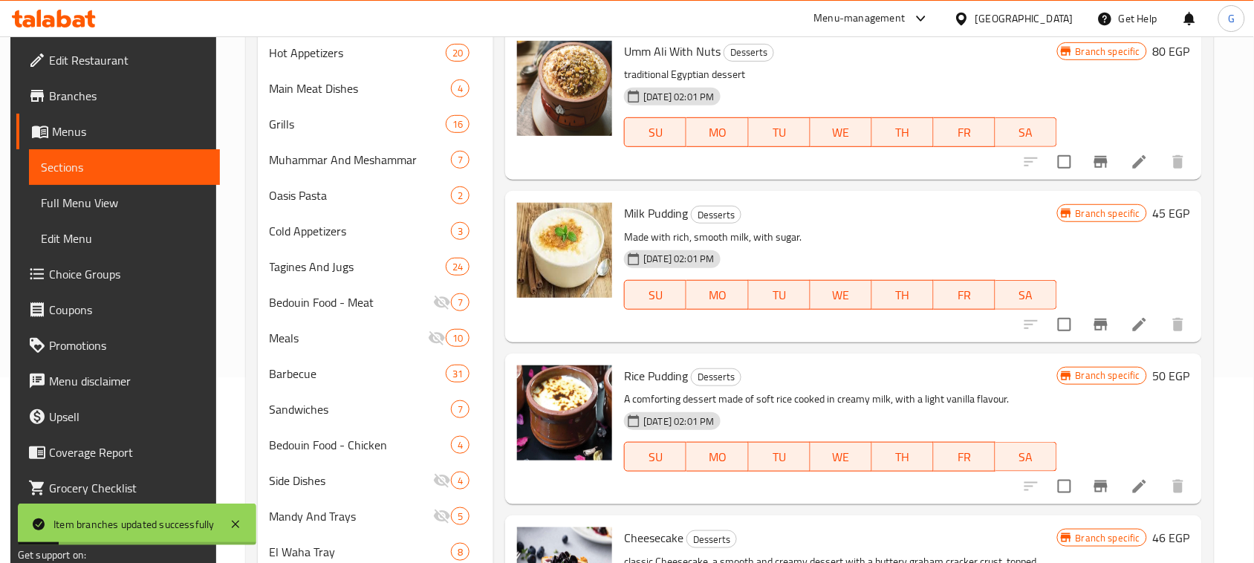
scroll to position [279, 0]
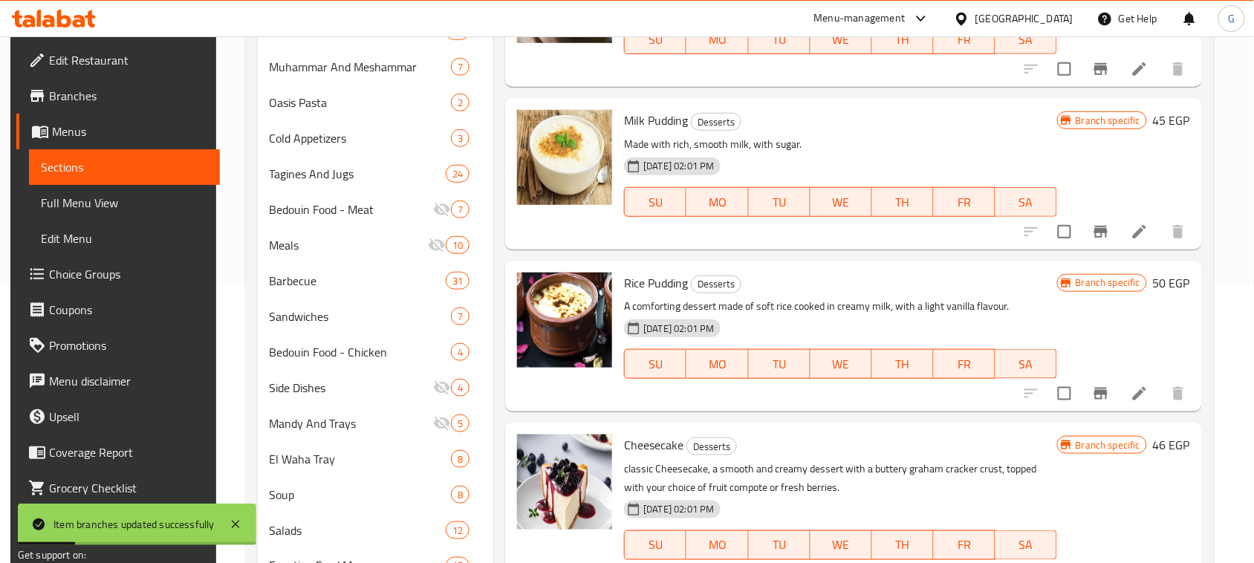
click at [1110, 402] on icon "Branch-specific-item" at bounding box center [1101, 394] width 18 height 18
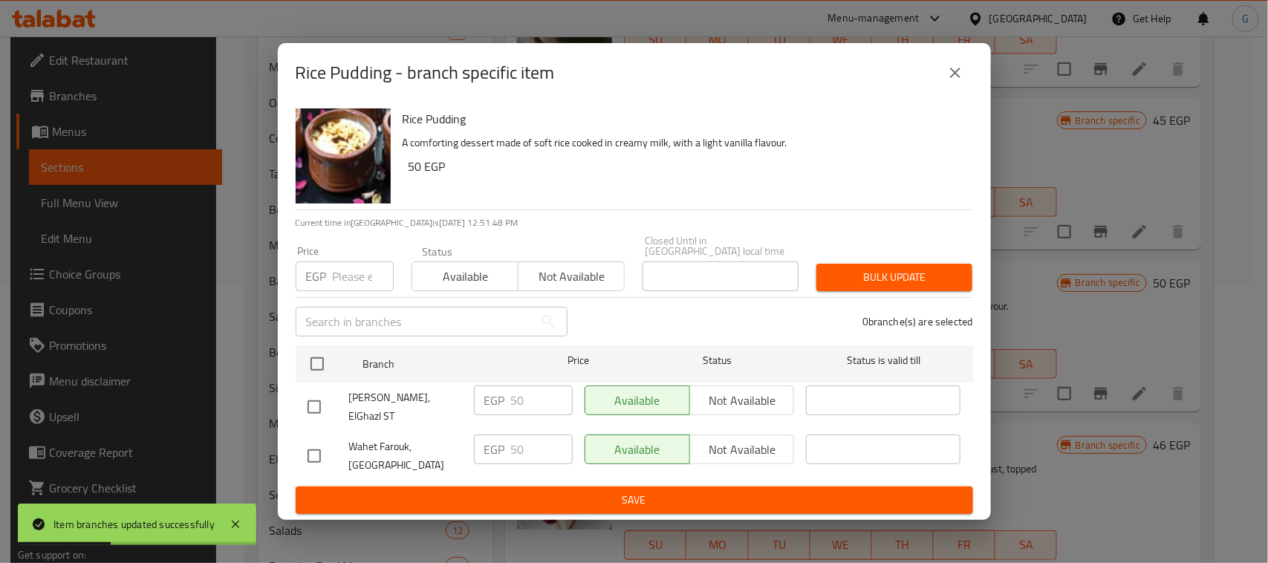
click at [967, 85] on button "close" at bounding box center [956, 73] width 36 height 36
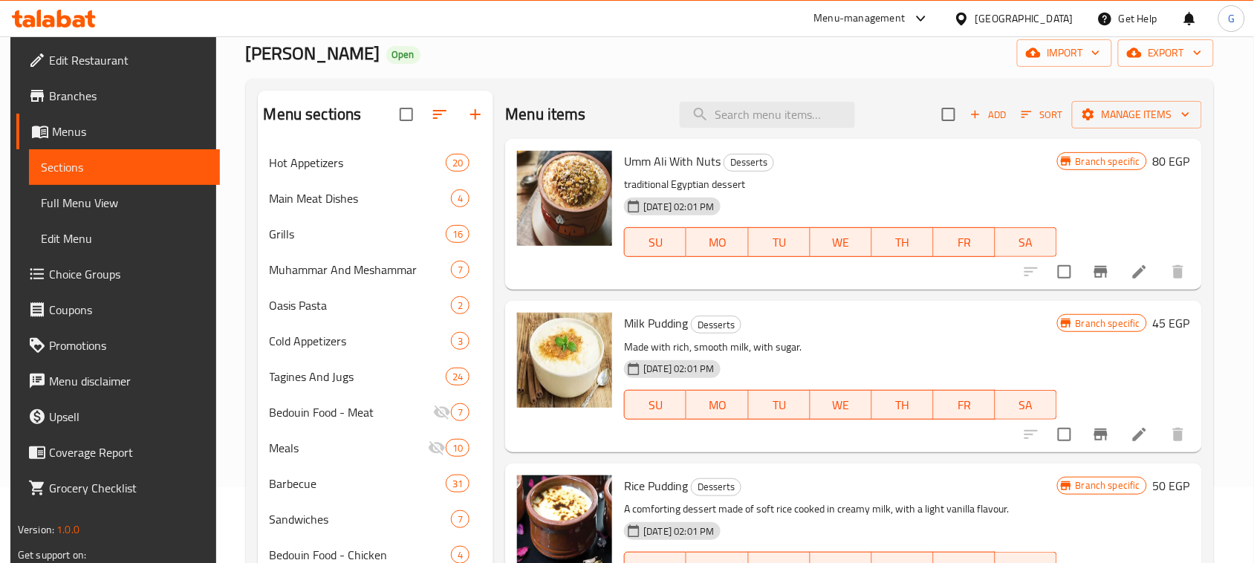
scroll to position [93, 0]
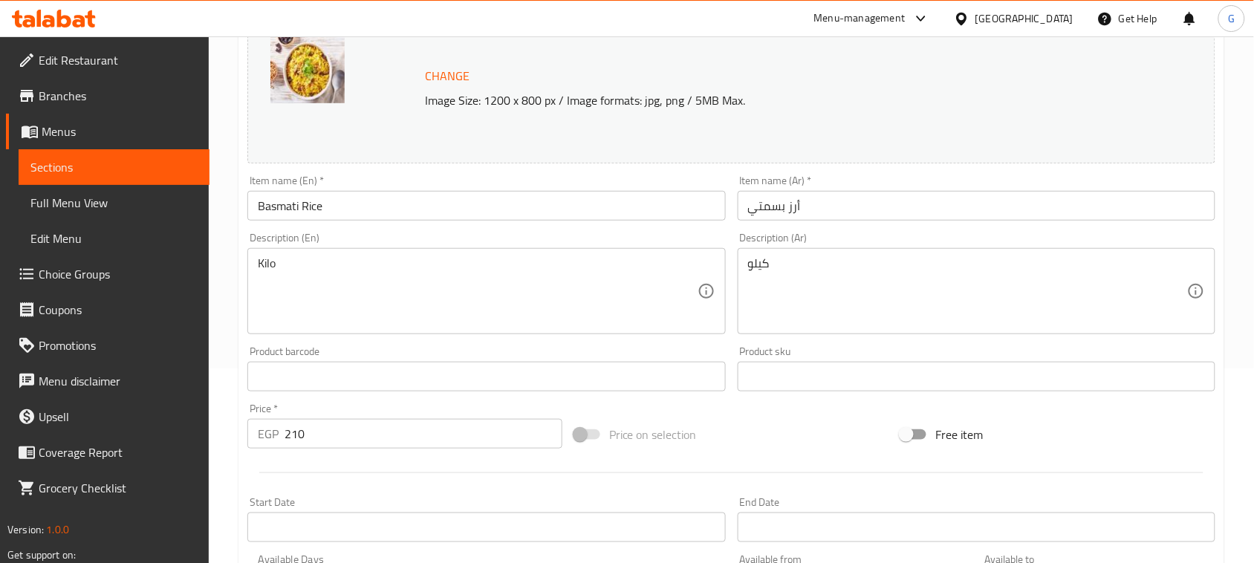
scroll to position [506, 0]
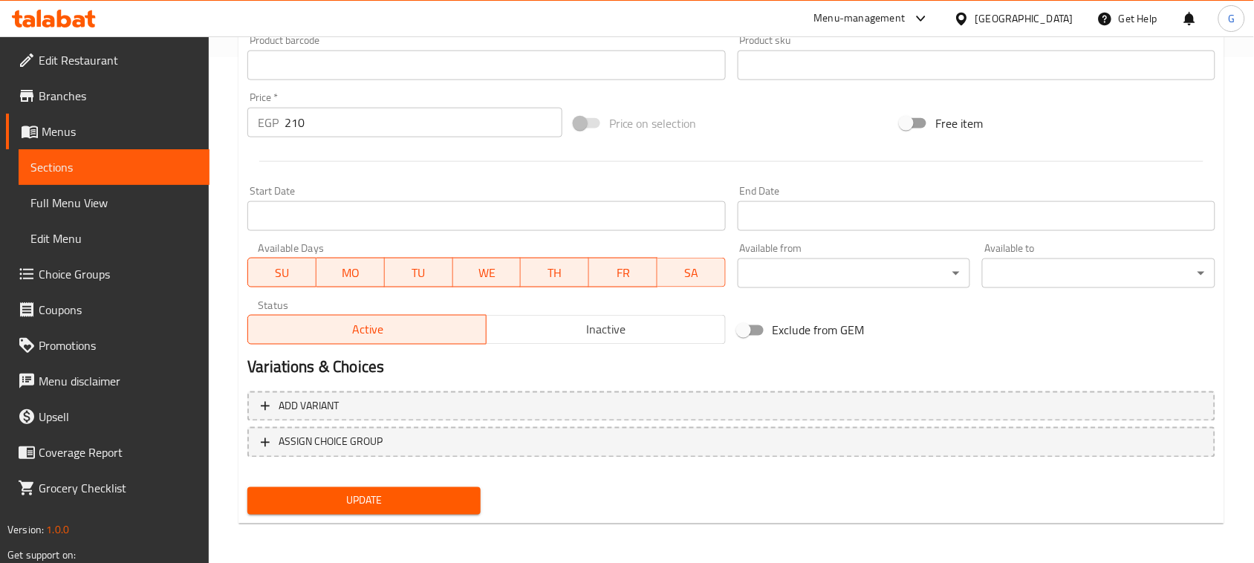
drag, startPoint x: 810, startPoint y: 412, endPoint x: 841, endPoint y: 392, distance: 37.5
click at [810, 411] on span "Add variant" at bounding box center [731, 407] width 941 height 19
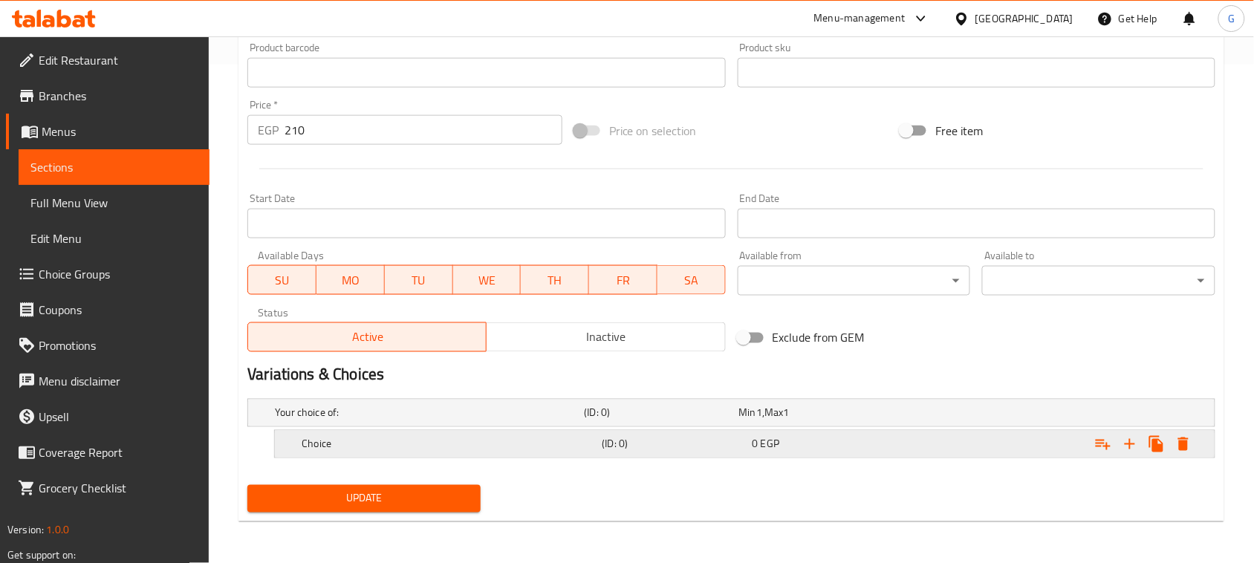
click at [869, 429] on div "Choice (ID: 0) 0 EGP" at bounding box center [736, 413] width 928 height 33
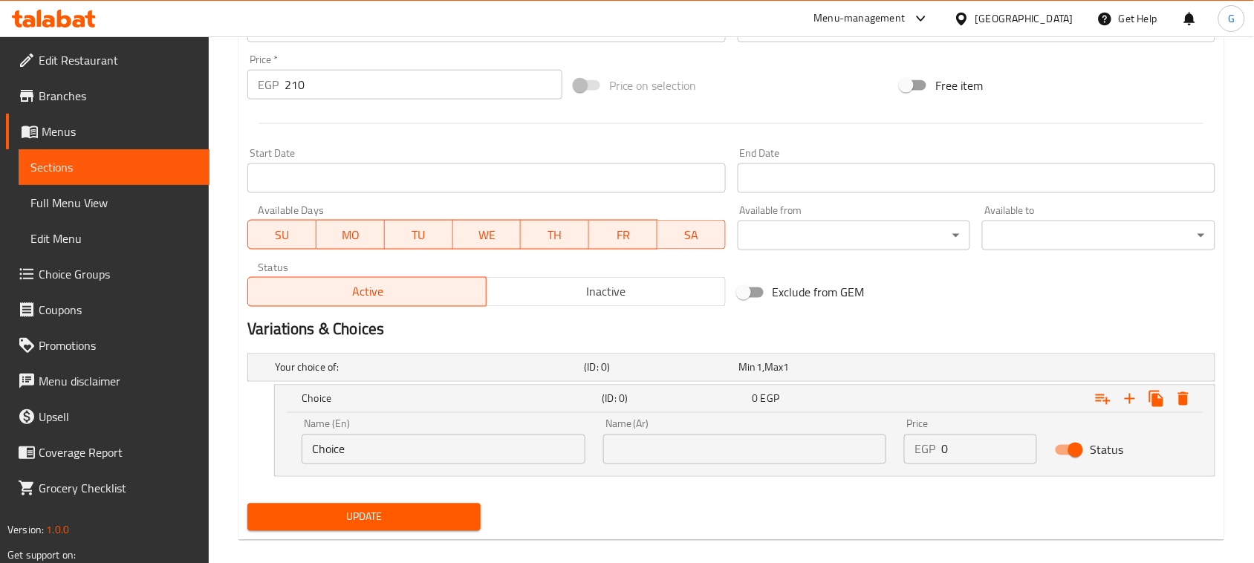
scroll to position [563, 0]
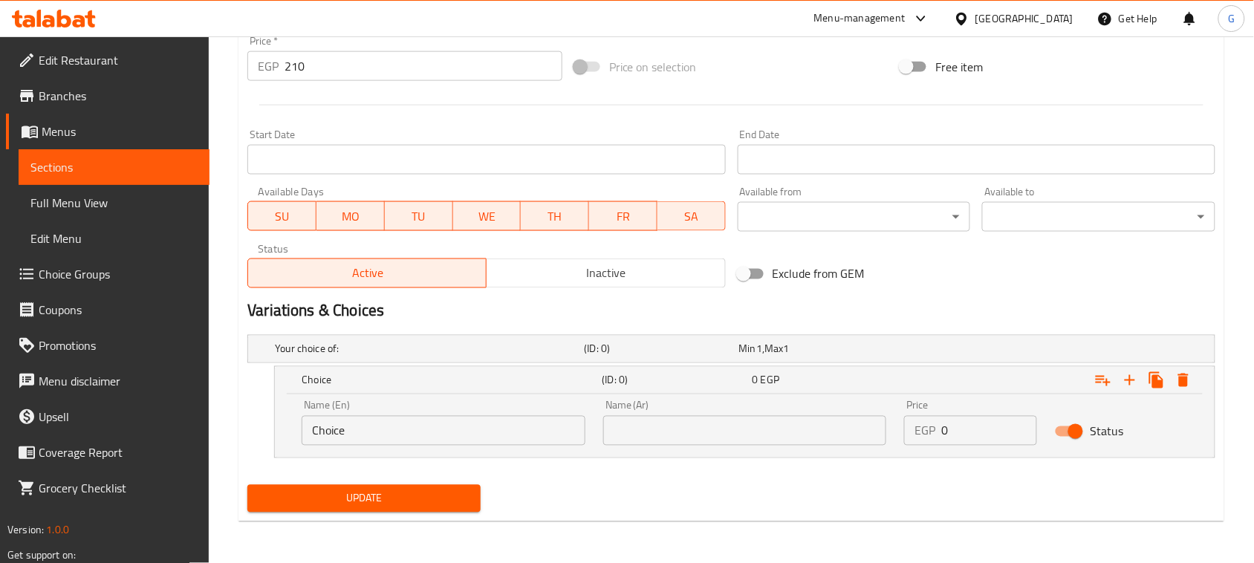
click at [800, 435] on input "text" at bounding box center [745, 431] width 284 height 30
type input "مندي"
click at [461, 432] on input "Choice" at bounding box center [444, 431] width 284 height 30
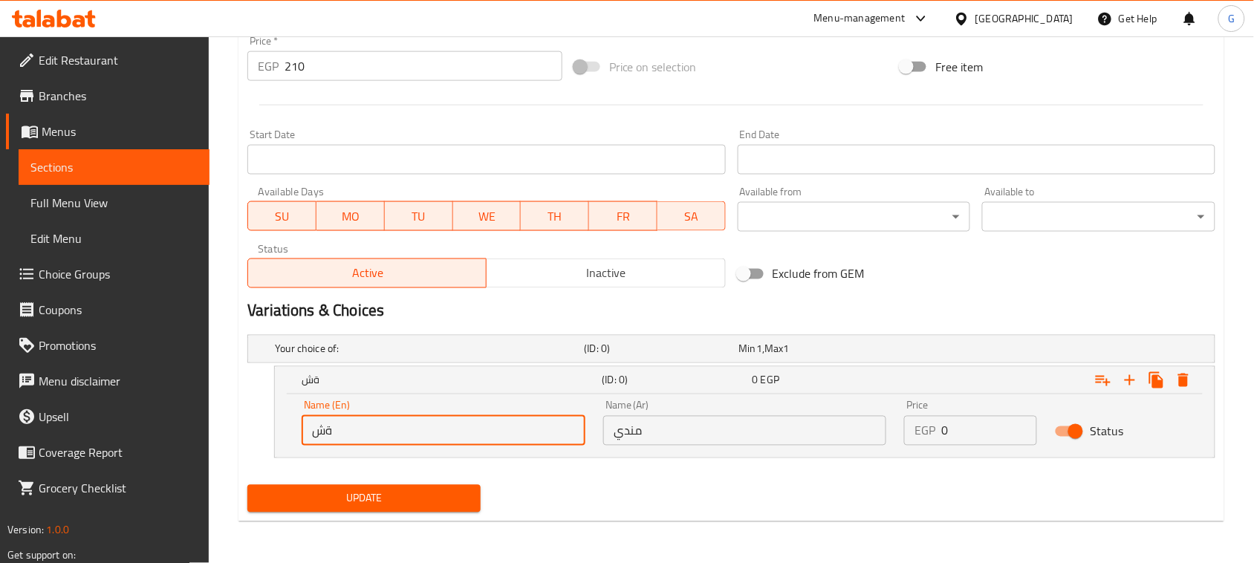
type input "ة"
type input "Mandi"
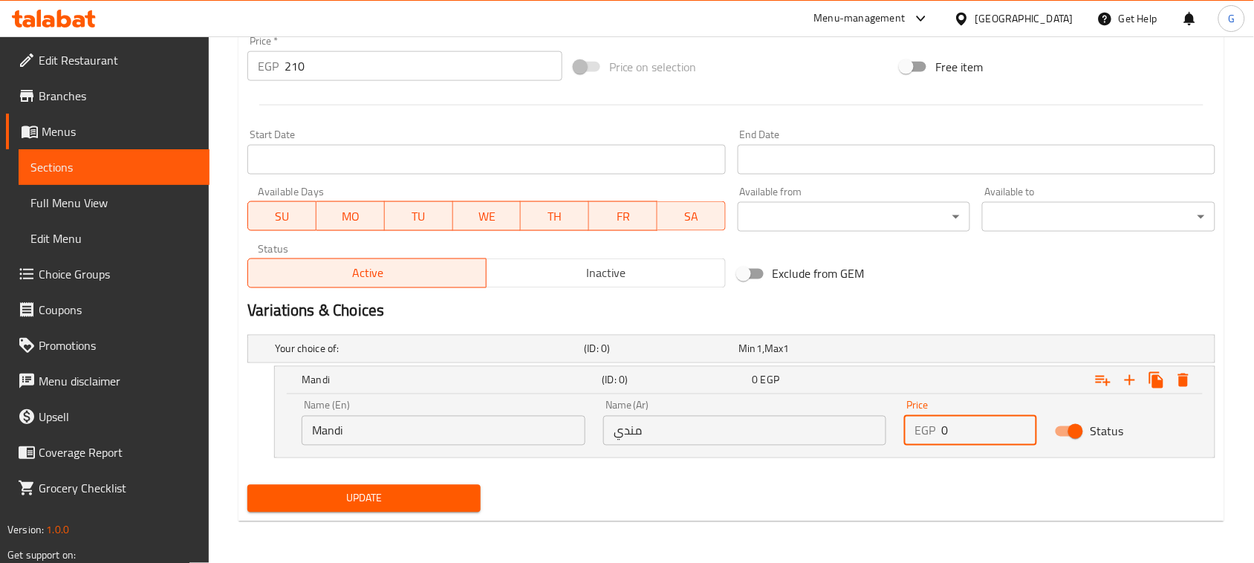
drag, startPoint x: 949, startPoint y: 433, endPoint x: 889, endPoint y: 399, distance: 68.6
click at [930, 432] on div "EGP 0 Price" at bounding box center [970, 431] width 133 height 30
type input "210"
click at [291, 72] on input "210" at bounding box center [424, 66] width 278 height 30
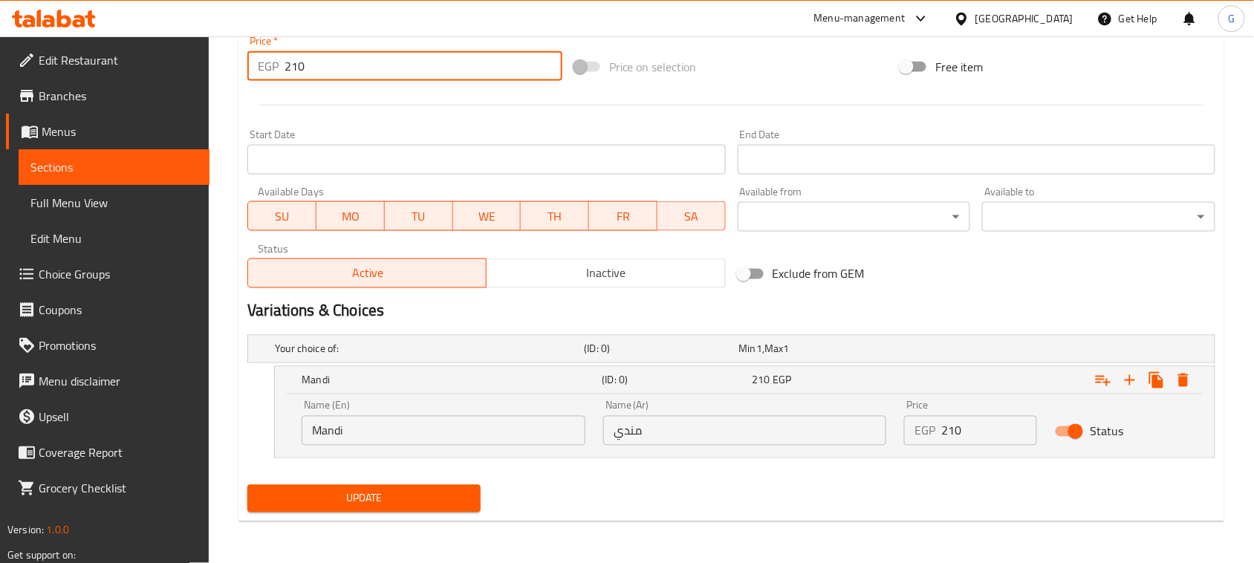
click at [292, 72] on input "210" at bounding box center [424, 66] width 278 height 30
type input "0"
click at [329, 91] on div at bounding box center [731, 105] width 980 height 36
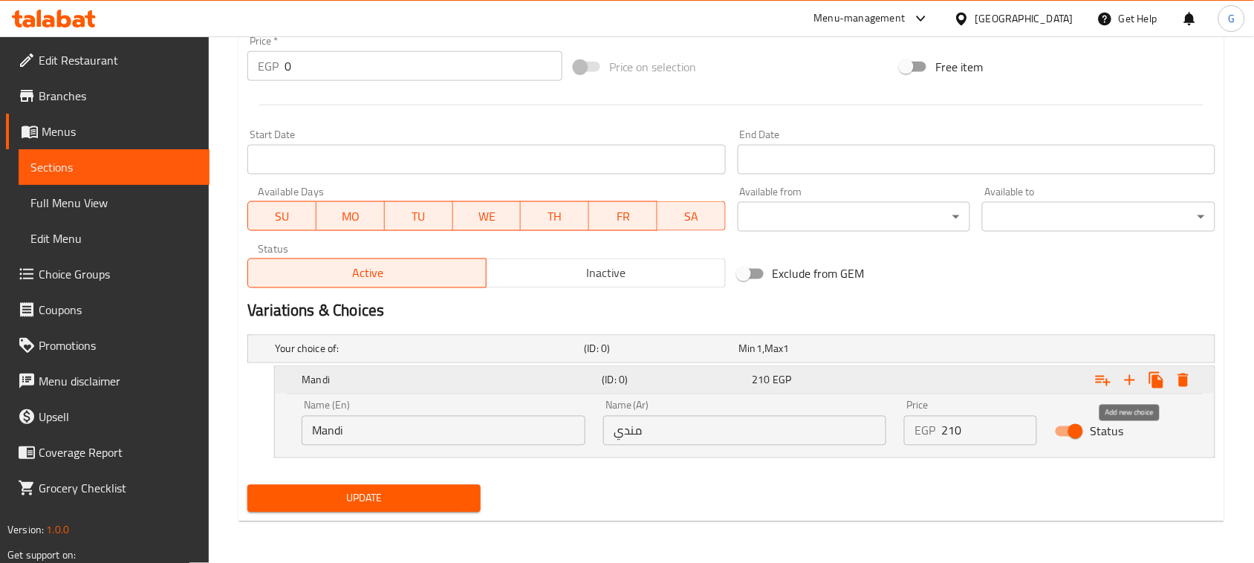
click at [1132, 384] on icon "Expand" at bounding box center [1130, 381] width 18 height 18
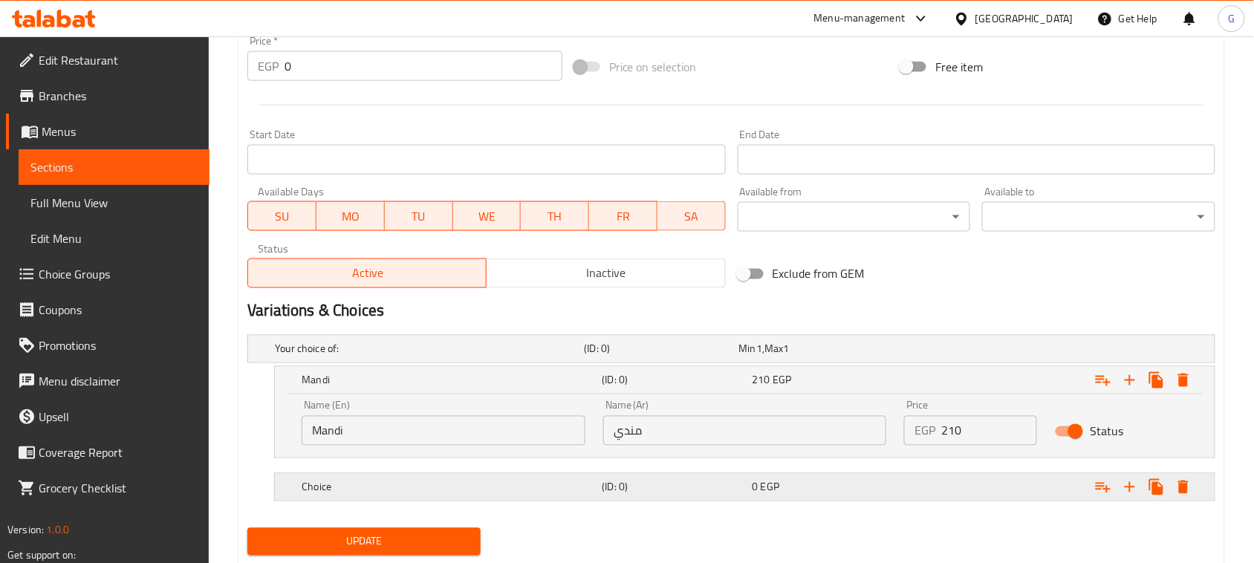
click at [708, 357] on h5 "(ID: 0)" at bounding box center [659, 349] width 149 height 15
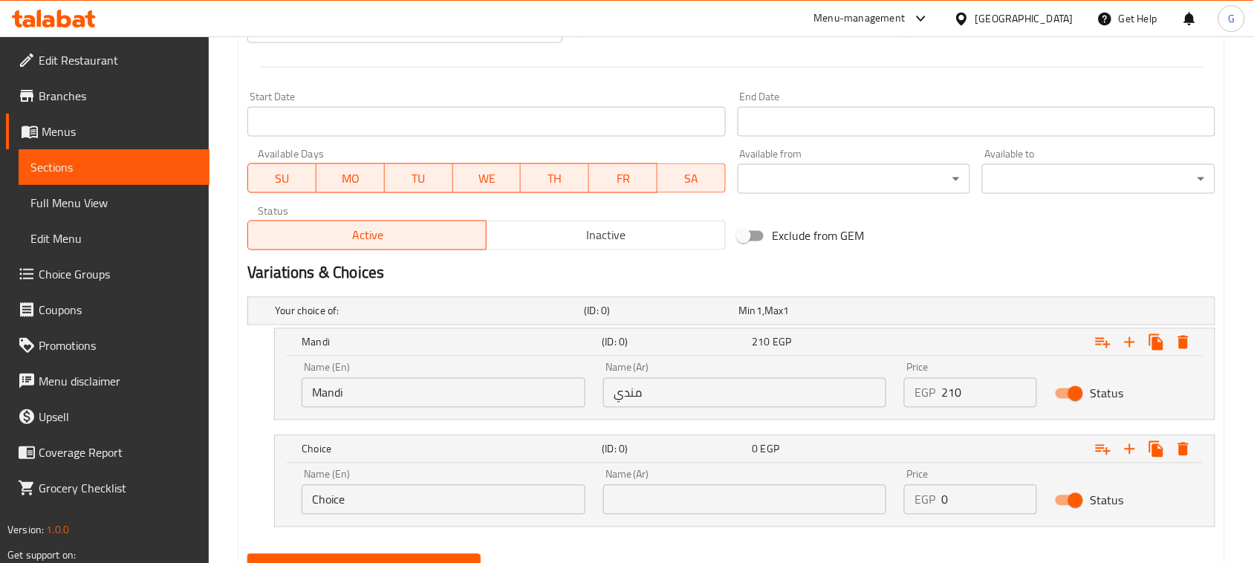
scroll to position [670, 0]
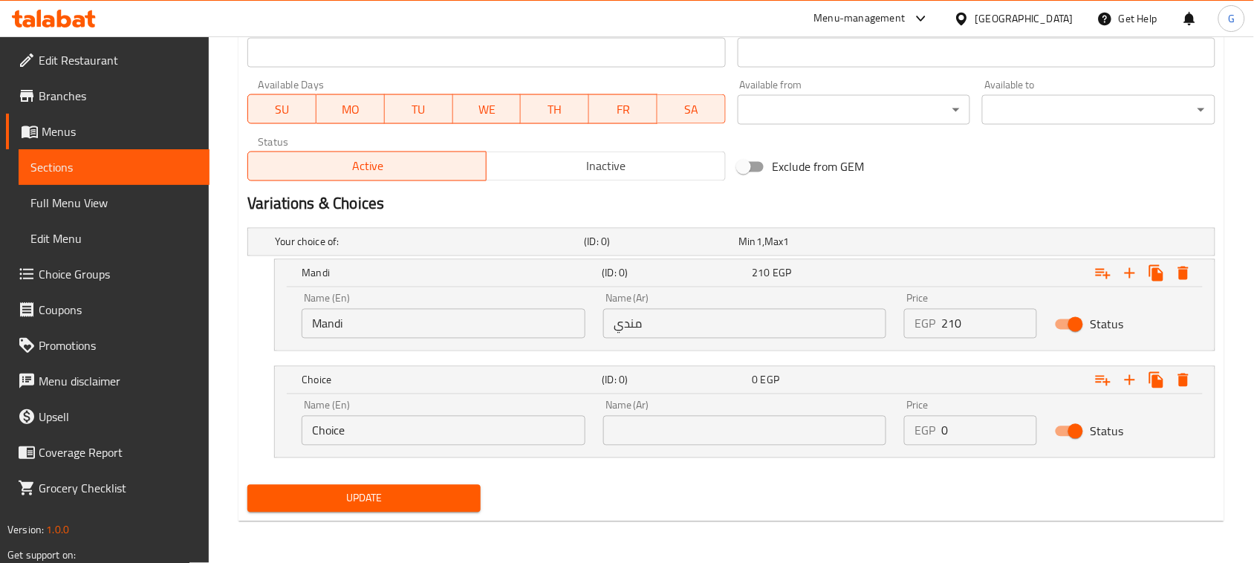
click at [704, 429] on input "text" at bounding box center [745, 431] width 284 height 30
type input "f"
type input "بسمتي"
click at [380, 432] on input "Choice" at bounding box center [444, 431] width 284 height 30
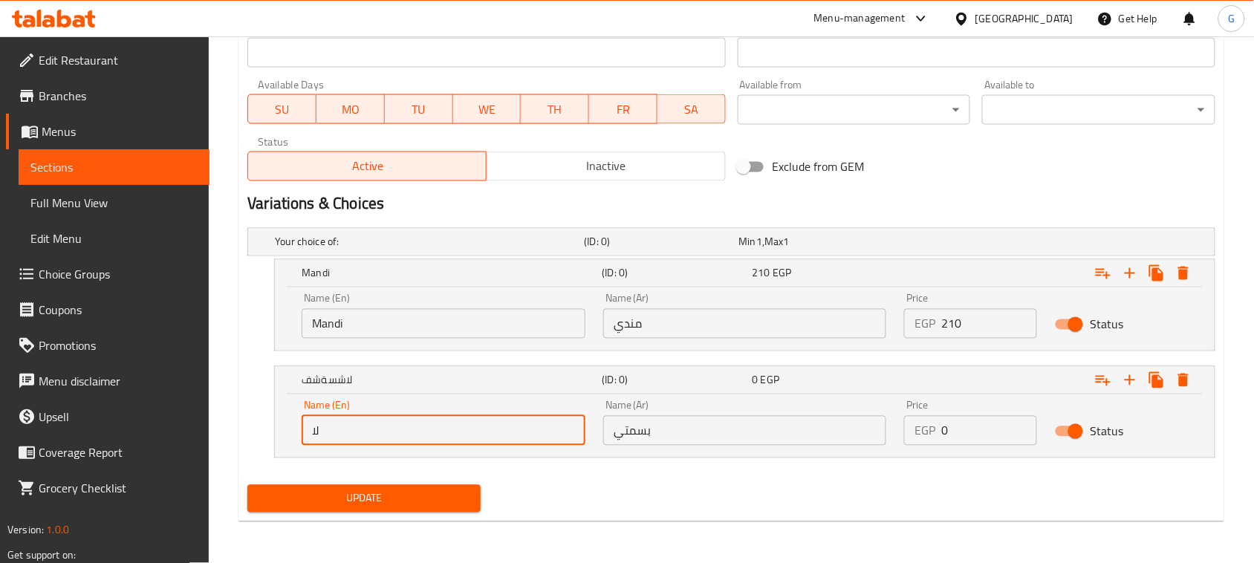
type input "ل"
type input "Basmati"
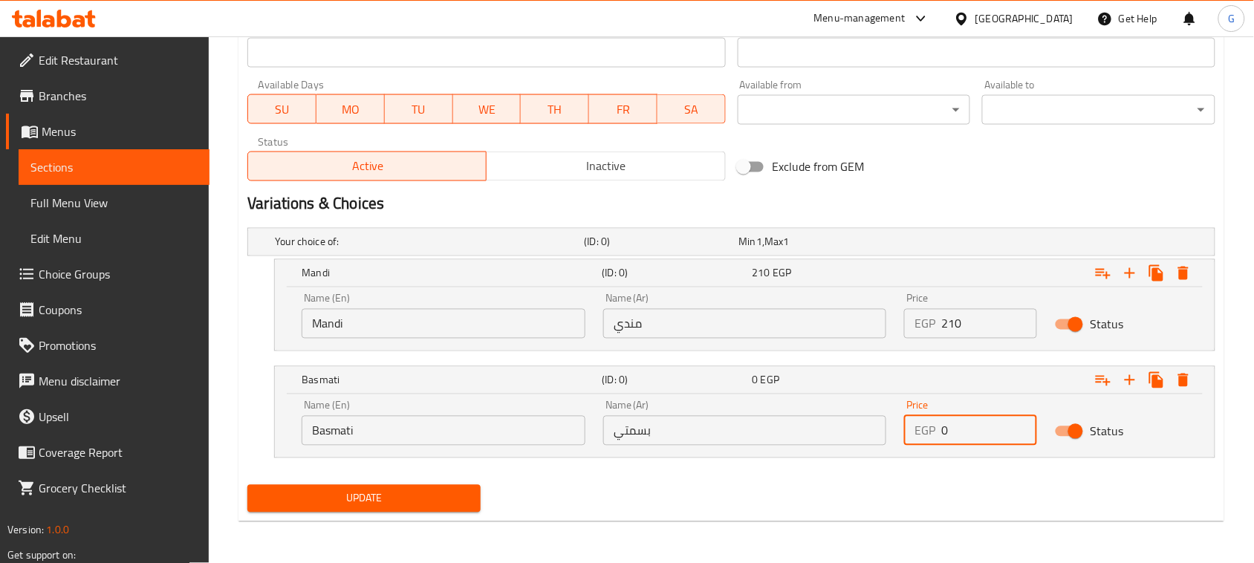
drag, startPoint x: 944, startPoint y: 425, endPoint x: 927, endPoint y: 421, distance: 17.7
click at [921, 427] on div "EGP 0 Price" at bounding box center [970, 431] width 133 height 30
type input "210"
click at [901, 468] on nav at bounding box center [731, 467] width 968 height 12
click at [350, 510] on button "Update" at bounding box center [363, 498] width 233 height 27
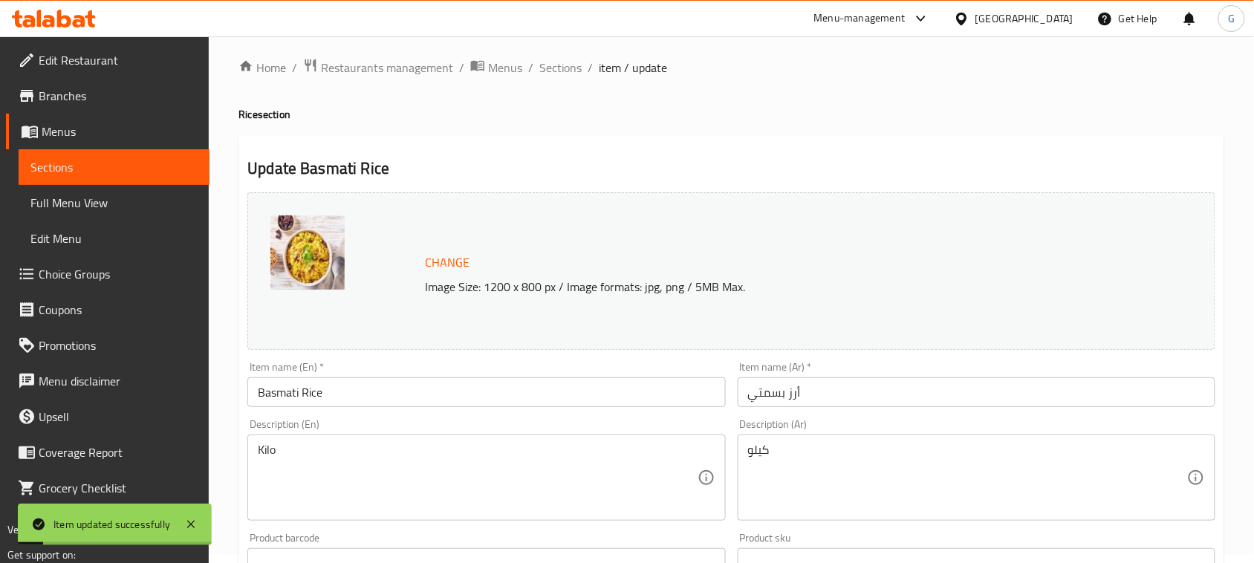
scroll to position [0, 0]
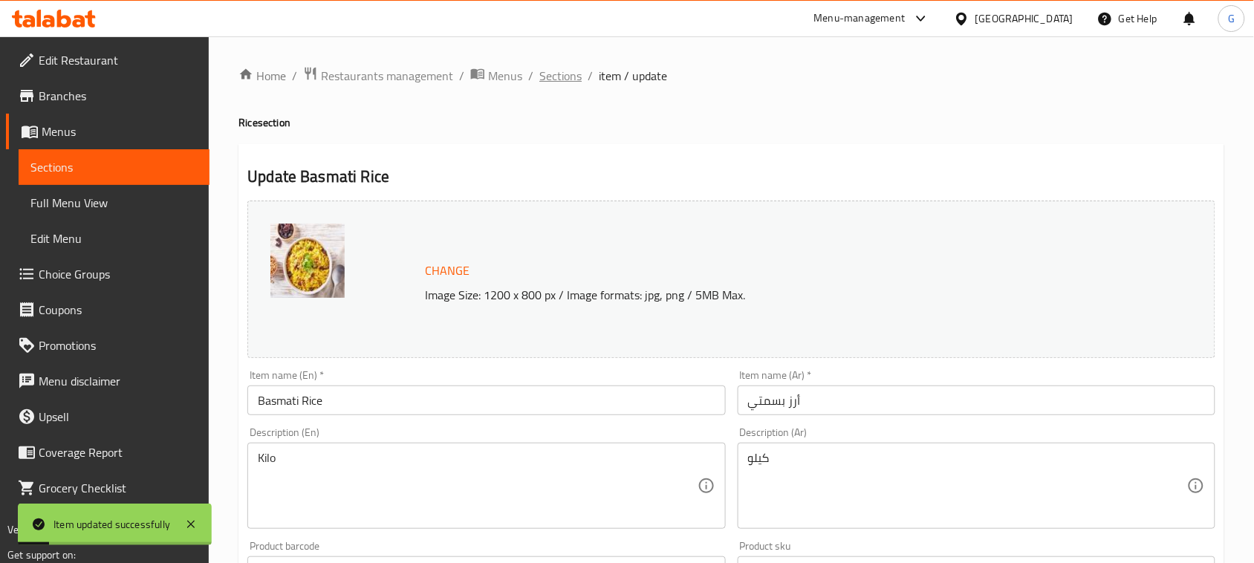
click at [561, 71] on span "Sections" at bounding box center [560, 76] width 42 height 18
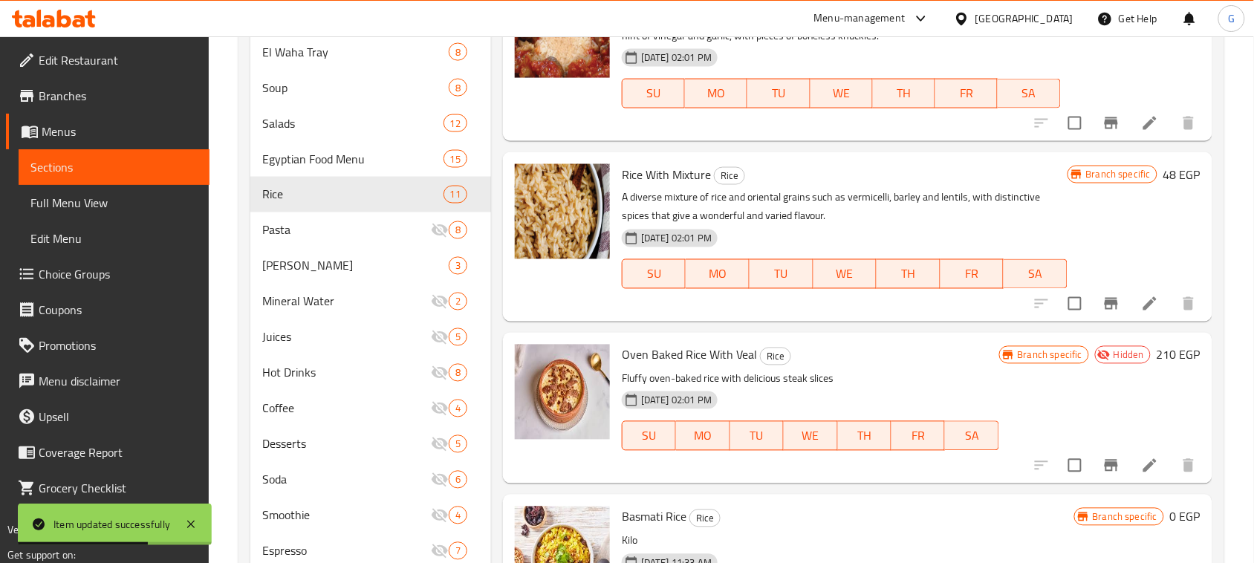
scroll to position [774, 0]
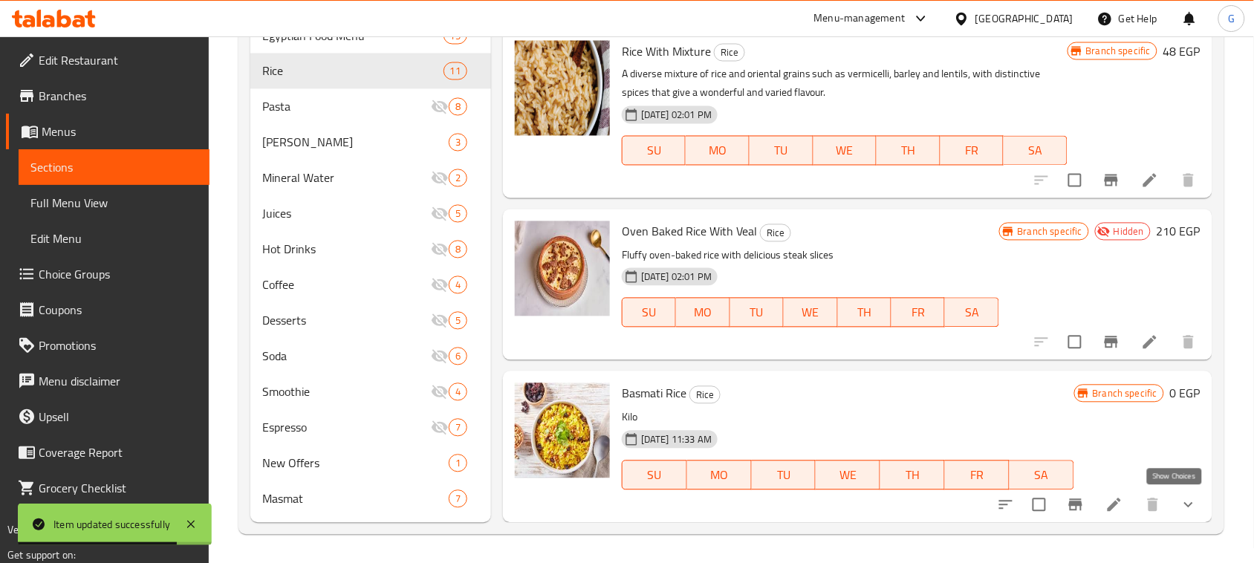
click at [1180, 507] on icon "show more" at bounding box center [1189, 505] width 18 height 18
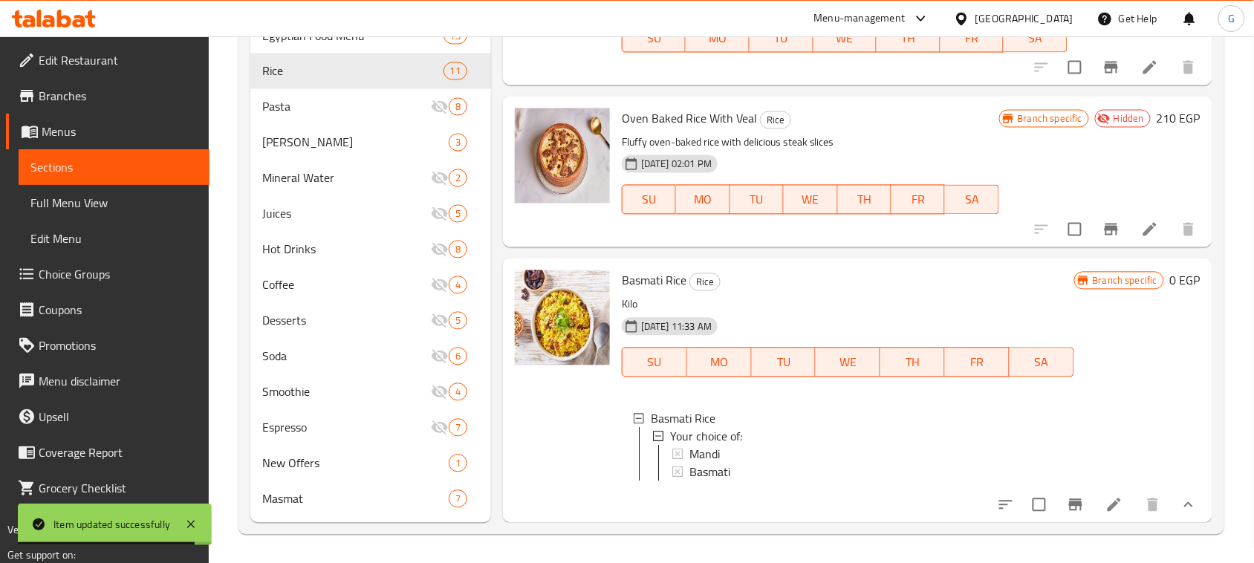
scroll to position [912, 0]
click at [837, 446] on div "Mandi" at bounding box center [876, 455] width 373 height 18
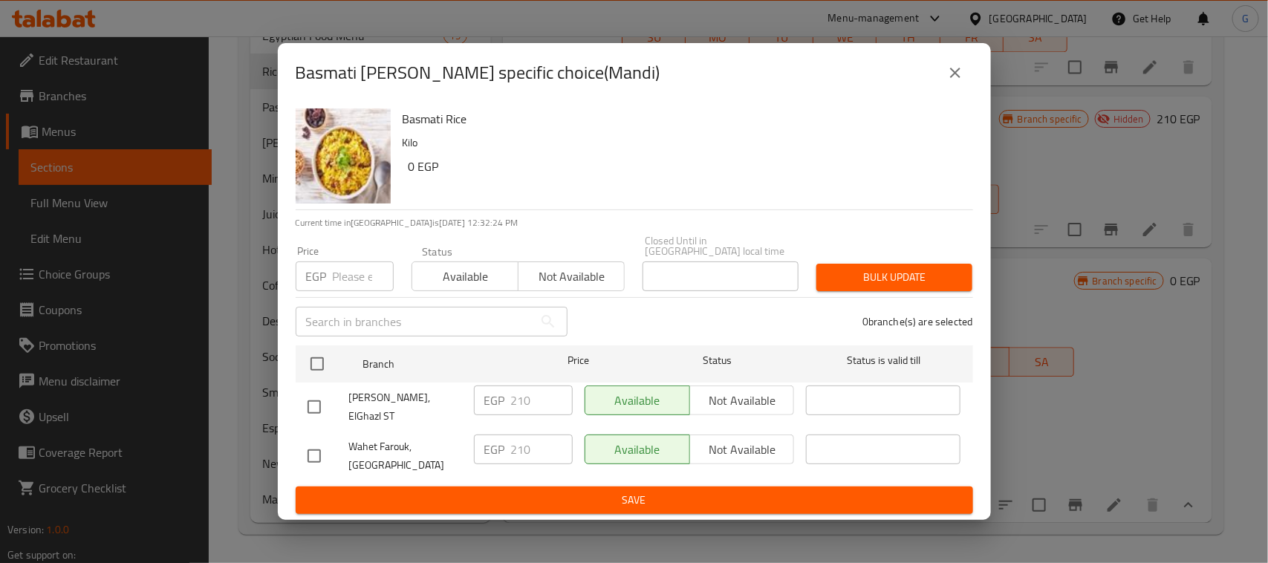
click at [952, 78] on icon "close" at bounding box center [955, 73] width 10 height 10
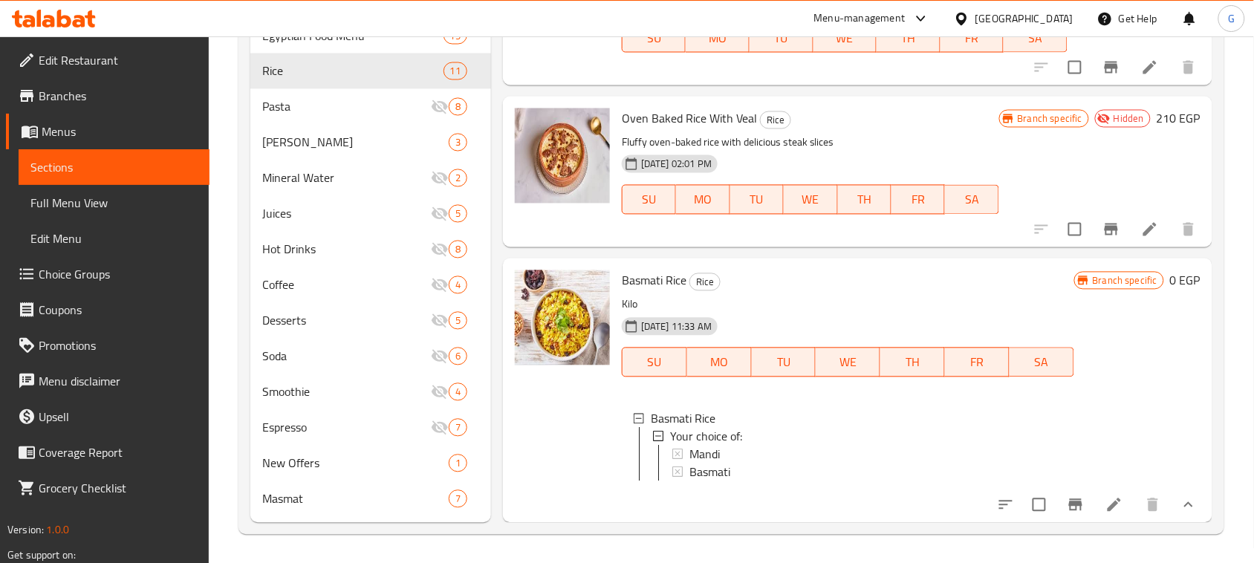
click at [1168, 392] on div "Branch specific 0 EGP" at bounding box center [1137, 390] width 126 height 240
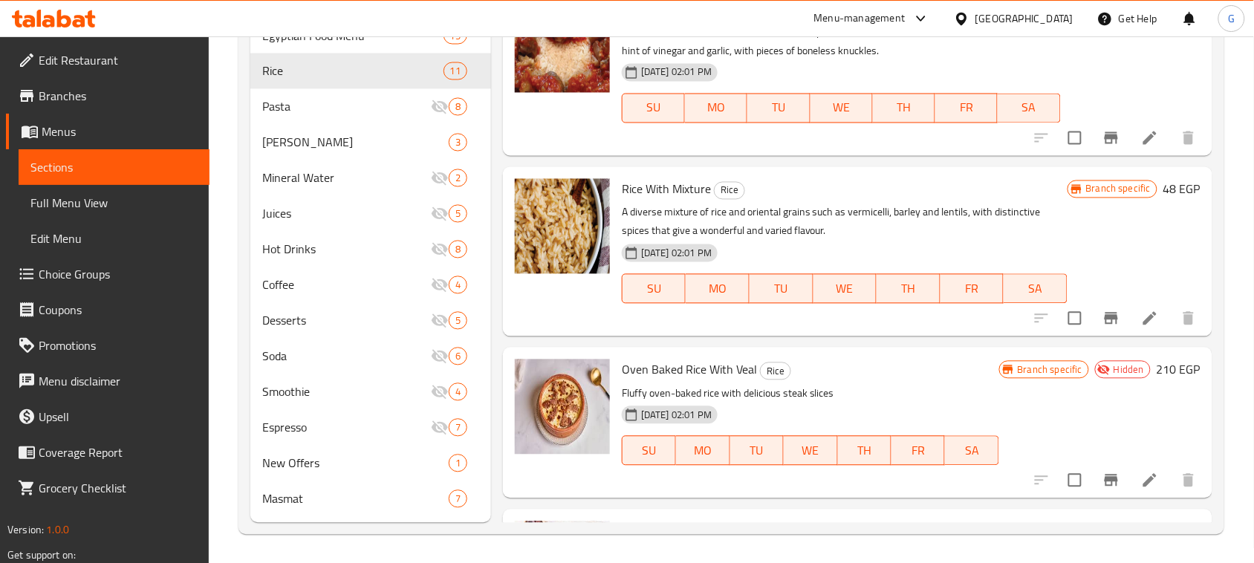
scroll to position [634, 0]
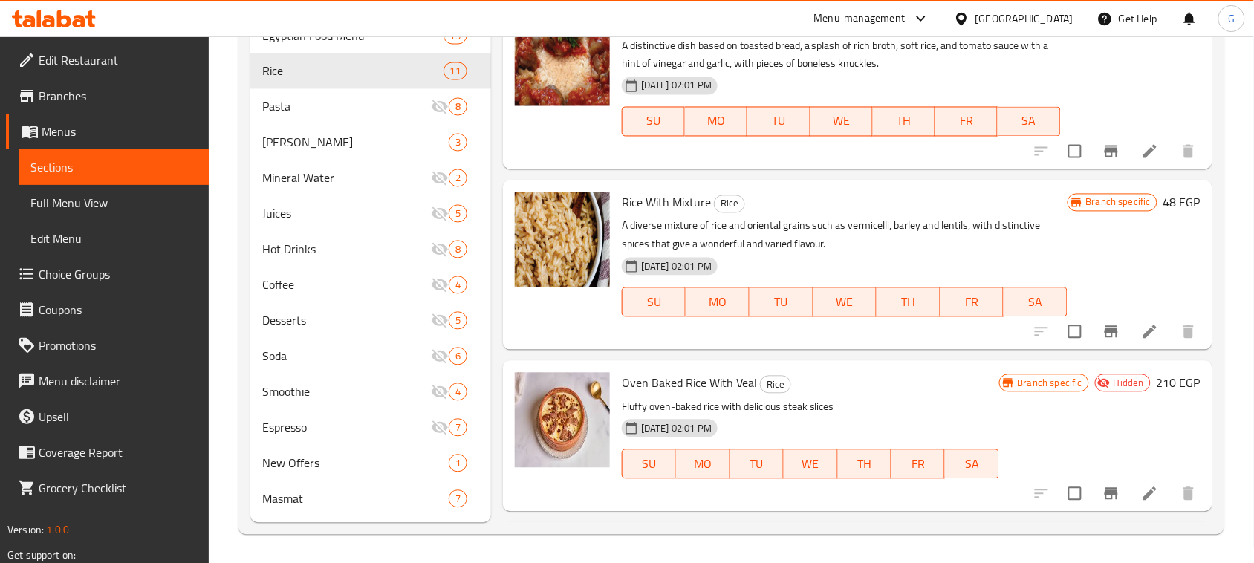
click at [1108, 380] on span "Hidden" at bounding box center [1129, 384] width 42 height 14
copy span "Hidden"
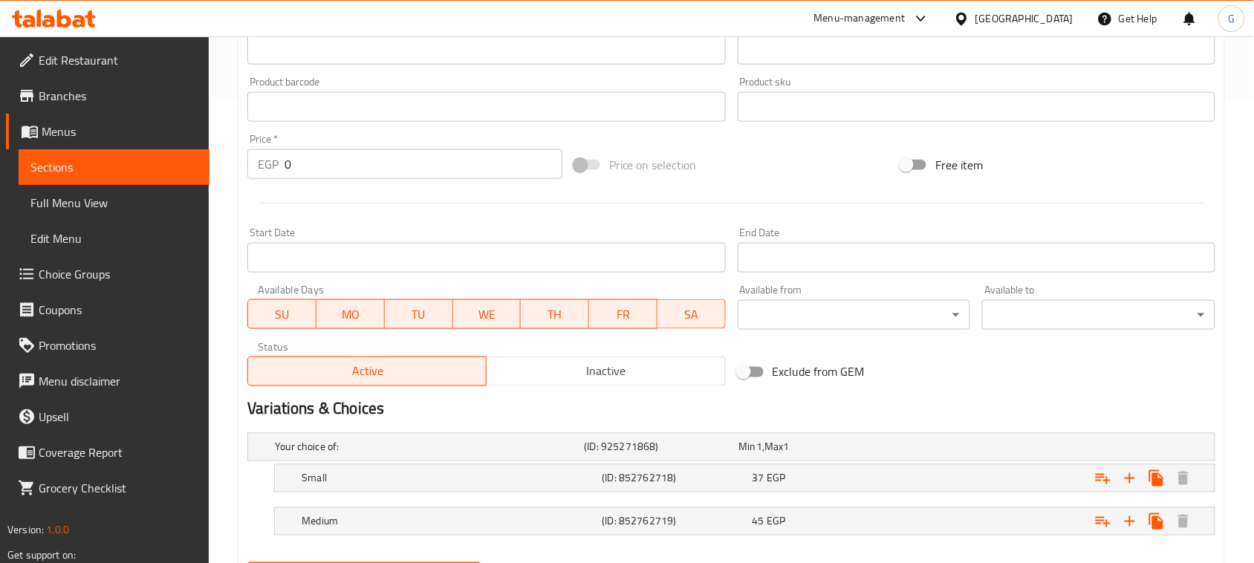
scroll to position [542, 0]
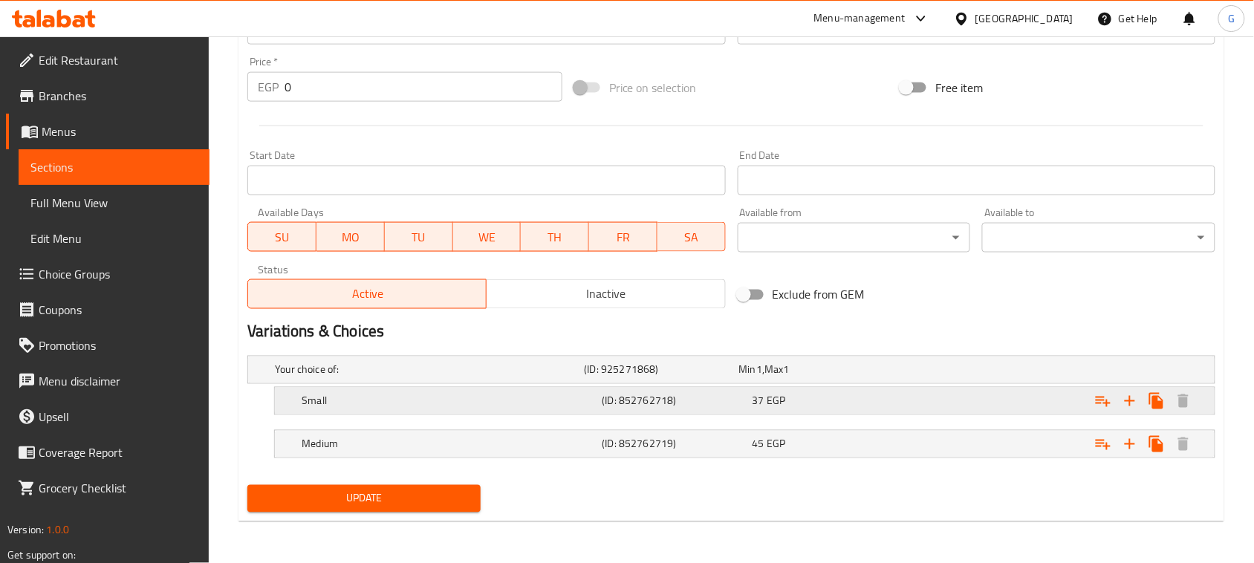
click at [762, 380] on span "EGP" at bounding box center [759, 369] width 6 height 19
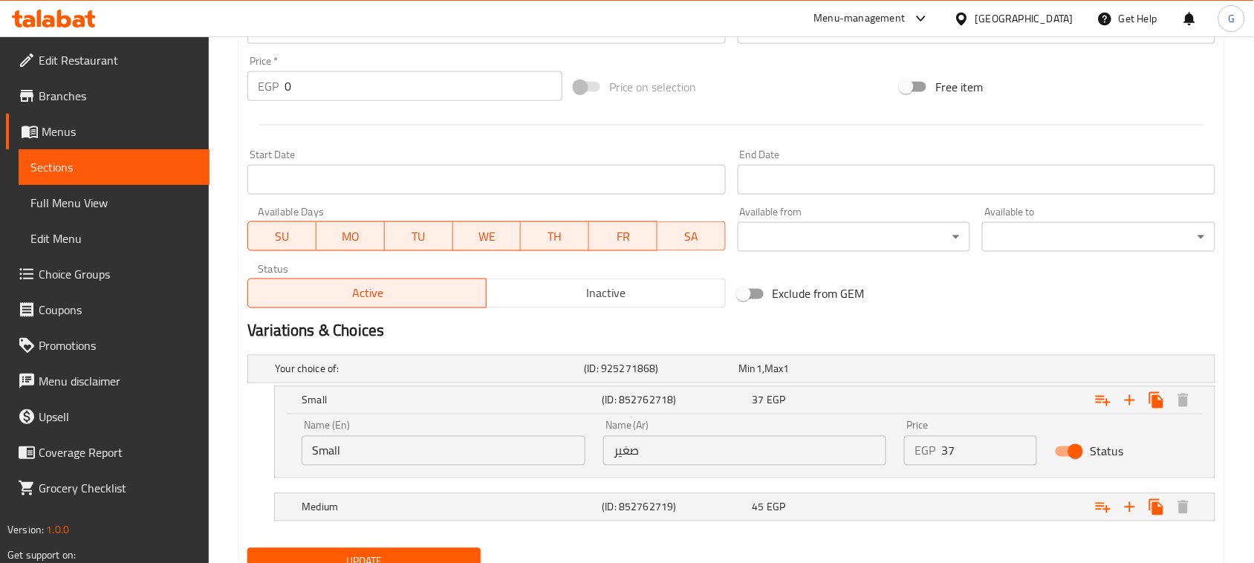
click at [328, 456] on input "Small" at bounding box center [444, 451] width 284 height 30
click at [328, 457] on input "Small" at bounding box center [444, 451] width 284 height 30
type input "Single"
click at [622, 450] on input "صغير" at bounding box center [745, 451] width 284 height 30
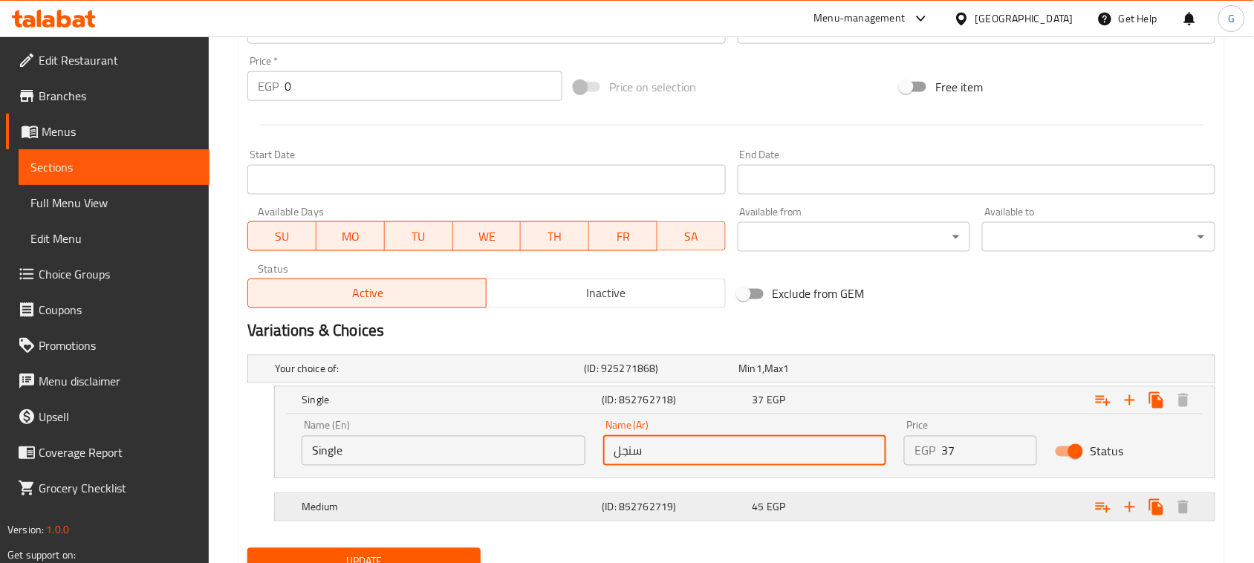
type input "سنجل"
click at [623, 377] on h5 "(ID: 852762719)" at bounding box center [659, 369] width 149 height 15
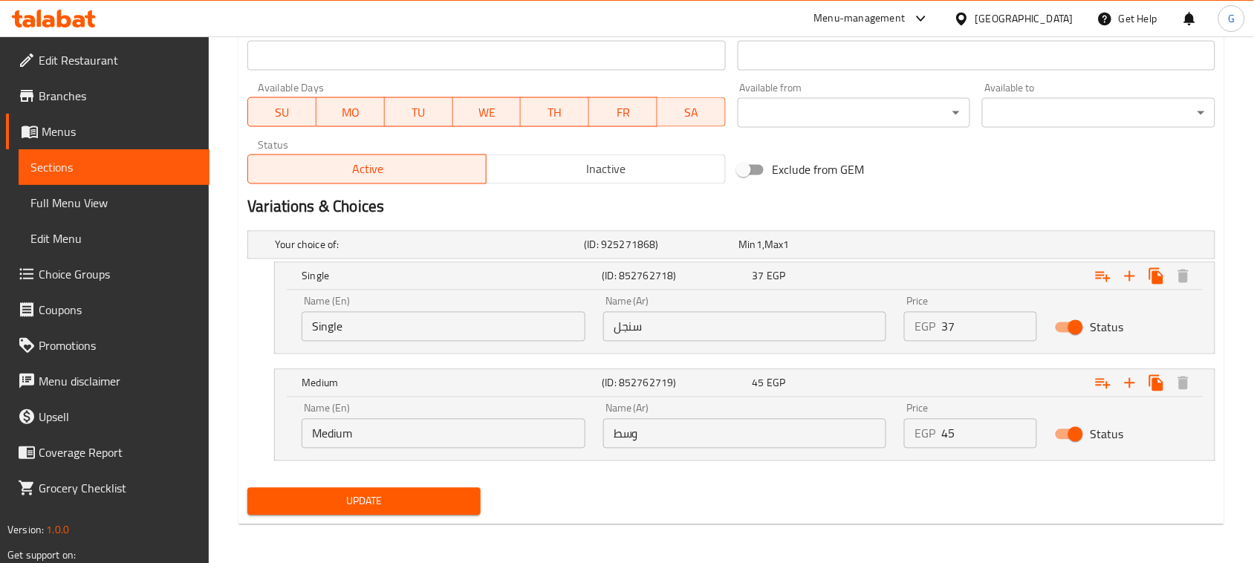
scroll to position [670, 0]
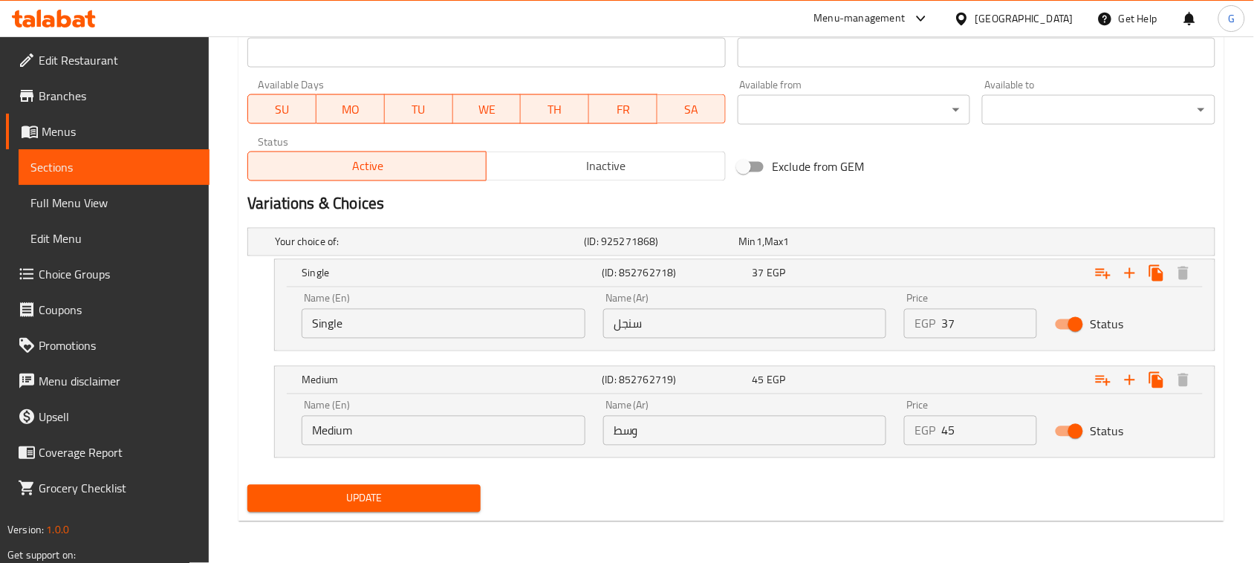
click at [629, 439] on input "وسط" at bounding box center [745, 431] width 284 height 30
type input "دوبل"
click at [325, 435] on input "Medium" at bounding box center [444, 431] width 284 height 30
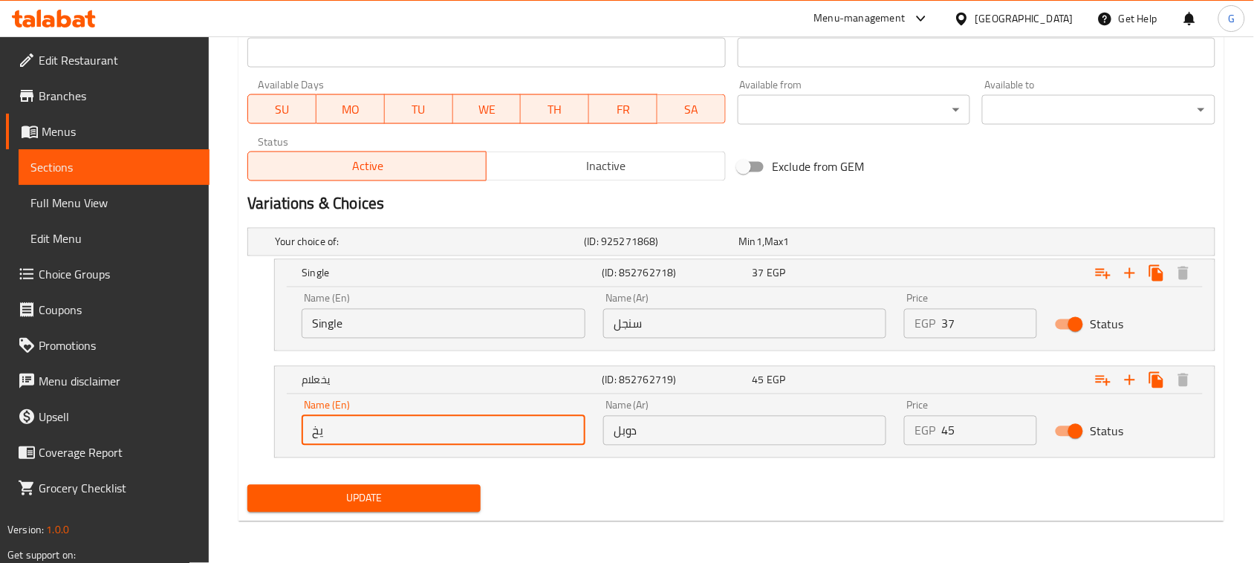
type input "ي"
type input "Double"
click at [416, 493] on span "Update" at bounding box center [364, 499] width 210 height 19
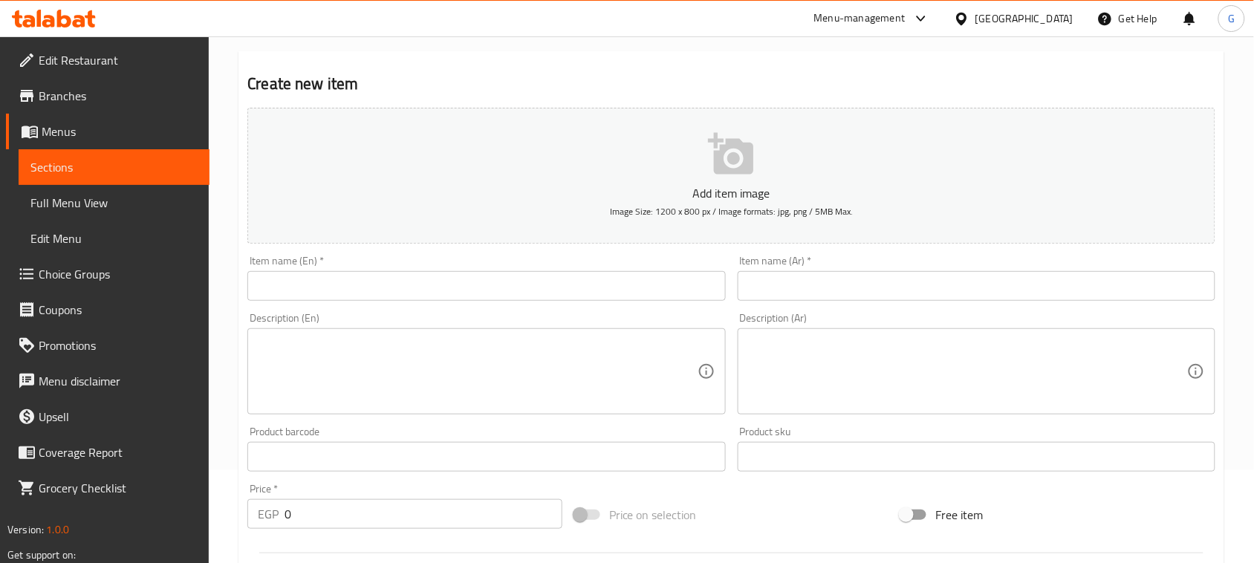
scroll to position [93, 0]
click at [826, 290] on input "text" at bounding box center [977, 286] width 478 height 30
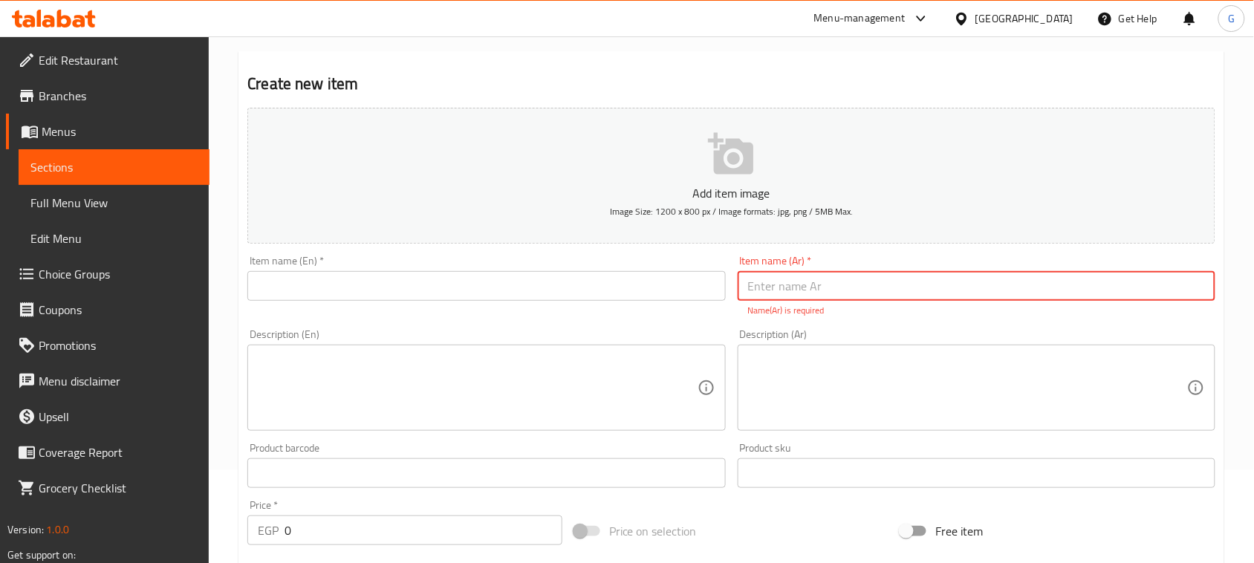
click at [866, 273] on input "text" at bounding box center [977, 286] width 478 height 30
click at [826, 288] on input "كنافة نابلسية" at bounding box center [977, 286] width 478 height 30
type input "كنافة نابلسية"
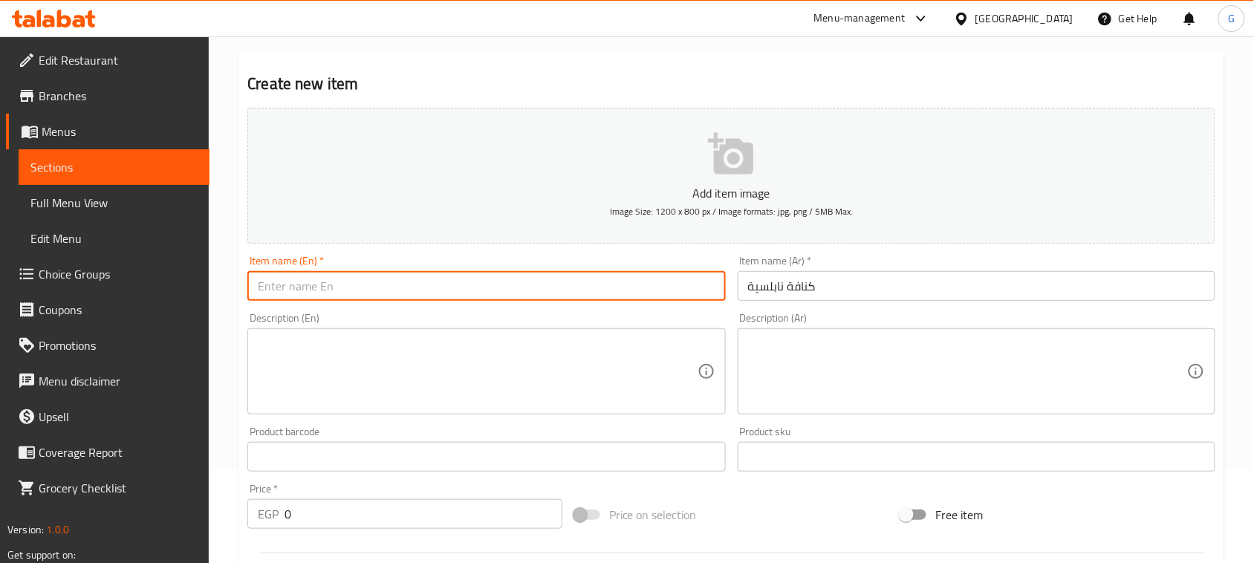
click at [565, 286] on input "text" at bounding box center [486, 286] width 478 height 30
paste input "Nablus Kunafa"
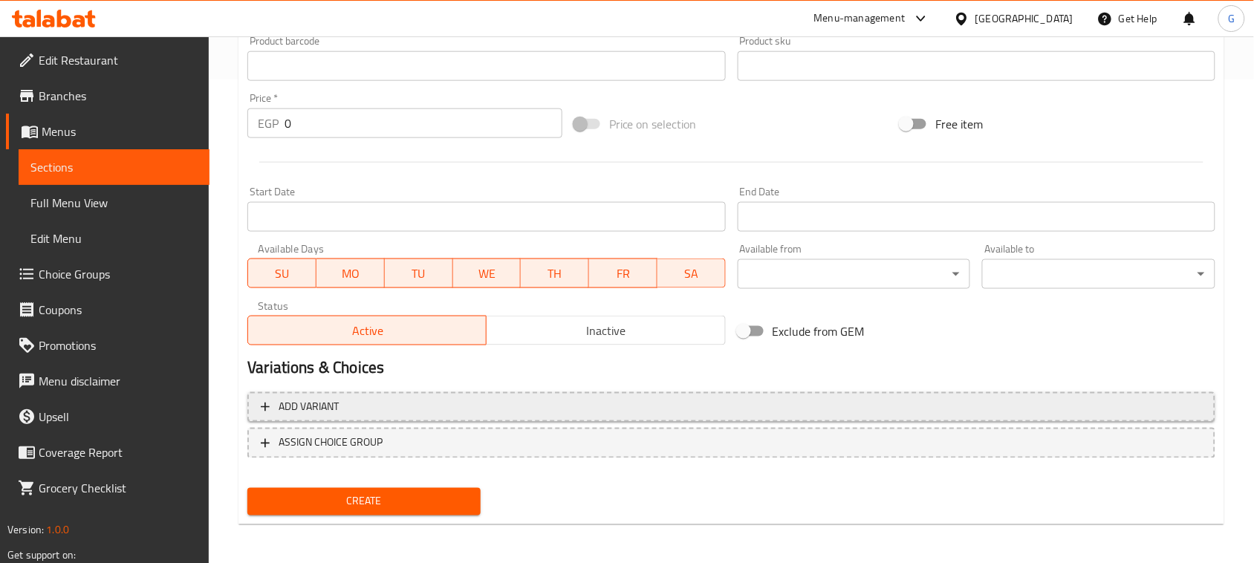
type input "Nablus Kunafa"
click at [682, 400] on span "Add variant" at bounding box center [731, 407] width 941 height 19
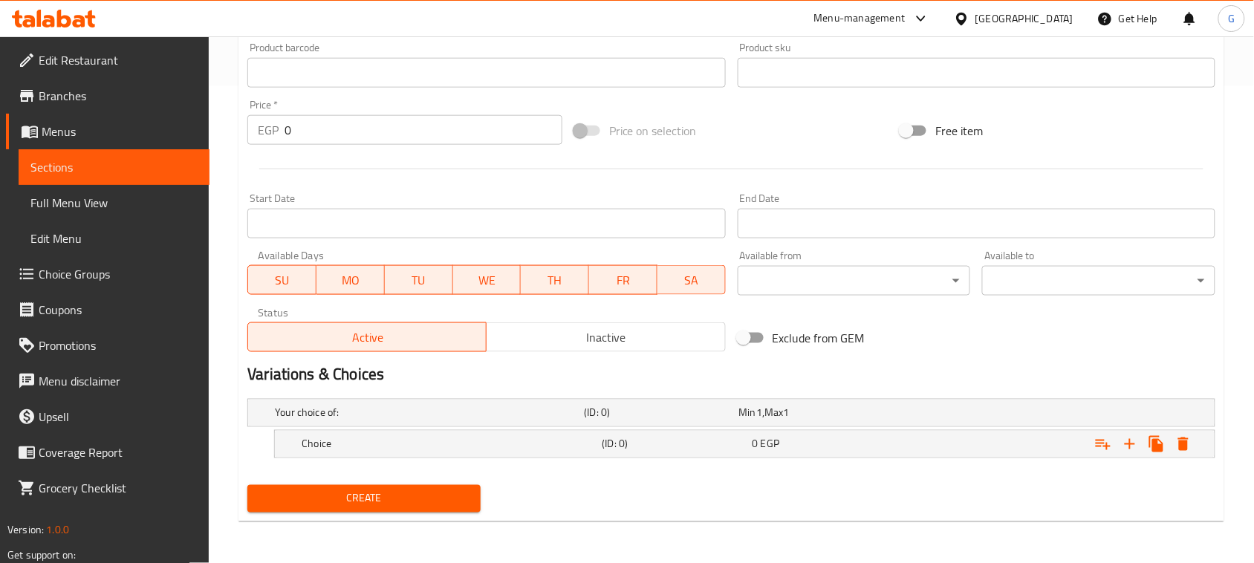
scroll to position [476, 0]
click at [1133, 444] on icon "Expand" at bounding box center [1130, 445] width 18 height 18
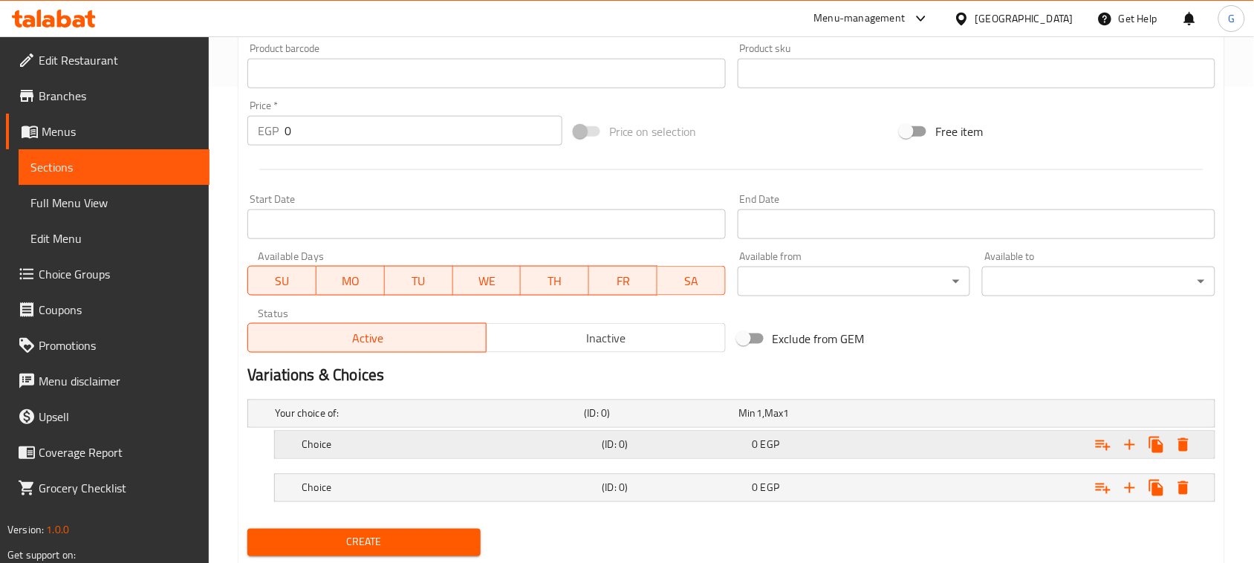
click at [856, 421] on div "0 EGP" at bounding box center [813, 413] width 149 height 15
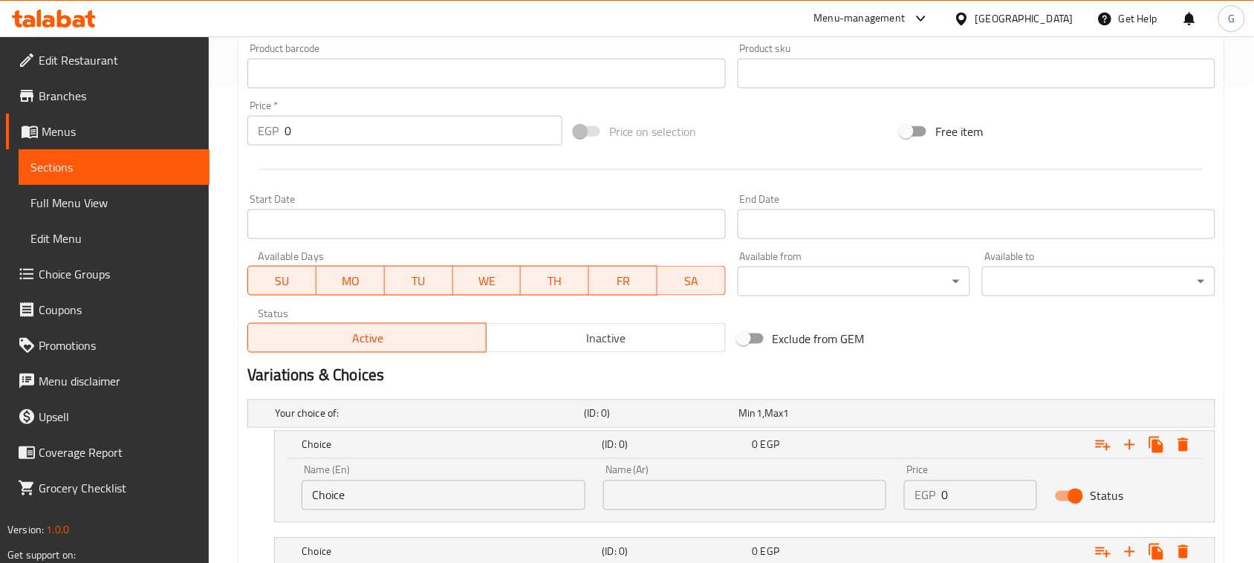
click at [669, 498] on input "text" at bounding box center [745, 496] width 284 height 30
type input "صغير"
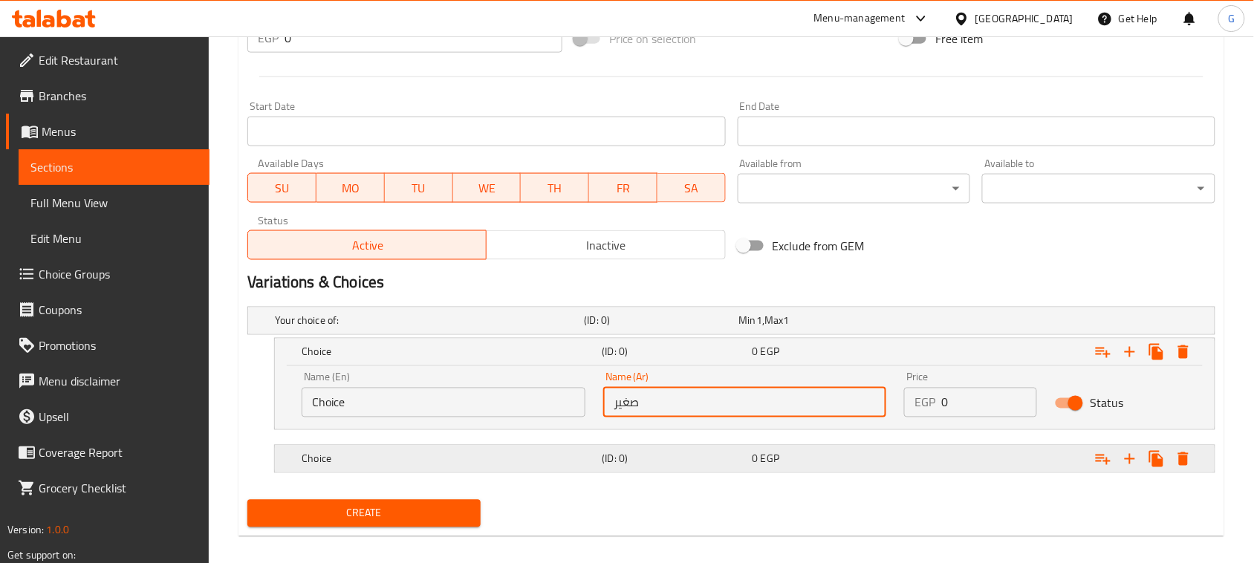
click at [695, 328] on h5 "(ID: 0)" at bounding box center [659, 321] width 149 height 15
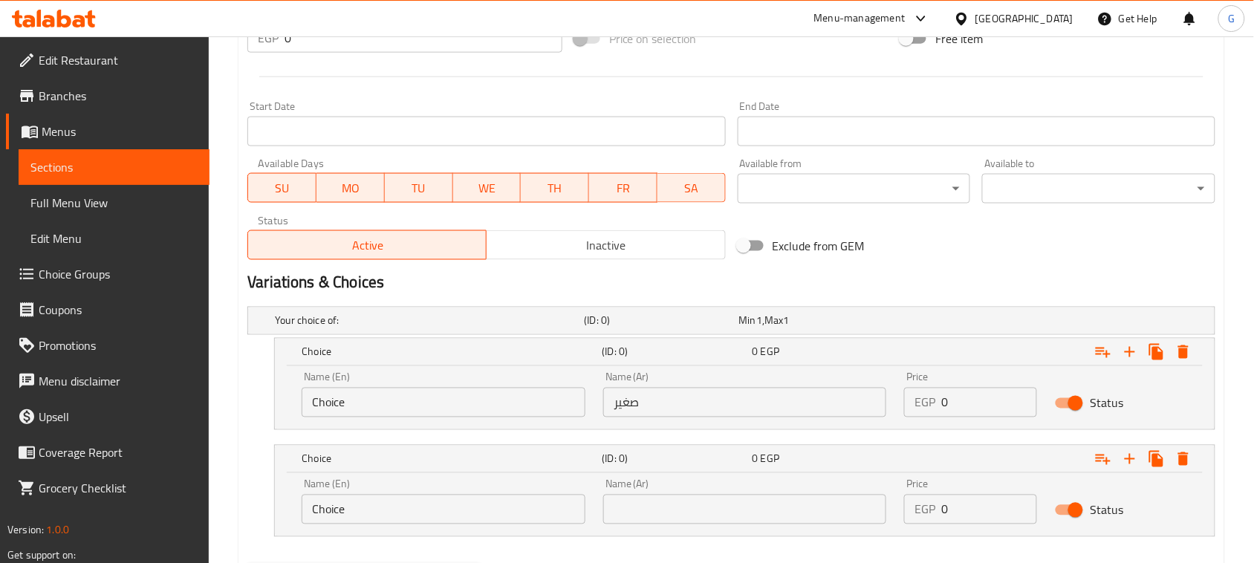
click at [697, 510] on input "text" at bounding box center [745, 510] width 284 height 30
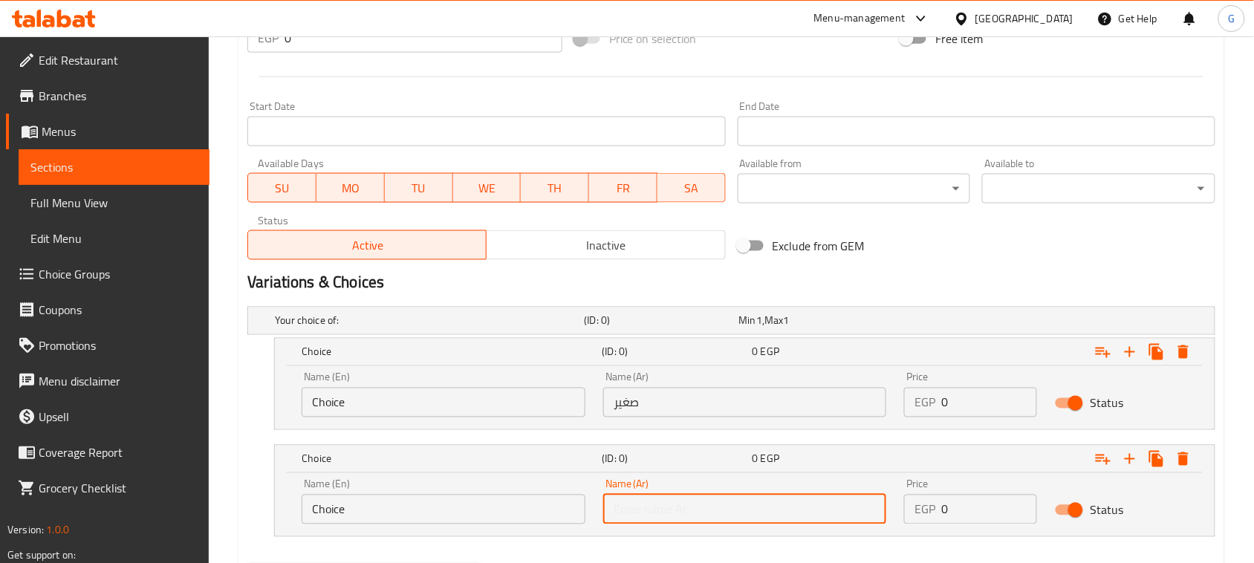
type input "كبير"
click at [500, 402] on input "Choice" at bounding box center [444, 403] width 284 height 30
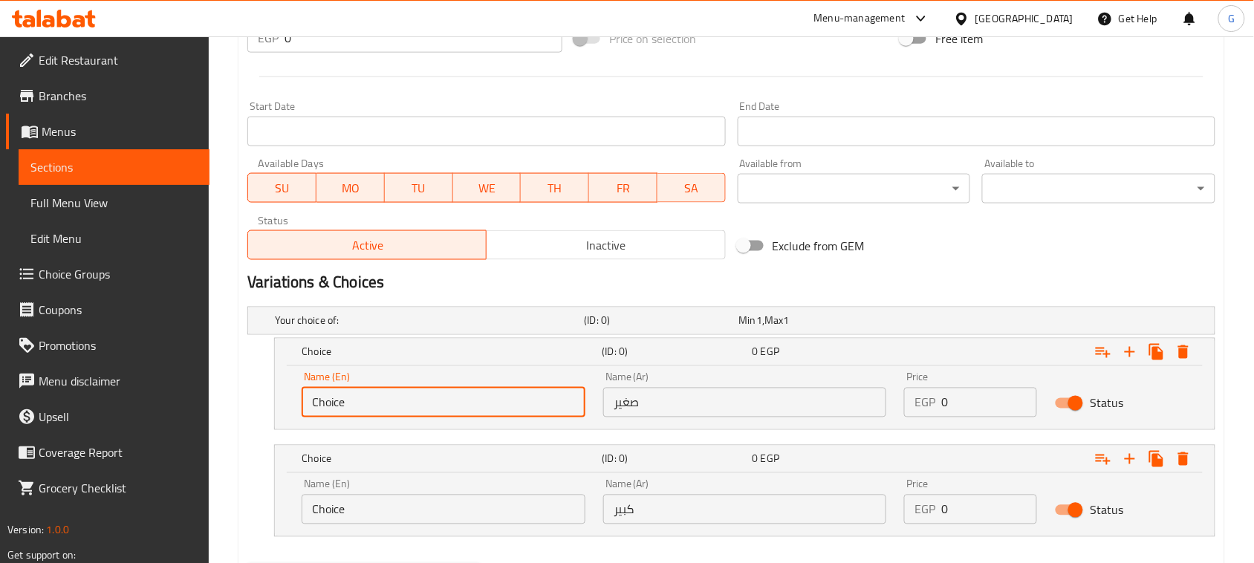
click at [500, 402] on input "Choice" at bounding box center [444, 403] width 284 height 30
click at [500, 402] on input "text" at bounding box center [444, 403] width 284 height 30
type input "Small"
click at [426, 503] on input "Choice" at bounding box center [444, 510] width 284 height 30
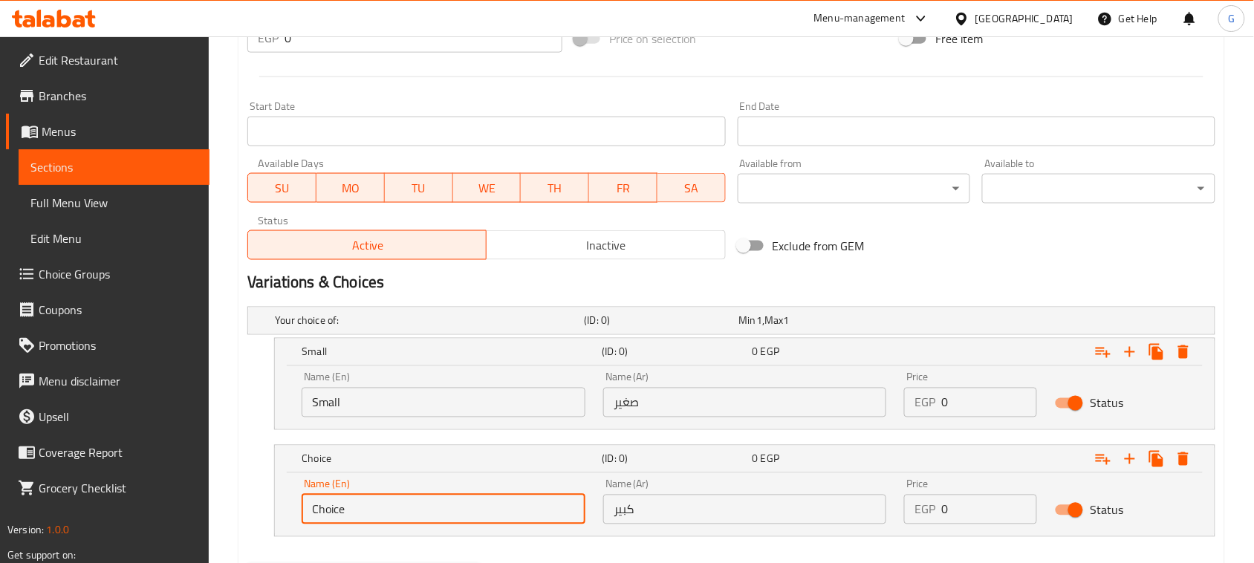
click at [426, 502] on input "Choice" at bounding box center [444, 510] width 284 height 30
click at [426, 500] on input "text" at bounding box center [444, 510] width 284 height 30
type input "Large"
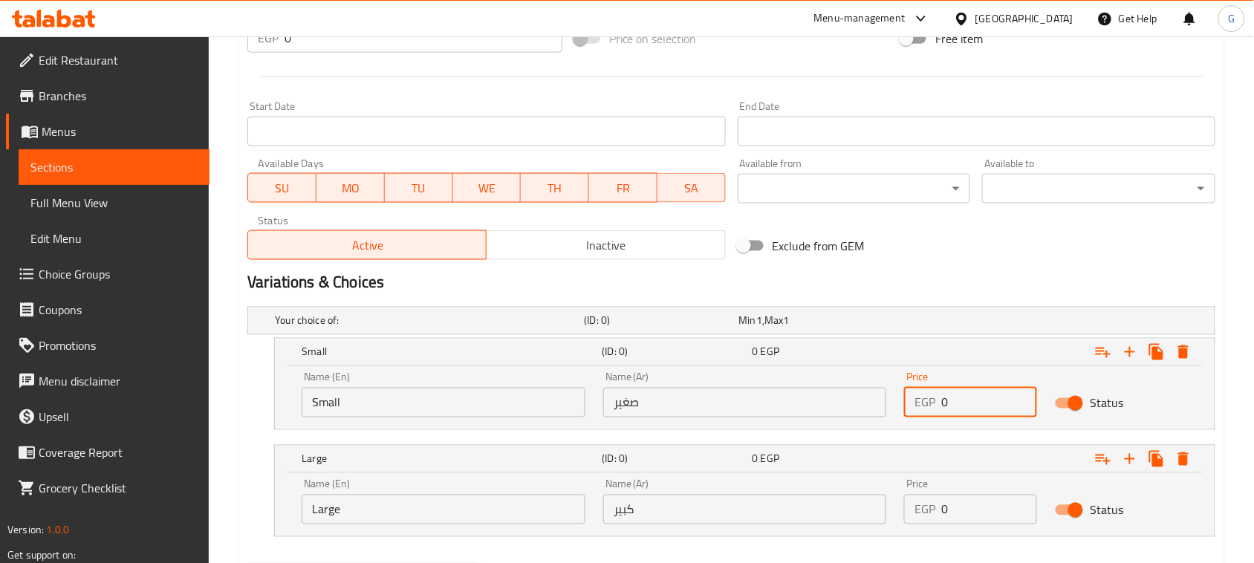
drag, startPoint x: 941, startPoint y: 398, endPoint x: 919, endPoint y: 394, distance: 22.7
click at [927, 396] on div "EGP 0 Price" at bounding box center [970, 403] width 133 height 30
type input "95"
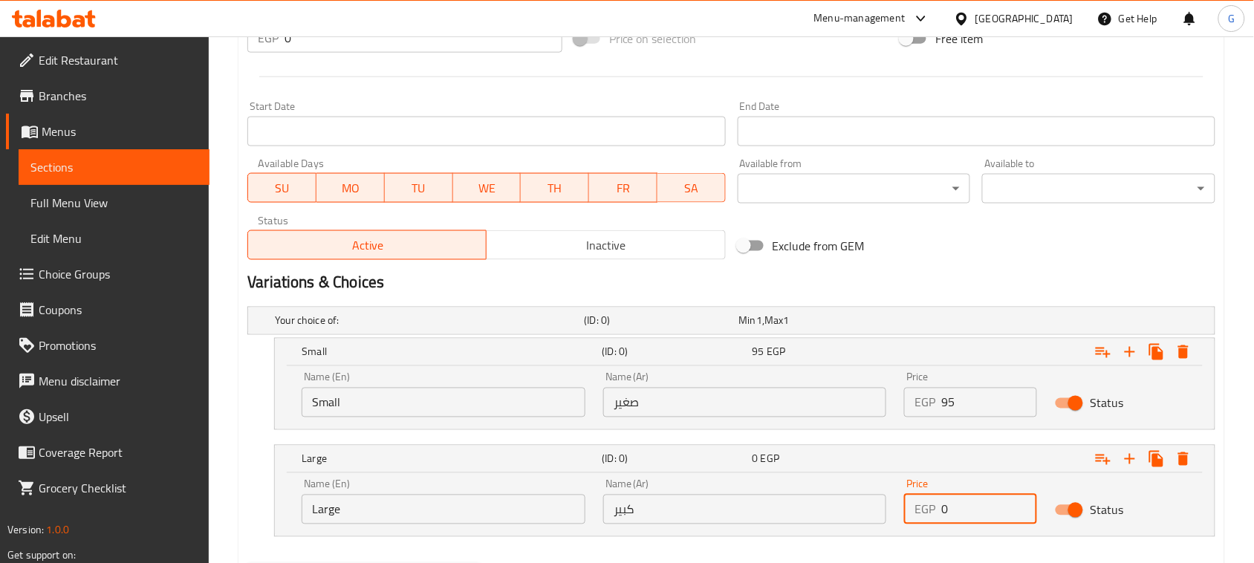
drag, startPoint x: 959, startPoint y: 505, endPoint x: 926, endPoint y: 505, distance: 32.7
click at [926, 505] on div "EGP 0 Price" at bounding box center [970, 510] width 133 height 30
type input "180"
click at [926, 540] on nav at bounding box center [731, 546] width 968 height 12
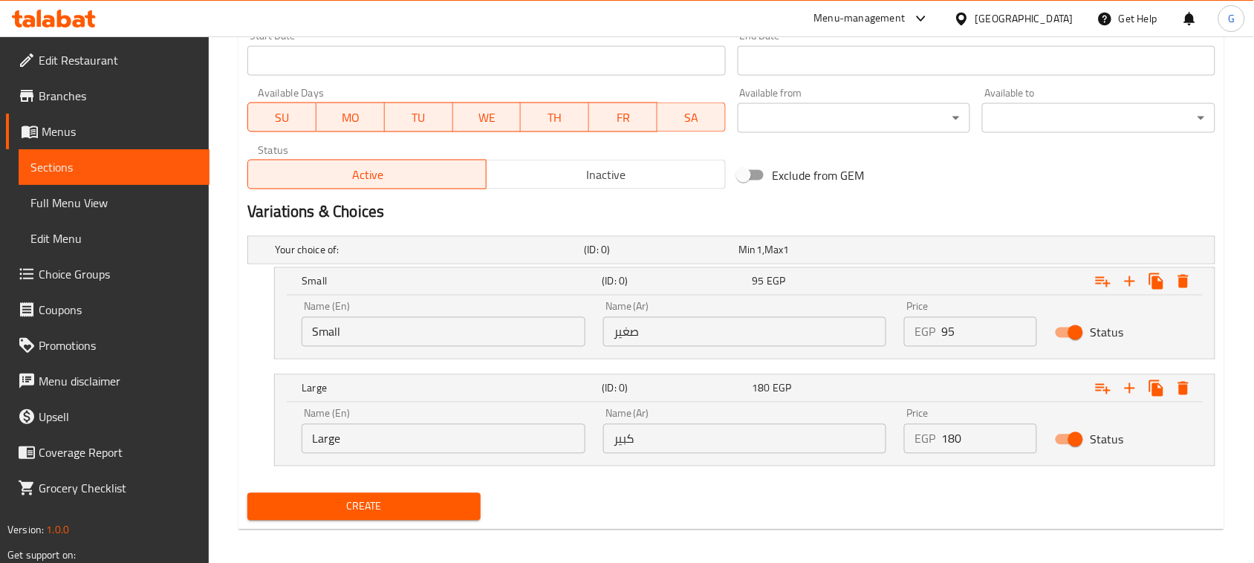
scroll to position [647, 0]
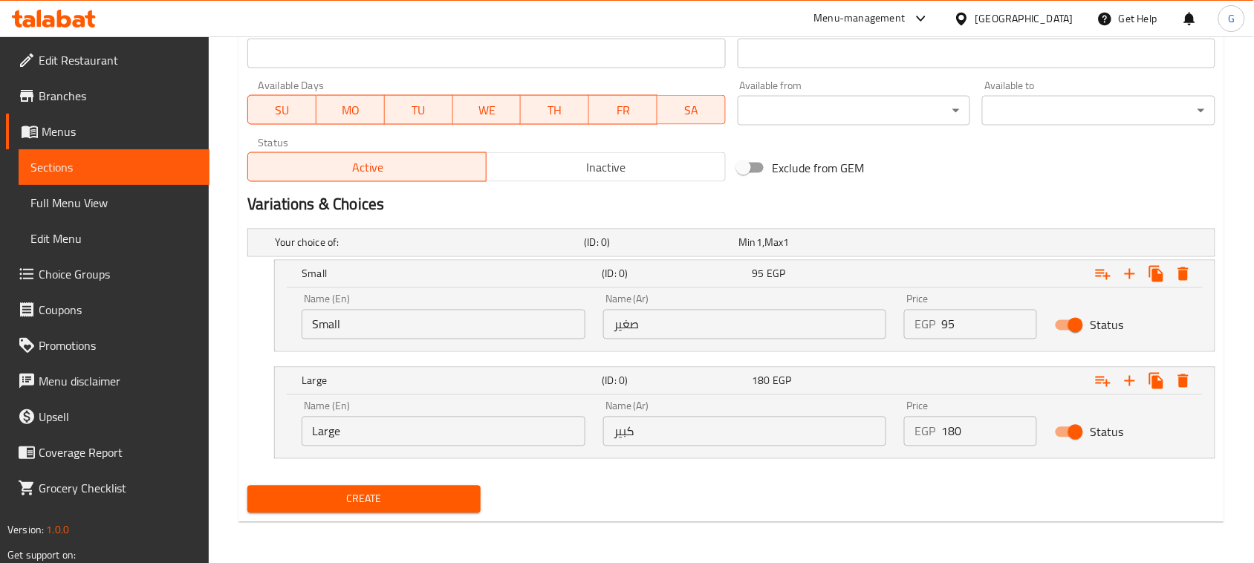
click at [399, 504] on span "Create" at bounding box center [364, 499] width 210 height 19
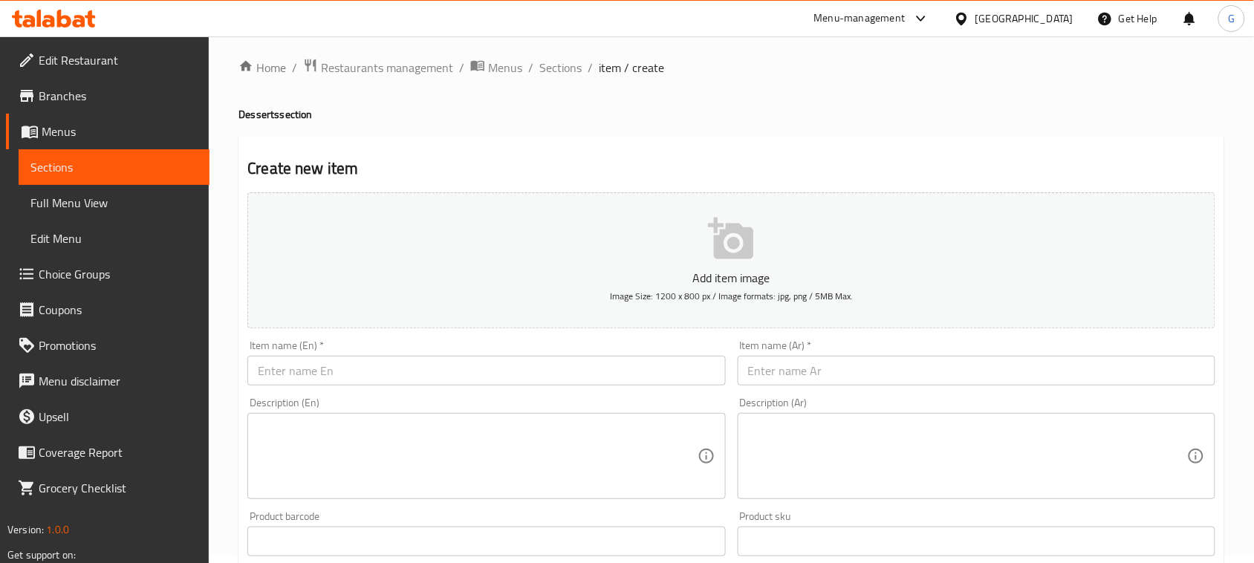
scroll to position [0, 0]
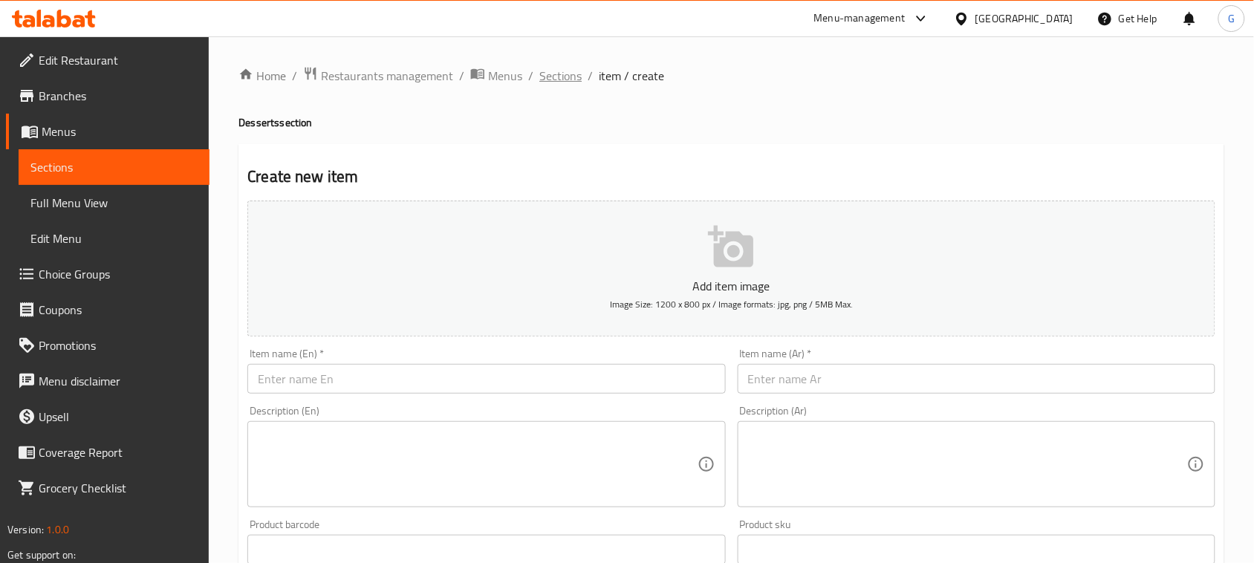
click at [566, 80] on span "Sections" at bounding box center [560, 76] width 42 height 18
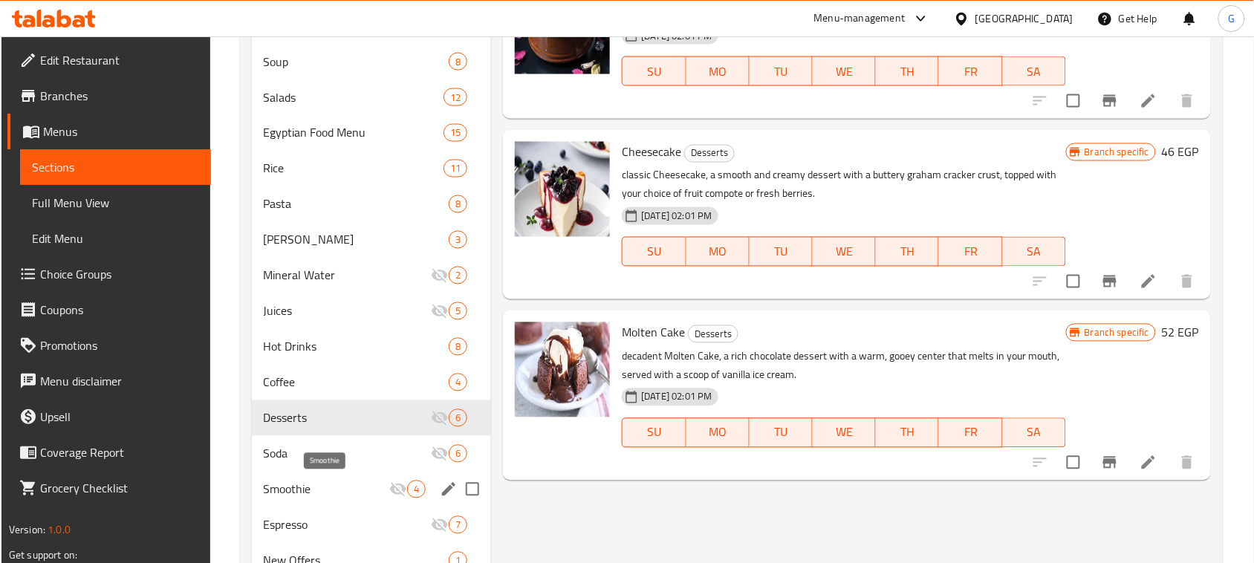
scroll to position [808, 0]
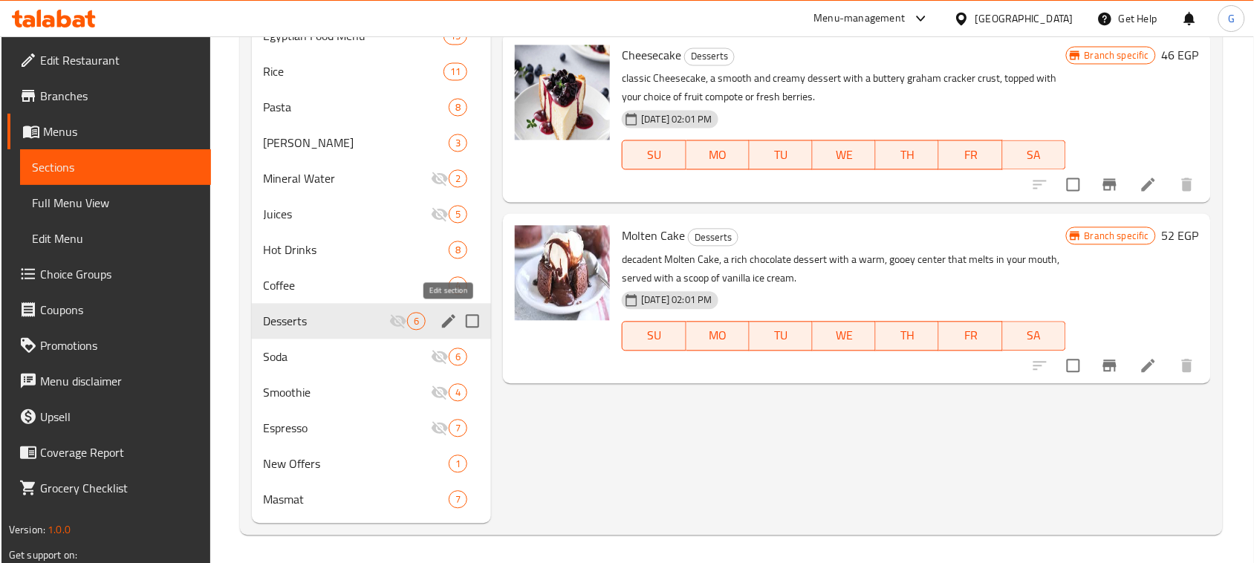
click at [452, 320] on icon "edit" at bounding box center [449, 322] width 18 height 18
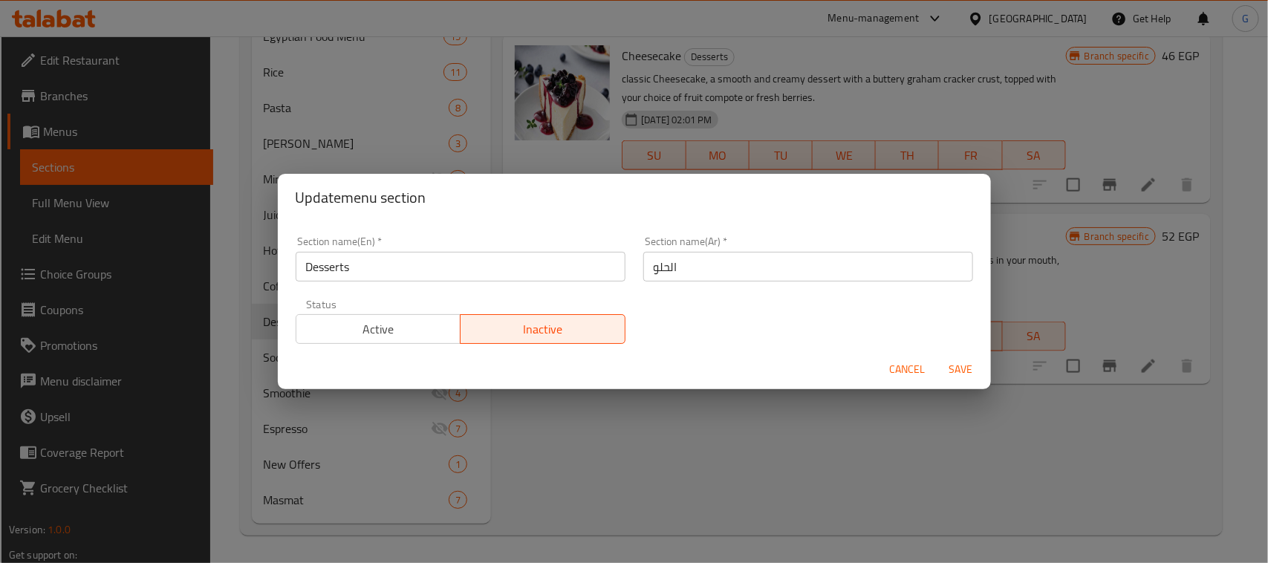
click at [411, 327] on span "Active" at bounding box center [378, 330] width 153 height 22
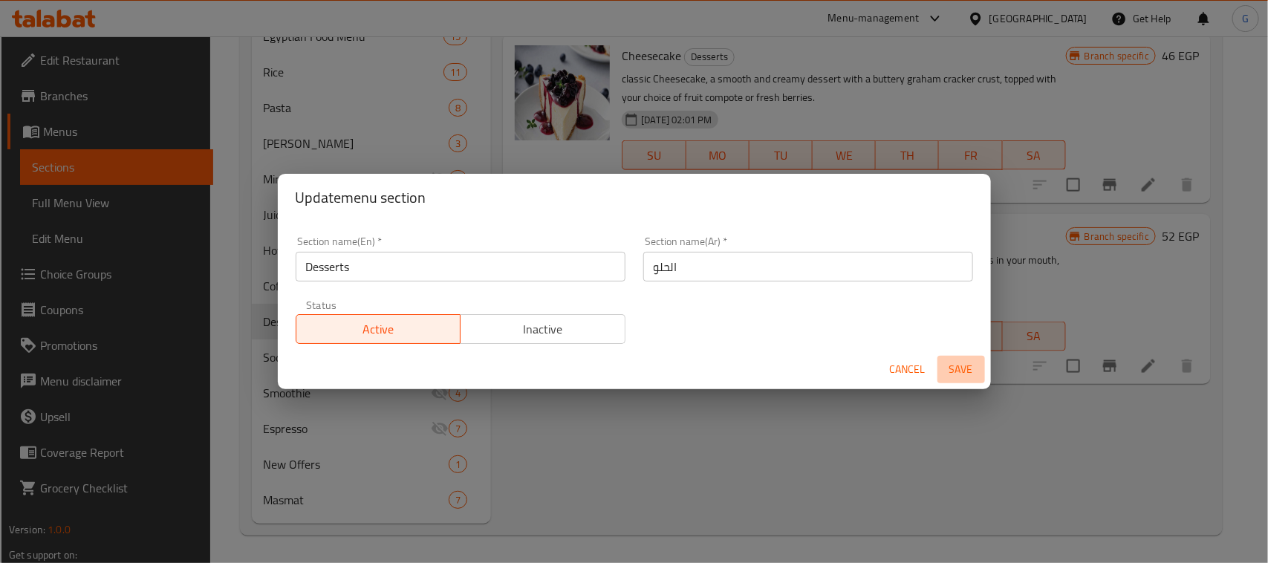
click at [962, 373] on span "Save" at bounding box center [962, 369] width 36 height 19
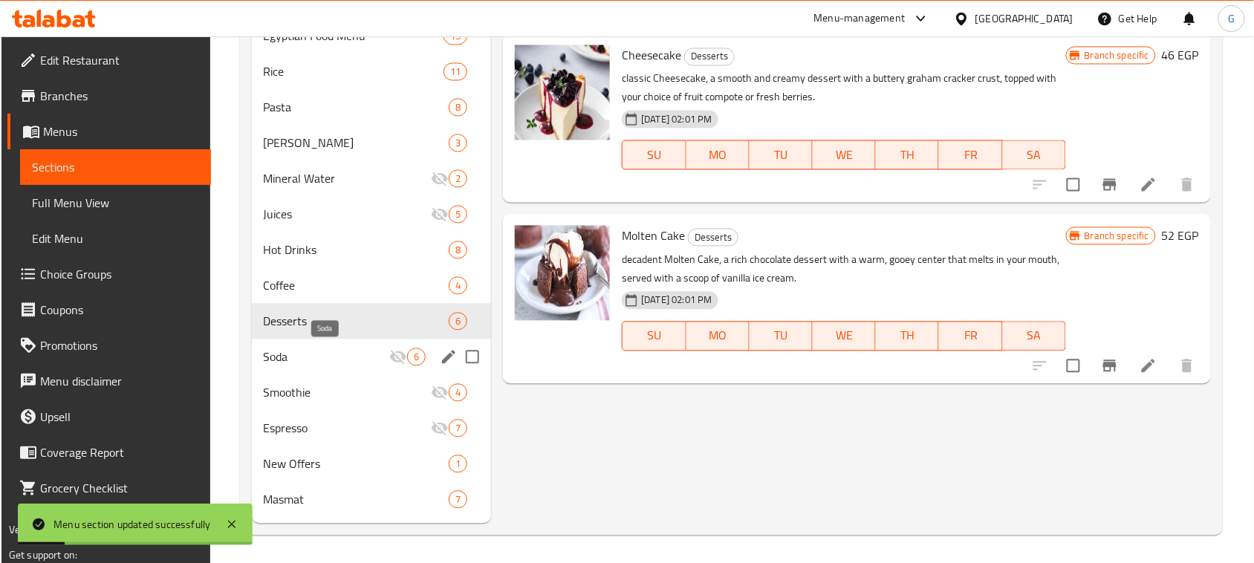
click at [314, 357] on span "Soda" at bounding box center [327, 358] width 126 height 18
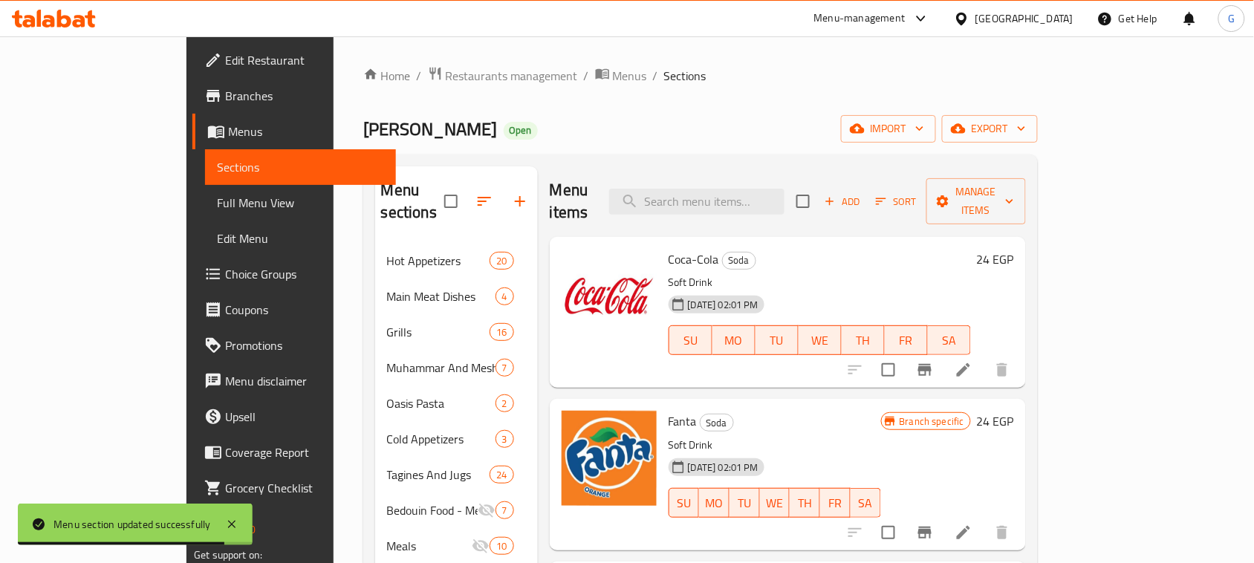
click at [934, 361] on icon "Branch-specific-item" at bounding box center [925, 370] width 18 height 18
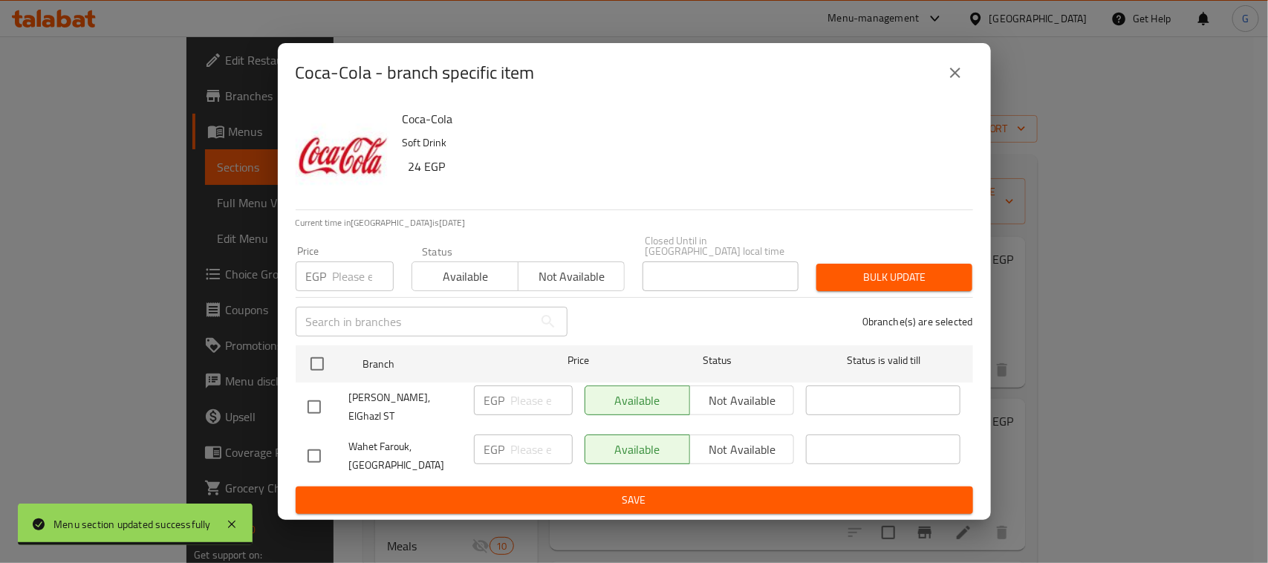
click at [953, 79] on icon "close" at bounding box center [956, 73] width 18 height 18
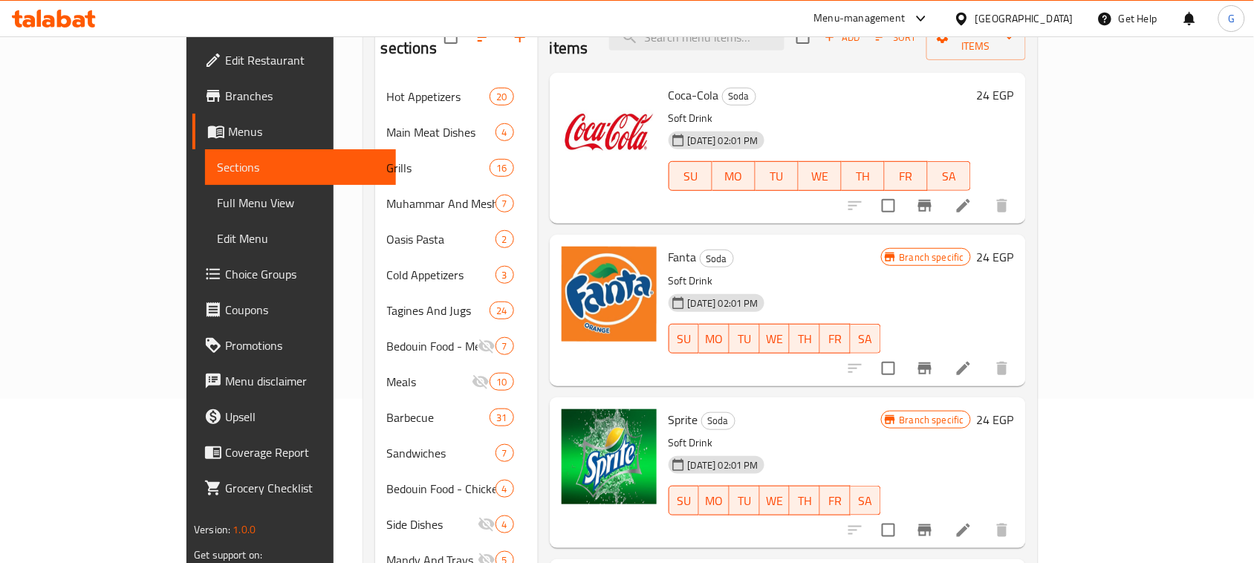
scroll to position [186, 0]
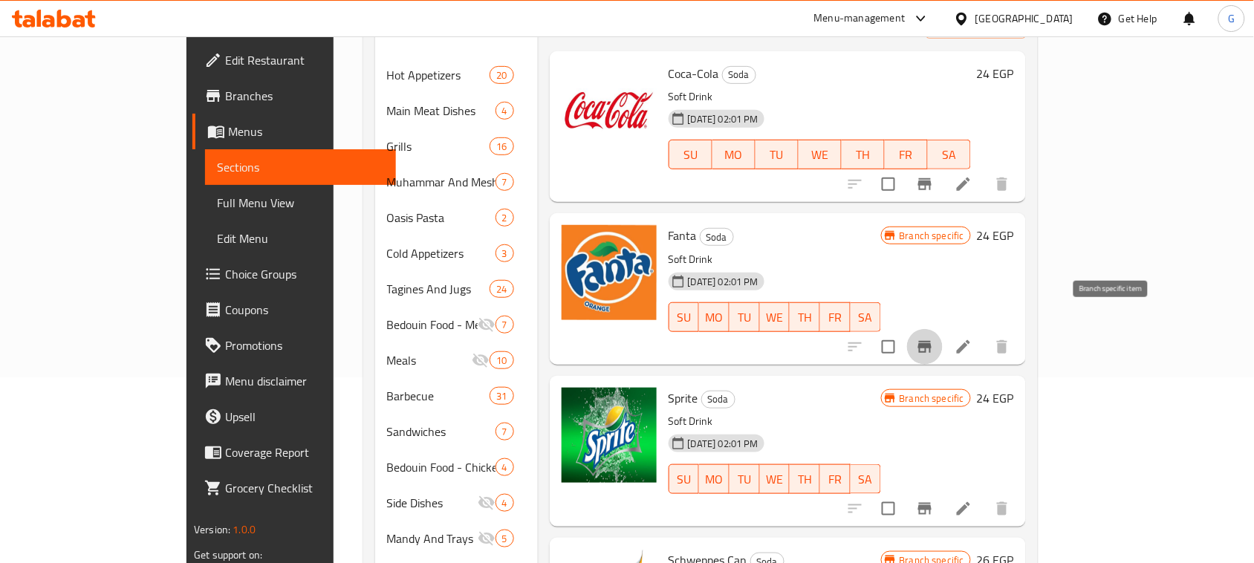
click at [934, 338] on icon "Branch-specific-item" at bounding box center [925, 347] width 18 height 18
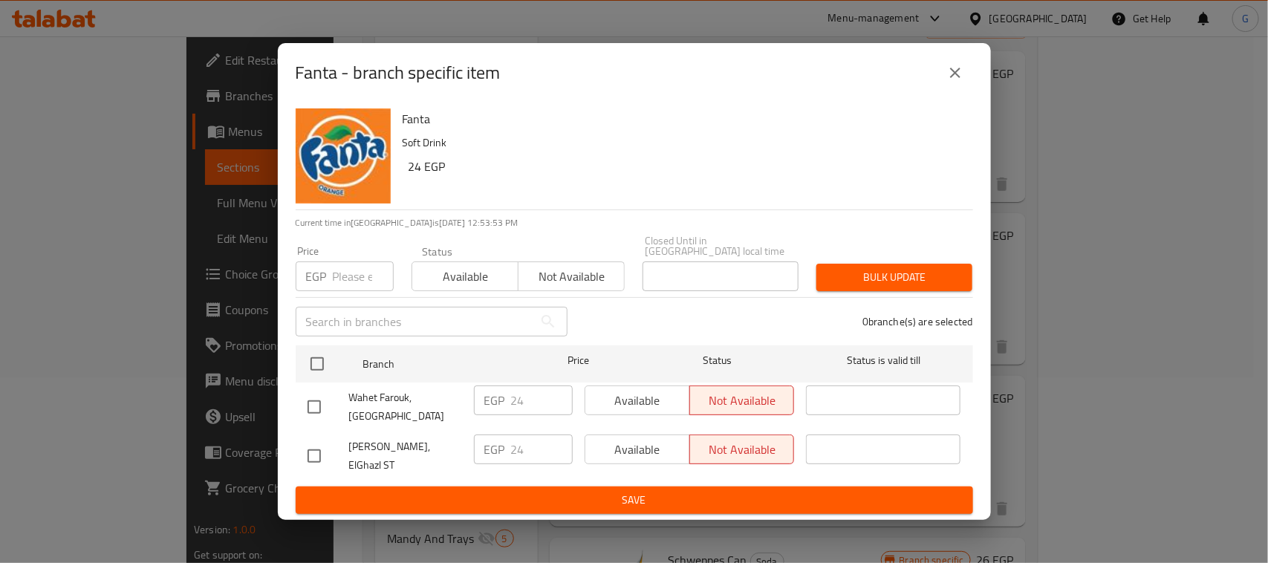
click at [314, 451] on input "checkbox" at bounding box center [314, 456] width 31 height 31
checkbox input "true"
click at [506, 461] on div "EGP 24 ​" at bounding box center [523, 450] width 99 height 30
click at [519, 491] on span "Save" at bounding box center [635, 500] width 654 height 19
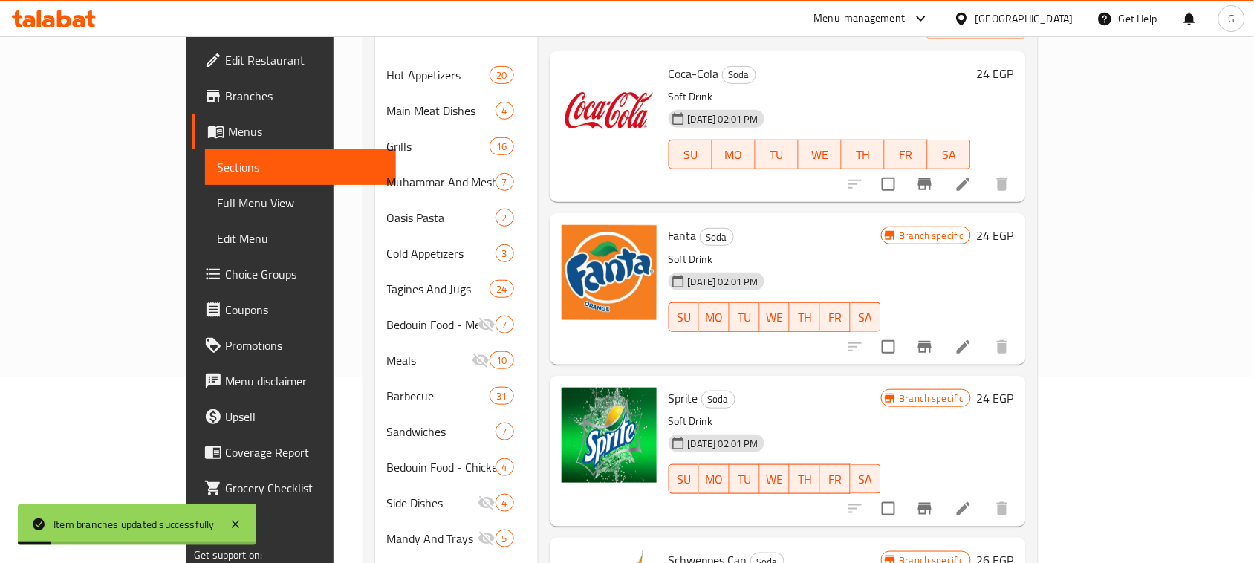
click at [934, 338] on icon "Branch-specific-item" at bounding box center [925, 347] width 18 height 18
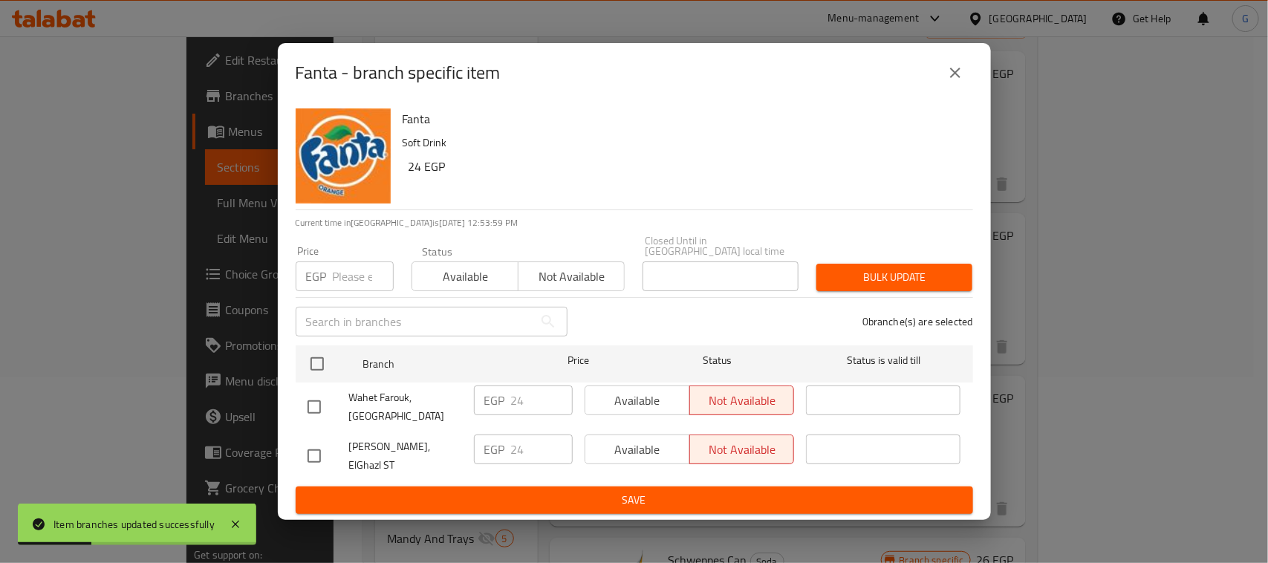
click at [320, 455] on input "checkbox" at bounding box center [314, 456] width 31 height 31
checkbox input "true"
drag, startPoint x: 615, startPoint y: 443, endPoint x: 598, endPoint y: 480, distance: 40.9
click at [617, 443] on span "Available" at bounding box center [637, 450] width 93 height 22
click at [597, 491] on span "Save" at bounding box center [635, 500] width 654 height 19
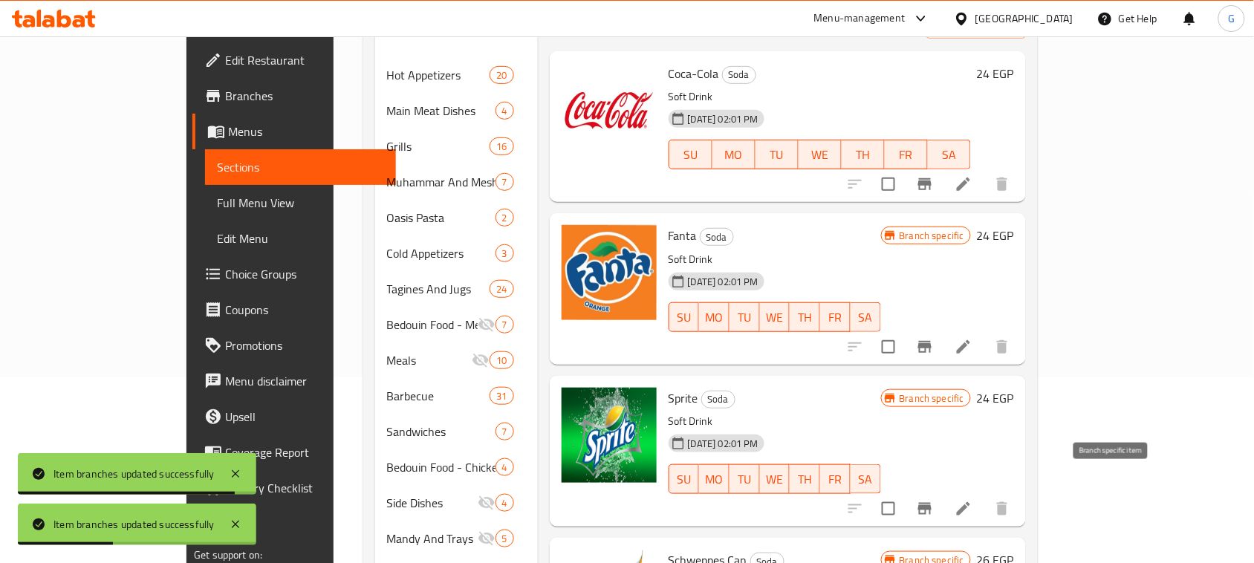
click at [934, 500] on icon "Branch-specific-item" at bounding box center [925, 509] width 18 height 18
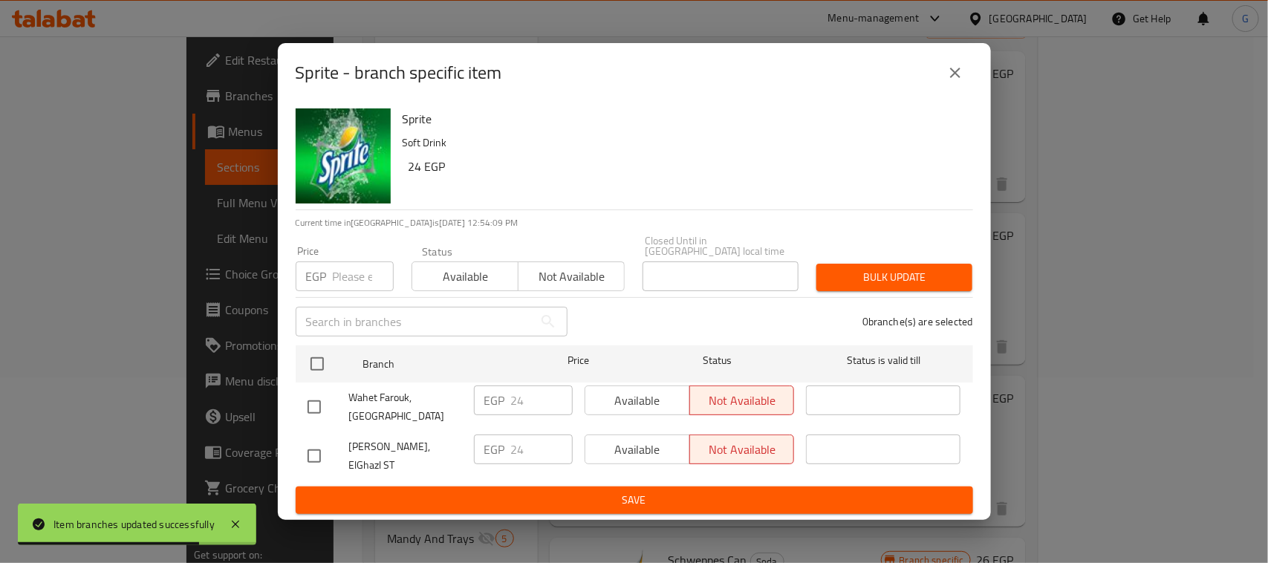
click at [317, 450] on input "checkbox" at bounding box center [314, 456] width 31 height 31
checkbox input "true"
click at [625, 456] on span "Available" at bounding box center [637, 450] width 93 height 22
click at [604, 495] on span "Save" at bounding box center [635, 500] width 654 height 19
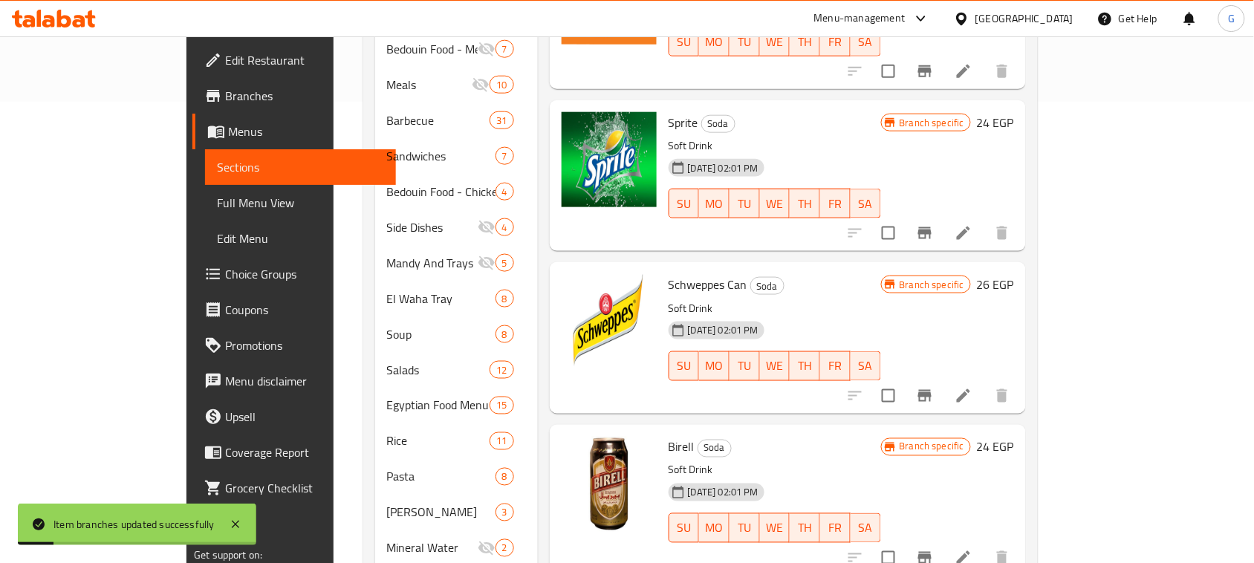
scroll to position [464, 0]
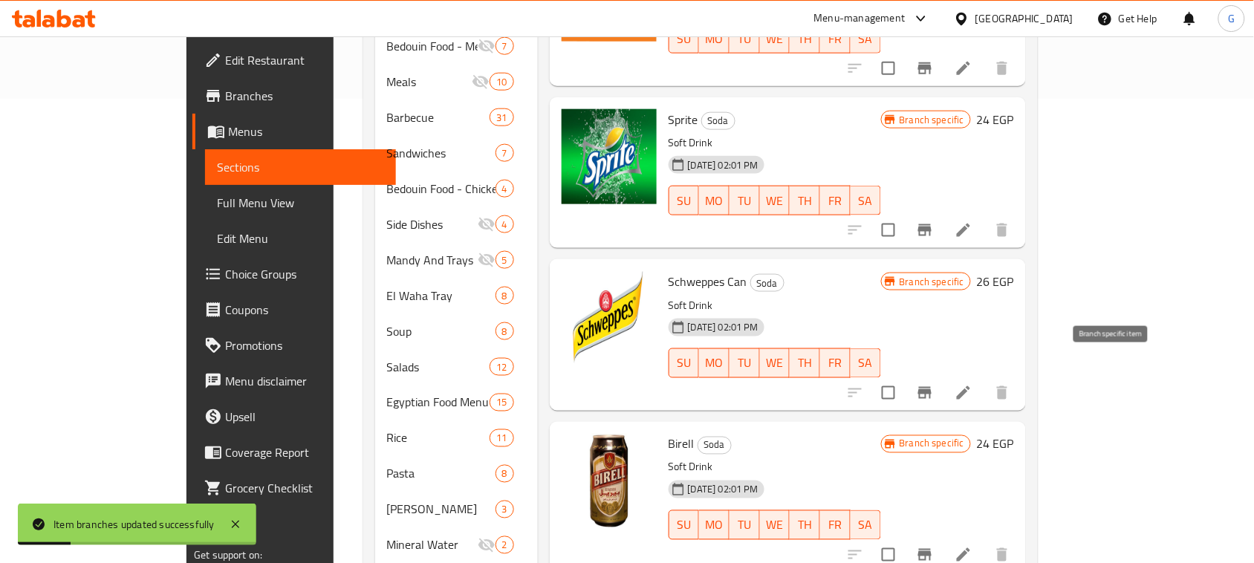
click at [932, 387] on icon "Branch-specific-item" at bounding box center [924, 393] width 13 height 12
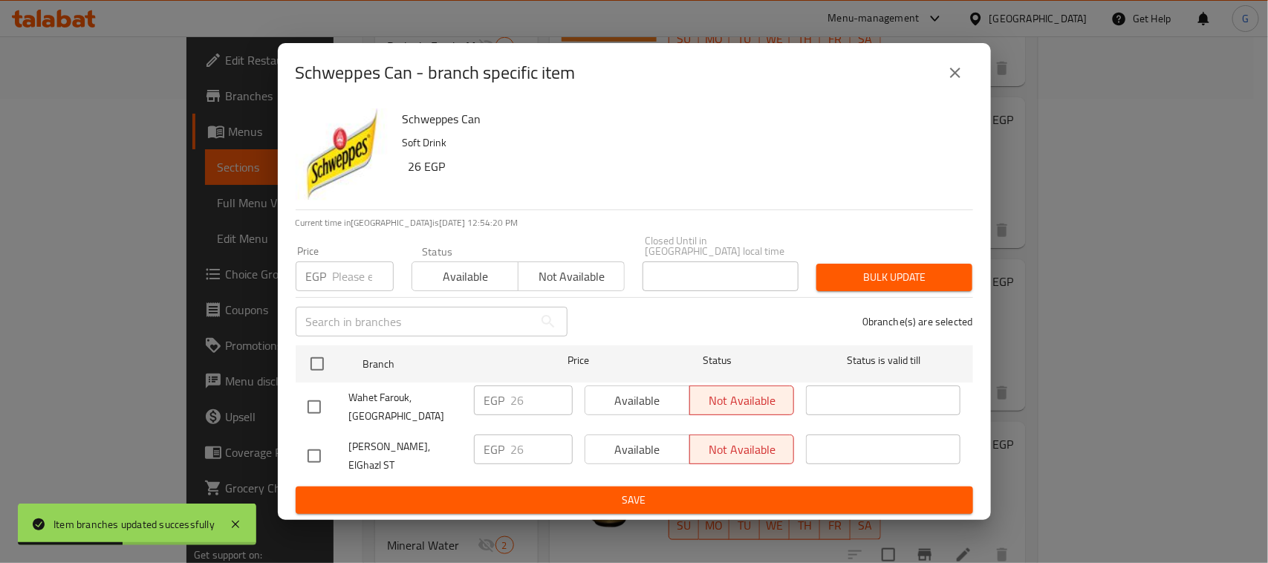
click at [316, 457] on input "checkbox" at bounding box center [314, 456] width 31 height 31
checkbox input "true"
click at [612, 447] on span "Available" at bounding box center [637, 450] width 93 height 22
click at [629, 491] on span "Save" at bounding box center [635, 500] width 654 height 19
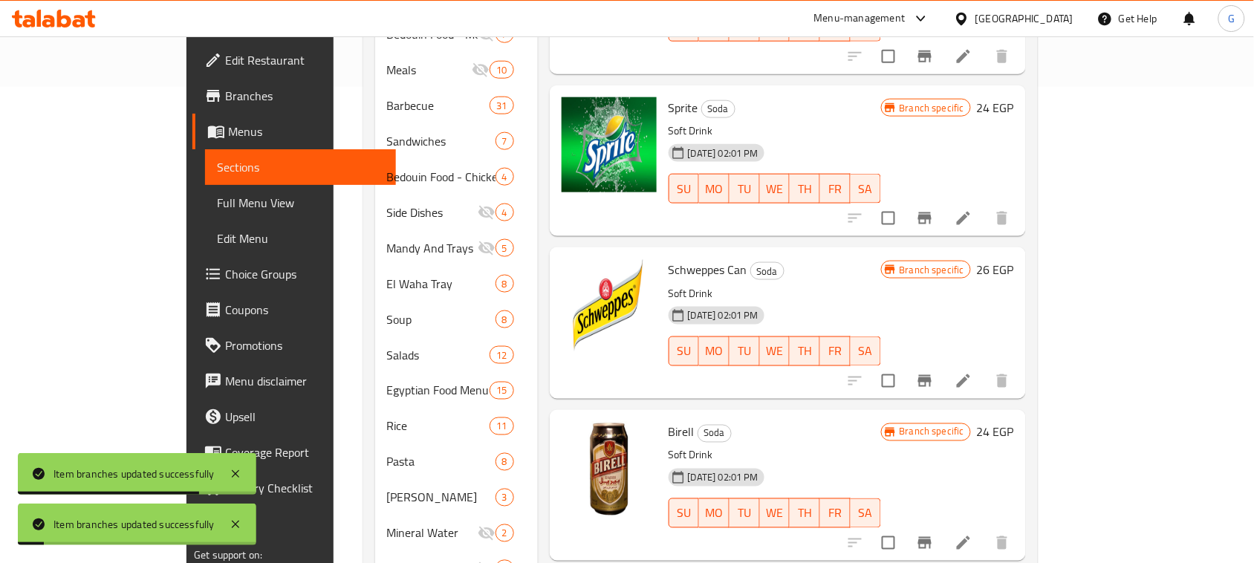
scroll to position [743, 0]
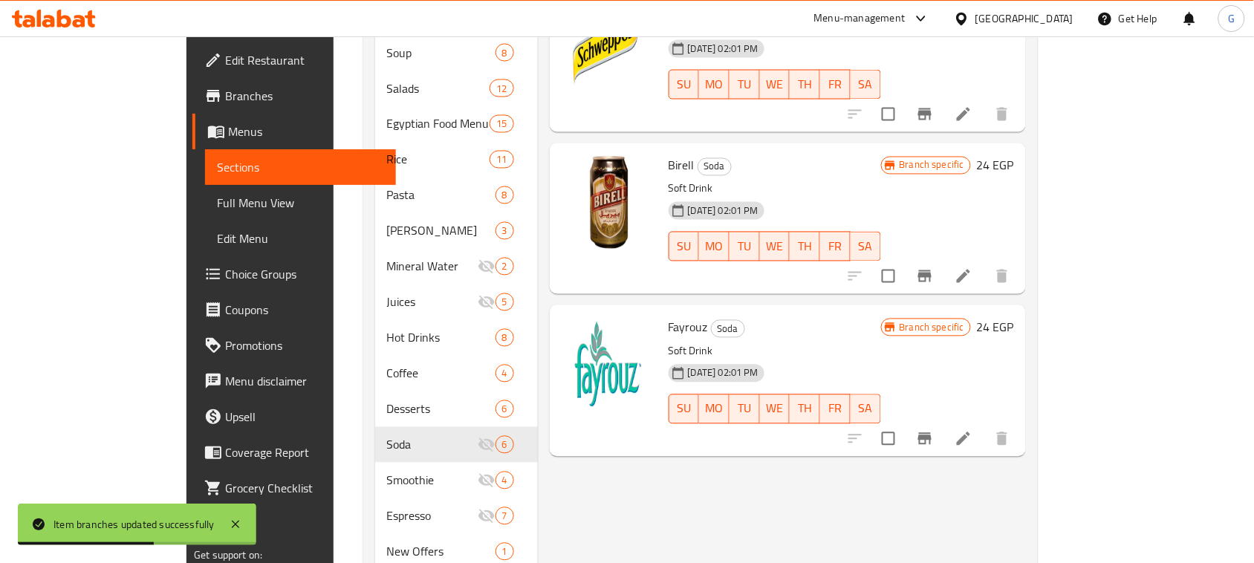
click at [943, 259] on button "Branch-specific-item" at bounding box center [925, 277] width 36 height 36
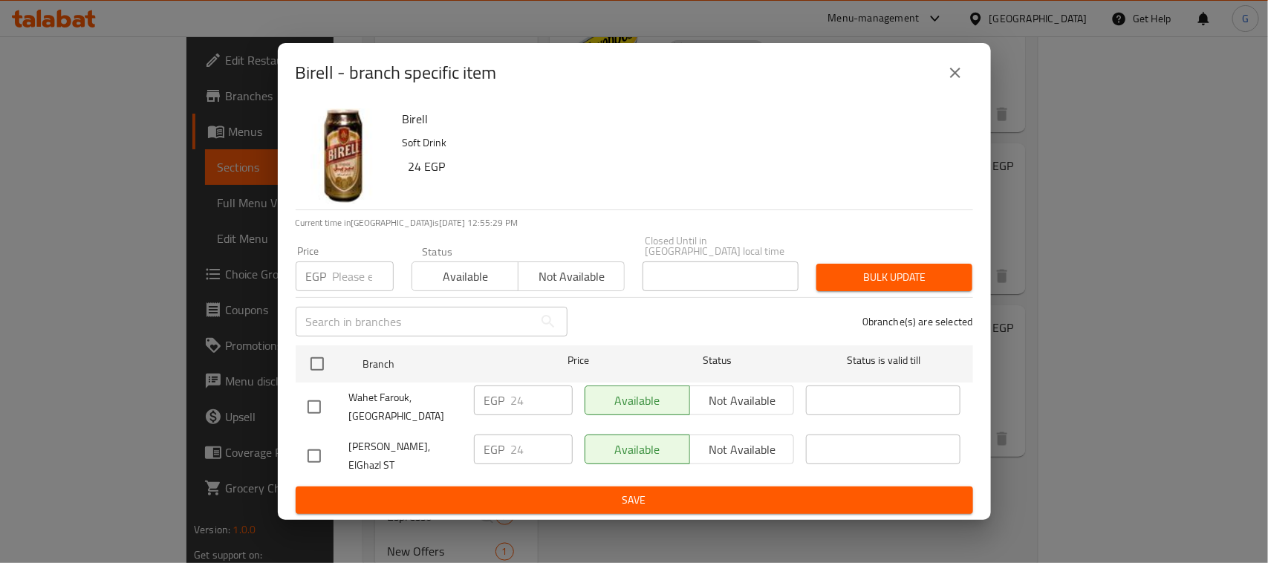
click at [314, 447] on input "checkbox" at bounding box center [314, 456] width 31 height 31
checkbox input "true"
click at [522, 448] on input "24" at bounding box center [542, 450] width 62 height 30
click at [514, 447] on input "24" at bounding box center [542, 450] width 62 height 30
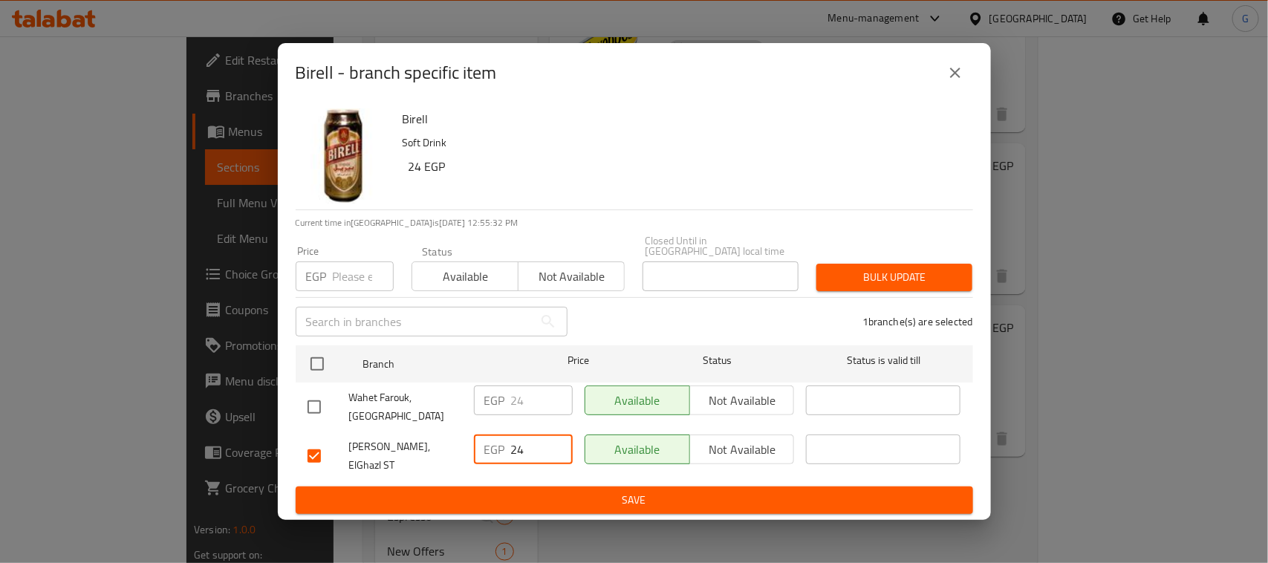
click at [514, 447] on input "24" at bounding box center [542, 450] width 62 height 30
type input "26"
click at [544, 491] on span "Save" at bounding box center [635, 500] width 654 height 19
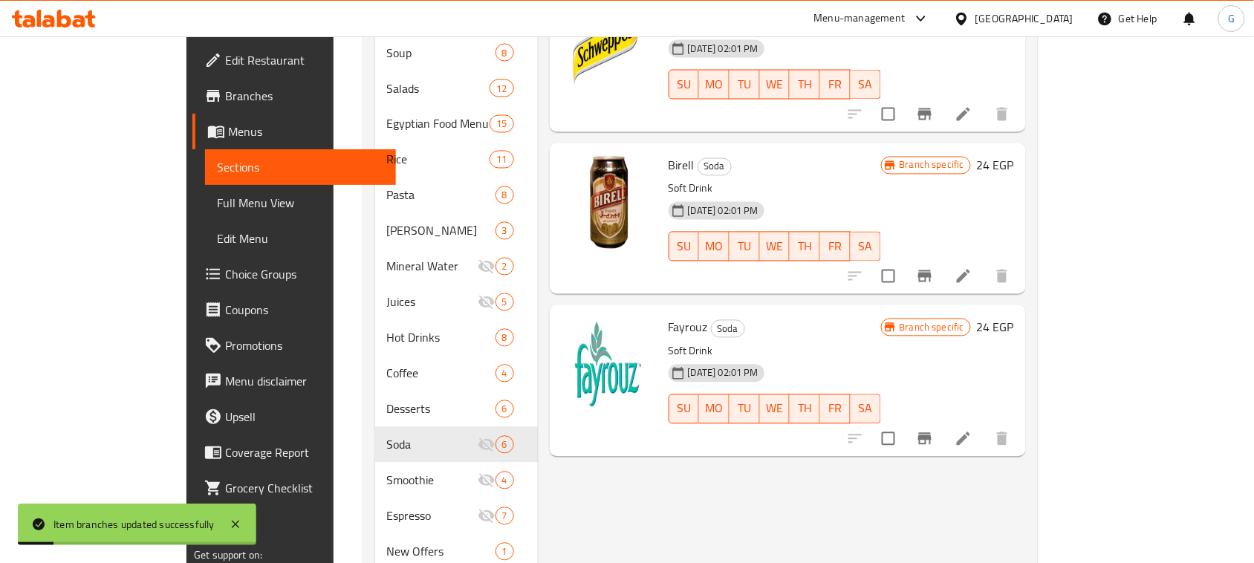
click at [943, 427] on button "Branch-specific-item" at bounding box center [925, 439] width 36 height 36
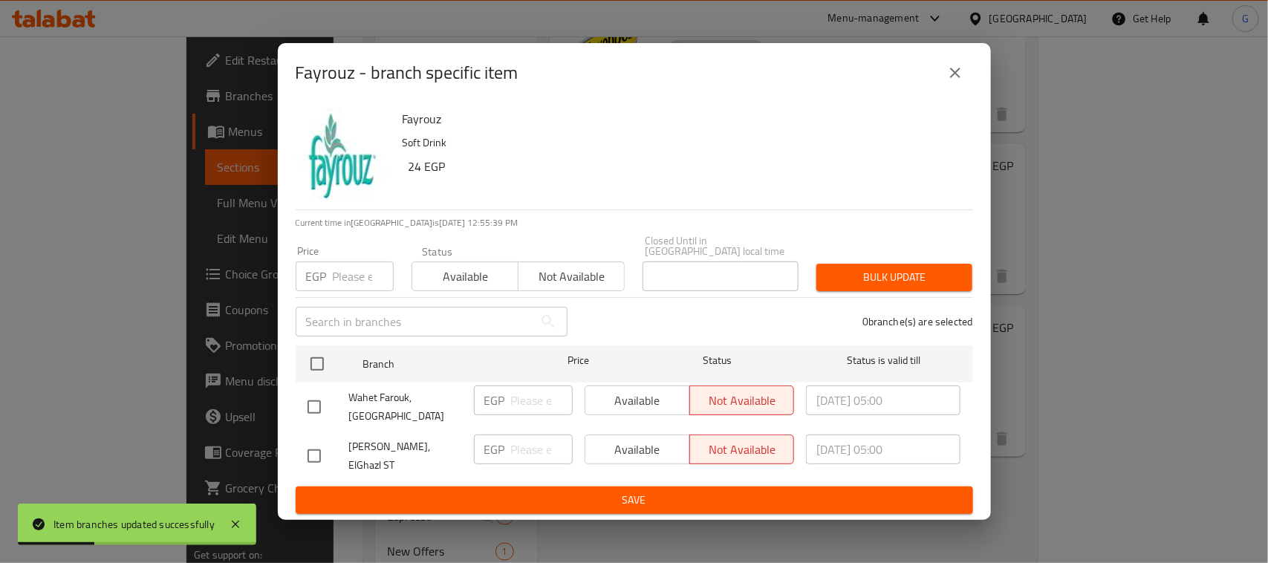
click at [320, 452] on input "checkbox" at bounding box center [314, 456] width 31 height 31
checkbox input "true"
click at [608, 446] on span "Available" at bounding box center [637, 450] width 93 height 22
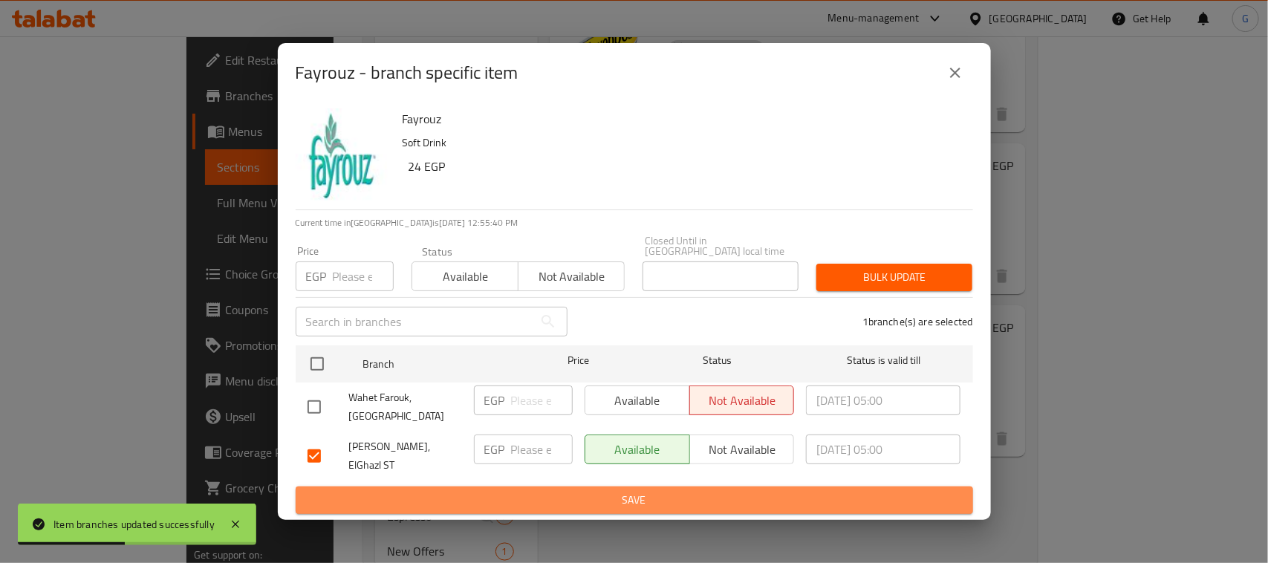
click at [622, 491] on span "Save" at bounding box center [635, 500] width 654 height 19
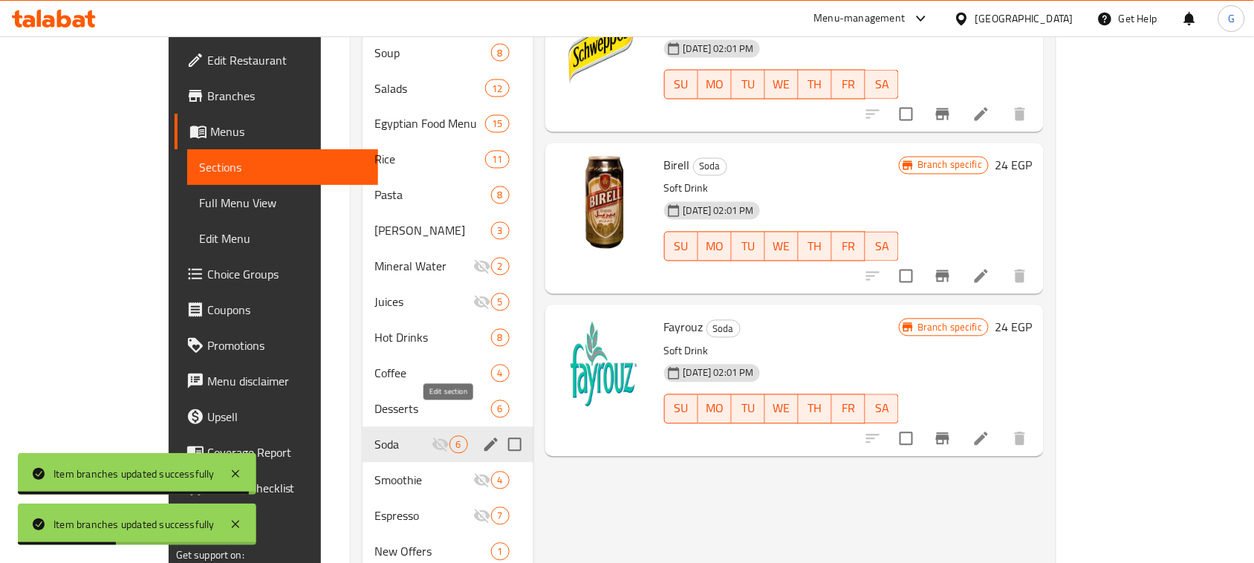
click at [482, 436] on icon "edit" at bounding box center [491, 445] width 18 height 18
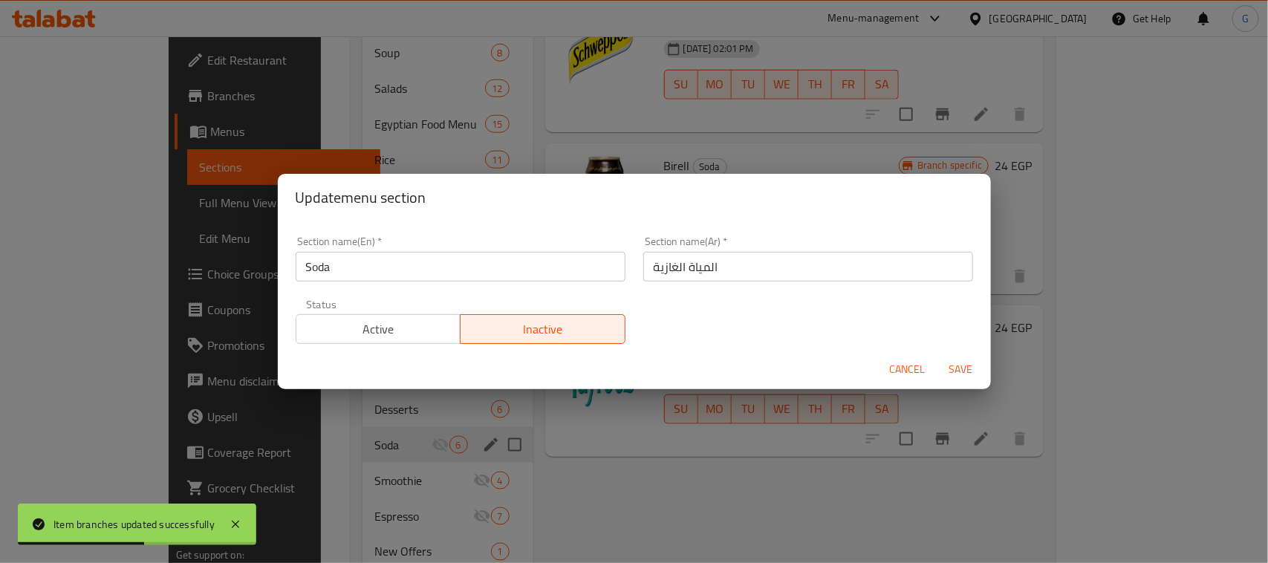
click at [432, 328] on span "Active" at bounding box center [378, 330] width 153 height 22
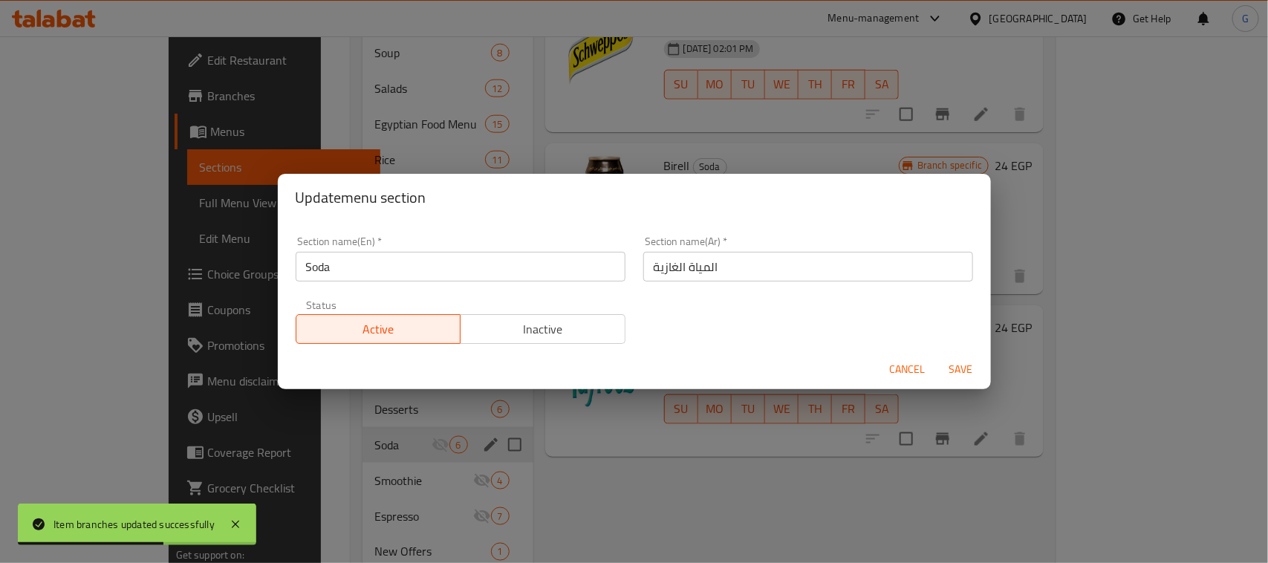
click at [967, 369] on span "Save" at bounding box center [962, 369] width 36 height 19
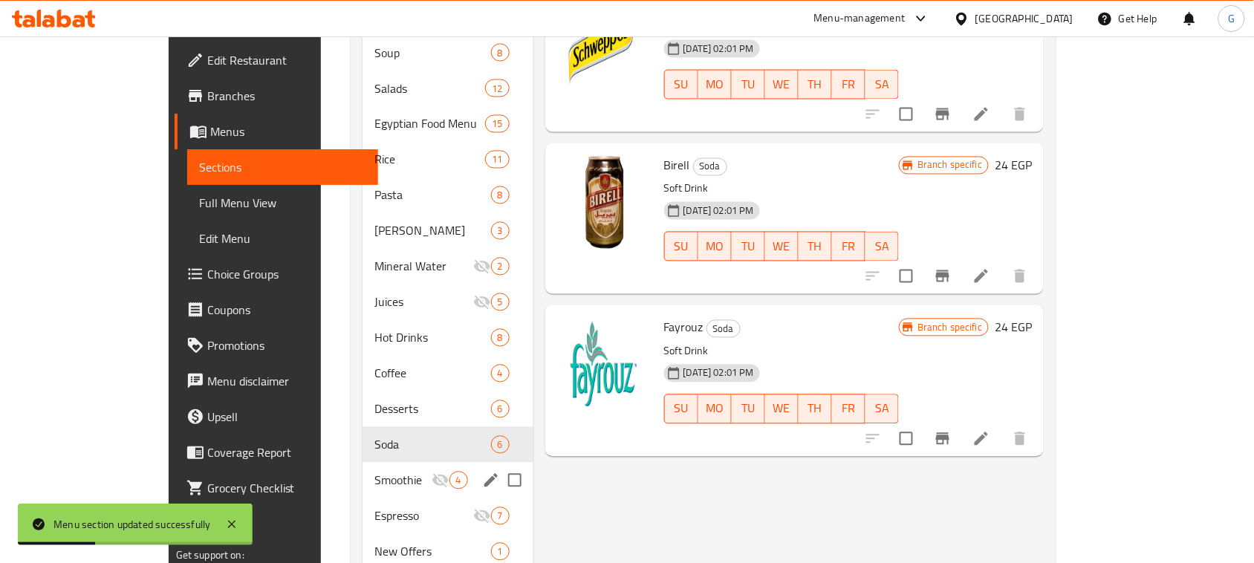
click at [375, 472] on span "Smoothie" at bounding box center [403, 481] width 56 height 18
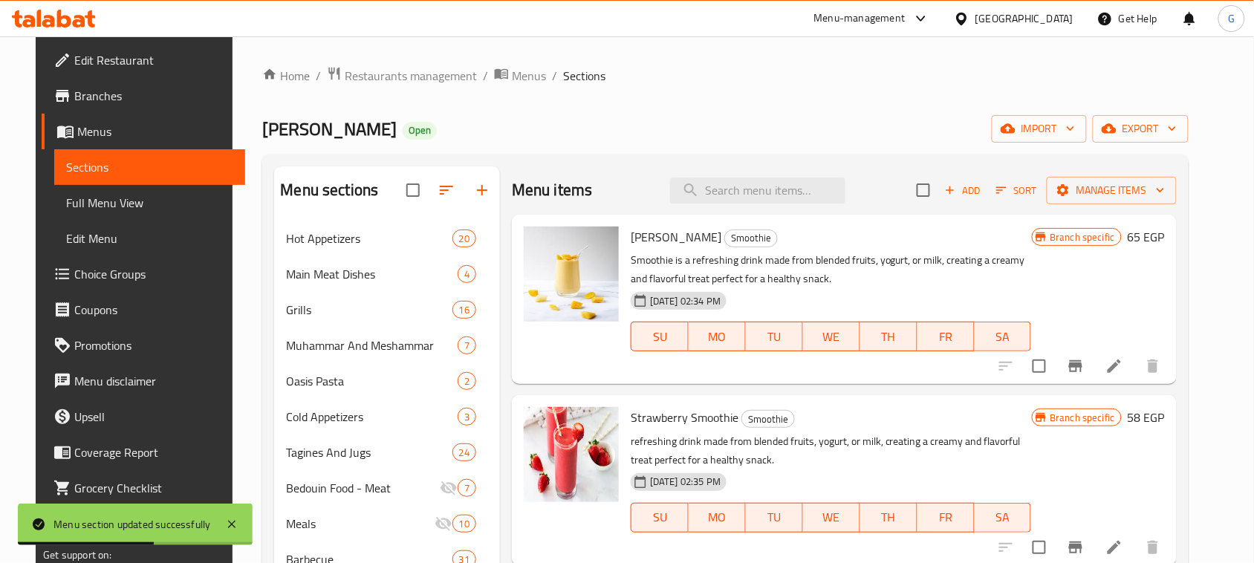
click at [1083, 366] on icon "Branch-specific-item" at bounding box center [1075, 366] width 13 height 12
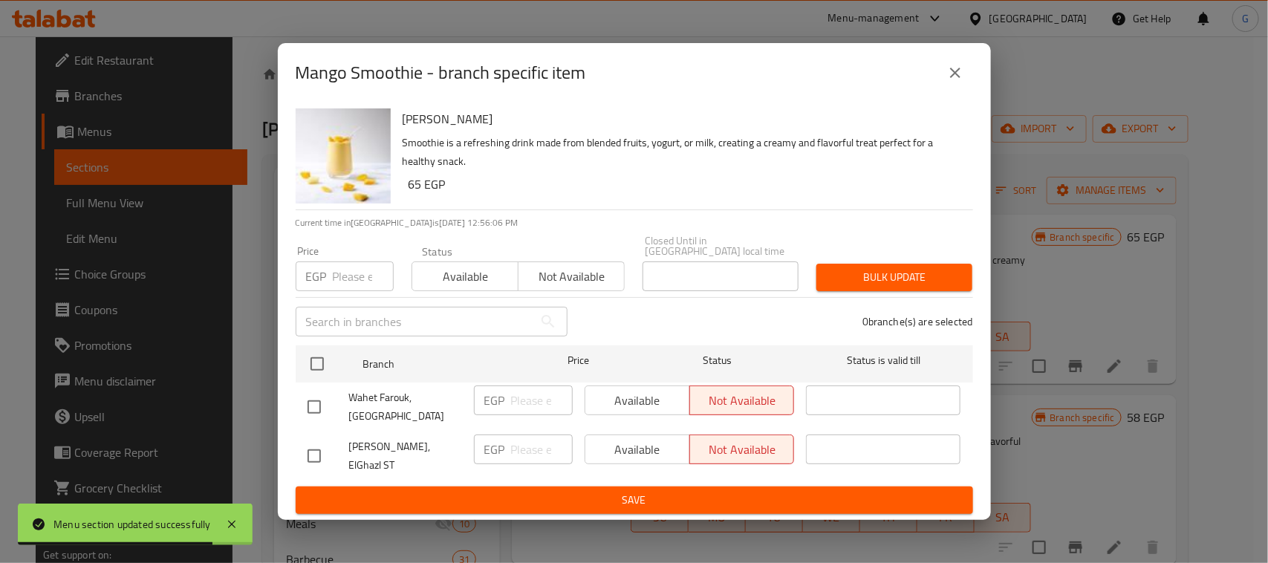
drag, startPoint x: 316, startPoint y: 457, endPoint x: 599, endPoint y: 443, distance: 283.5
click at [316, 456] on input "checkbox" at bounding box center [314, 456] width 31 height 31
checkbox input "true"
click at [532, 447] on input "number" at bounding box center [542, 450] width 62 height 30
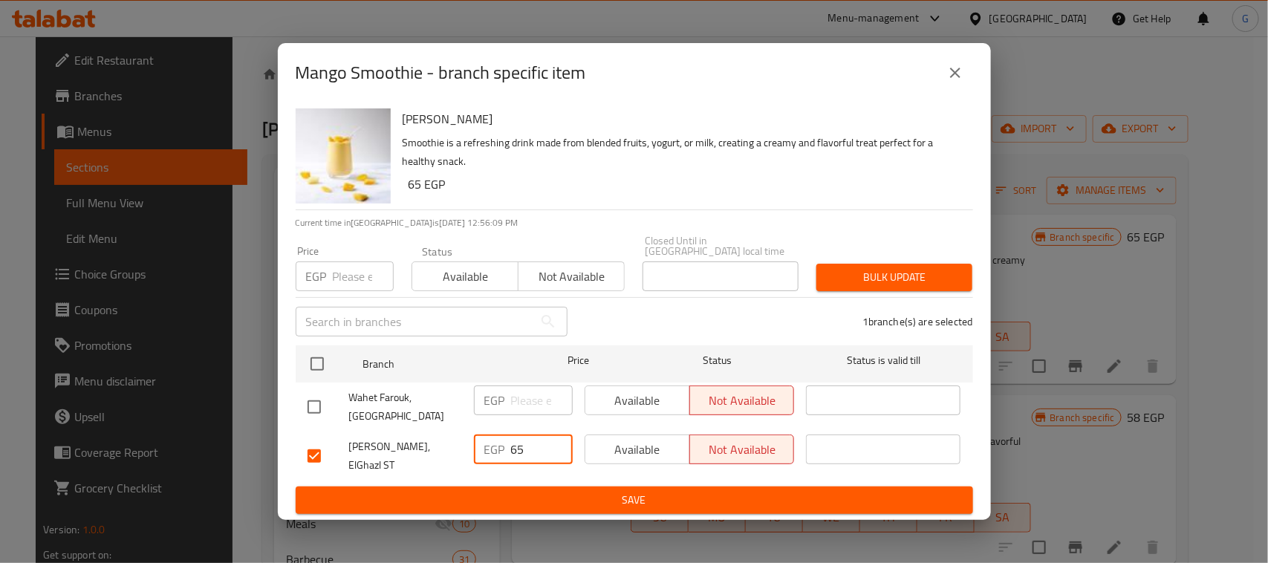
type input "65"
click at [626, 458] on span "Available" at bounding box center [637, 450] width 93 height 22
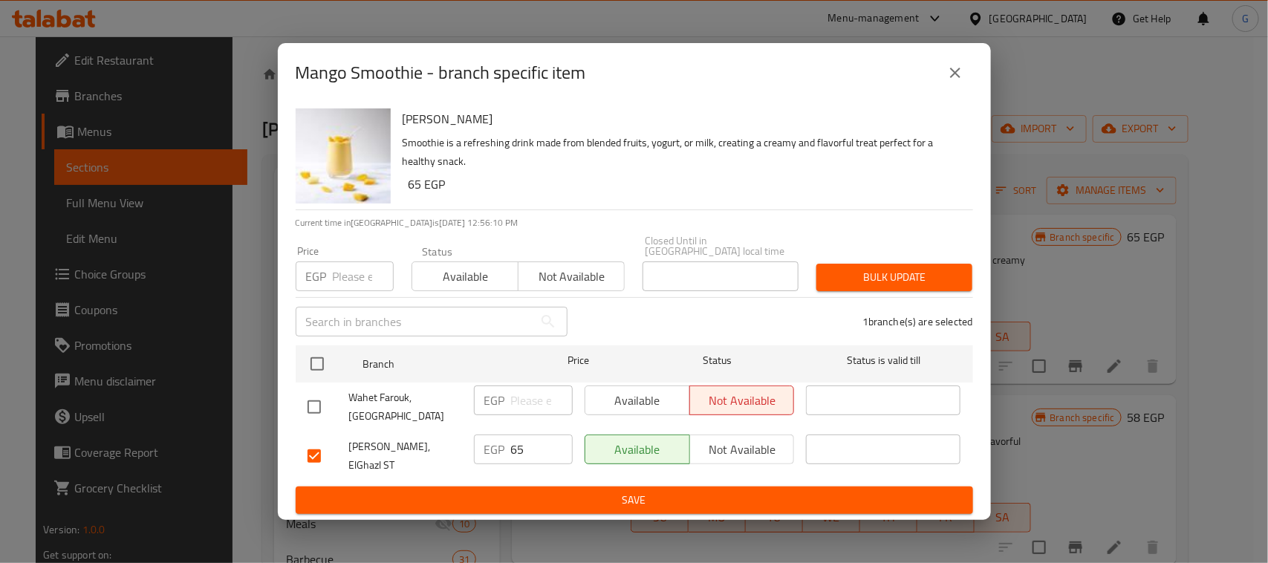
click at [620, 500] on button "Save" at bounding box center [635, 500] width 678 height 27
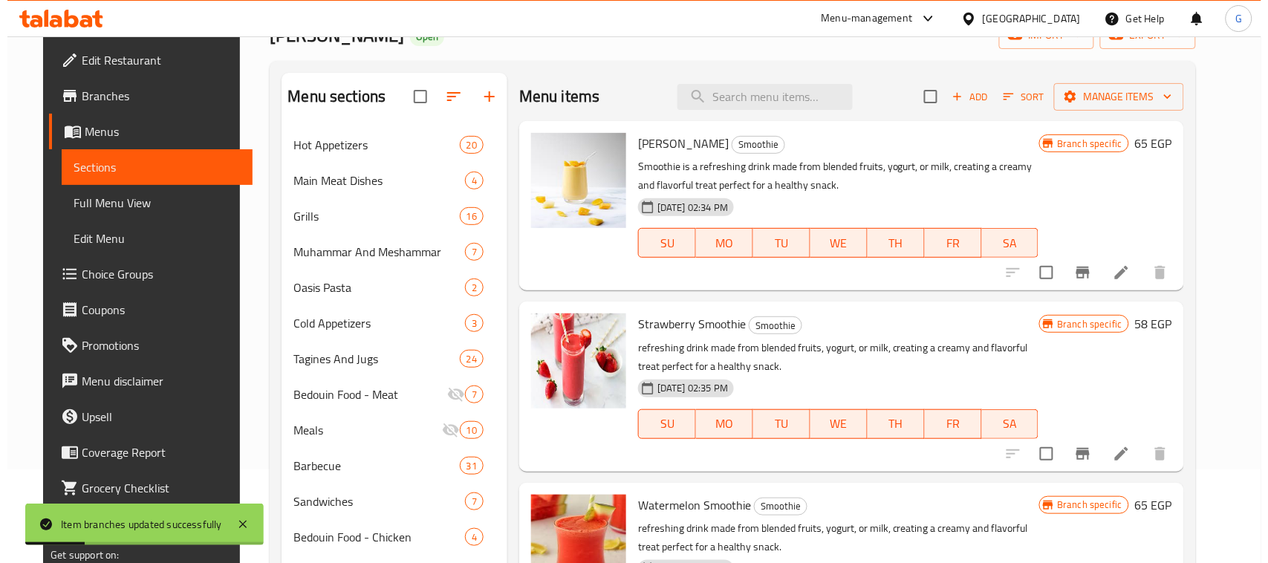
scroll to position [186, 0]
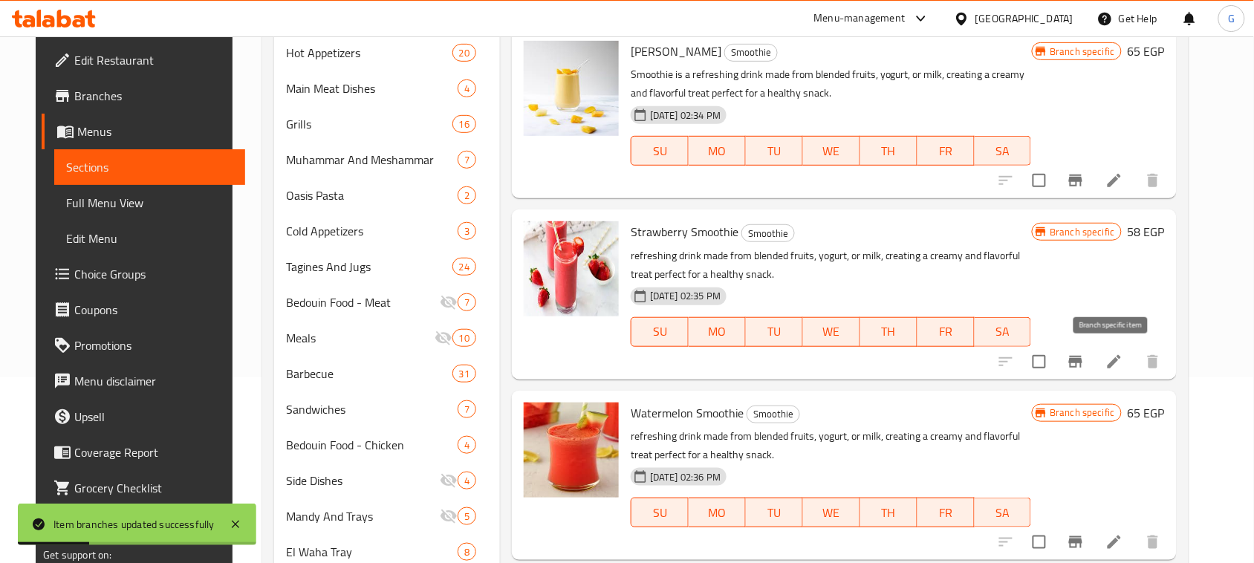
click at [1085, 362] on icon "Branch-specific-item" at bounding box center [1076, 362] width 18 height 18
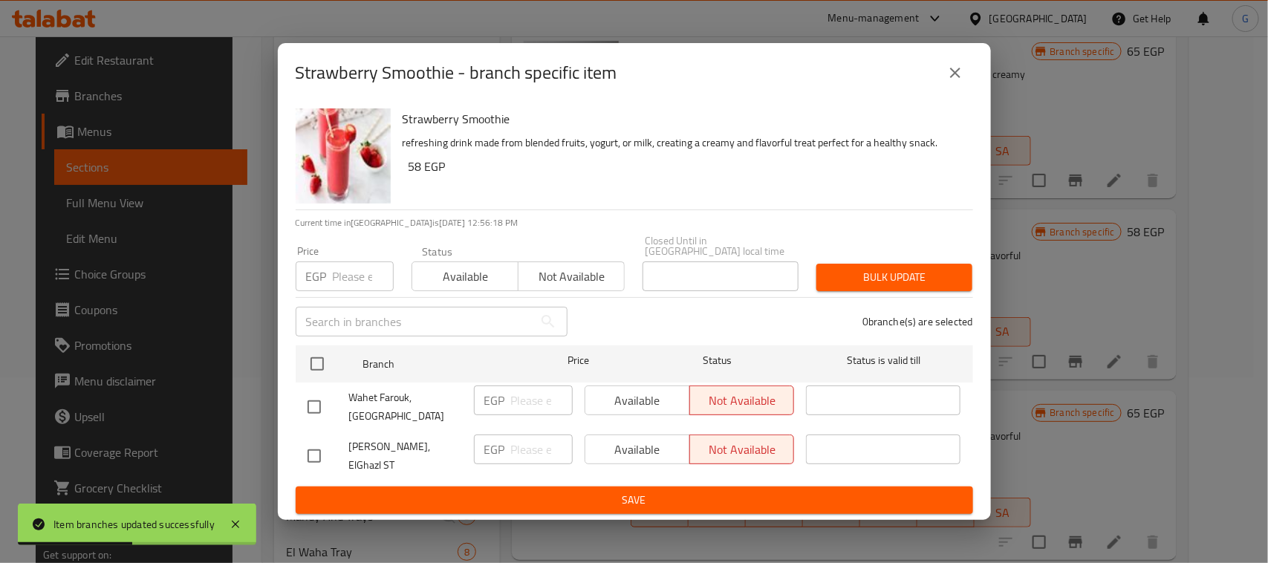
drag, startPoint x: 317, startPoint y: 452, endPoint x: 414, endPoint y: 442, distance: 97.1
click at [317, 451] on input "checkbox" at bounding box center [314, 456] width 31 height 31
checkbox input "true"
click at [629, 456] on span "Available" at bounding box center [637, 450] width 93 height 22
click at [623, 491] on span "Save" at bounding box center [635, 500] width 654 height 19
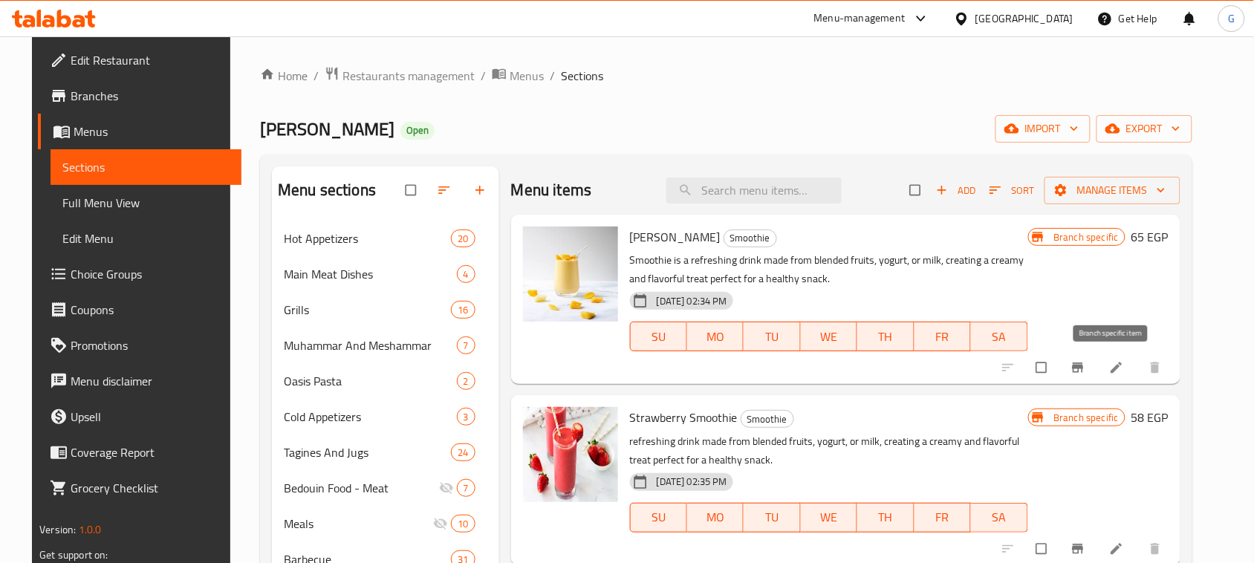
click at [1086, 368] on icon "Branch-specific-item" at bounding box center [1078, 367] width 15 height 15
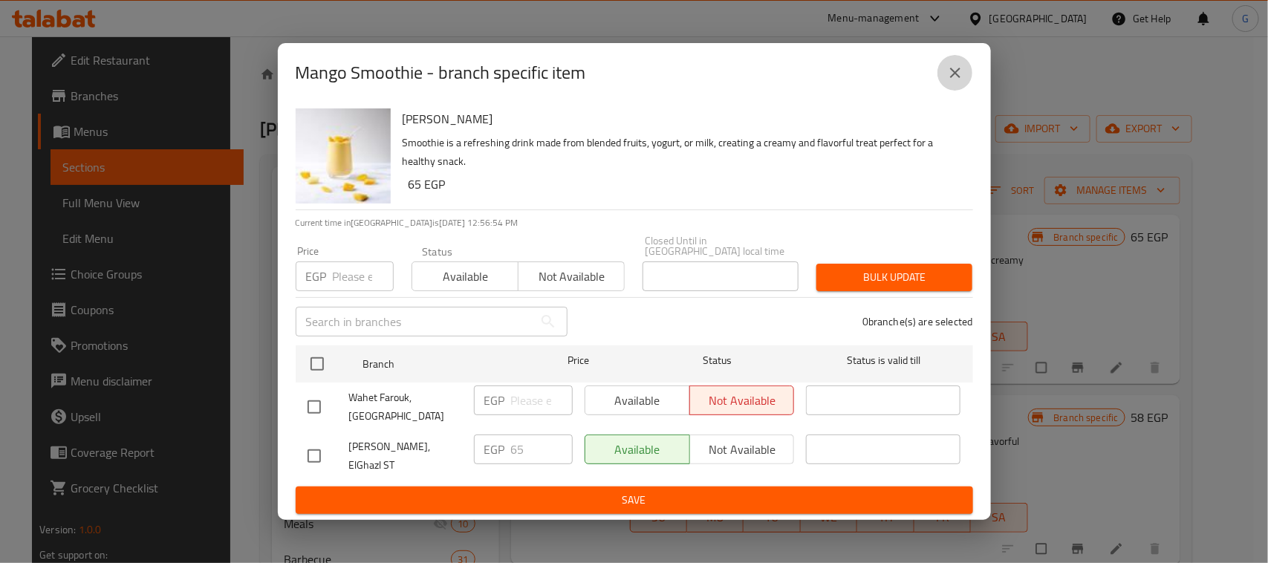
click at [950, 80] on icon "close" at bounding box center [956, 73] width 18 height 18
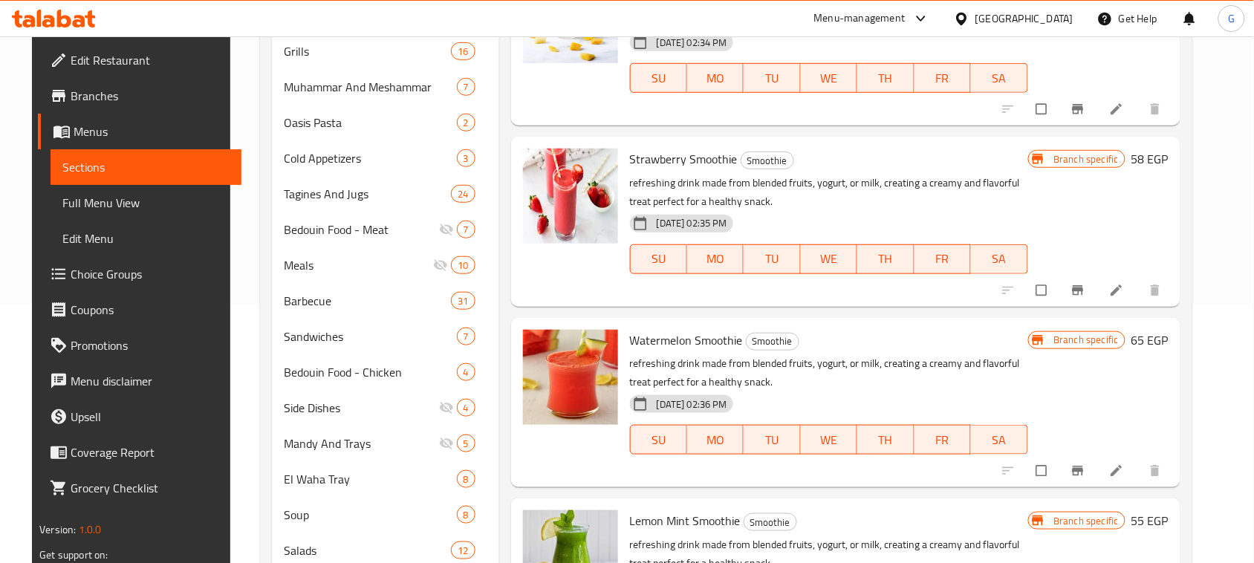
scroll to position [372, 0]
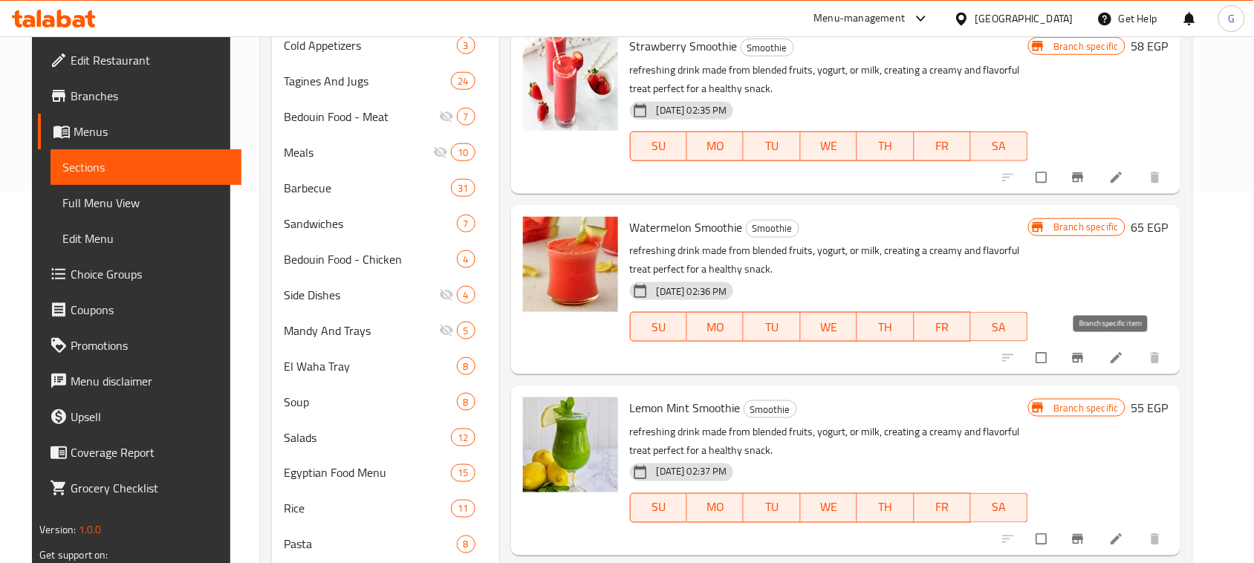
click at [1083, 358] on icon "Branch-specific-item" at bounding box center [1077, 359] width 11 height 10
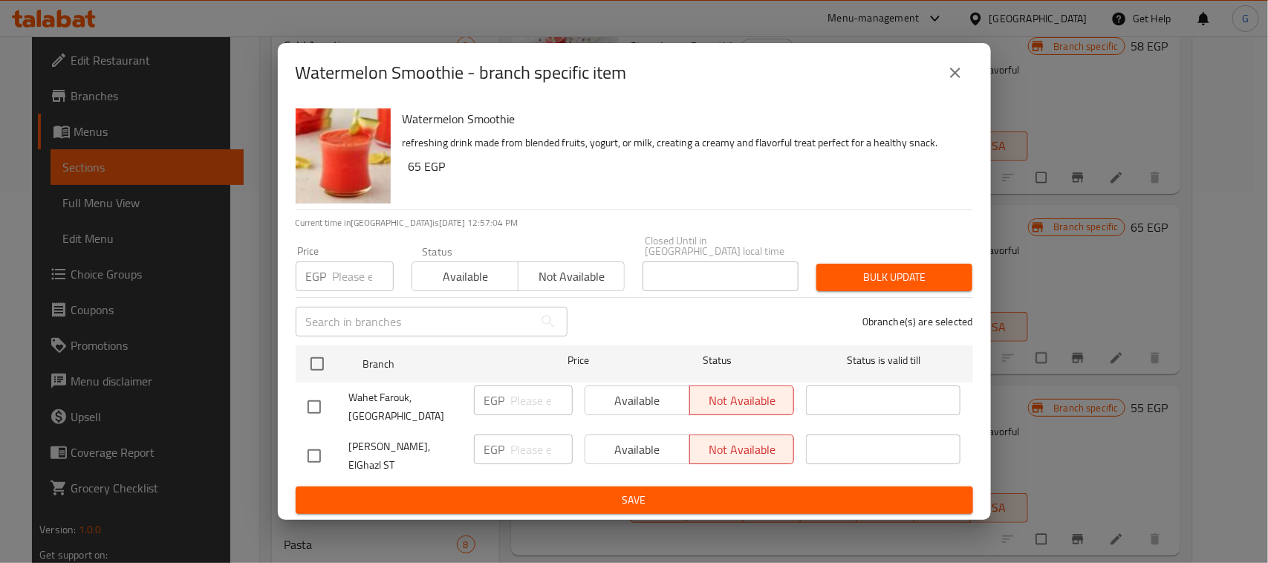
click at [316, 444] on input "checkbox" at bounding box center [314, 456] width 31 height 31
checkbox input "true"
click at [641, 450] on span "Available" at bounding box center [637, 450] width 93 height 22
click at [633, 491] on span "Save" at bounding box center [635, 500] width 654 height 19
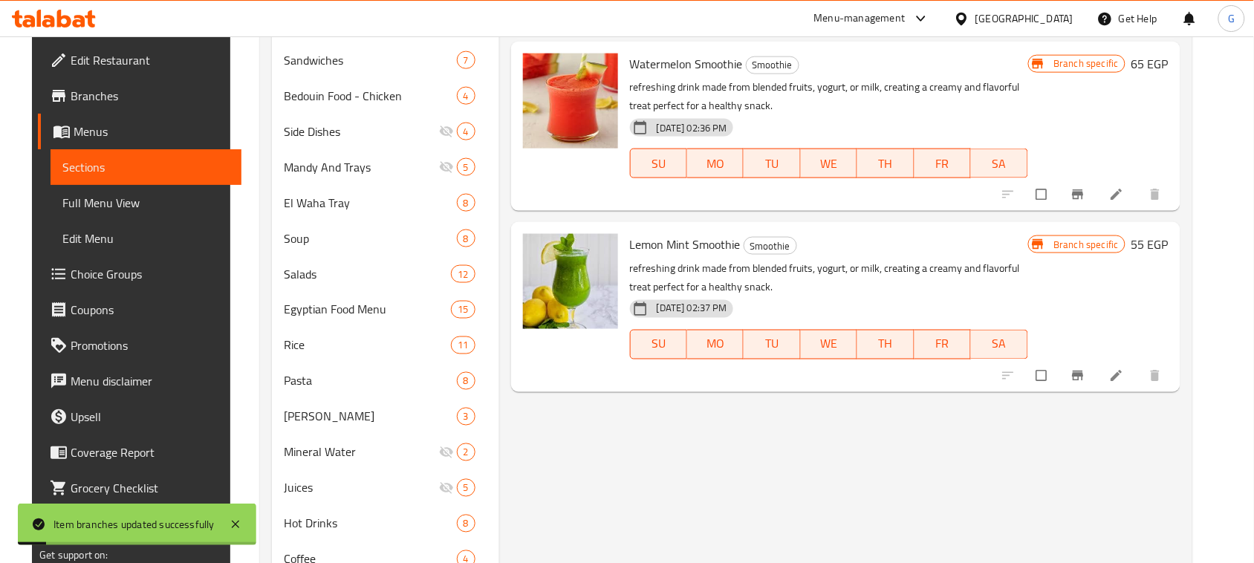
scroll to position [557, 0]
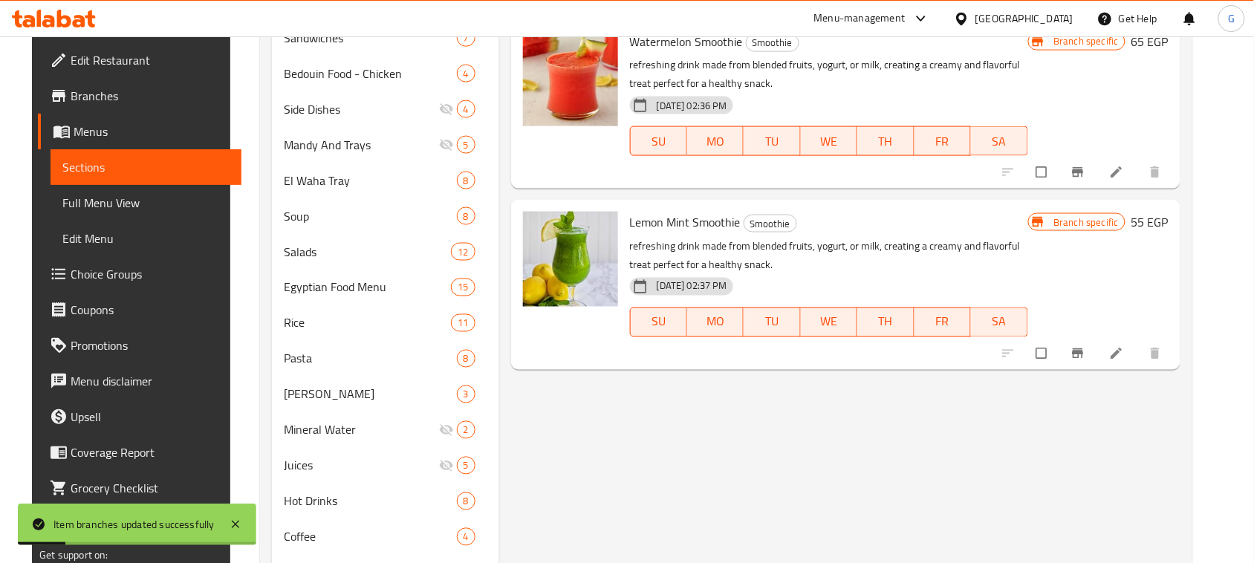
click at [1086, 349] on icon "Branch-specific-item" at bounding box center [1078, 353] width 15 height 15
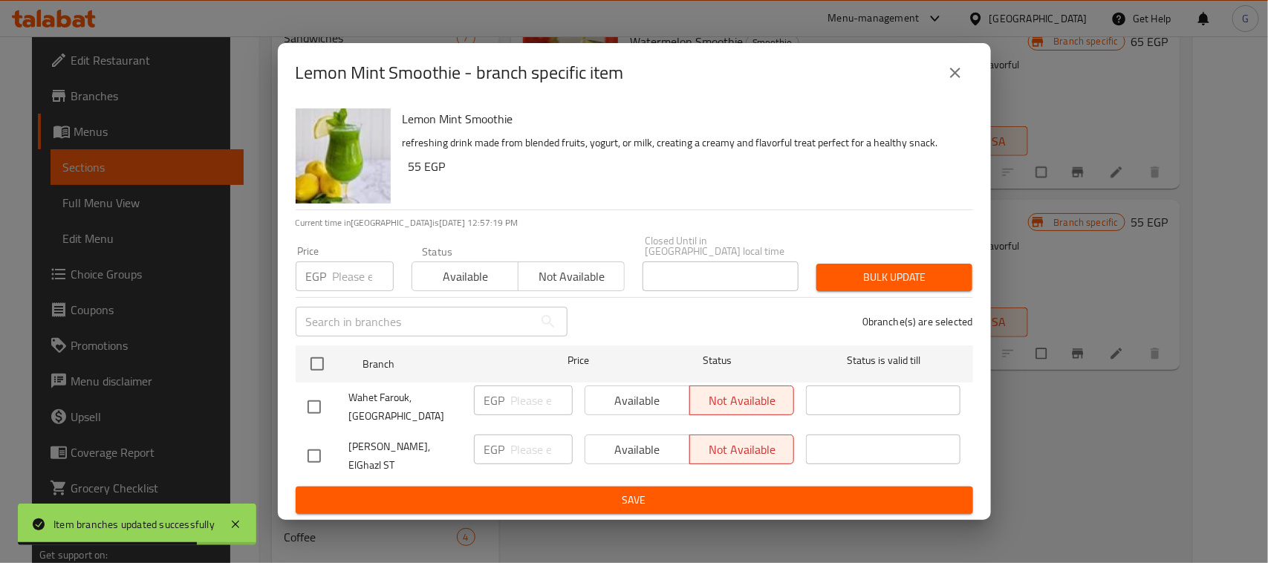
click at [309, 450] on input "checkbox" at bounding box center [314, 456] width 31 height 31
checkbox input "true"
click at [604, 447] on span "Available" at bounding box center [637, 450] width 93 height 22
click at [597, 491] on span "Save" at bounding box center [635, 500] width 654 height 19
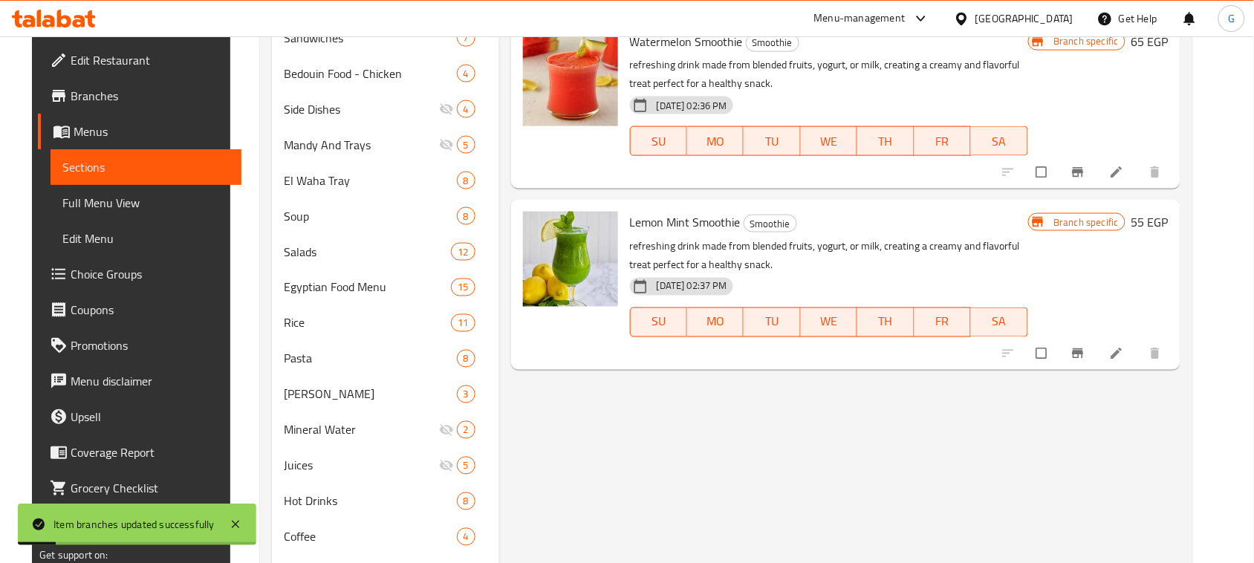
click at [912, 479] on div "Menu items Add Sort Manage items Mango Smoothie Smoothie Smoothie is a refreshi…" at bounding box center [839, 192] width 681 height 1166
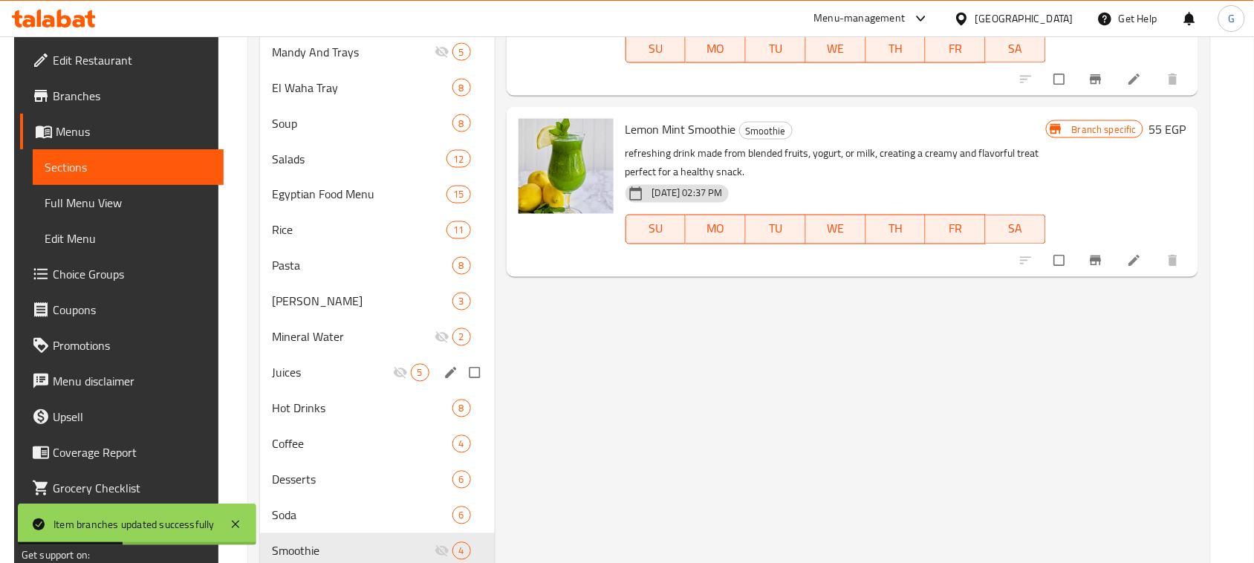
scroll to position [808, 0]
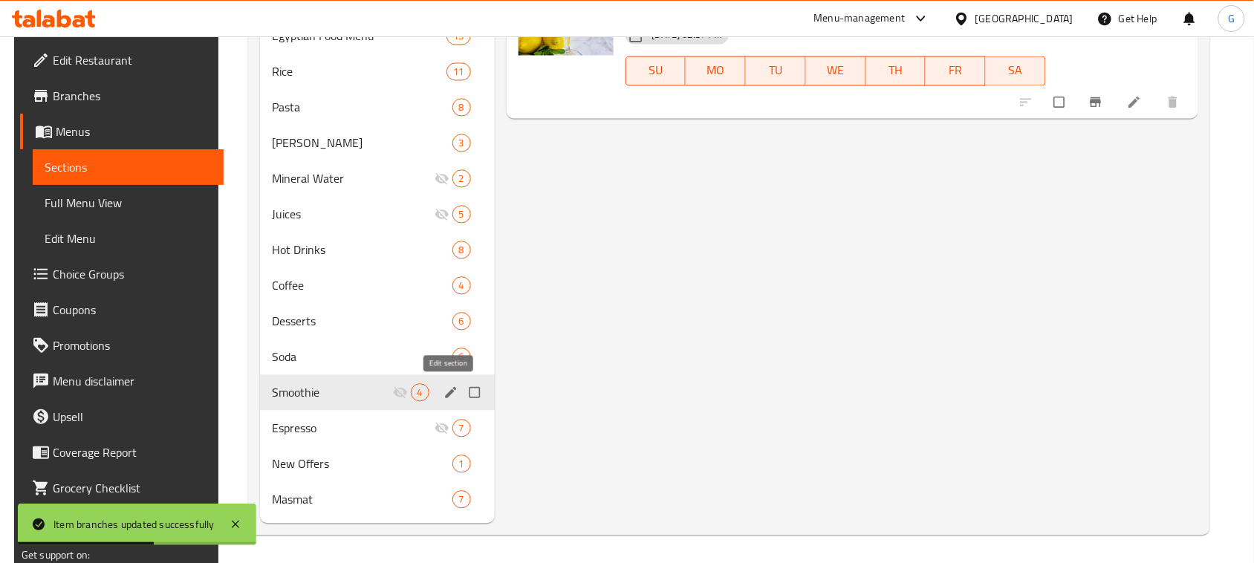
click at [444, 392] on icon "edit" at bounding box center [451, 393] width 15 height 15
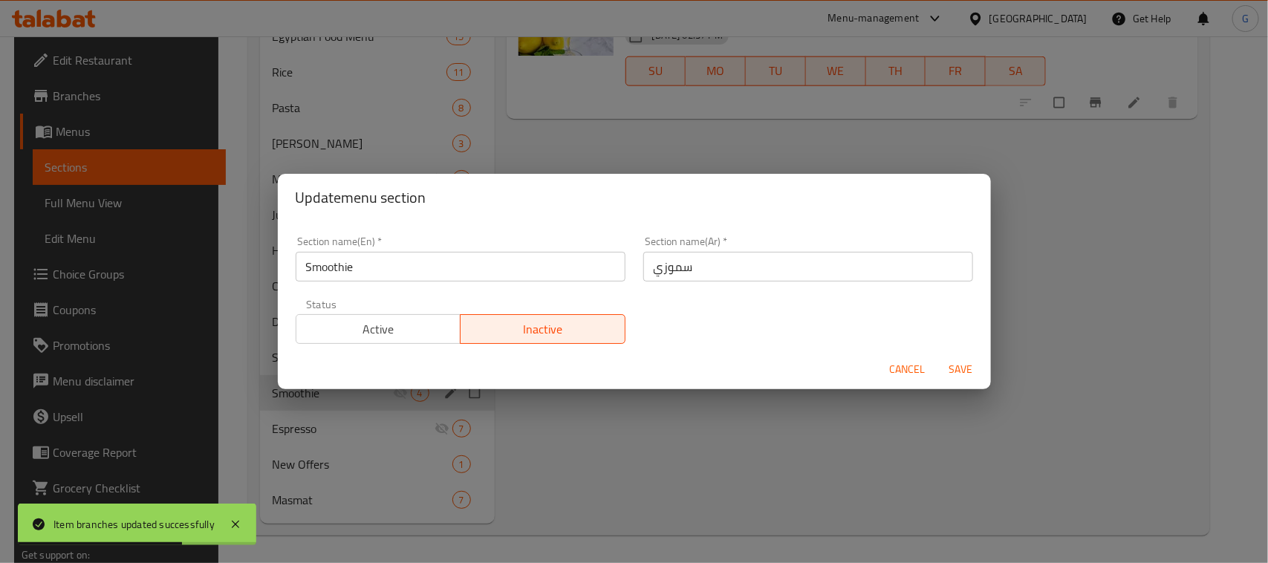
click at [451, 328] on button "Active" at bounding box center [379, 329] width 166 height 30
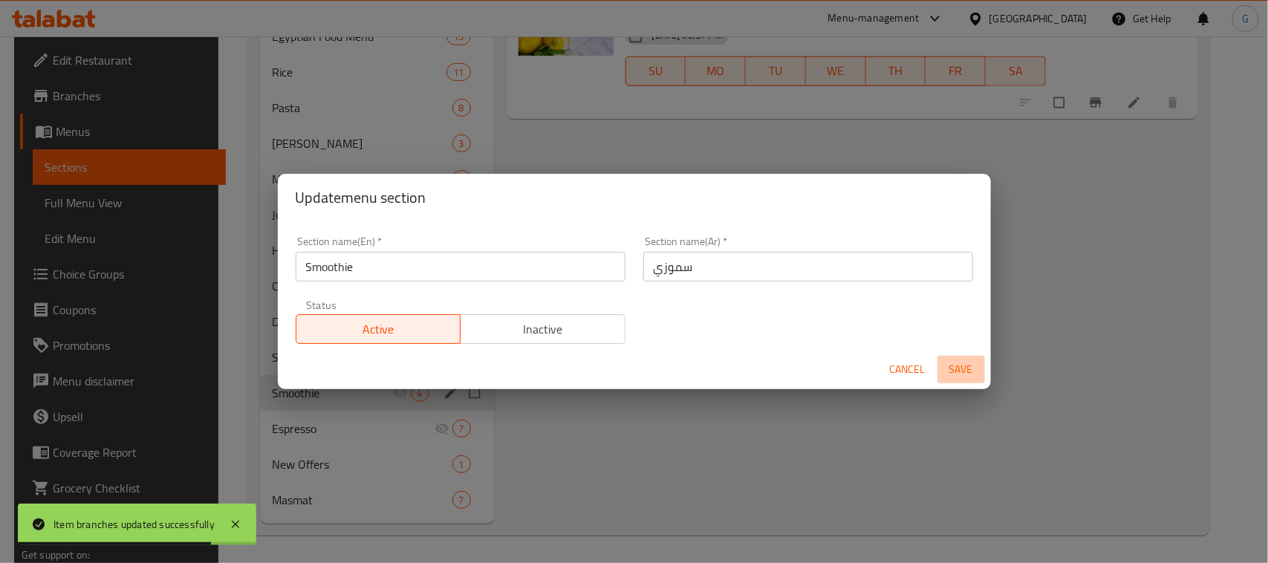
click at [955, 370] on span "Save" at bounding box center [962, 369] width 36 height 19
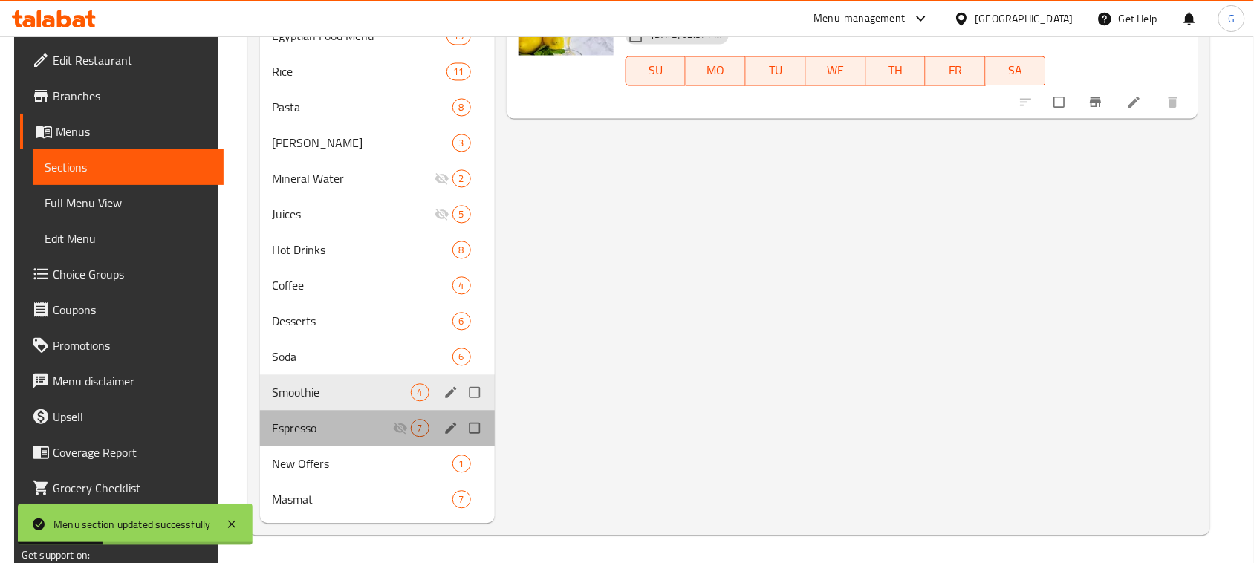
click at [333, 440] on div "Espresso 7" at bounding box center [377, 429] width 235 height 36
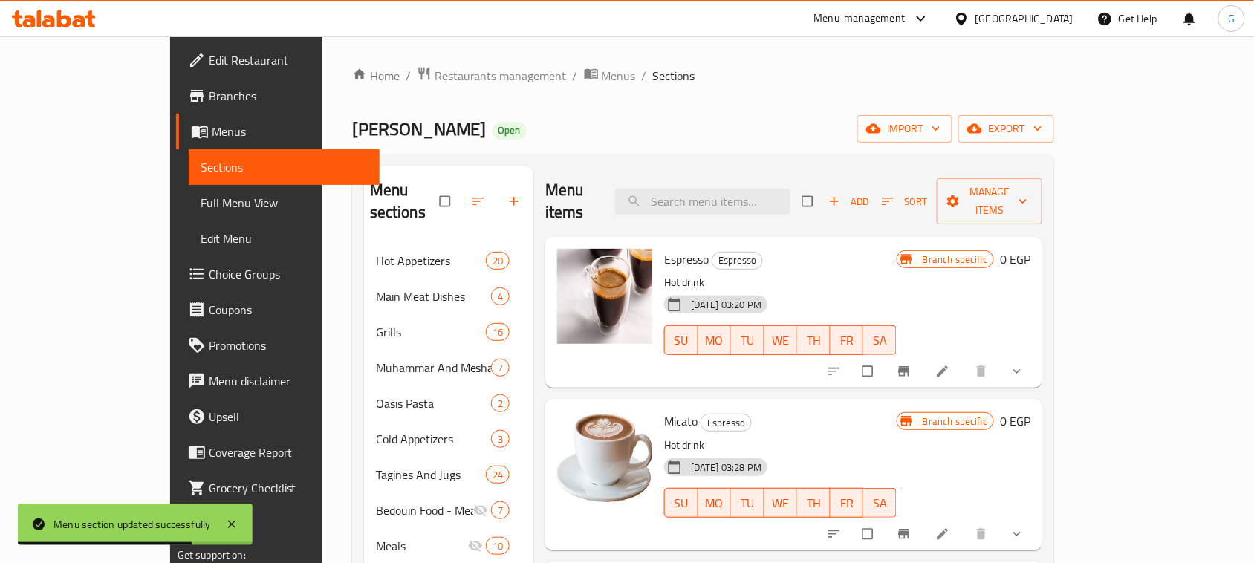
click at [1025, 364] on icon "show more" at bounding box center [1017, 371] width 15 height 15
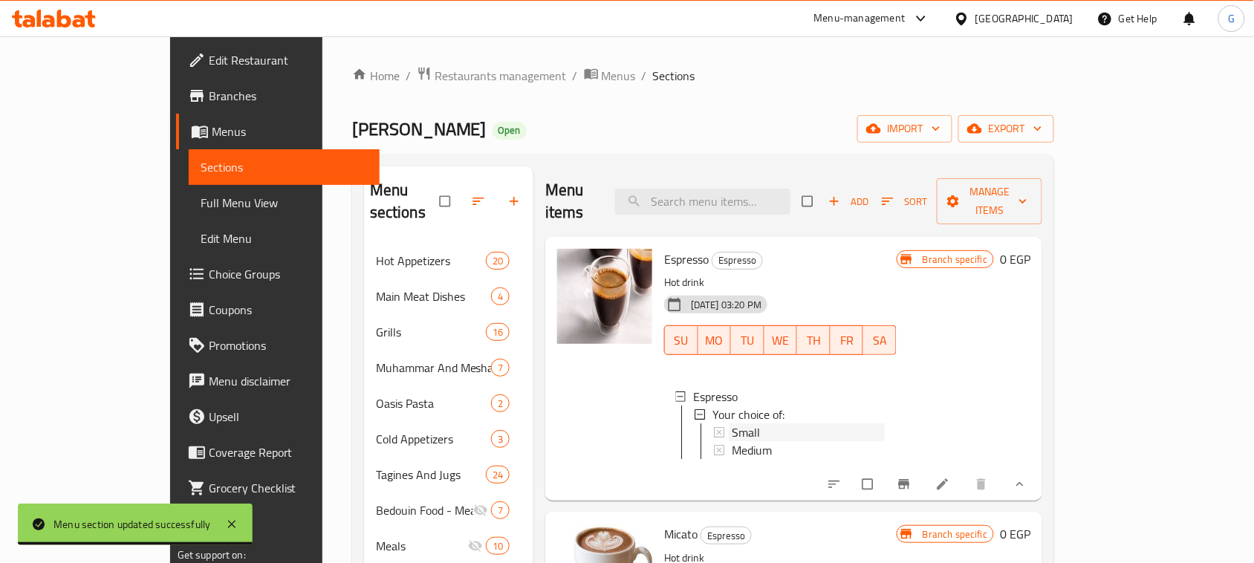
click at [782, 424] on div "Small" at bounding box center [808, 433] width 153 height 18
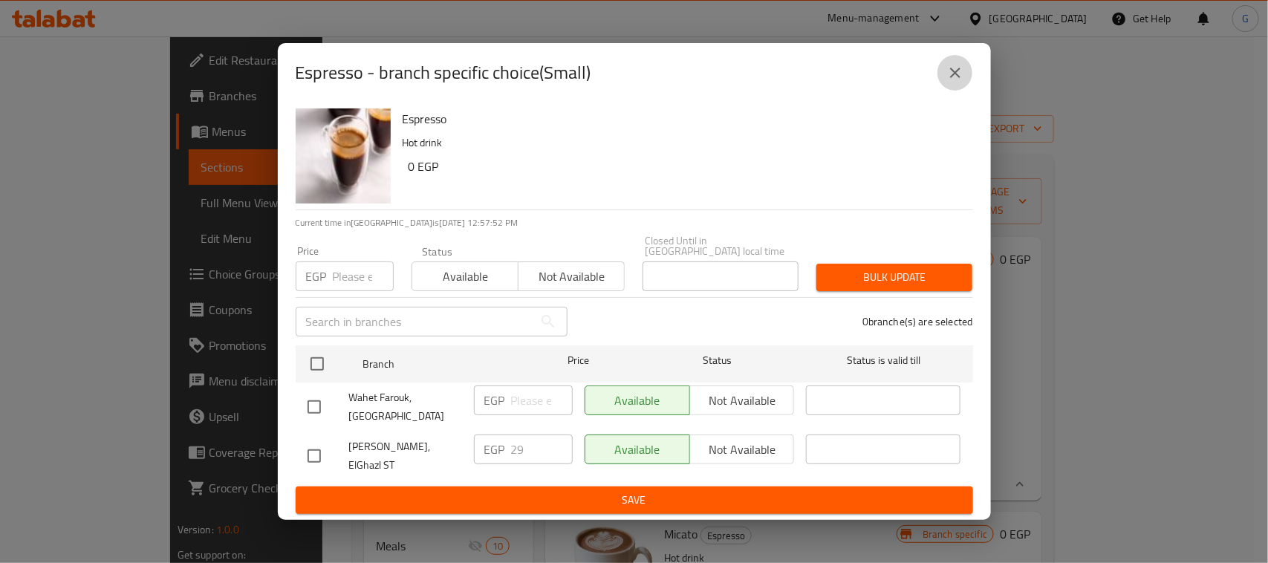
click at [961, 82] on icon "close" at bounding box center [956, 73] width 18 height 18
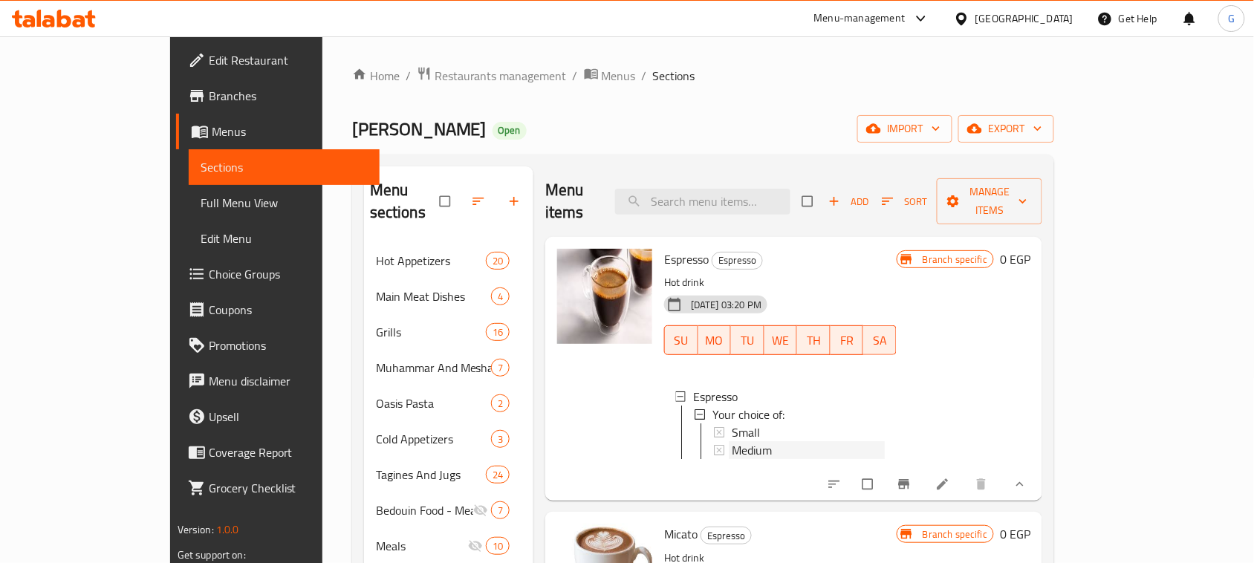
click at [833, 441] on div "Medium" at bounding box center [808, 450] width 153 height 18
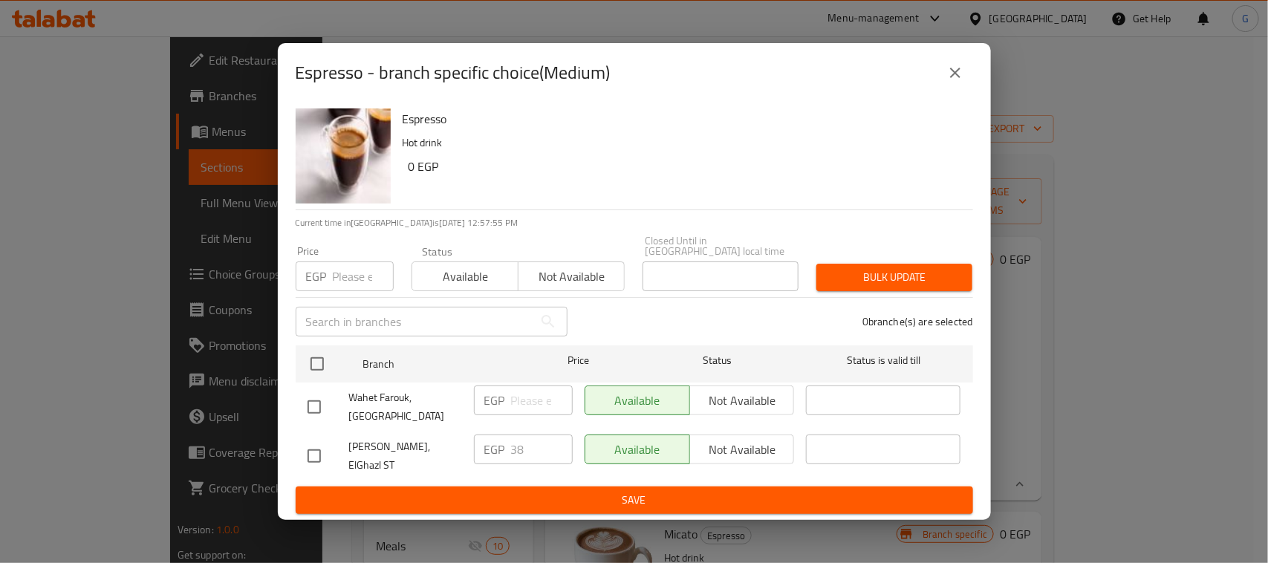
click at [956, 78] on icon "close" at bounding box center [955, 73] width 10 height 10
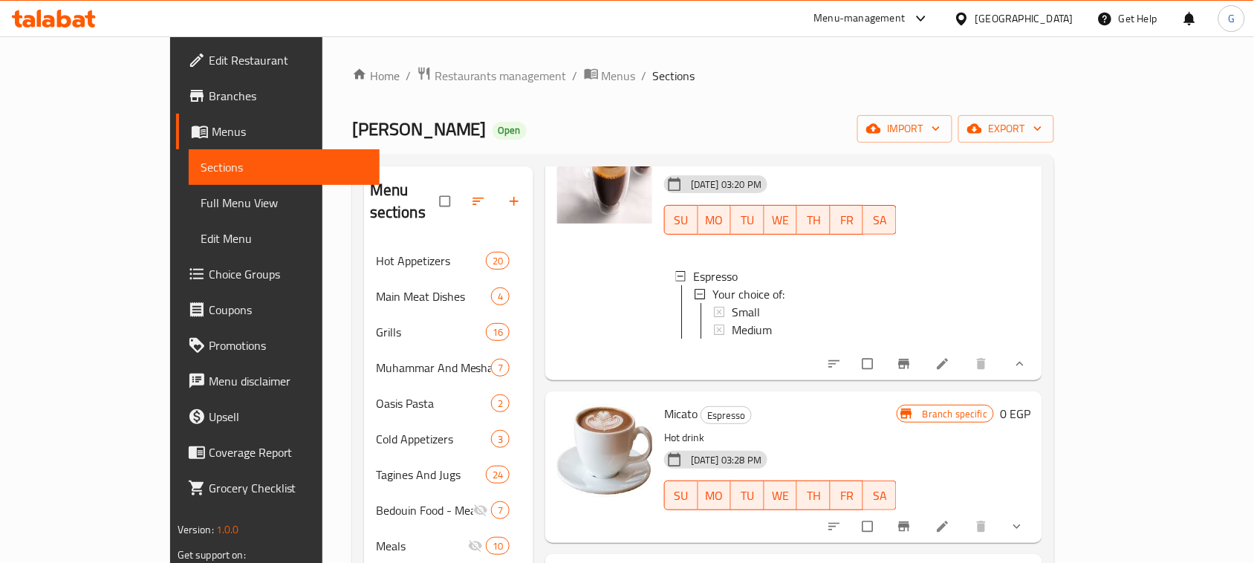
scroll to position [1, 0]
click at [1025, 519] on icon "show more" at bounding box center [1017, 526] width 15 height 15
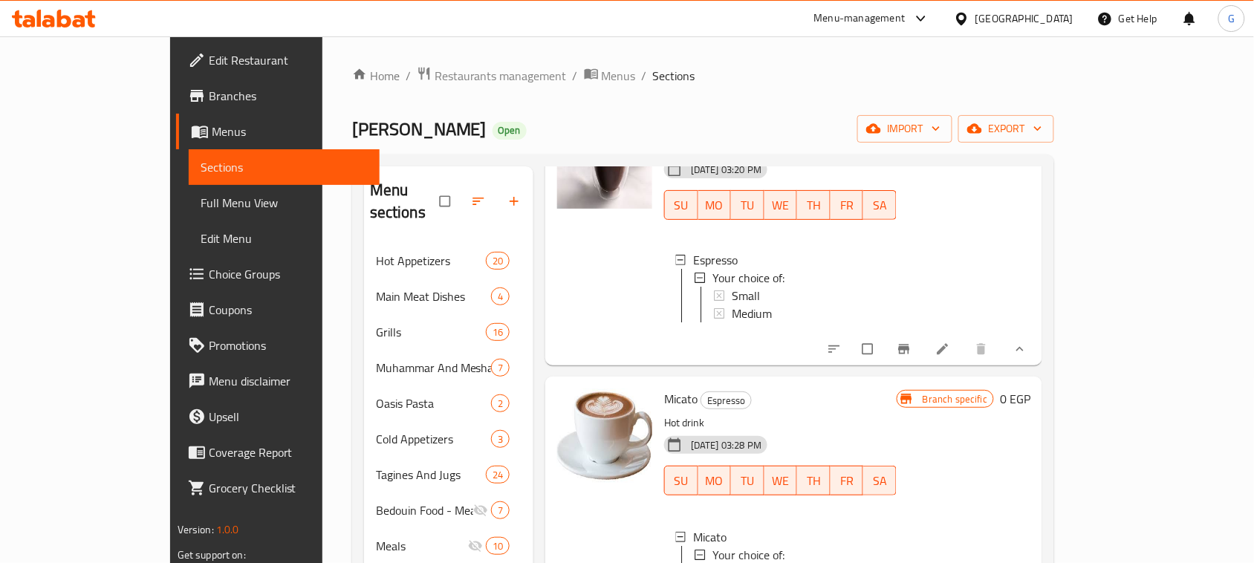
scroll to position [228, 0]
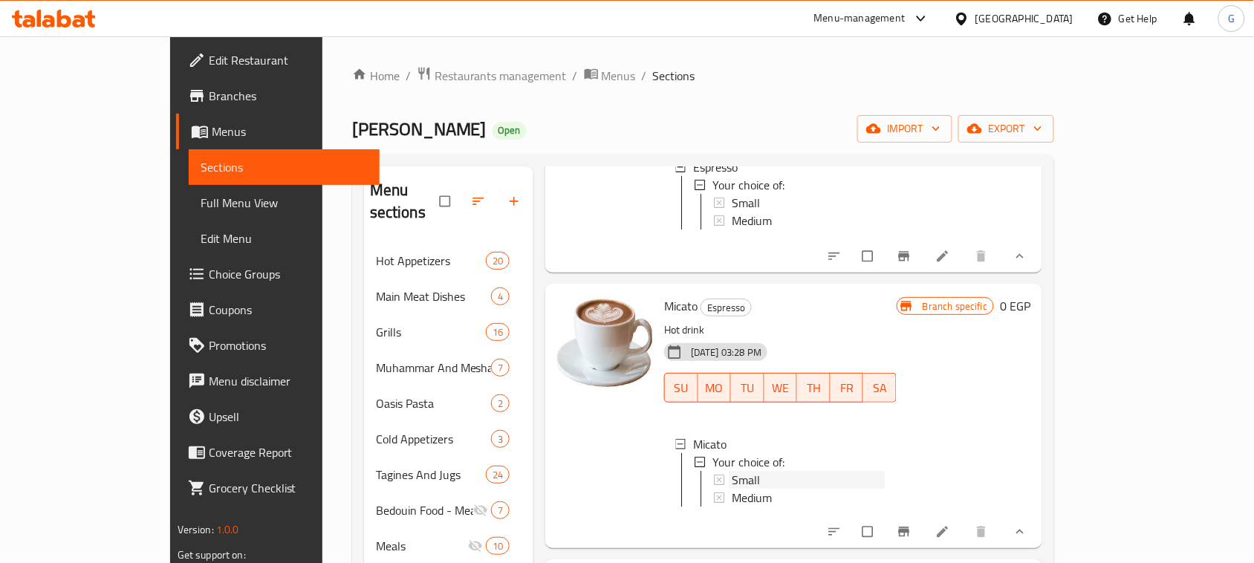
click at [759, 479] on div "Small" at bounding box center [808, 480] width 153 height 18
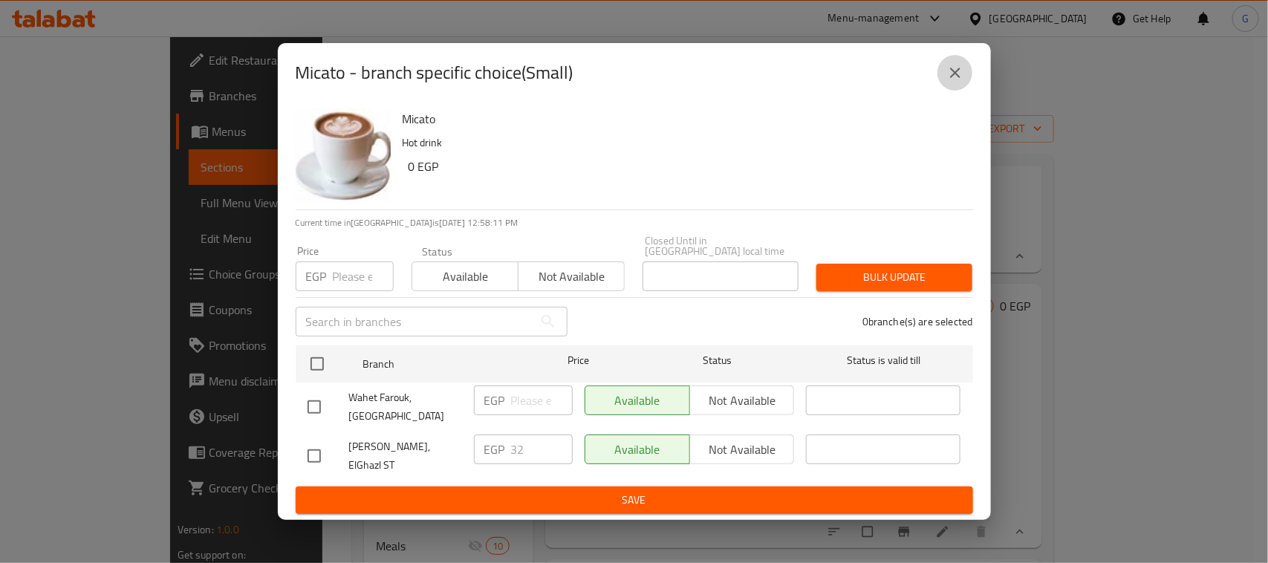
click at [959, 72] on button "close" at bounding box center [956, 73] width 36 height 36
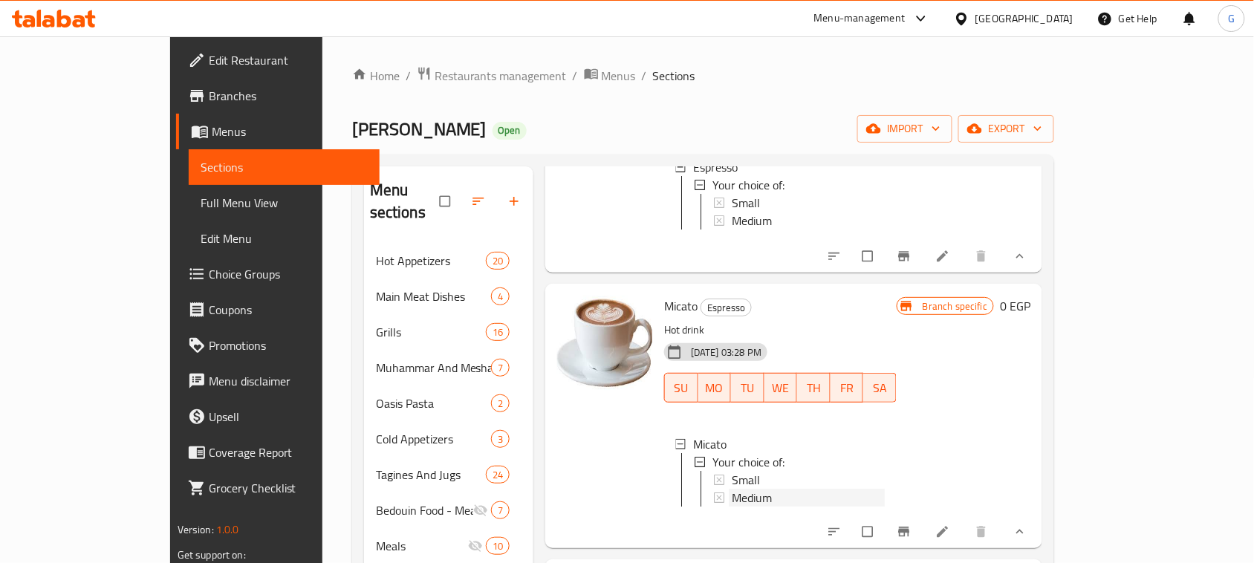
click at [747, 489] on div "Medium" at bounding box center [808, 498] width 153 height 18
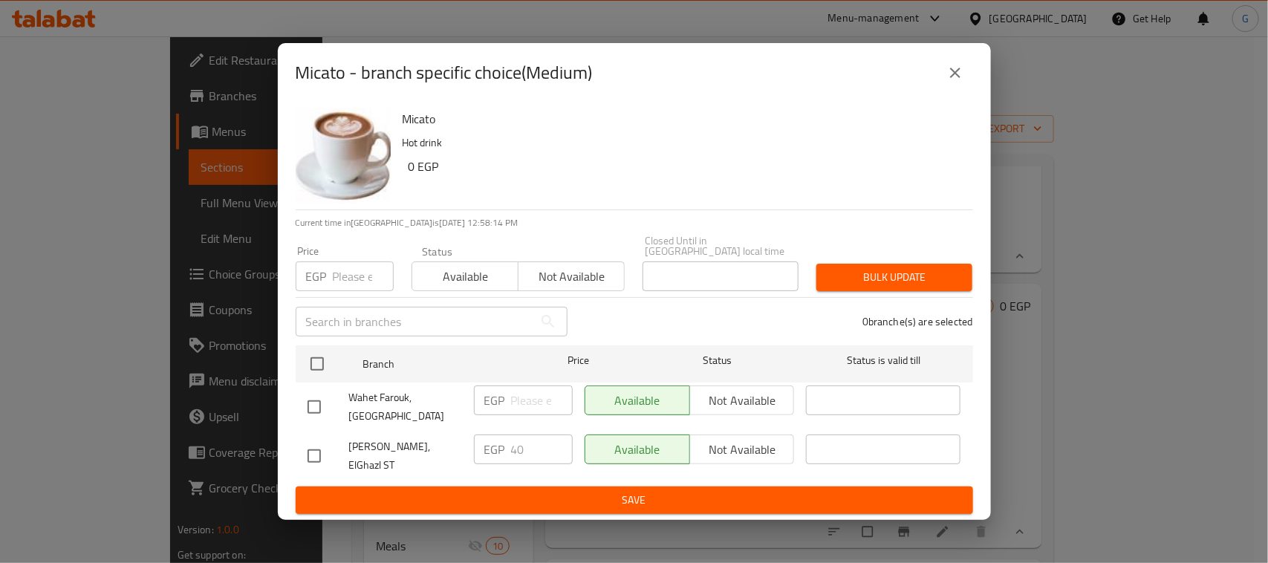
click at [956, 78] on icon "close" at bounding box center [955, 73] width 10 height 10
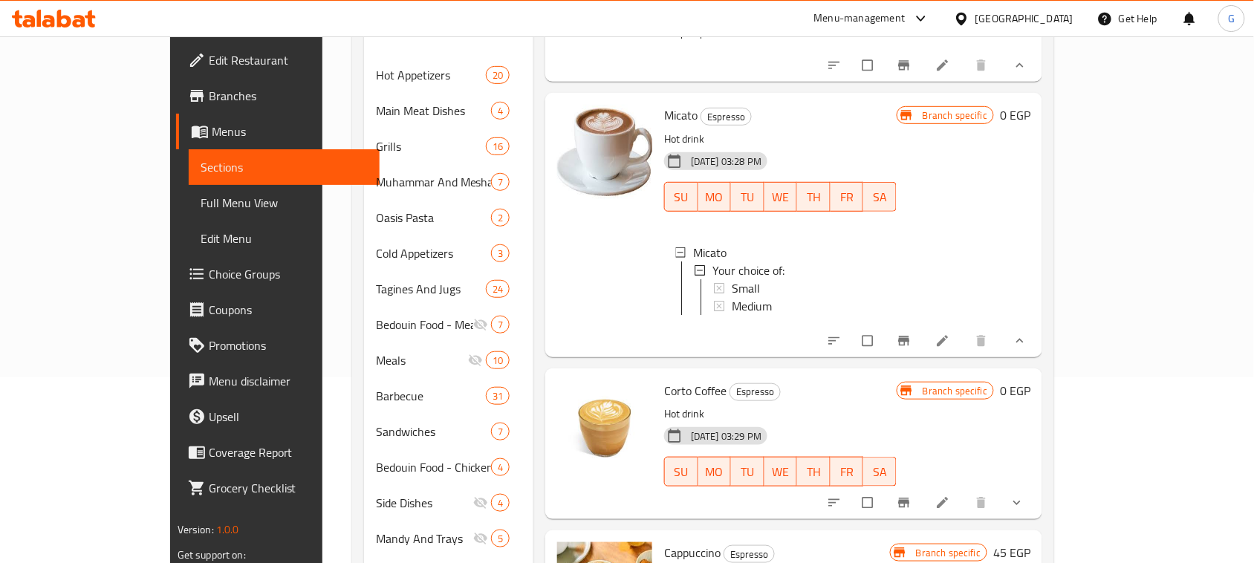
scroll to position [372, 0]
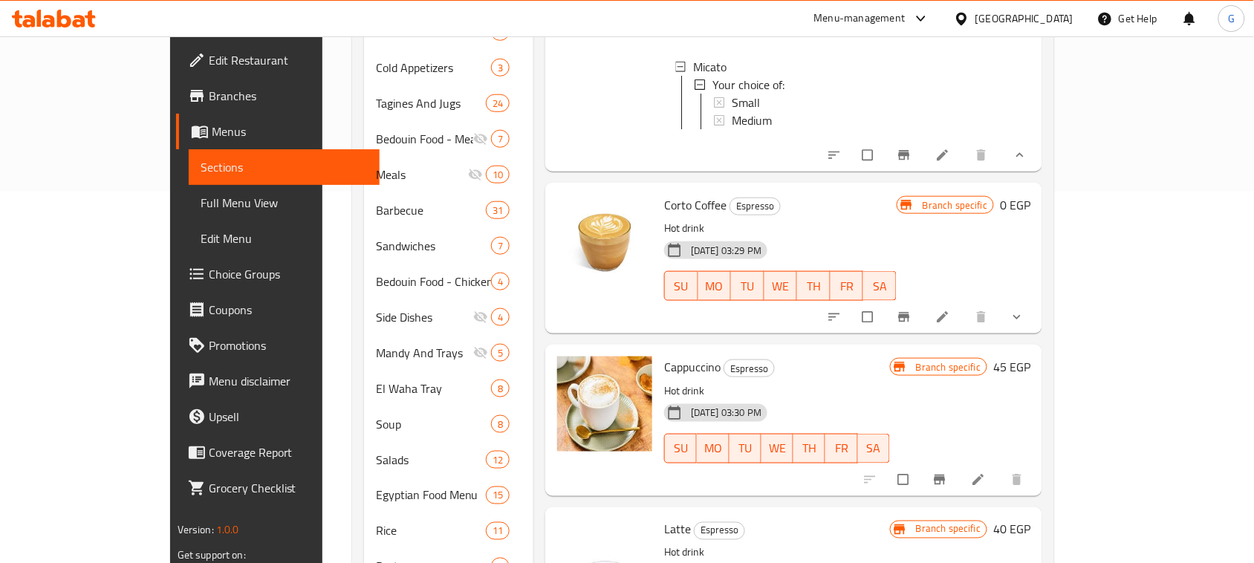
drag, startPoint x: 1169, startPoint y: 297, endPoint x: 1133, endPoint y: 316, distance: 40.2
click at [1025, 310] on icon "show more" at bounding box center [1017, 317] width 15 height 15
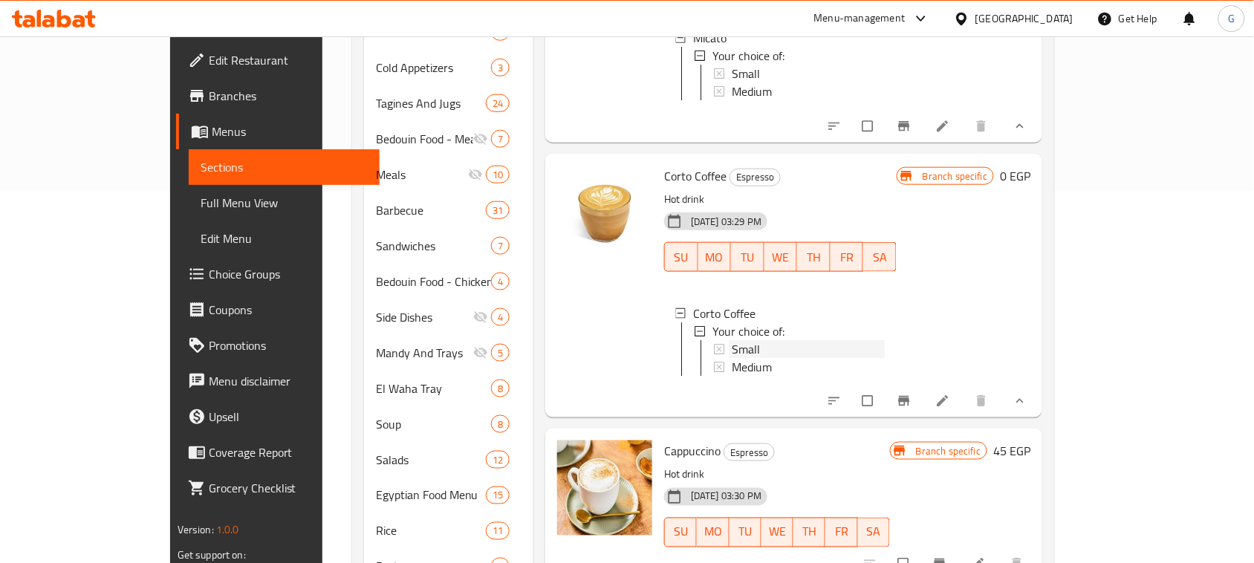
click at [768, 353] on div "Small" at bounding box center [808, 349] width 153 height 18
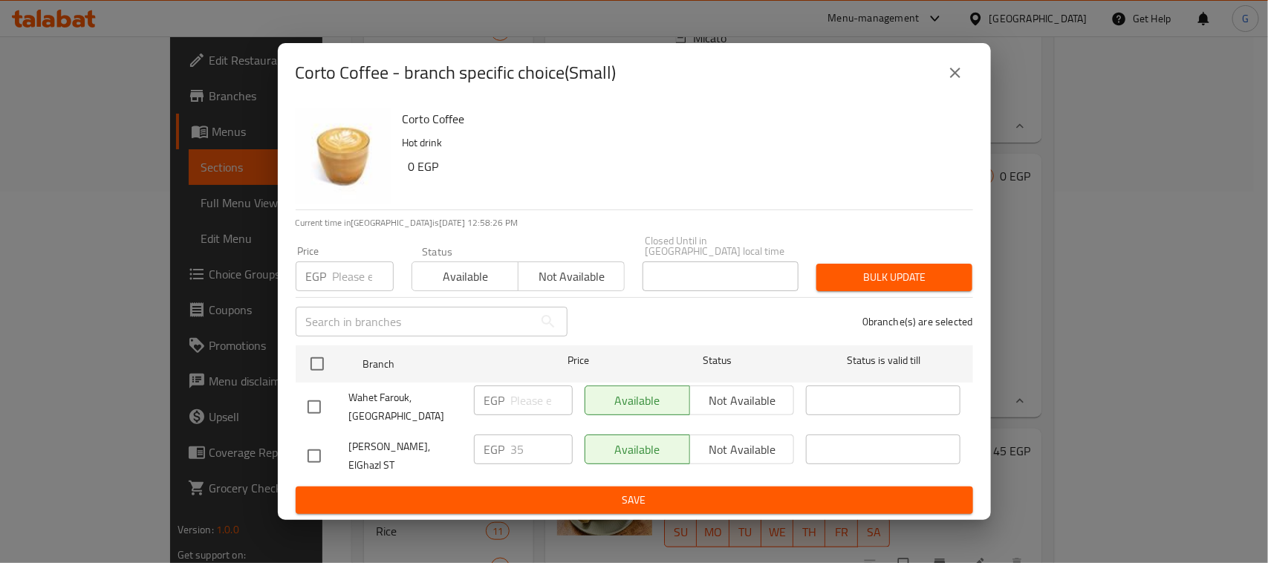
click at [951, 82] on icon "close" at bounding box center [956, 73] width 18 height 18
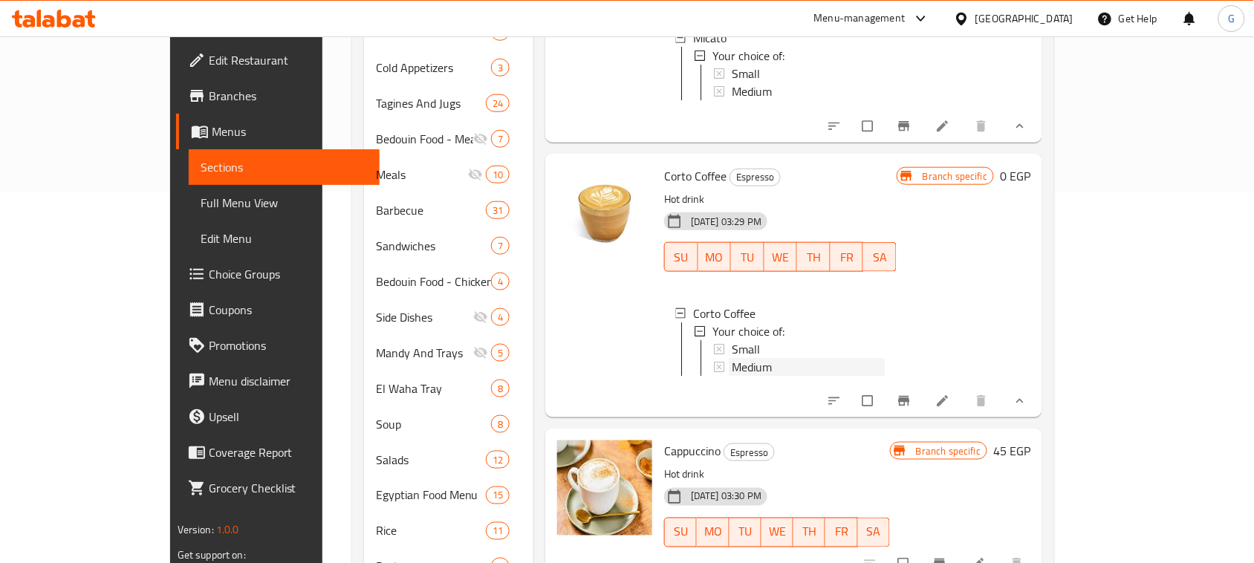
click at [788, 369] on div "Medium" at bounding box center [808, 367] width 153 height 18
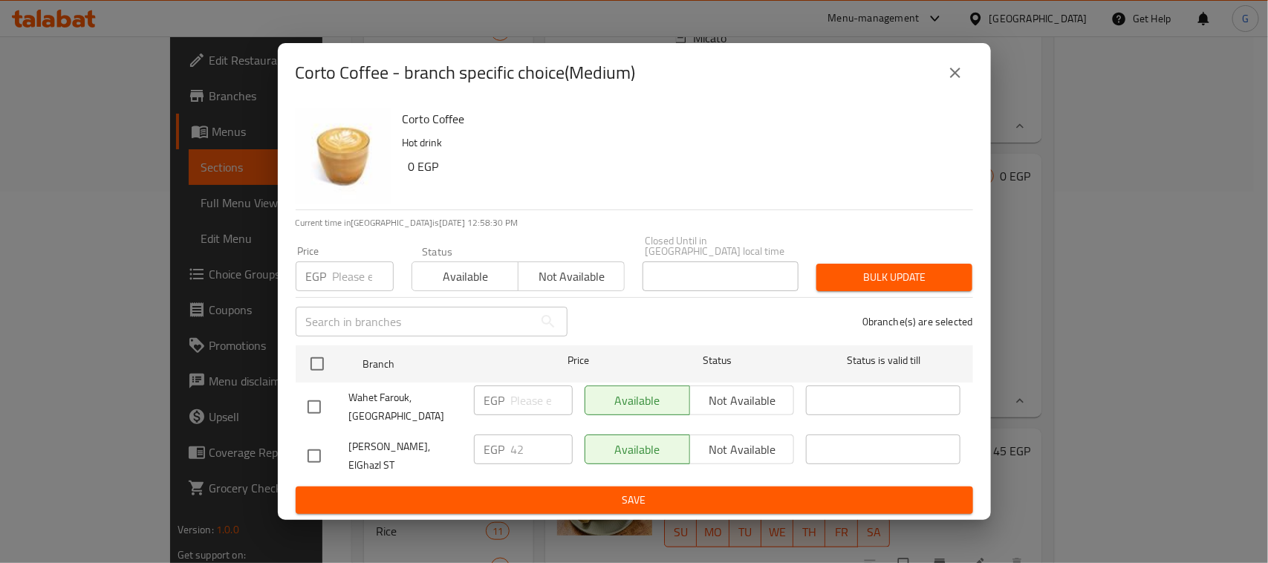
click at [961, 82] on icon "close" at bounding box center [956, 73] width 18 height 18
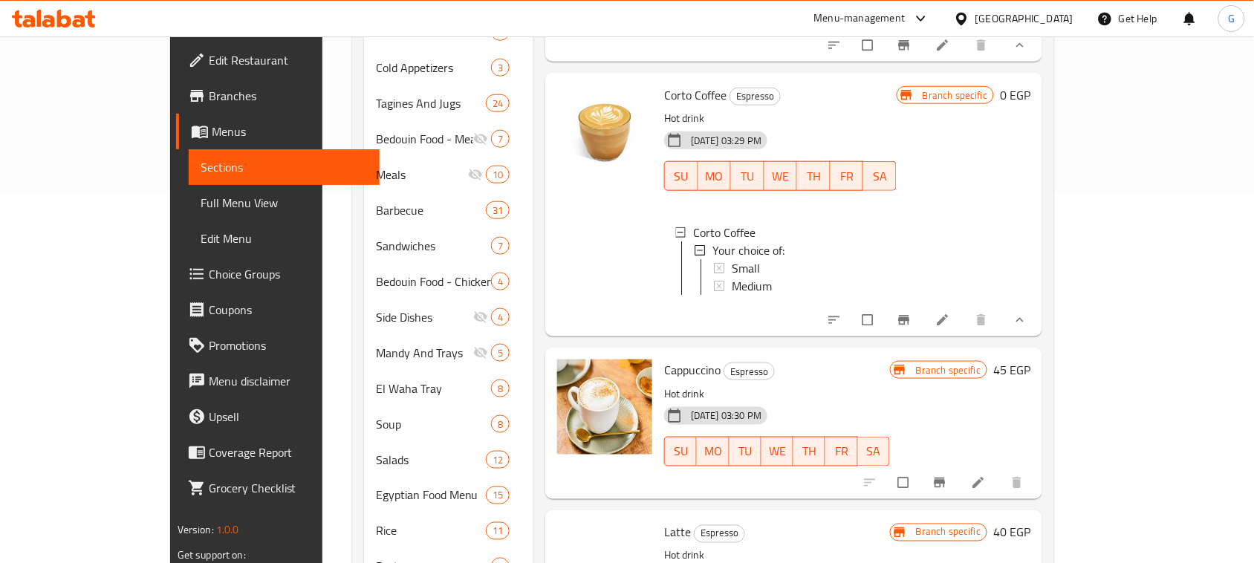
scroll to position [389, 0]
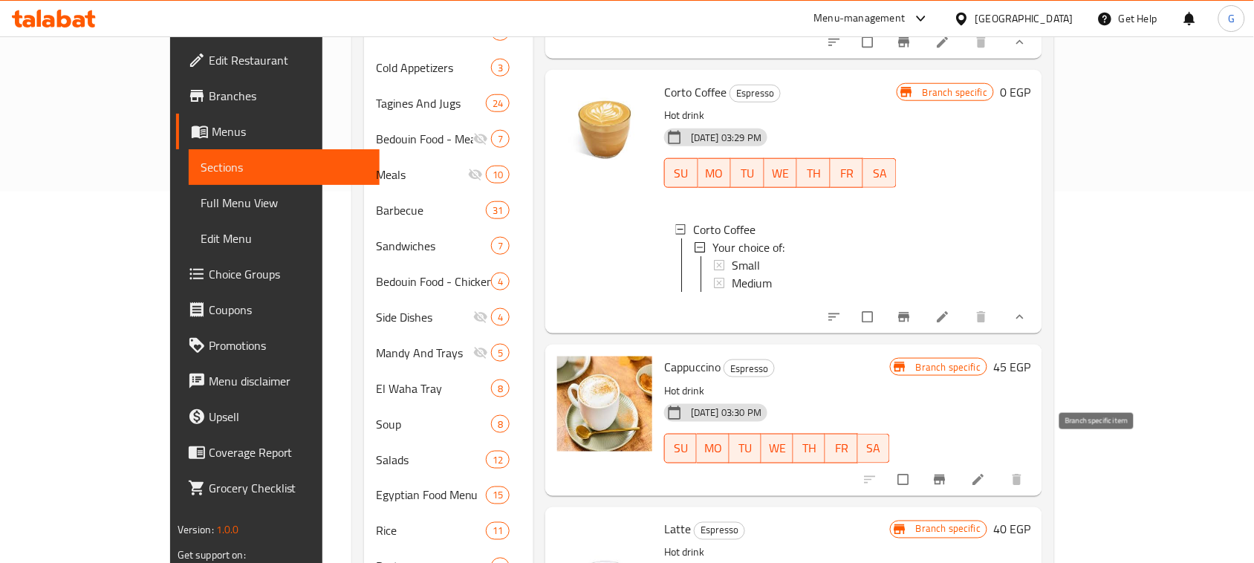
click at [947, 473] on icon "Branch-specific-item" at bounding box center [940, 480] width 15 height 15
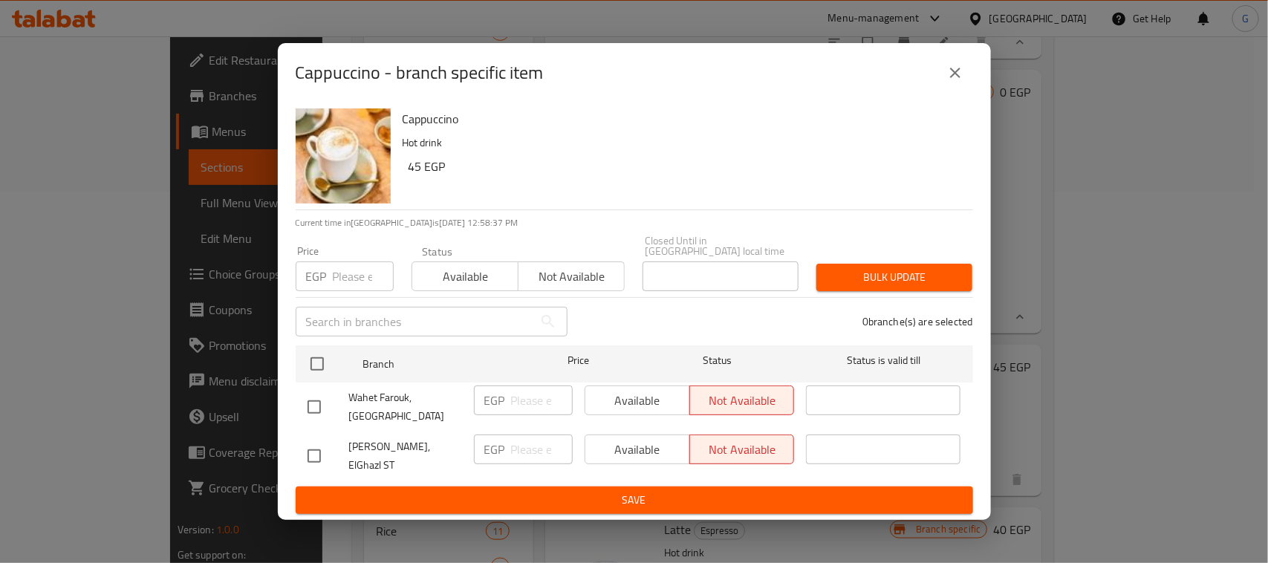
click at [318, 454] on input "checkbox" at bounding box center [314, 456] width 31 height 31
checkbox input "true"
click at [622, 450] on span "Available" at bounding box center [637, 450] width 93 height 22
click at [598, 491] on span "Save" at bounding box center [635, 500] width 654 height 19
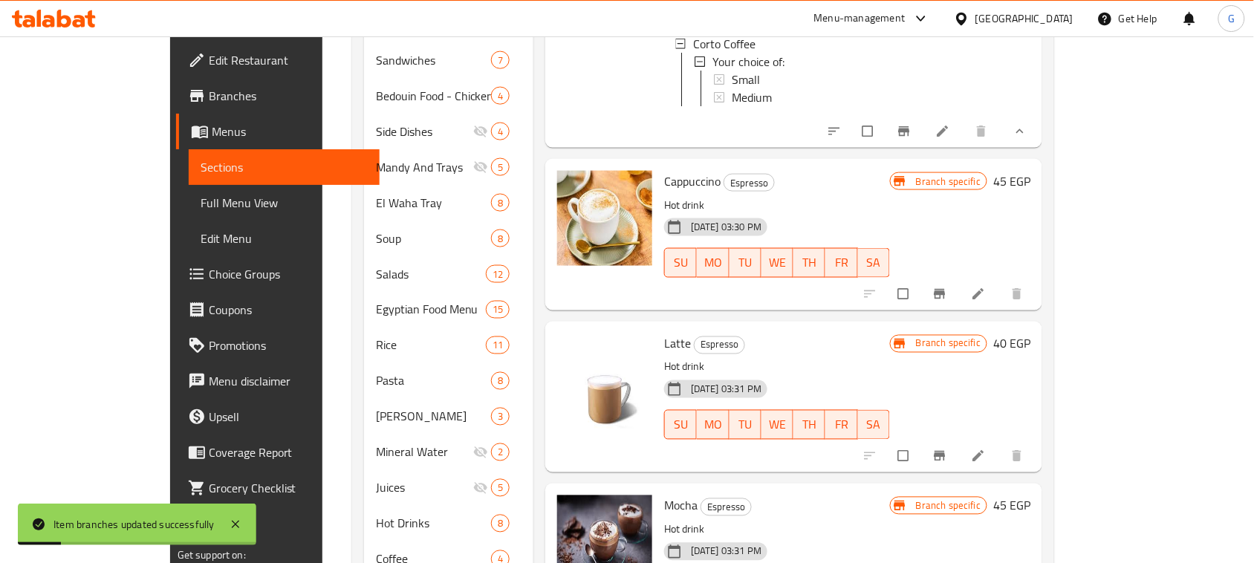
scroll to position [650, 0]
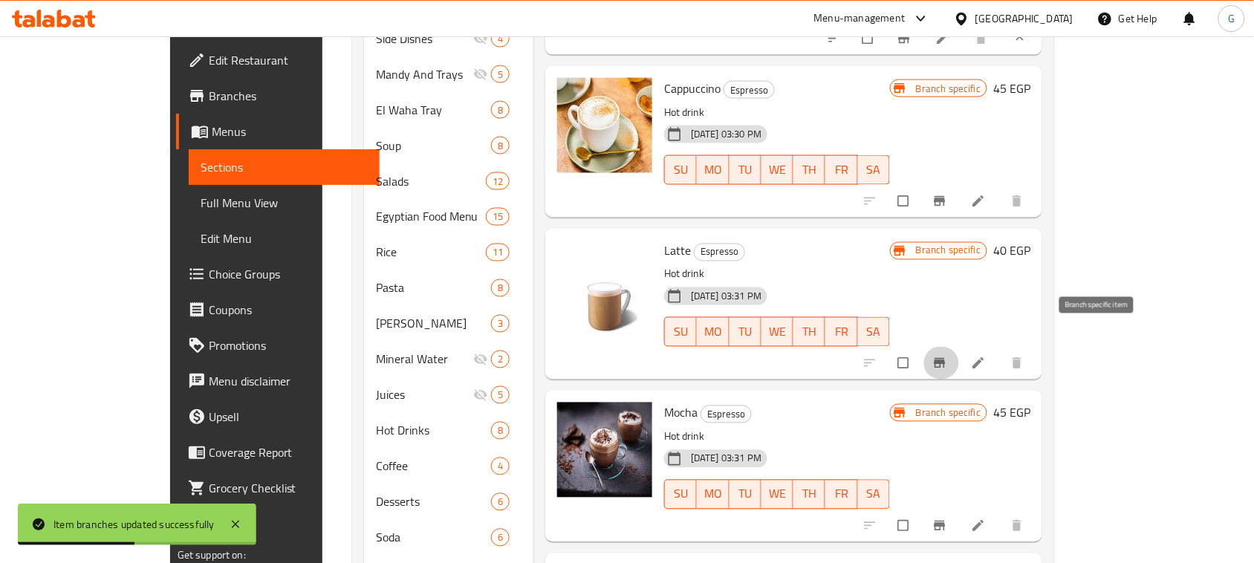
click at [947, 356] on icon "Branch-specific-item" at bounding box center [940, 363] width 15 height 15
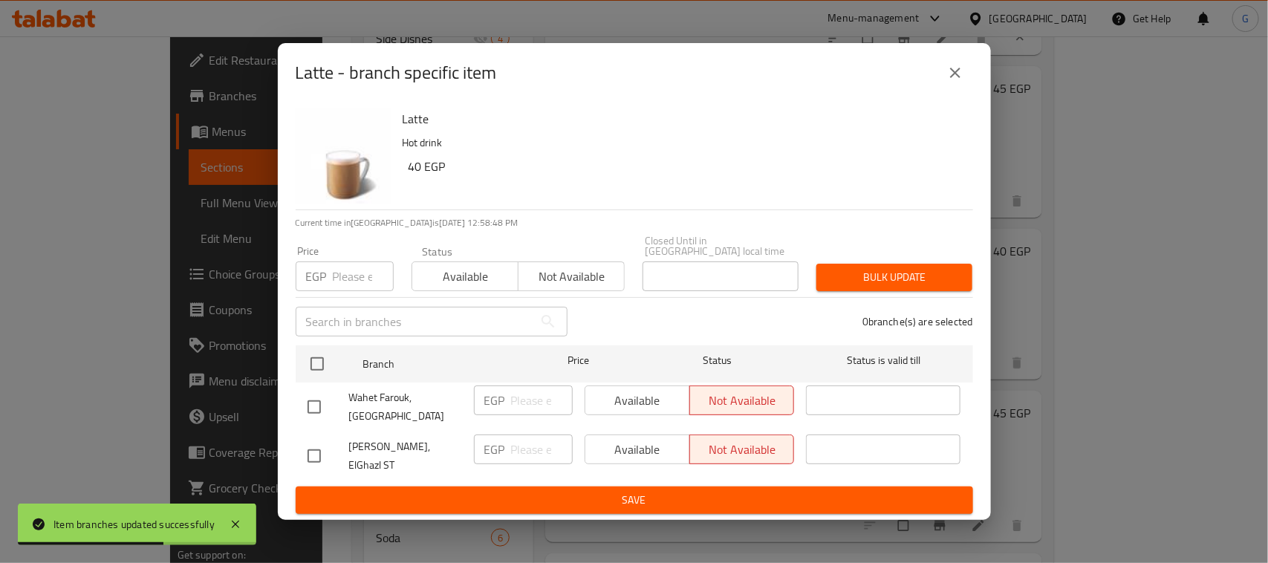
click at [317, 450] on input "checkbox" at bounding box center [314, 456] width 31 height 31
checkbox input "true"
click at [632, 448] on span "Available" at bounding box center [637, 450] width 93 height 22
click at [622, 491] on span "Save" at bounding box center [635, 500] width 654 height 19
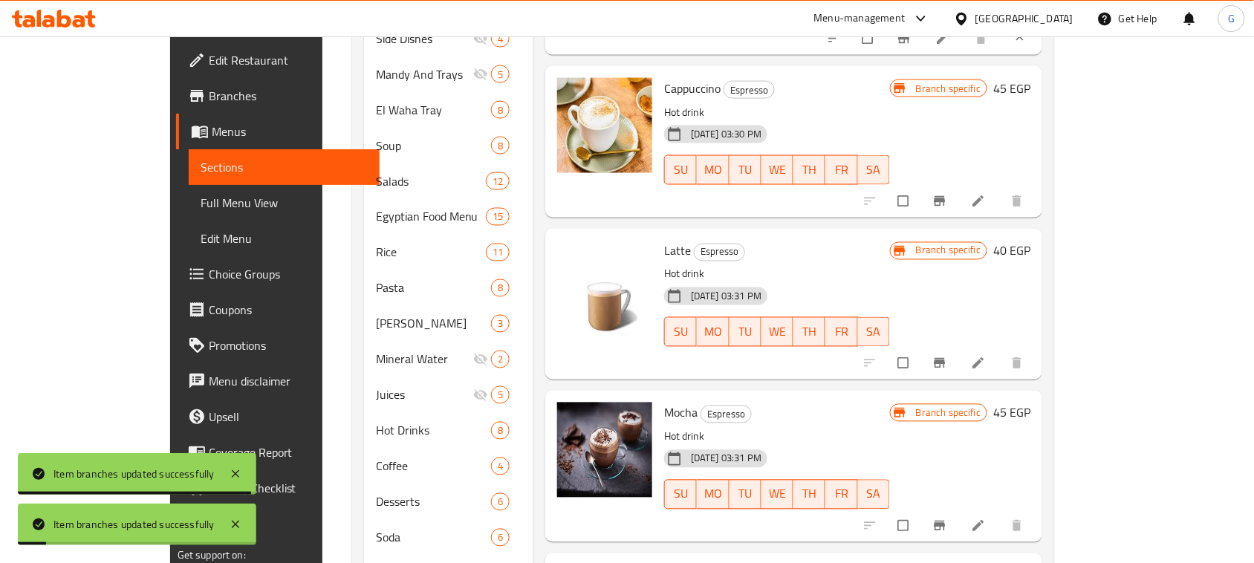
scroll to position [808, 0]
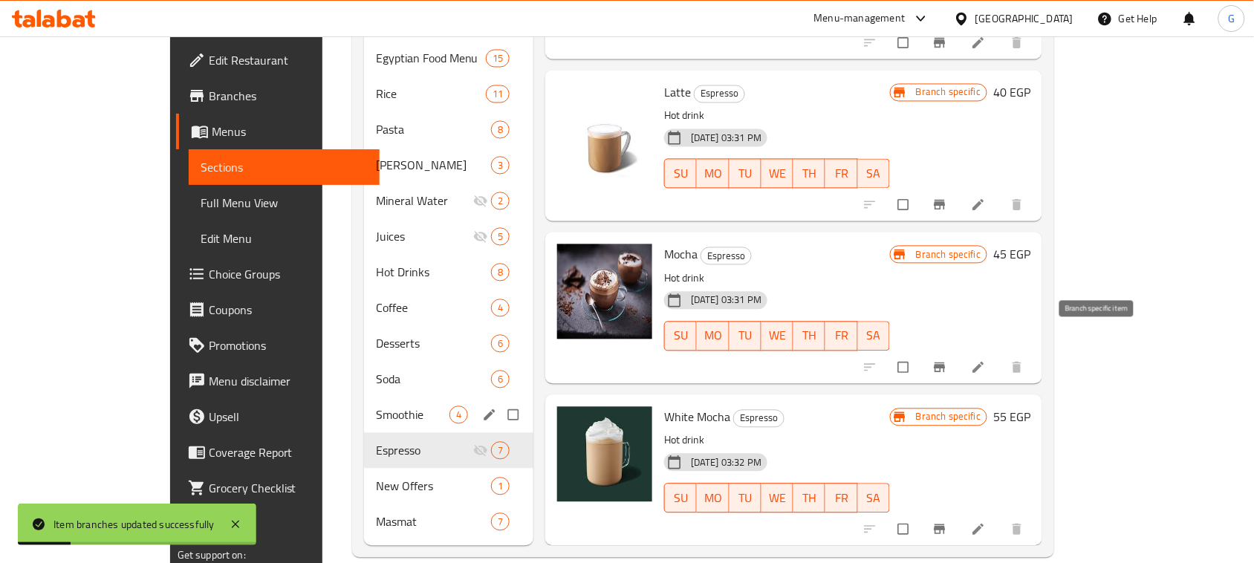
click at [947, 360] on icon "Branch-specific-item" at bounding box center [940, 367] width 15 height 15
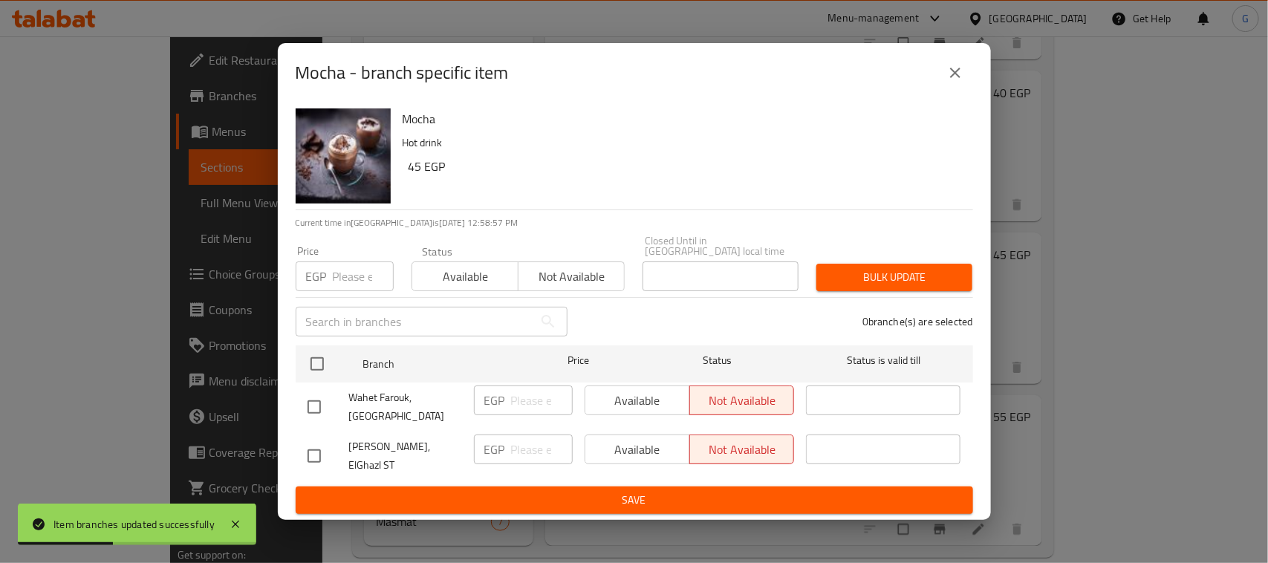
click at [320, 452] on input "checkbox" at bounding box center [314, 456] width 31 height 31
checkbox input "true"
click at [635, 444] on span "Available" at bounding box center [637, 450] width 93 height 22
click at [619, 491] on span "Save" at bounding box center [635, 500] width 654 height 19
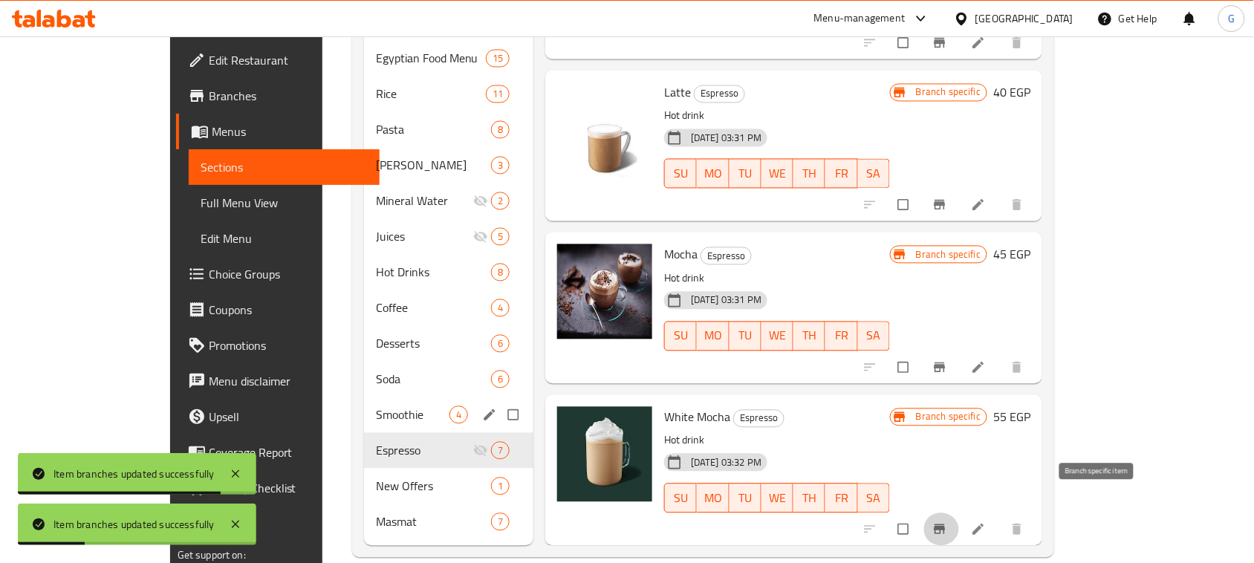
click at [947, 522] on icon "Branch-specific-item" at bounding box center [940, 529] width 15 height 15
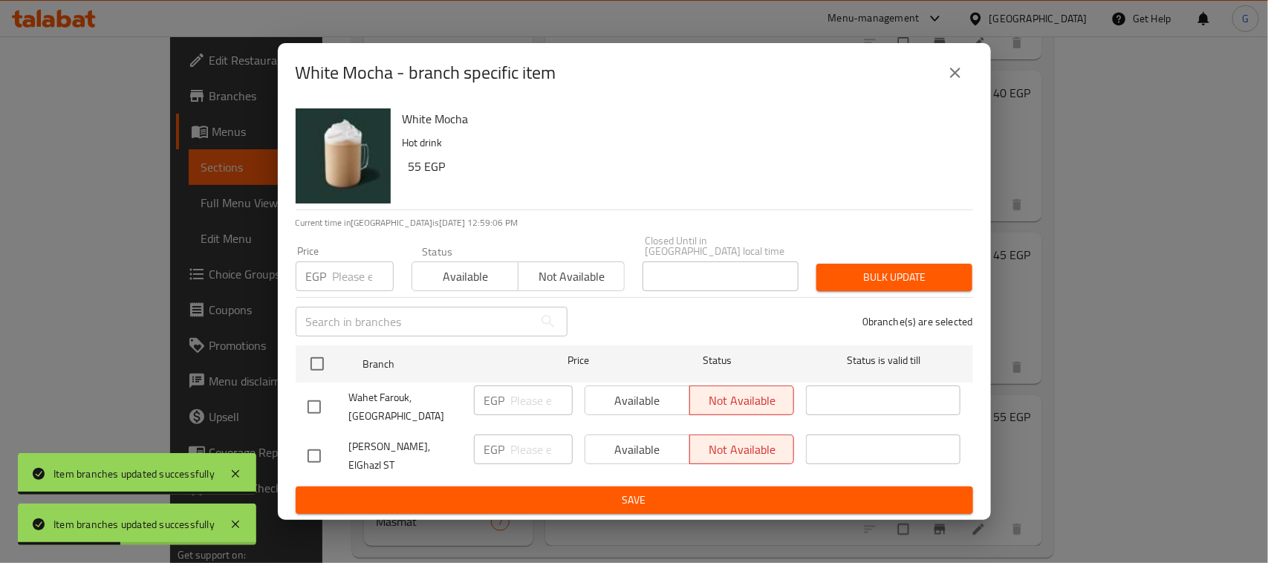
click at [309, 452] on input "checkbox" at bounding box center [314, 456] width 31 height 31
checkbox input "true"
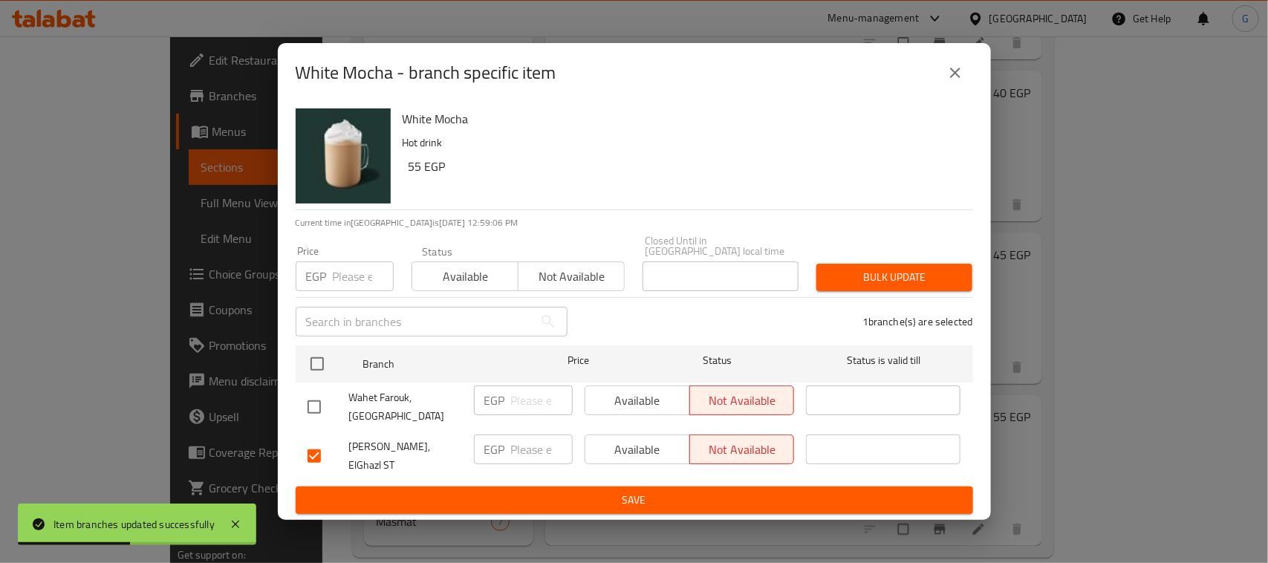
click at [618, 447] on span "Available" at bounding box center [637, 450] width 93 height 22
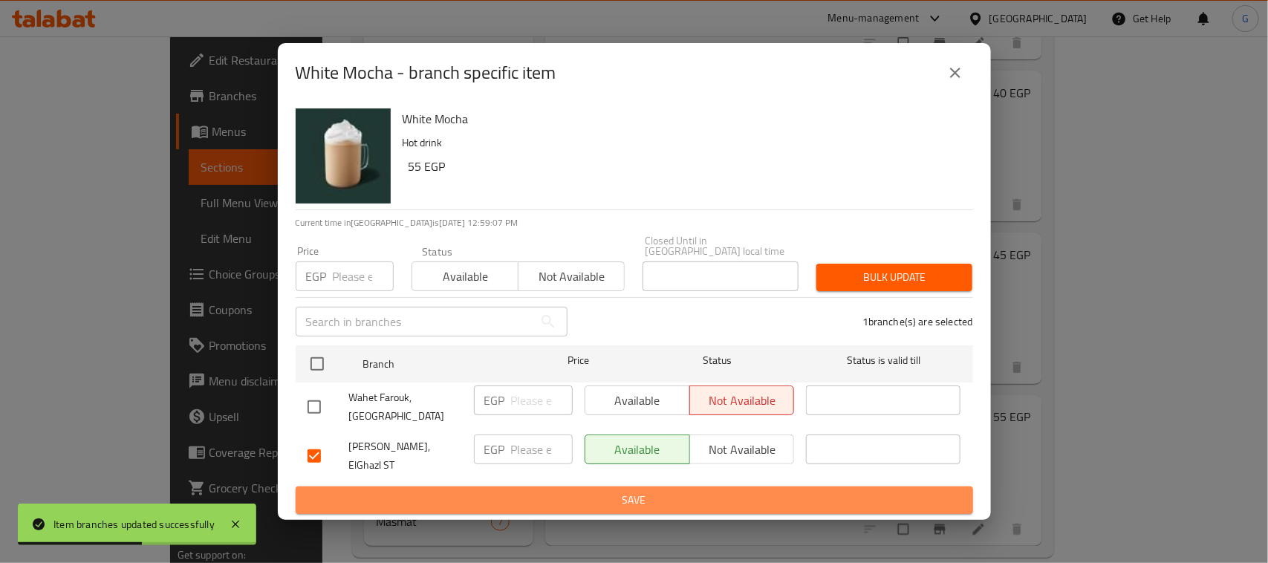
click at [617, 491] on span "Save" at bounding box center [635, 500] width 654 height 19
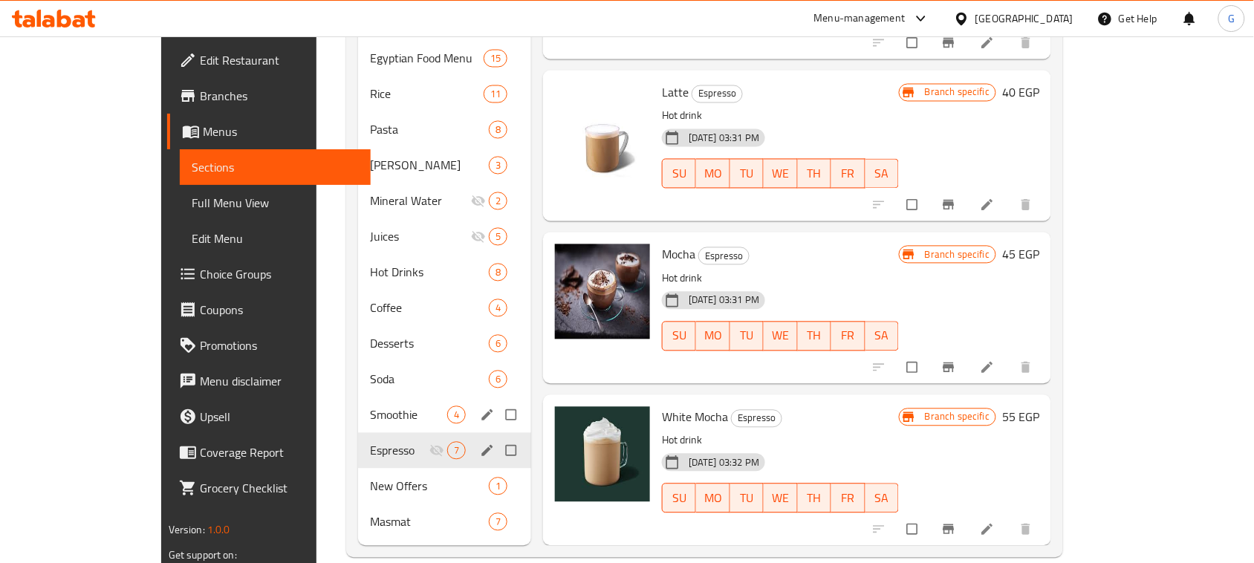
click at [435, 433] on div "Espresso 7" at bounding box center [444, 451] width 173 height 36
click at [480, 444] on icon "edit" at bounding box center [487, 451] width 15 height 15
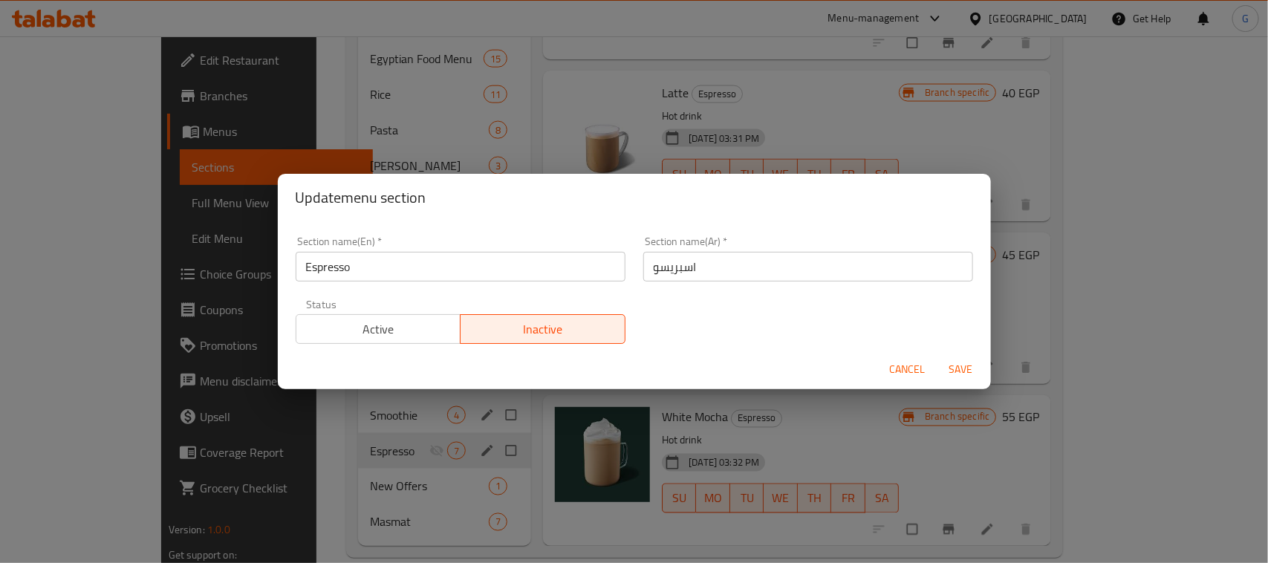
click at [381, 335] on span "Active" at bounding box center [378, 330] width 153 height 22
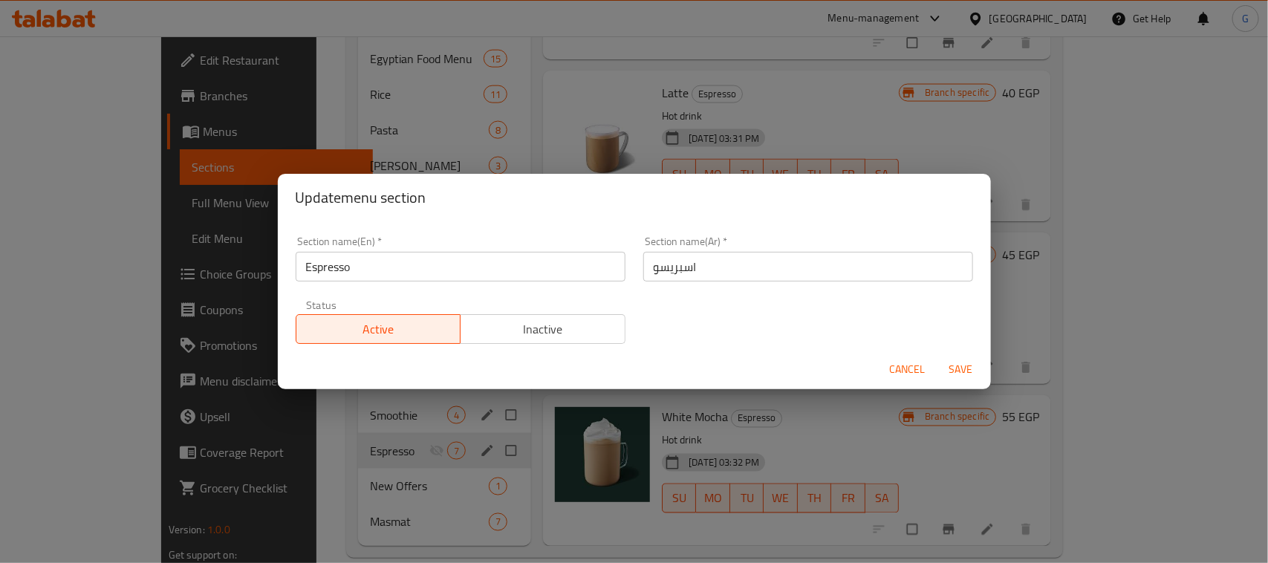
click at [963, 363] on span "Save" at bounding box center [962, 369] width 36 height 19
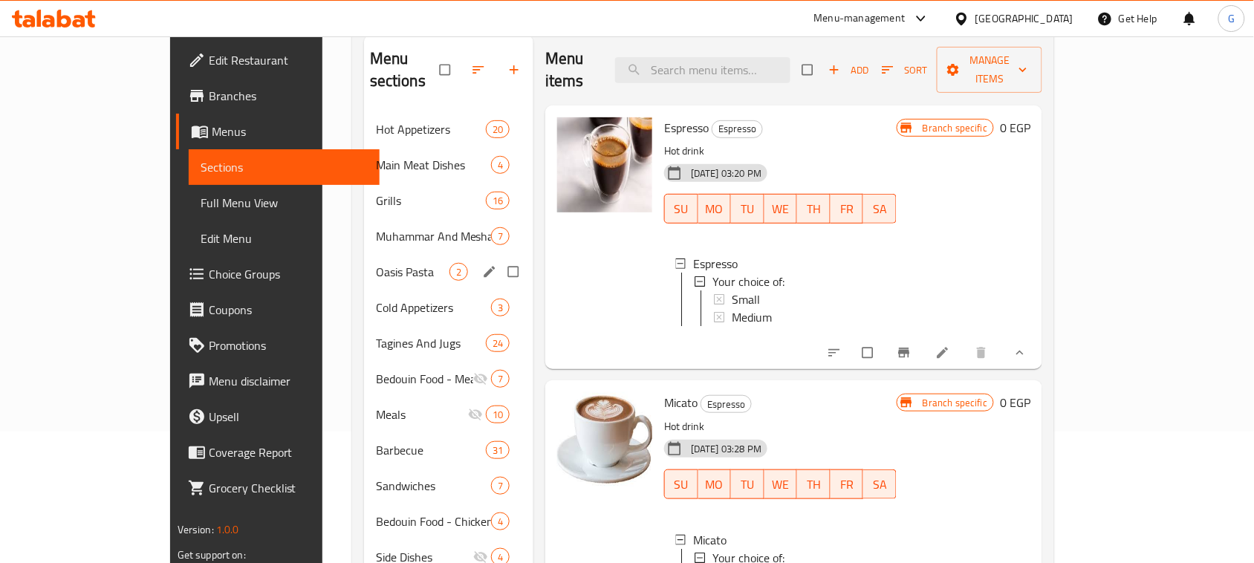
scroll to position [0, 0]
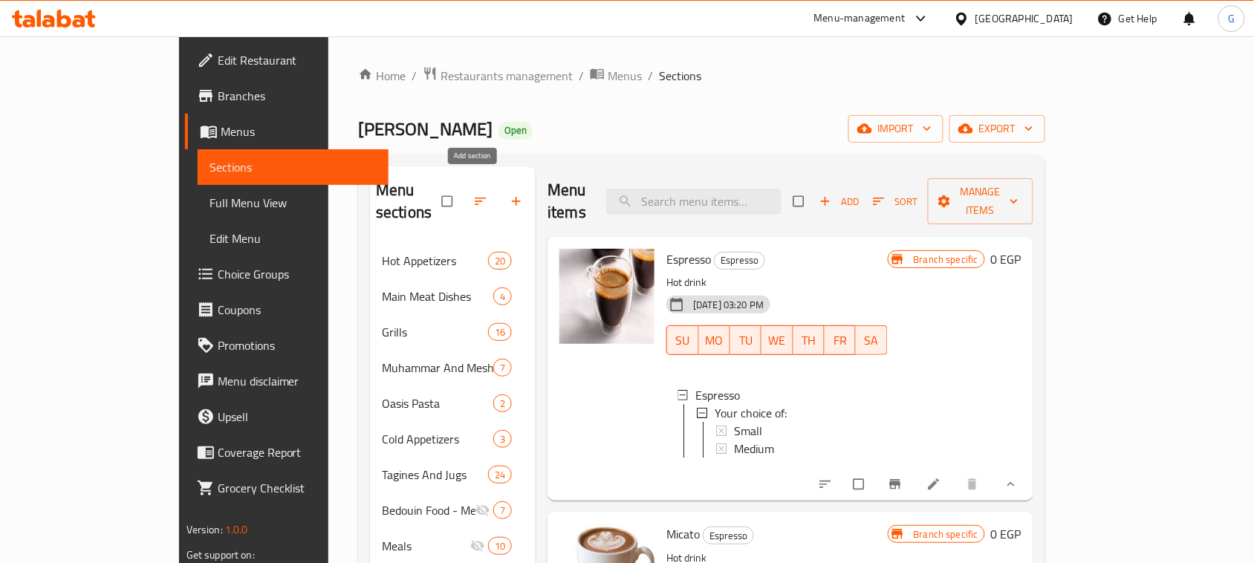
click at [509, 194] on icon "button" at bounding box center [516, 201] width 15 height 15
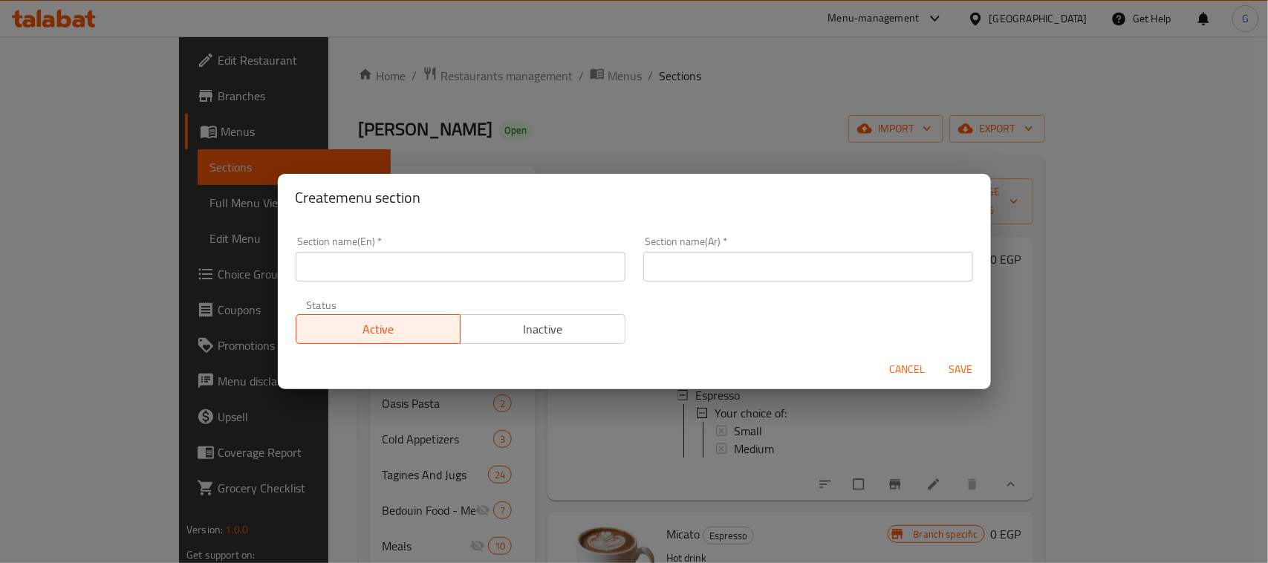
click at [568, 269] on input "text" at bounding box center [461, 267] width 330 height 30
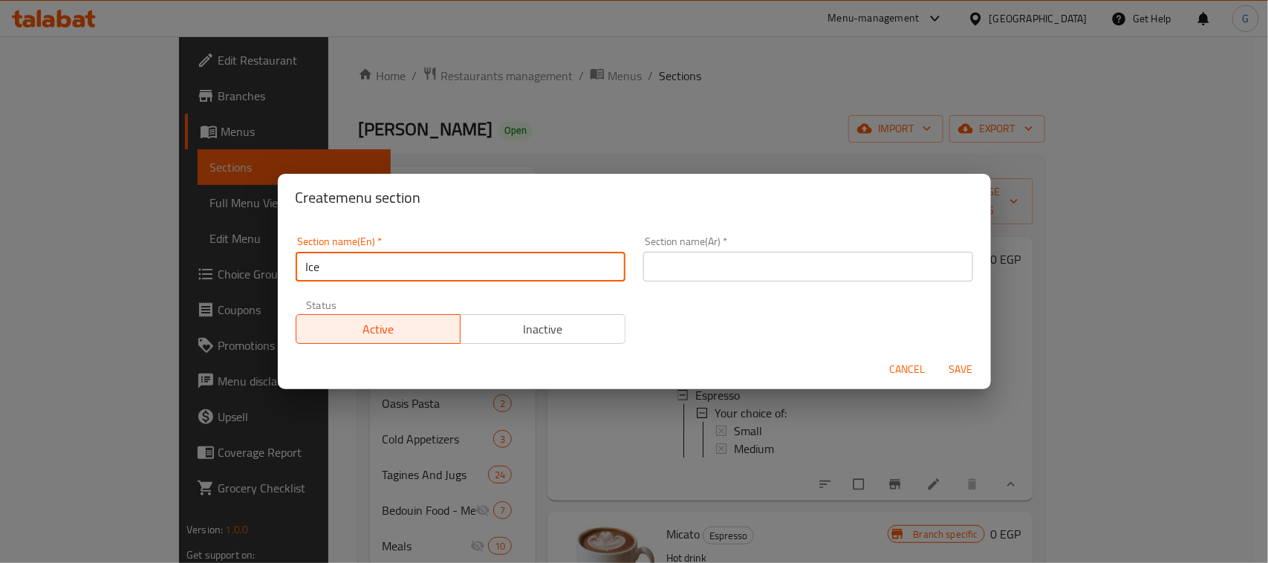
type input "Ice Cream"
click at [388, 269] on input "Ice Cream" at bounding box center [461, 267] width 330 height 30
click at [703, 271] on input "text" at bounding box center [809, 267] width 330 height 30
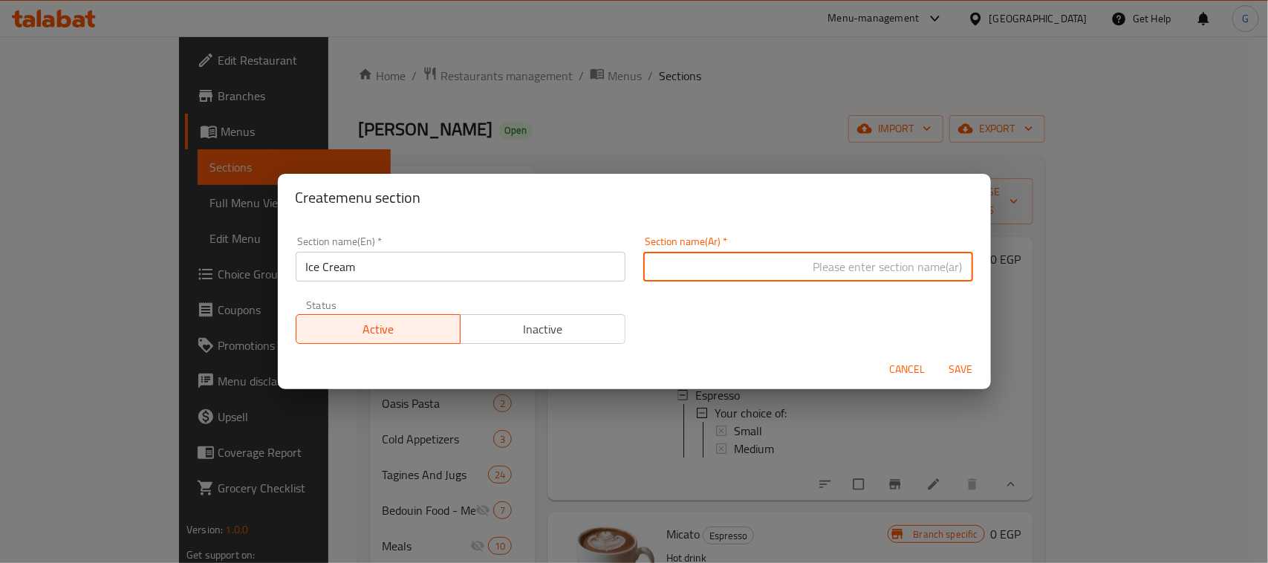
type input "h"
paste input "[PERSON_NAME]"
type input "الآيس كريم"
click at [961, 369] on span "Save" at bounding box center [962, 369] width 36 height 19
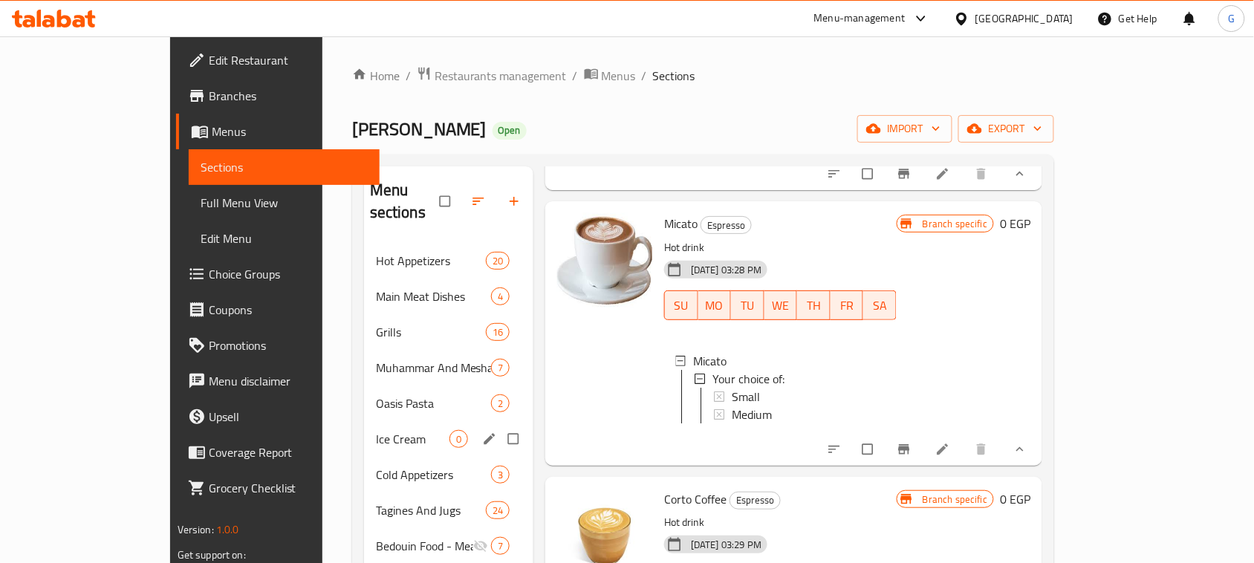
click at [376, 430] on span "Ice Cream" at bounding box center [413, 439] width 74 height 18
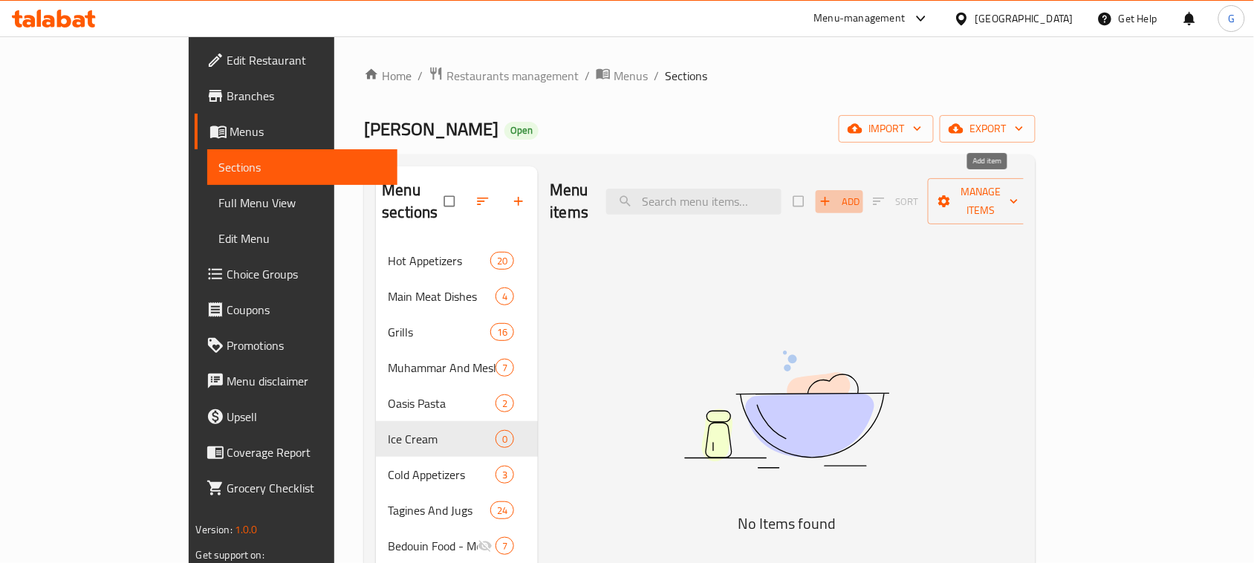
click at [860, 198] on span "Add" at bounding box center [840, 201] width 40 height 17
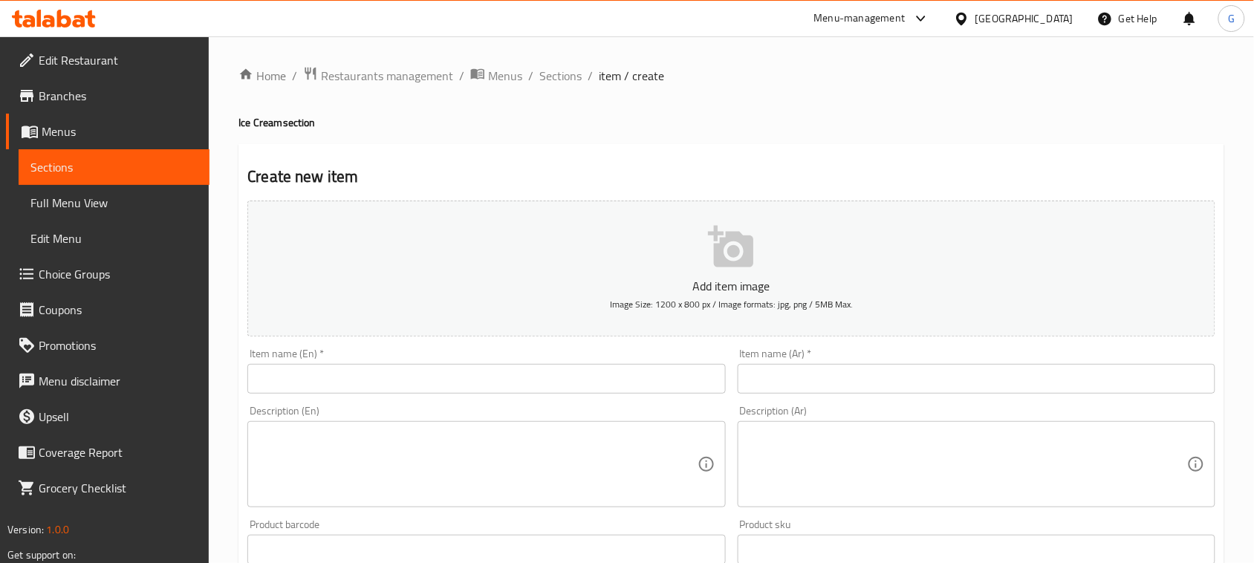
click at [844, 376] on input "text" at bounding box center [977, 379] width 478 height 30
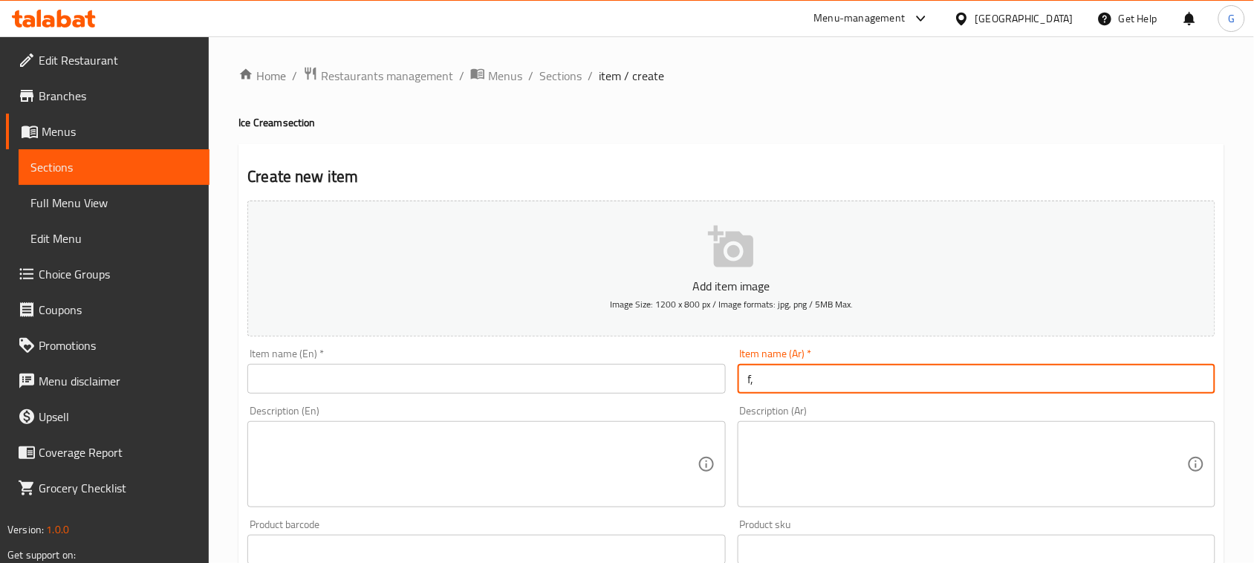
type input "f"
click at [822, 387] on input "بواة ايس [PERSON_NAME]" at bounding box center [977, 379] width 478 height 30
click at [843, 383] on input "بواة ايس [PERSON_NAME]" at bounding box center [977, 379] width 478 height 30
type input "بولة [PERSON_NAME]"
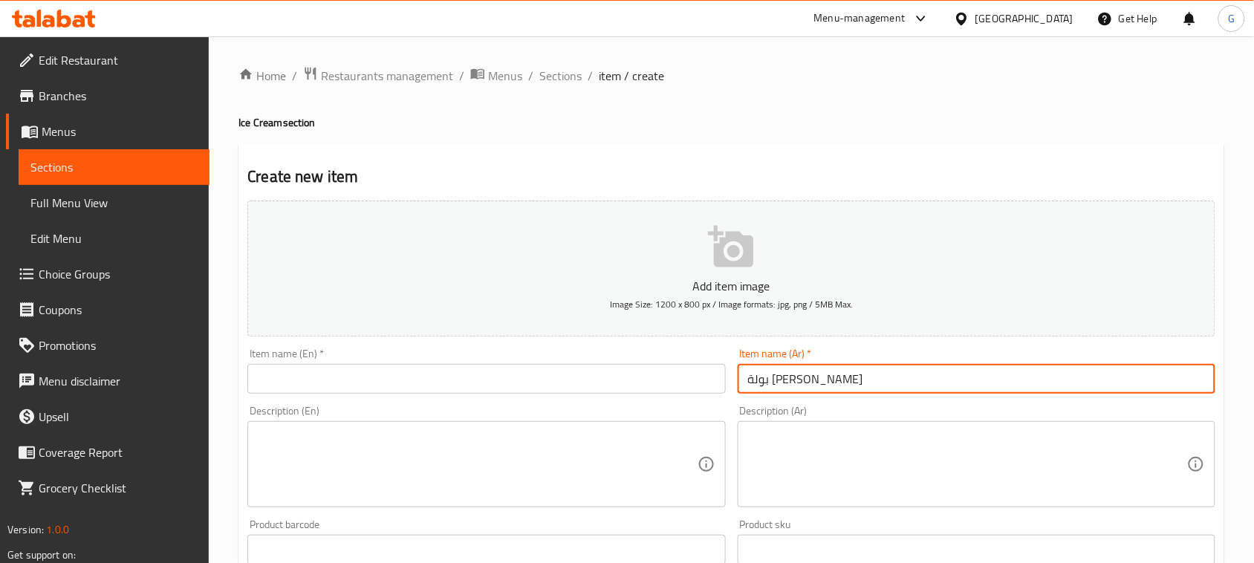
click at [834, 400] on div "Description (Ar) Description (Ar)" at bounding box center [977, 457] width 490 height 114
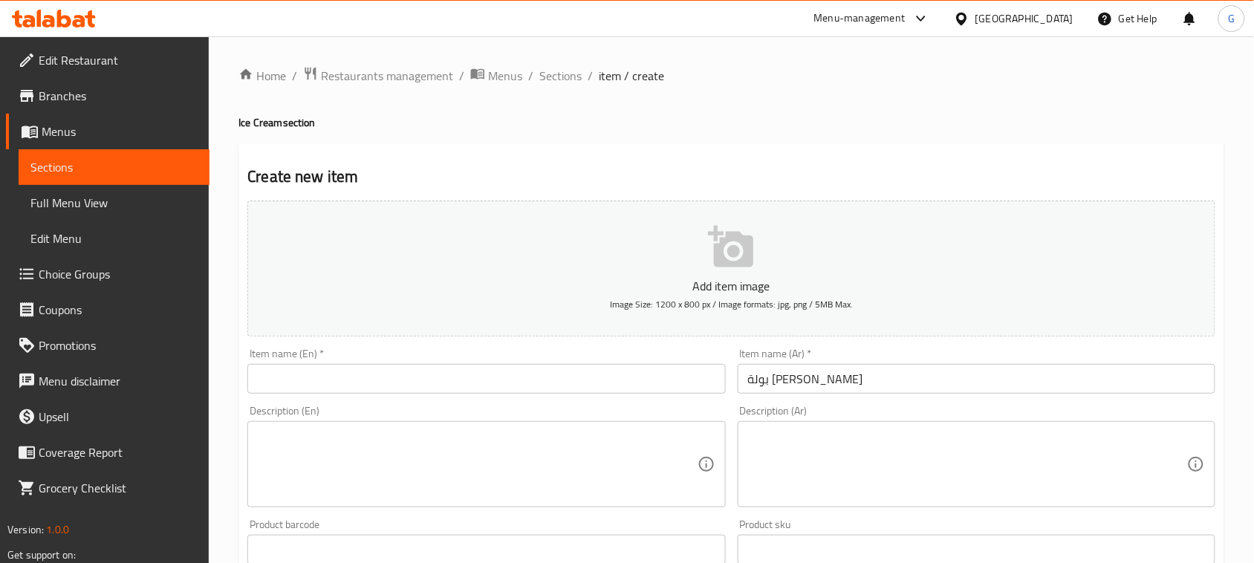
click at [834, 400] on div "Description (Ar) Description (Ar)" at bounding box center [977, 457] width 490 height 114
click at [830, 392] on input "بولة [PERSON_NAME]" at bounding box center [977, 379] width 478 height 30
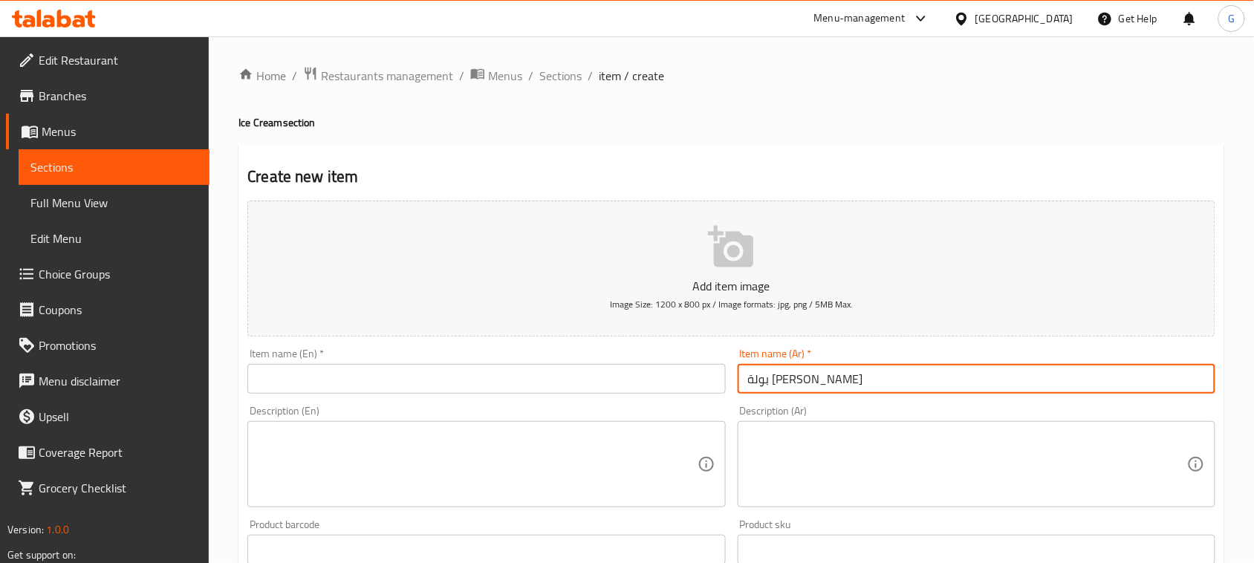
click at [830, 392] on input "بولة [PERSON_NAME]" at bounding box center [977, 379] width 478 height 30
click at [440, 389] on input "text" at bounding box center [486, 379] width 478 height 30
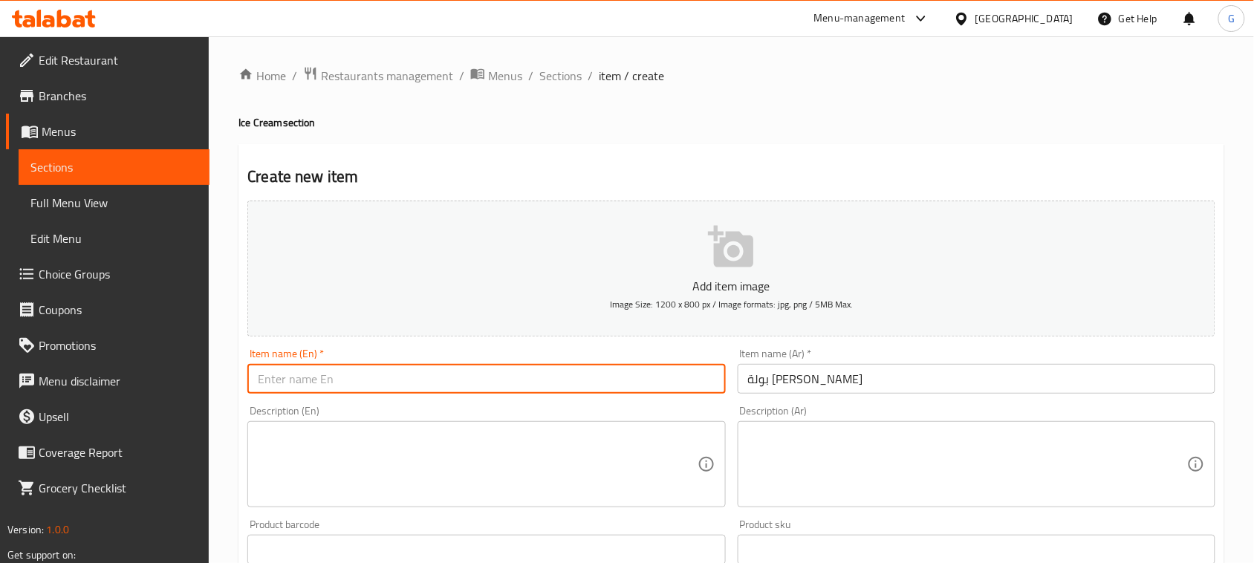
paste input "Mango ice cream scoop"
type input "Mango ice cream scoop"
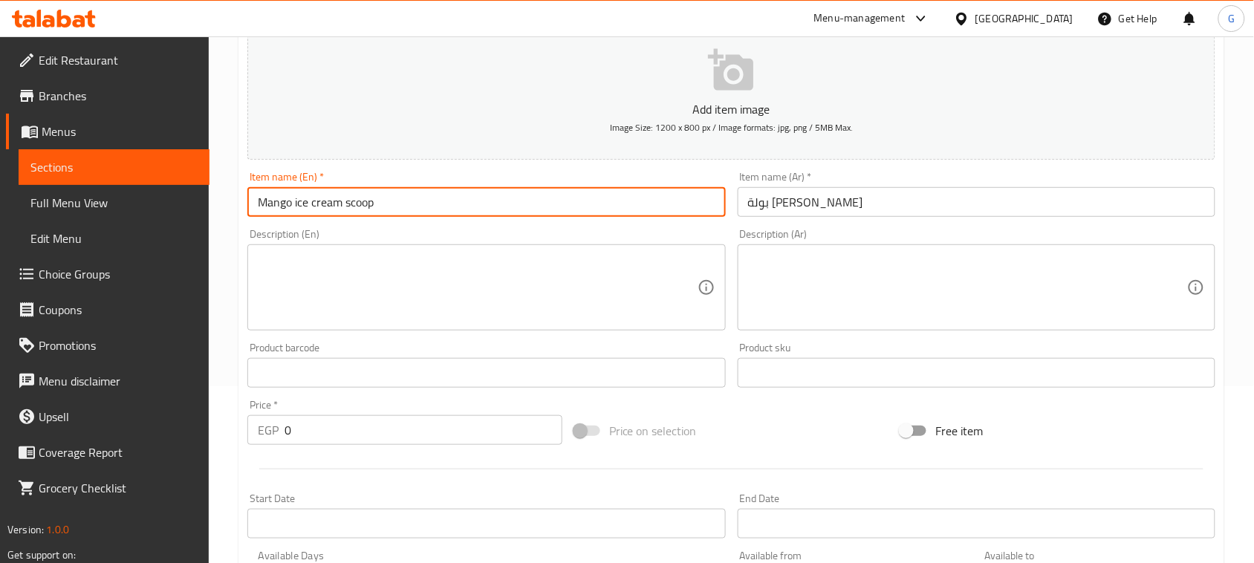
scroll to position [186, 0]
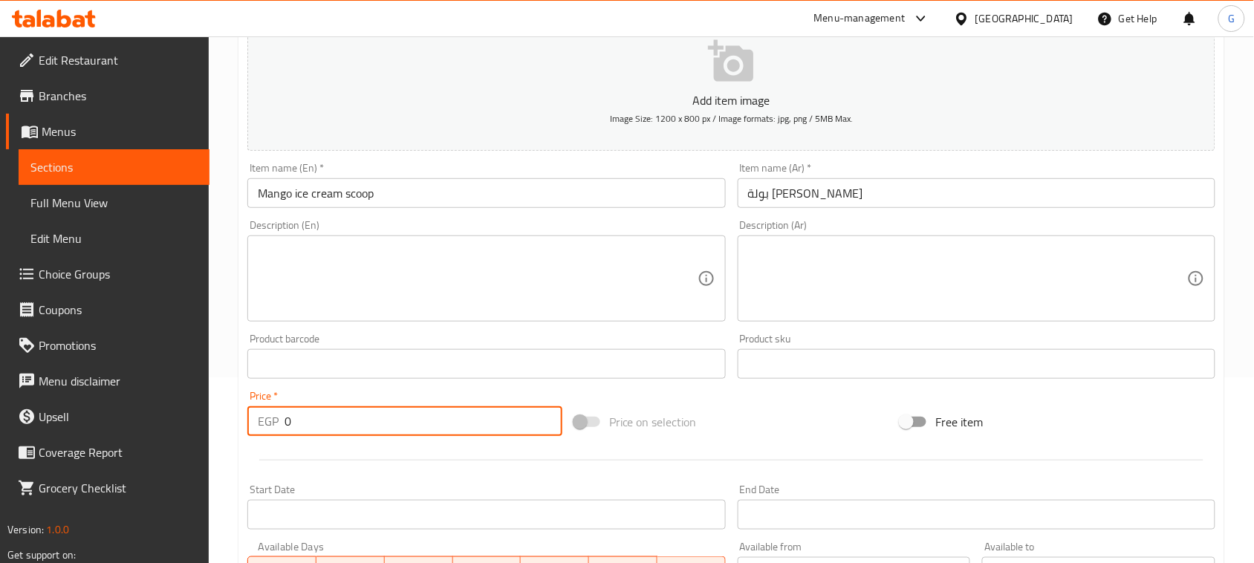
drag, startPoint x: 299, startPoint y: 424, endPoint x: 260, endPoint y: 416, distance: 40.1
click at [262, 416] on div "EGP 0 Price *" at bounding box center [404, 421] width 315 height 30
type input "28"
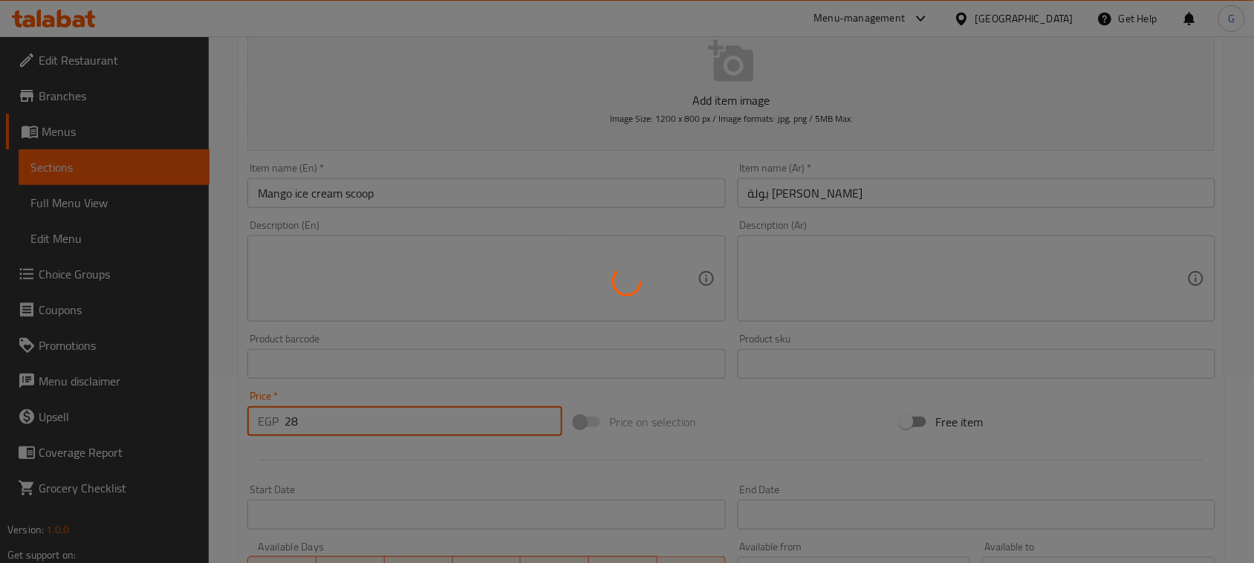
type input "0"
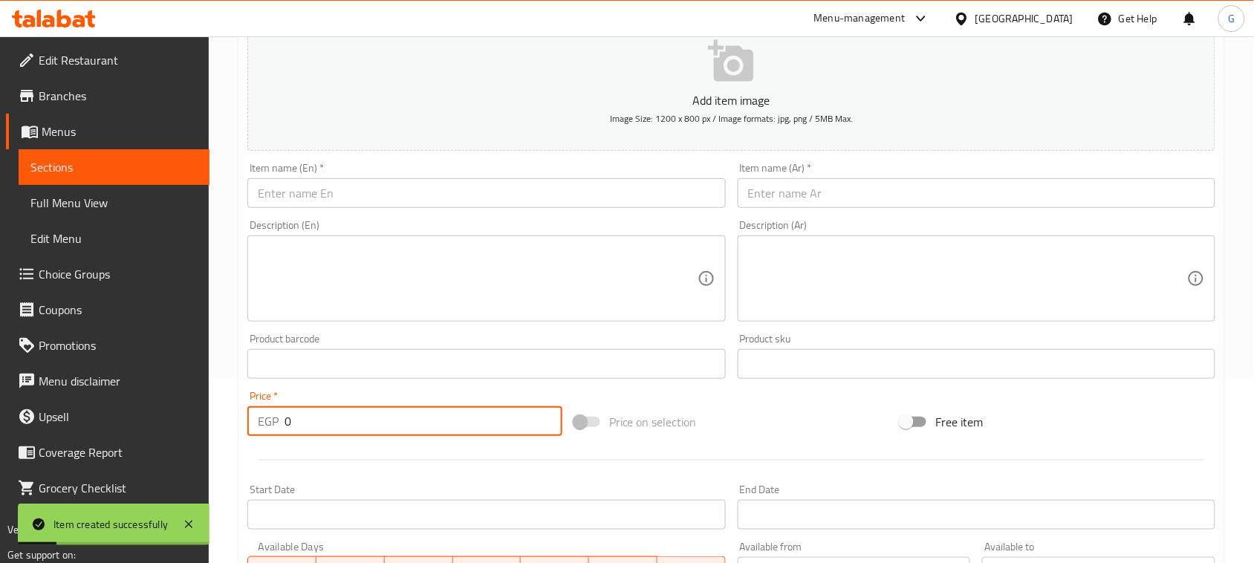
click at [911, 197] on input "text" at bounding box center [977, 193] width 478 height 30
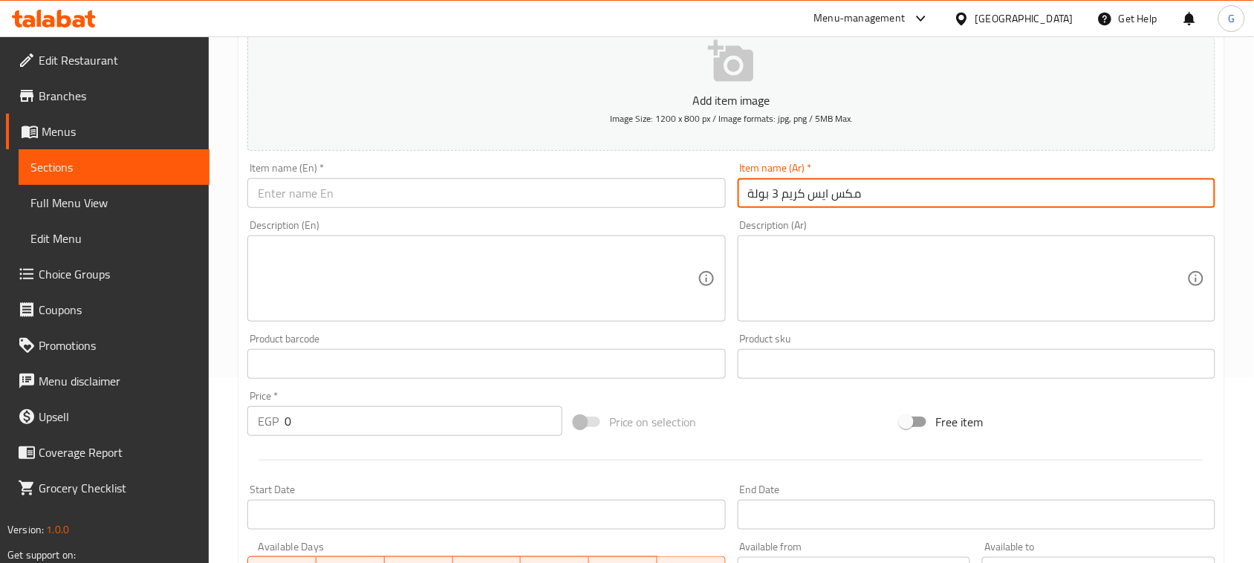
click at [911, 198] on input "مكس ايس كريم 3 بولة" at bounding box center [977, 193] width 478 height 30
type input "مكس ايس كريم 3 بولة"
click at [577, 201] on input "text" at bounding box center [486, 193] width 478 height 30
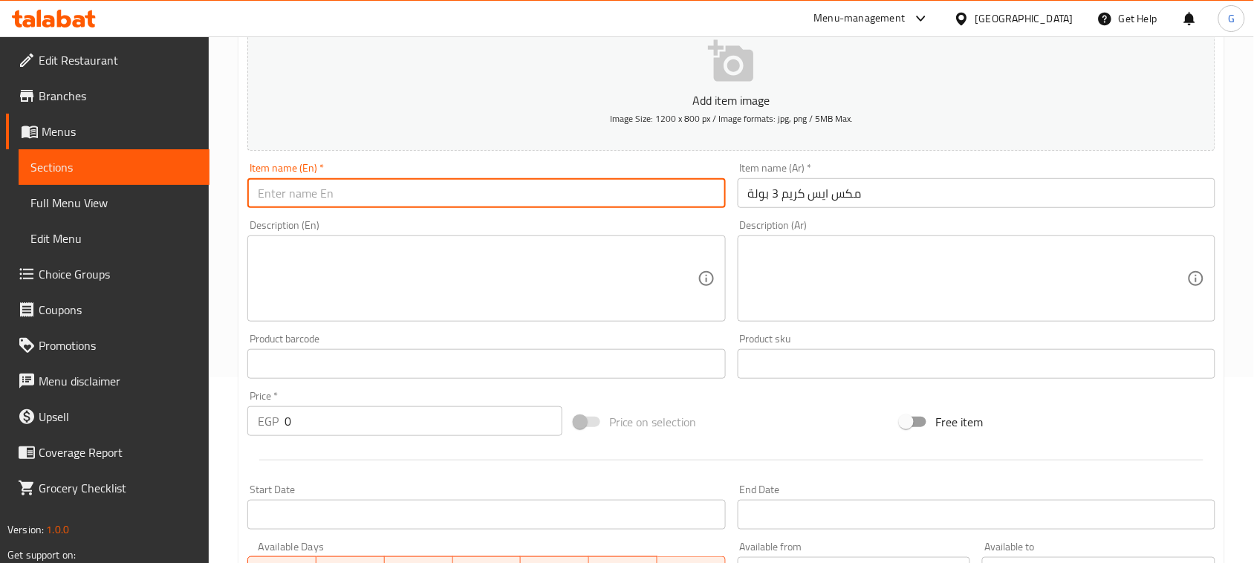
paste input "3 scoops of mixed ice cream"
type input "3 scoops of mixed ice cream"
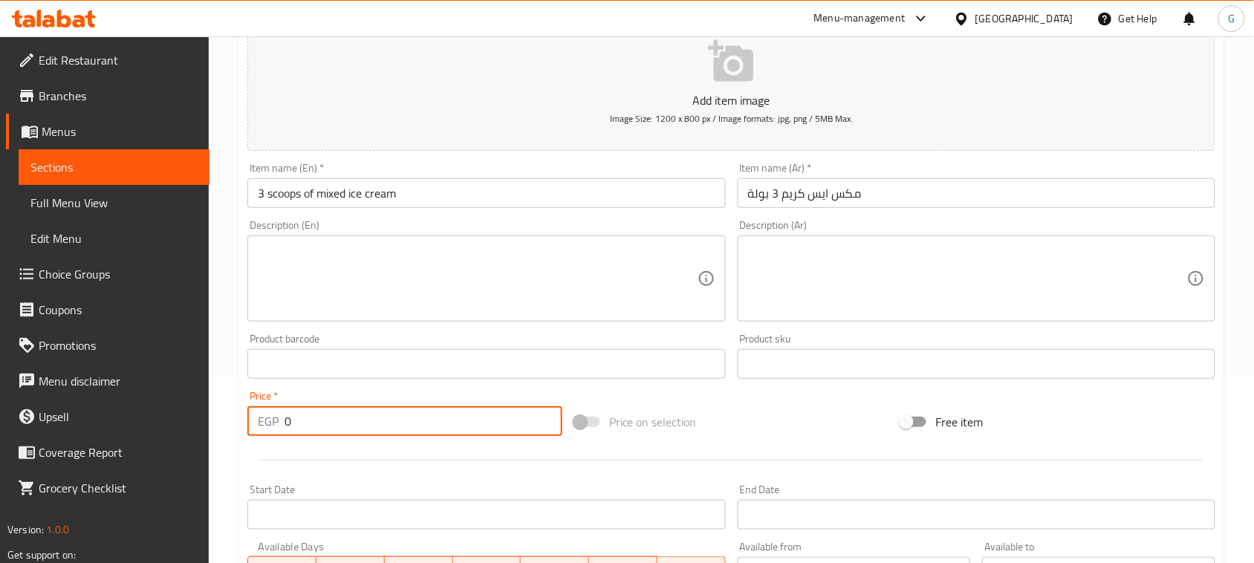
drag, startPoint x: 314, startPoint y: 420, endPoint x: 272, endPoint y: 411, distance: 42.6
click at [272, 411] on div "EGP 0 Price *" at bounding box center [404, 421] width 315 height 30
type input "65"
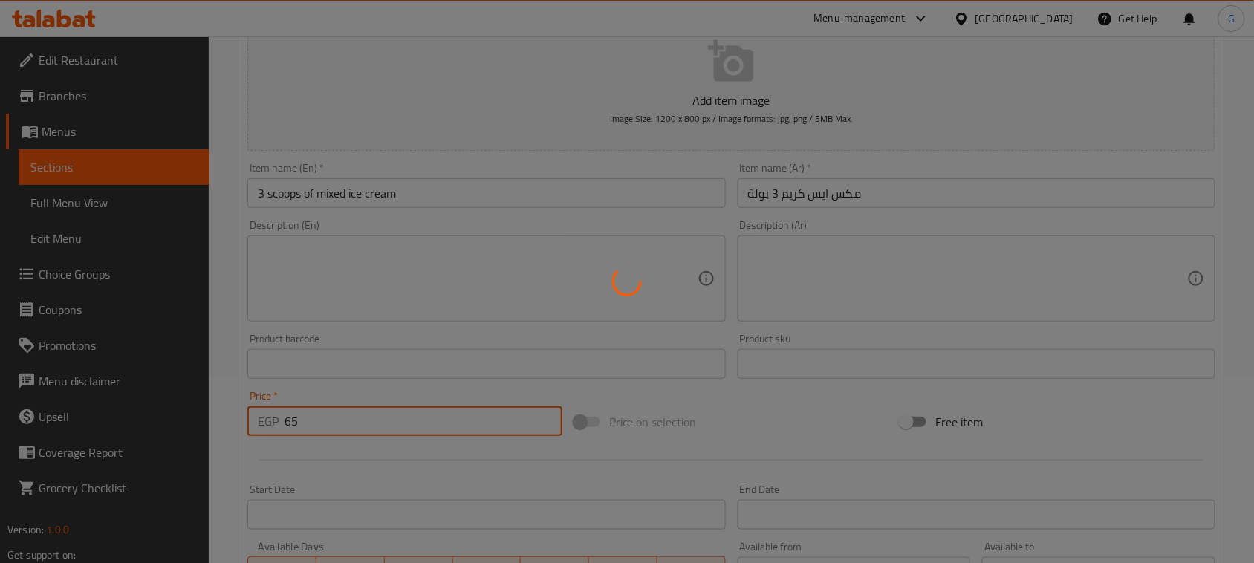
type input "0"
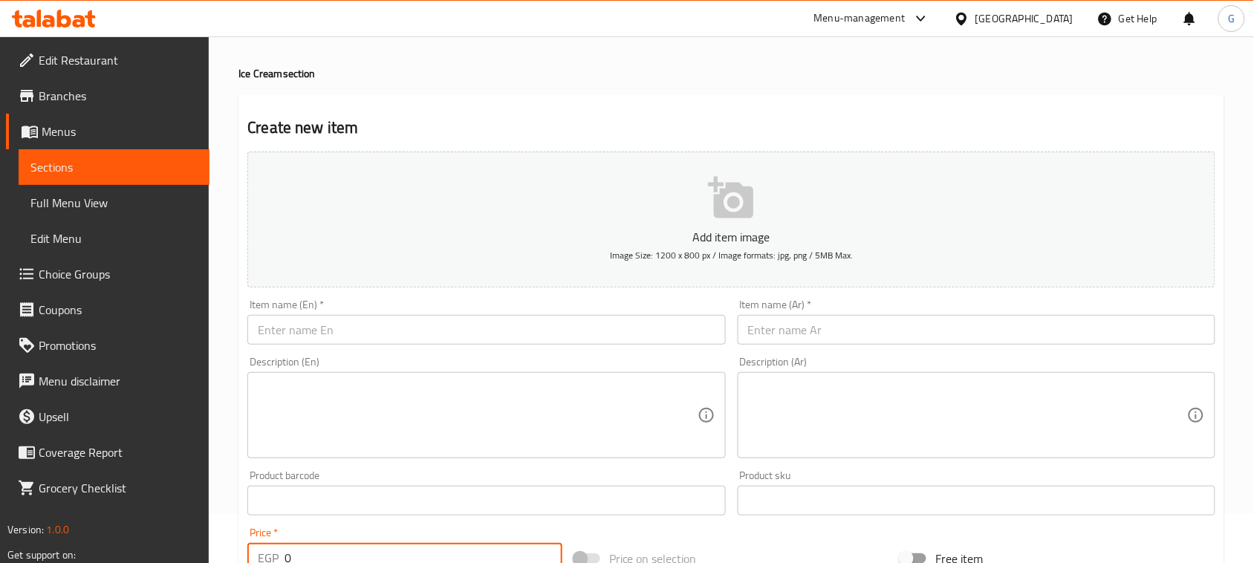
scroll to position [0, 0]
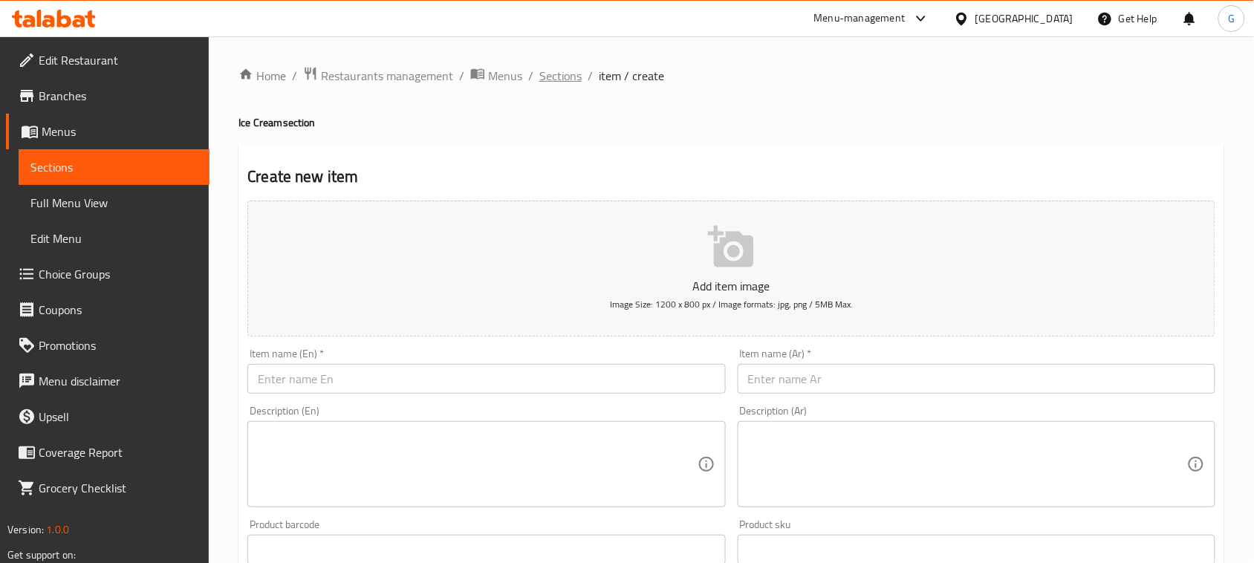
click at [558, 71] on span "Sections" at bounding box center [560, 76] width 42 height 18
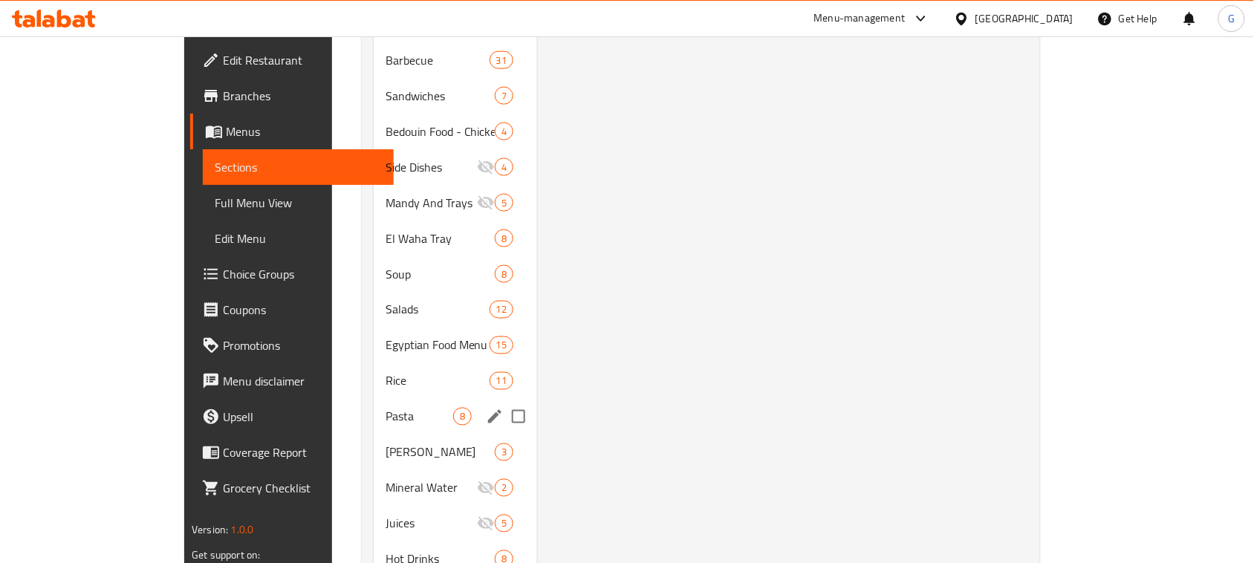
scroll to position [844, 0]
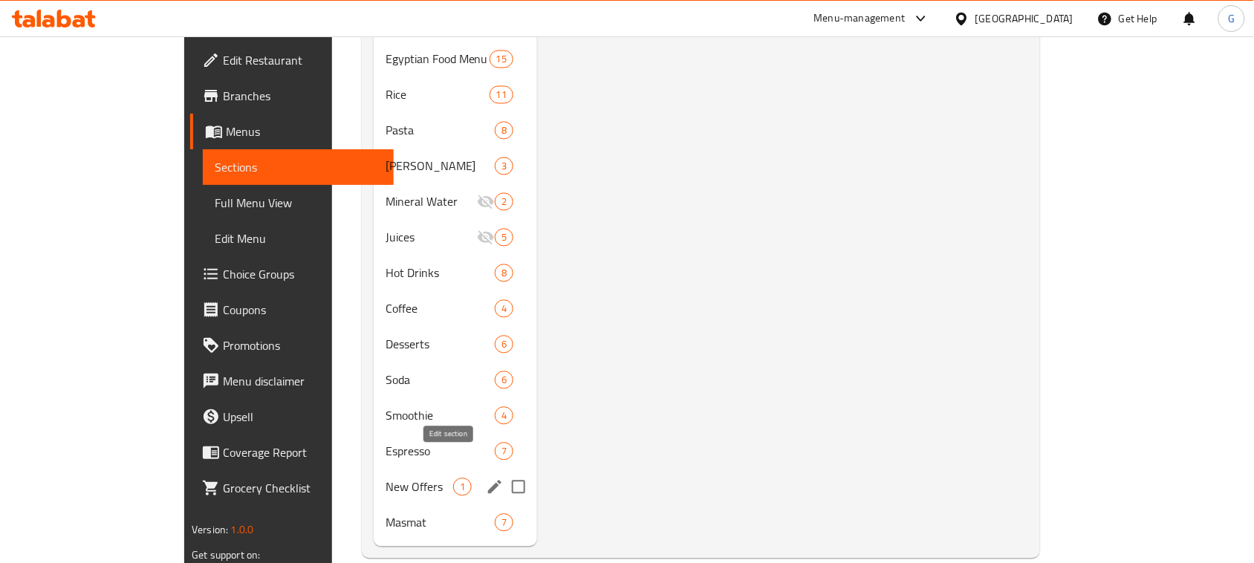
click at [486, 478] on icon "edit" at bounding box center [495, 487] width 18 height 18
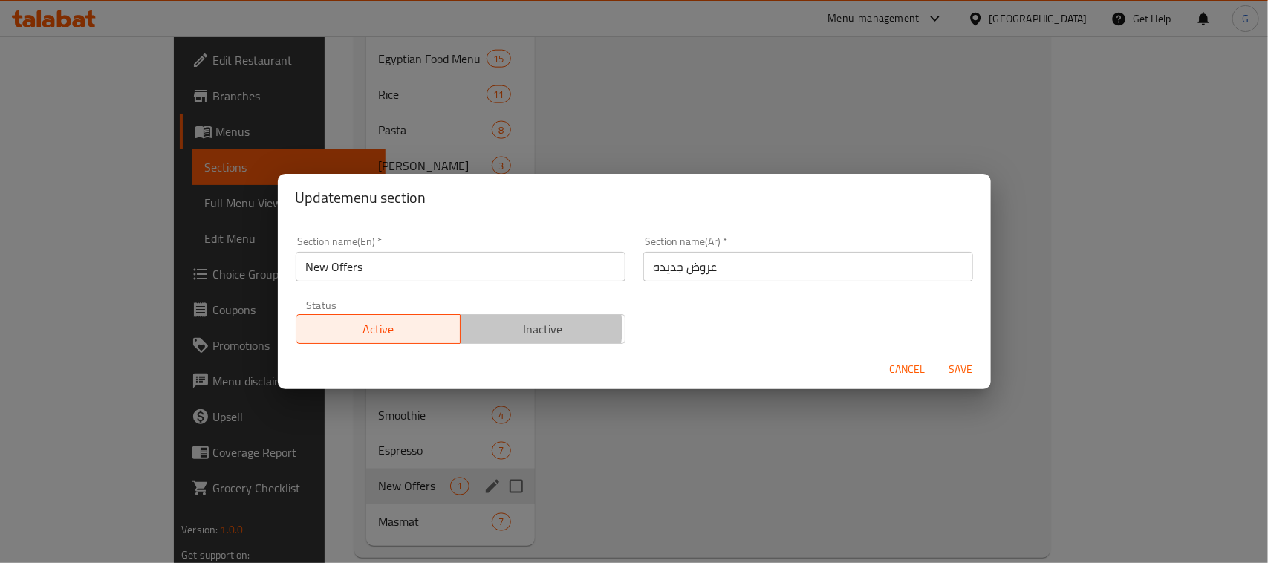
click at [531, 329] on span "Inactive" at bounding box center [543, 330] width 153 height 22
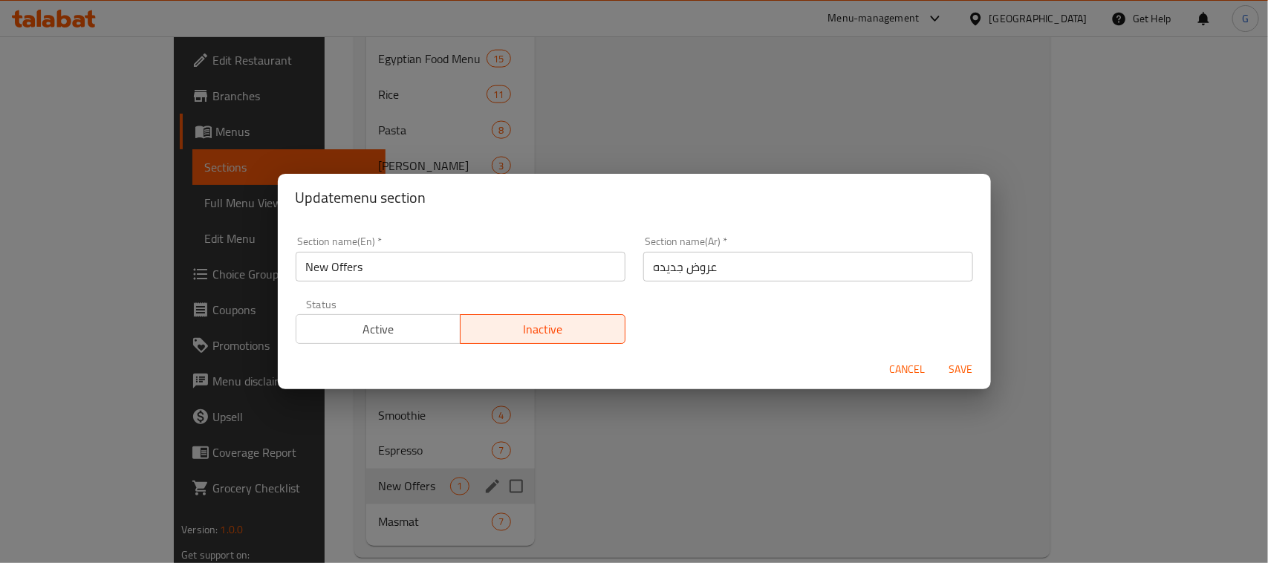
click at [970, 366] on span "Save" at bounding box center [962, 369] width 36 height 19
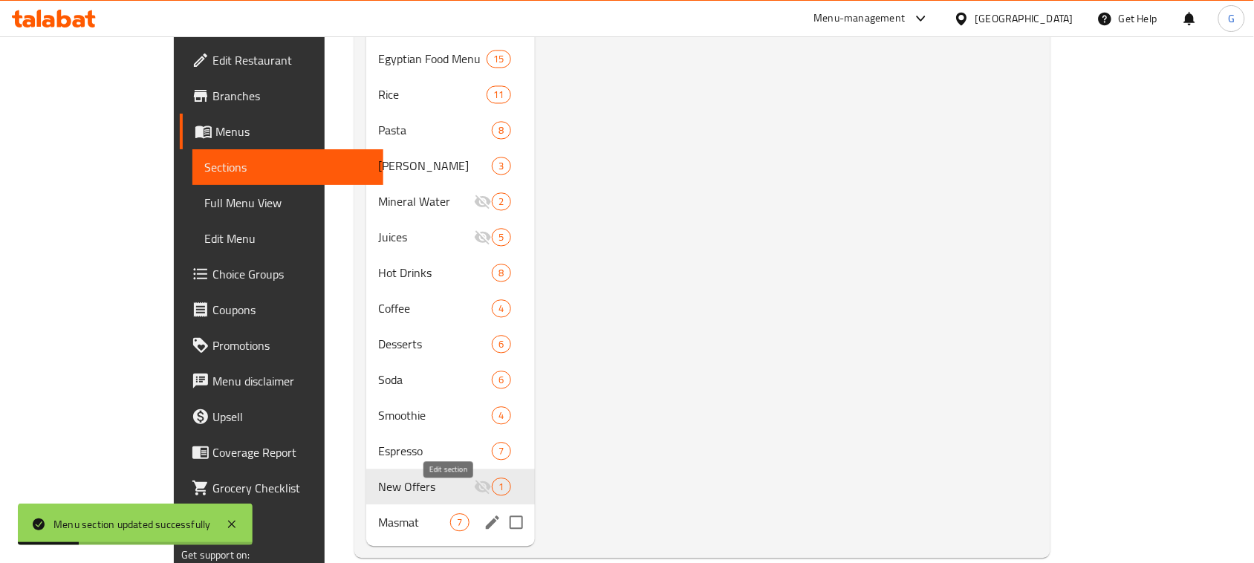
click at [486, 516] on icon "edit" at bounding box center [492, 522] width 13 height 13
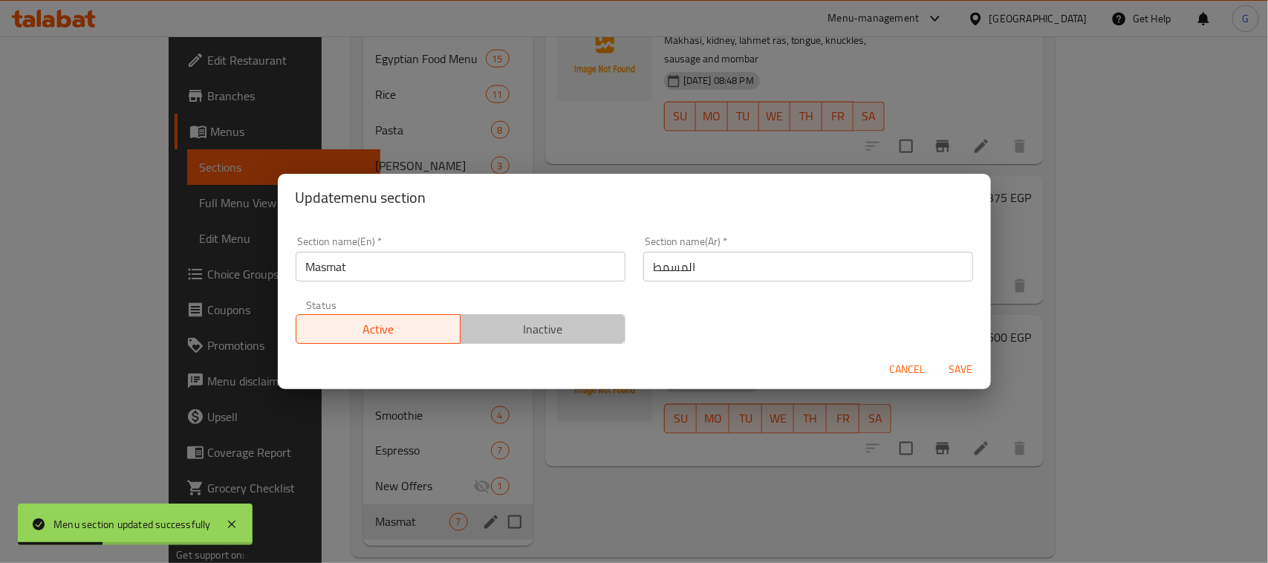
click at [563, 328] on span "Inactive" at bounding box center [543, 330] width 153 height 22
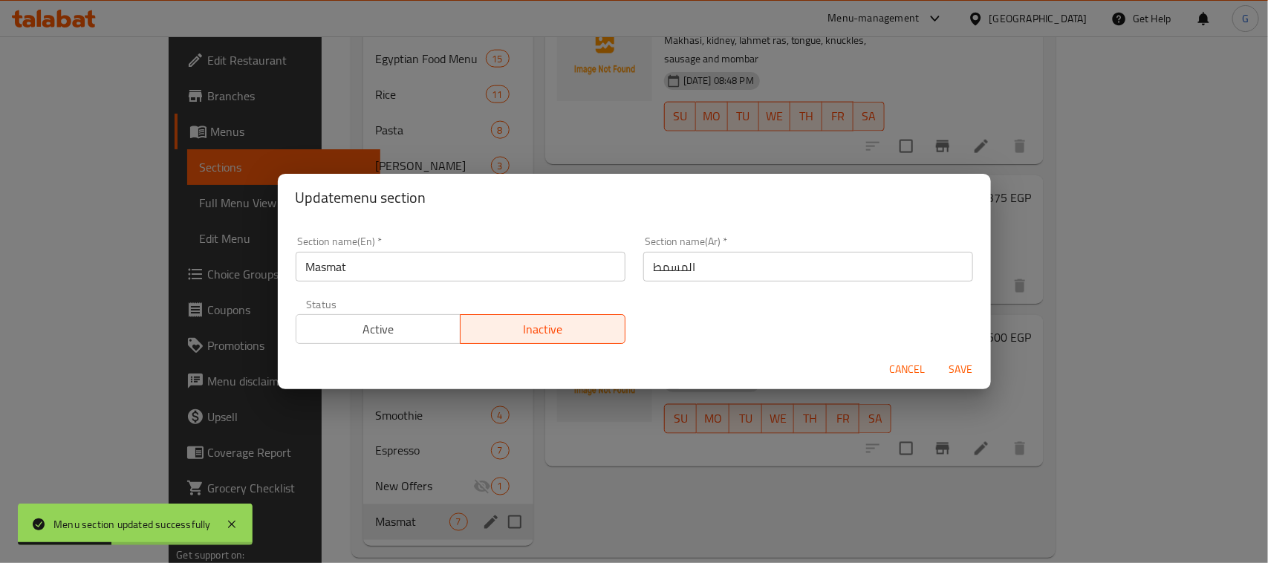
click at [961, 372] on span "Save" at bounding box center [962, 369] width 36 height 19
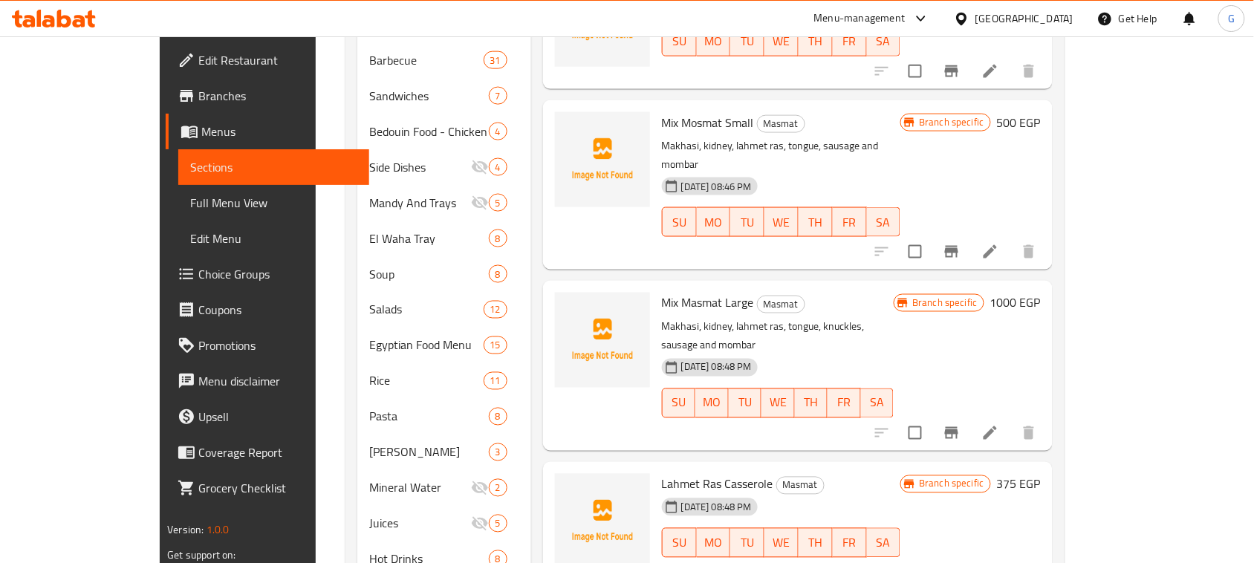
scroll to position [844, 0]
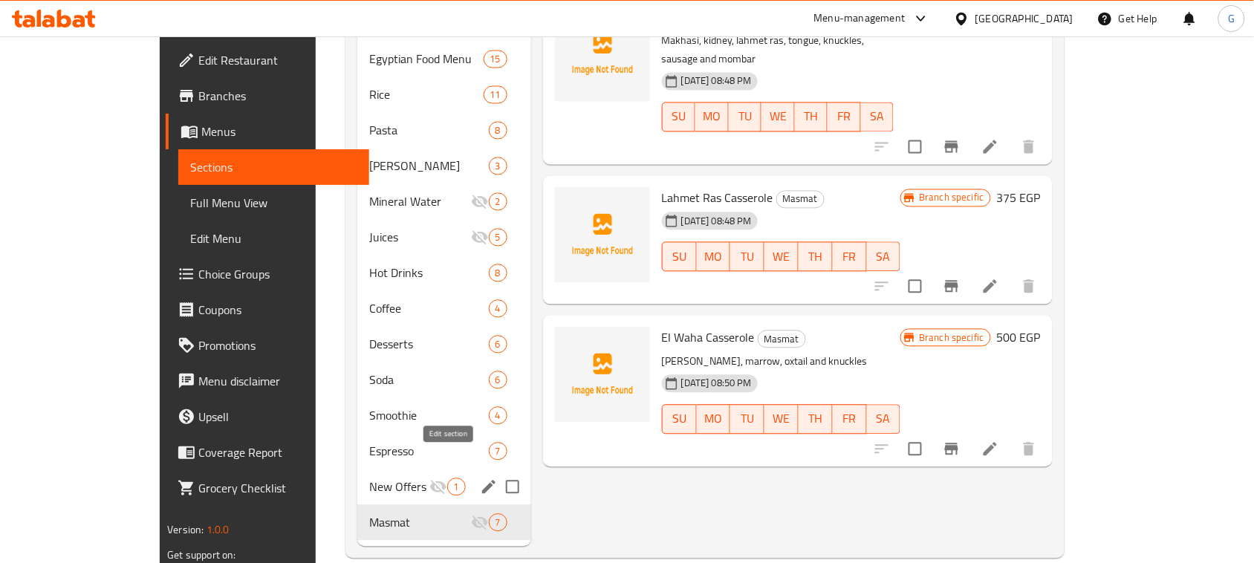
click at [480, 478] on icon "edit" at bounding box center [489, 487] width 18 height 18
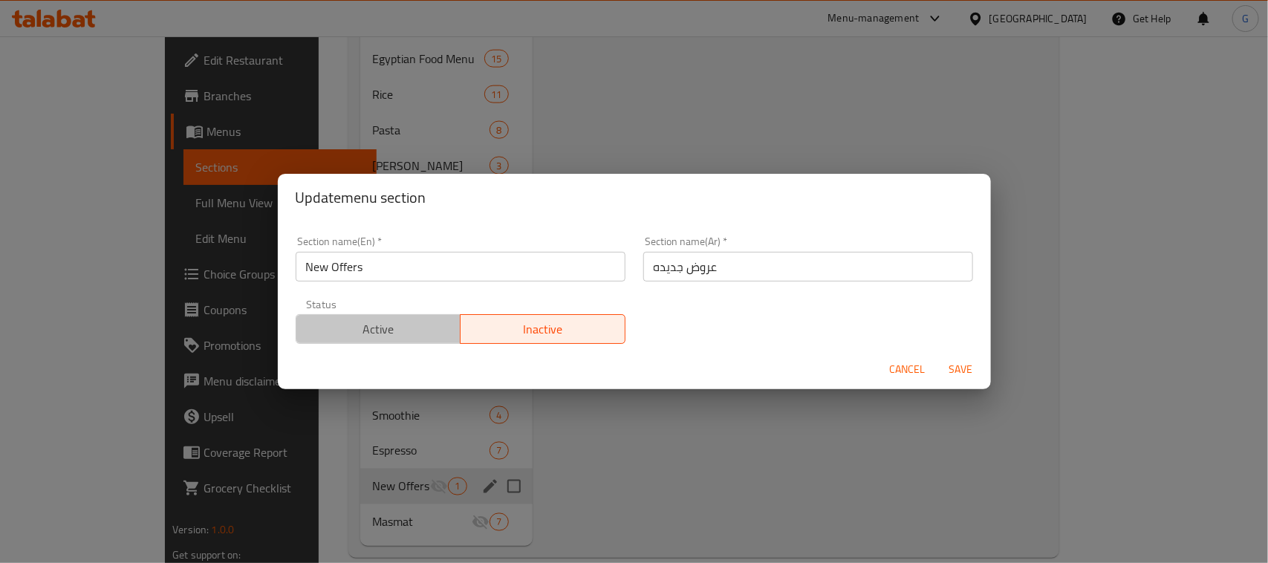
click at [428, 324] on span "Active" at bounding box center [378, 330] width 153 height 22
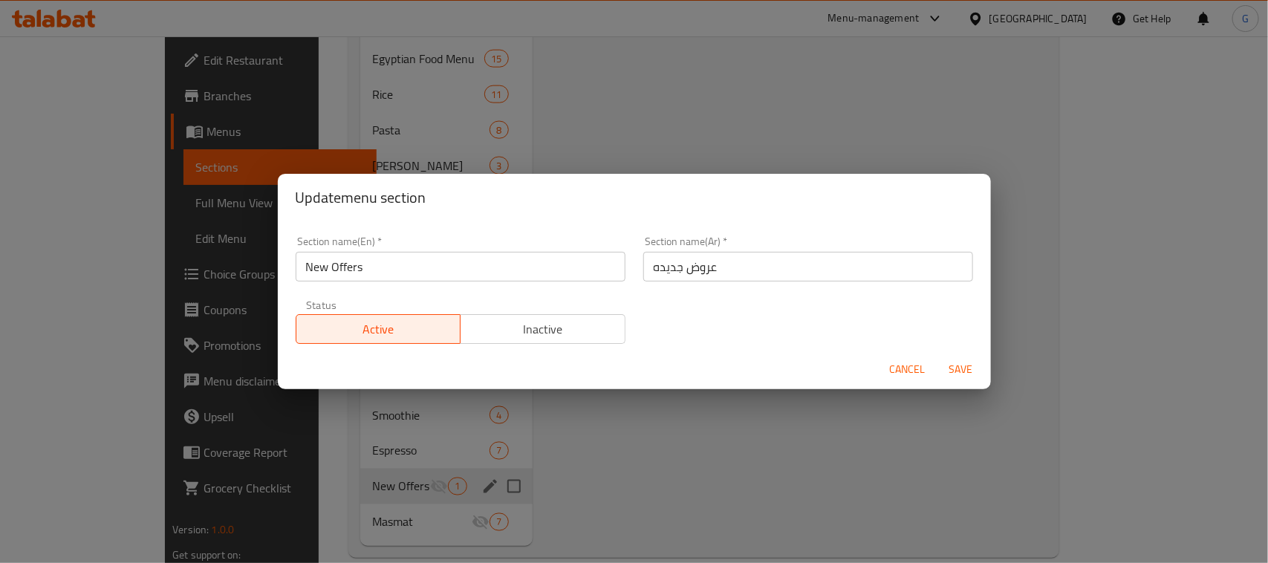
click at [965, 366] on span "Save" at bounding box center [962, 369] width 36 height 19
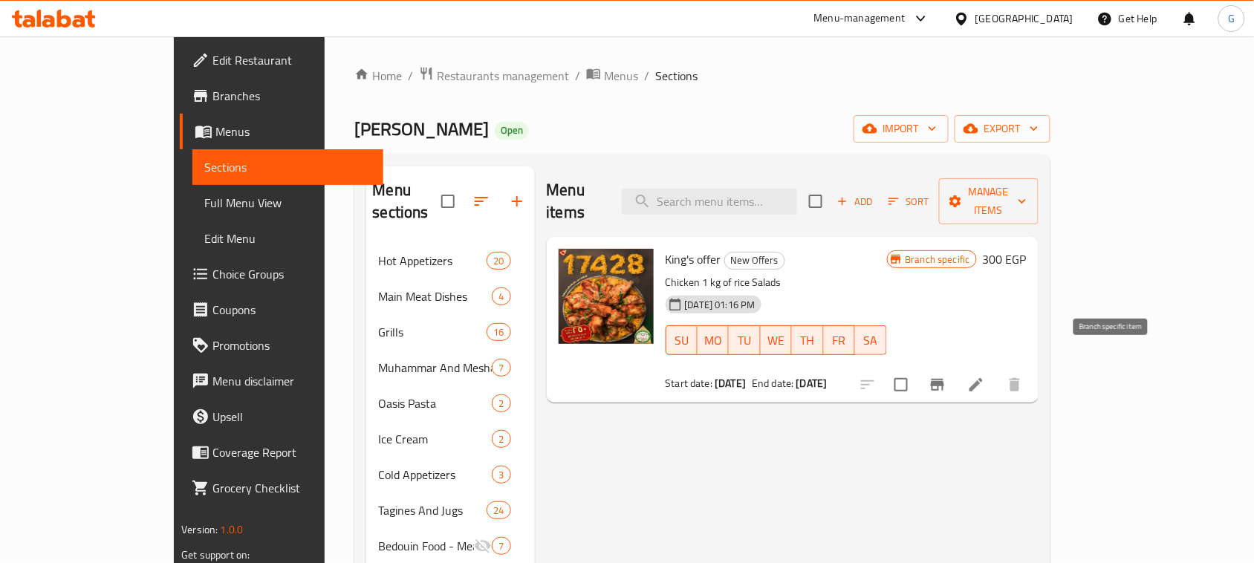
click at [956, 367] on button "Branch-specific-item" at bounding box center [938, 385] width 36 height 36
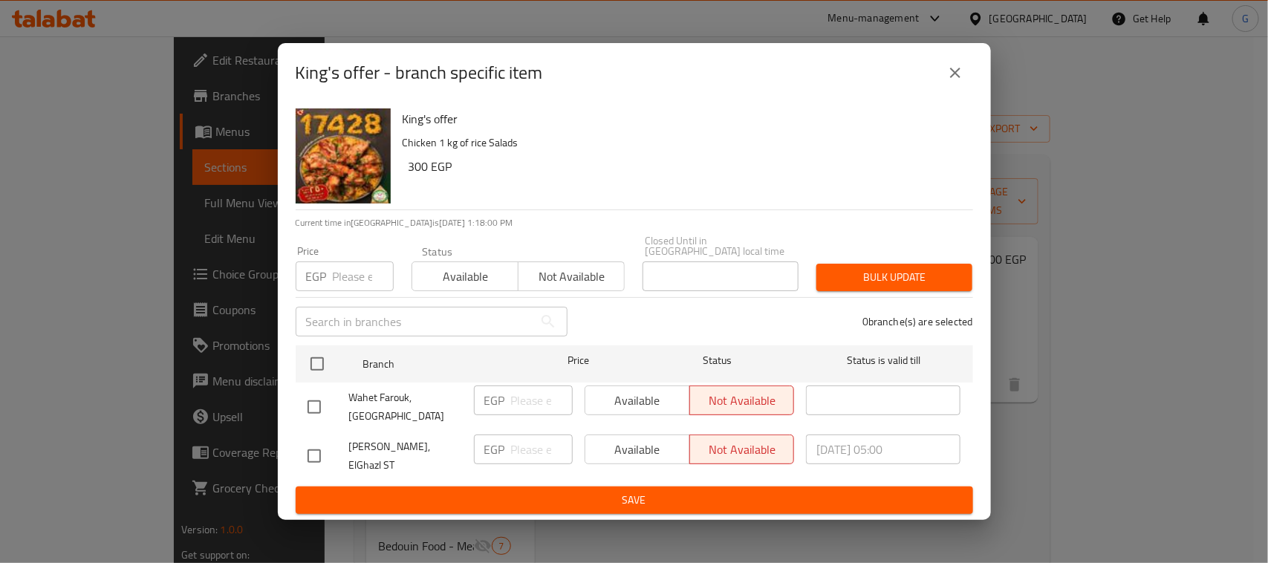
click at [959, 79] on icon "close" at bounding box center [956, 73] width 18 height 18
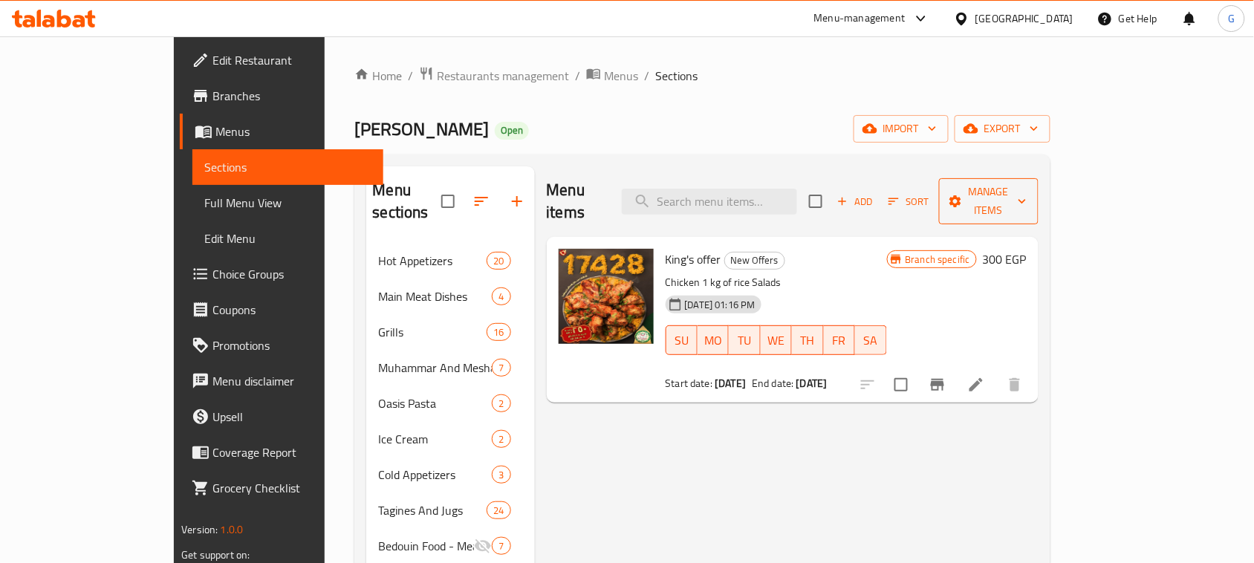
click at [1027, 195] on span "Manage items" at bounding box center [989, 201] width 76 height 37
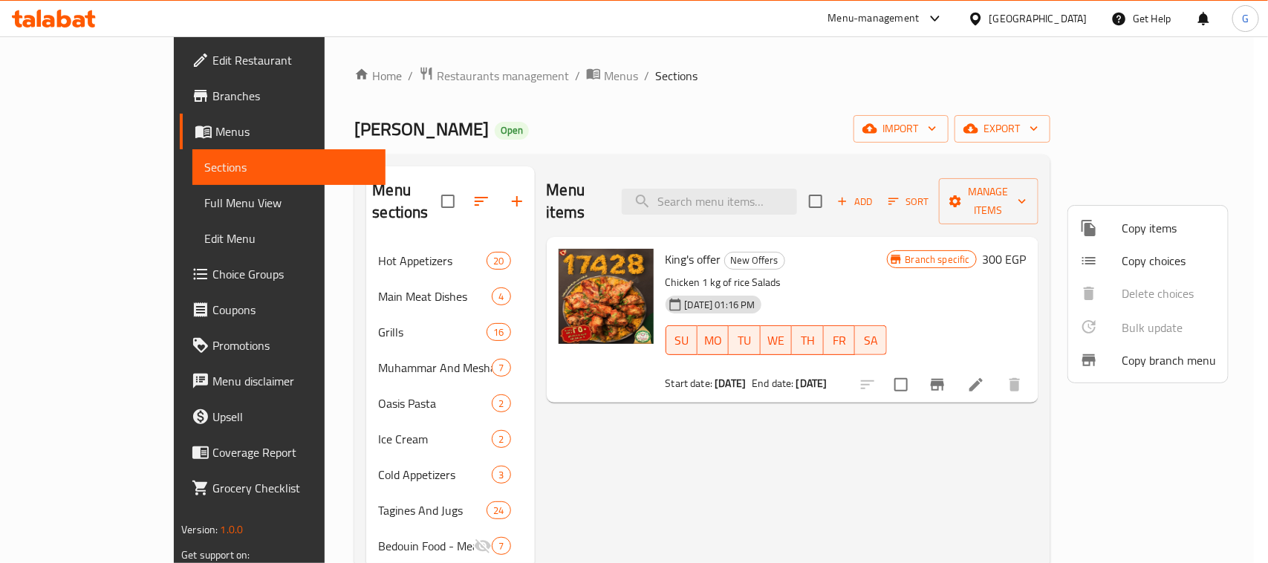
click at [936, 125] on div at bounding box center [634, 281] width 1268 height 563
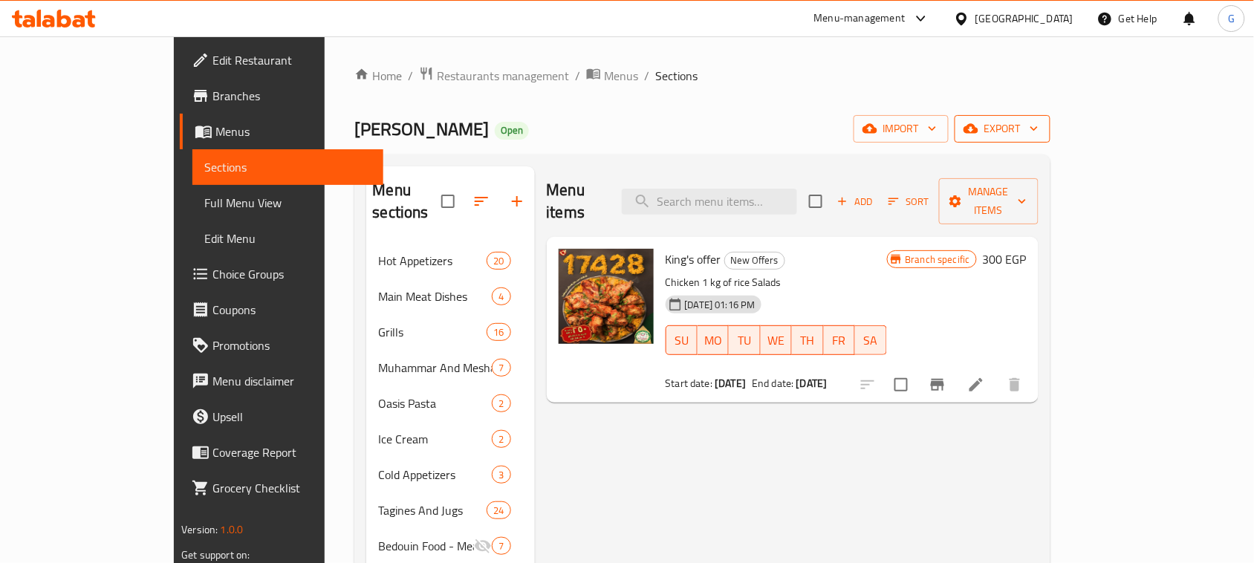
click at [1051, 117] on button "export" at bounding box center [1003, 128] width 96 height 27
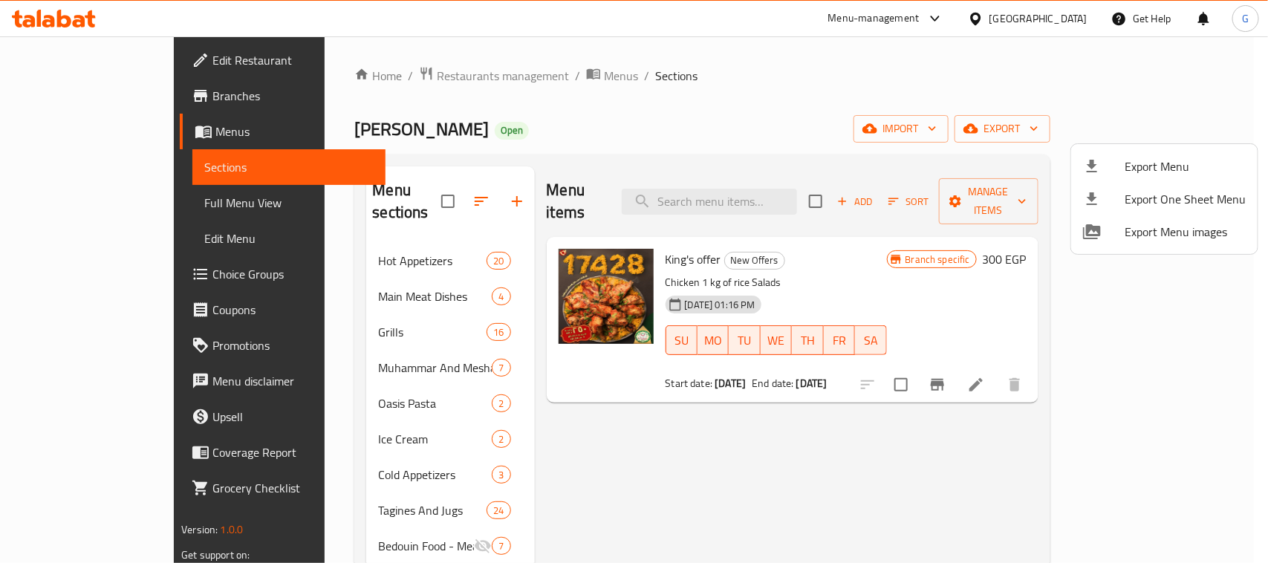
click at [1150, 175] on span "Export Menu" at bounding box center [1185, 167] width 121 height 18
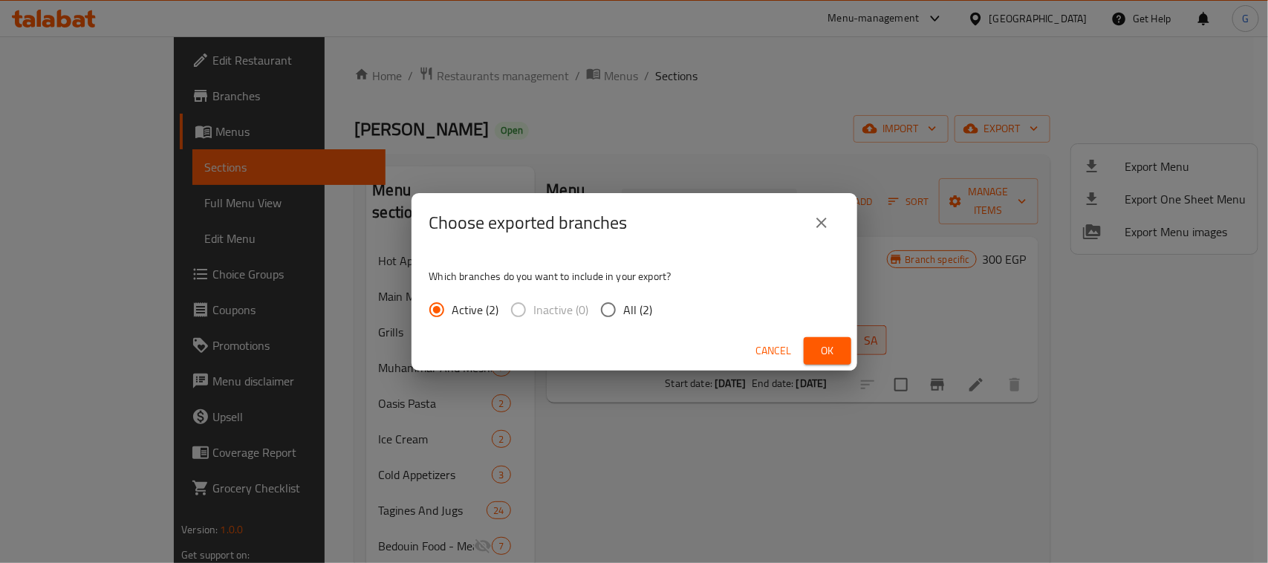
click at [817, 358] on span "Ok" at bounding box center [828, 351] width 24 height 19
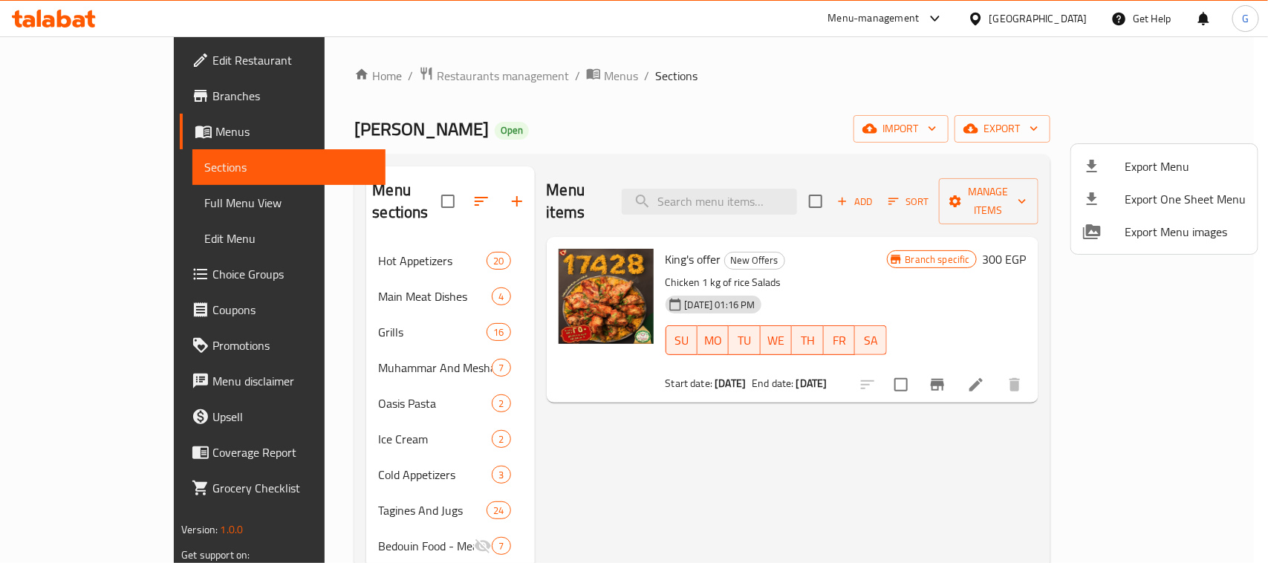
drag, startPoint x: 857, startPoint y: 470, endPoint x: 870, endPoint y: 478, distance: 15.3
click at [855, 470] on div at bounding box center [634, 281] width 1268 height 563
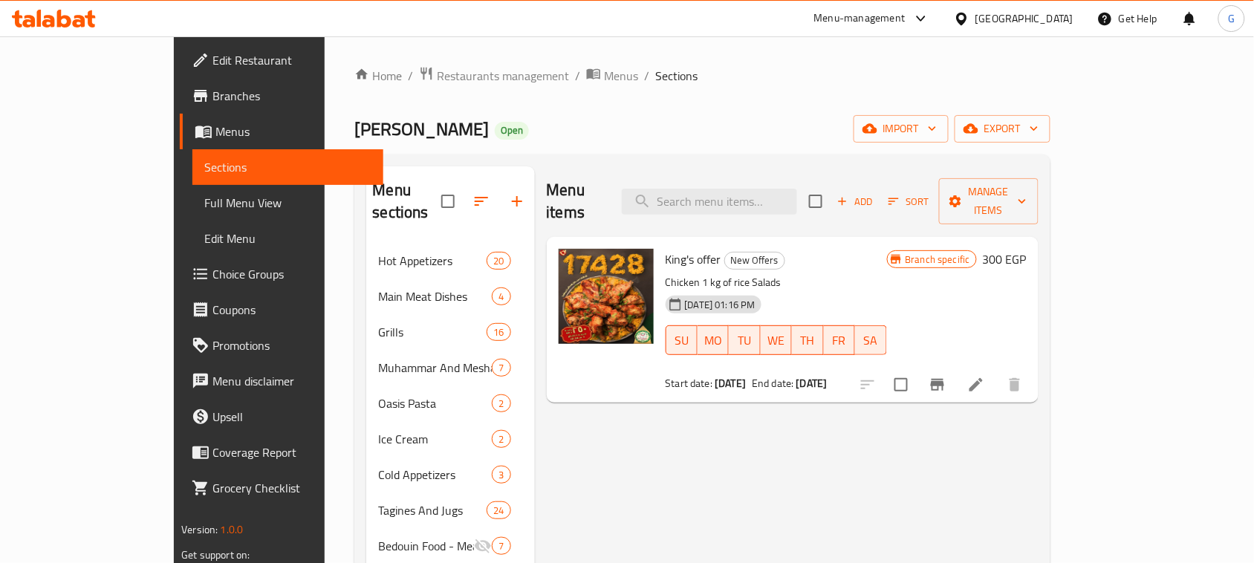
click at [976, 20] on div at bounding box center [965, 18] width 22 height 16
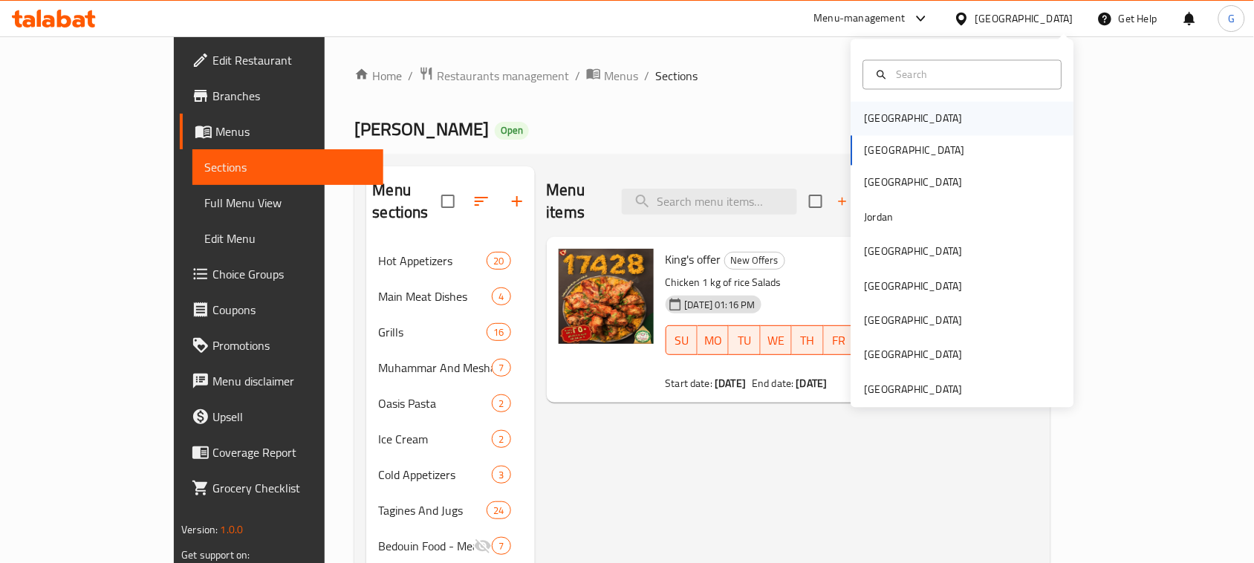
click at [873, 113] on div "Bahrain" at bounding box center [914, 119] width 98 height 16
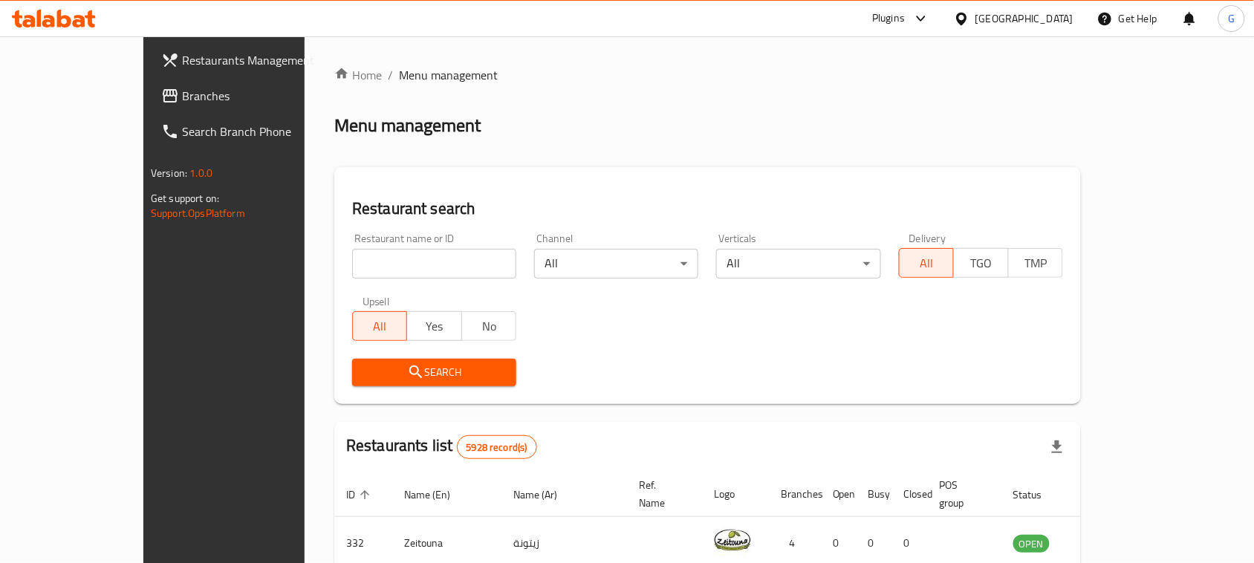
click at [1050, 16] on div "Bahrain" at bounding box center [1025, 18] width 98 height 16
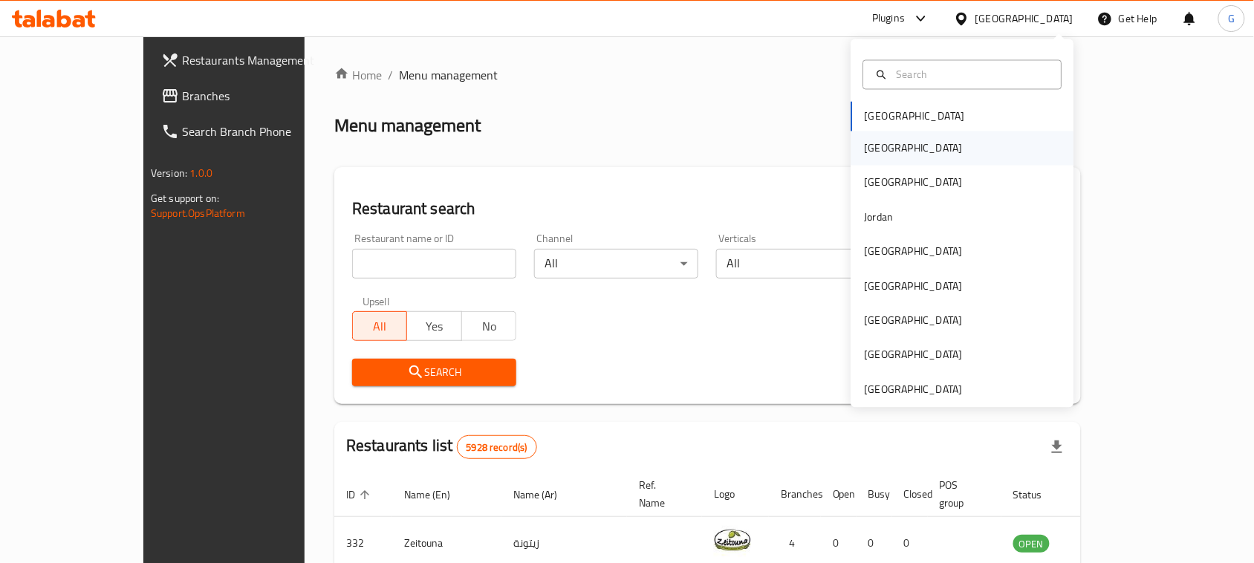
click at [881, 160] on div "[GEOGRAPHIC_DATA]" at bounding box center [914, 149] width 122 height 34
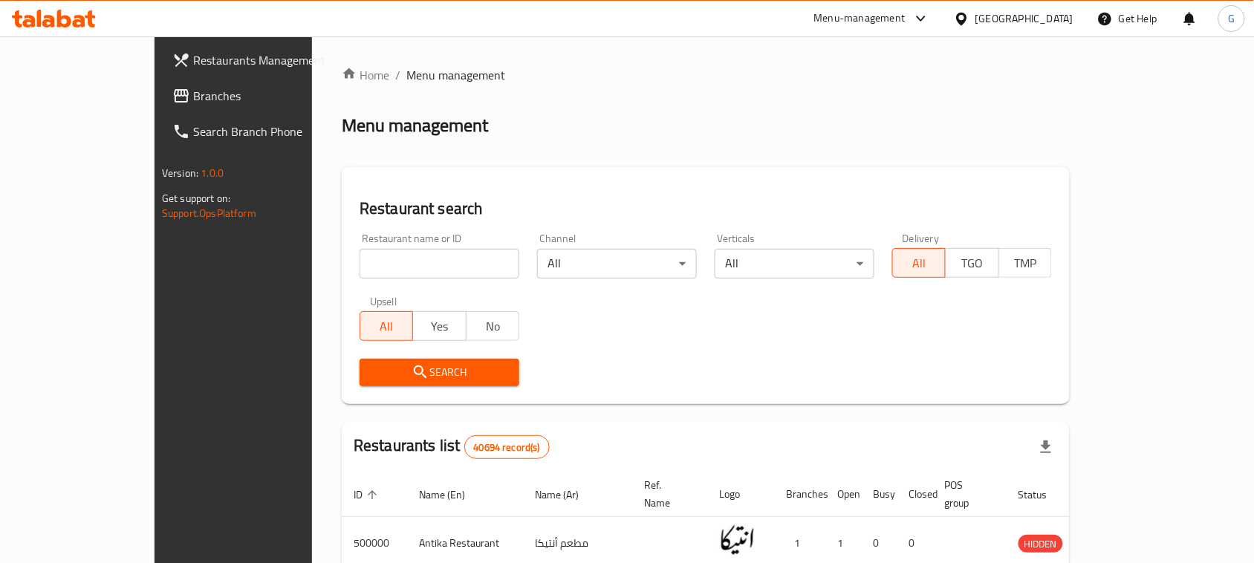
click at [360, 257] on input "search" at bounding box center [440, 264] width 160 height 30
paste input "729884"
type input "729884"
click at [161, 83] on link "Branches" at bounding box center [263, 96] width 204 height 36
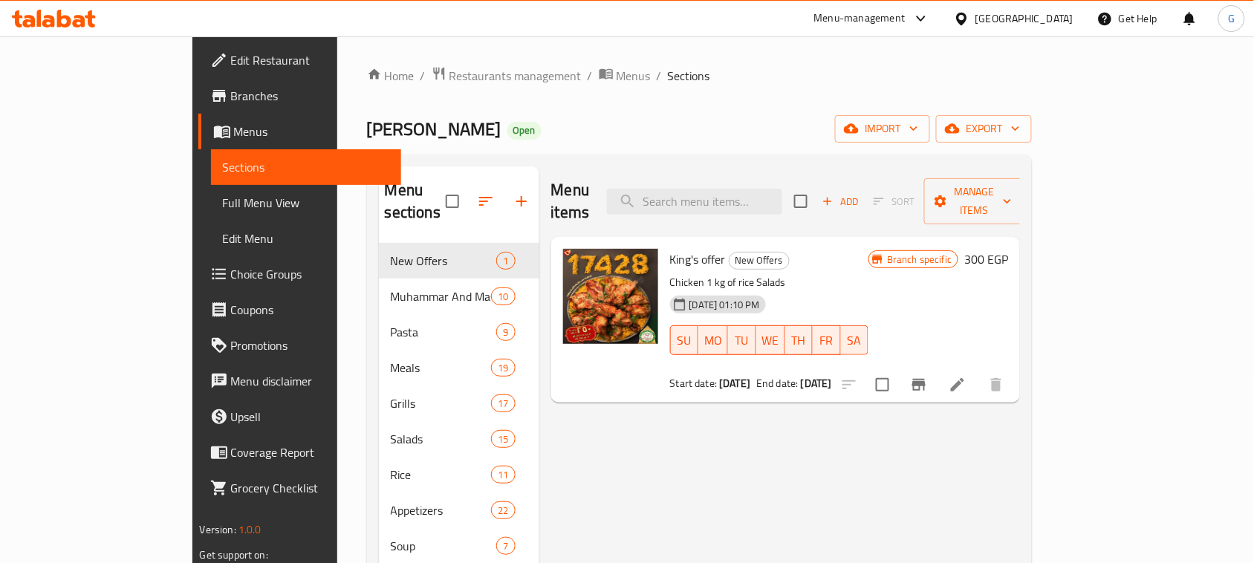
click at [234, 137] on span "Menus" at bounding box center [312, 132] width 156 height 18
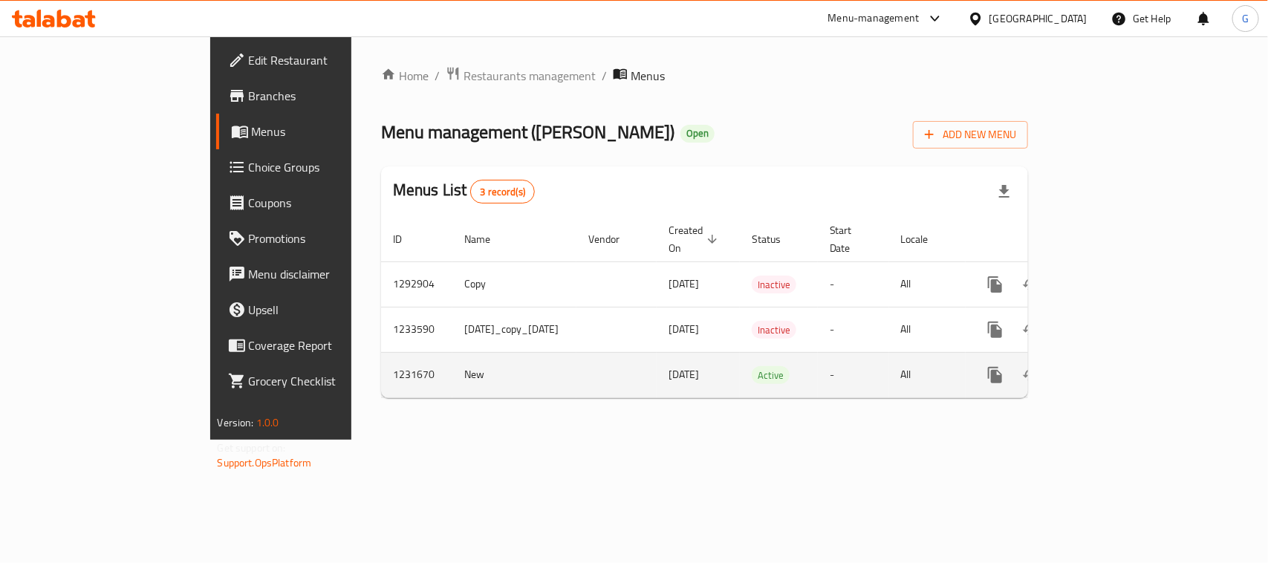
click at [1109, 369] on icon "enhanced table" at bounding box center [1102, 375] width 13 height 13
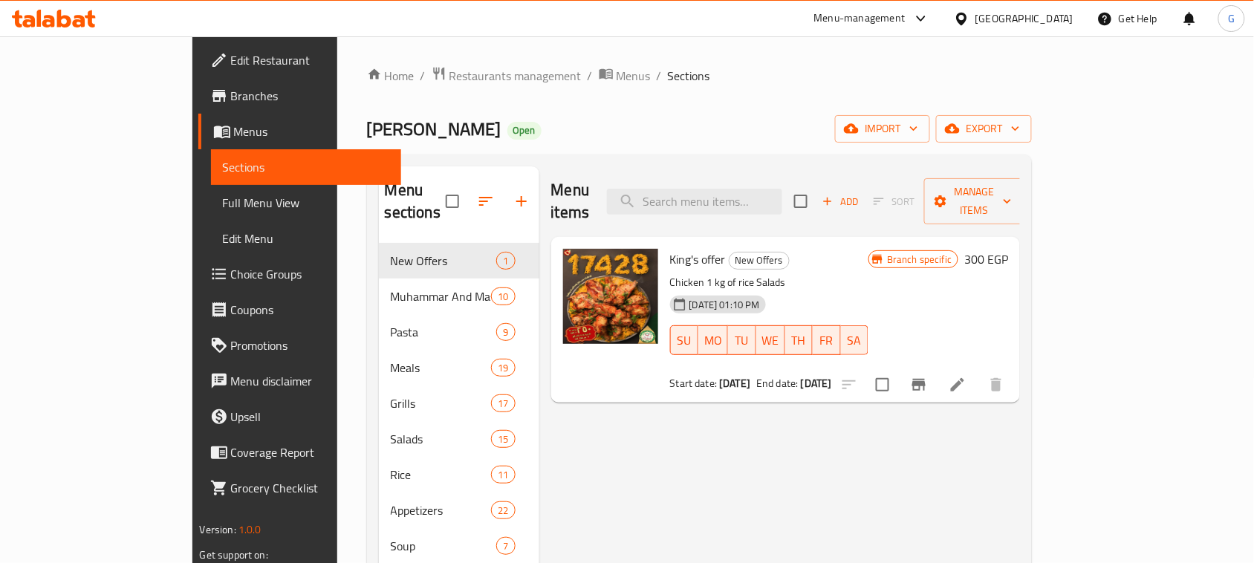
drag, startPoint x: 1231, startPoint y: 58, endPoint x: 1226, endPoint y: 74, distance: 17.2
click at [1020, 132] on span "export" at bounding box center [984, 129] width 72 height 19
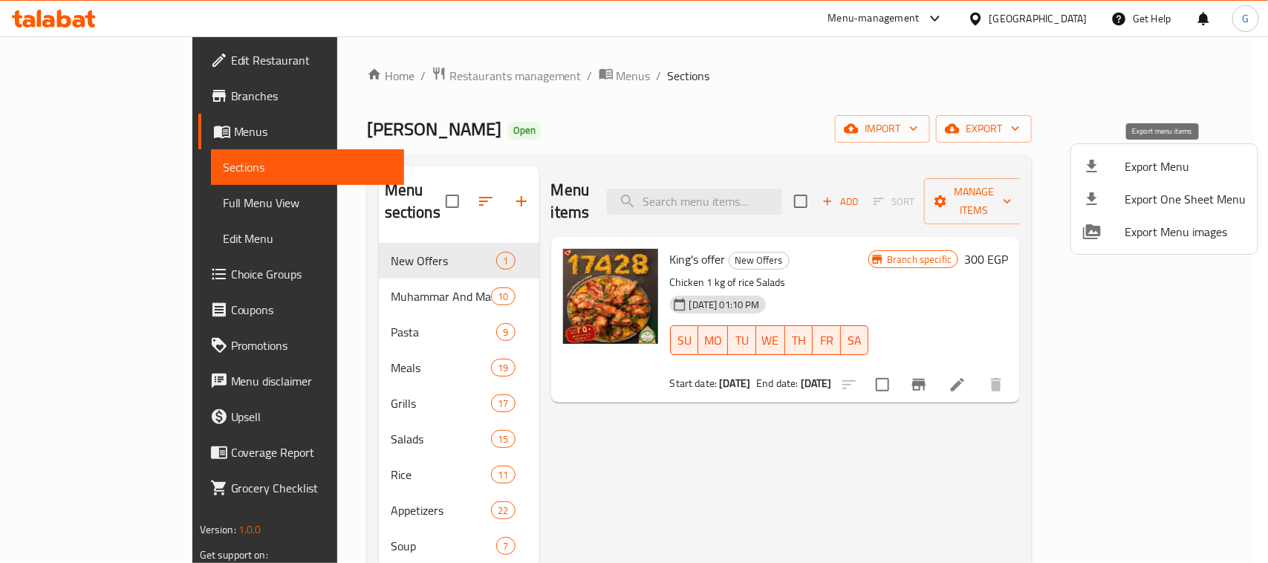
click at [1147, 172] on span "Export Menu" at bounding box center [1185, 167] width 121 height 18
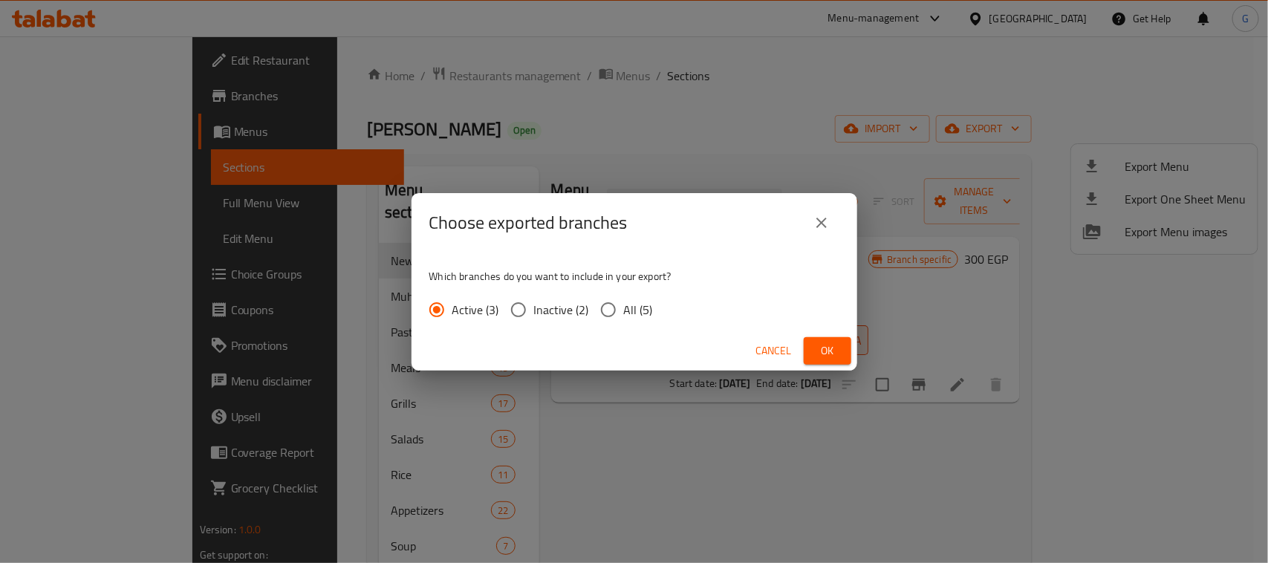
click at [826, 351] on span "Ok" at bounding box center [828, 351] width 24 height 19
